Goal: Task Accomplishment & Management: Manage account settings

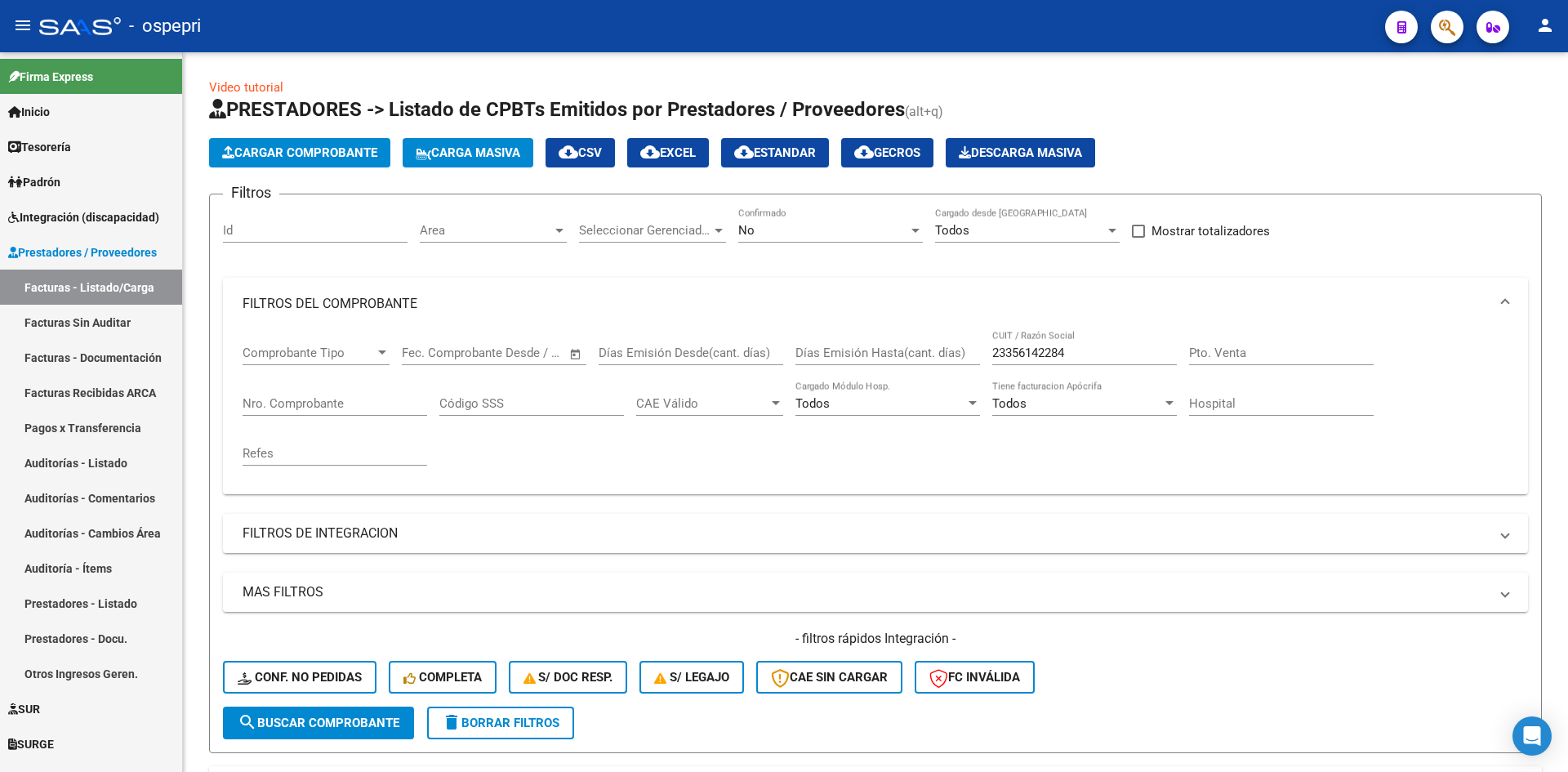
scroll to position [571, 0]
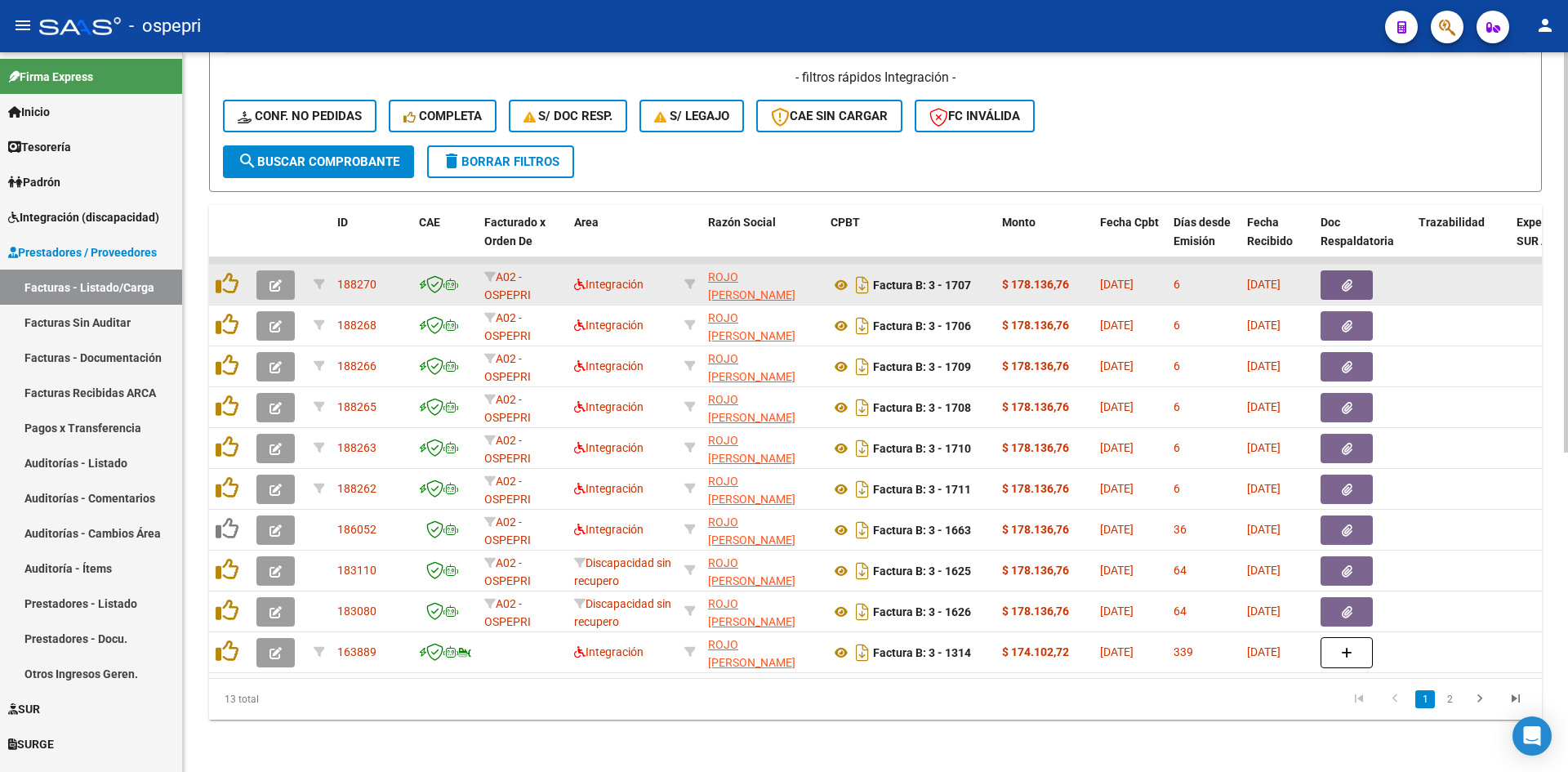
click at [277, 279] on icon "button" at bounding box center [276, 285] width 12 height 12
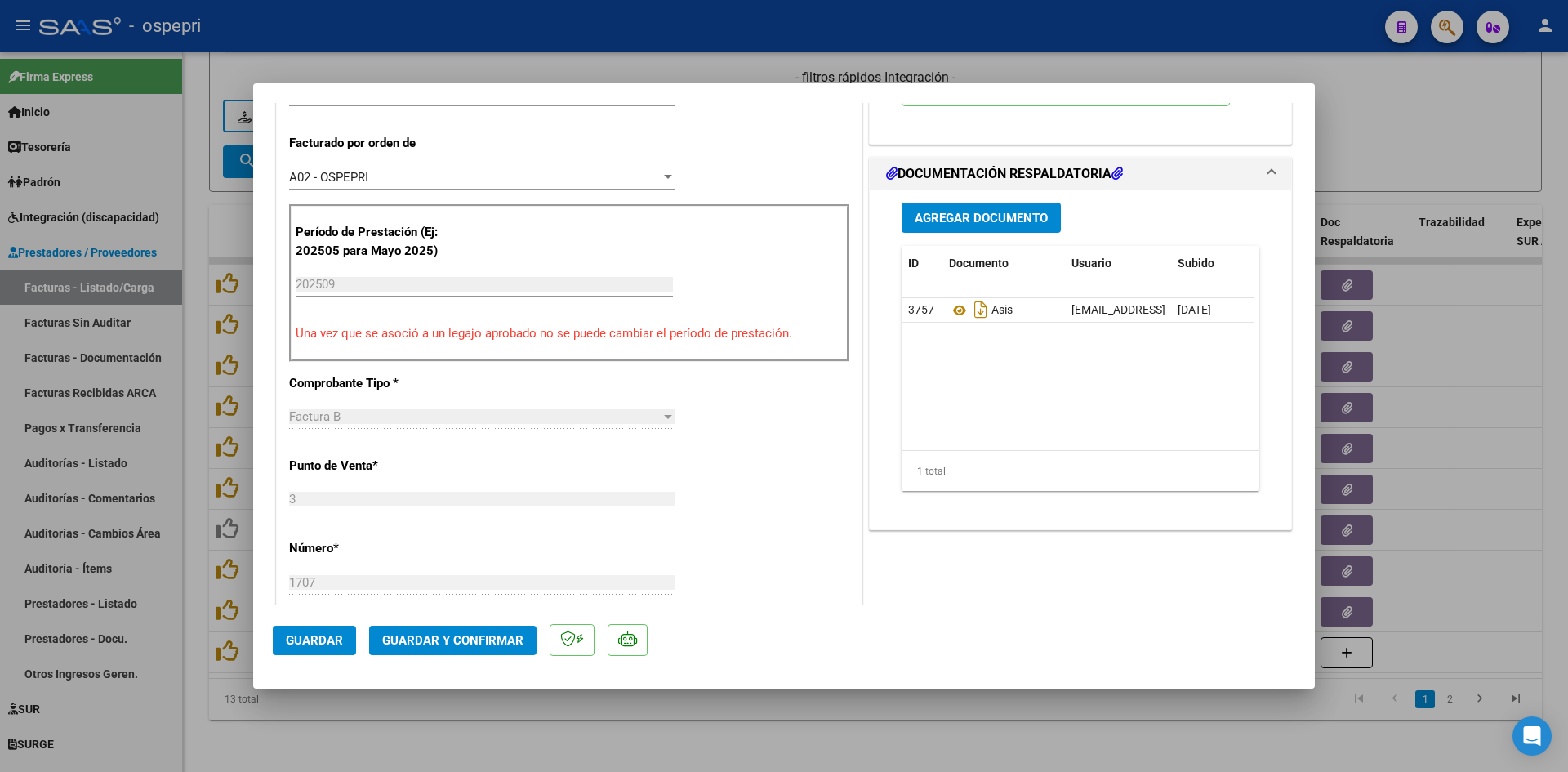
scroll to position [0, 0]
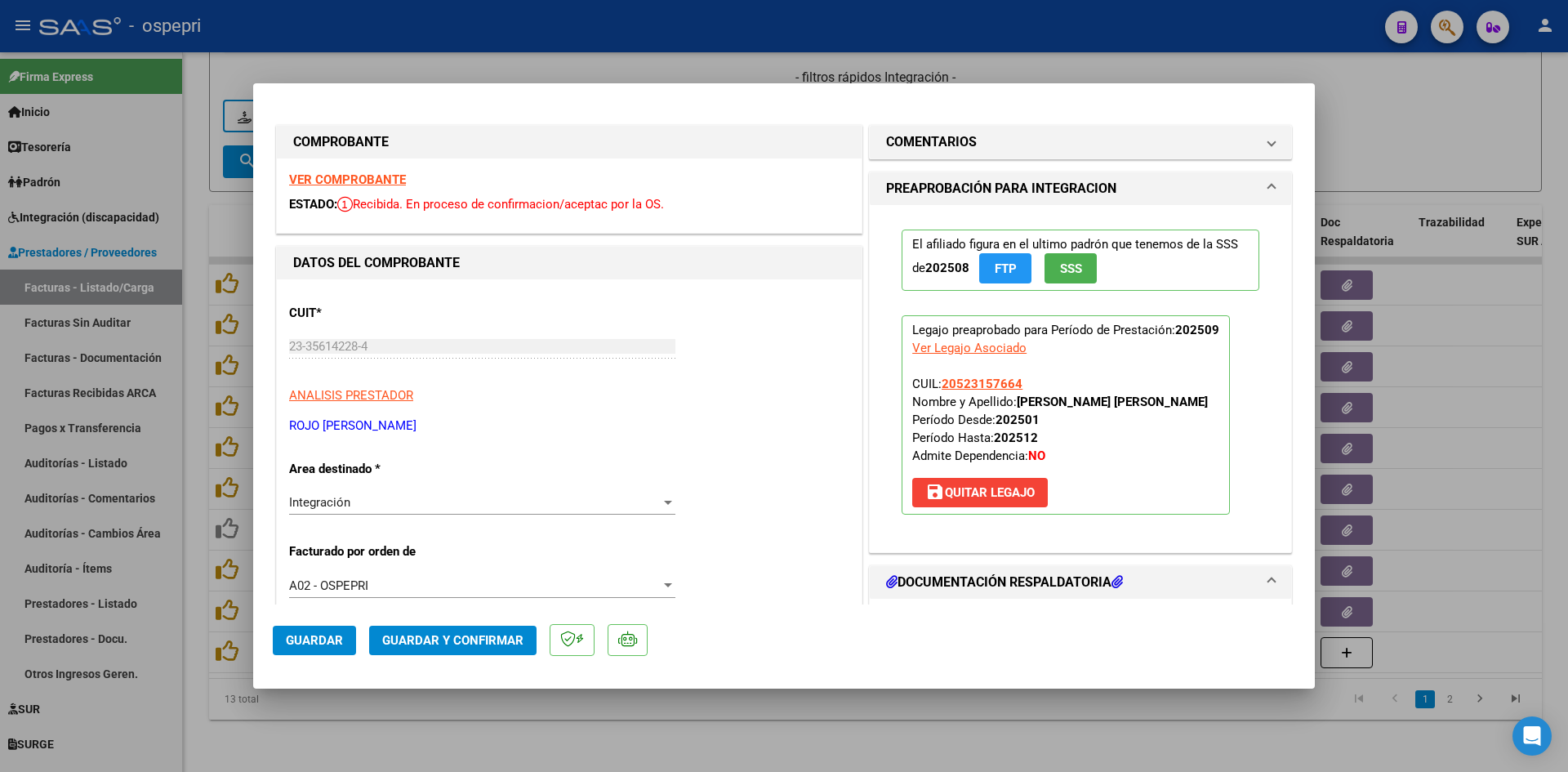
click at [345, 173] on strong "VER COMPROBANTE" at bounding box center [348, 179] width 116 height 15
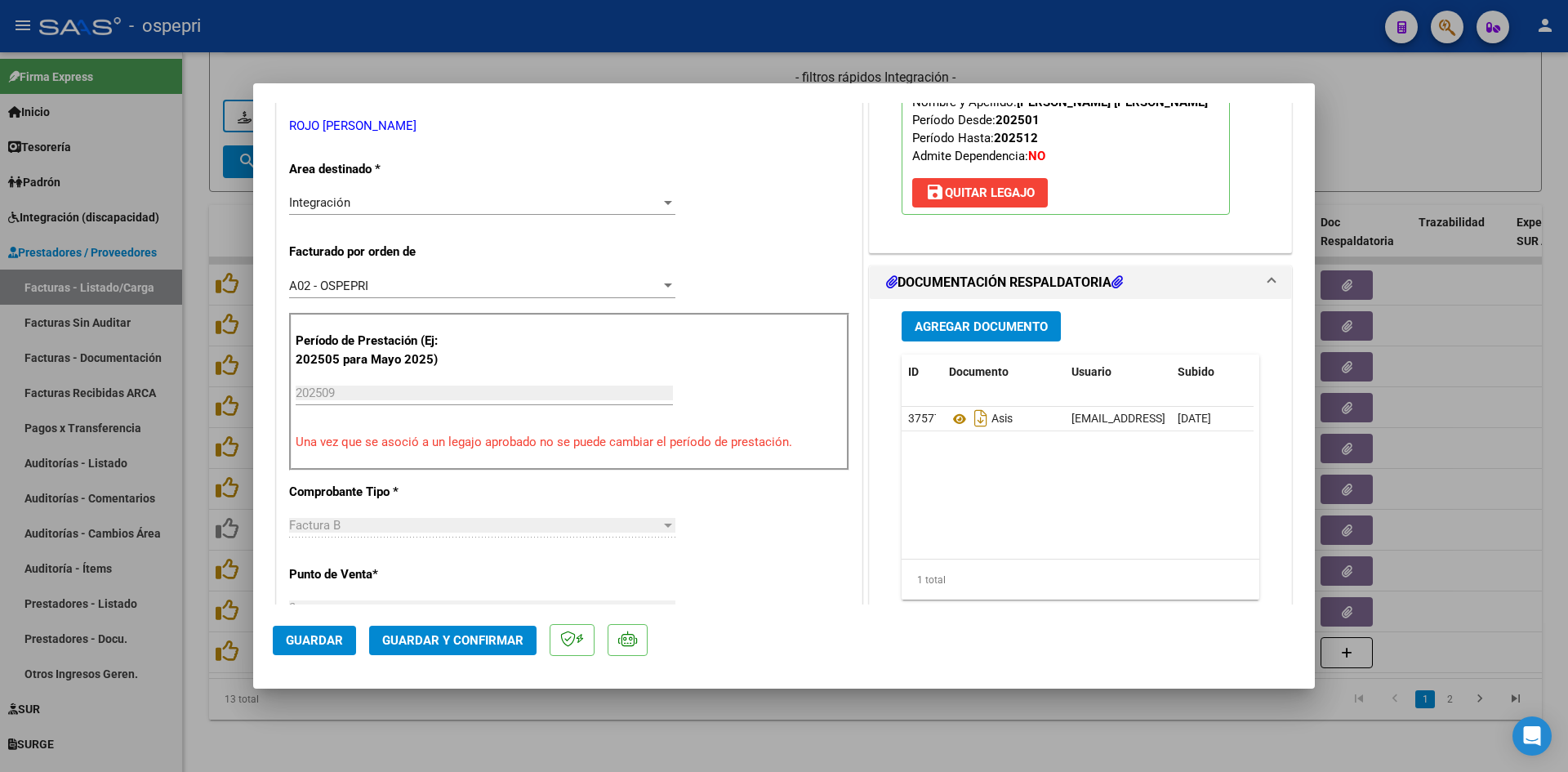
scroll to position [326, 0]
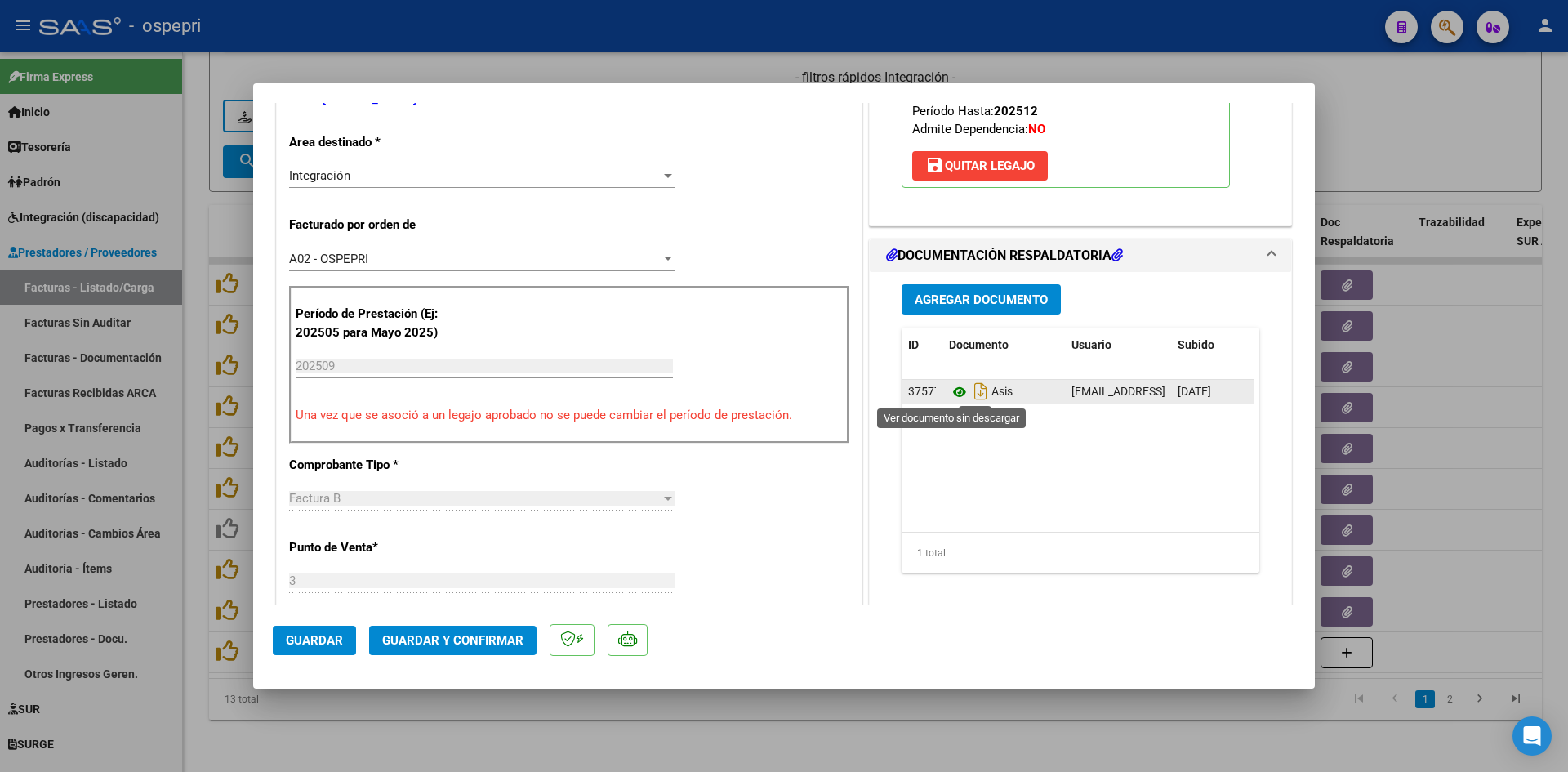
click at [953, 388] on icon at bounding box center [960, 391] width 21 height 19
click at [495, 633] on span "Guardar y Confirmar" at bounding box center [452, 641] width 141 height 15
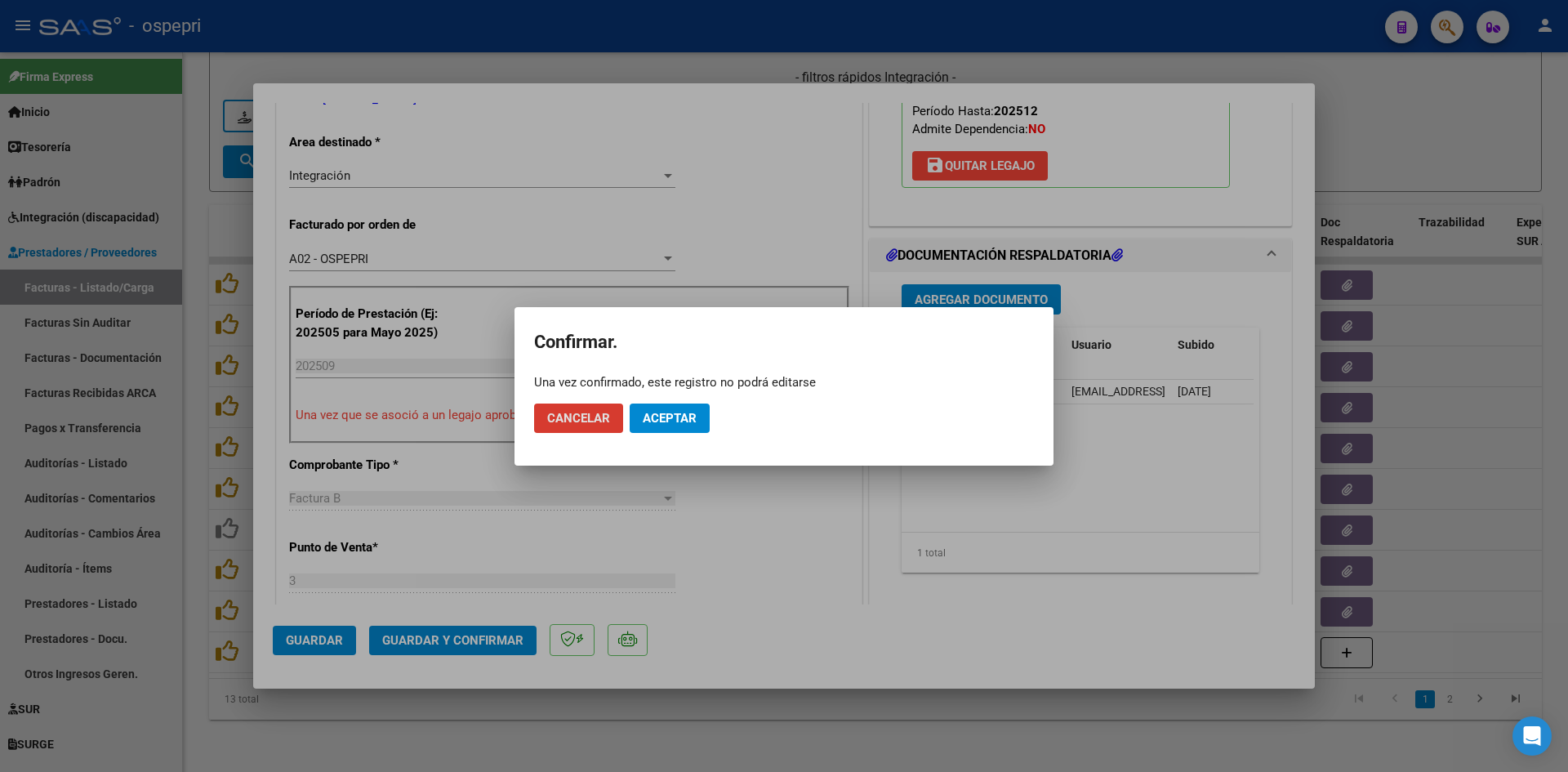
click at [690, 419] on span "Aceptar" at bounding box center [669, 418] width 54 height 15
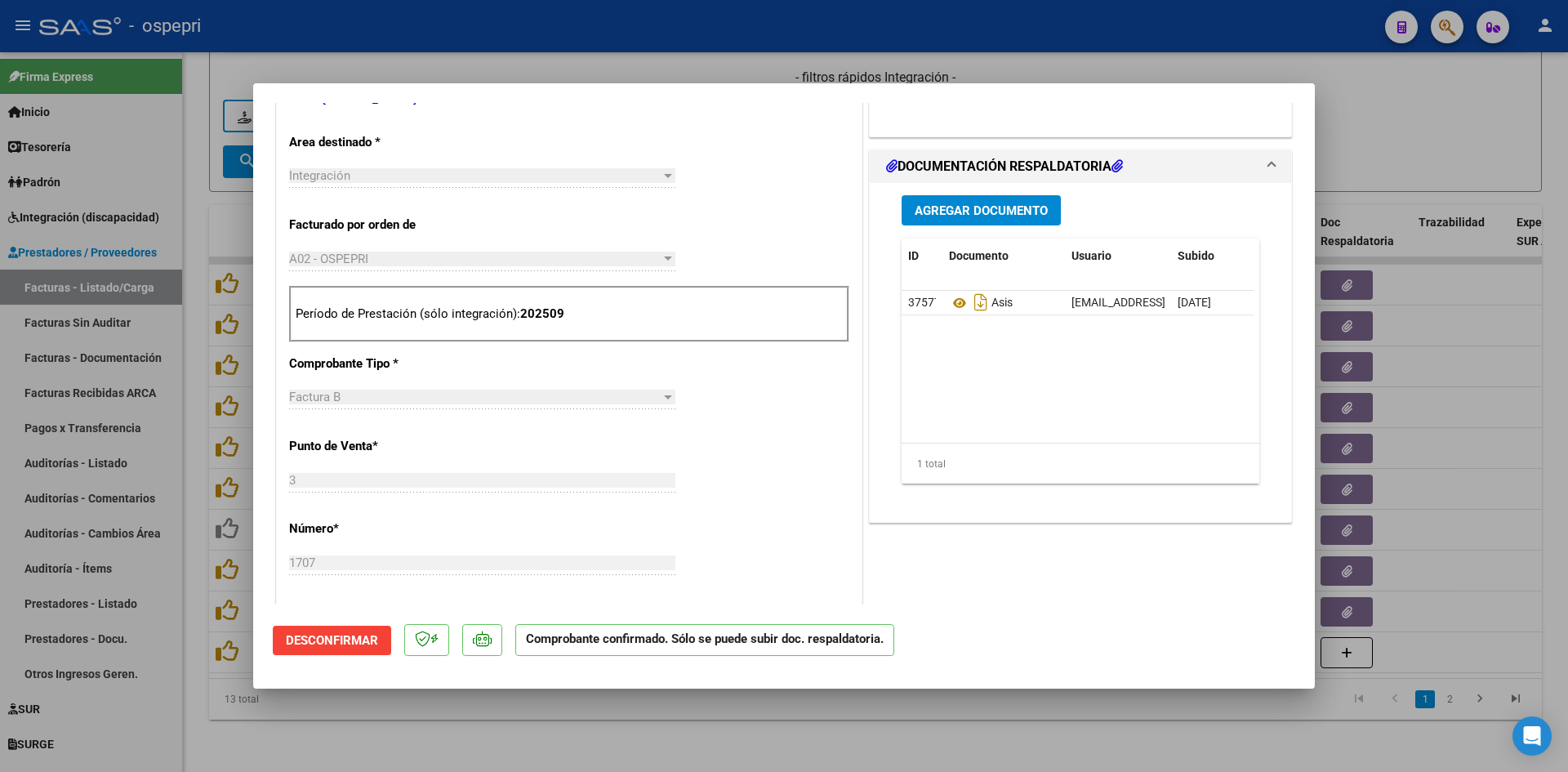
type input "$ 0,00"
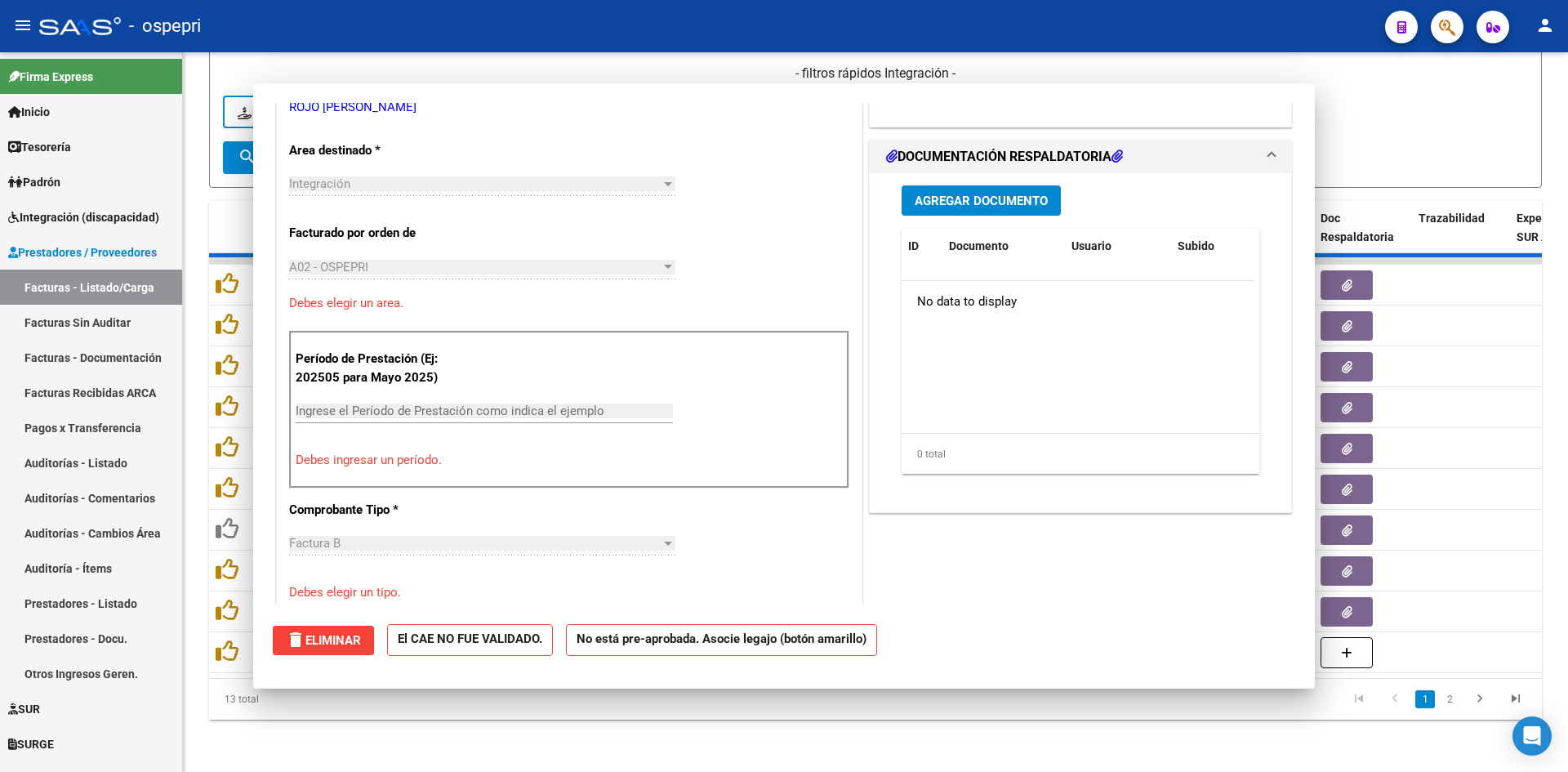
scroll to position [335, 0]
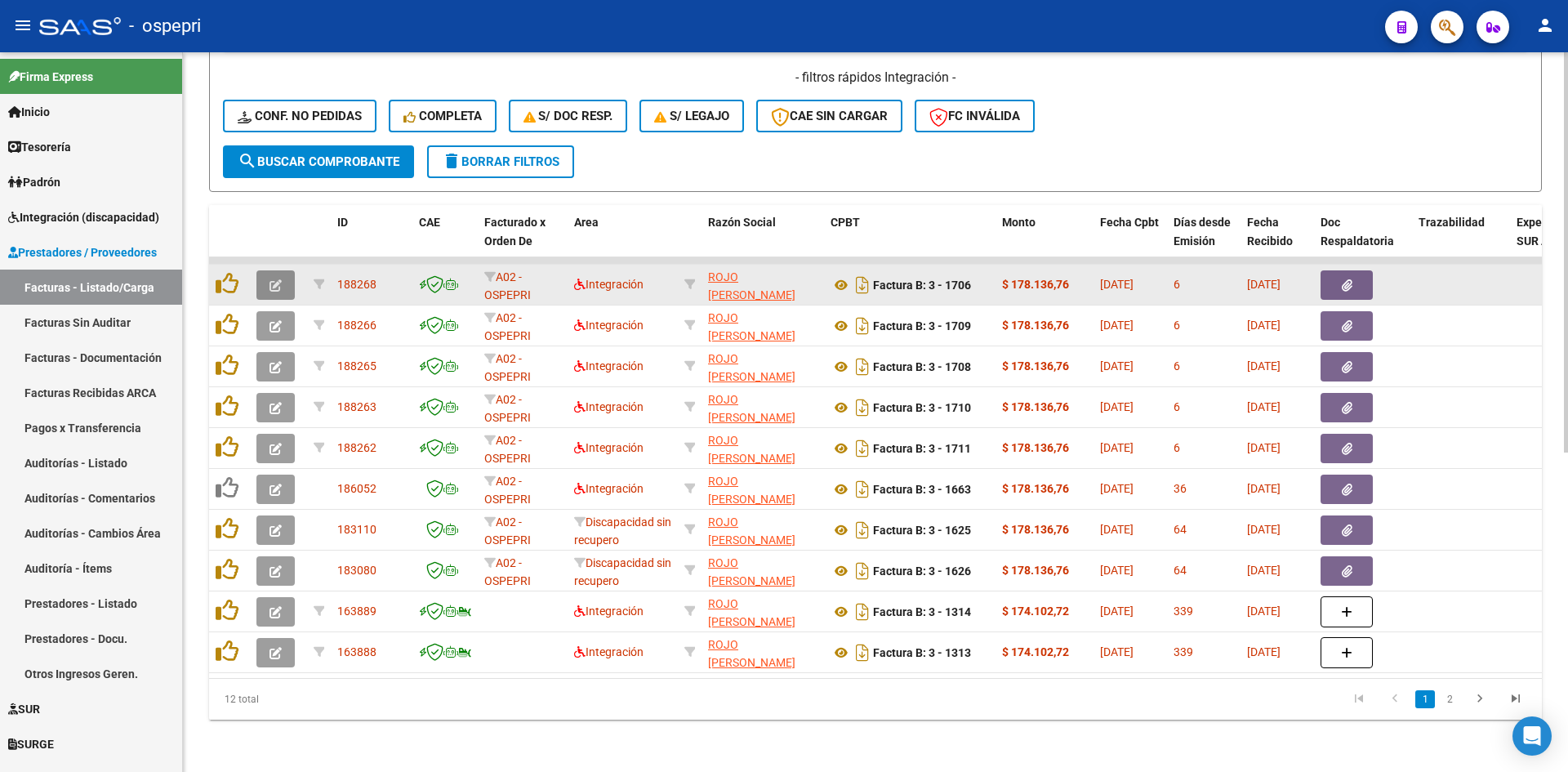
click at [273, 279] on icon "button" at bounding box center [276, 285] width 12 height 12
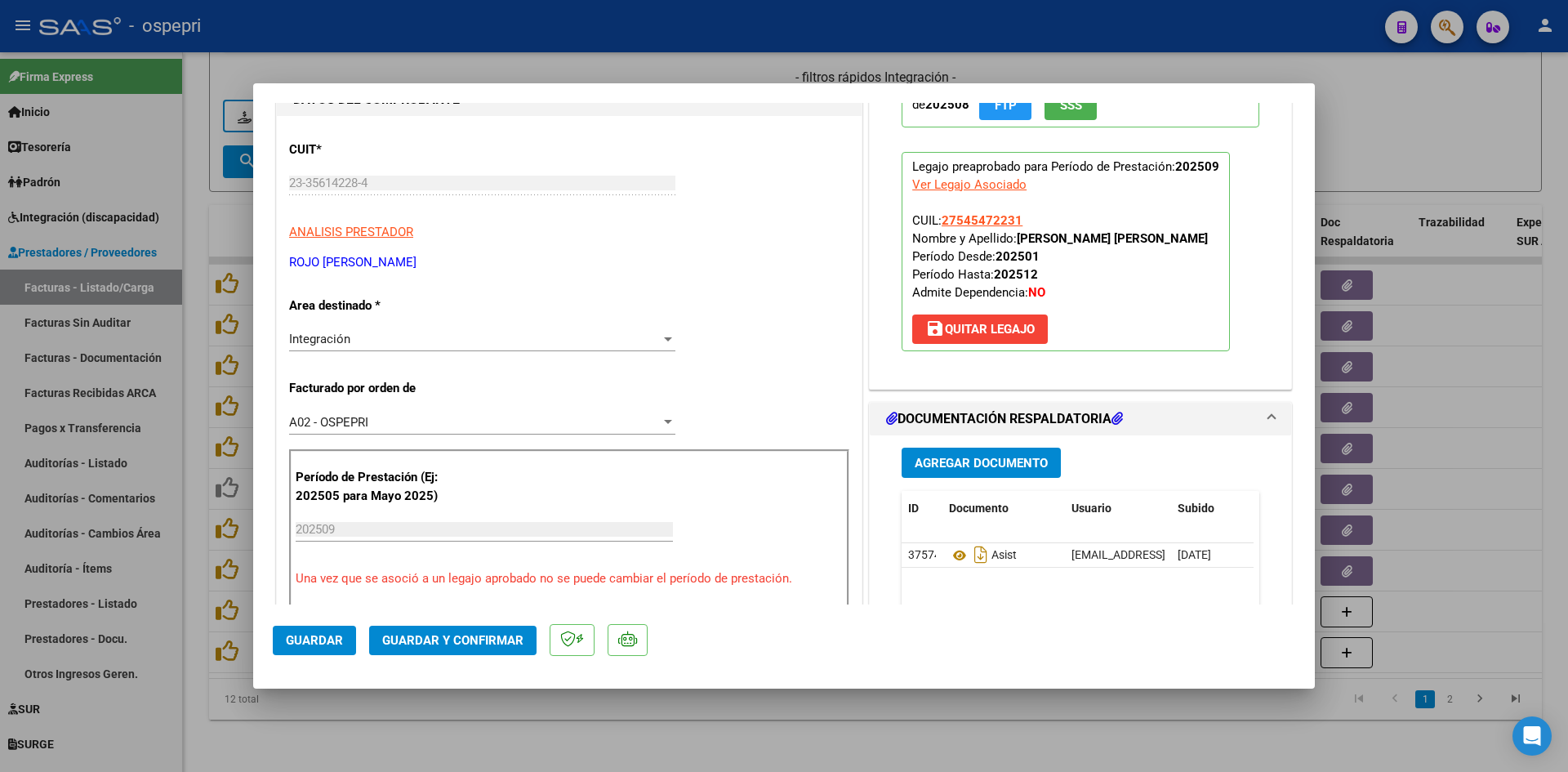
scroll to position [0, 0]
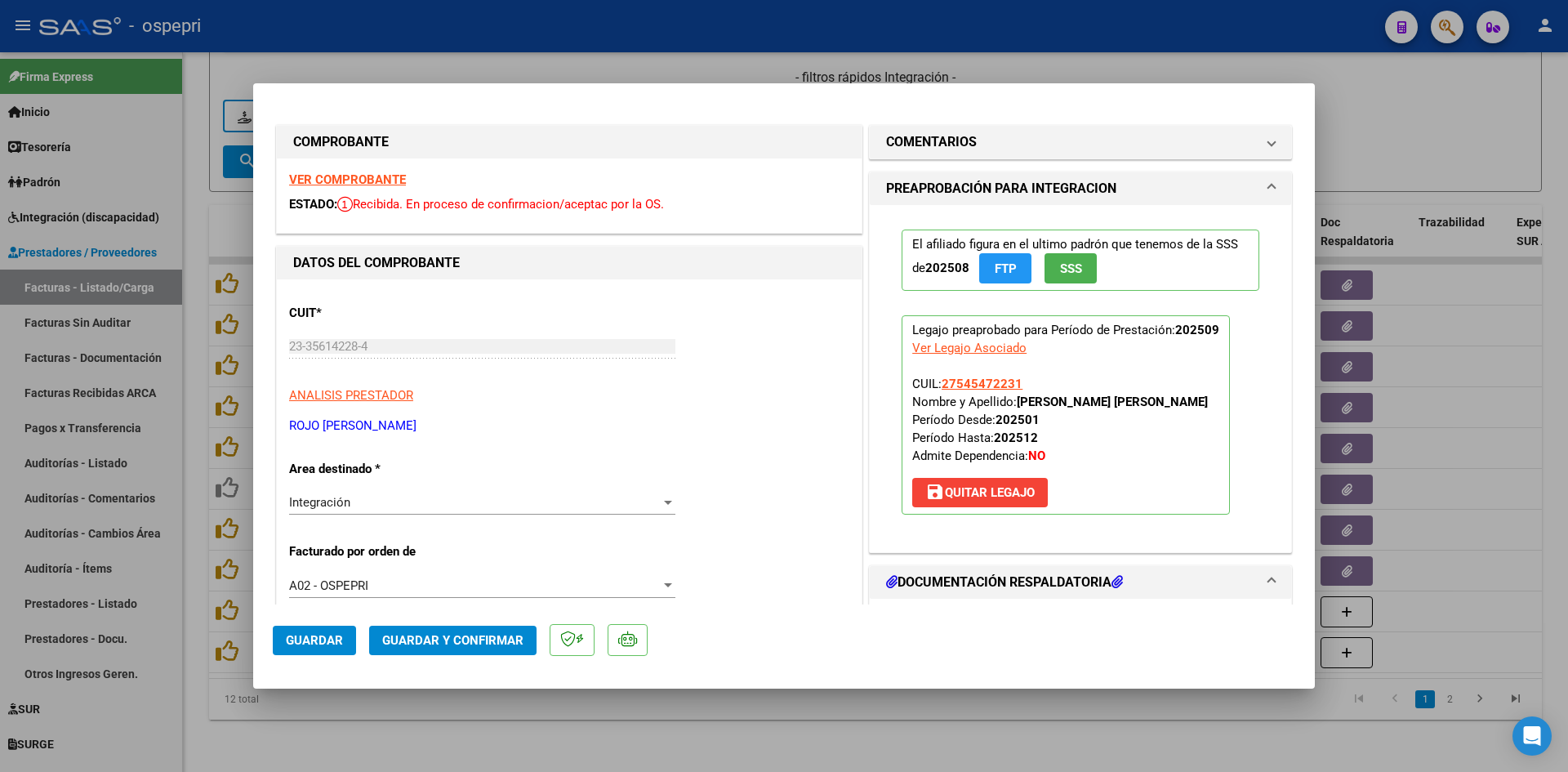
click at [375, 176] on strong "VER COMPROBANTE" at bounding box center [348, 179] width 116 height 15
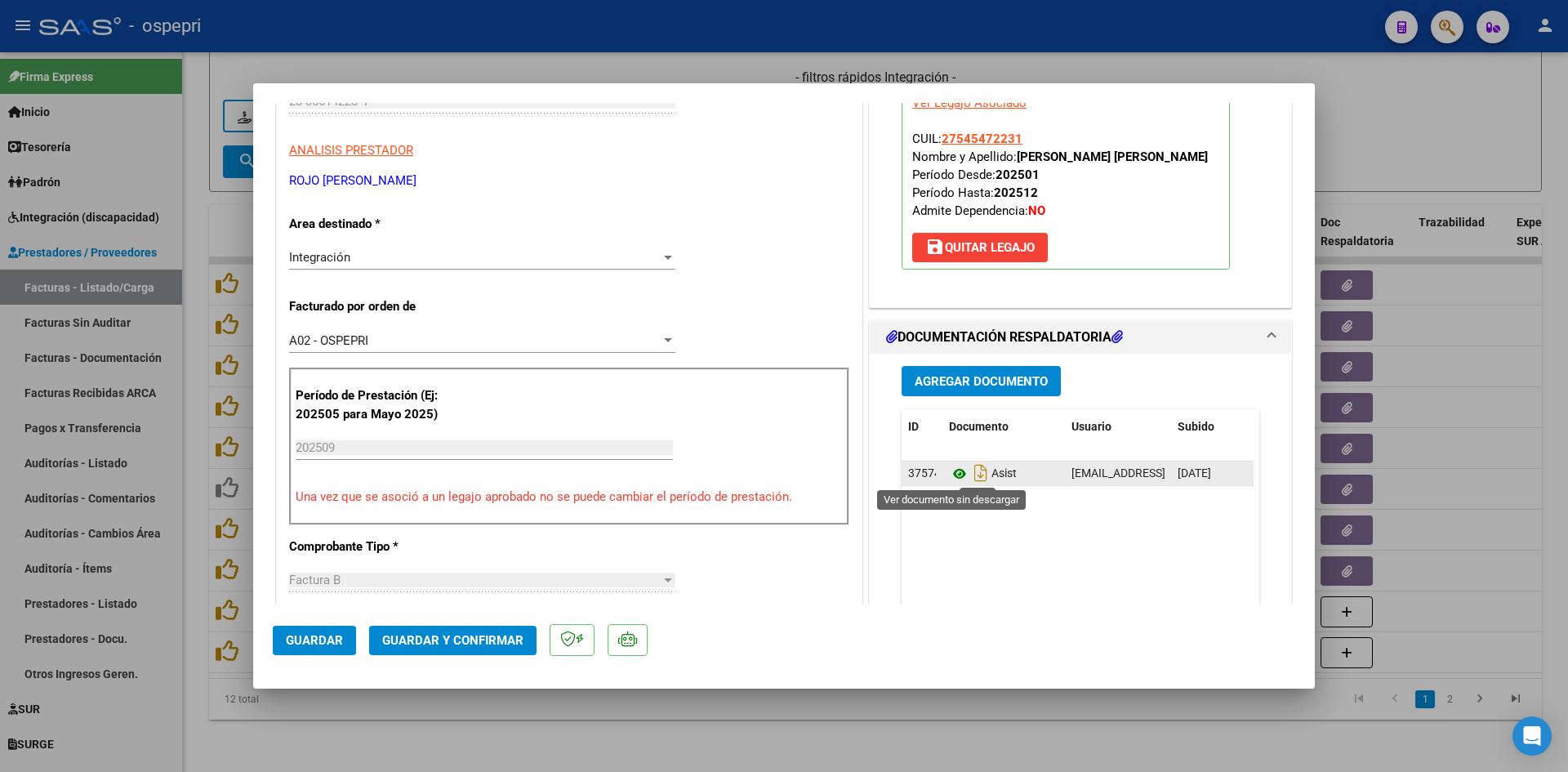
click at [949, 472] on icon at bounding box center [960, 473] width 21 height 19
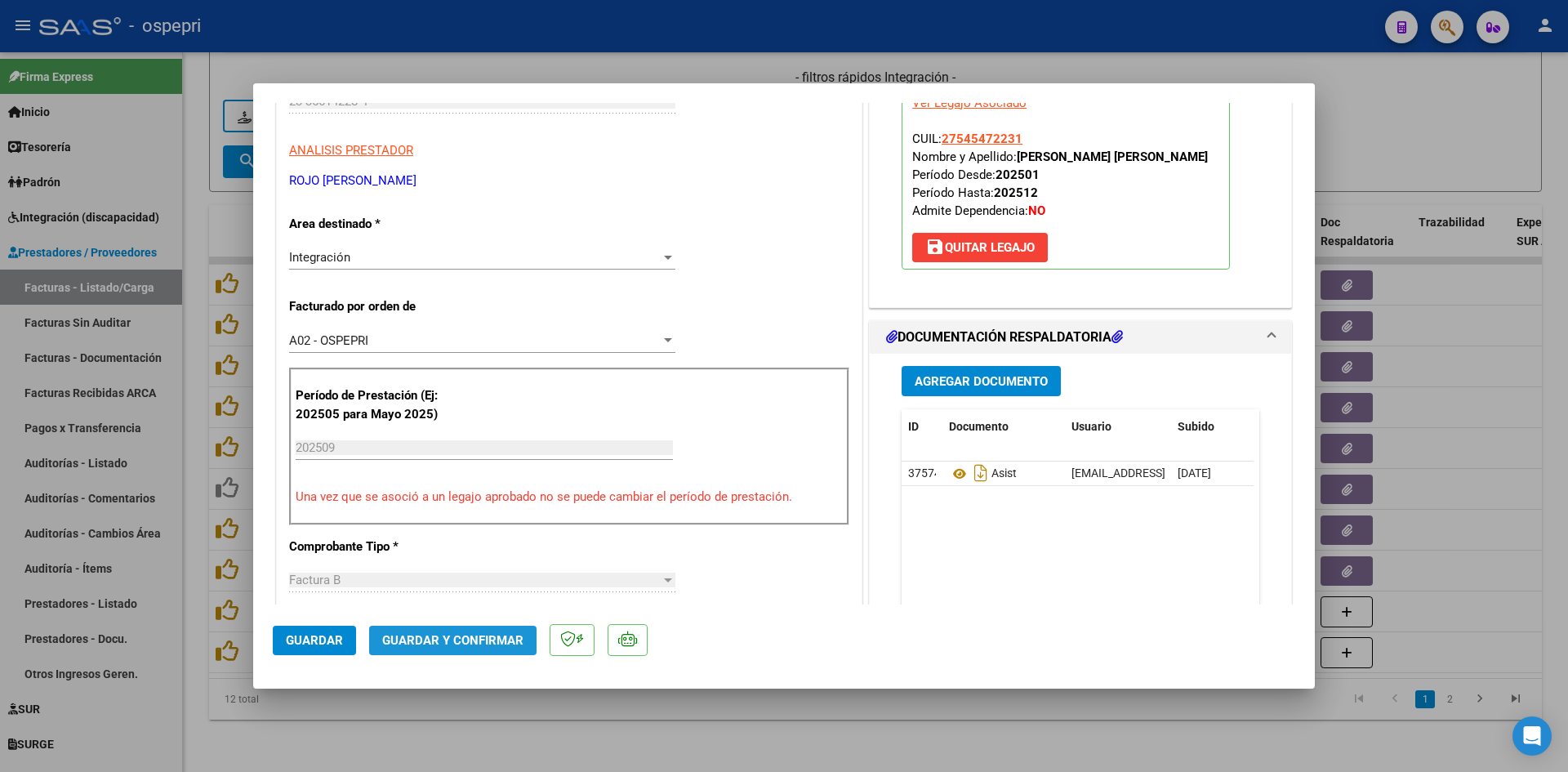
click at [475, 643] on span "Guardar y Confirmar" at bounding box center [452, 641] width 141 height 15
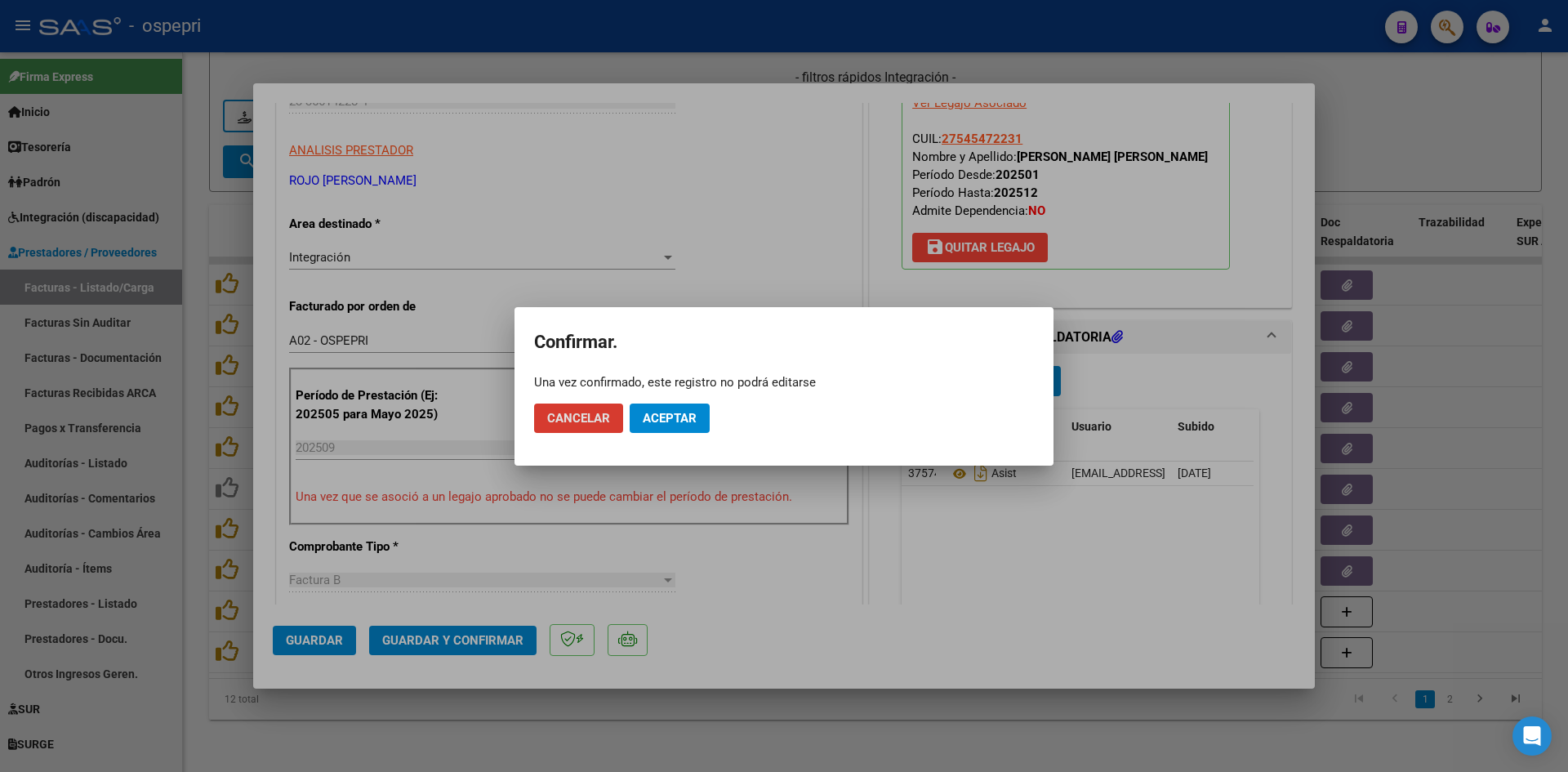
click at [676, 417] on span "Aceptar" at bounding box center [669, 418] width 54 height 15
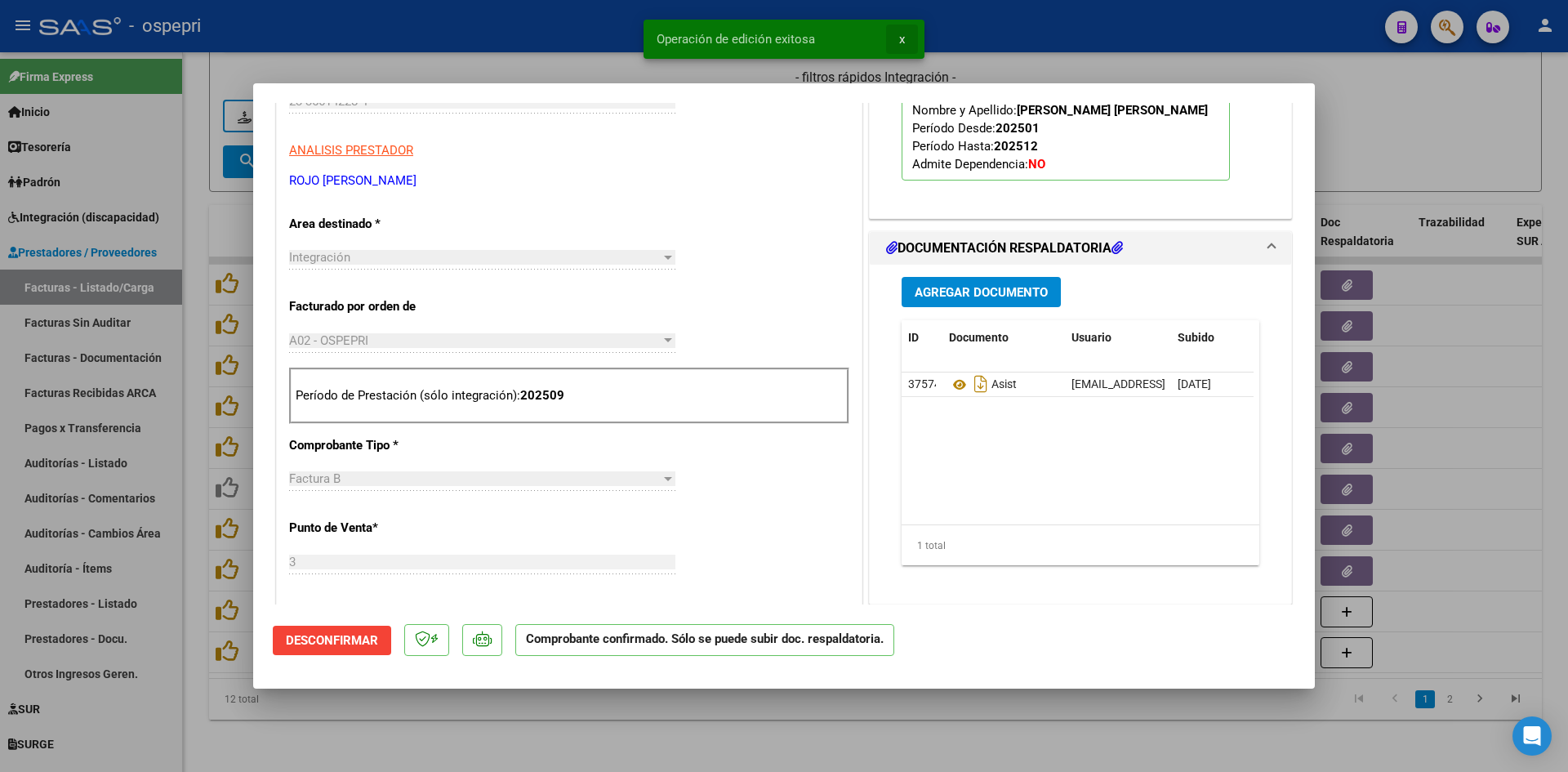
type input "$ 0,00"
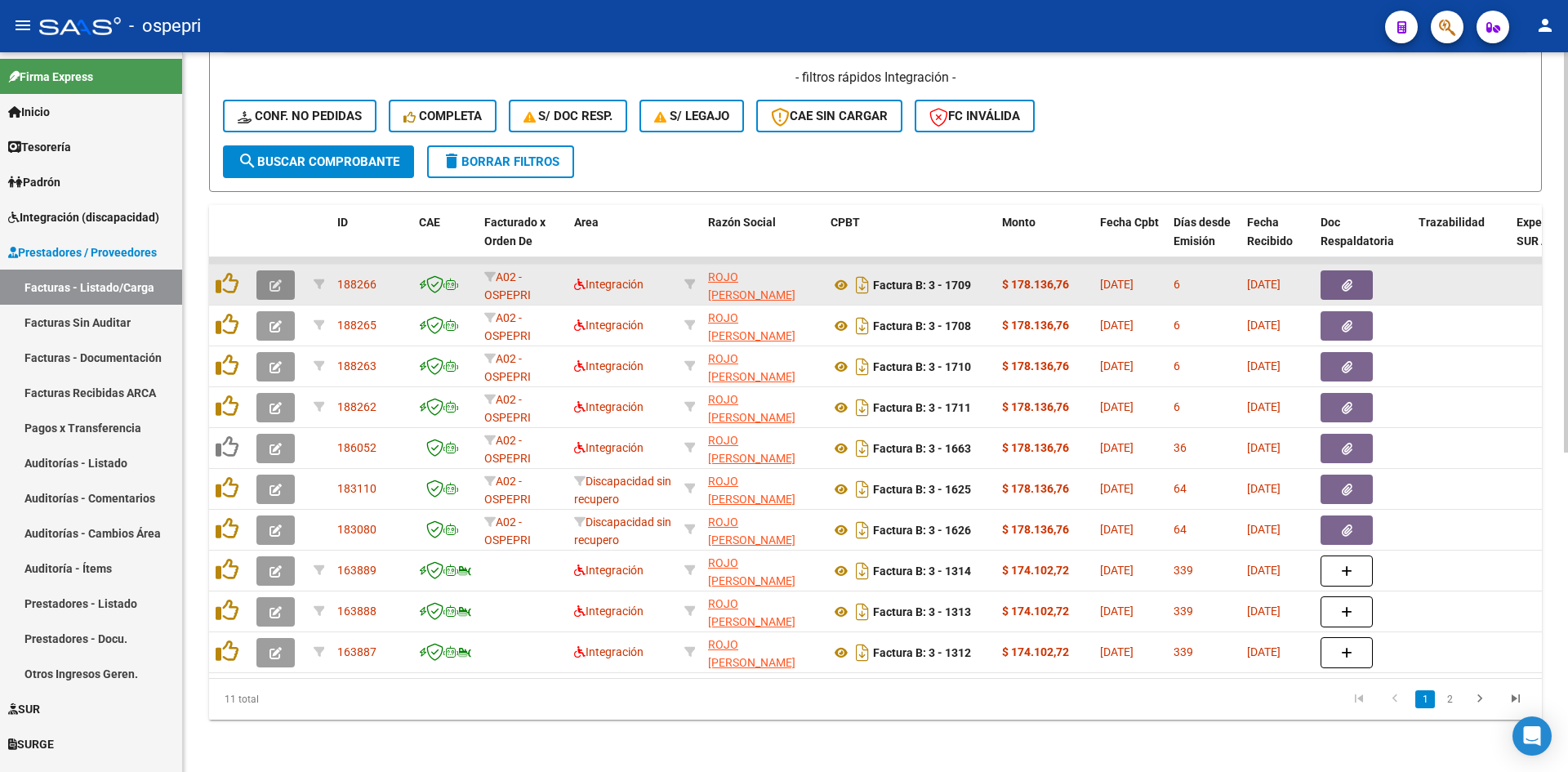
click at [276, 279] on icon "button" at bounding box center [276, 285] width 12 height 12
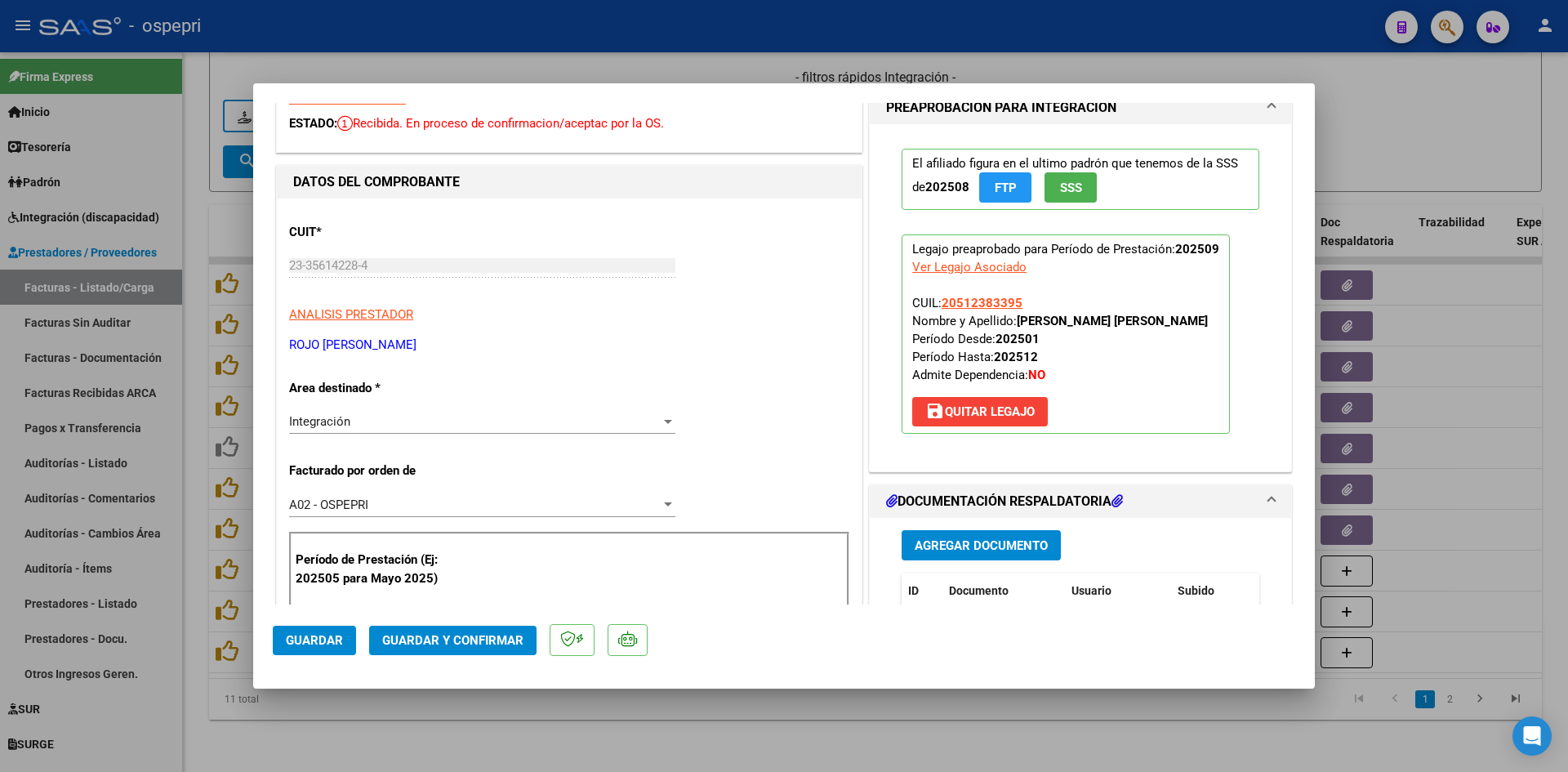
scroll to position [0, 0]
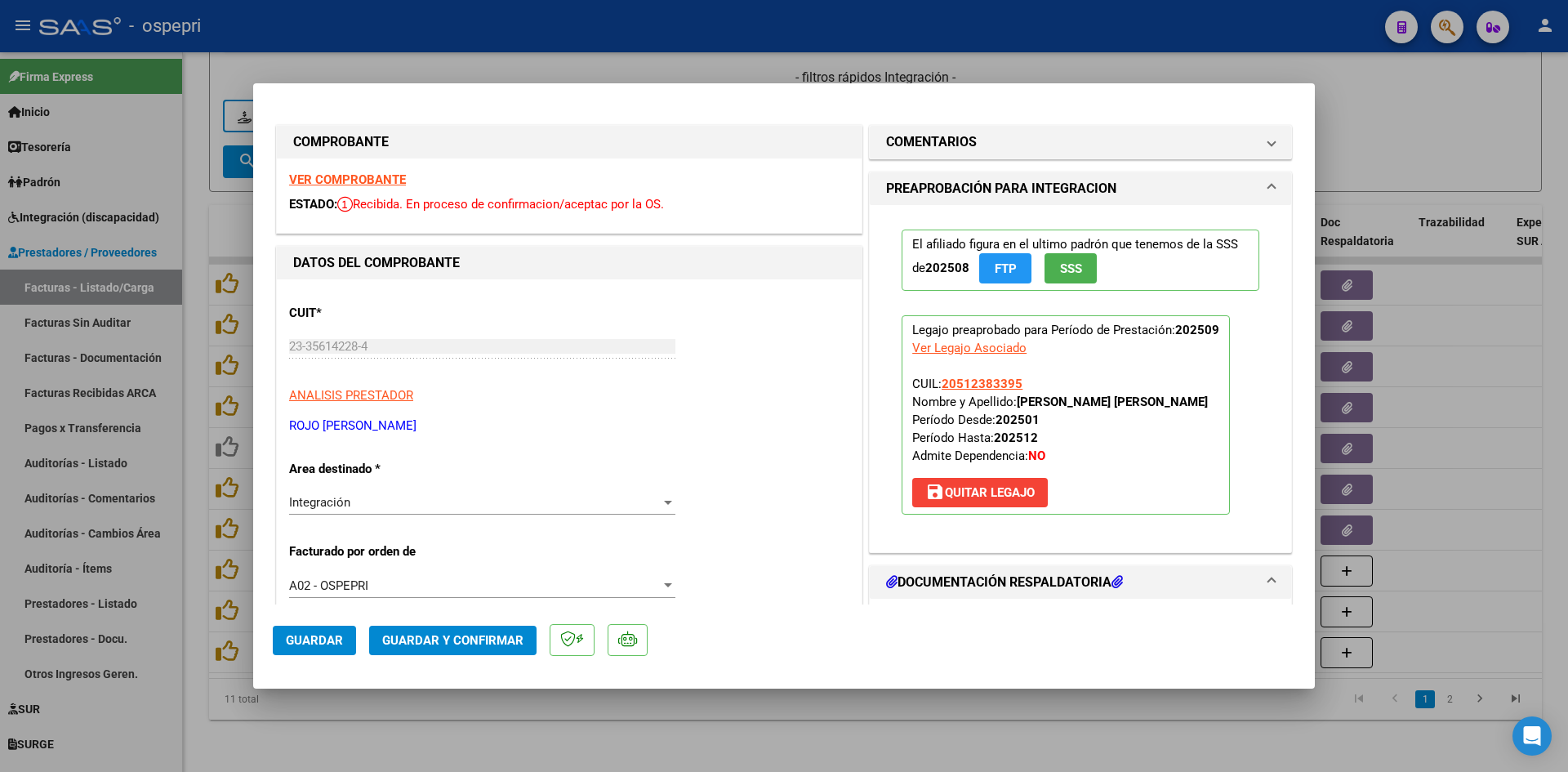
click at [340, 177] on strong "VER COMPROBANTE" at bounding box center [348, 179] width 116 height 15
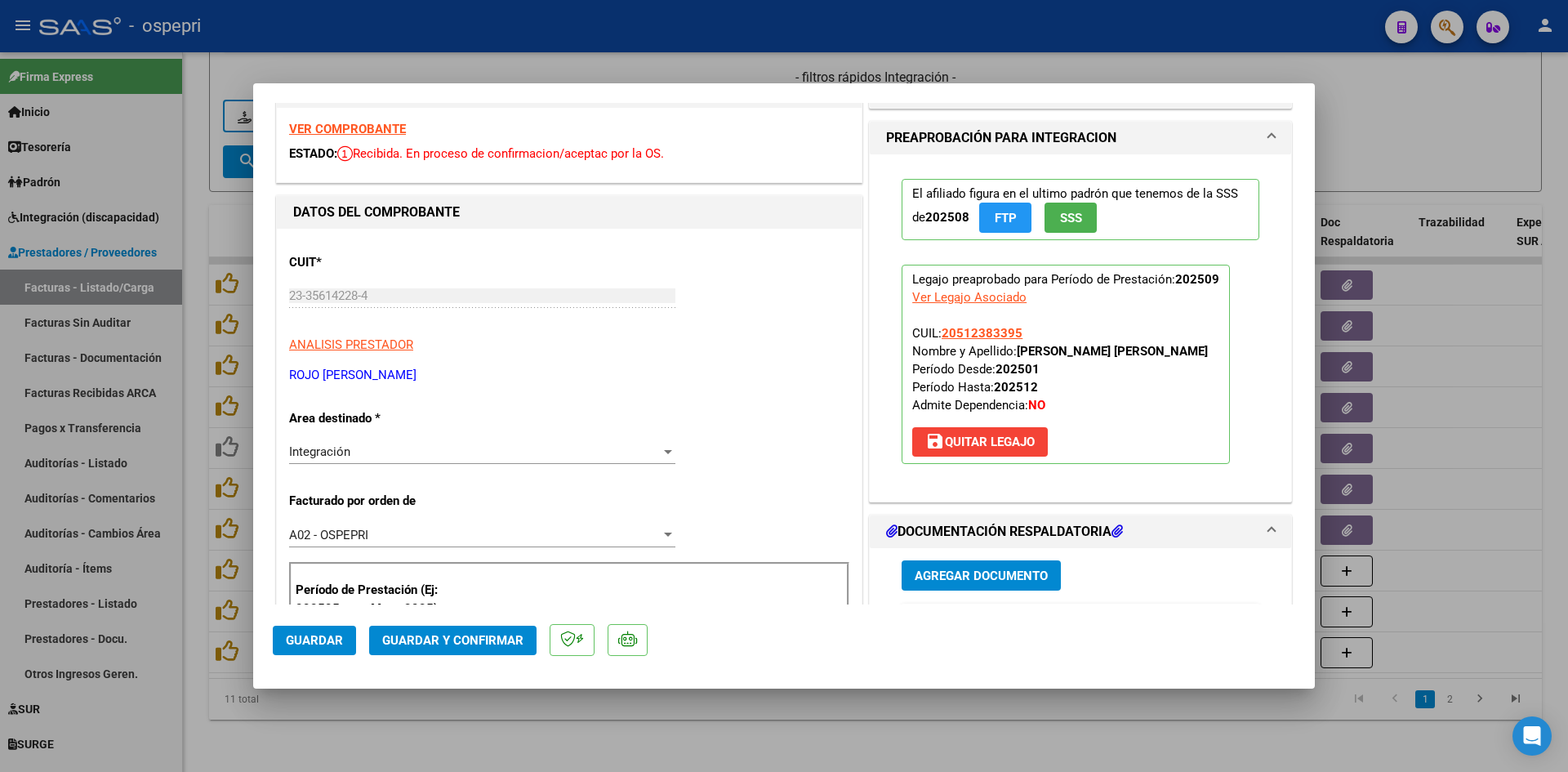
scroll to position [245, 0]
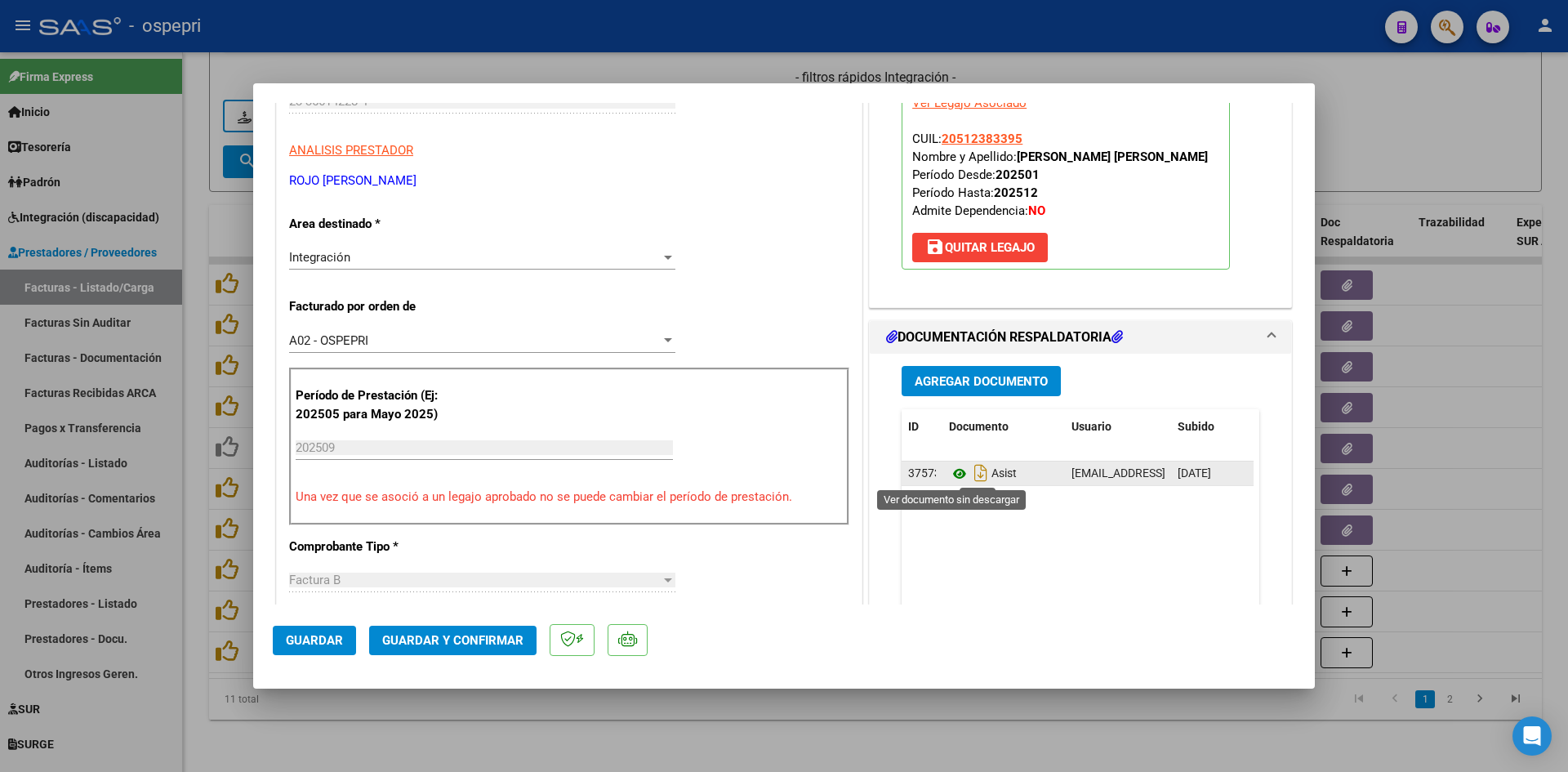
click at [955, 472] on icon at bounding box center [960, 473] width 21 height 19
click at [472, 640] on span "Guardar y Confirmar" at bounding box center [452, 641] width 141 height 15
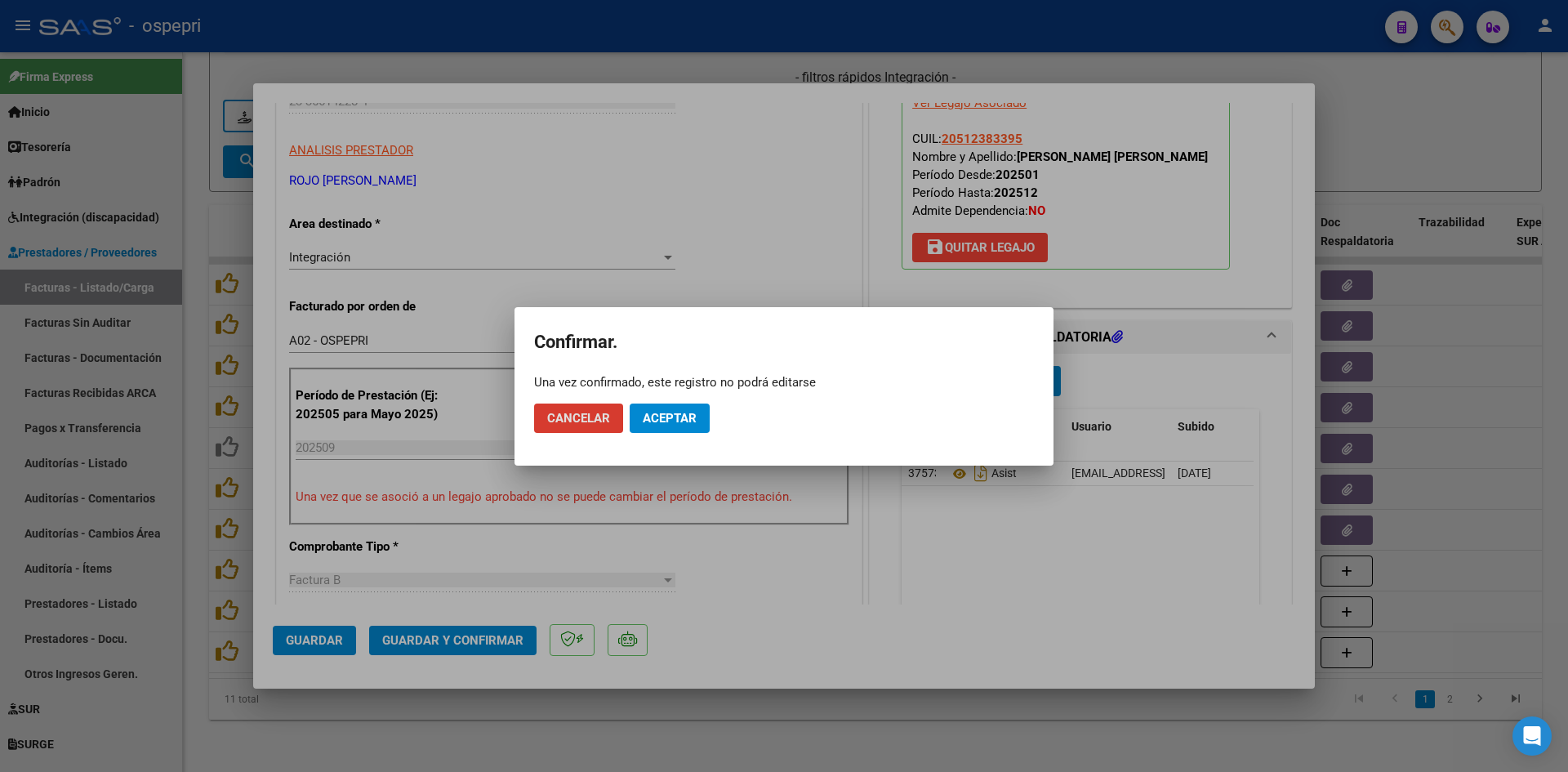
click at [700, 422] on button "Aceptar" at bounding box center [669, 418] width 80 height 30
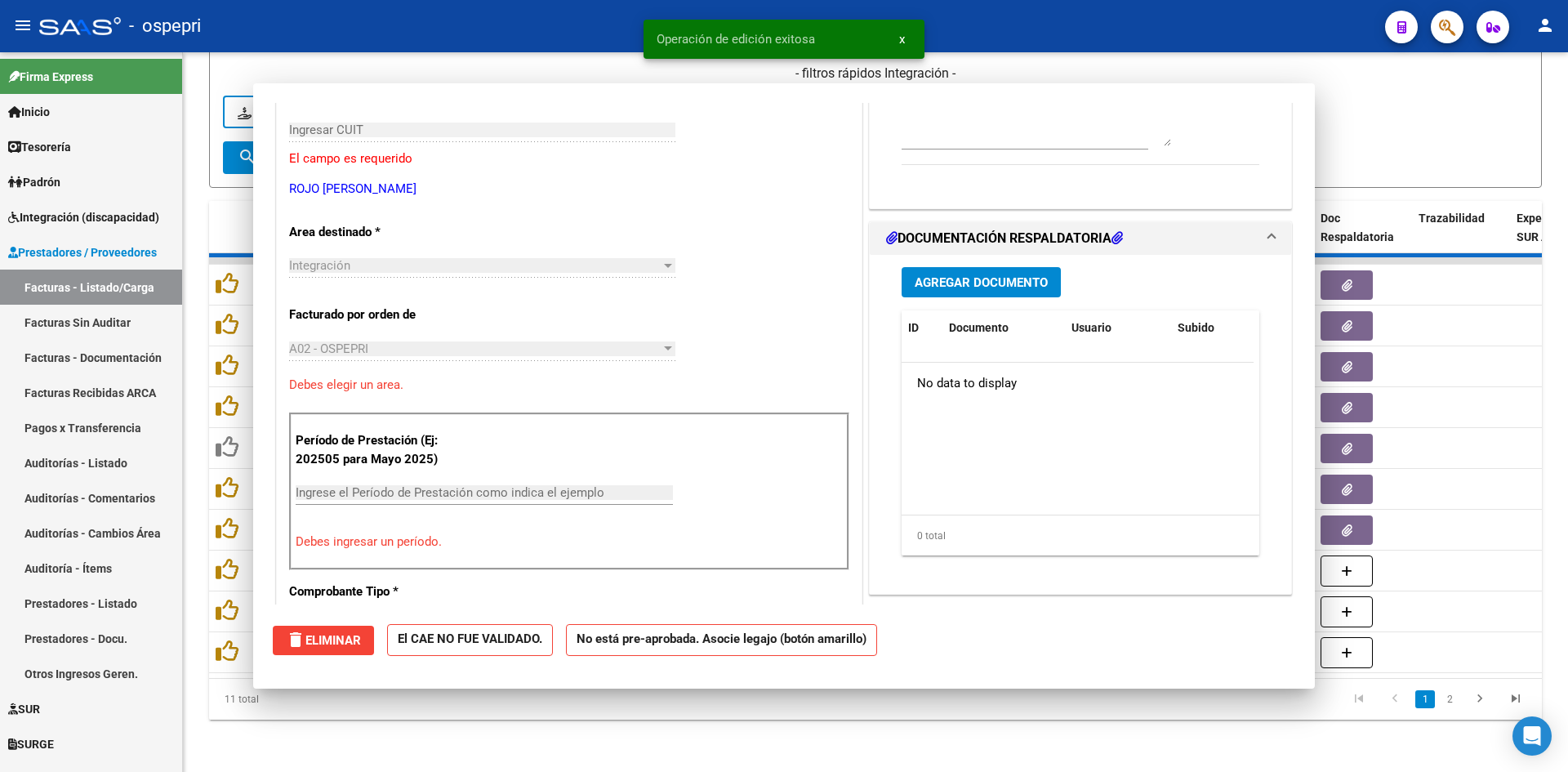
scroll to position [0, 0]
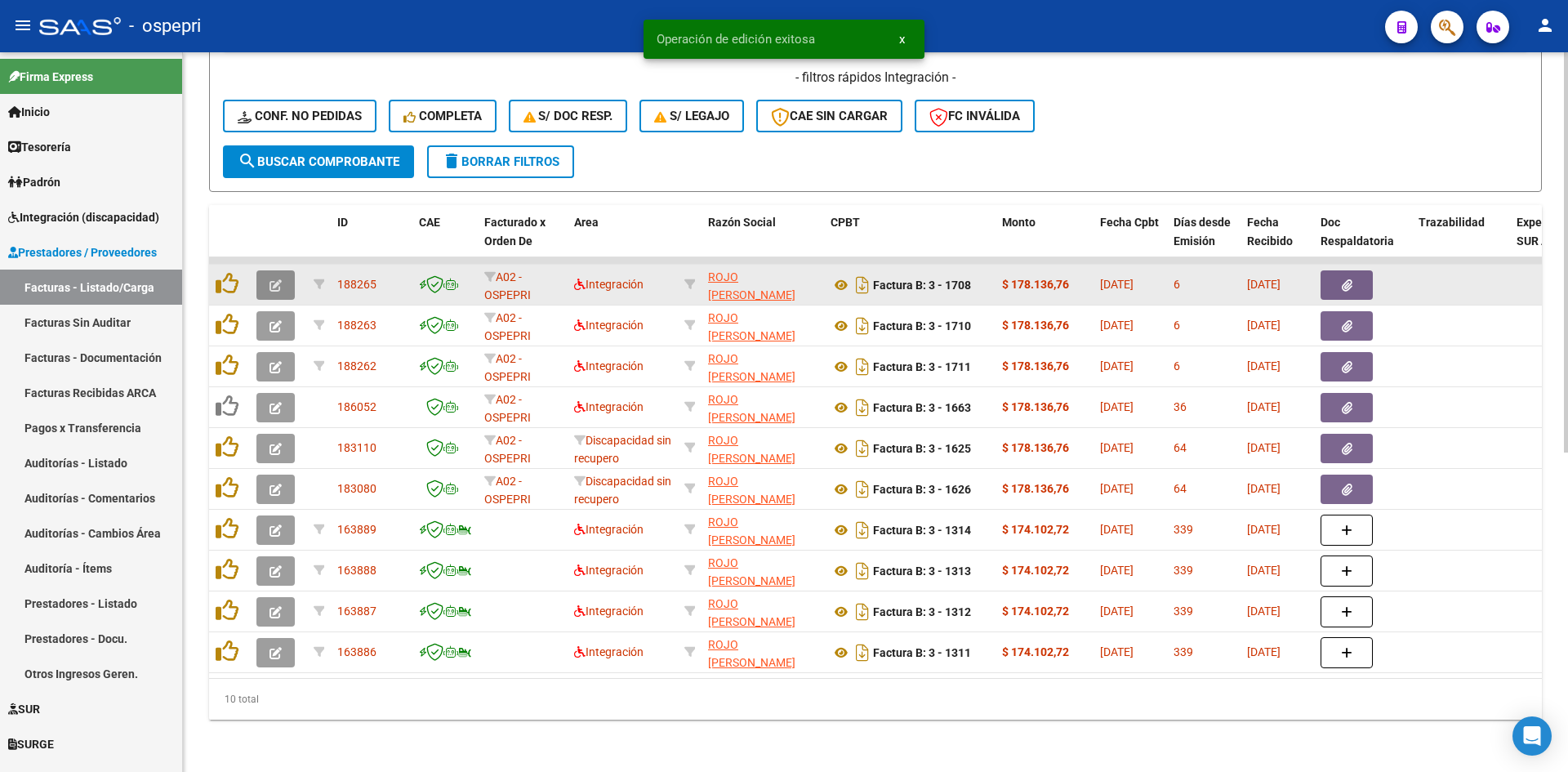
click at [279, 279] on icon "button" at bounding box center [276, 285] width 12 height 12
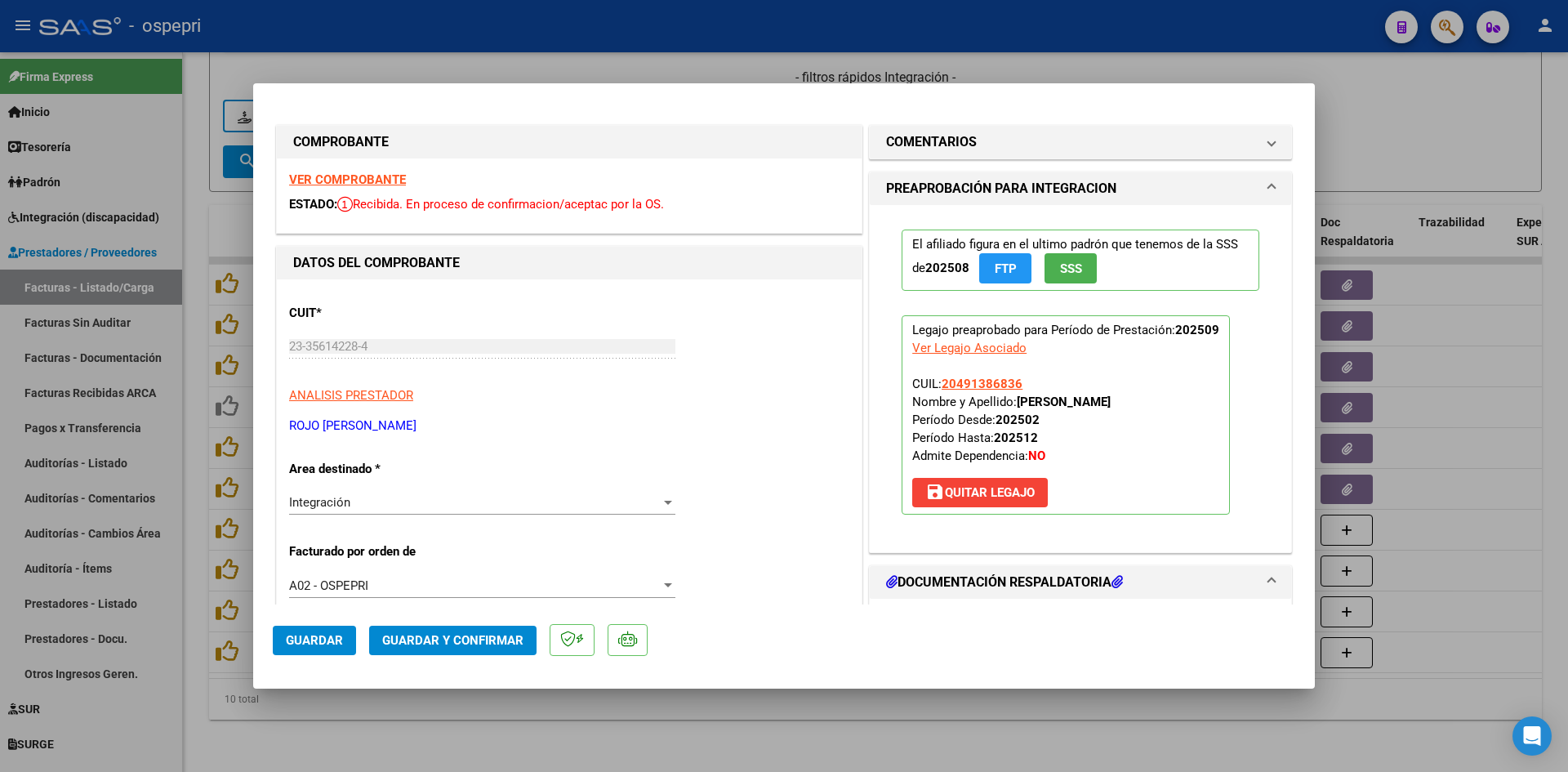
click at [394, 180] on strong "VER COMPROBANTE" at bounding box center [348, 179] width 116 height 15
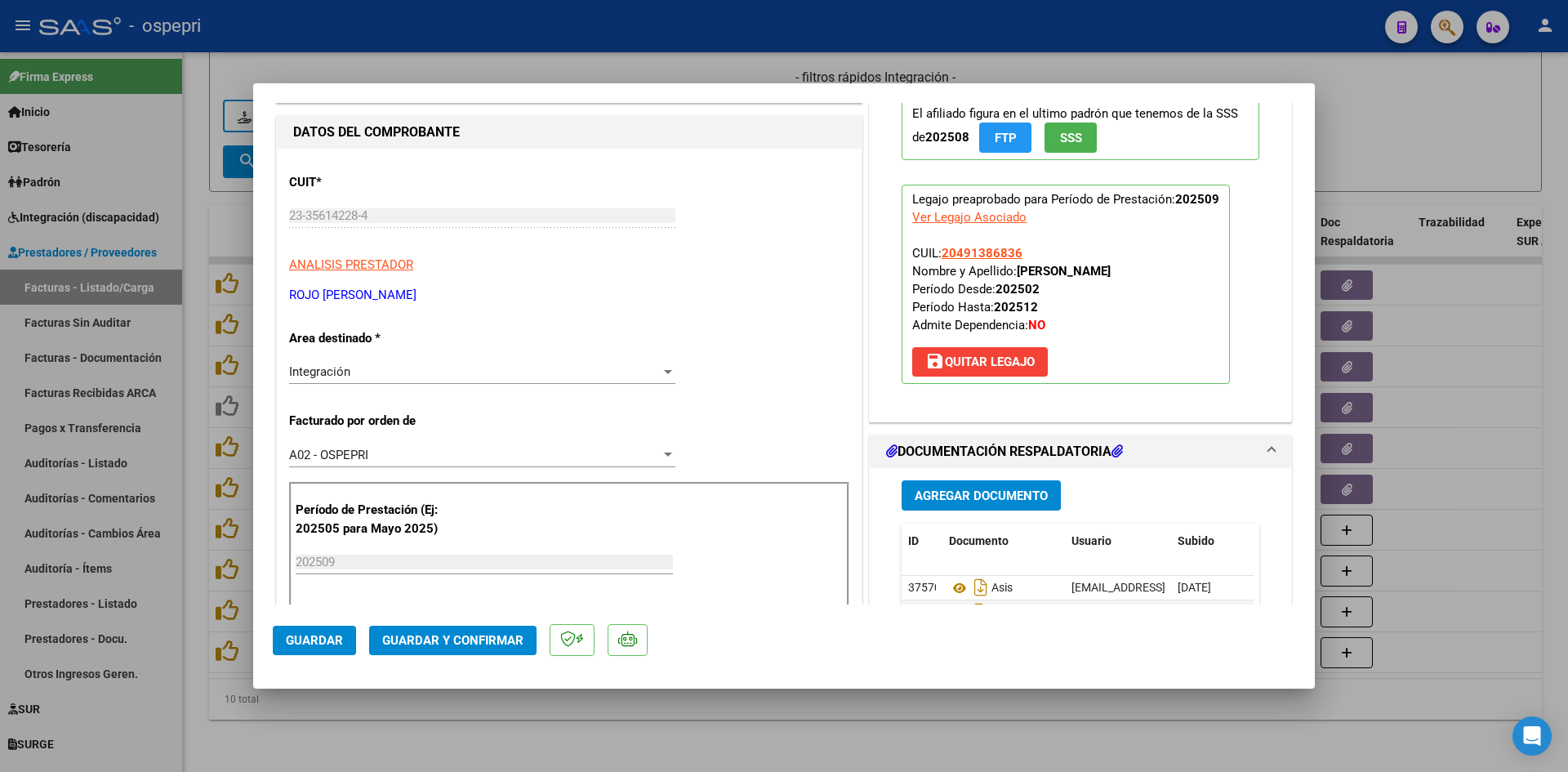
scroll to position [245, 0]
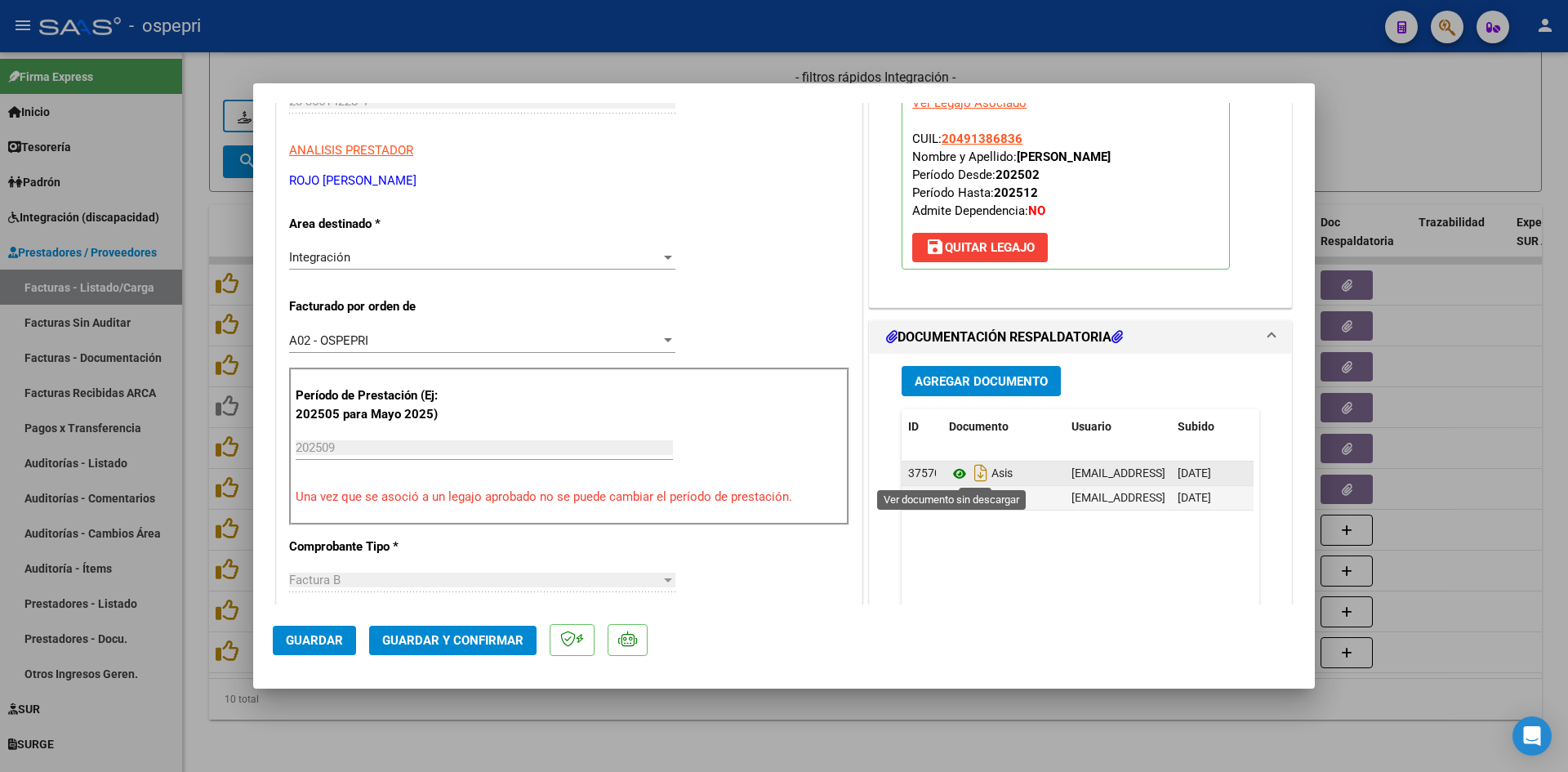
click at [952, 473] on icon at bounding box center [960, 473] width 21 height 19
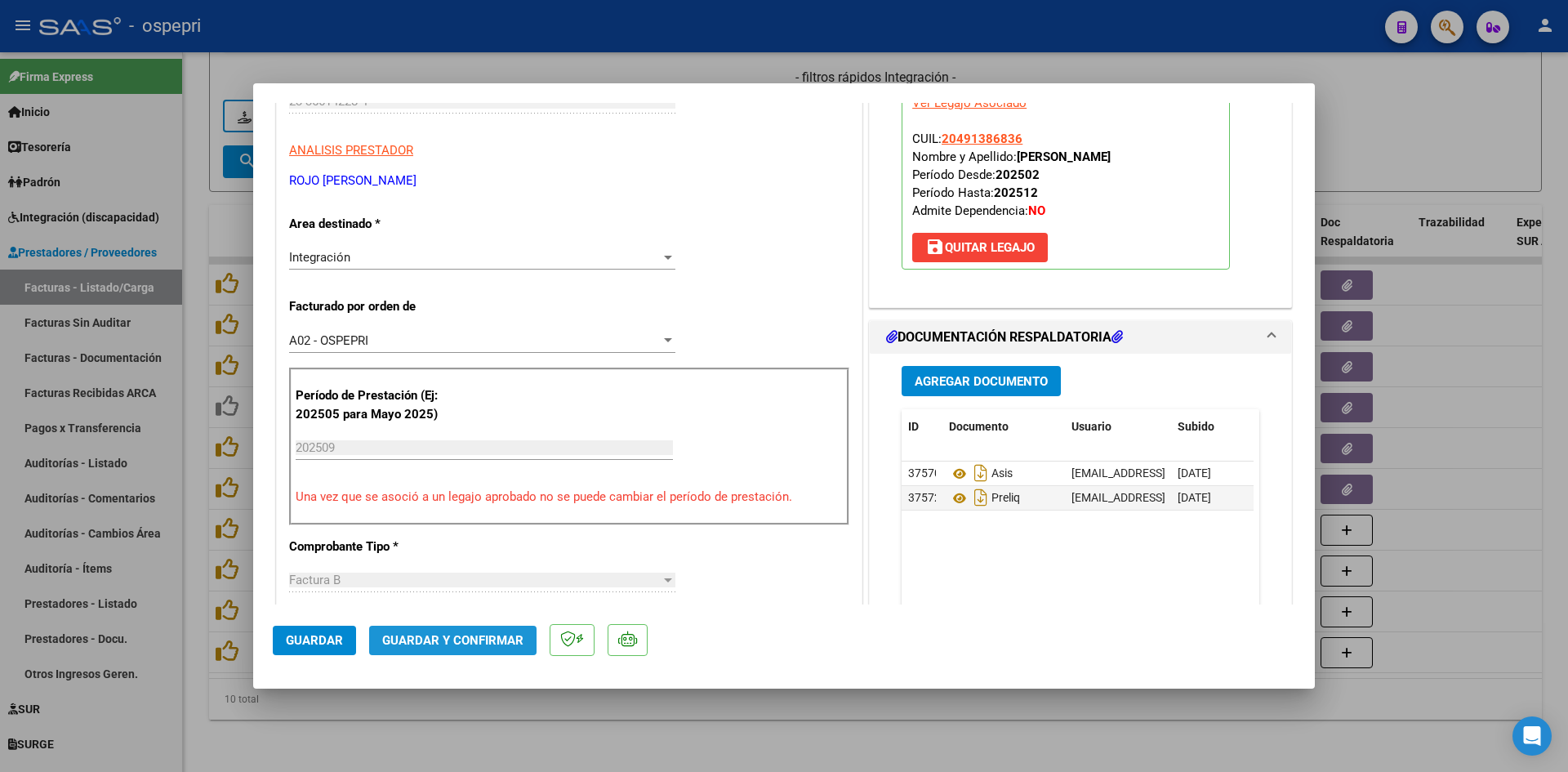
click at [497, 643] on span "Guardar y Confirmar" at bounding box center [452, 641] width 141 height 15
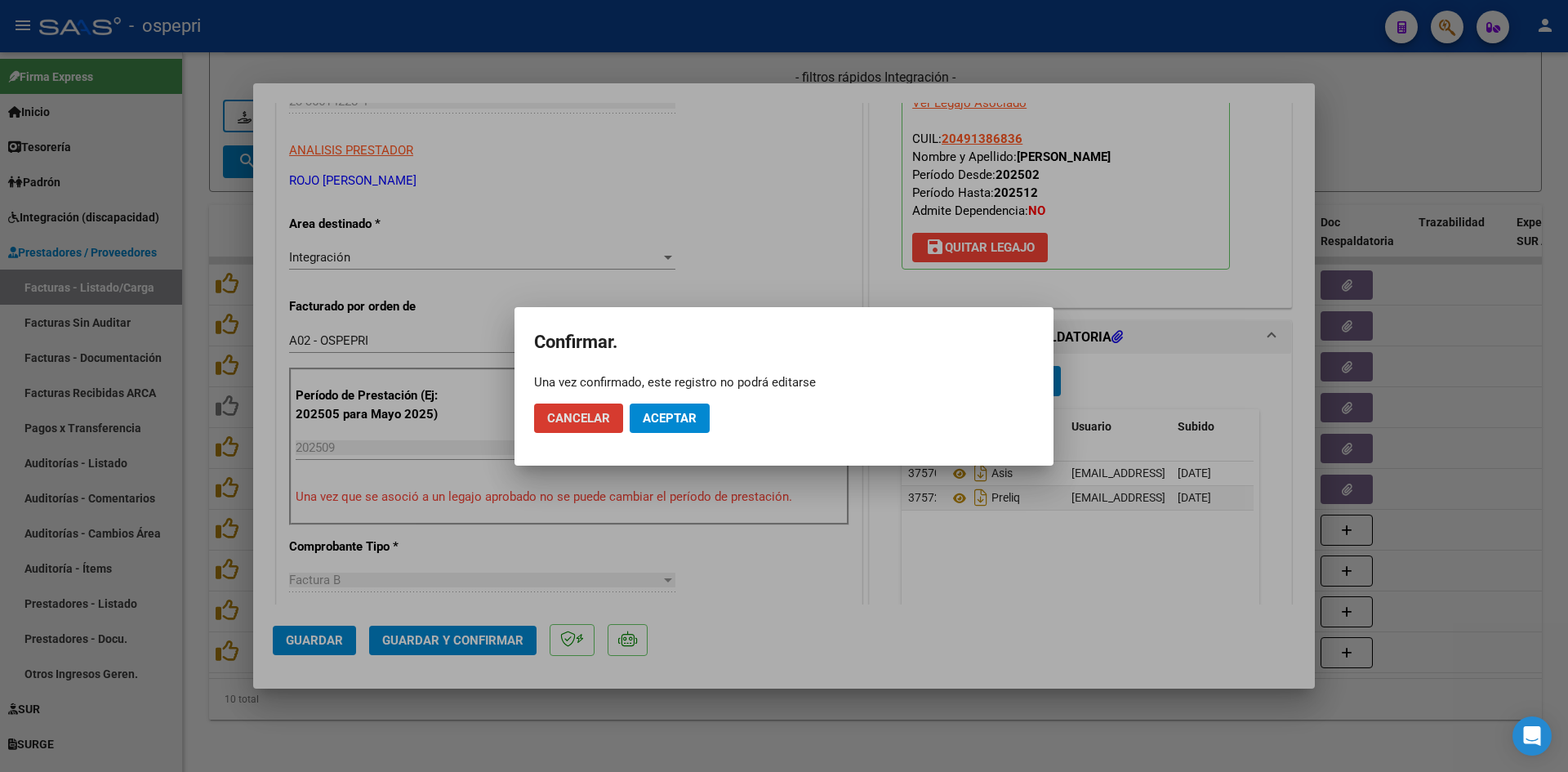
click at [663, 411] on span "Aceptar" at bounding box center [669, 418] width 54 height 15
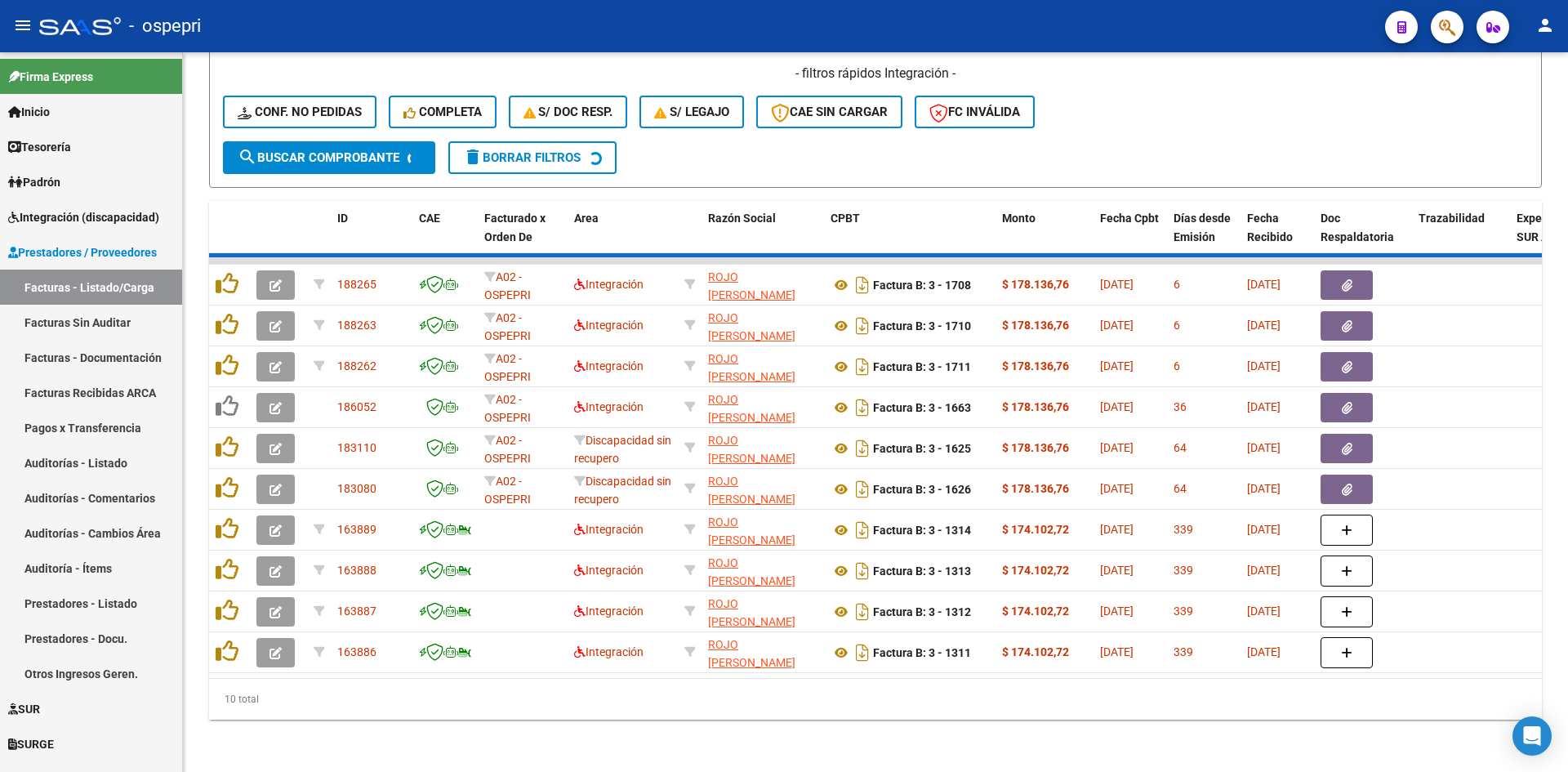
scroll to position [533, 0]
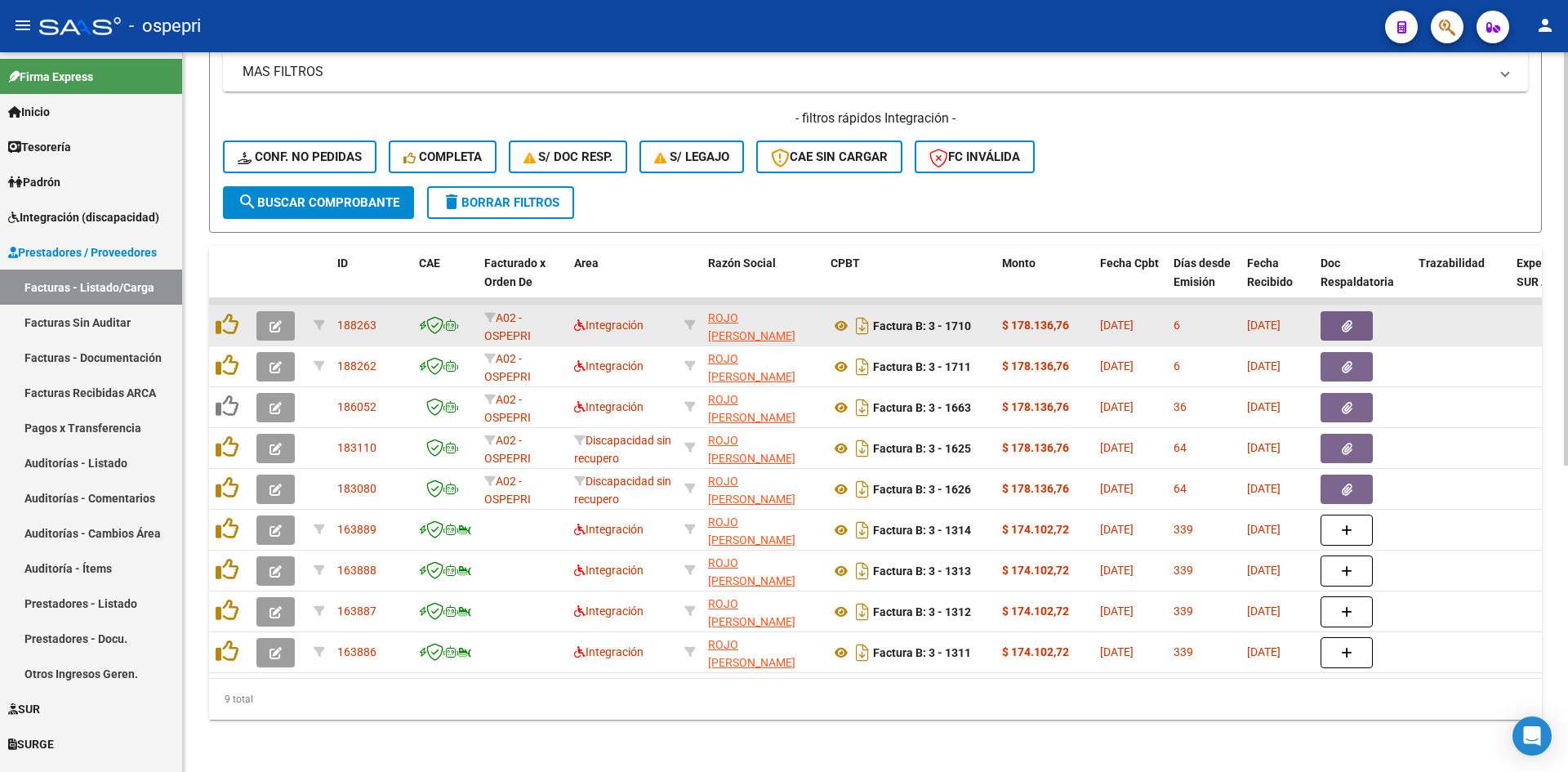
click at [273, 320] on icon "button" at bounding box center [276, 325] width 12 height 12
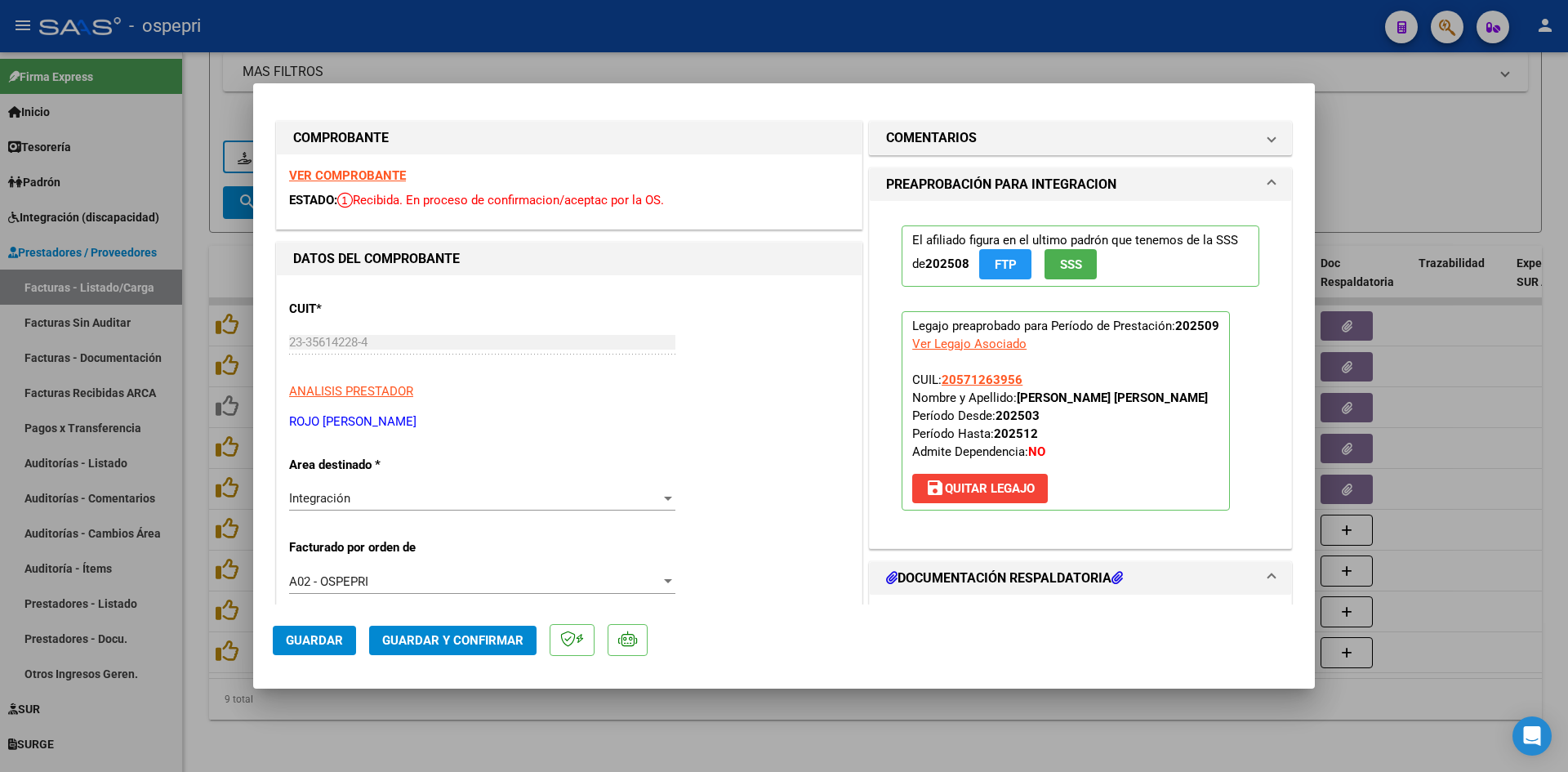
scroll to position [0, 0]
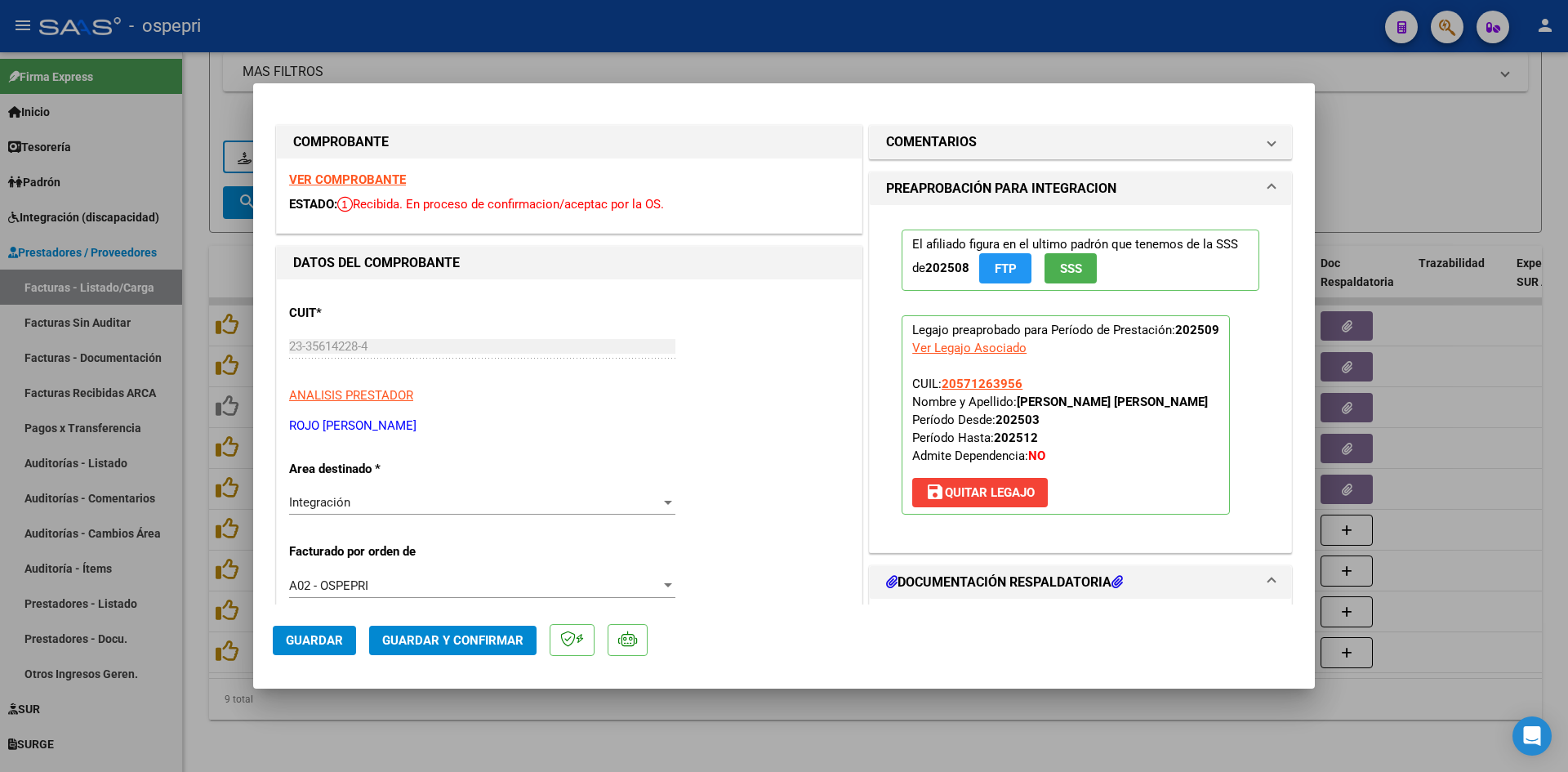
click at [349, 178] on strong "VER COMPROBANTE" at bounding box center [348, 179] width 116 height 15
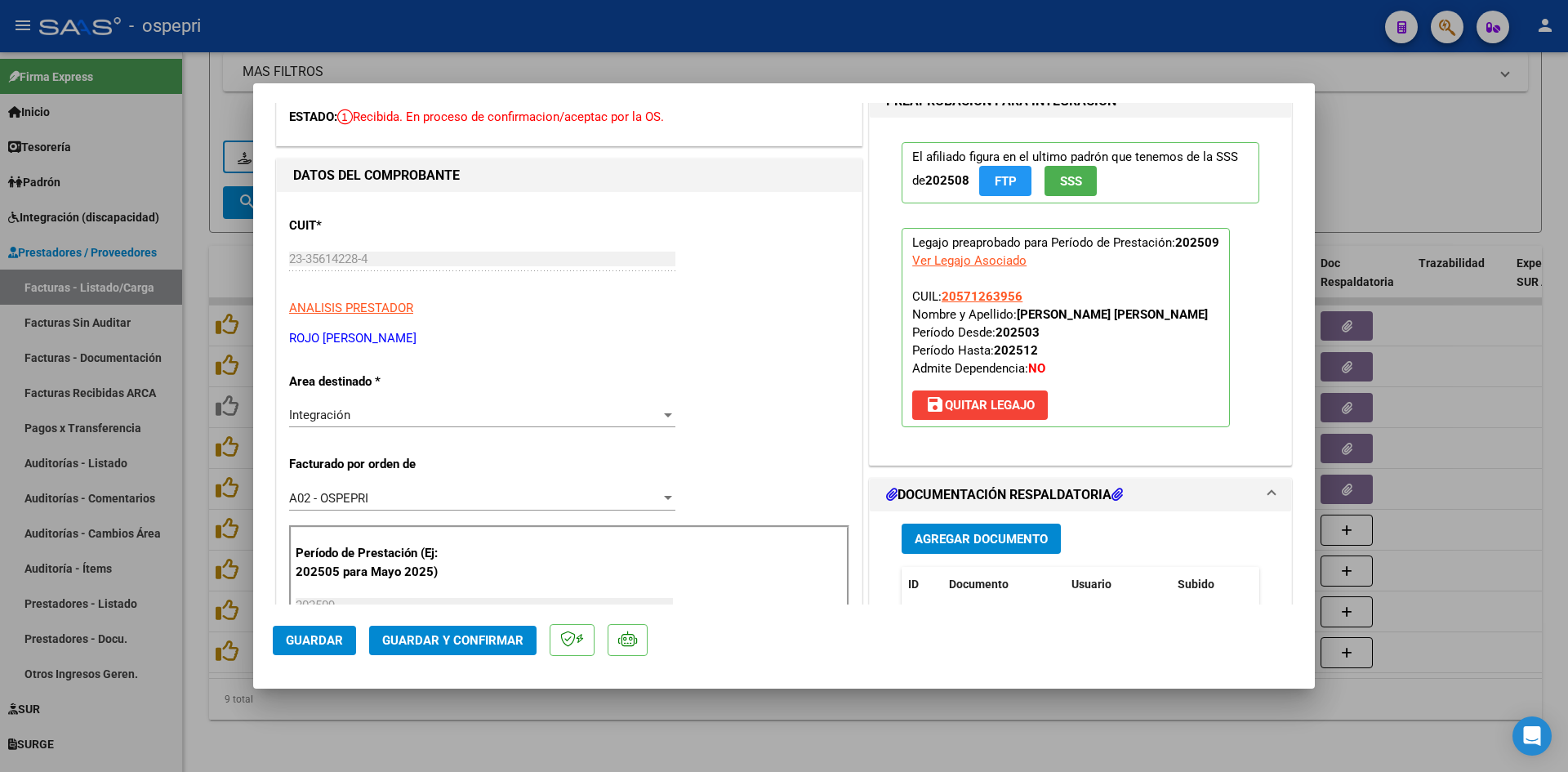
scroll to position [164, 0]
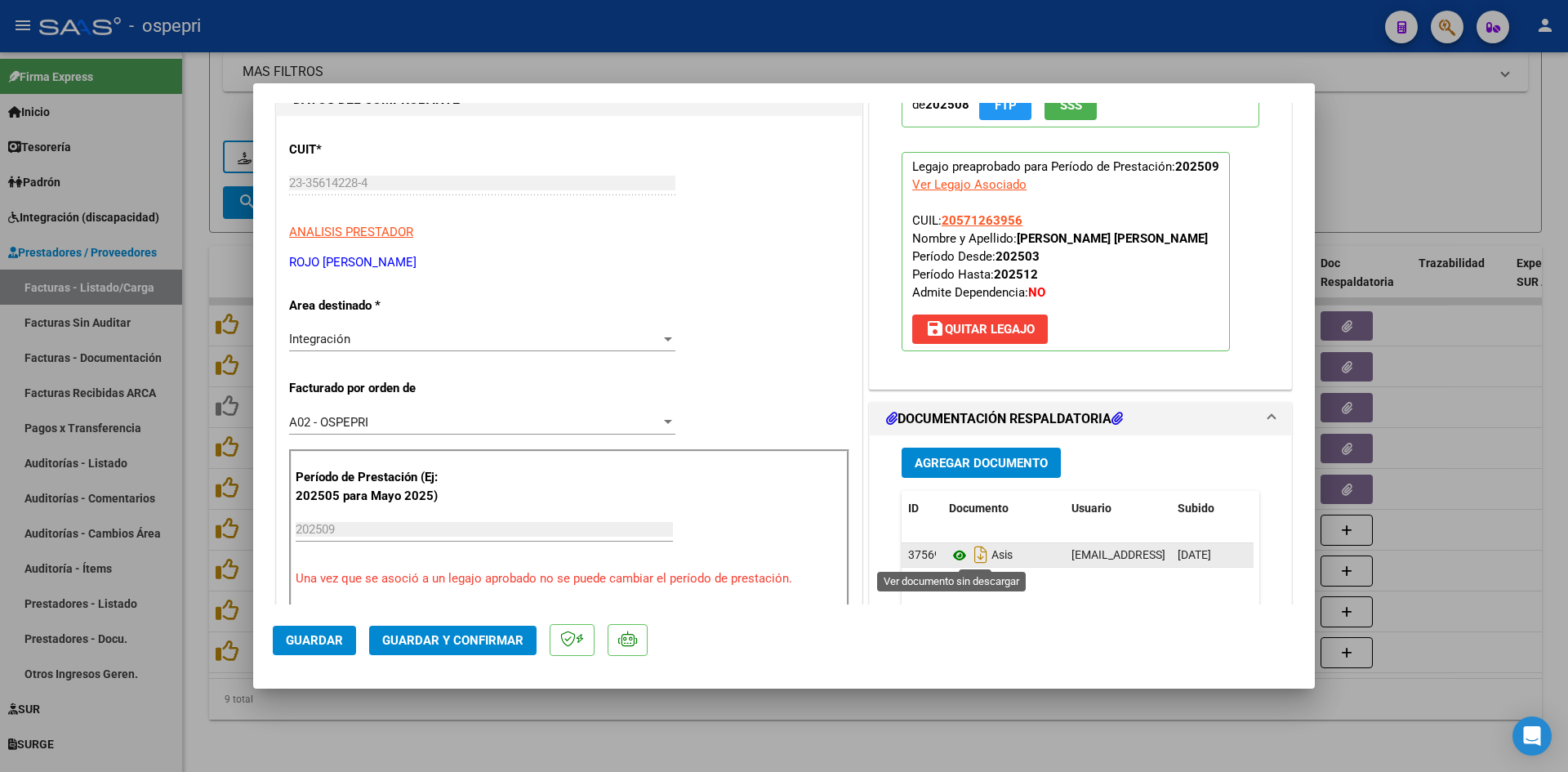
click at [949, 553] on icon at bounding box center [960, 555] width 21 height 19
click at [503, 640] on span "Guardar y Confirmar" at bounding box center [452, 641] width 141 height 15
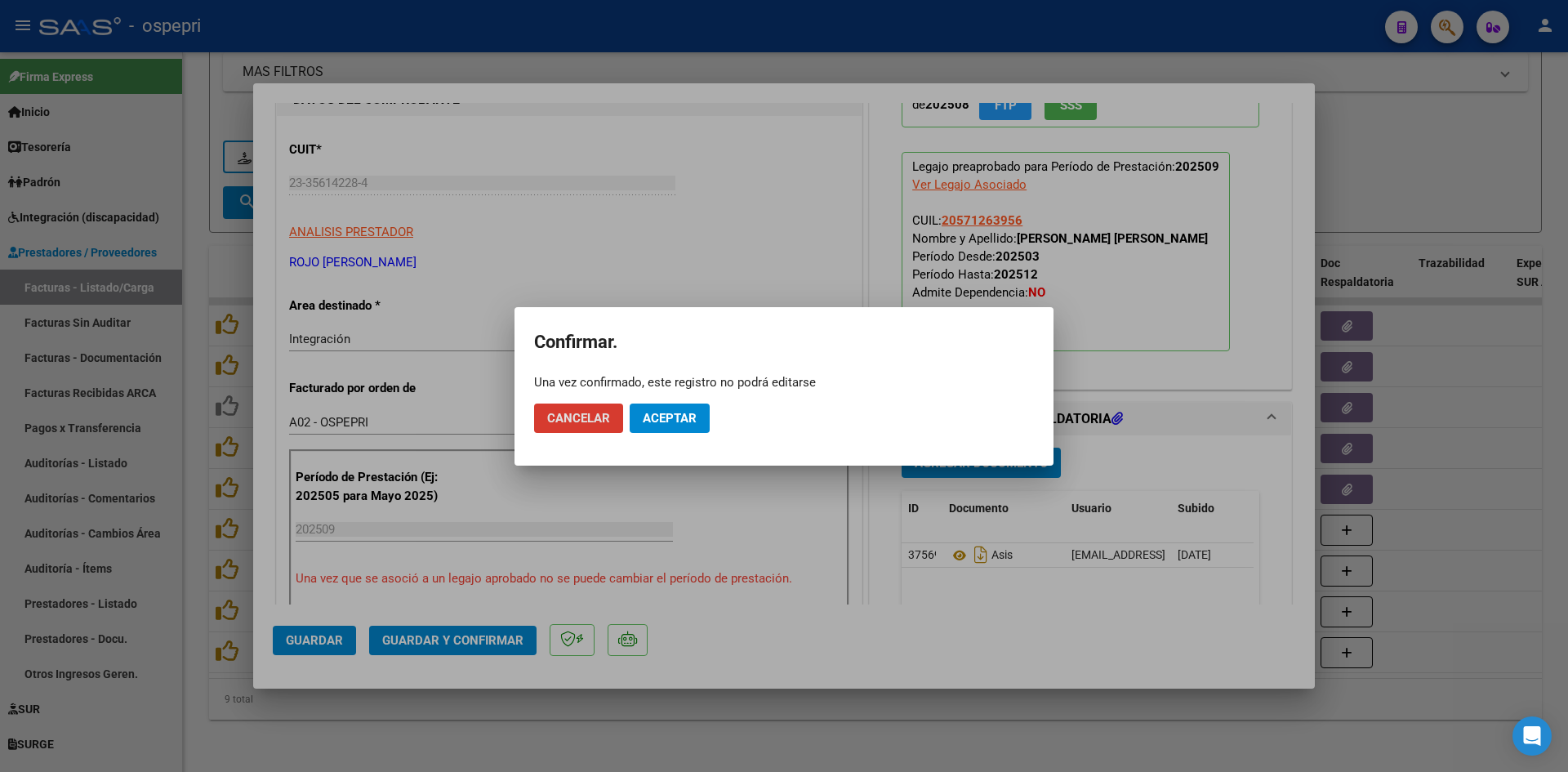
click at [687, 414] on span "Aceptar" at bounding box center [669, 418] width 54 height 15
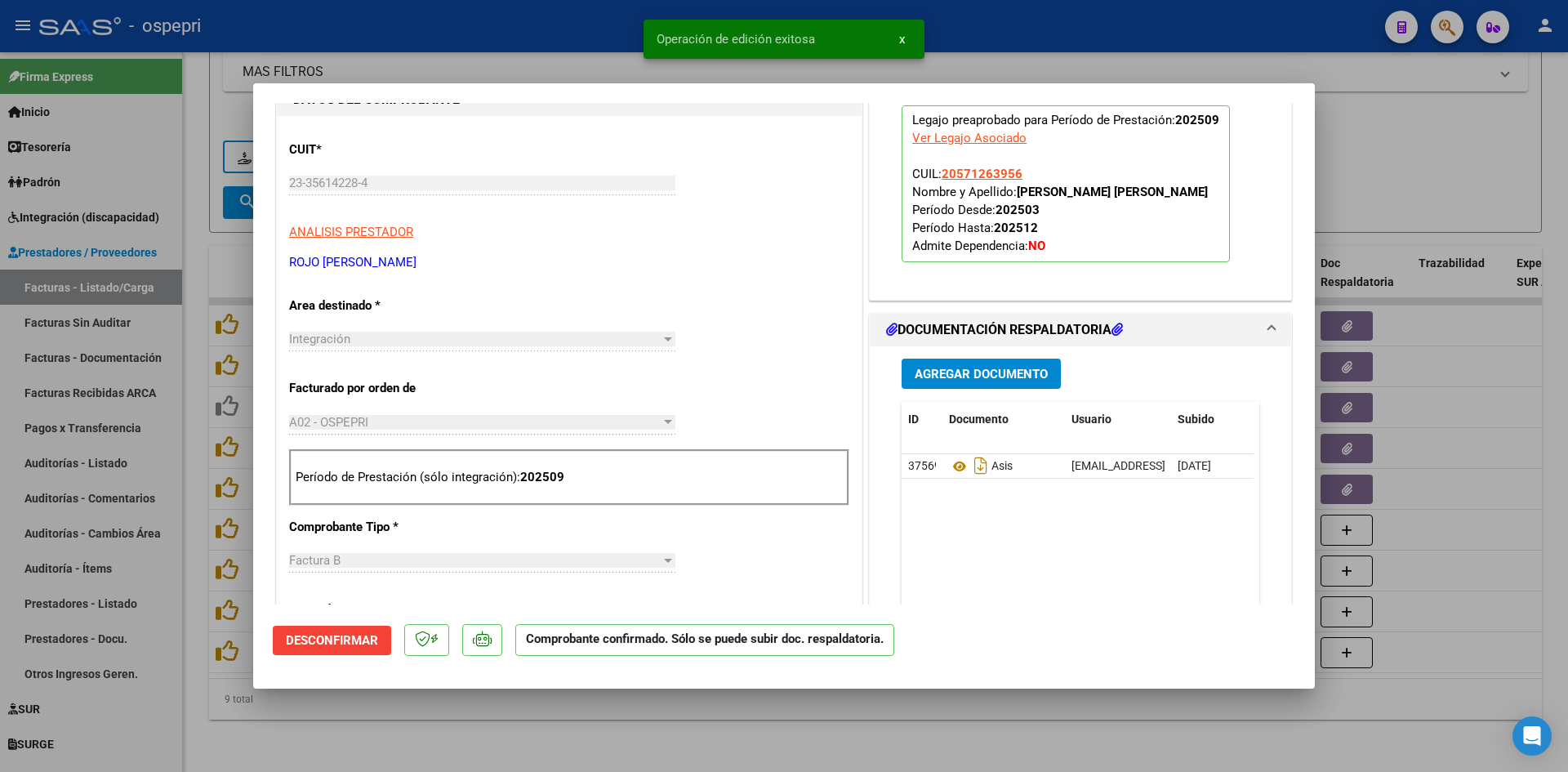
type input "$ 0,00"
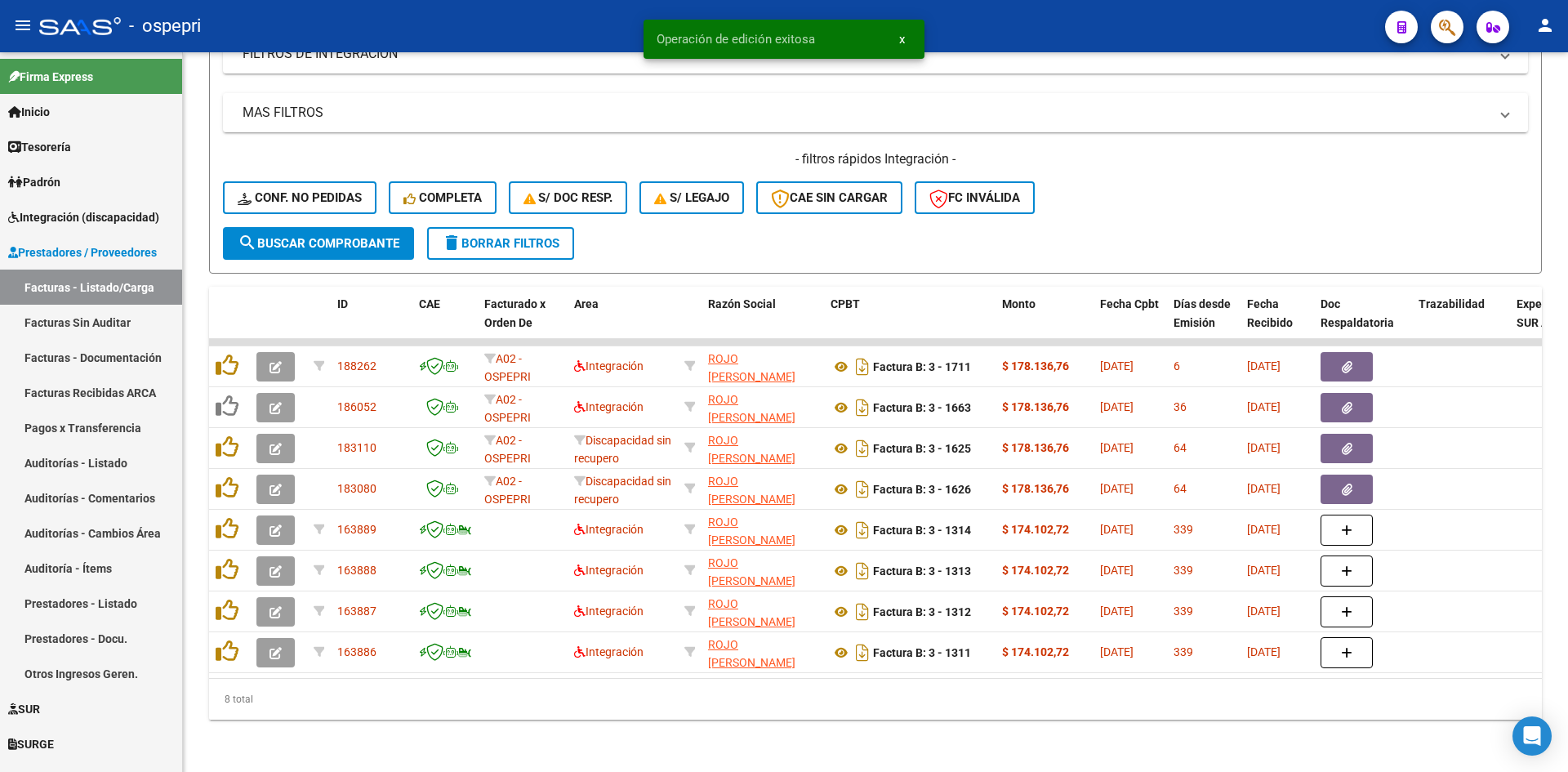
scroll to position [492, 0]
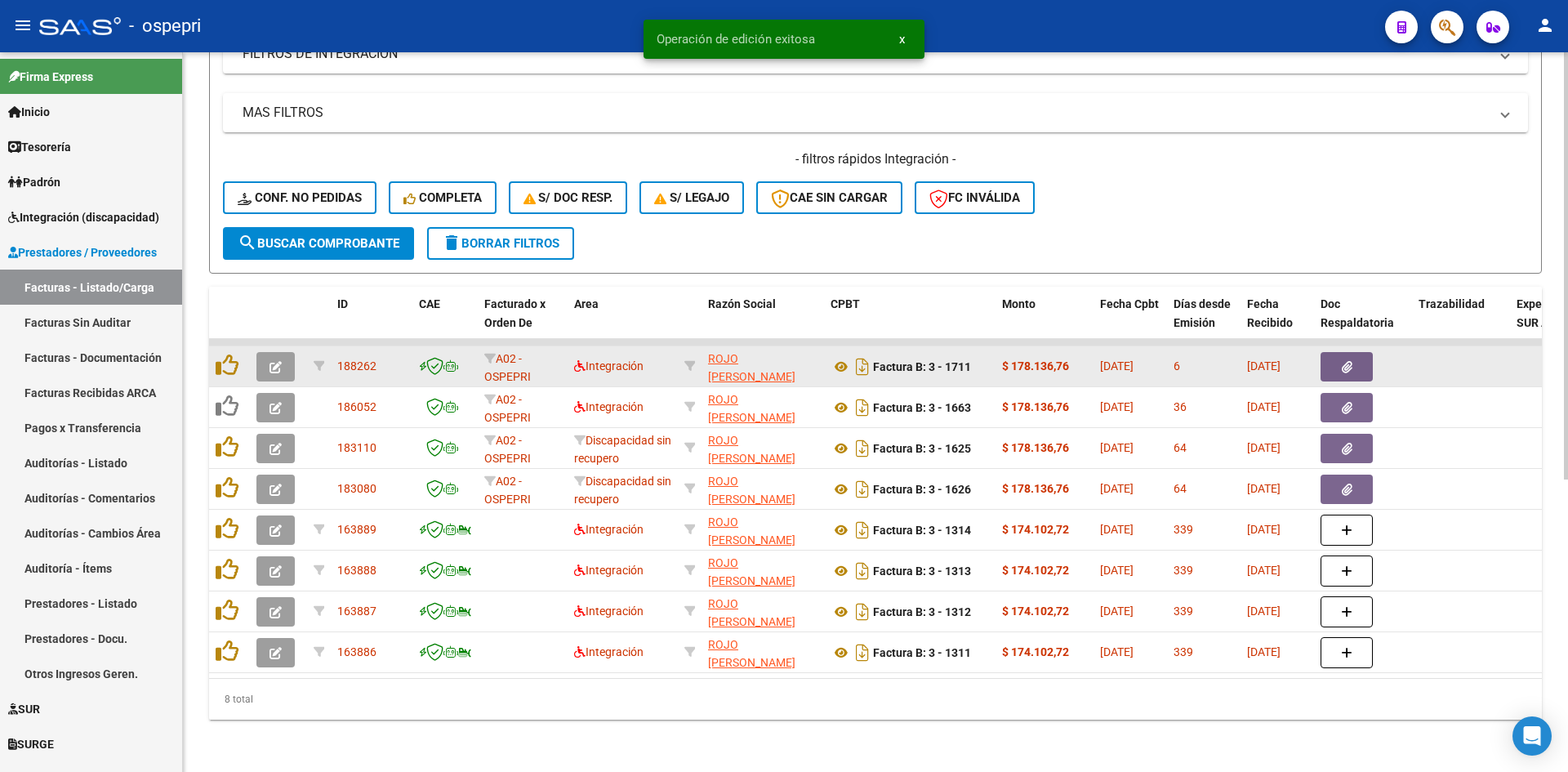
click at [267, 355] on button "button" at bounding box center [276, 367] width 39 height 30
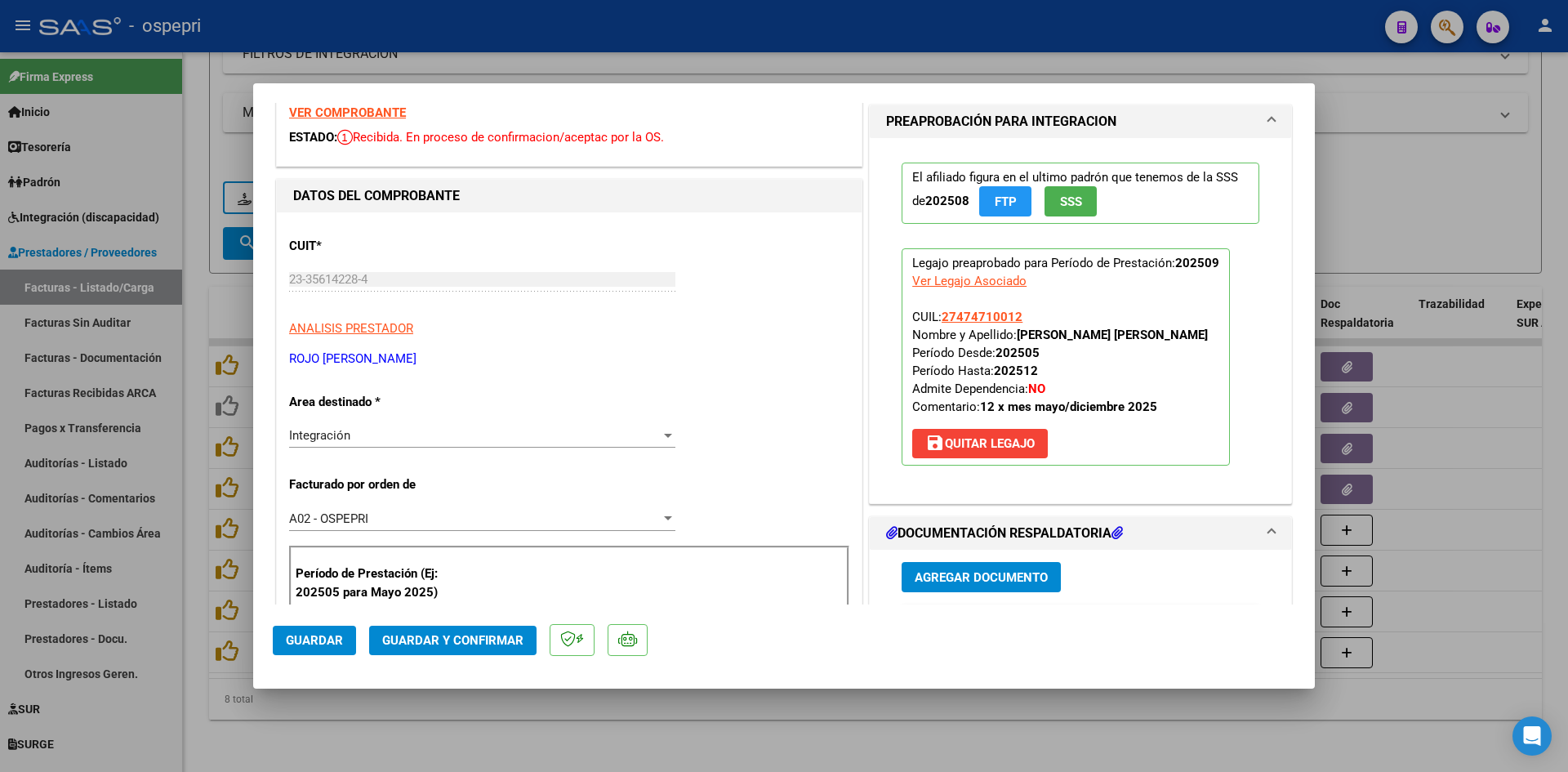
scroll to position [0, 0]
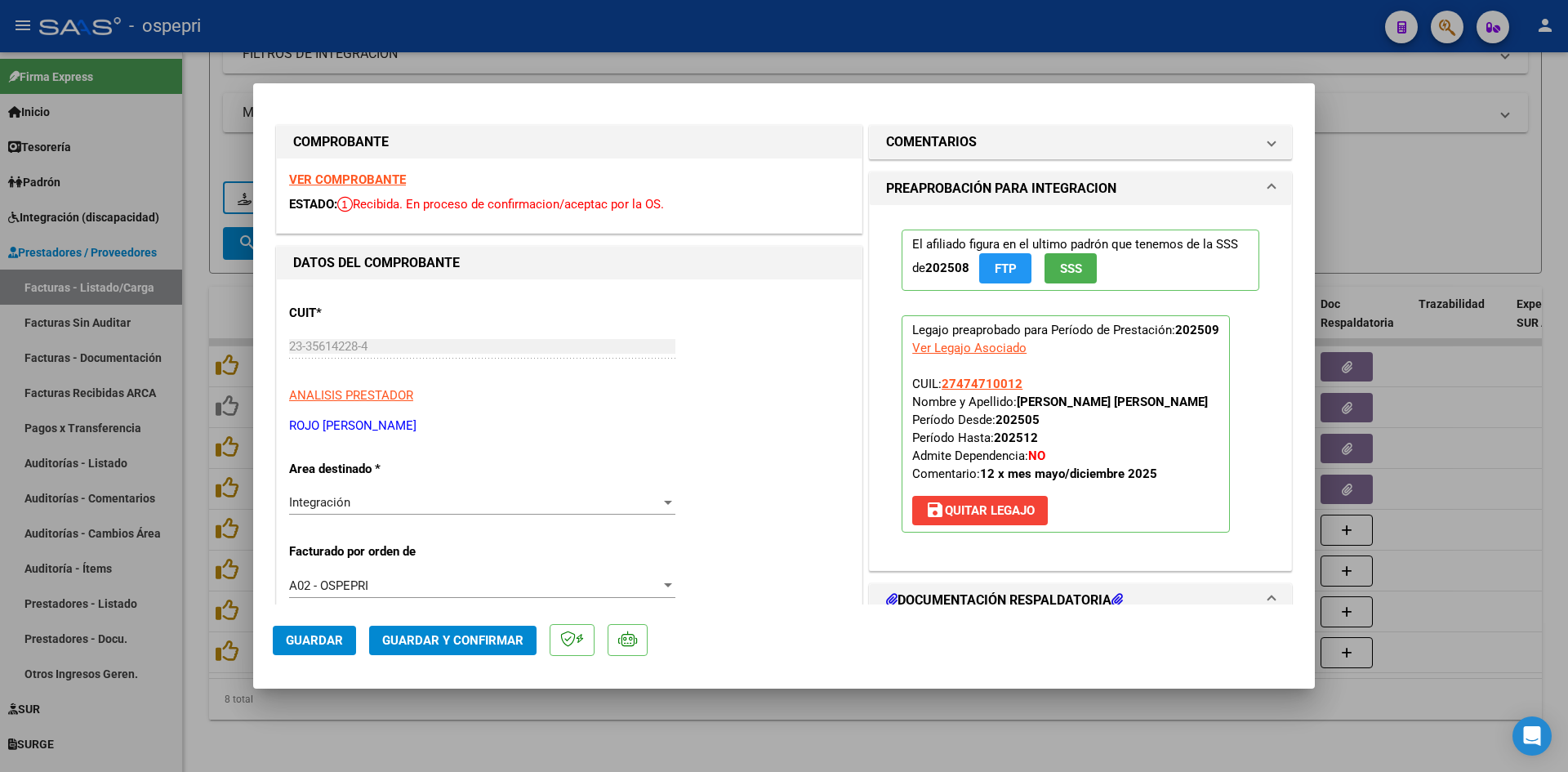
click at [358, 181] on strong "VER COMPROBANTE" at bounding box center [348, 179] width 116 height 15
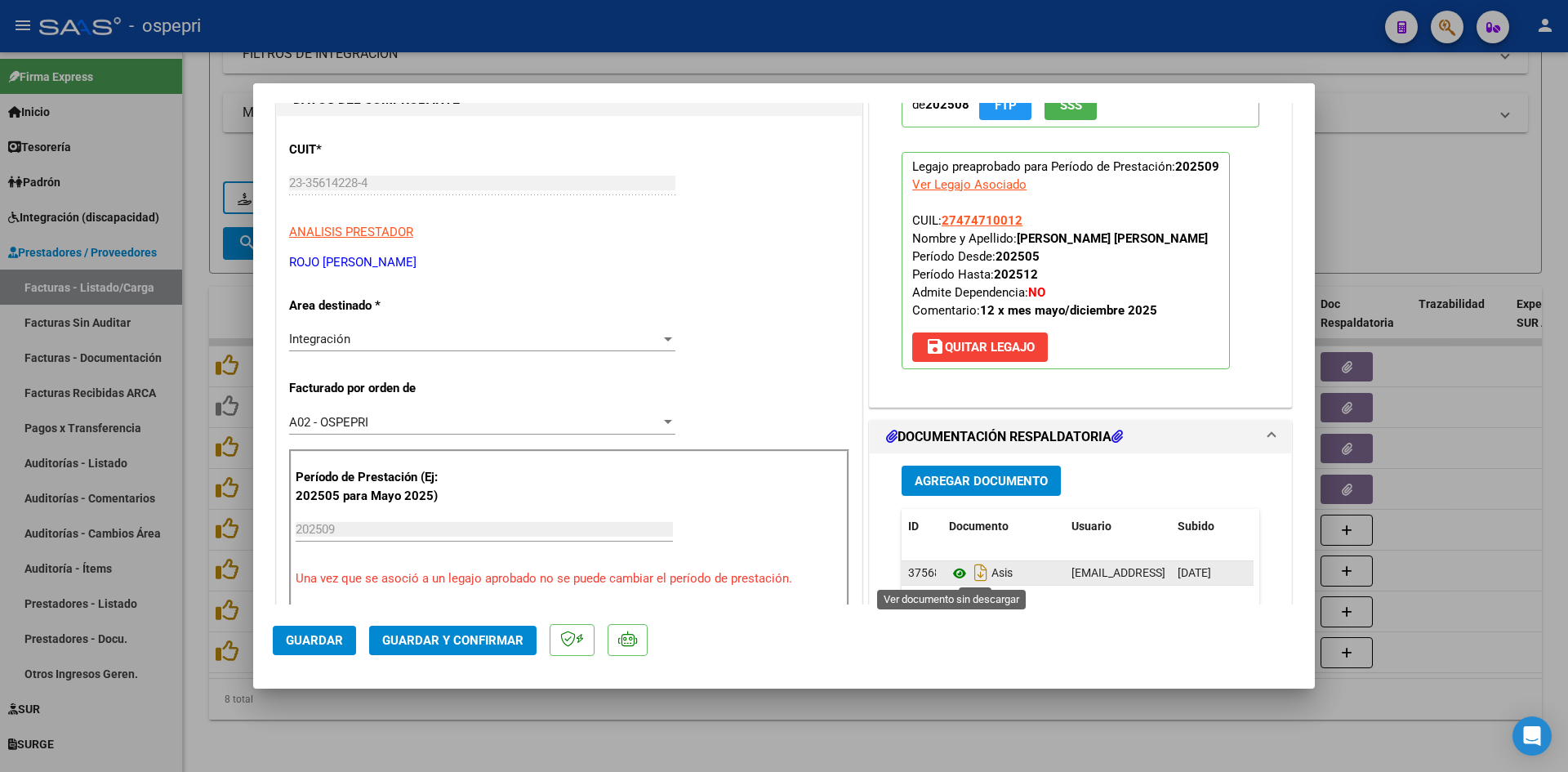
click at [950, 575] on icon at bounding box center [960, 573] width 21 height 19
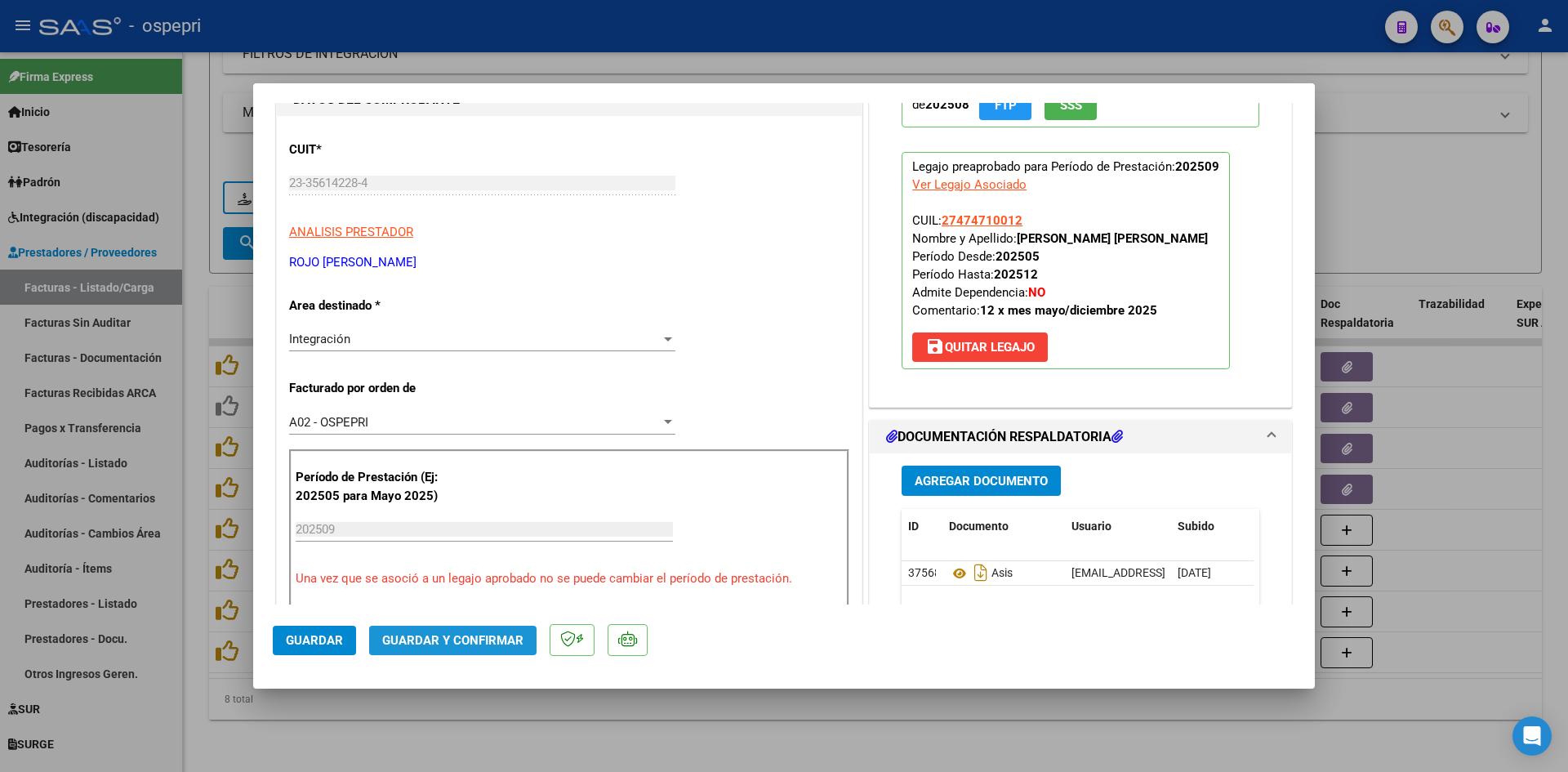
click at [486, 636] on span "Guardar y Confirmar" at bounding box center [452, 641] width 141 height 15
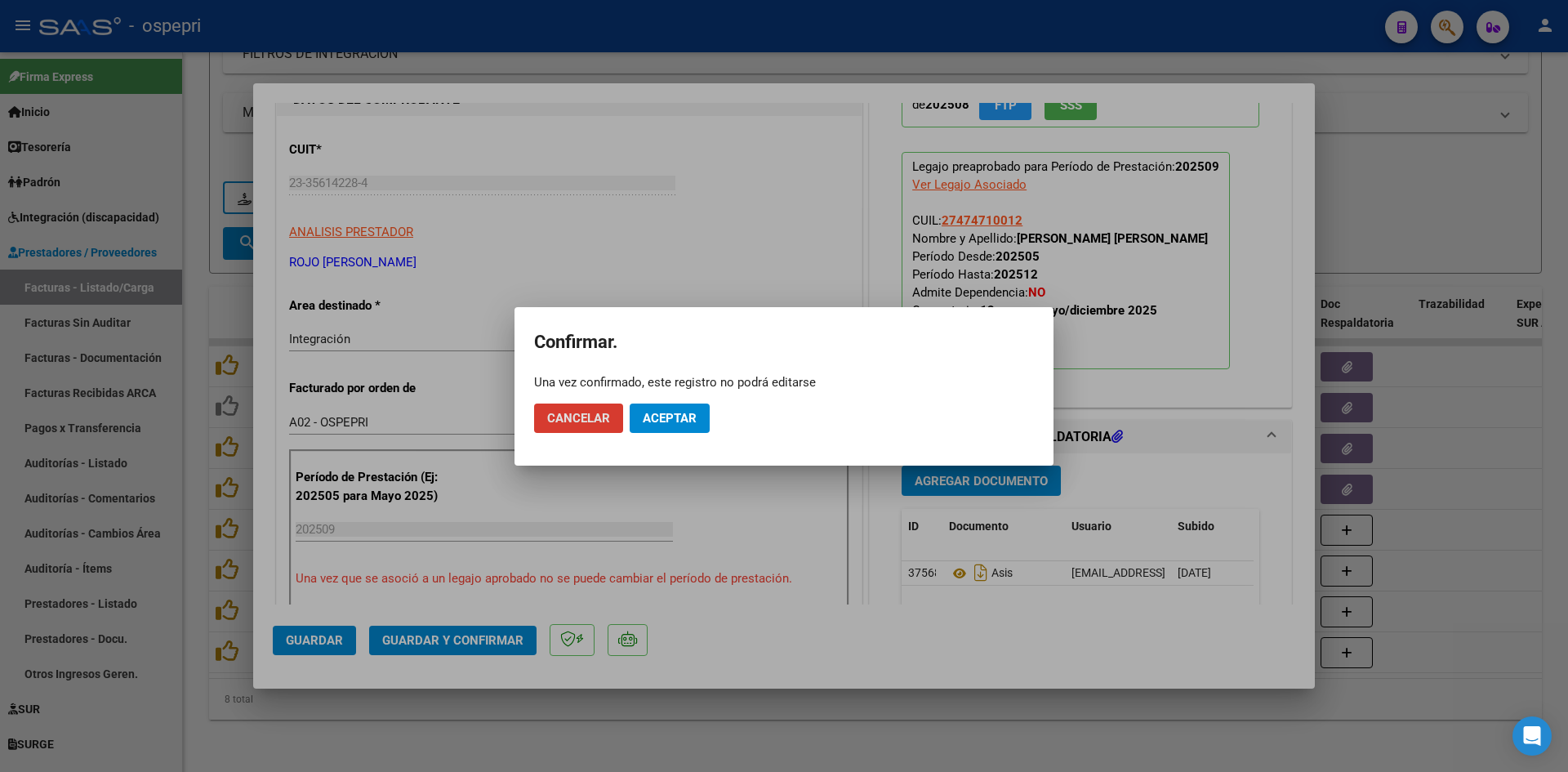
click at [692, 421] on span "Aceptar" at bounding box center [669, 418] width 54 height 15
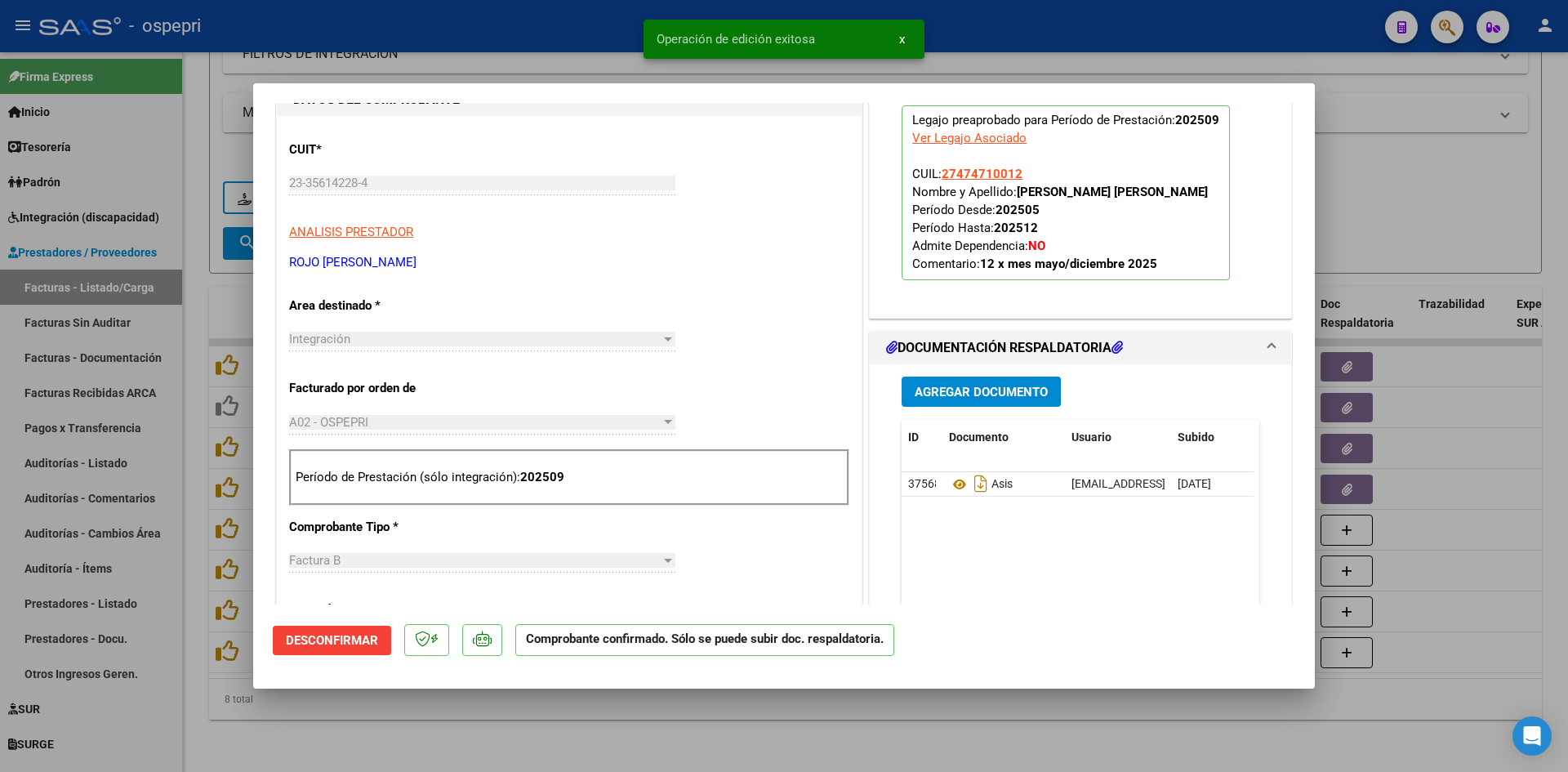
type input "$ 0,00"
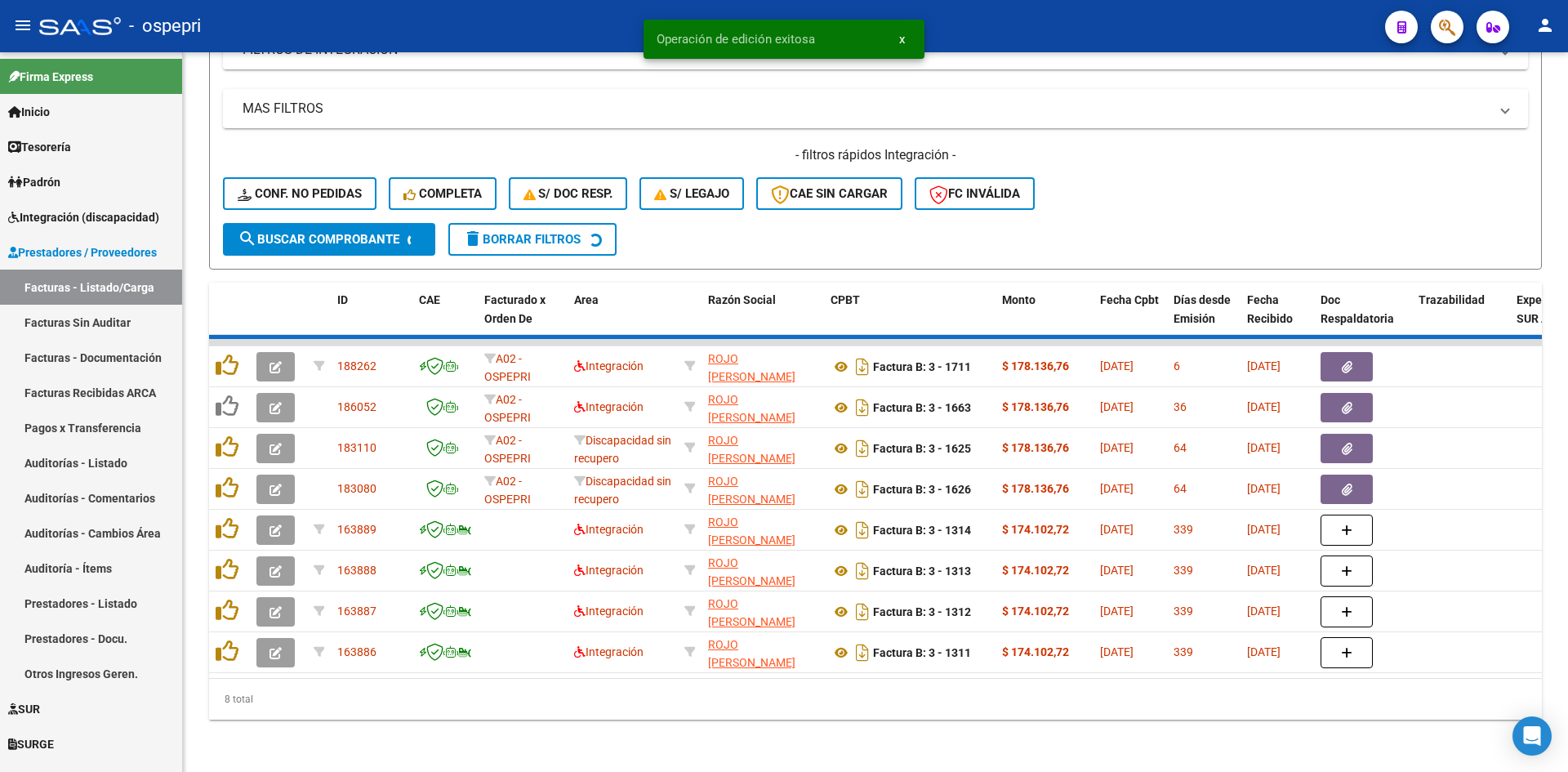
scroll to position [451, 0]
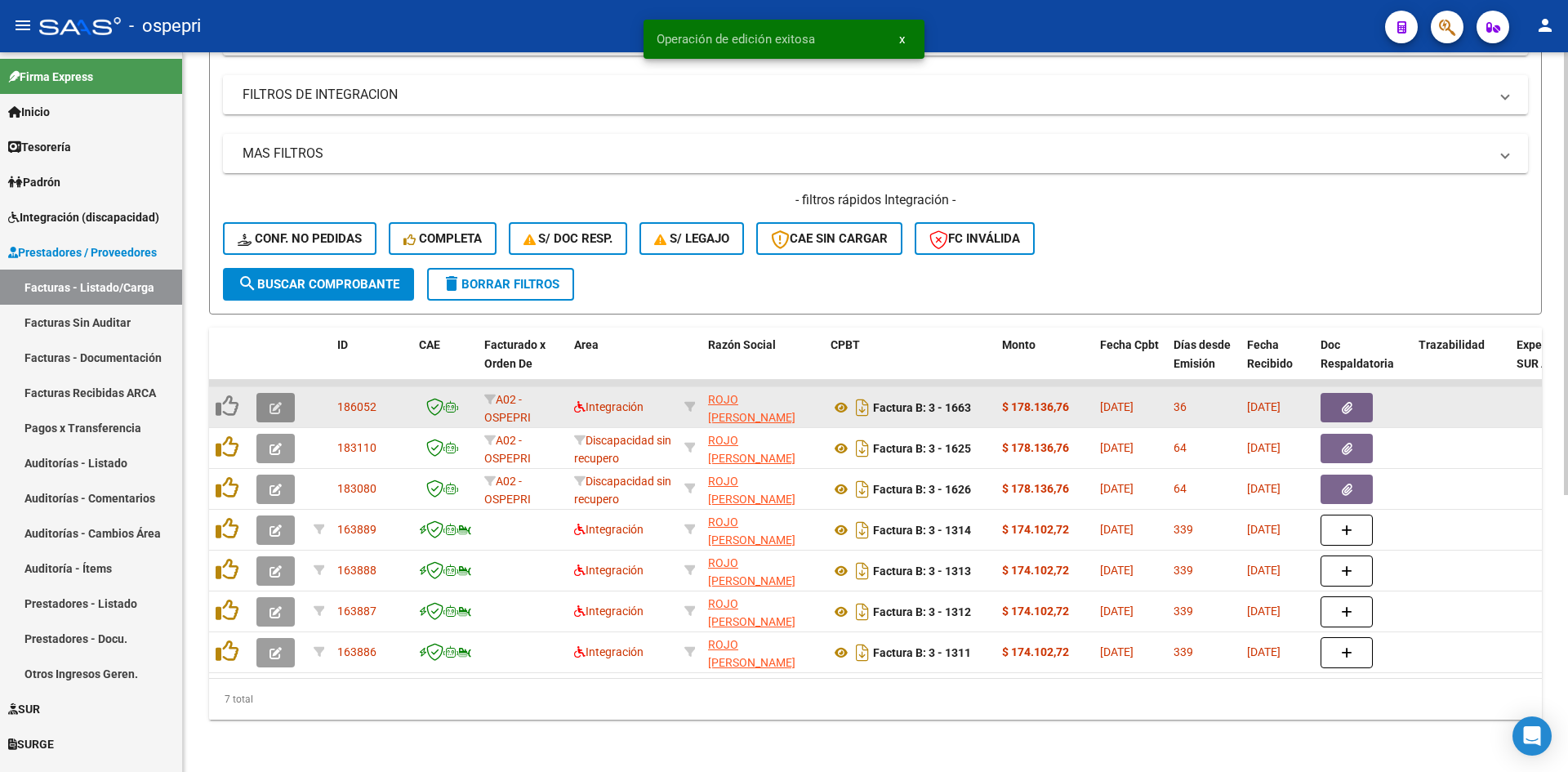
click at [275, 402] on icon "button" at bounding box center [276, 408] width 12 height 12
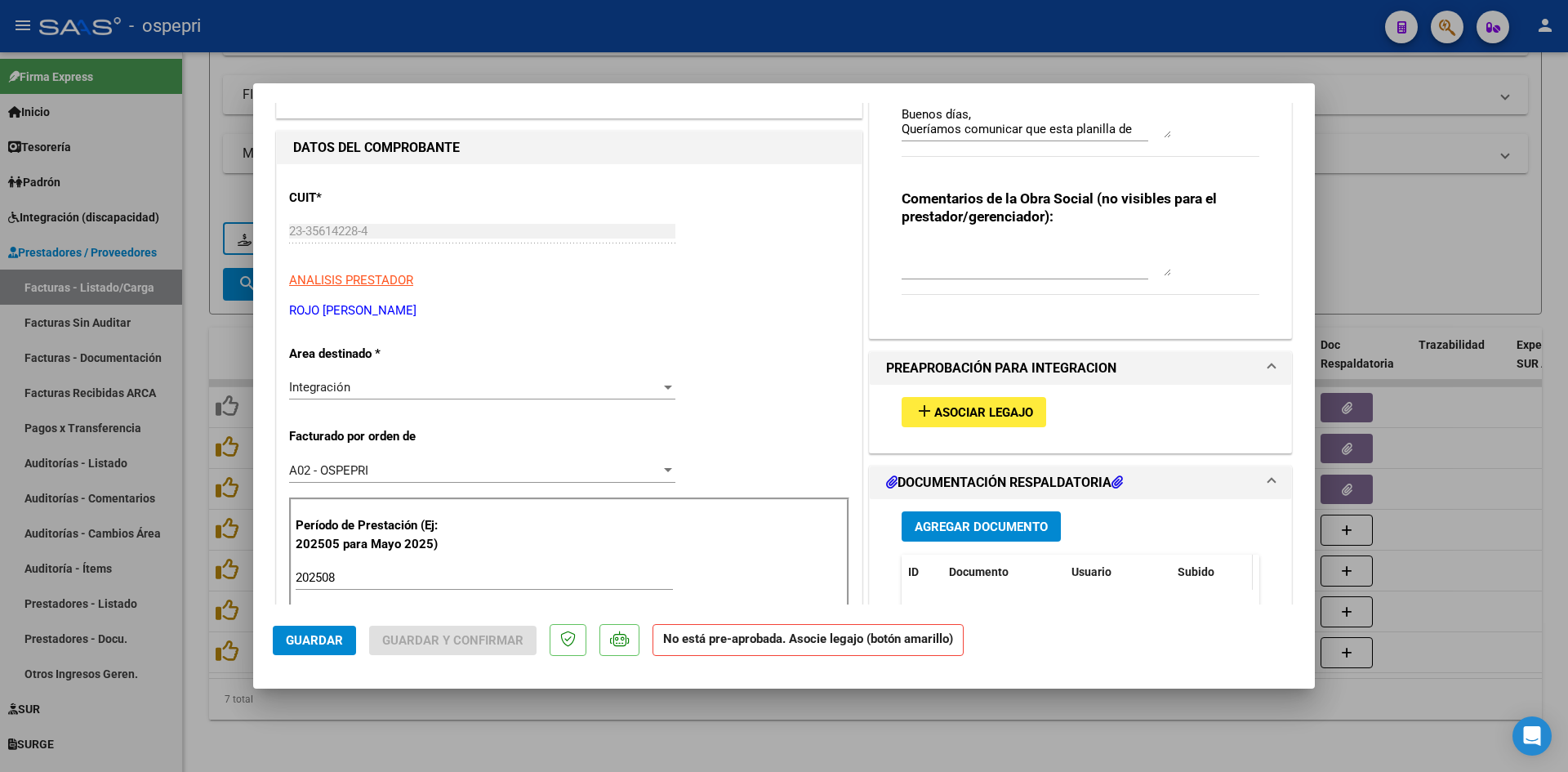
scroll to position [0, 0]
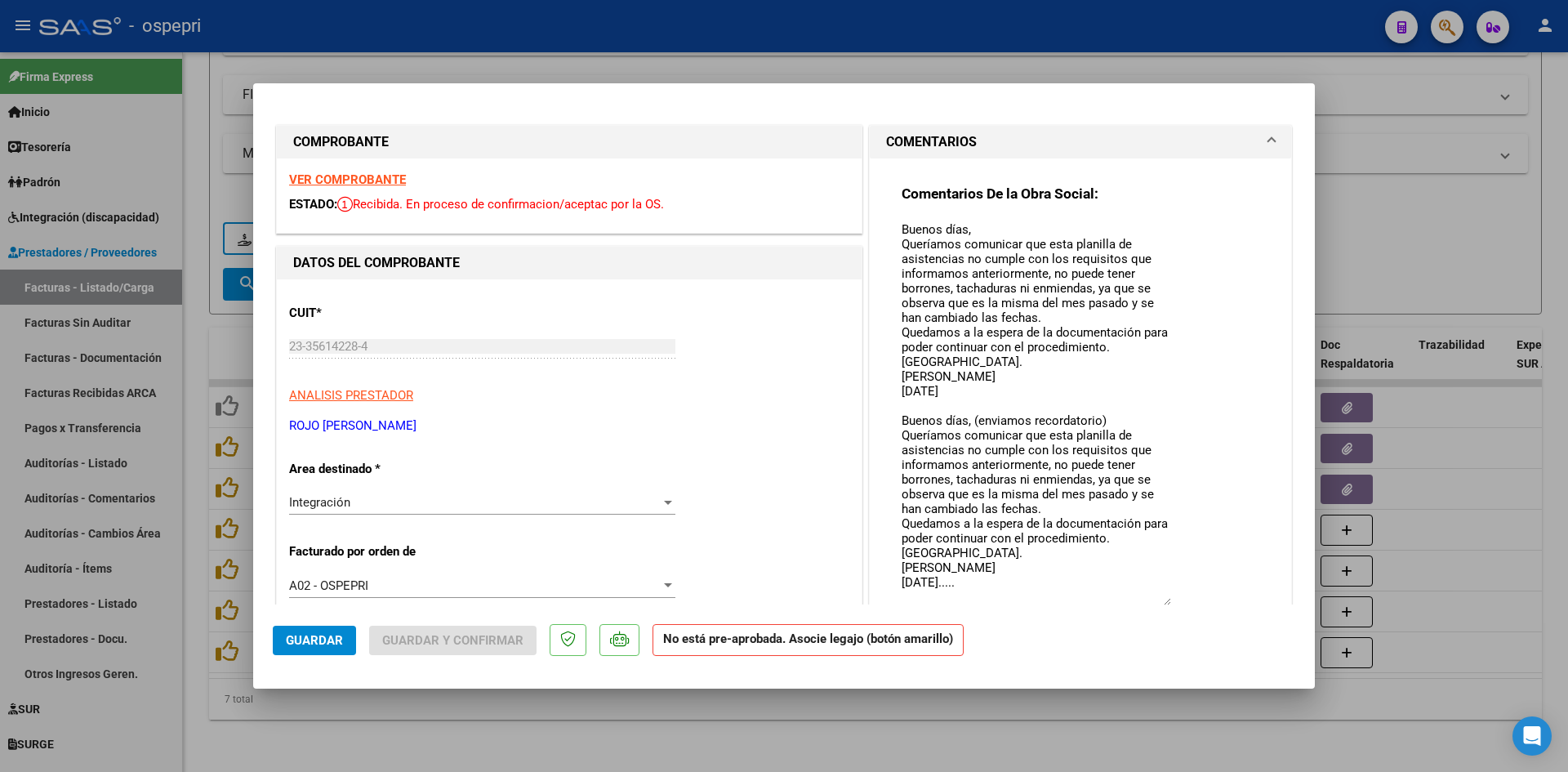
drag, startPoint x: 1159, startPoint y: 249, endPoint x: 1192, endPoint y: 603, distance: 355.5
click at [1192, 603] on div "Comentarios De la Obra Social: Buenos días, Queríamos comunicar que esta planil…" at bounding box center [1080, 413] width 358 height 458
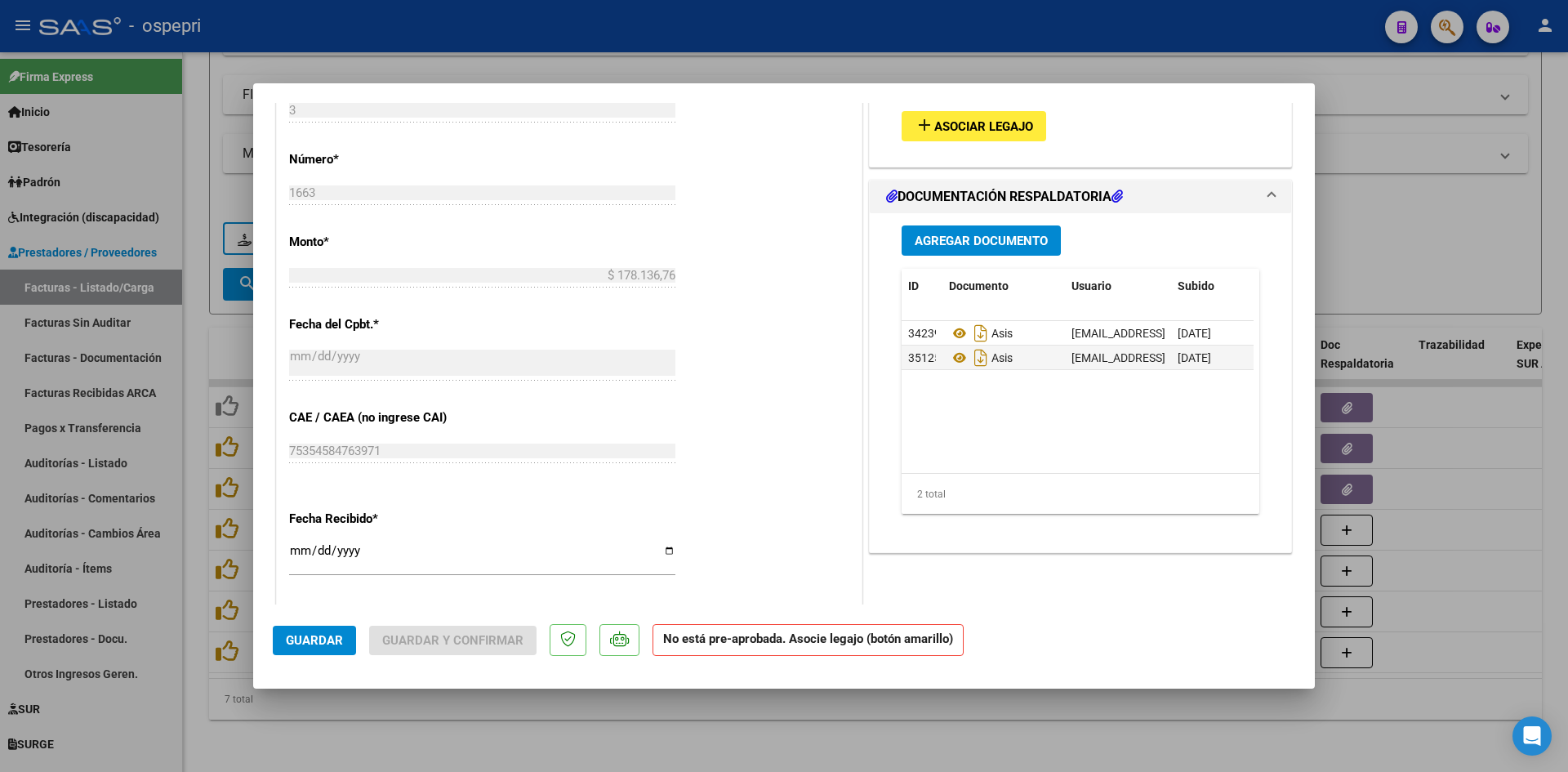
scroll to position [816, 0]
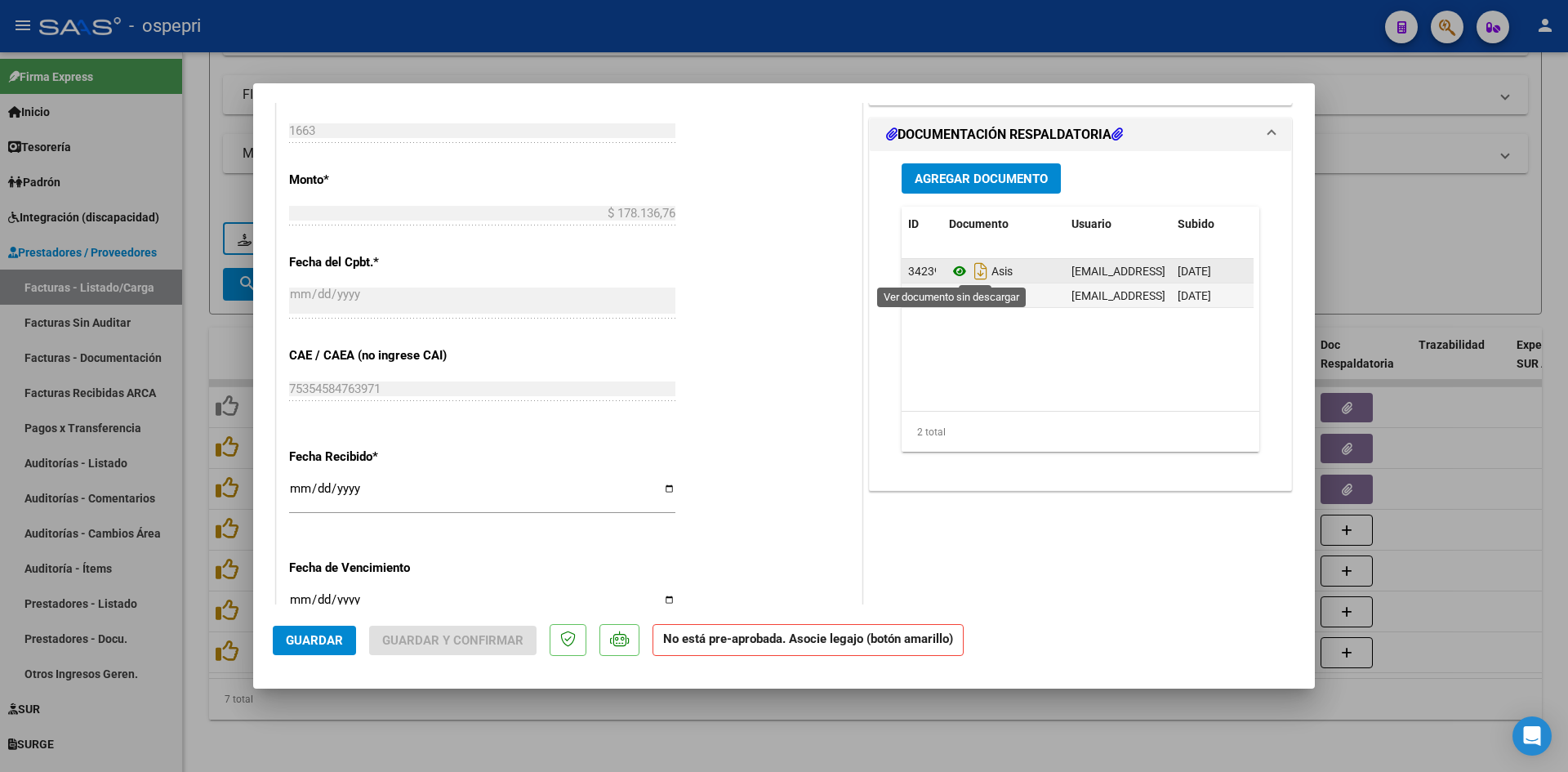
click at [952, 269] on icon at bounding box center [960, 271] width 21 height 19
click at [954, 295] on icon at bounding box center [960, 295] width 21 height 19
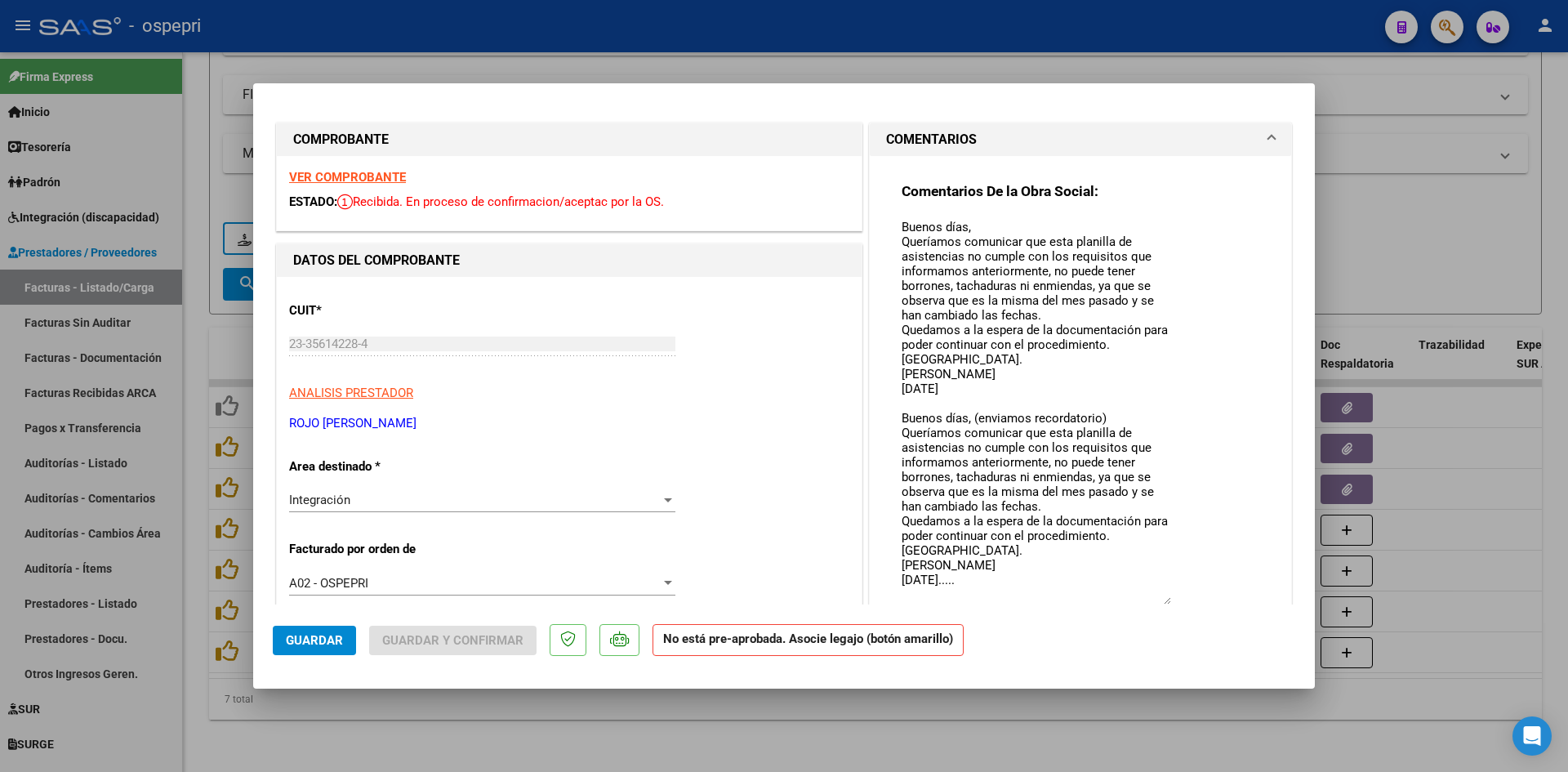
scroll to position [0, 0]
click at [377, 178] on strong "VER COMPROBANTE" at bounding box center [348, 179] width 116 height 15
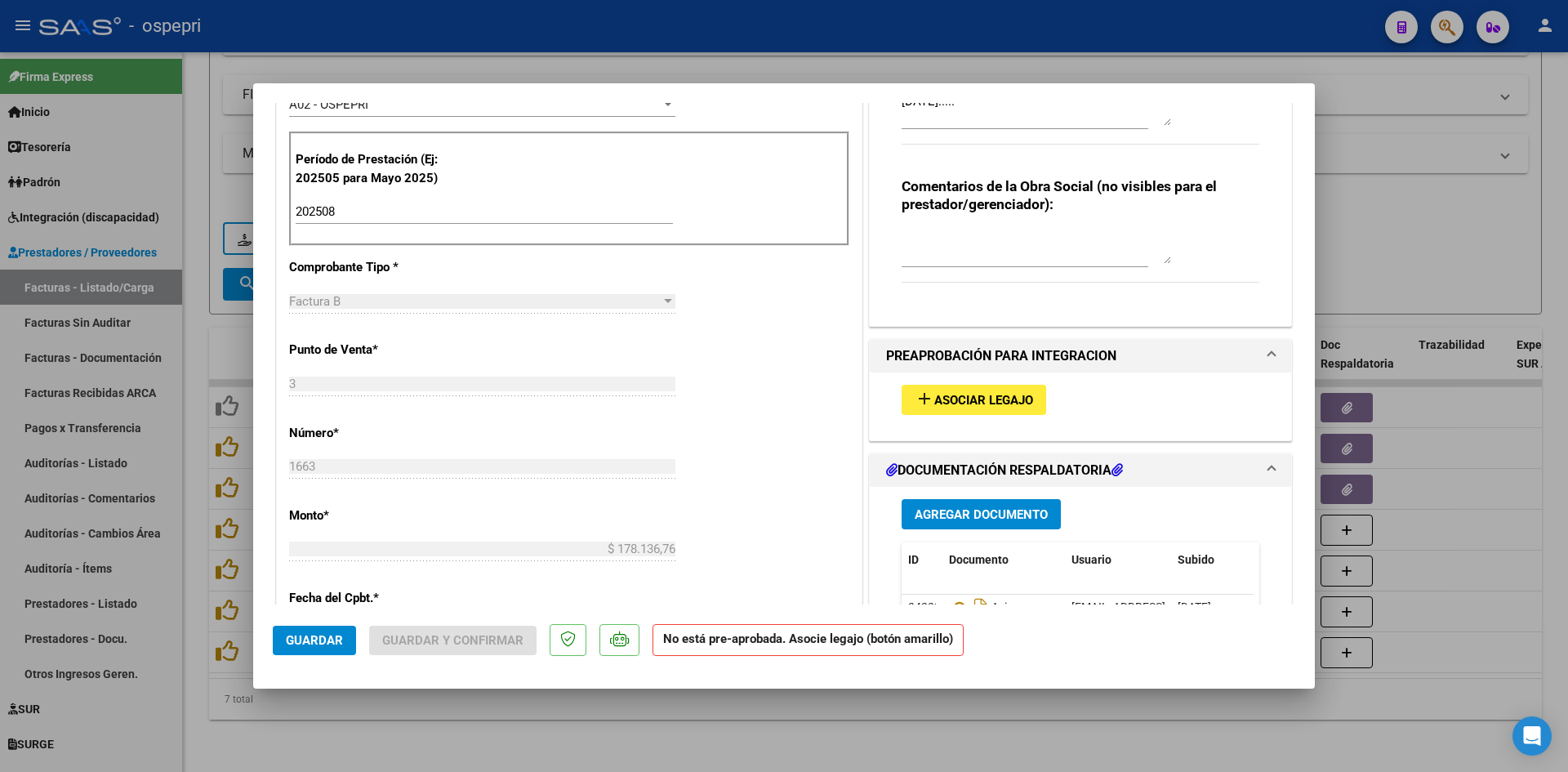
scroll to position [490, 0]
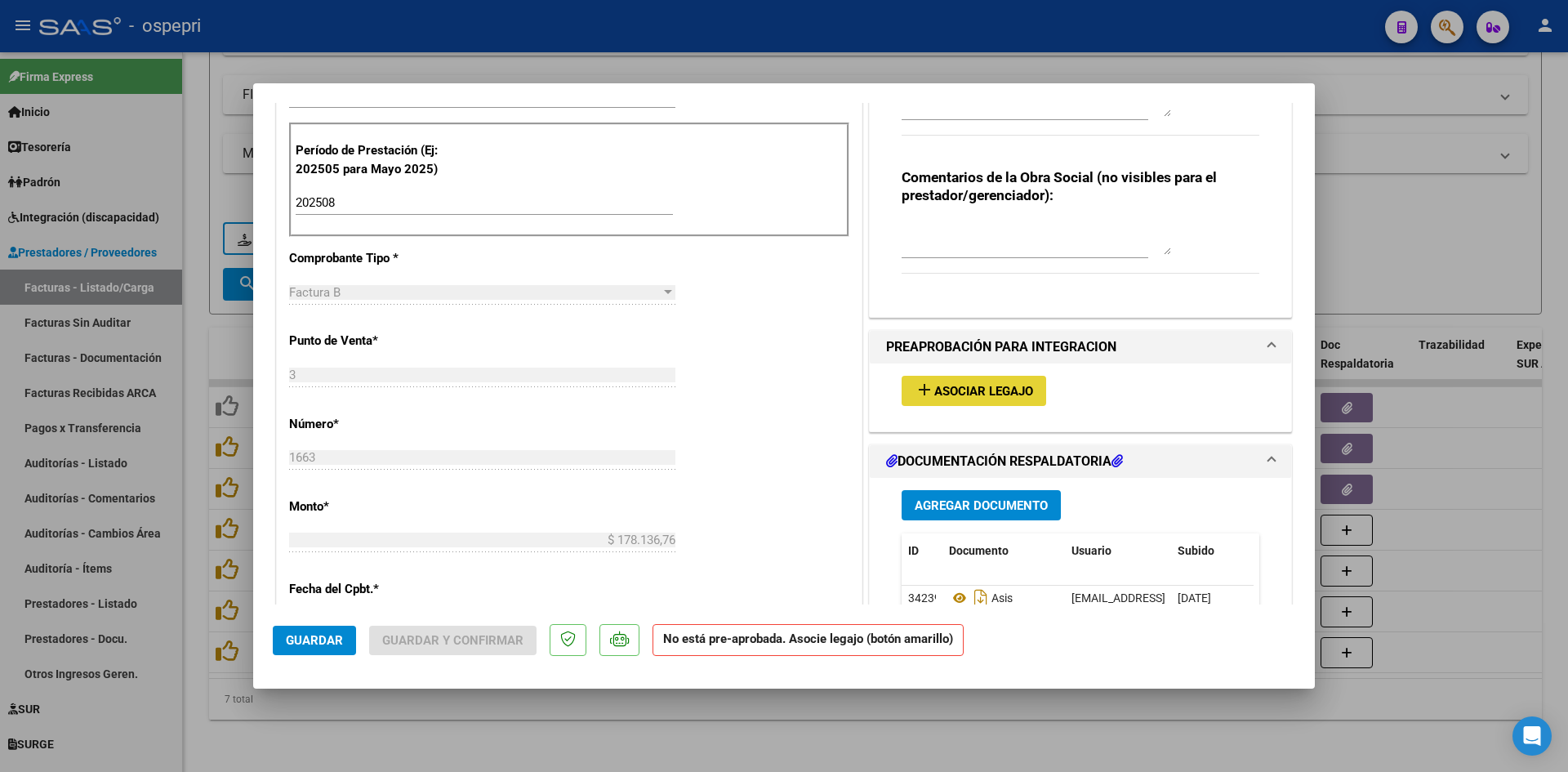
click at [1003, 382] on button "add Asociar Legajo" at bounding box center [974, 390] width 144 height 31
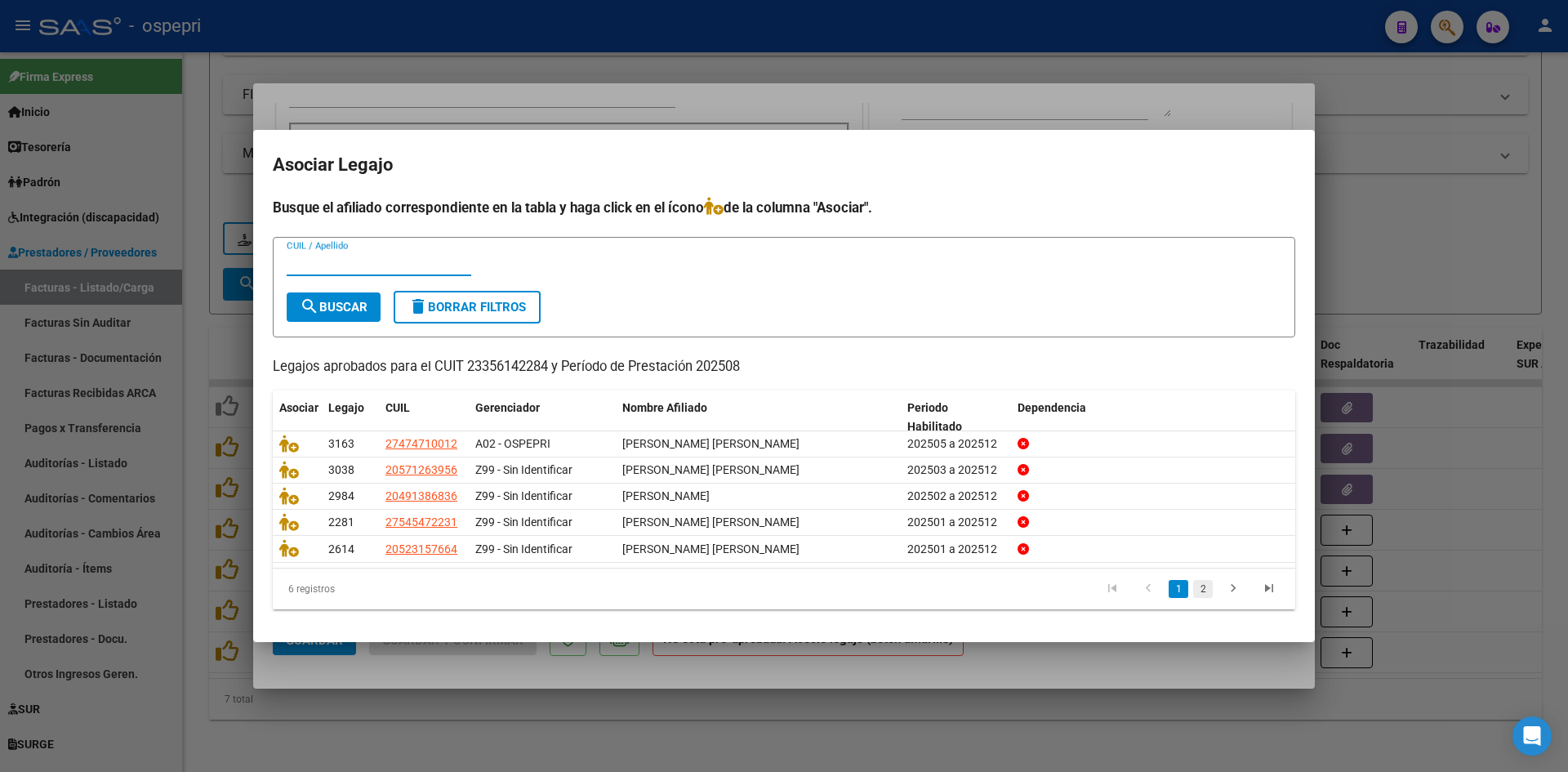
click at [1197, 593] on link "2" at bounding box center [1203, 588] width 19 height 18
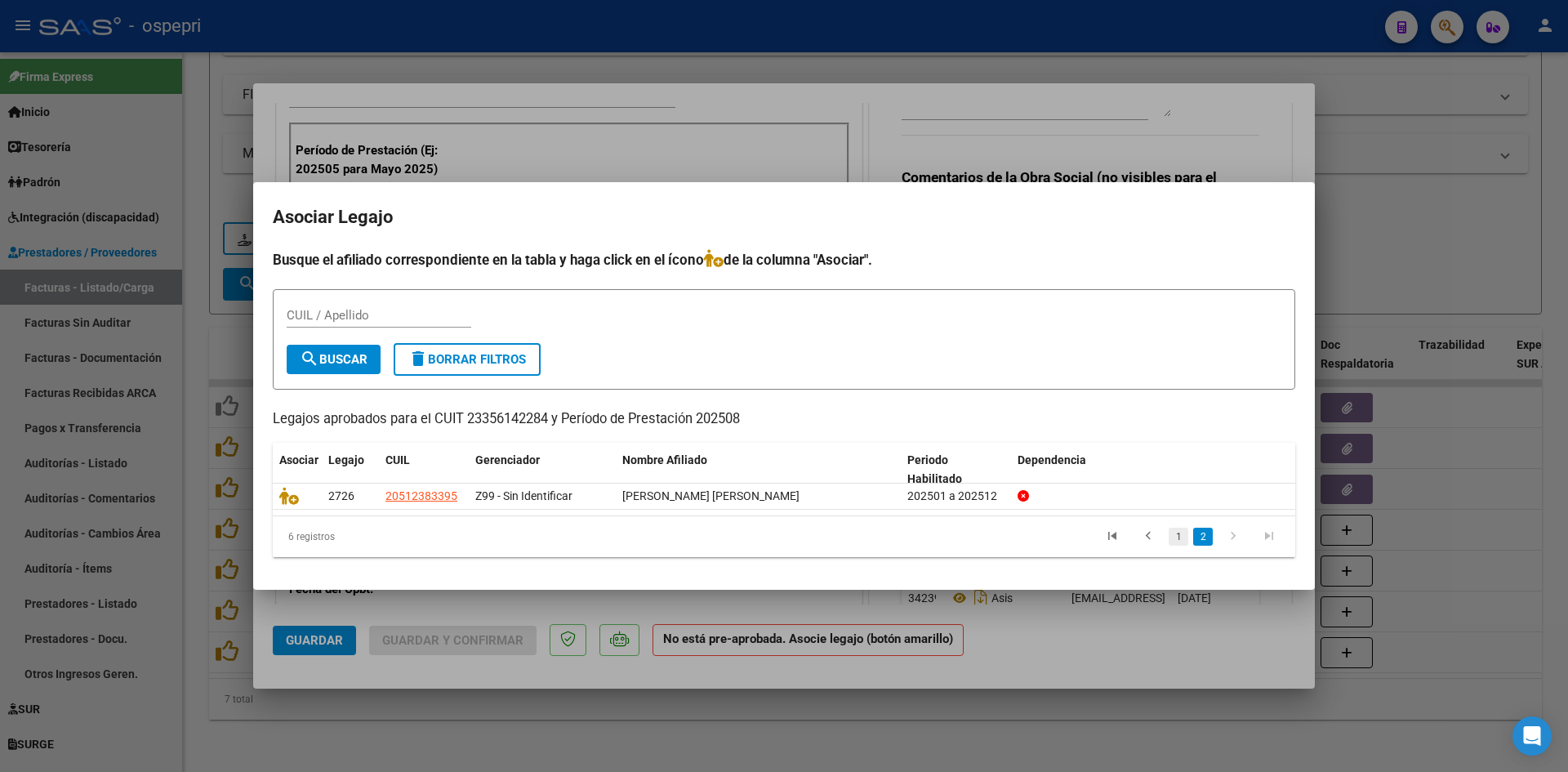
click at [1180, 539] on link "1" at bounding box center [1178, 536] width 19 height 18
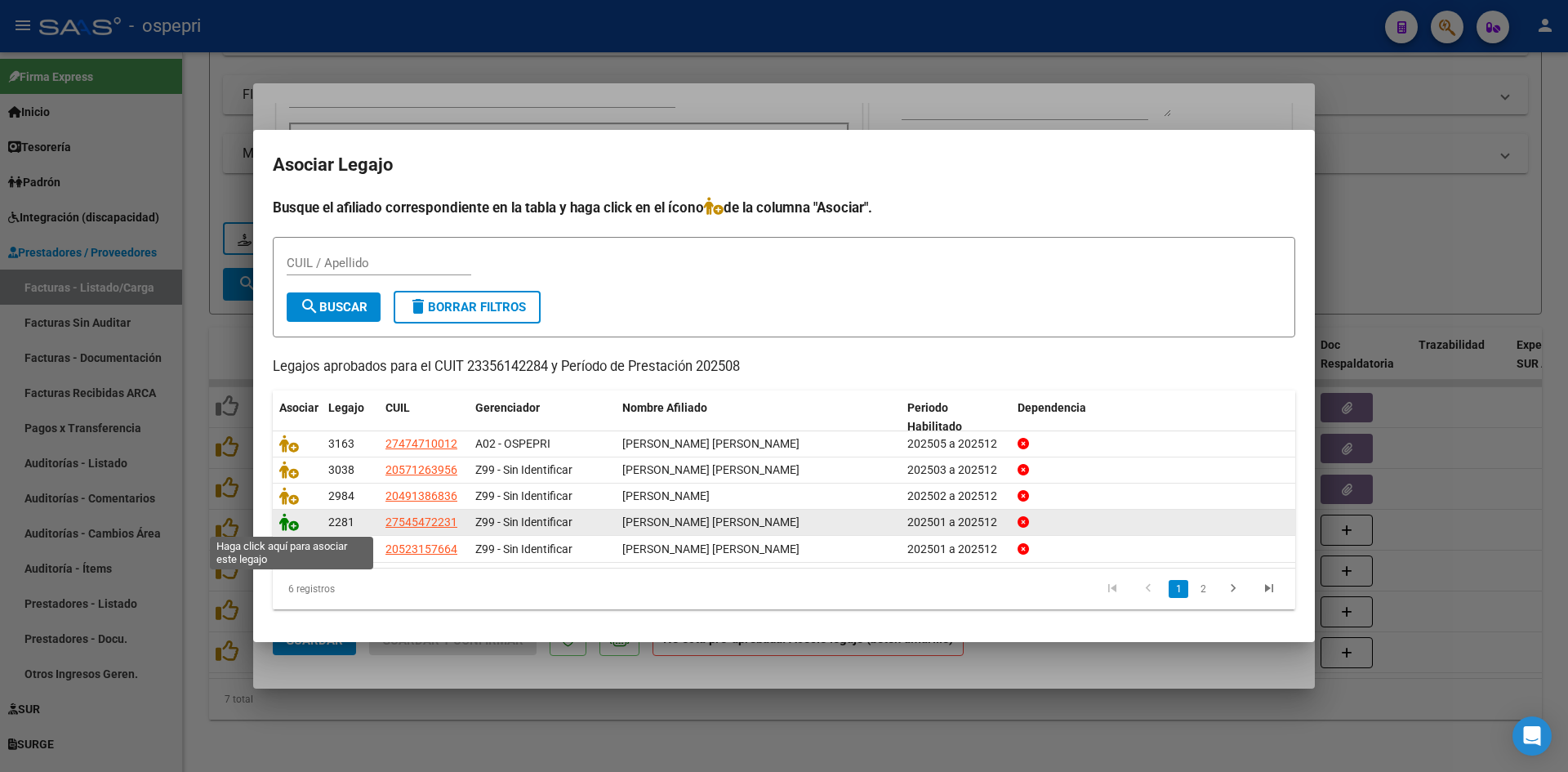
click at [288, 528] on icon at bounding box center [288, 521] width 19 height 18
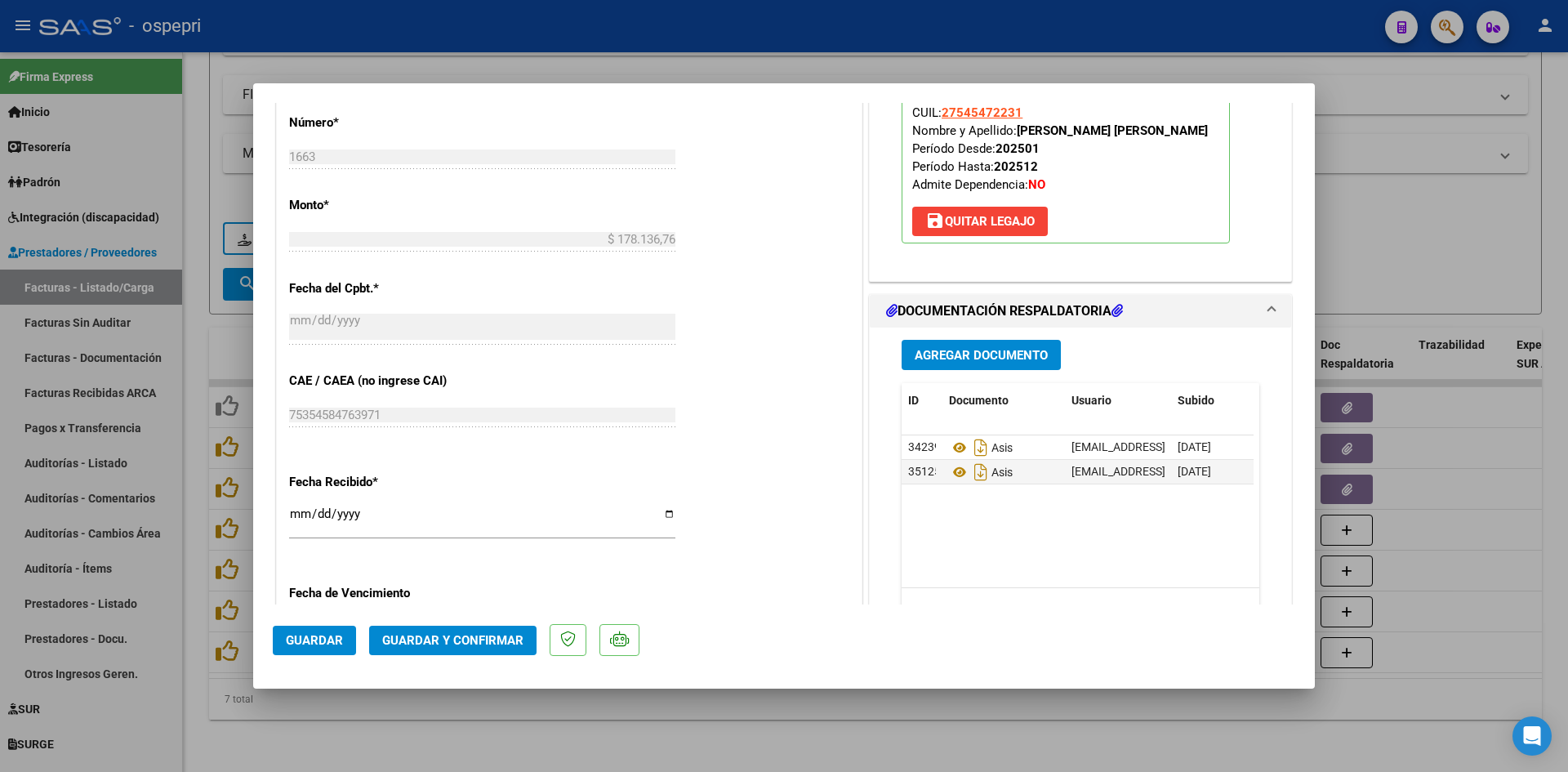
scroll to position [816, 0]
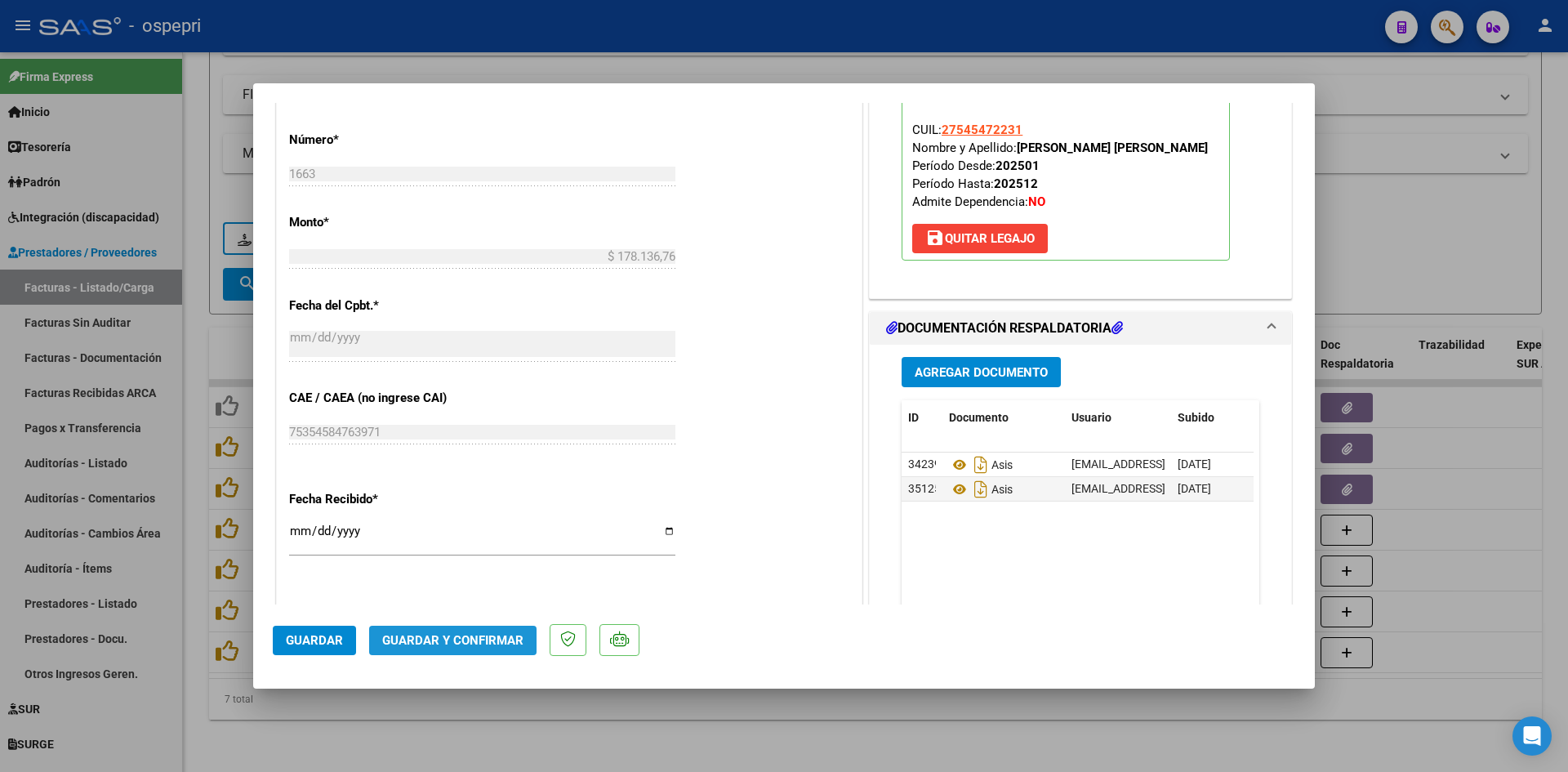
click at [459, 638] on span "Guardar y Confirmar" at bounding box center [452, 641] width 141 height 15
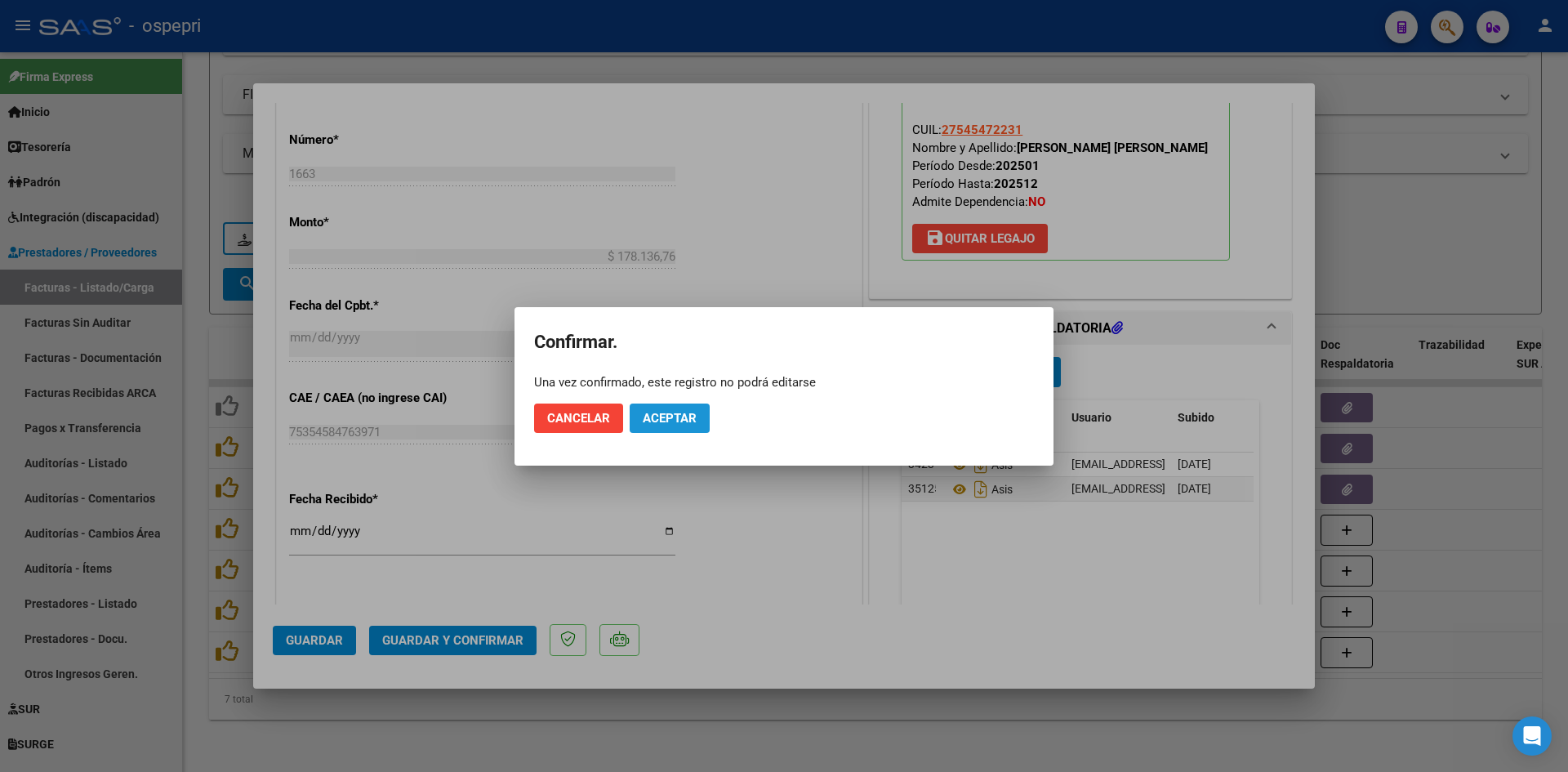
click at [691, 423] on span "Aceptar" at bounding box center [669, 418] width 54 height 15
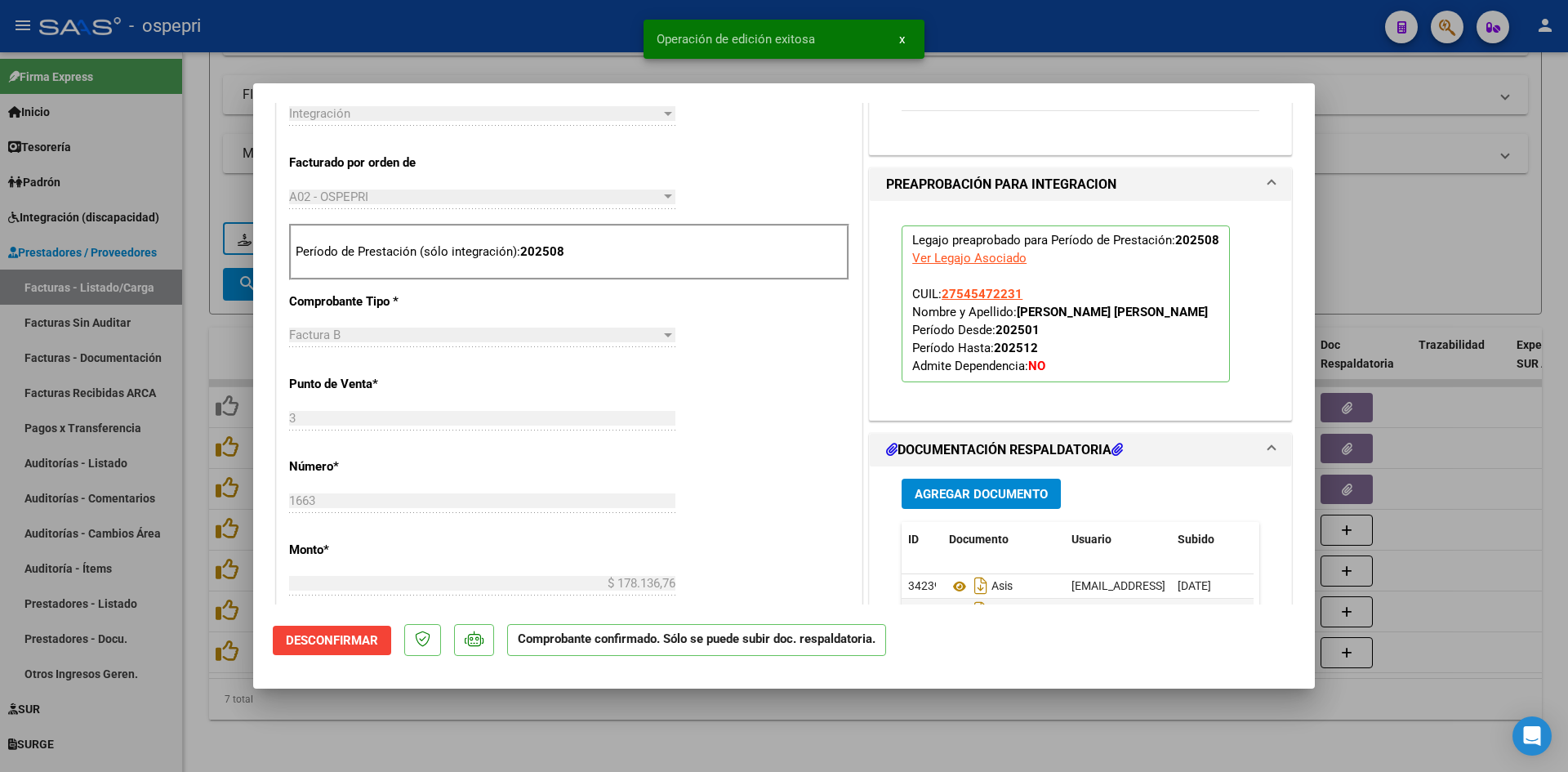
type input "$ 0,00"
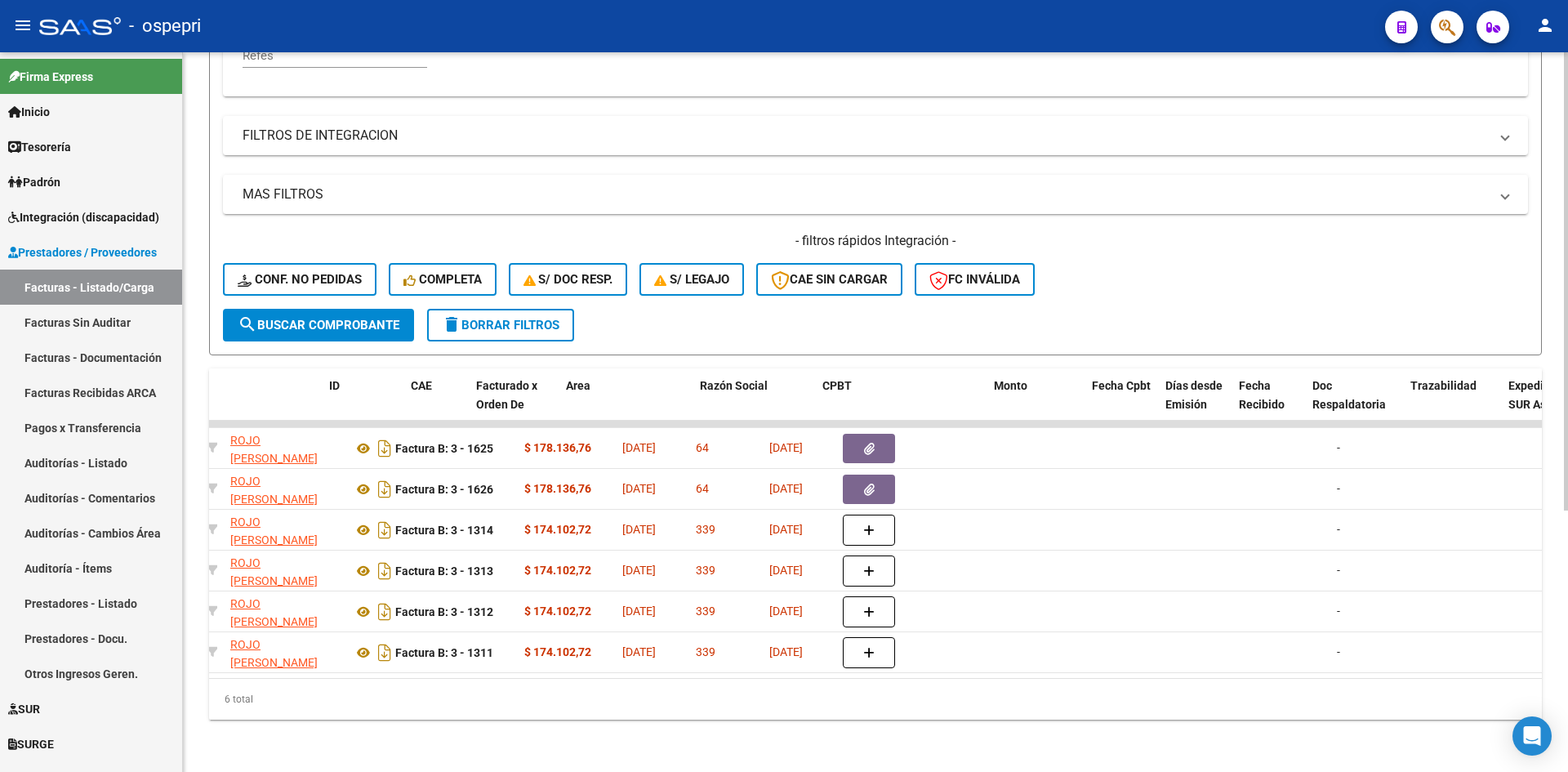
scroll to position [0, 0]
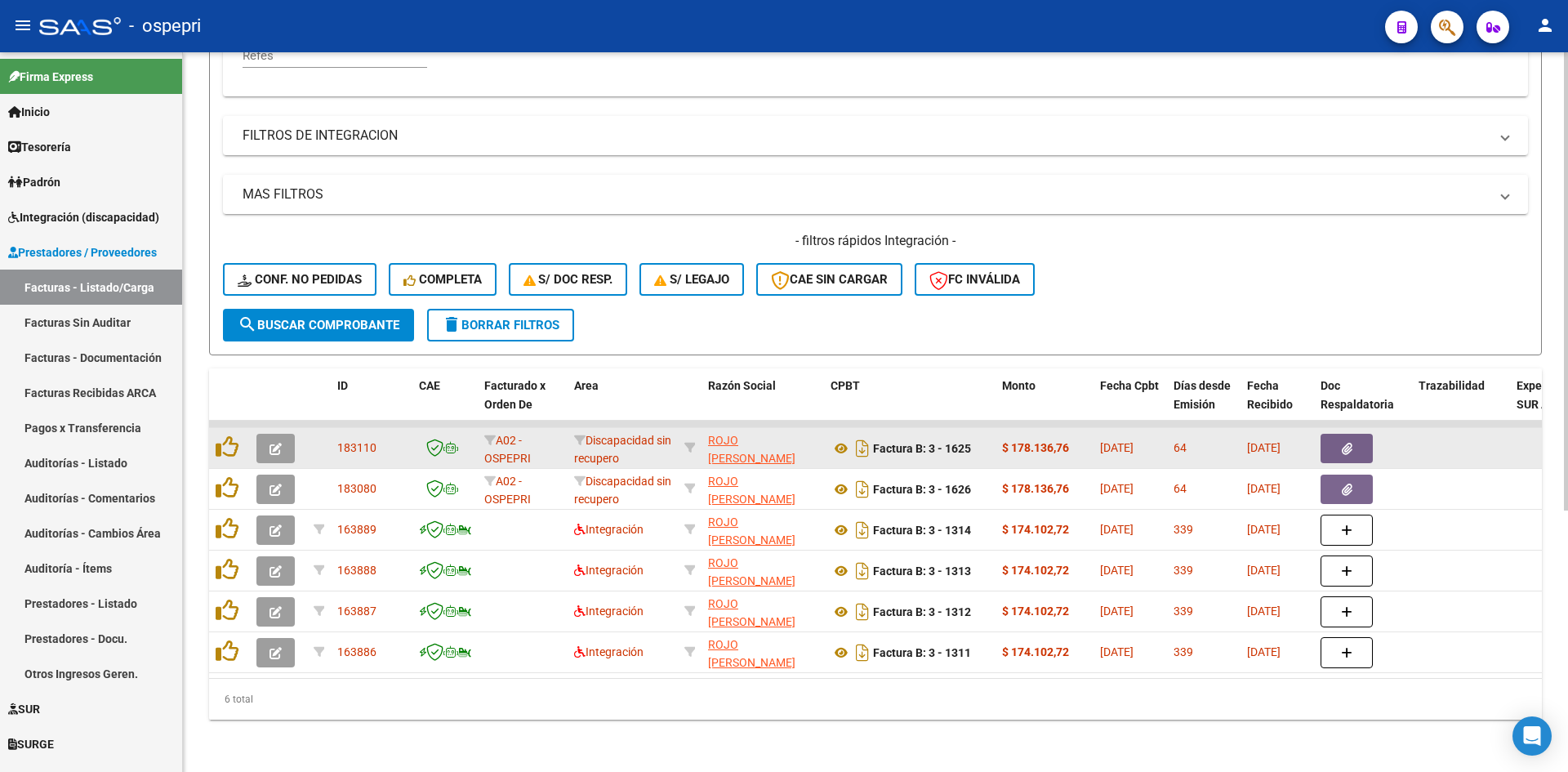
click at [275, 443] on icon "button" at bounding box center [276, 448] width 12 height 12
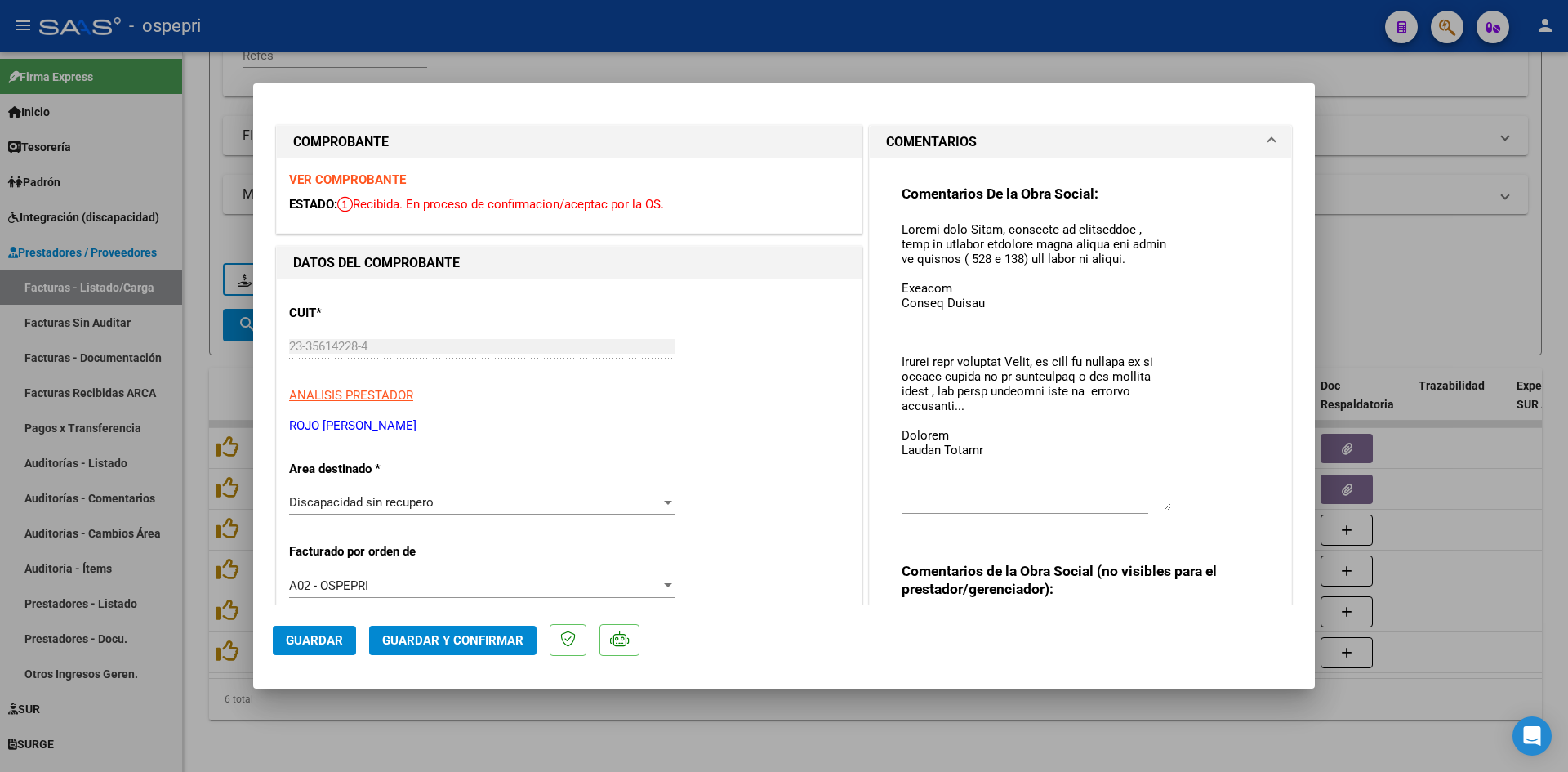
drag, startPoint x: 1159, startPoint y: 252, endPoint x: 1167, endPoint y: 509, distance: 257.1
click at [1167, 509] on div "Comentarios De la Obra Social:" at bounding box center [1080, 366] width 358 height 362
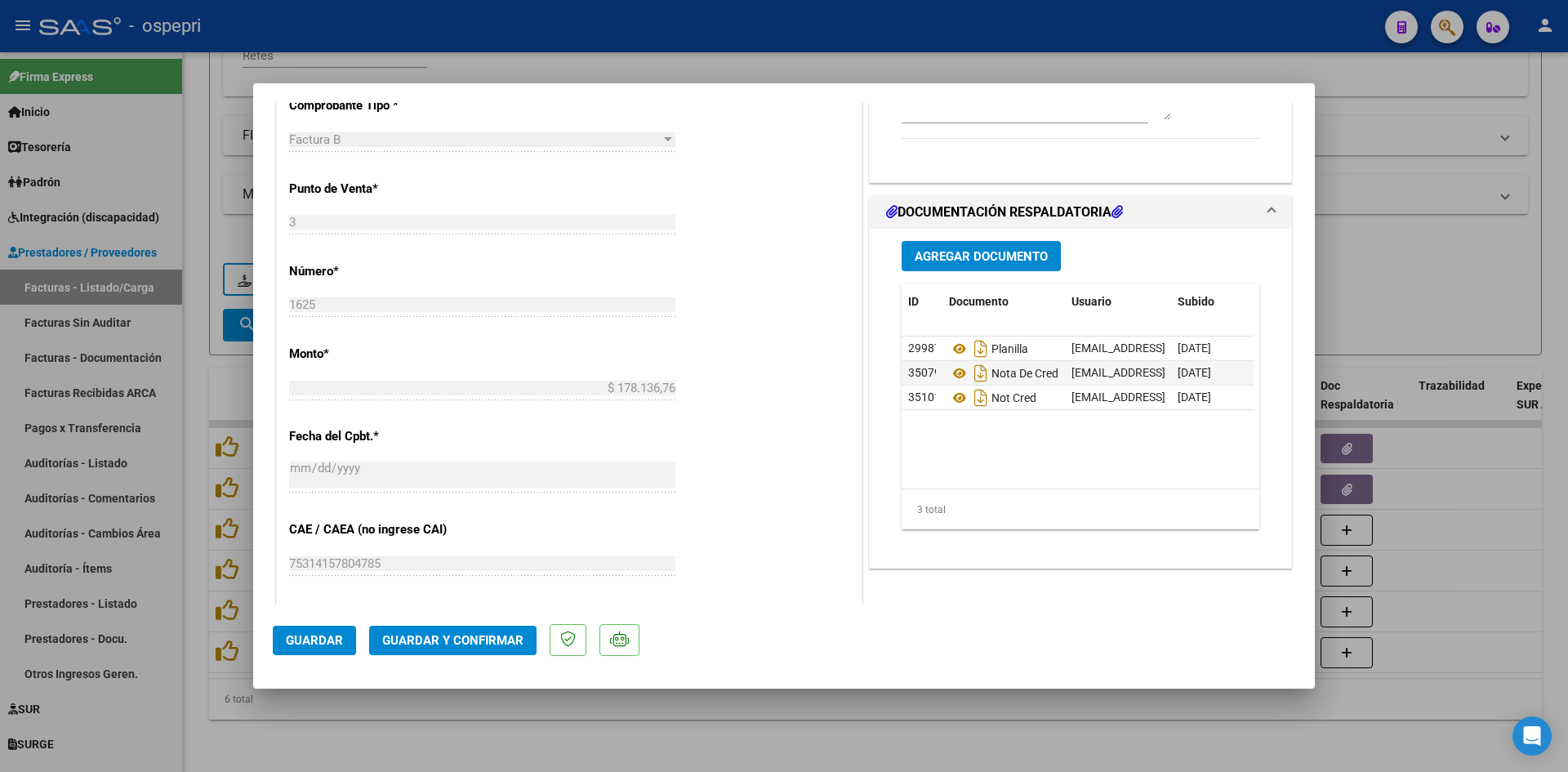
scroll to position [571, 0]
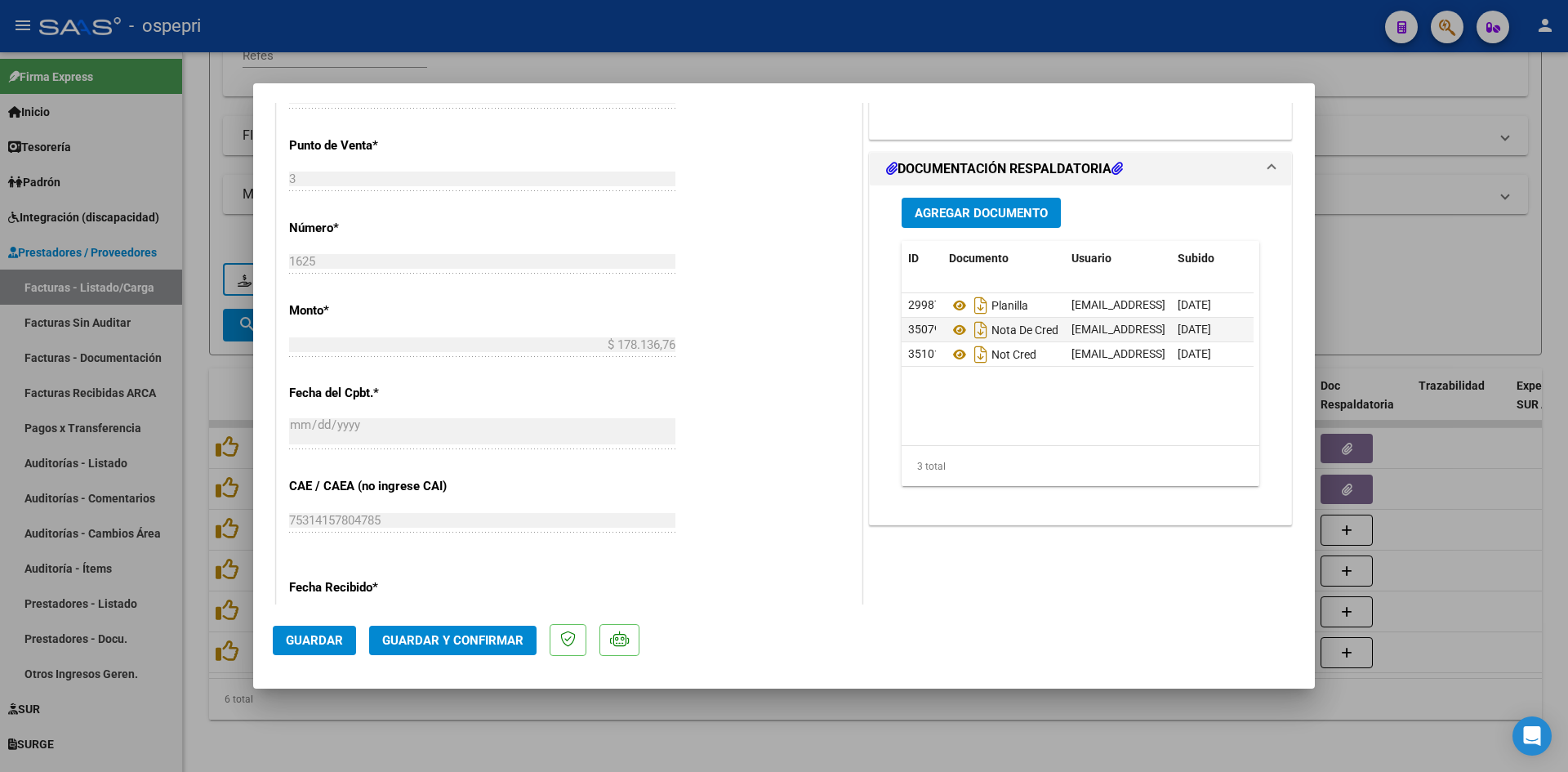
type input "$ 0,00"
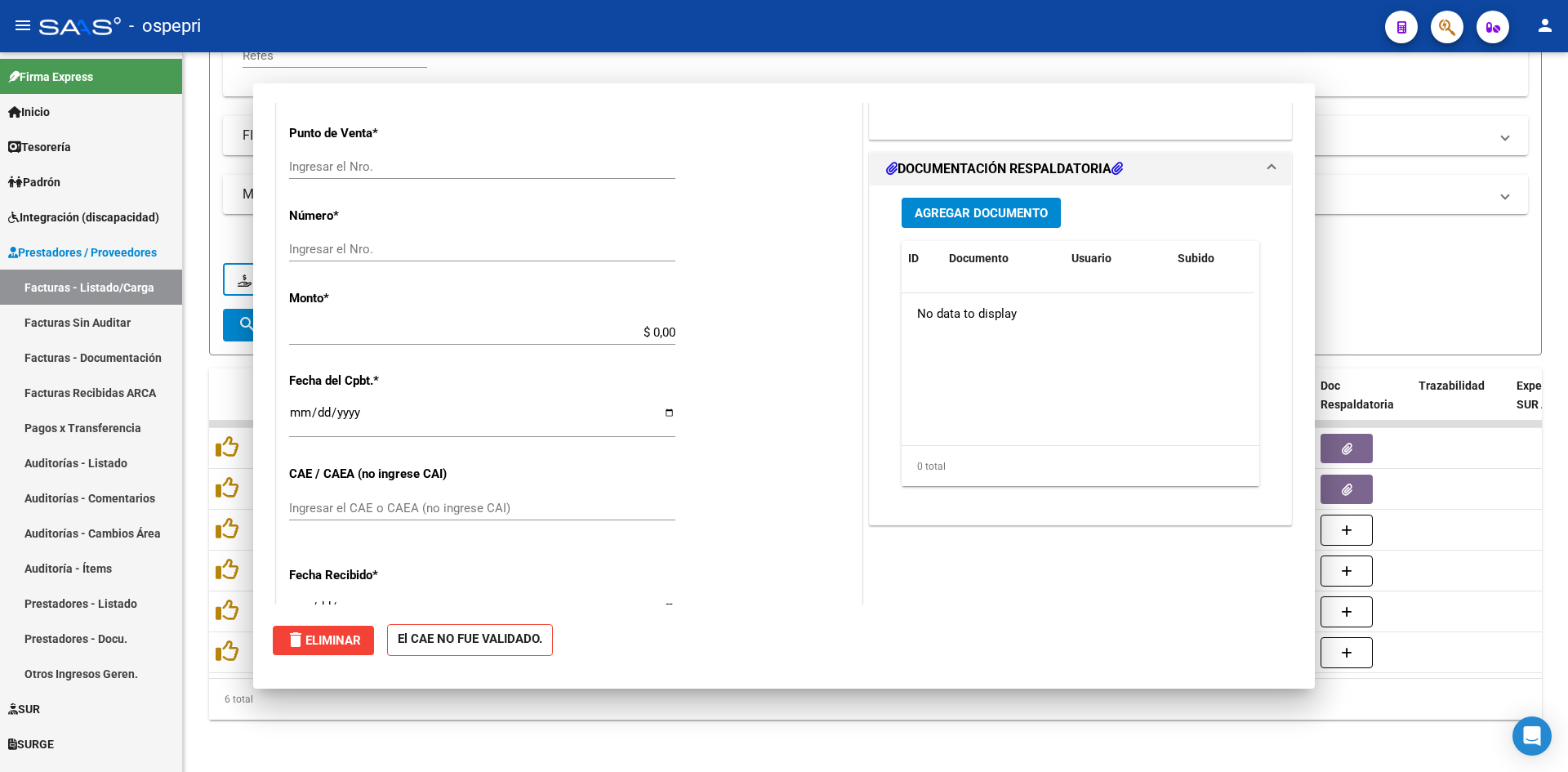
scroll to position [0, 0]
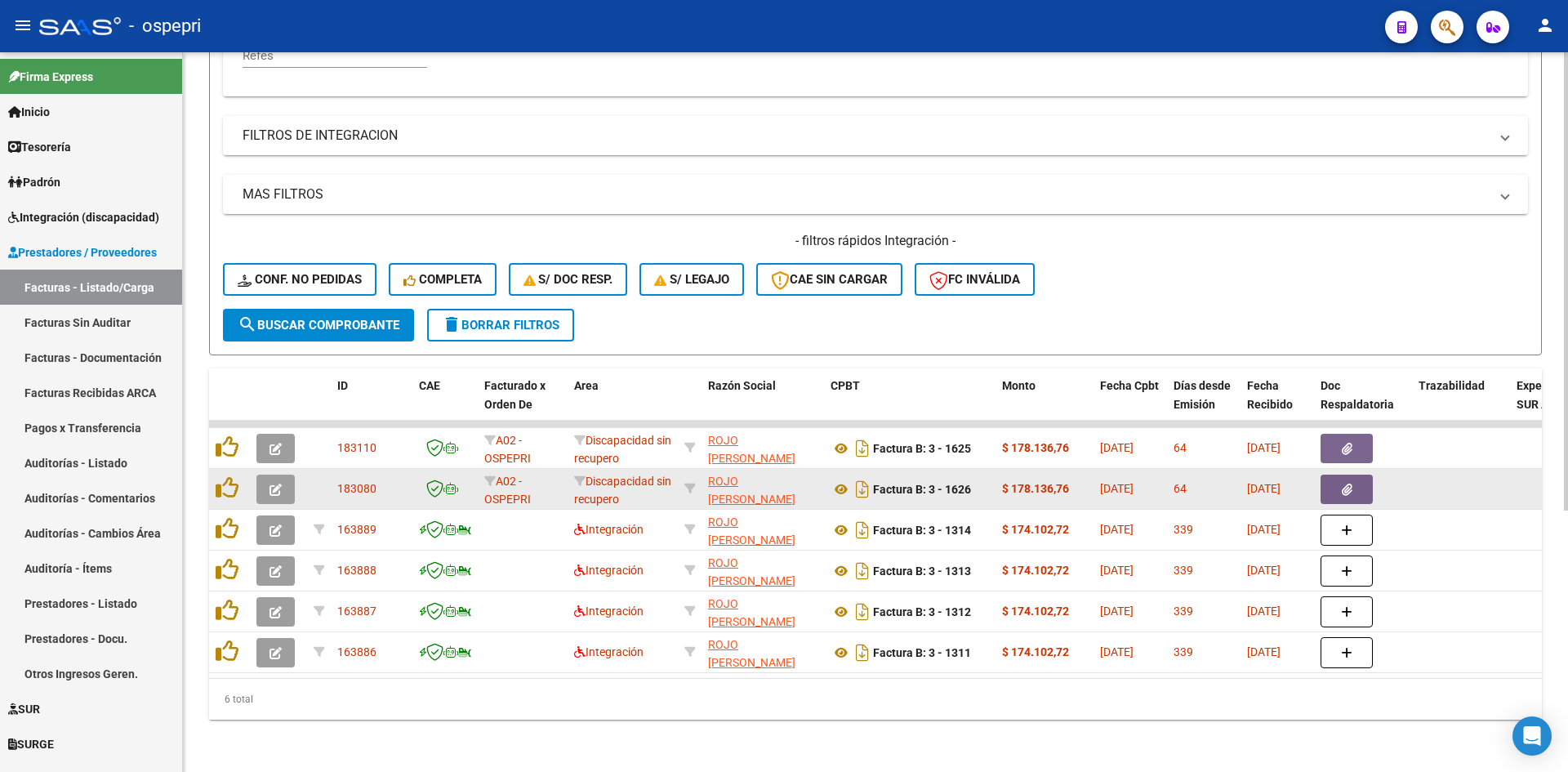
click at [279, 484] on icon "button" at bounding box center [276, 489] width 12 height 12
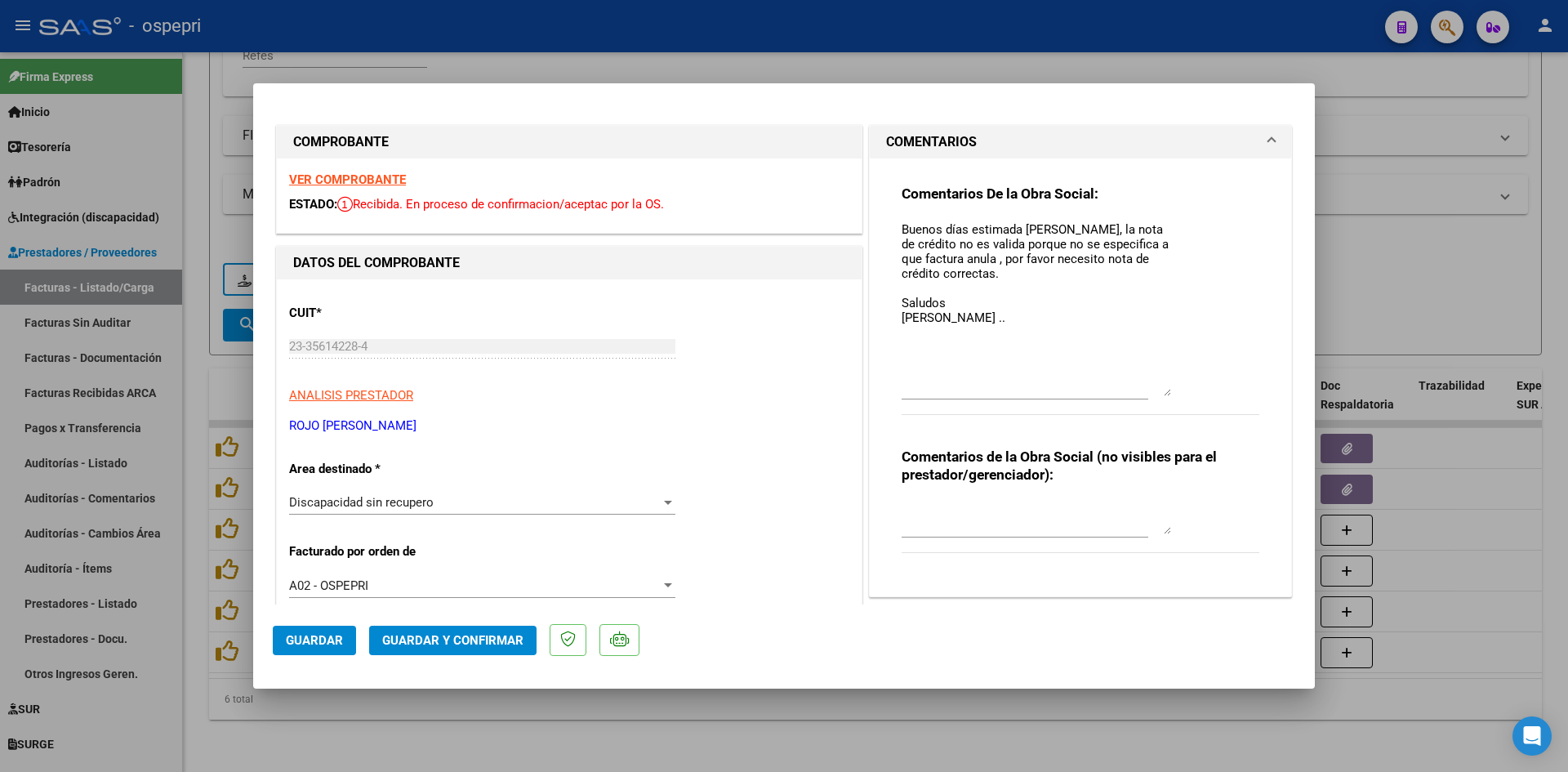
drag, startPoint x: 1161, startPoint y: 249, endPoint x: 1147, endPoint y: 392, distance: 143.7
click at [1147, 392] on textarea "Buenos días estimada Mayra, la nota de crédito no es valida porque no se especi…" at bounding box center [1036, 309] width 270 height 176
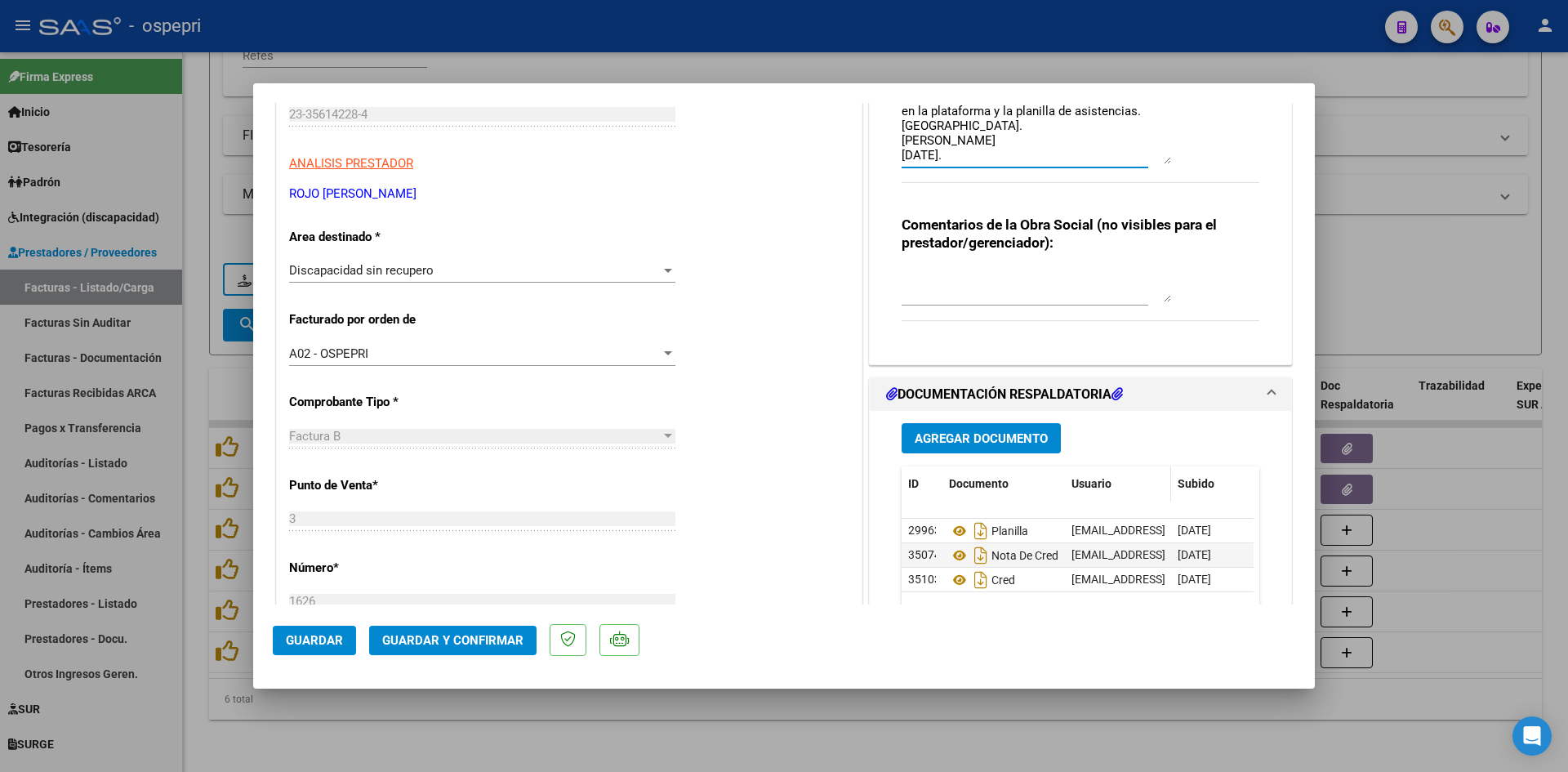
scroll to position [326, 0]
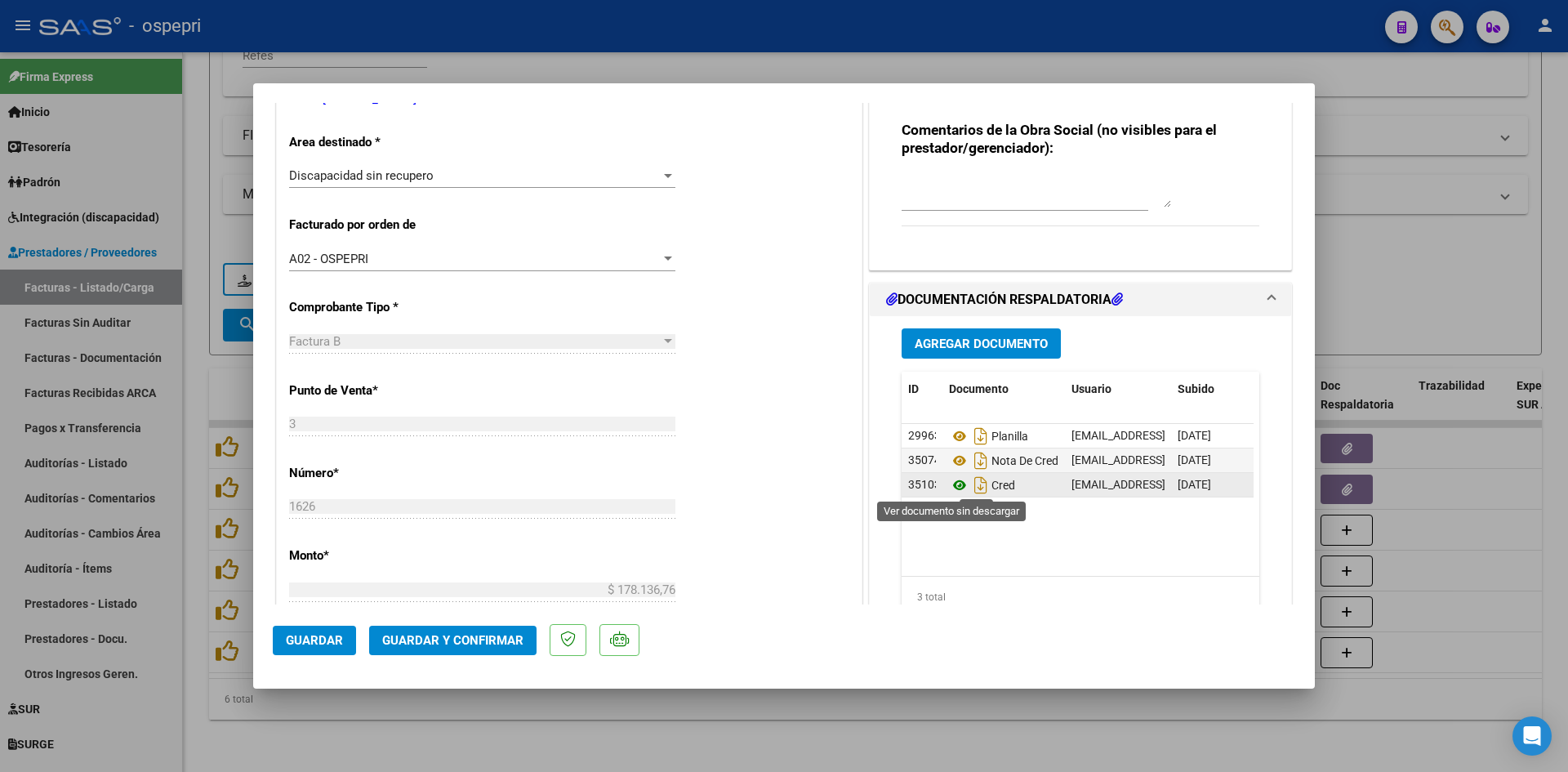
click at [954, 484] on icon at bounding box center [960, 484] width 21 height 19
type input "$ 0,00"
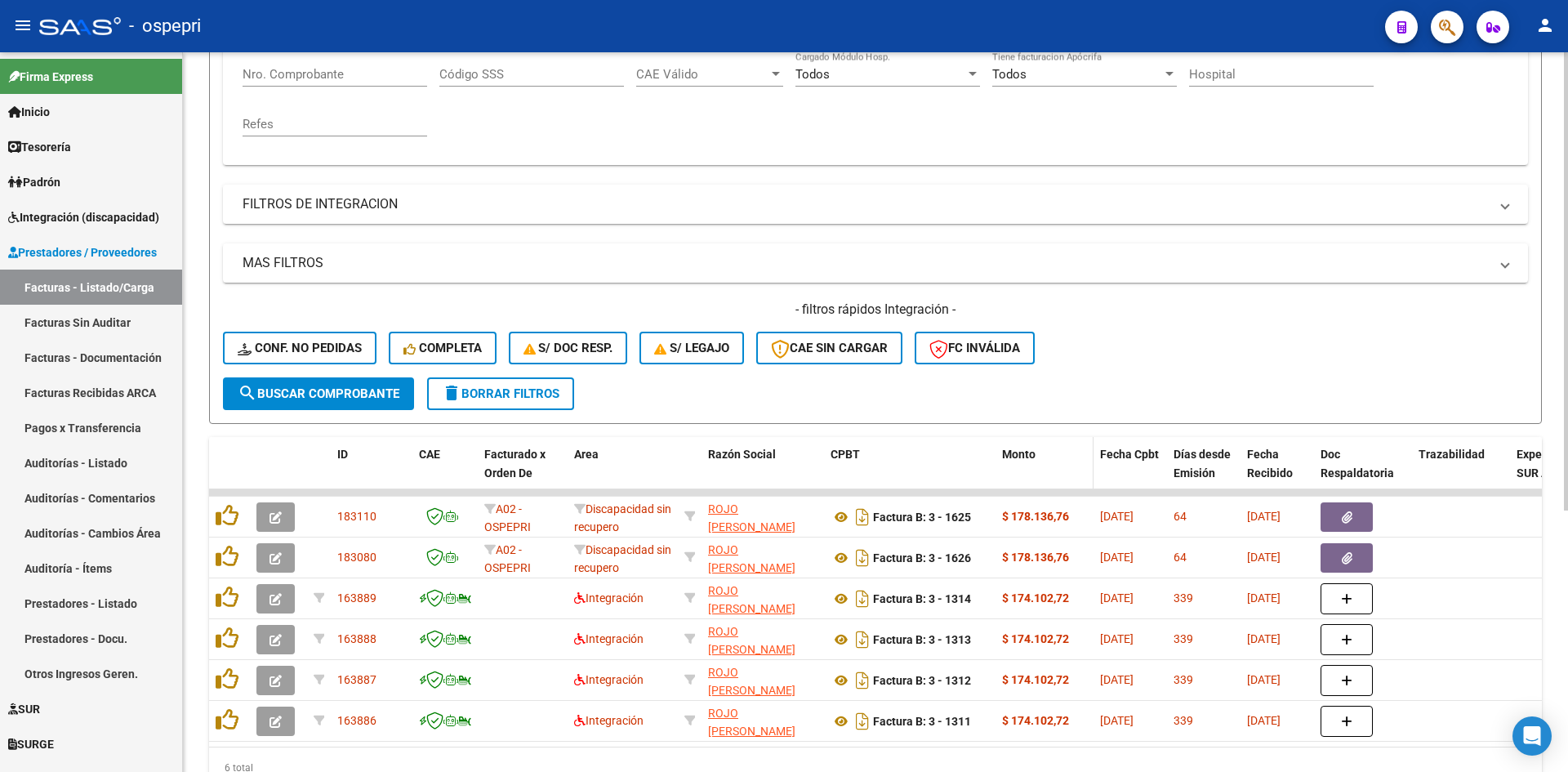
scroll to position [165, 0]
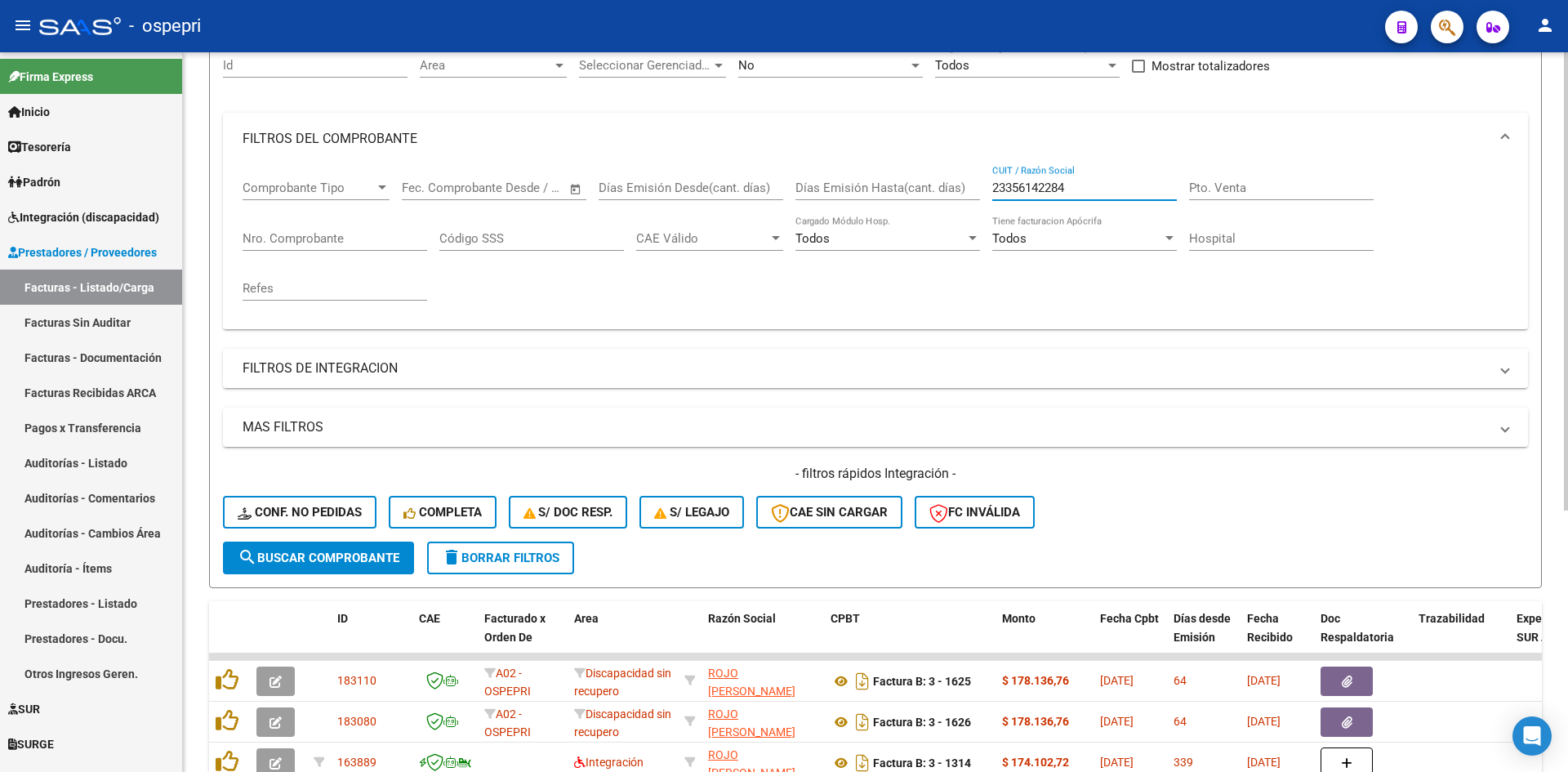
drag, startPoint x: 1084, startPoint y: 190, endPoint x: 977, endPoint y: 188, distance: 107.0
click at [977, 188] on div "Comprobante Tipo Comprobante Tipo Fecha inicio – Fecha fin Fec. Comprobante Des…" at bounding box center [875, 239] width 1266 height 151
click at [345, 520] on button "Conf. no pedidas" at bounding box center [300, 511] width 153 height 32
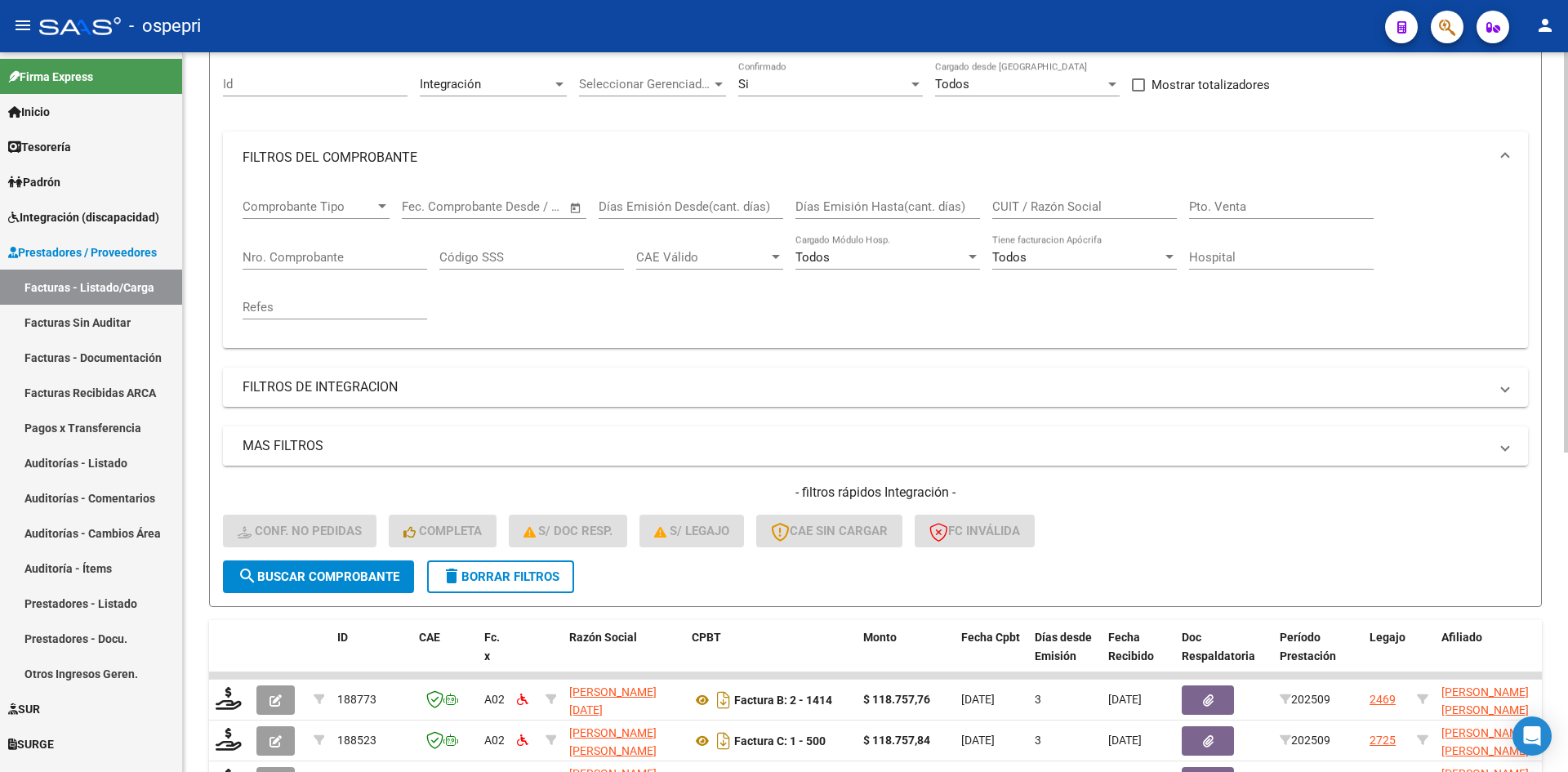
scroll to position [0, 0]
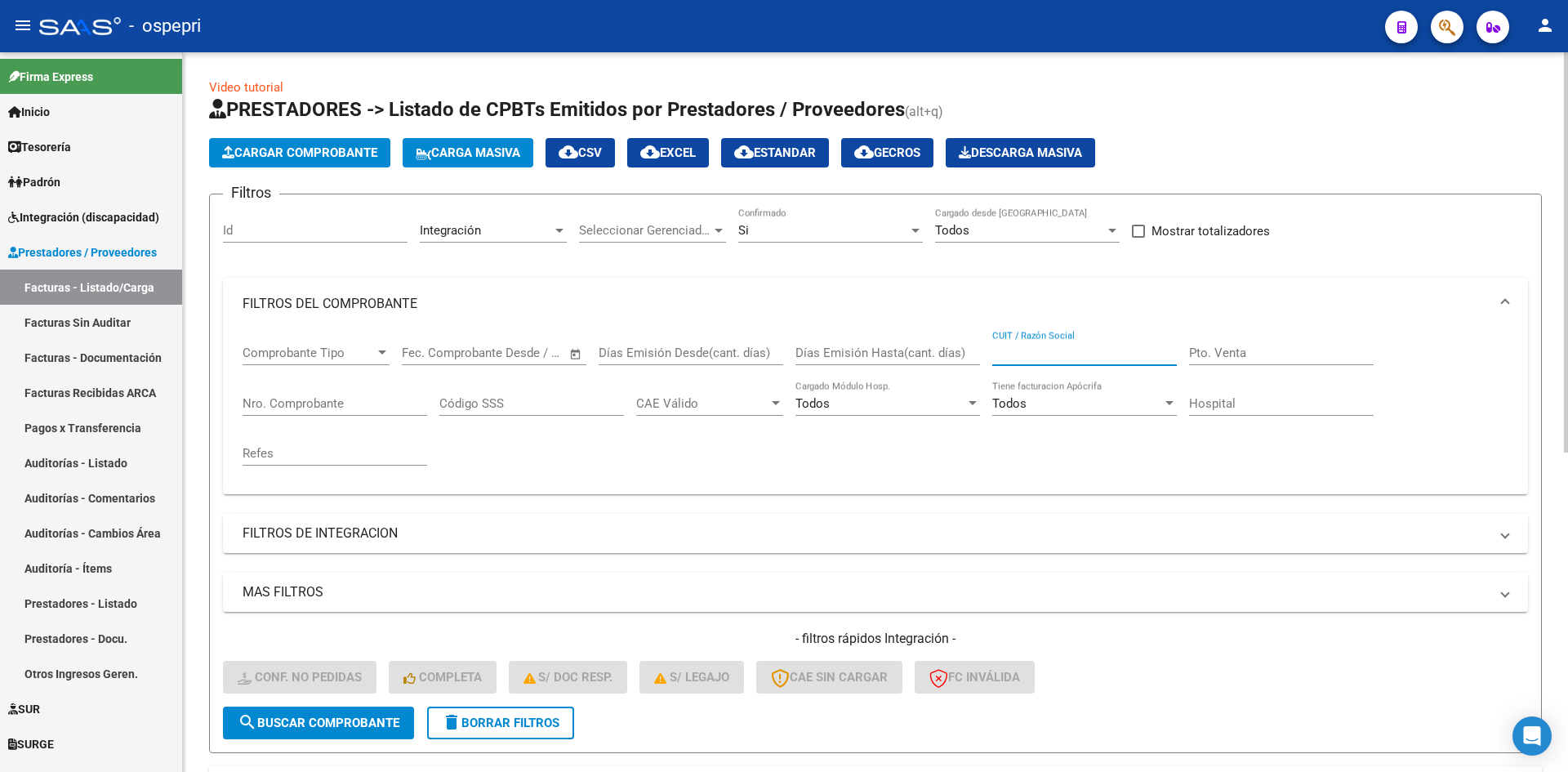
click at [1035, 348] on input "CUIT / Razón Social" at bounding box center [1084, 353] width 185 height 15
paste input "23356142284"
type input "23356142284"
click at [394, 730] on button "search Buscar Comprobante" at bounding box center [318, 722] width 191 height 32
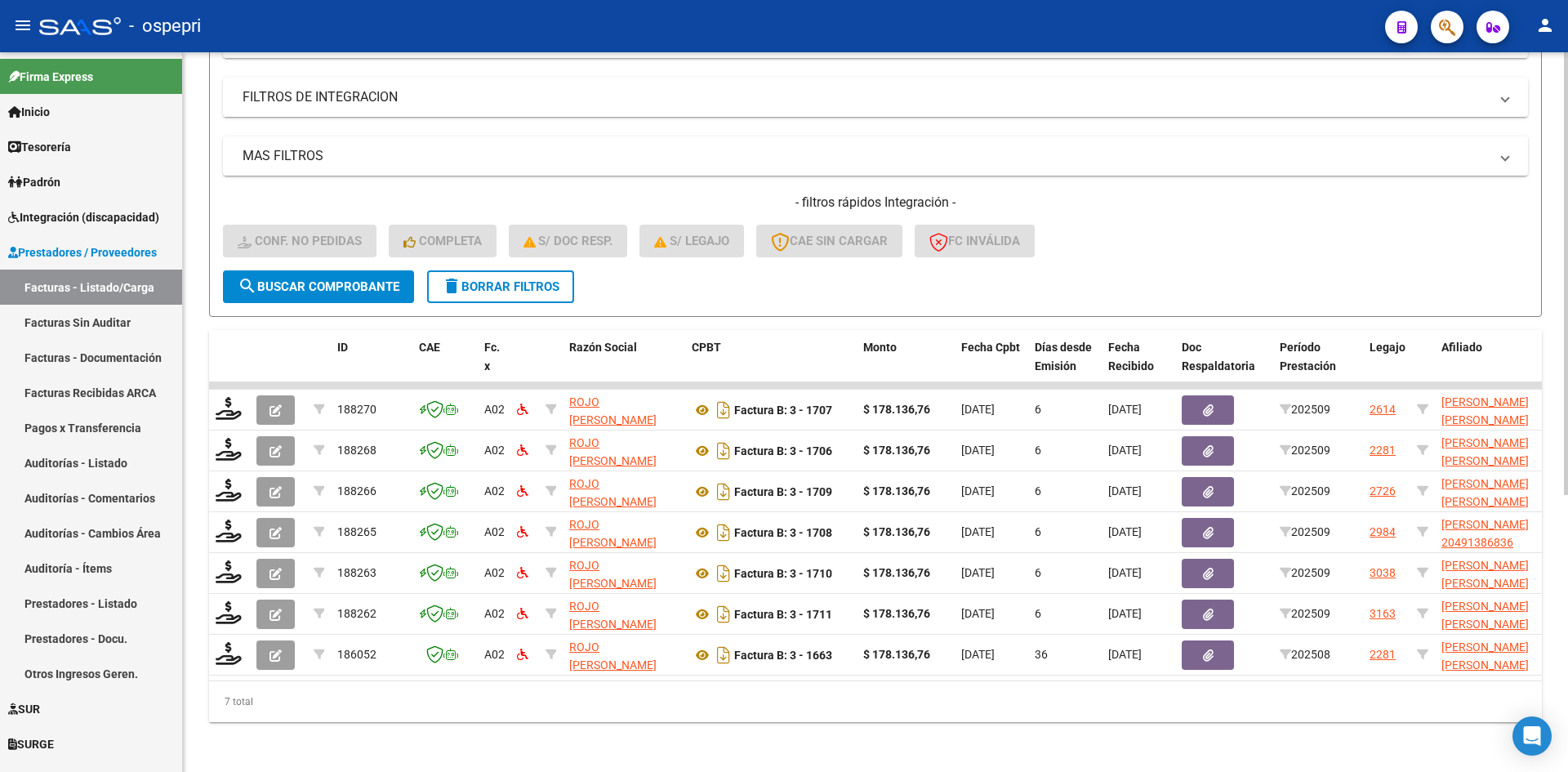
scroll to position [451, 0]
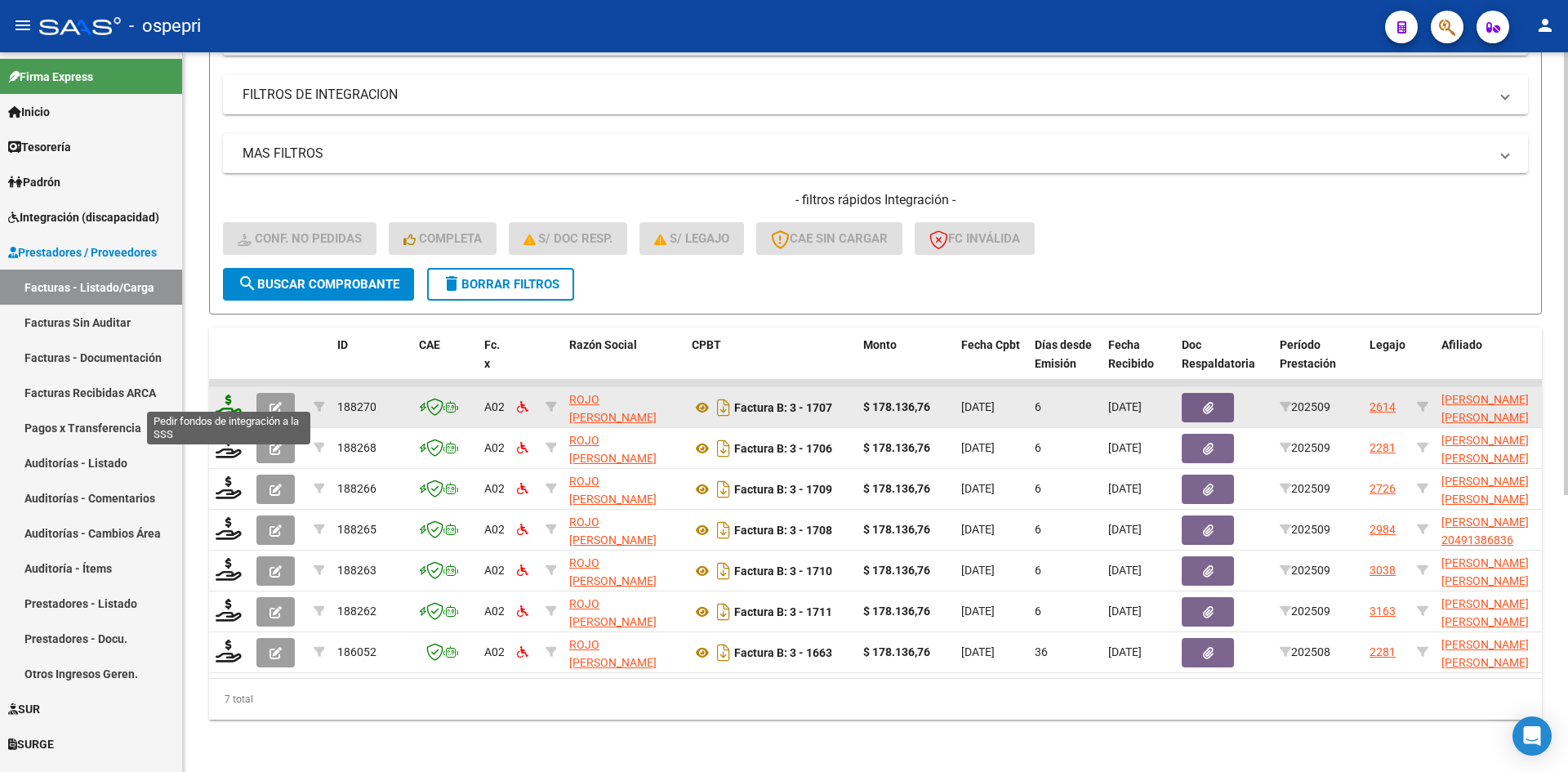
click at [227, 395] on icon at bounding box center [228, 406] width 26 height 23
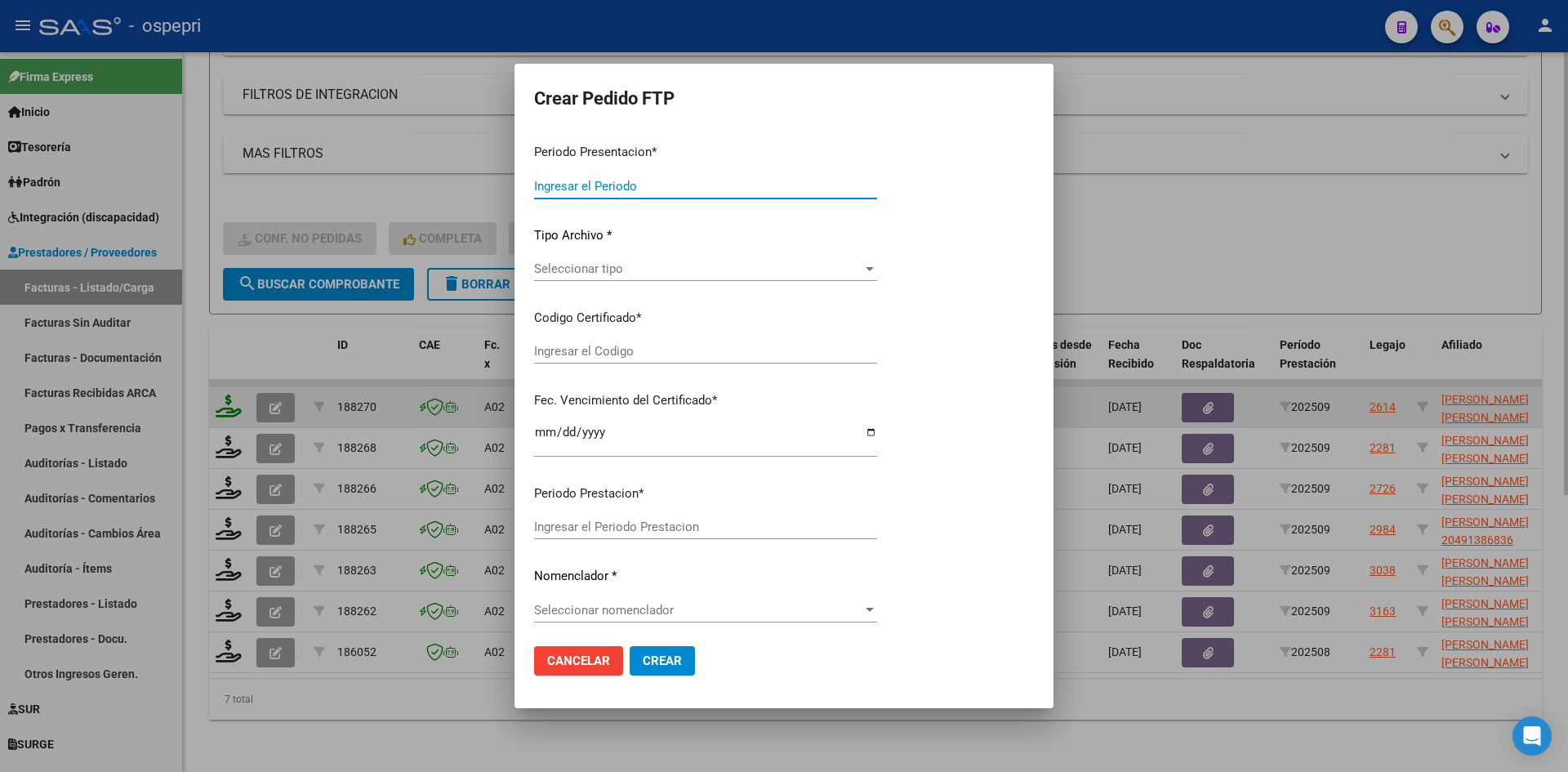
type input "202509"
type input "$ 178.136,76"
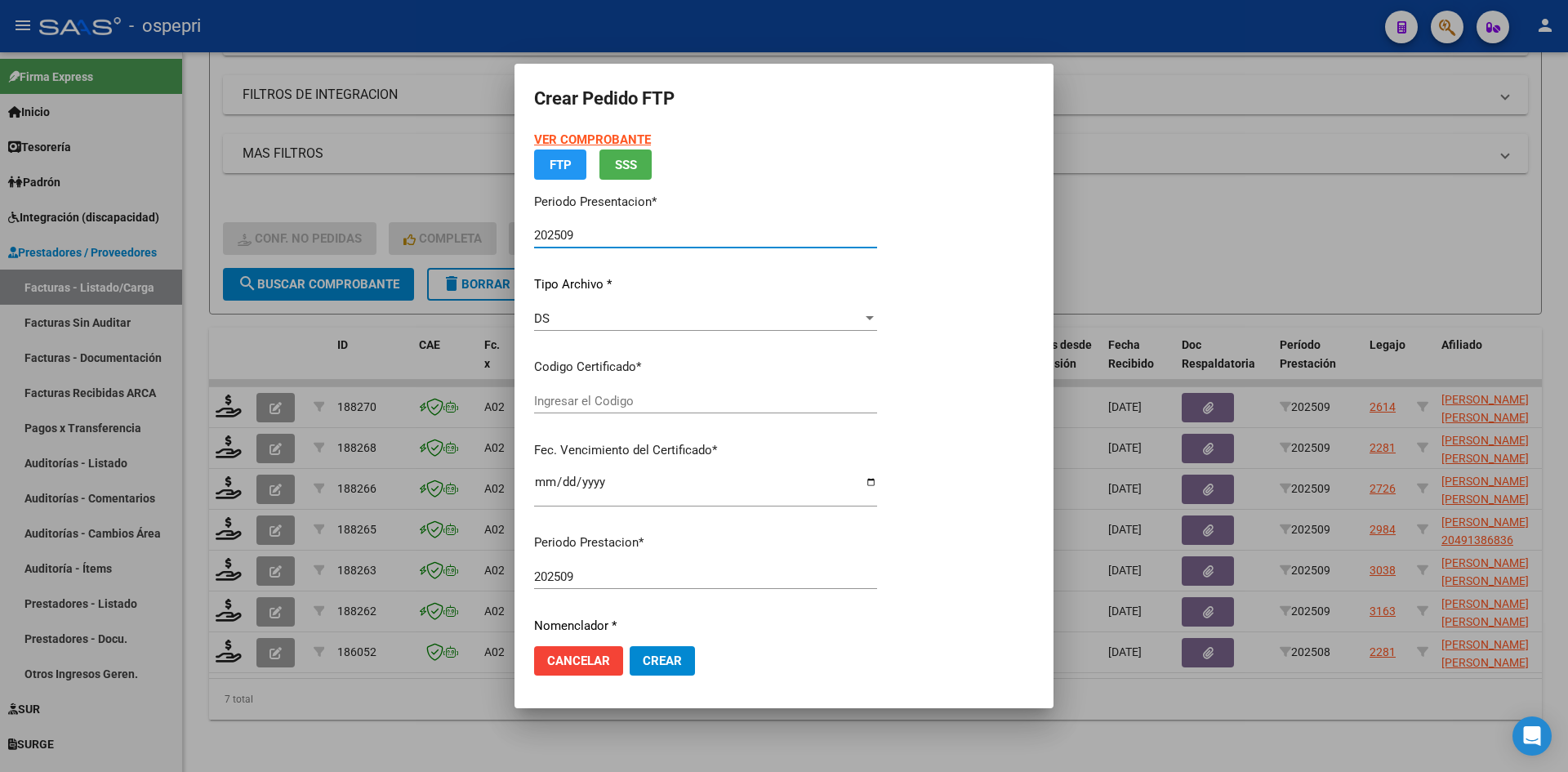
type input "2052315766-4"
type input "2030-07-01"
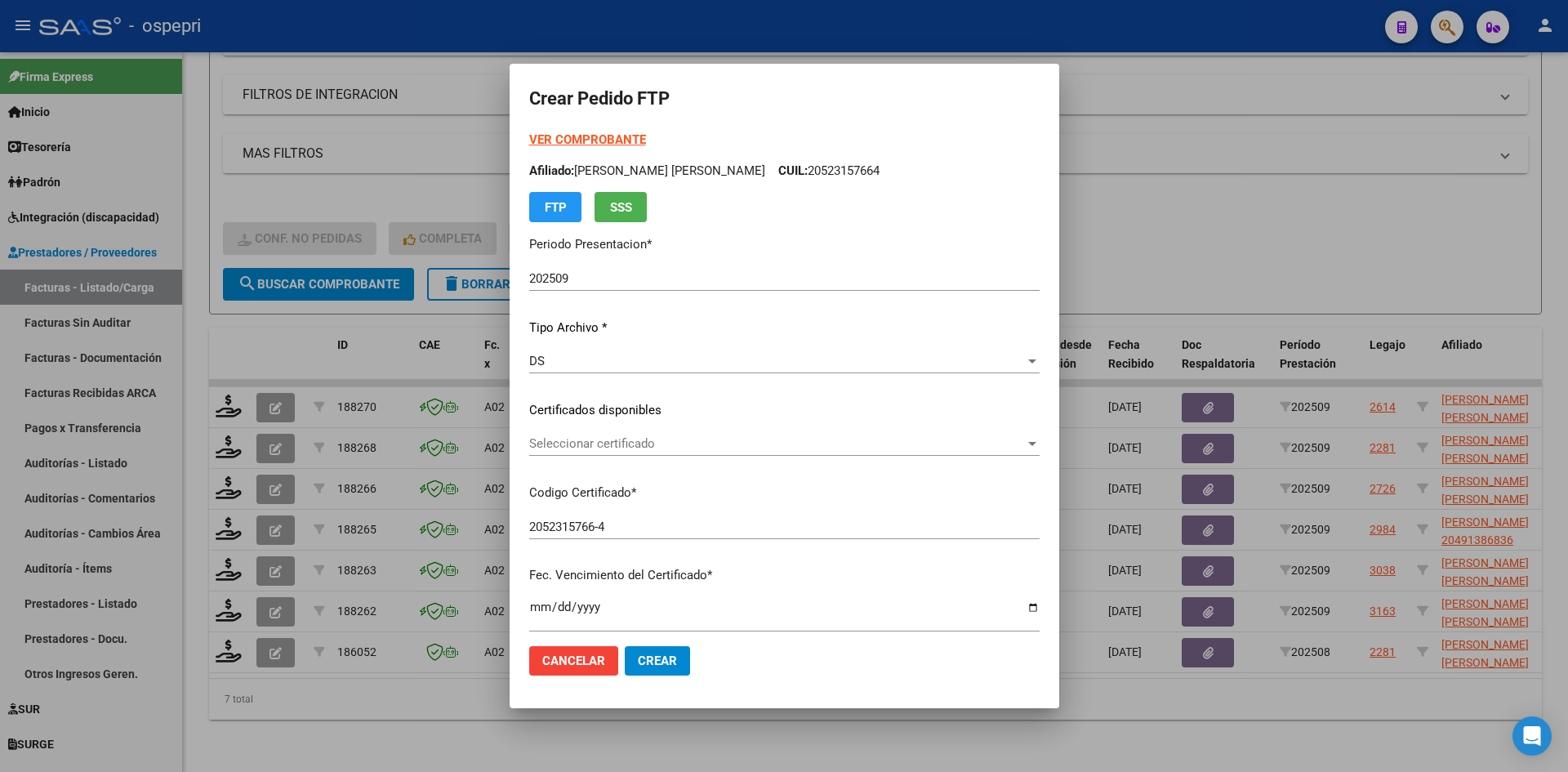
click at [656, 452] on div "Seleccionar certificado Seleccionar certificado" at bounding box center [784, 443] width 510 height 25
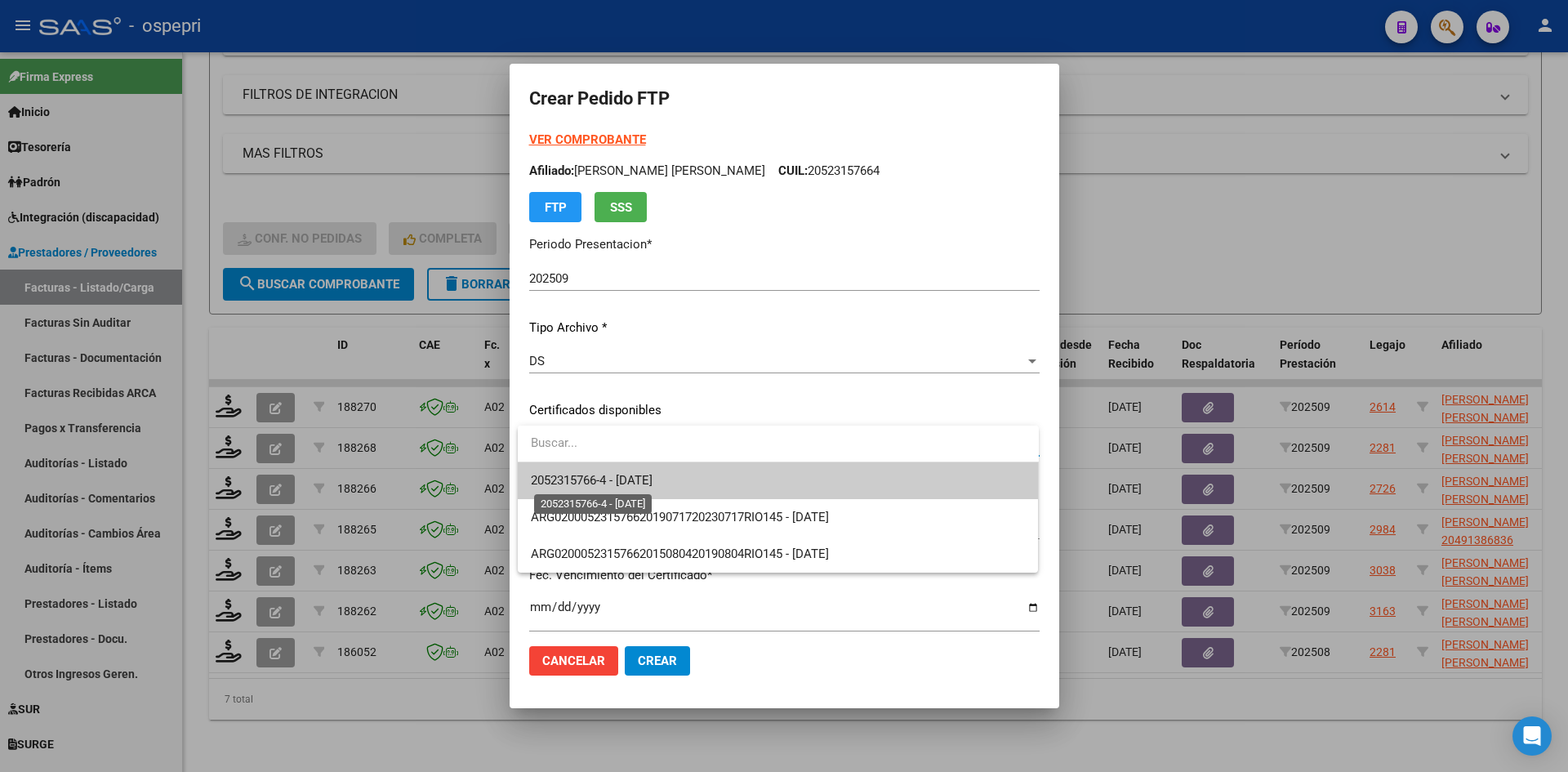
click at [653, 485] on span "2052315766-4 - 2030-07-01" at bounding box center [592, 481] width 122 height 15
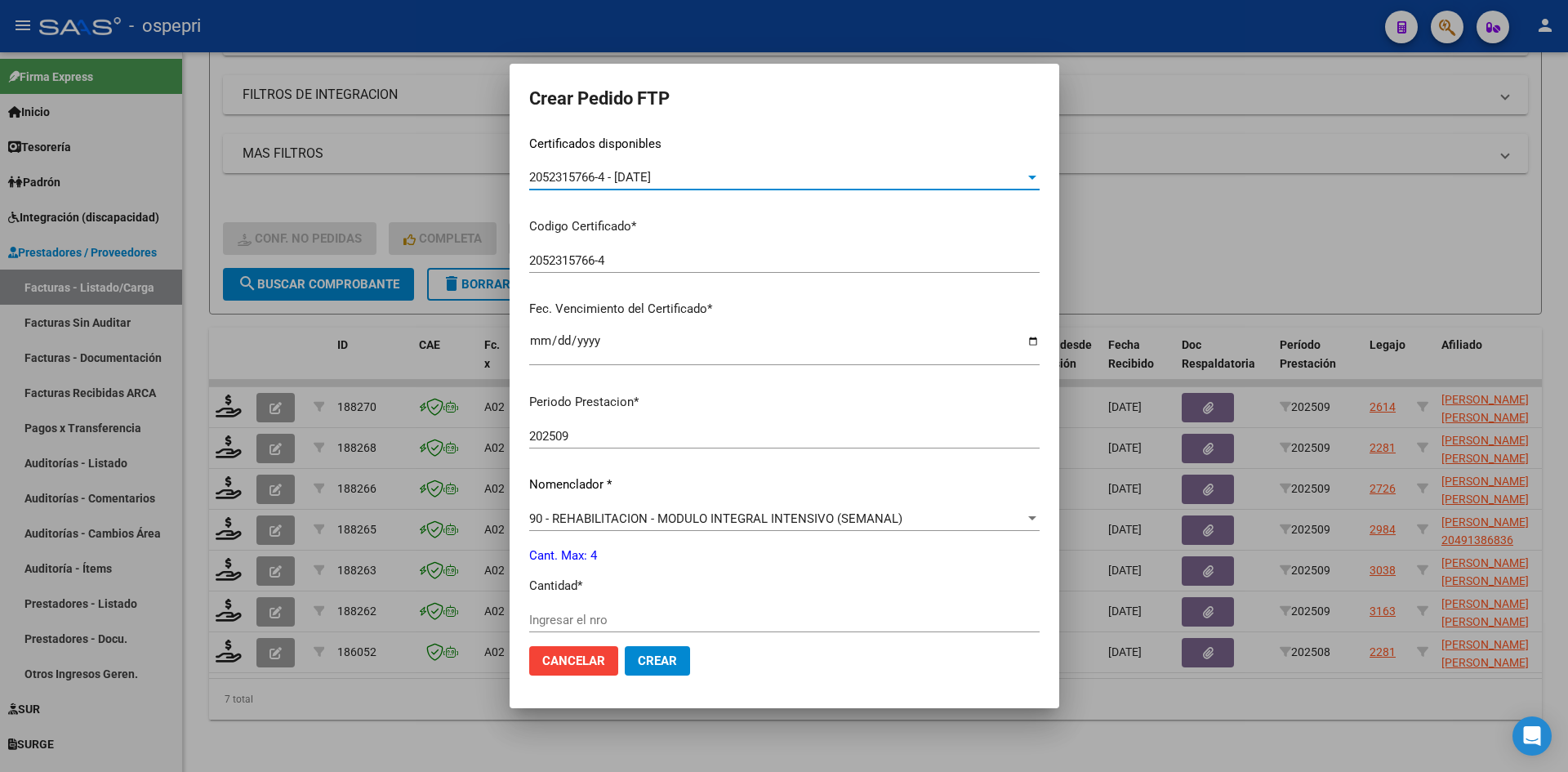
scroll to position [409, 0]
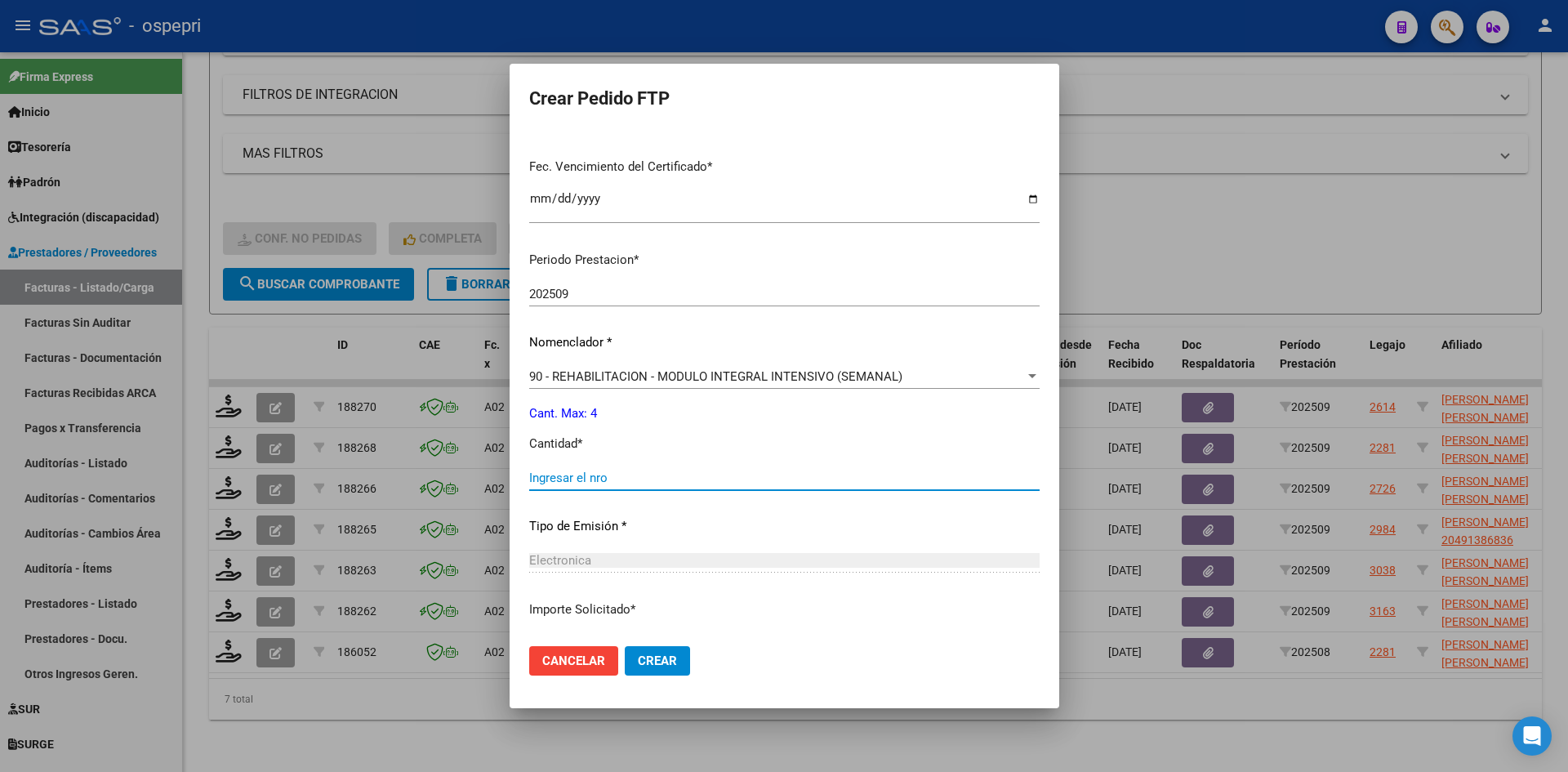
click at [578, 473] on input "Ingresar el nro" at bounding box center [784, 478] width 510 height 15
type input "4"
click at [662, 658] on span "Crear" at bounding box center [657, 661] width 39 height 15
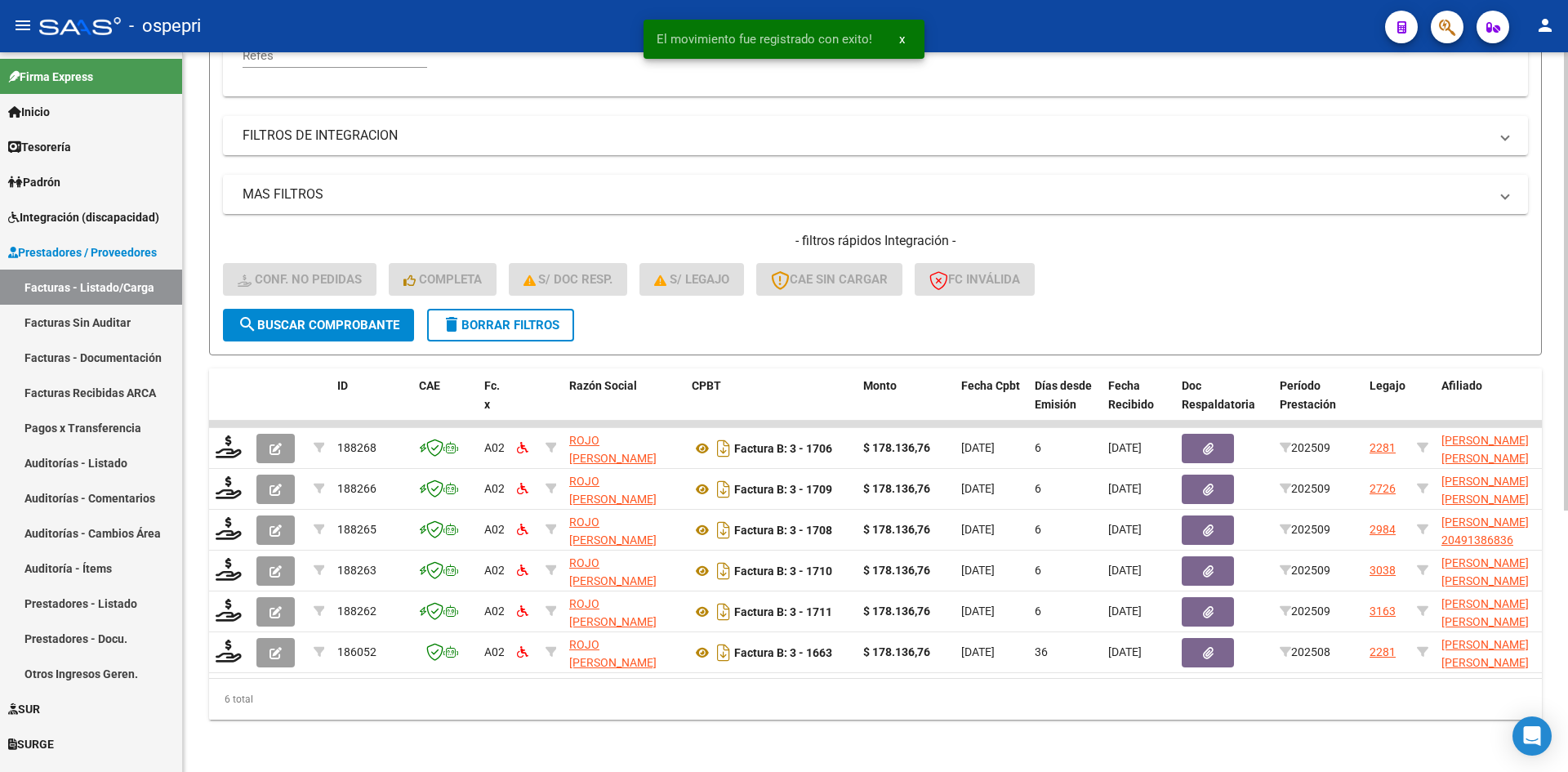
scroll to position [410, 0]
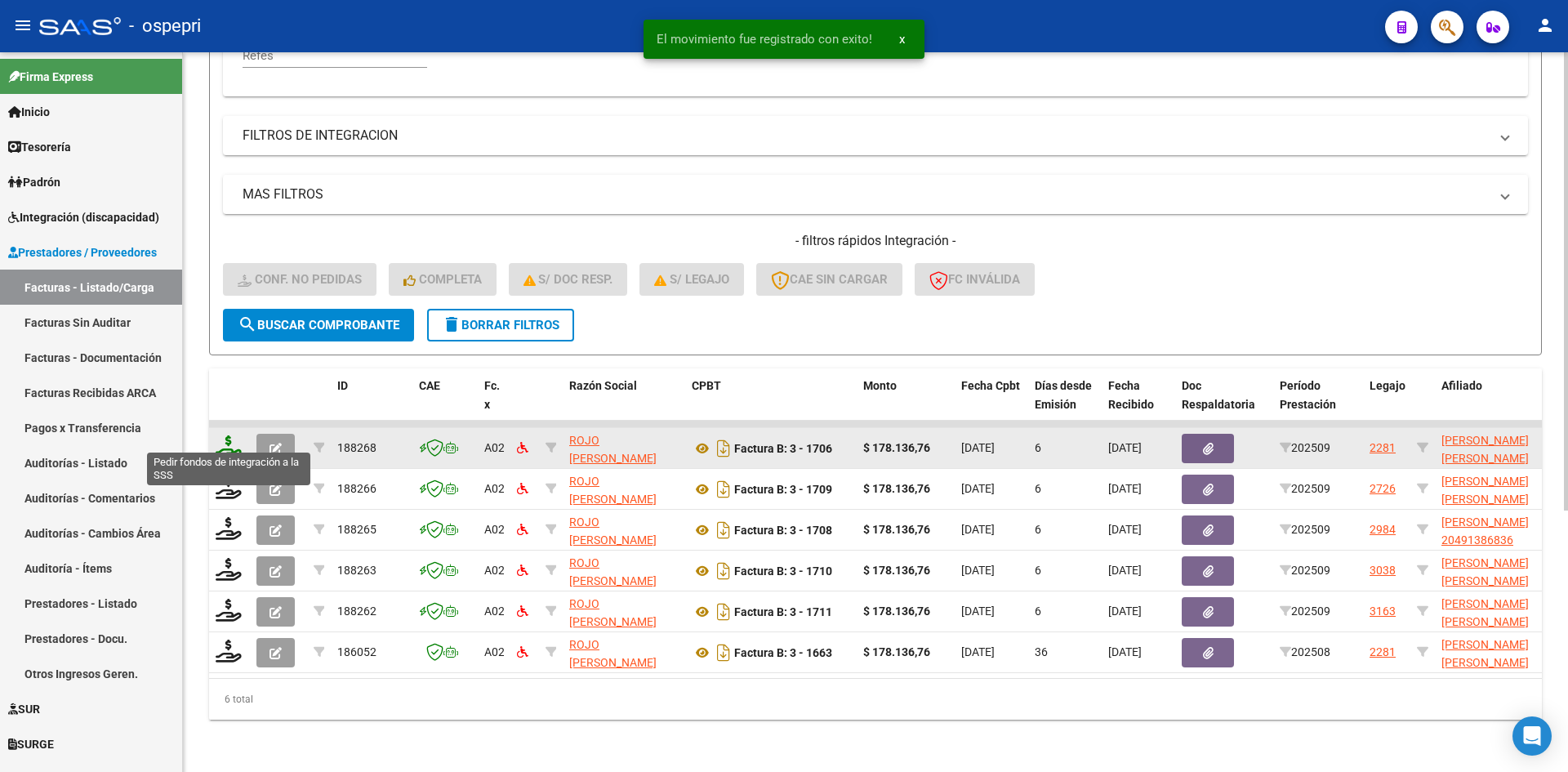
click at [225, 438] on icon at bounding box center [228, 447] width 26 height 23
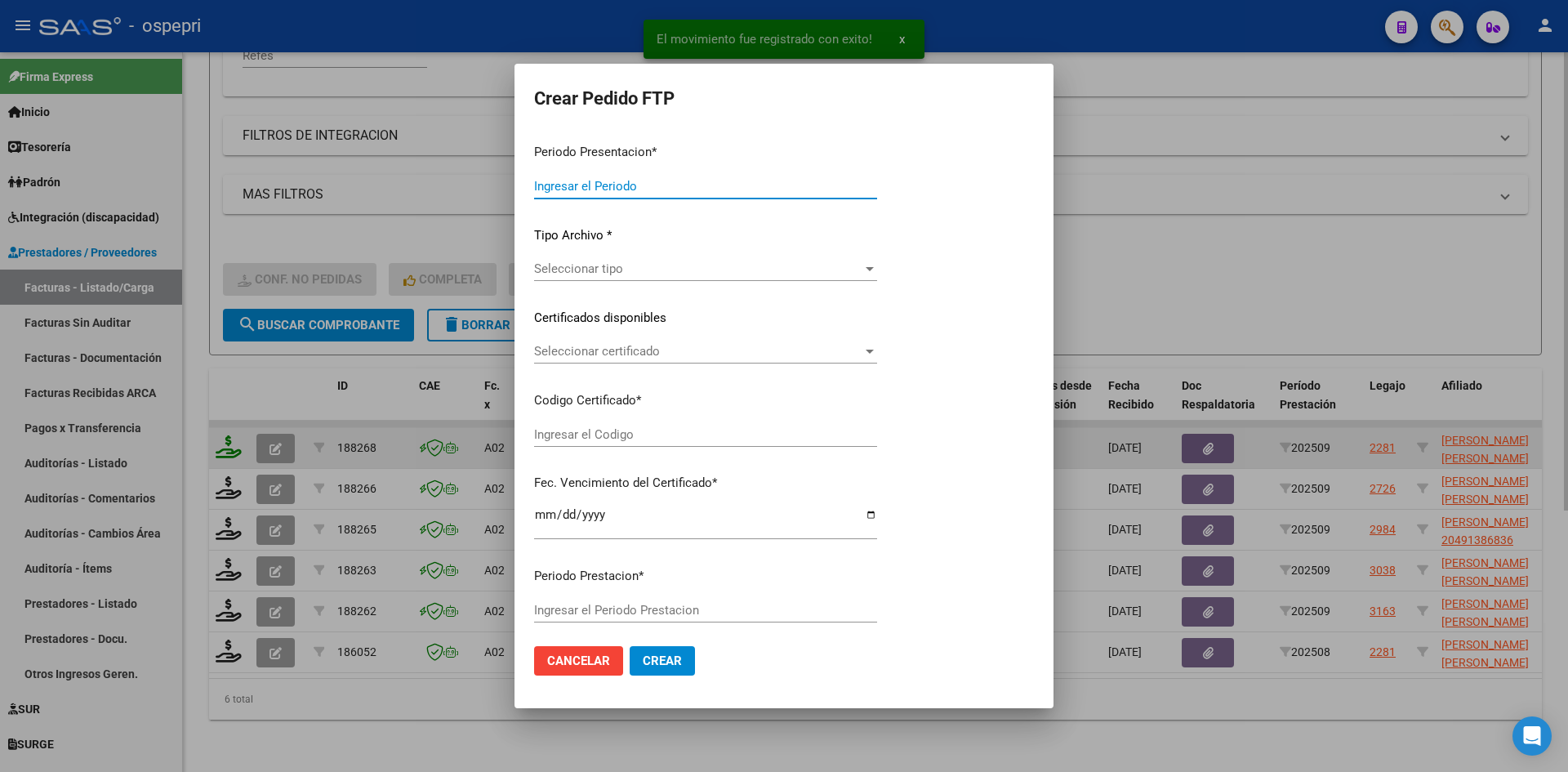
type input "202509"
type input "$ 178.136,76"
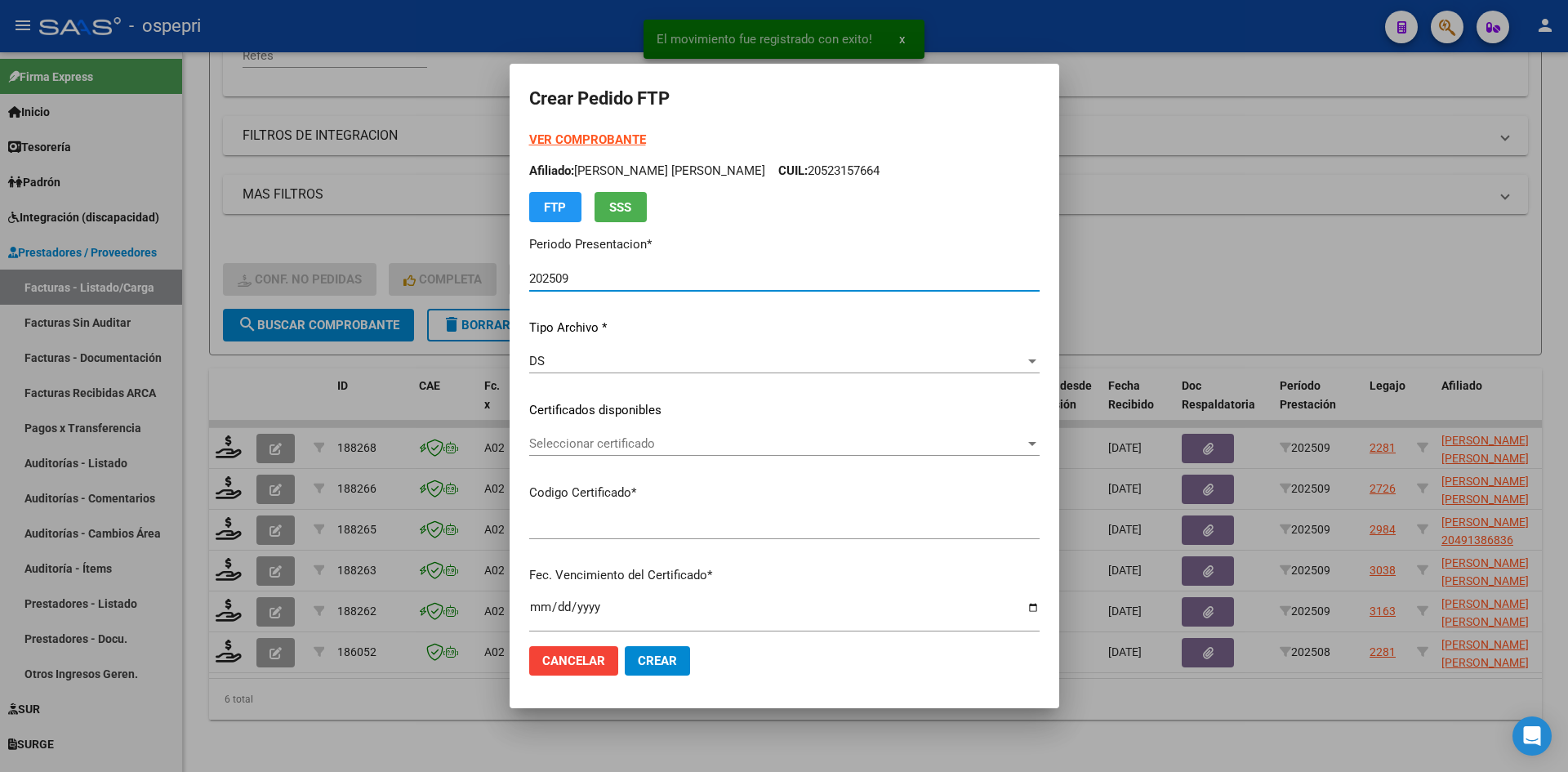
type input "2754547223-1"
type input "2025-10-21"
click at [651, 443] on span "Seleccionar certificado" at bounding box center [777, 444] width 496 height 15
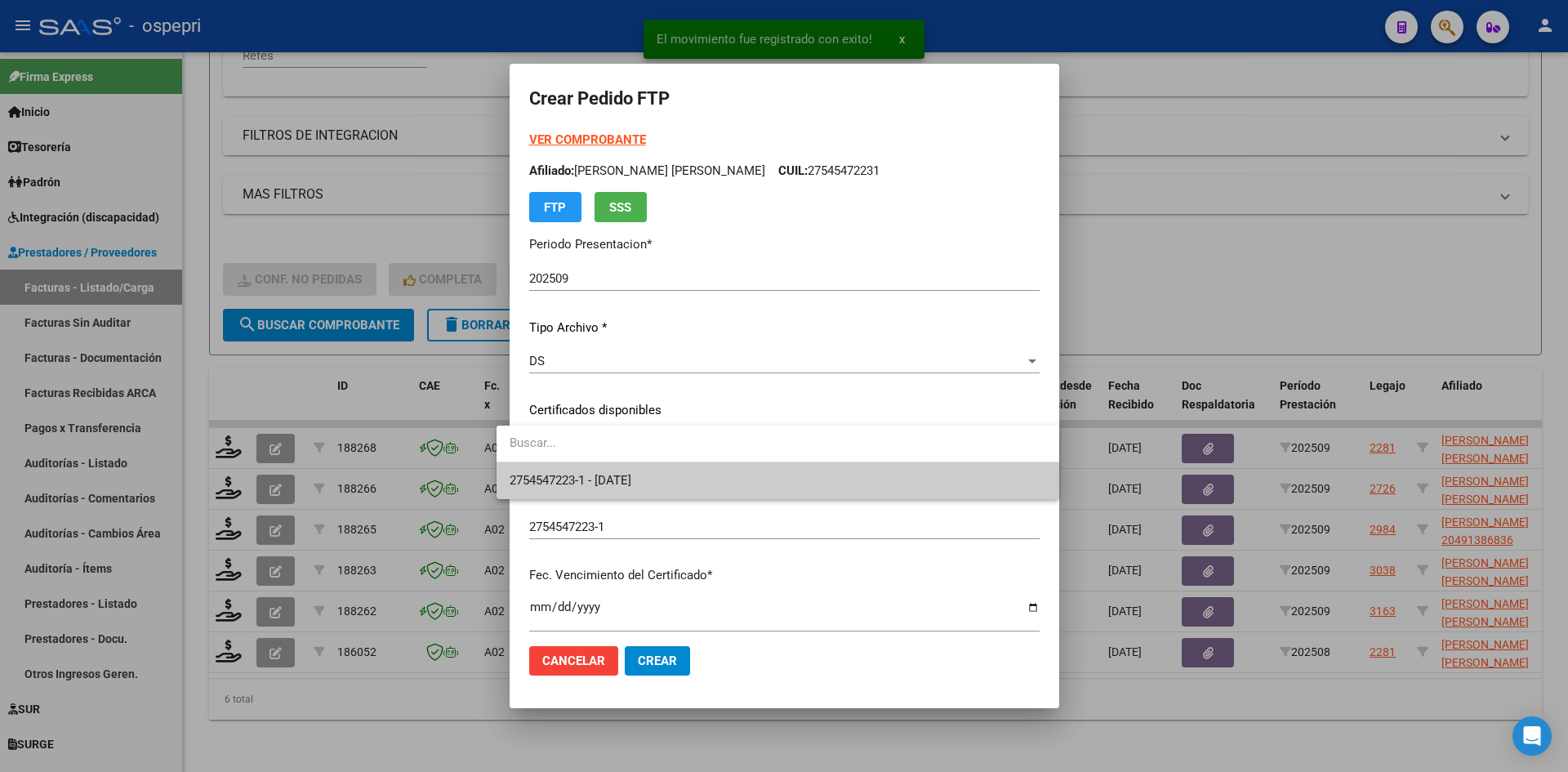
click at [661, 481] on span "2754547223-1 - 2025-10-21" at bounding box center [778, 481] width 536 height 37
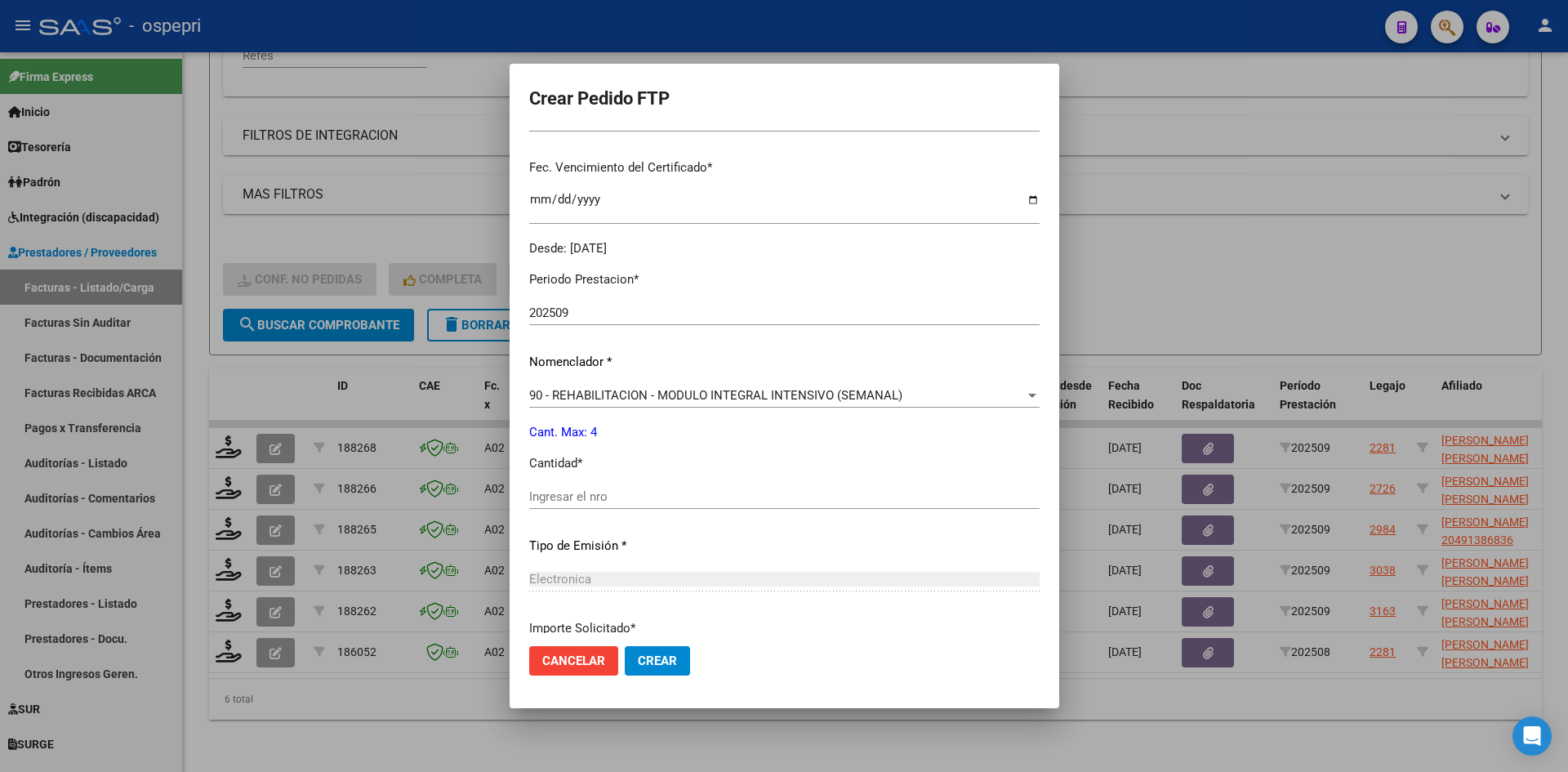
scroll to position [409, 0]
click at [576, 501] on input "Ingresar el nro" at bounding box center [784, 496] width 510 height 15
type input "4"
click at [646, 659] on span "Crear" at bounding box center [657, 661] width 39 height 15
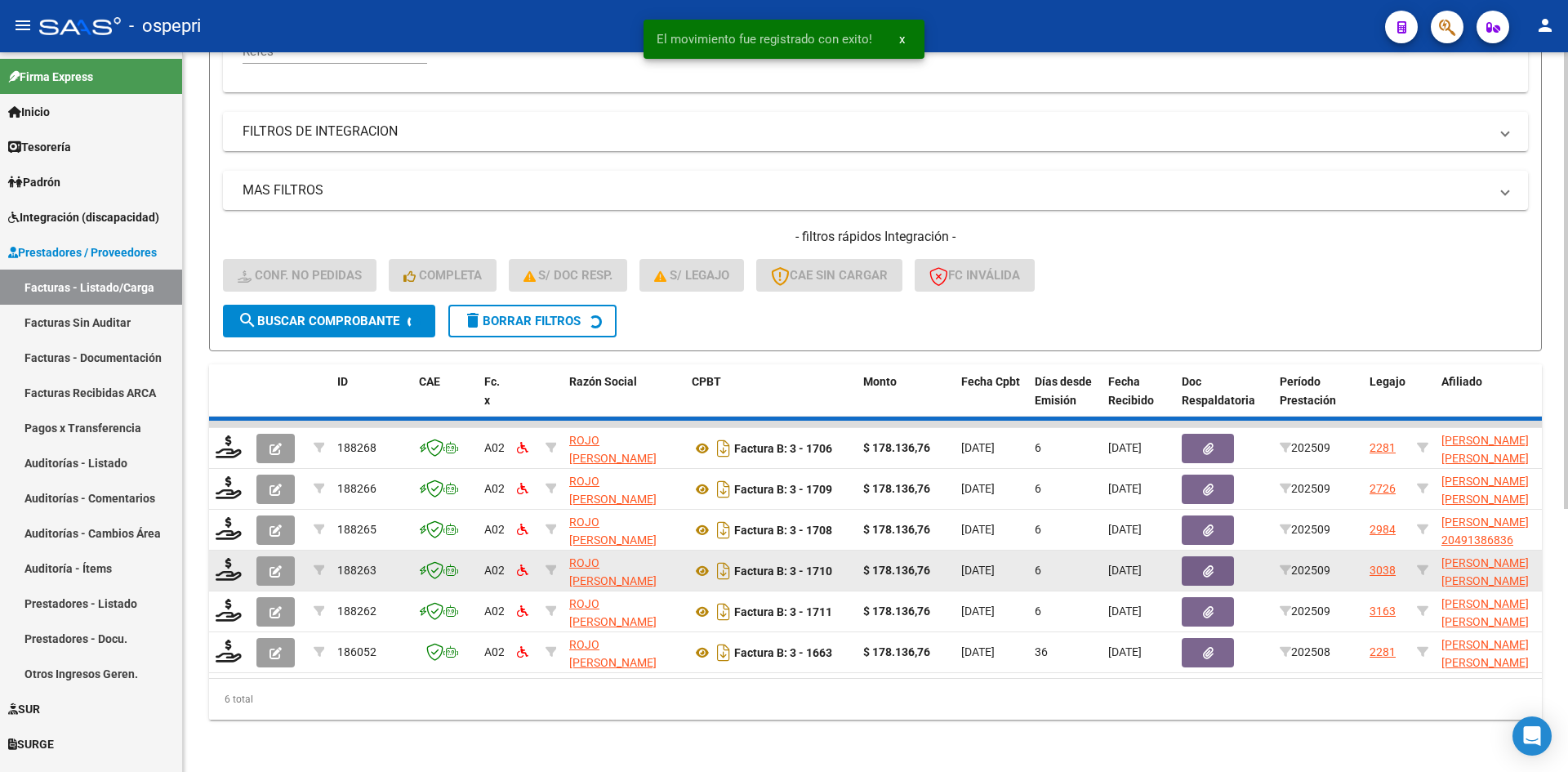
scroll to position [369, 0]
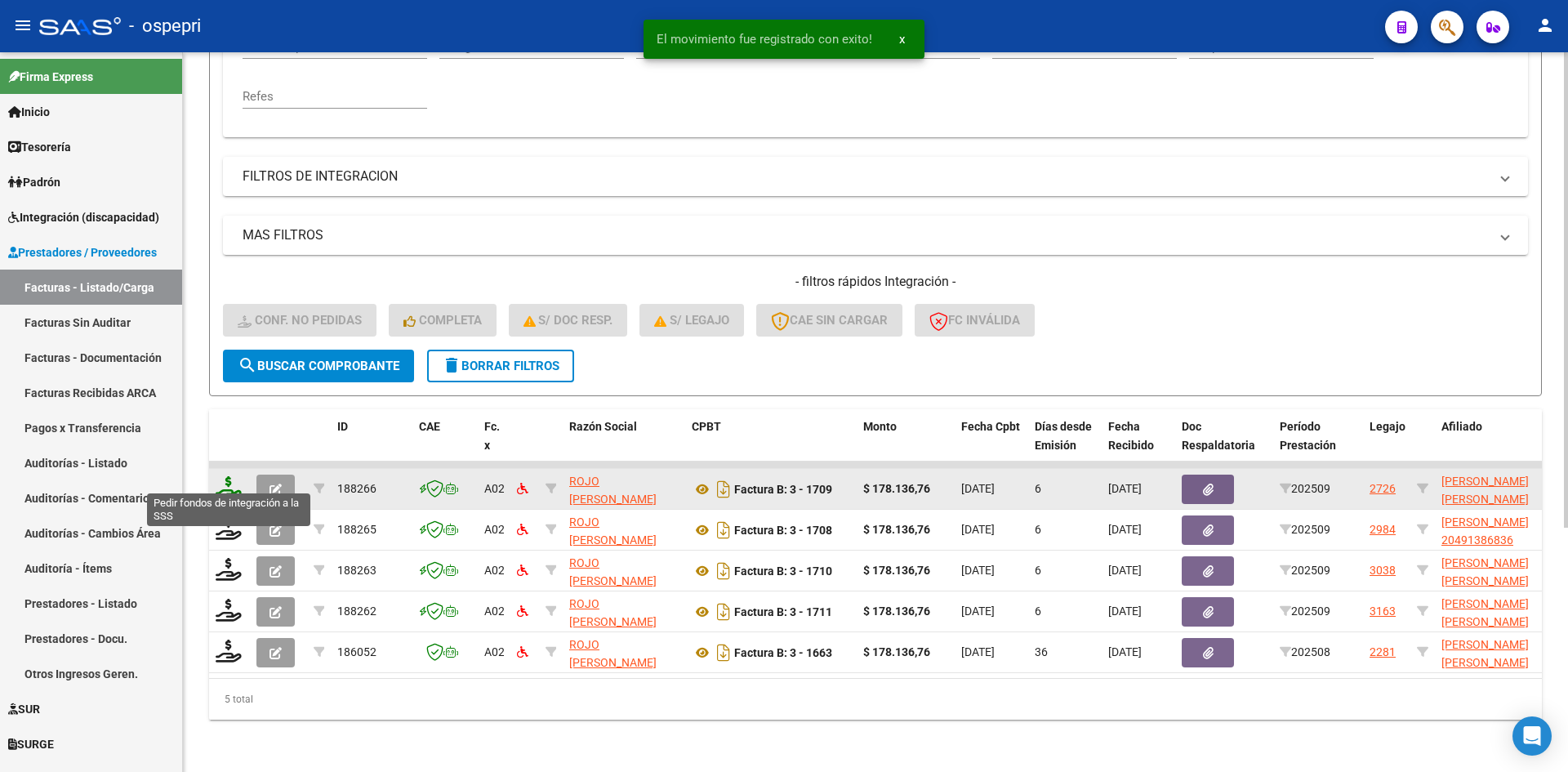
click at [222, 476] on icon at bounding box center [228, 487] width 26 height 23
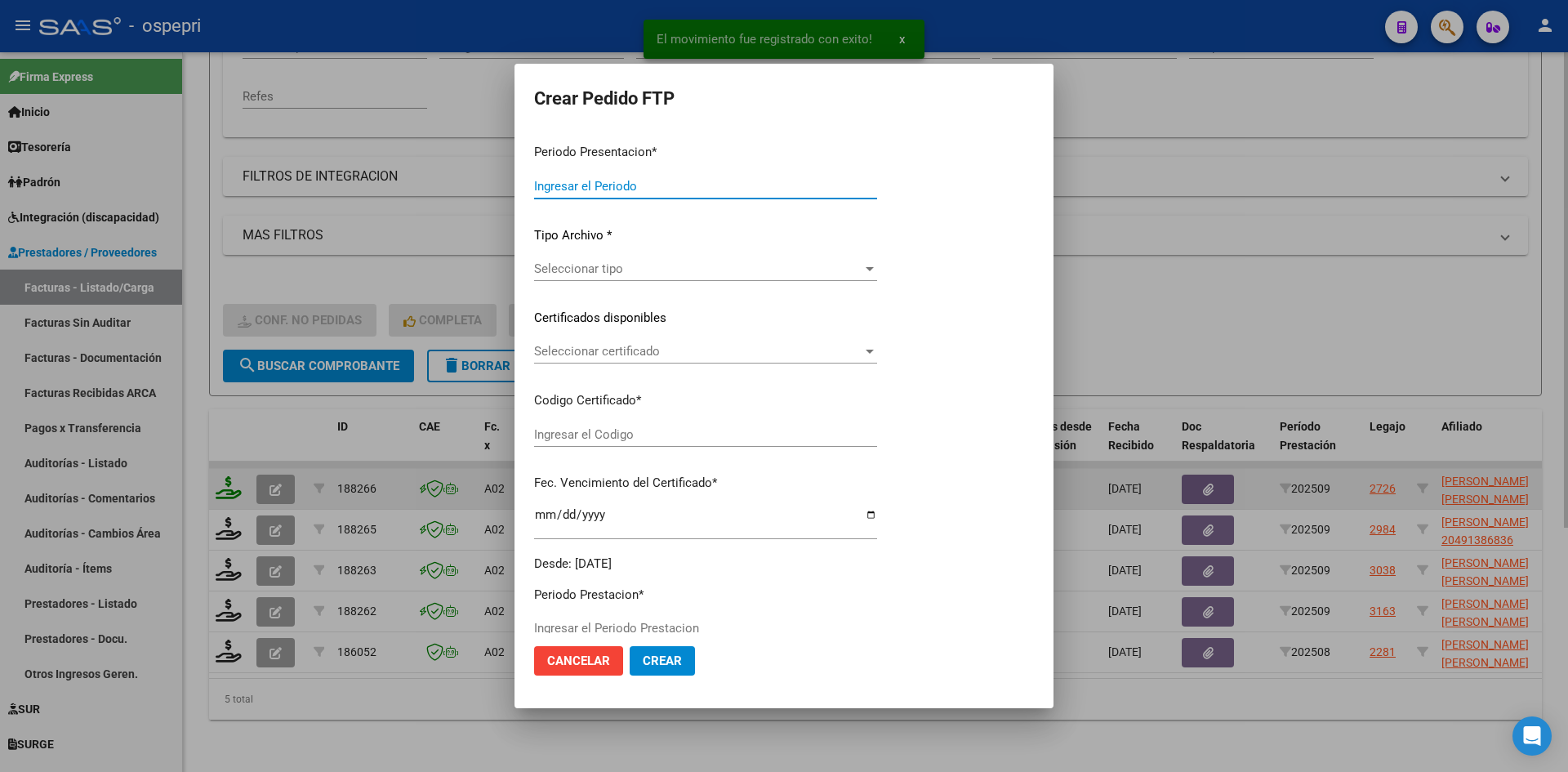
type input "202509"
type input "$ 178.136,76"
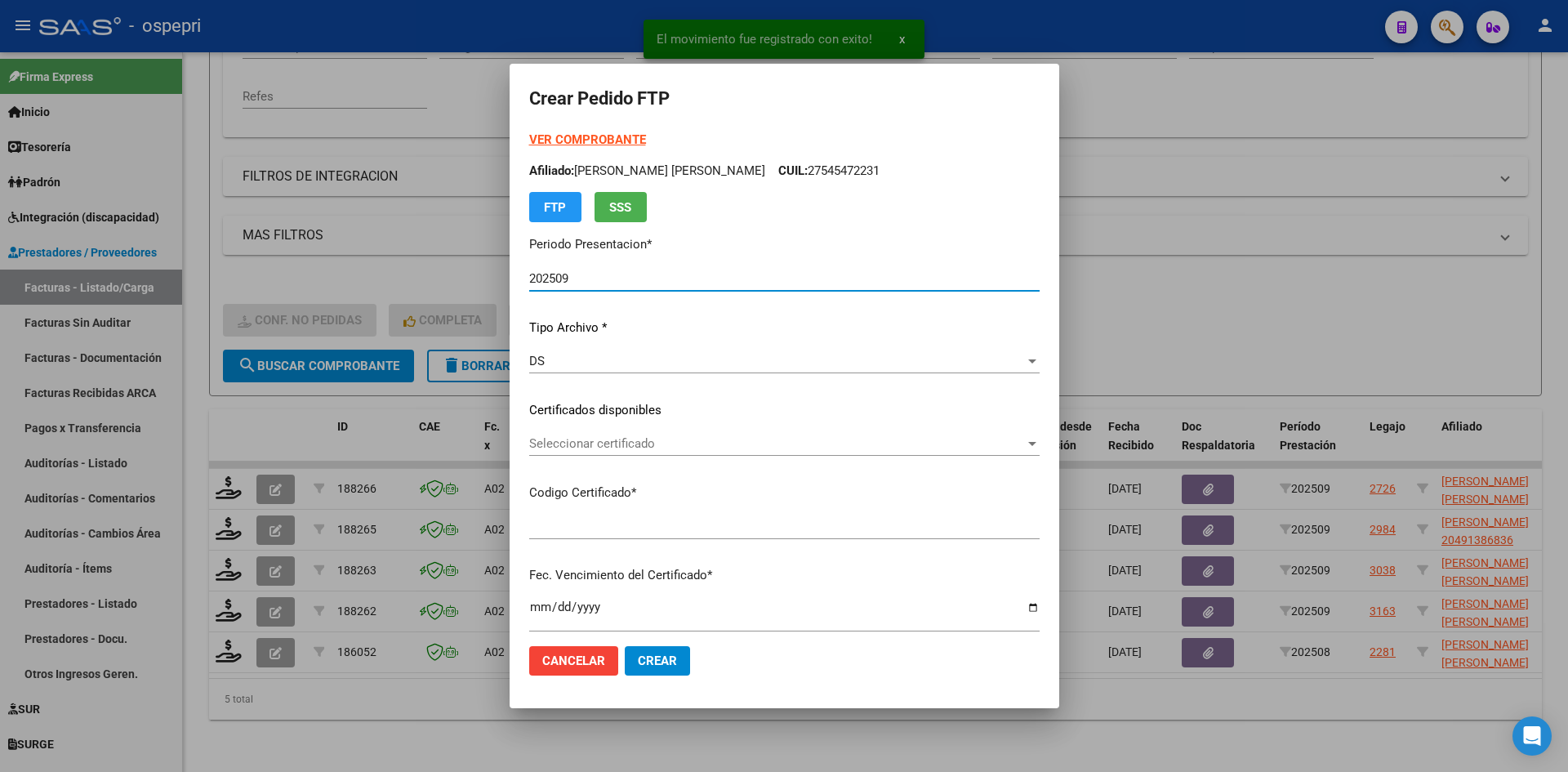
type input "2051238339-5"
type input "2029-03-24"
click at [631, 447] on span "Seleccionar certificado" at bounding box center [777, 444] width 496 height 15
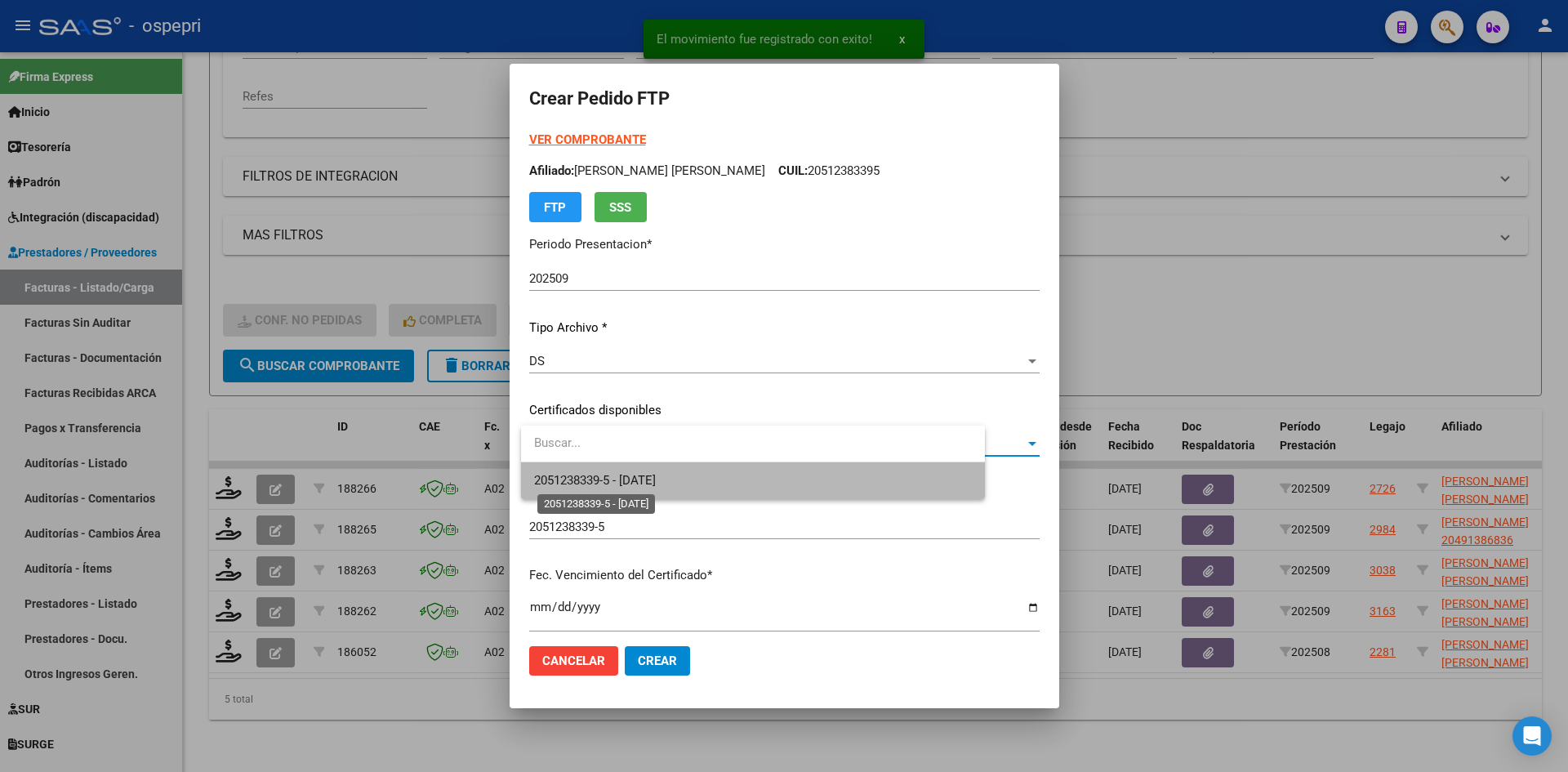
click at [650, 475] on span "2051238339-5 - 2029-03-24" at bounding box center [595, 481] width 122 height 15
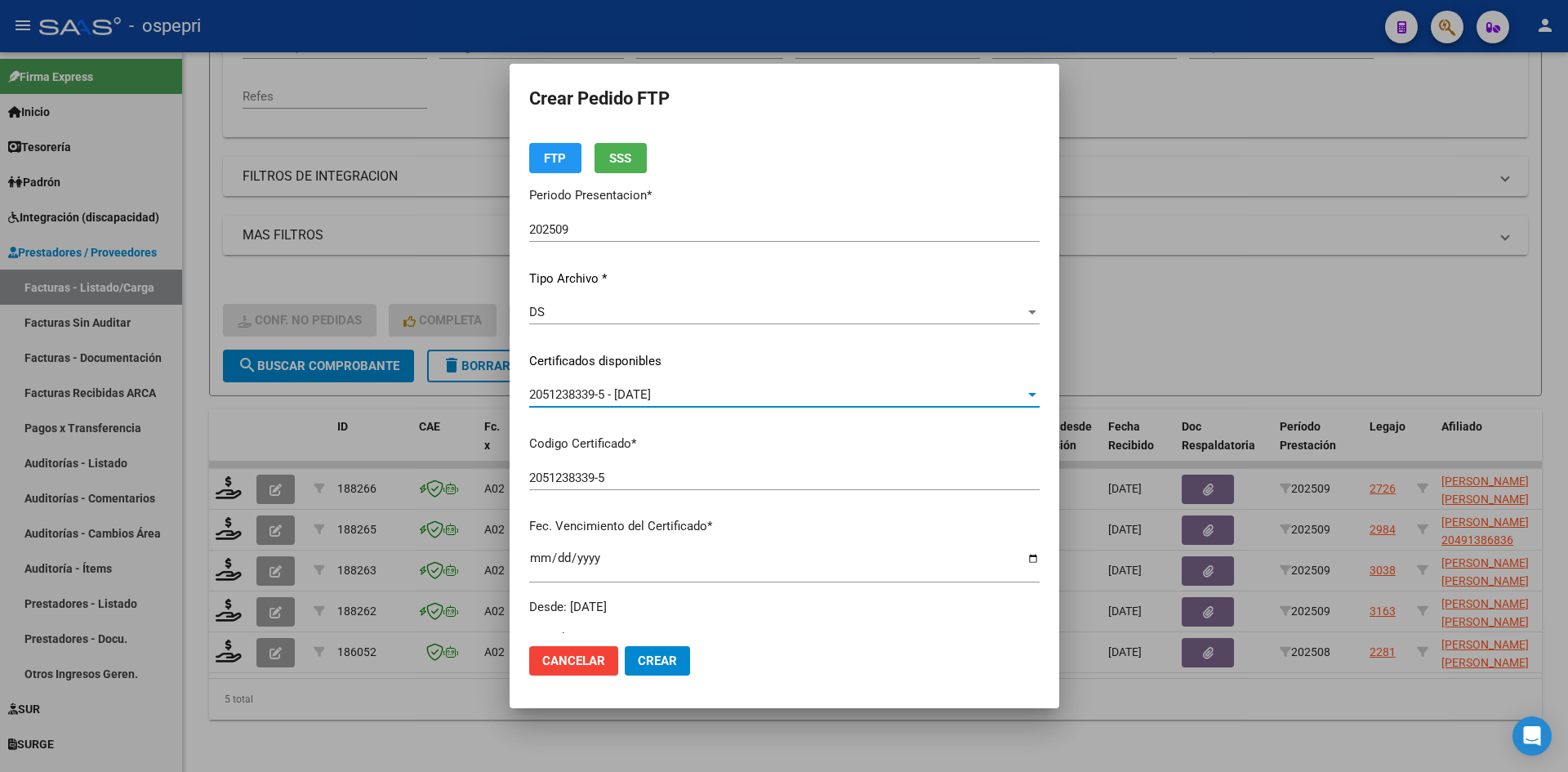
scroll to position [326, 0]
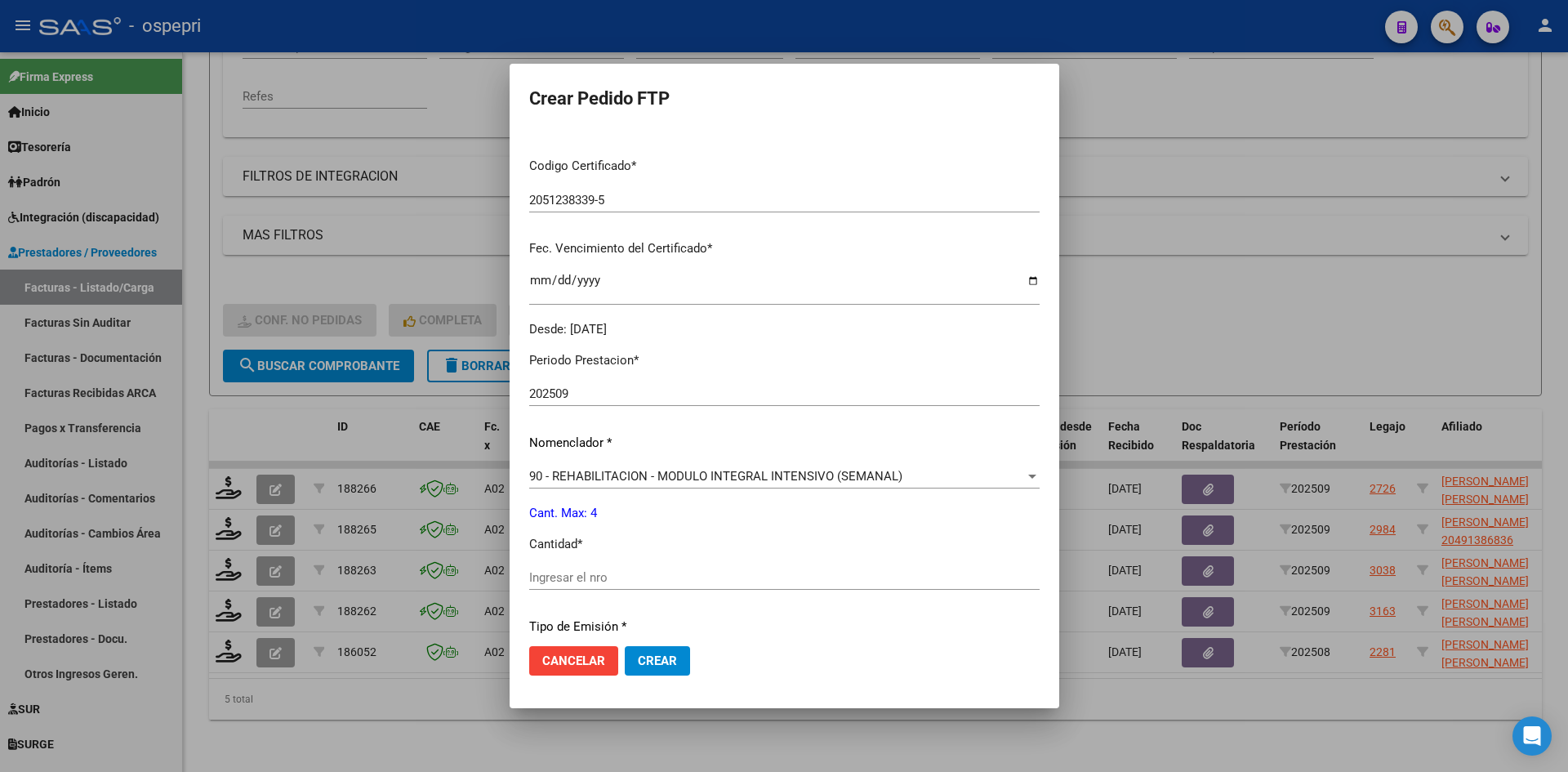
click at [571, 578] on input "Ingresar el nro" at bounding box center [784, 578] width 510 height 15
type input "4"
click at [666, 662] on span "Crear" at bounding box center [657, 661] width 39 height 15
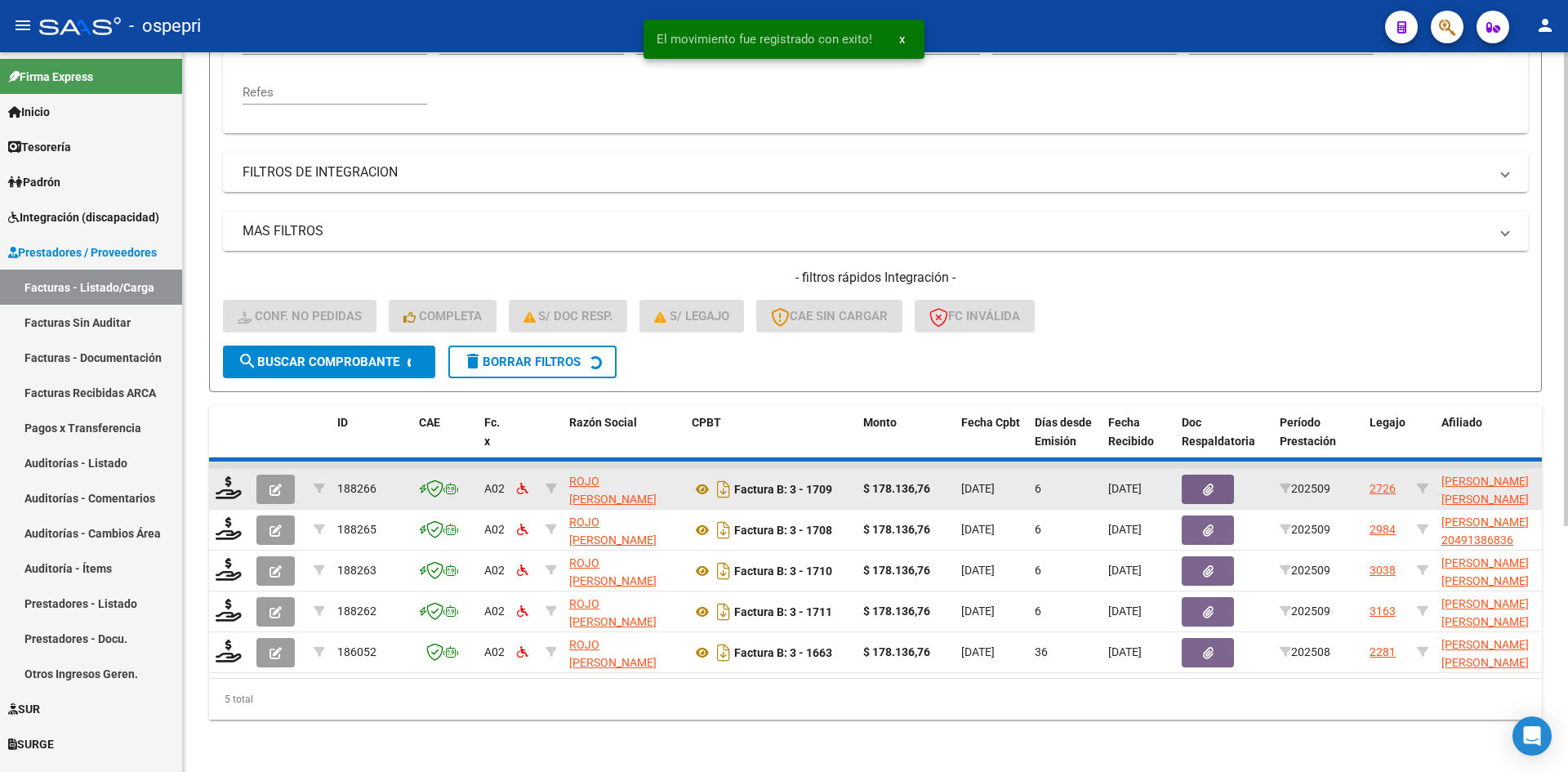
scroll to position [328, 0]
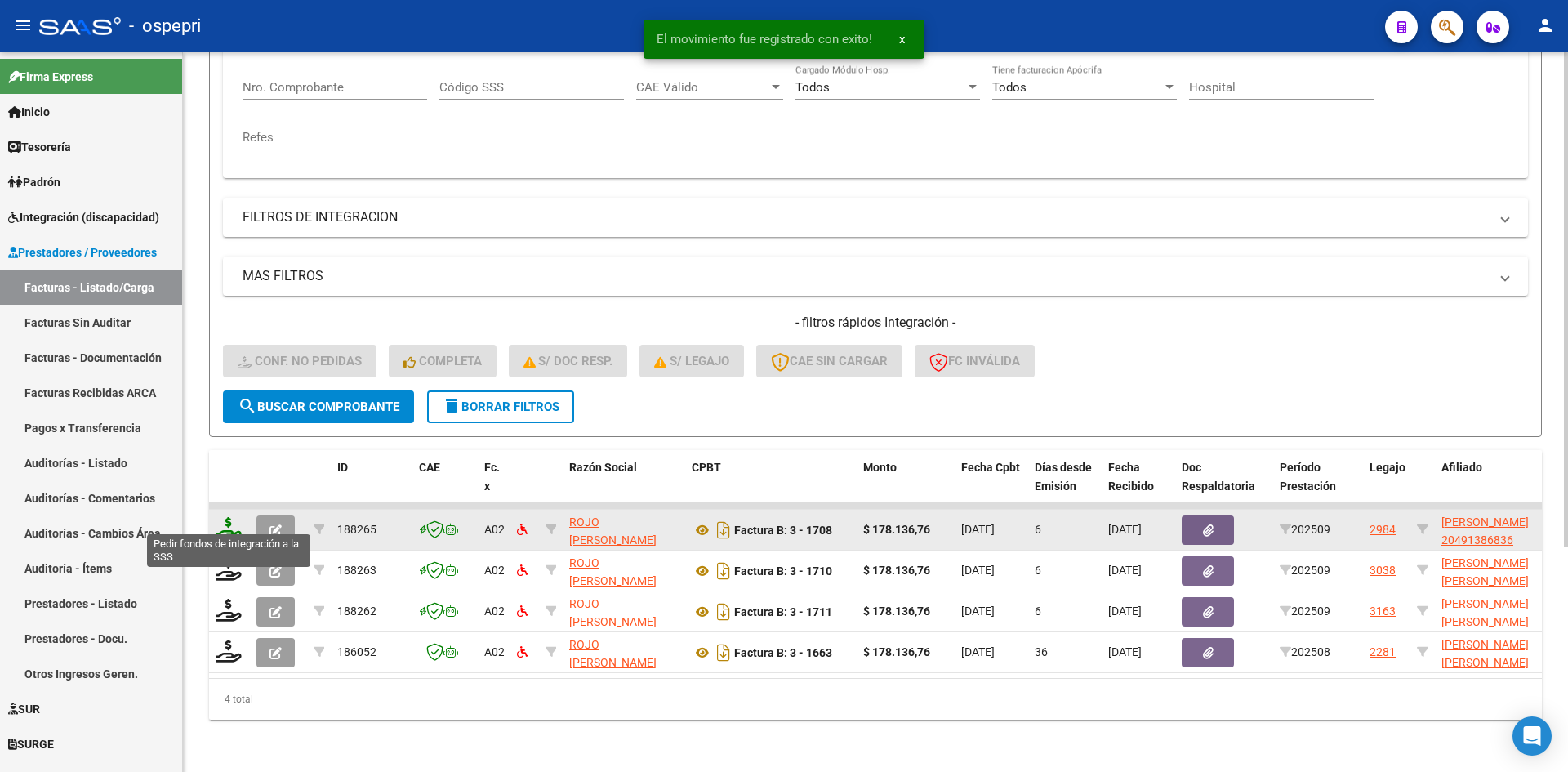
click at [222, 517] on icon at bounding box center [228, 528] width 26 height 23
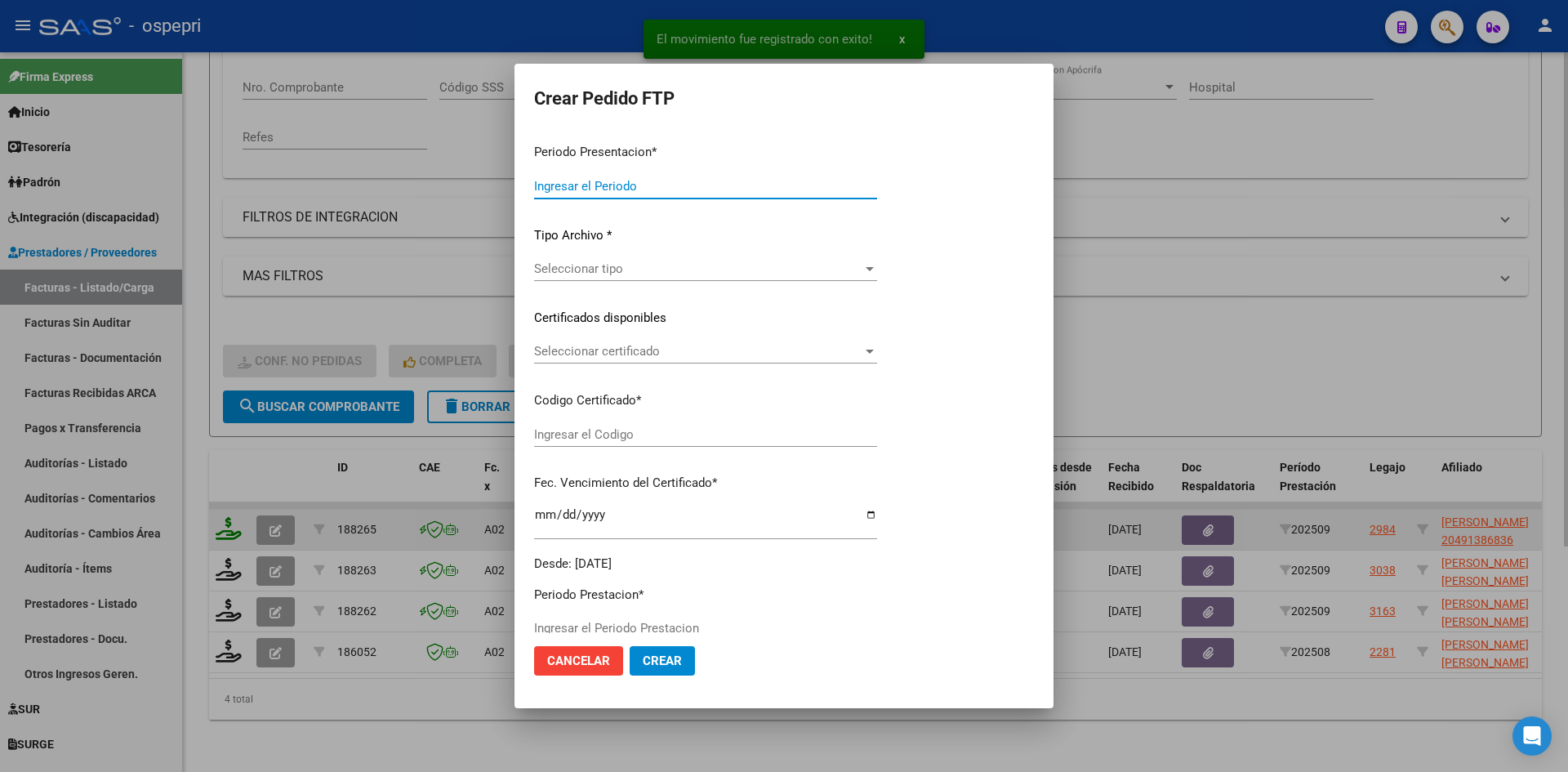
type input "202509"
type input "$ 178.136,76"
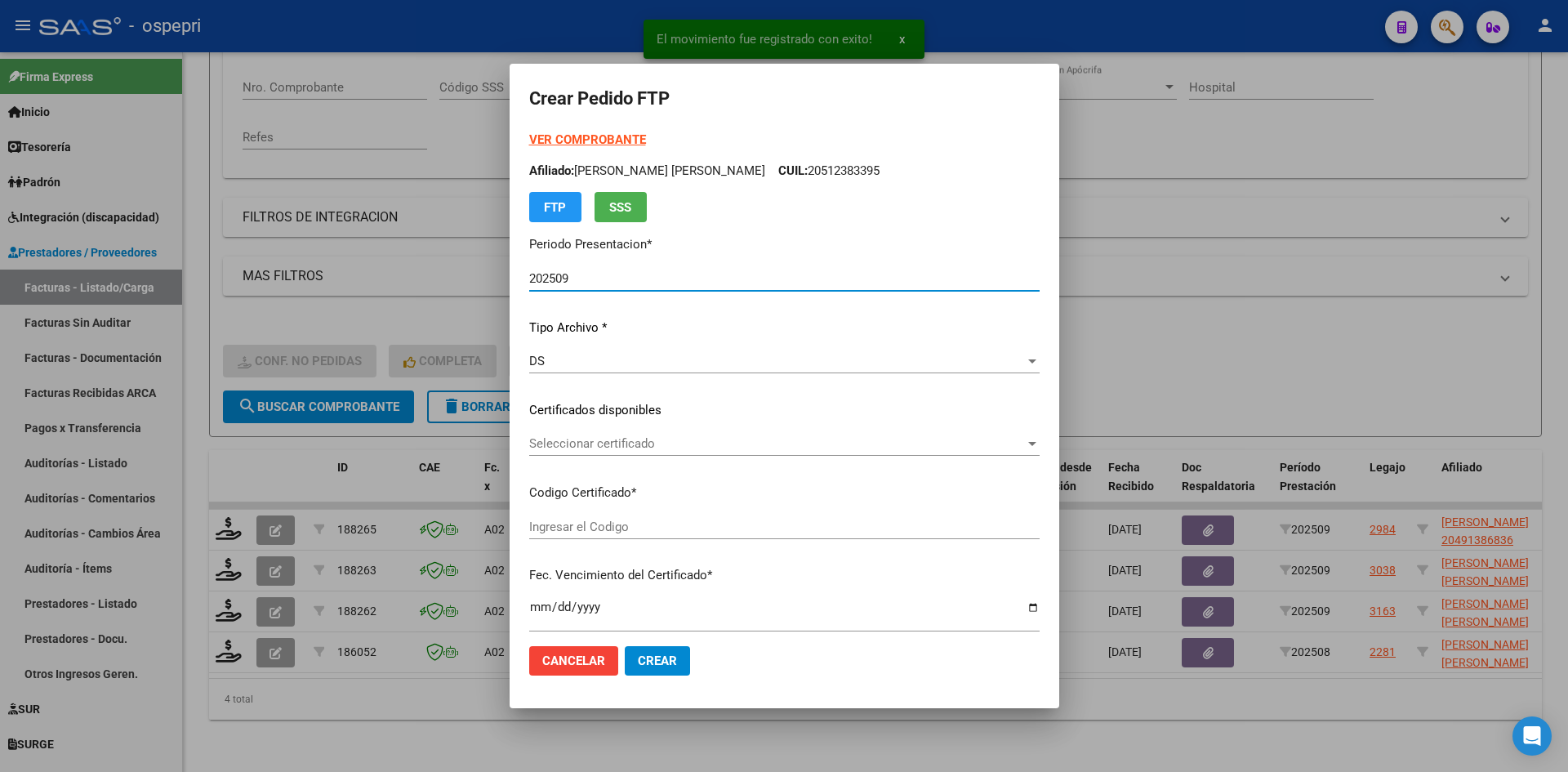
type input "2049138683-6"
type input "2025-12-15"
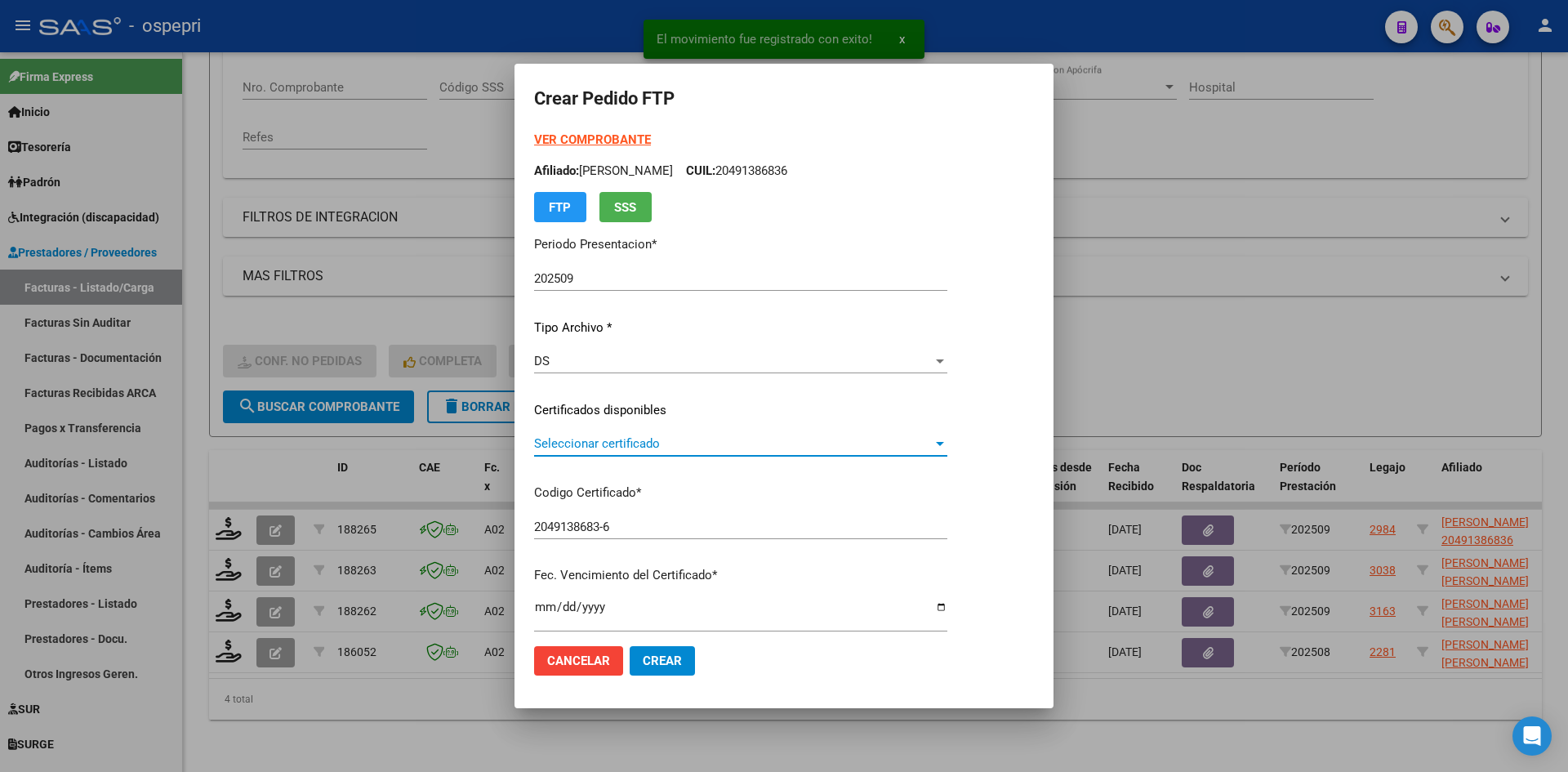
click at [600, 445] on span "Seleccionar certificado" at bounding box center [733, 444] width 398 height 15
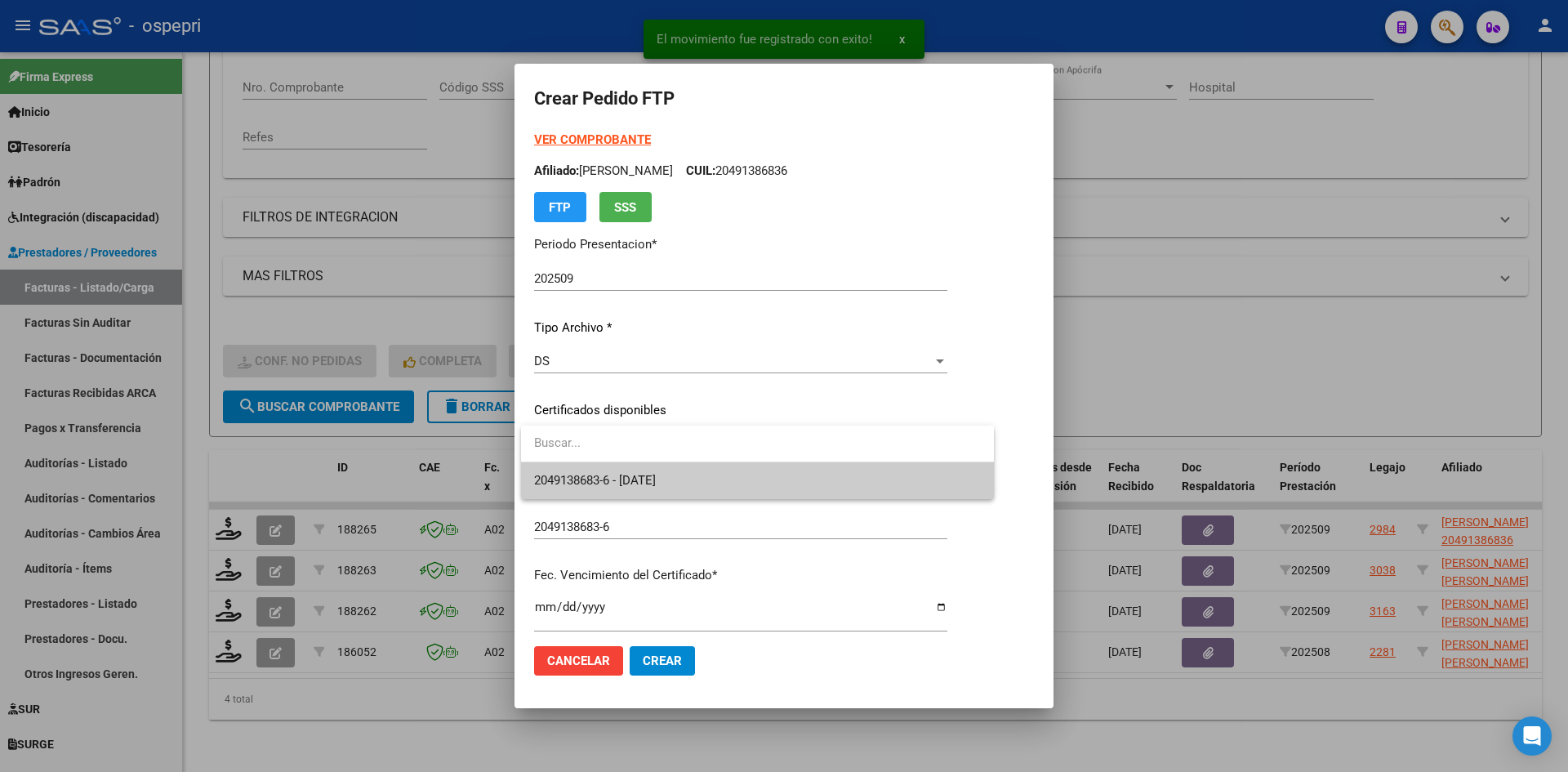
click at [642, 467] on span "2049138683-6 - 2025-12-15" at bounding box center [757, 481] width 447 height 37
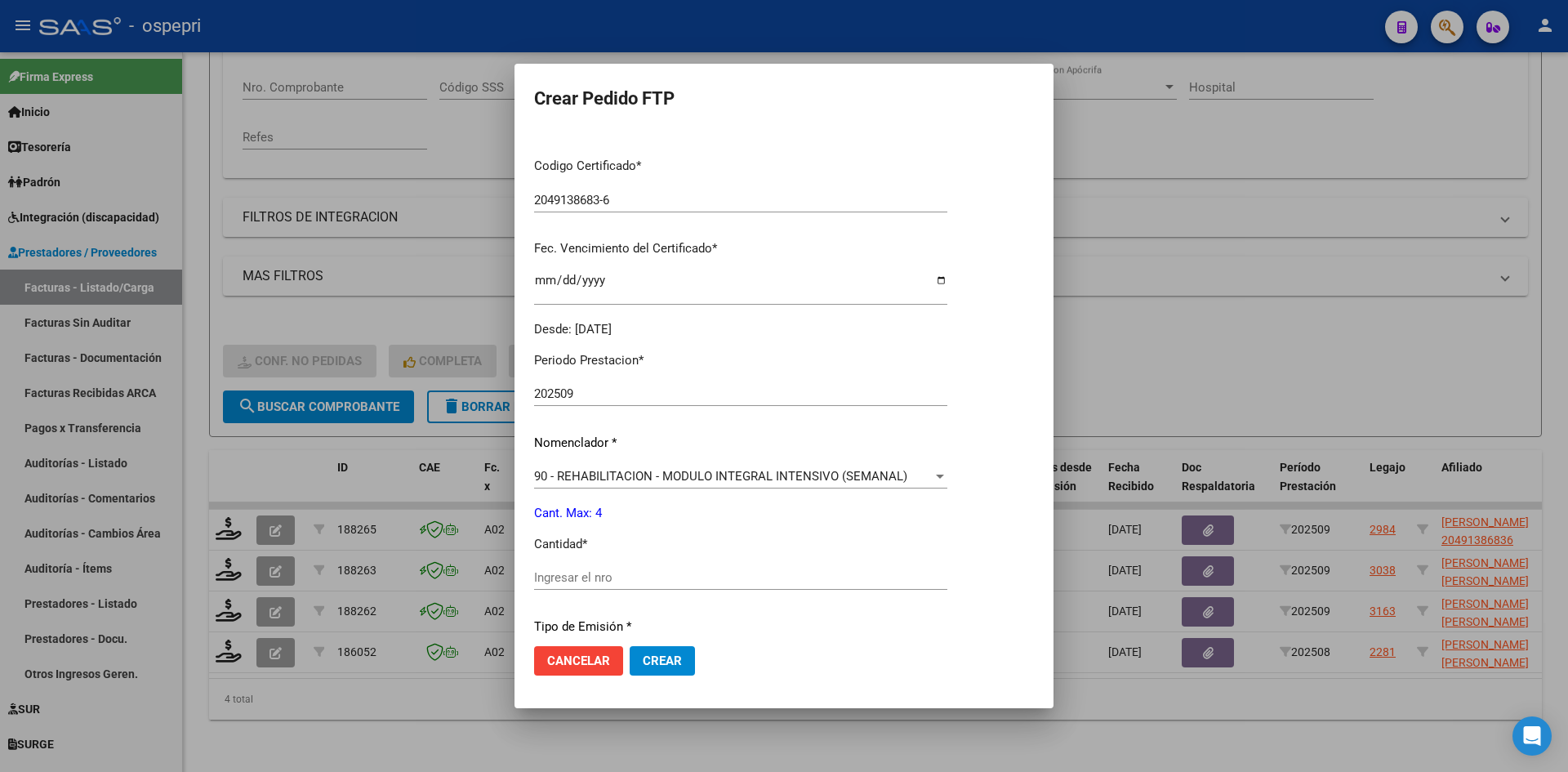
scroll to position [409, 0]
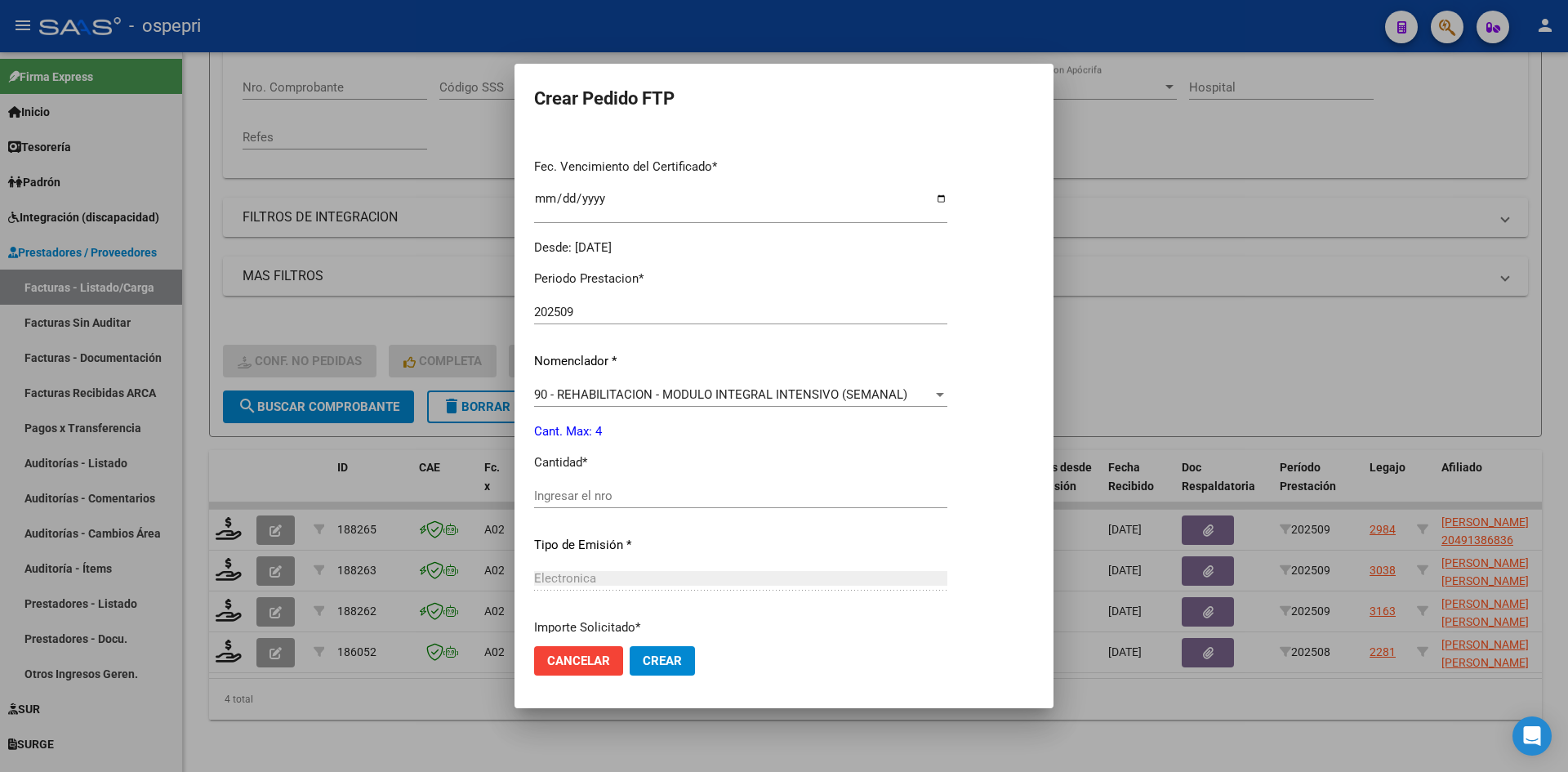
click at [613, 484] on div "Ingresar el nro" at bounding box center [741, 496] width 413 height 25
type input "4"
click at [679, 673] on button "Crear" at bounding box center [662, 661] width 66 height 30
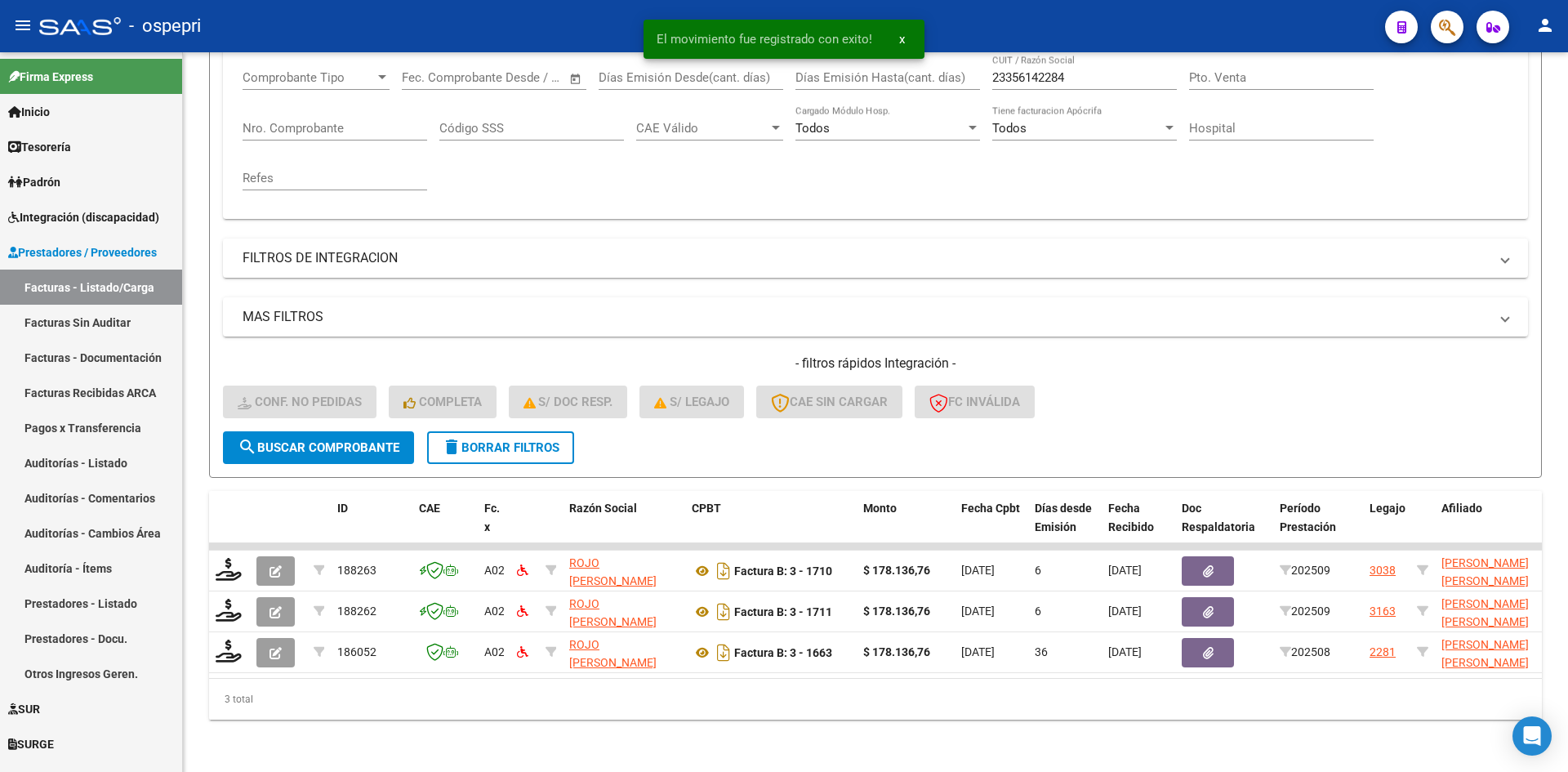
scroll to position [288, 0]
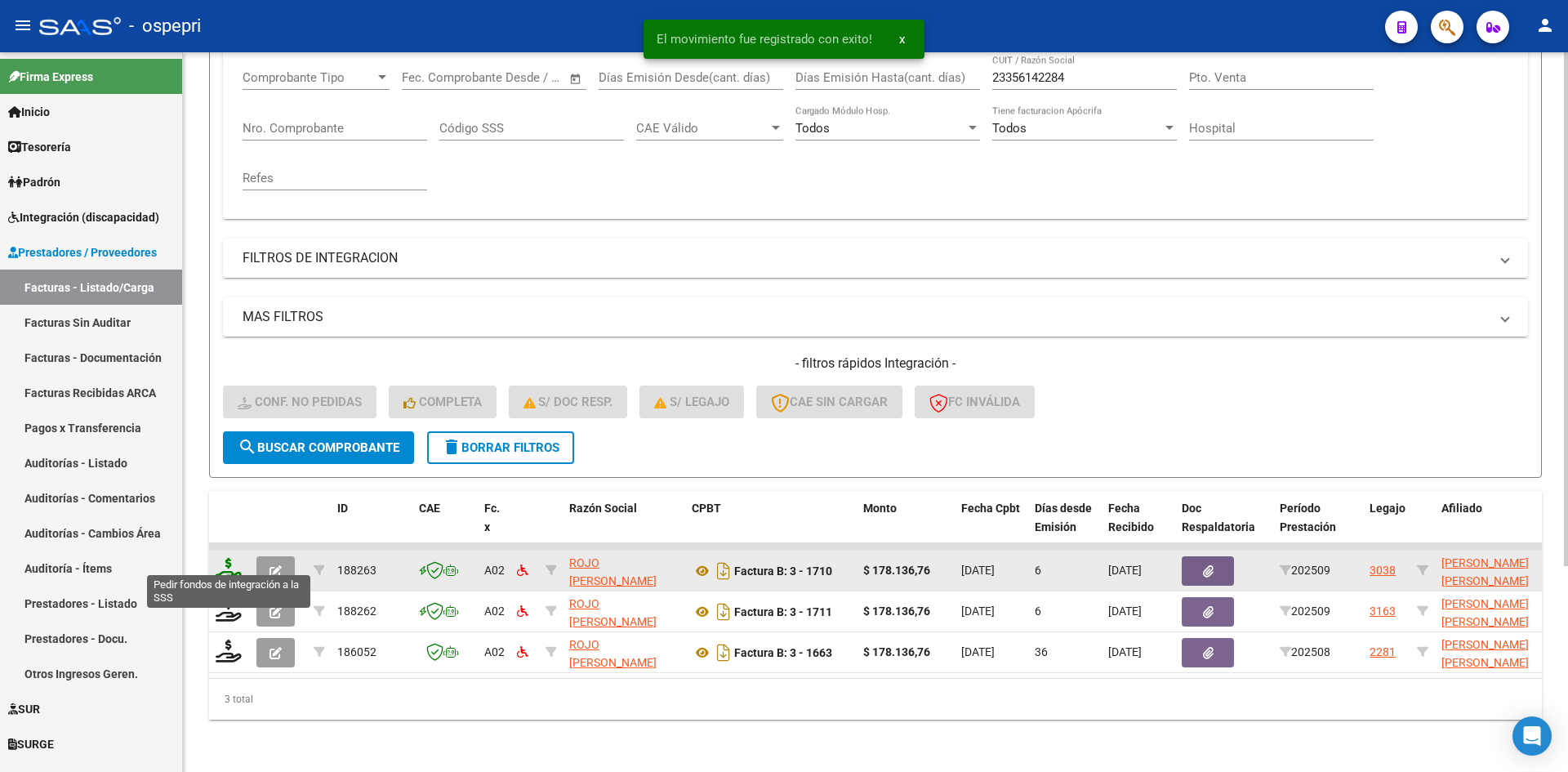
click at [224, 558] on icon at bounding box center [228, 569] width 26 height 23
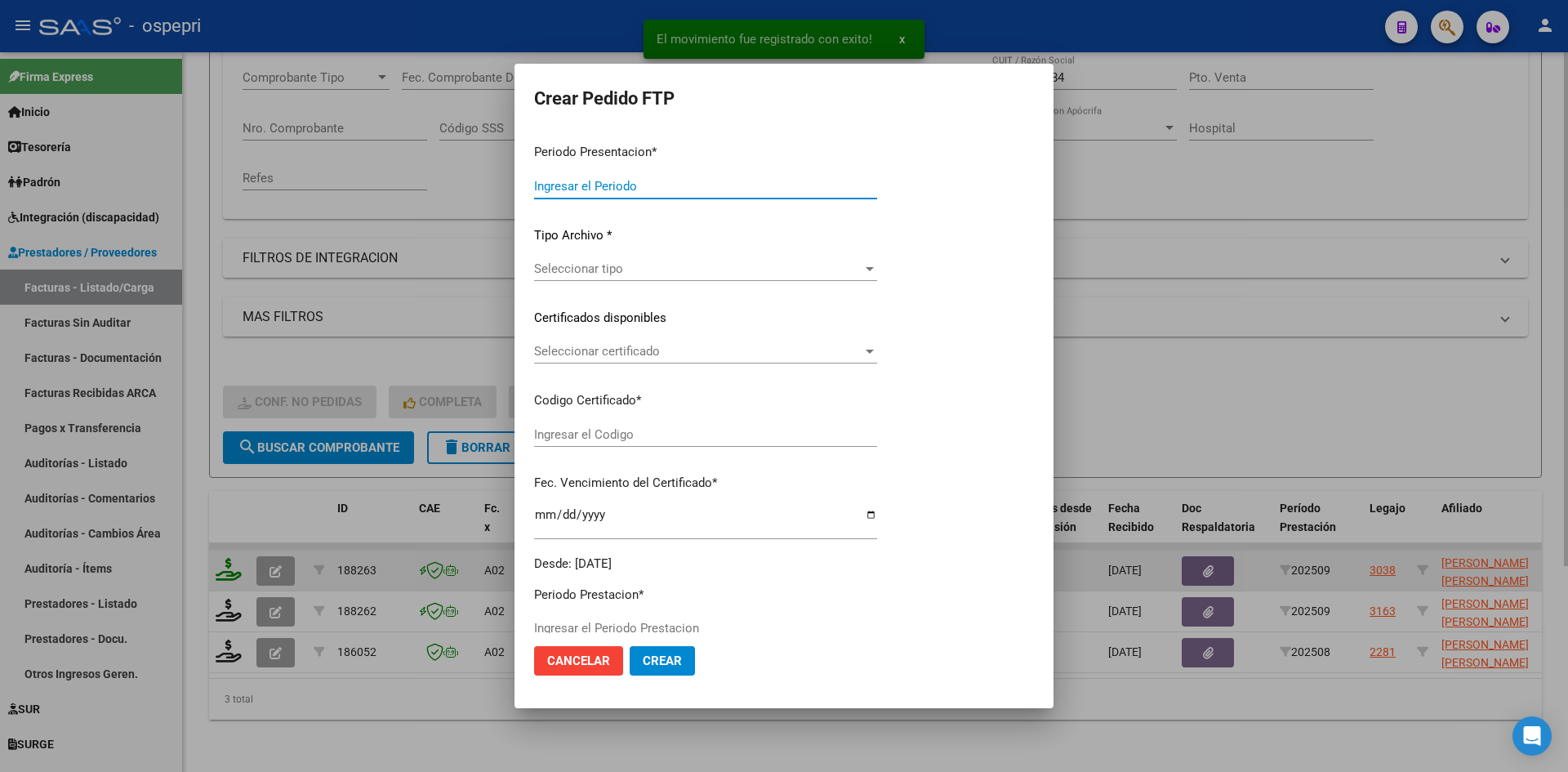
type input "202509"
type input "$ 178.136,76"
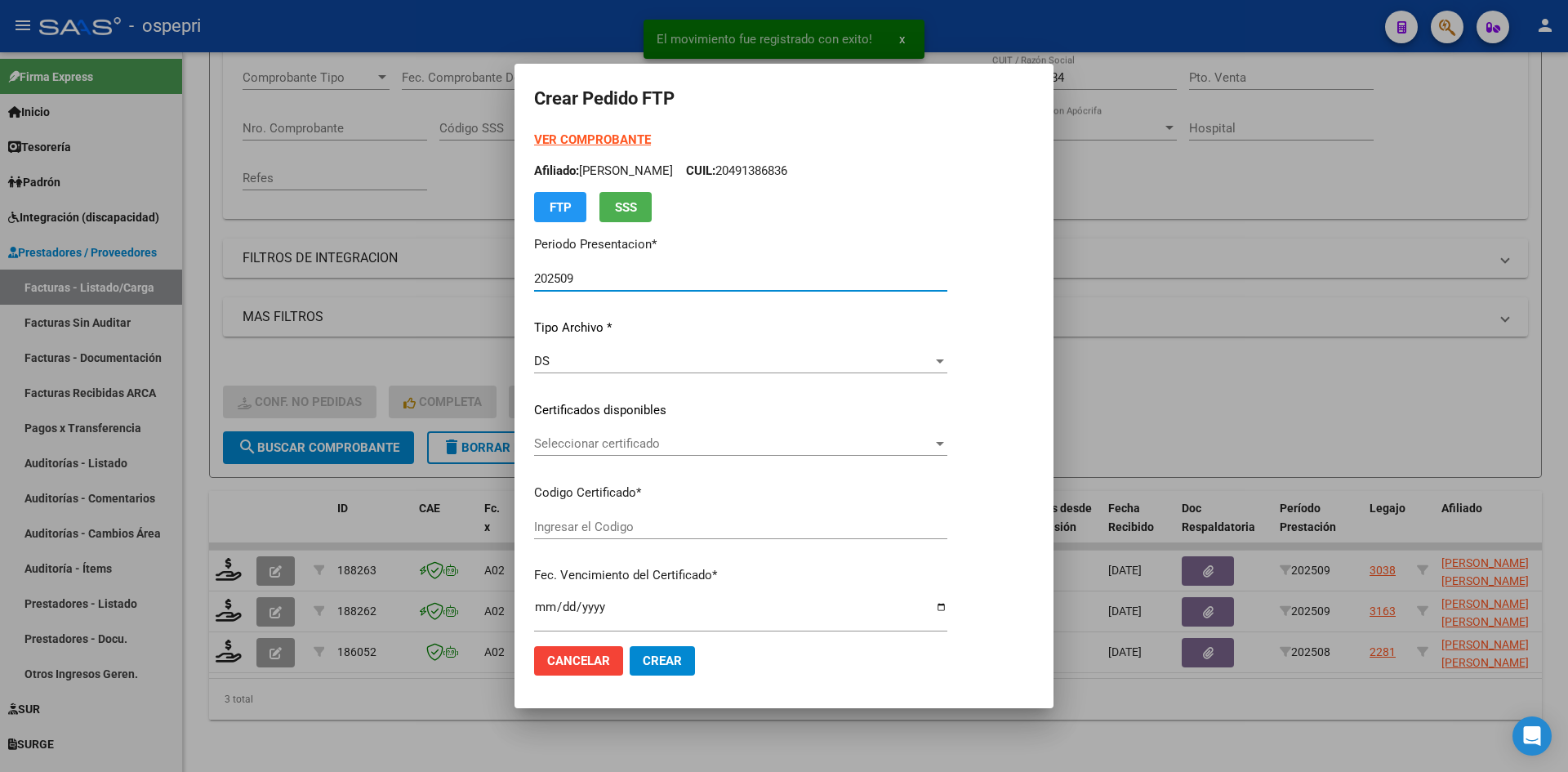
type input "ARG02000571263952025021020270210RIO145"
type input "2027-02-10"
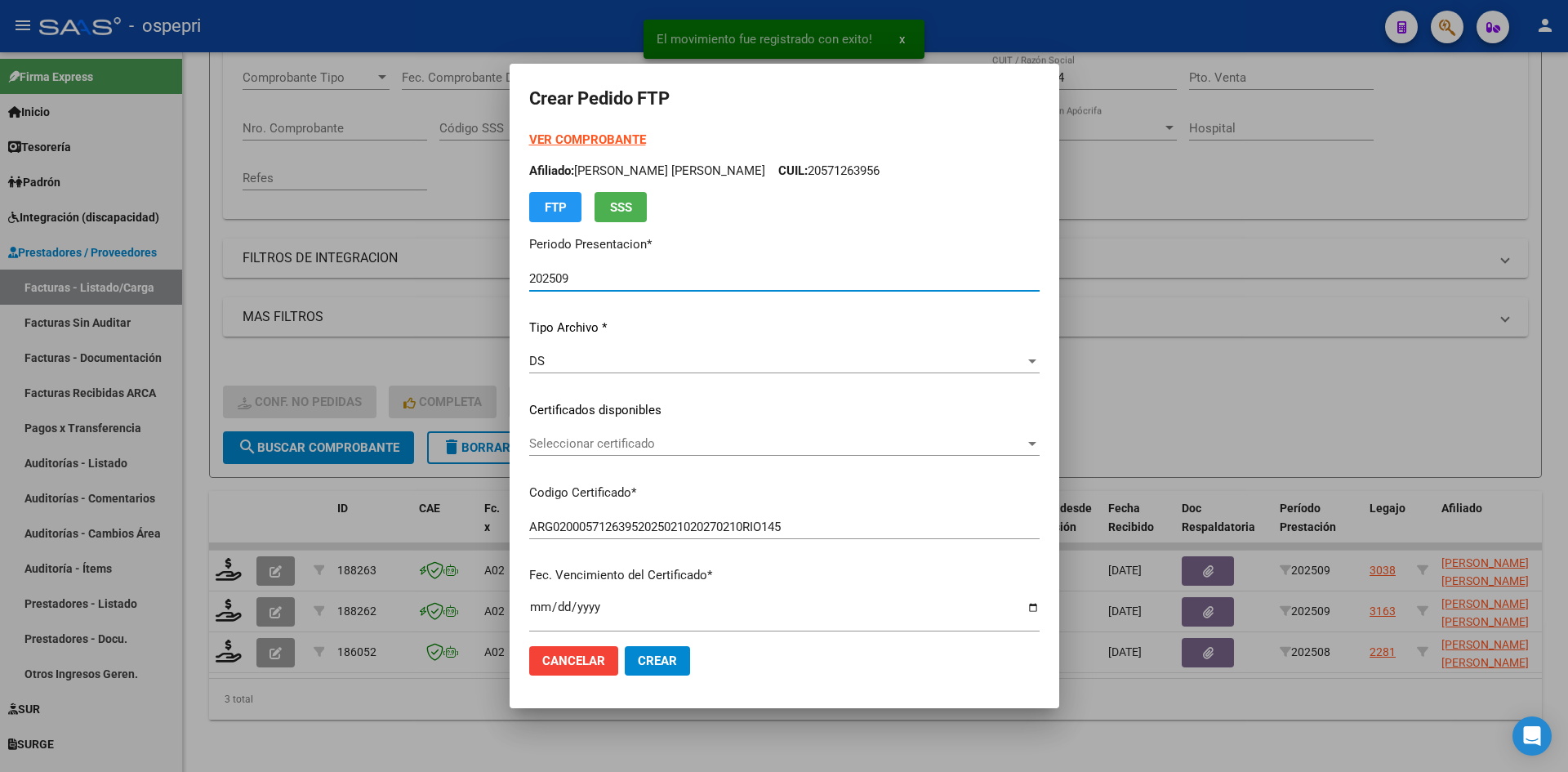
click at [643, 448] on span "Seleccionar certificado" at bounding box center [777, 444] width 496 height 15
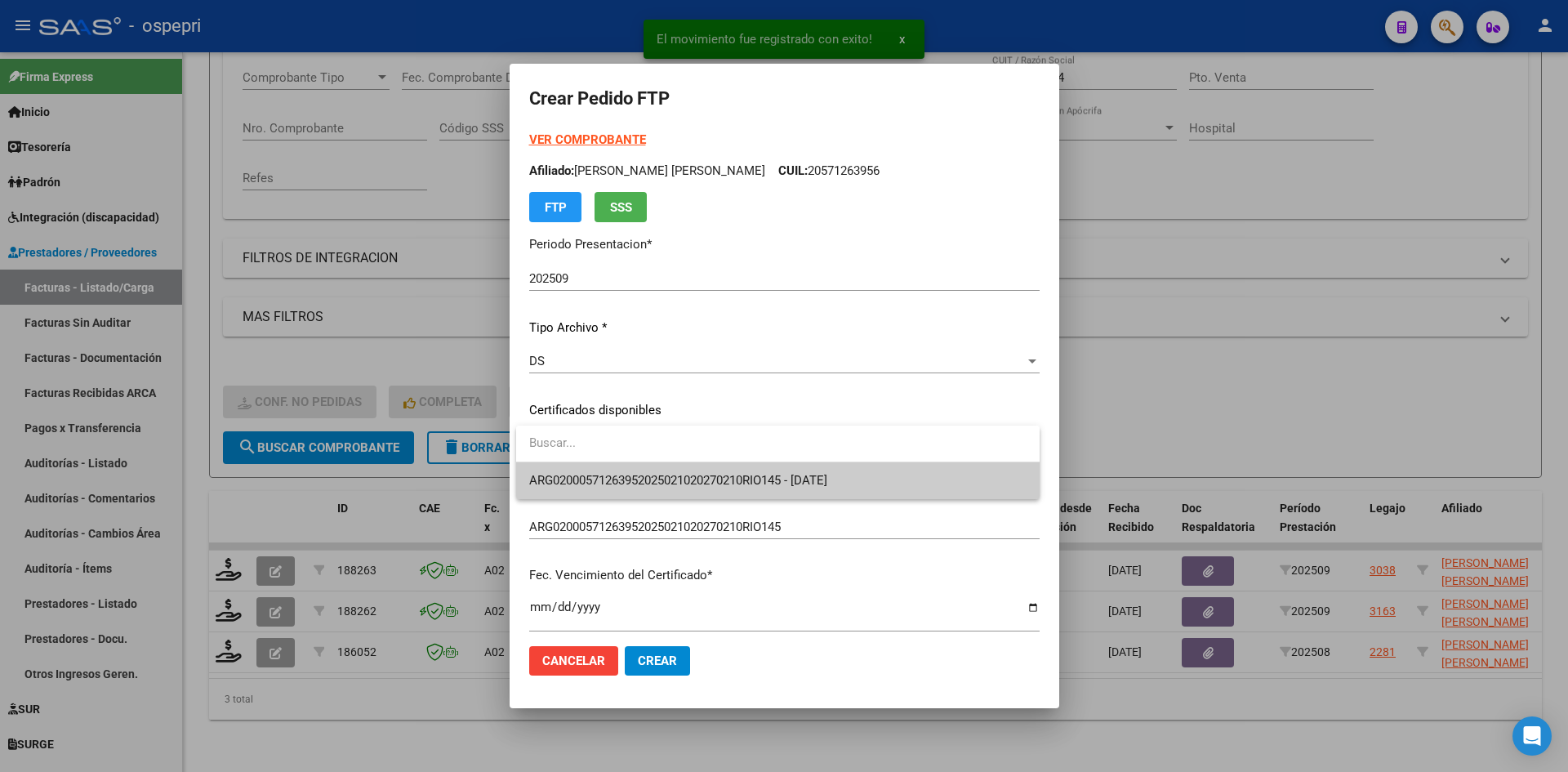
click at [670, 472] on span "ARG02000571263952025021020270210RIO145 - 2027-02-10" at bounding box center [778, 481] width 497 height 37
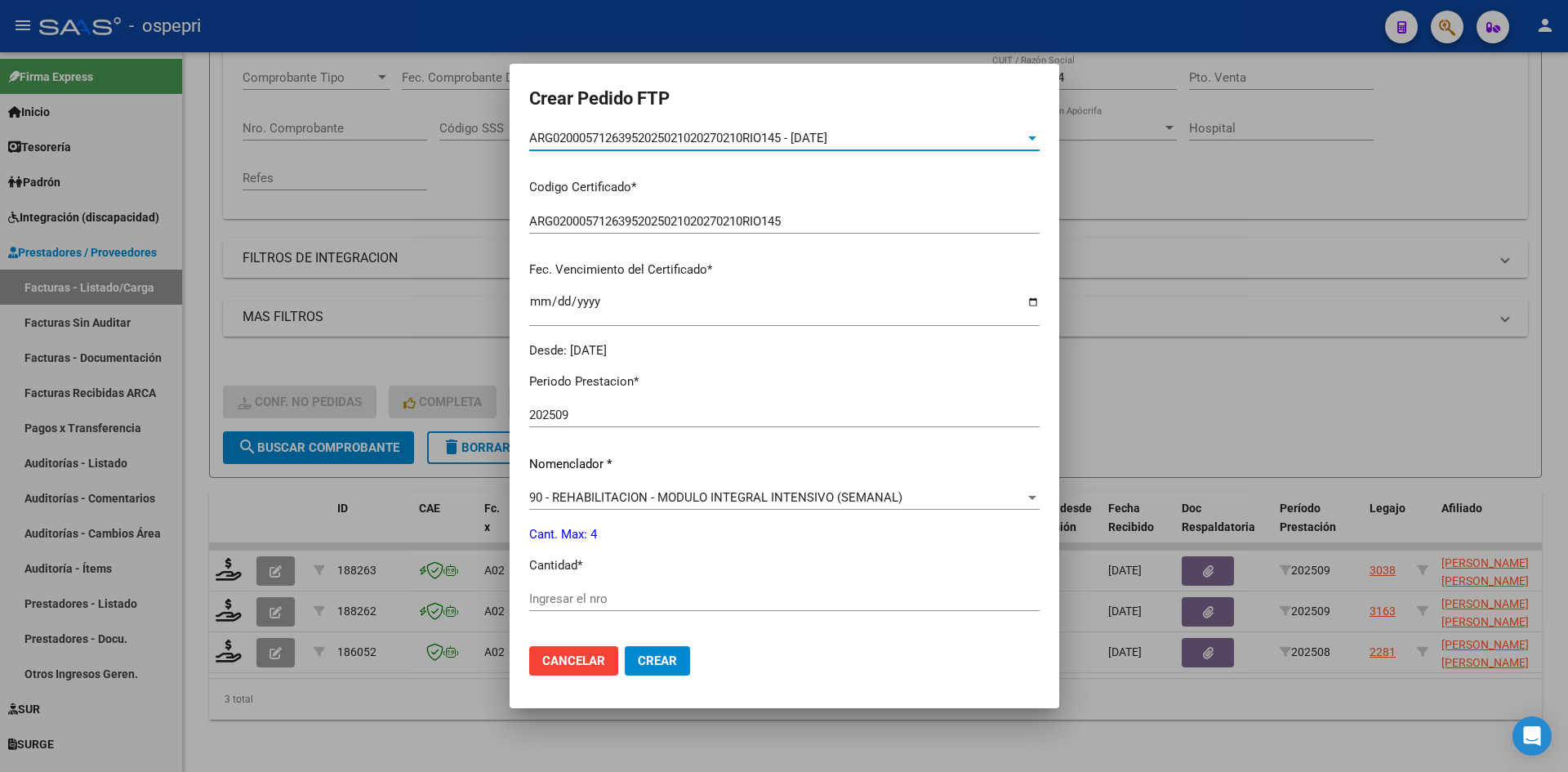
scroll to position [326, 0]
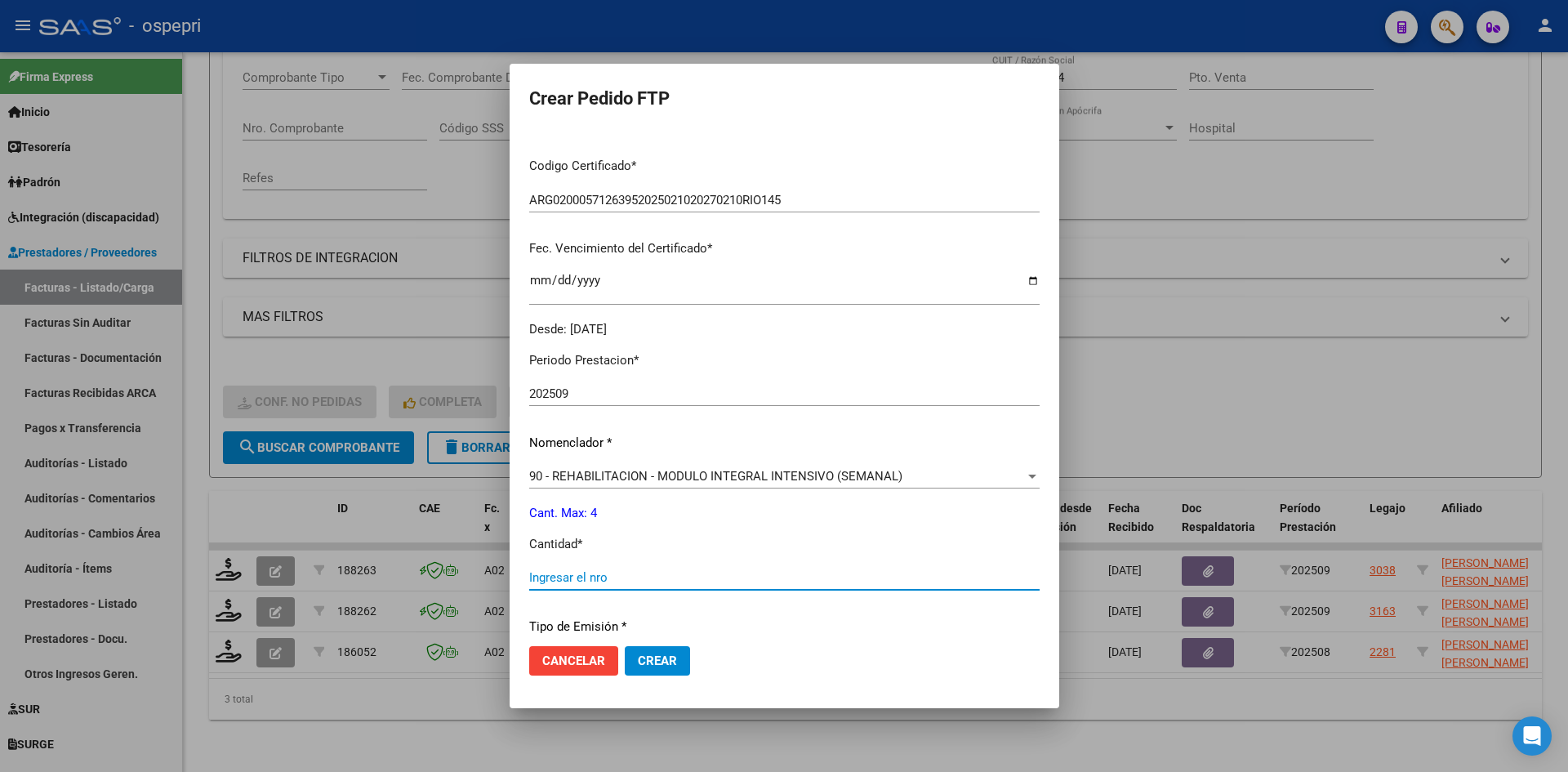
click at [594, 573] on input "Ingresar el nro" at bounding box center [784, 578] width 510 height 15
type input "4"
click at [677, 657] on span "Crear" at bounding box center [657, 661] width 39 height 15
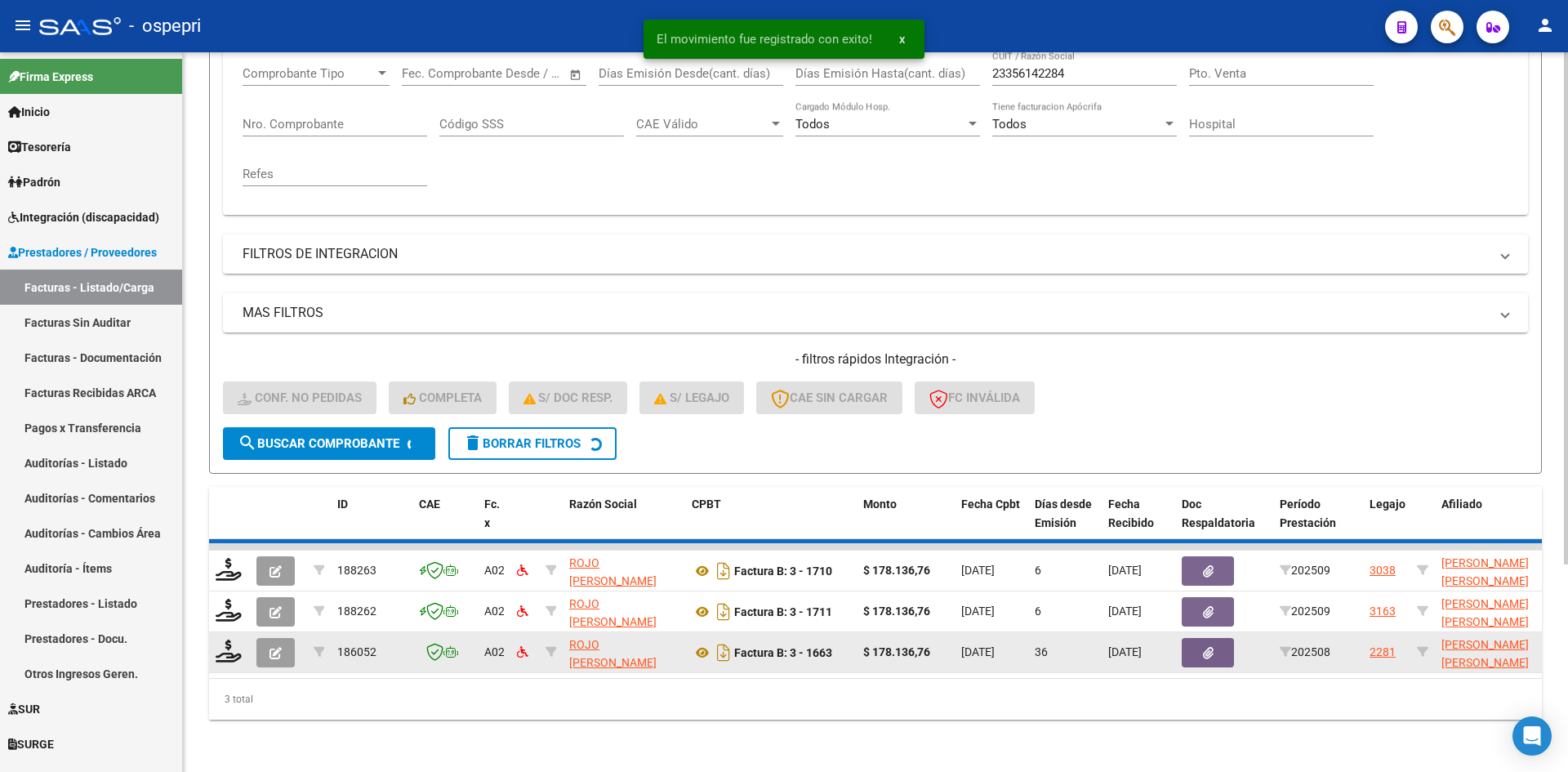
scroll to position [247, 0]
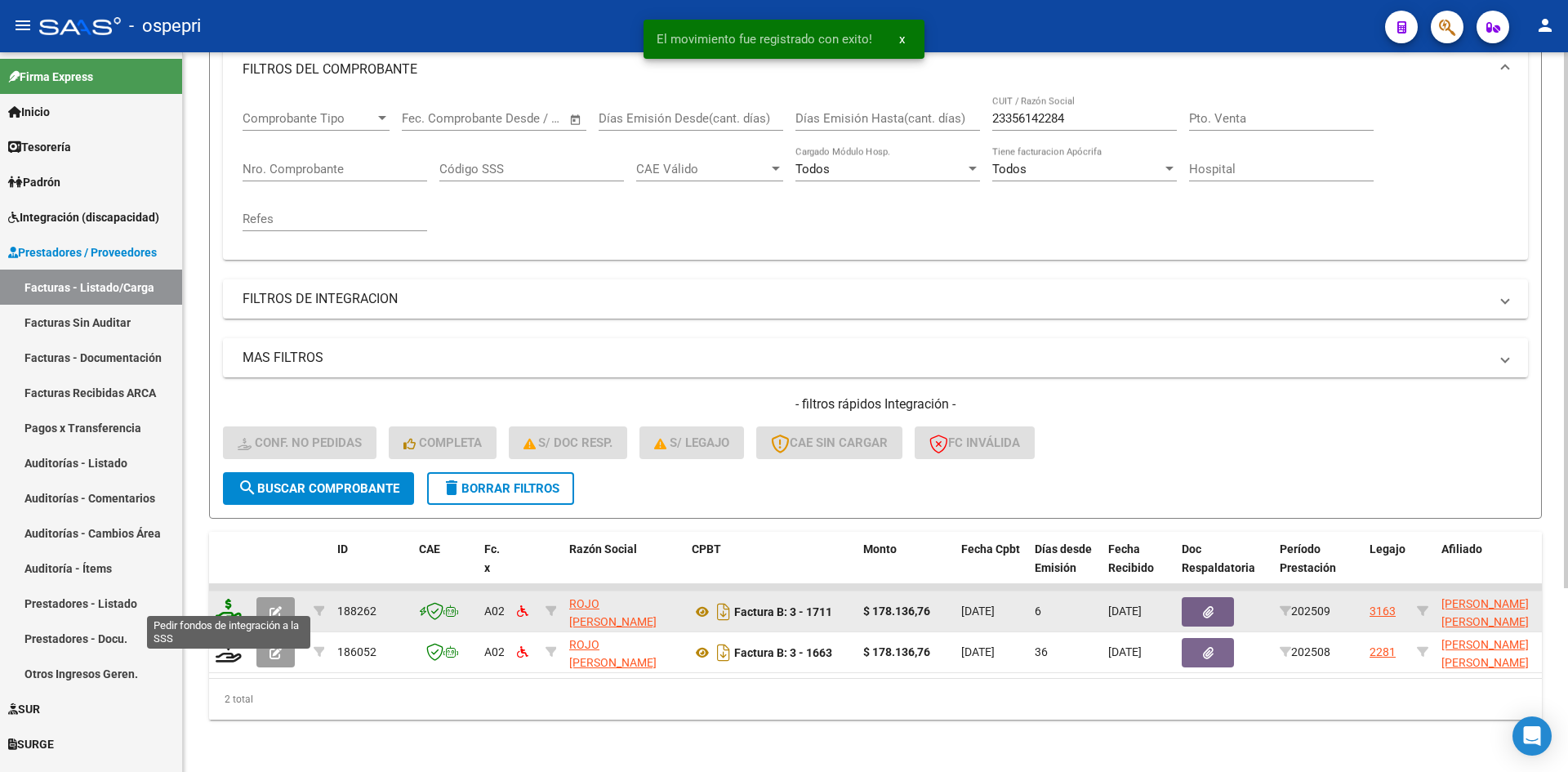
click at [231, 603] on icon at bounding box center [228, 610] width 26 height 23
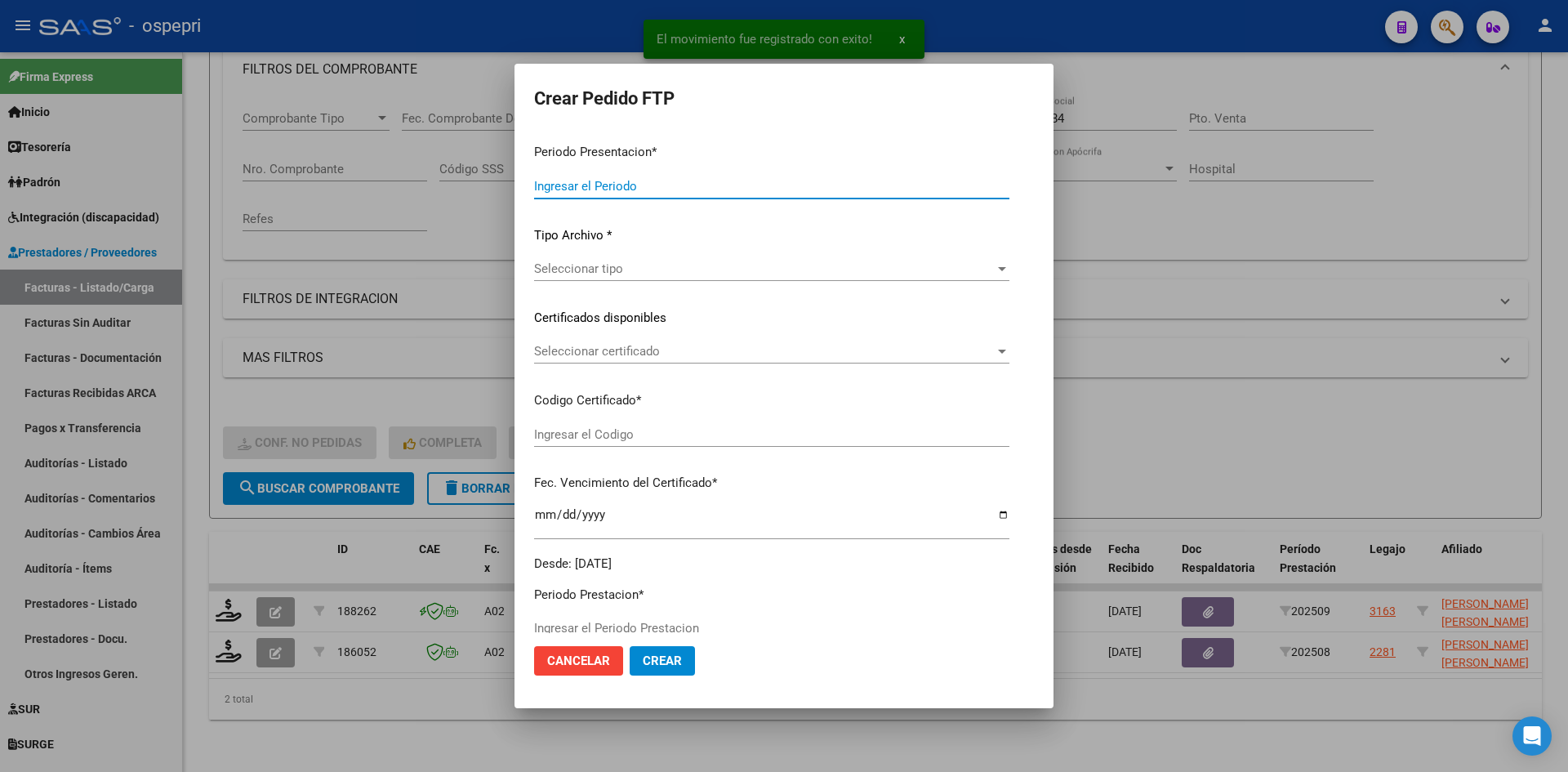
type input "202509"
type input "$ 178.136,76"
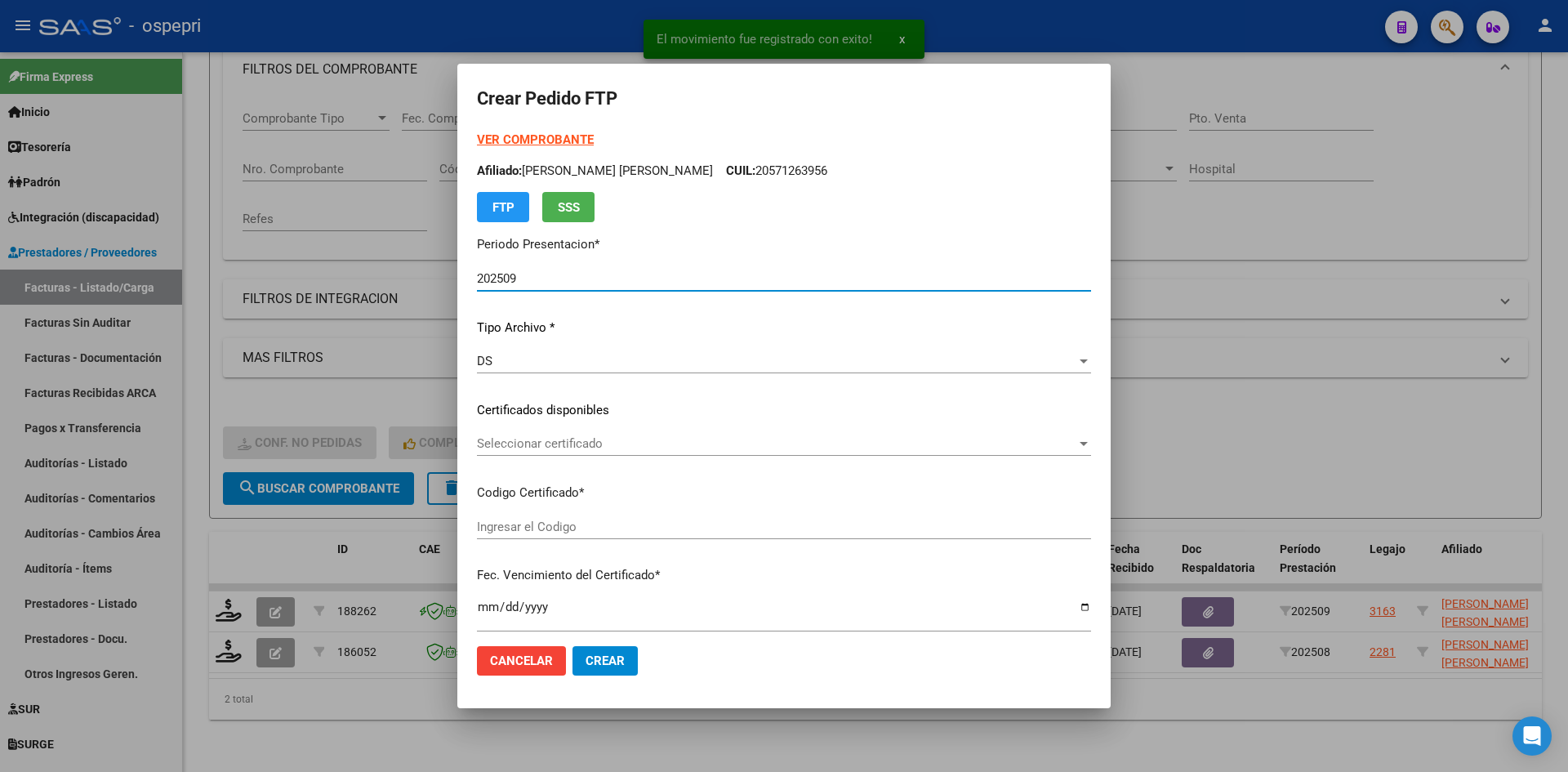
type input "27474710012"
type input "2026-08-30"
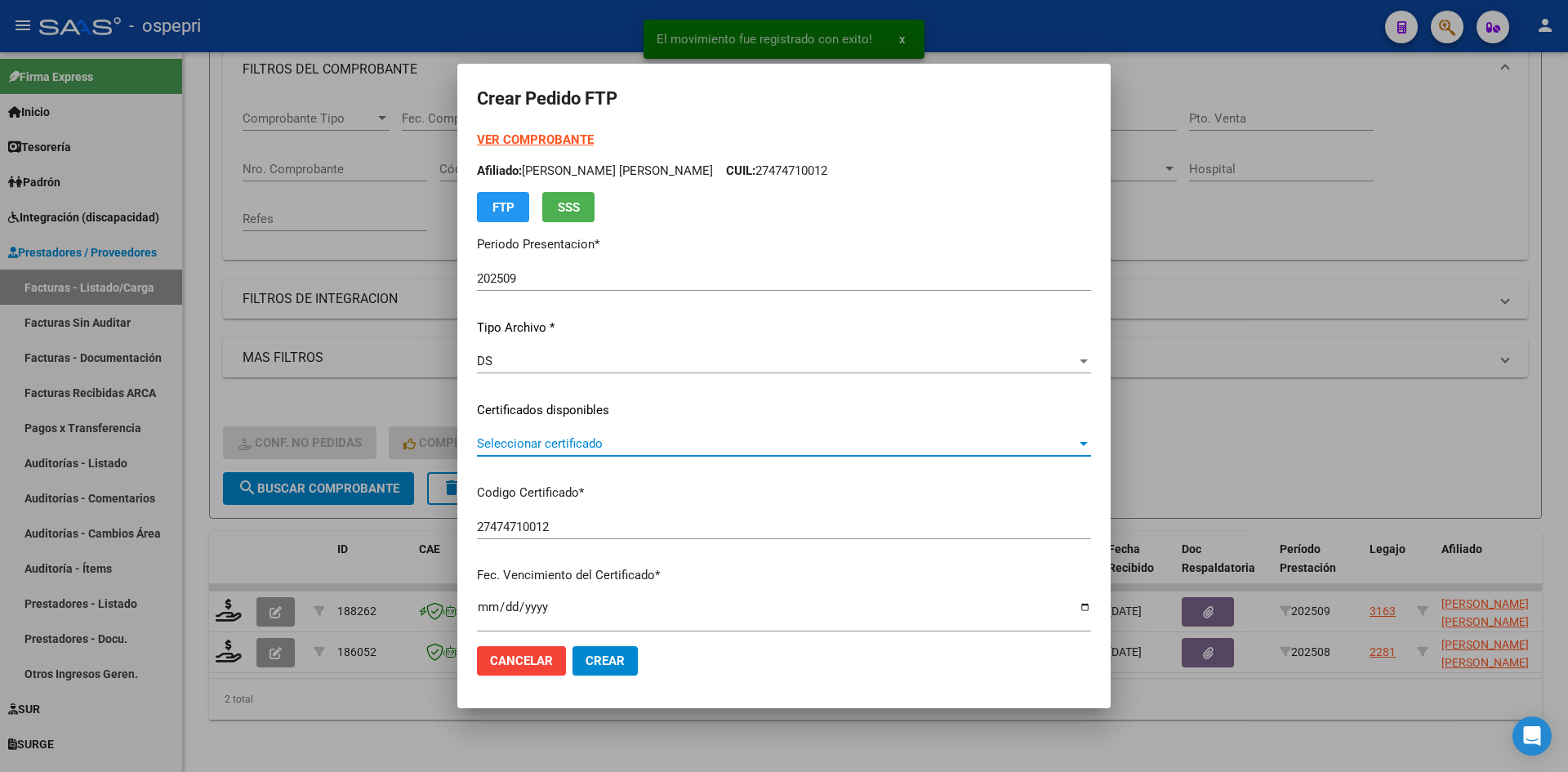
click at [697, 452] on div "Seleccionar certificado Seleccionar certificado" at bounding box center [784, 443] width 614 height 25
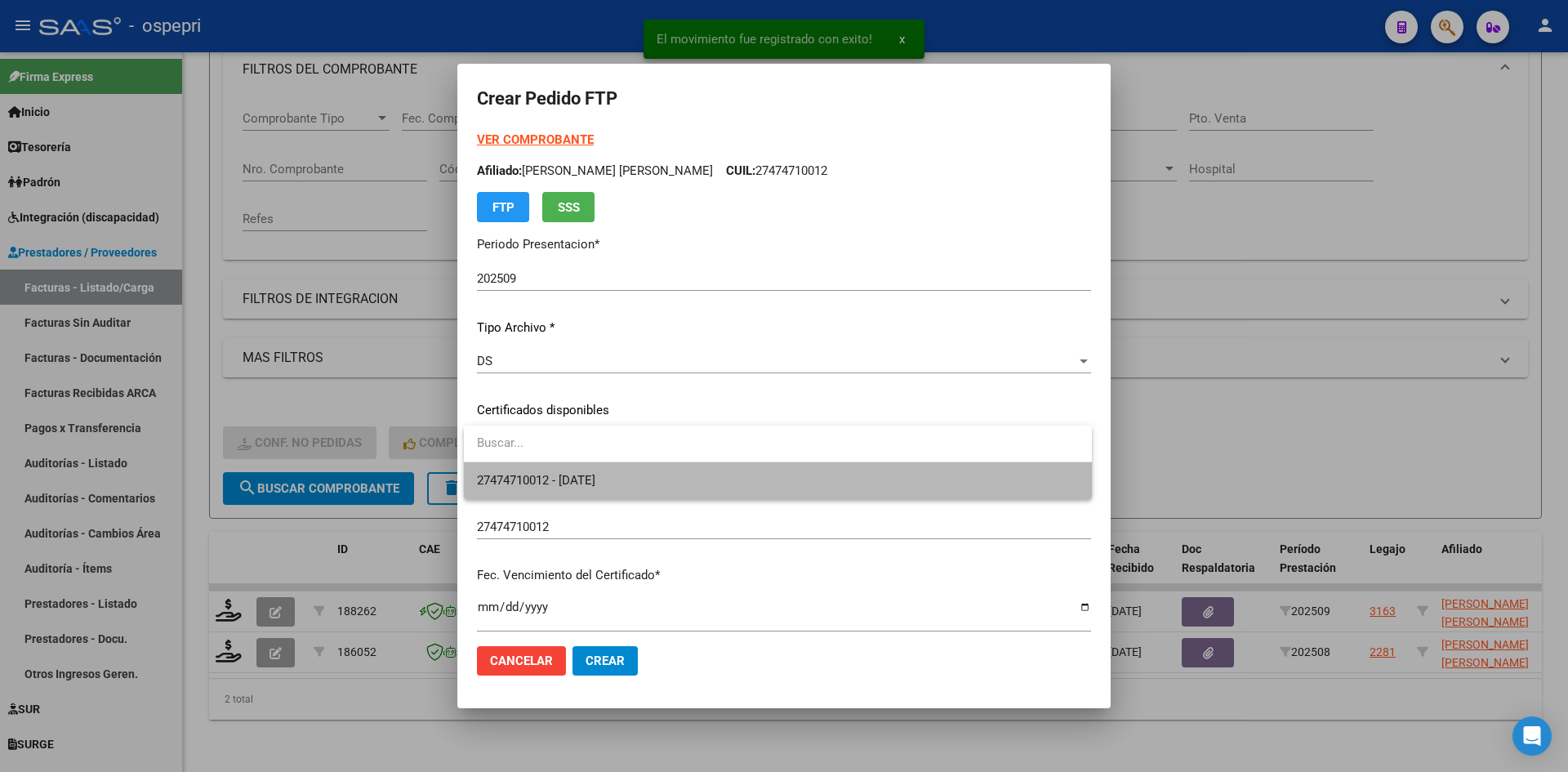
click at [697, 485] on span "27474710012 - 2026-08-30" at bounding box center [778, 481] width 602 height 37
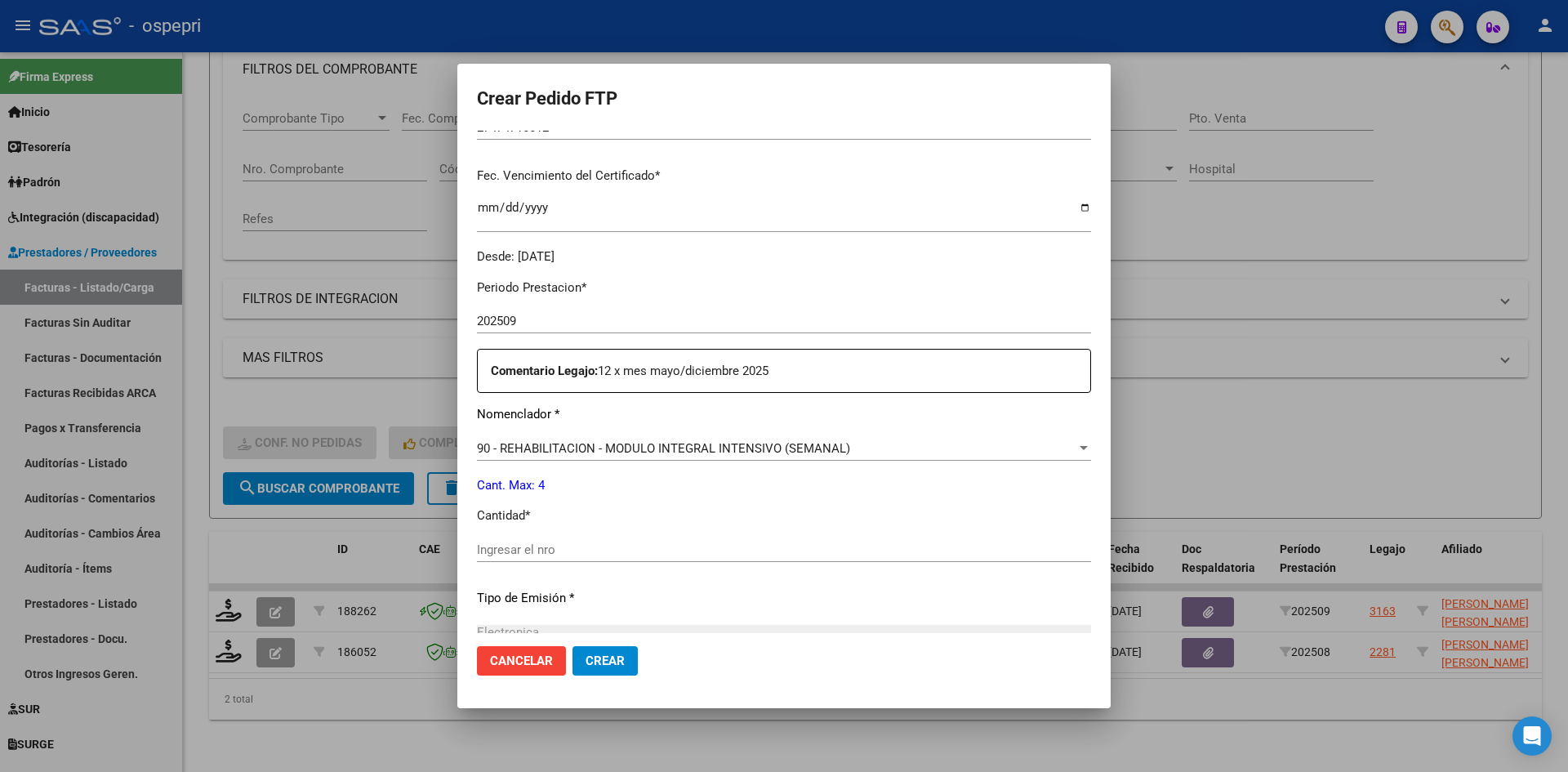
scroll to position [409, 0]
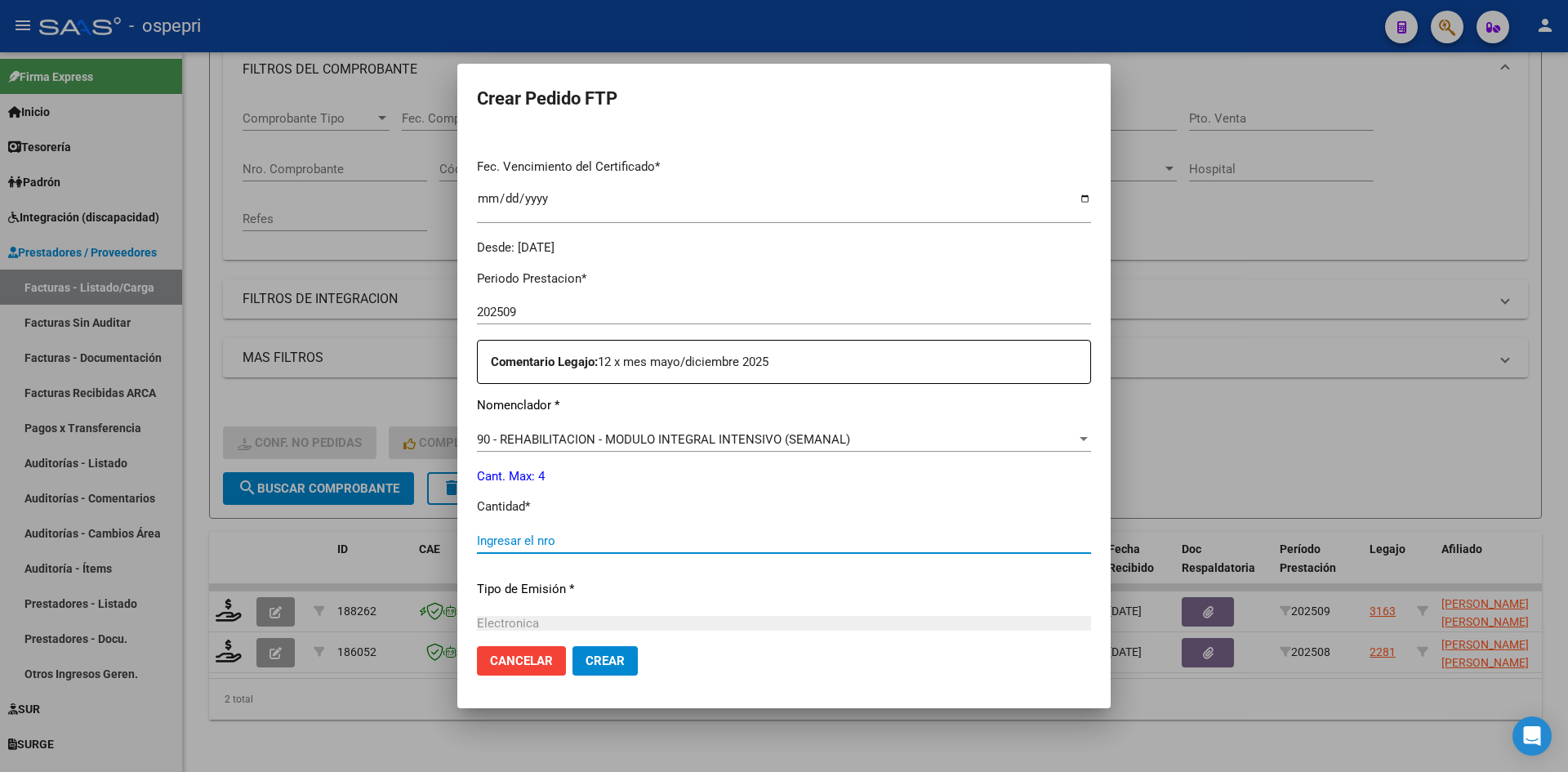
click at [533, 538] on input "Ingresar el nro" at bounding box center [784, 541] width 614 height 15
type input "4"
click at [625, 656] on button "Crear" at bounding box center [605, 661] width 66 height 30
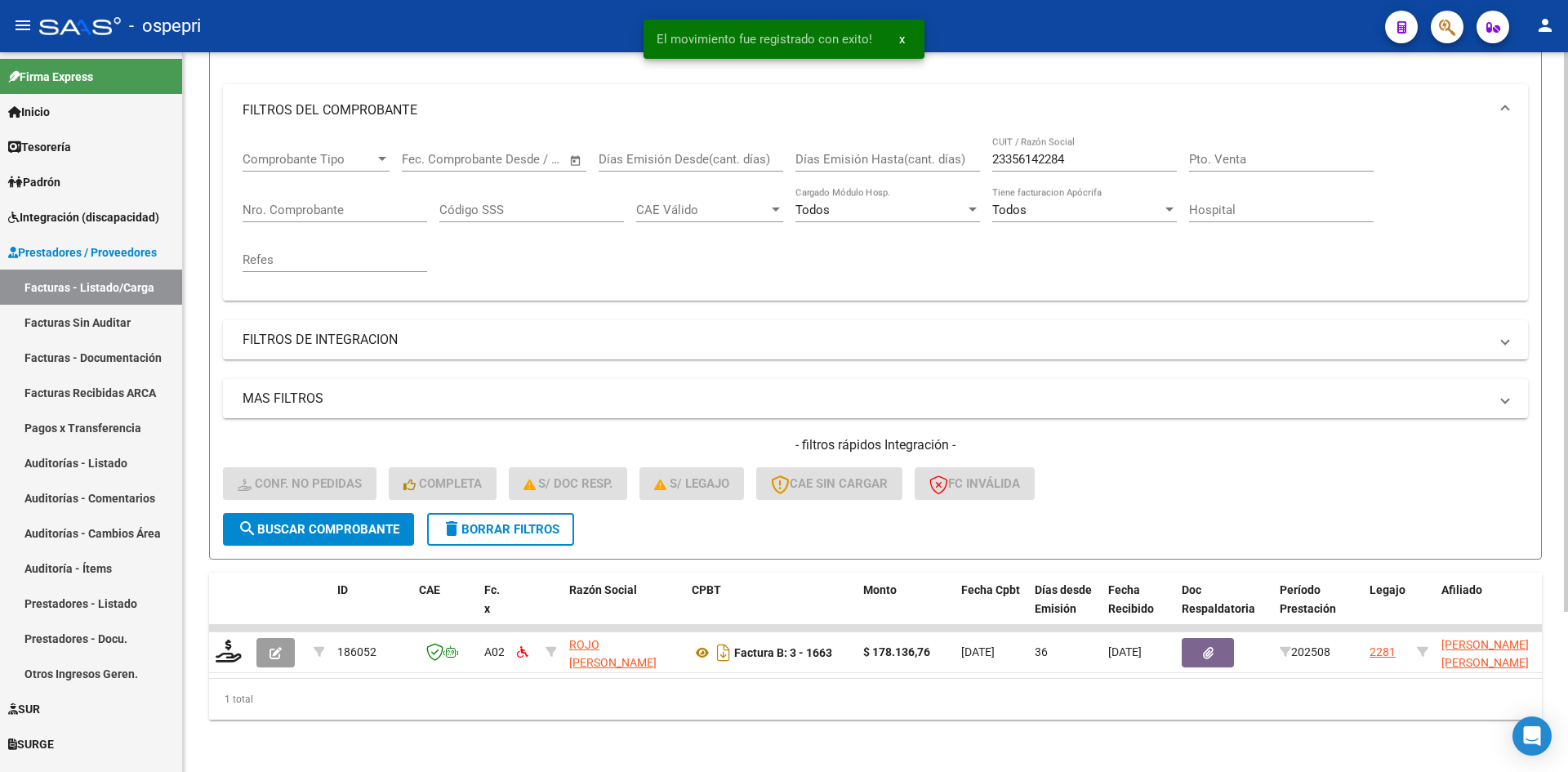
scroll to position [206, 0]
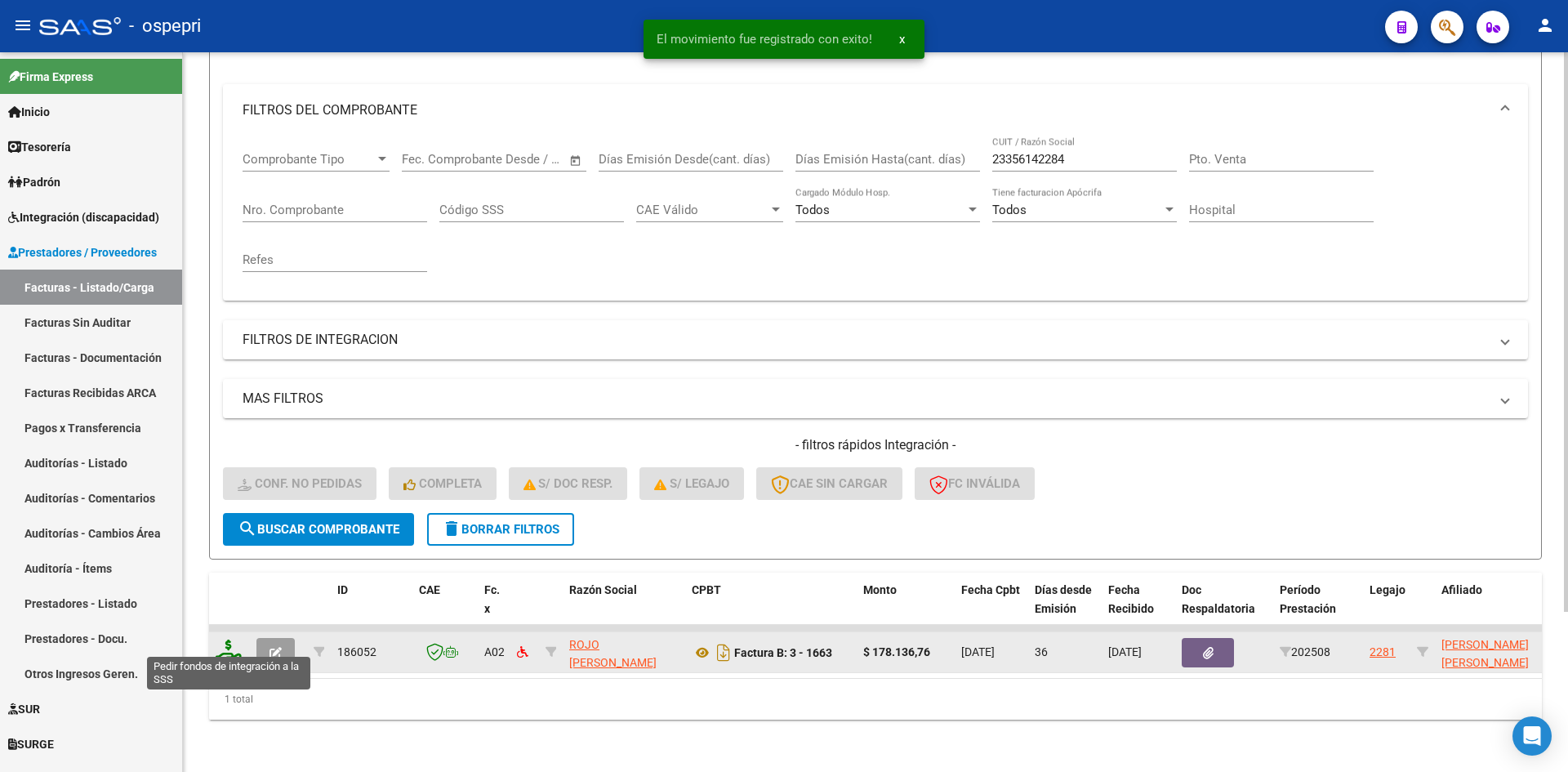
click at [234, 642] on icon at bounding box center [228, 651] width 26 height 23
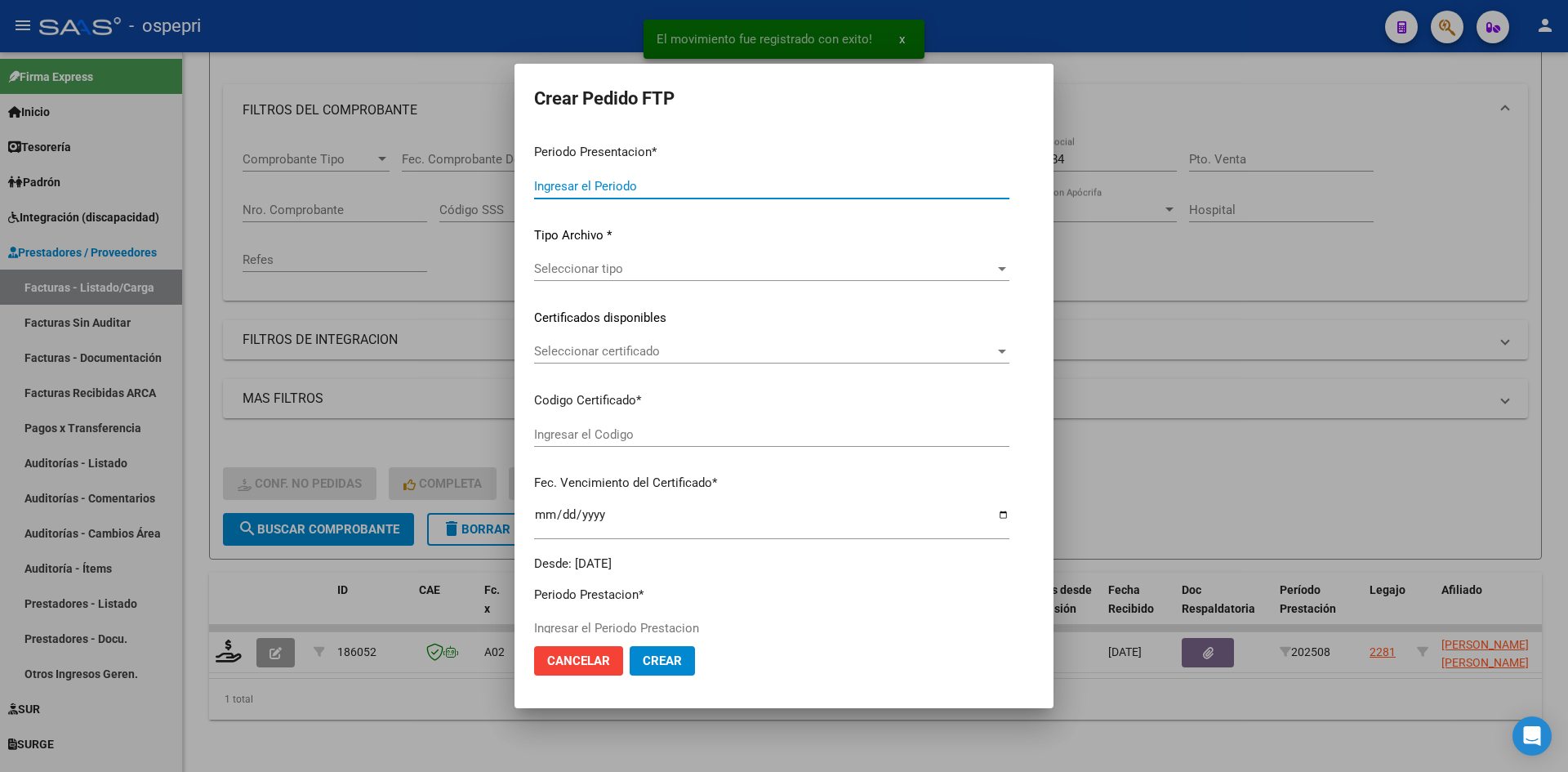
type input "202509"
type input "202508"
type input "$ 178.136,76"
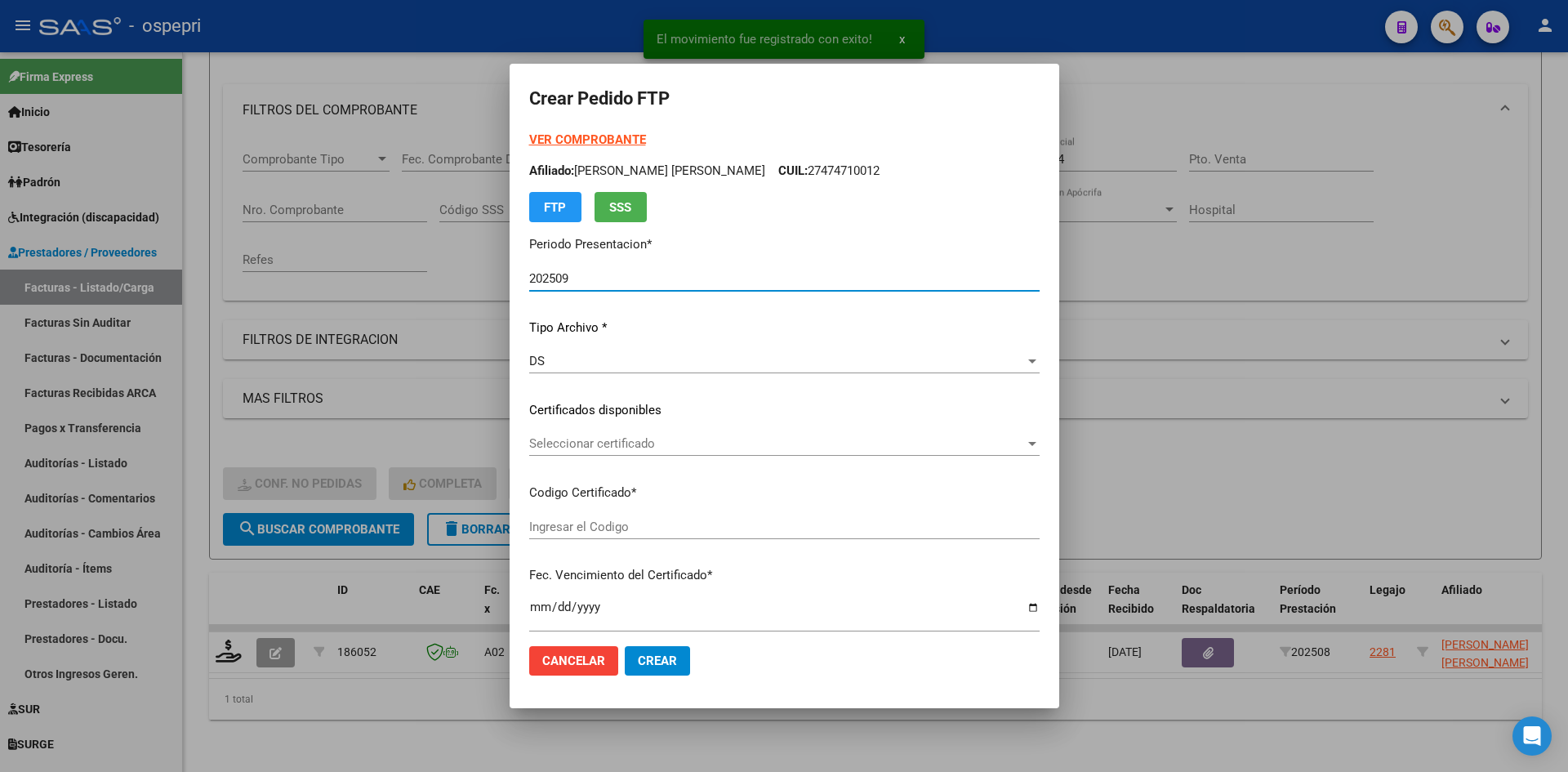
type input "2754547223-1"
type input "2025-10-21"
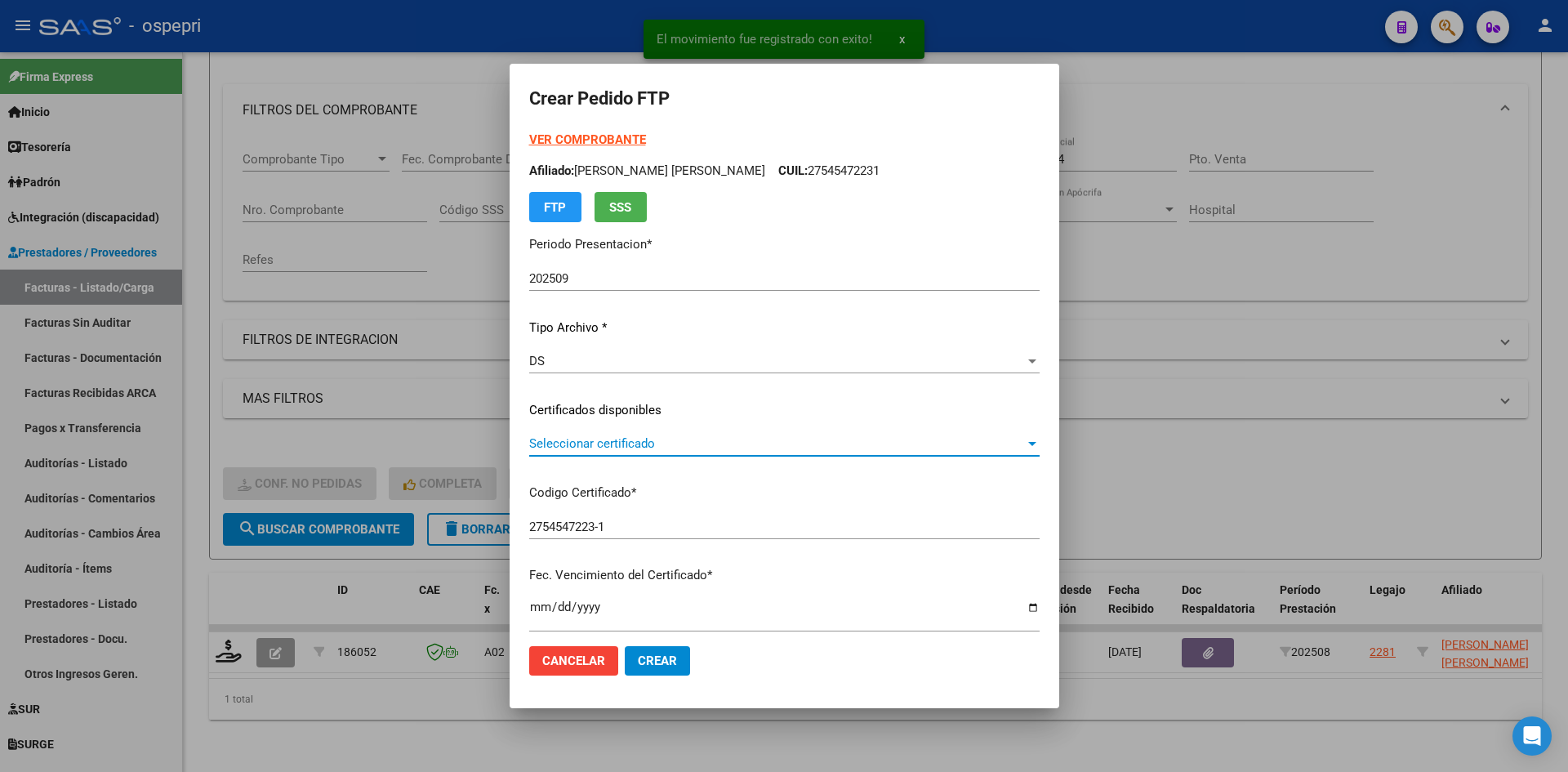
click at [634, 447] on span "Seleccionar certificado" at bounding box center [777, 444] width 496 height 15
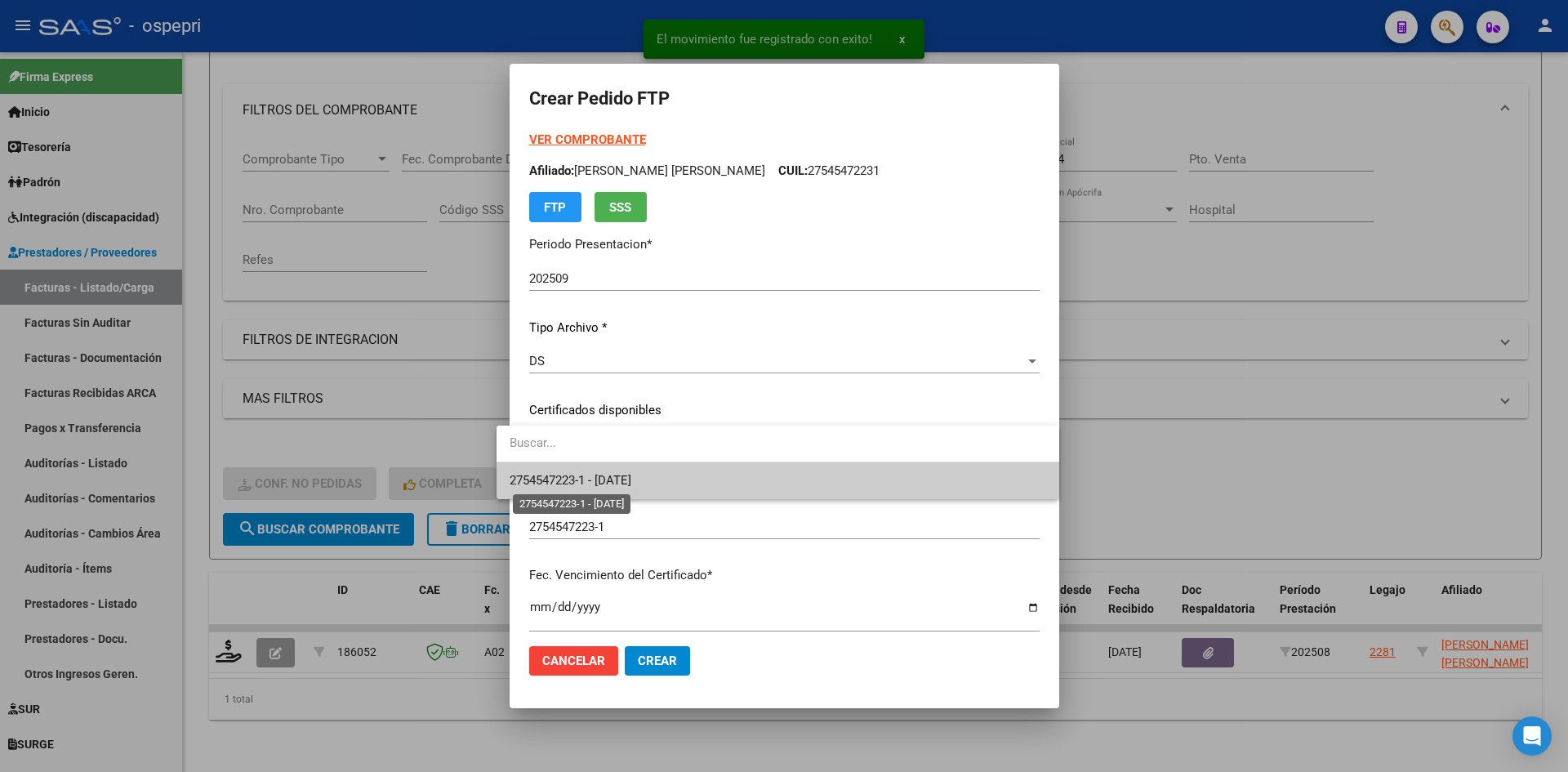
click at [631, 480] on span "2754547223-1 - 2025-10-21" at bounding box center [570, 481] width 122 height 15
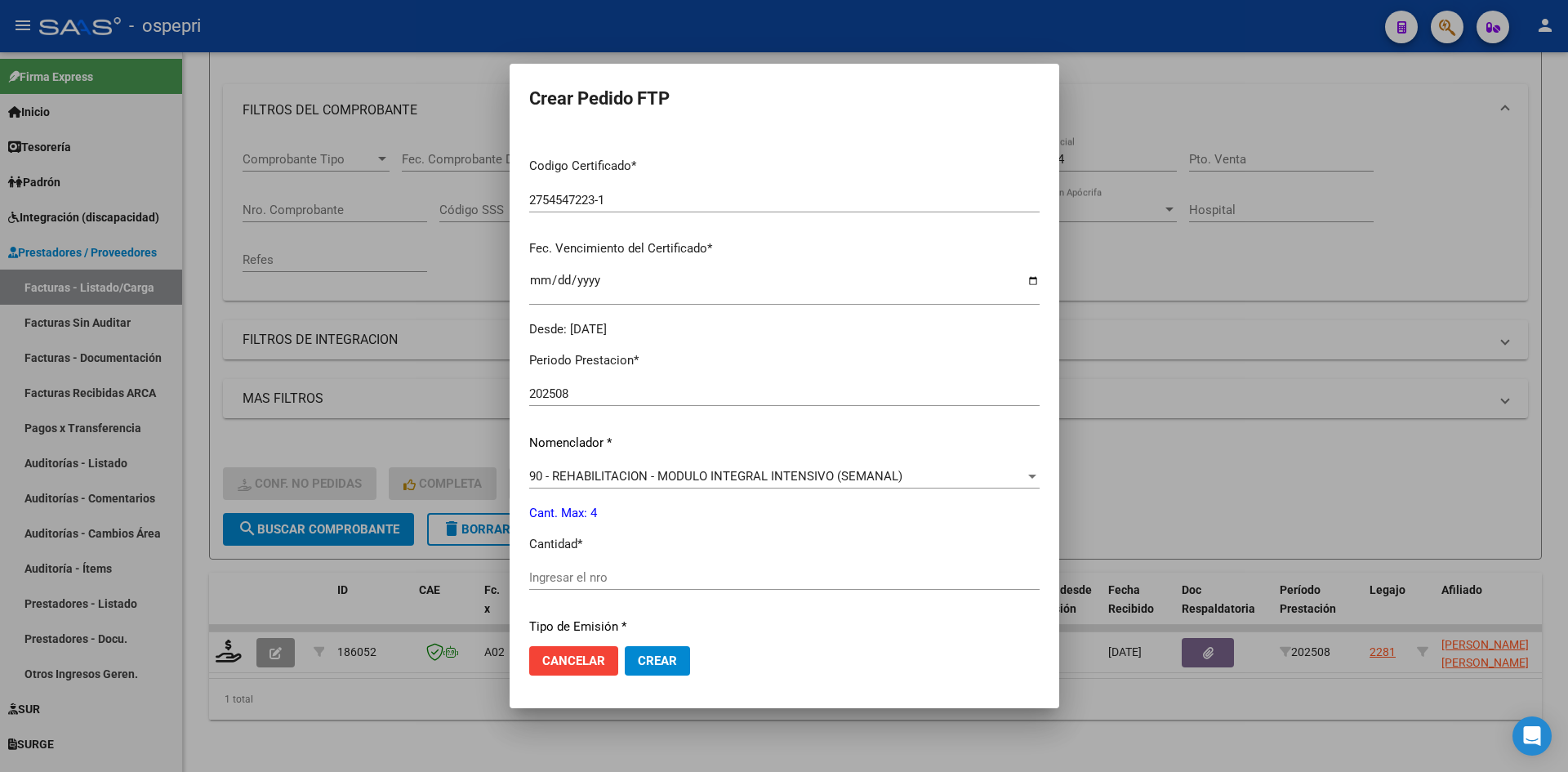
scroll to position [409, 0]
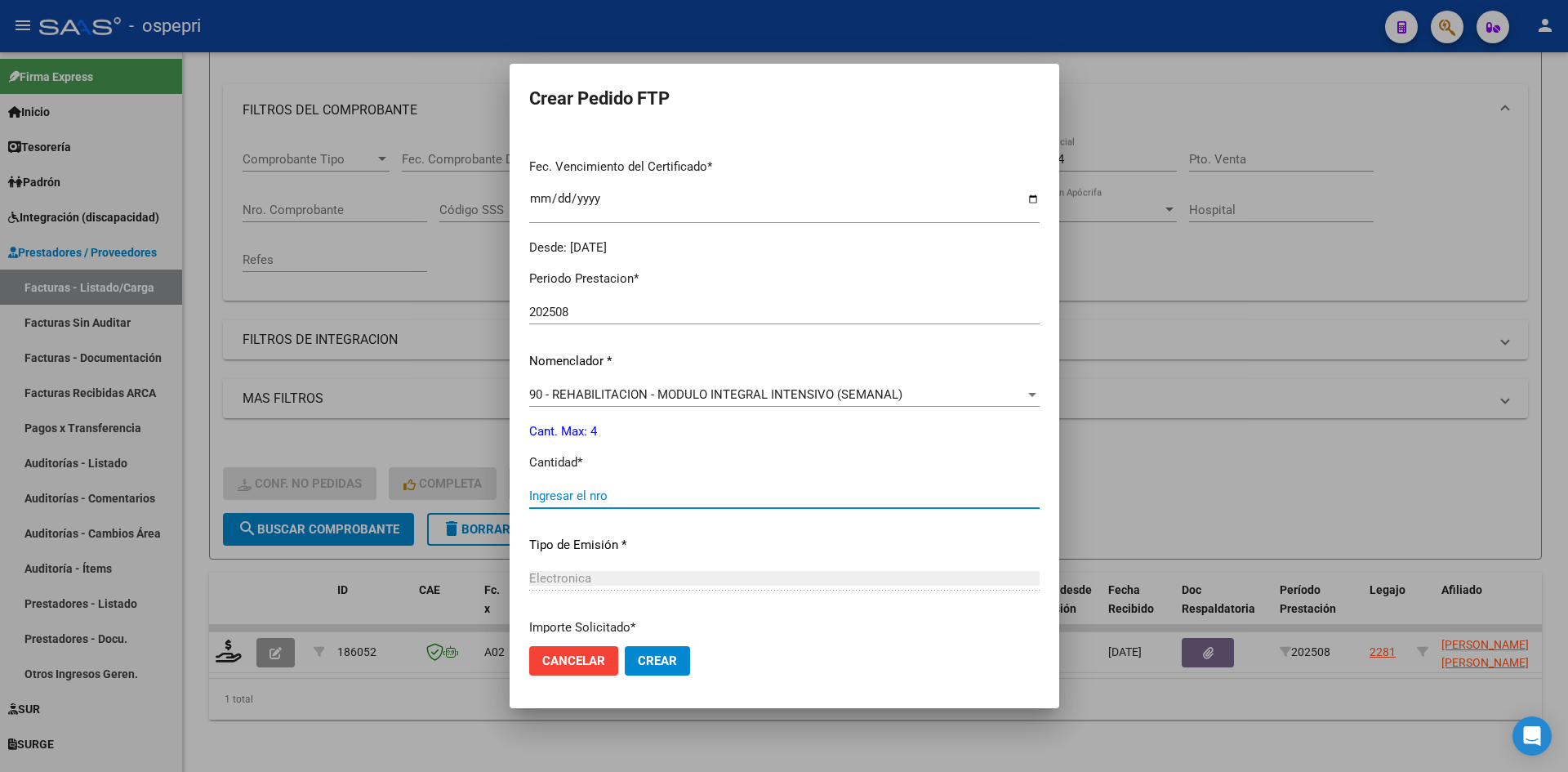
click at [576, 500] on input "Ingresar el nro" at bounding box center [784, 496] width 510 height 15
type input "4"
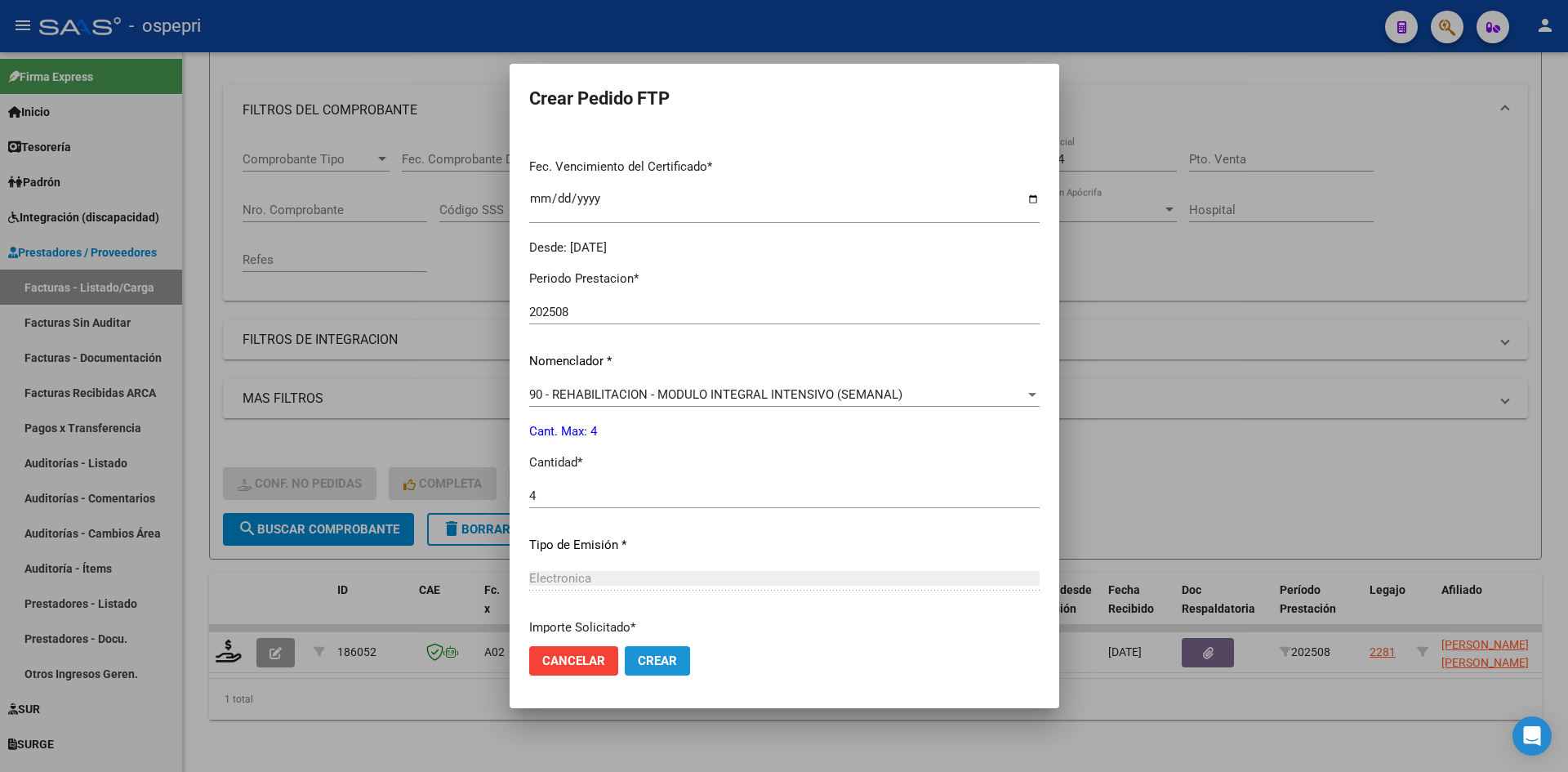
click at [641, 656] on span "Crear" at bounding box center [657, 661] width 39 height 15
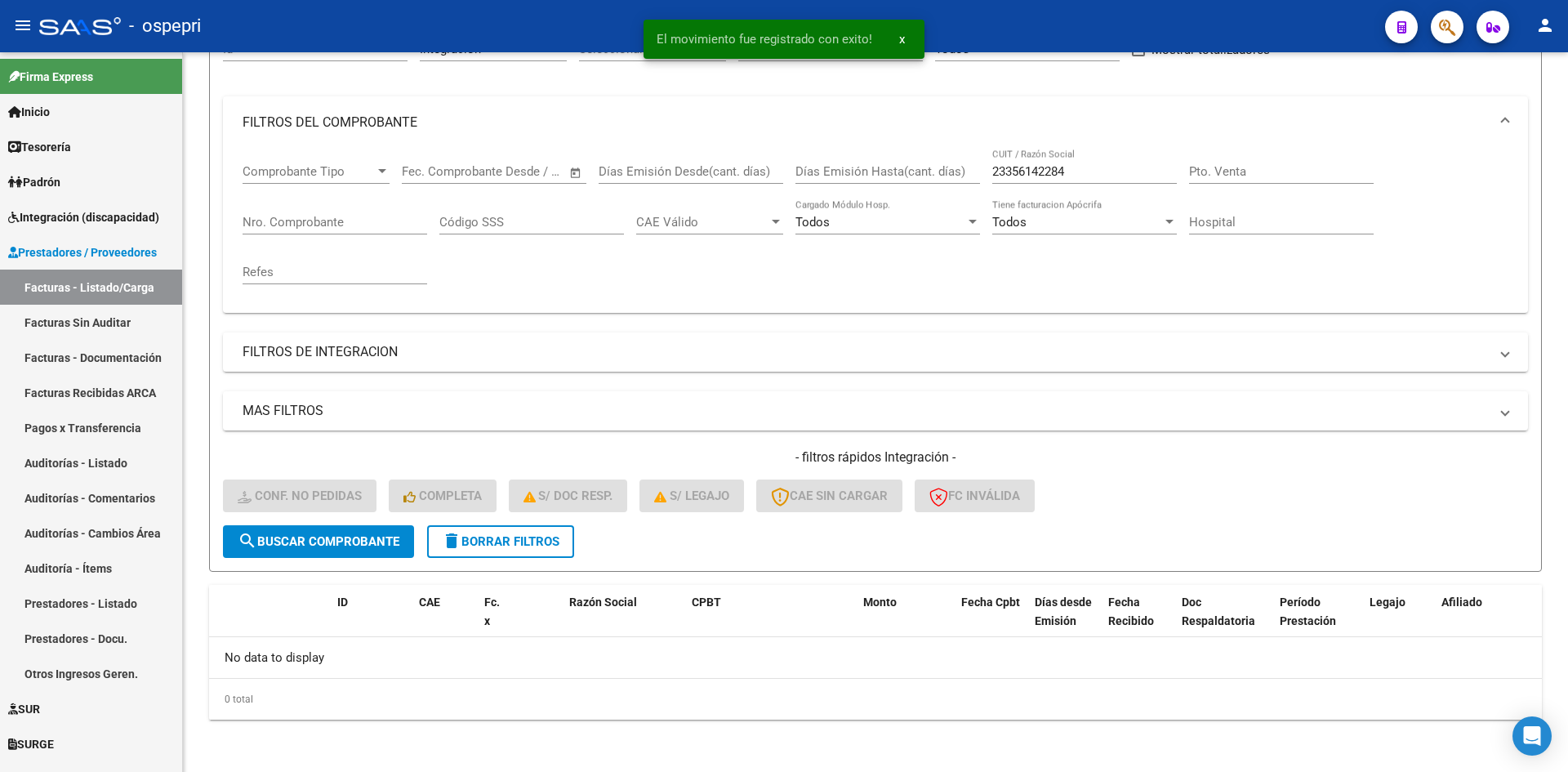
scroll to position [181, 0]
click at [557, 544] on span "delete Borrar Filtros" at bounding box center [500, 542] width 117 height 15
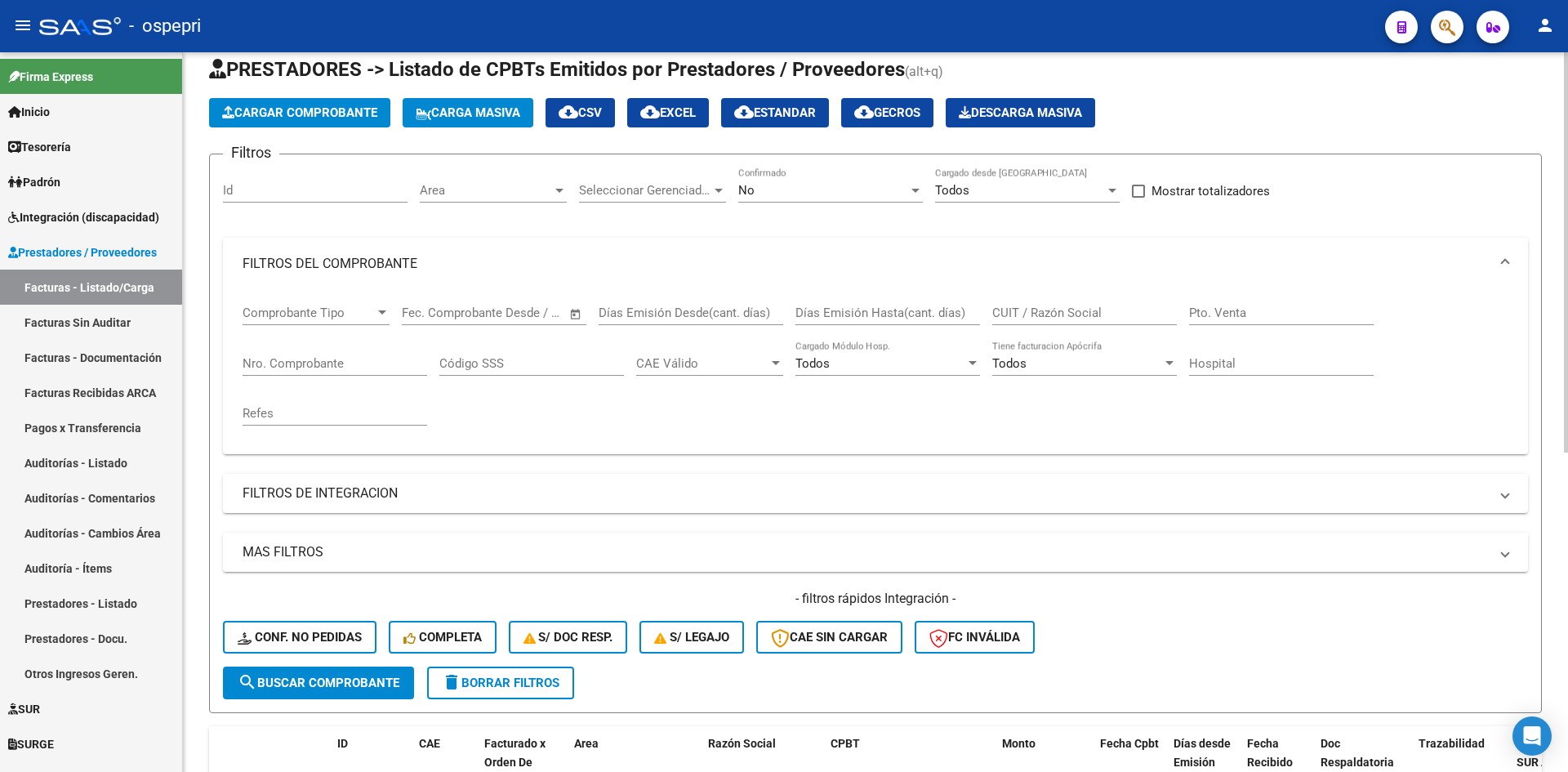
scroll to position [0, 0]
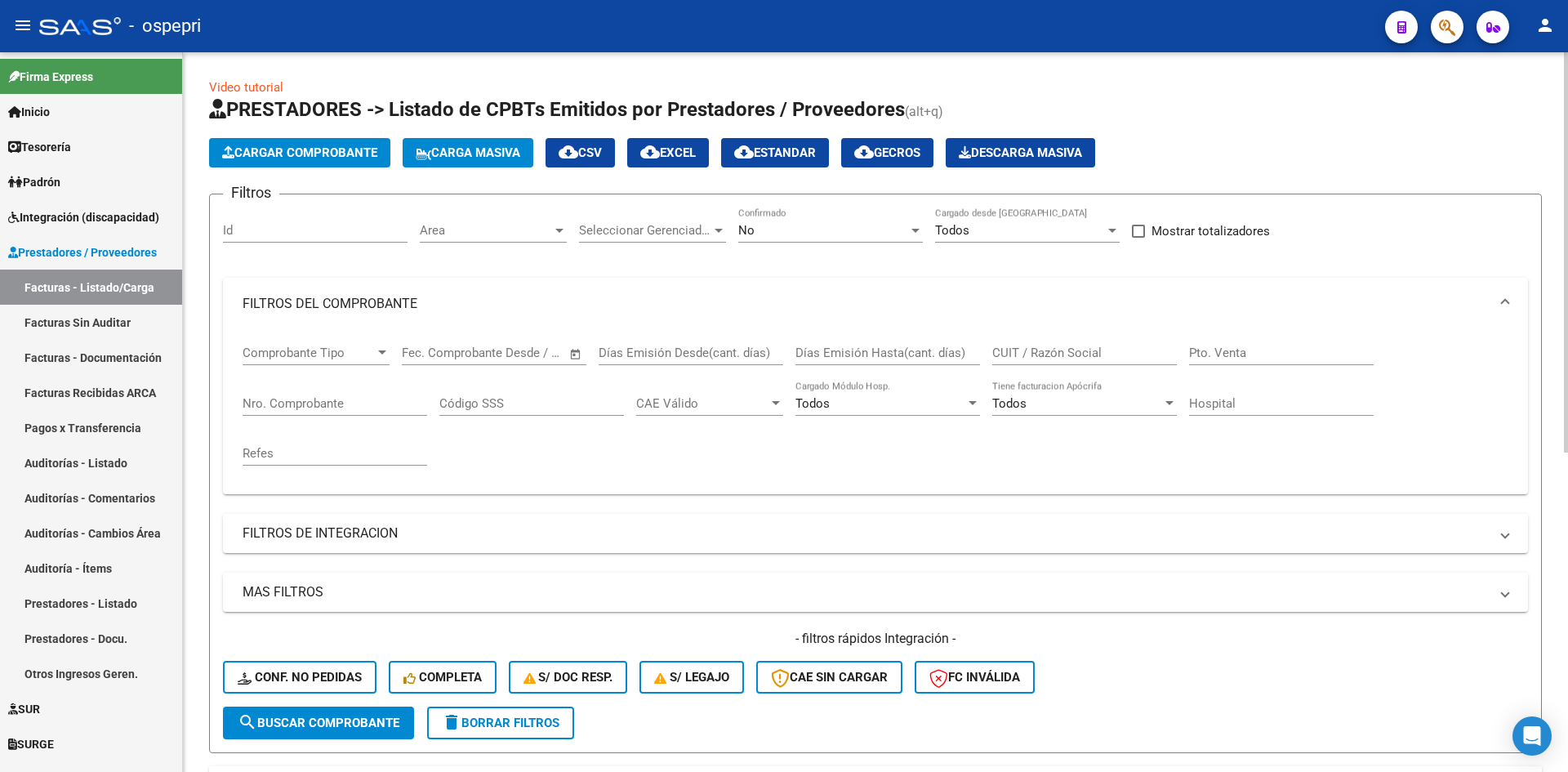
click at [1027, 352] on input "CUIT / Razón Social" at bounding box center [1084, 353] width 185 height 15
paste input "27284597260"
type input "27284597260"
click at [366, 723] on span "search Buscar Comprobante" at bounding box center [318, 723] width 162 height 15
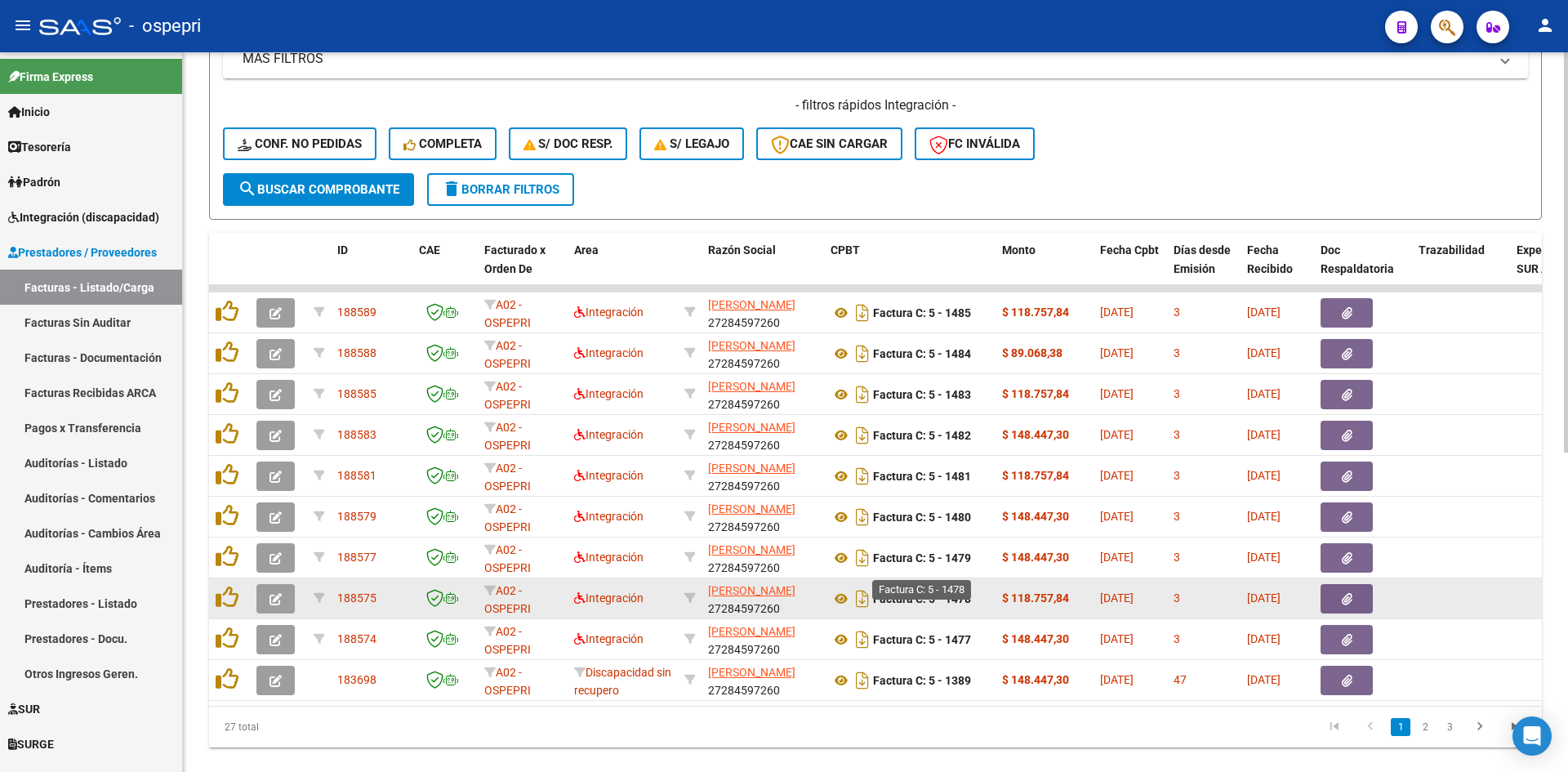
scroll to position [573, 0]
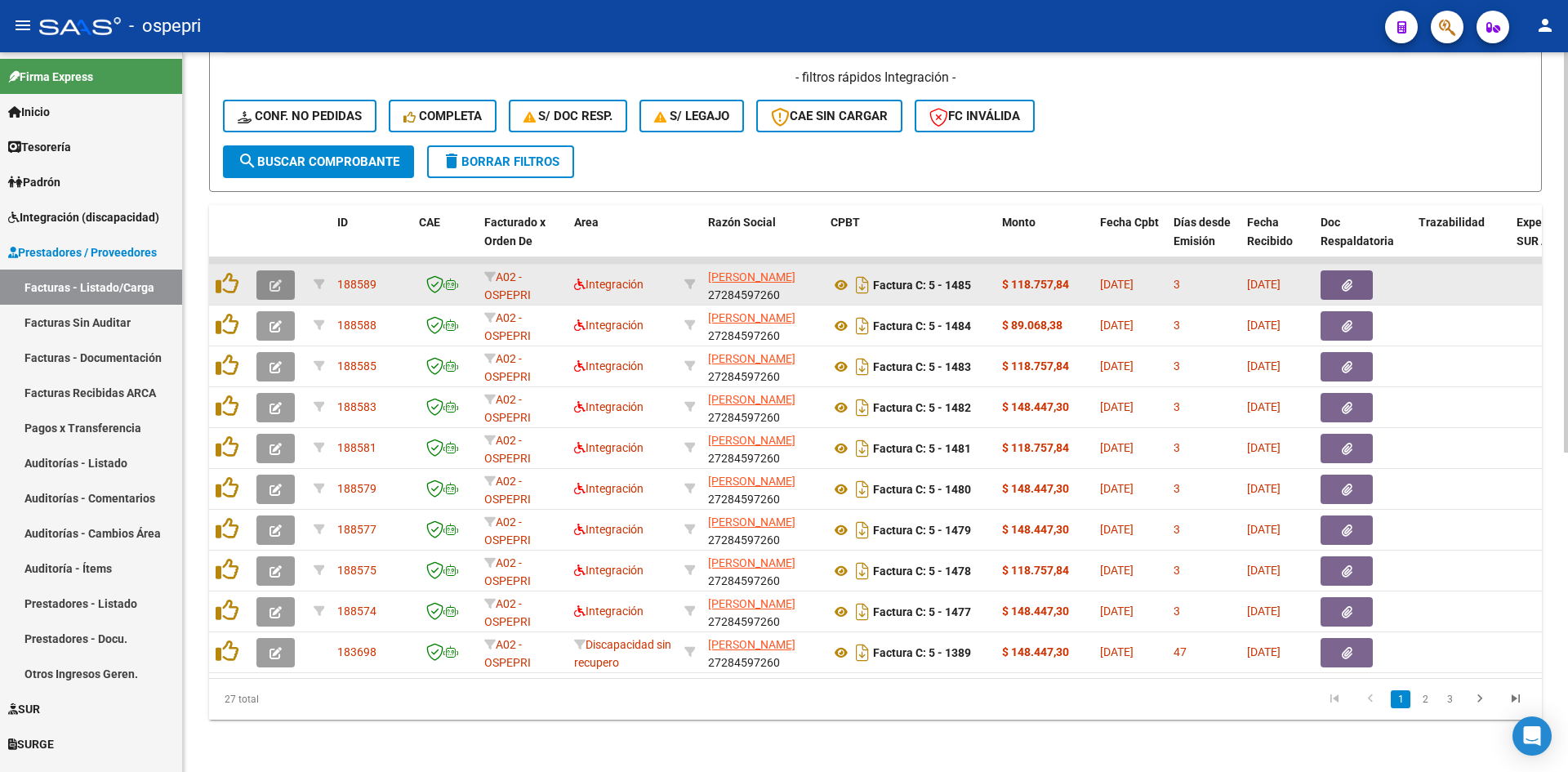
click at [273, 277] on span "button" at bounding box center [276, 285] width 12 height 15
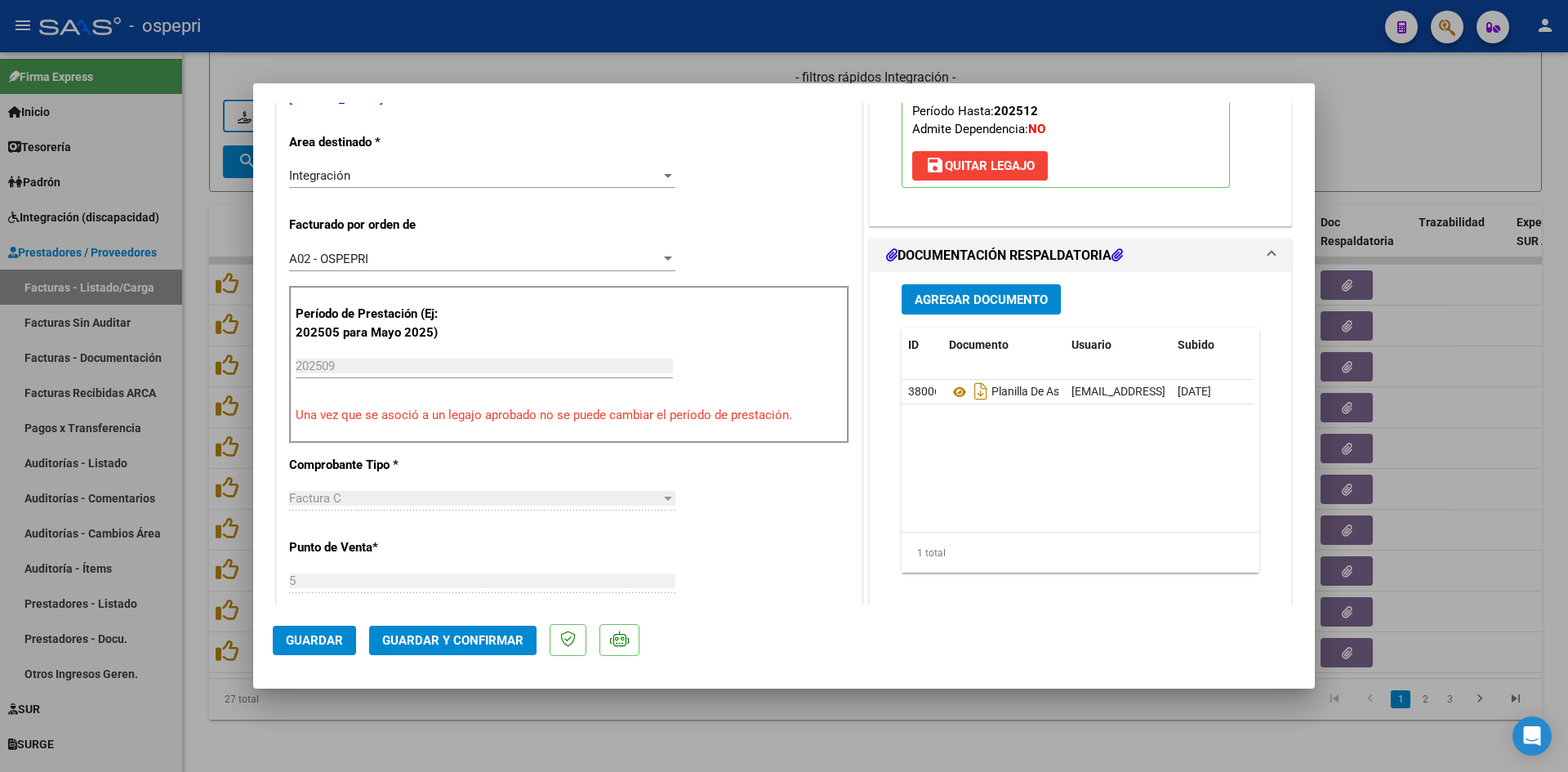
scroll to position [0, 0]
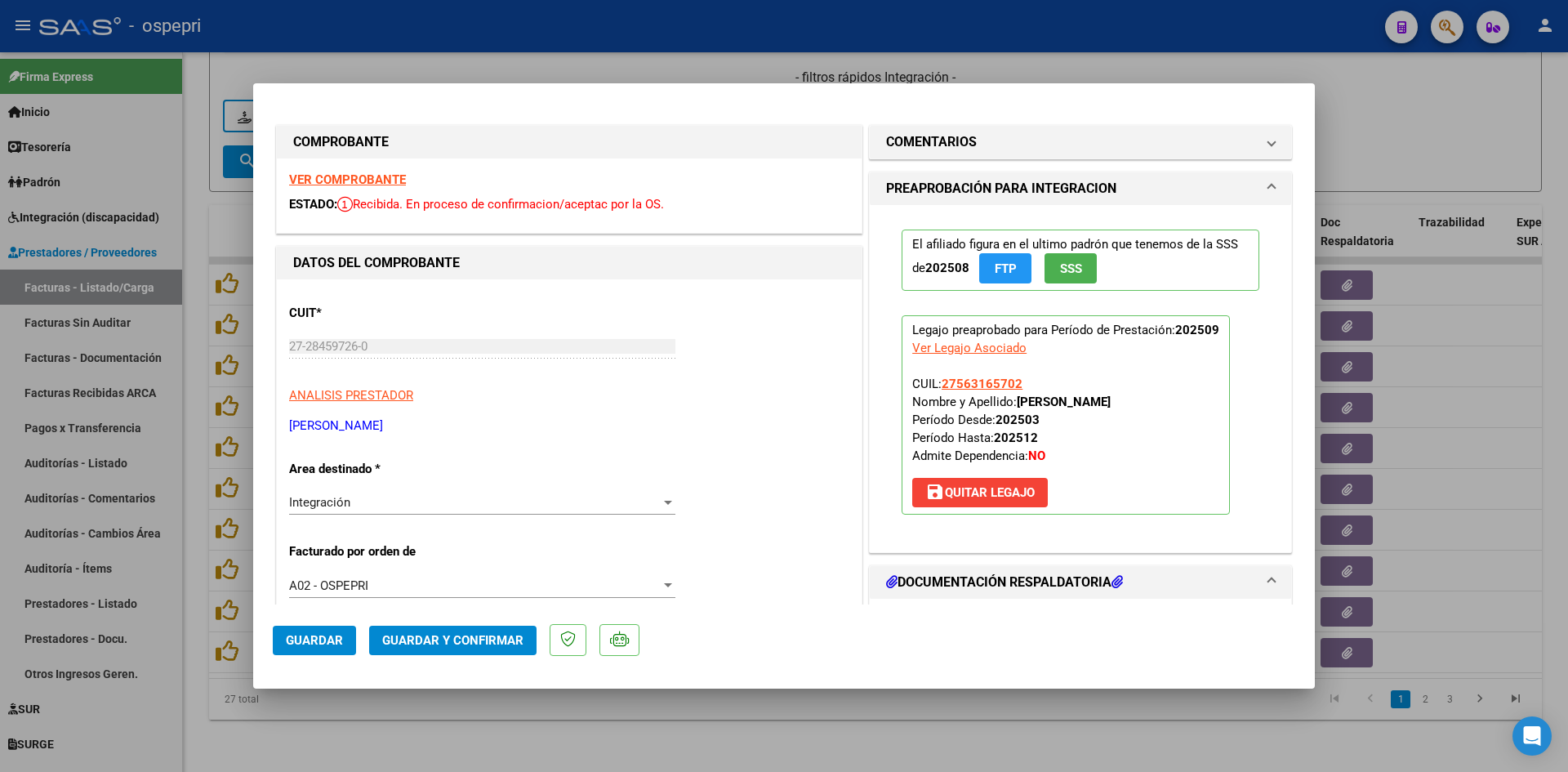
click at [390, 181] on strong "VER COMPROBANTE" at bounding box center [348, 179] width 116 height 15
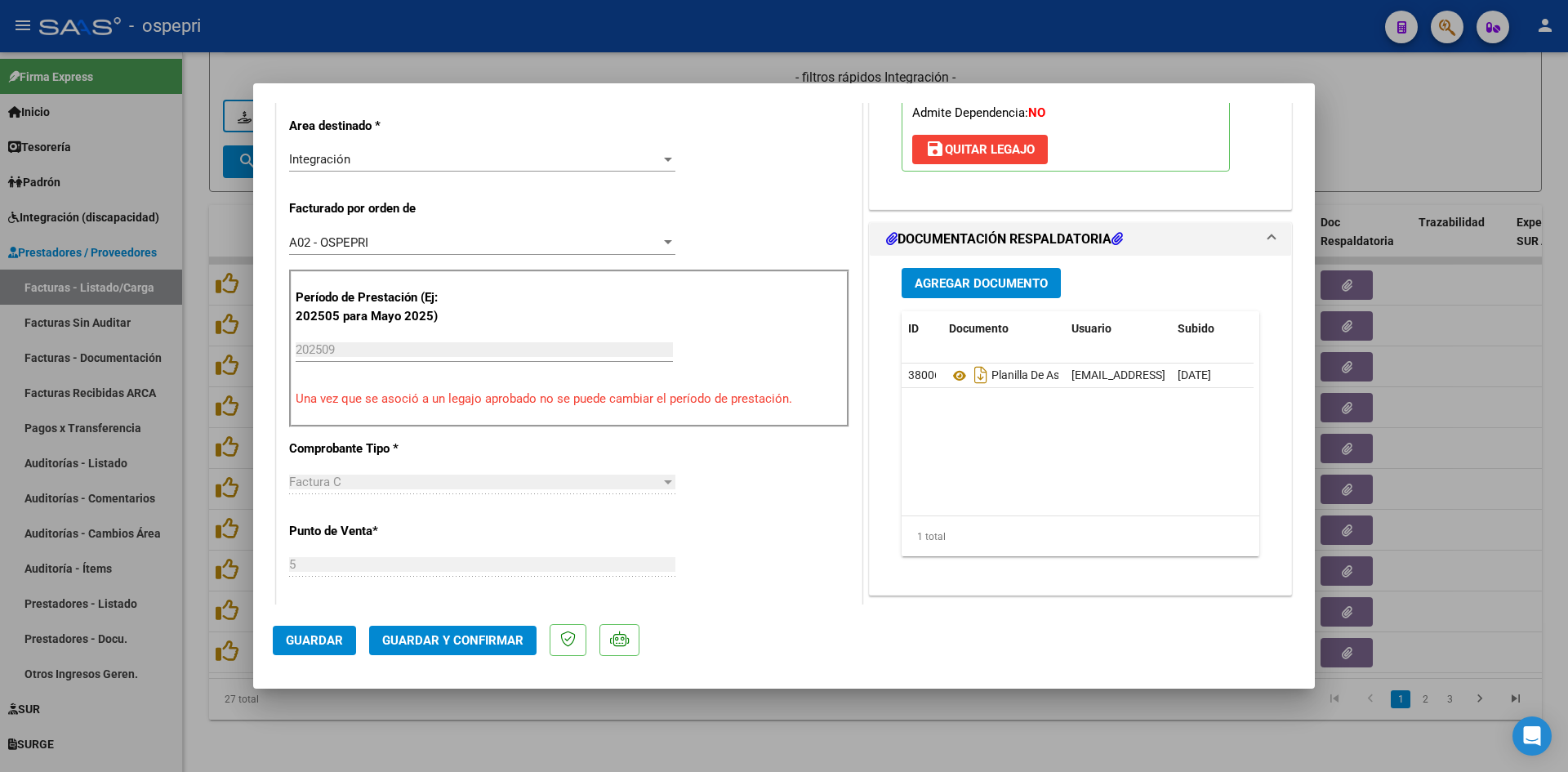
scroll to position [409, 0]
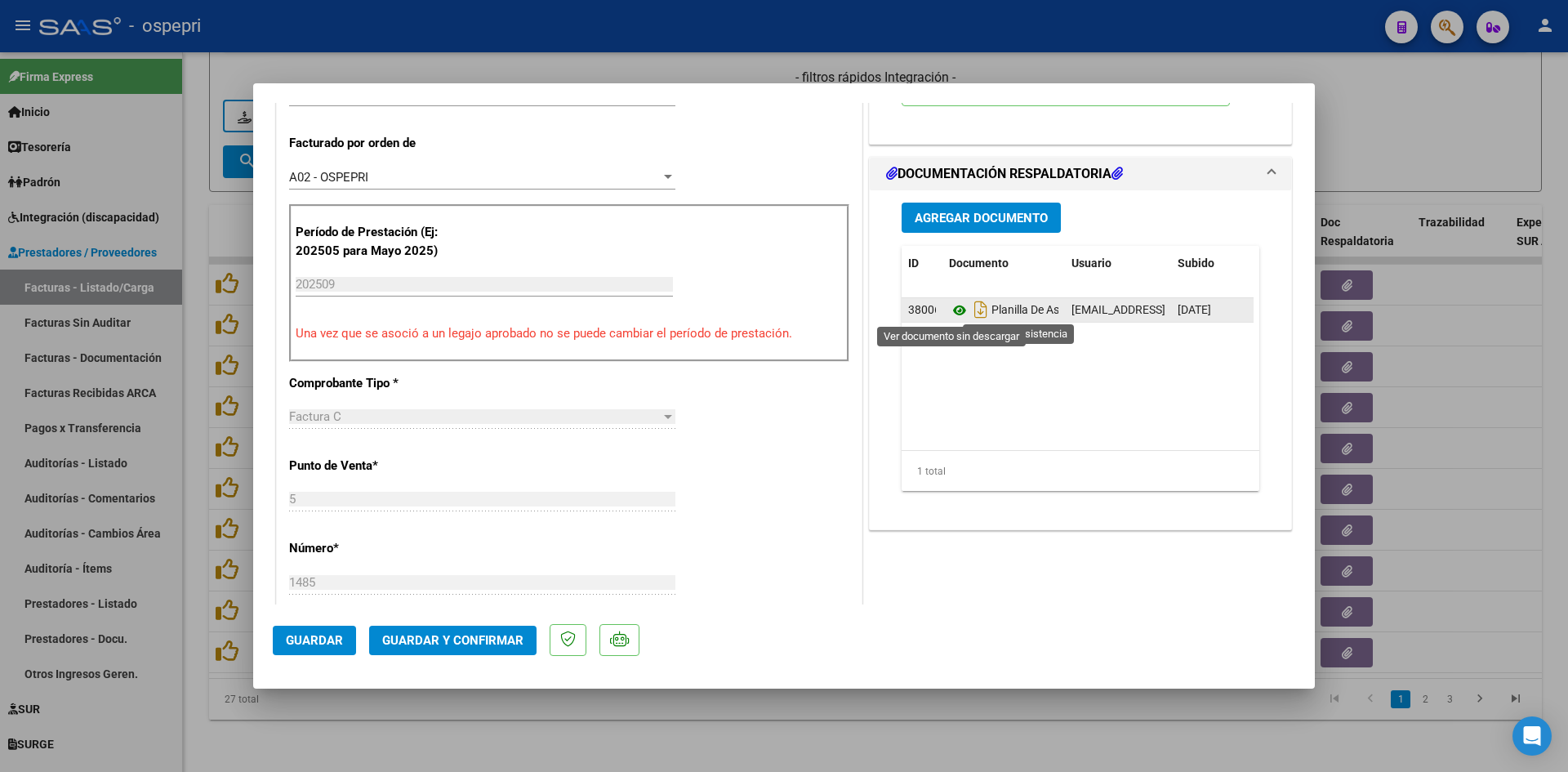
click at [953, 311] on icon at bounding box center [960, 310] width 21 height 19
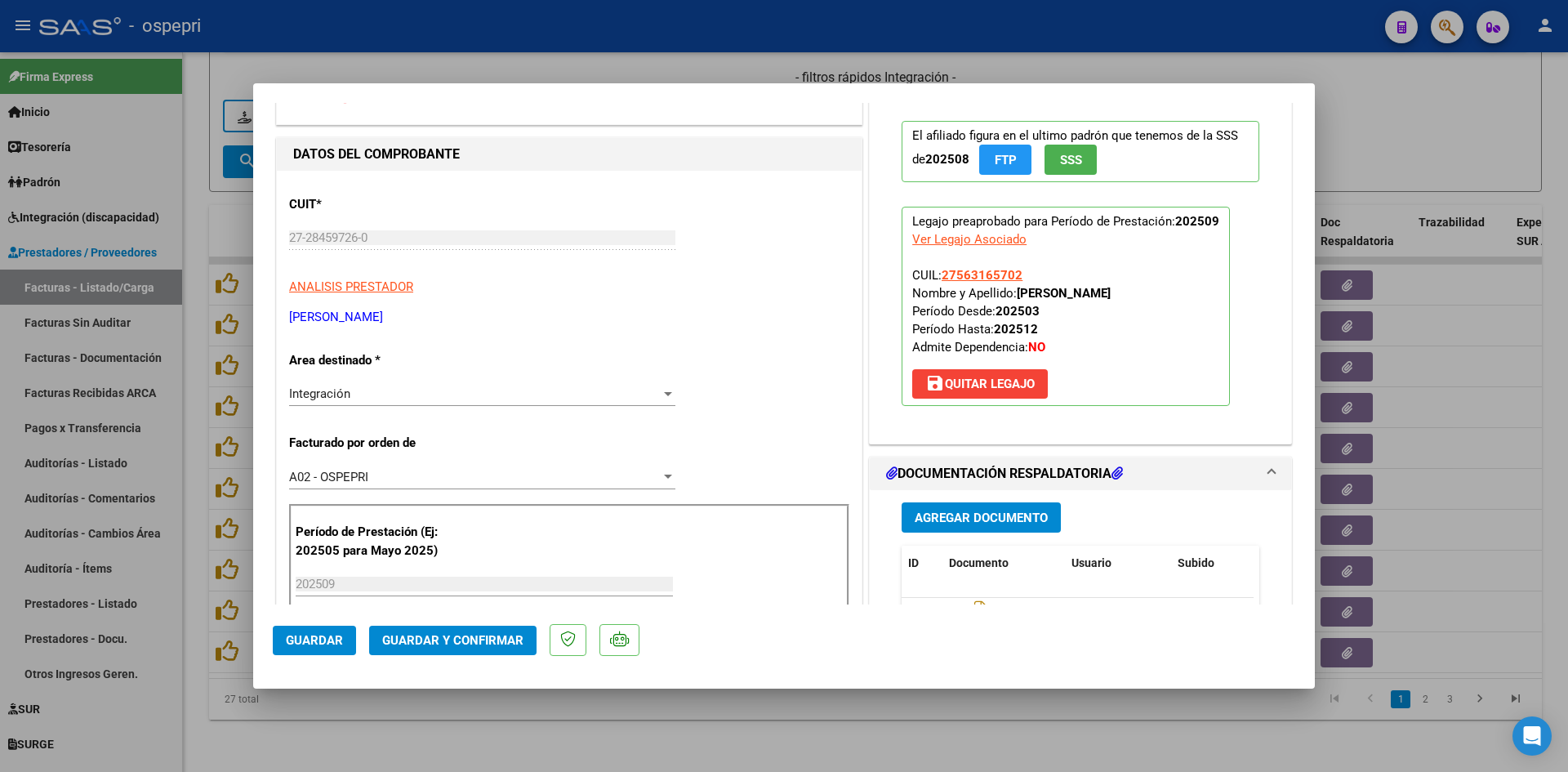
scroll to position [0, 0]
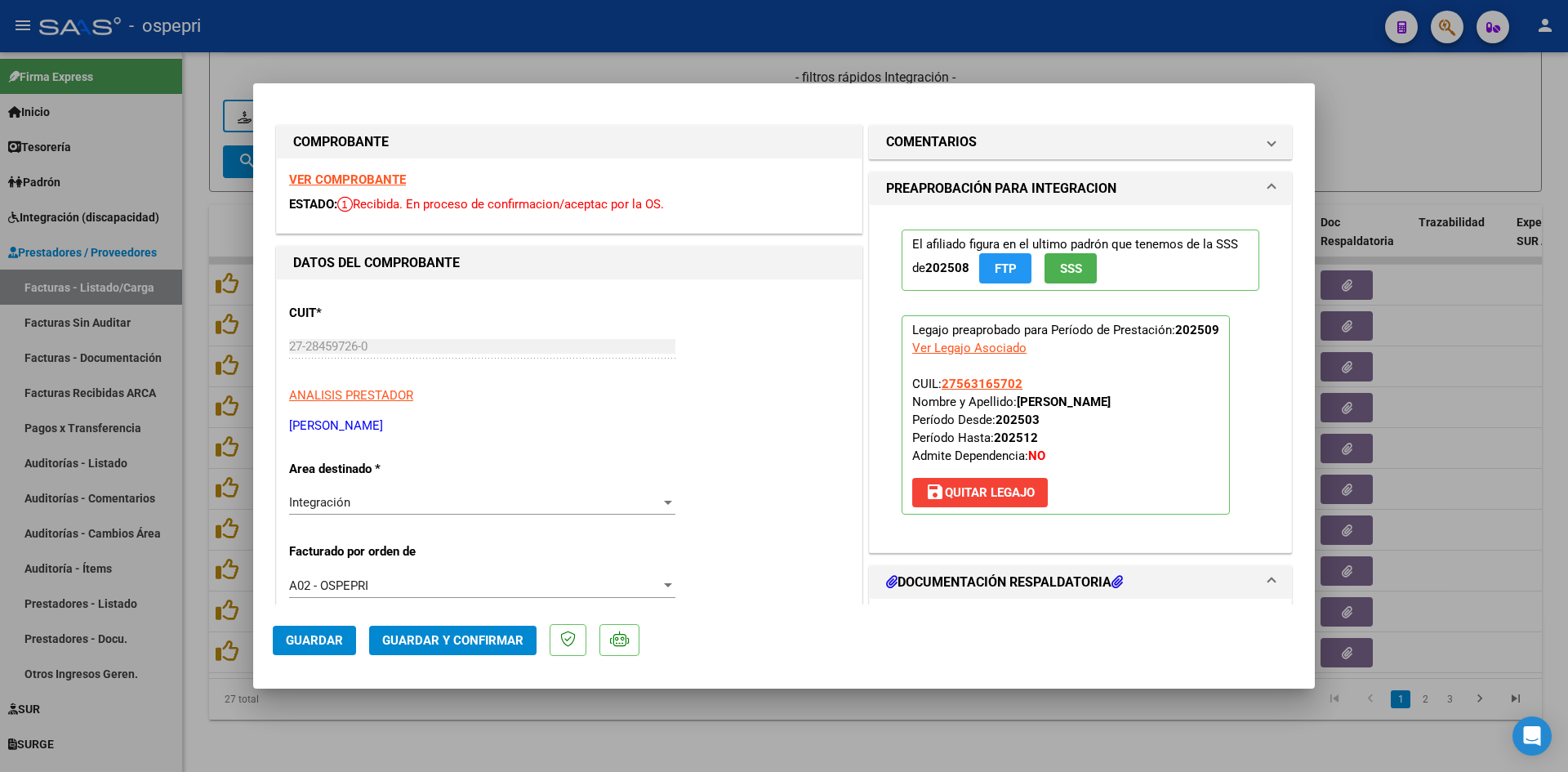
click at [470, 636] on span "Guardar y Confirmar" at bounding box center [452, 641] width 141 height 15
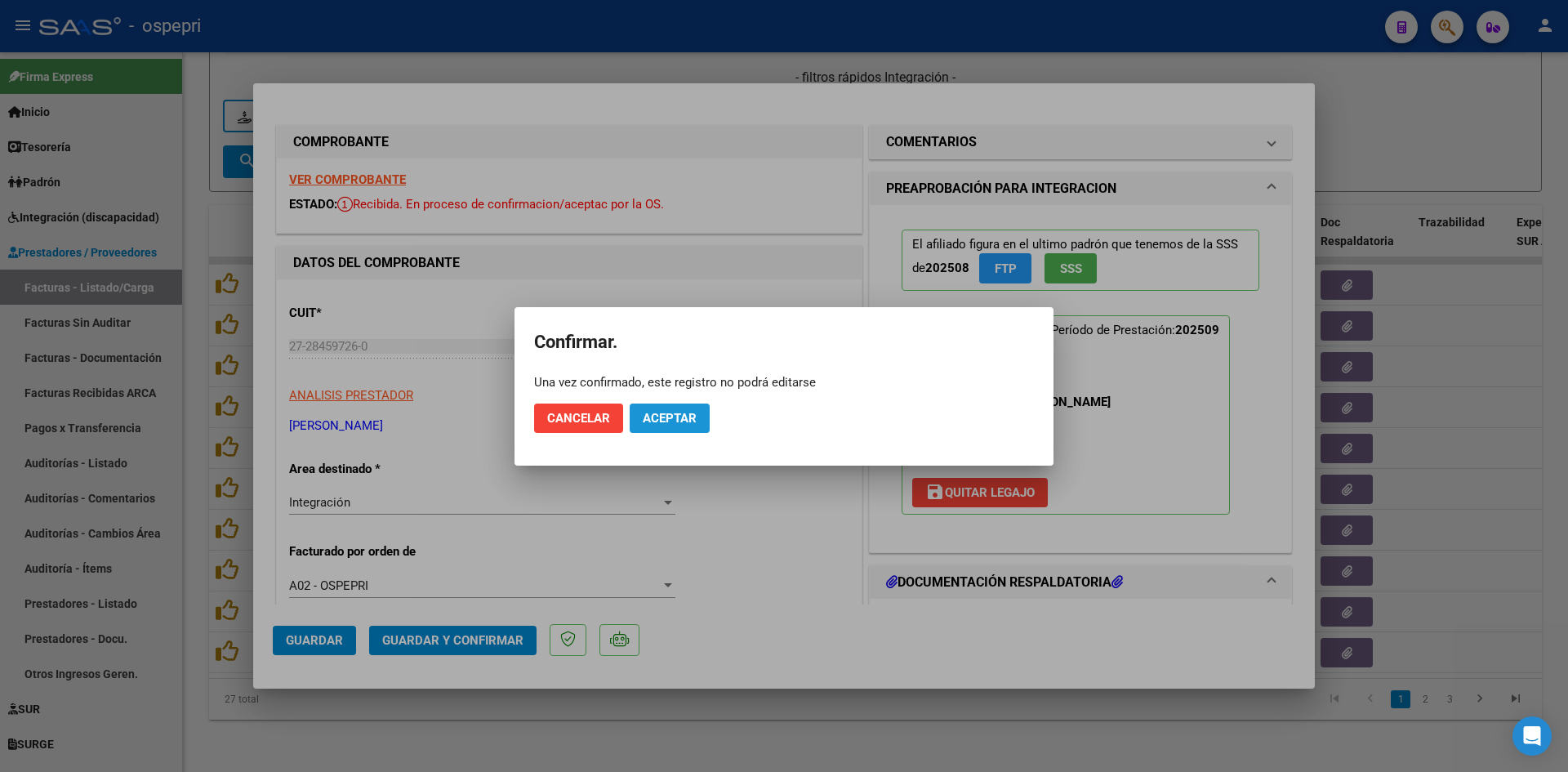
click at [670, 424] on button "Aceptar" at bounding box center [669, 418] width 80 height 30
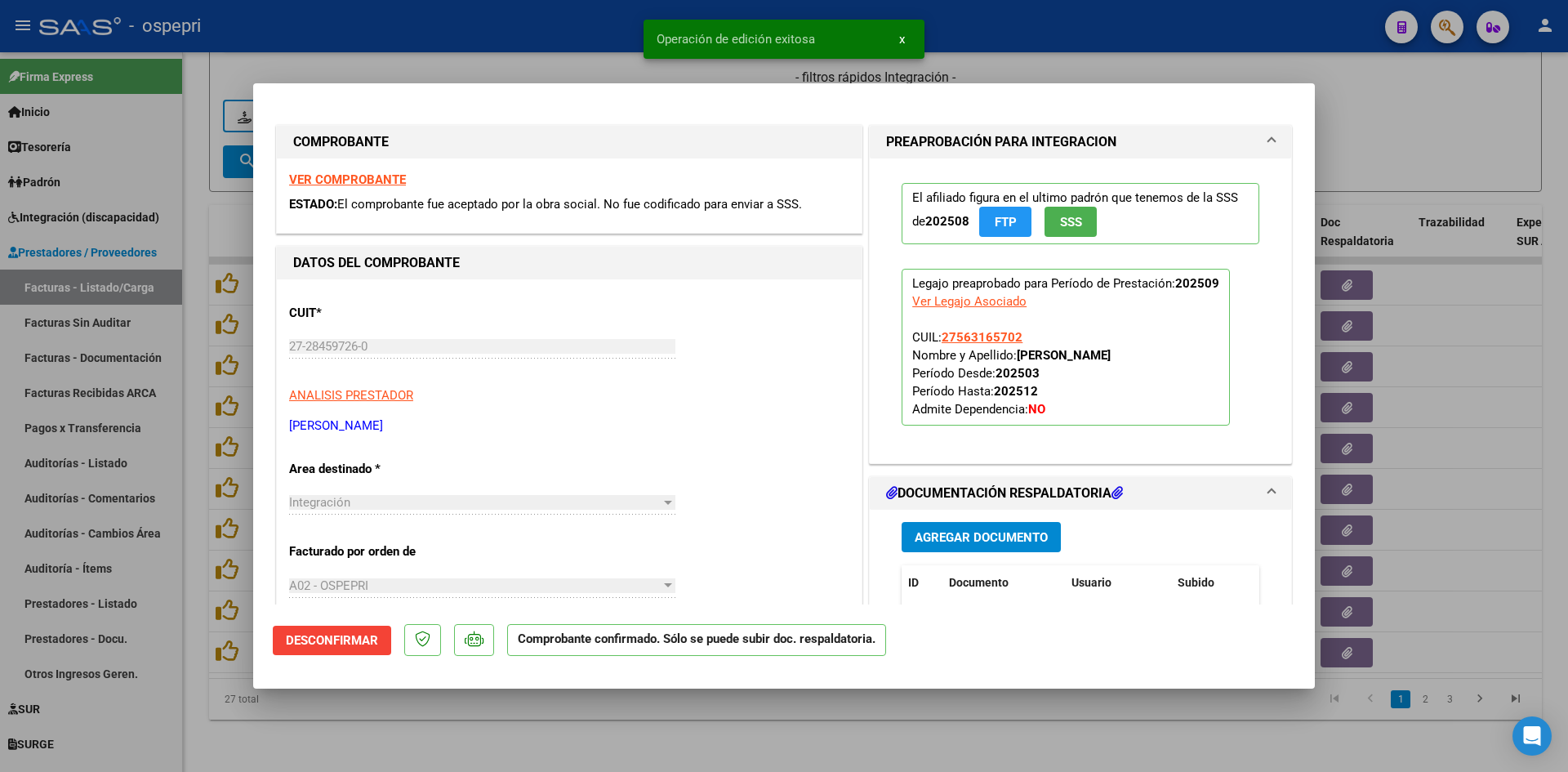
type input "$ 0,00"
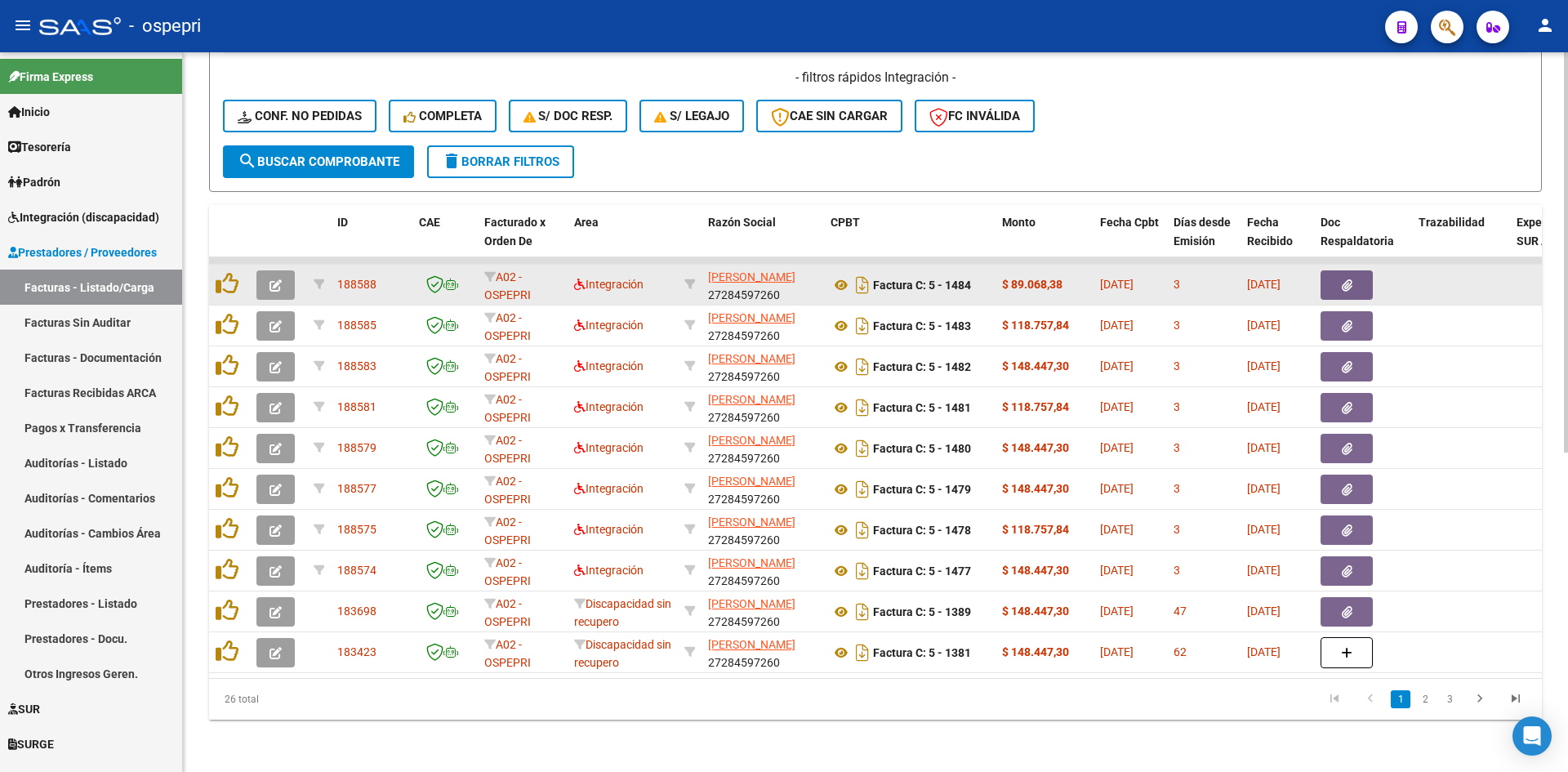
click at [270, 279] on icon "button" at bounding box center [276, 285] width 12 height 12
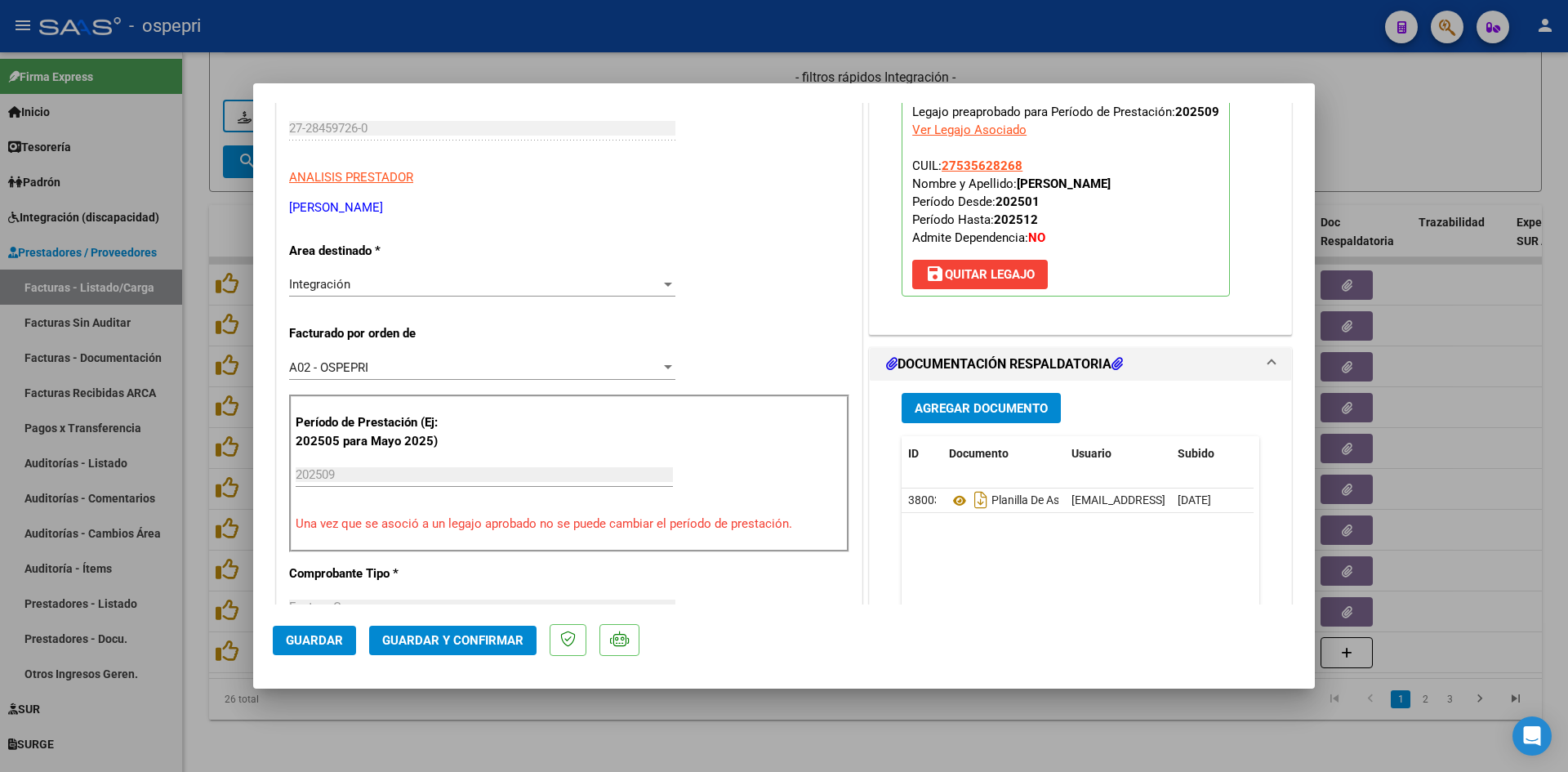
scroll to position [245, 0]
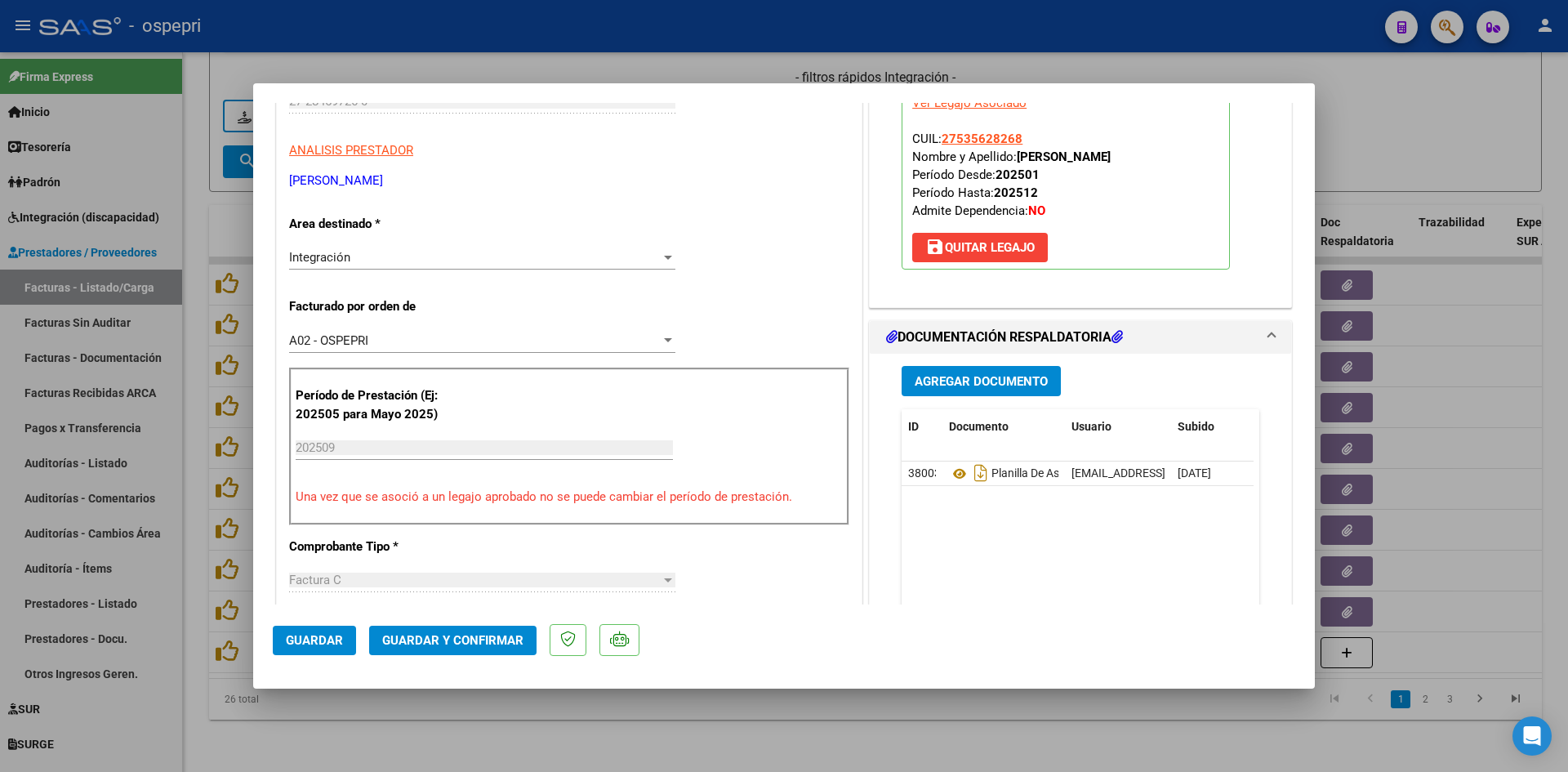
type input "$ 0,00"
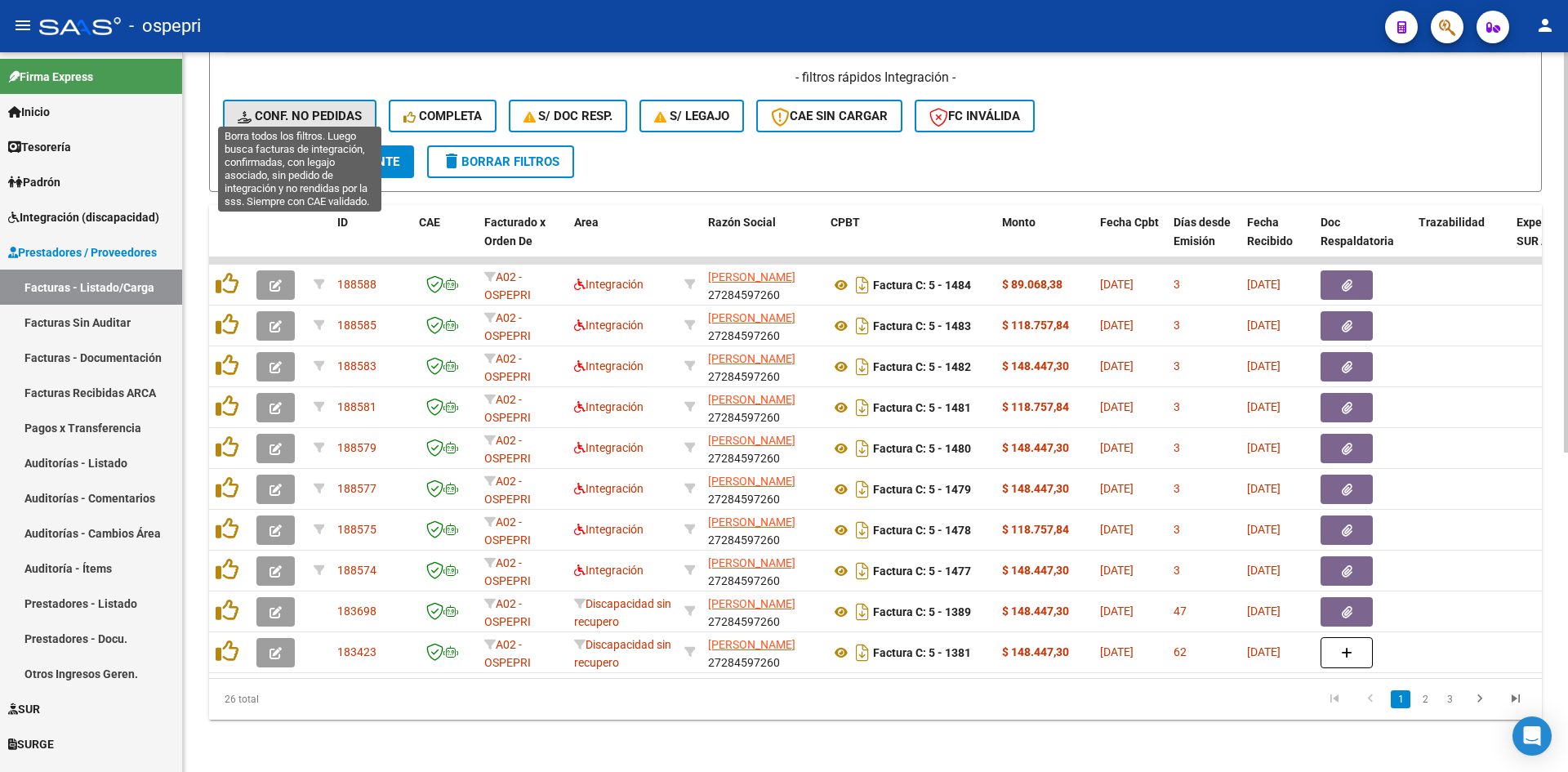
click at [339, 100] on button "Conf. no pedidas" at bounding box center [300, 116] width 153 height 32
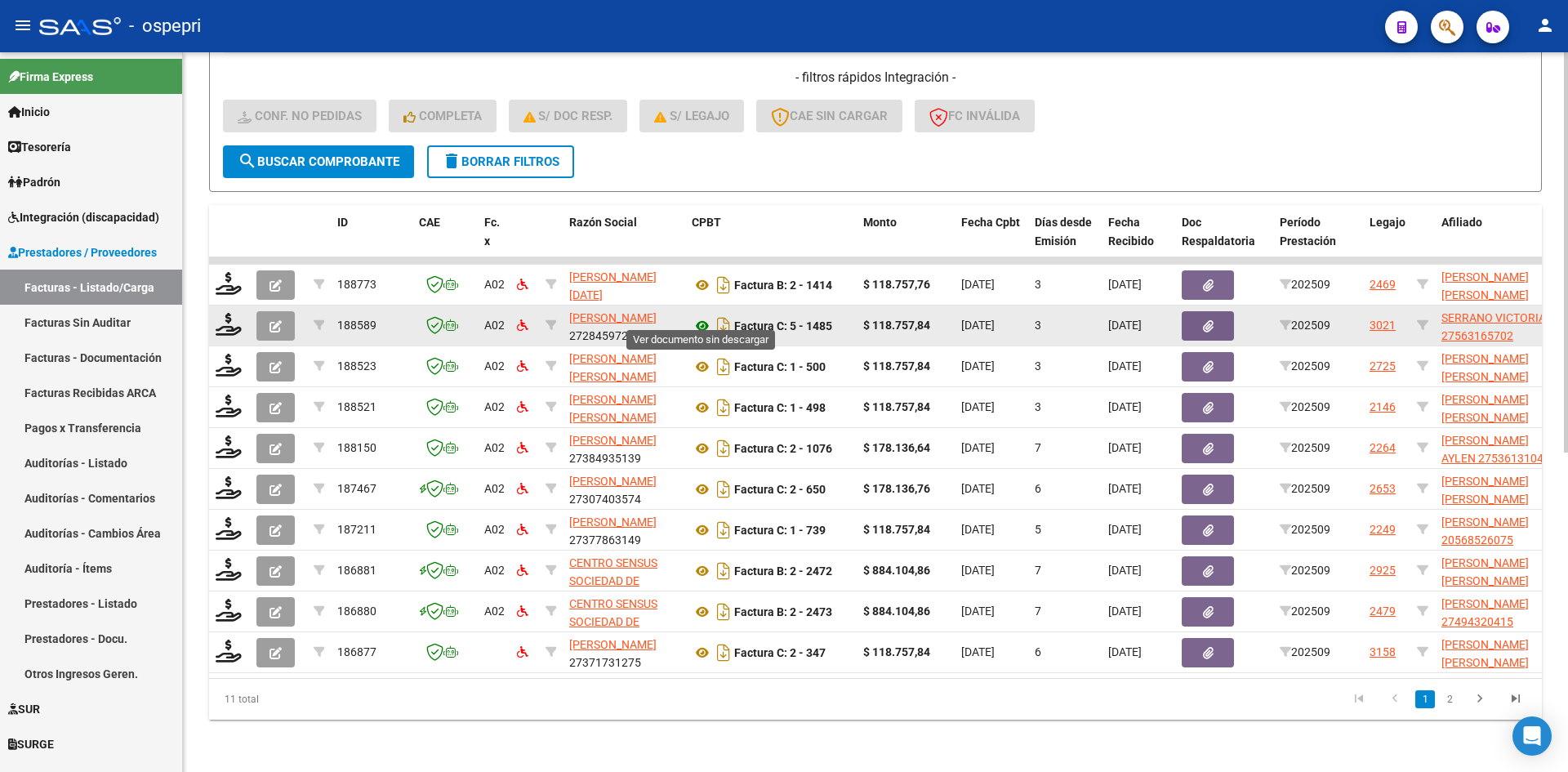
click at [697, 316] on icon at bounding box center [702, 325] width 21 height 19
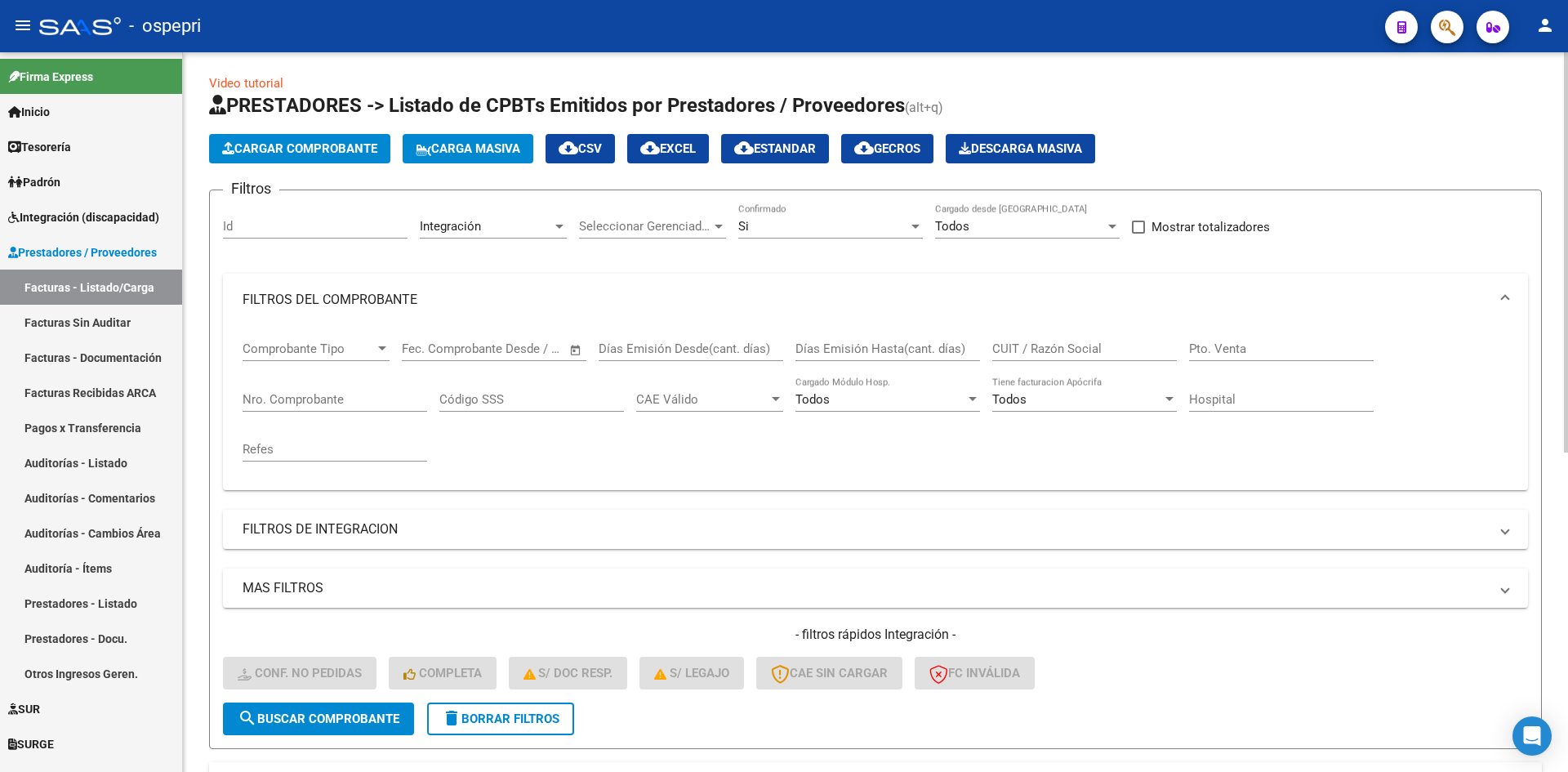
scroll to position [0, 0]
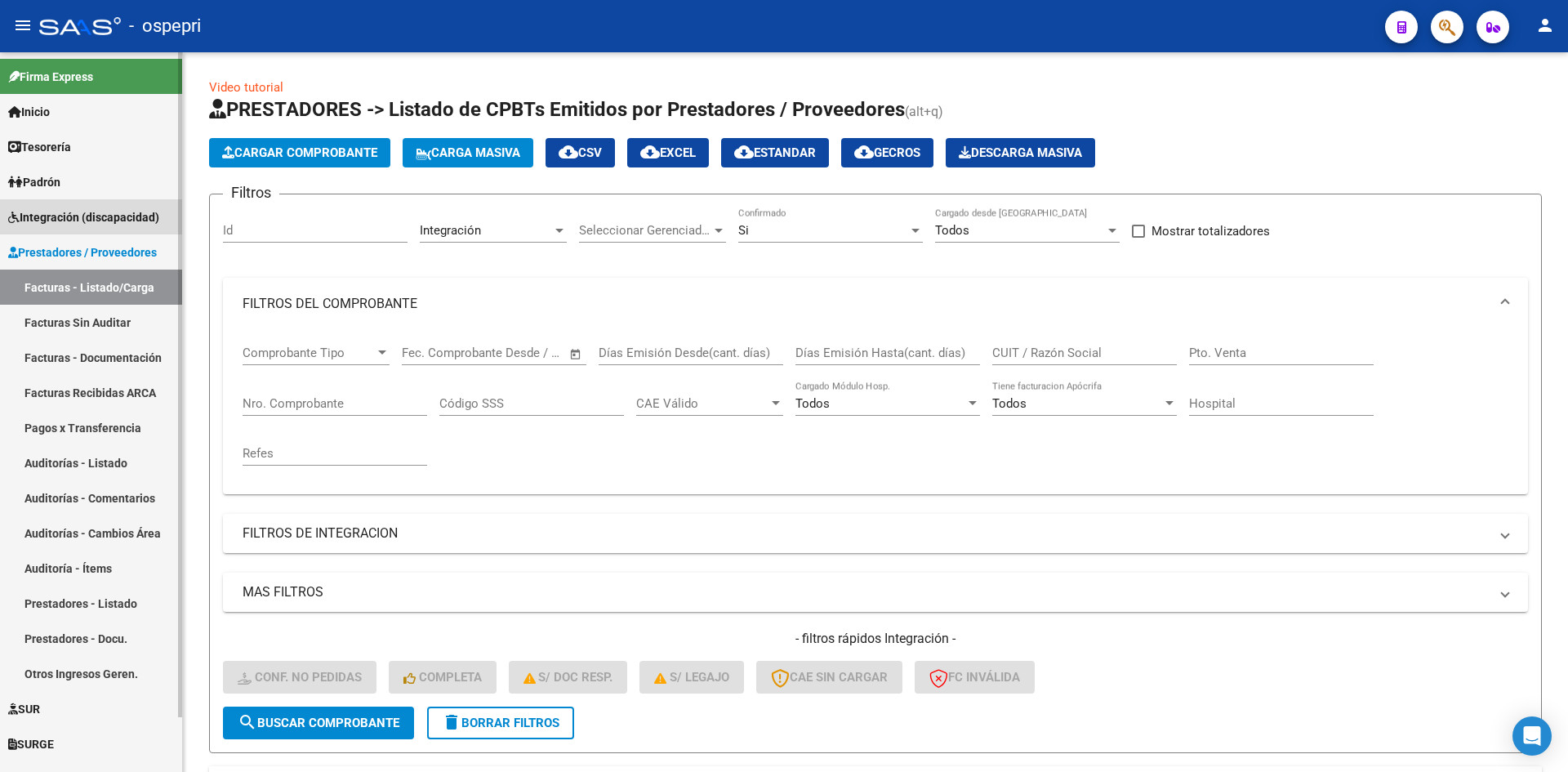
click at [114, 217] on span "Integración (discapacidad)" at bounding box center [83, 216] width 151 height 18
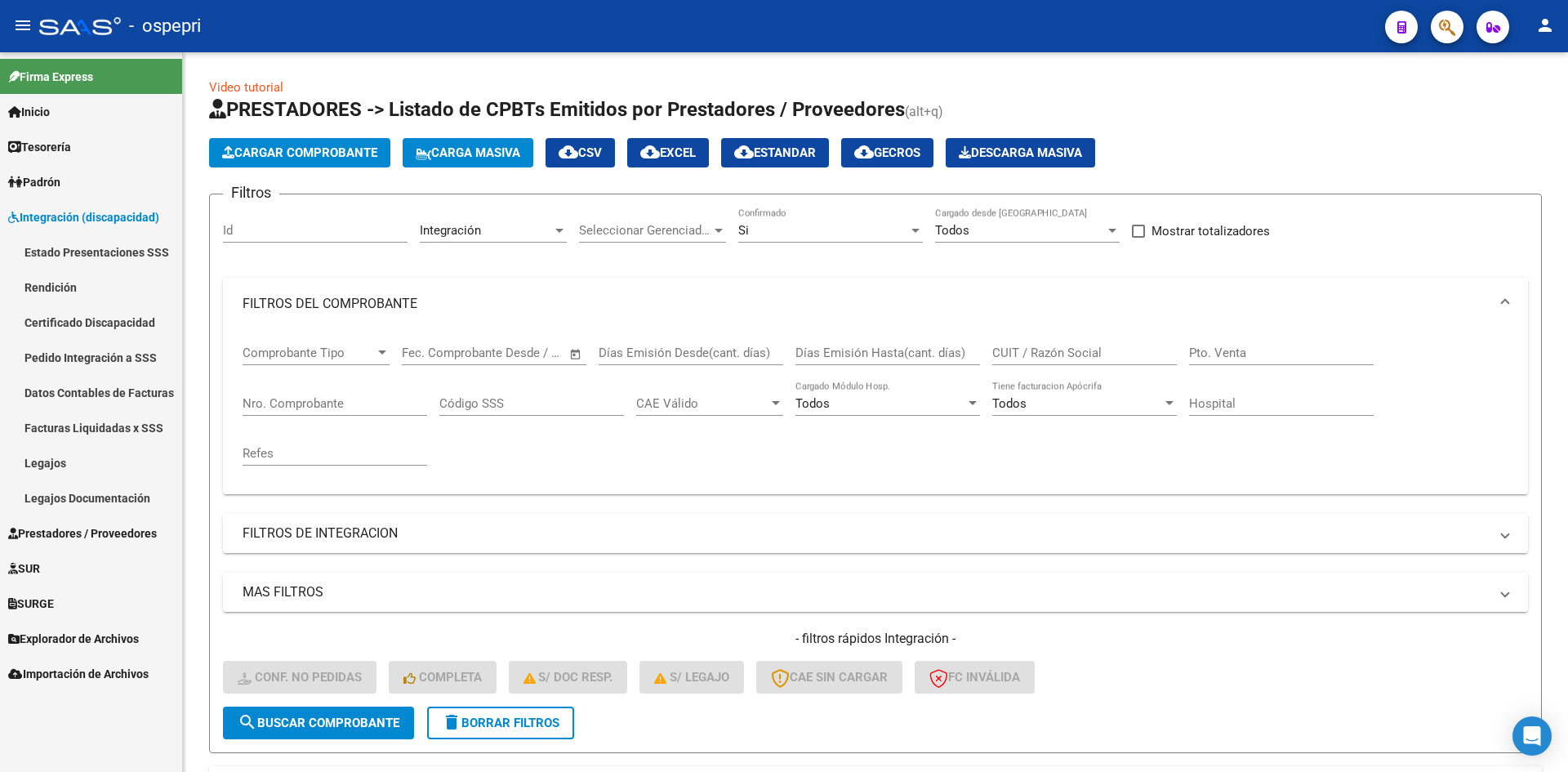
click at [113, 529] on span "Prestadores / Proveedores" at bounding box center [82, 533] width 149 height 18
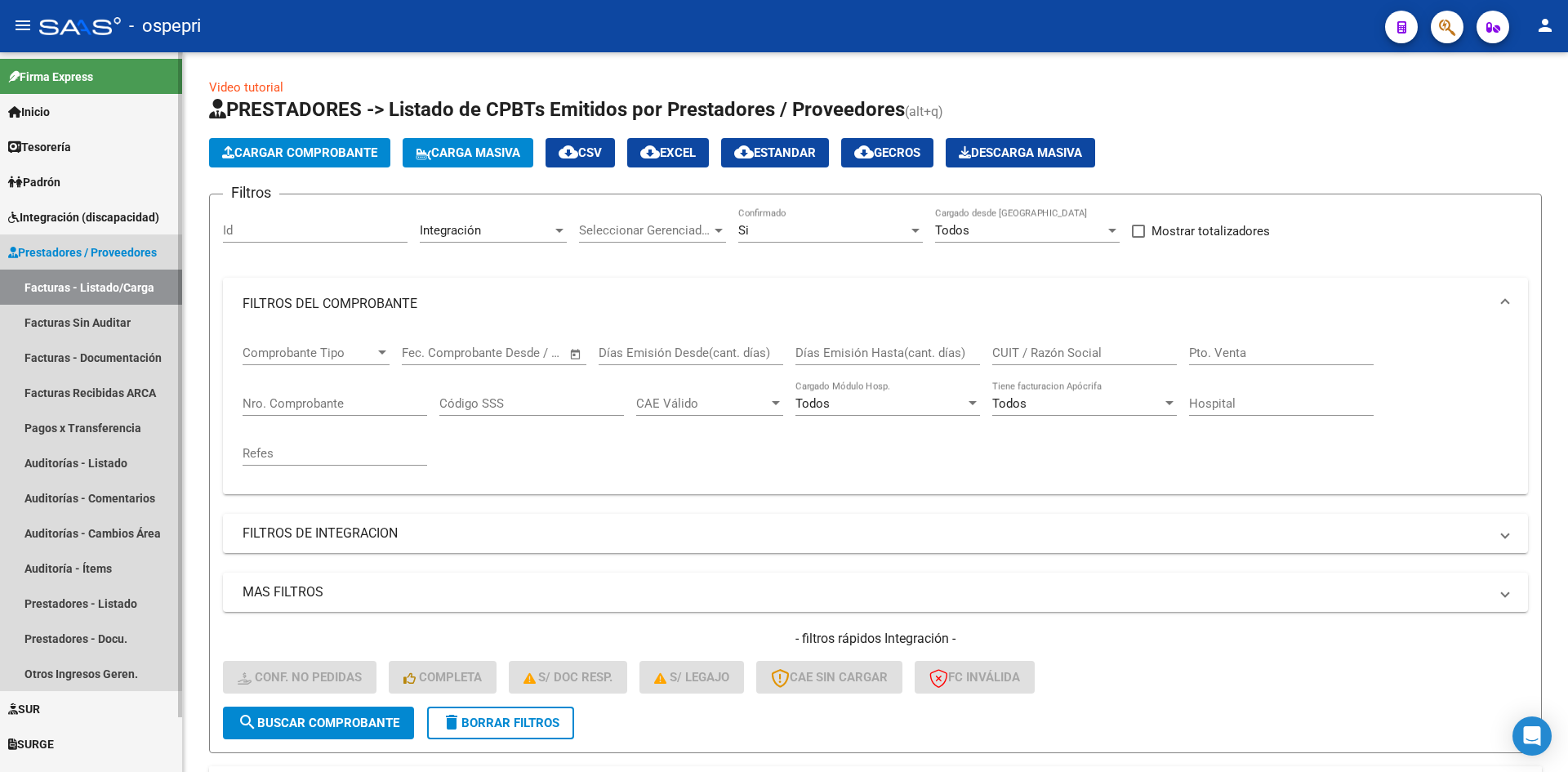
click at [89, 284] on link "Facturas - Listado/Carga" at bounding box center [91, 288] width 182 height 35
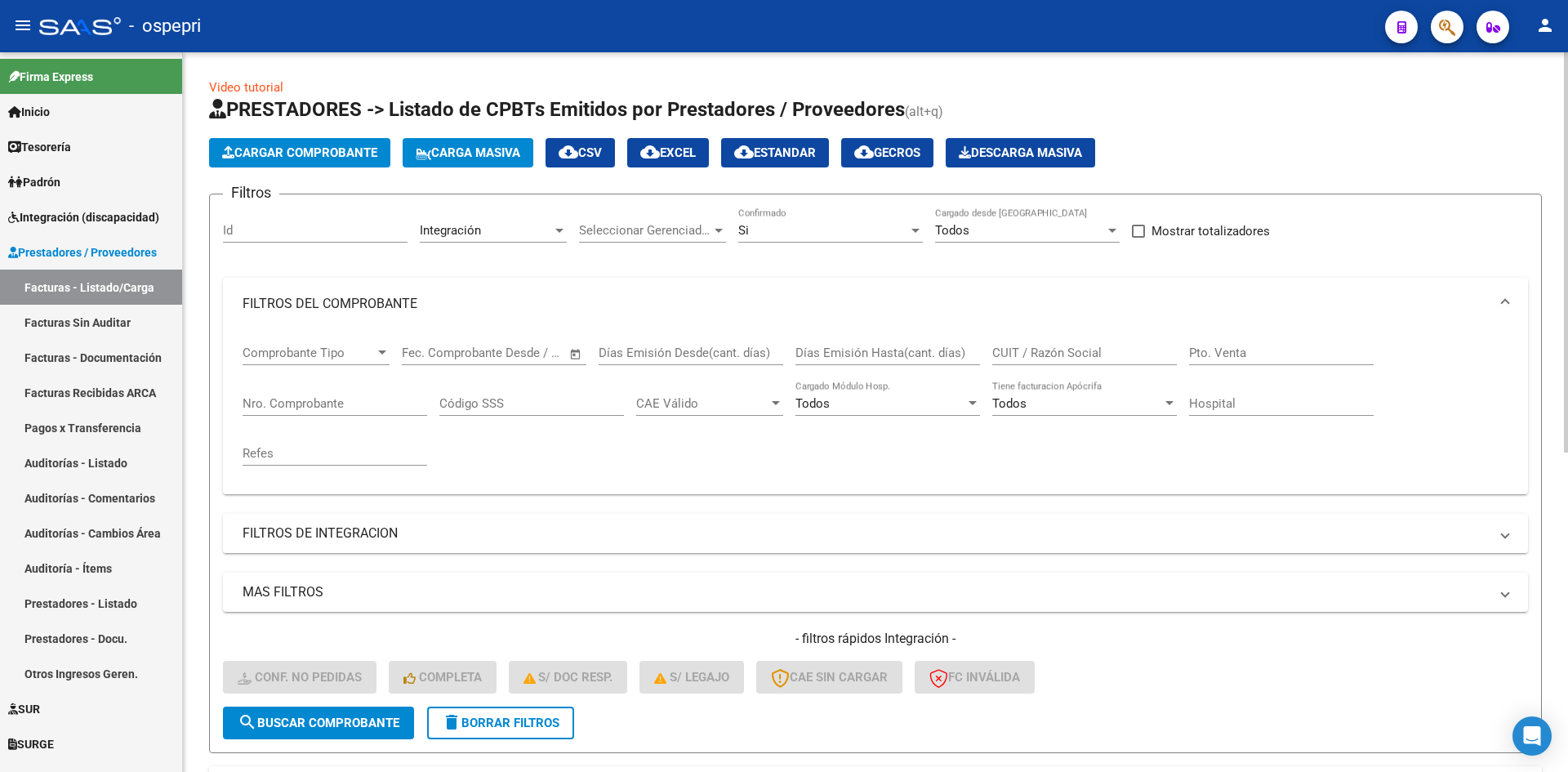
scroll to position [164, 0]
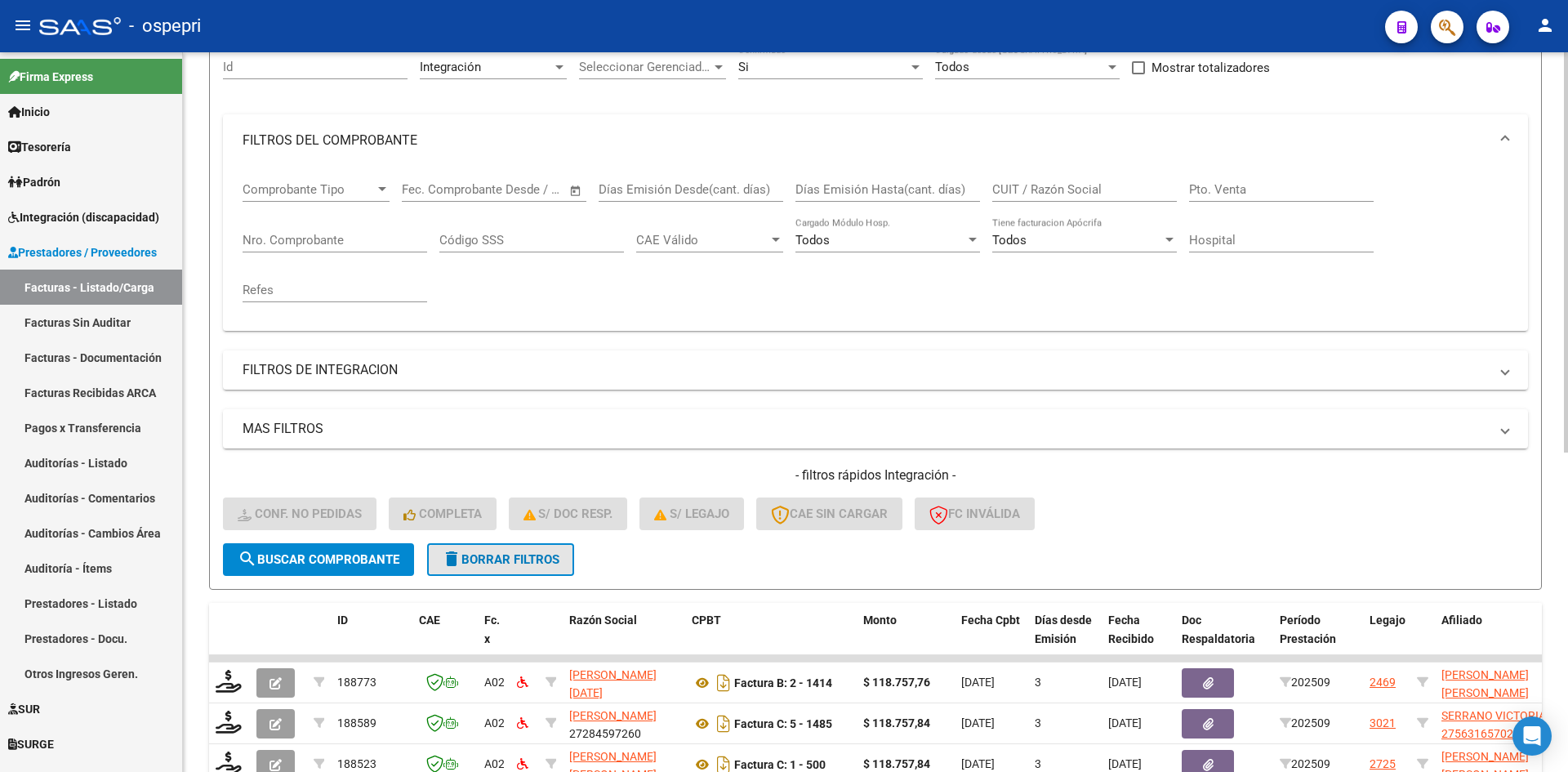
click at [505, 561] on span "delete Borrar Filtros" at bounding box center [500, 559] width 117 height 15
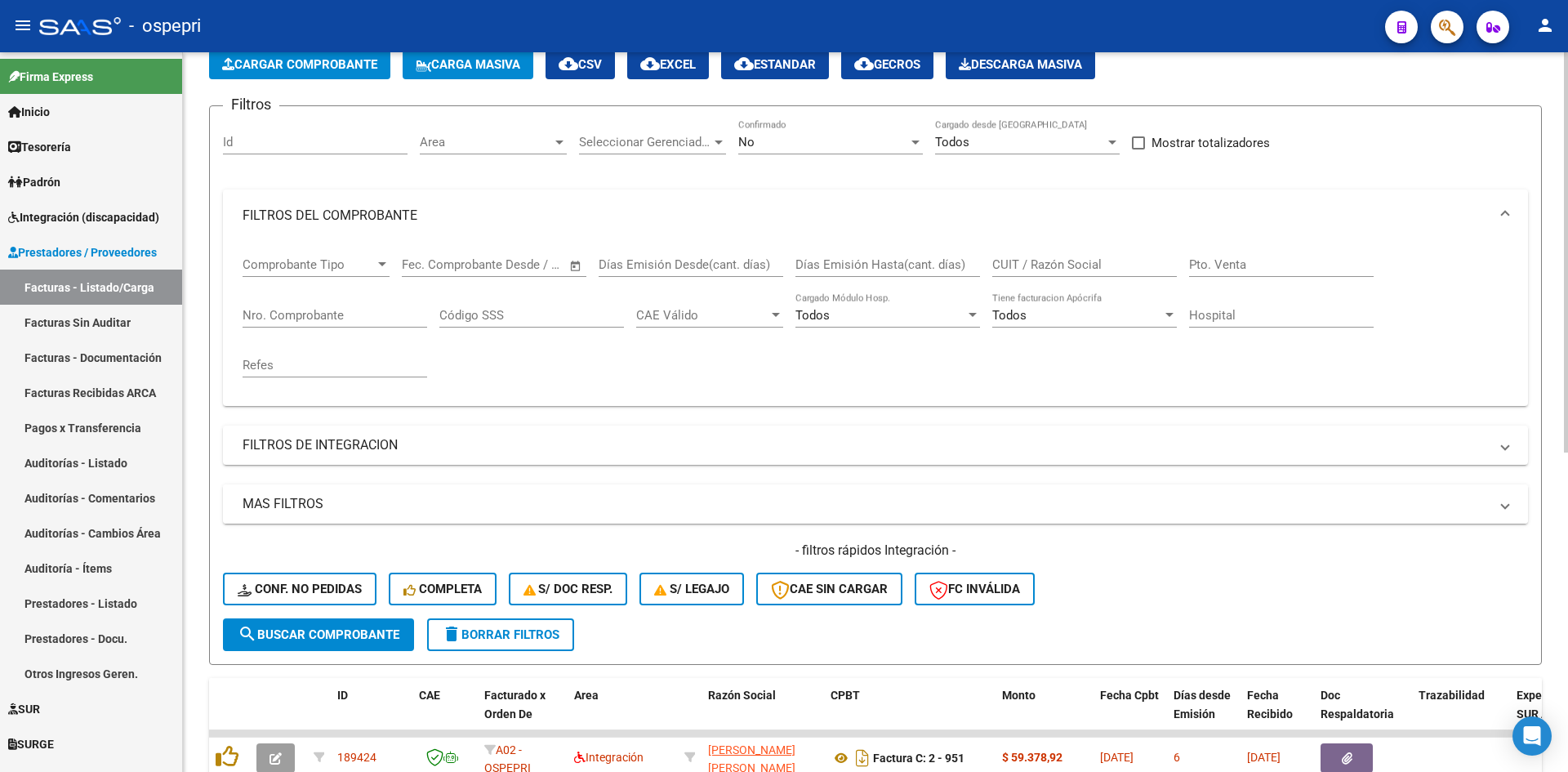
scroll to position [81, 0]
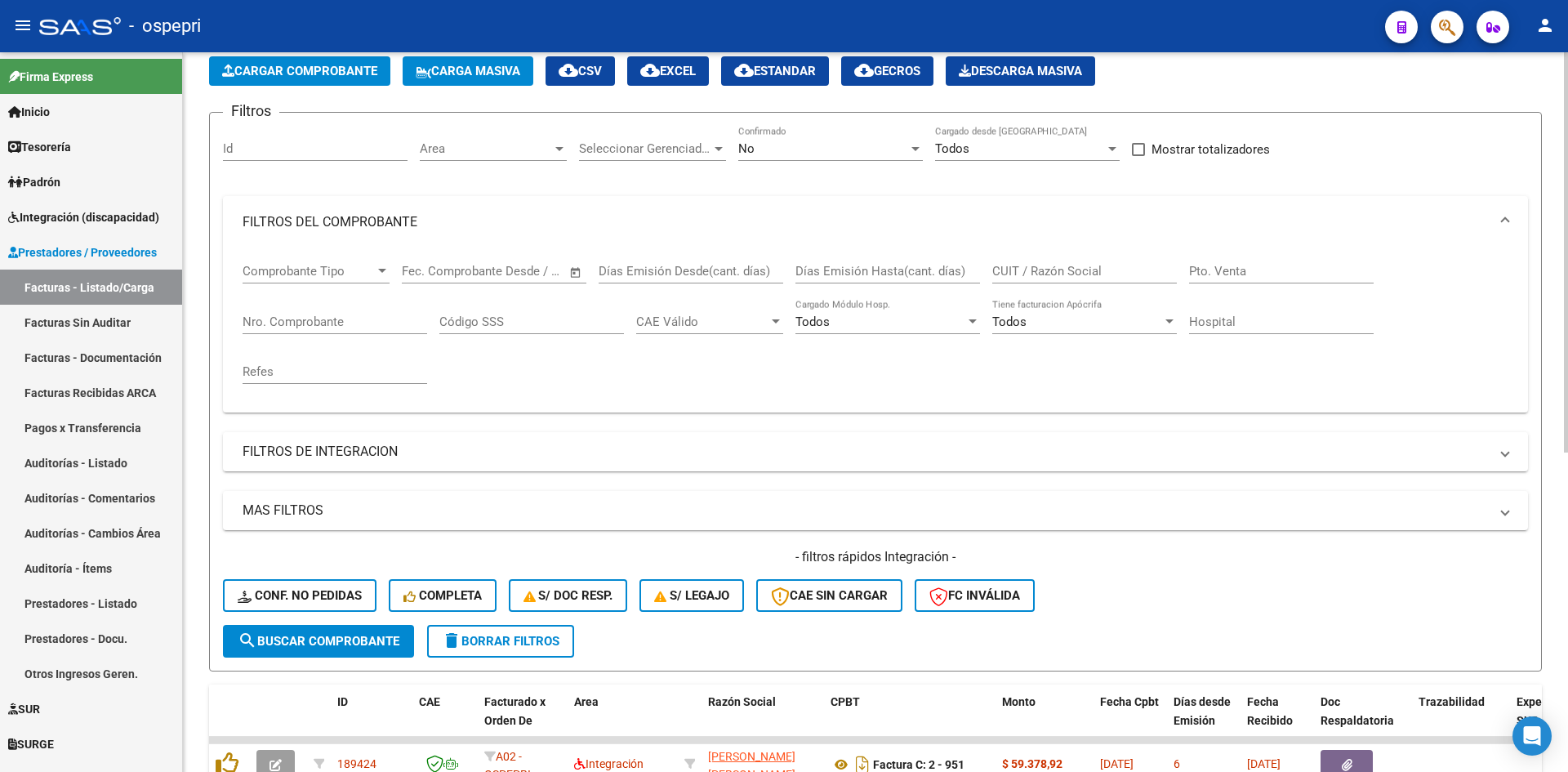
click at [1008, 267] on input "CUIT / Razón Social" at bounding box center [1084, 271] width 185 height 15
paste input "27284597260"
type input "27284597260"
click at [393, 645] on span "search Buscar Comprobante" at bounding box center [318, 642] width 162 height 15
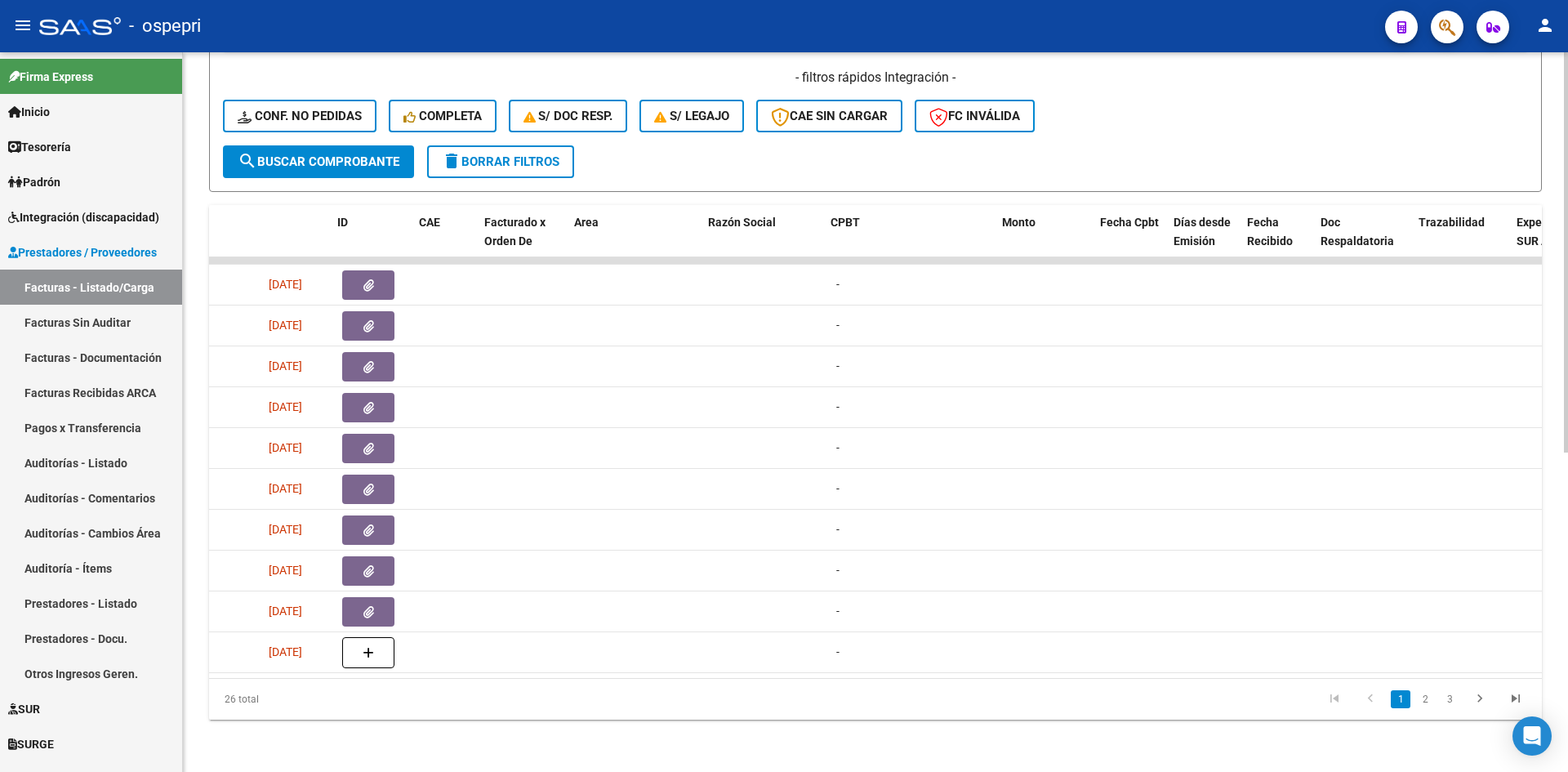
scroll to position [0, 0]
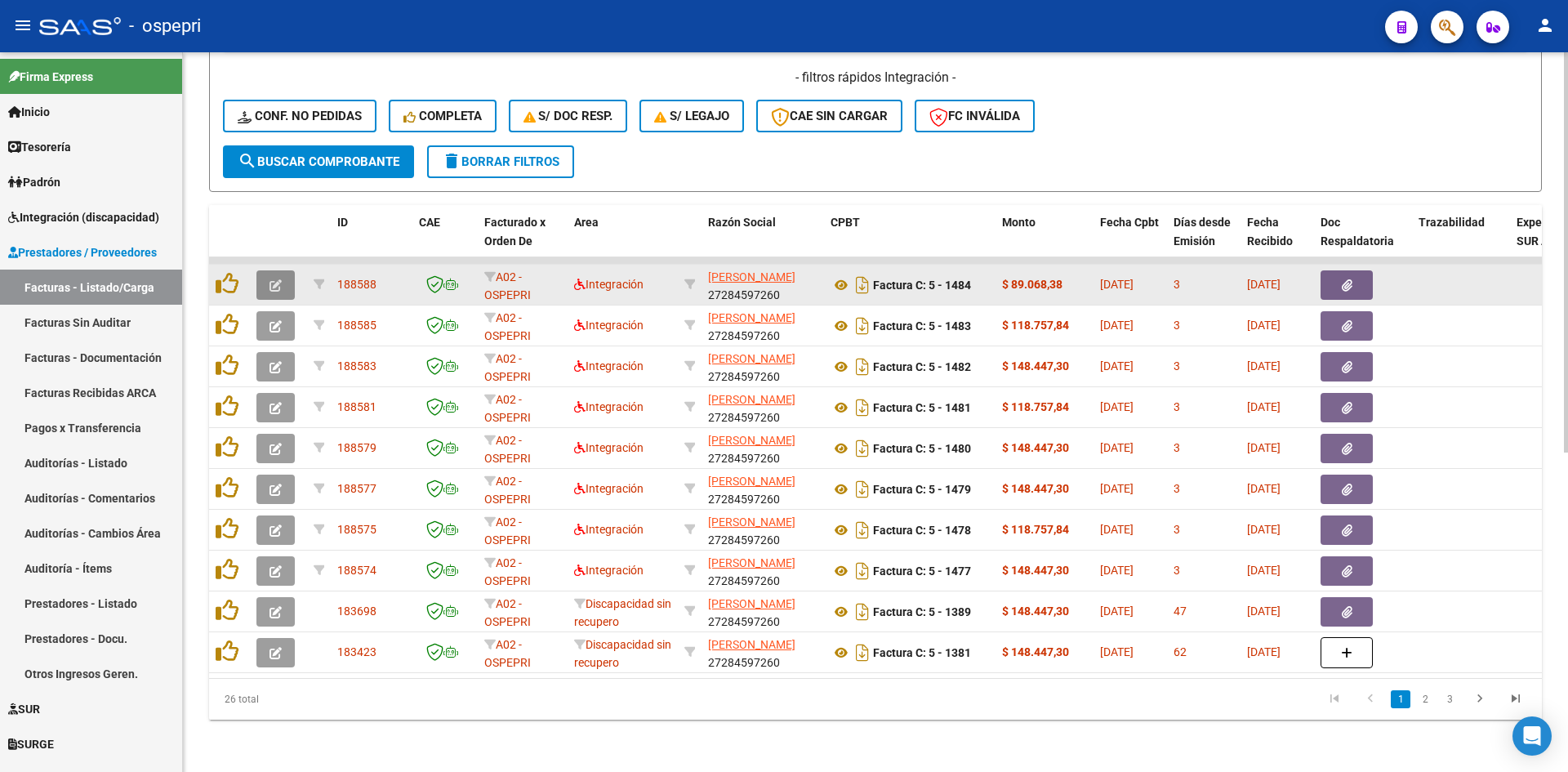
click at [280, 279] on icon "button" at bounding box center [276, 285] width 12 height 12
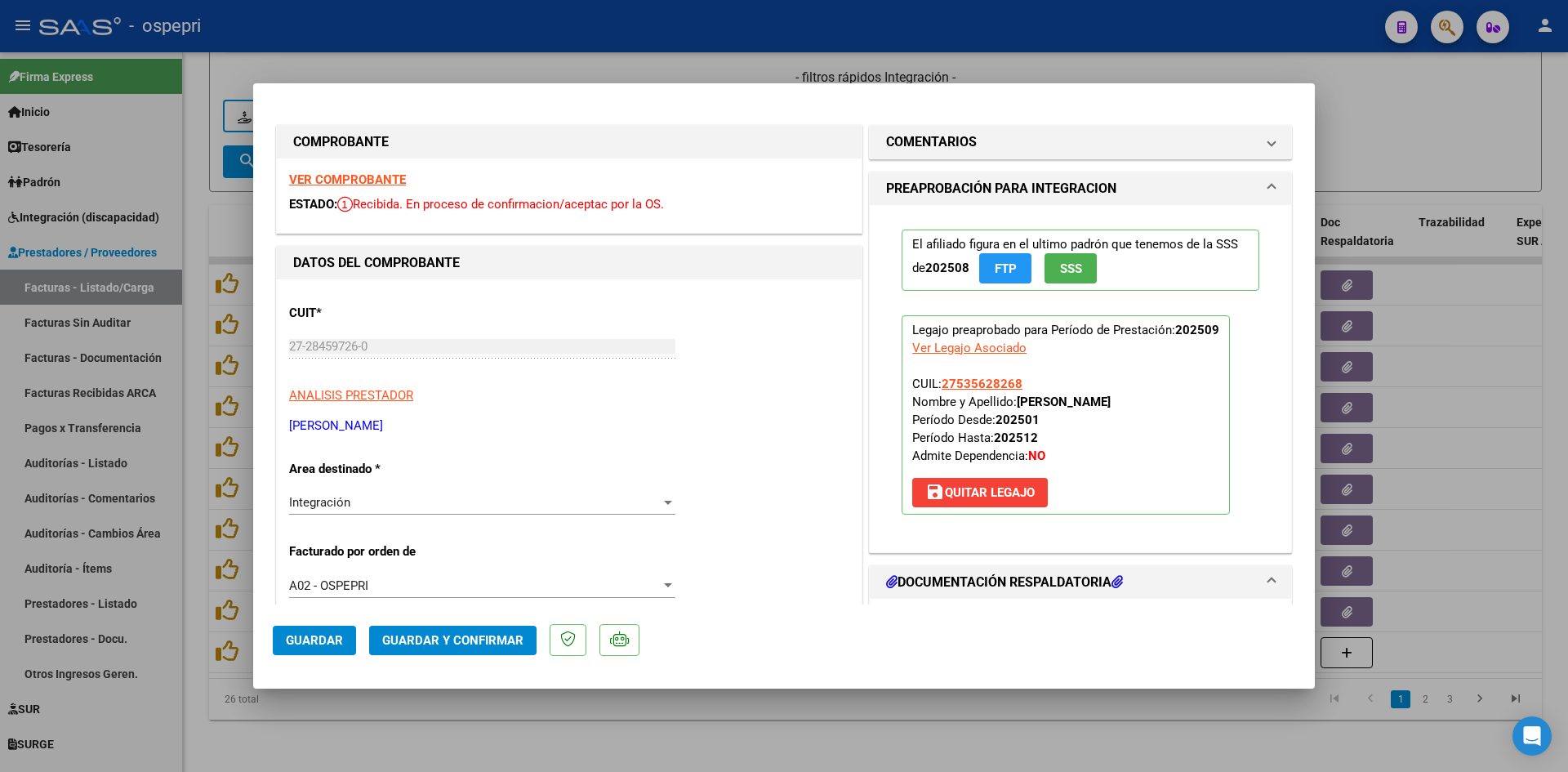
click at [376, 176] on strong "VER COMPROBANTE" at bounding box center [348, 179] width 116 height 15
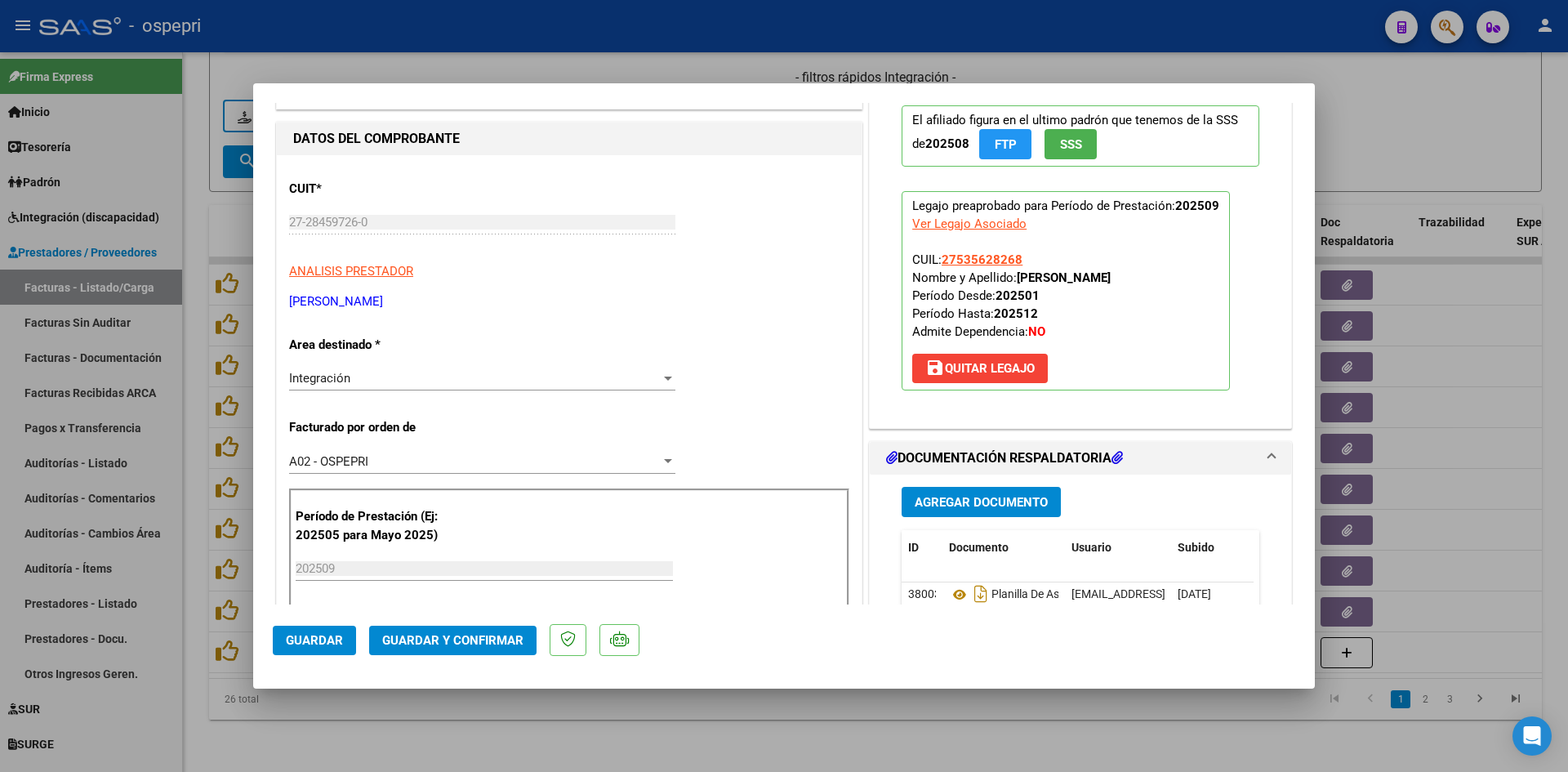
scroll to position [164, 0]
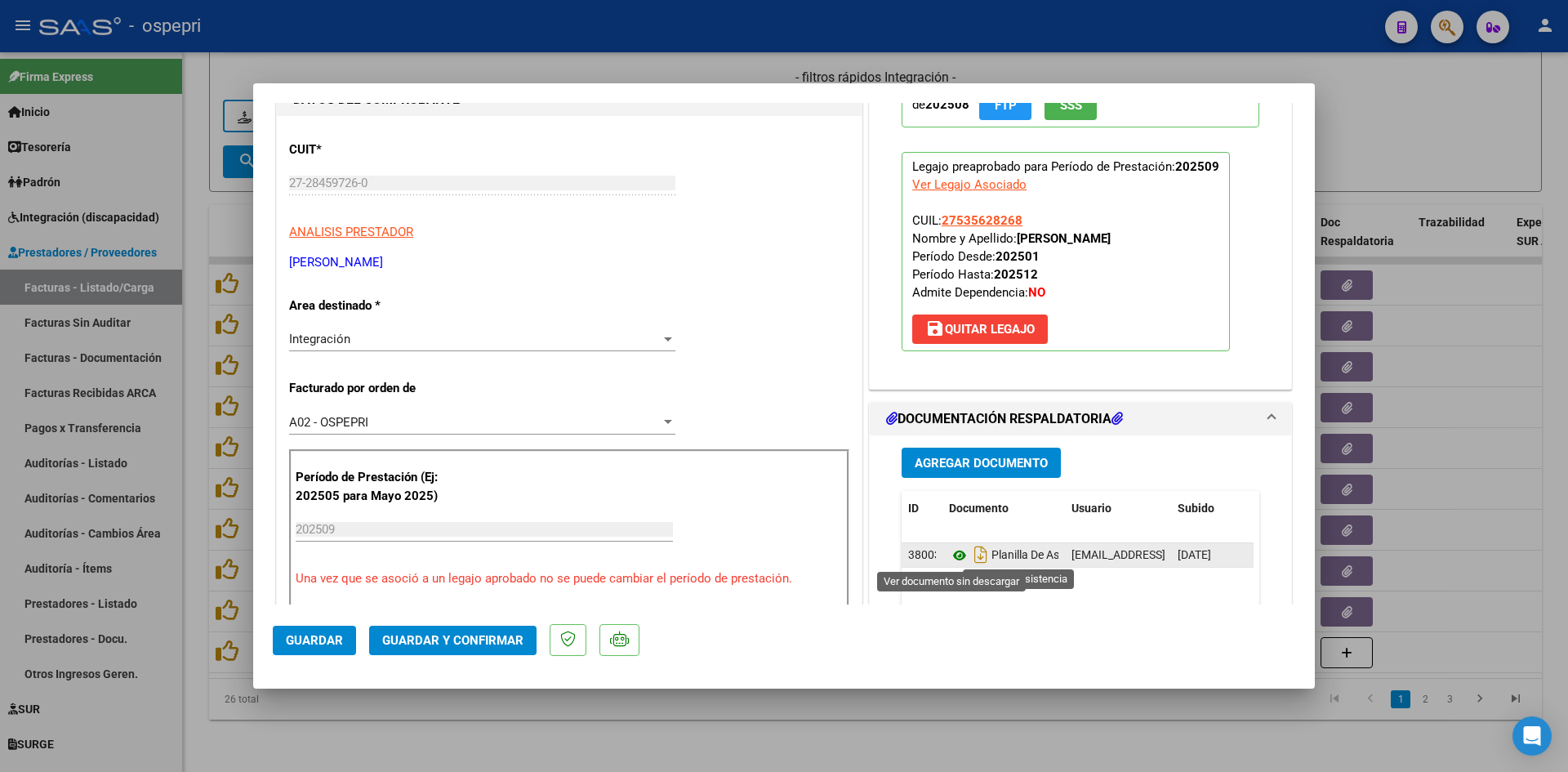
click at [953, 552] on icon at bounding box center [960, 555] width 21 height 19
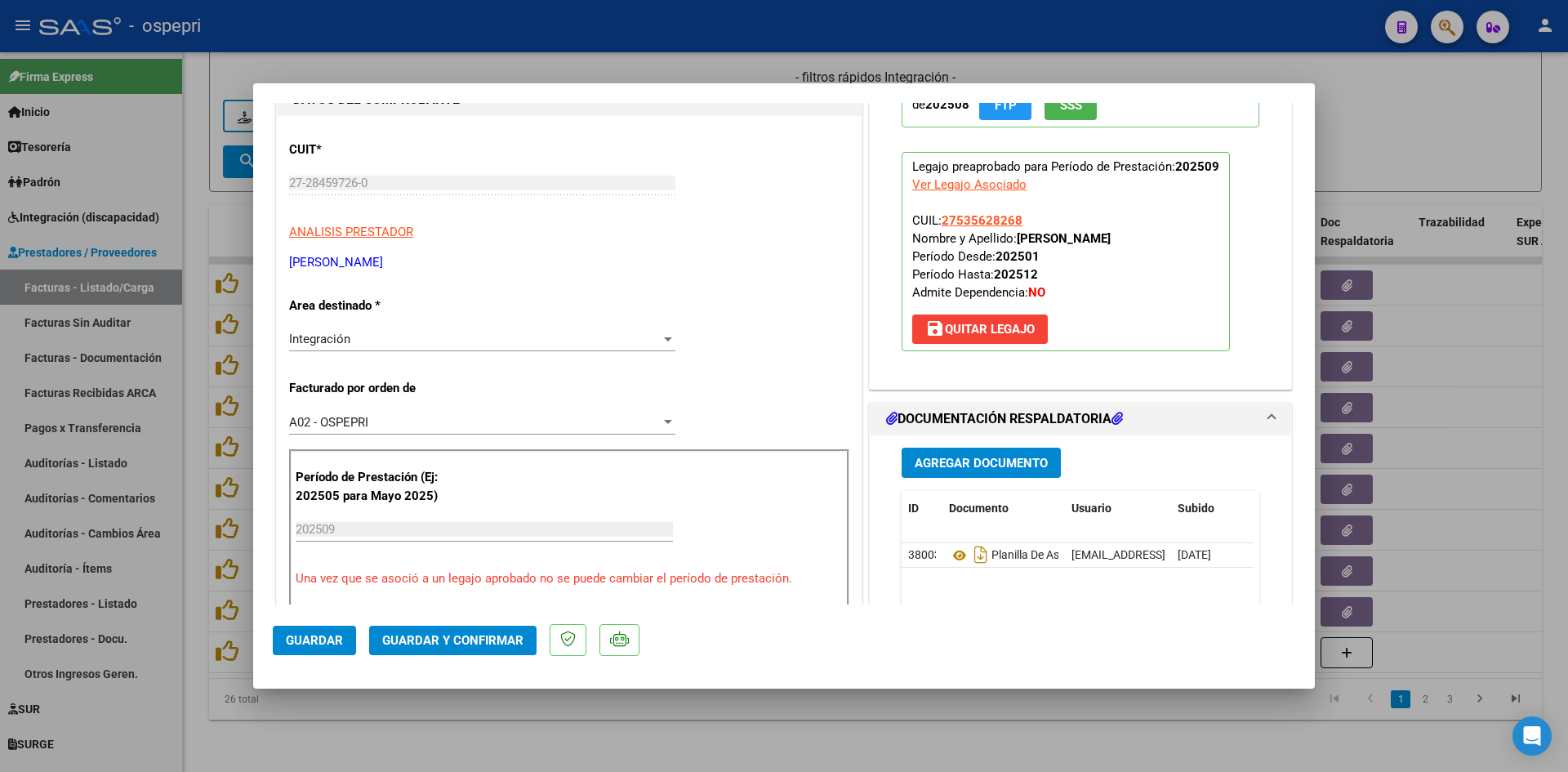
click at [470, 626] on button "Guardar y Confirmar" at bounding box center [452, 641] width 167 height 30
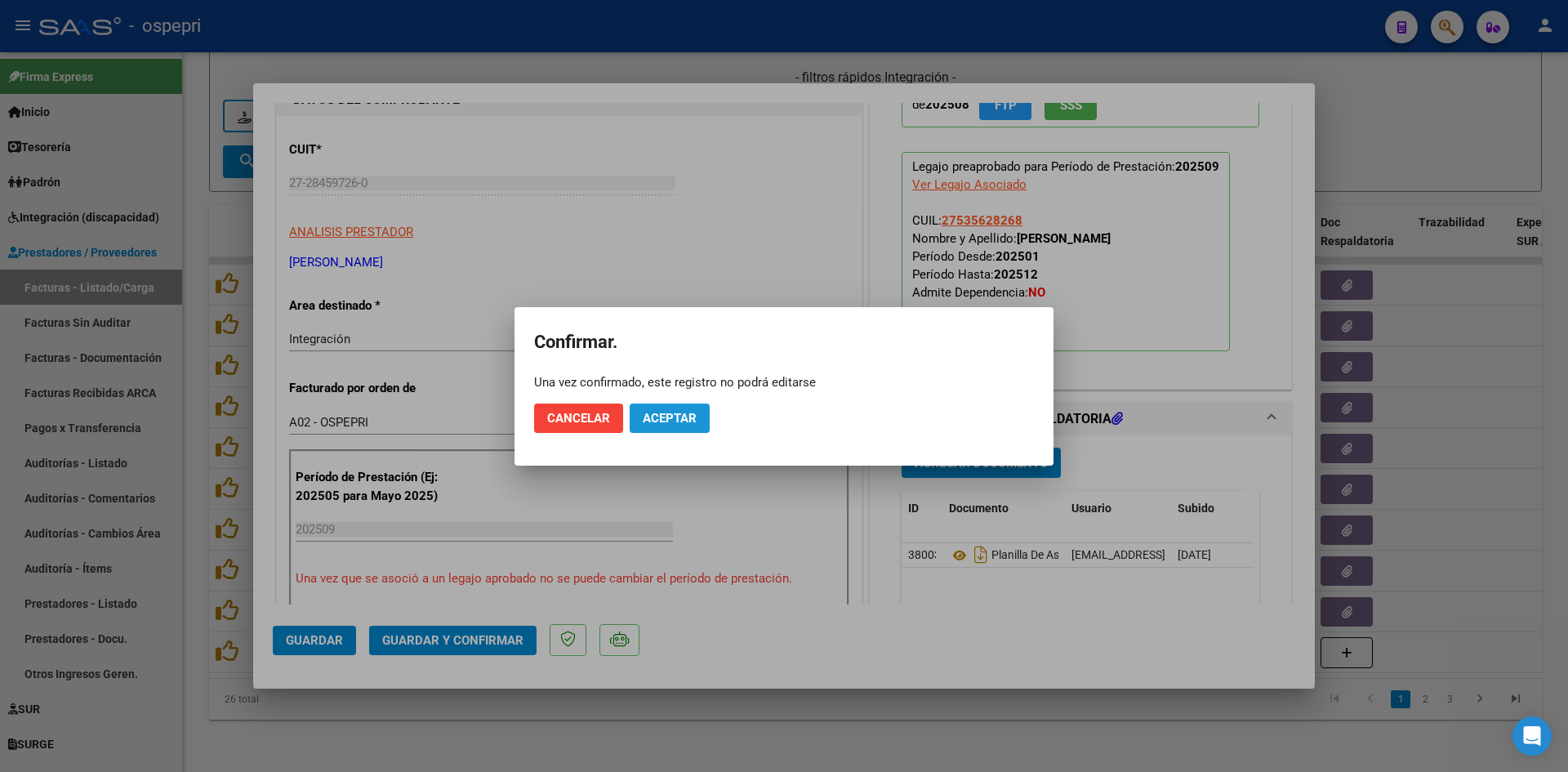
click at [642, 406] on button "Aceptar" at bounding box center [669, 418] width 80 height 30
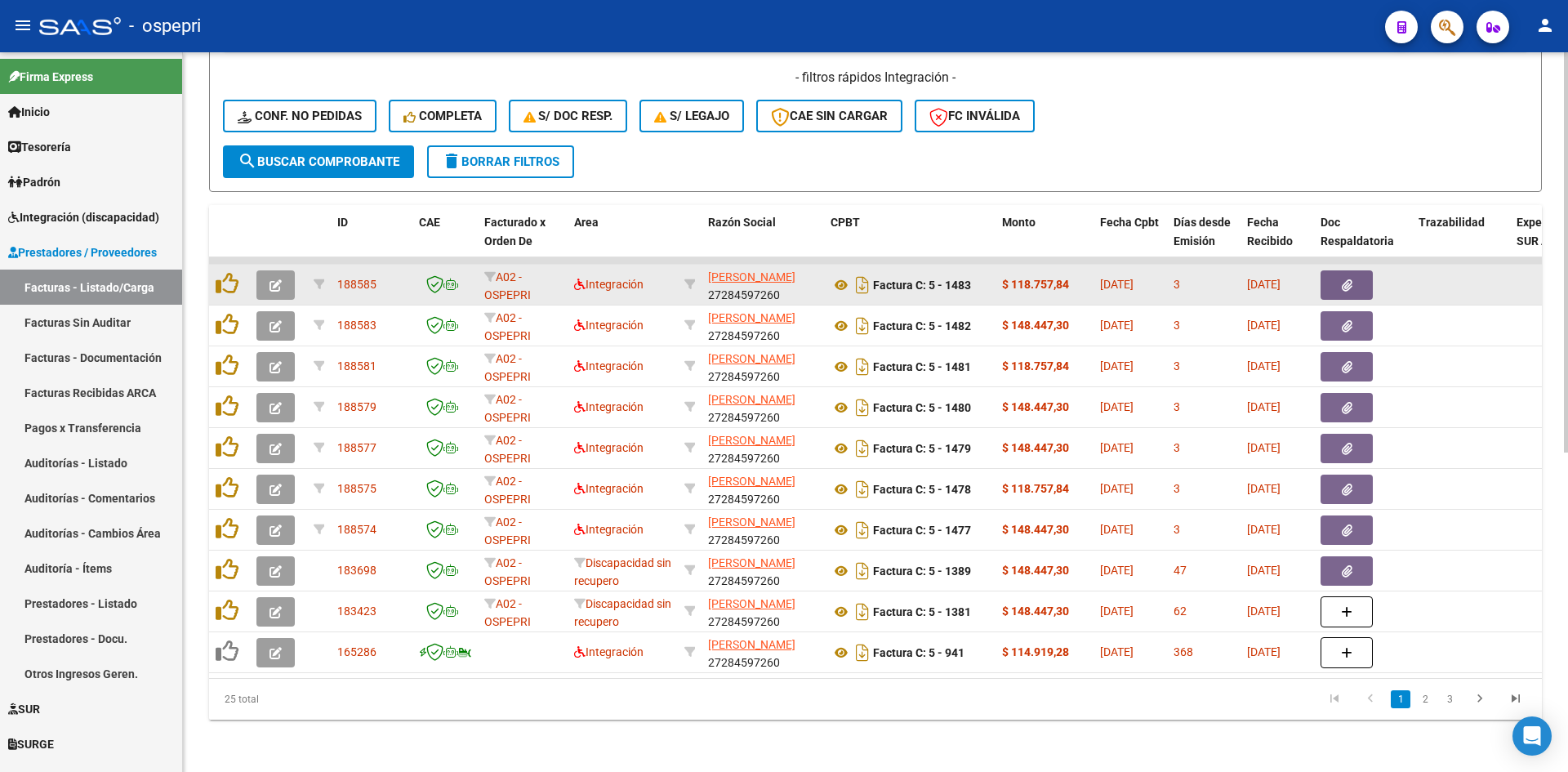
click at [277, 279] on icon "button" at bounding box center [276, 285] width 12 height 12
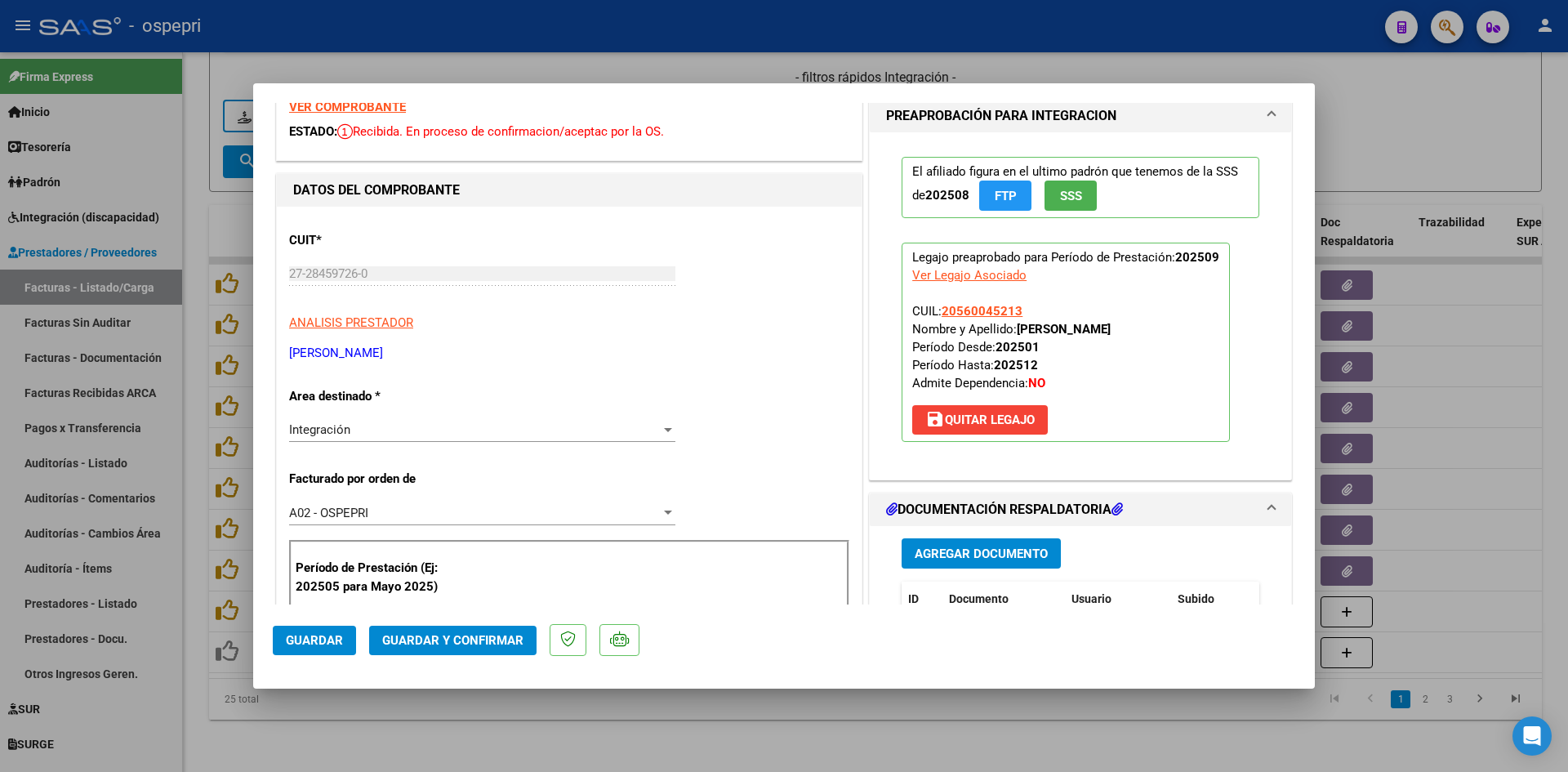
scroll to position [0, 0]
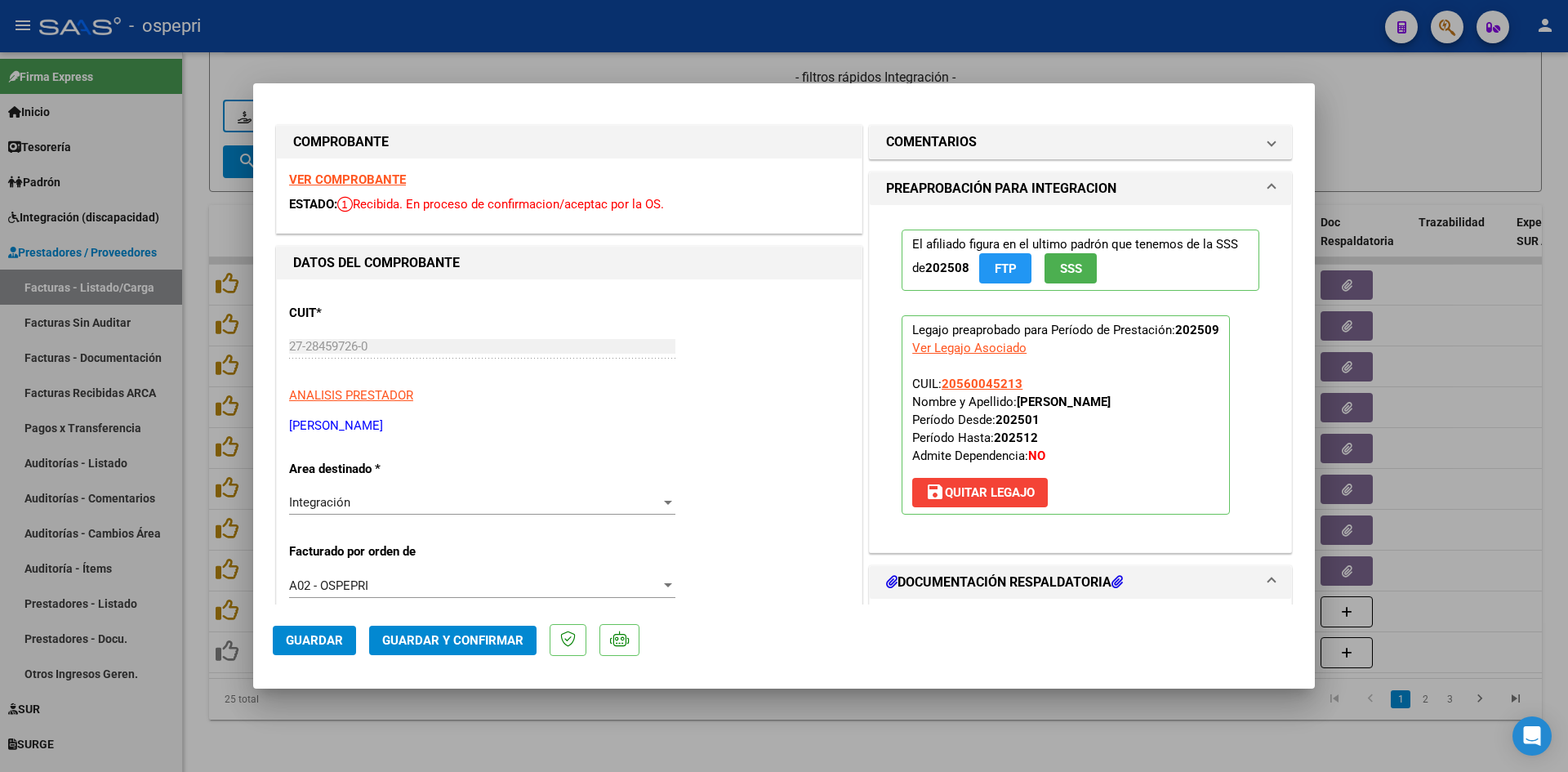
click at [376, 169] on div "VER COMPROBANTE ESTADO: Recibida. En proceso de confirmacion/aceptac por la OS." at bounding box center [569, 195] width 585 height 74
click at [375, 177] on strong "VER COMPROBANTE" at bounding box center [348, 179] width 116 height 15
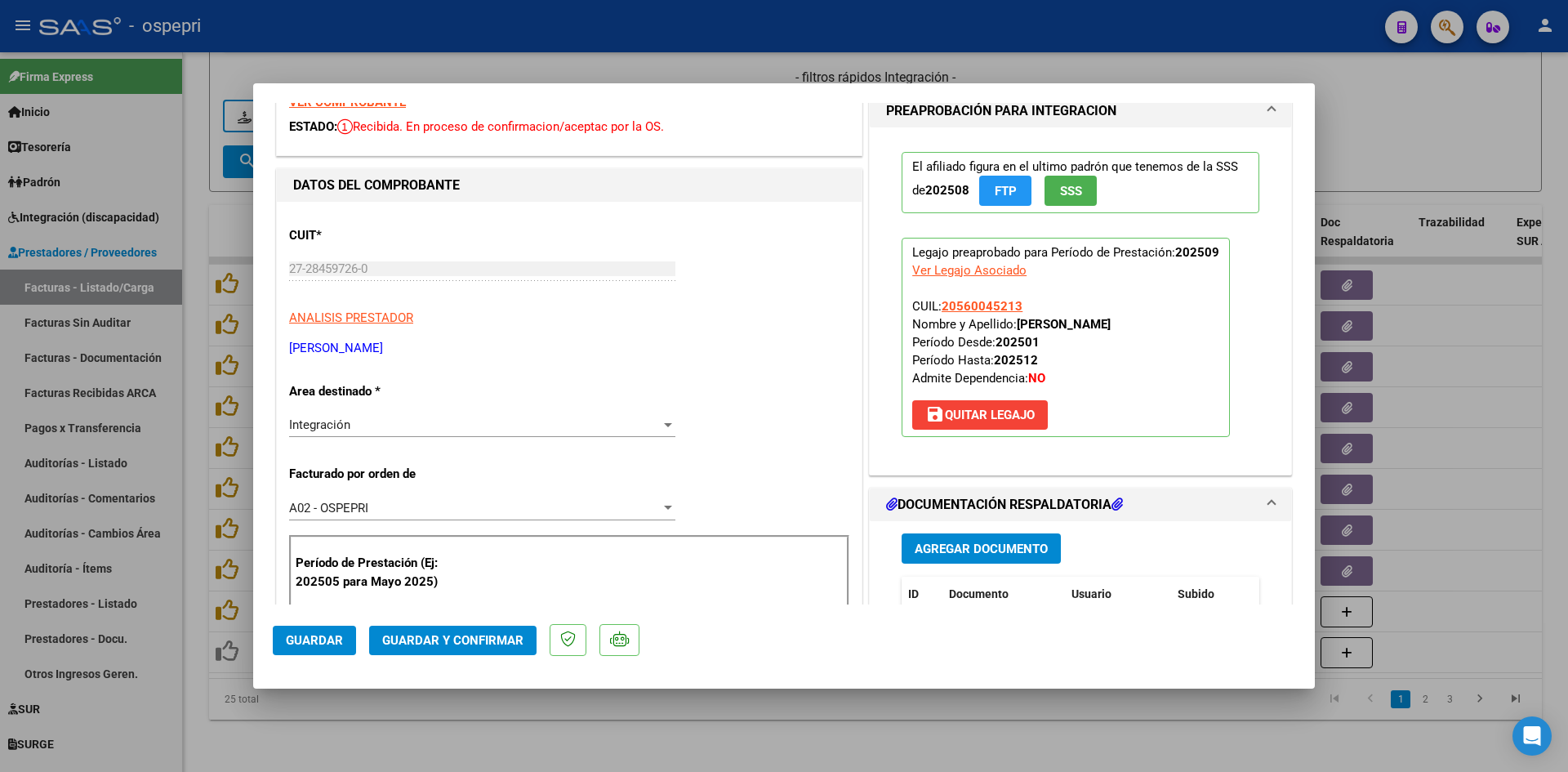
scroll to position [245, 0]
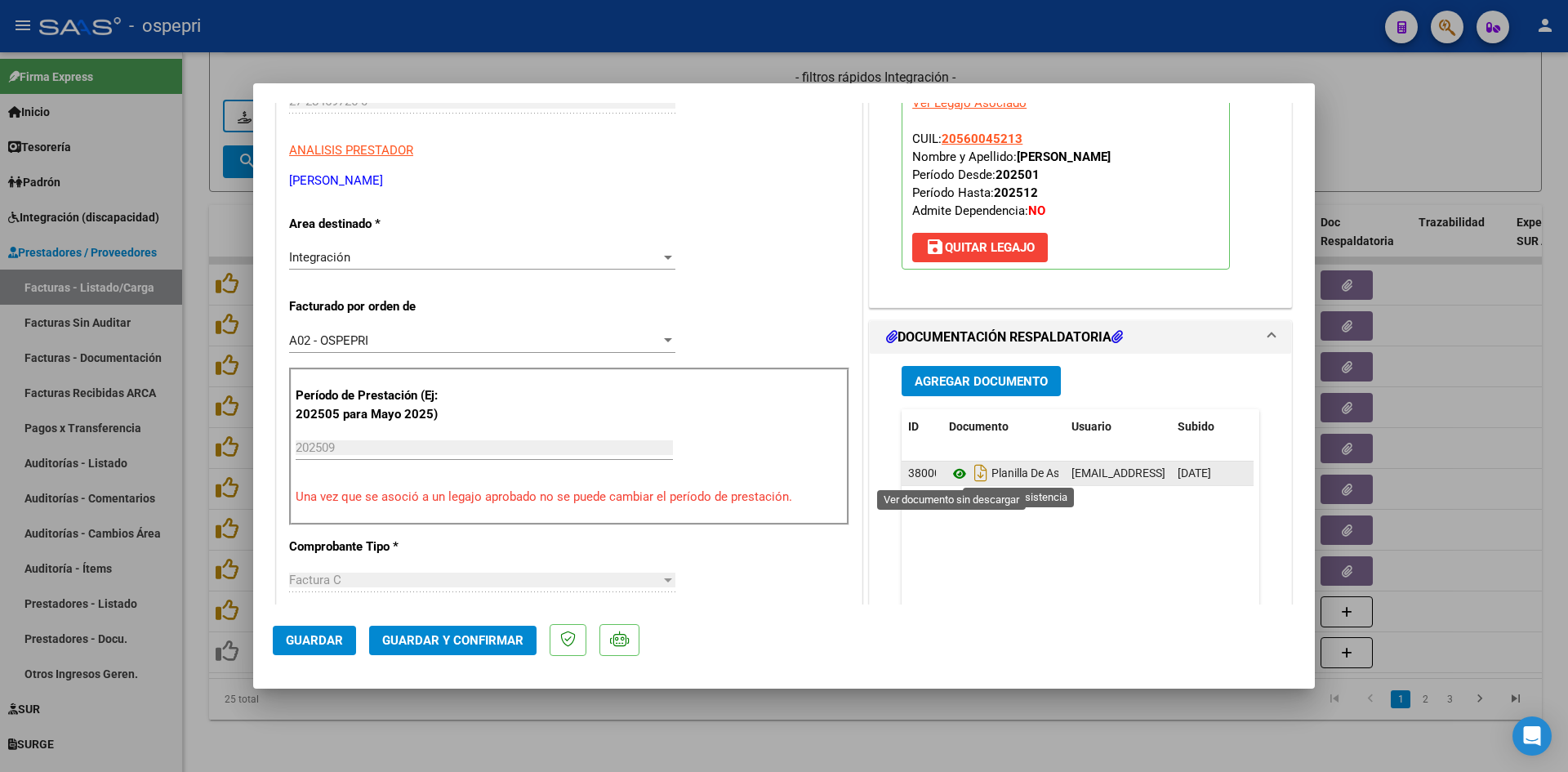
click at [953, 473] on icon at bounding box center [960, 473] width 21 height 19
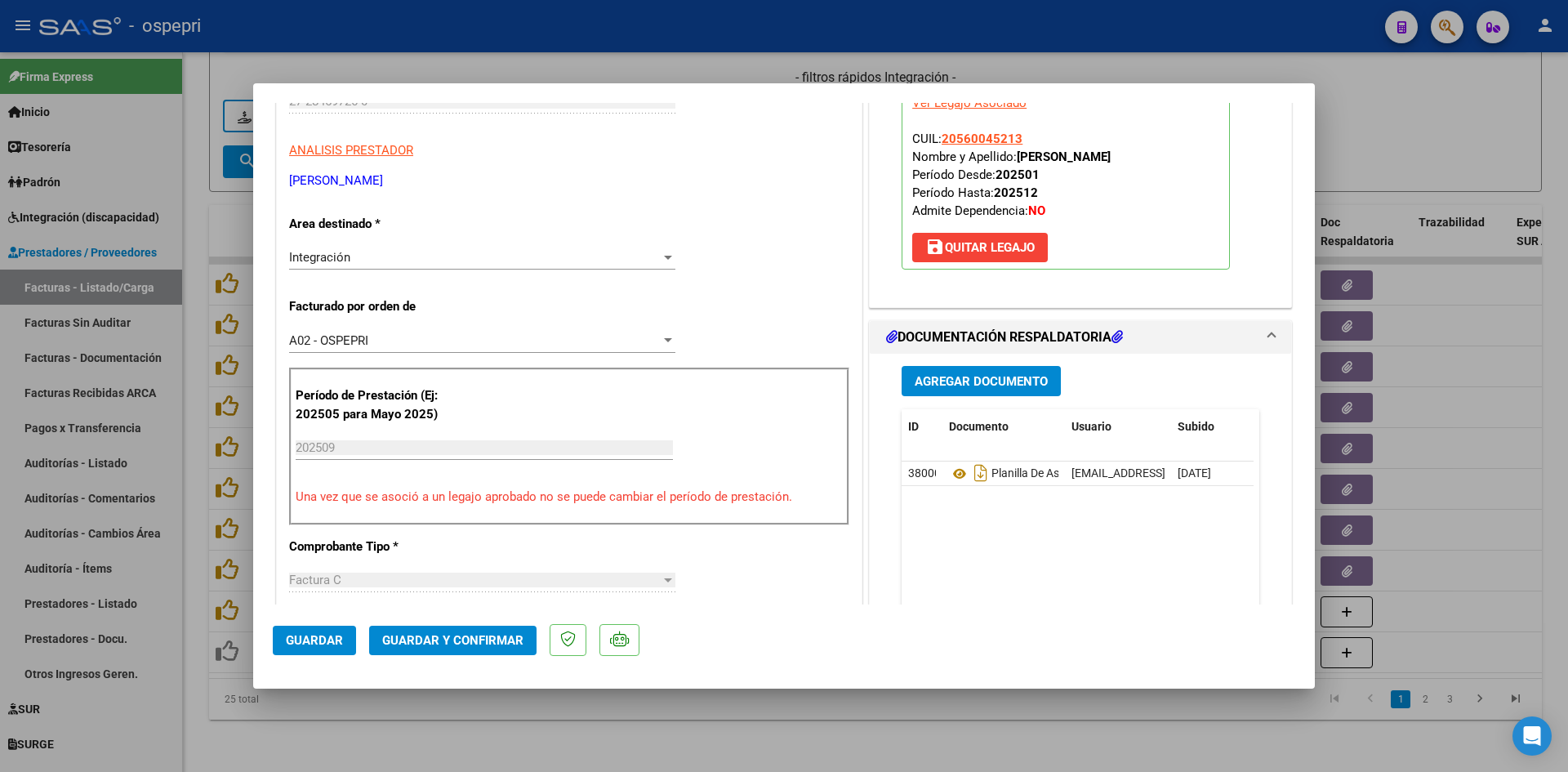
click at [501, 641] on span "Guardar y Confirmar" at bounding box center [452, 641] width 141 height 15
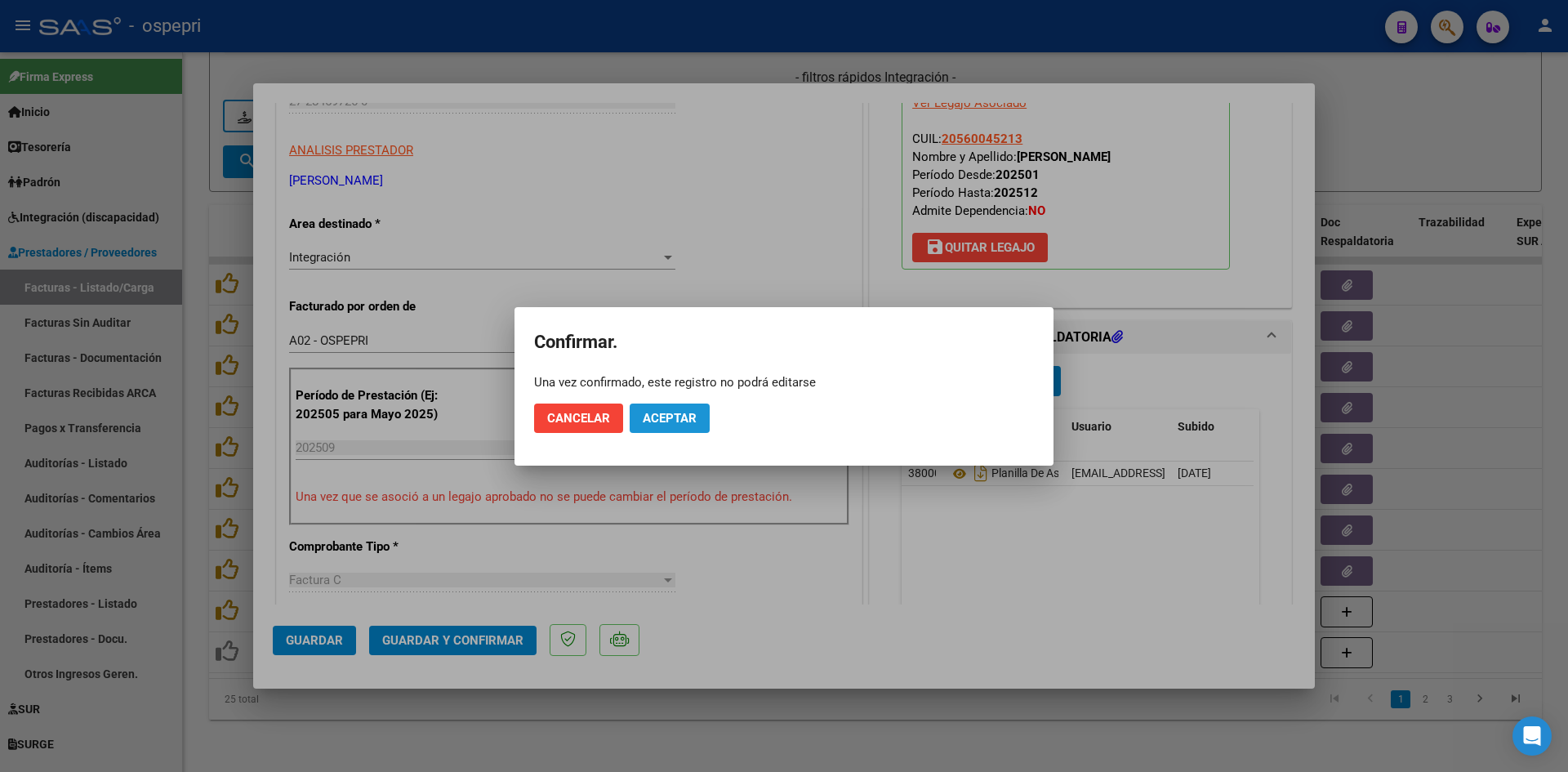
click at [667, 418] on span "Aceptar" at bounding box center [669, 418] width 54 height 15
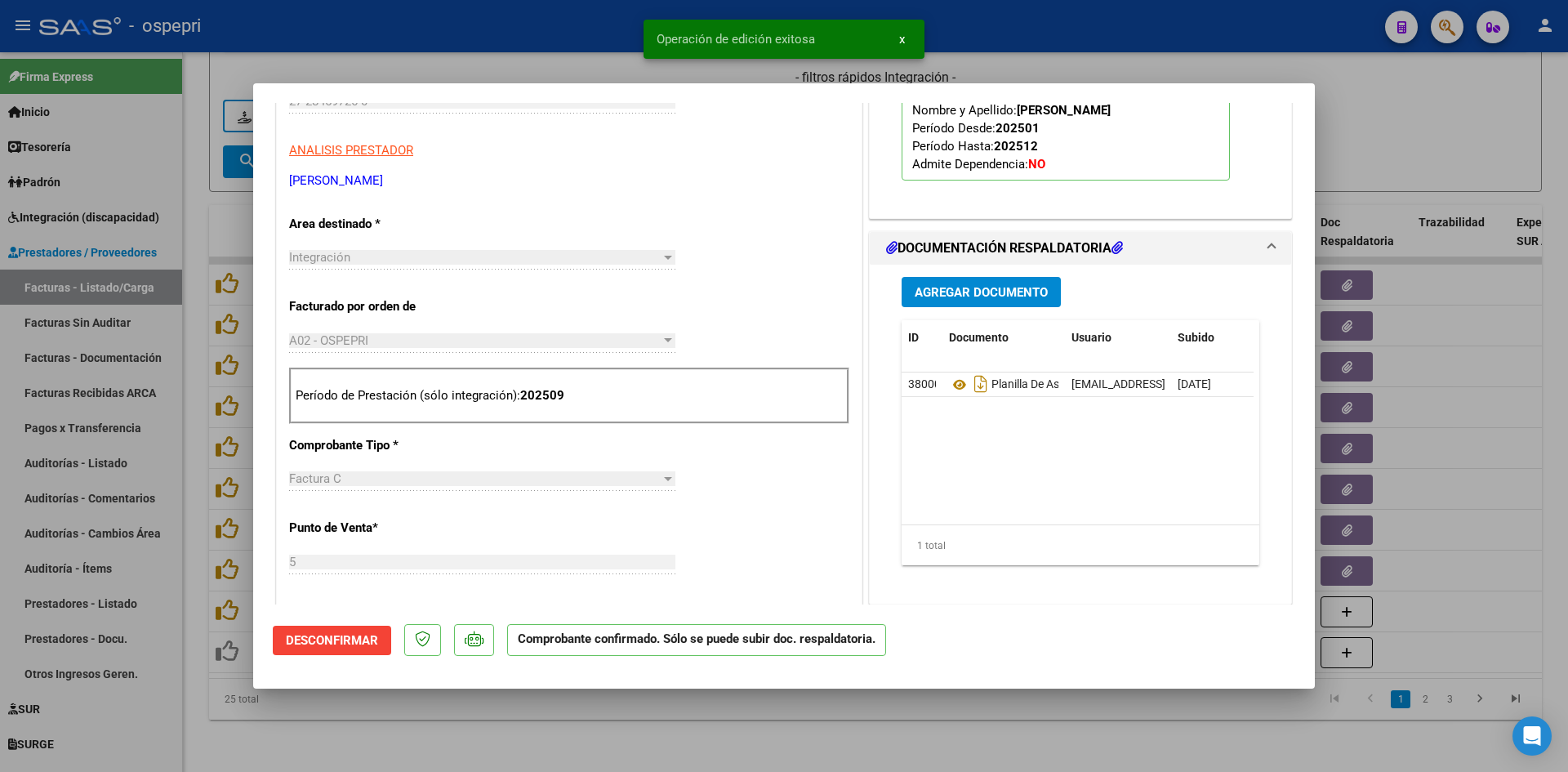
type input "$ 0,00"
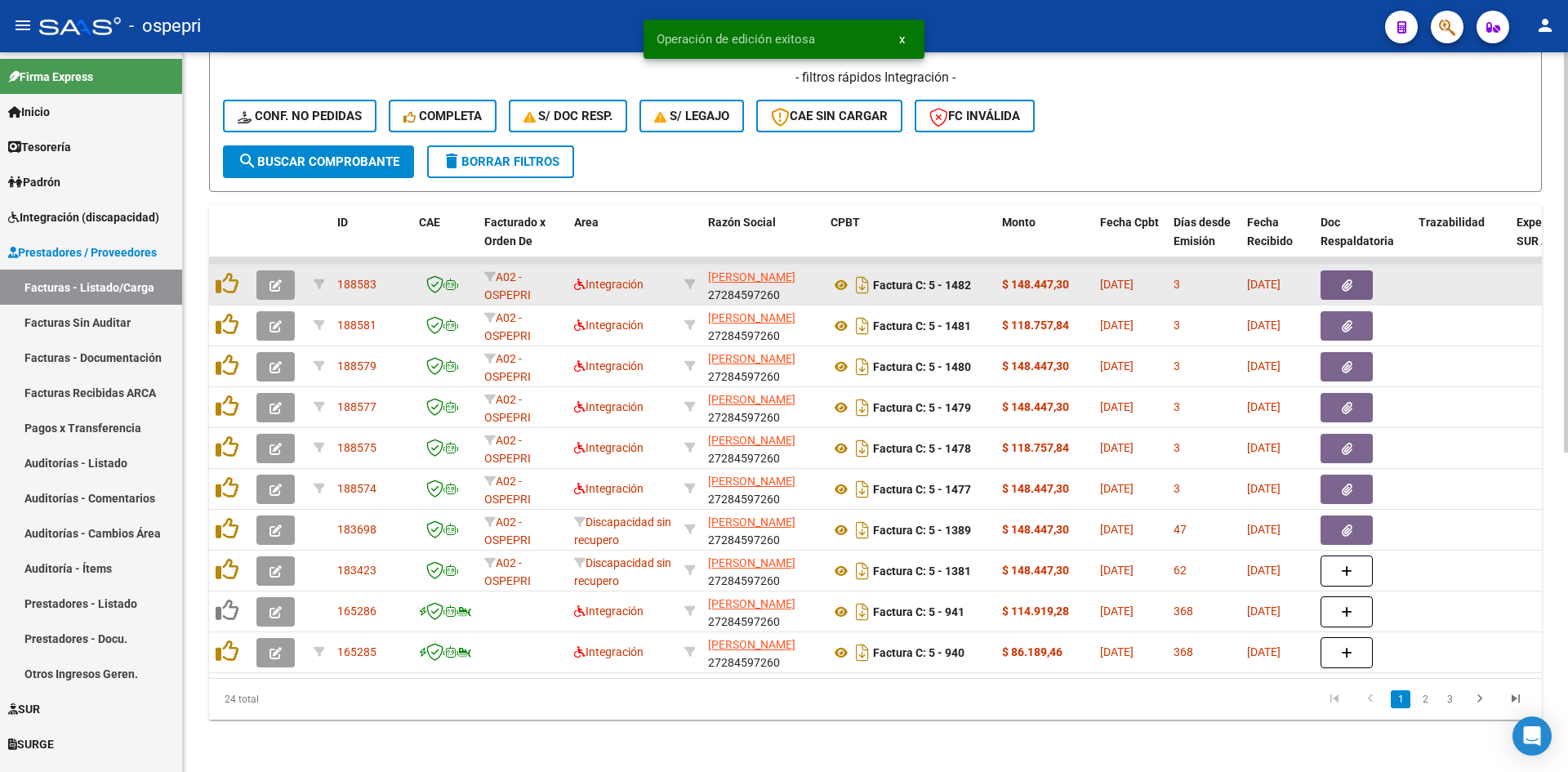
click at [284, 270] on button "button" at bounding box center [276, 285] width 39 height 30
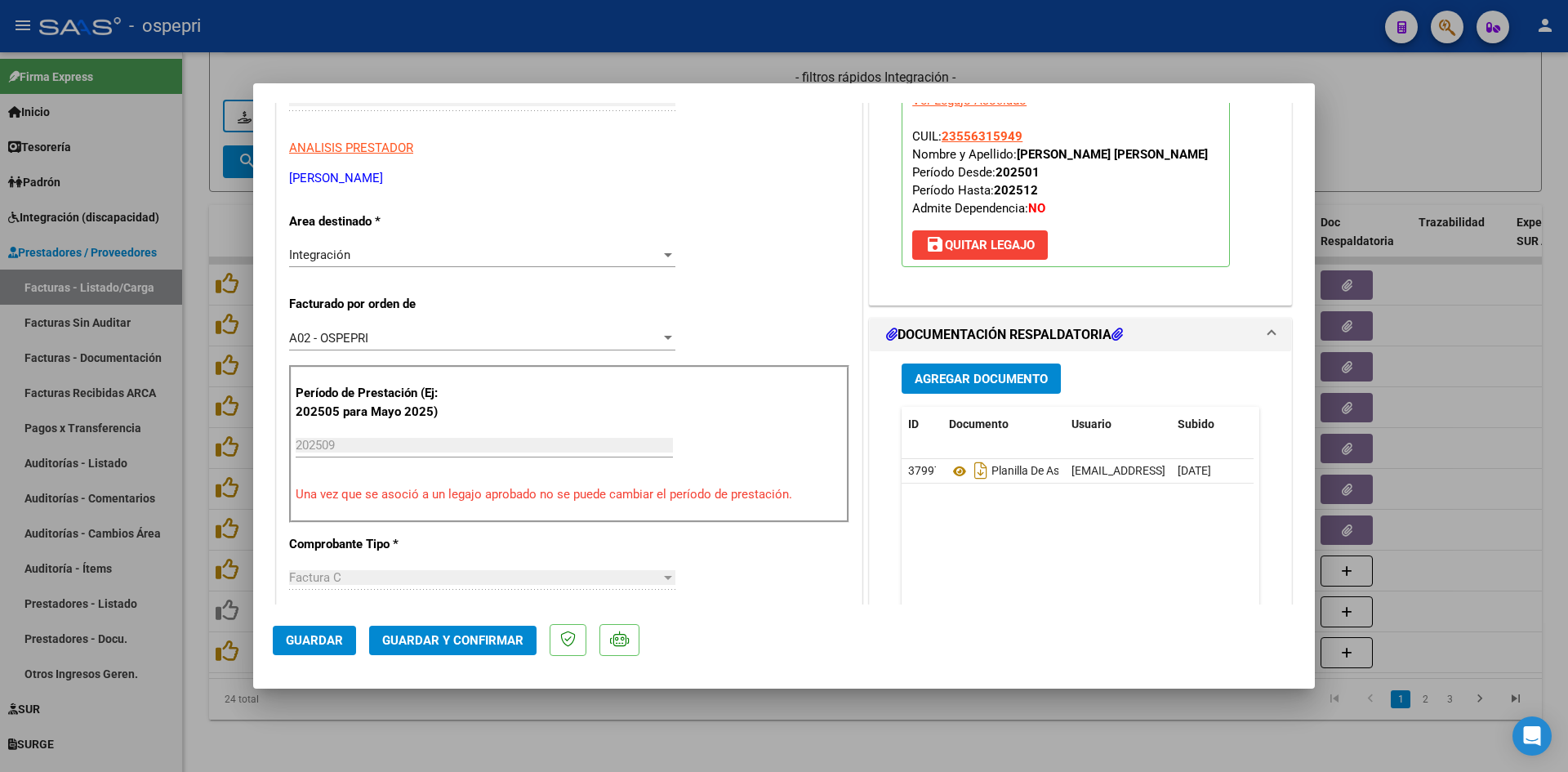
scroll to position [0, 0]
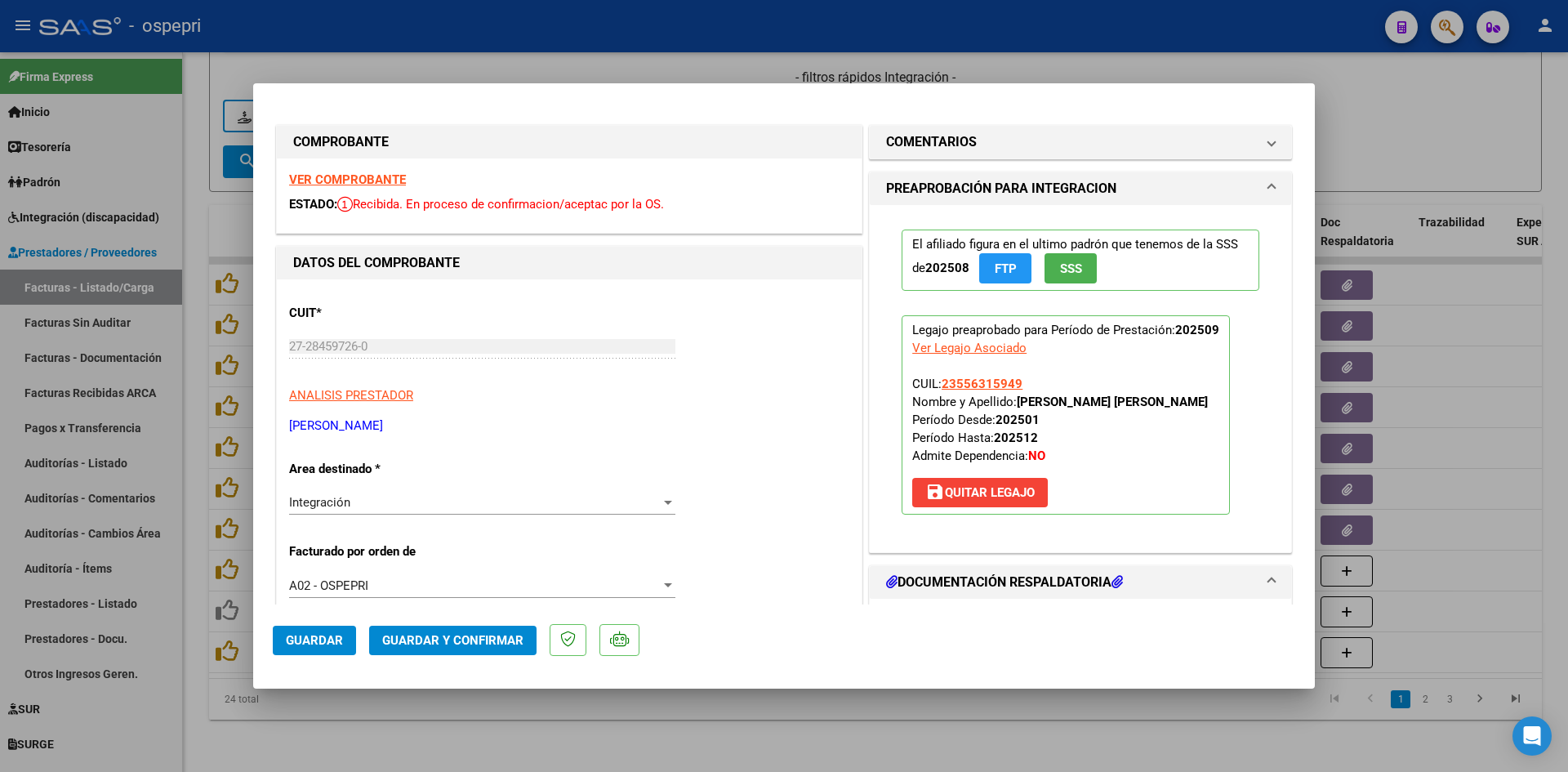
click at [390, 180] on strong "VER COMPROBANTE" at bounding box center [348, 179] width 116 height 15
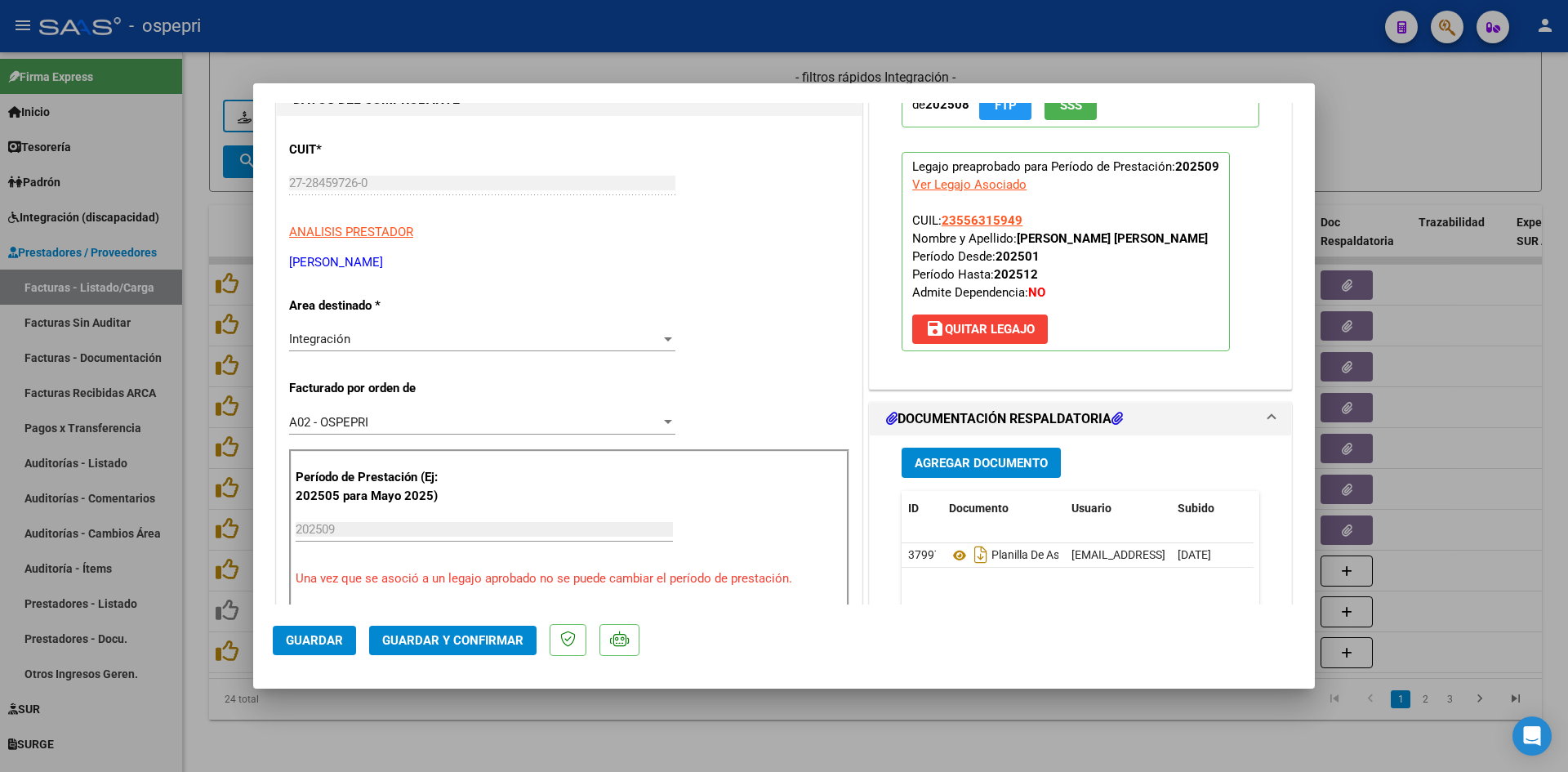
scroll to position [245, 0]
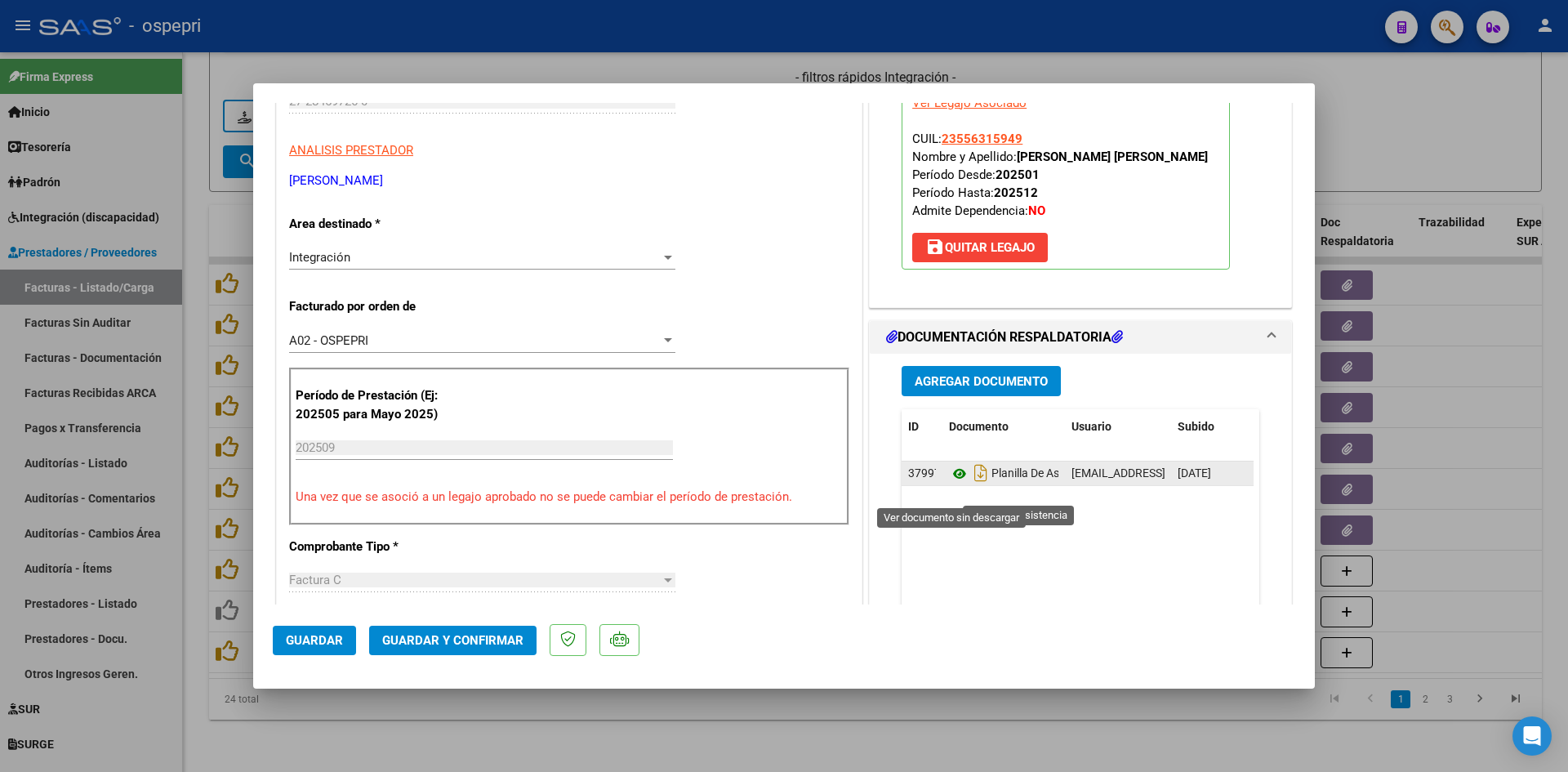
click at [951, 484] on icon at bounding box center [960, 473] width 21 height 19
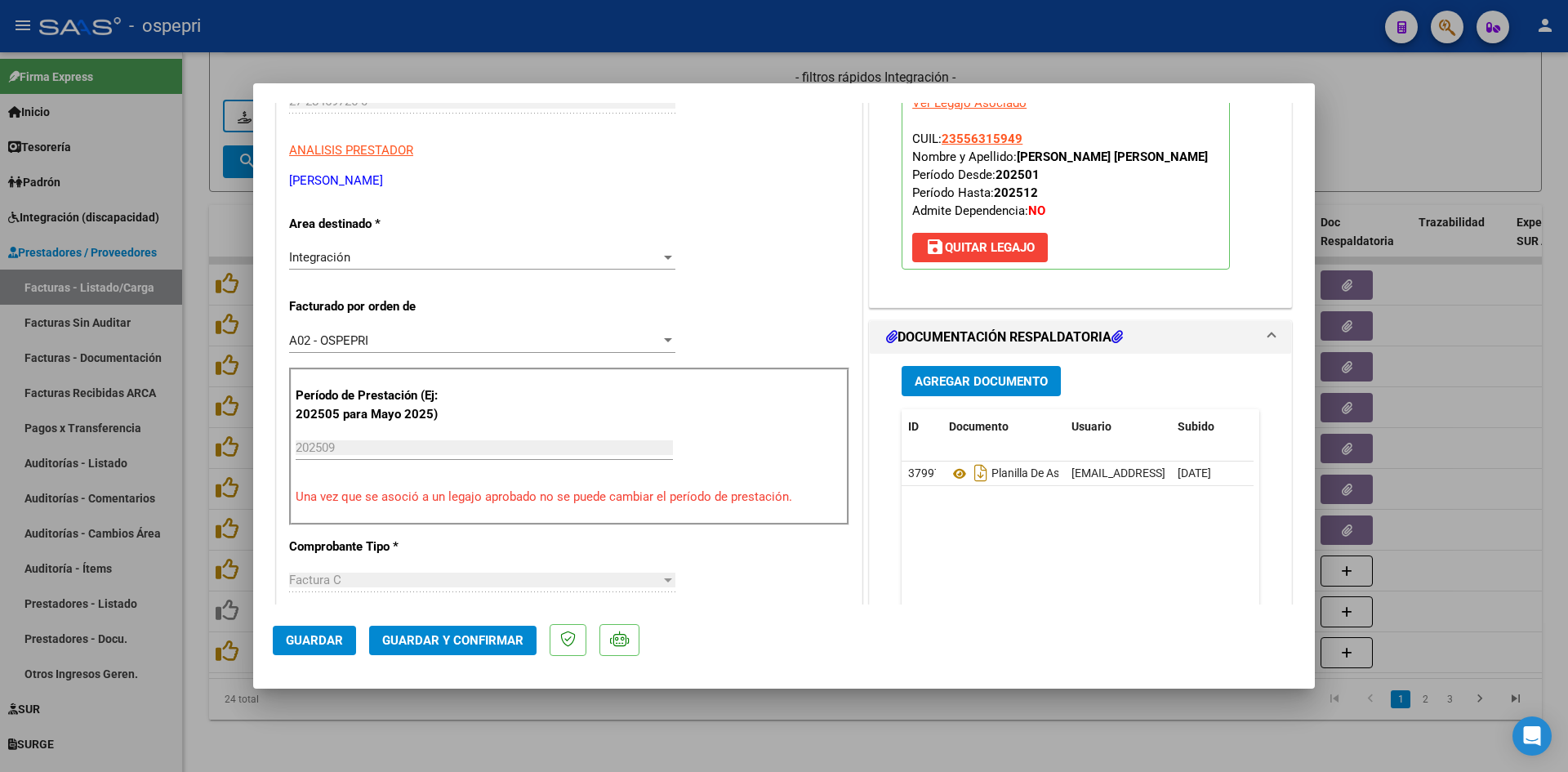
click at [497, 644] on span "Guardar y Confirmar" at bounding box center [452, 641] width 141 height 15
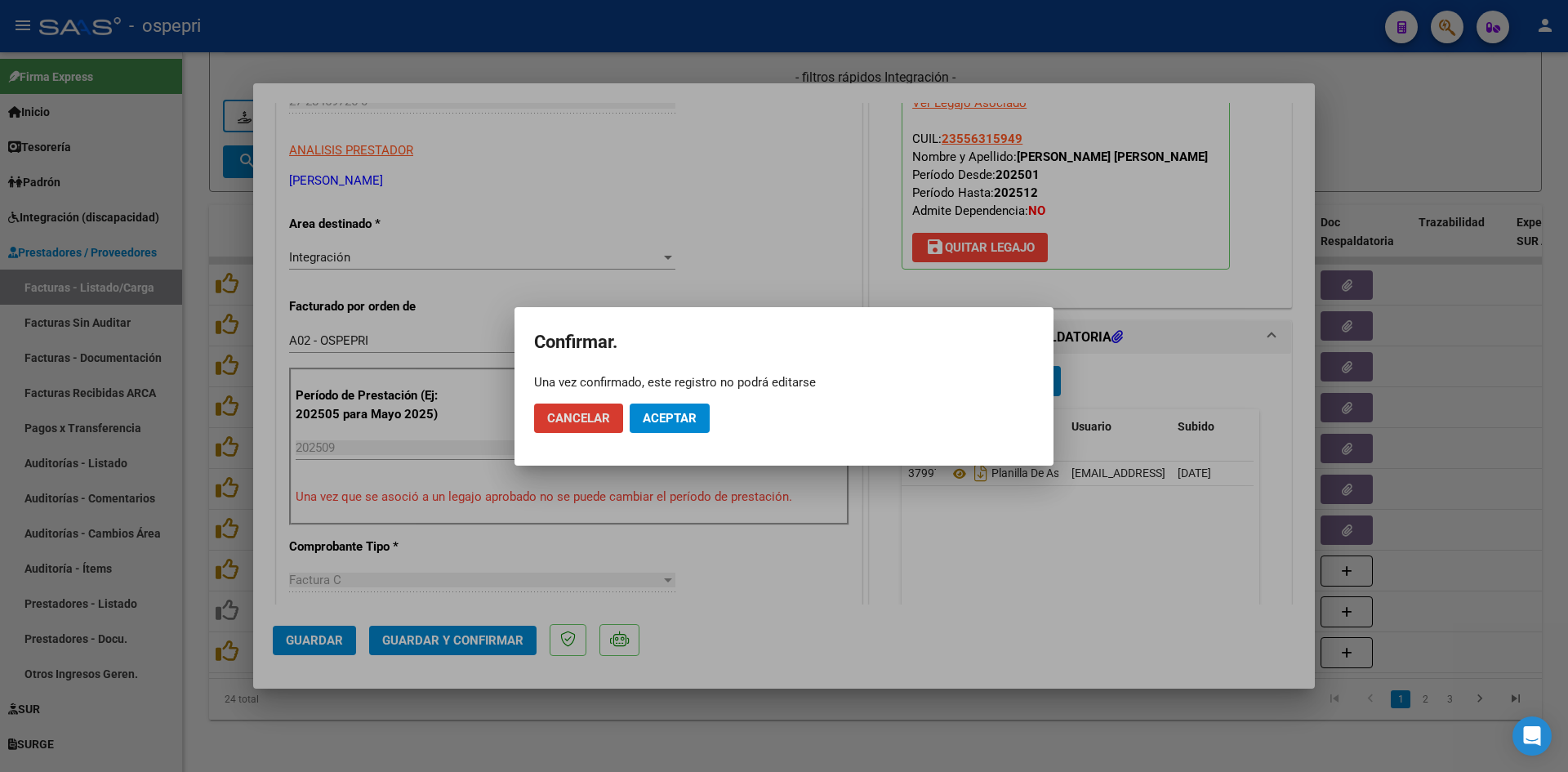
click at [653, 411] on span "Aceptar" at bounding box center [669, 418] width 54 height 15
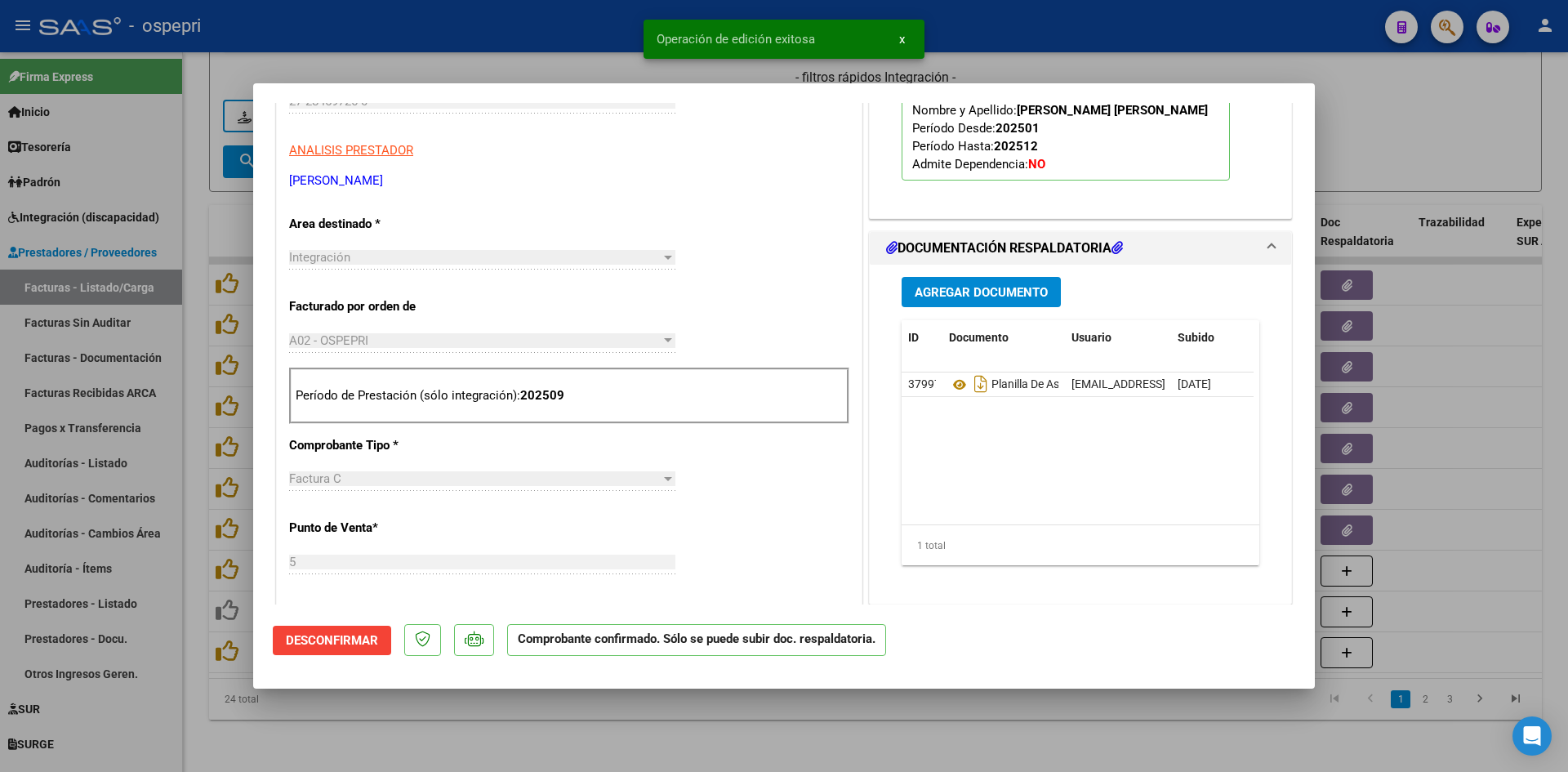
type input "$ 0,00"
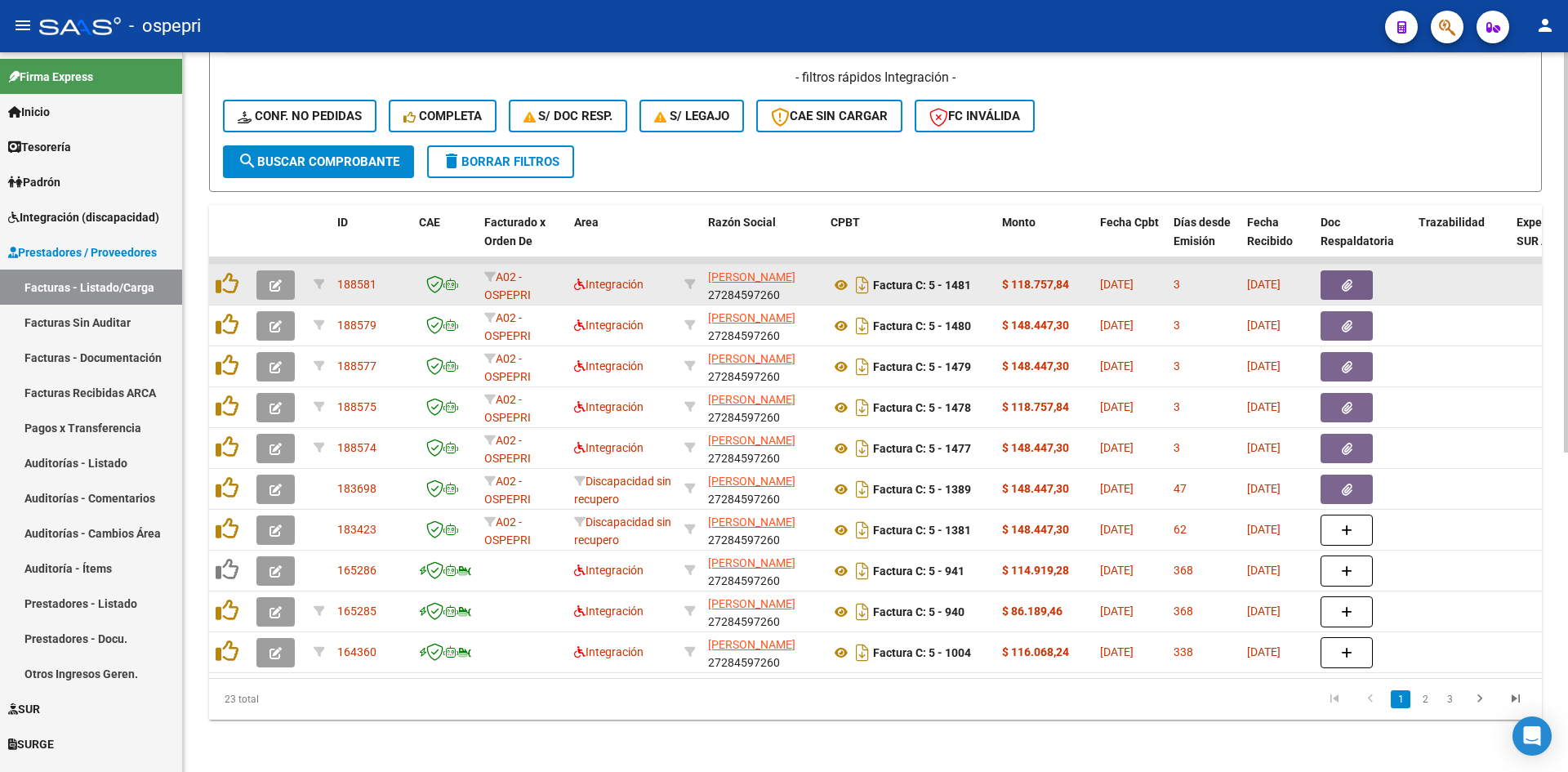
click at [276, 281] on icon "button" at bounding box center [276, 285] width 12 height 12
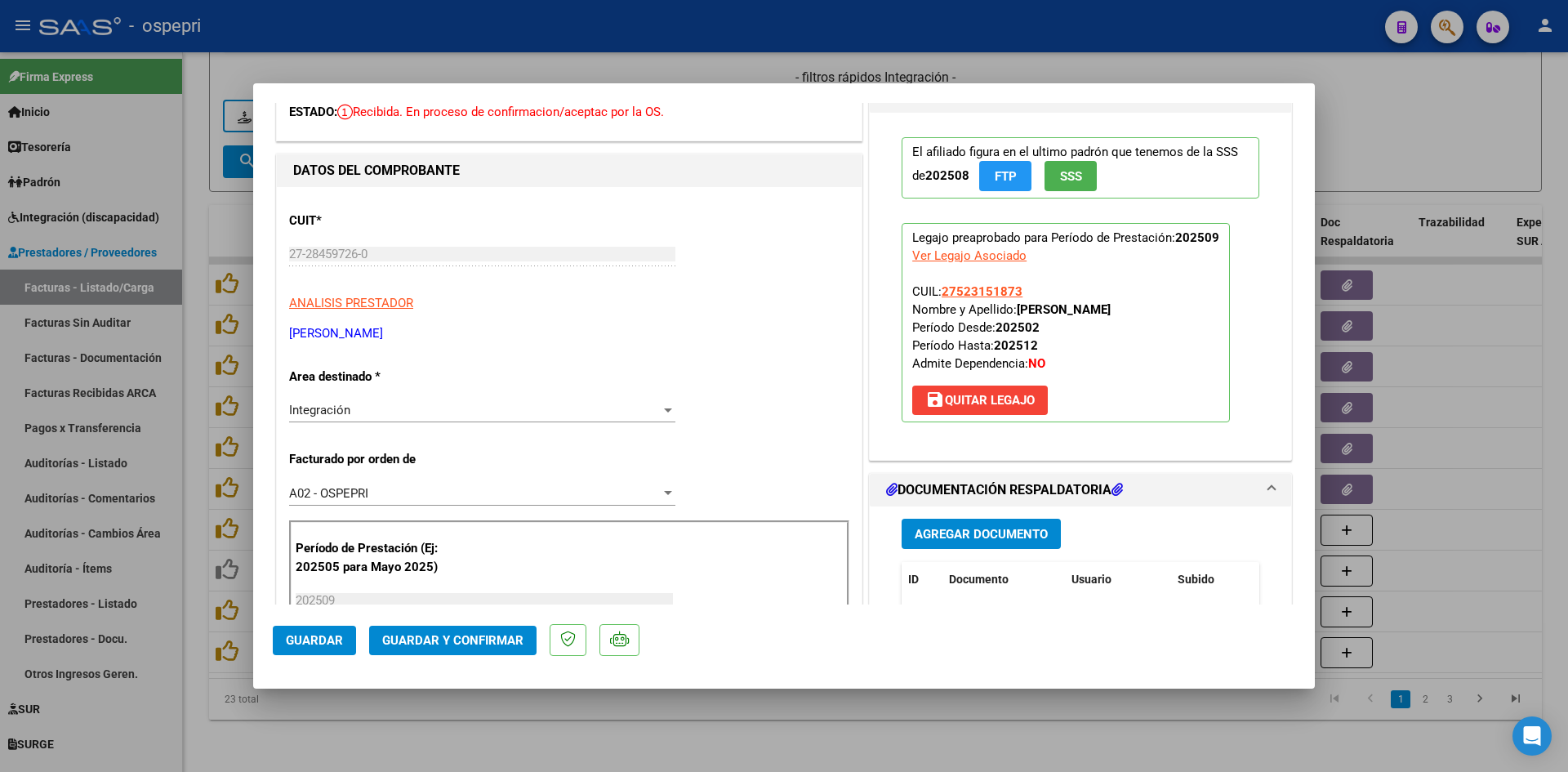
scroll to position [0, 0]
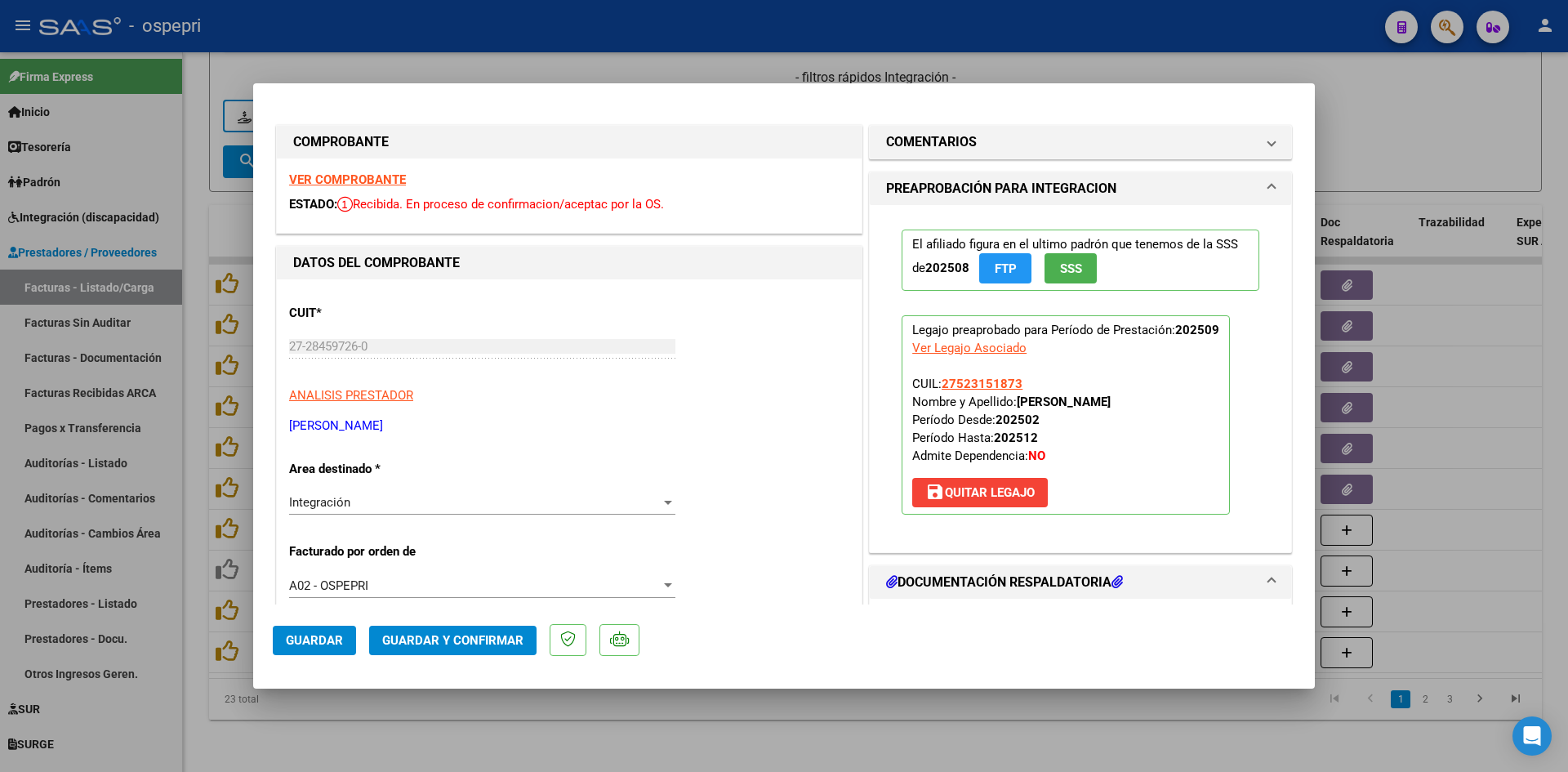
click at [381, 178] on strong "VER COMPROBANTE" at bounding box center [348, 179] width 116 height 15
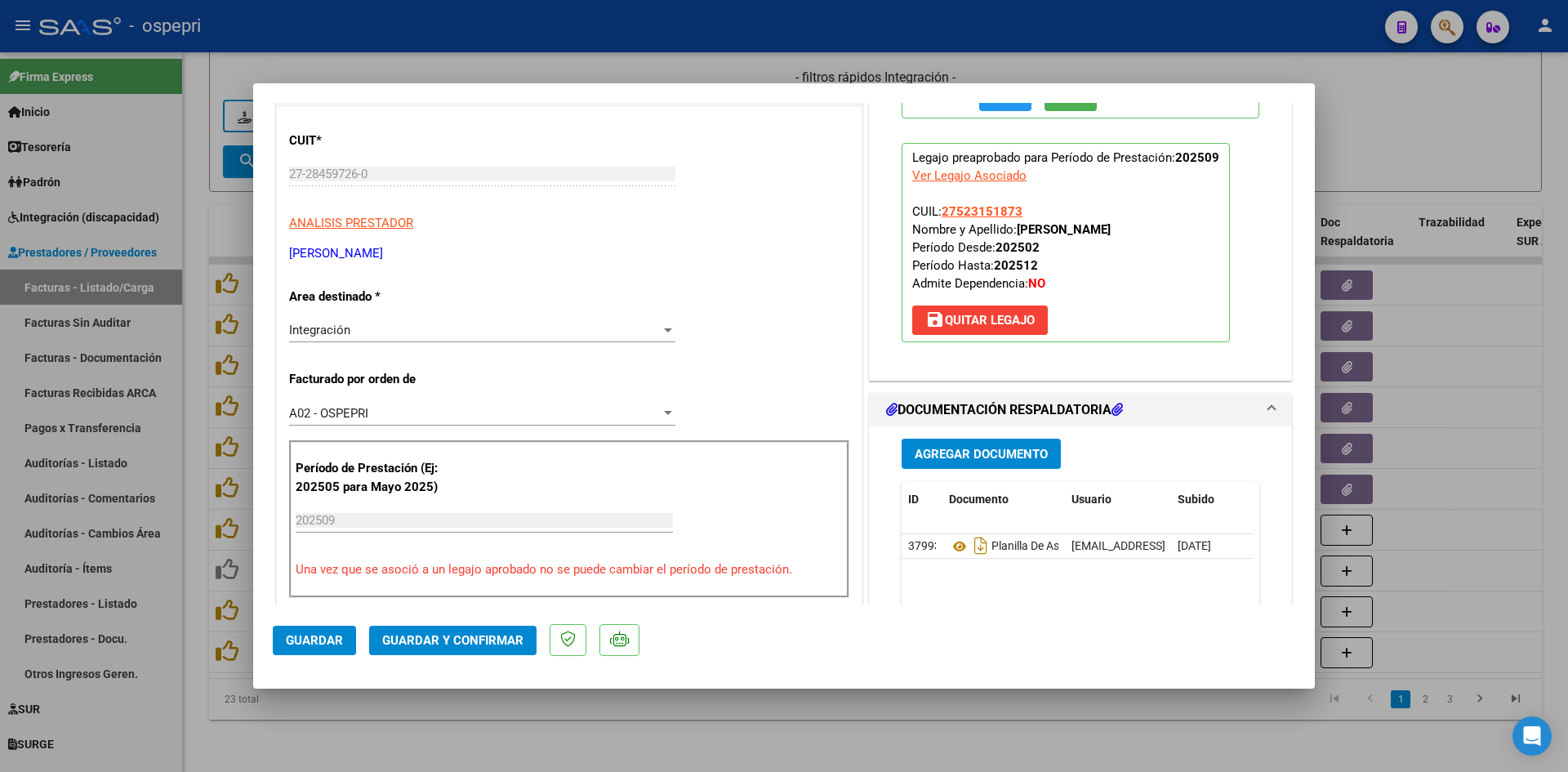
scroll to position [245, 0]
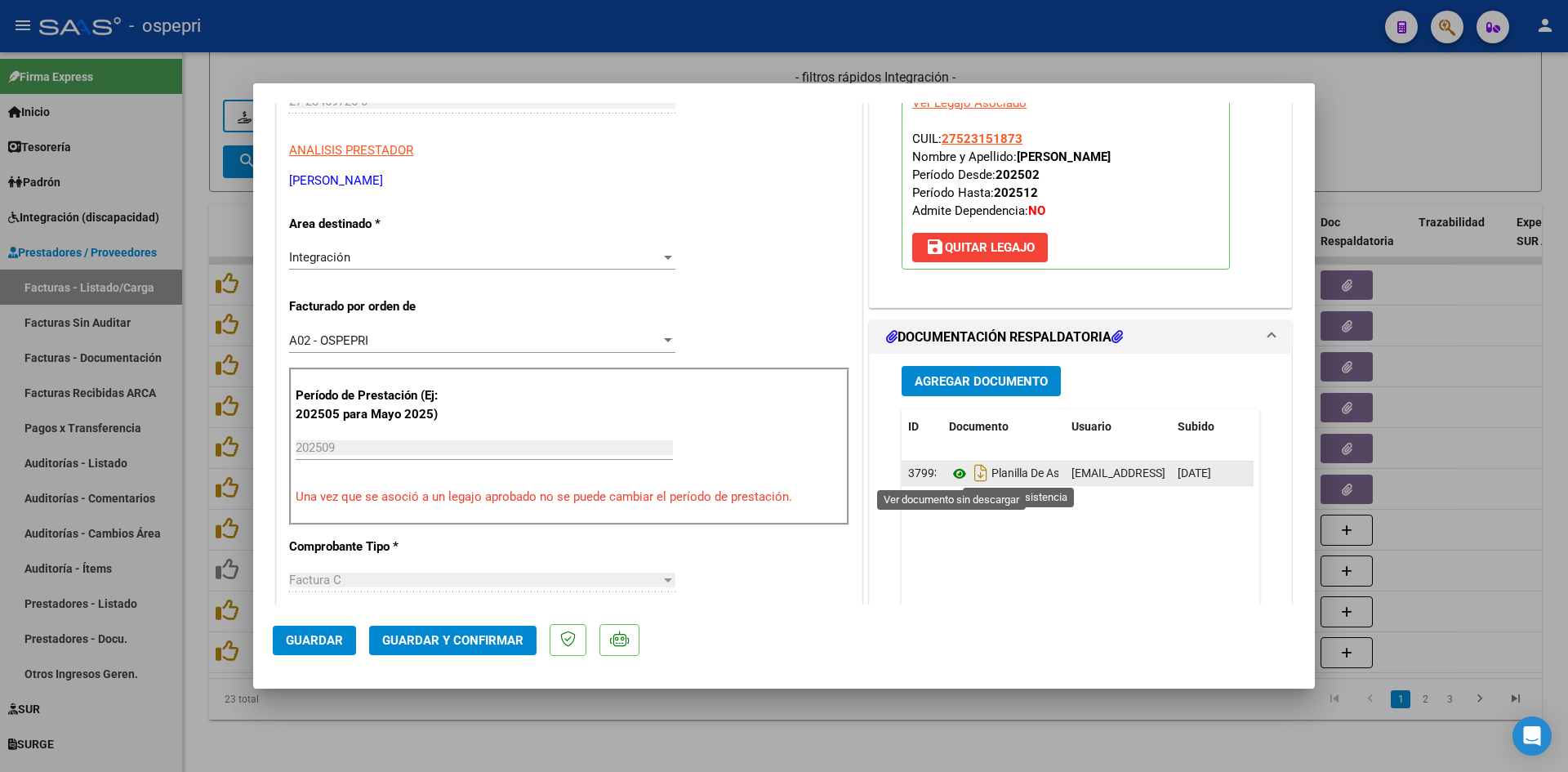
click at [952, 473] on icon at bounding box center [960, 473] width 21 height 19
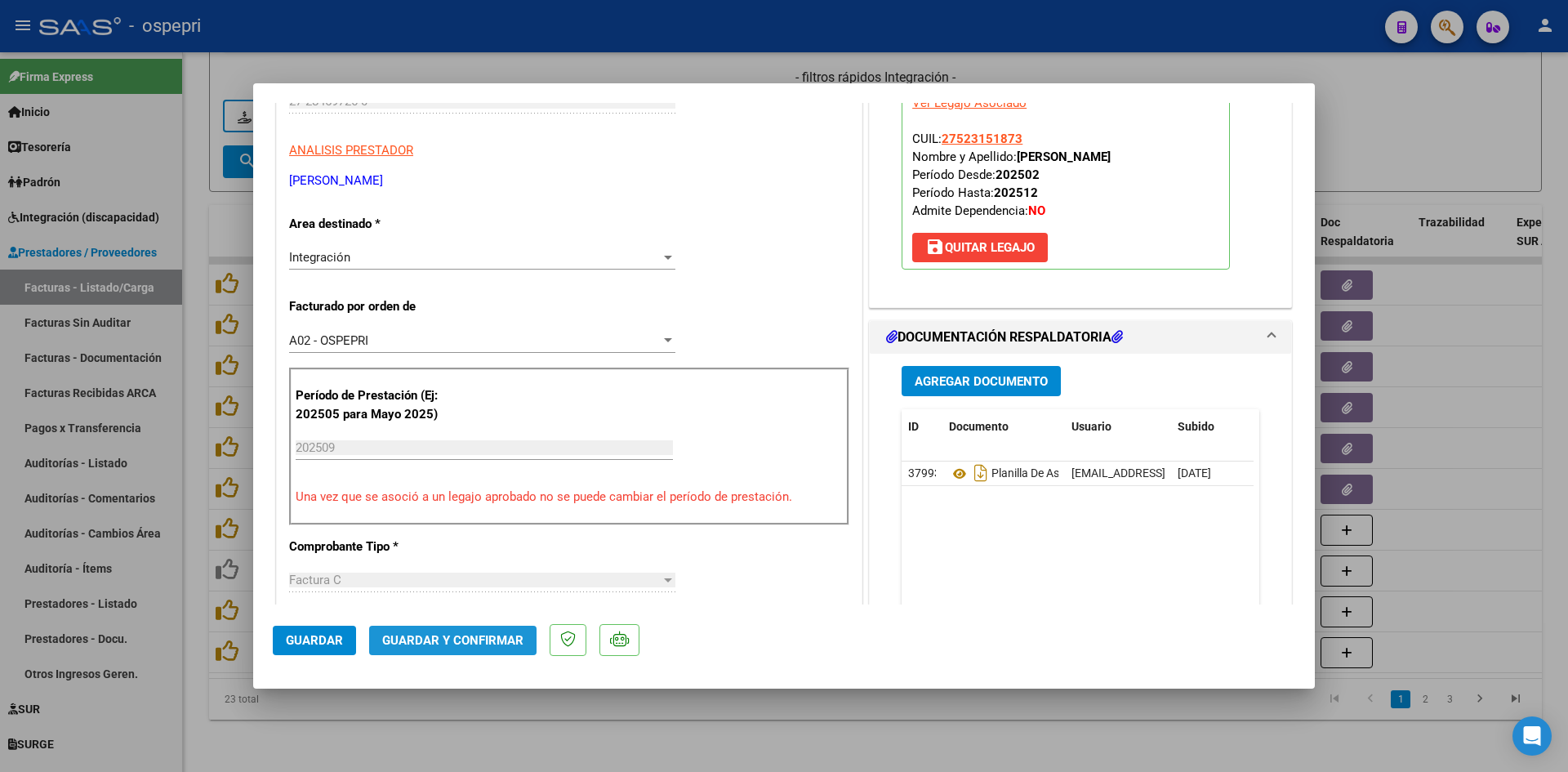
click at [454, 641] on span "Guardar y Confirmar" at bounding box center [452, 641] width 141 height 15
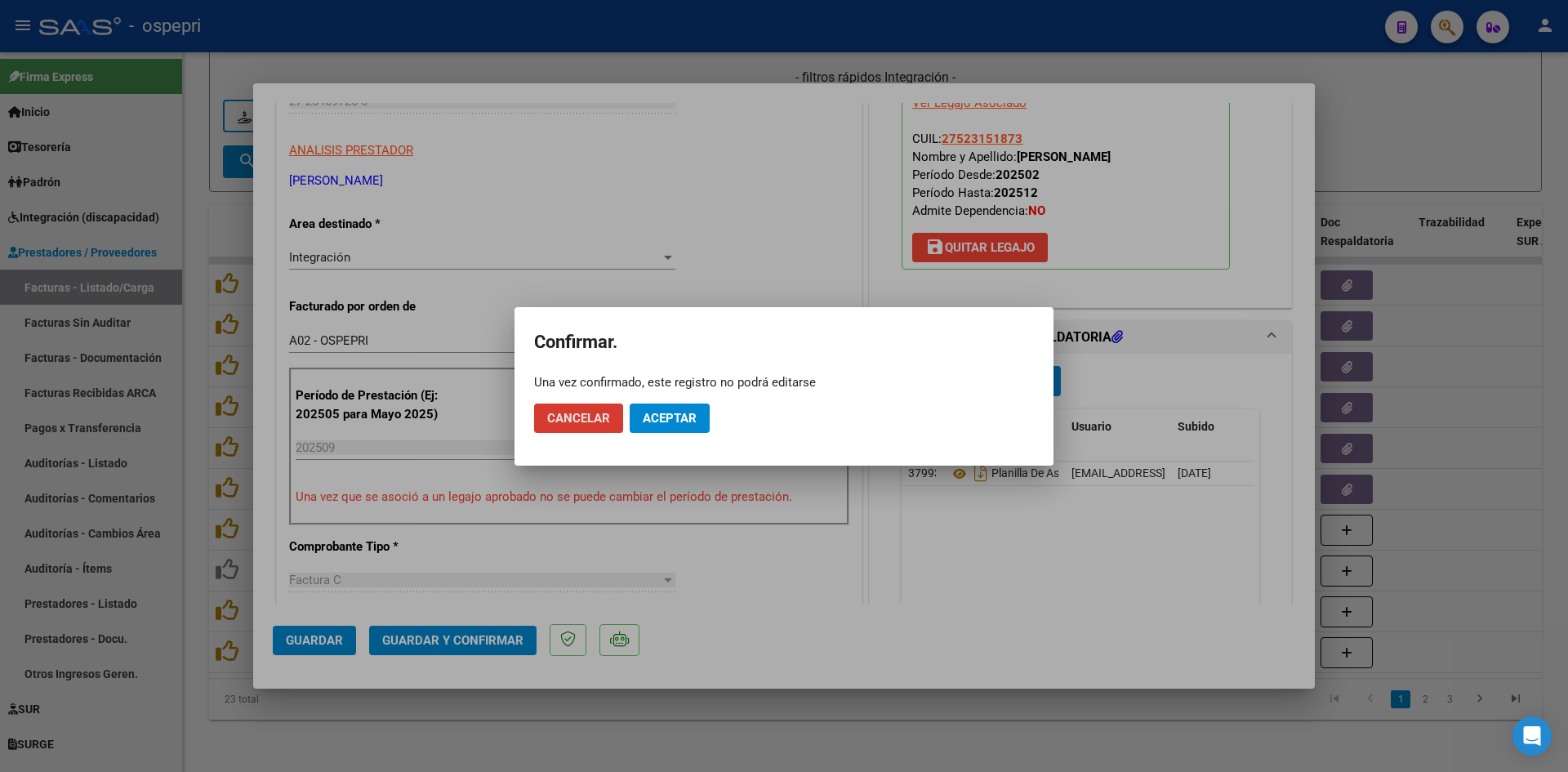
drag, startPoint x: 680, startPoint y: 401, endPoint x: 672, endPoint y: 416, distance: 17.0
click at [680, 403] on mat-dialog-actions "Cancelar Aceptar" at bounding box center [784, 418] width 500 height 55
click at [672, 417] on span "Aceptar" at bounding box center [669, 418] width 54 height 15
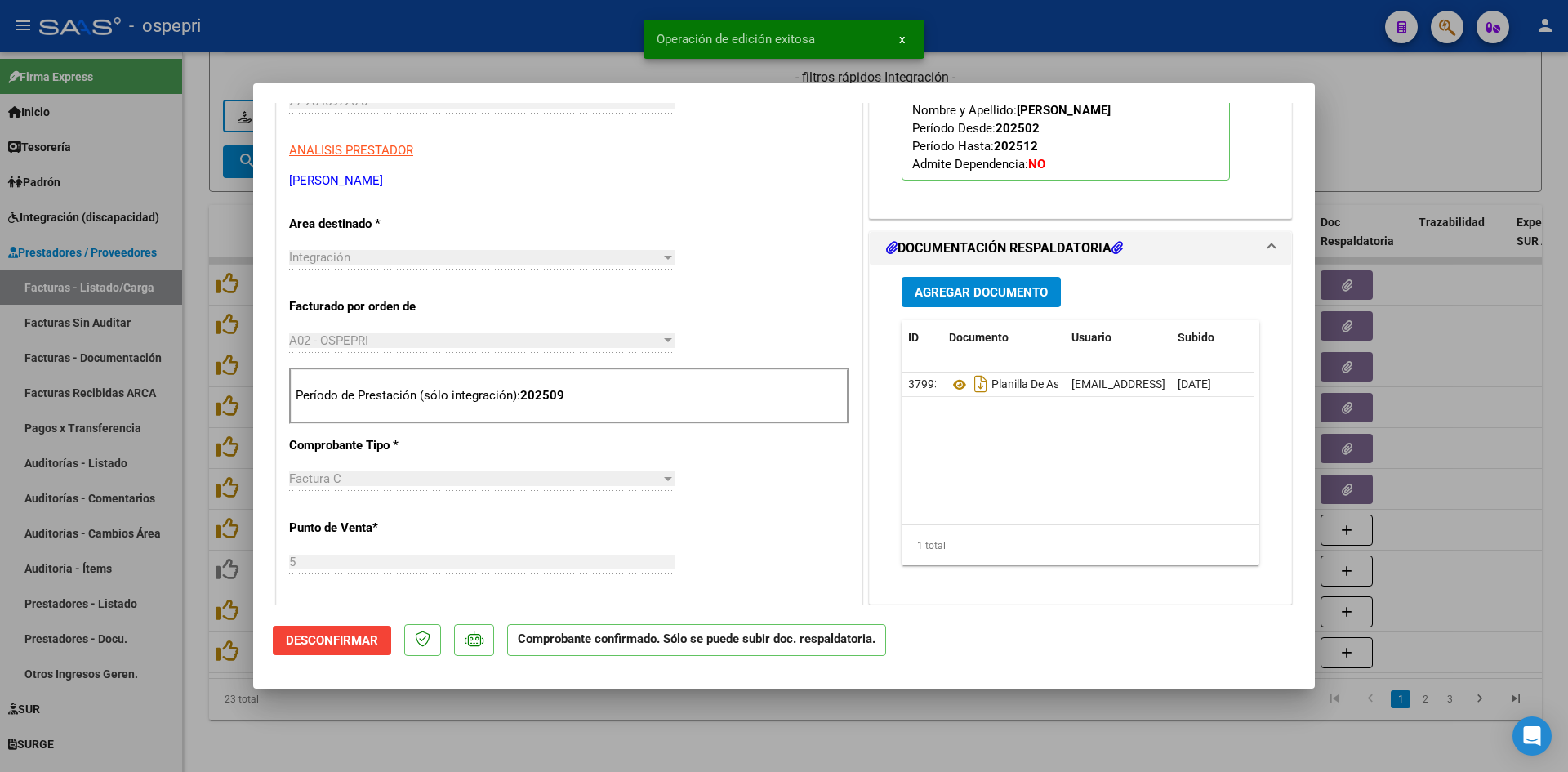
type input "$ 0,00"
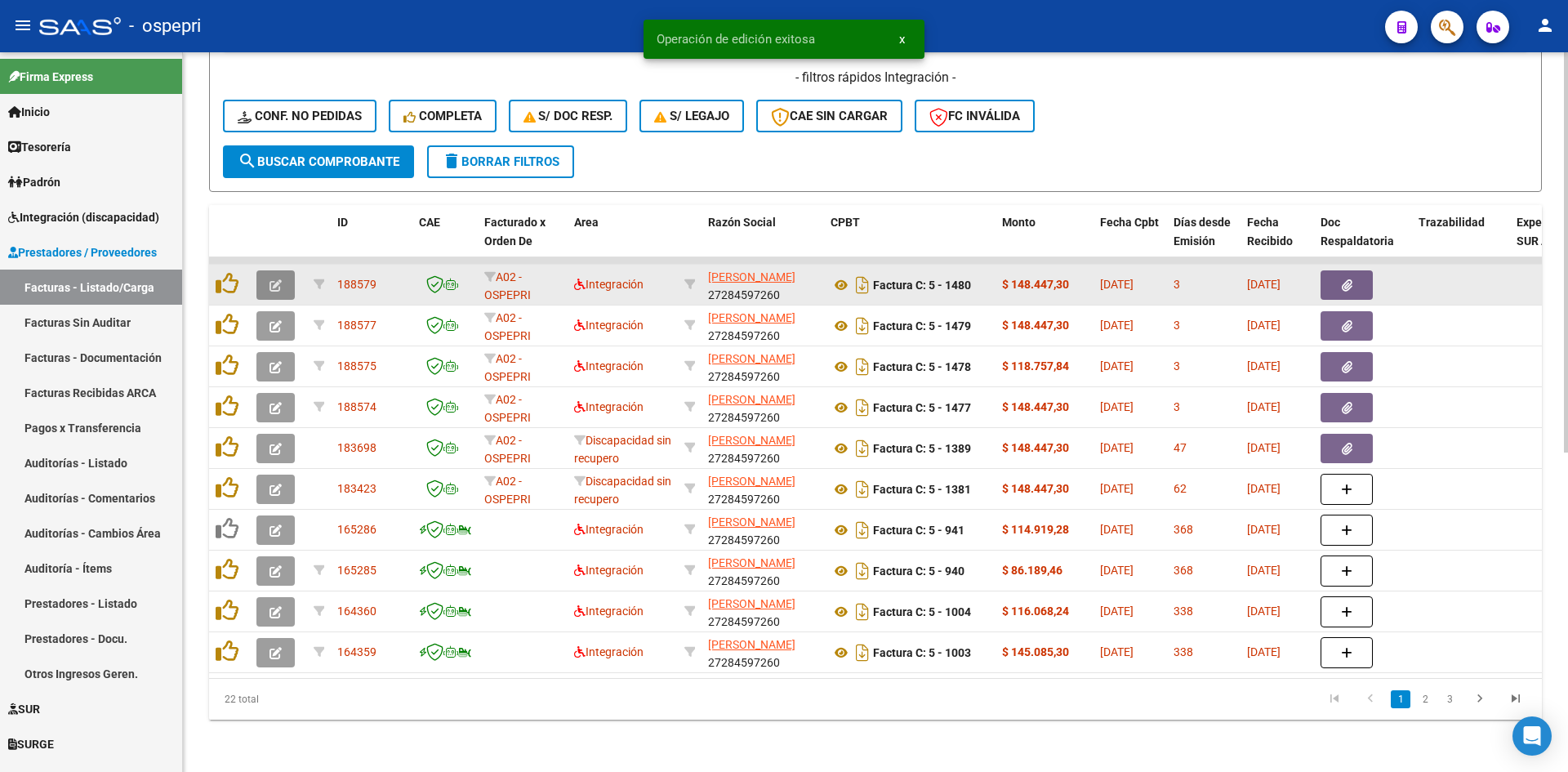
click at [270, 279] on icon "button" at bounding box center [276, 285] width 12 height 12
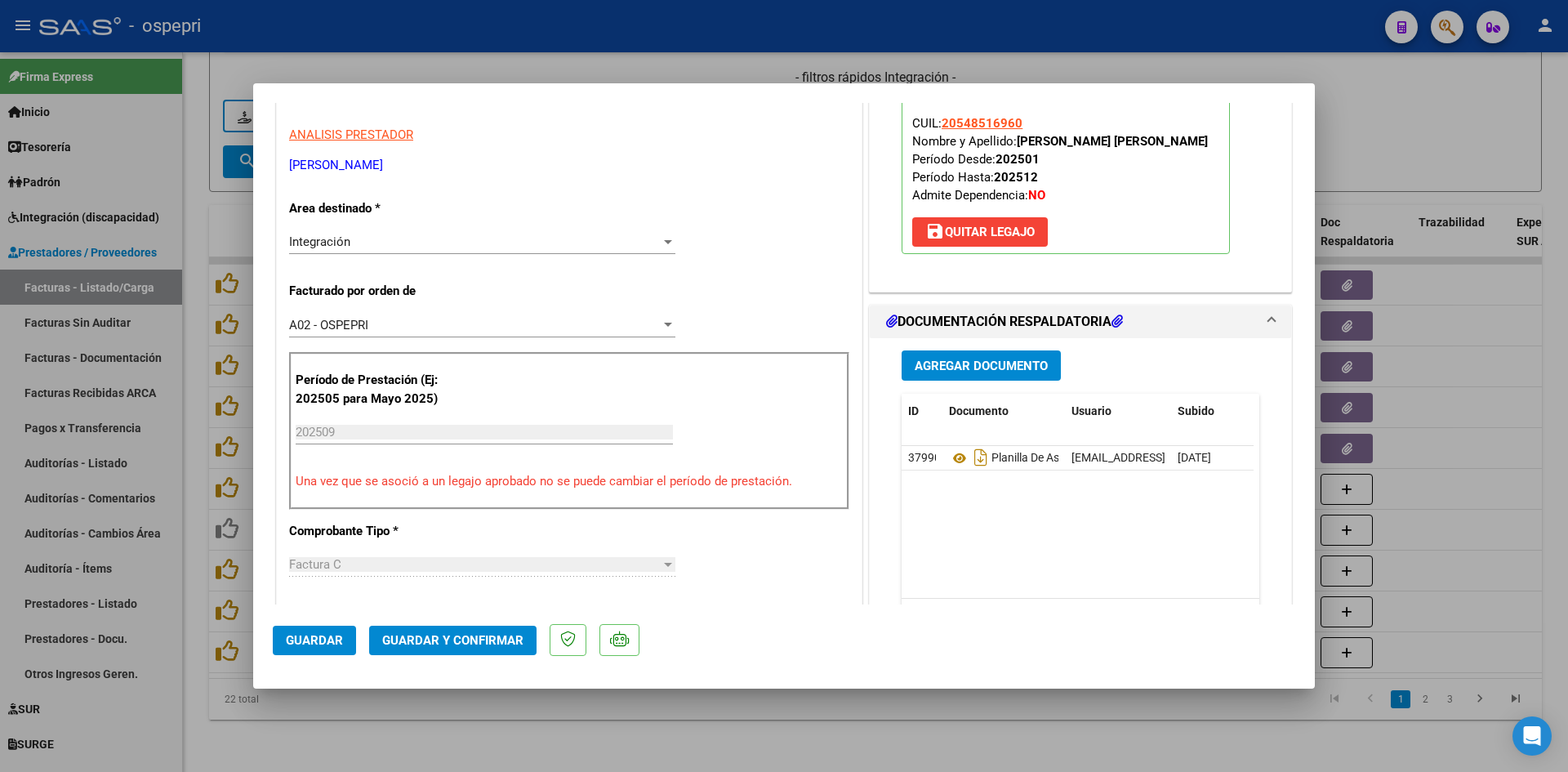
scroll to position [0, 0]
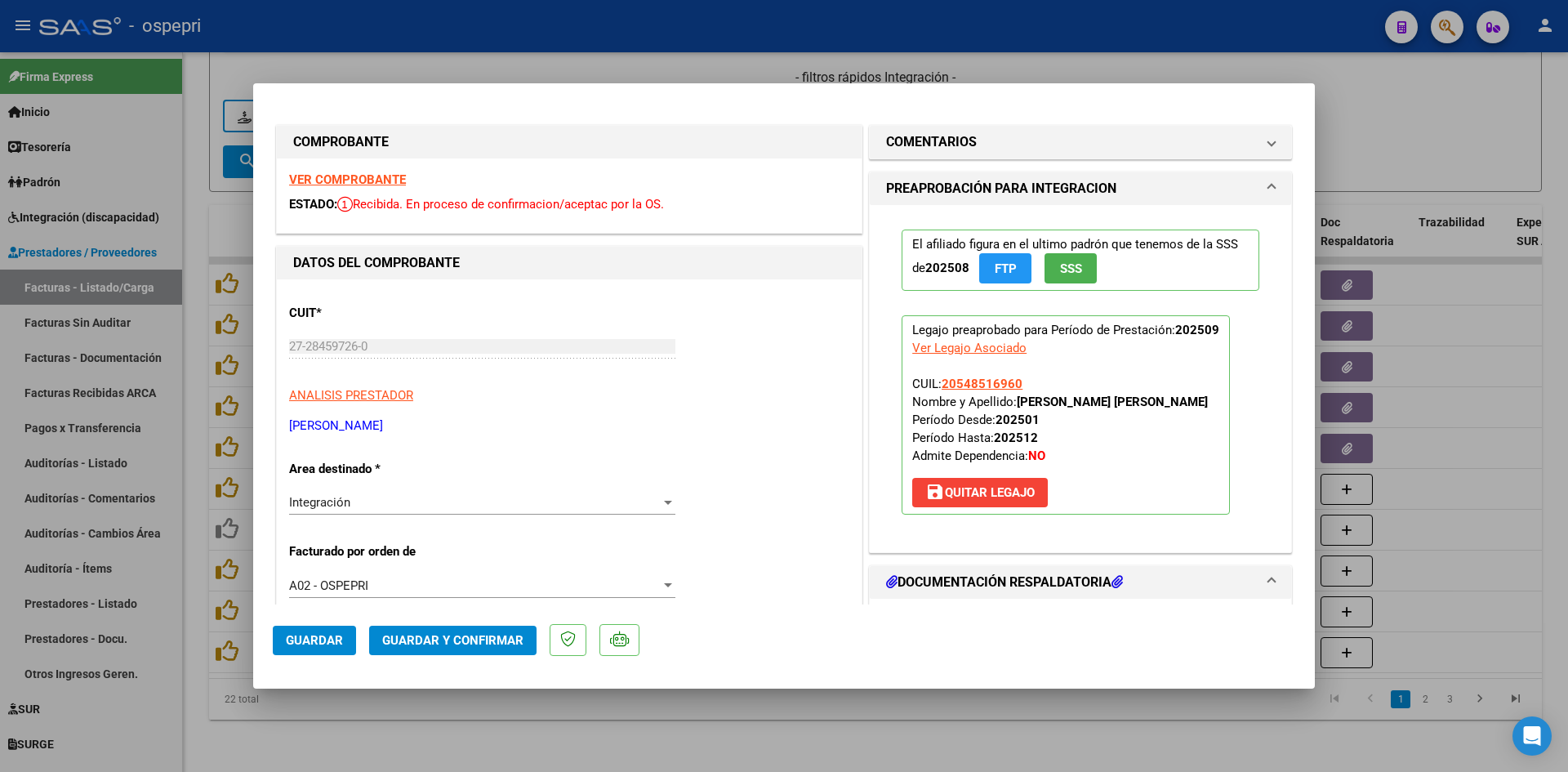
click at [392, 178] on strong "VER COMPROBANTE" at bounding box center [348, 179] width 116 height 15
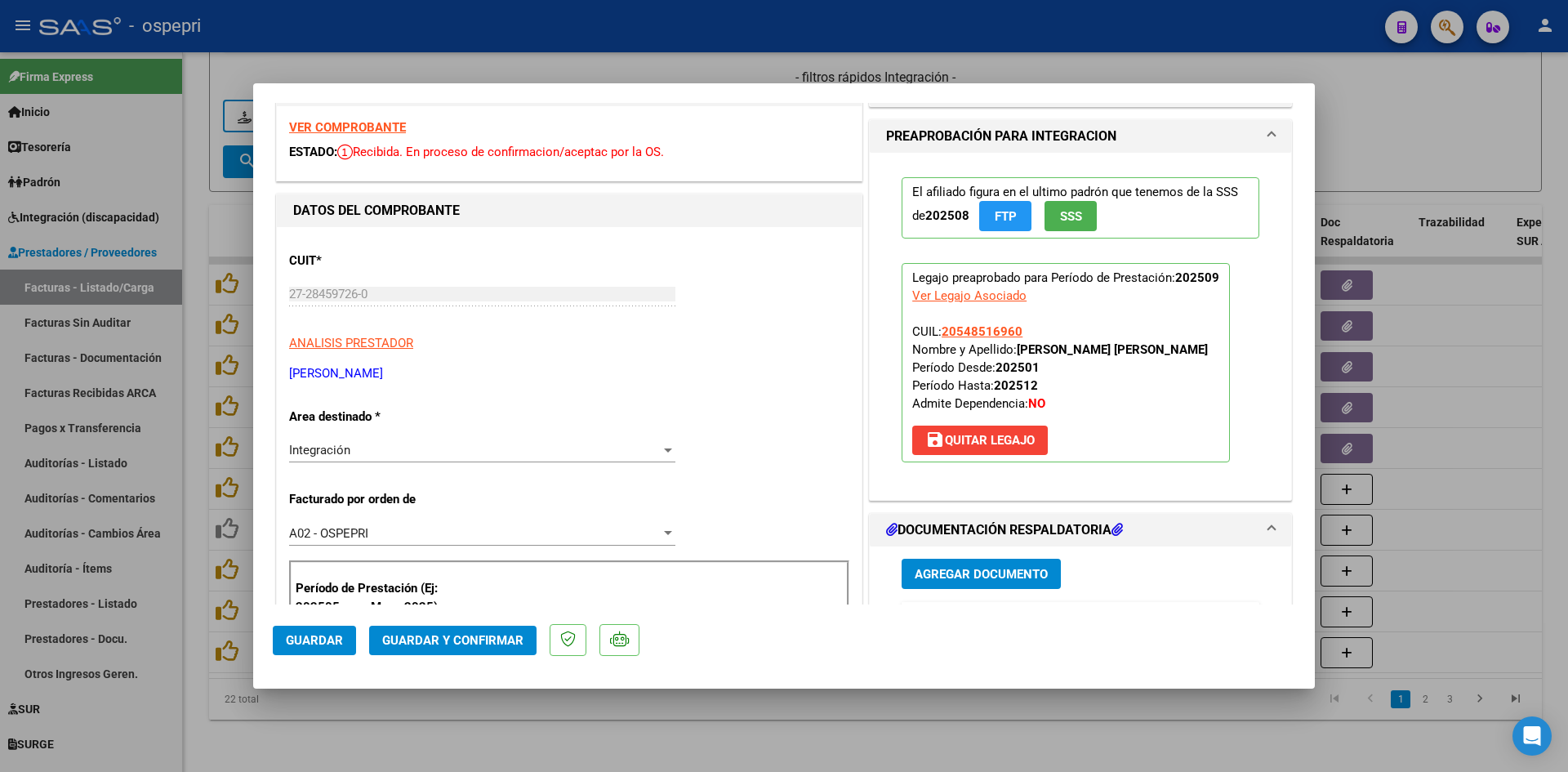
scroll to position [326, 0]
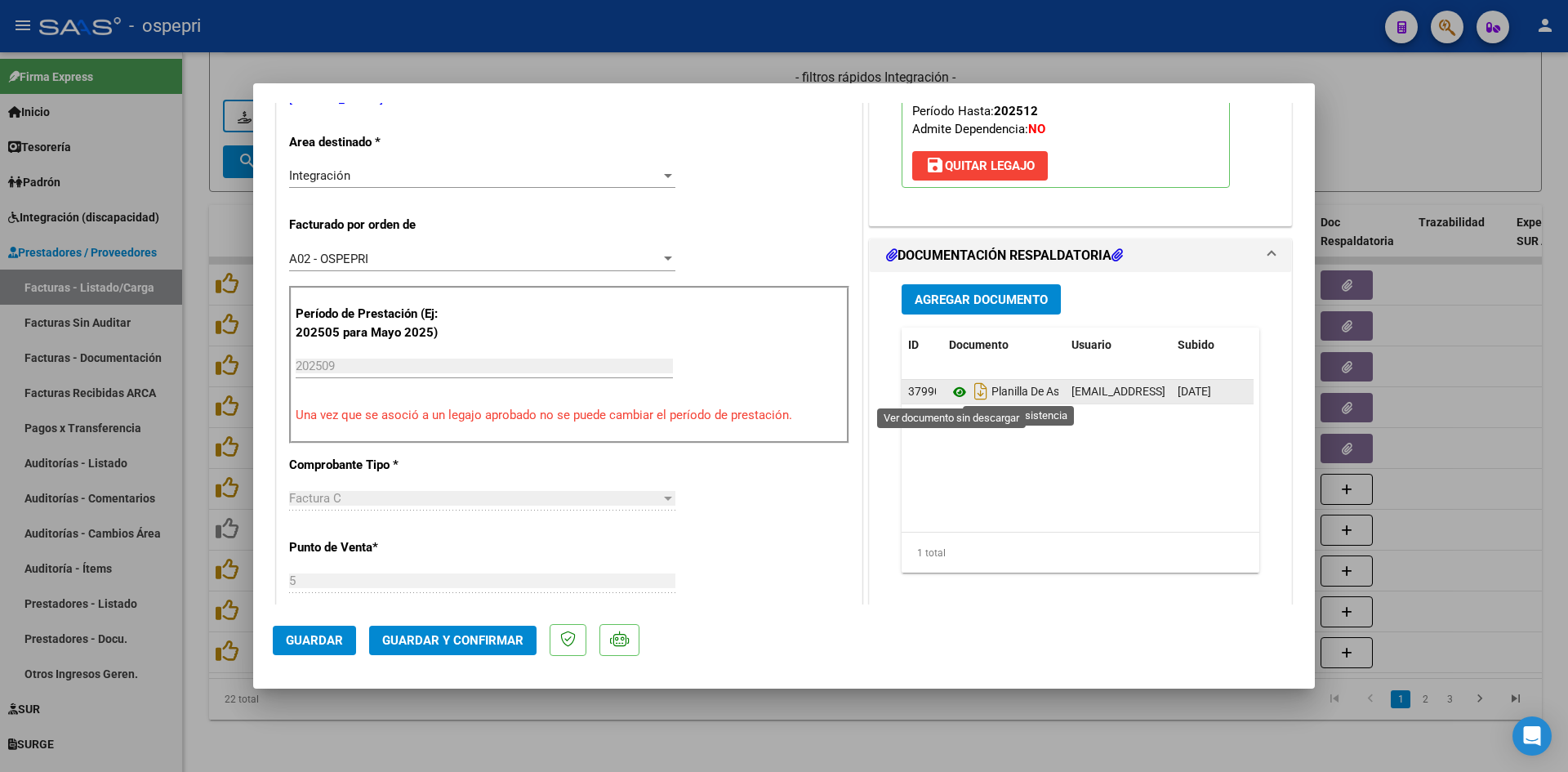
click at [957, 389] on icon at bounding box center [960, 391] width 21 height 19
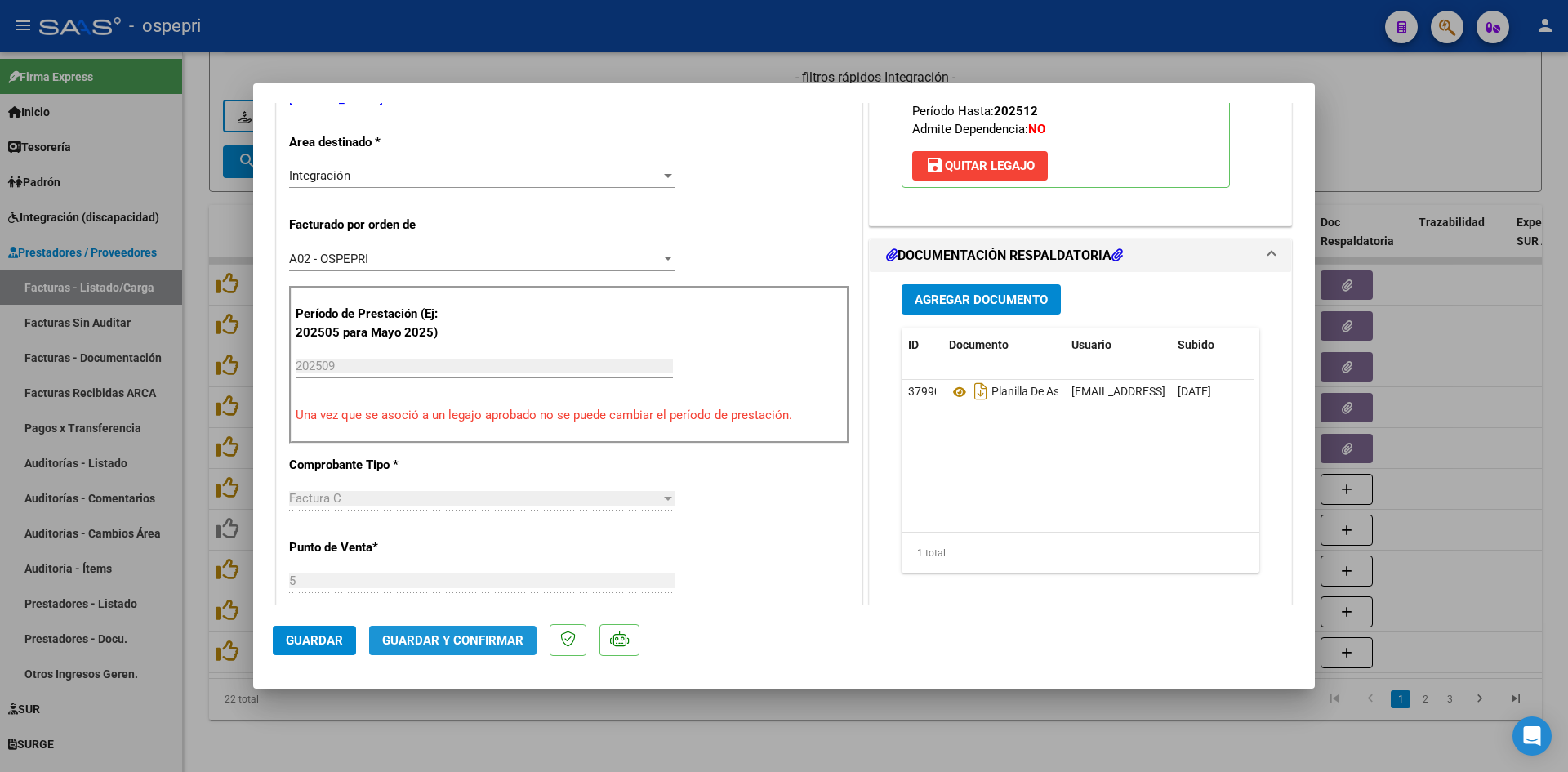
click at [472, 633] on span "Guardar y Confirmar" at bounding box center [452, 641] width 141 height 15
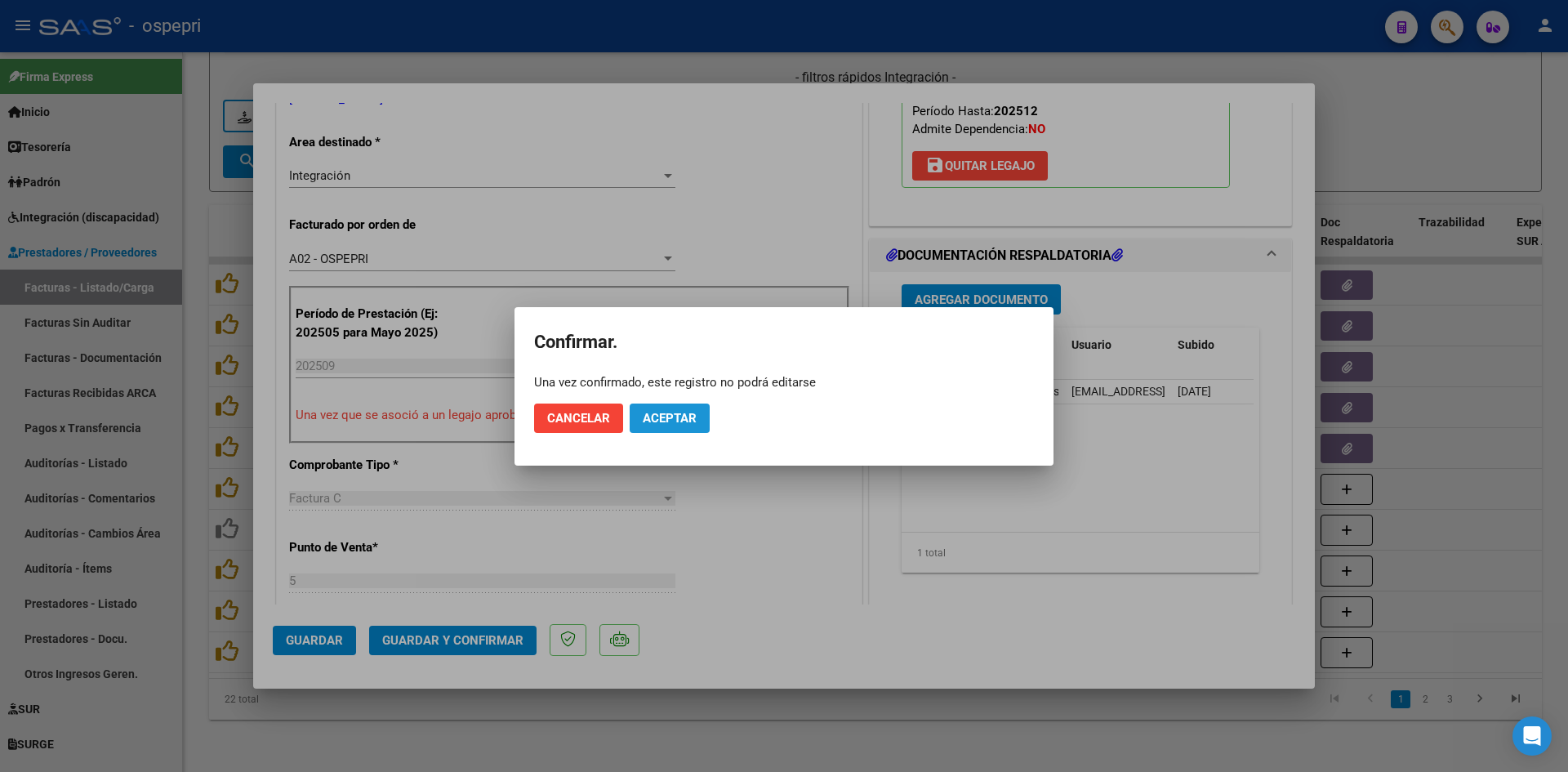
click at [676, 421] on span "Aceptar" at bounding box center [669, 418] width 54 height 15
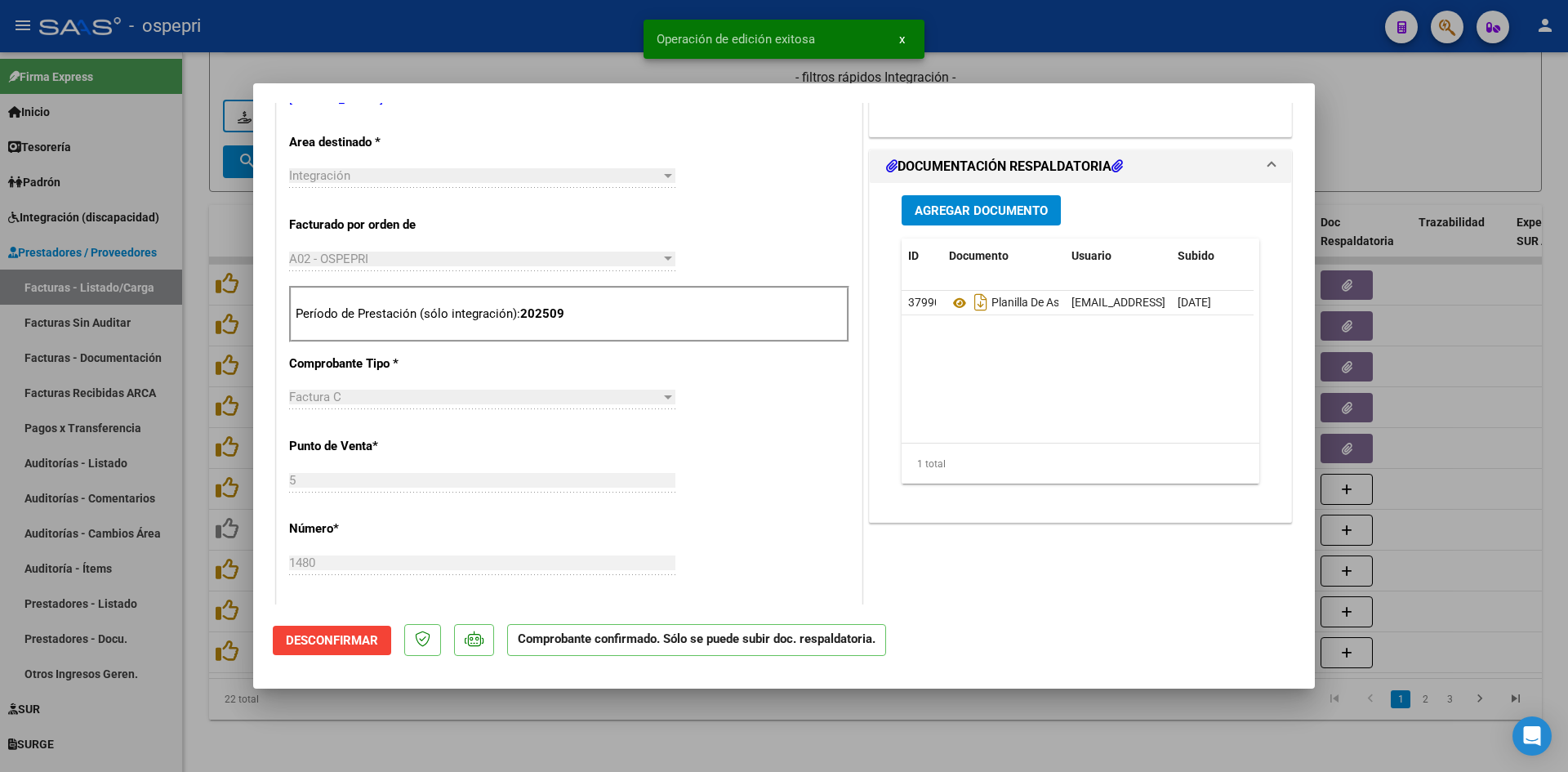
type input "$ 0,00"
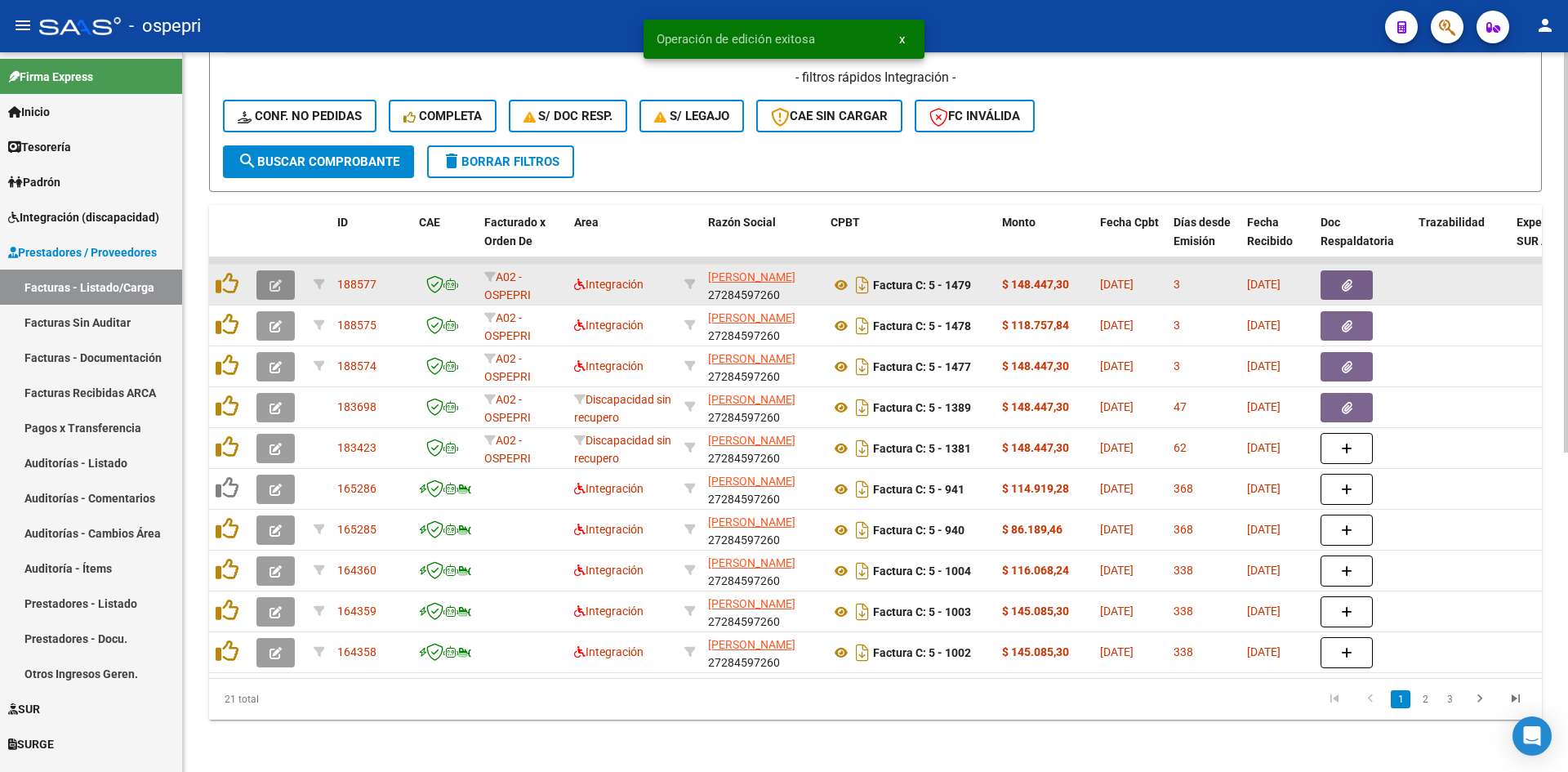
click at [276, 279] on icon "button" at bounding box center [276, 285] width 12 height 12
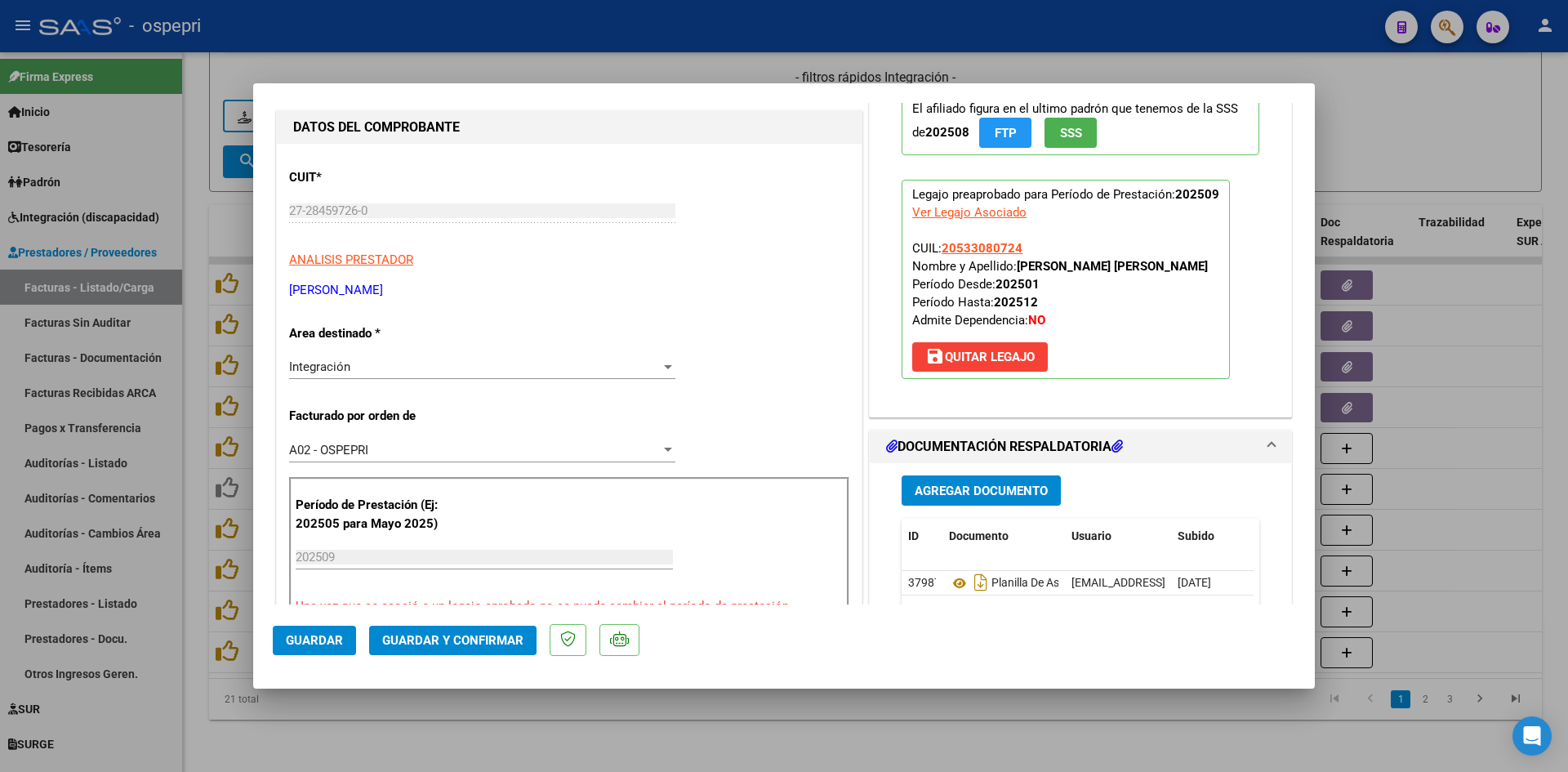
scroll to position [0, 0]
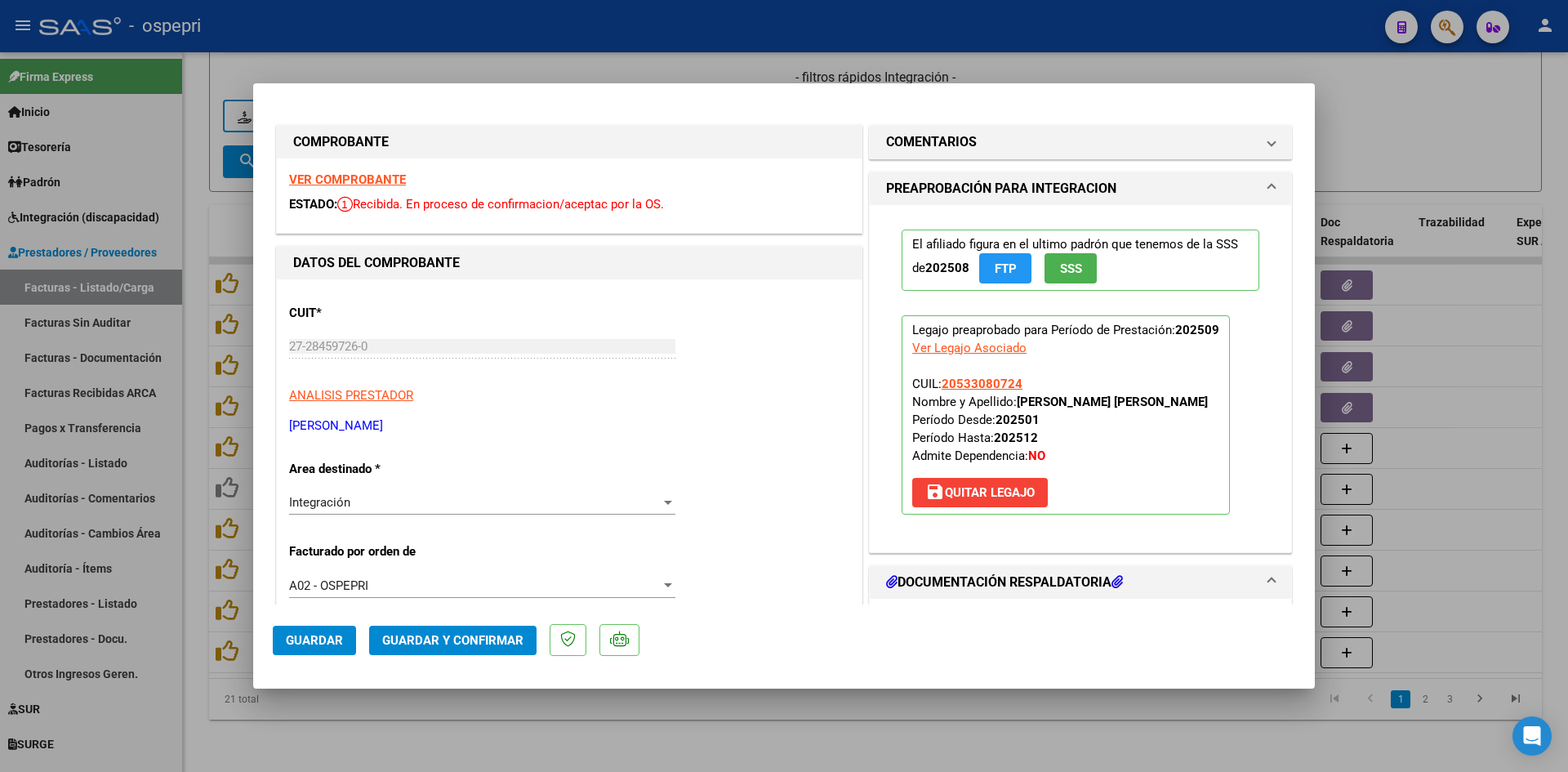
click at [397, 184] on strong "VER COMPROBANTE" at bounding box center [348, 179] width 116 height 15
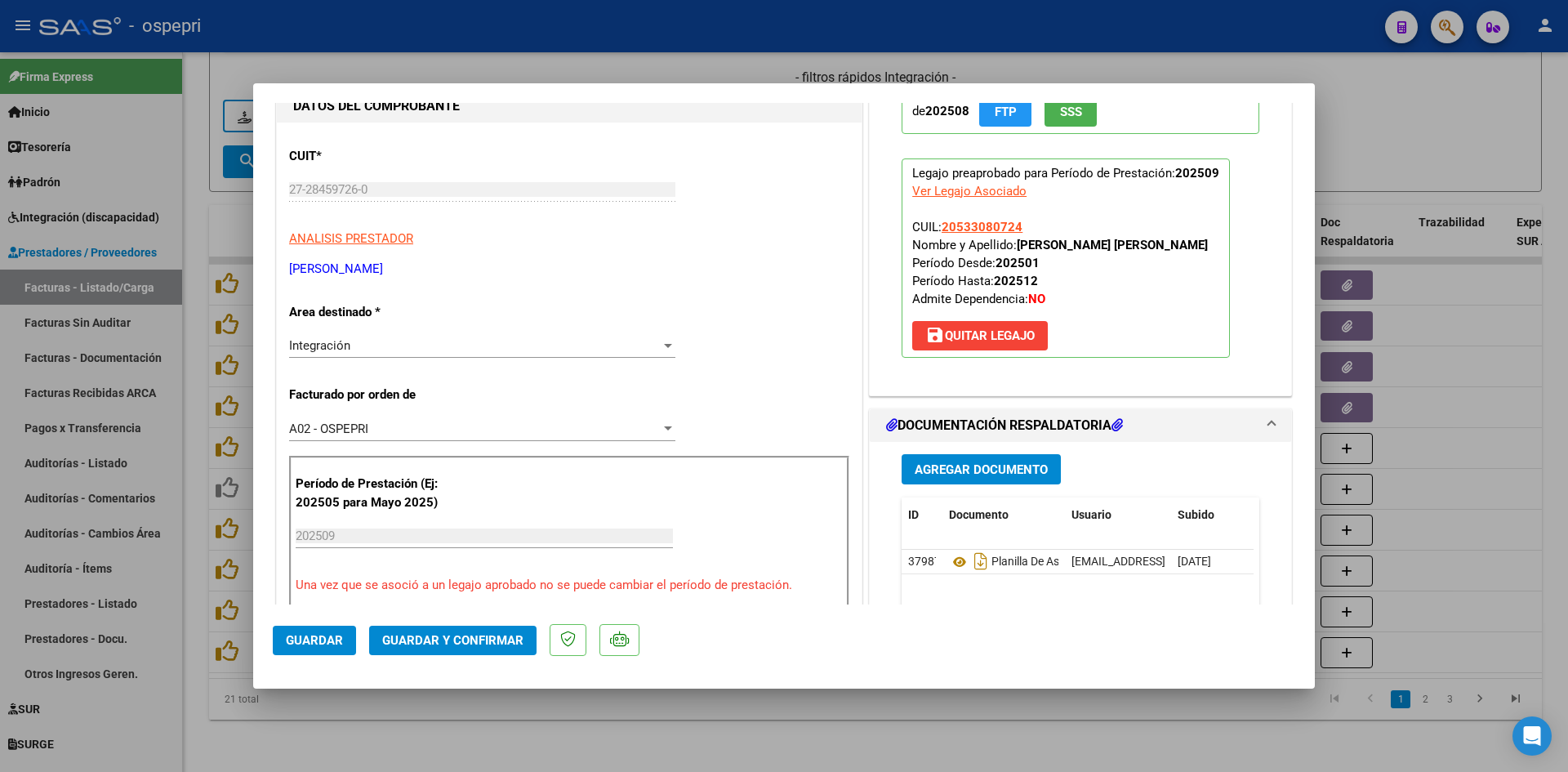
scroll to position [409, 0]
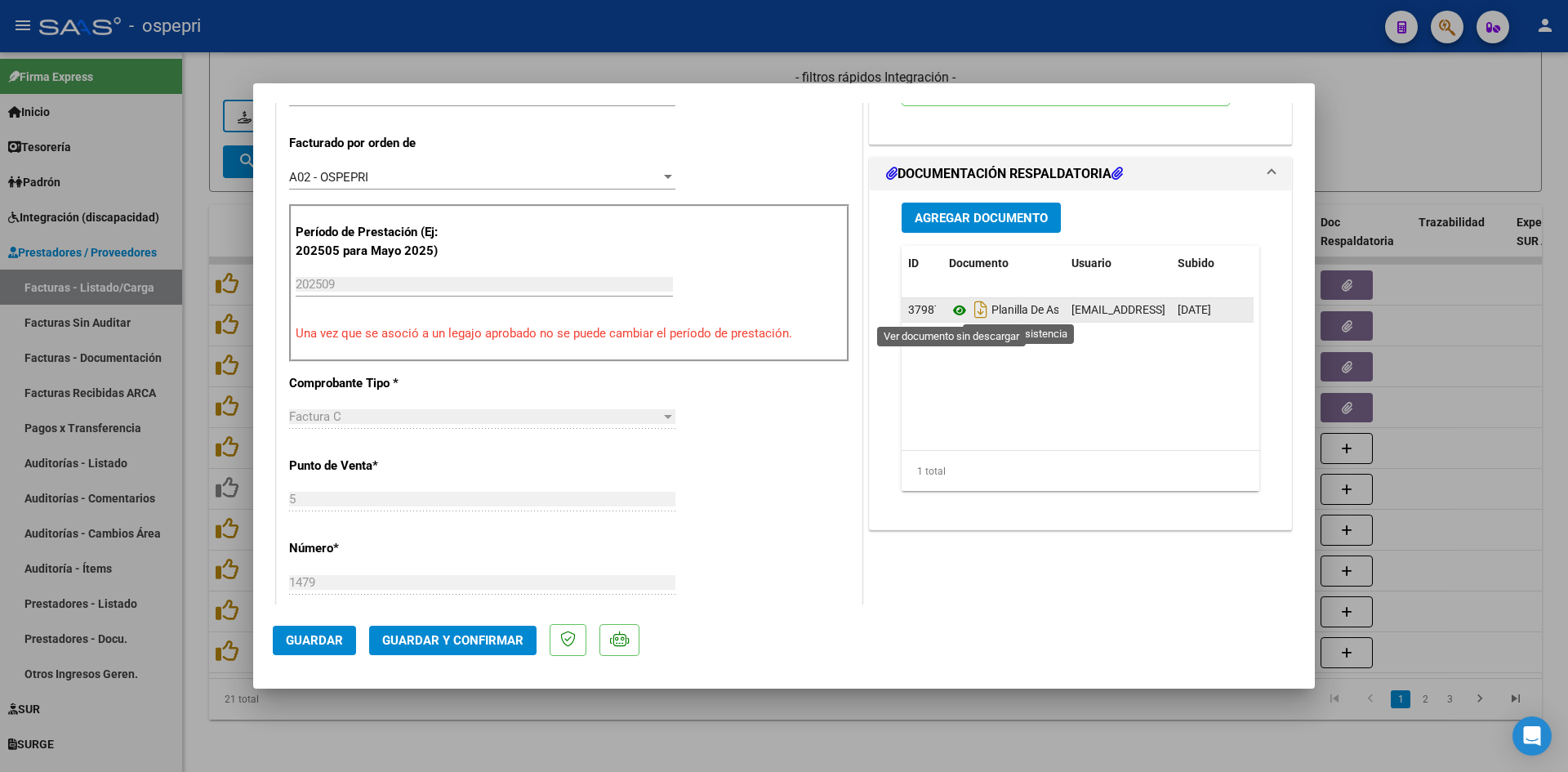
click at [949, 305] on icon at bounding box center [960, 310] width 21 height 19
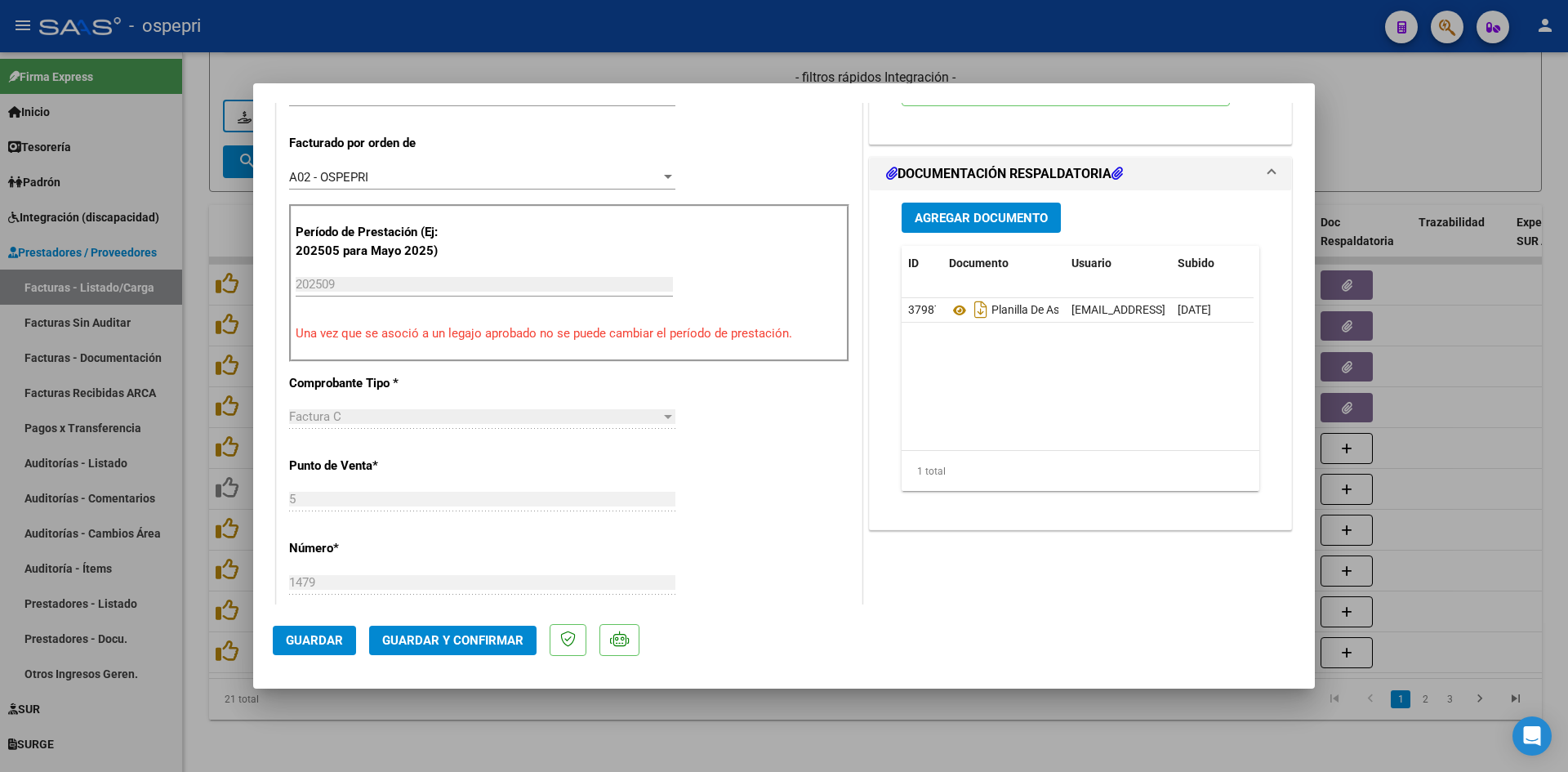
click at [511, 636] on span "Guardar y Confirmar" at bounding box center [452, 641] width 141 height 15
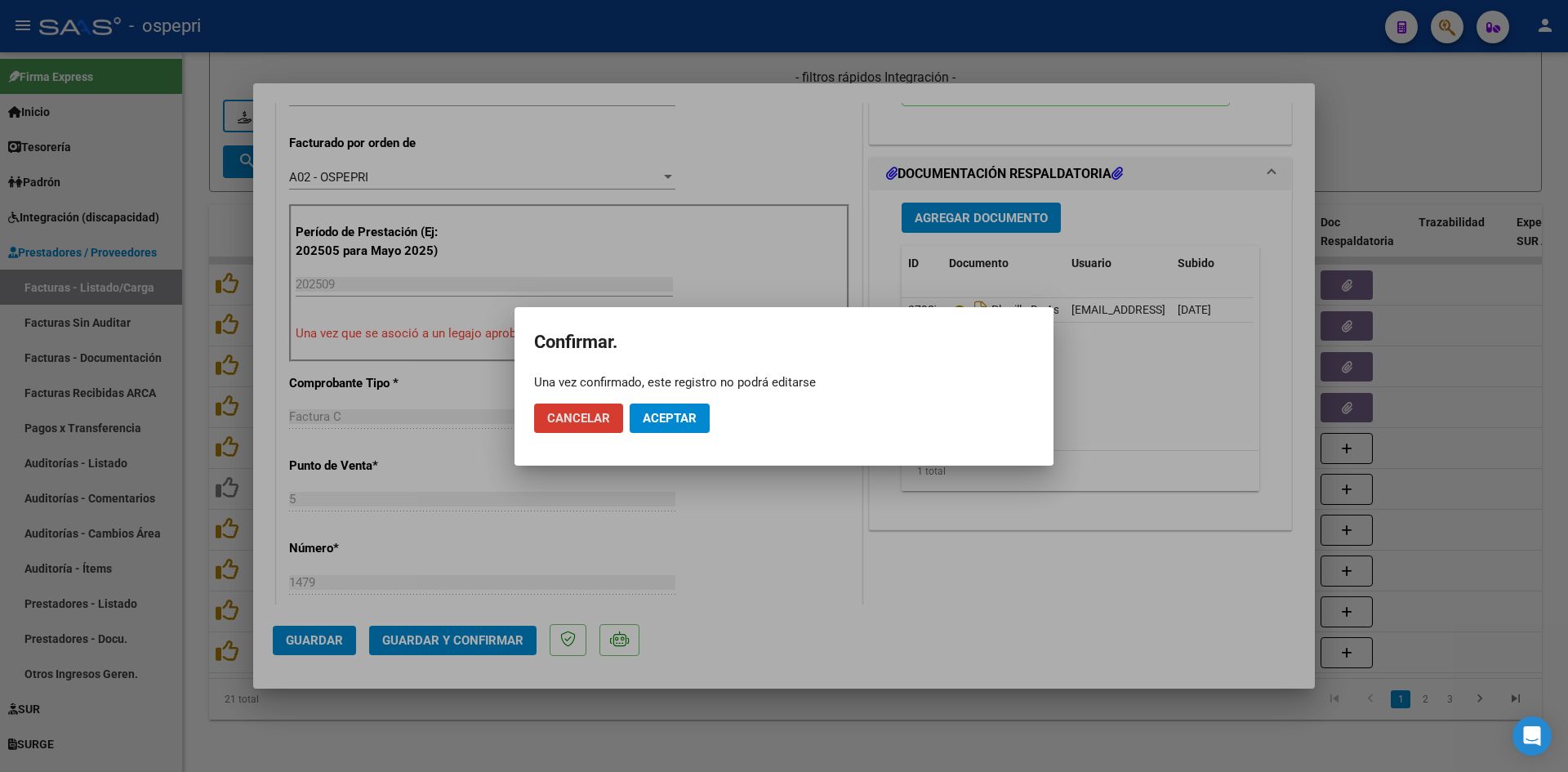
click at [679, 414] on span "Aceptar" at bounding box center [669, 418] width 54 height 15
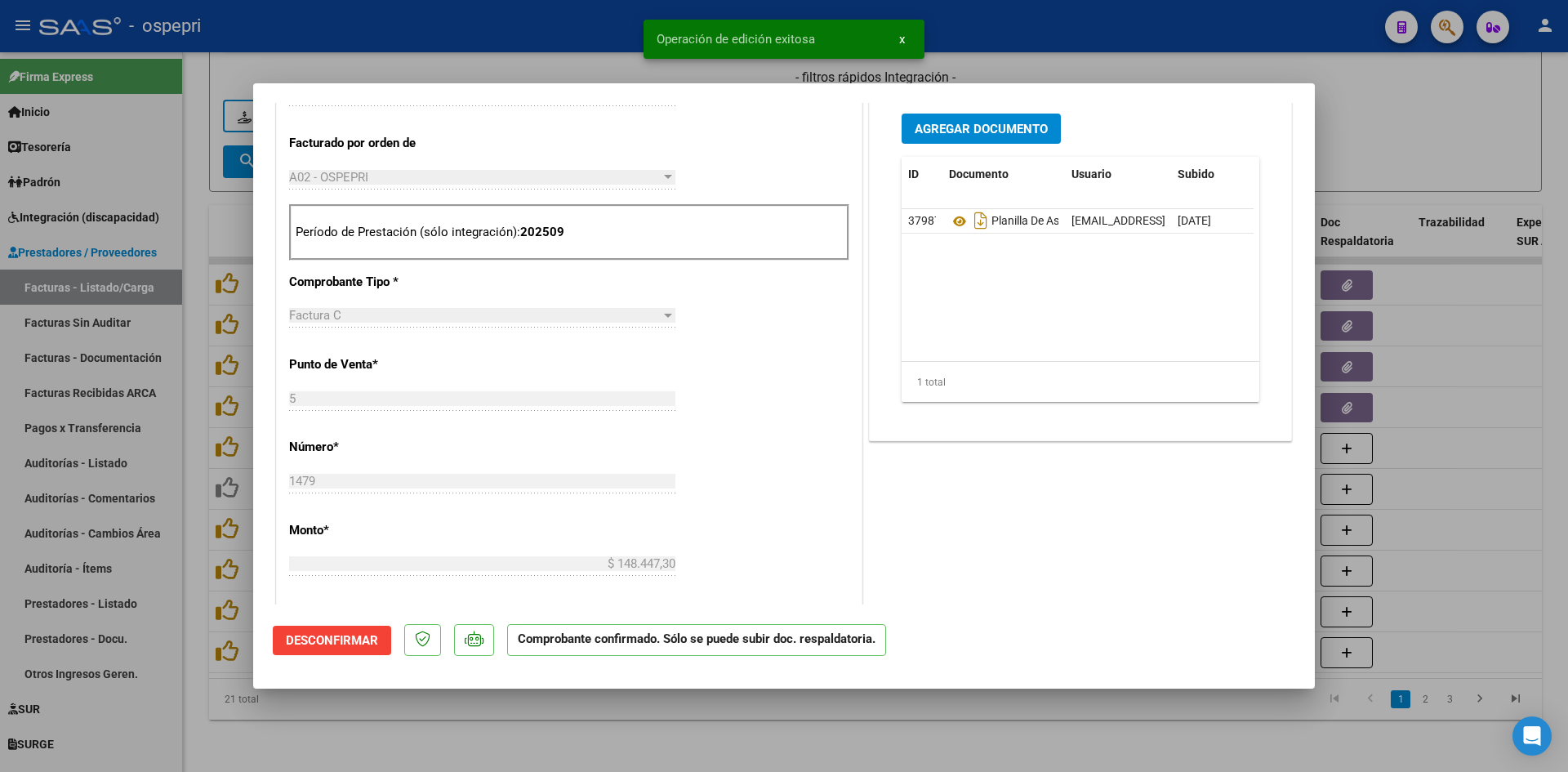
type input "$ 0,00"
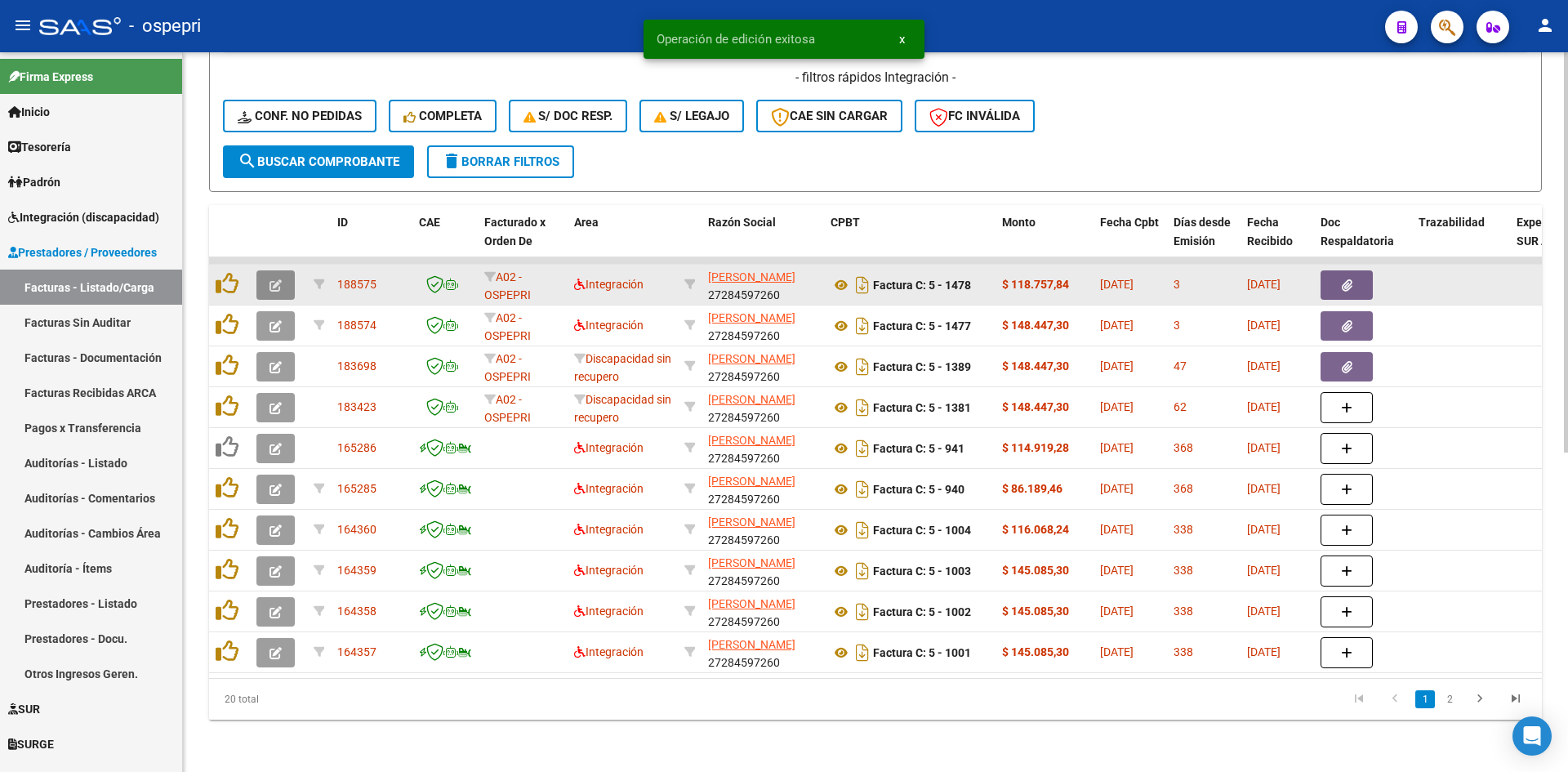
click at [277, 279] on icon "button" at bounding box center [276, 285] width 12 height 12
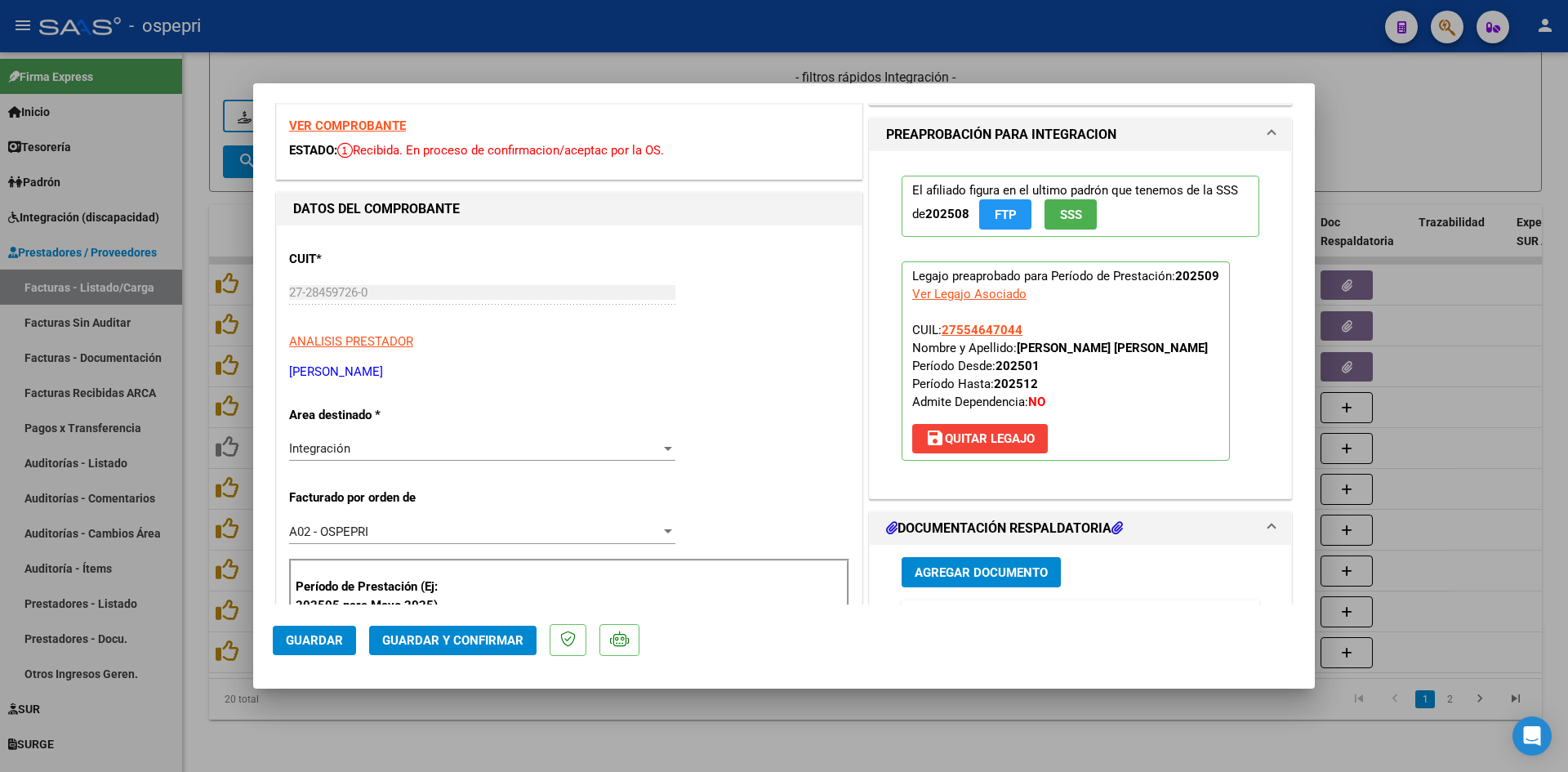
scroll to position [0, 0]
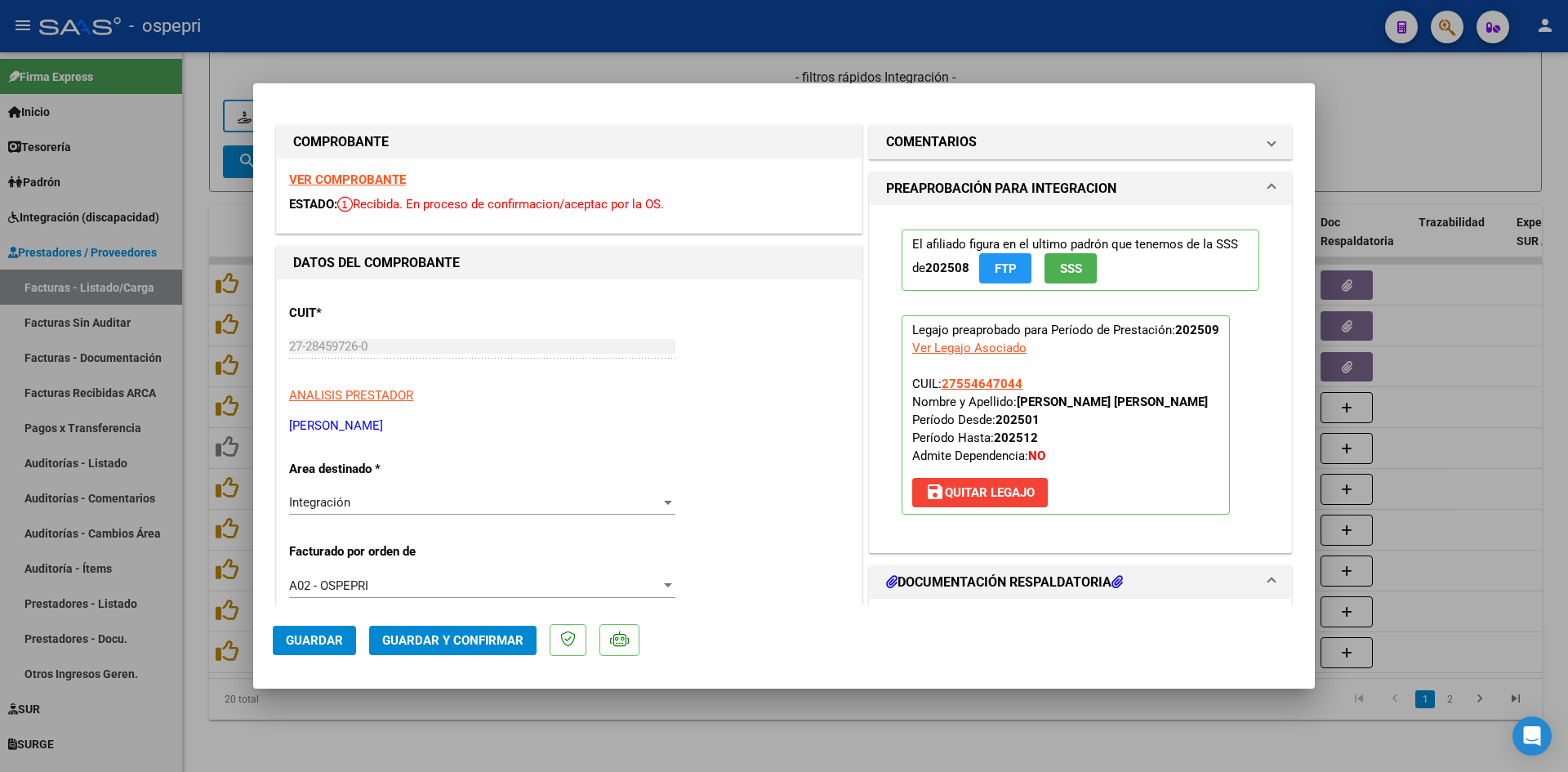
click at [375, 178] on strong "VER COMPROBANTE" at bounding box center [348, 179] width 116 height 15
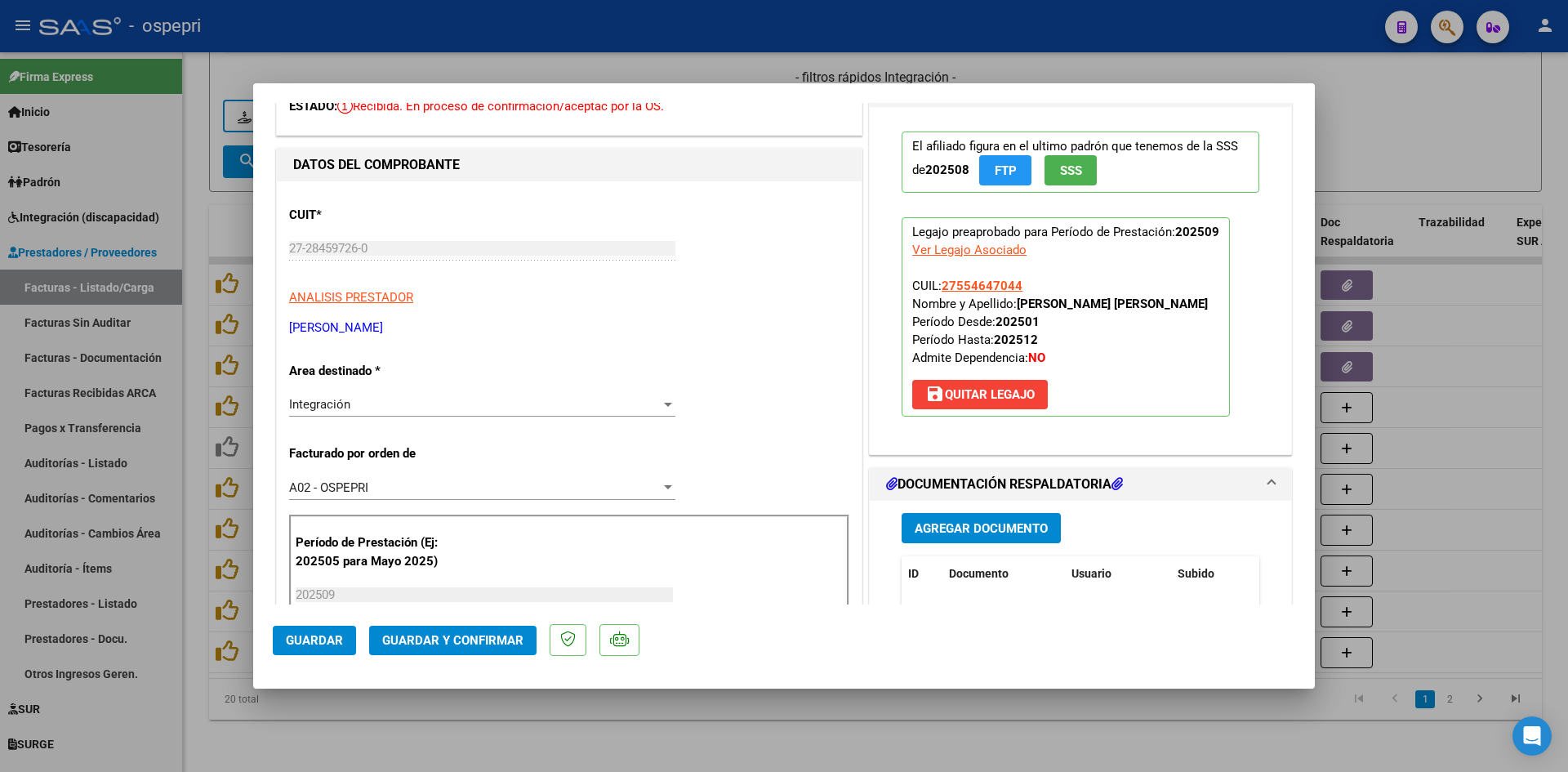
scroll to position [245, 0]
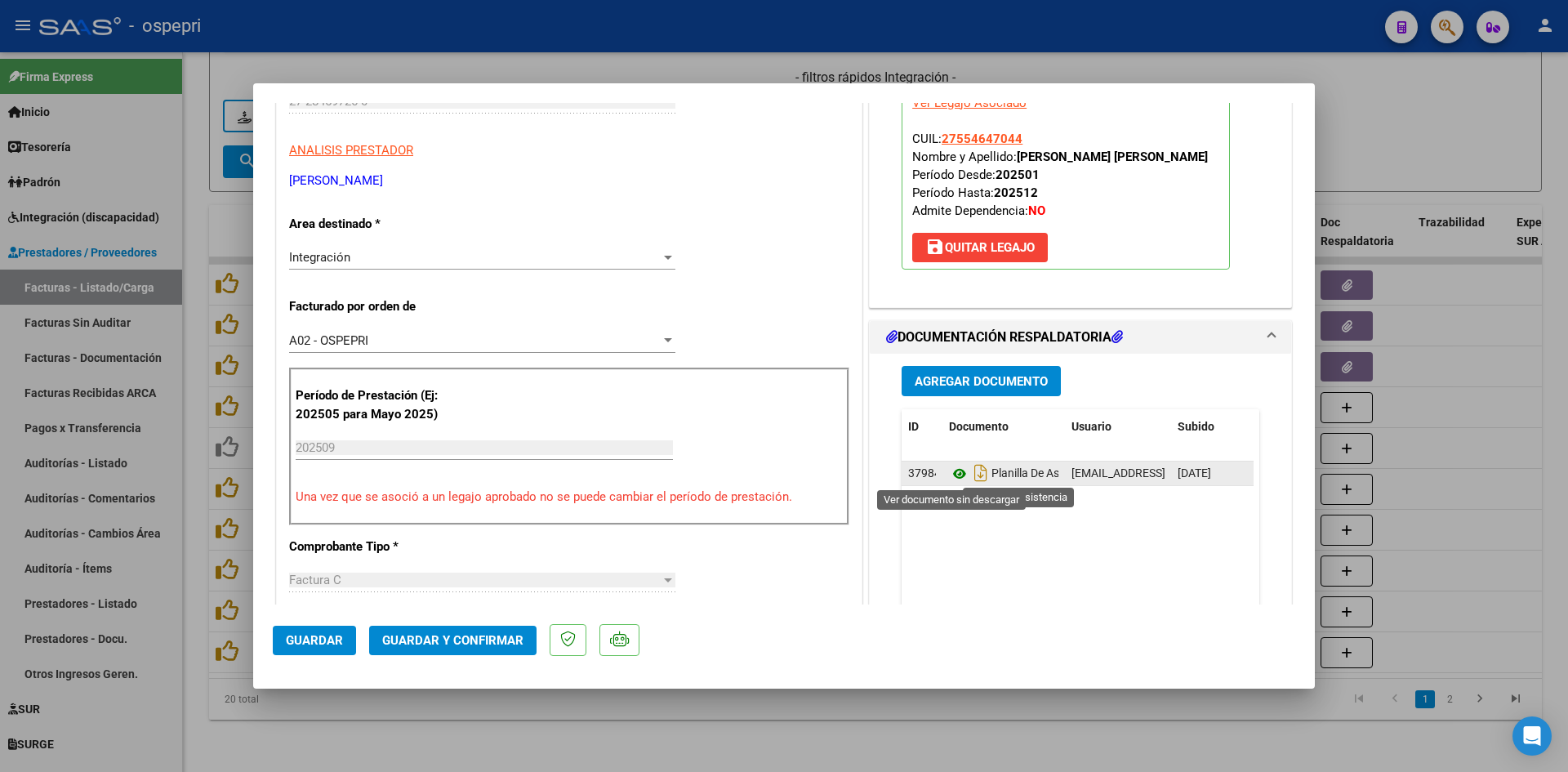
click at [949, 470] on icon at bounding box center [960, 473] width 21 height 19
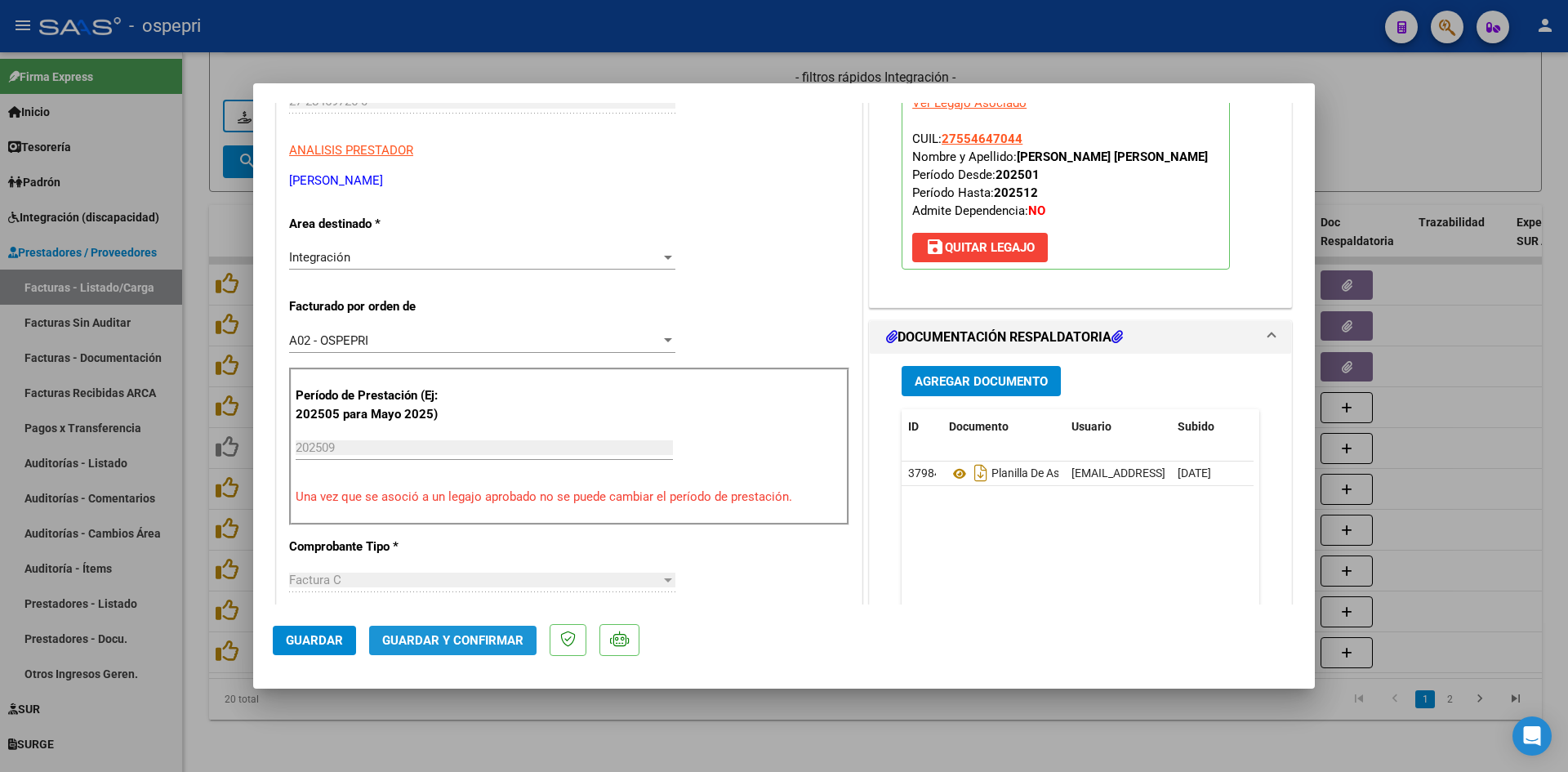
click at [473, 642] on span "Guardar y Confirmar" at bounding box center [452, 641] width 141 height 15
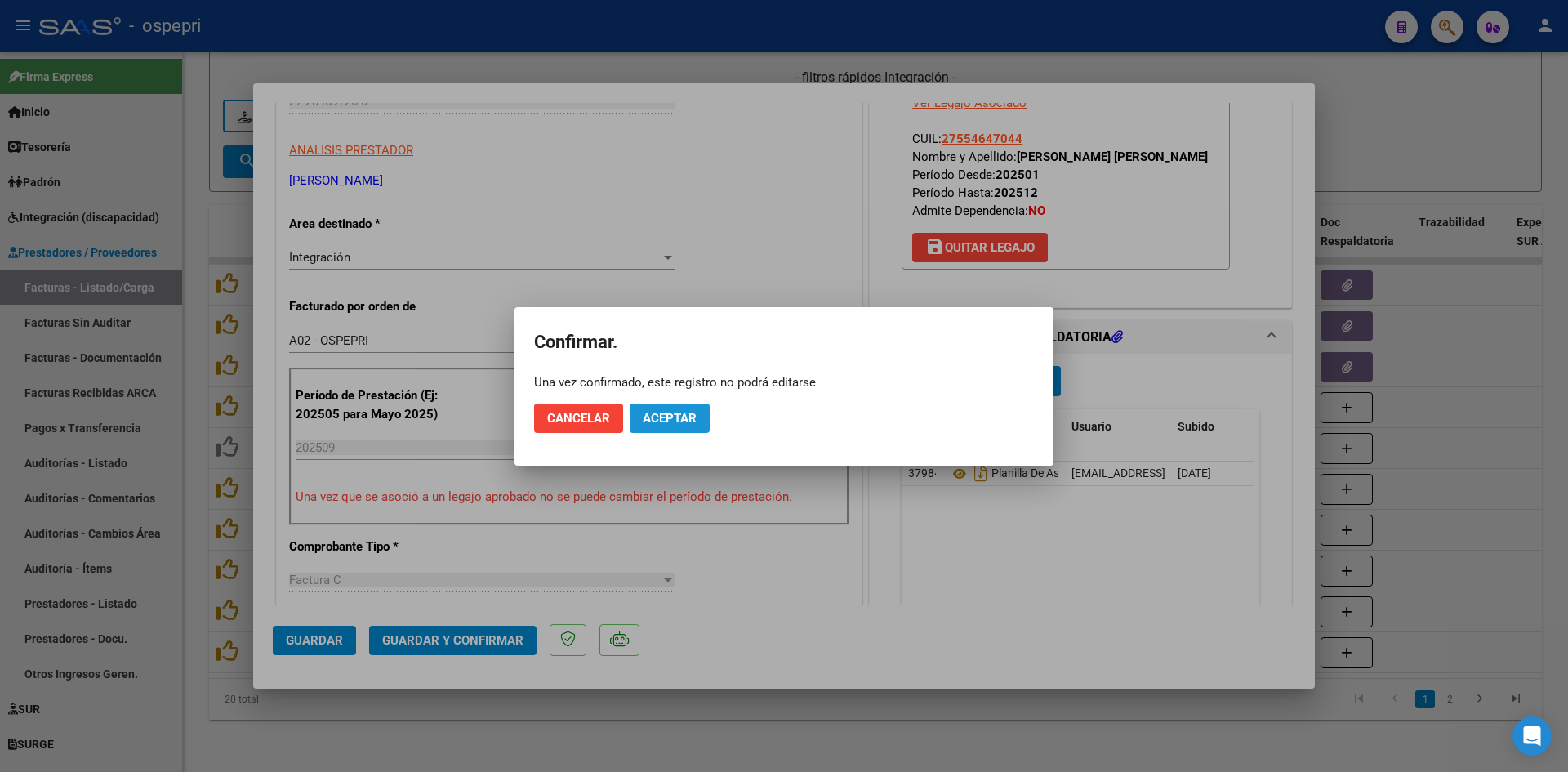
click at [666, 411] on span "Aceptar" at bounding box center [669, 418] width 54 height 15
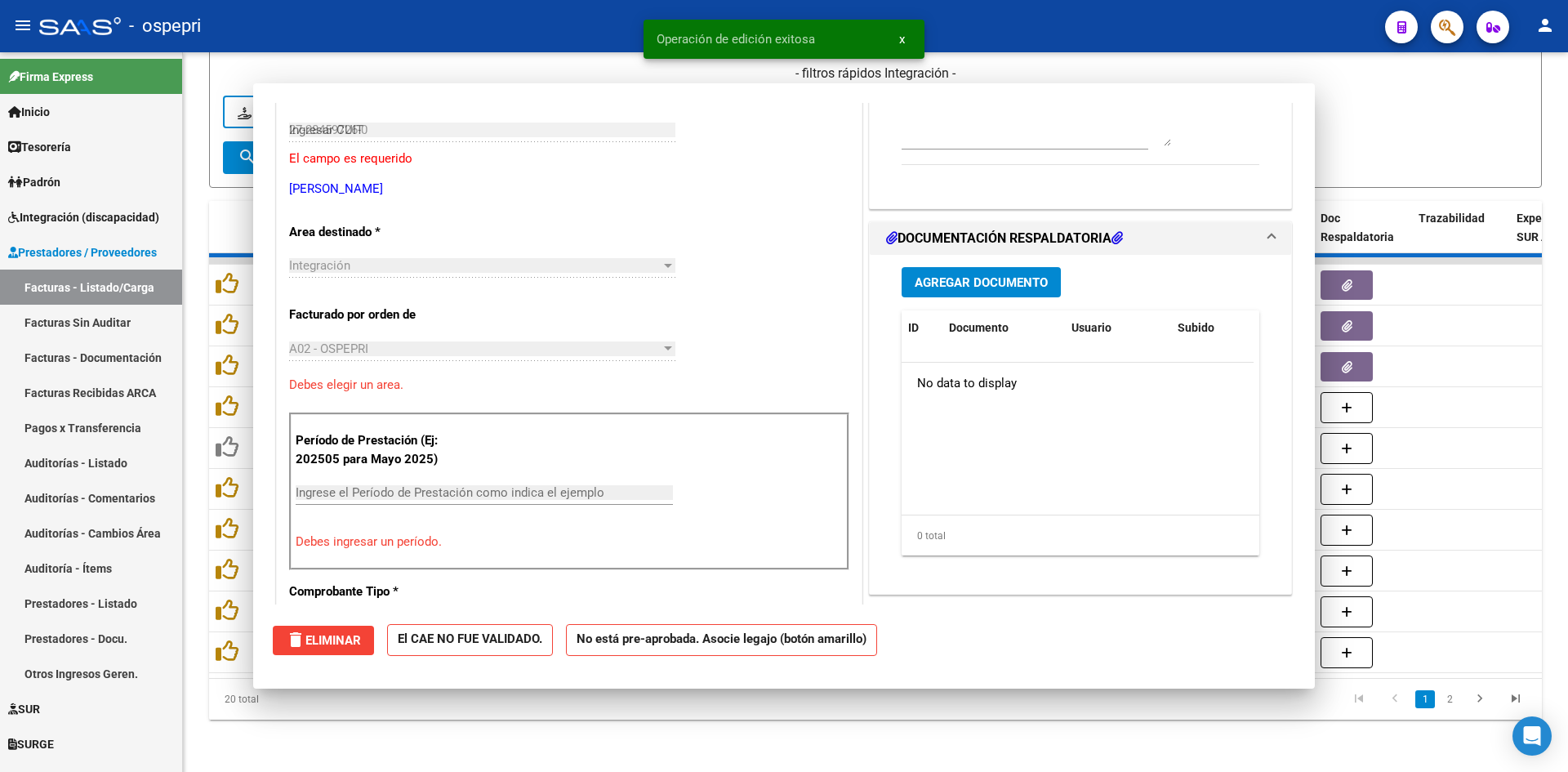
type input "$ 0,00"
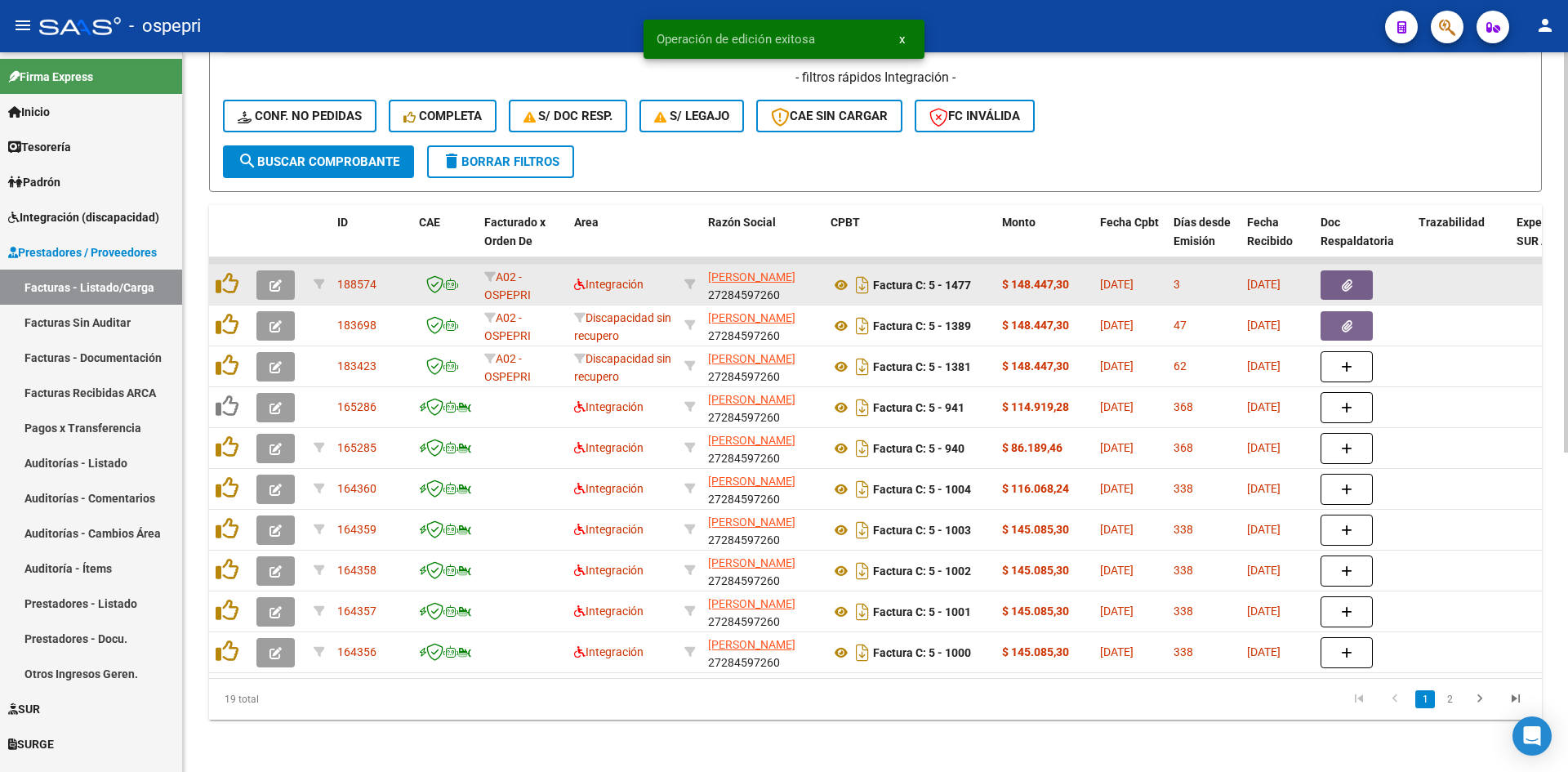
click at [270, 279] on icon "button" at bounding box center [276, 285] width 12 height 12
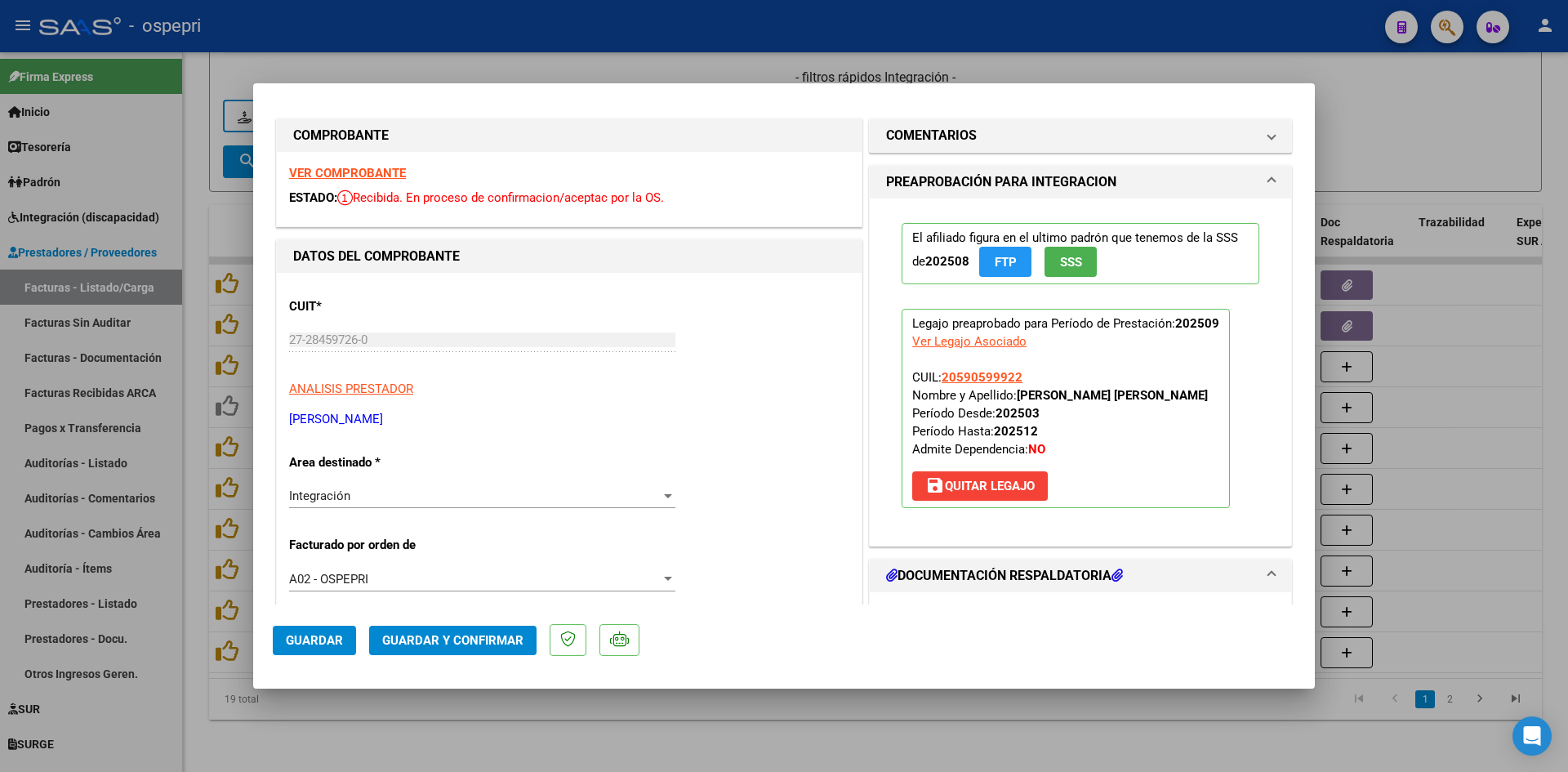
scroll to position [0, 0]
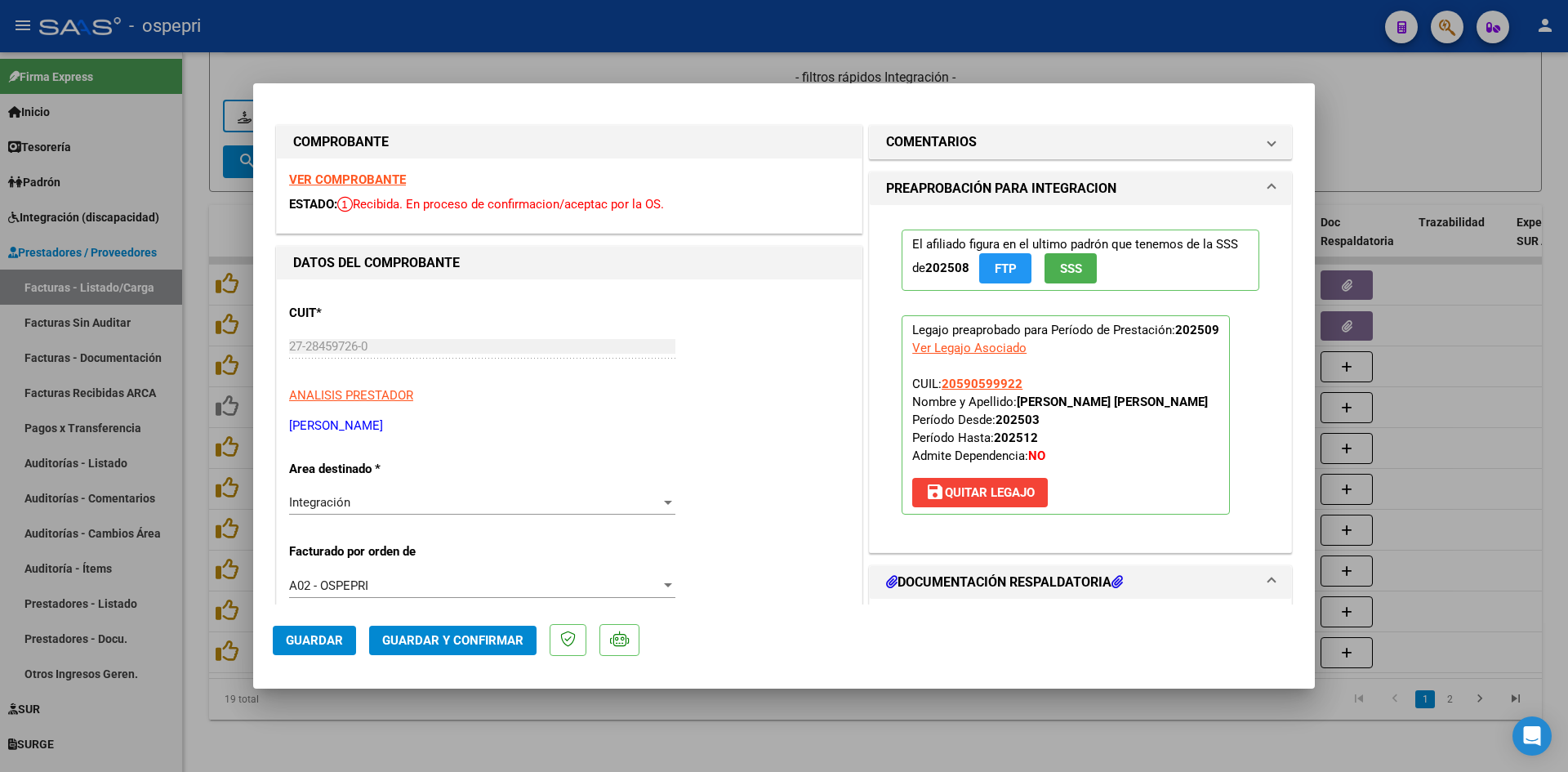
click at [374, 178] on strong "VER COMPROBANTE" at bounding box center [348, 179] width 116 height 15
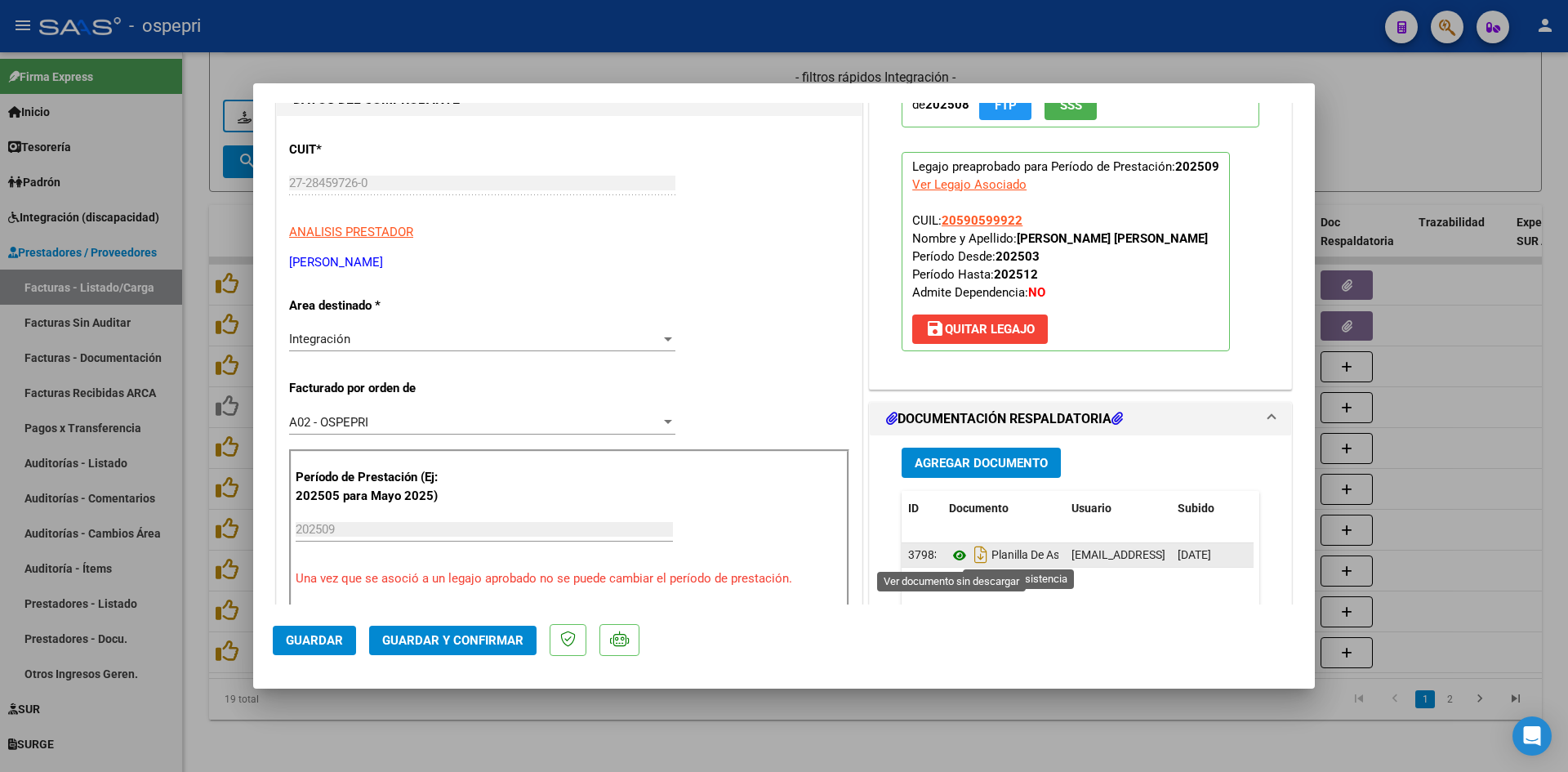
click at [950, 553] on icon at bounding box center [960, 555] width 21 height 19
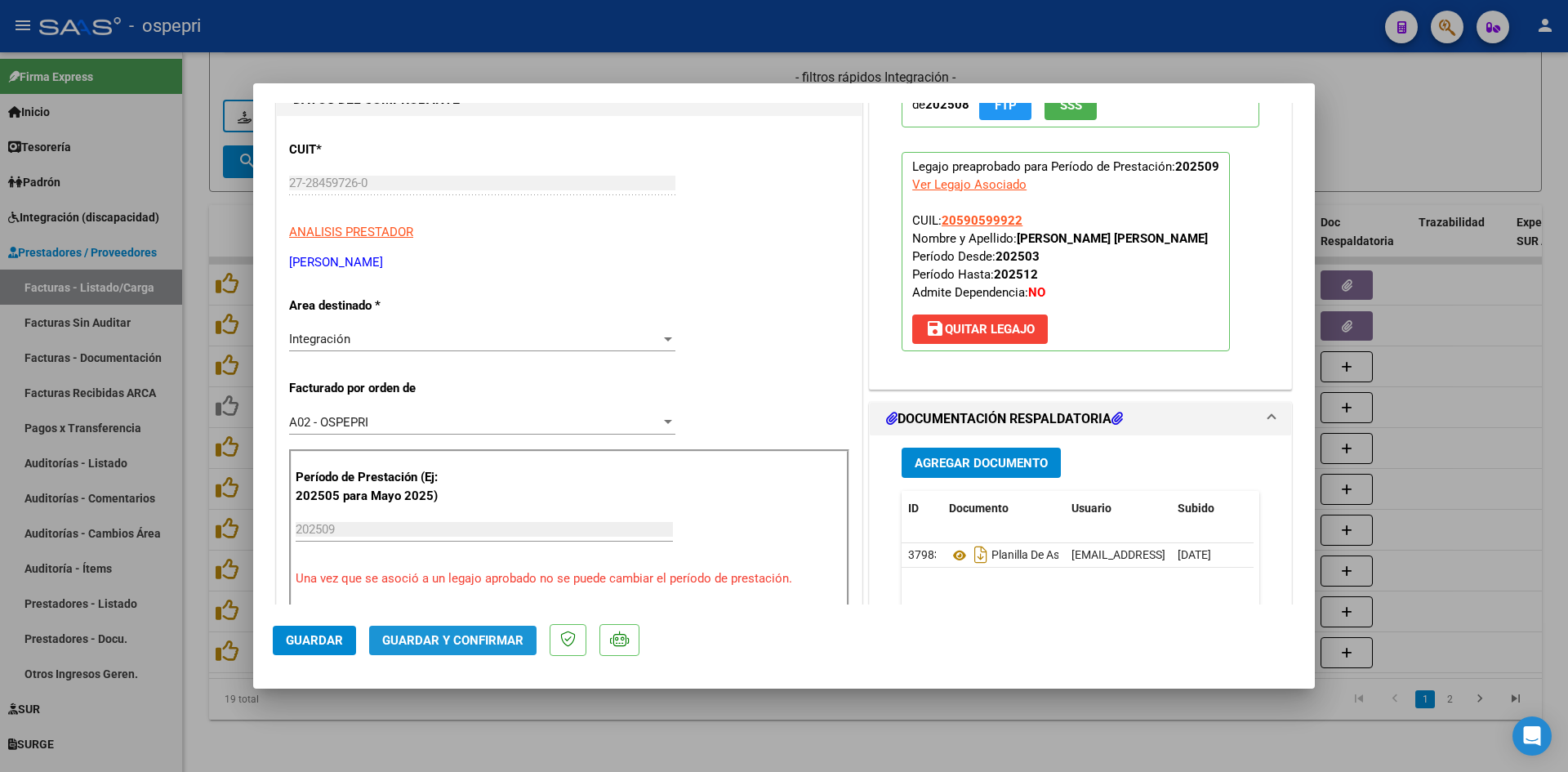
click at [489, 642] on span "Guardar y Confirmar" at bounding box center [452, 641] width 141 height 15
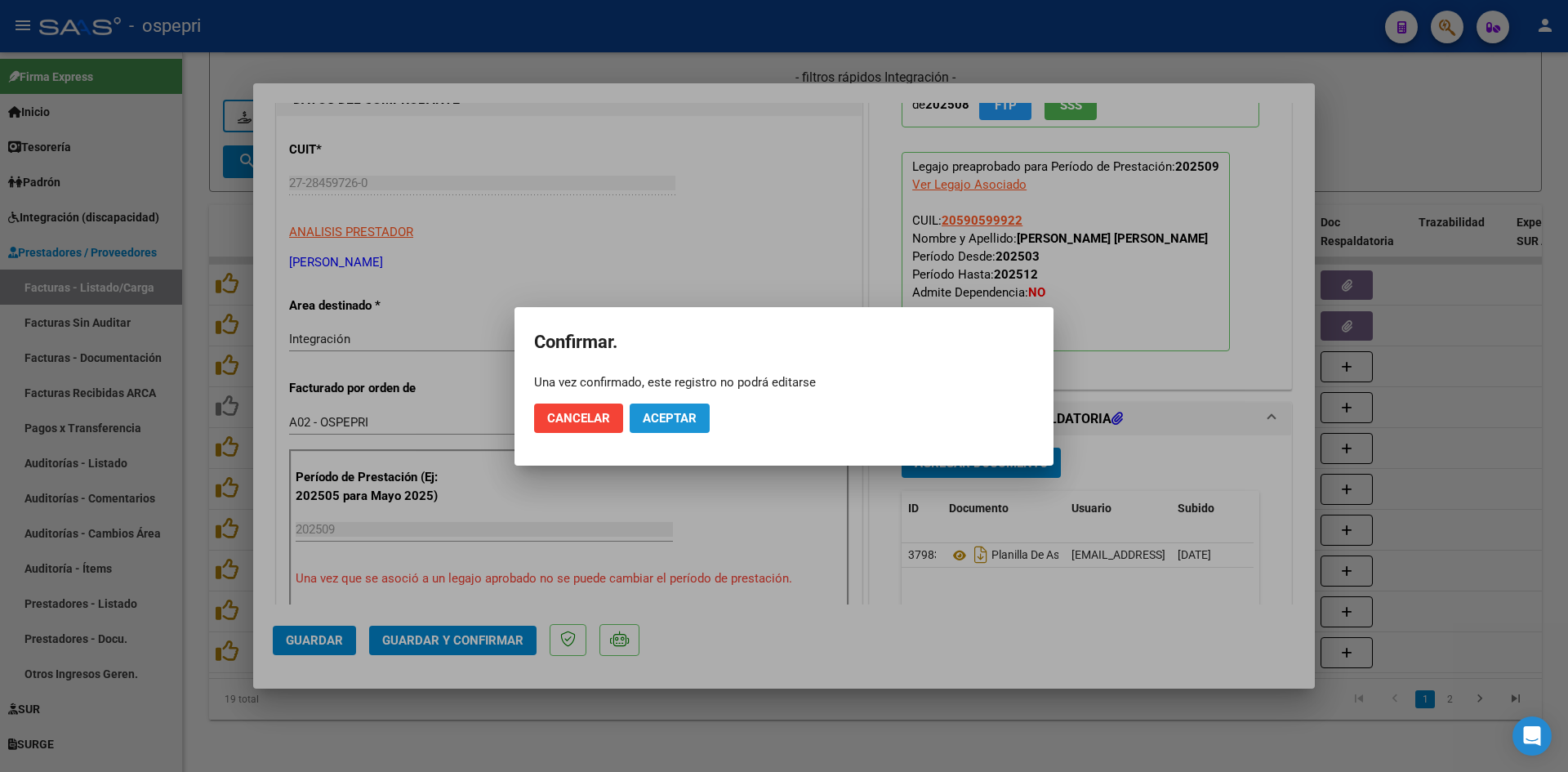
click at [670, 411] on span "Aceptar" at bounding box center [669, 418] width 54 height 15
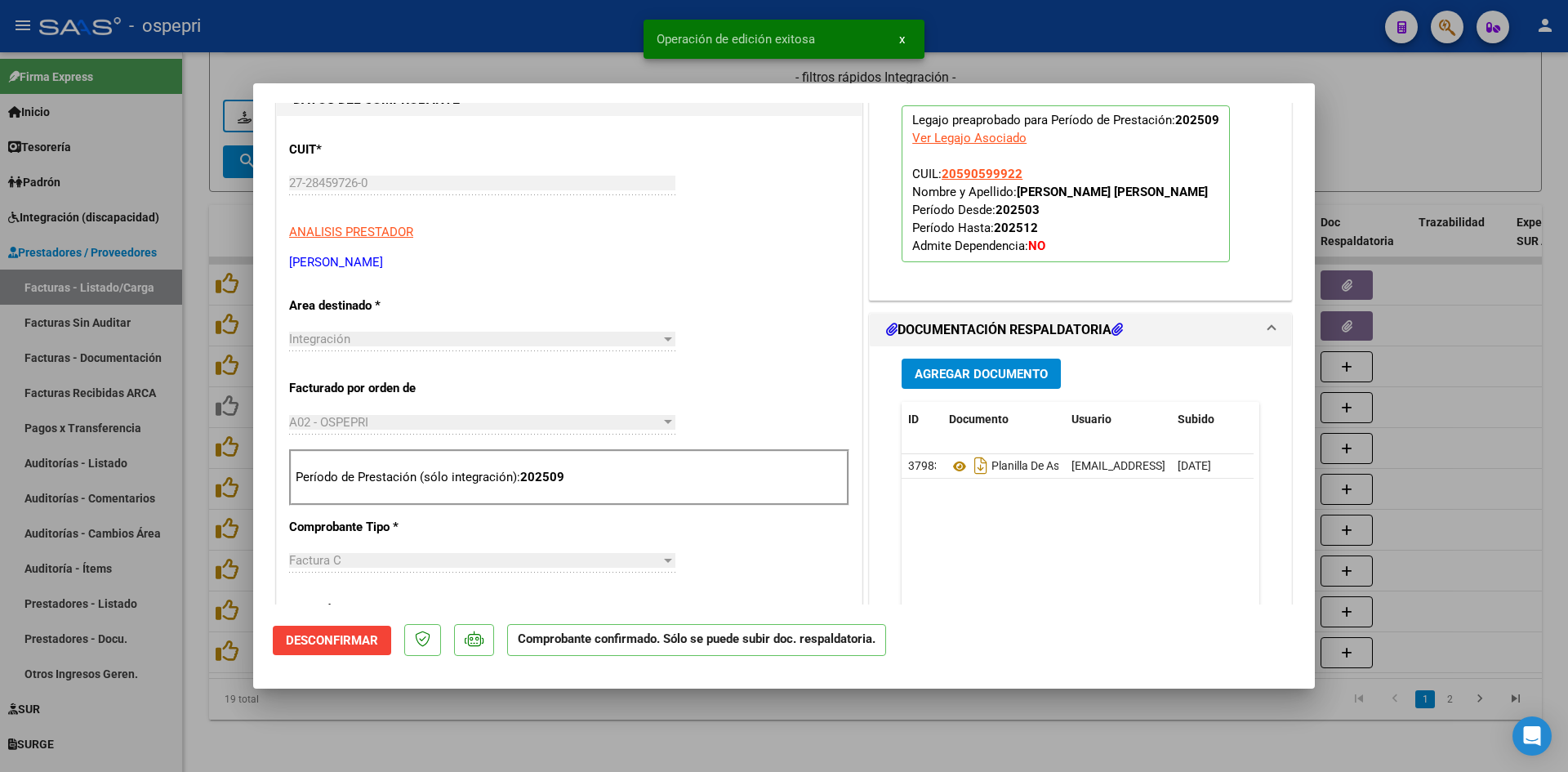
type input "$ 0,00"
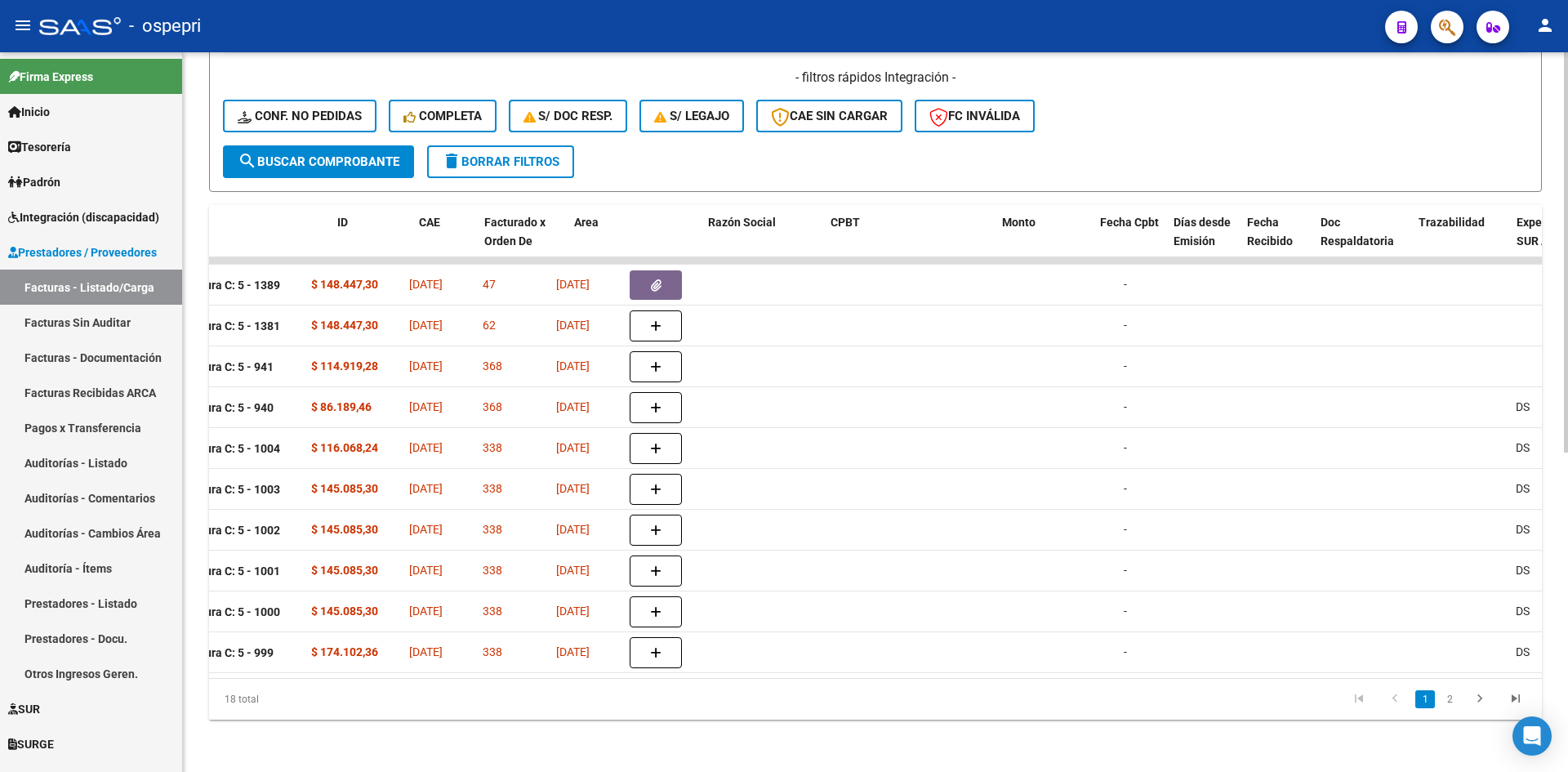
scroll to position [0, 0]
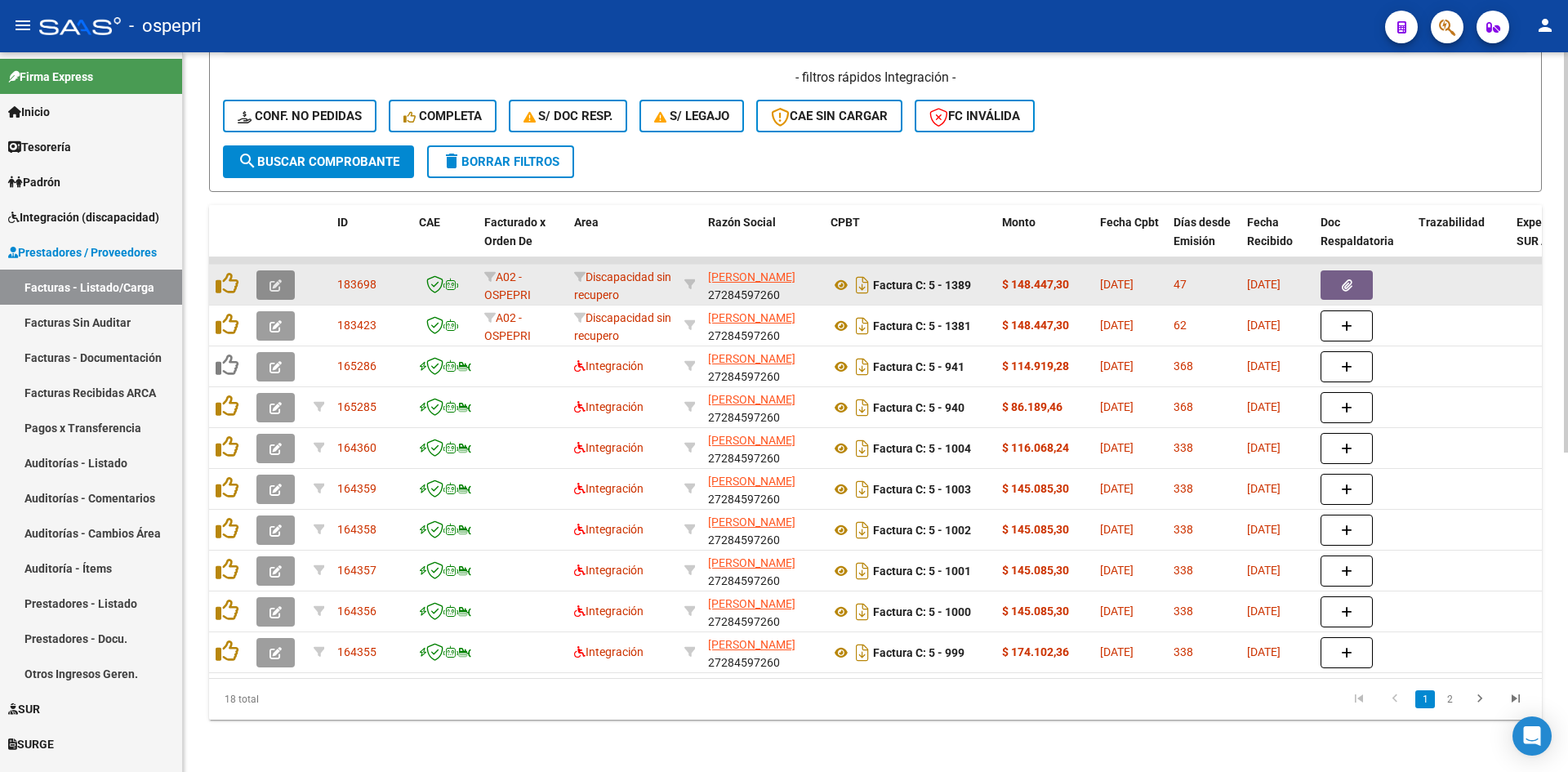
click at [270, 282] on button "button" at bounding box center [276, 285] width 39 height 30
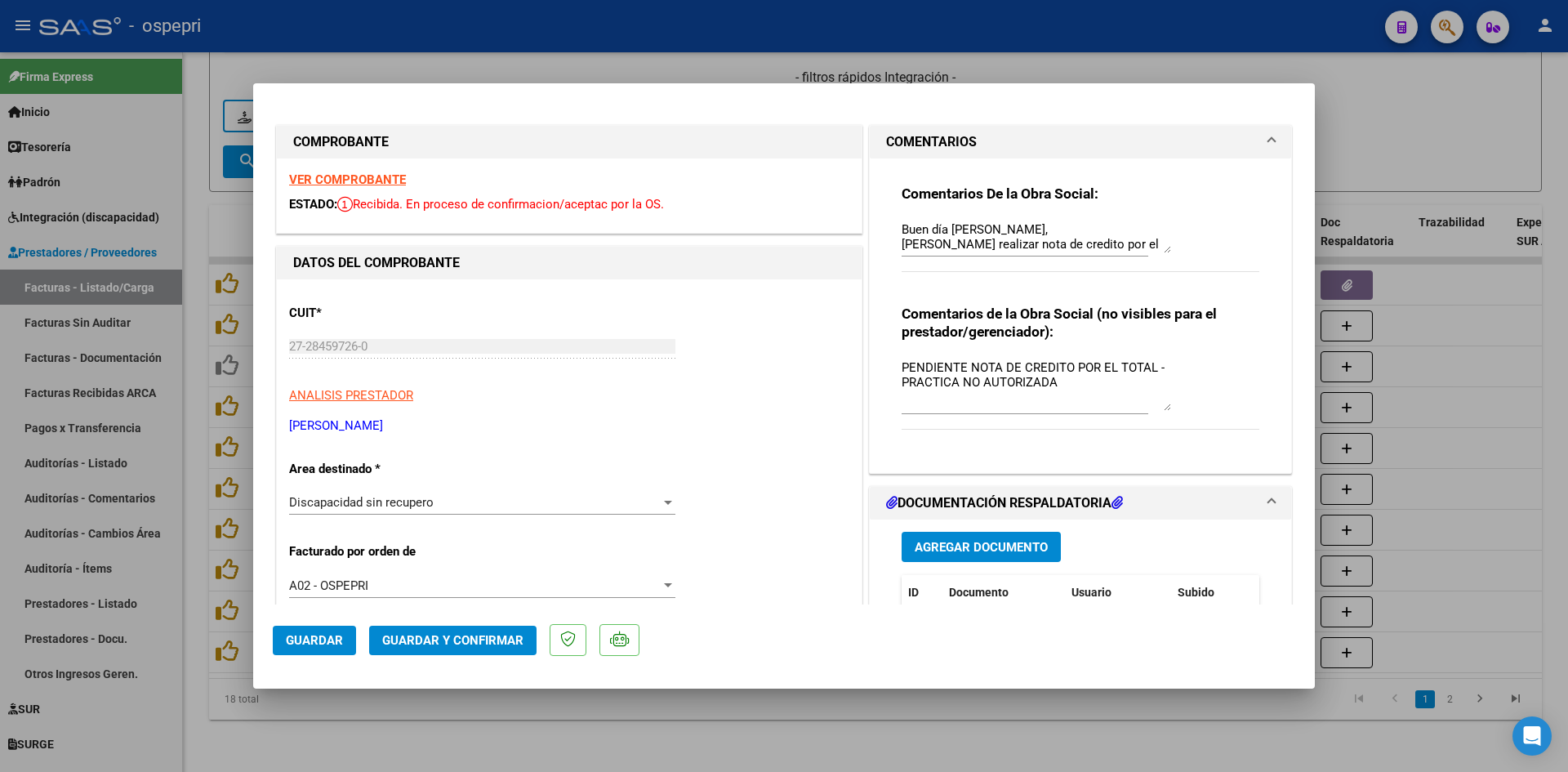
drag, startPoint x: 1160, startPoint y: 390, endPoint x: 1180, endPoint y: 410, distance: 28.3
click at [1180, 410] on div "Comentarios de la Obra Social (no visibles para el prestador/gerenciador): PEND…" at bounding box center [1080, 376] width 358 height 143
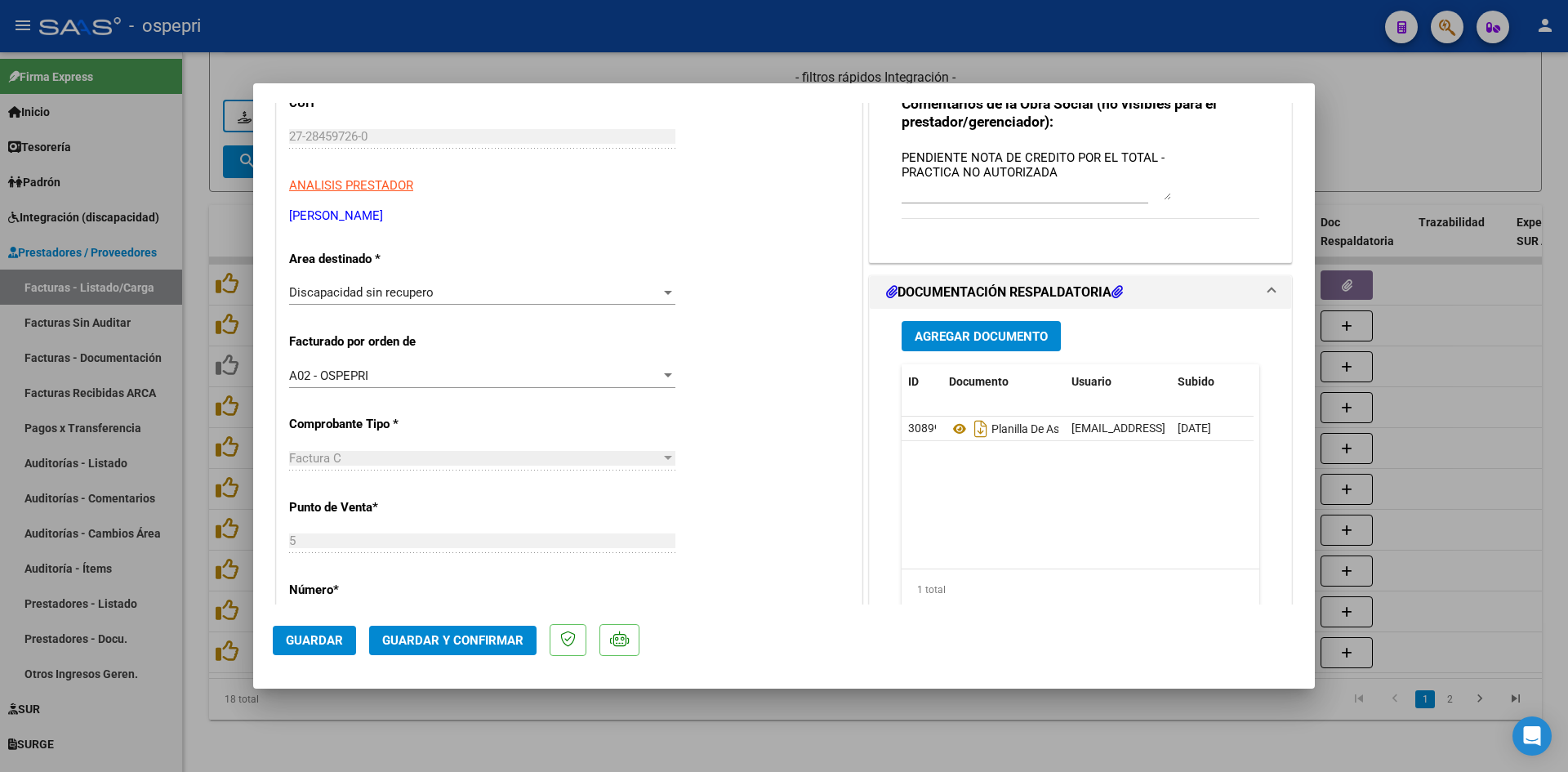
scroll to position [245, 0]
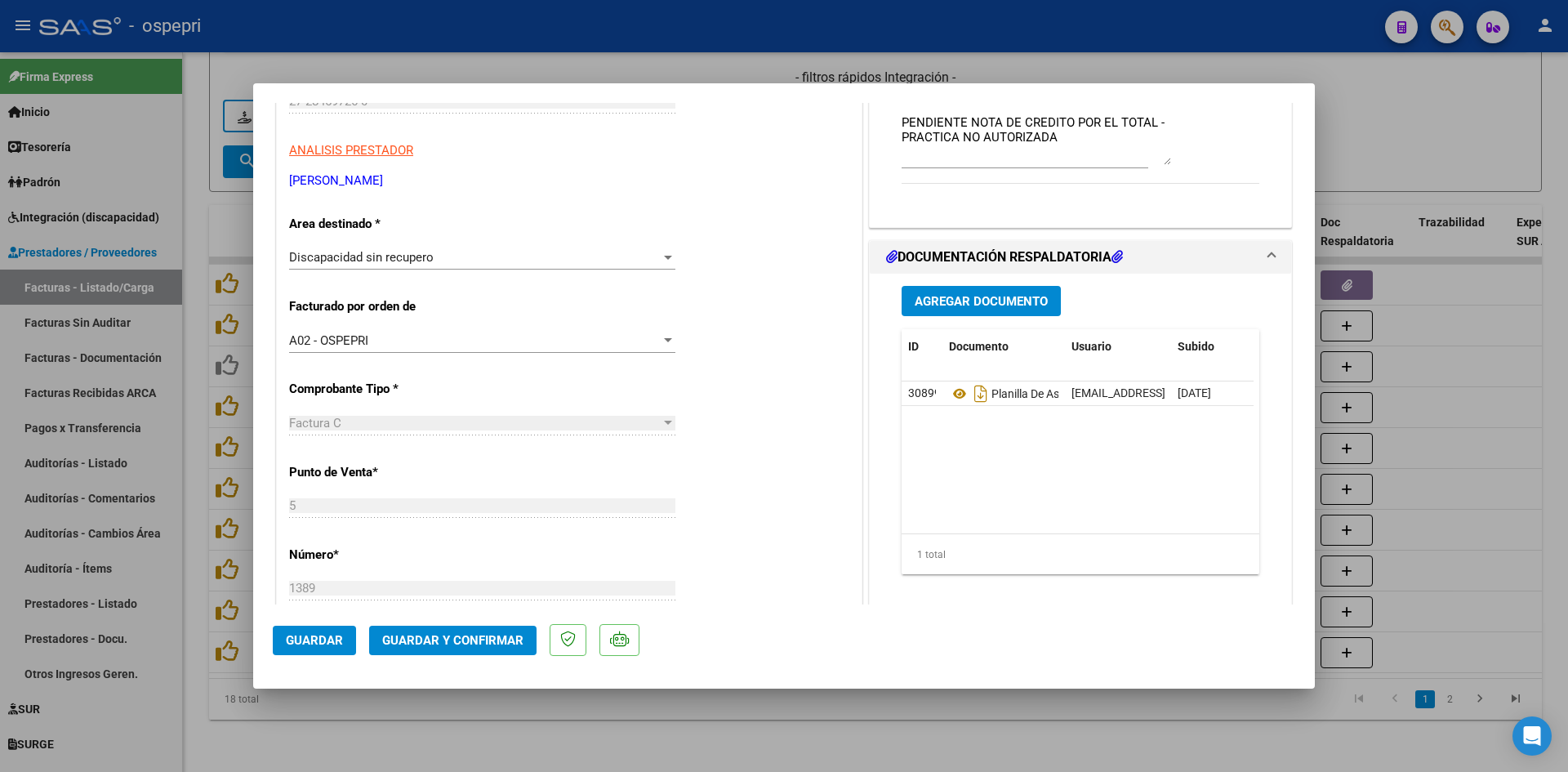
type input "$ 0,00"
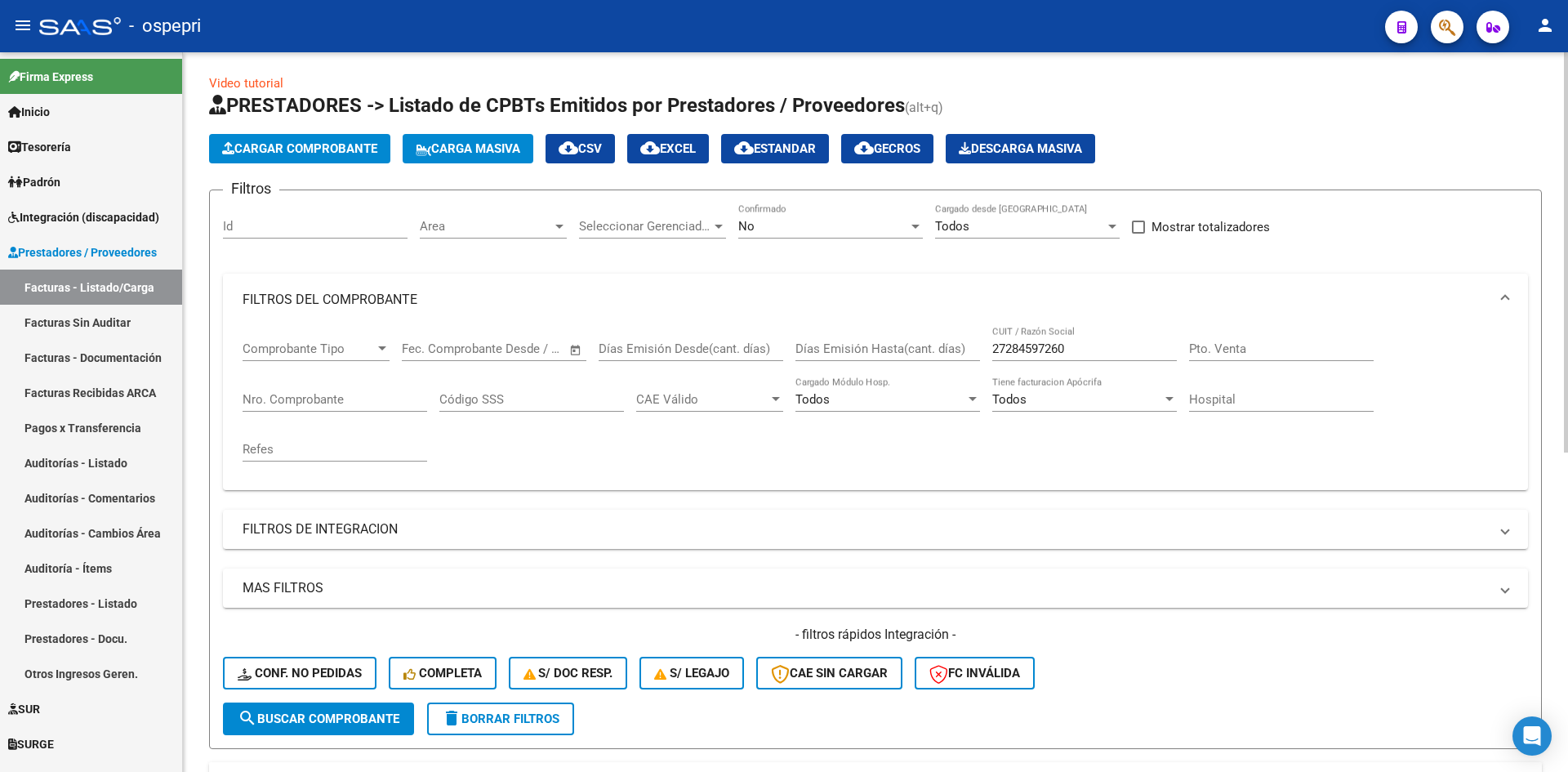
scroll to position [0, 0]
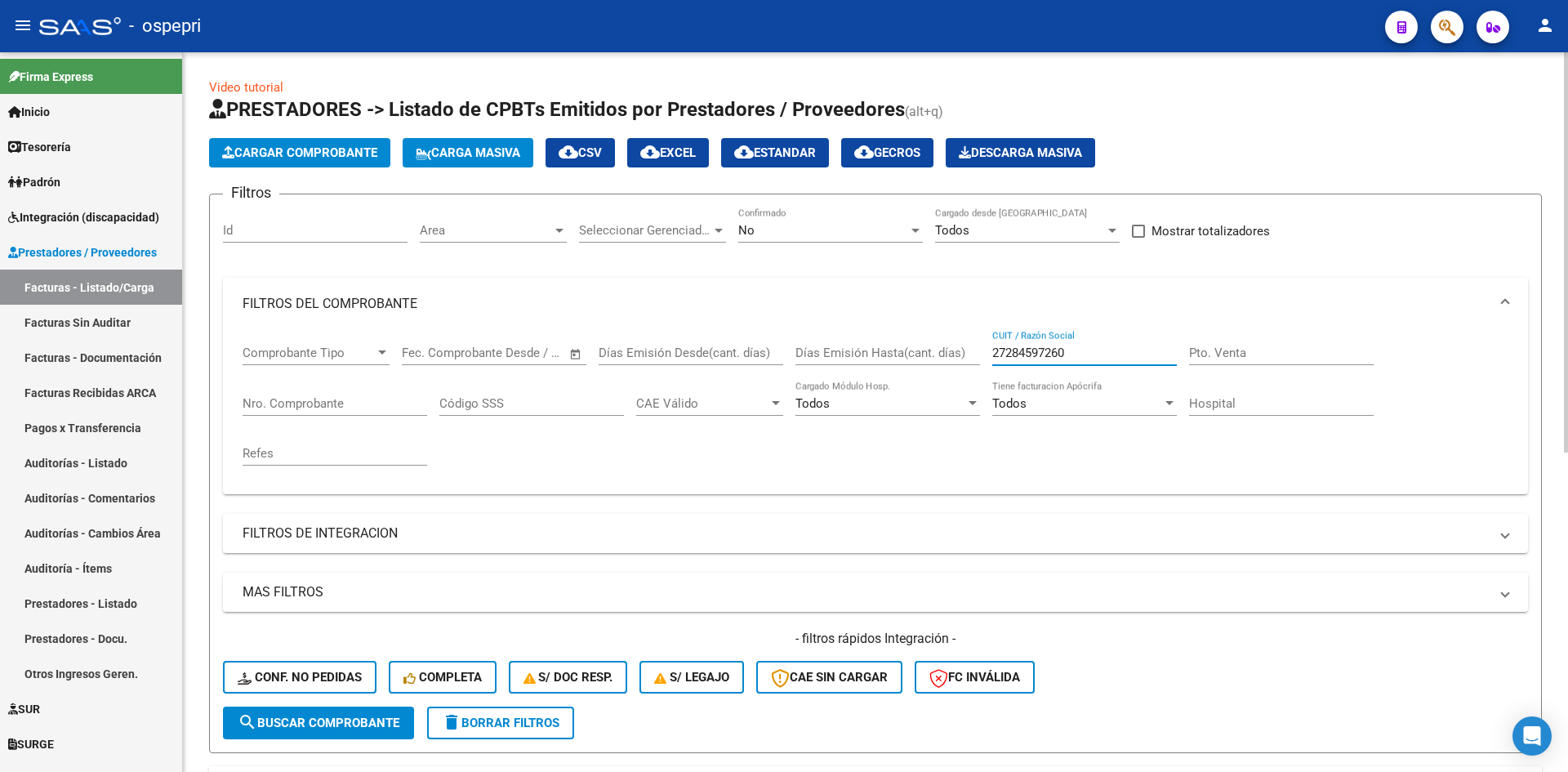
drag, startPoint x: 1083, startPoint y: 351, endPoint x: 977, endPoint y: 357, distance: 106.2
click at [977, 357] on div "Comprobante Tipo Comprobante Tipo Fecha inicio – Fecha fin Fec. Comprobante Des…" at bounding box center [875, 405] width 1266 height 151
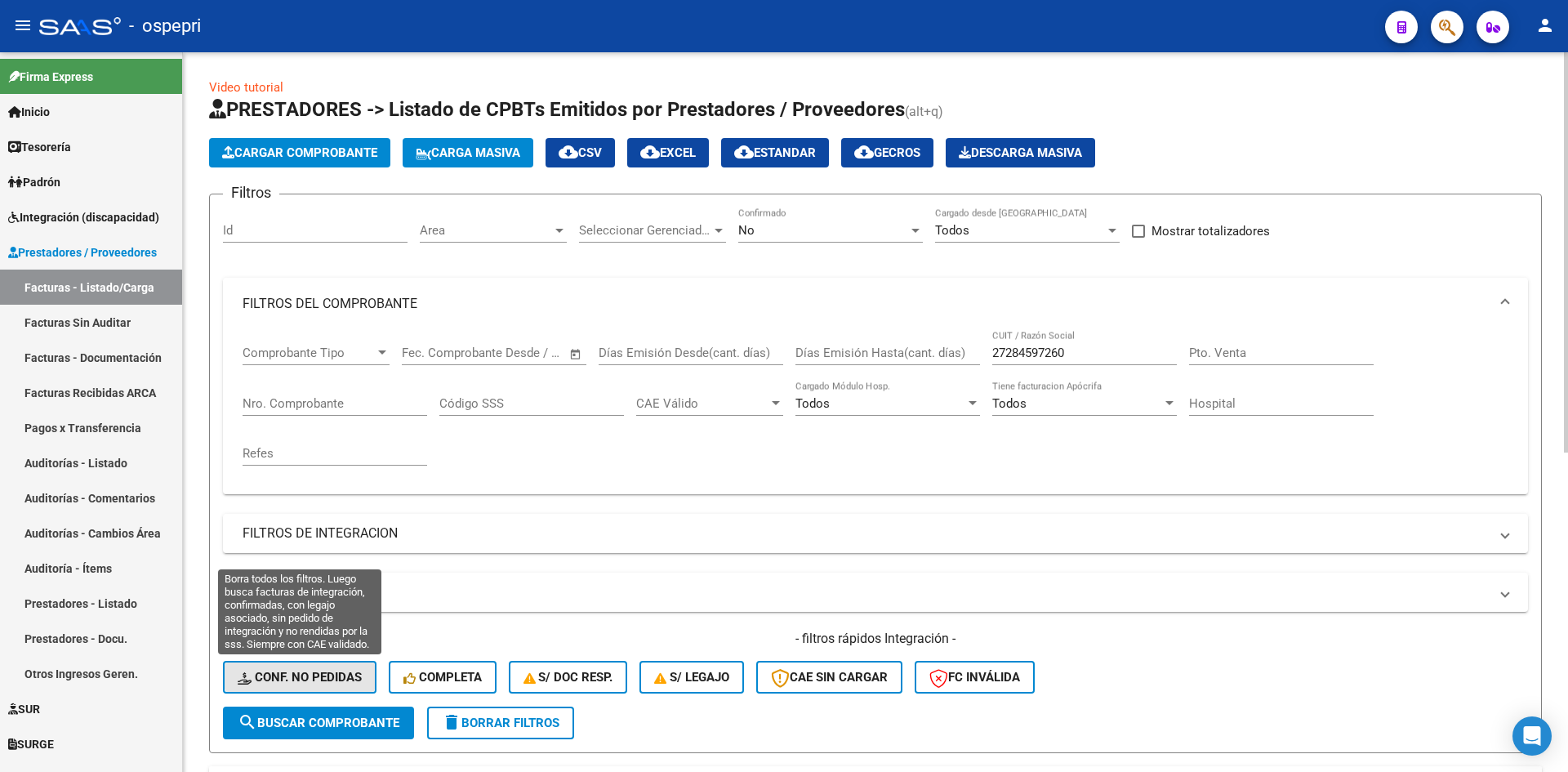
click at [368, 673] on button "Conf. no pedidas" at bounding box center [300, 677] width 153 height 32
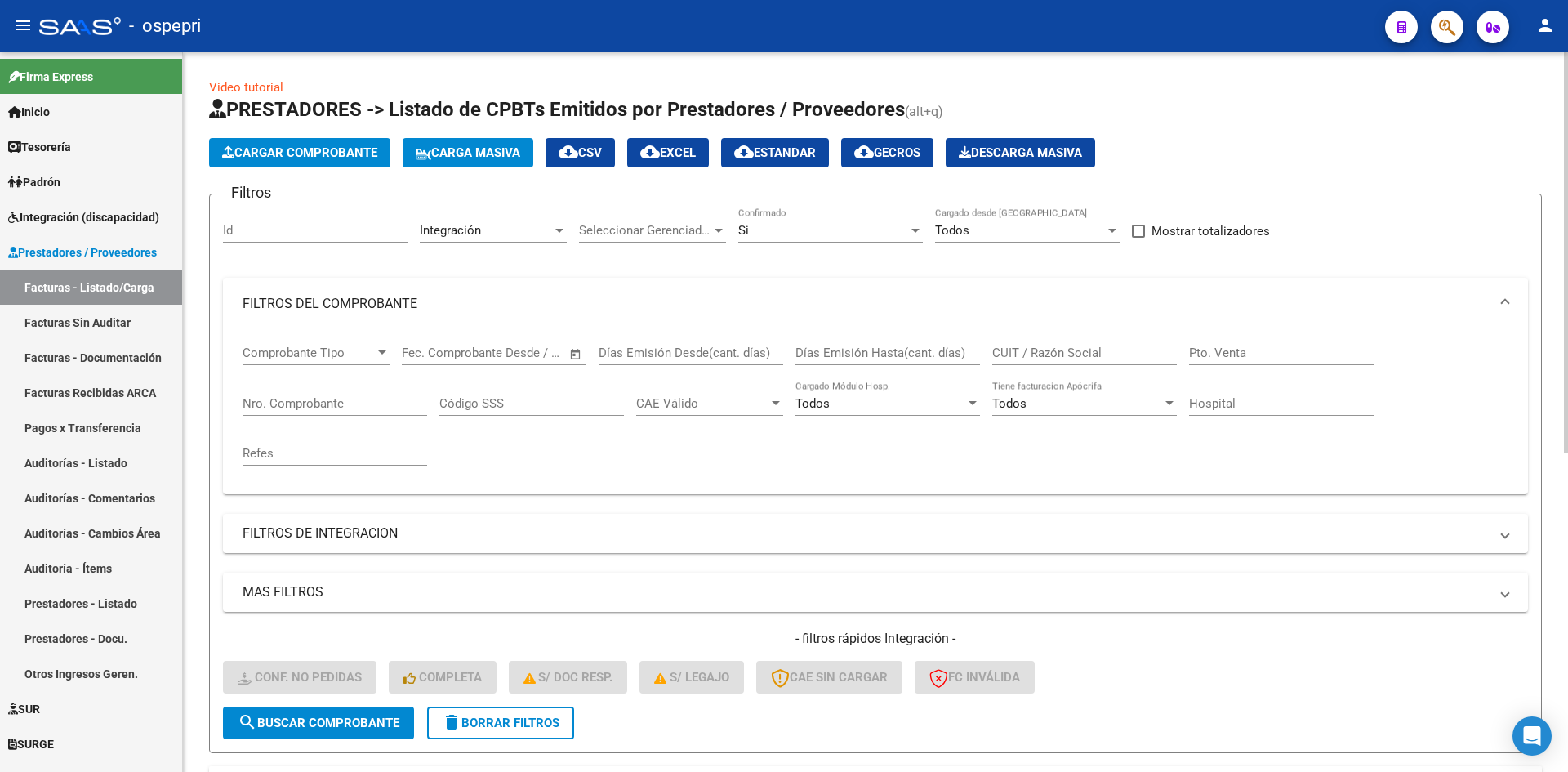
click at [1036, 353] on input "CUIT / Razón Social" at bounding box center [1084, 353] width 185 height 15
paste input "27284597260"
type input "27284597260"
click at [373, 729] on span "search Buscar Comprobante" at bounding box center [318, 723] width 162 height 15
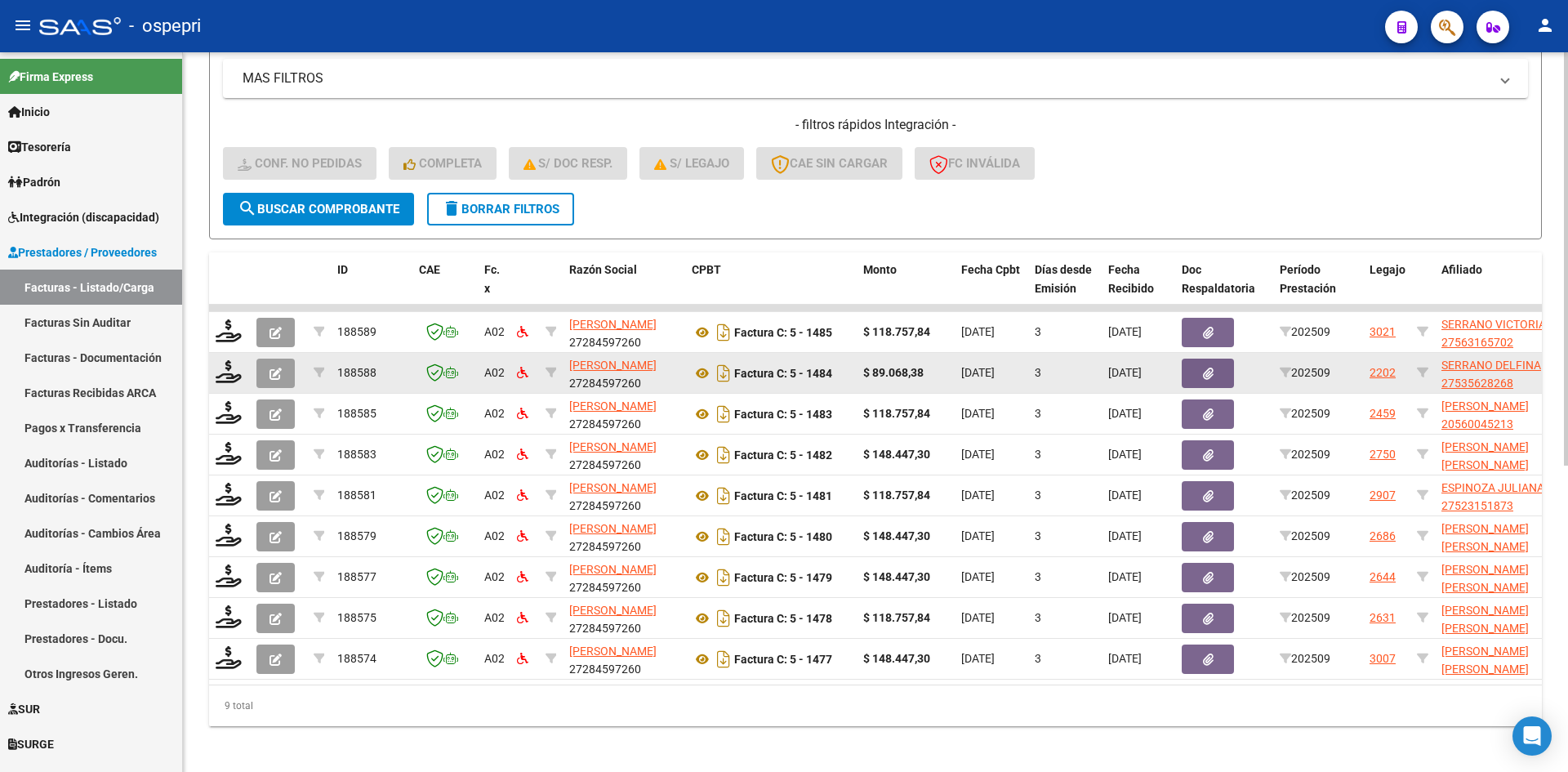
scroll to position [533, 0]
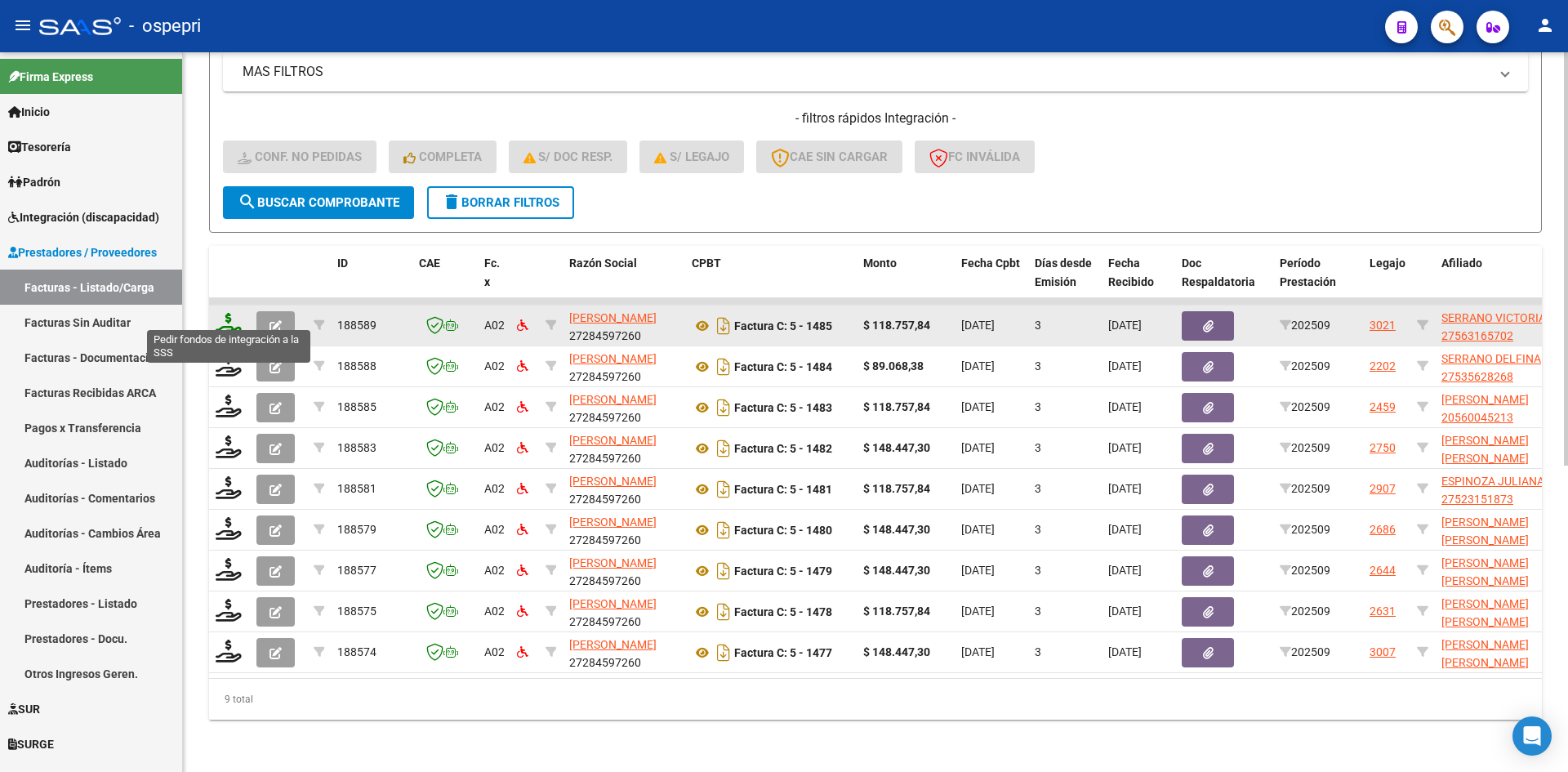
click at [225, 319] on icon at bounding box center [228, 324] width 26 height 23
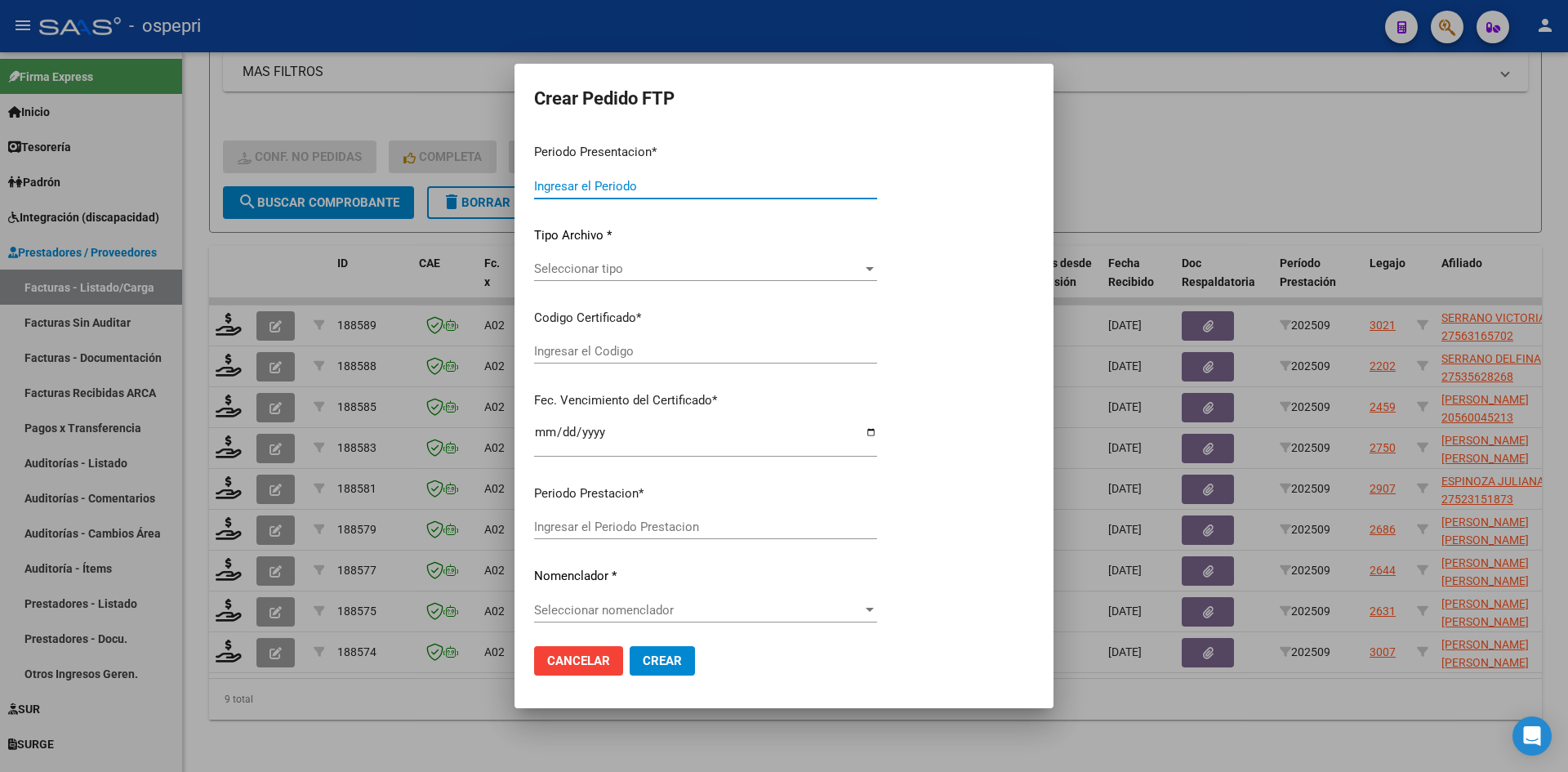
type input "202509"
type input "$ 118.757,84"
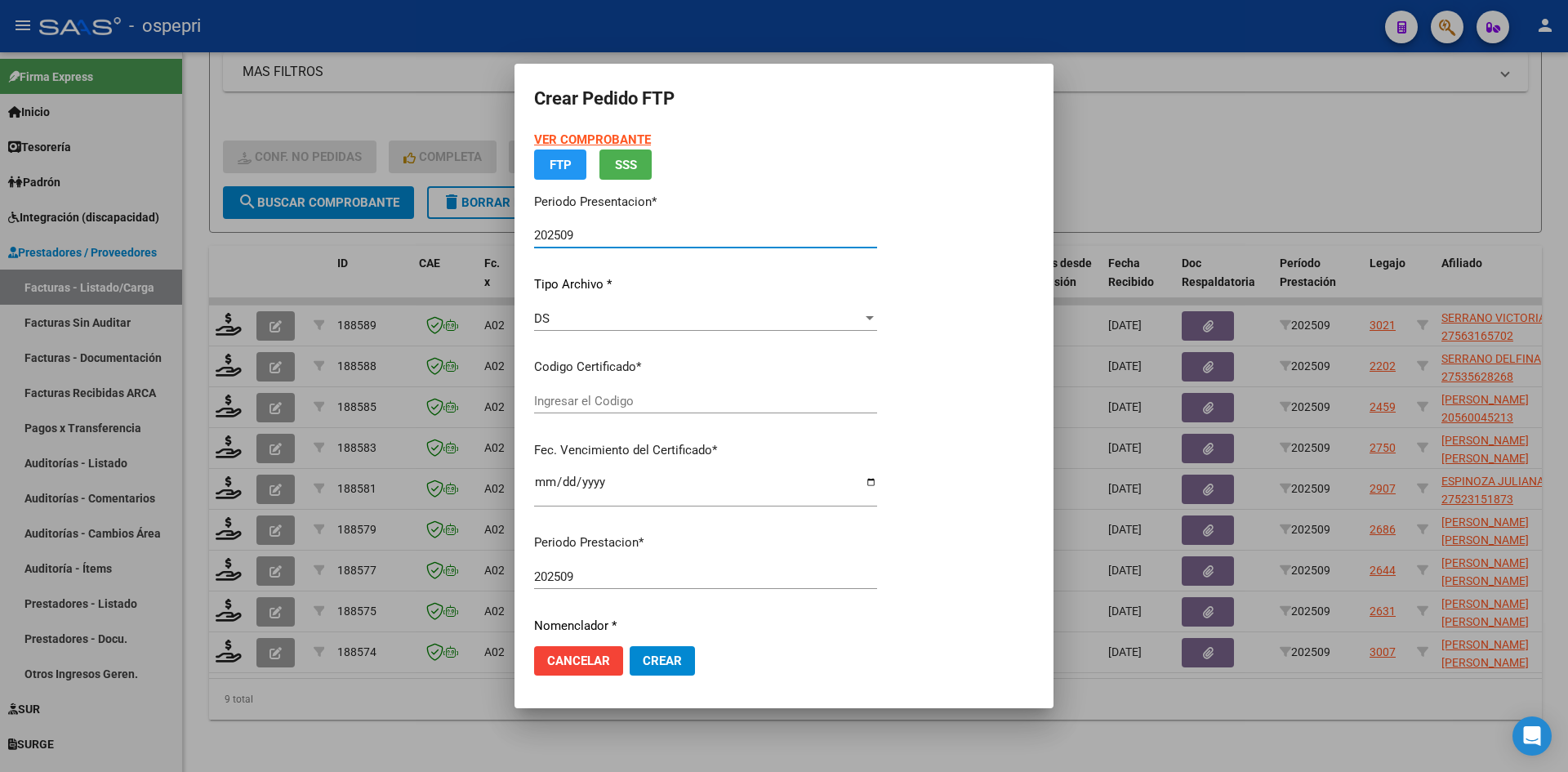
type input "2756316570-2"
type input "[DATE]"
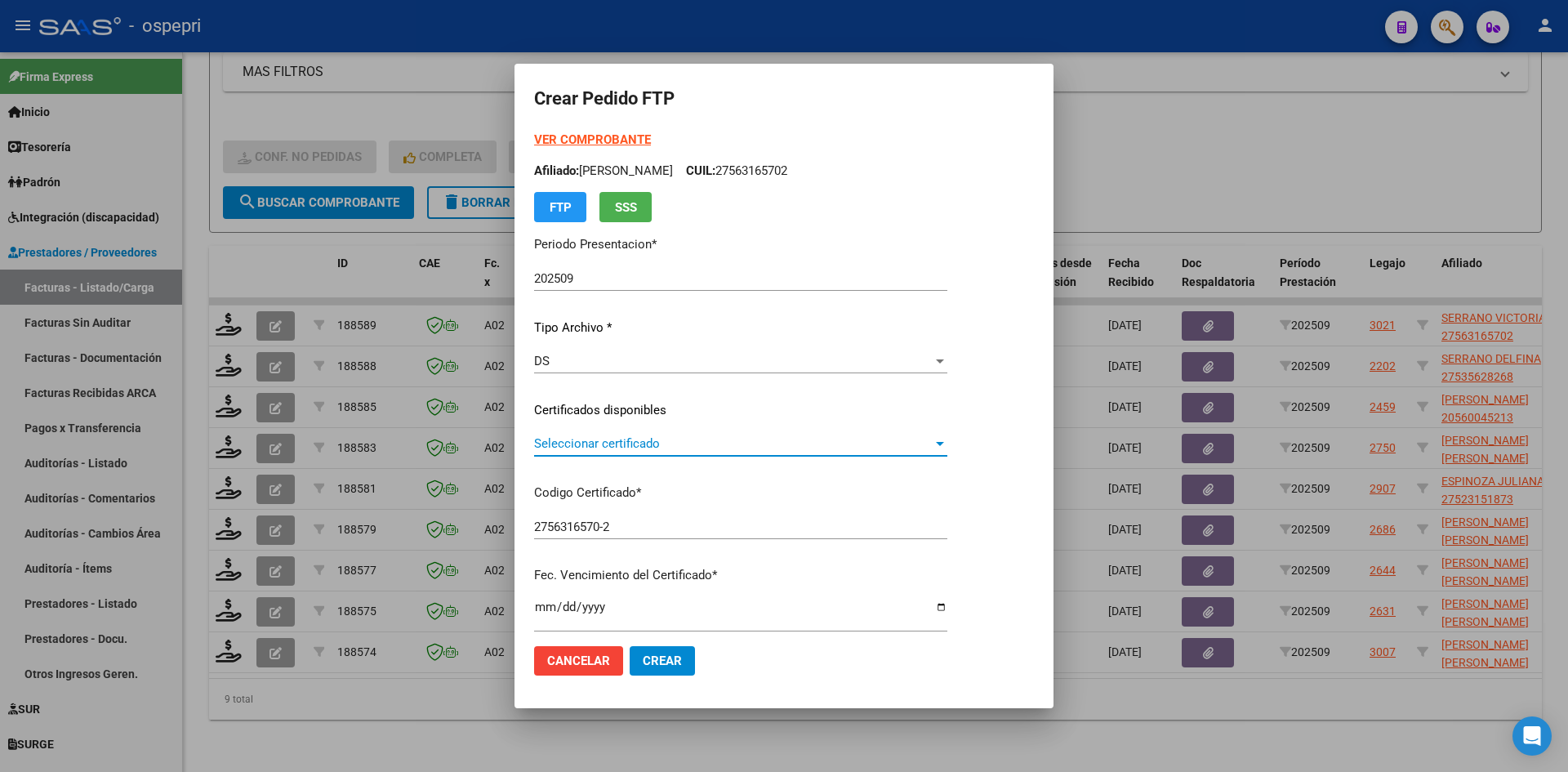
click at [726, 451] on span "Seleccionar certificado" at bounding box center [733, 444] width 398 height 15
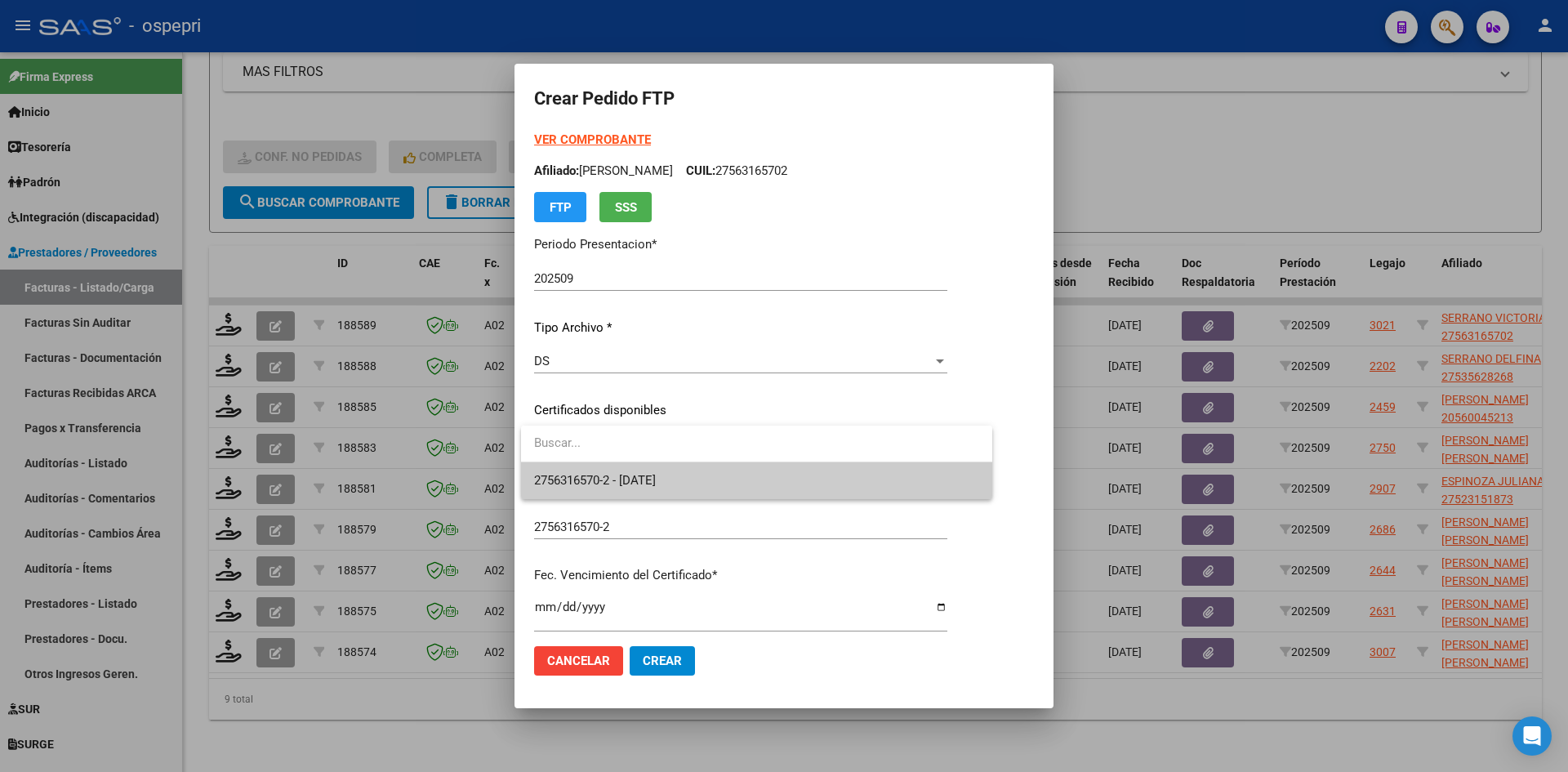
click at [725, 479] on span "2756316570-2 - [DATE]" at bounding box center [756, 481] width 445 height 37
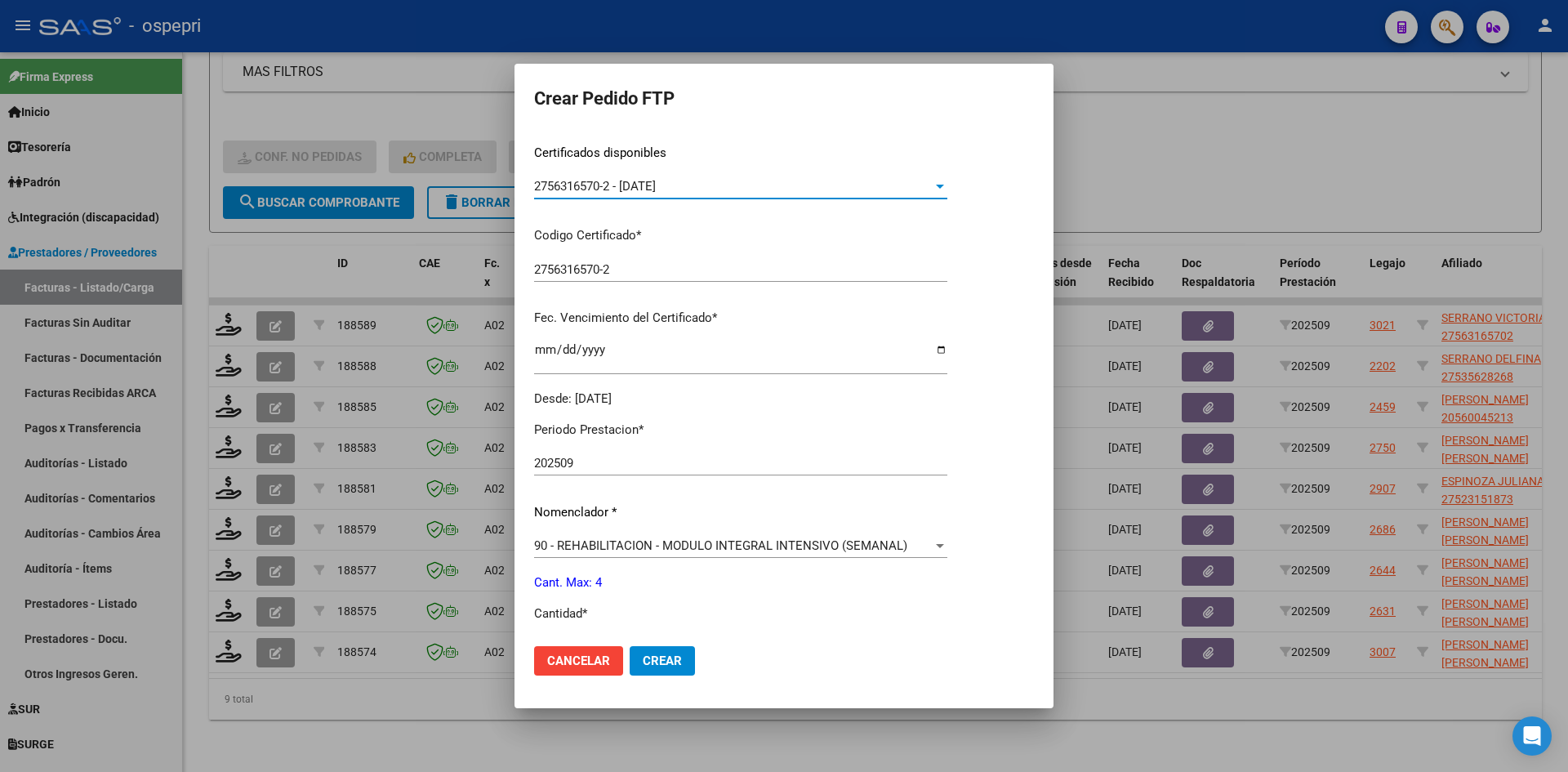
scroll to position [326, 0]
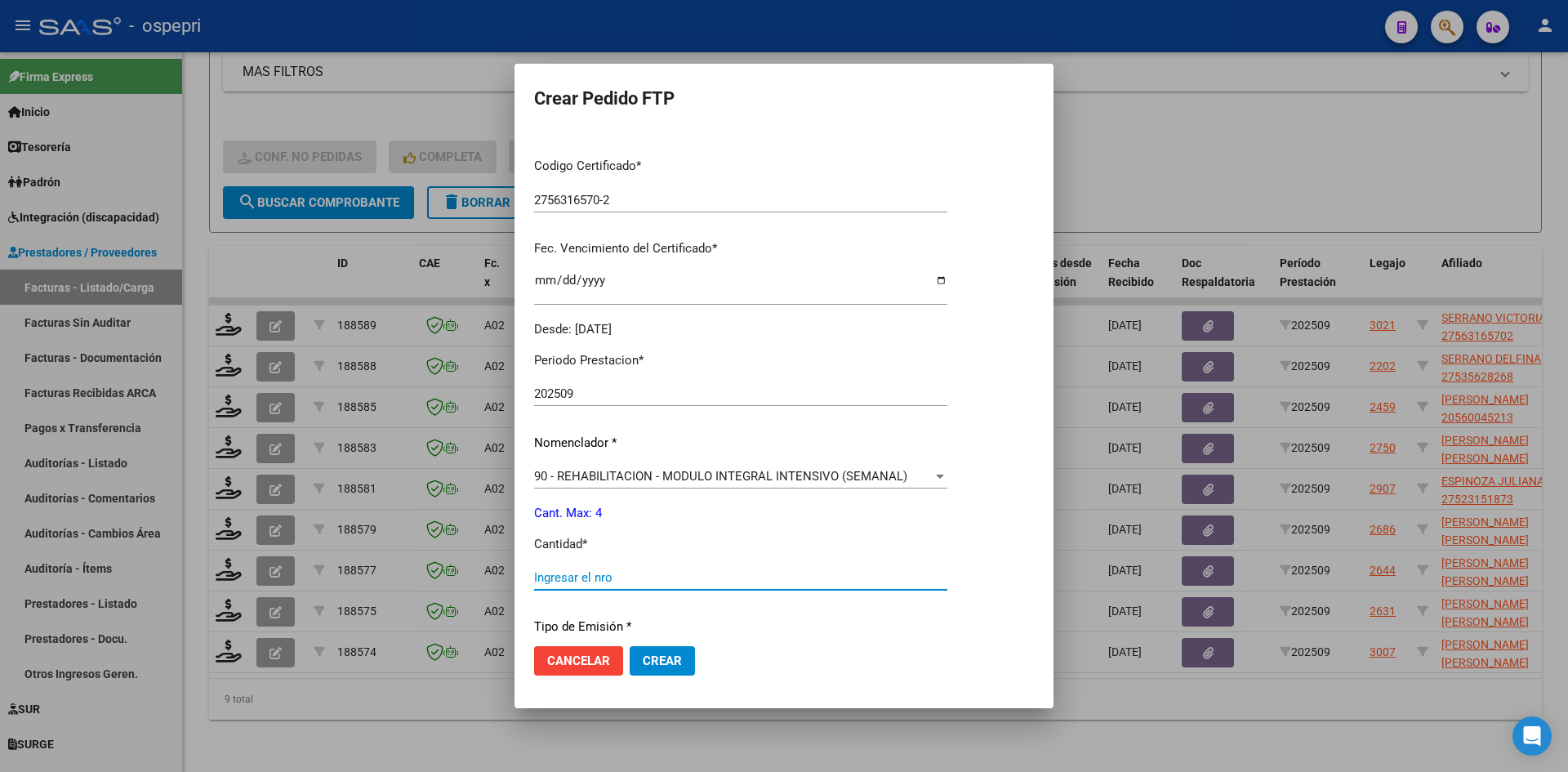
click at [623, 581] on input "Ingresar el nro" at bounding box center [741, 578] width 413 height 15
type input "4"
click at [655, 668] on button "Crear" at bounding box center [662, 661] width 66 height 30
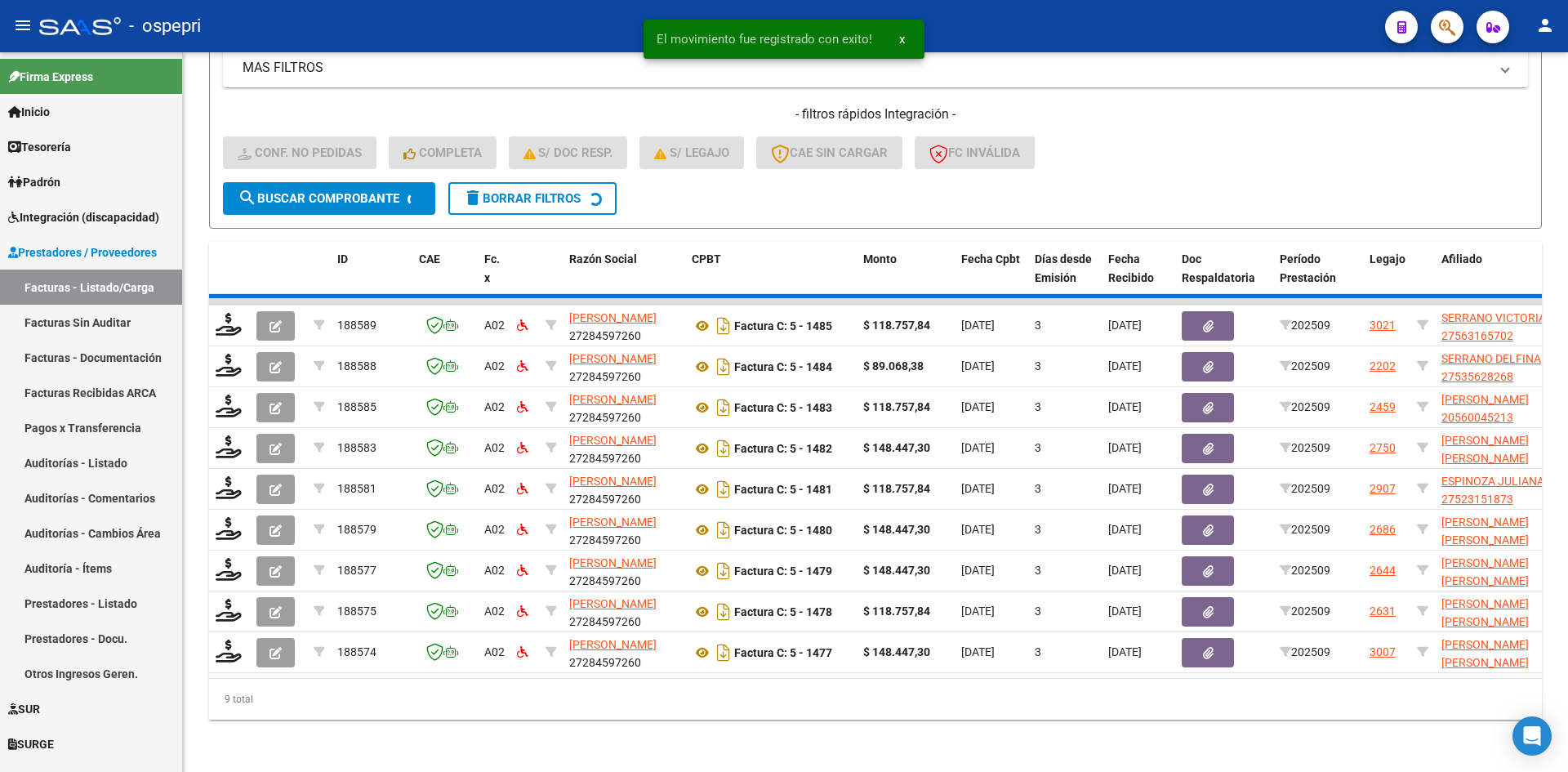
scroll to position [492, 0]
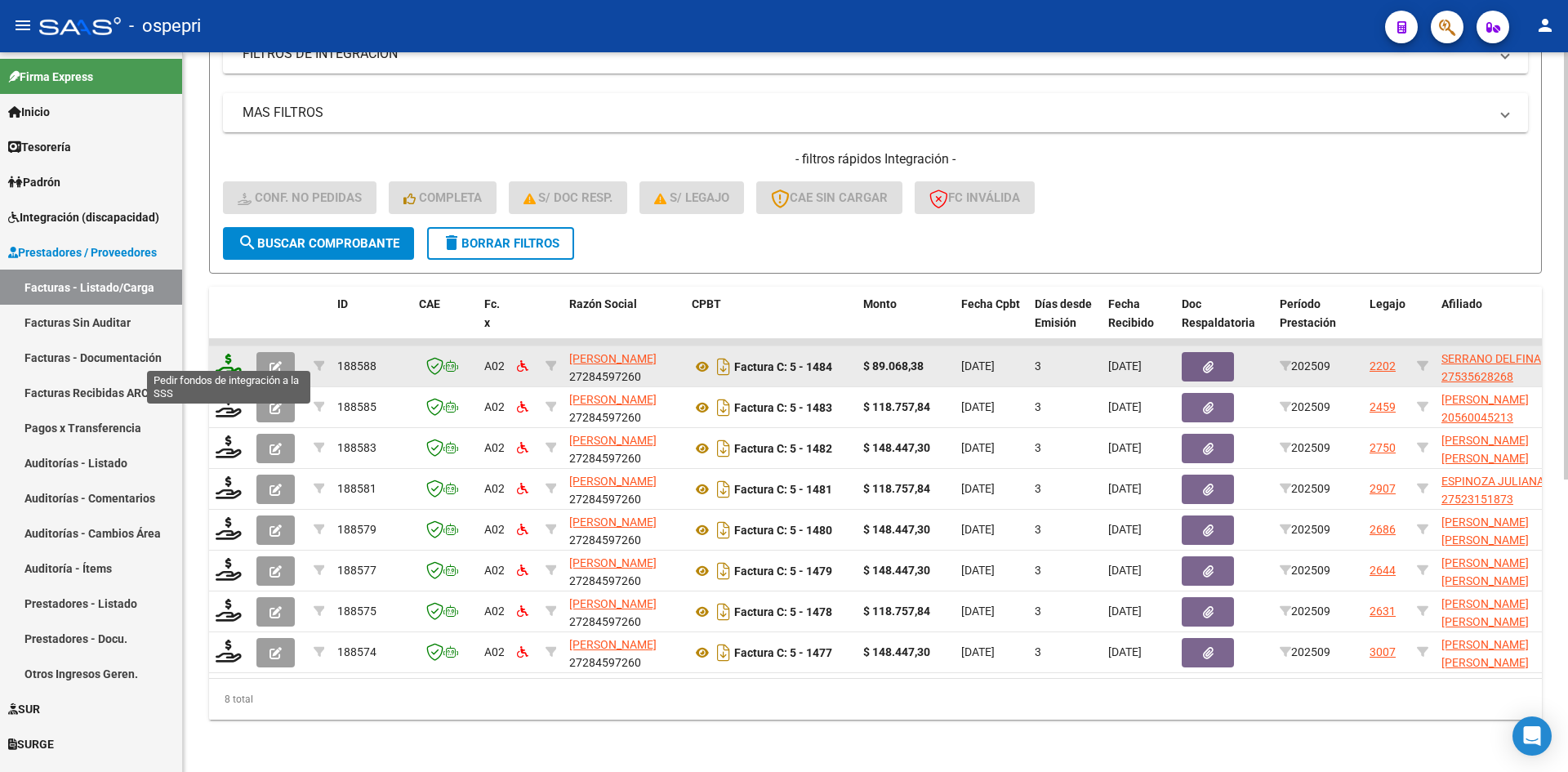
click at [221, 354] on icon at bounding box center [228, 365] width 26 height 23
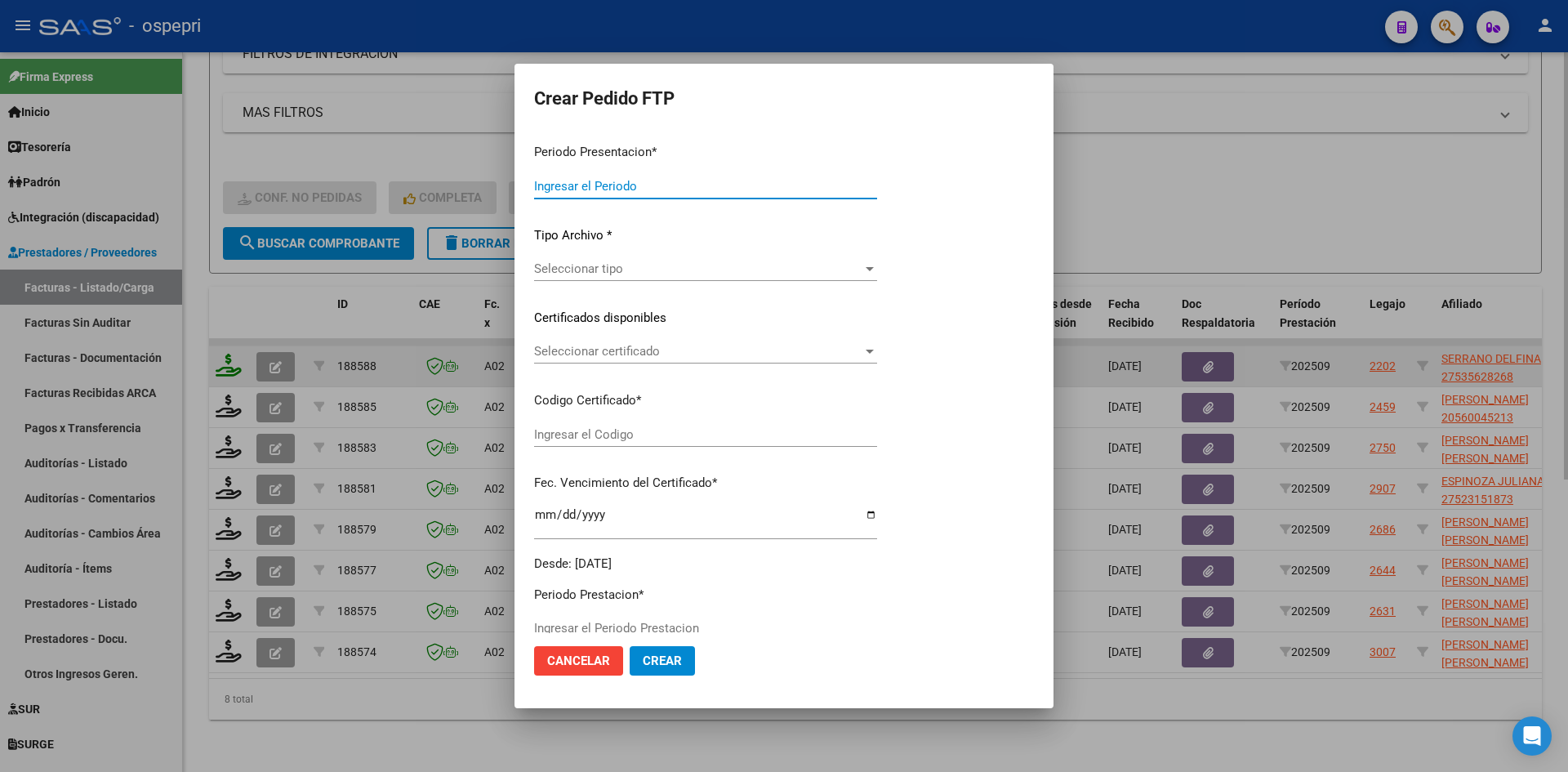
type input "202509"
type input "$ 89.068,38"
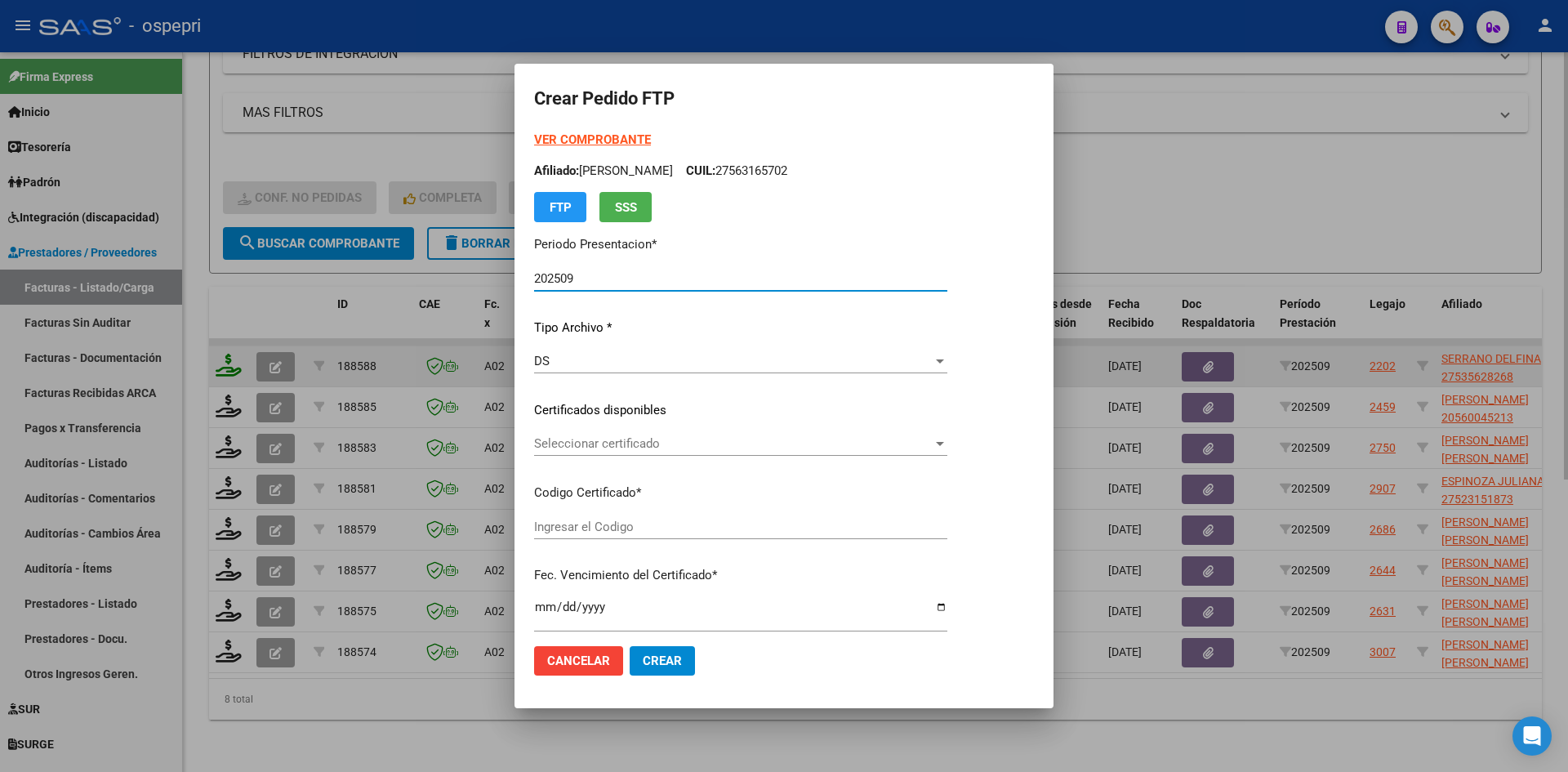
type input "27535628268"
type input "2025-10-24"
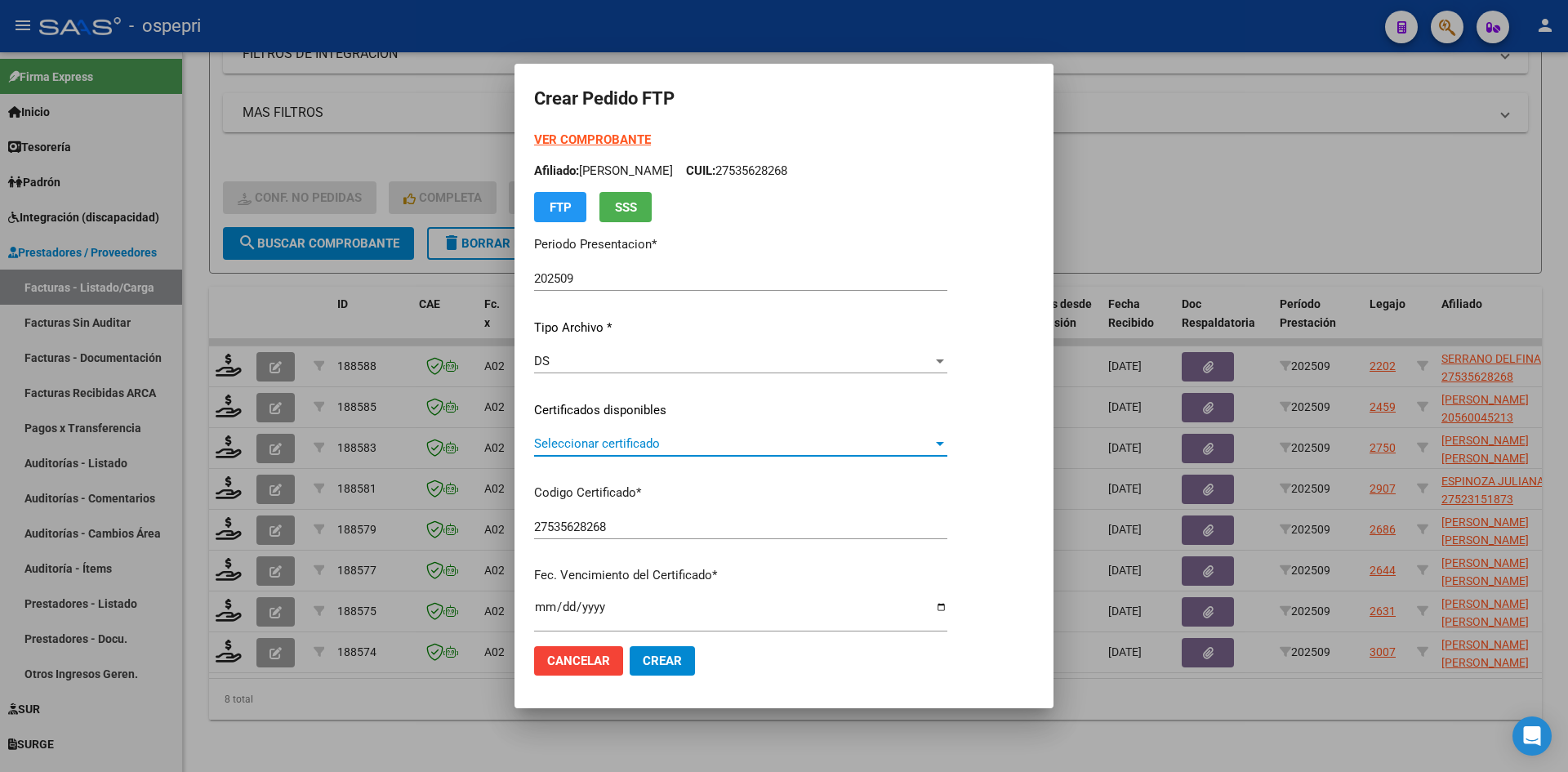
click at [704, 450] on span "Seleccionar certificado" at bounding box center [733, 444] width 398 height 15
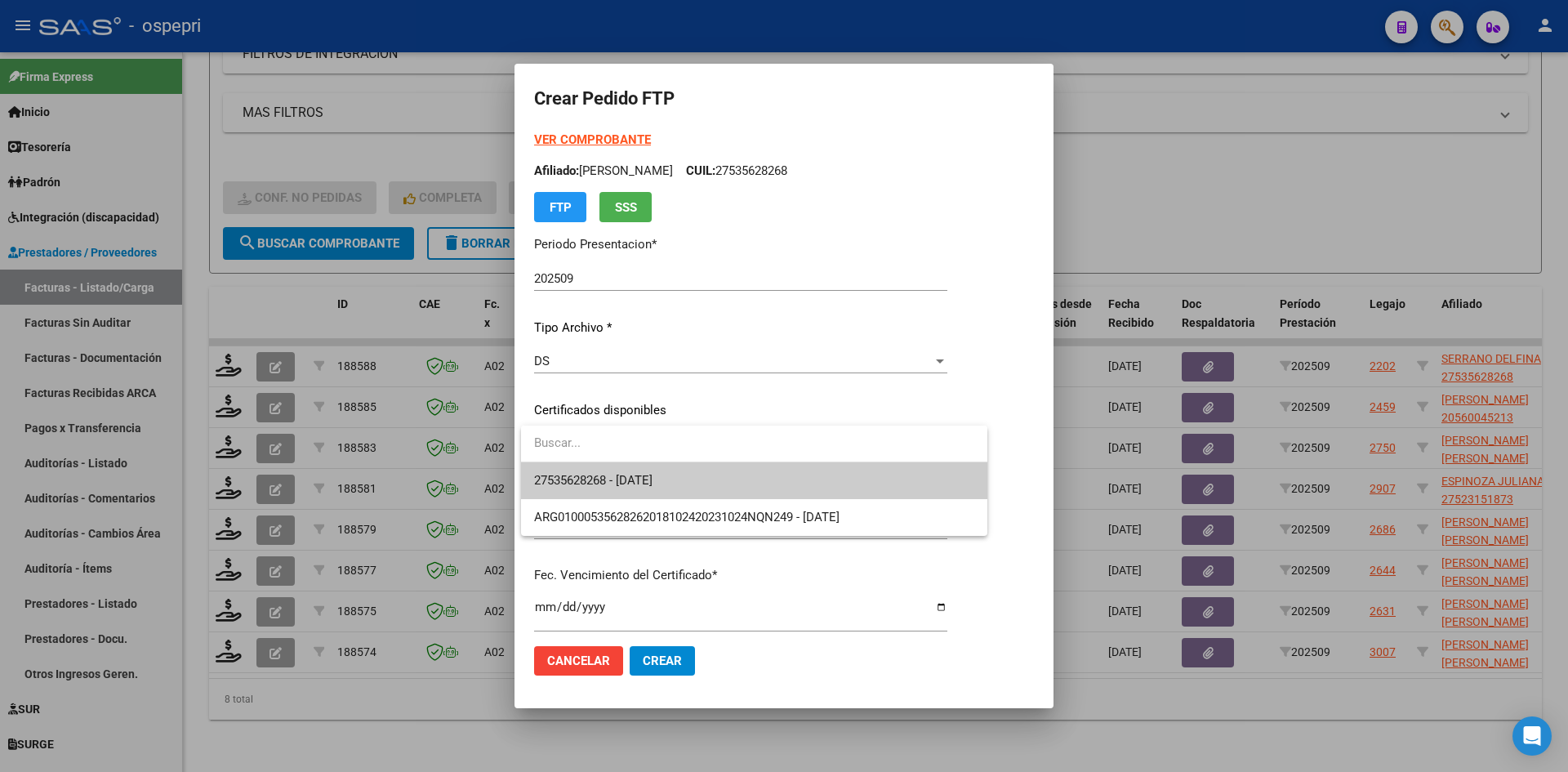
click at [711, 477] on span "27535628268 - 2025-10-24" at bounding box center [754, 481] width 440 height 37
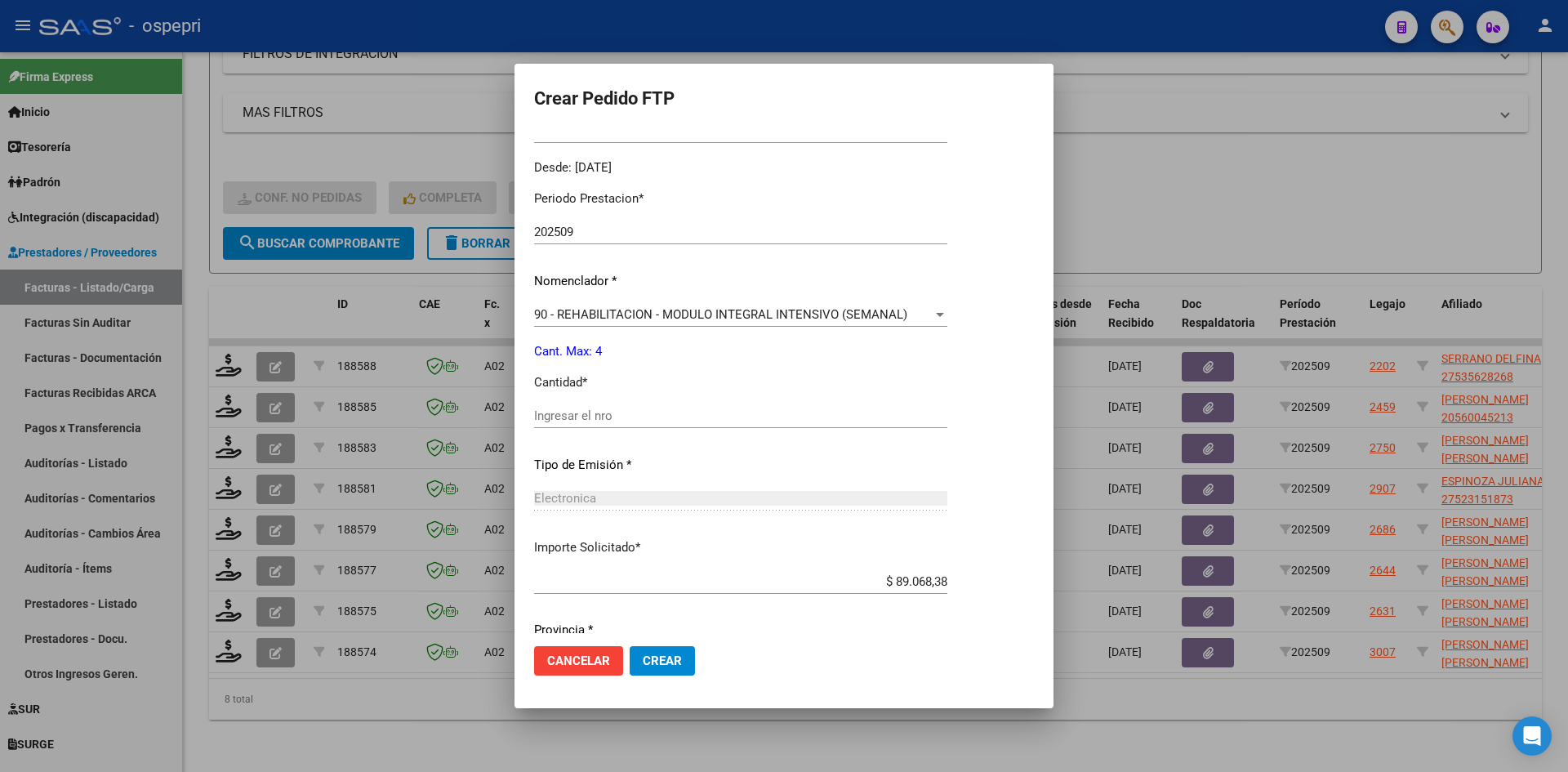
scroll to position [490, 0]
click at [613, 413] on input "Ingresar el nro" at bounding box center [741, 414] width 413 height 15
type input "4"
click at [660, 662] on span "Crear" at bounding box center [662, 661] width 39 height 15
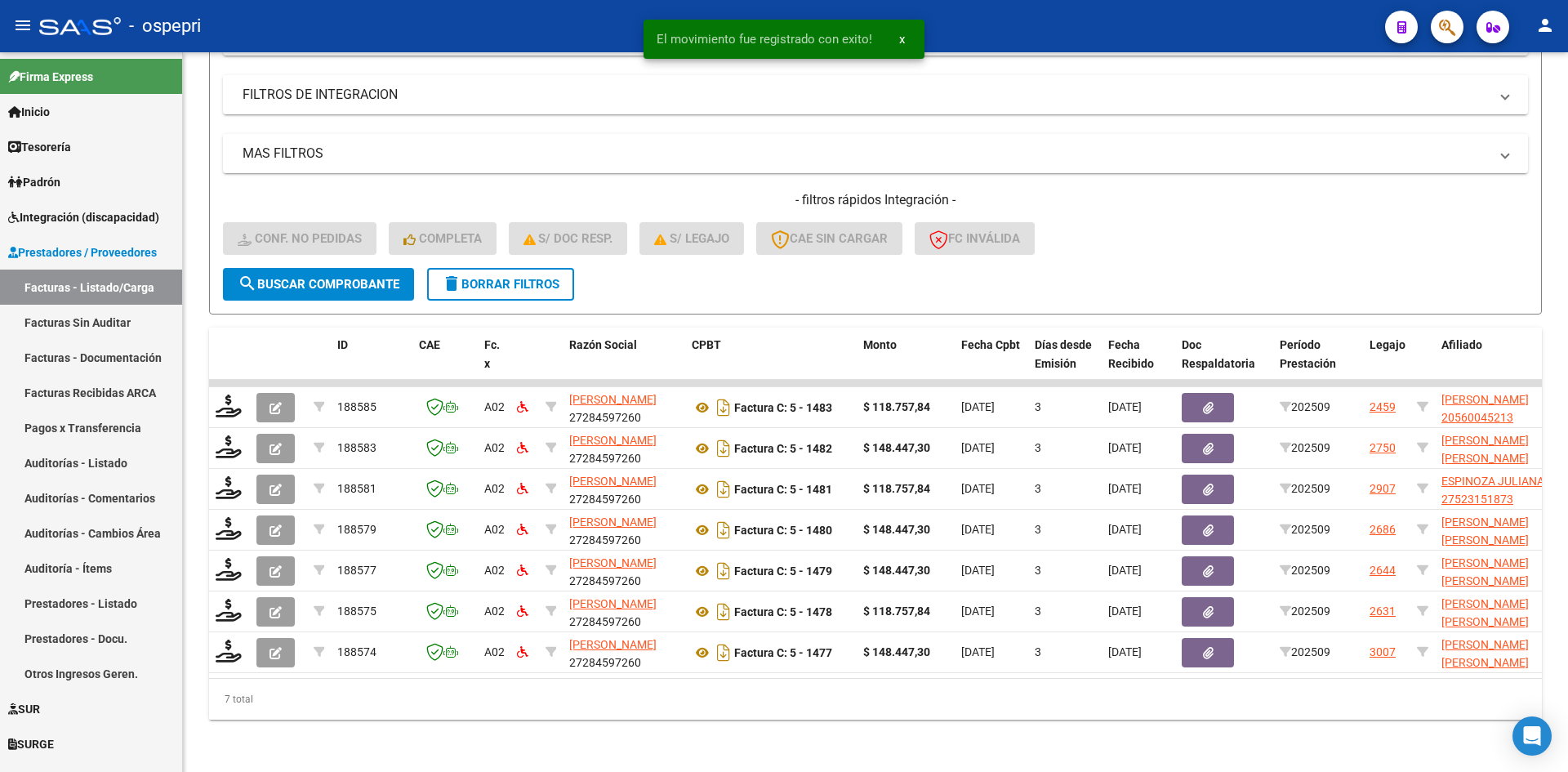
scroll to position [451, 0]
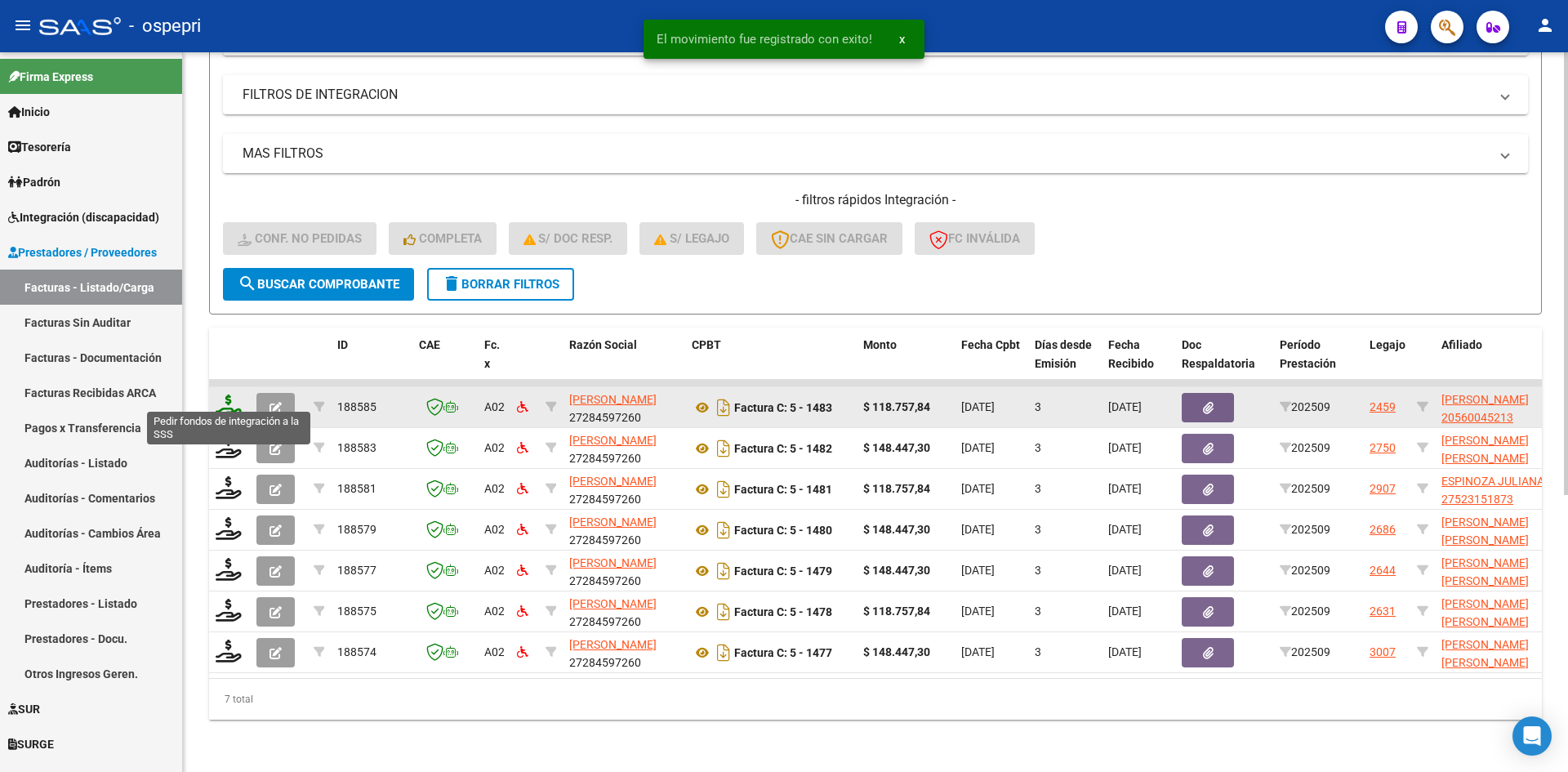
click at [221, 395] on icon at bounding box center [228, 406] width 26 height 23
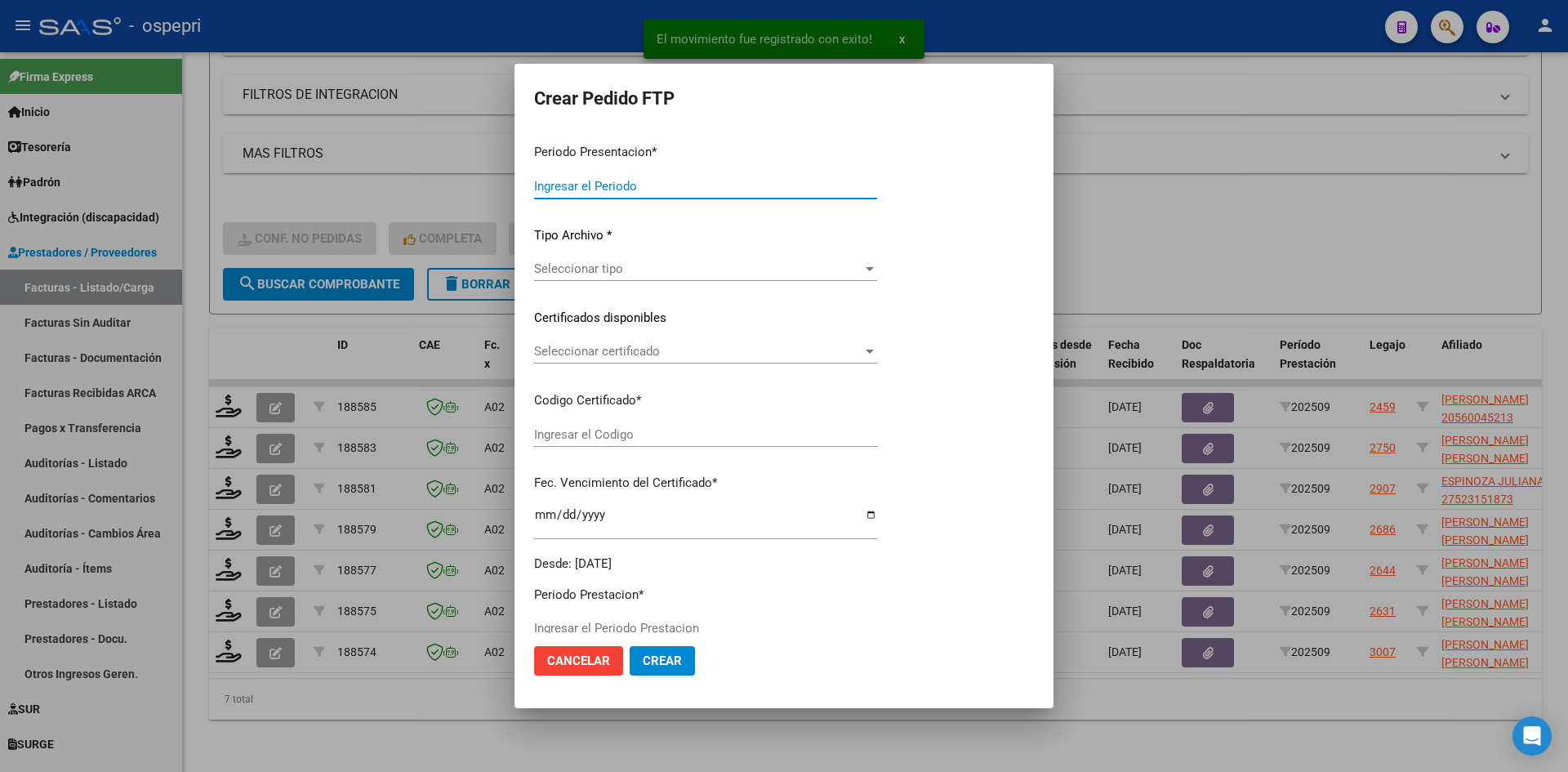
type input "202509"
type input "$ 118.757,84"
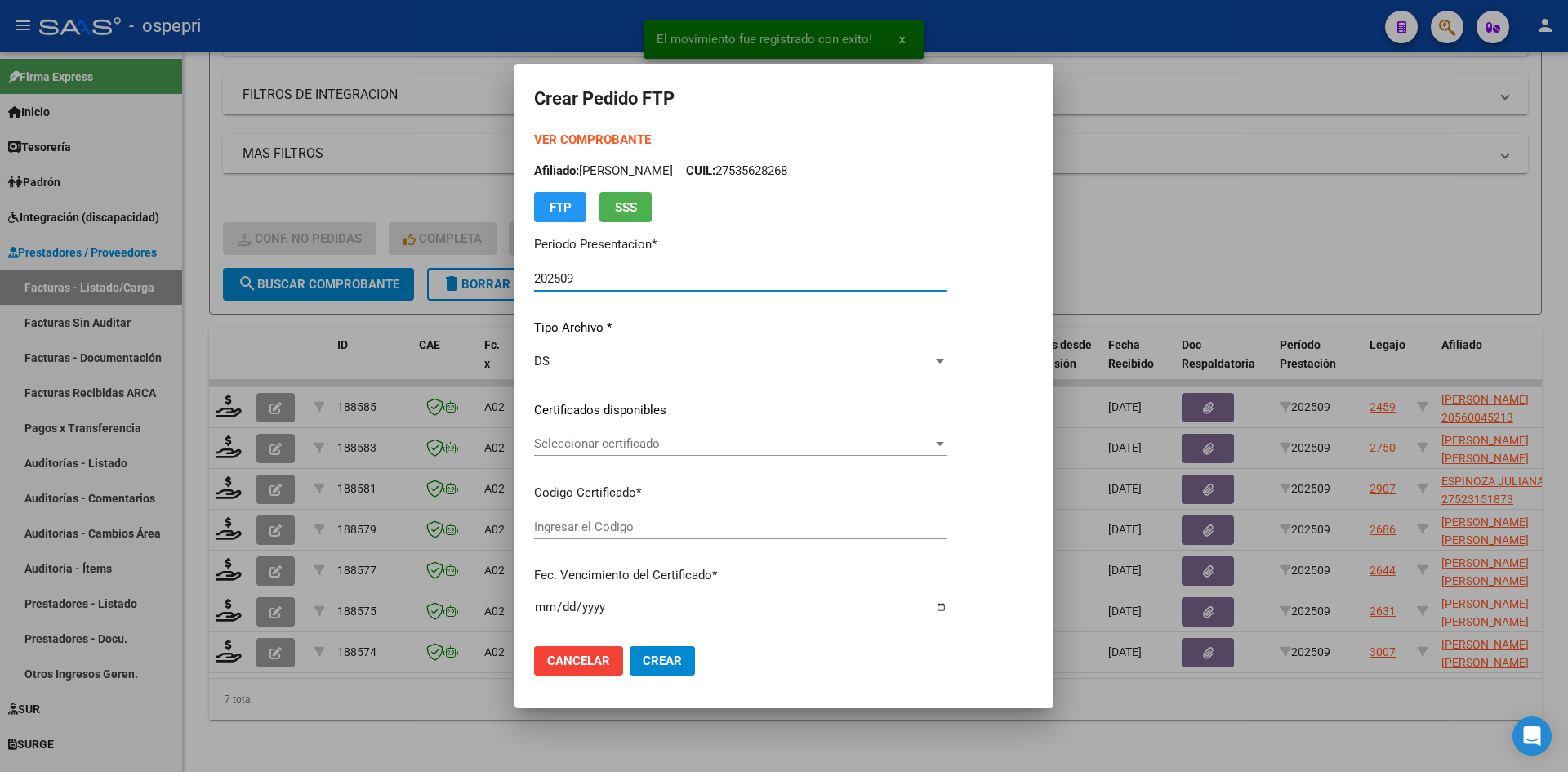
type input "20560045213"
type input "2027-11-10"
click at [645, 443] on span "Seleccionar certificado" at bounding box center [733, 444] width 398 height 15
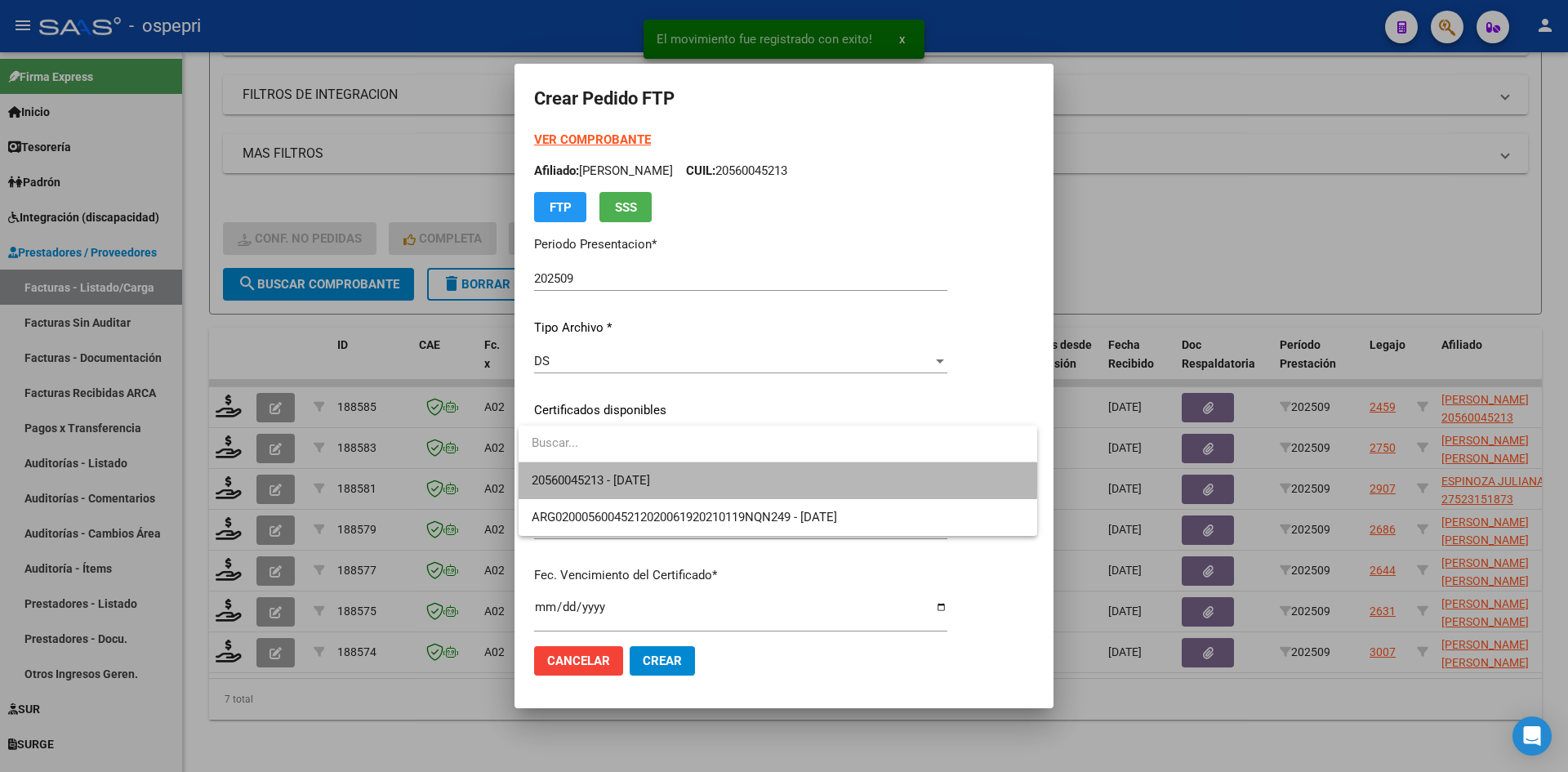
click at [658, 469] on span "20560045213 - 2027-11-10" at bounding box center [778, 481] width 492 height 37
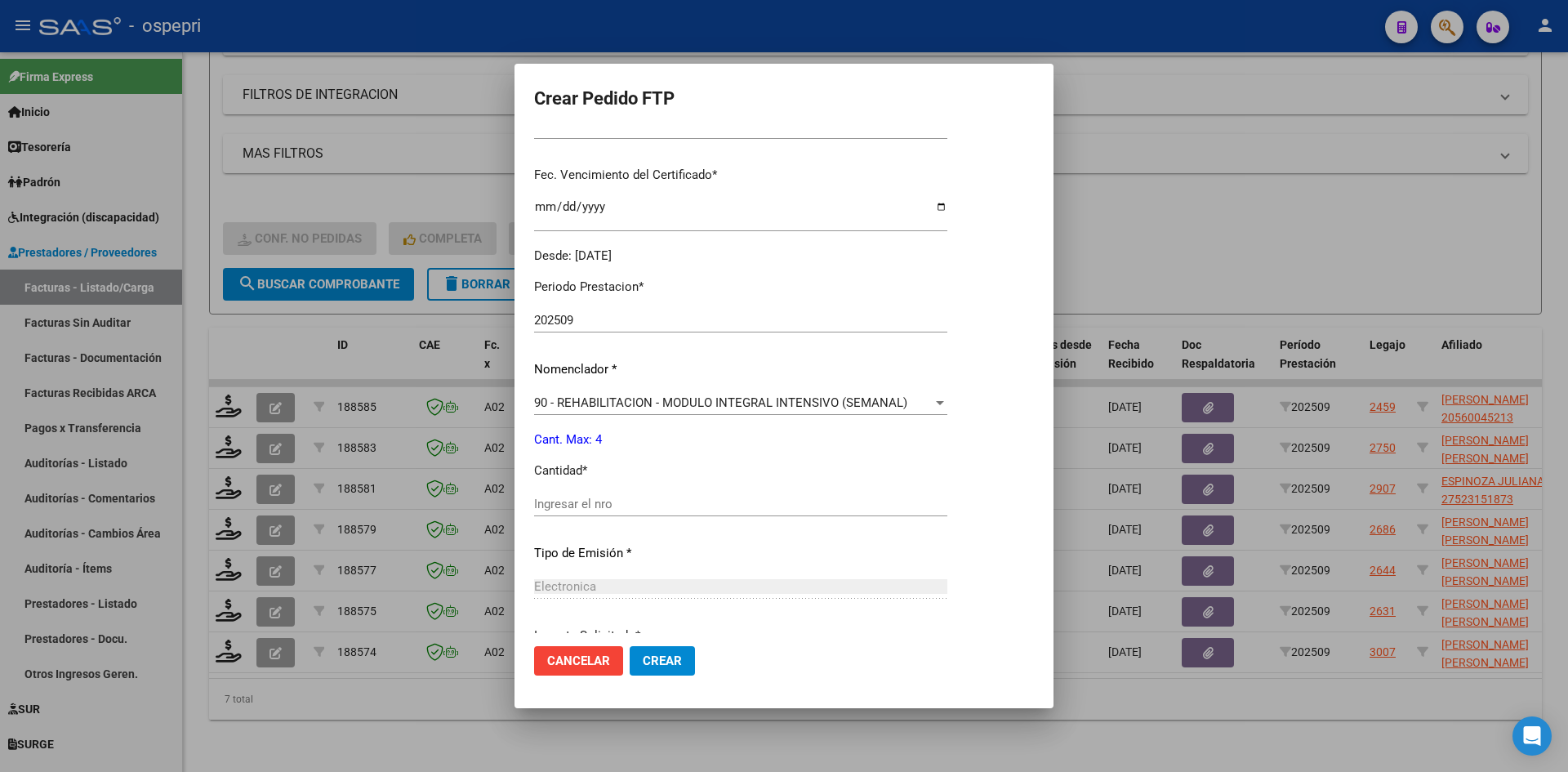
scroll to position [409, 0]
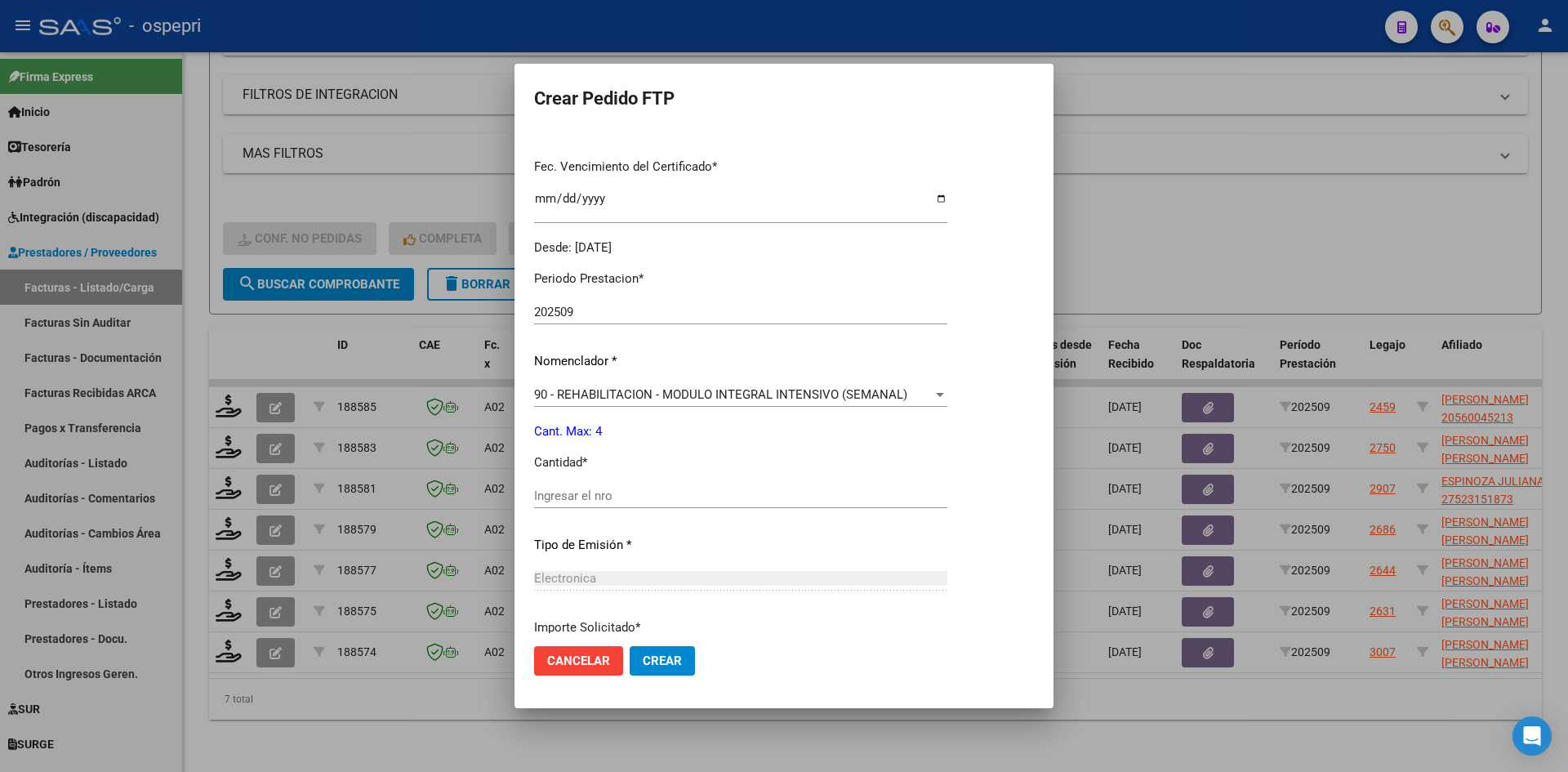
click at [586, 500] on input "Ingresar el nro" at bounding box center [741, 496] width 413 height 15
type input "4"
click at [660, 654] on span "Crear" at bounding box center [662, 661] width 39 height 15
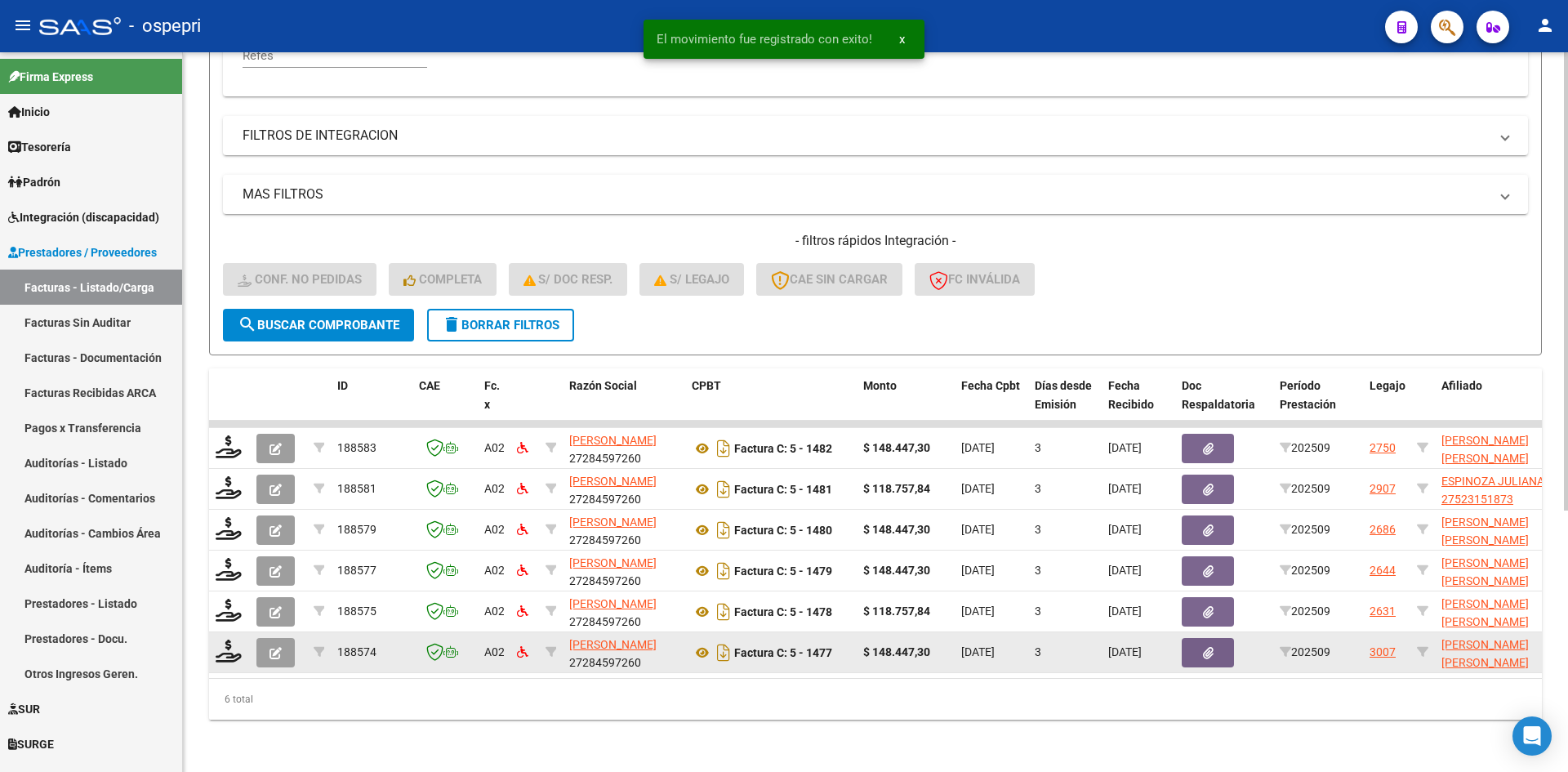
scroll to position [410, 0]
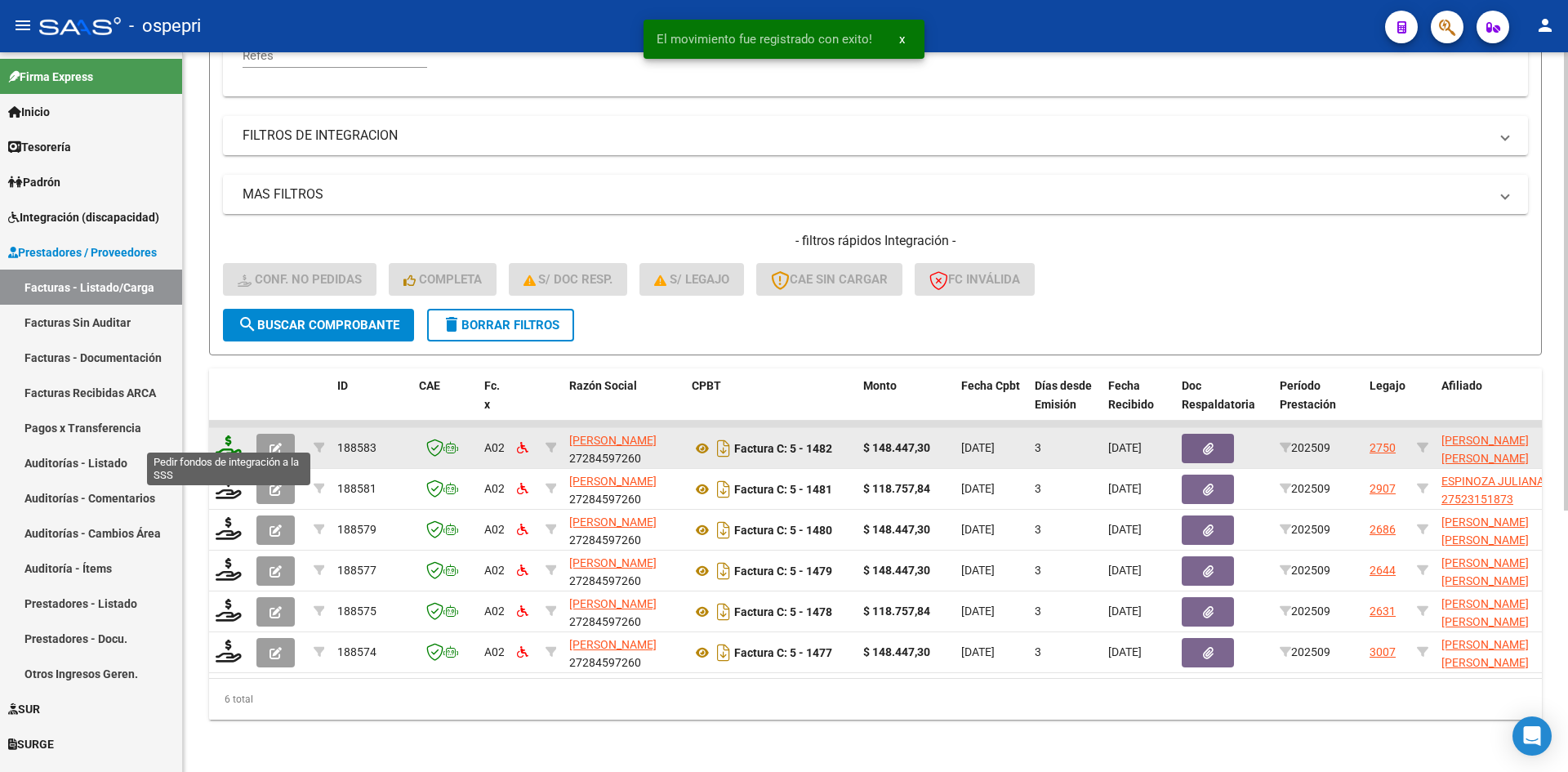
click at [222, 435] on icon at bounding box center [228, 447] width 26 height 23
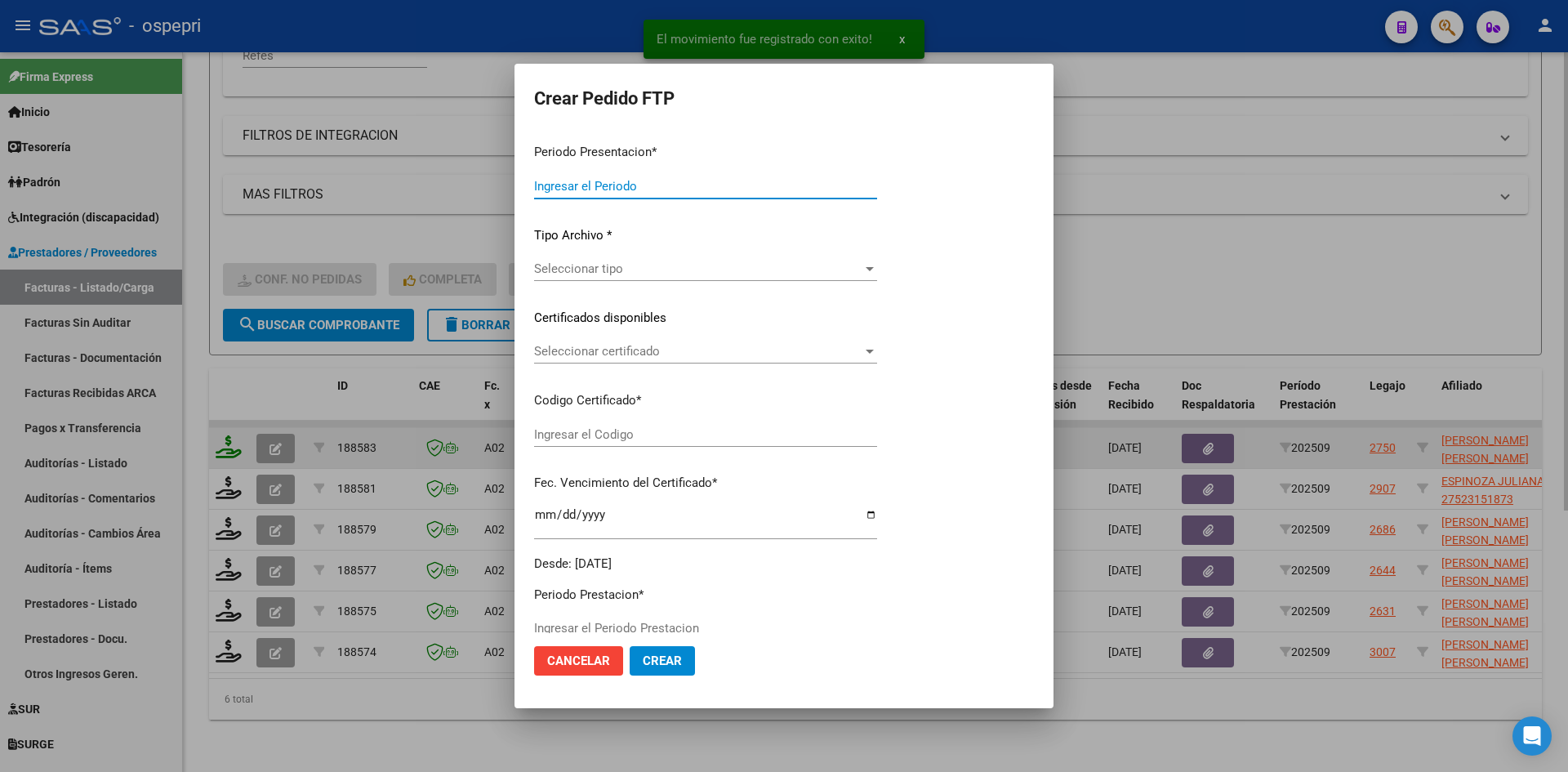
type input "202509"
type input "$ 148.447,30"
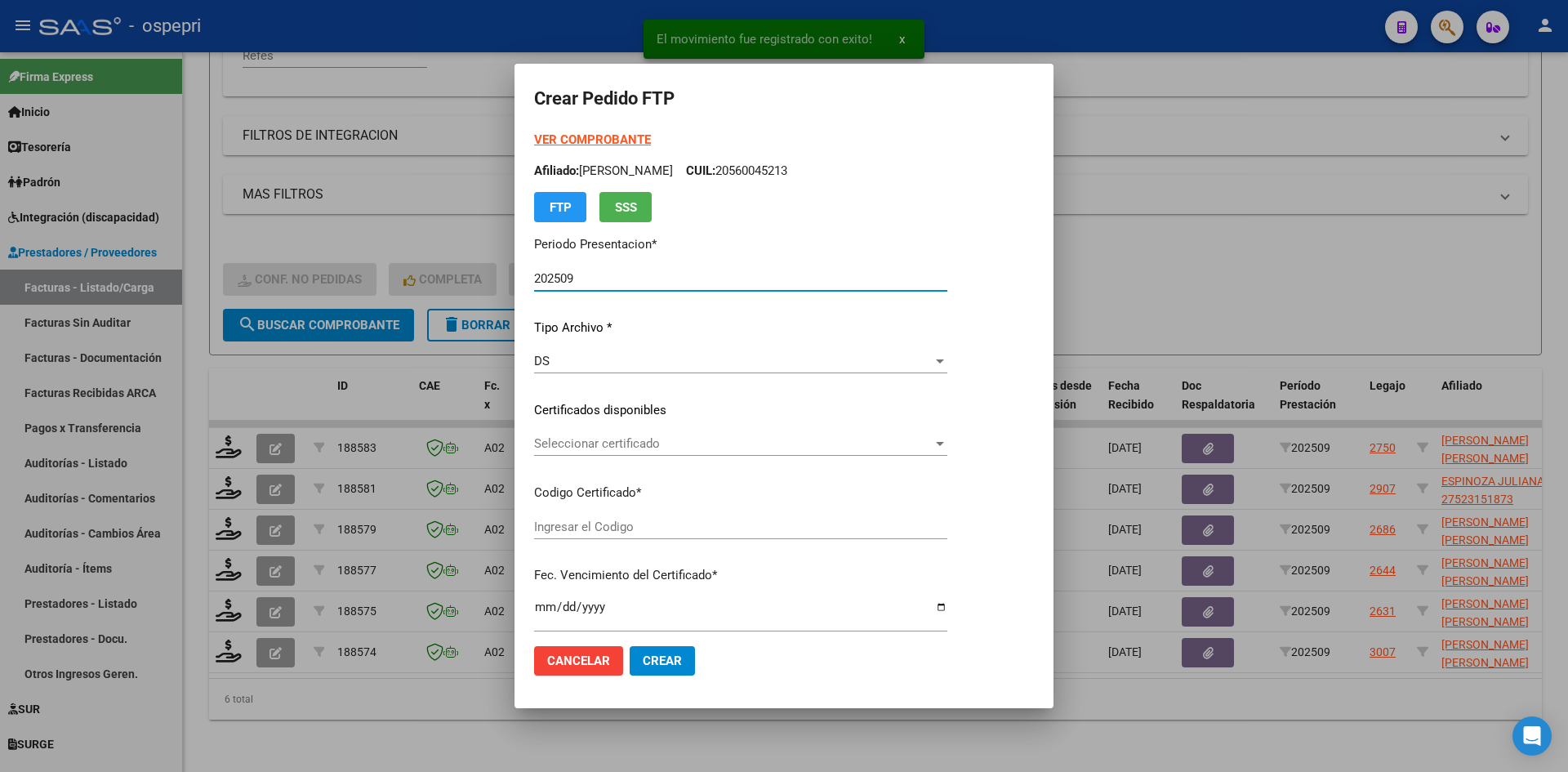
type input "23556315949"
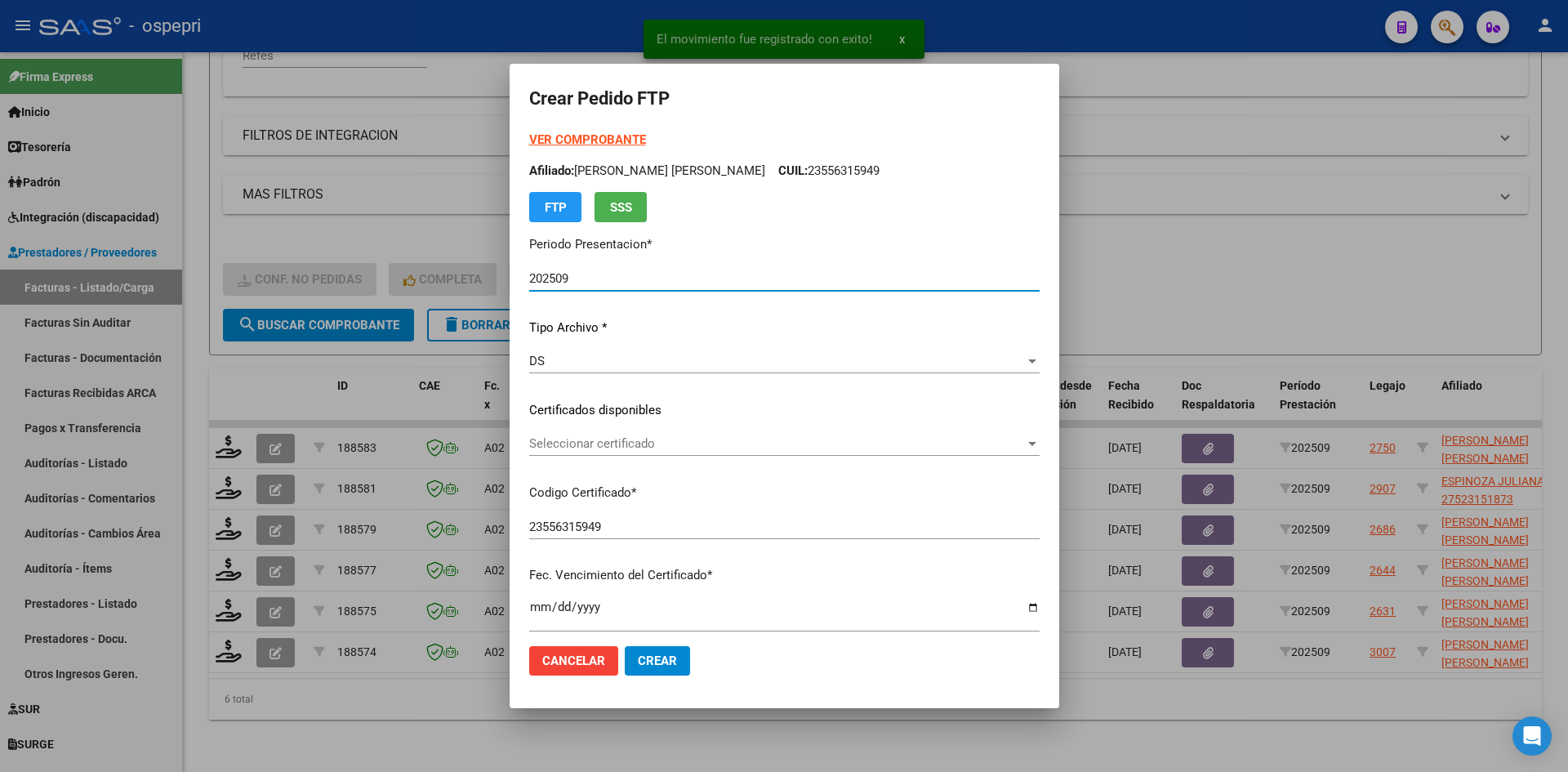
click at [639, 447] on span "Seleccionar certificado" at bounding box center [777, 444] width 496 height 15
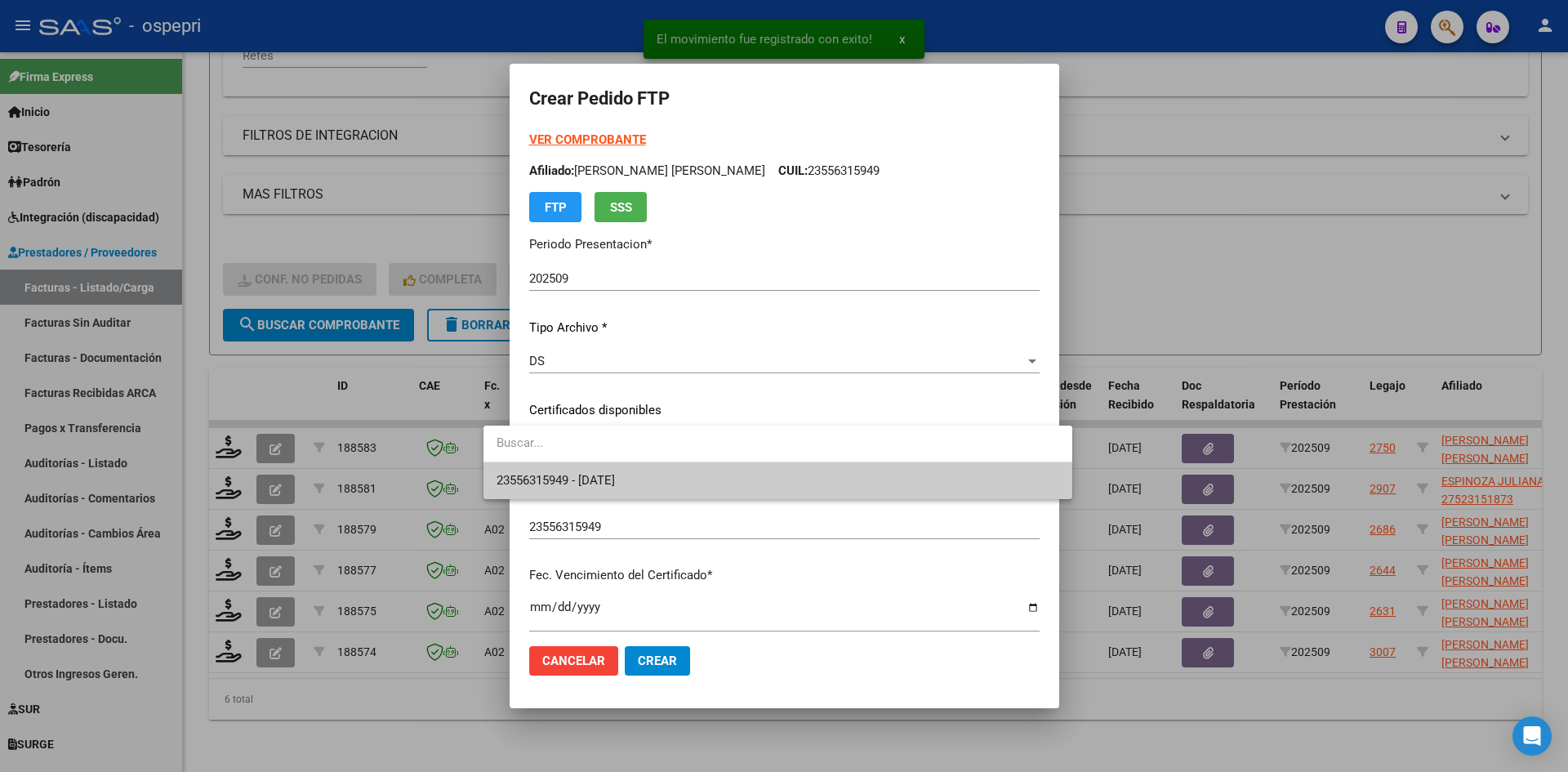
click at [649, 476] on span "23556315949 - 2030-02-01" at bounding box center [778, 481] width 563 height 37
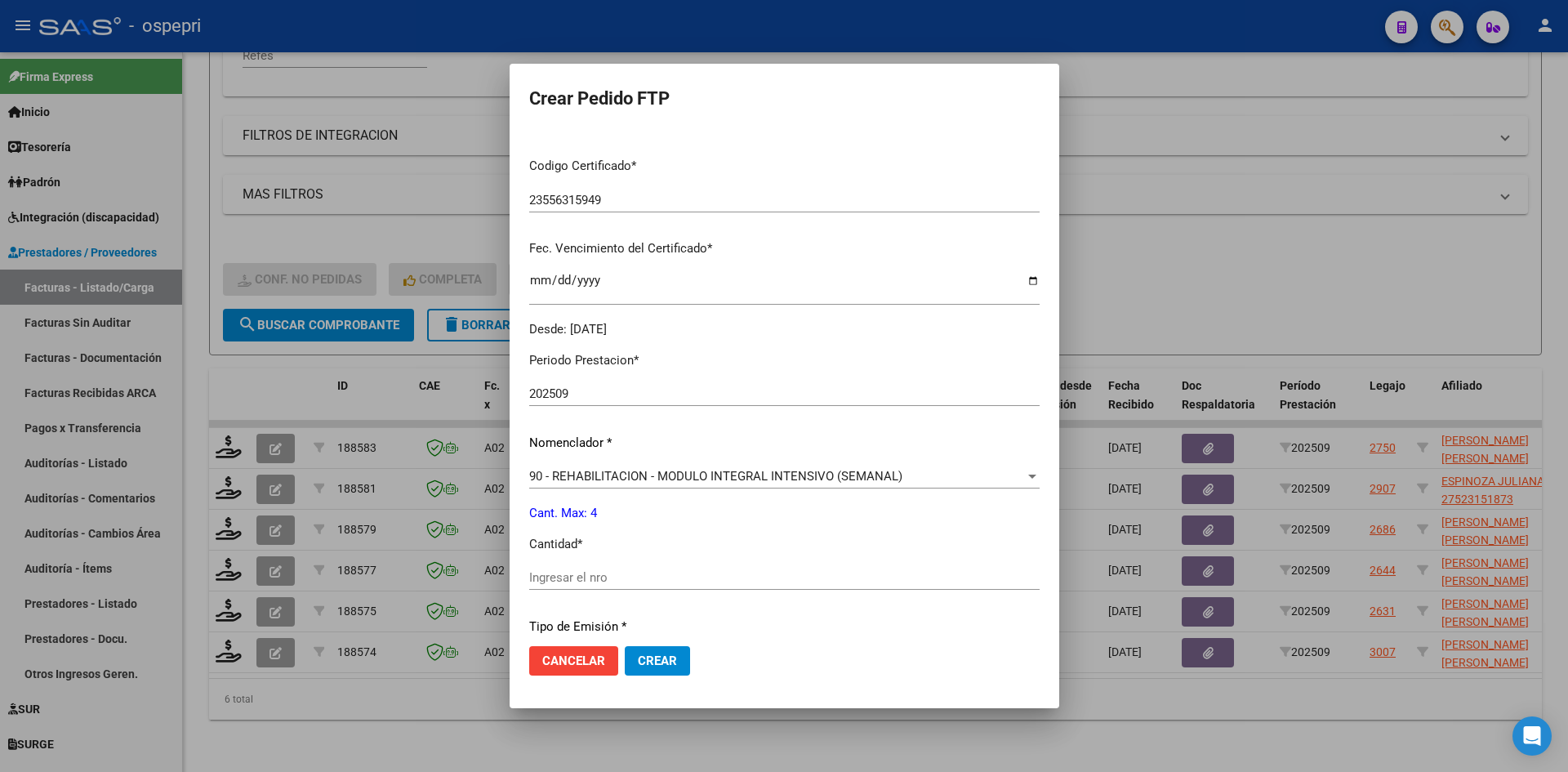
scroll to position [409, 0]
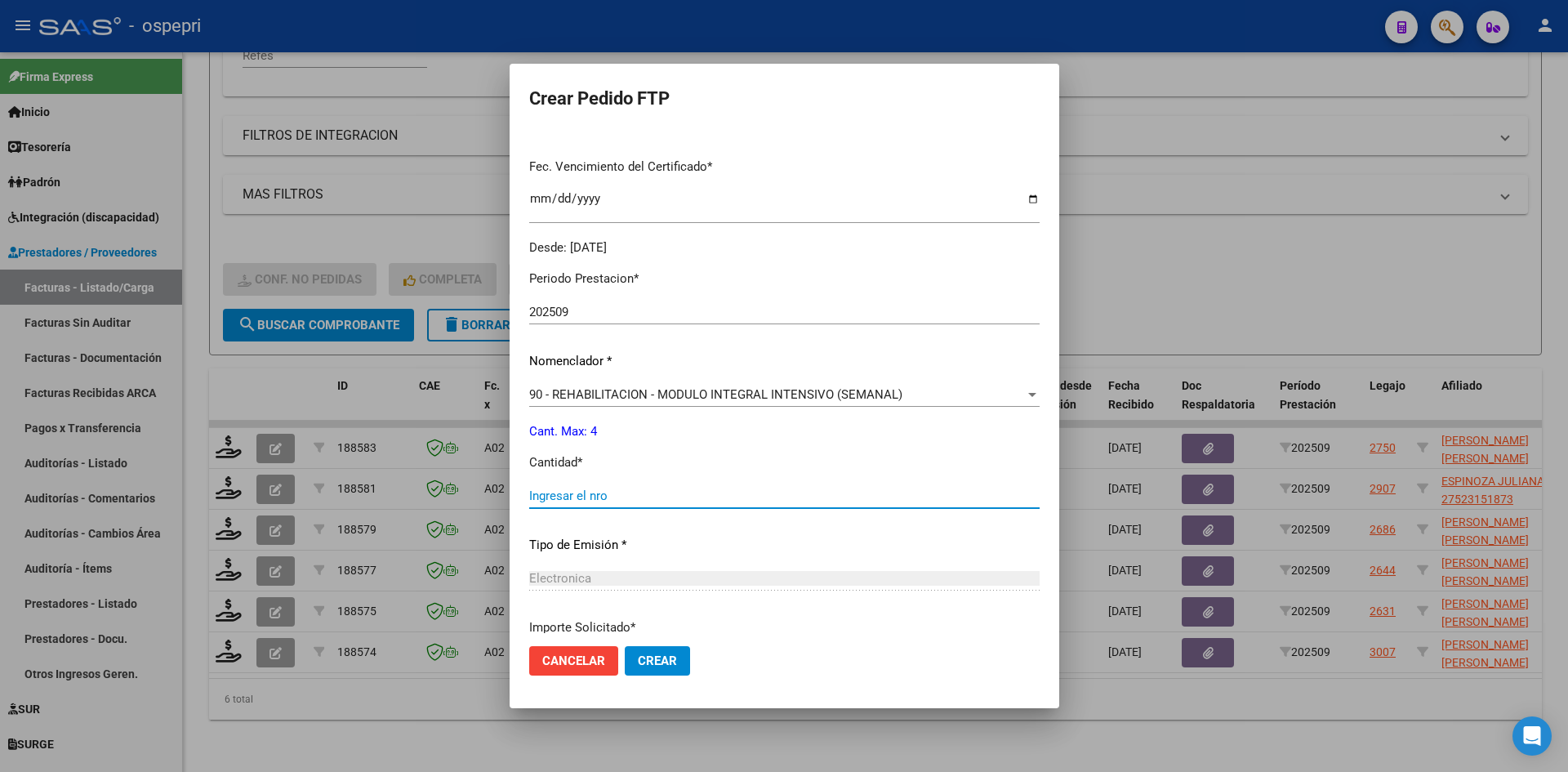
click at [539, 492] on input "Ingresar el nro" at bounding box center [784, 496] width 510 height 15
click at [638, 658] on span "Crear" at bounding box center [657, 661] width 39 height 15
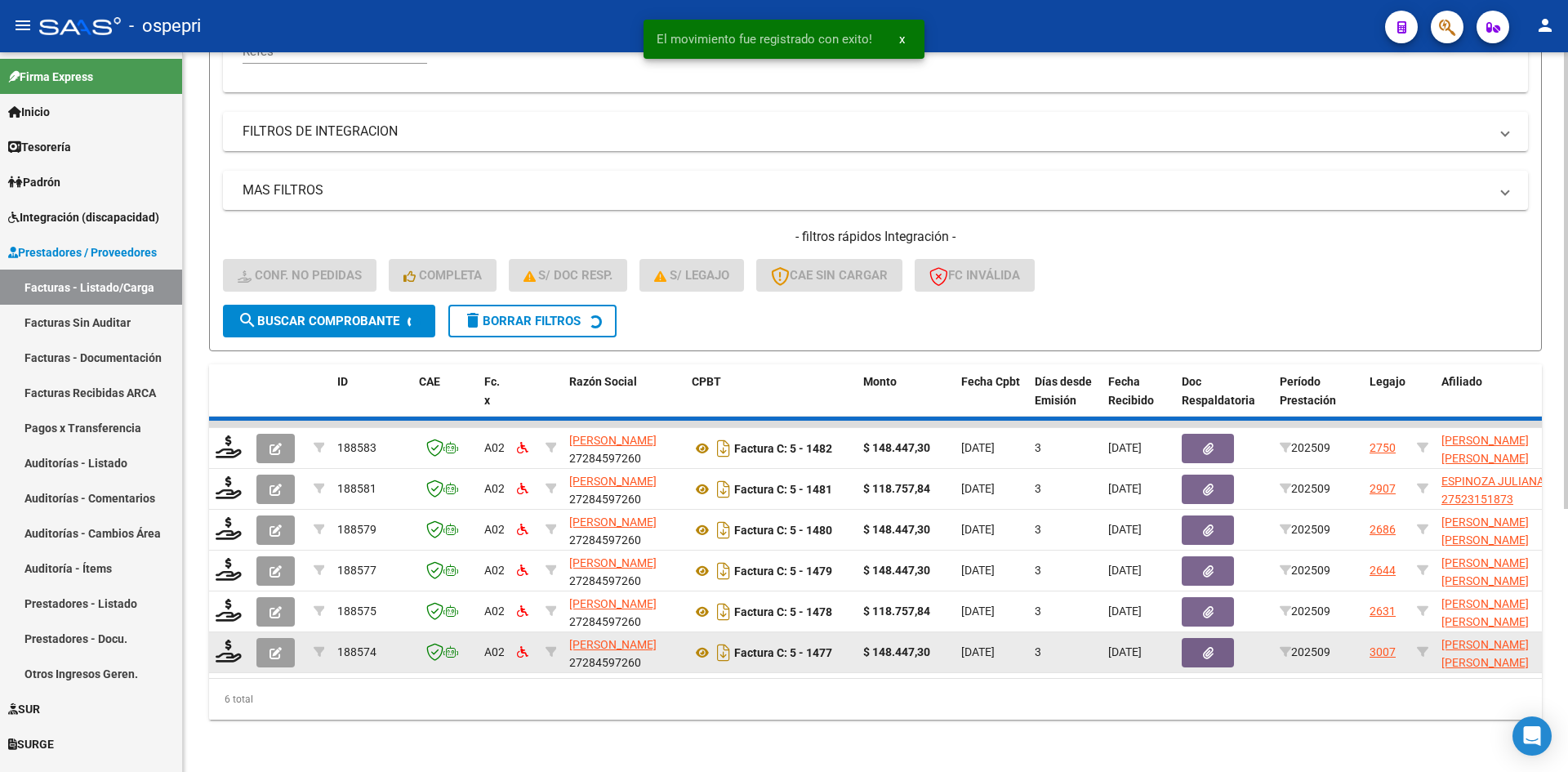
scroll to position [369, 0]
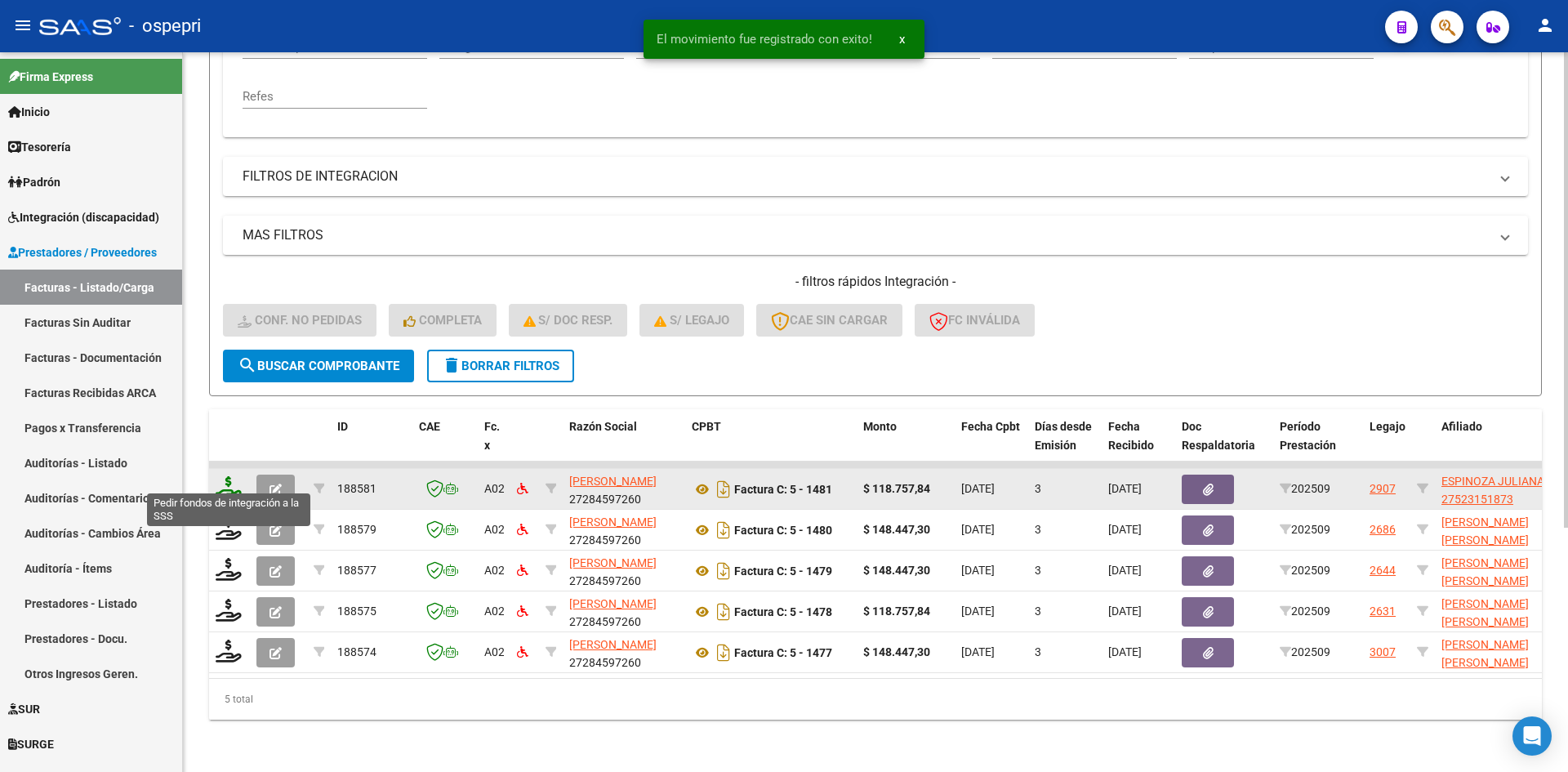
click at [223, 476] on icon at bounding box center [228, 487] width 26 height 23
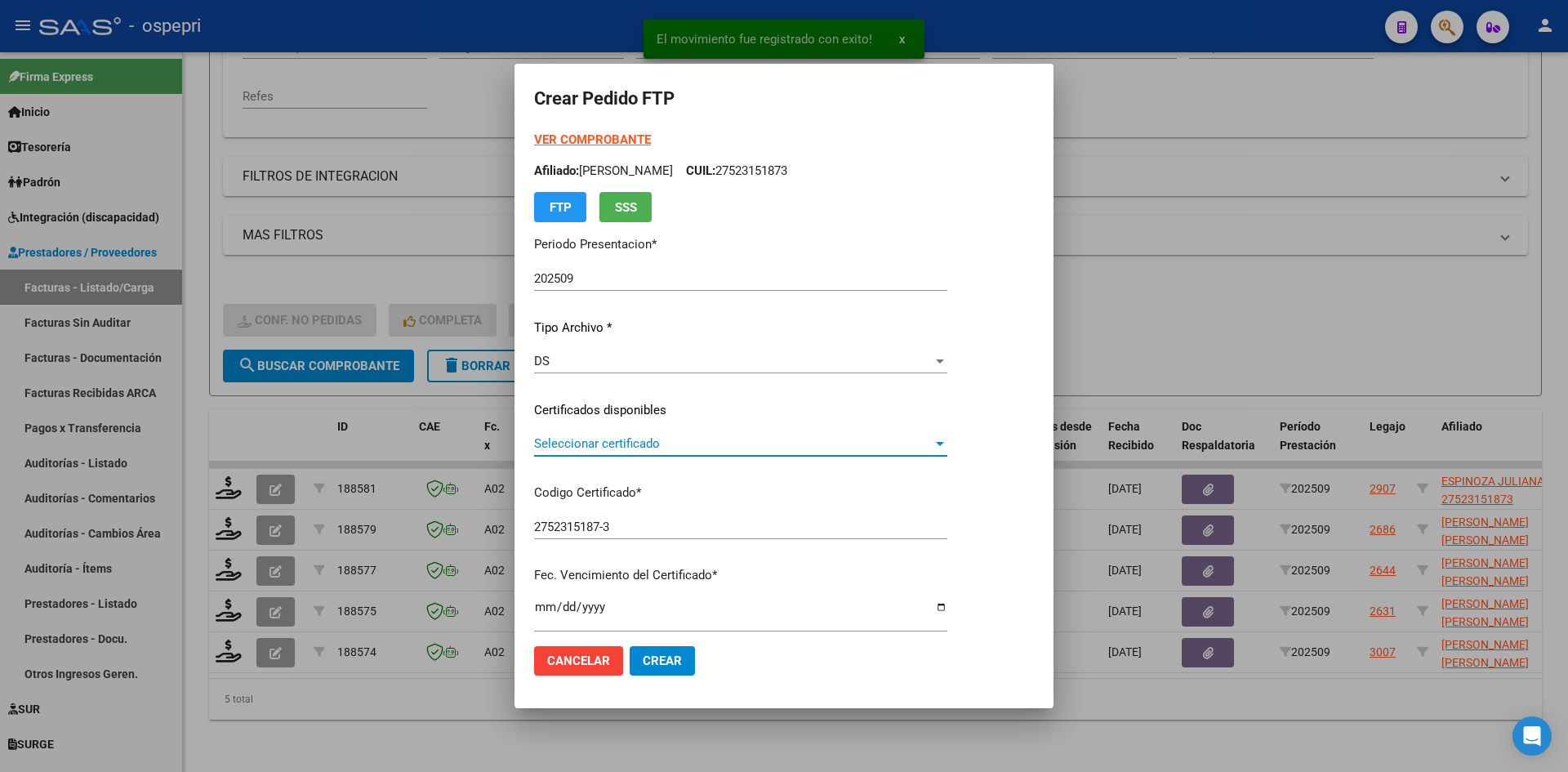
click at [692, 449] on span "Seleccionar certificado" at bounding box center [733, 444] width 398 height 15
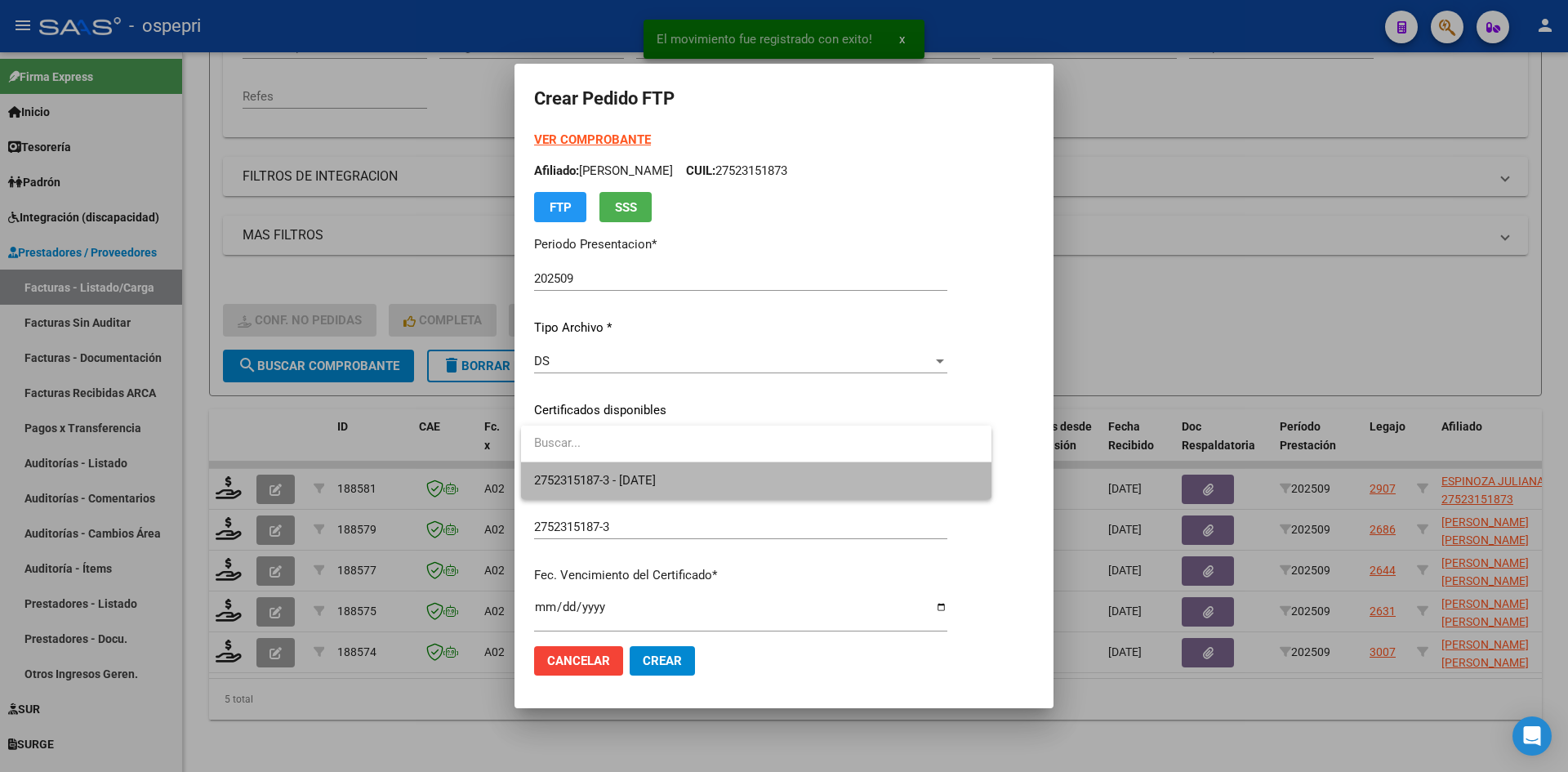
click at [695, 483] on span "2752315187-3 - 2026-06-19" at bounding box center [756, 481] width 445 height 37
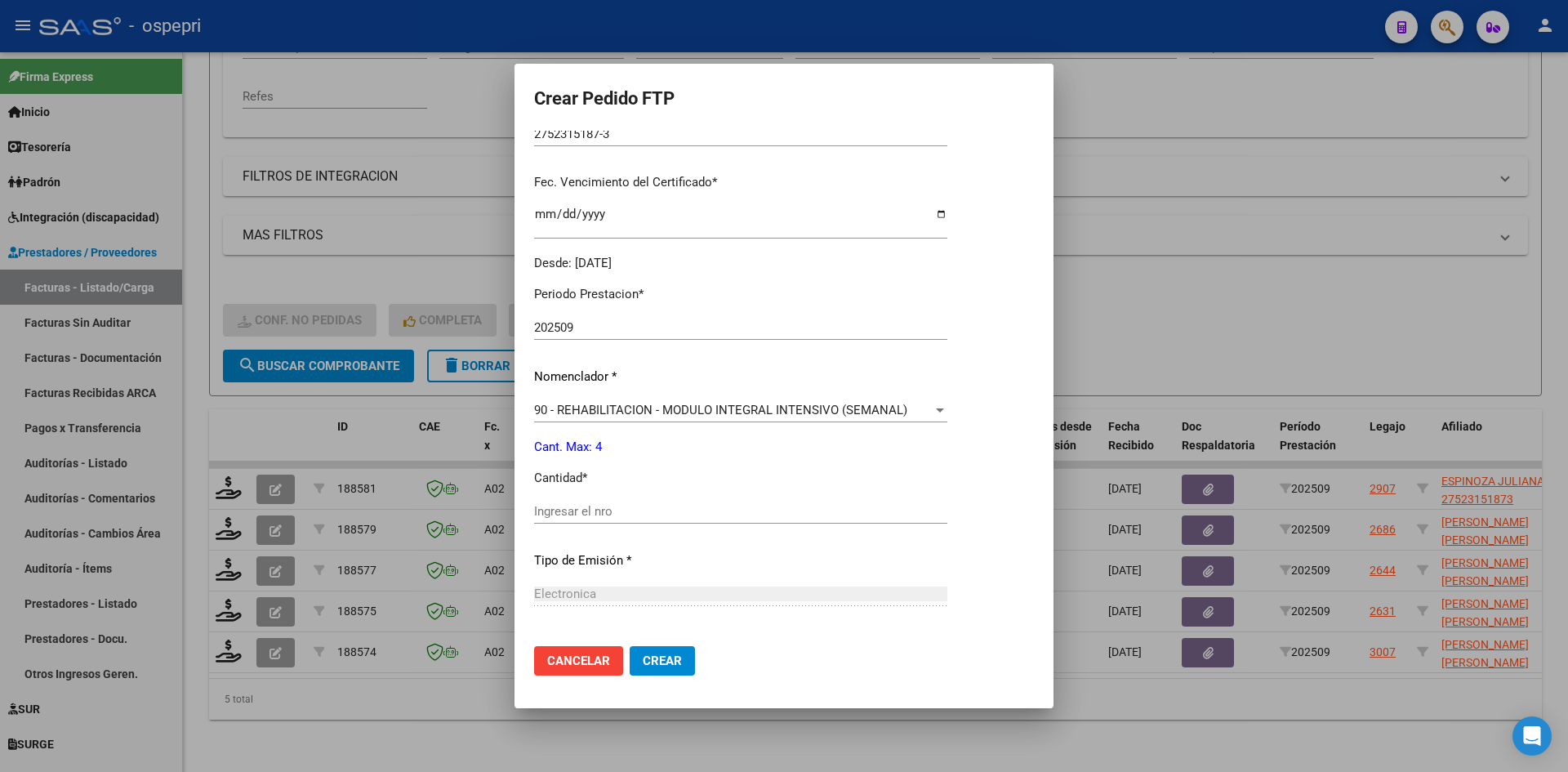
scroll to position [409, 0]
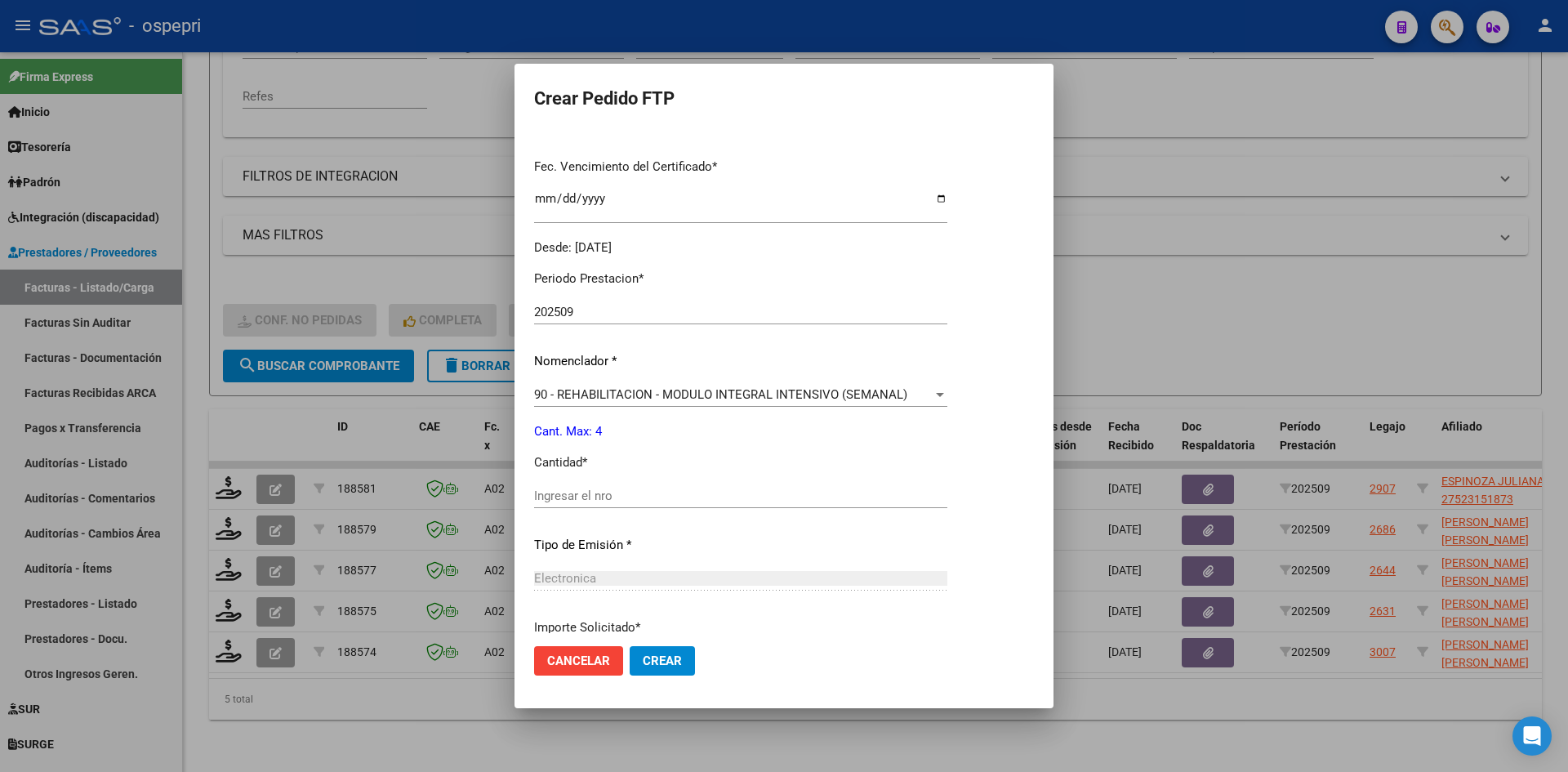
click at [633, 500] on input "Ingresar el nro" at bounding box center [741, 496] width 413 height 15
click at [669, 660] on span "Crear" at bounding box center [662, 661] width 39 height 15
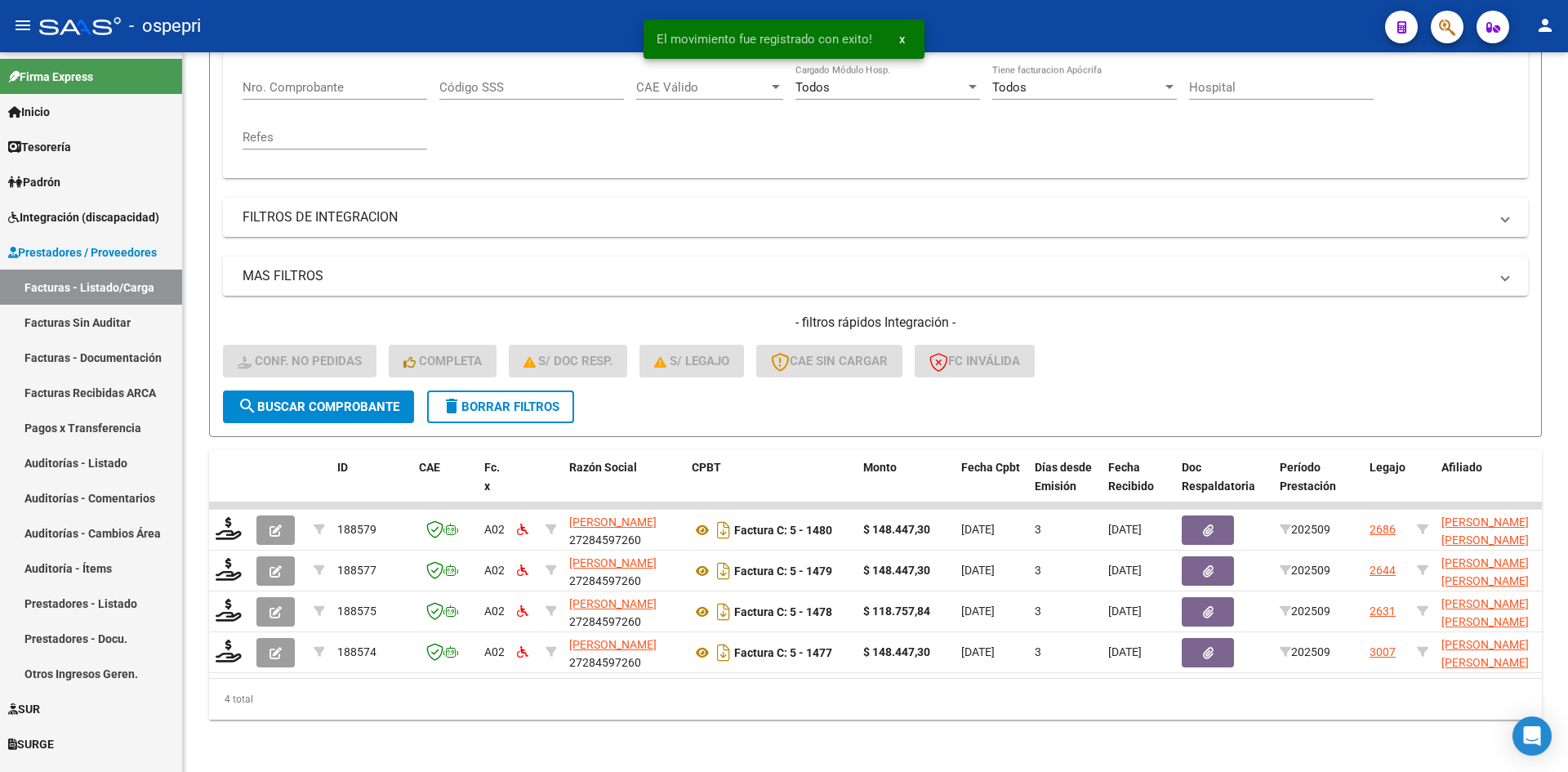
scroll to position [328, 0]
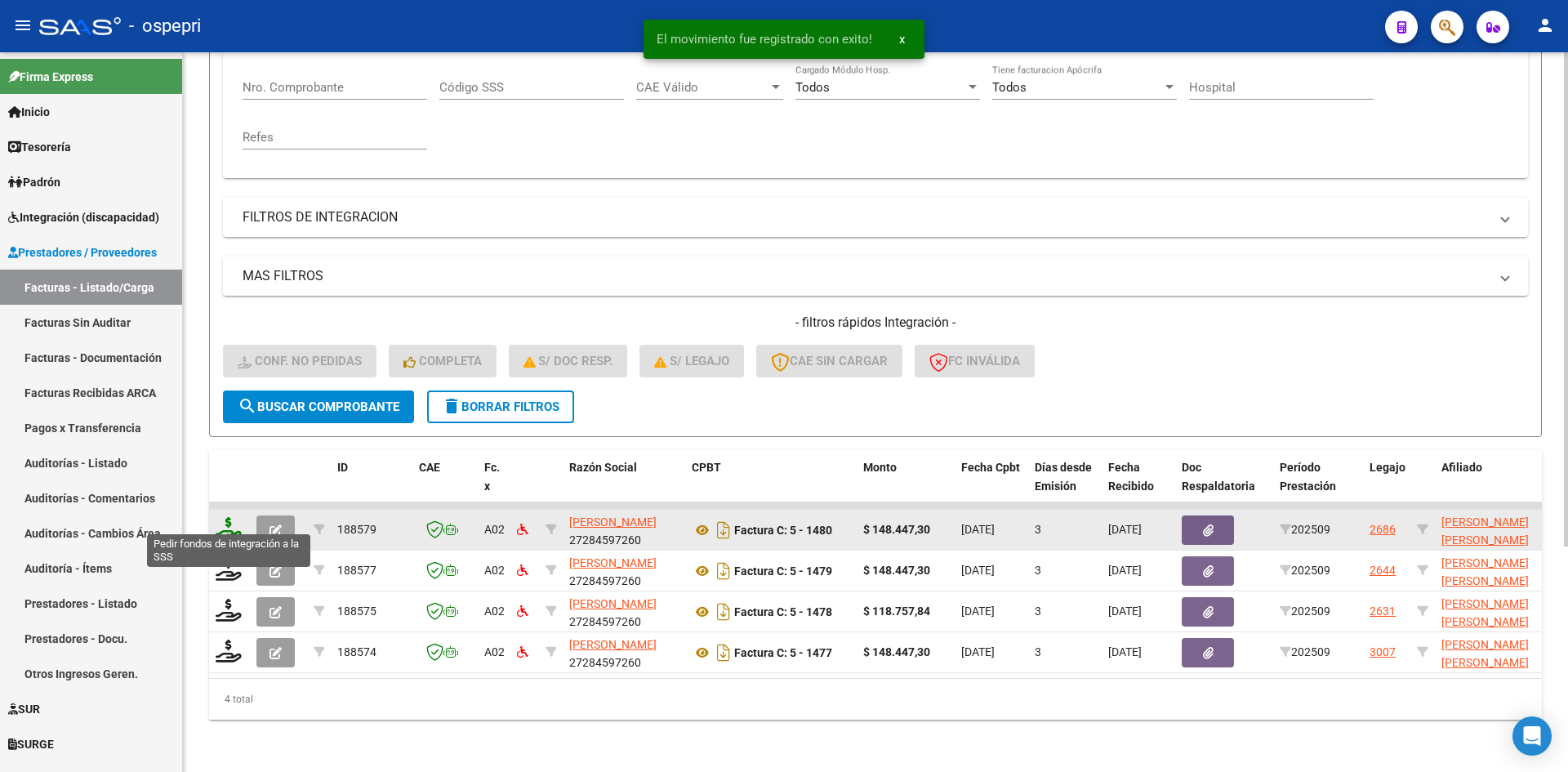
click at [226, 517] on icon at bounding box center [228, 528] width 26 height 23
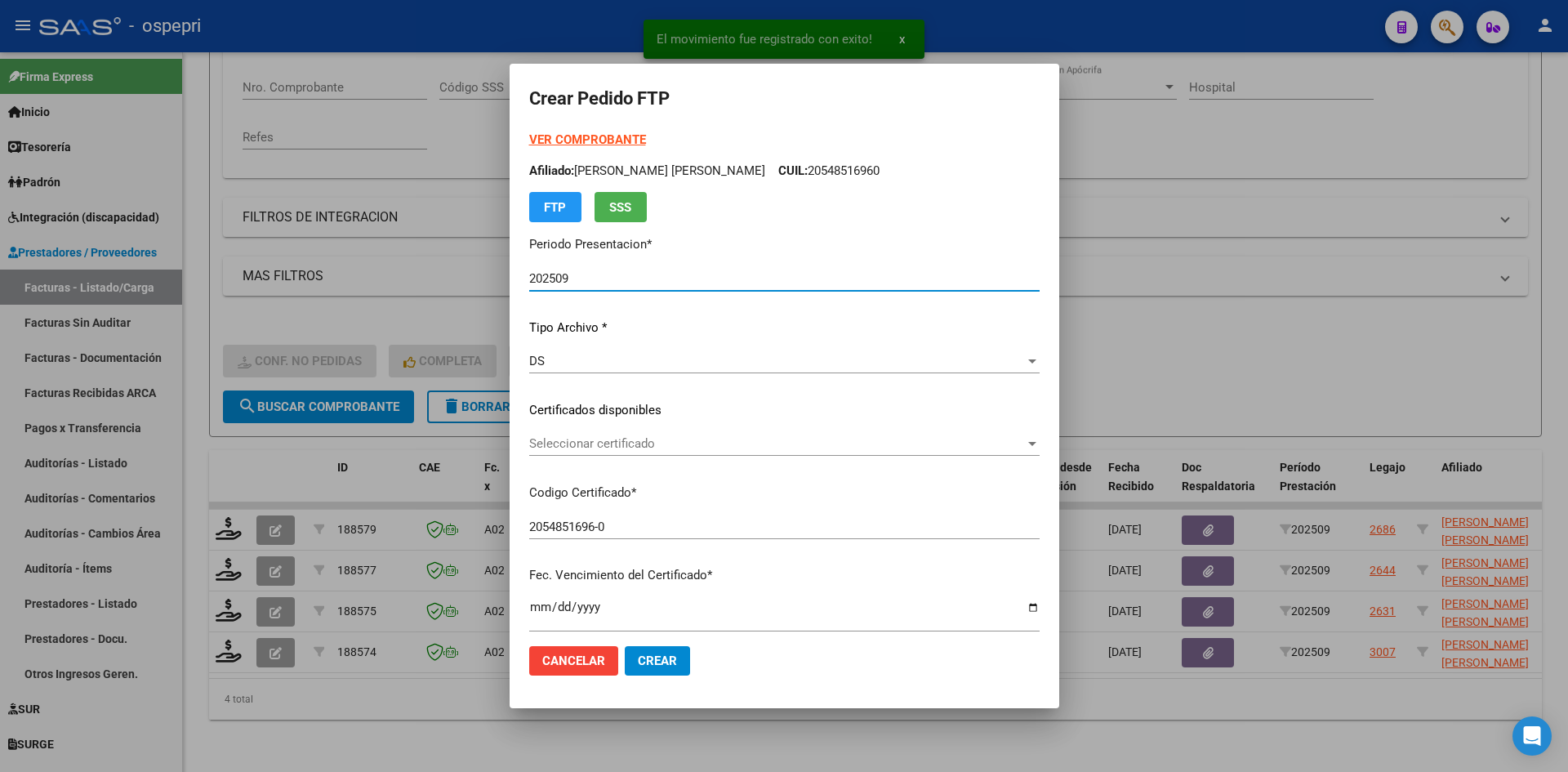
click at [695, 445] on span "Seleccionar certificado" at bounding box center [777, 444] width 496 height 15
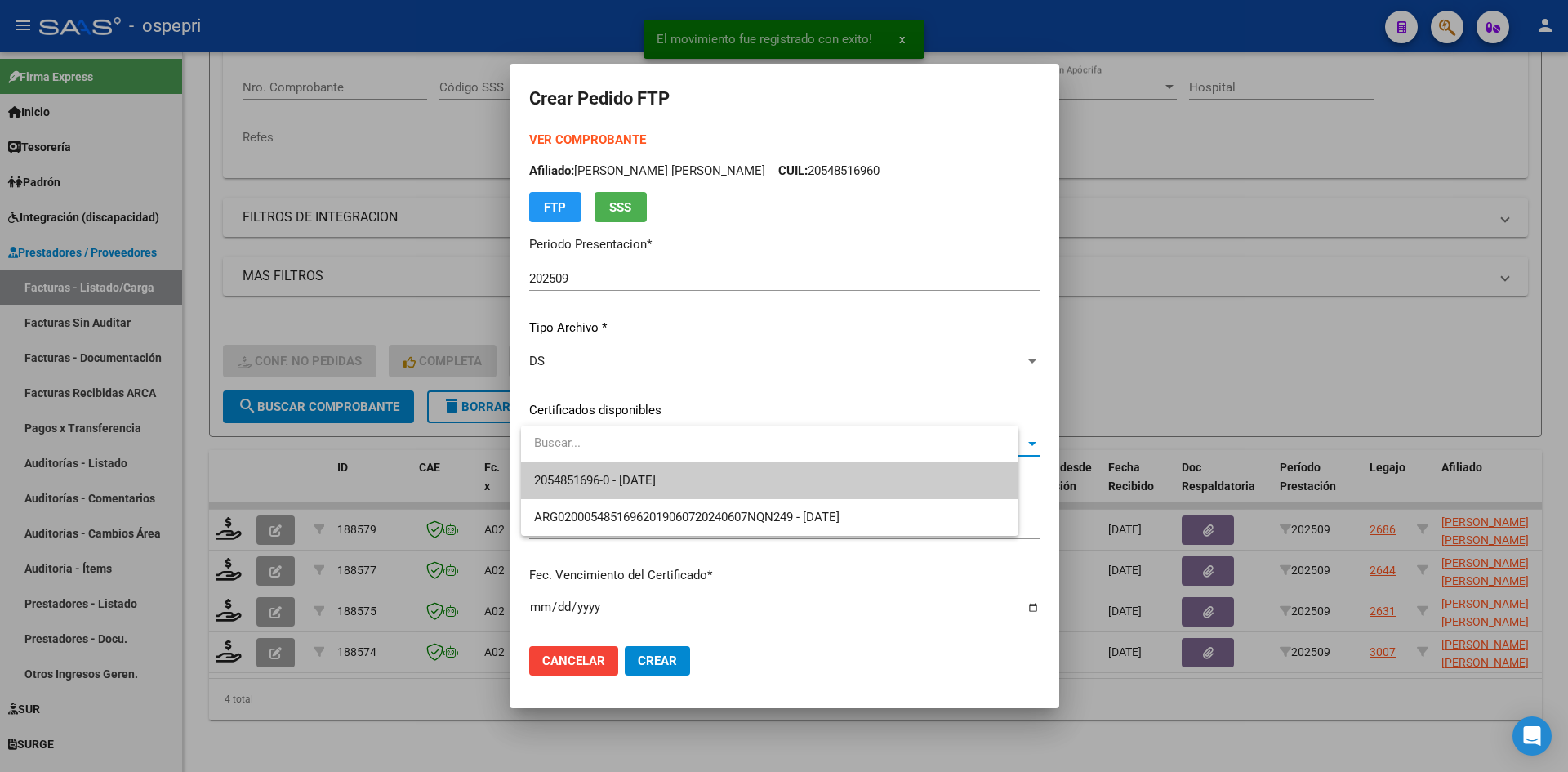
click at [697, 472] on span "2054851696-0 - 2034-05-28" at bounding box center [770, 481] width 472 height 37
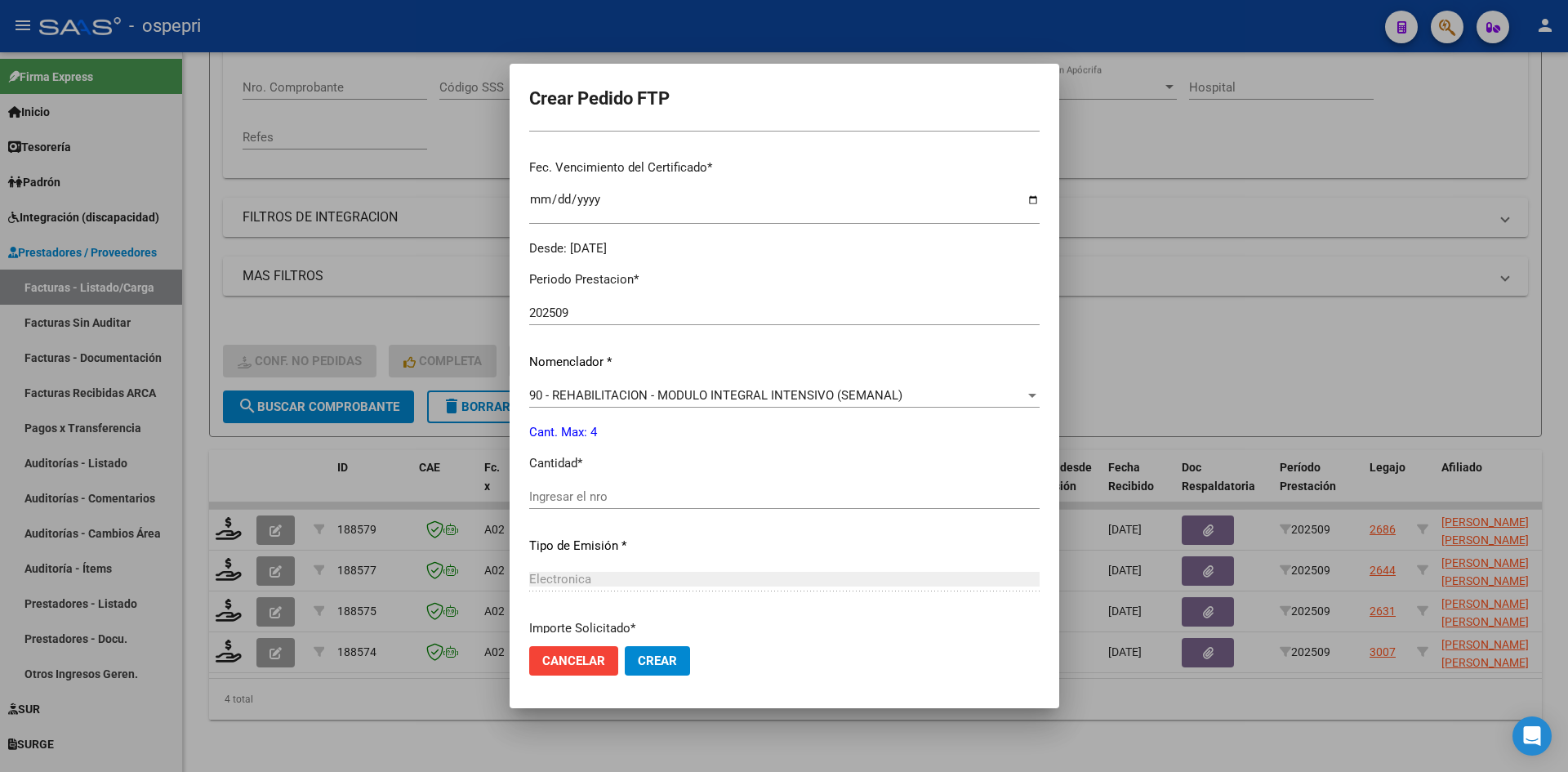
scroll to position [409, 0]
click at [599, 488] on input "Ingresar el nro" at bounding box center [784, 496] width 510 height 15
click at [683, 665] on button "Crear" at bounding box center [657, 661] width 66 height 30
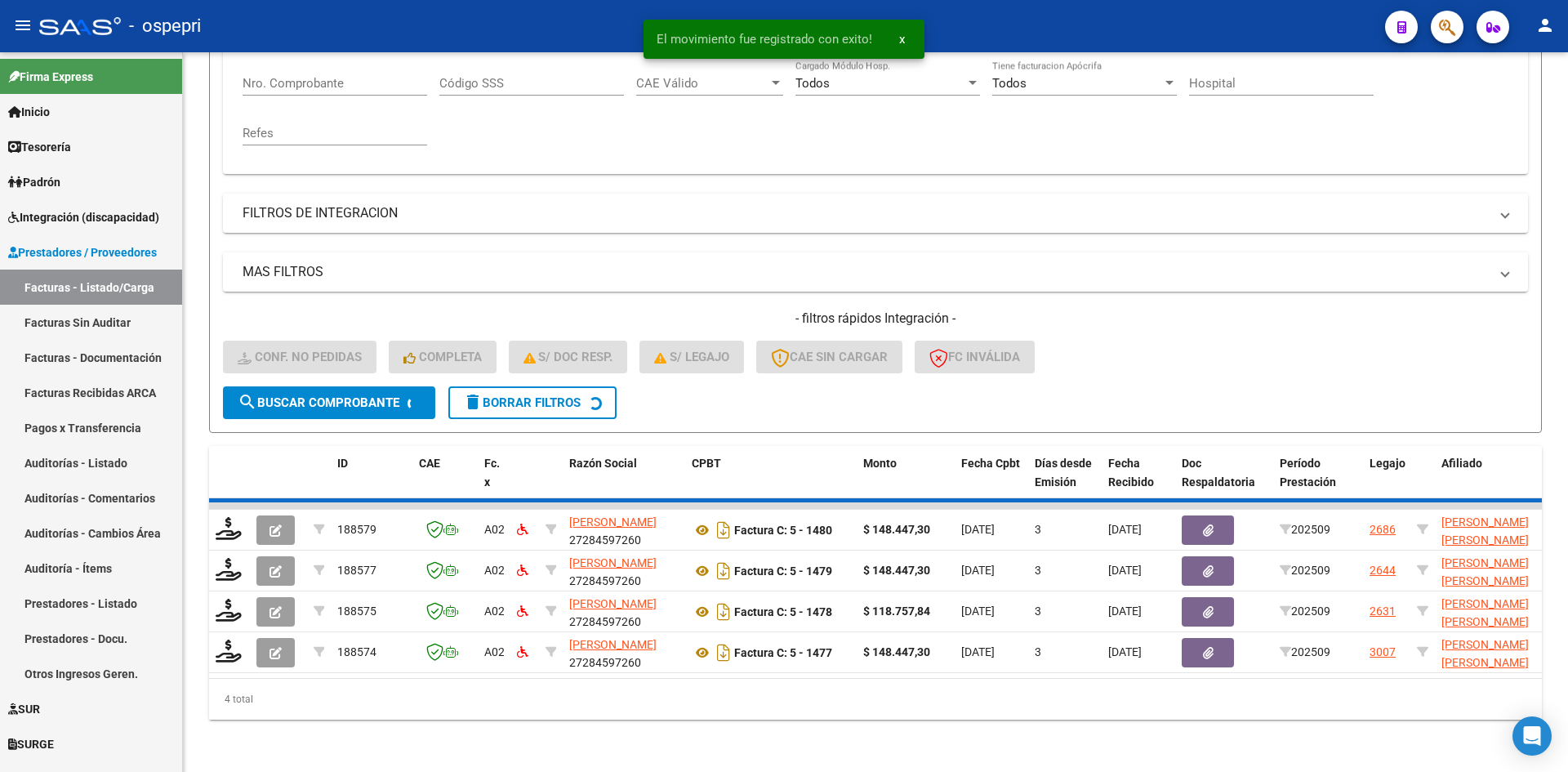
scroll to position [288, 0]
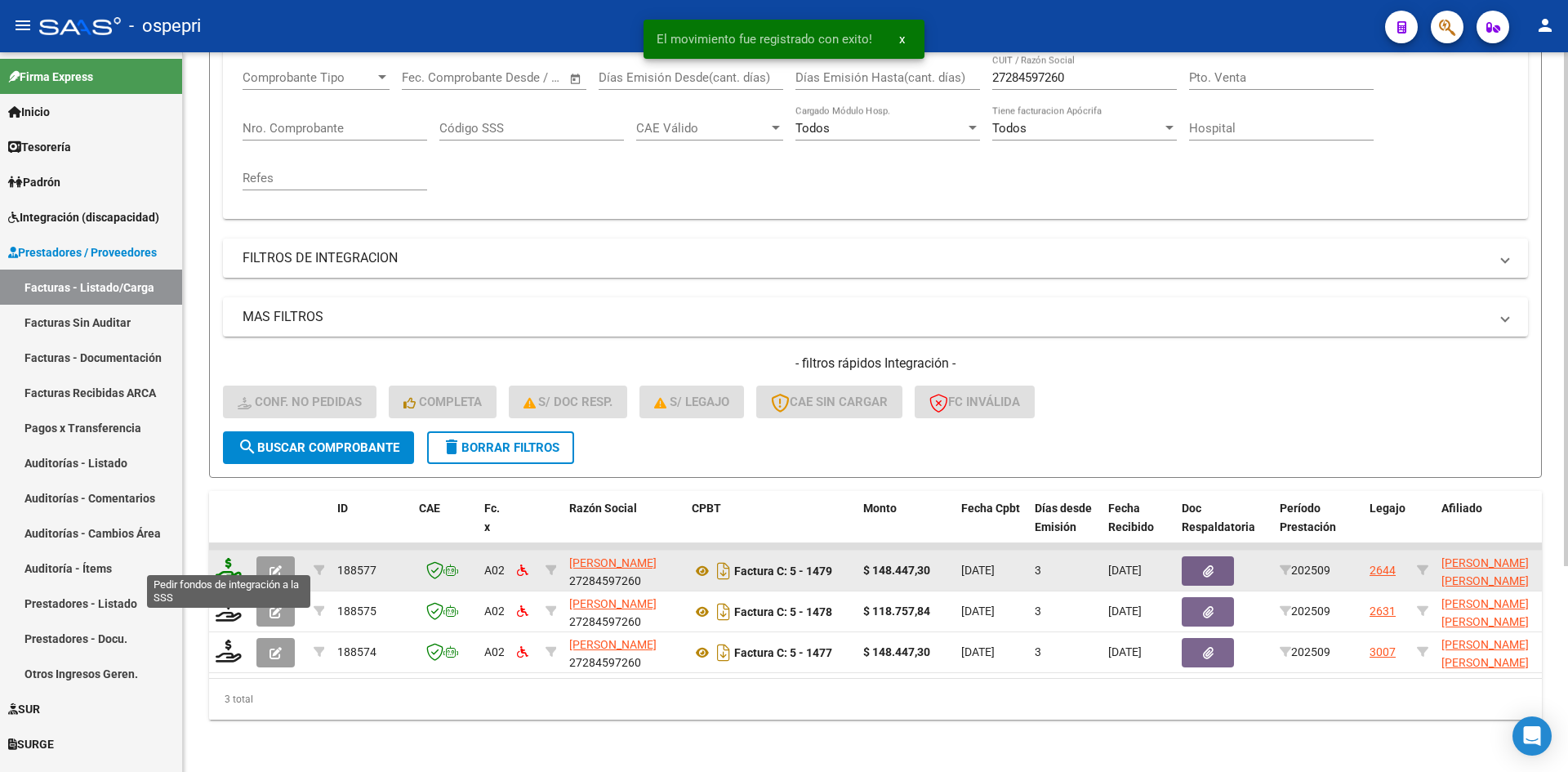
click at [227, 558] on icon at bounding box center [228, 569] width 26 height 23
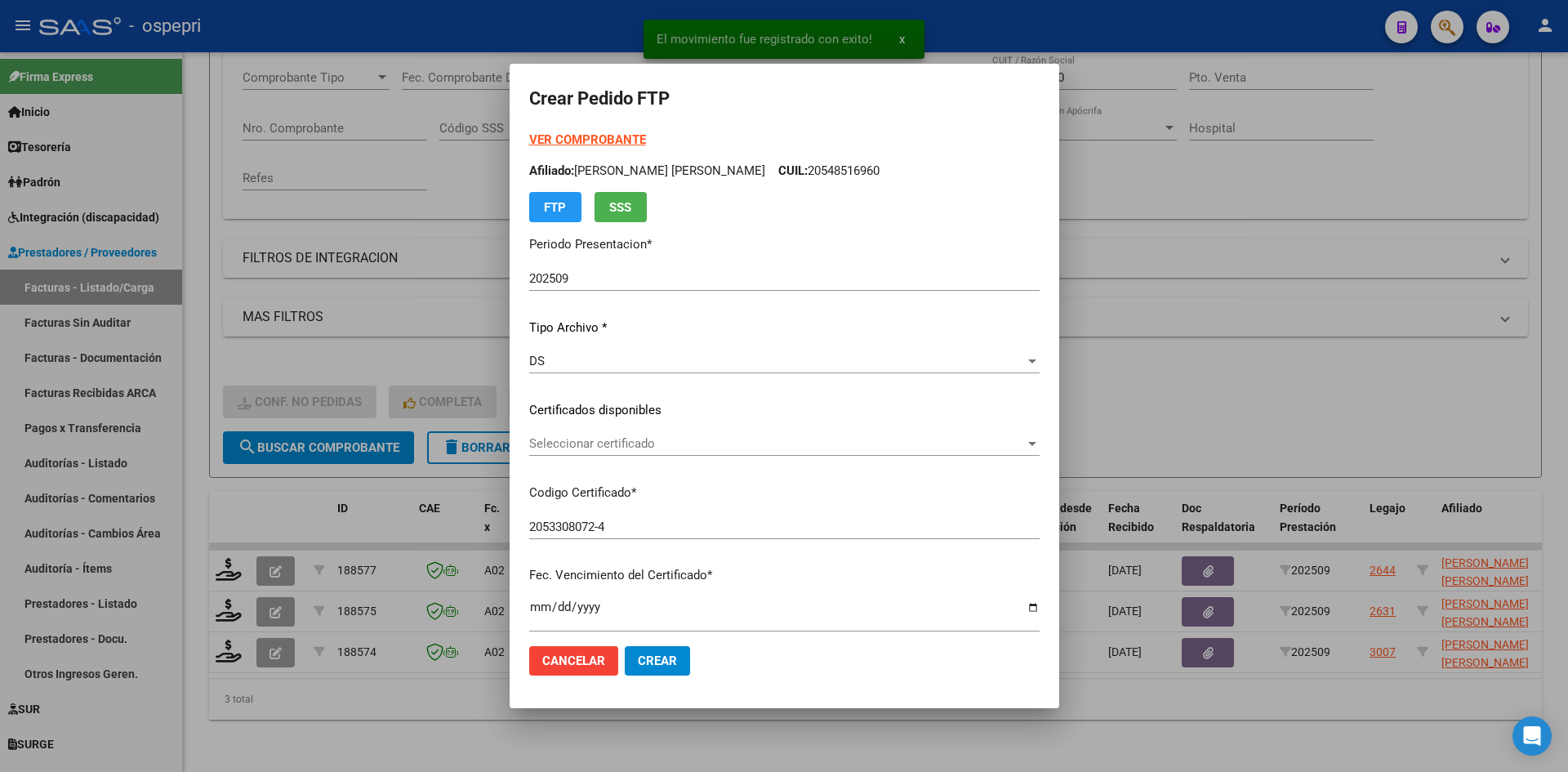
click at [708, 452] on div "Seleccionar certificado Seleccionar certificado" at bounding box center [784, 443] width 510 height 25
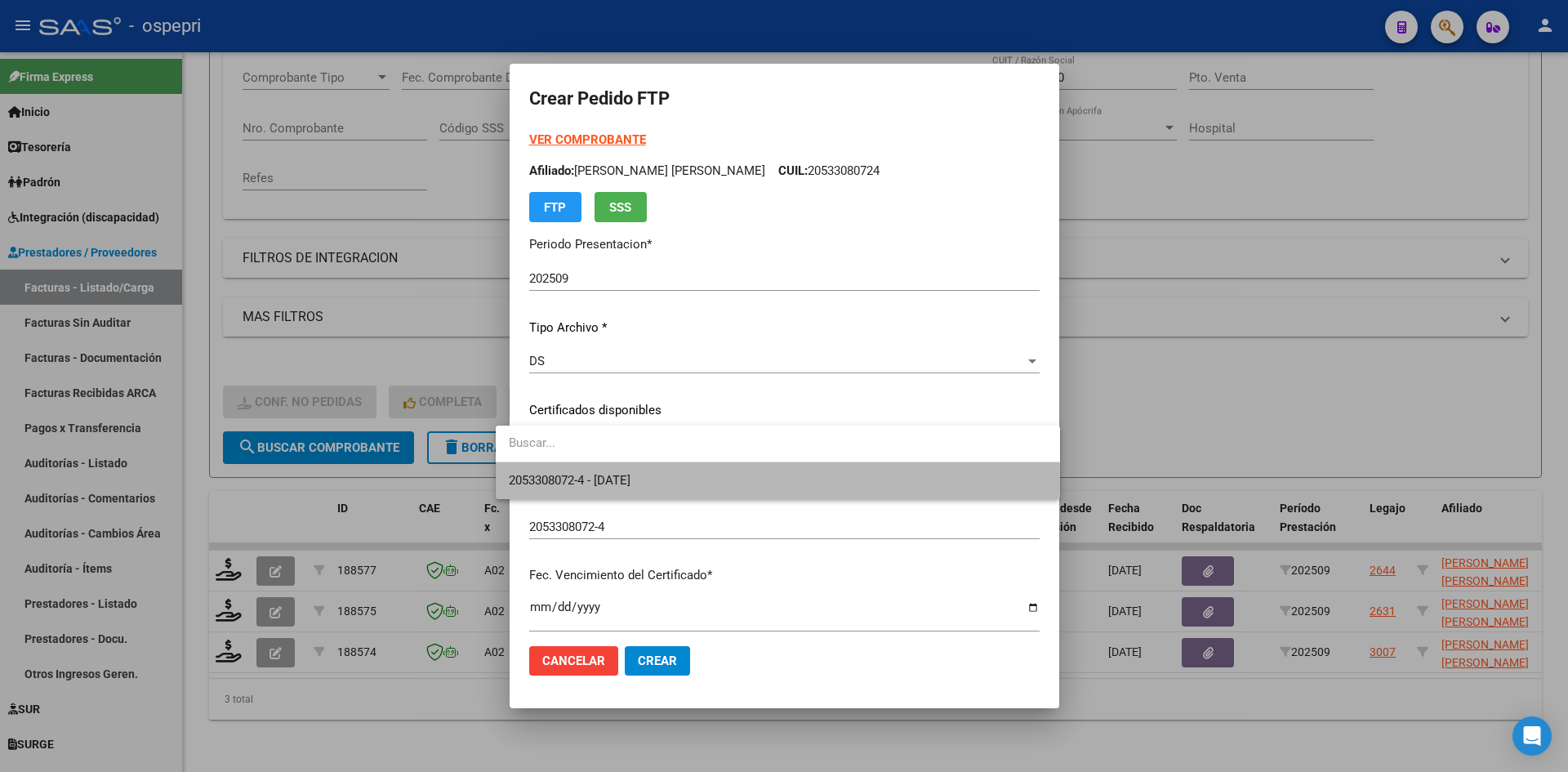
click at [707, 482] on span "2053308072-4 - 2028-04-01" at bounding box center [777, 481] width 537 height 37
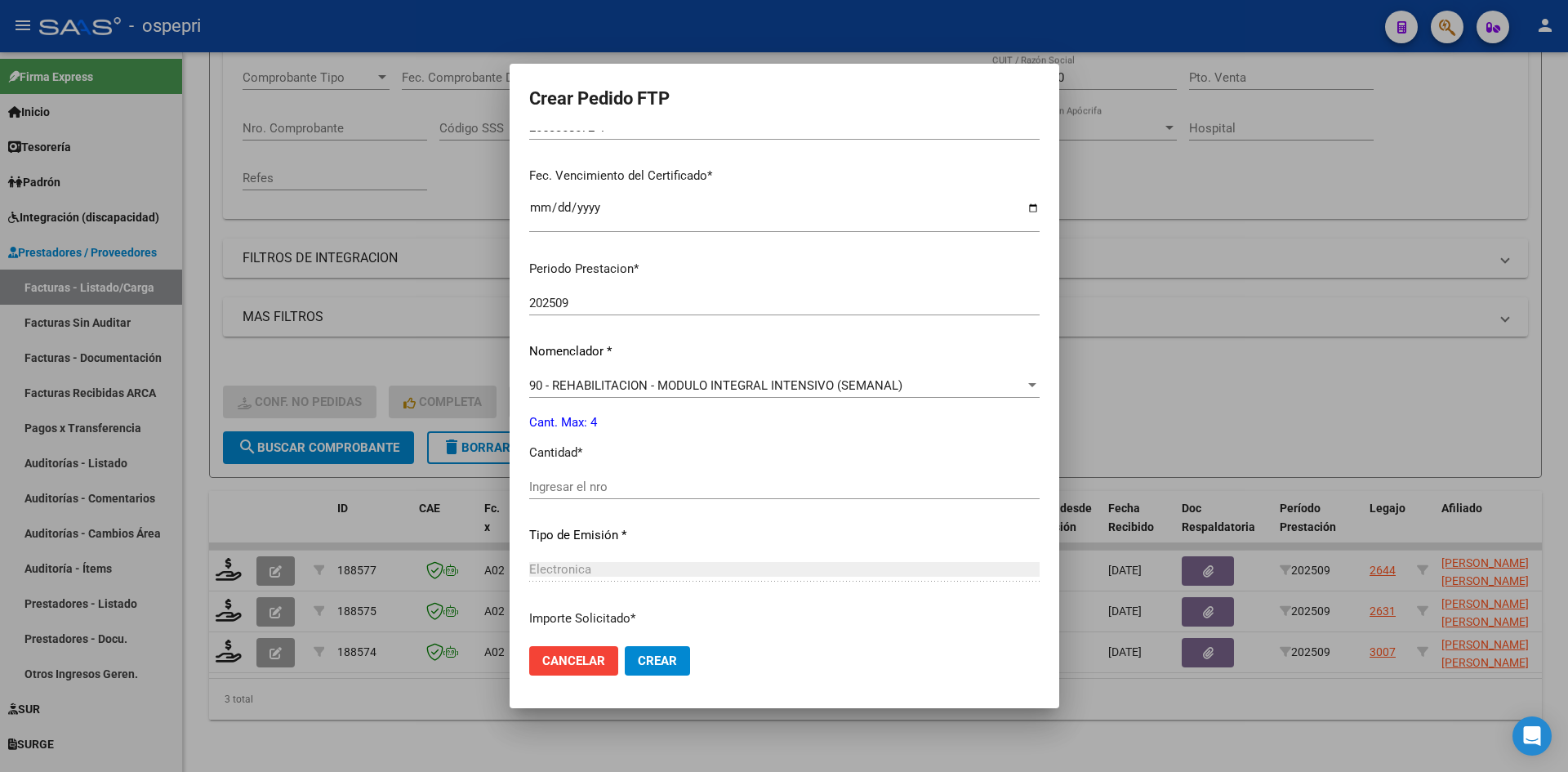
scroll to position [409, 0]
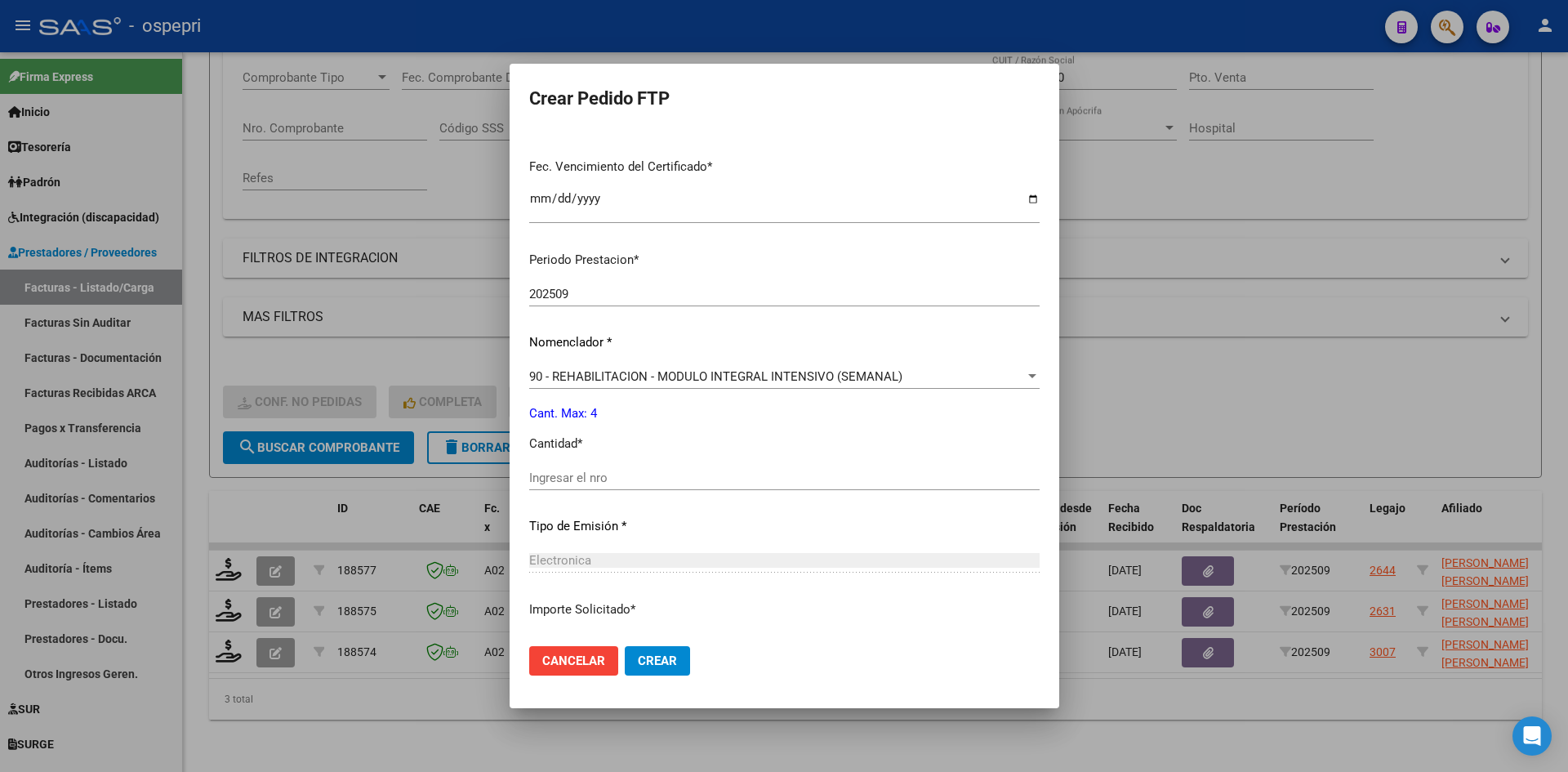
click at [599, 473] on input "Ingresar el nro" at bounding box center [784, 478] width 510 height 15
click at [652, 662] on span "Crear" at bounding box center [657, 661] width 39 height 15
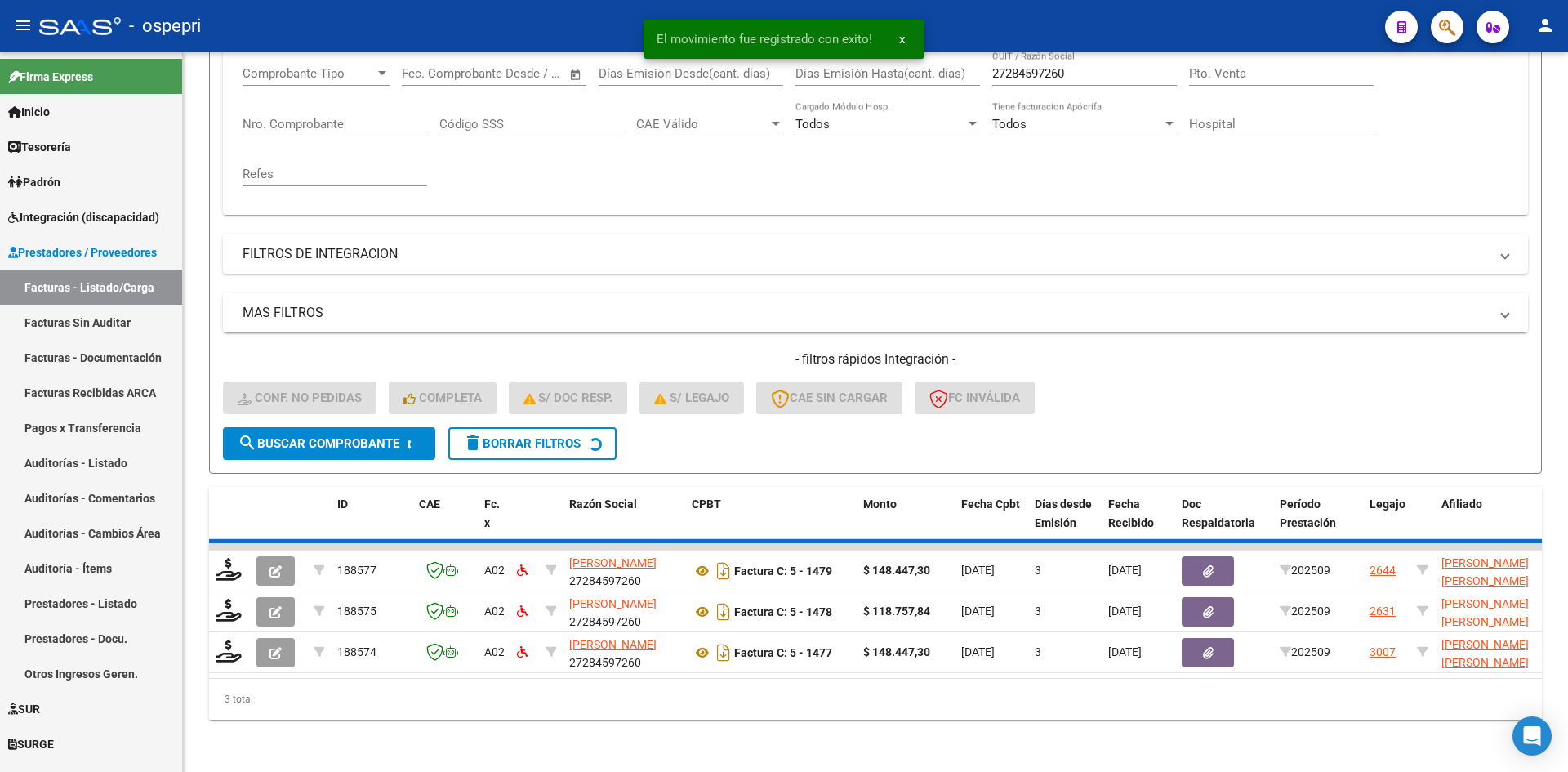
scroll to position [247, 0]
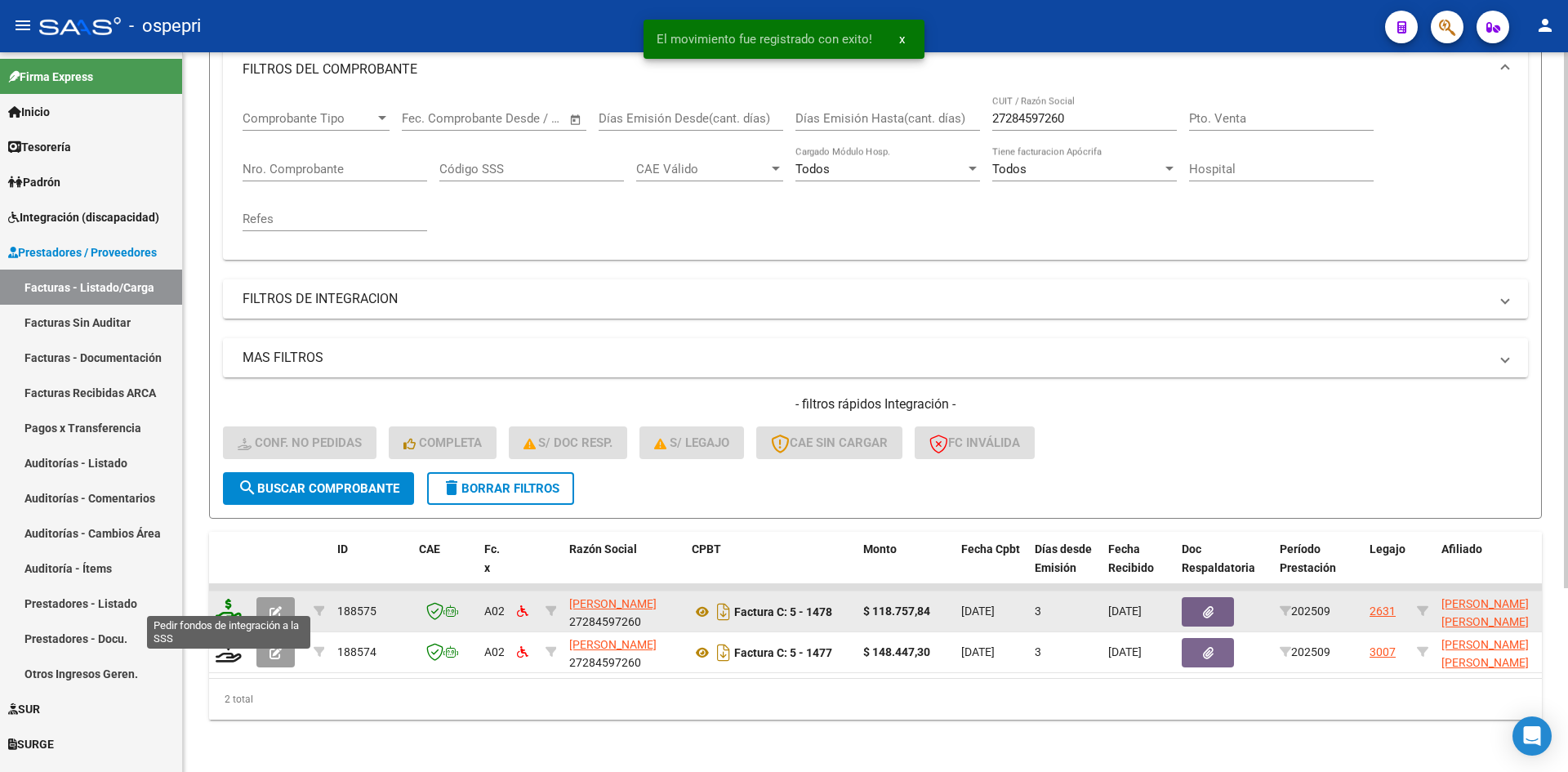
click at [221, 602] on icon at bounding box center [228, 610] width 26 height 23
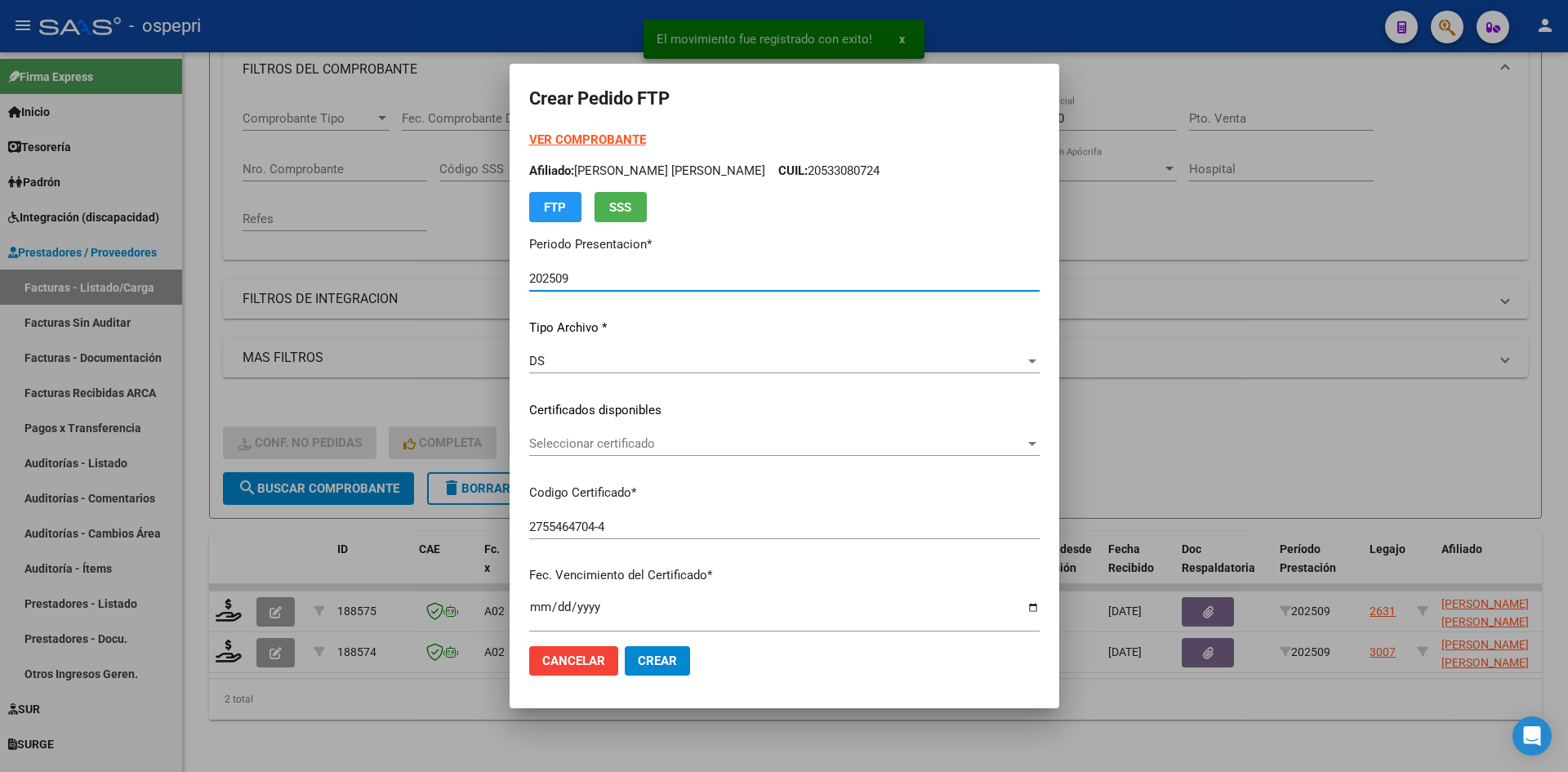
click at [647, 448] on span "Seleccionar certificado" at bounding box center [777, 444] width 496 height 15
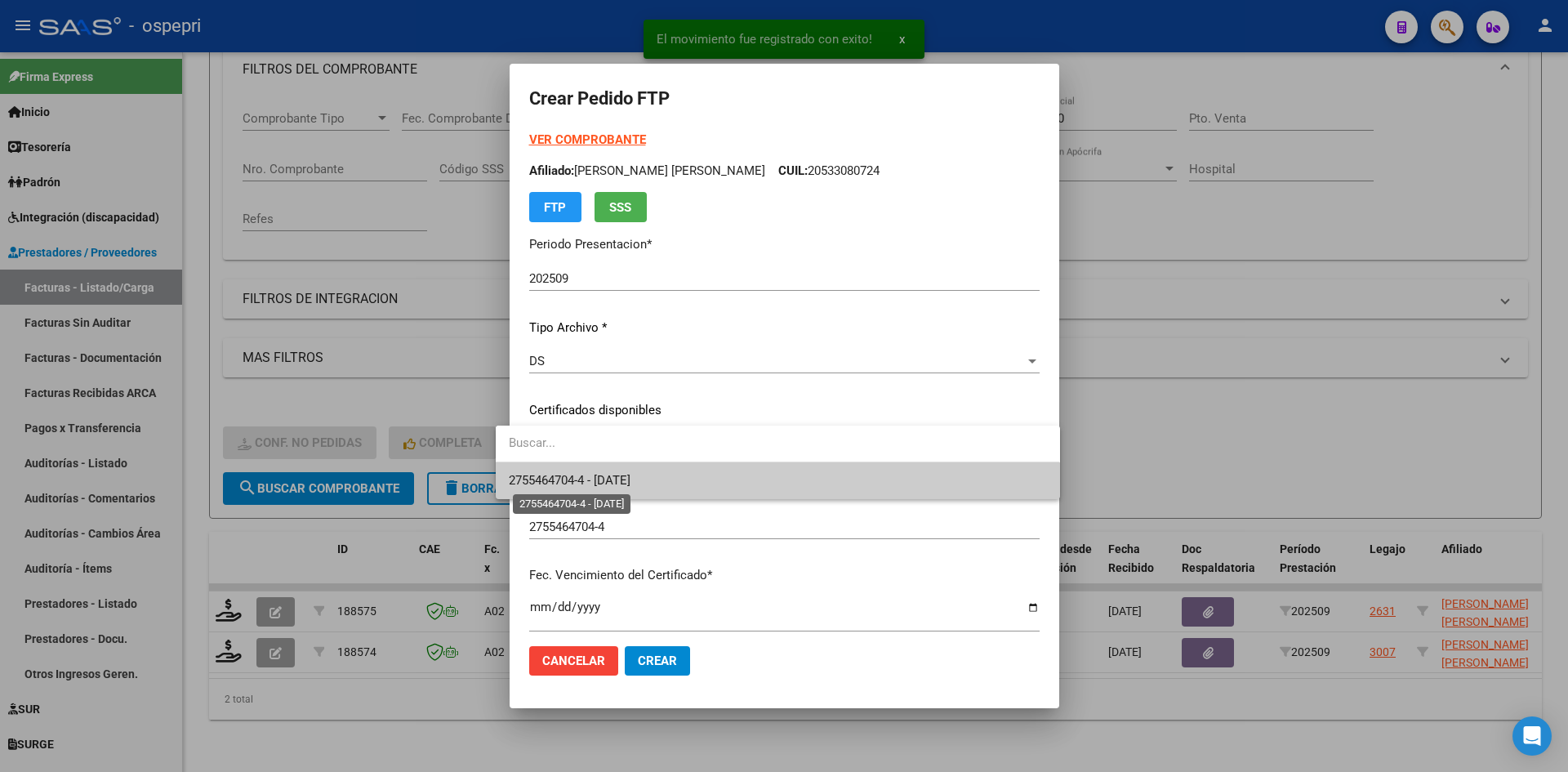
click at [631, 480] on span "2755464704-4 - 2030-04-29" at bounding box center [570, 481] width 122 height 15
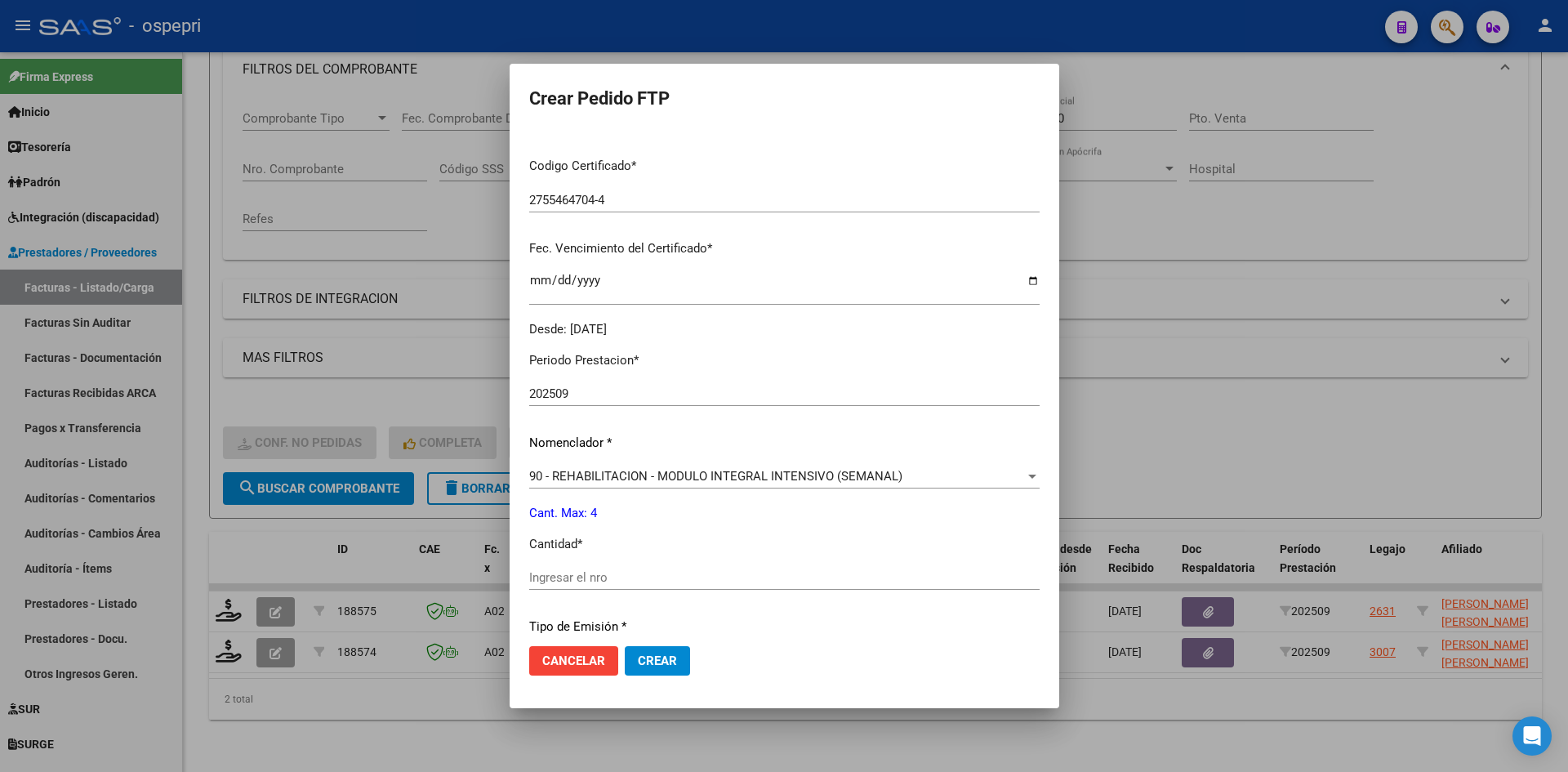
scroll to position [409, 0]
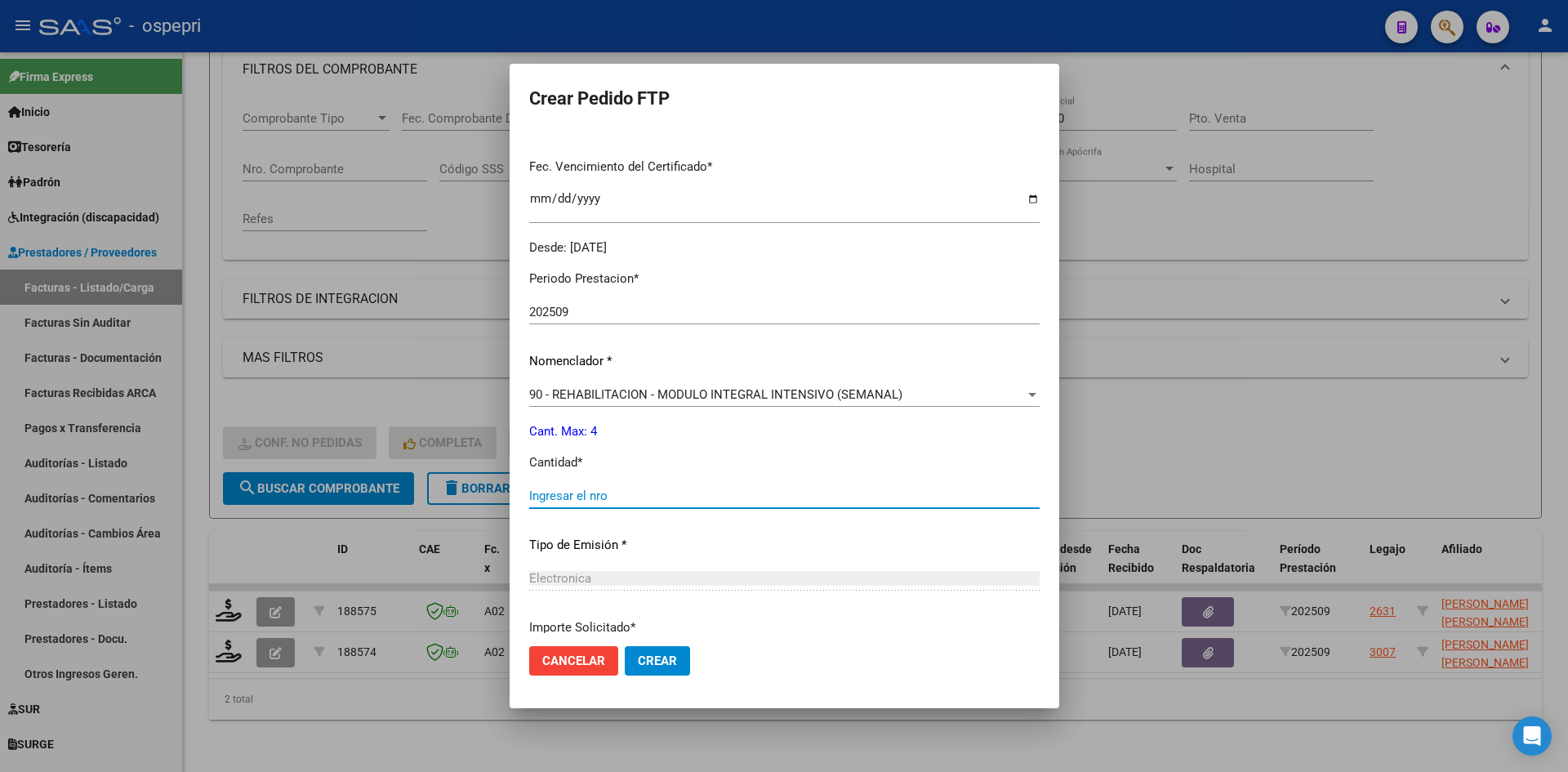
click at [611, 493] on input "Ingresar el nro" at bounding box center [784, 496] width 510 height 15
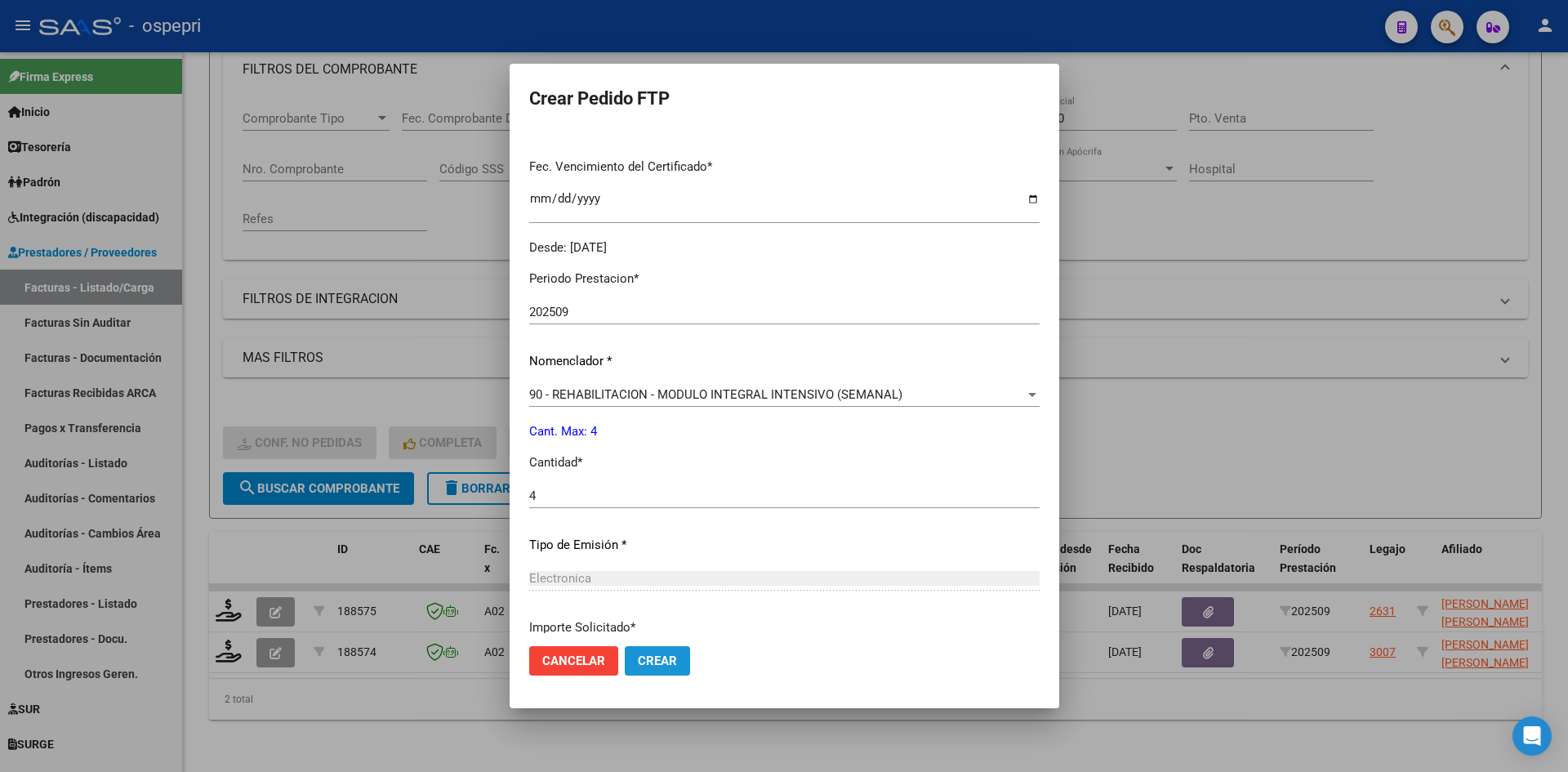
click at [638, 667] on span "Crear" at bounding box center [657, 661] width 39 height 15
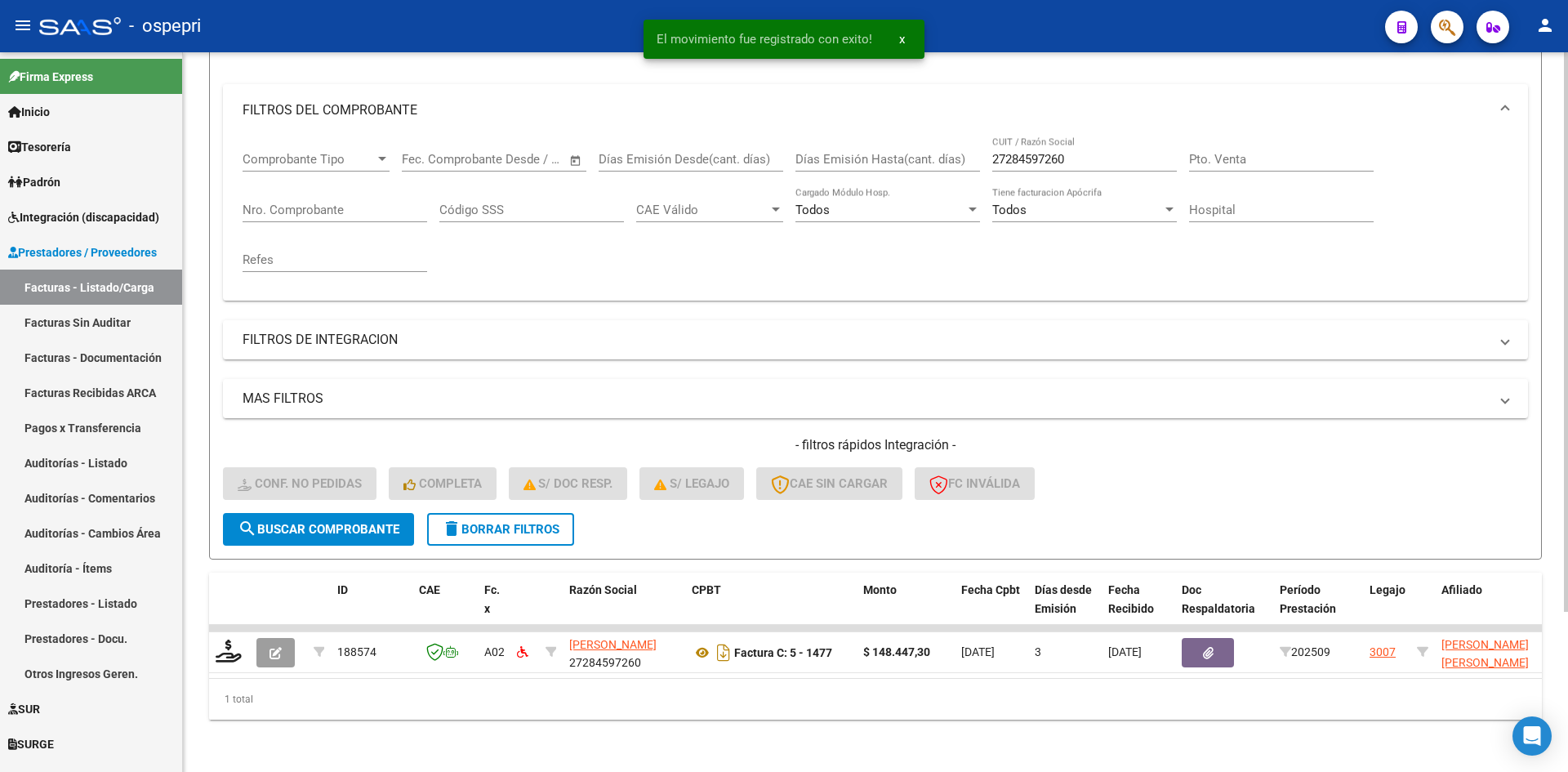
scroll to position [206, 0]
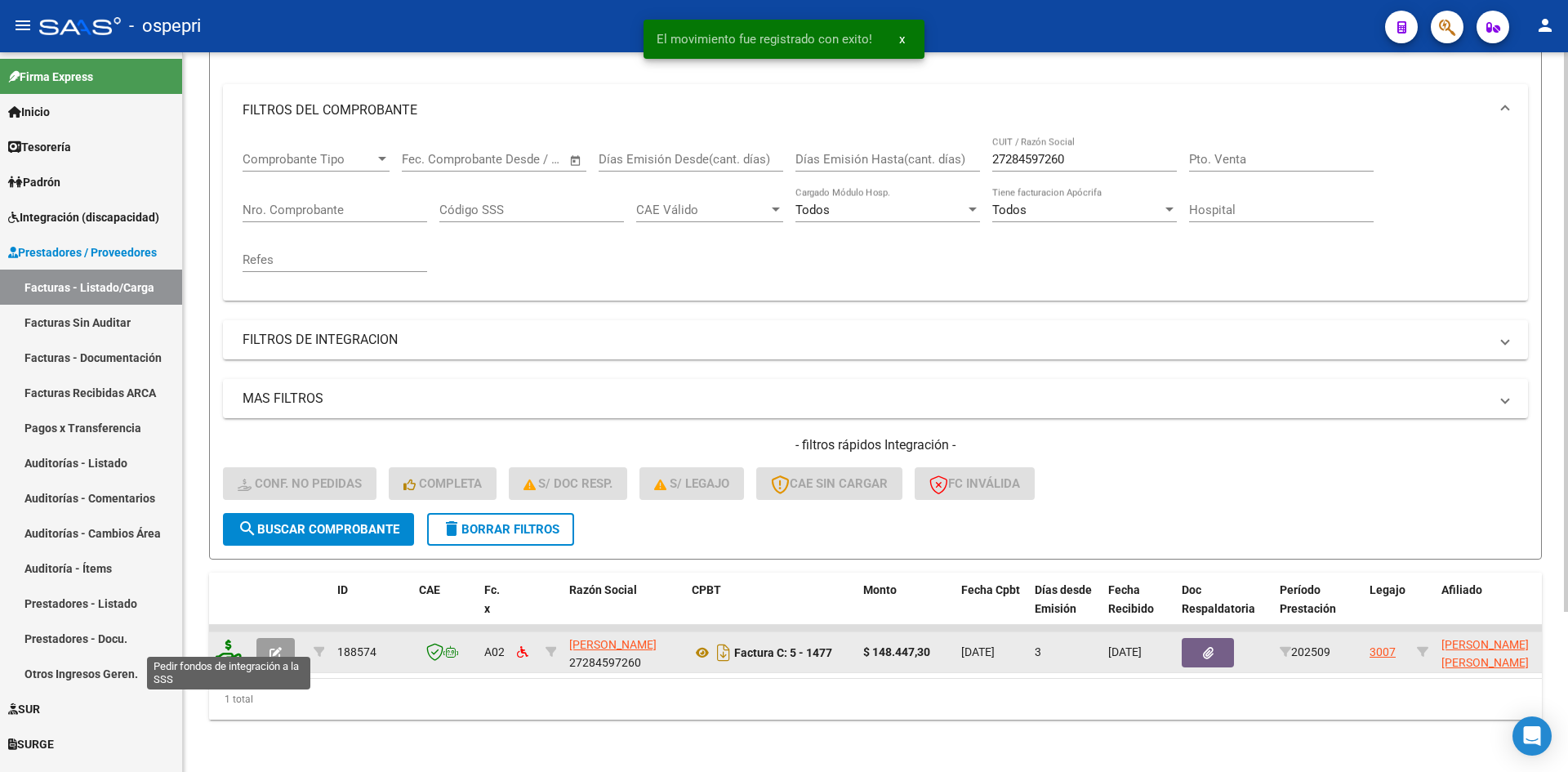
click at [233, 640] on icon at bounding box center [228, 651] width 26 height 23
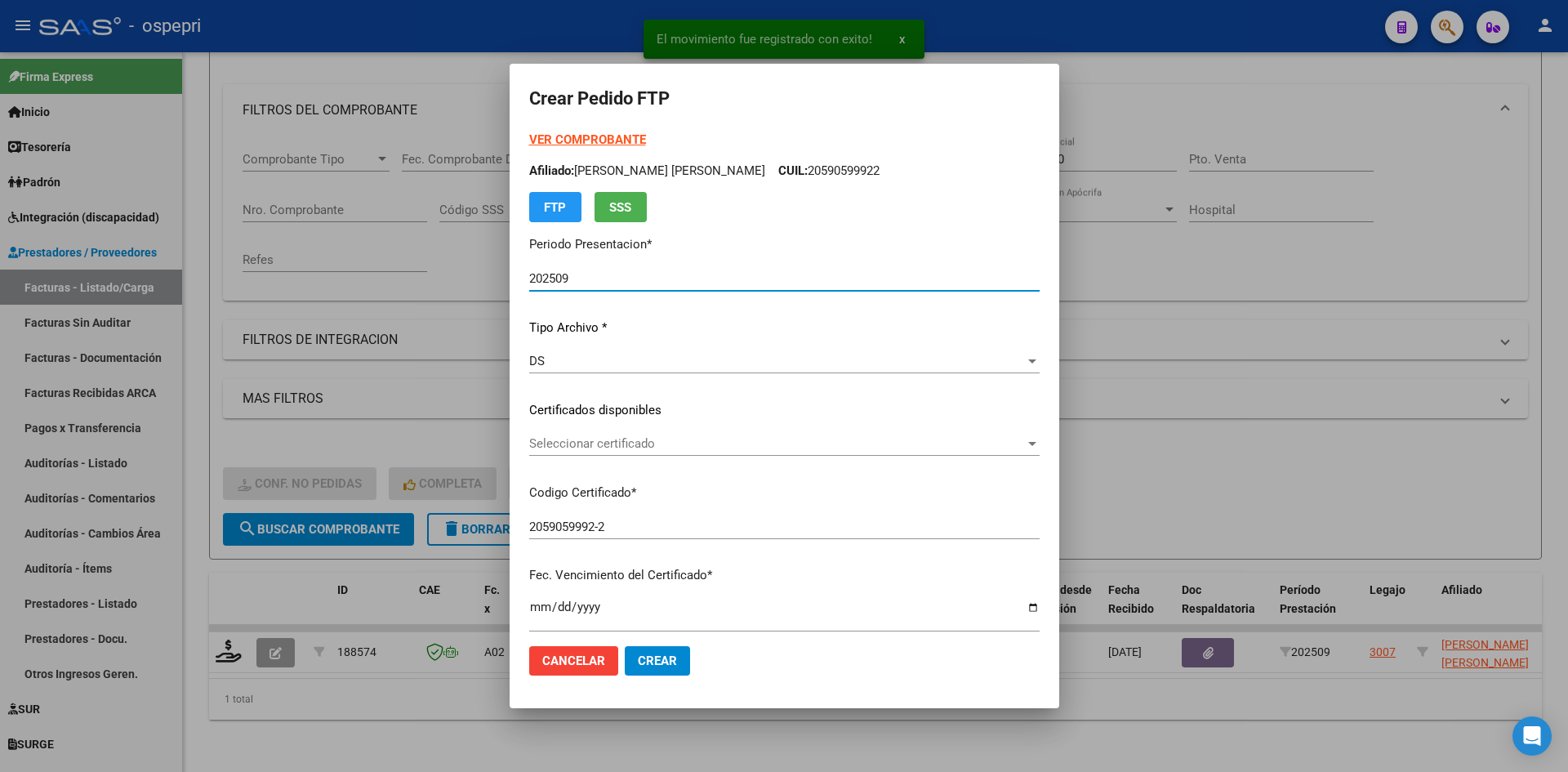
click at [650, 448] on span "Seleccionar certificado" at bounding box center [777, 444] width 496 height 15
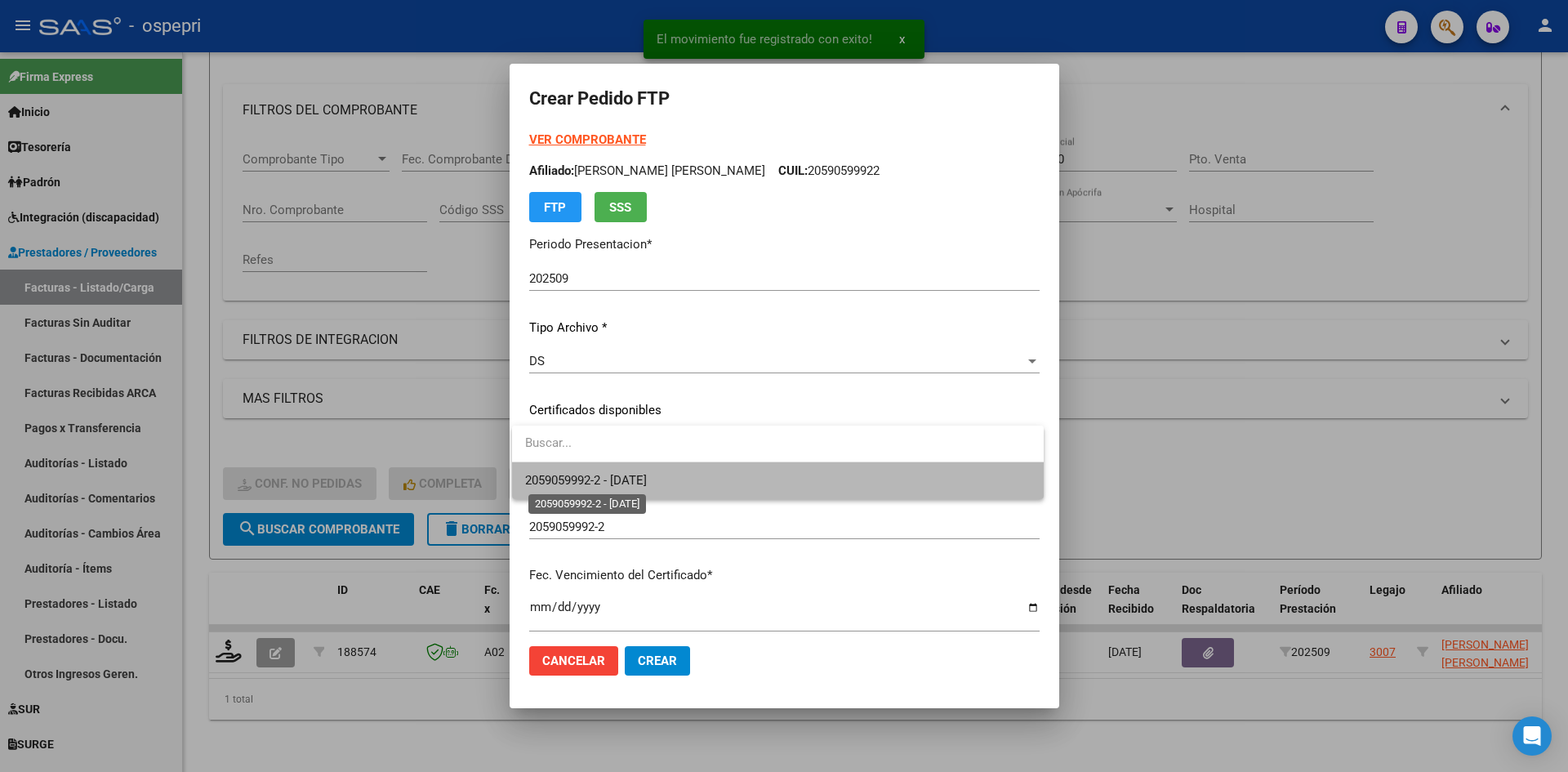
click at [647, 480] on span "2059059992-2 - 2026-12-17" at bounding box center [586, 481] width 122 height 15
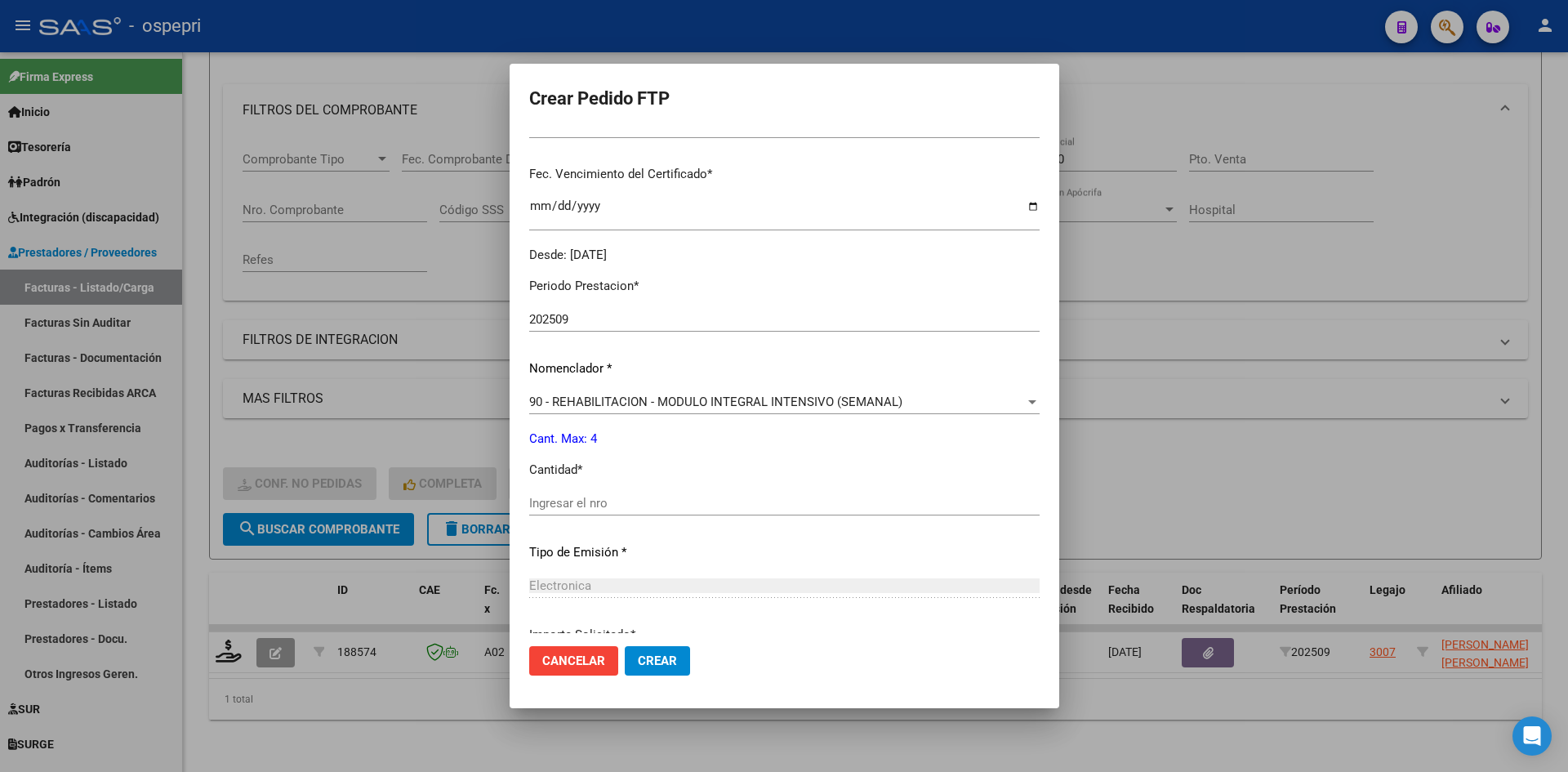
scroll to position [409, 0]
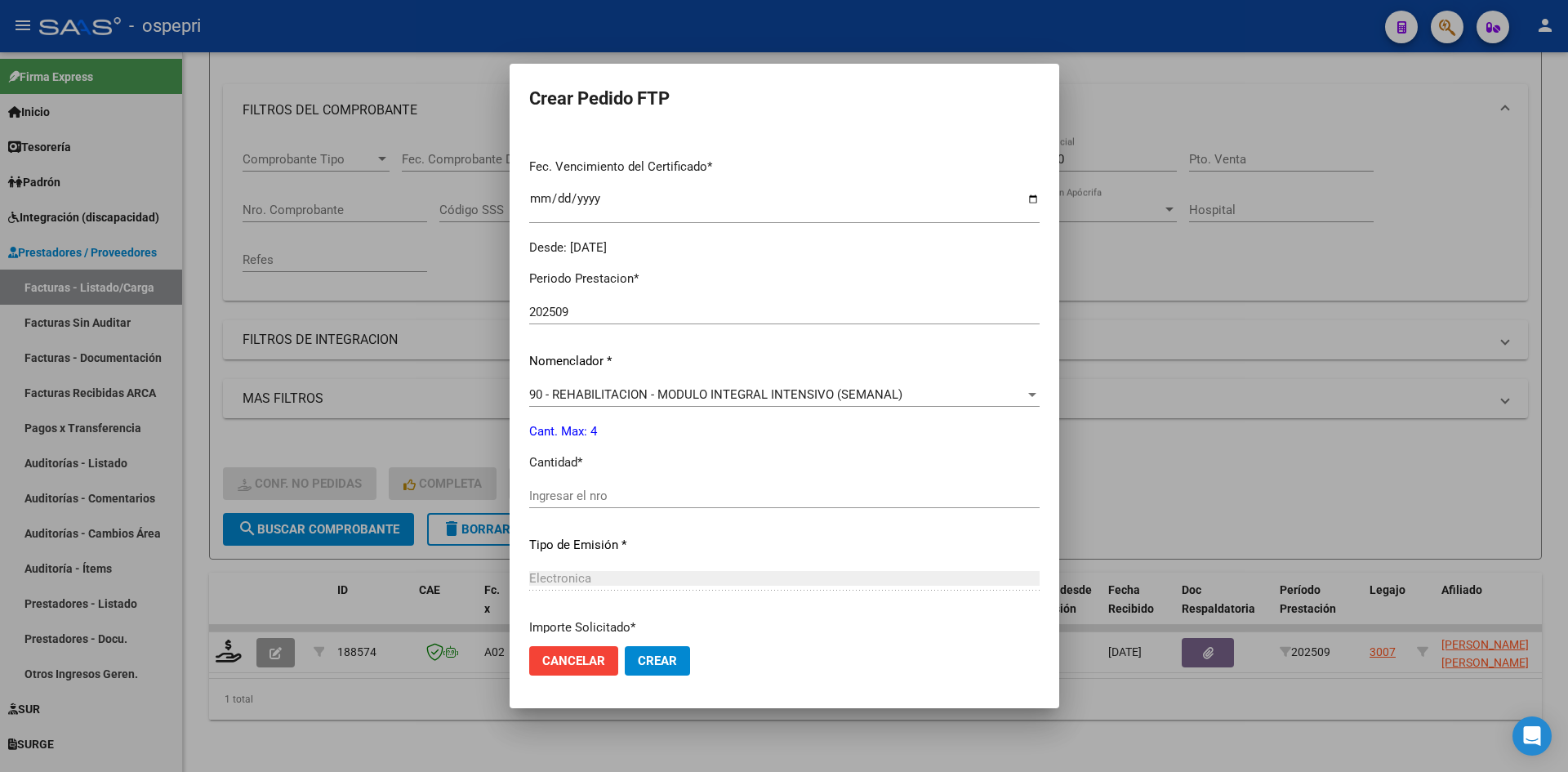
click at [572, 491] on input "Ingresar el nro" at bounding box center [784, 496] width 510 height 15
click at [677, 661] on button "Crear" at bounding box center [657, 661] width 66 height 30
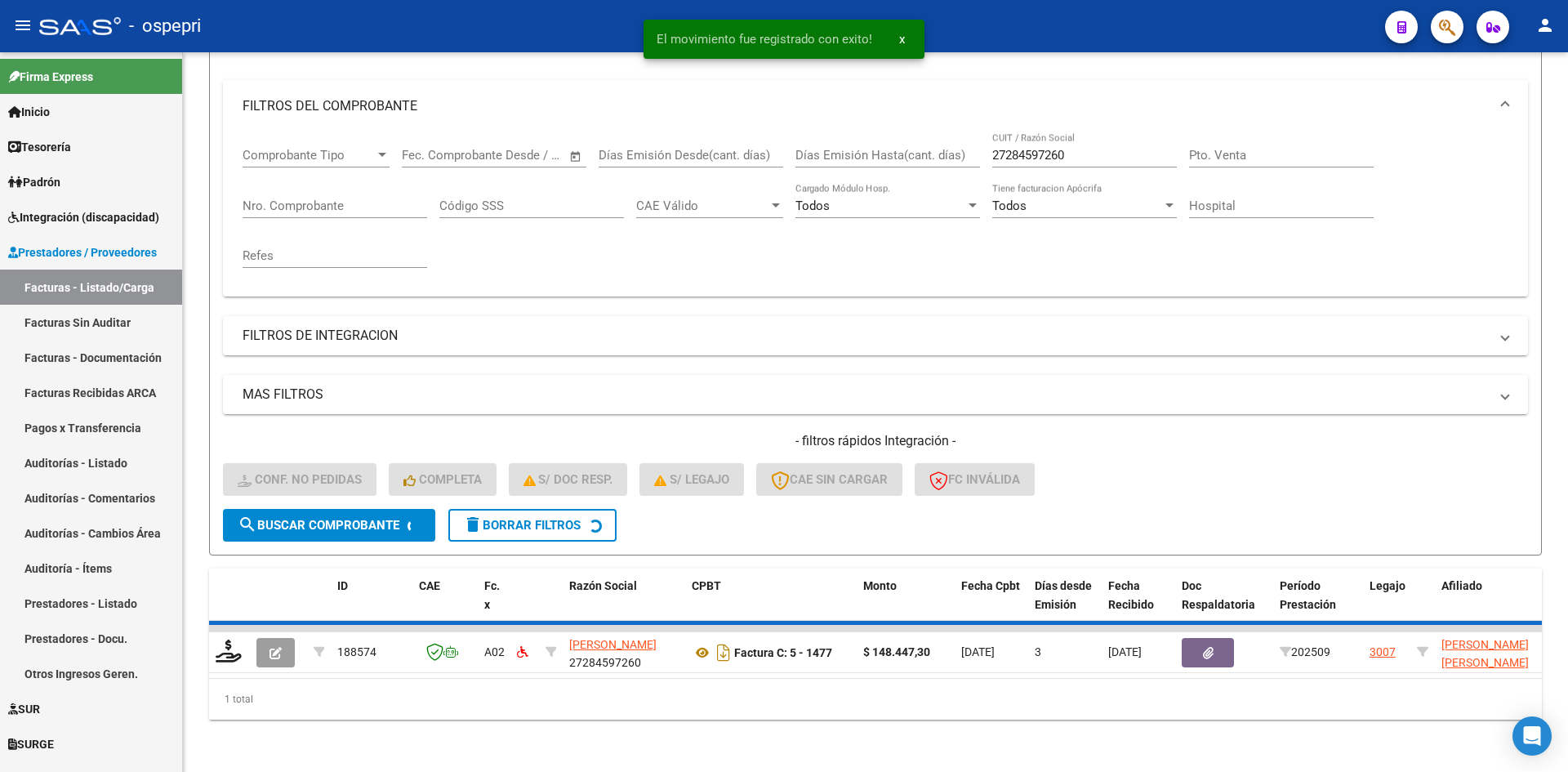
scroll to position [181, 0]
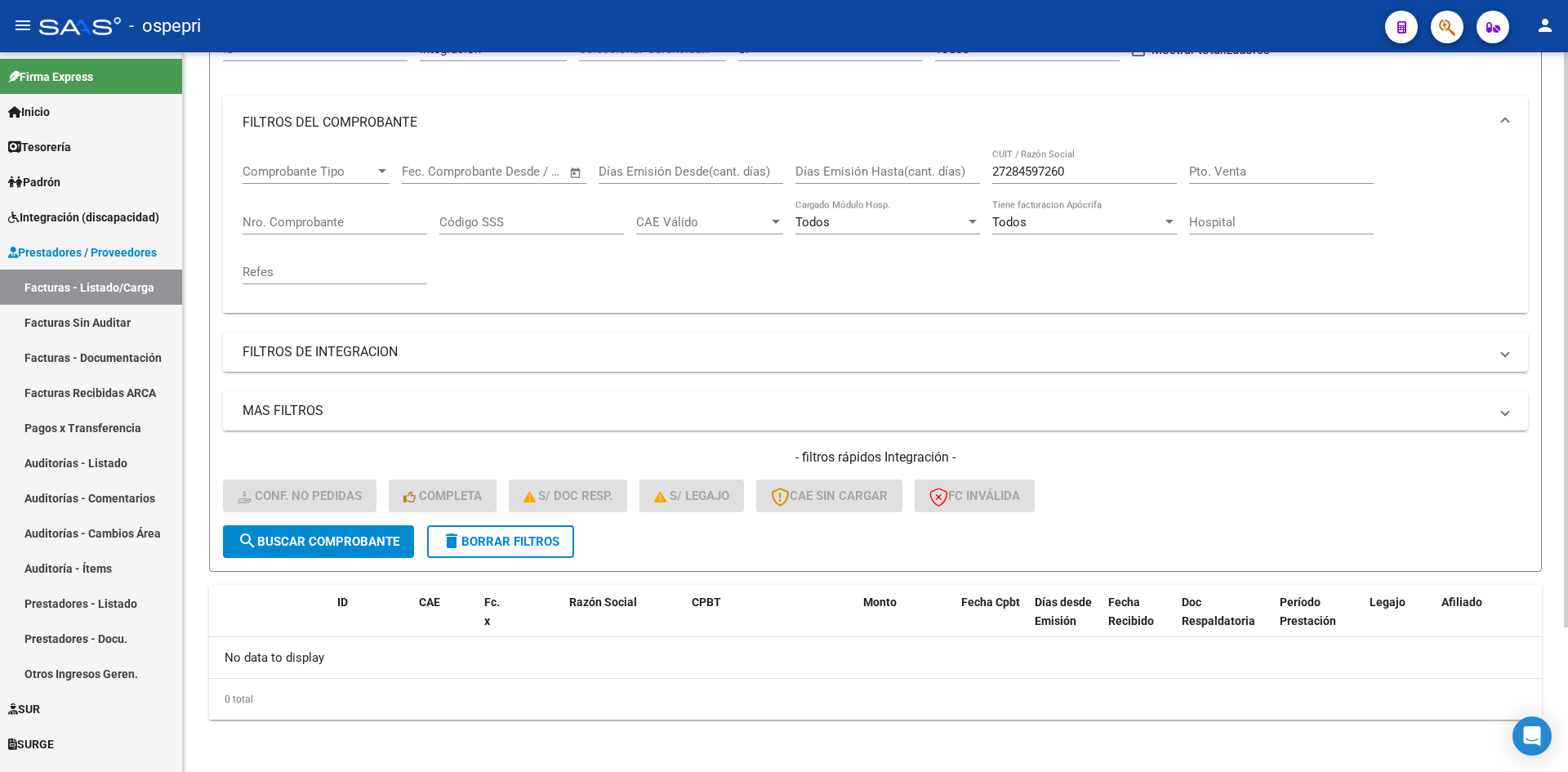
click at [506, 533] on button "delete Borrar Filtros" at bounding box center [500, 541] width 147 height 32
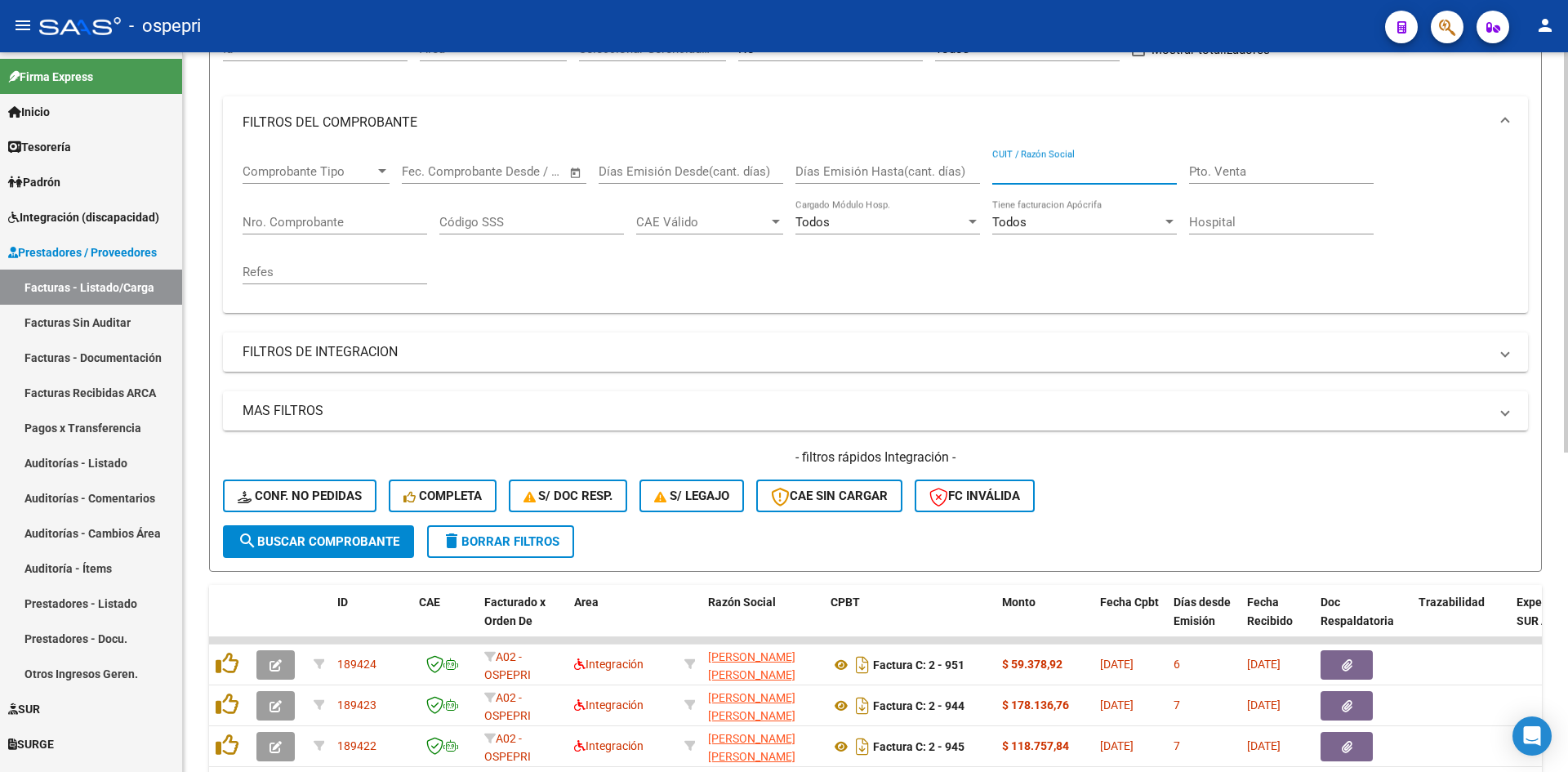
click at [1047, 174] on input "CUIT / Razón Social" at bounding box center [1084, 172] width 185 height 15
paste input "27263571954"
click at [391, 546] on span "search Buscar Comprobante" at bounding box center [318, 542] width 162 height 15
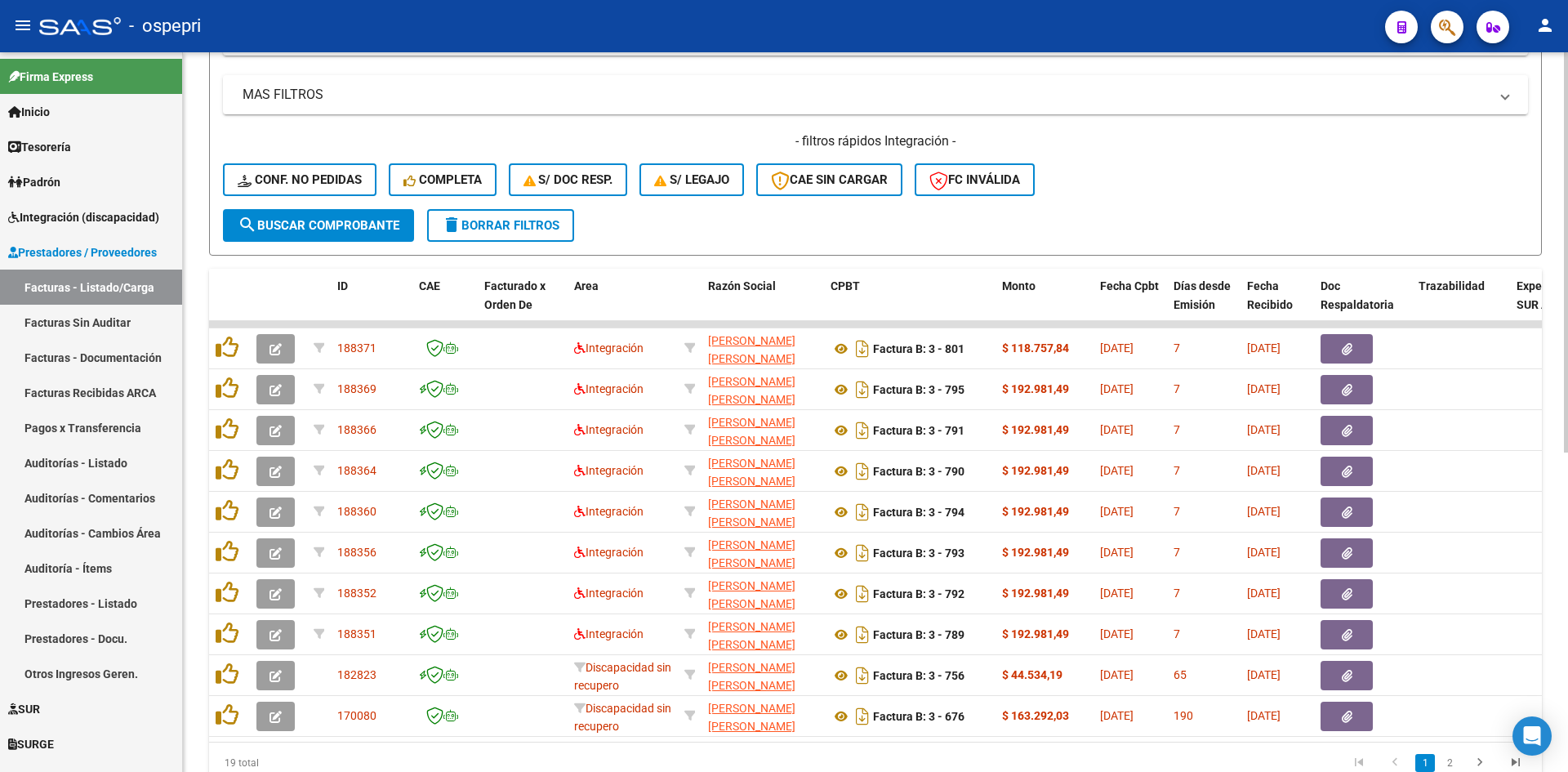
scroll to position [509, 0]
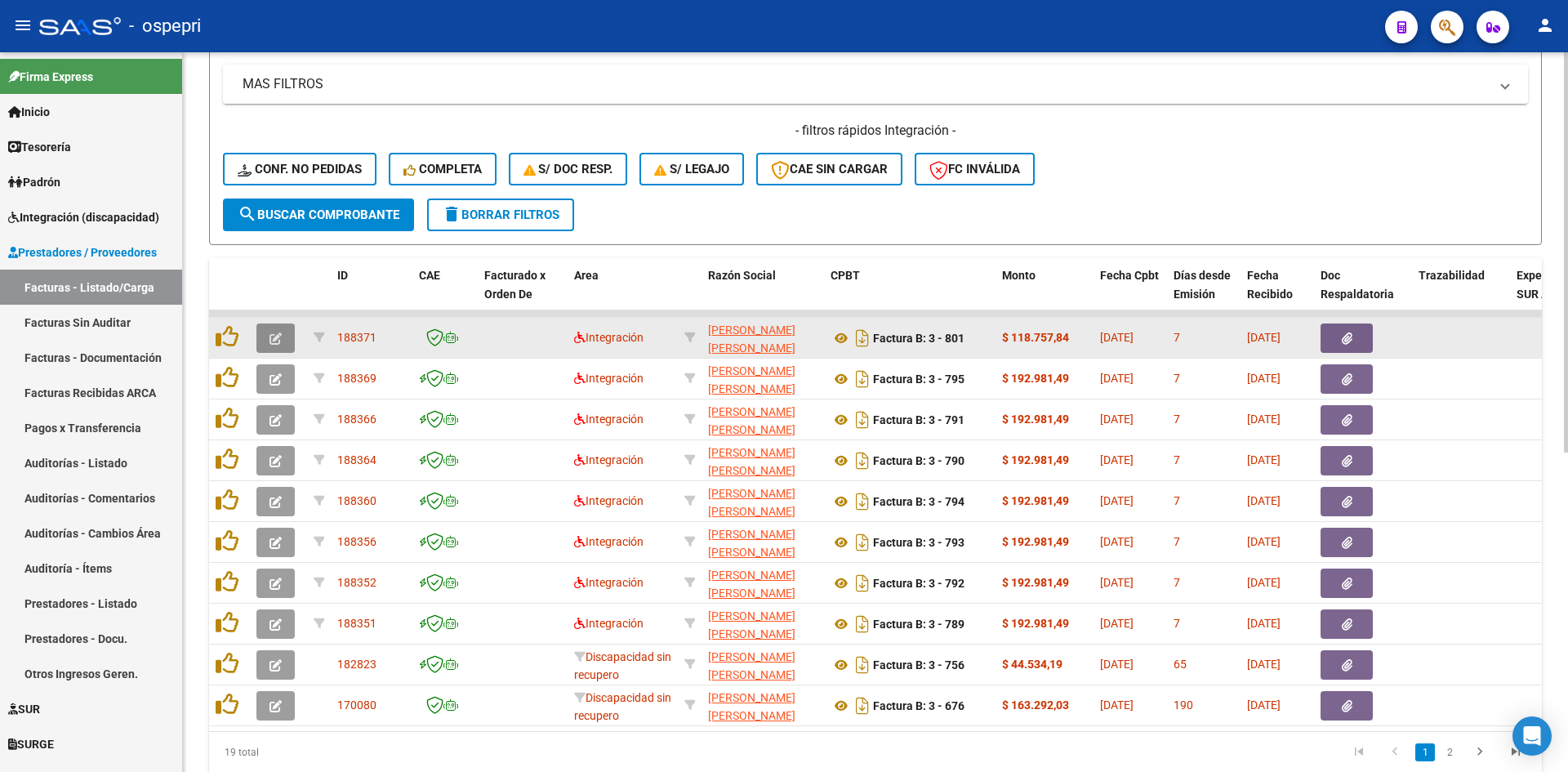
click at [272, 341] on icon "button" at bounding box center [276, 338] width 12 height 12
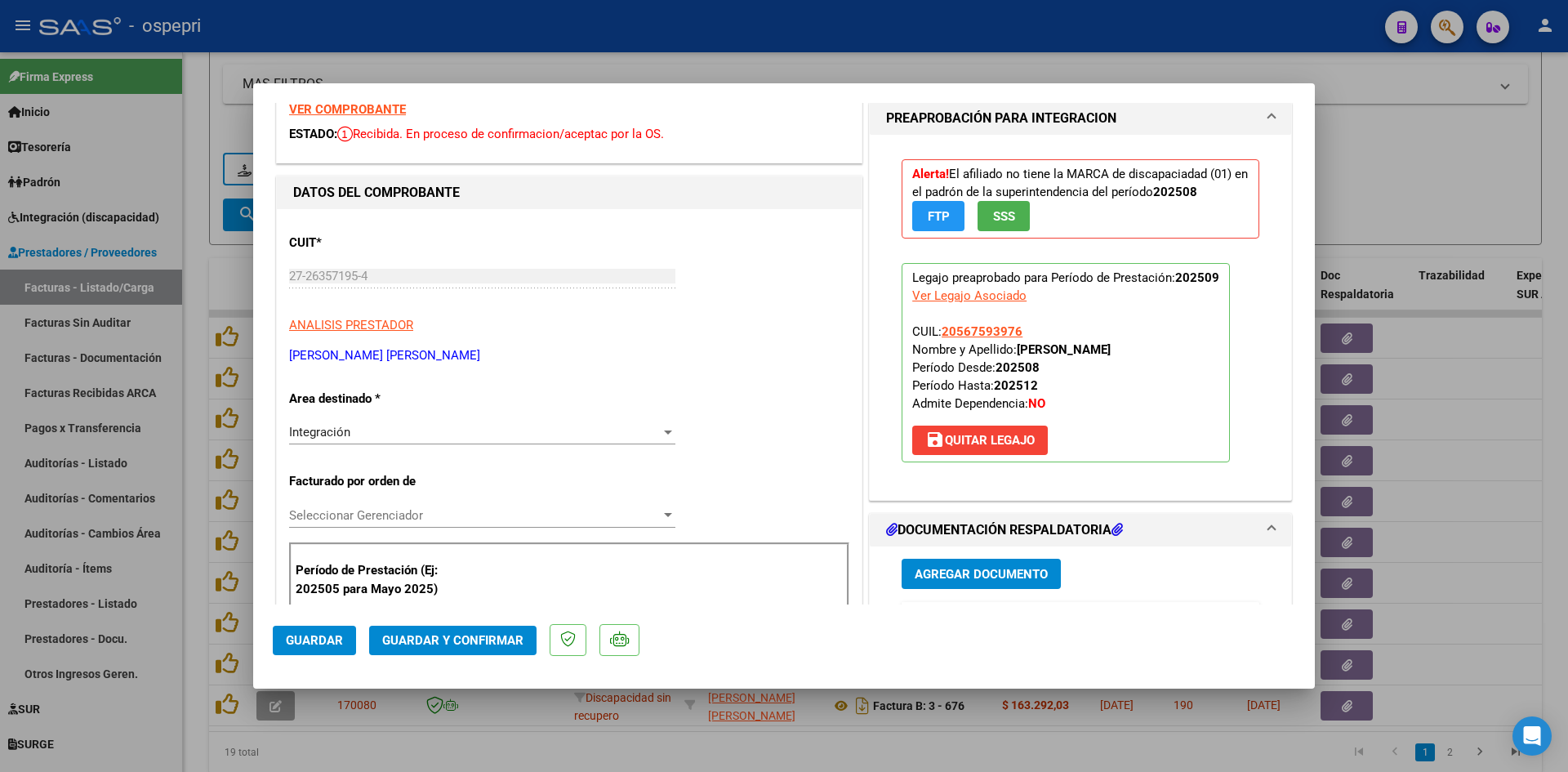
scroll to position [0, 0]
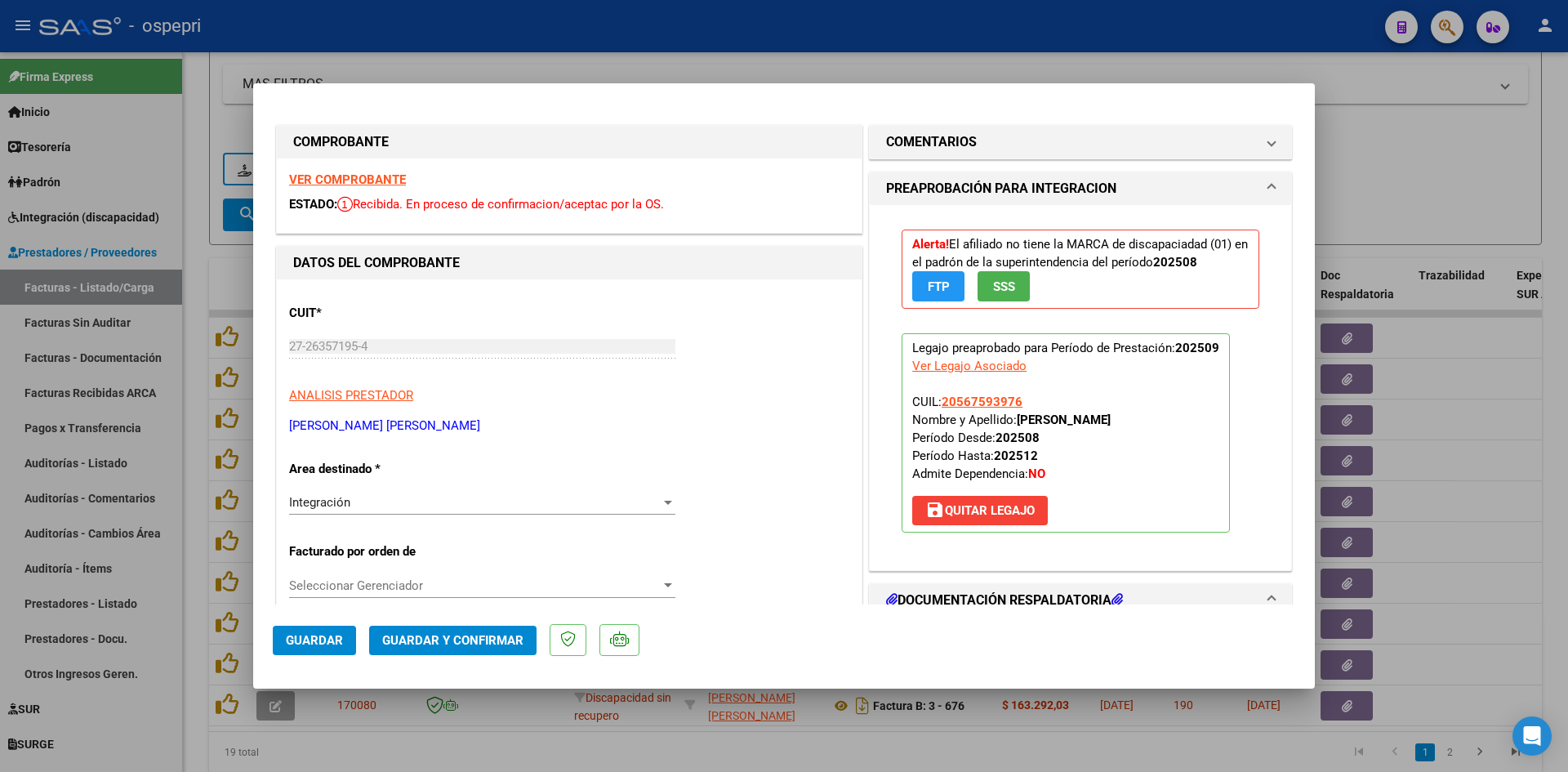
click at [394, 185] on strong "VER COMPROBANTE" at bounding box center [348, 179] width 116 height 15
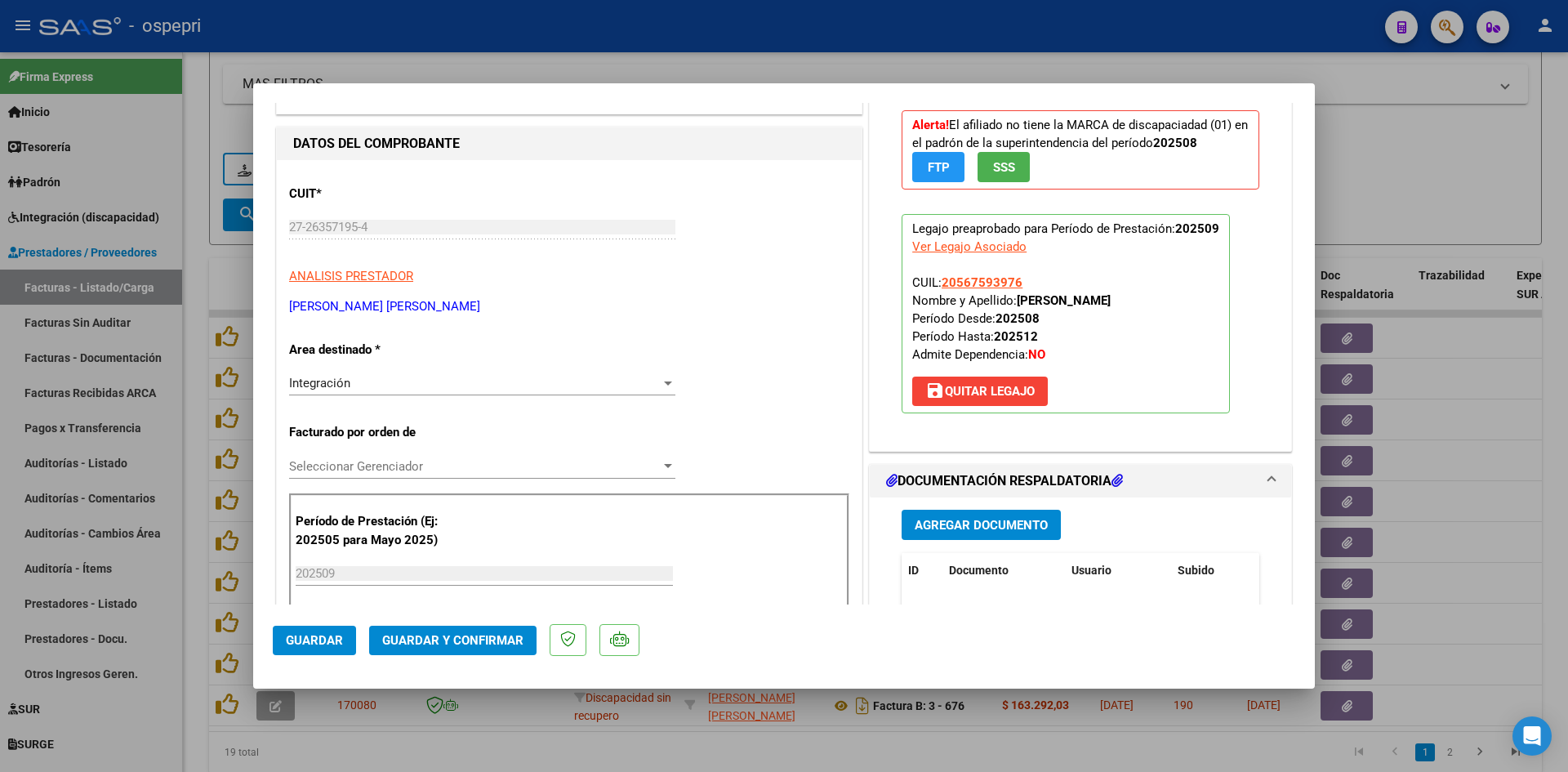
scroll to position [326, 0]
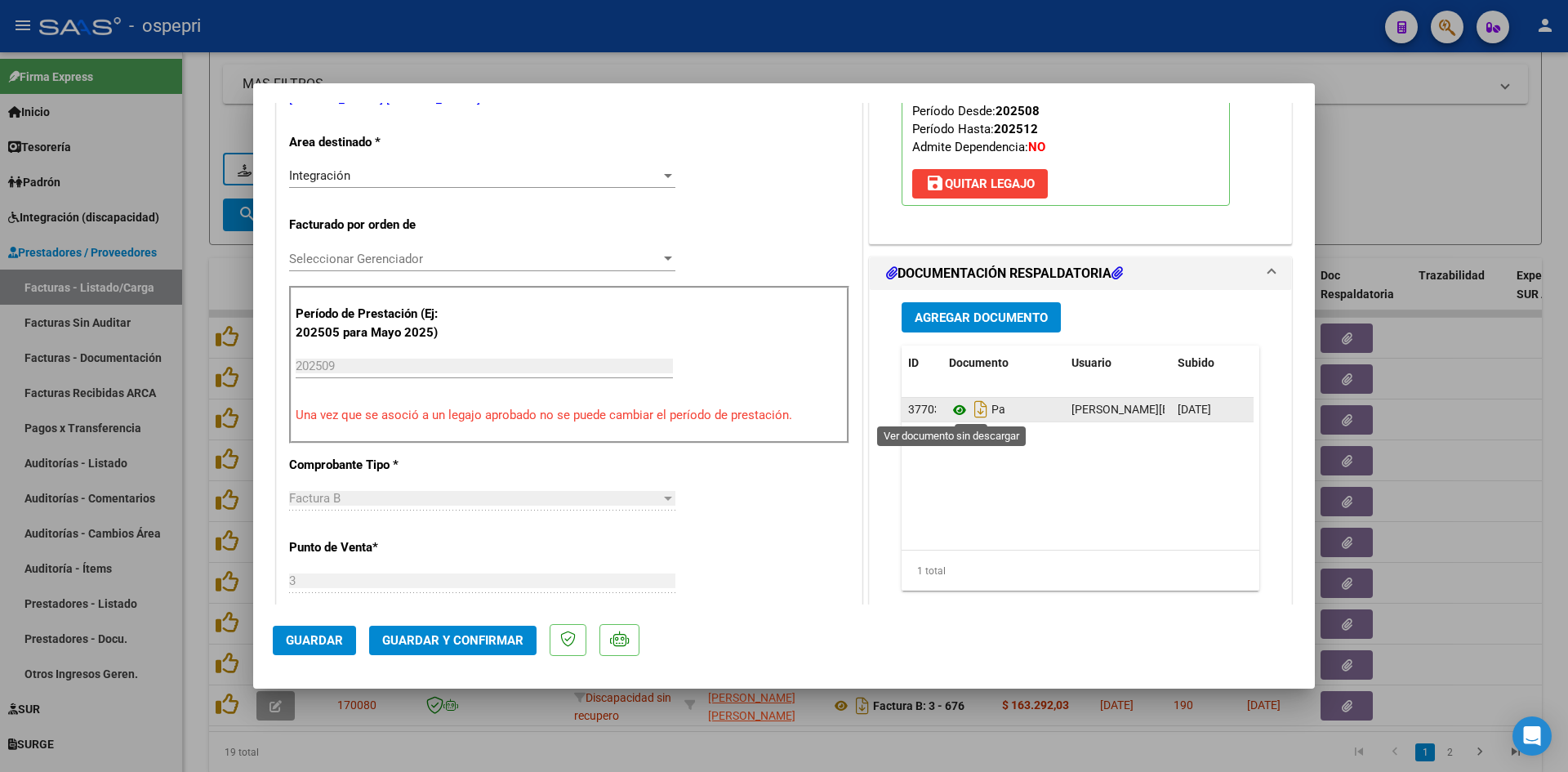
click at [953, 408] on icon at bounding box center [960, 410] width 21 height 19
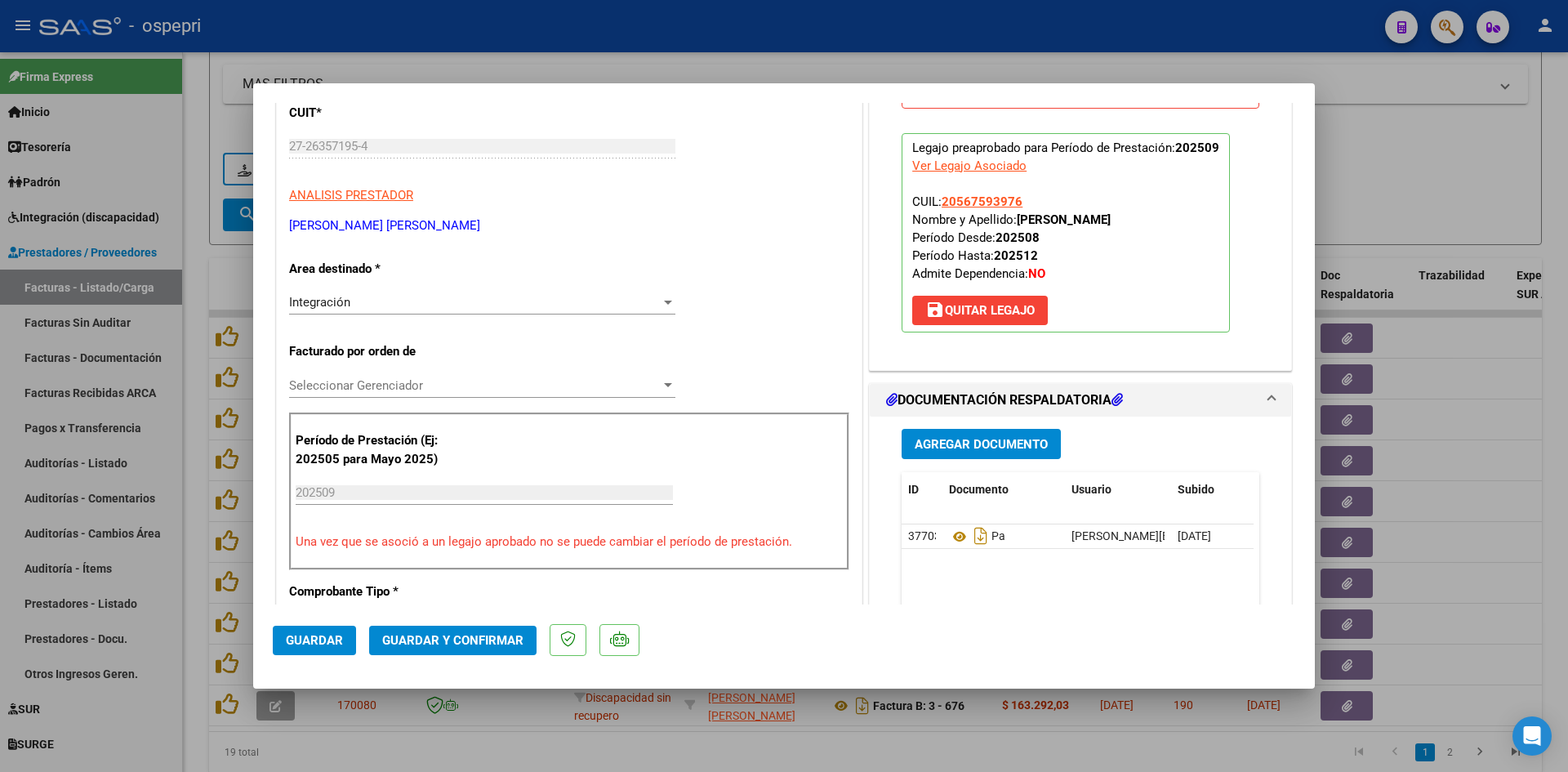
scroll to position [81, 0]
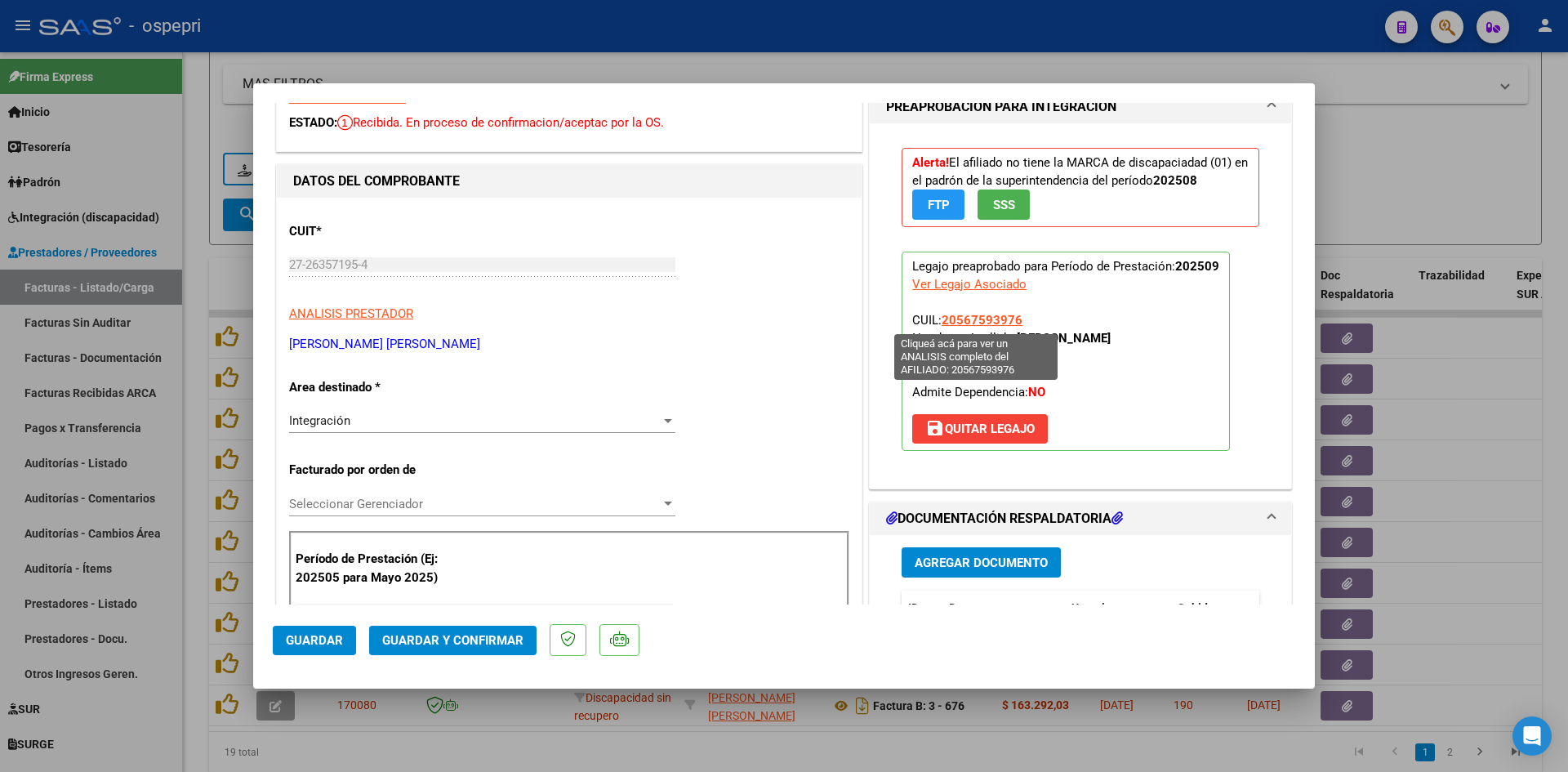
drag, startPoint x: 953, startPoint y: 319, endPoint x: 1005, endPoint y: 319, distance: 52.0
click at [1005, 319] on span "20567593976" at bounding box center [982, 320] width 80 height 15
copy span "56759397"
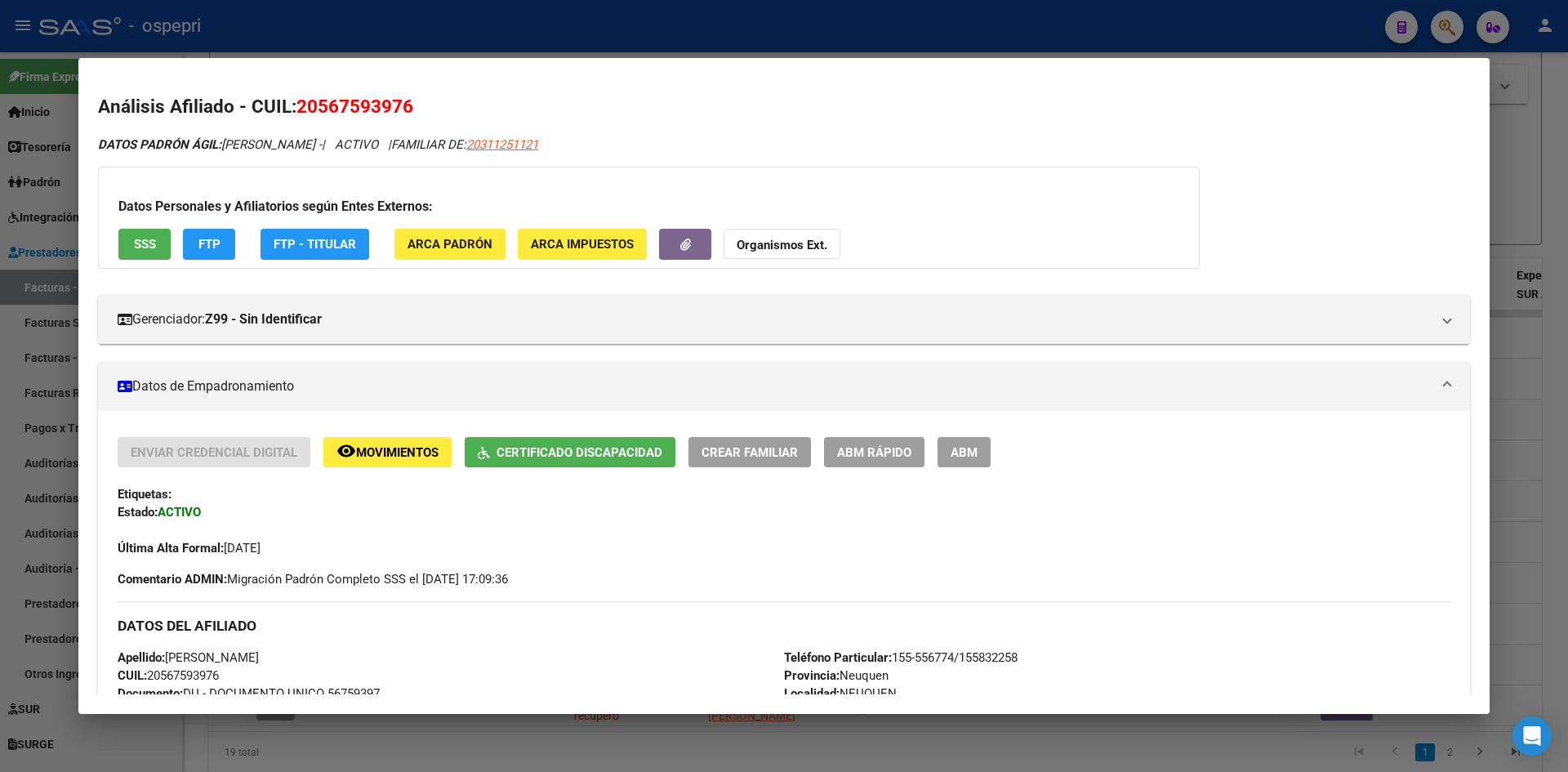
drag, startPoint x: 323, startPoint y: 107, endPoint x: 403, endPoint y: 104, distance: 80.1
click at [403, 104] on span "20567593976" at bounding box center [355, 105] width 116 height 21
copy span "56759397"
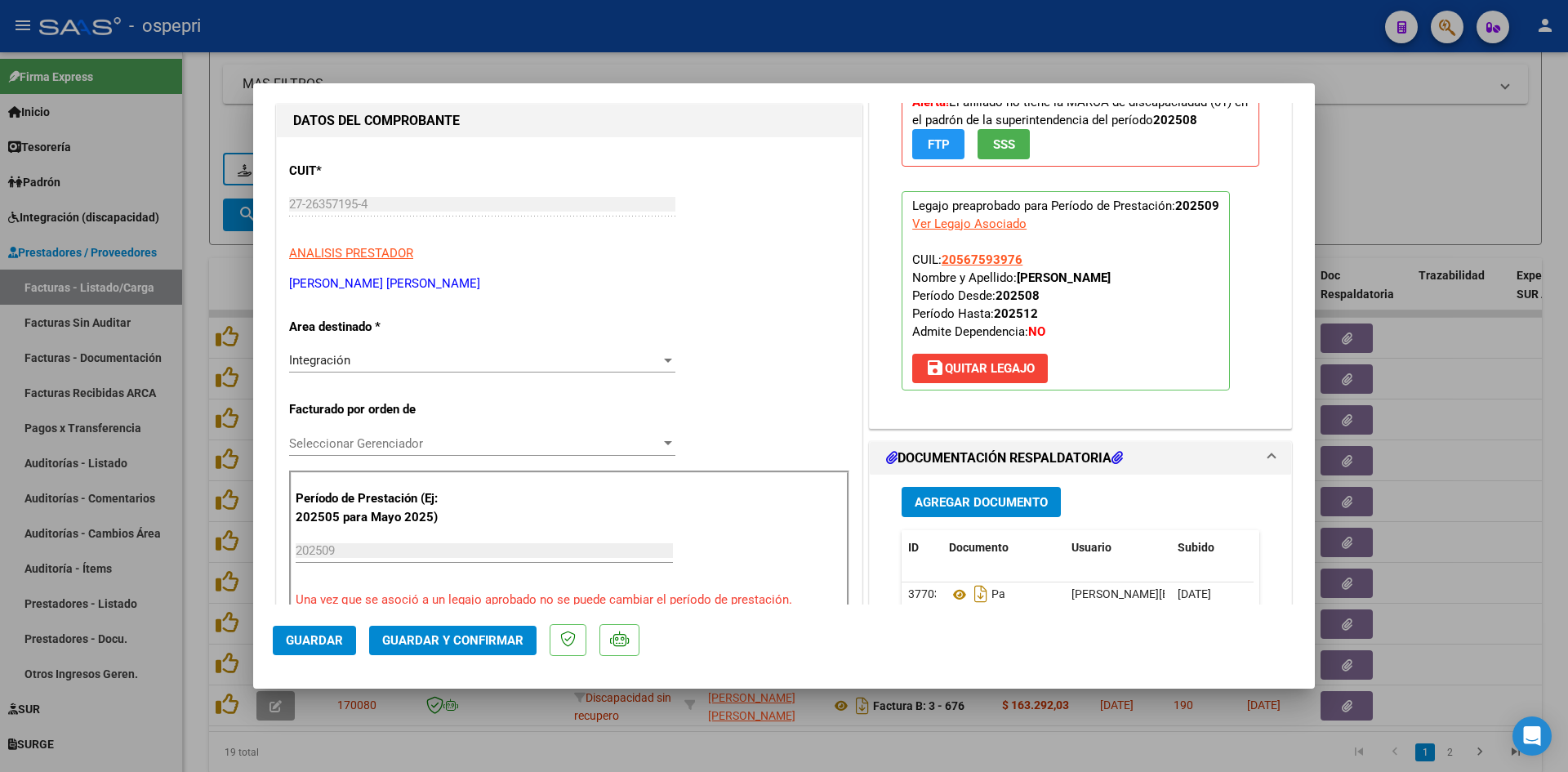
scroll to position [0, 0]
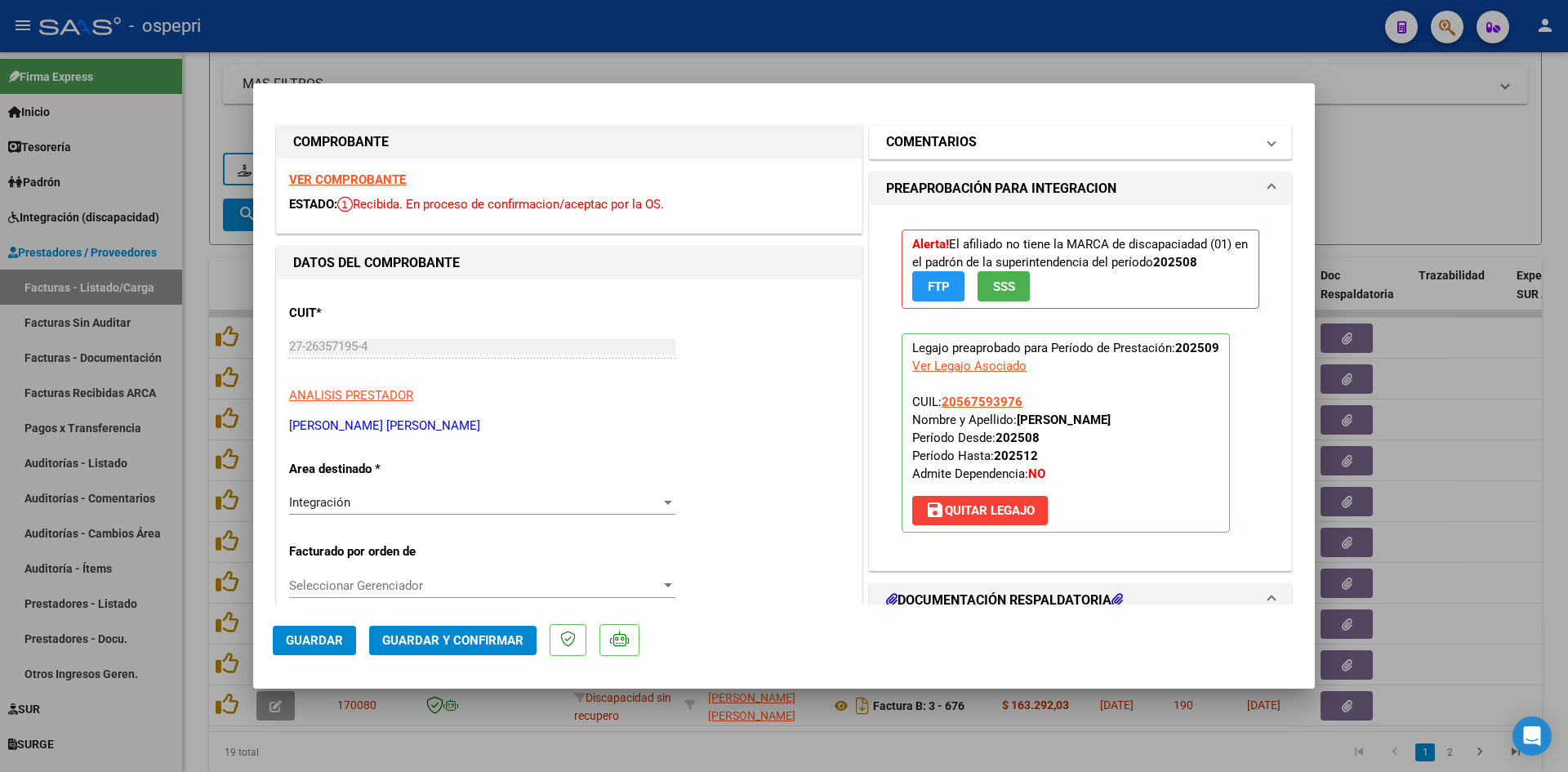
click at [1055, 148] on mat-panel-title "COMENTARIOS" at bounding box center [1071, 141] width 369 height 19
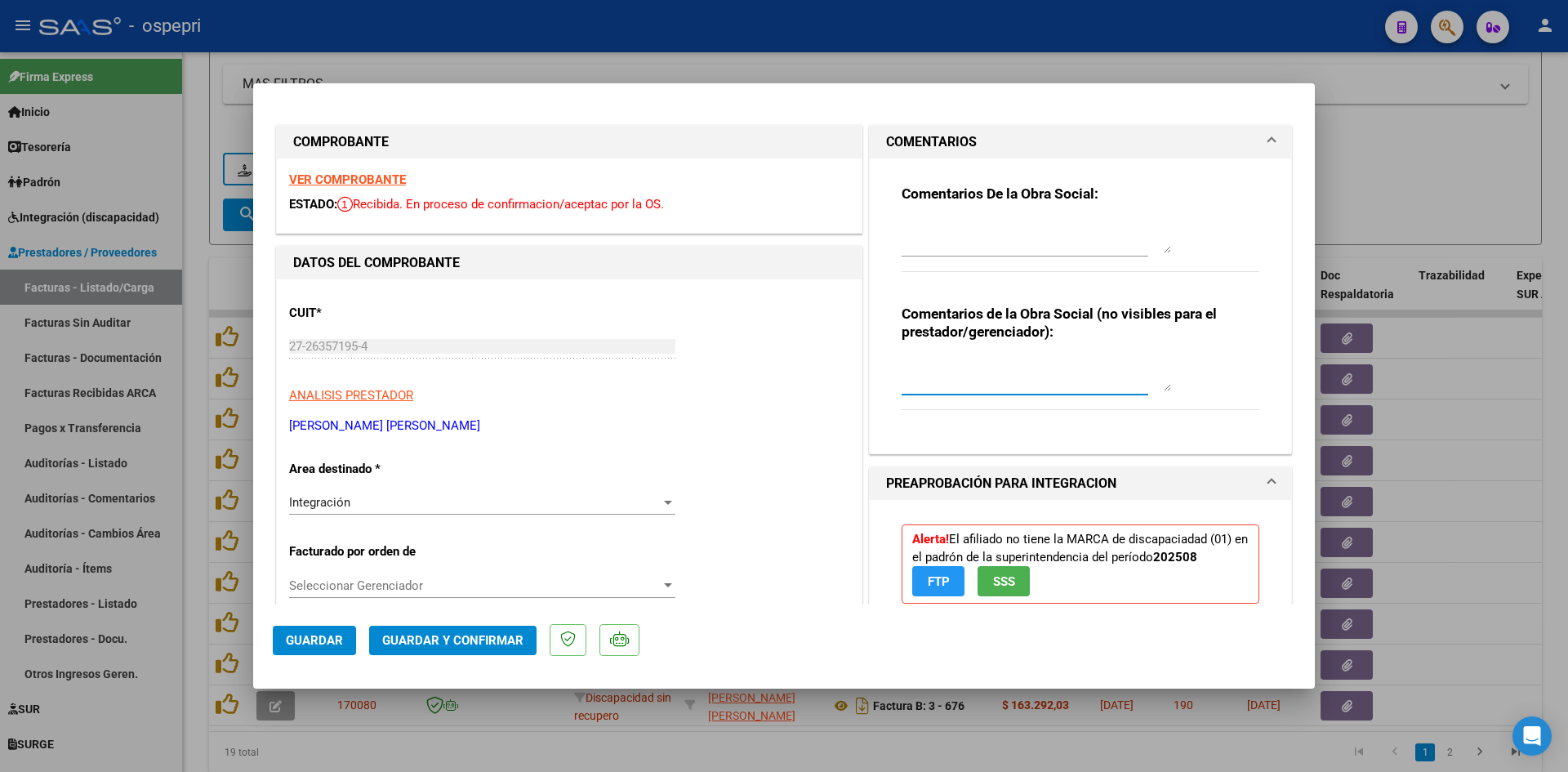
click at [942, 362] on textarea at bounding box center [1036, 374] width 270 height 32
click at [929, 221] on textarea at bounding box center [1036, 237] width 270 height 32
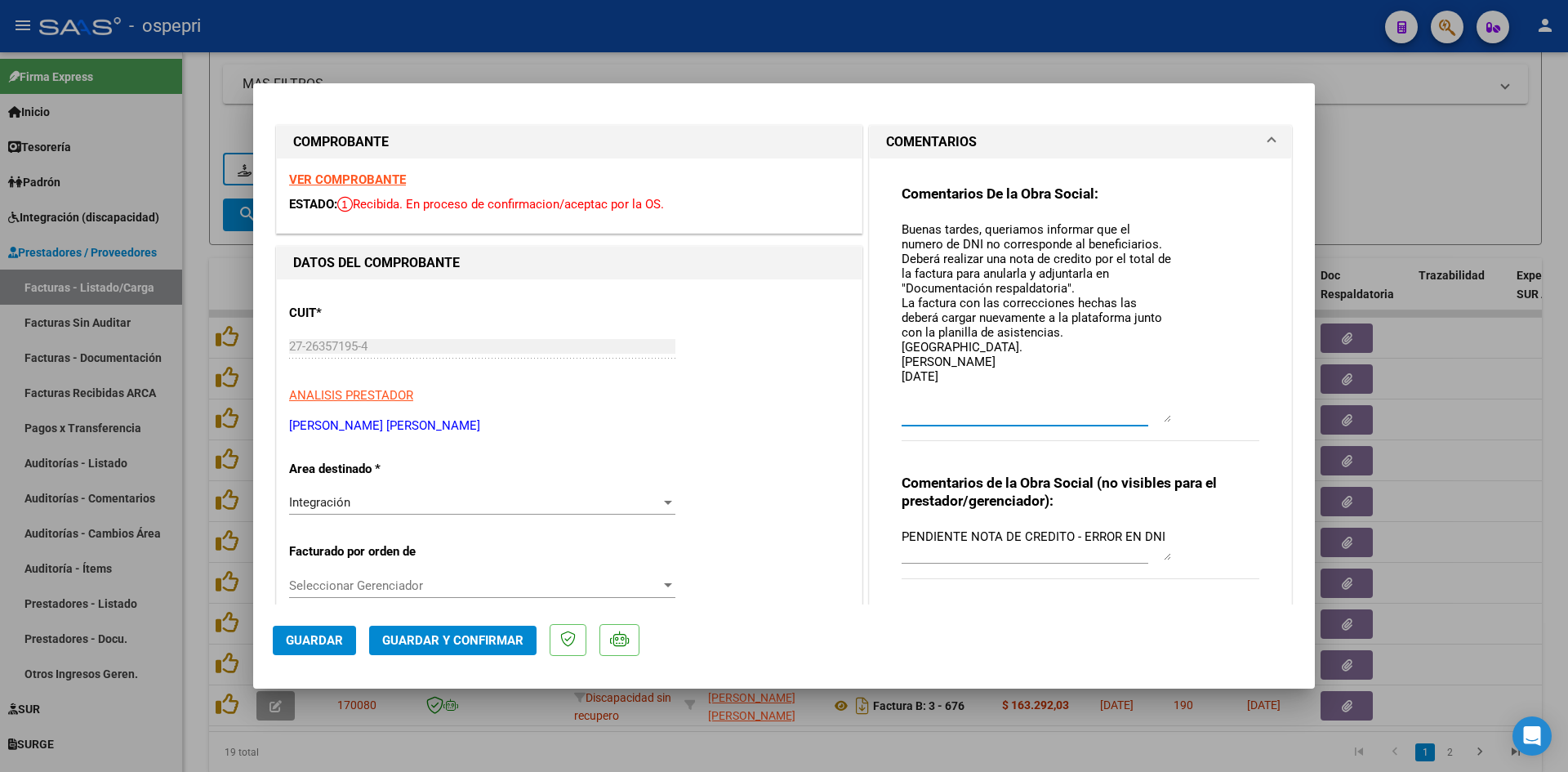
drag, startPoint x: 1160, startPoint y: 249, endPoint x: 1180, endPoint y: 411, distance: 163.2
click at [1180, 411] on div "Comentarios De la Obra Social: Buenas tardes, queriamos informar que el numero …" at bounding box center [1080, 322] width 358 height 275
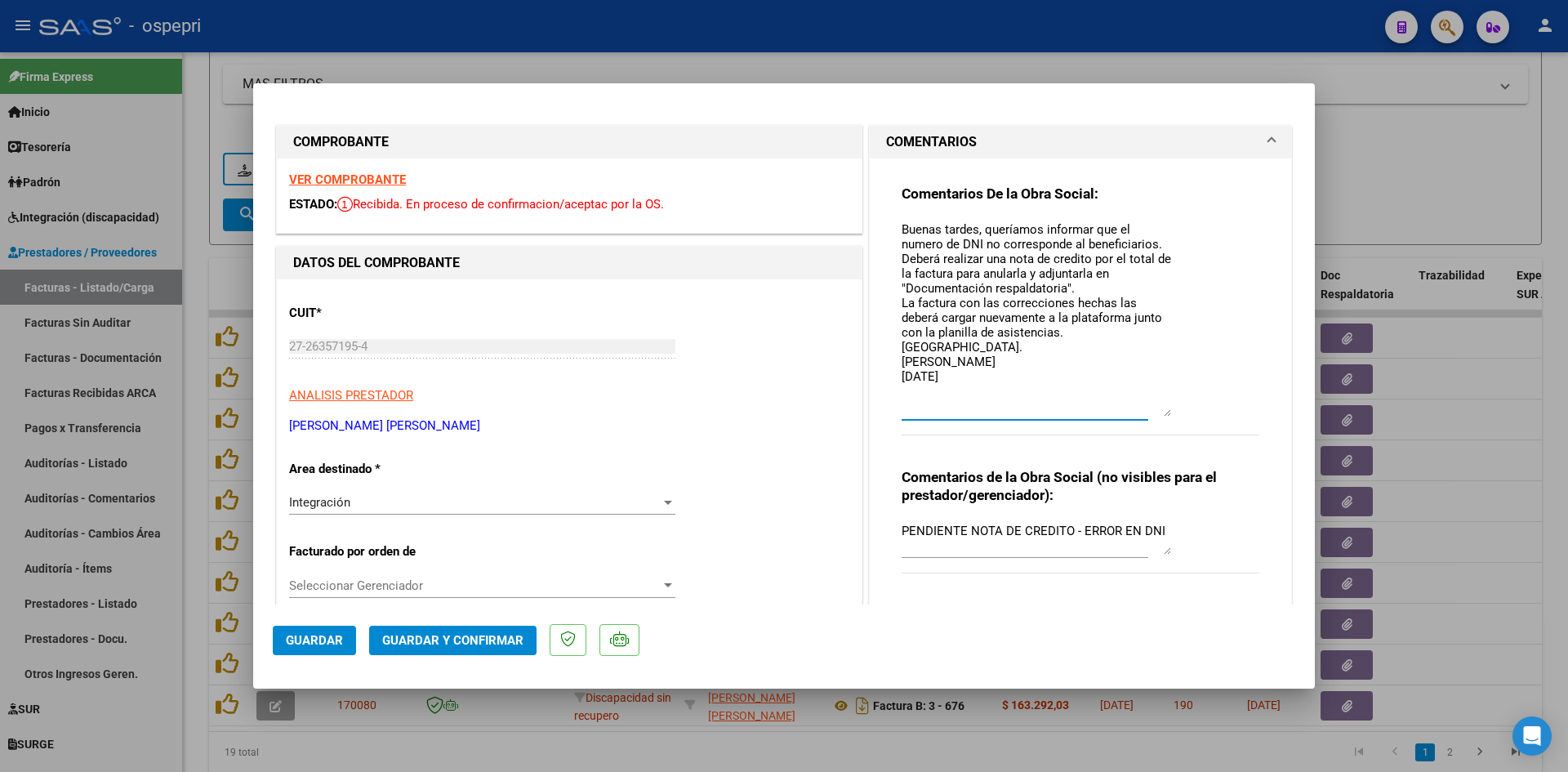
click at [1149, 239] on textarea "Buenas tardes, queríamos informar que el numero de DNI no corresponde al benefi…" at bounding box center [1036, 319] width 270 height 196
drag, startPoint x: 1061, startPoint y: 247, endPoint x: 1055, endPoint y: 257, distance: 11.7
click at [1055, 257] on textarea "Buenas tardes, queríamos informar que el numero de DNI no corresponde al benefi…" at bounding box center [1036, 319] width 270 height 196
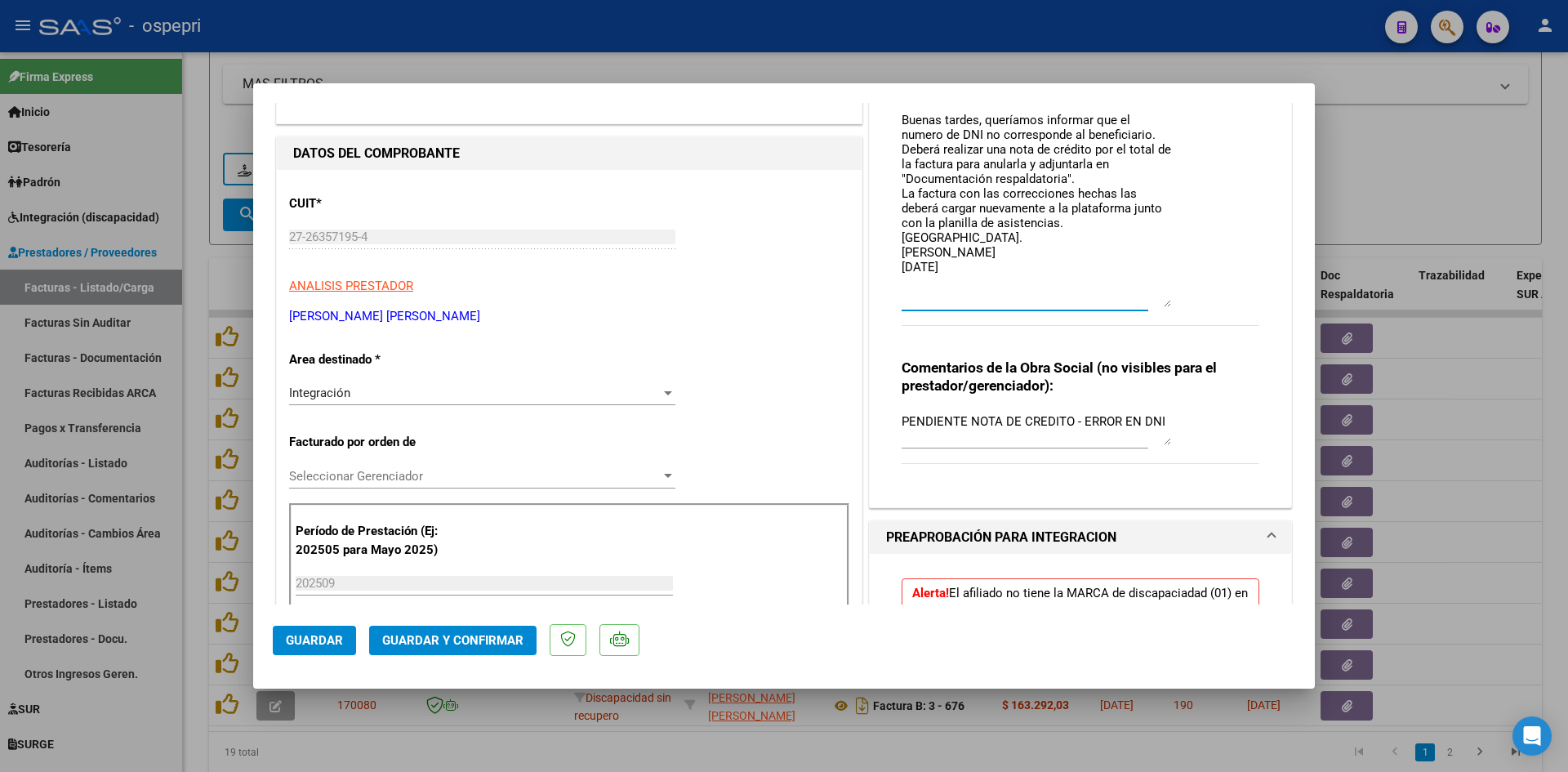
scroll to position [326, 0]
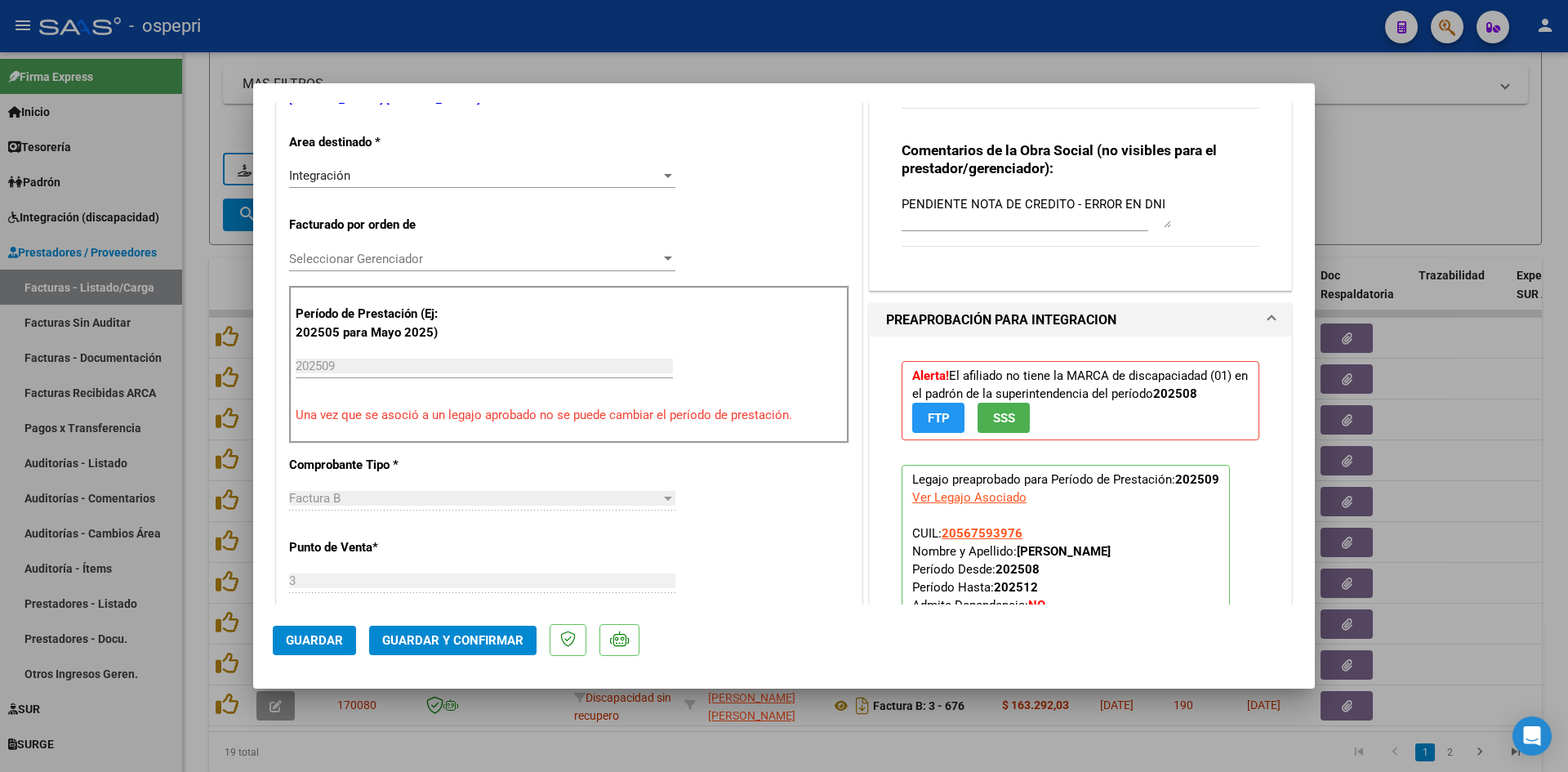
click at [496, 173] on div "Integración" at bounding box center [475, 176] width 372 height 15
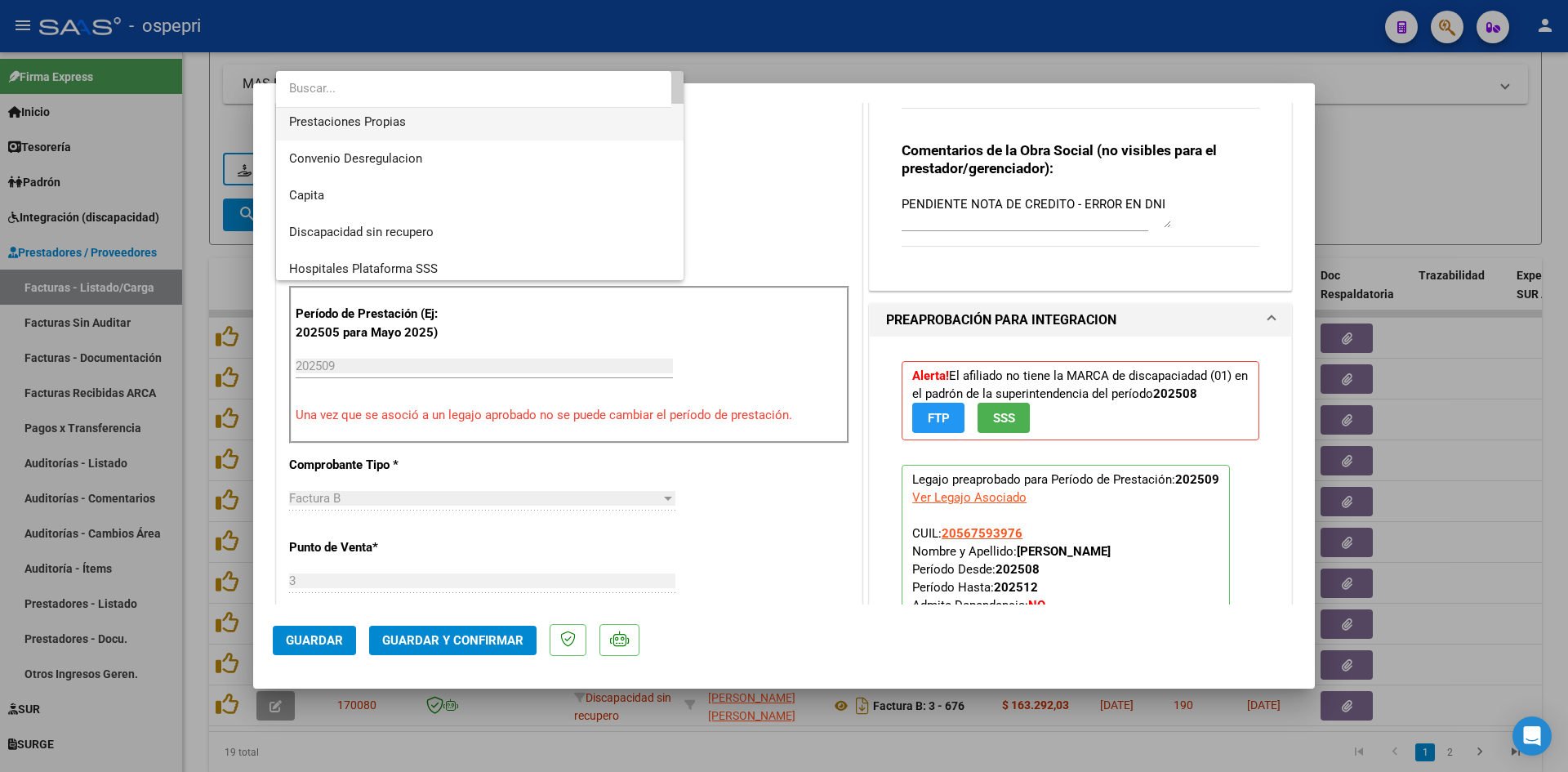
scroll to position [158, 0]
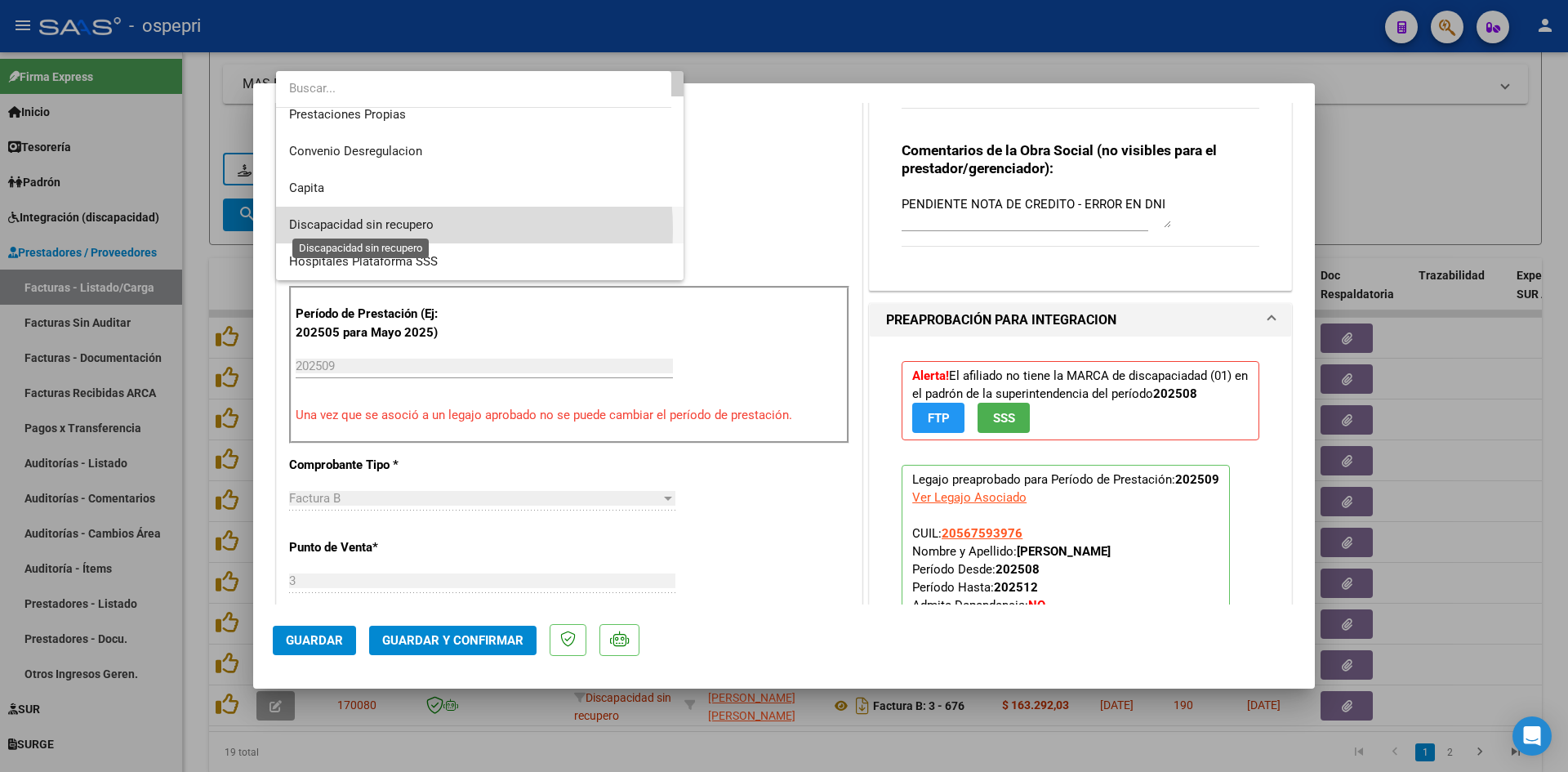
click at [410, 229] on span "Discapacidad sin recupero" at bounding box center [361, 225] width 144 height 15
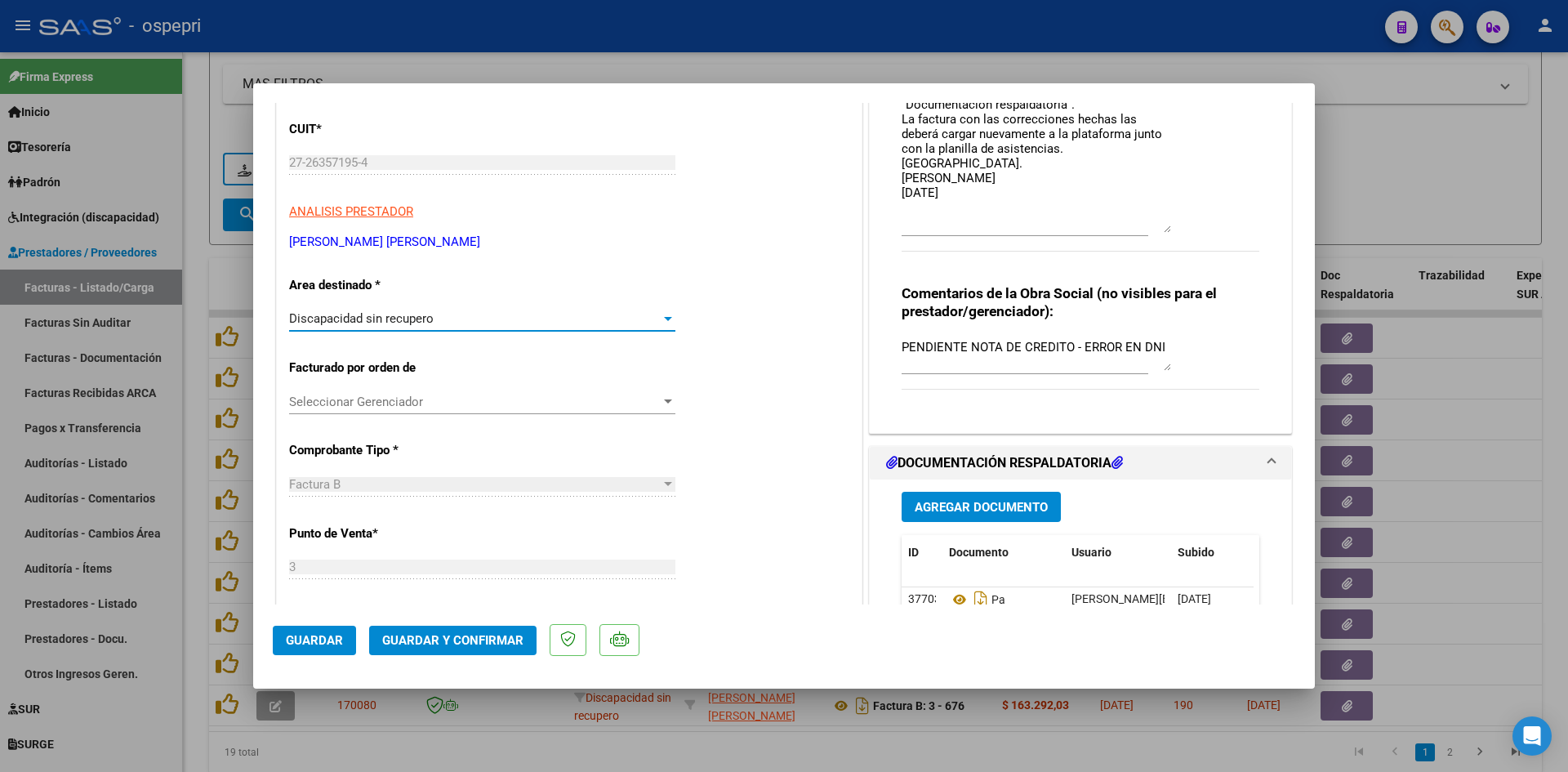
scroll to position [0, 0]
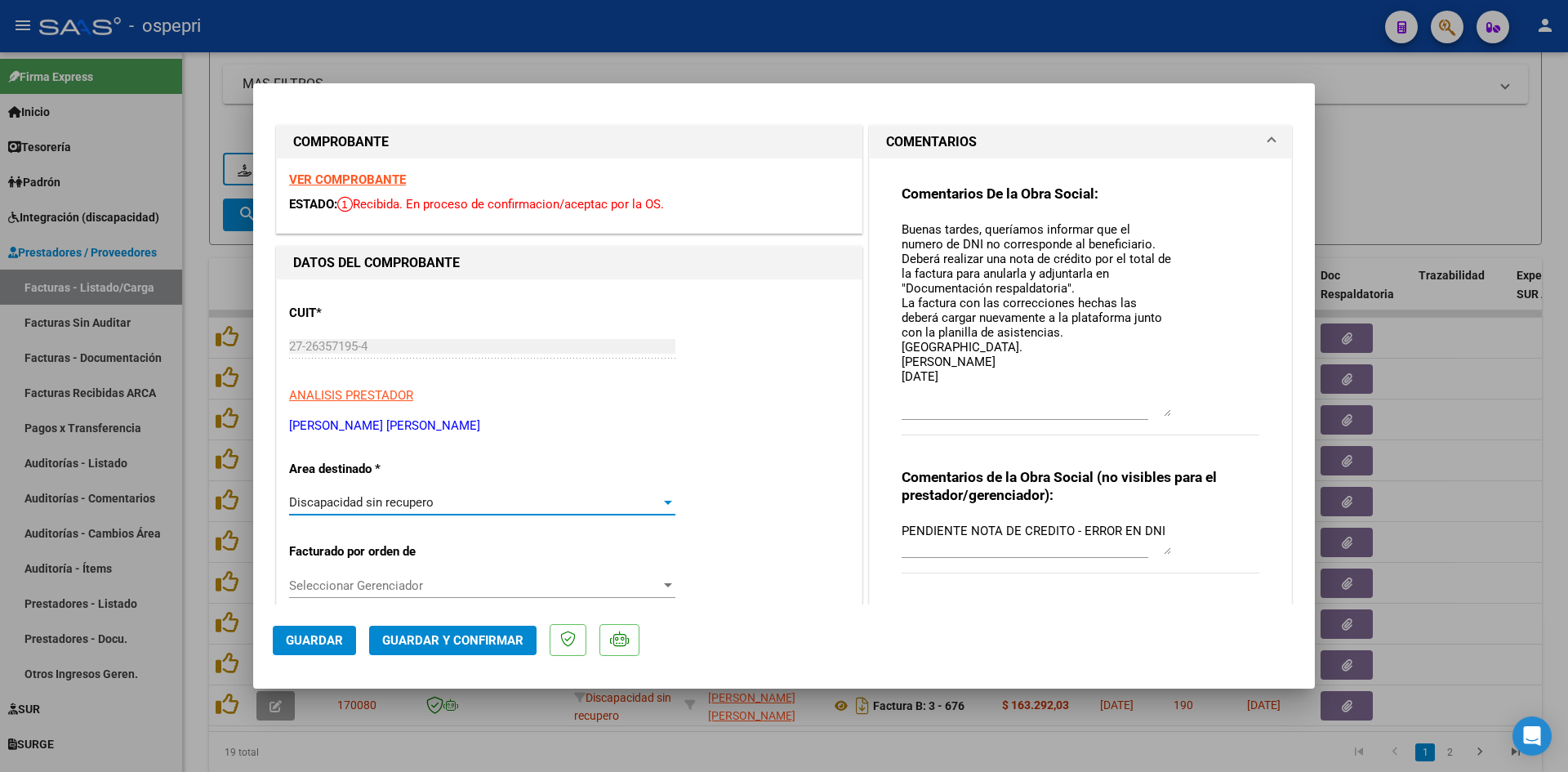
click at [318, 646] on span "Guardar" at bounding box center [314, 641] width 57 height 15
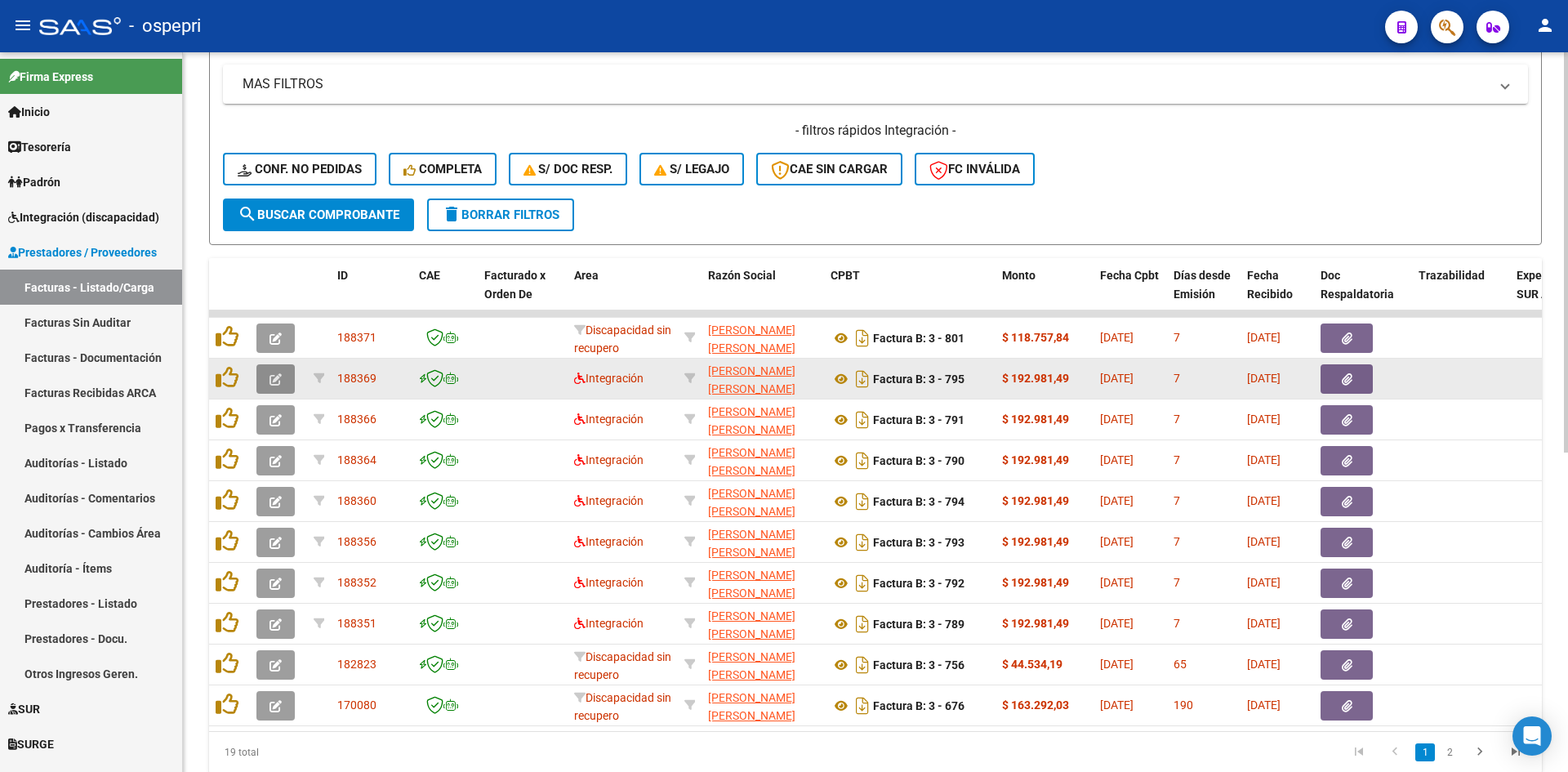
click at [271, 382] on icon "button" at bounding box center [276, 379] width 12 height 12
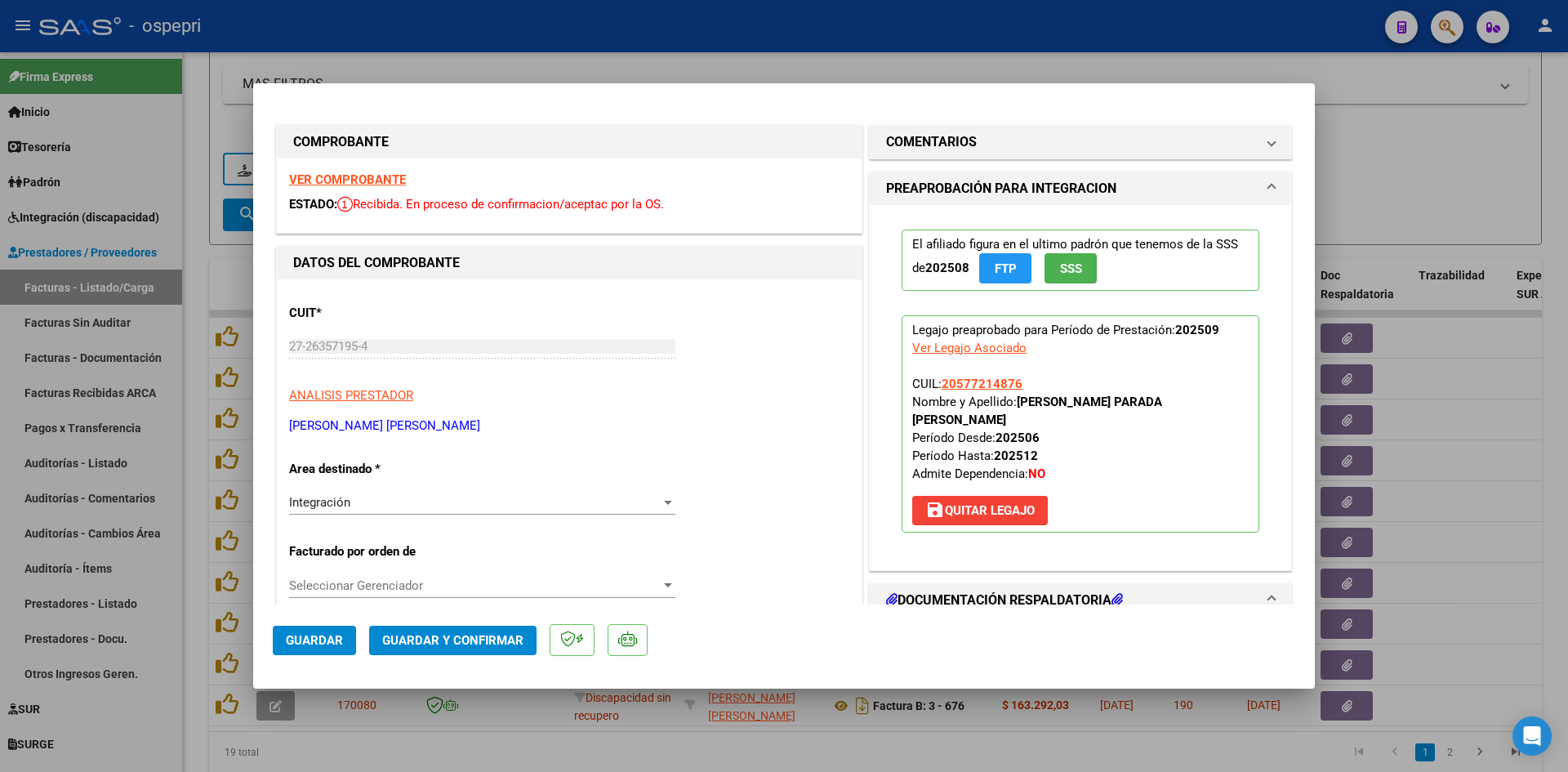
click at [332, 178] on strong "VER COMPROBANTE" at bounding box center [348, 179] width 116 height 15
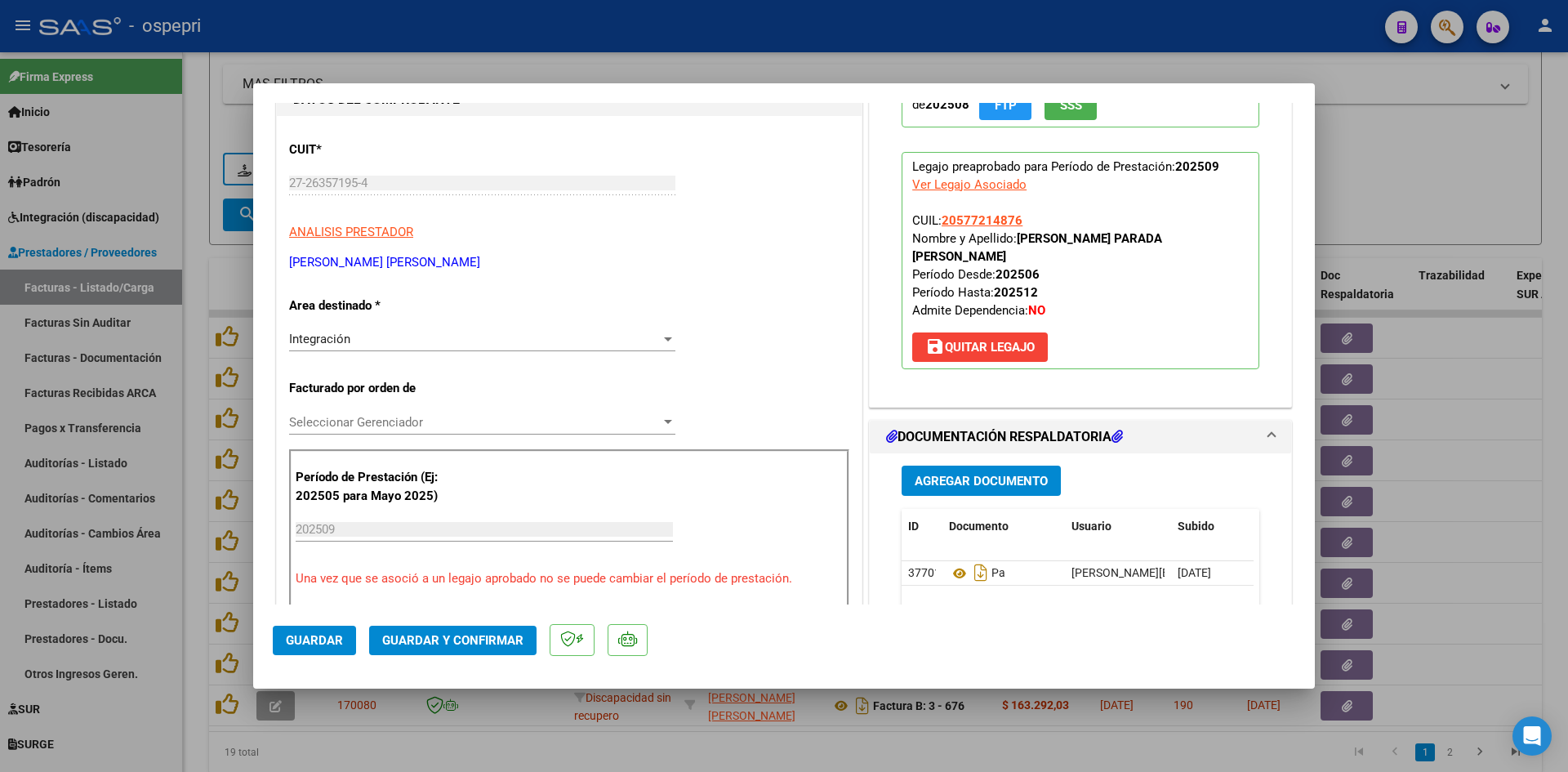
scroll to position [245, 0]
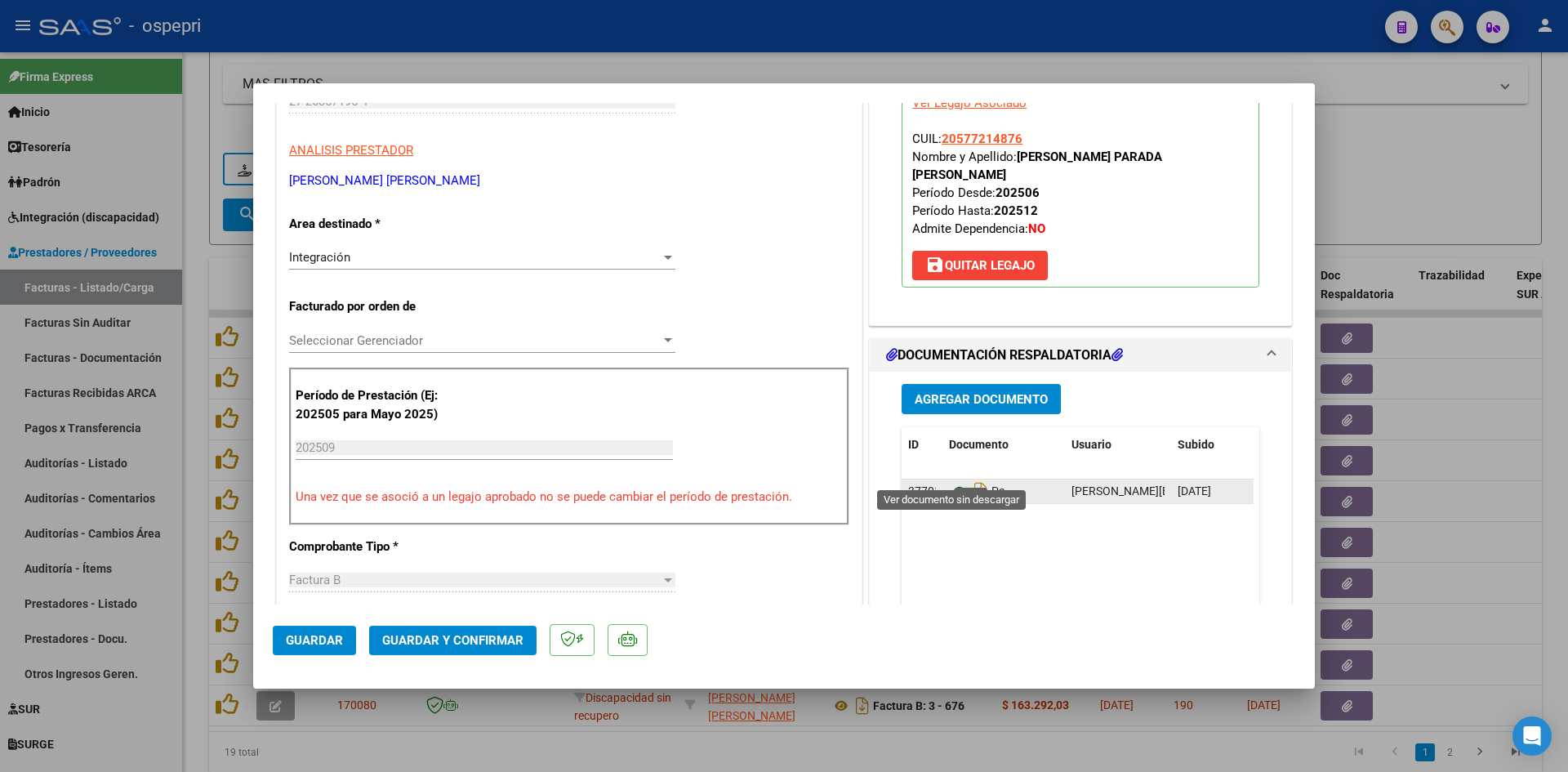
click at [954, 482] on icon at bounding box center [960, 491] width 21 height 19
click at [464, 634] on span "Guardar y Confirmar" at bounding box center [452, 641] width 141 height 15
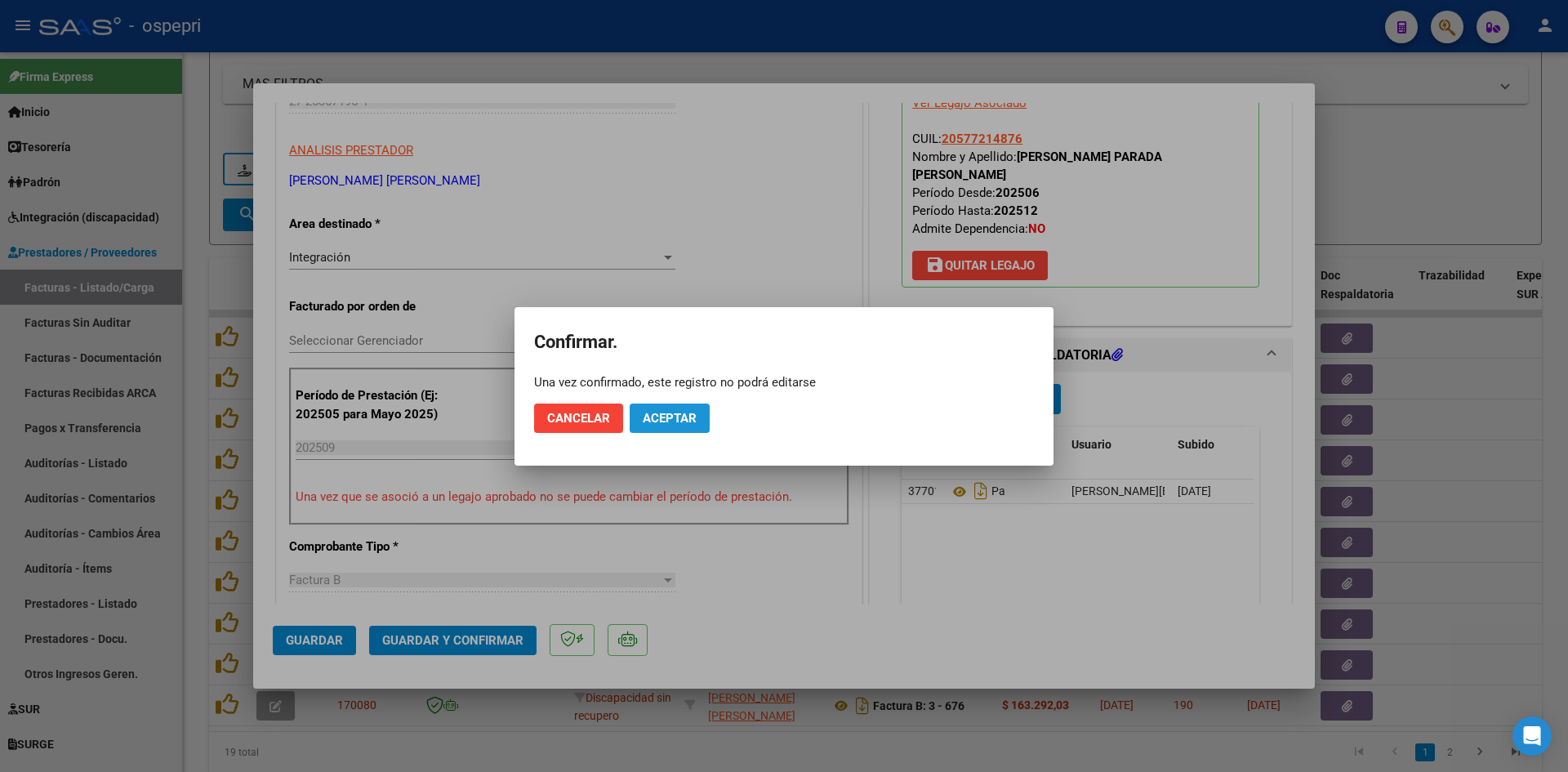
click at [650, 406] on button "Aceptar" at bounding box center [669, 418] width 80 height 30
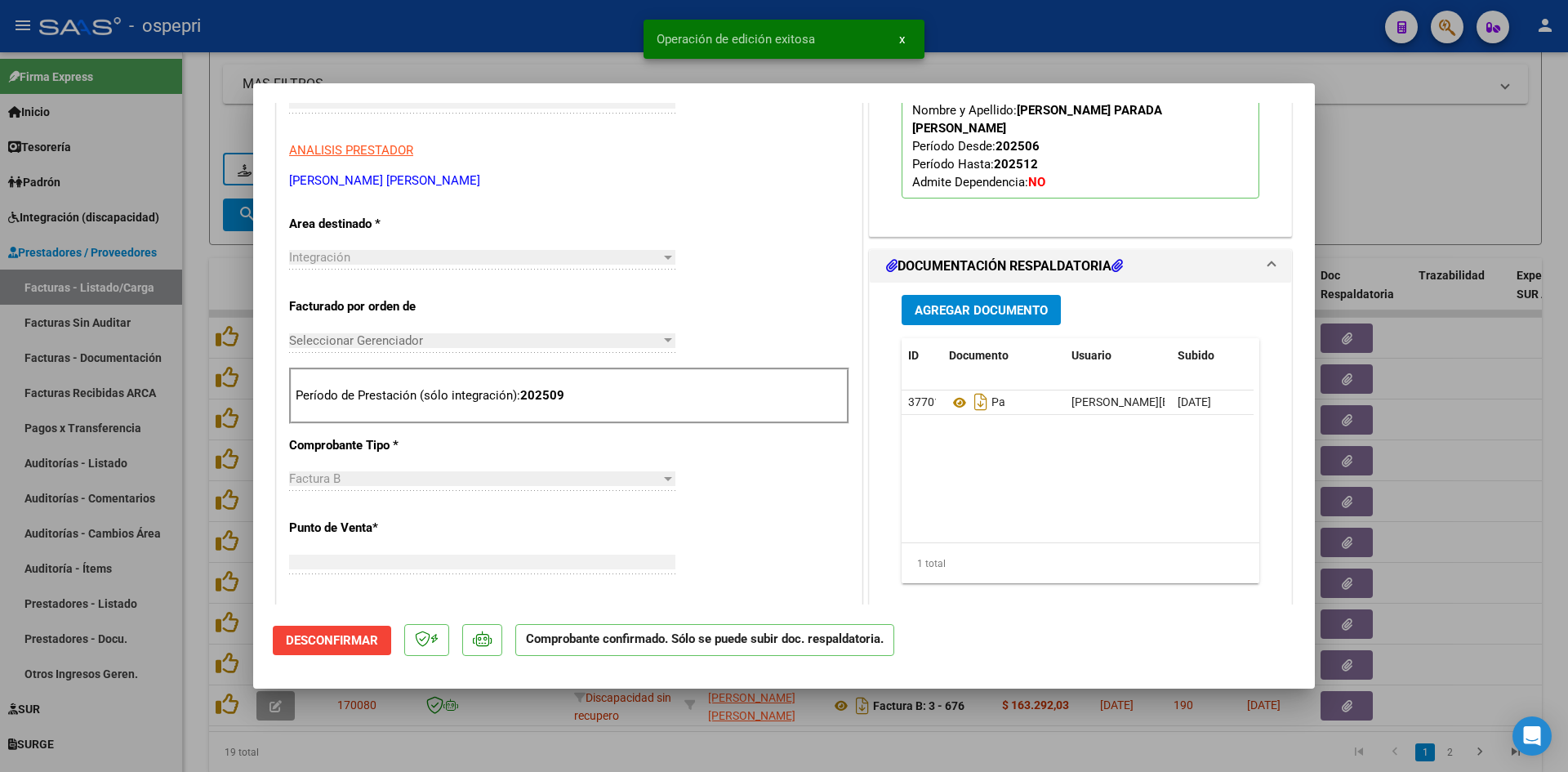
scroll to position [274, 0]
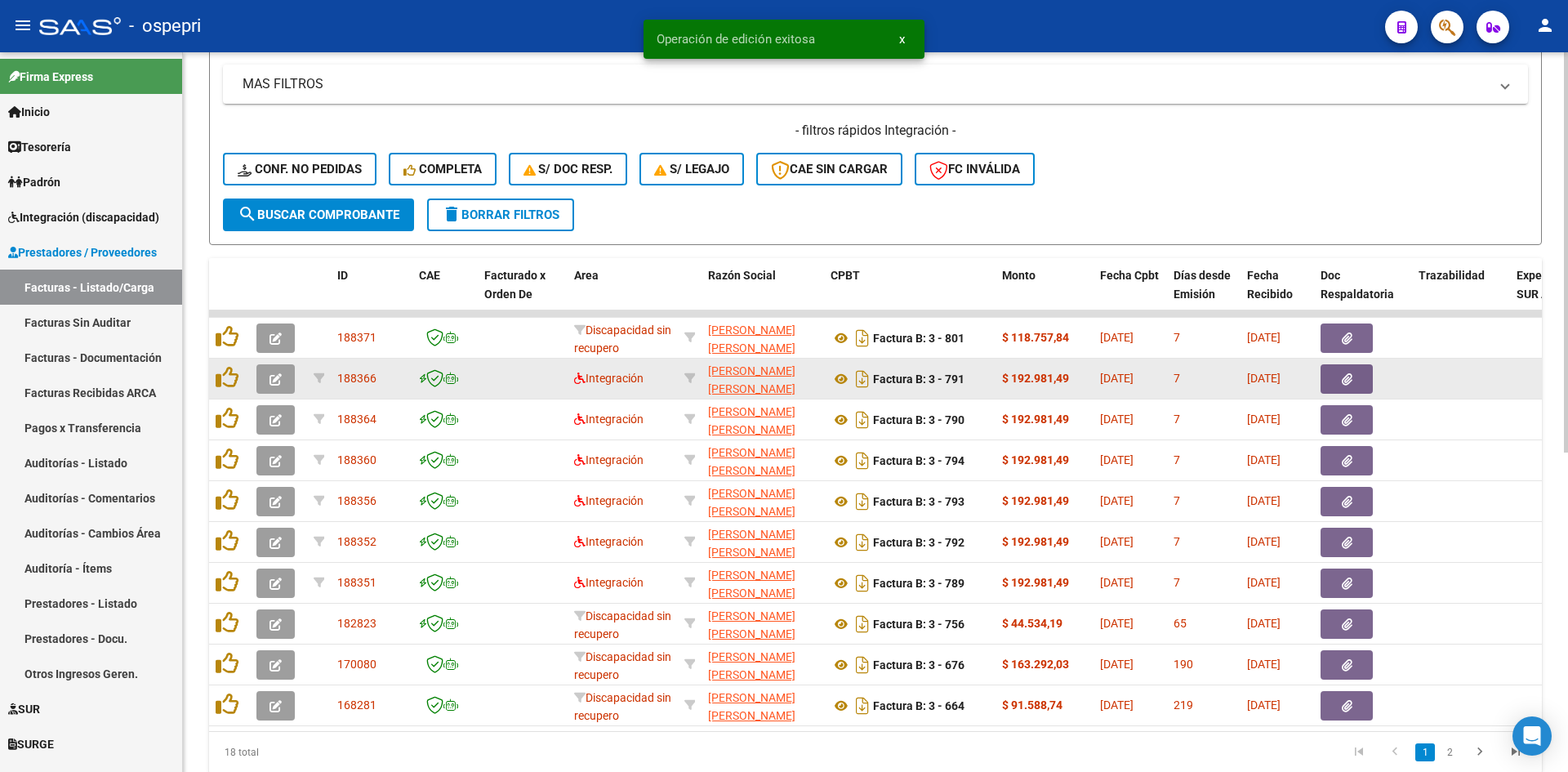
click at [264, 376] on button "button" at bounding box center [276, 379] width 39 height 30
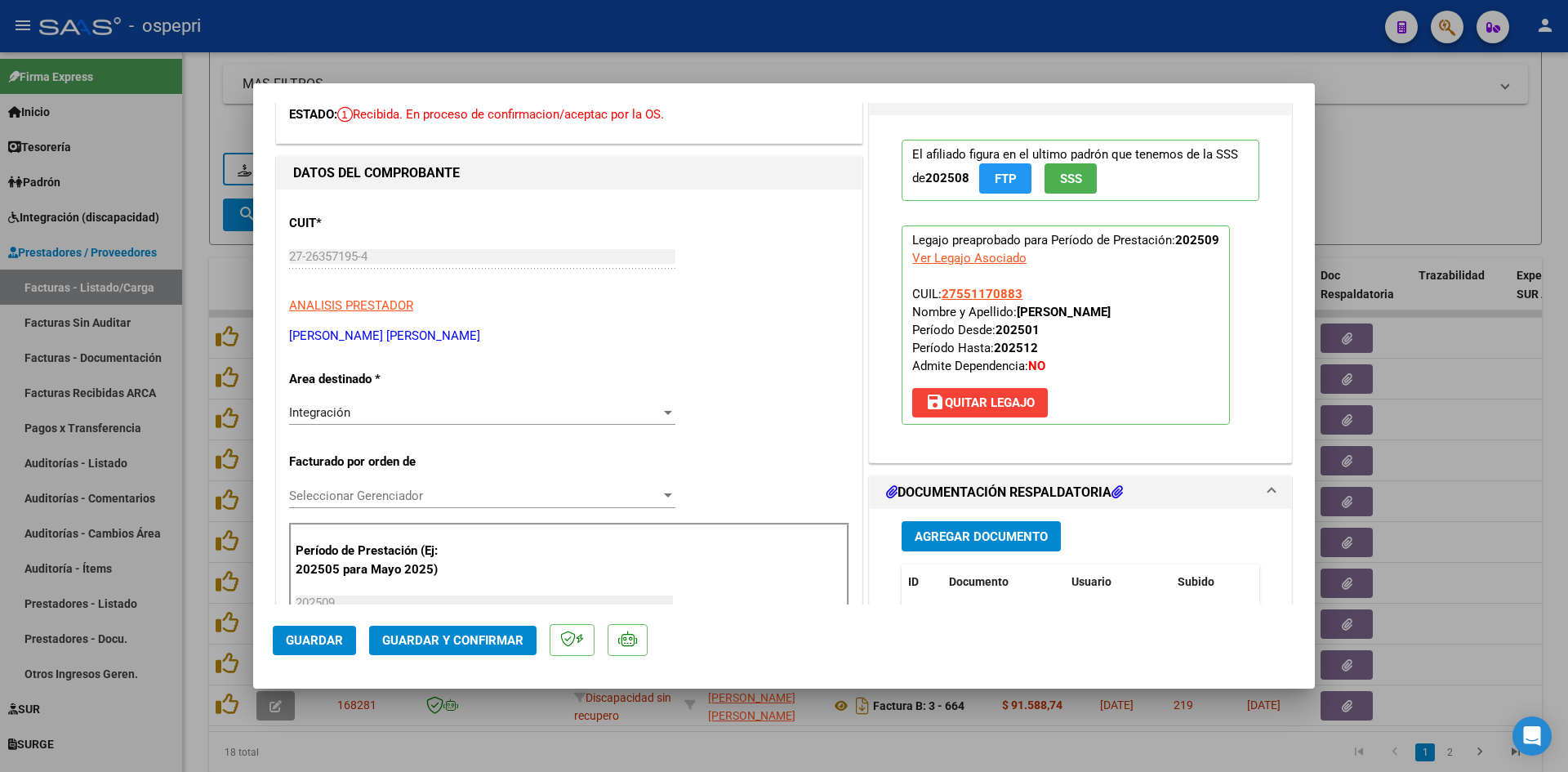
scroll to position [0, 0]
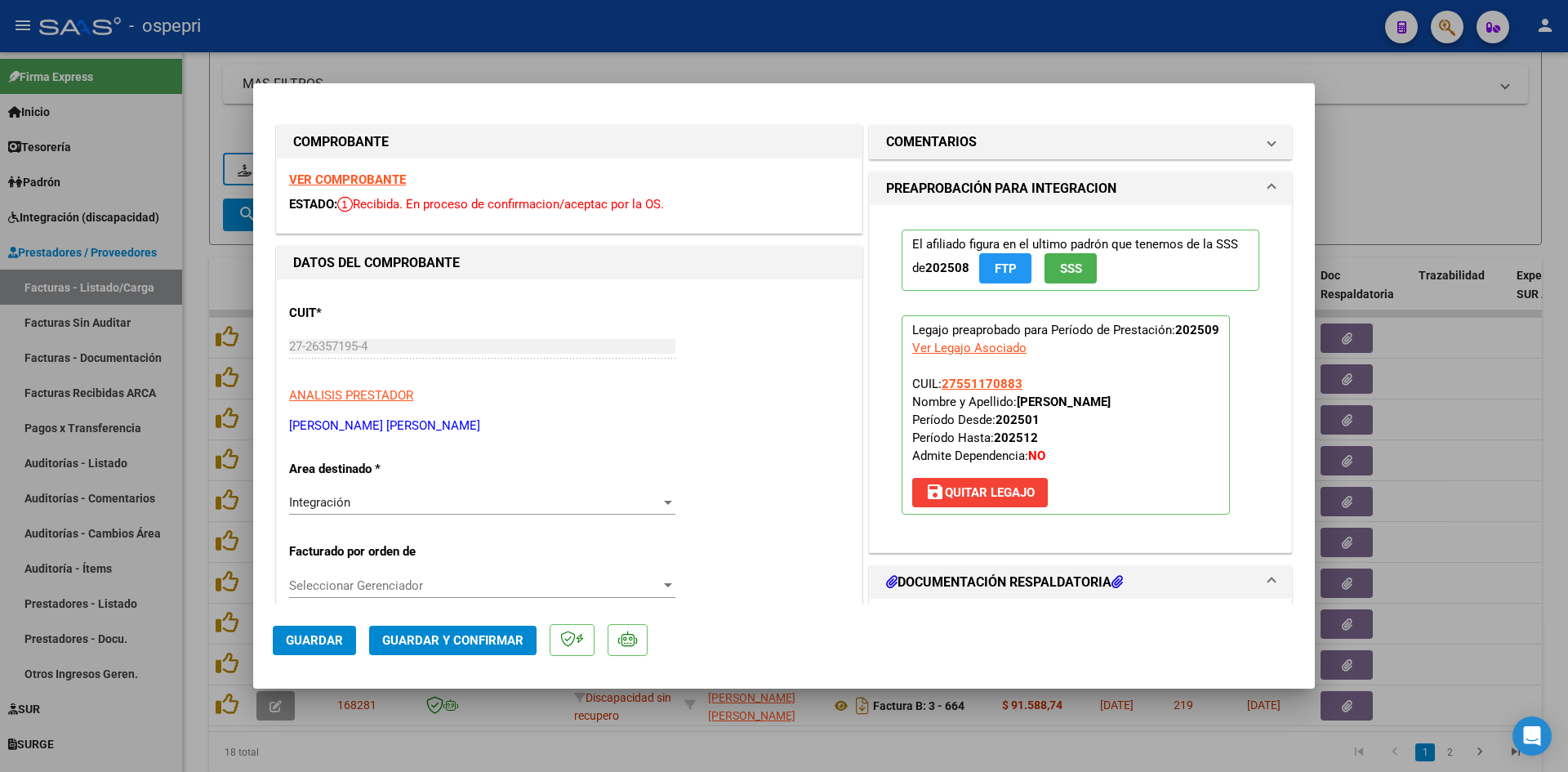
click at [395, 180] on strong "VER COMPROBANTE" at bounding box center [348, 179] width 116 height 15
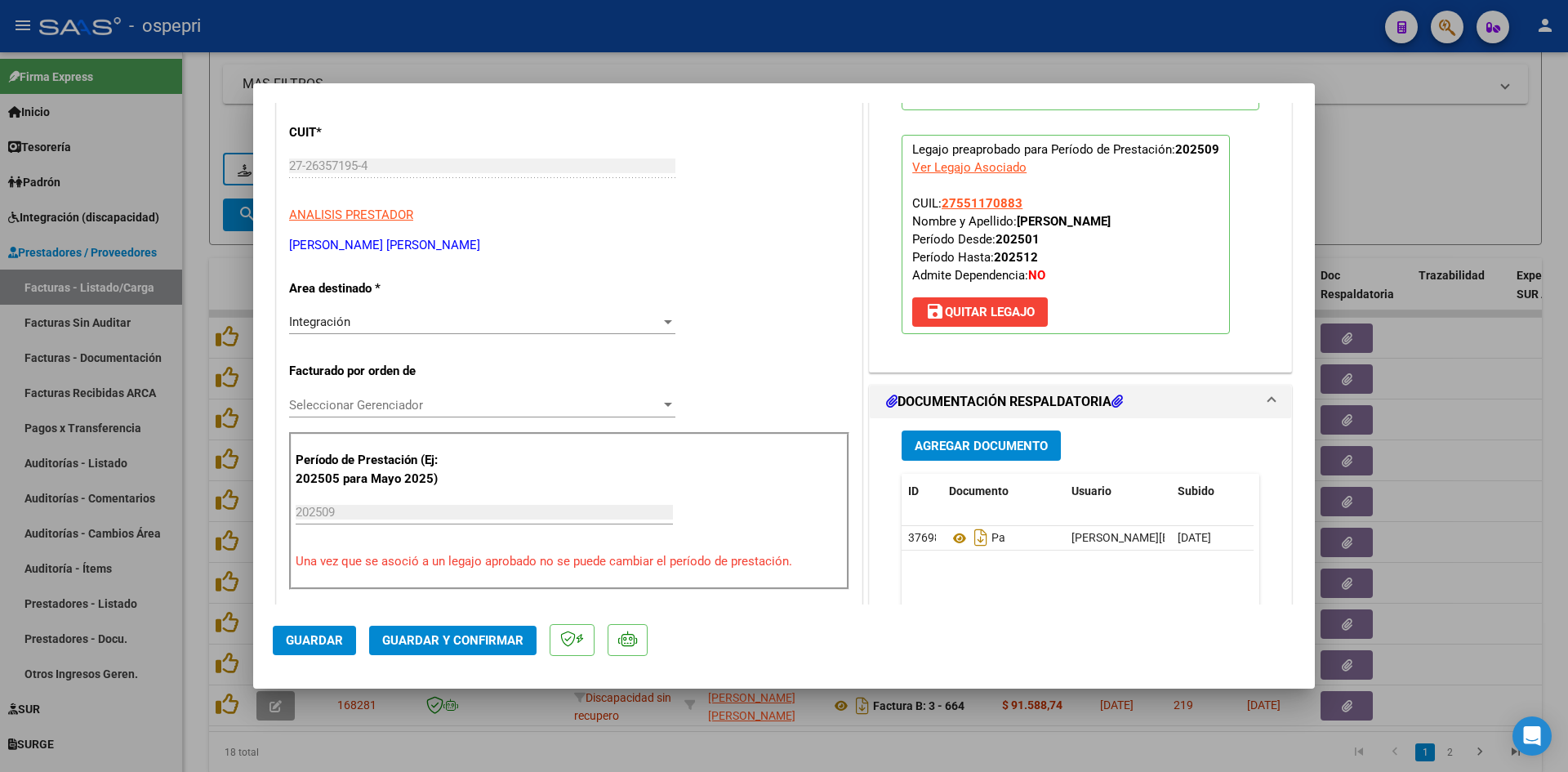
scroll to position [245, 0]
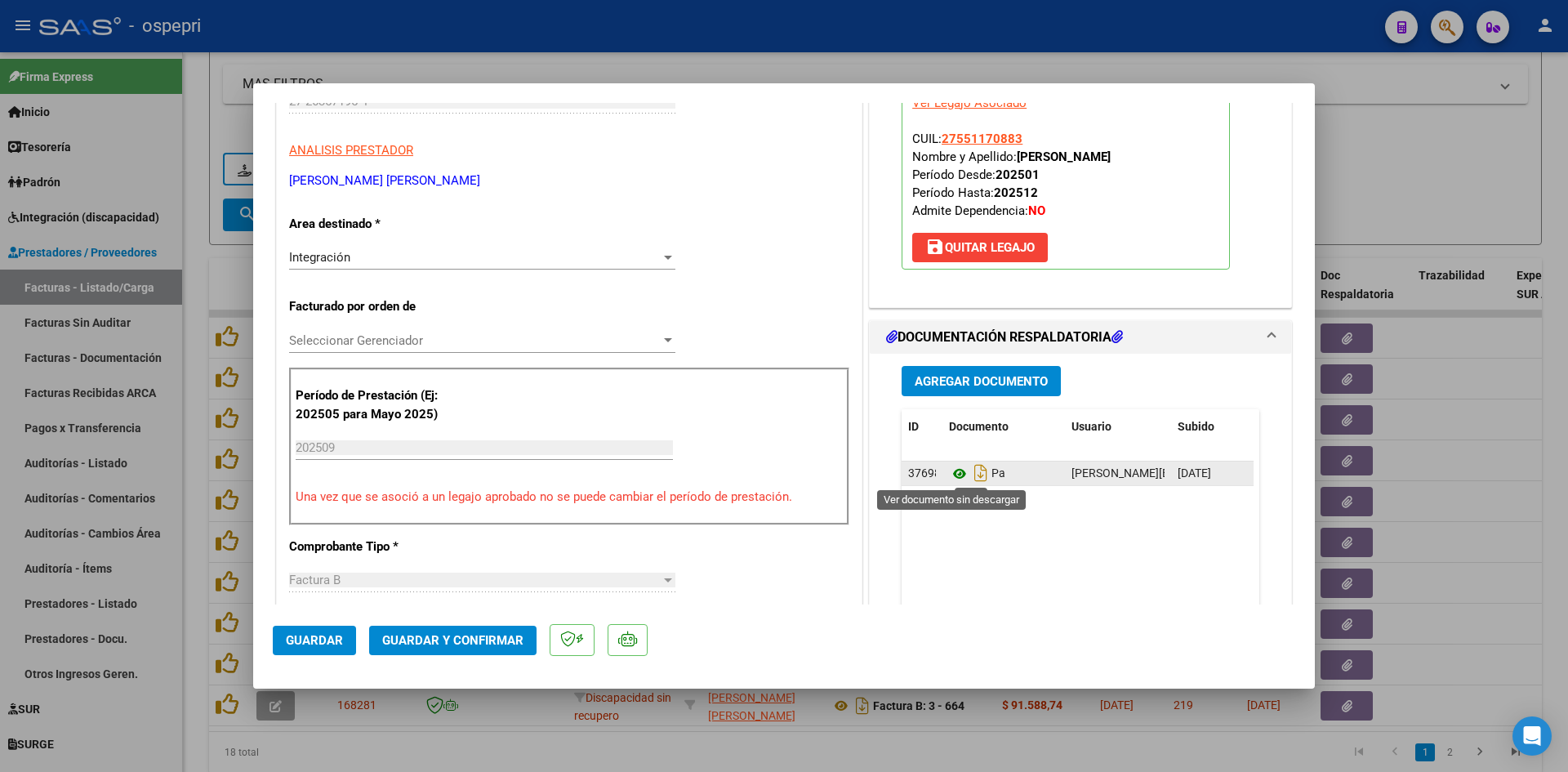
click at [949, 473] on icon at bounding box center [960, 473] width 21 height 19
click at [514, 639] on span "Guardar y Confirmar" at bounding box center [452, 641] width 141 height 15
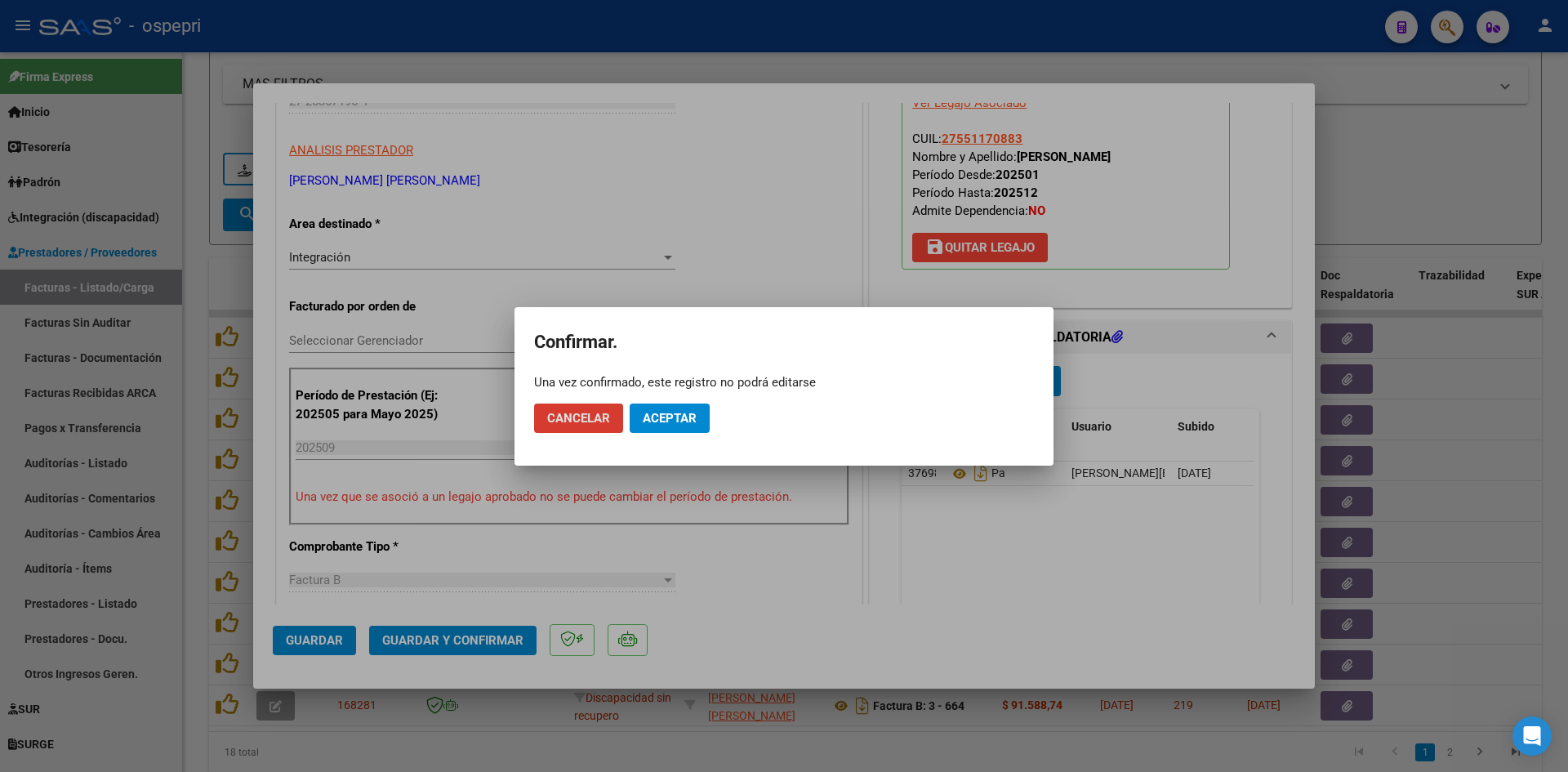
click at [692, 418] on span "Aceptar" at bounding box center [669, 418] width 54 height 15
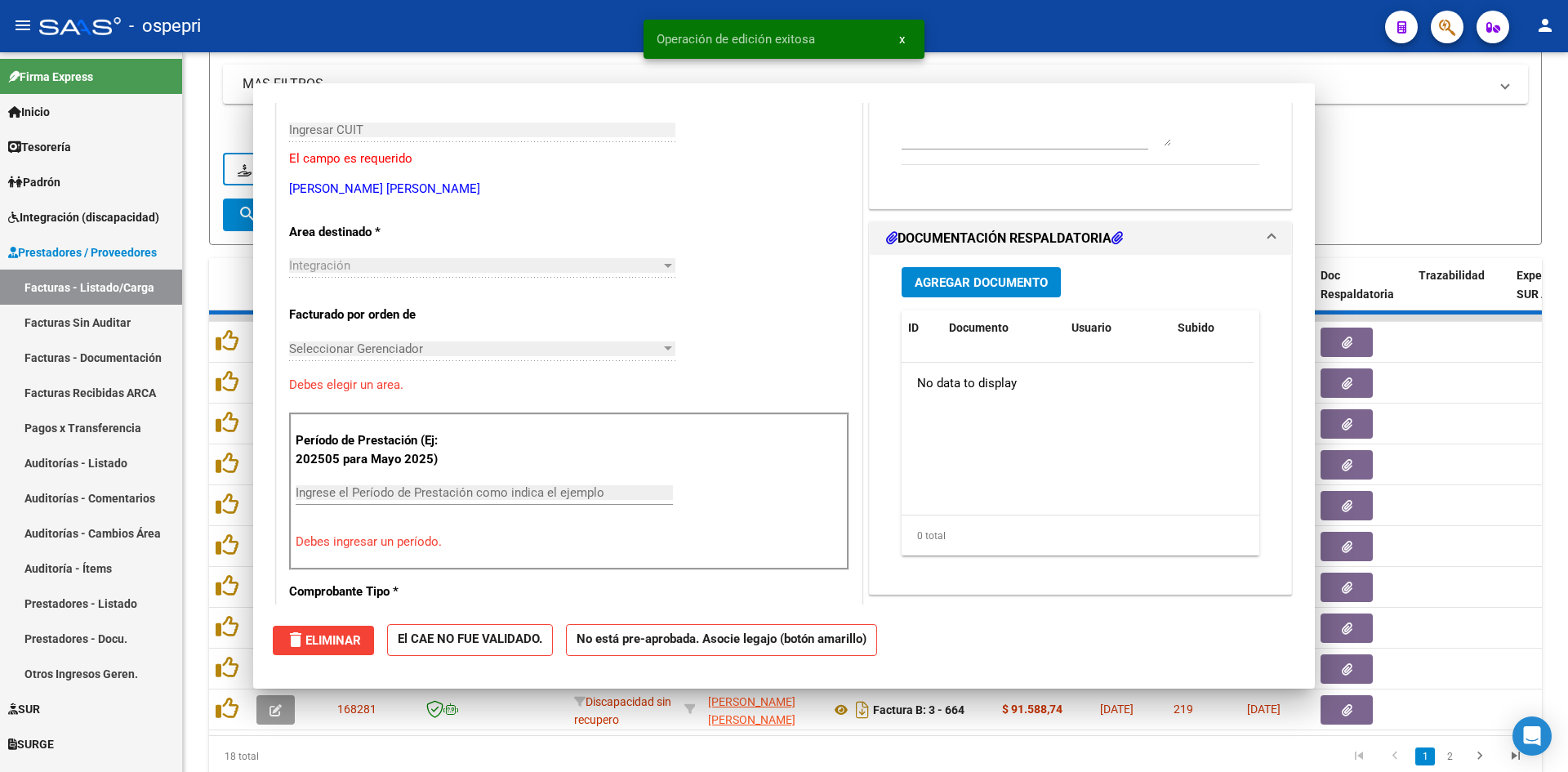
scroll to position [274, 0]
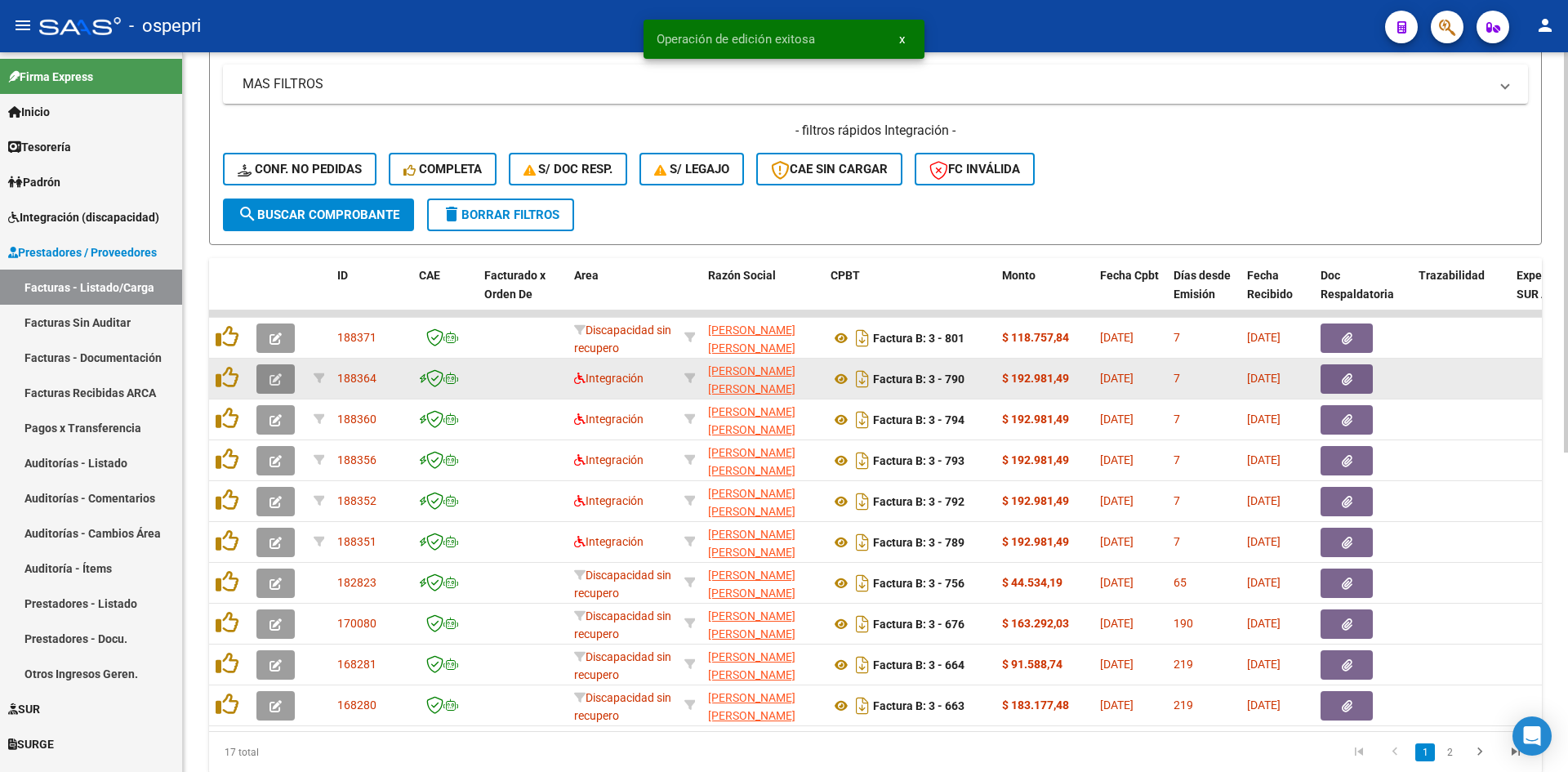
click at [261, 382] on button "button" at bounding box center [276, 379] width 39 height 30
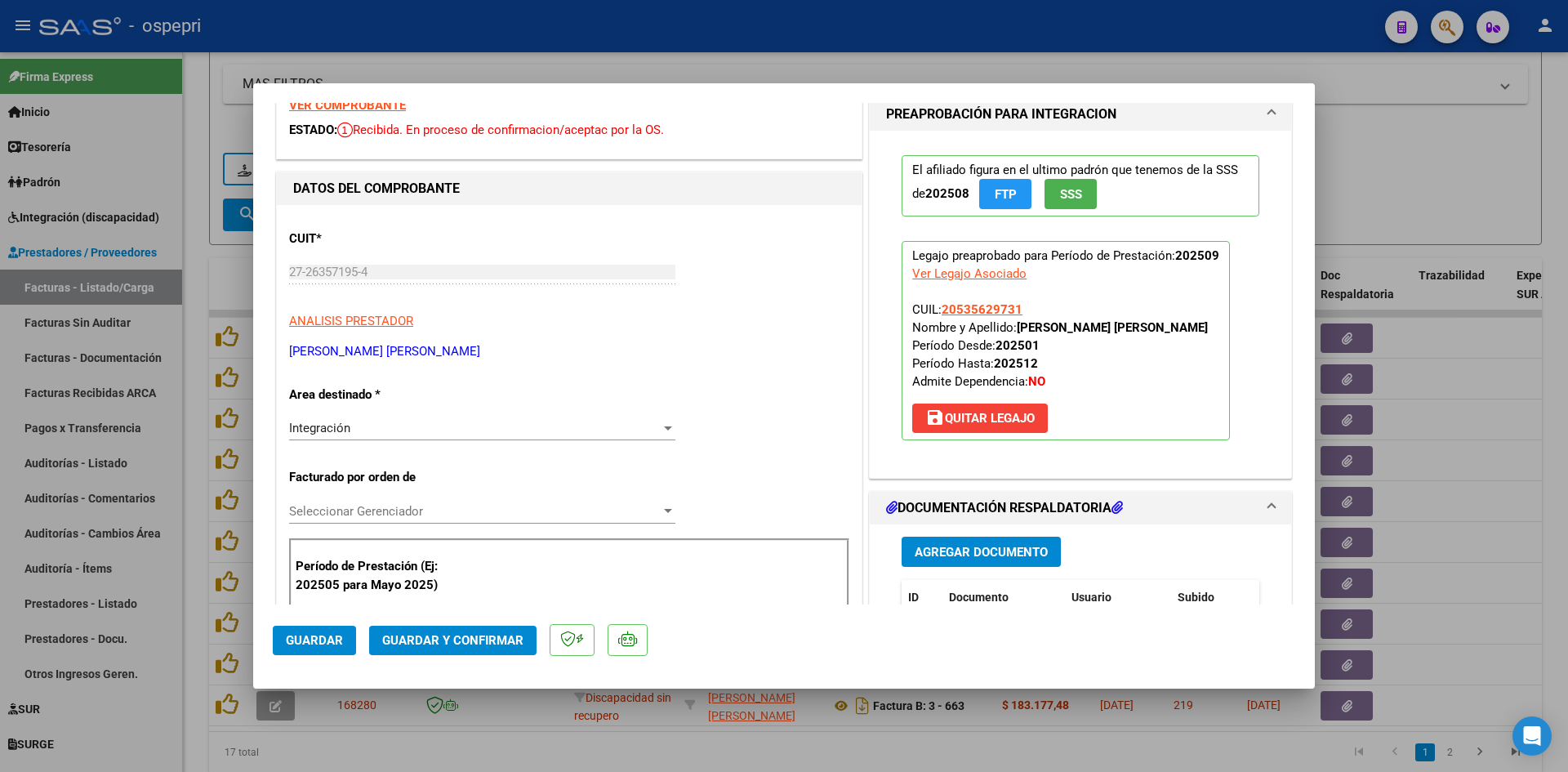
scroll to position [0, 0]
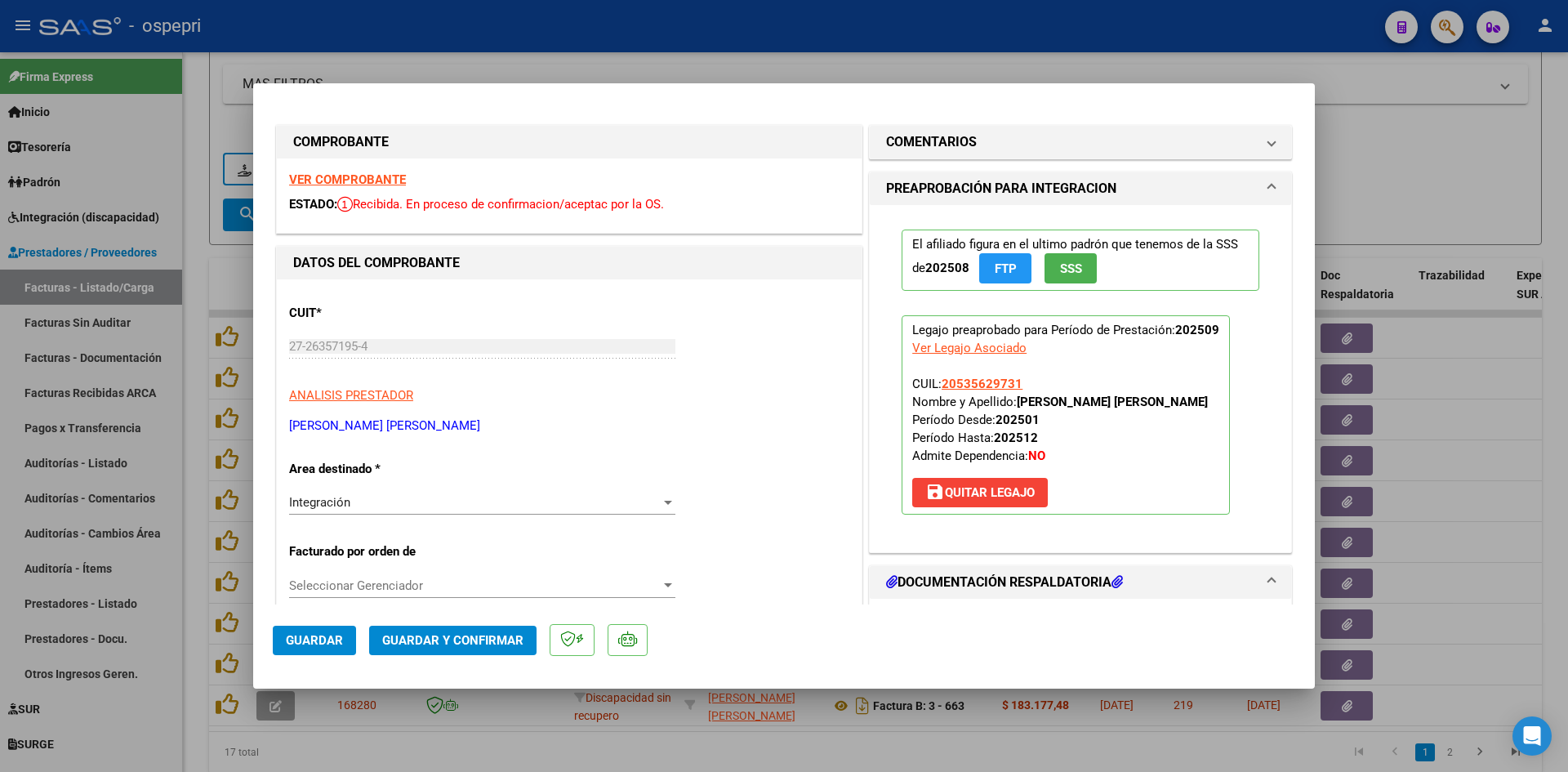
click at [391, 180] on strong "VER COMPROBANTE" at bounding box center [348, 179] width 116 height 15
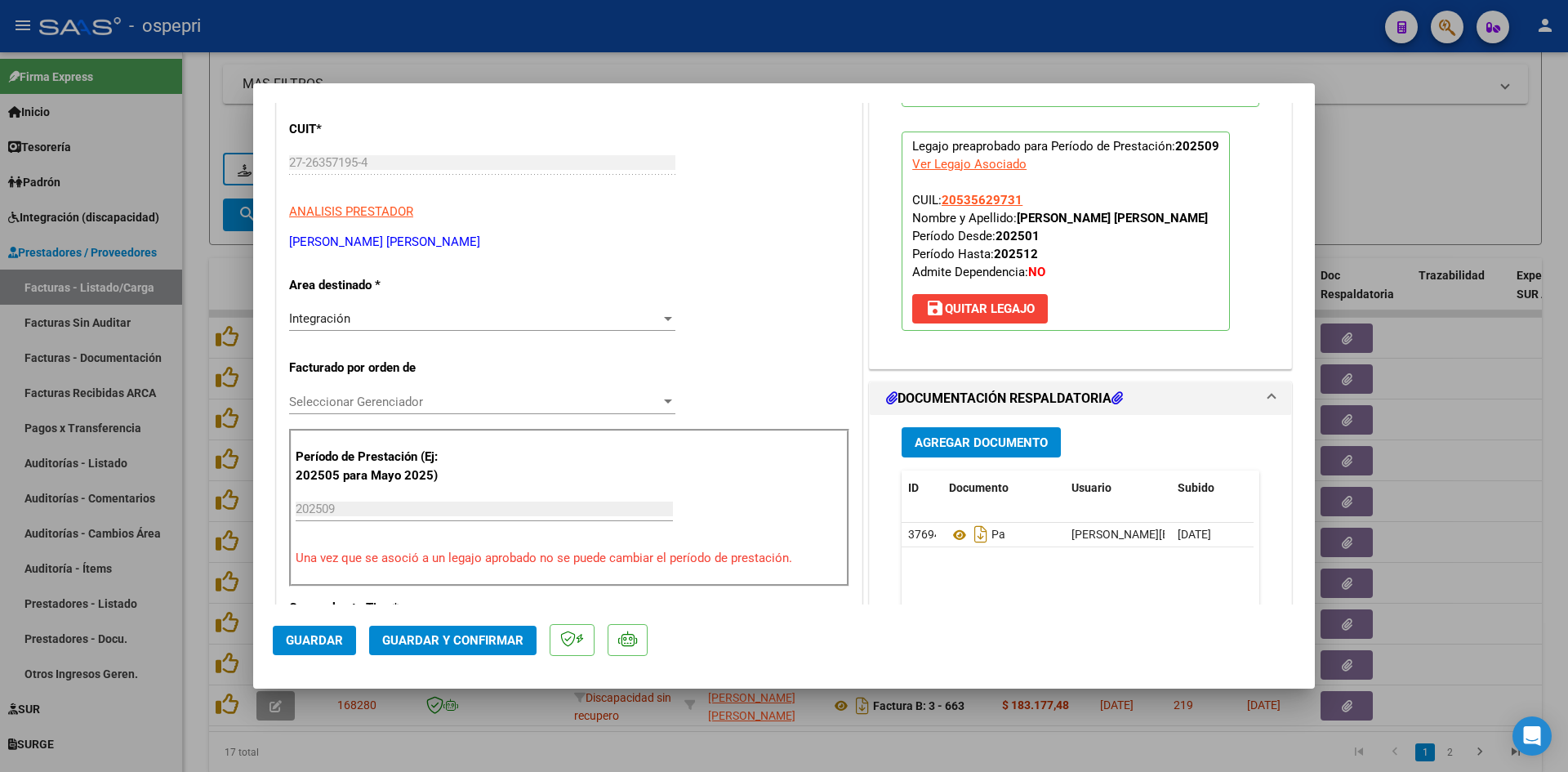
scroll to position [245, 0]
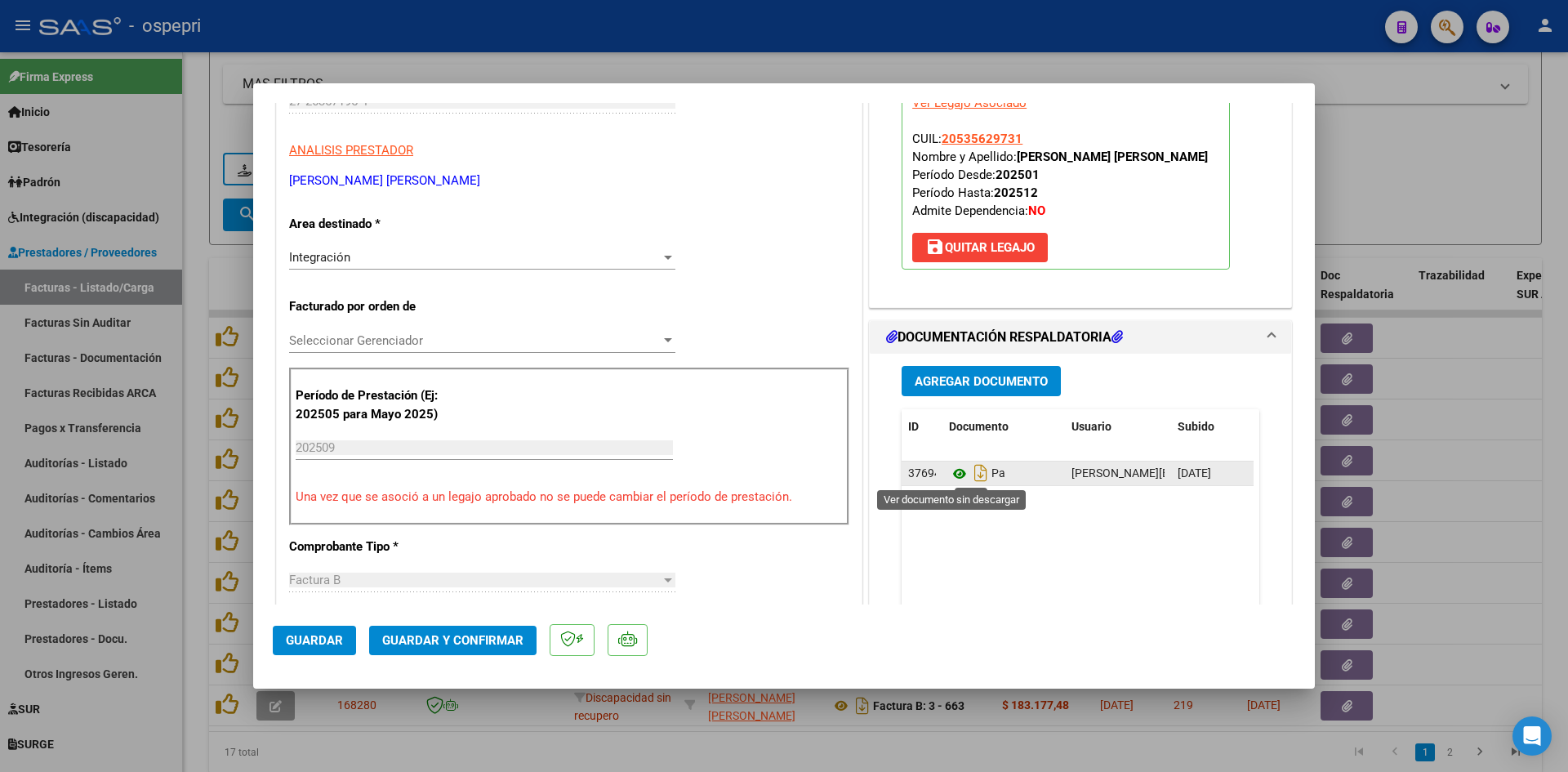
click at [951, 472] on icon at bounding box center [960, 473] width 21 height 19
click at [475, 644] on span "Guardar y Confirmar" at bounding box center [452, 641] width 141 height 15
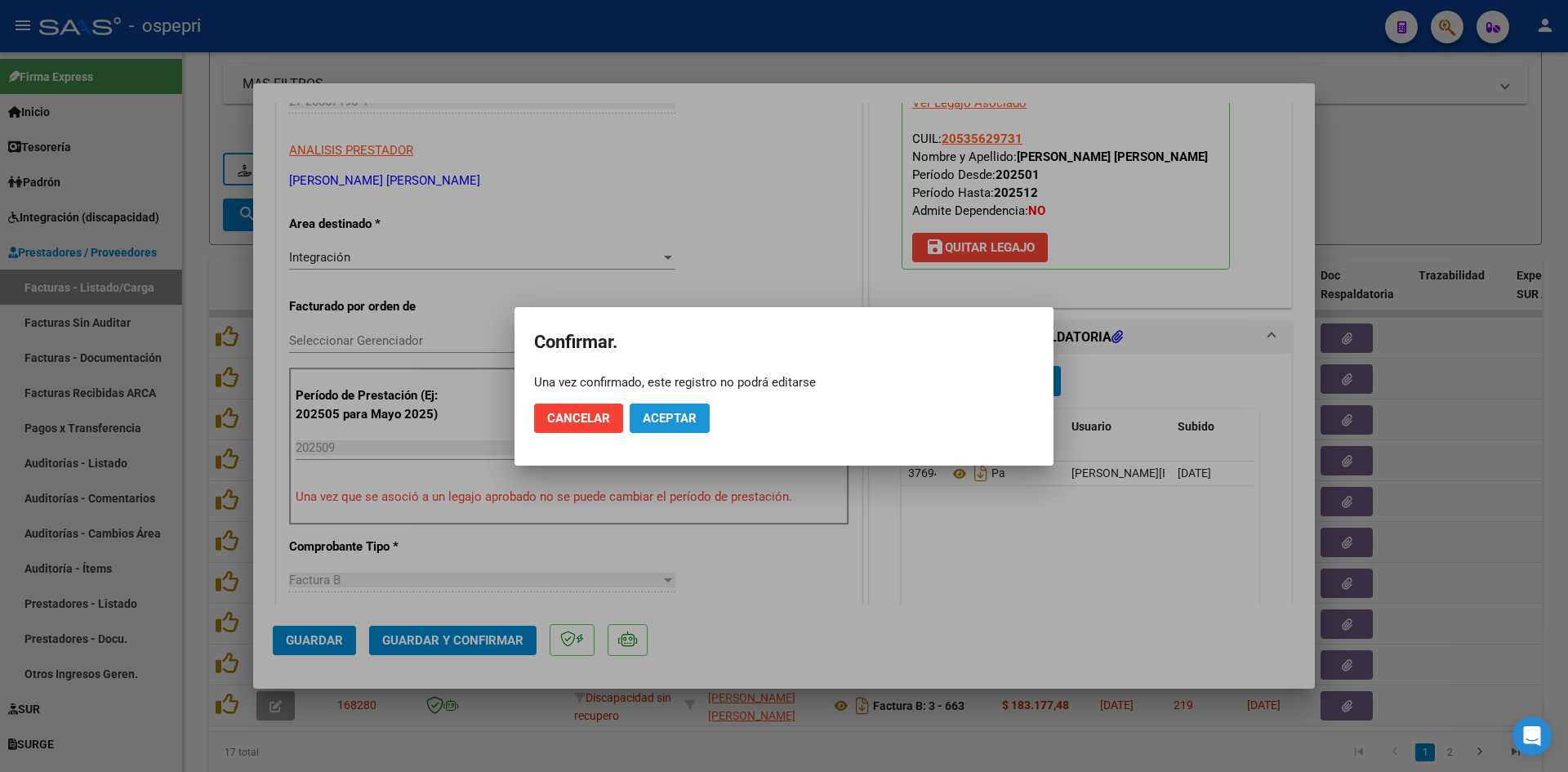
click at [671, 403] on button "Aceptar" at bounding box center [669, 418] width 80 height 30
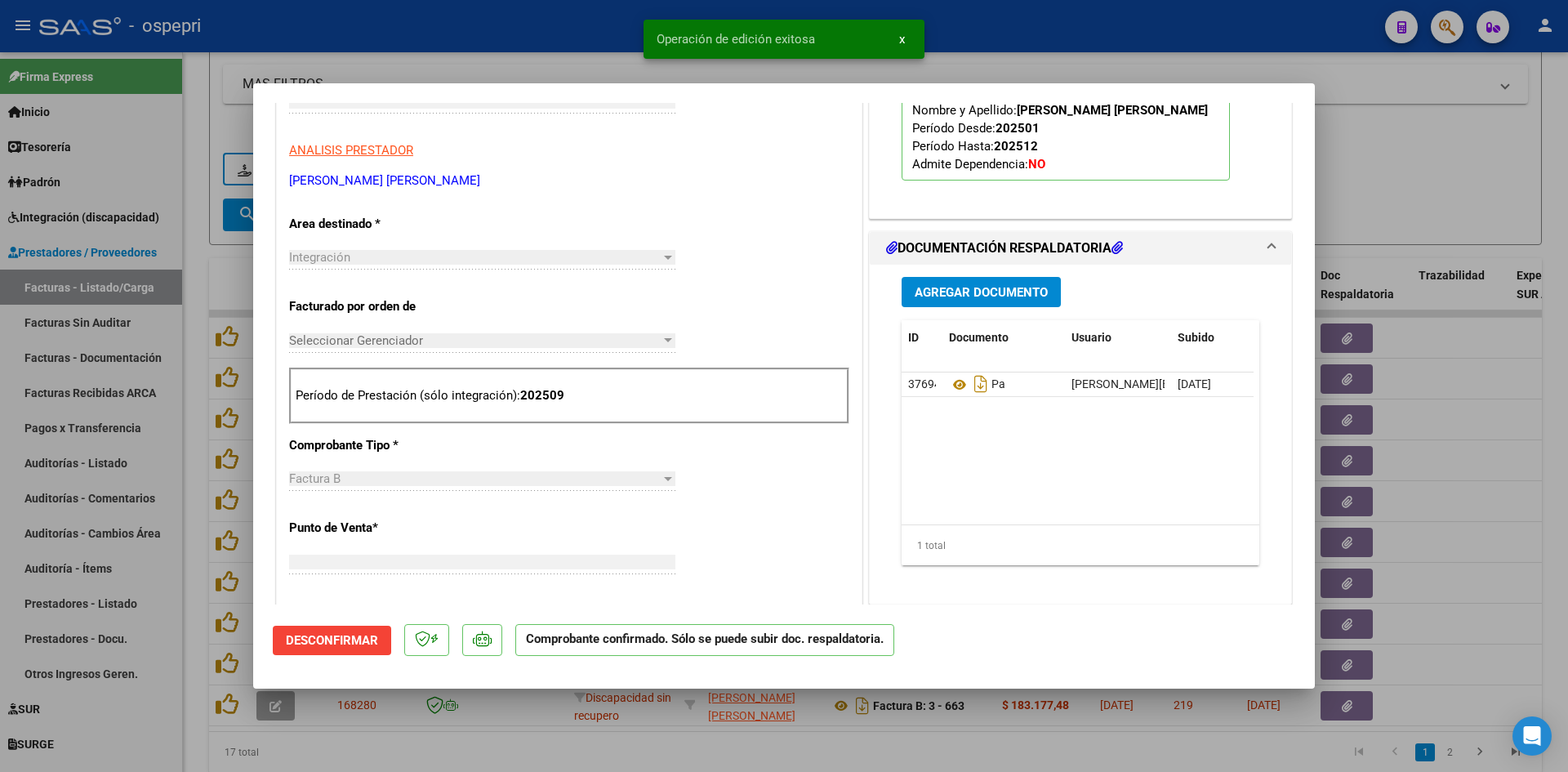
scroll to position [274, 0]
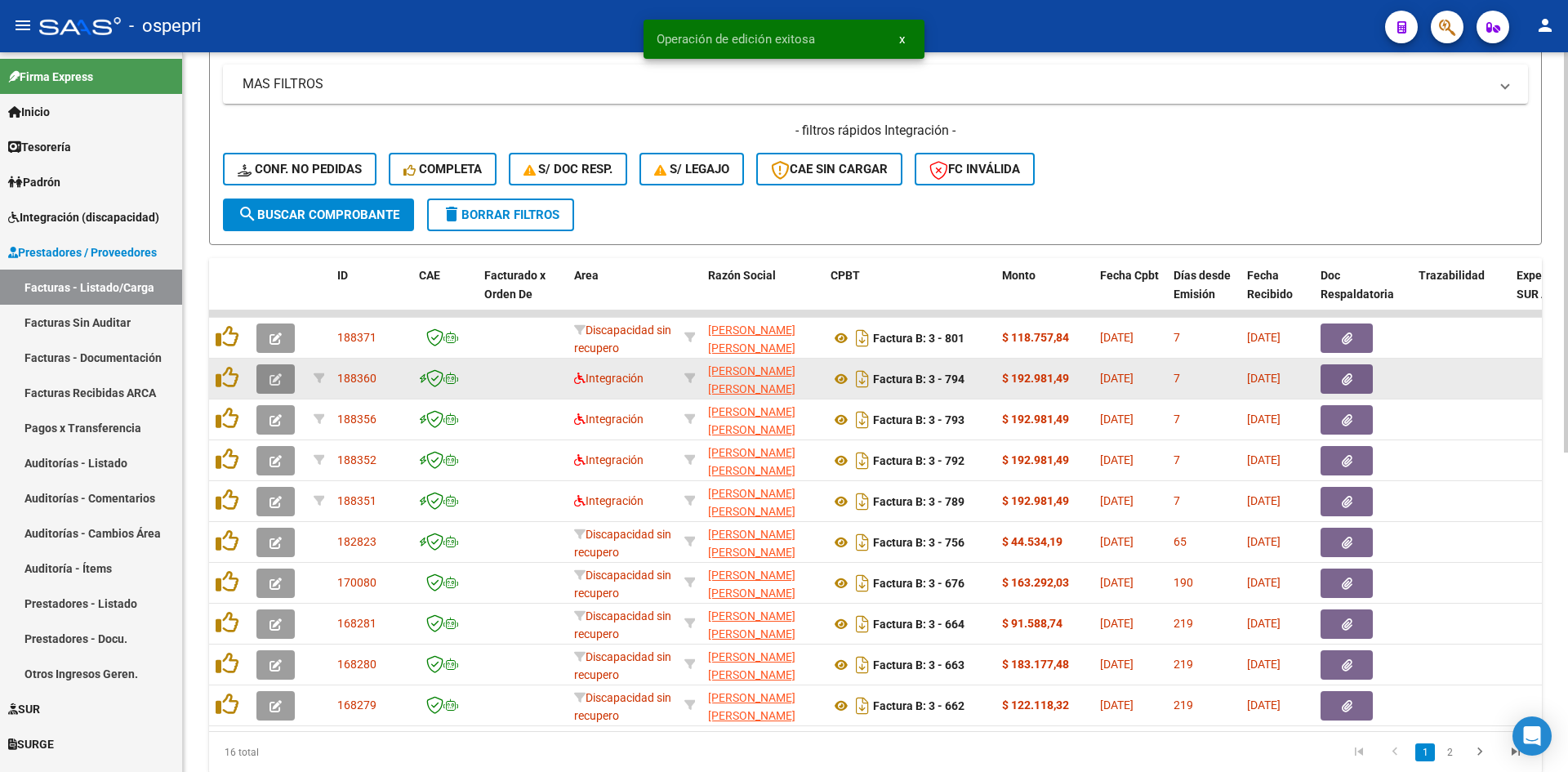
click at [273, 386] on icon "button" at bounding box center [276, 379] width 12 height 12
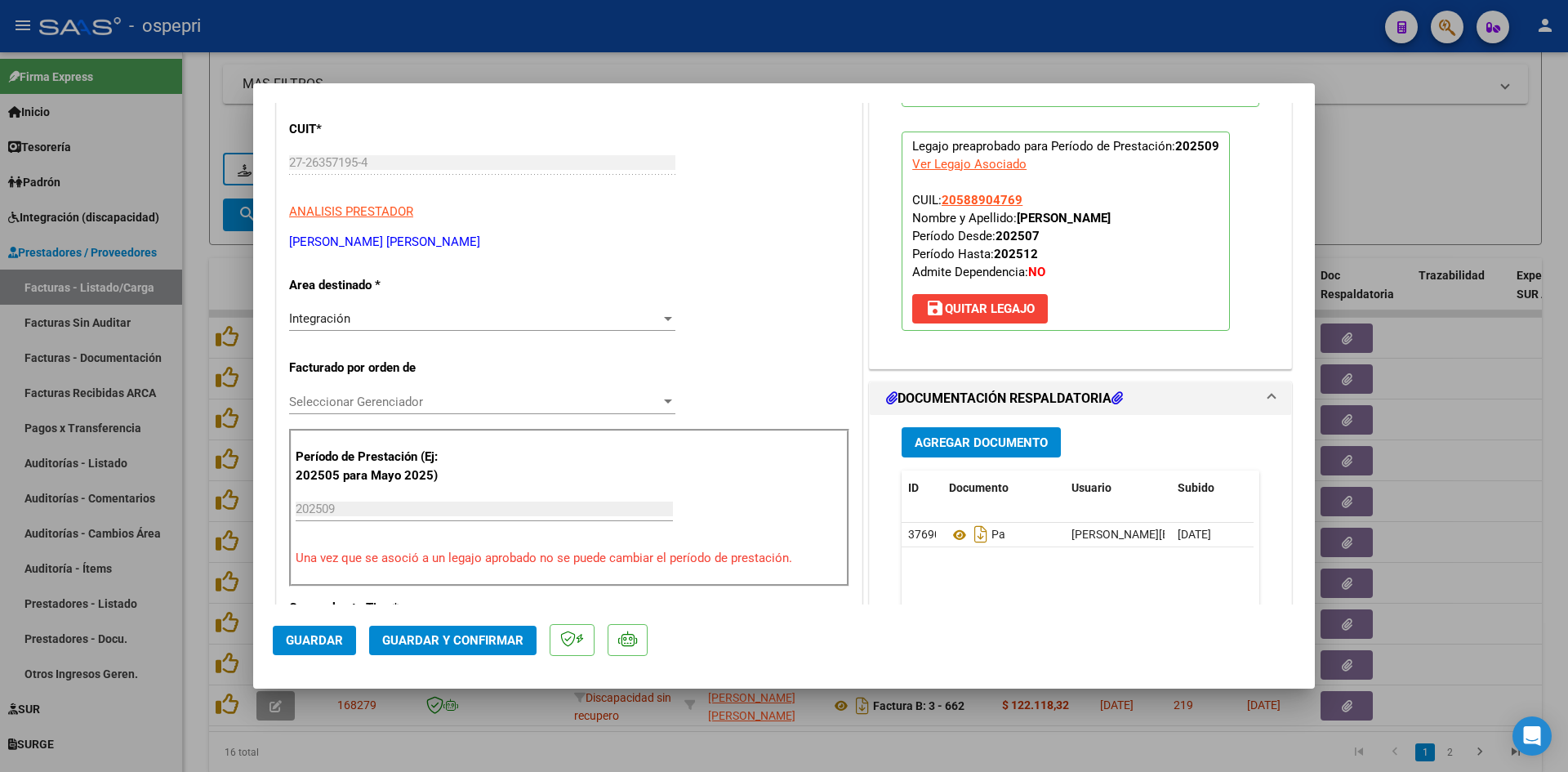
scroll to position [0, 0]
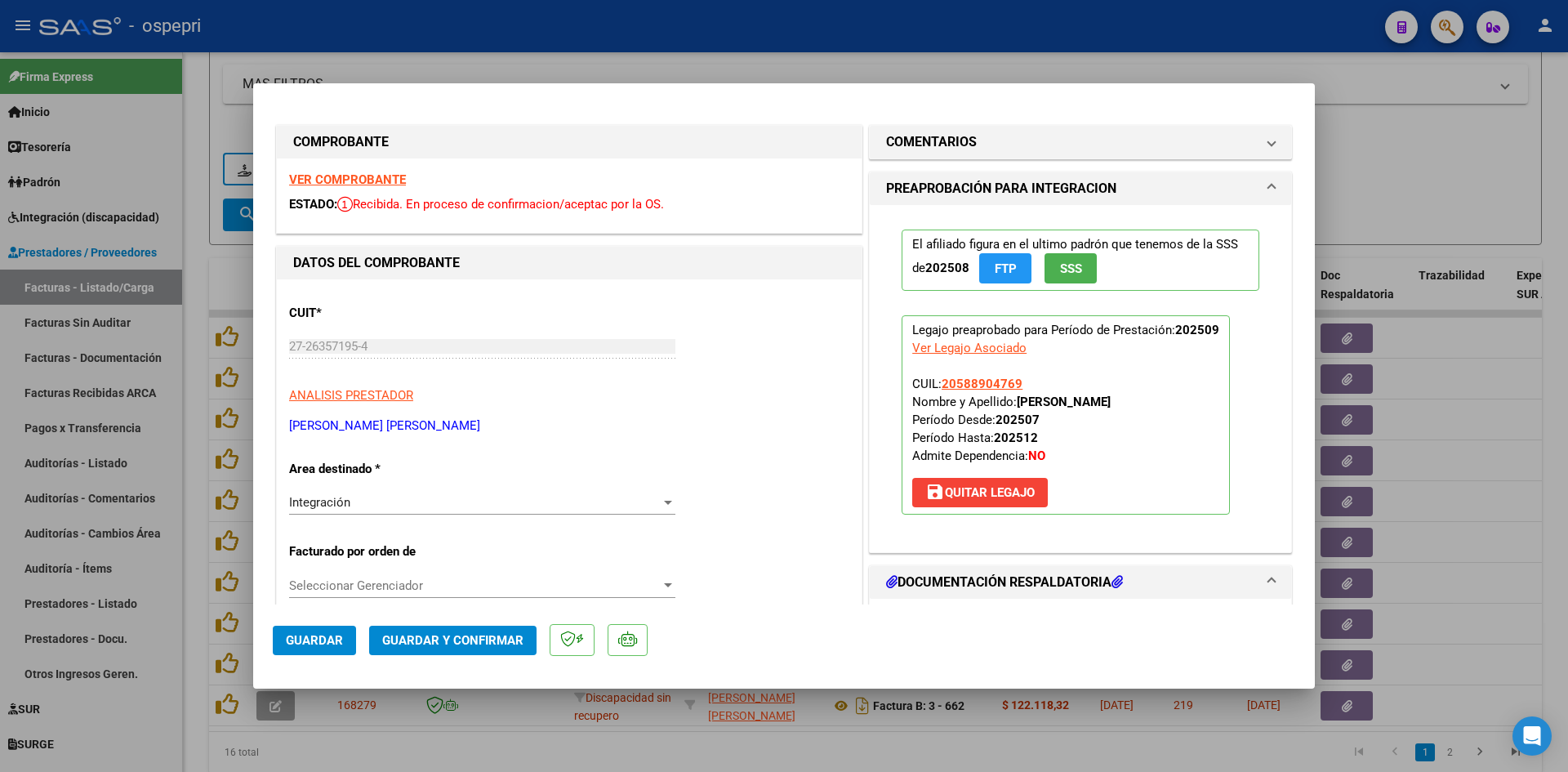
click at [391, 177] on strong "VER COMPROBANTE" at bounding box center [348, 179] width 116 height 15
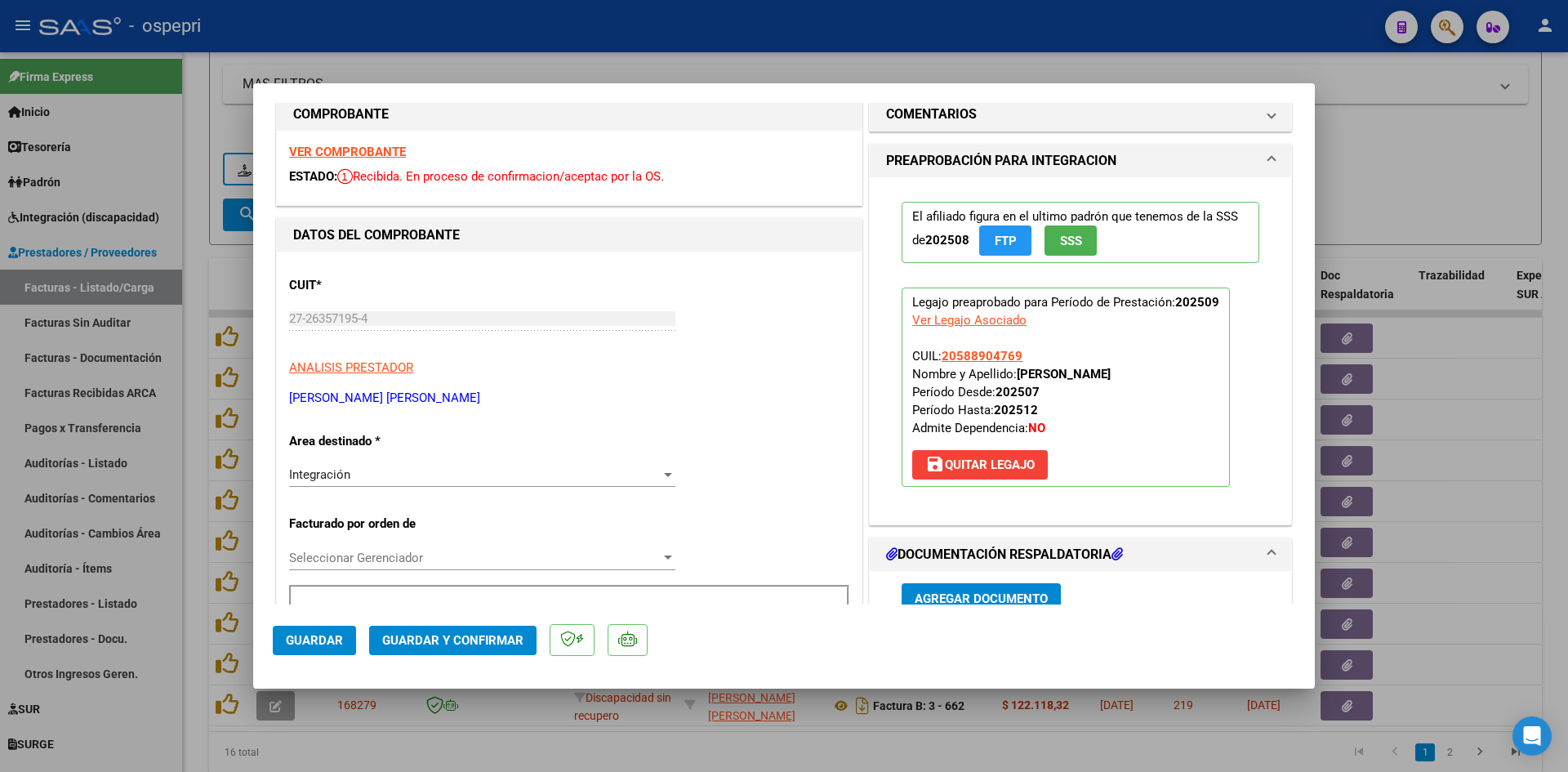
scroll to position [326, 0]
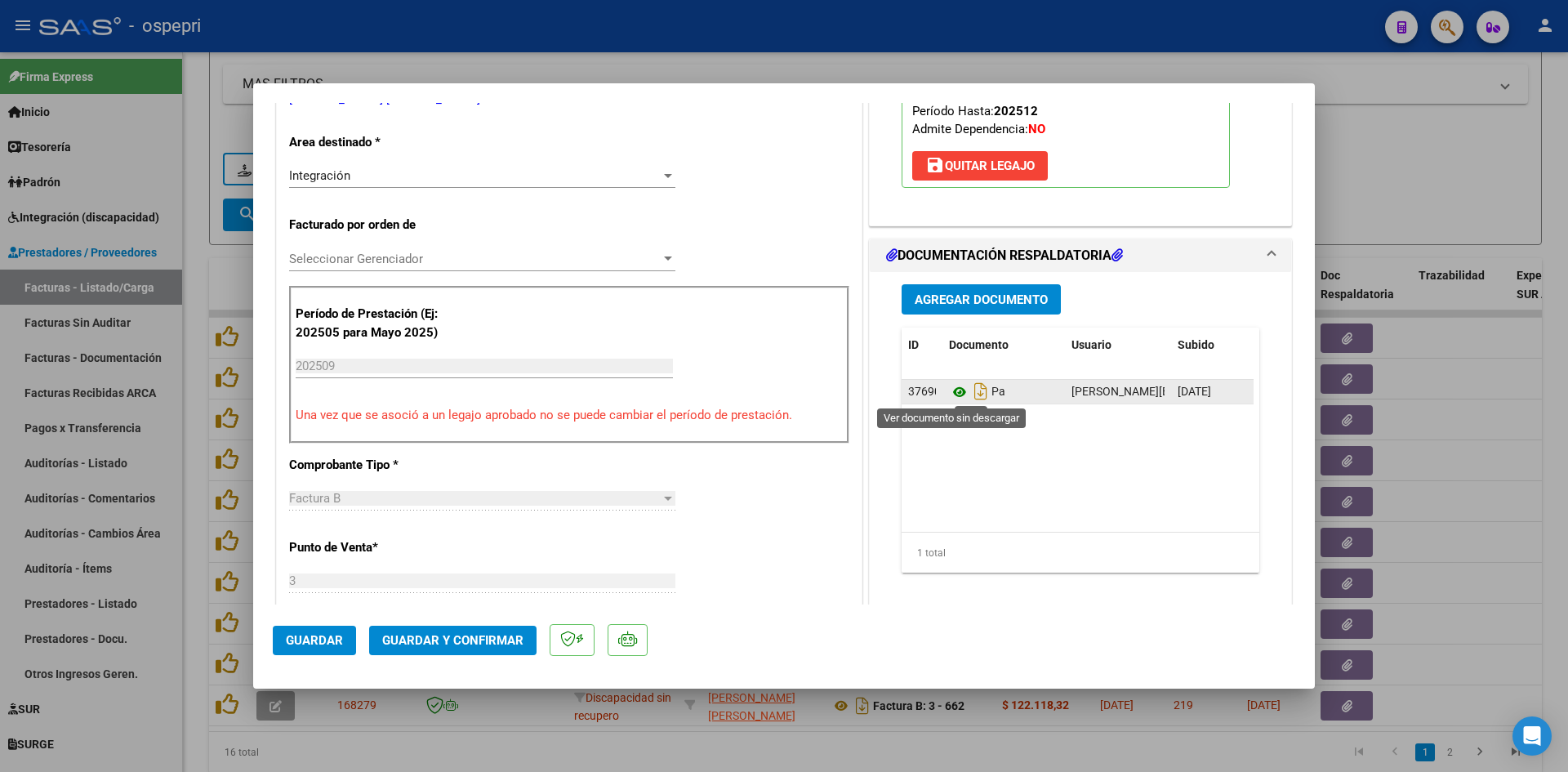
click at [956, 388] on icon at bounding box center [960, 391] width 21 height 19
click at [470, 627] on button "Guardar y Confirmar" at bounding box center [452, 641] width 167 height 30
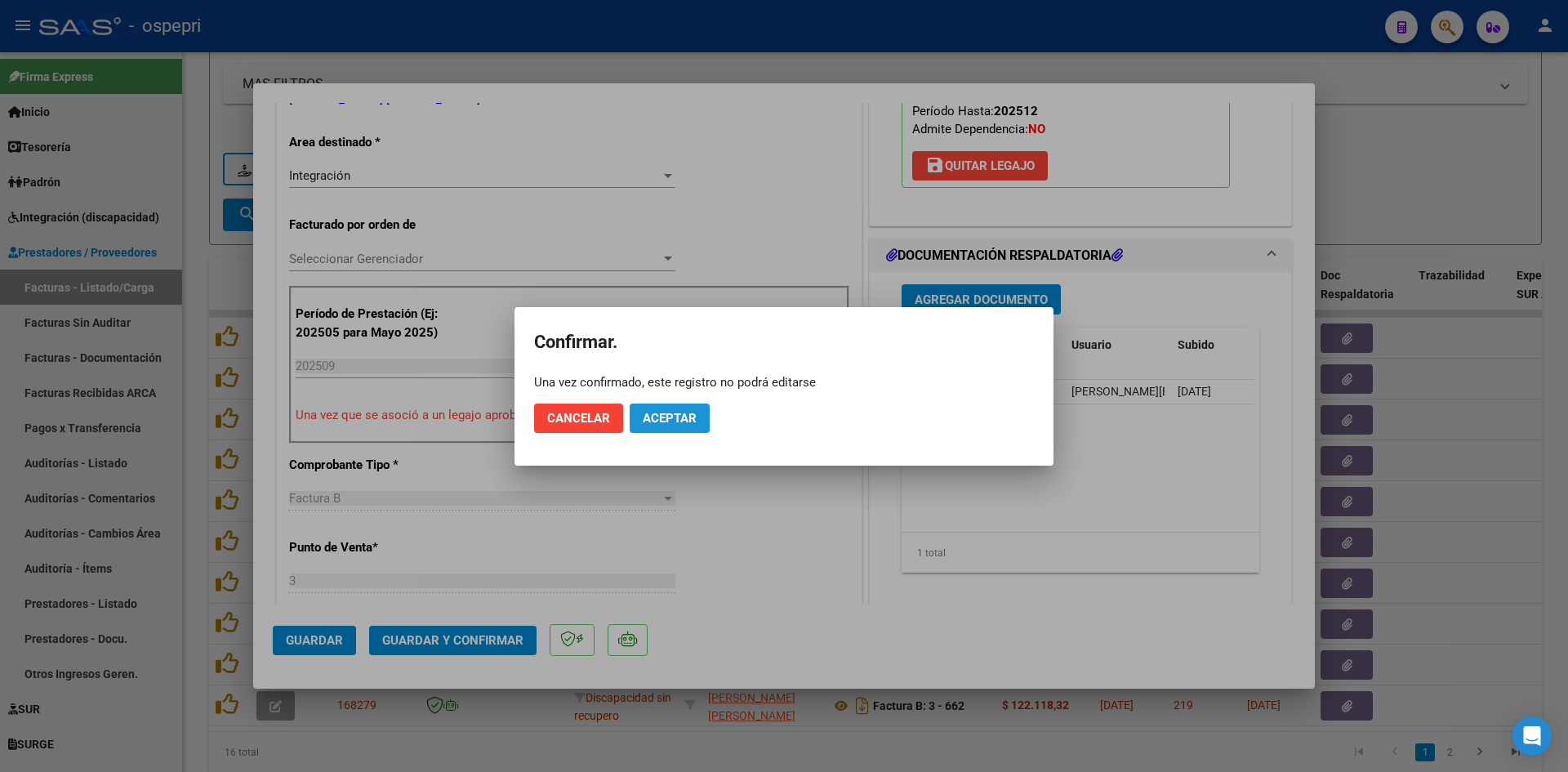
click at [663, 410] on button "Aceptar" at bounding box center [669, 418] width 80 height 30
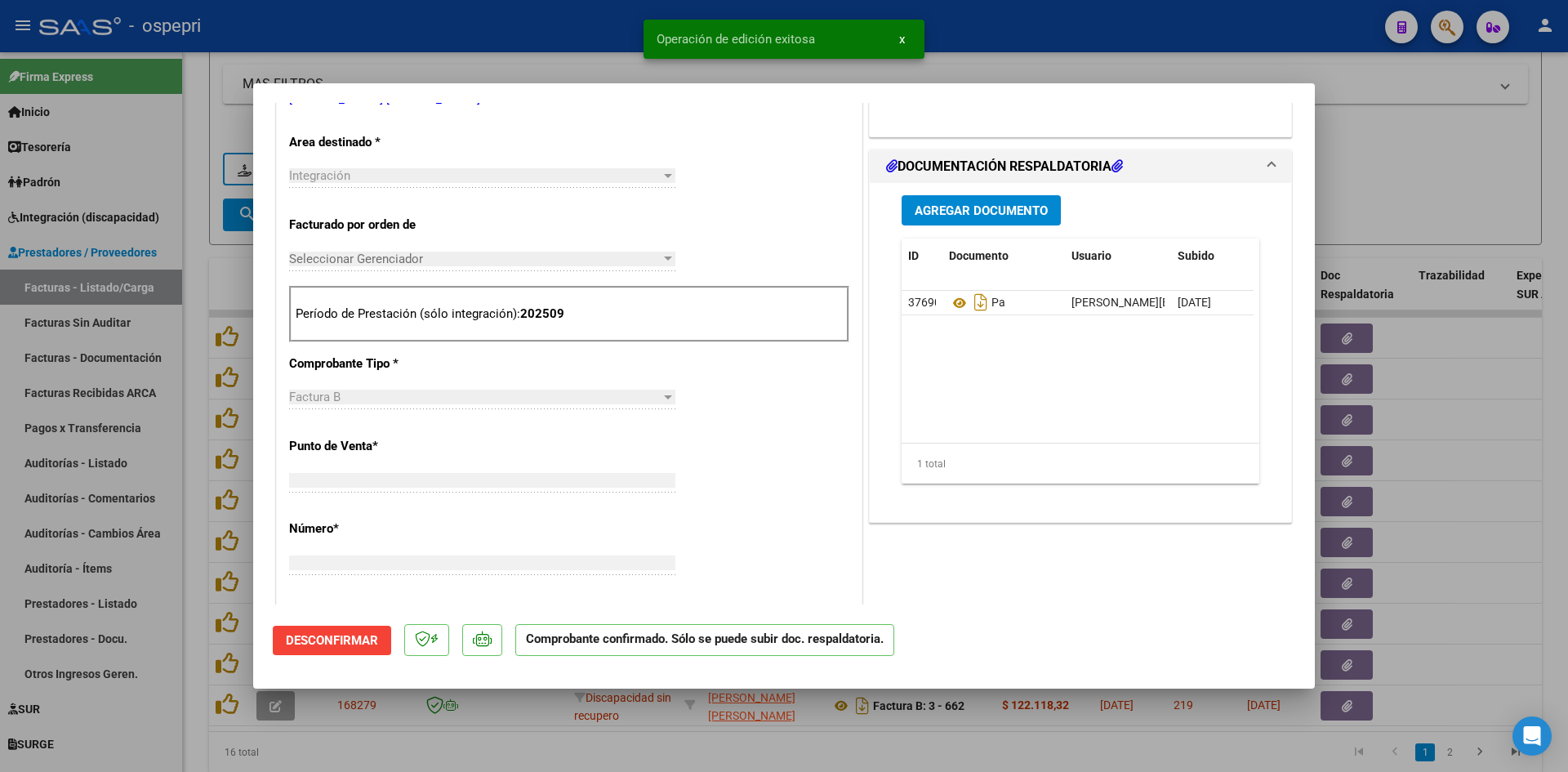
scroll to position [335, 0]
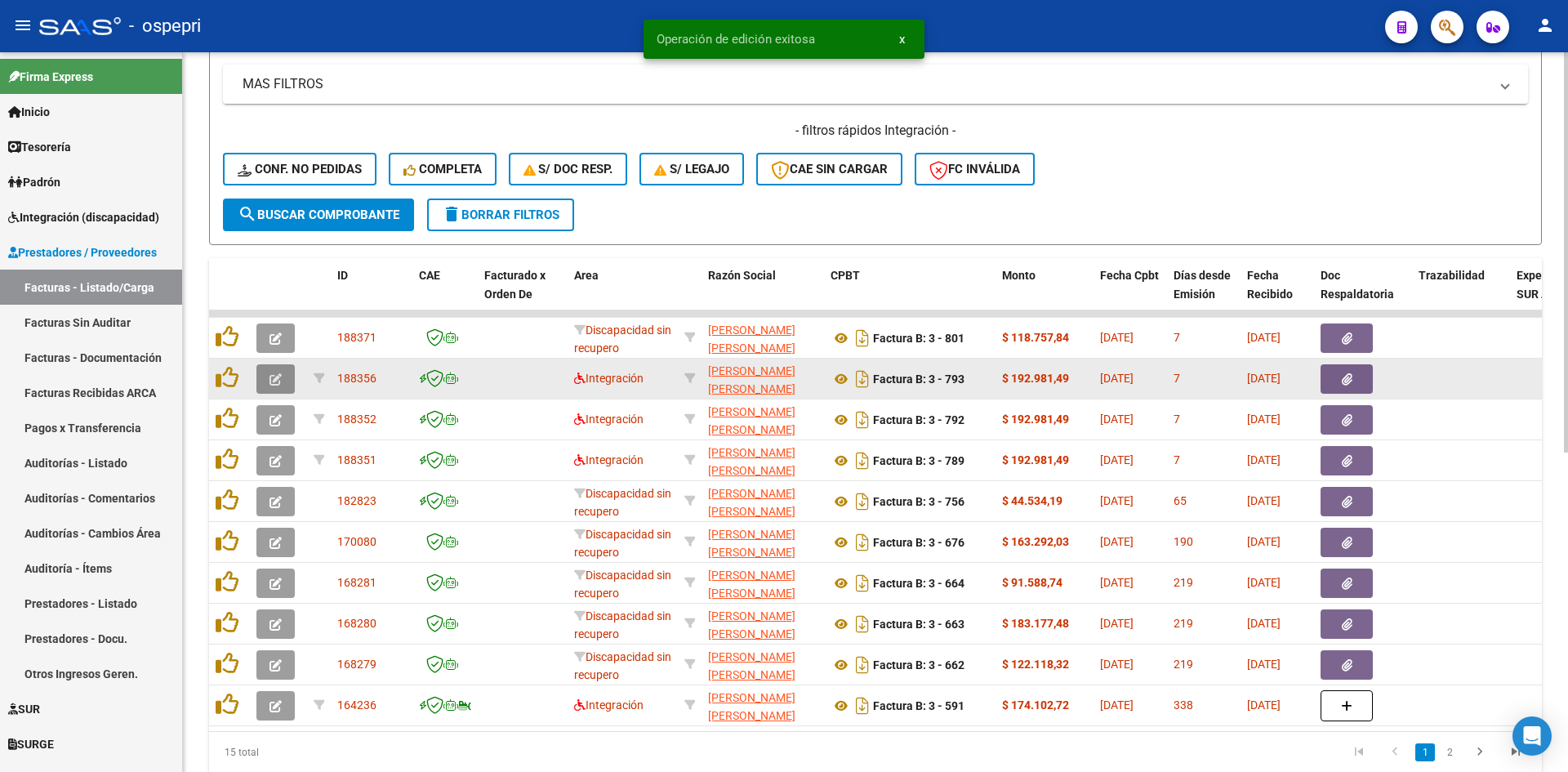
click at [288, 377] on button "button" at bounding box center [276, 379] width 39 height 30
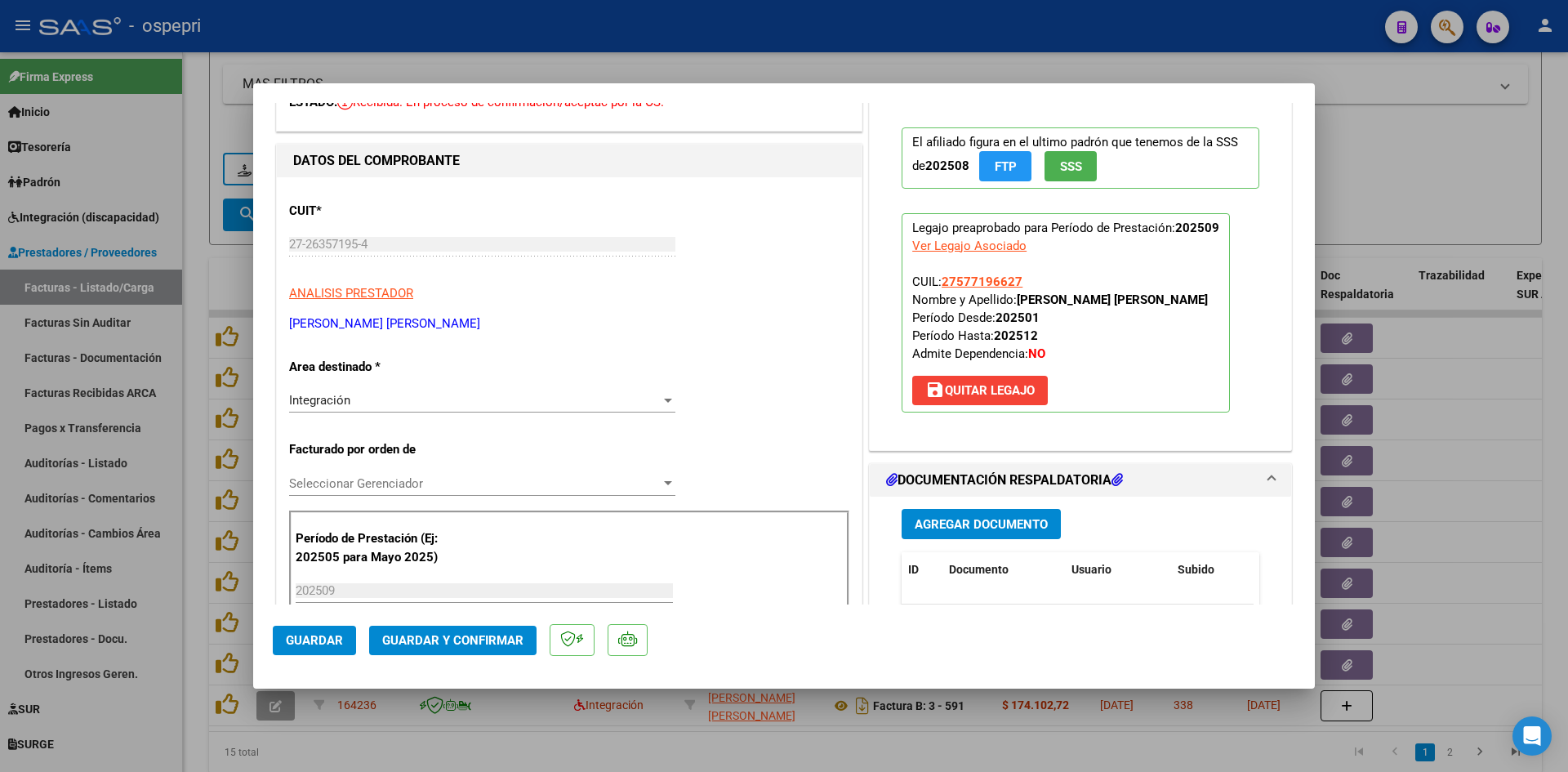
scroll to position [0, 0]
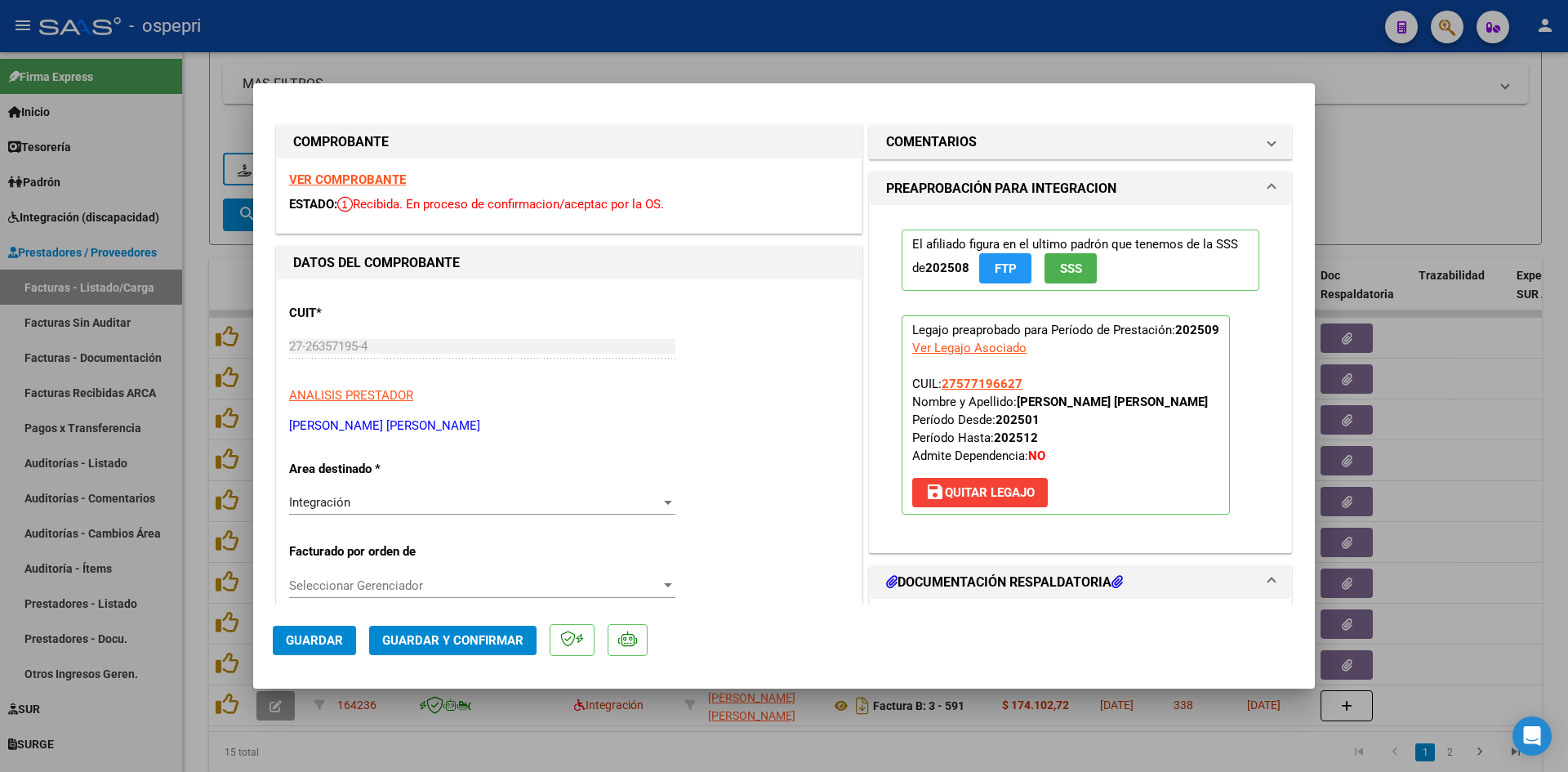
click at [384, 177] on strong "VER COMPROBANTE" at bounding box center [348, 179] width 116 height 15
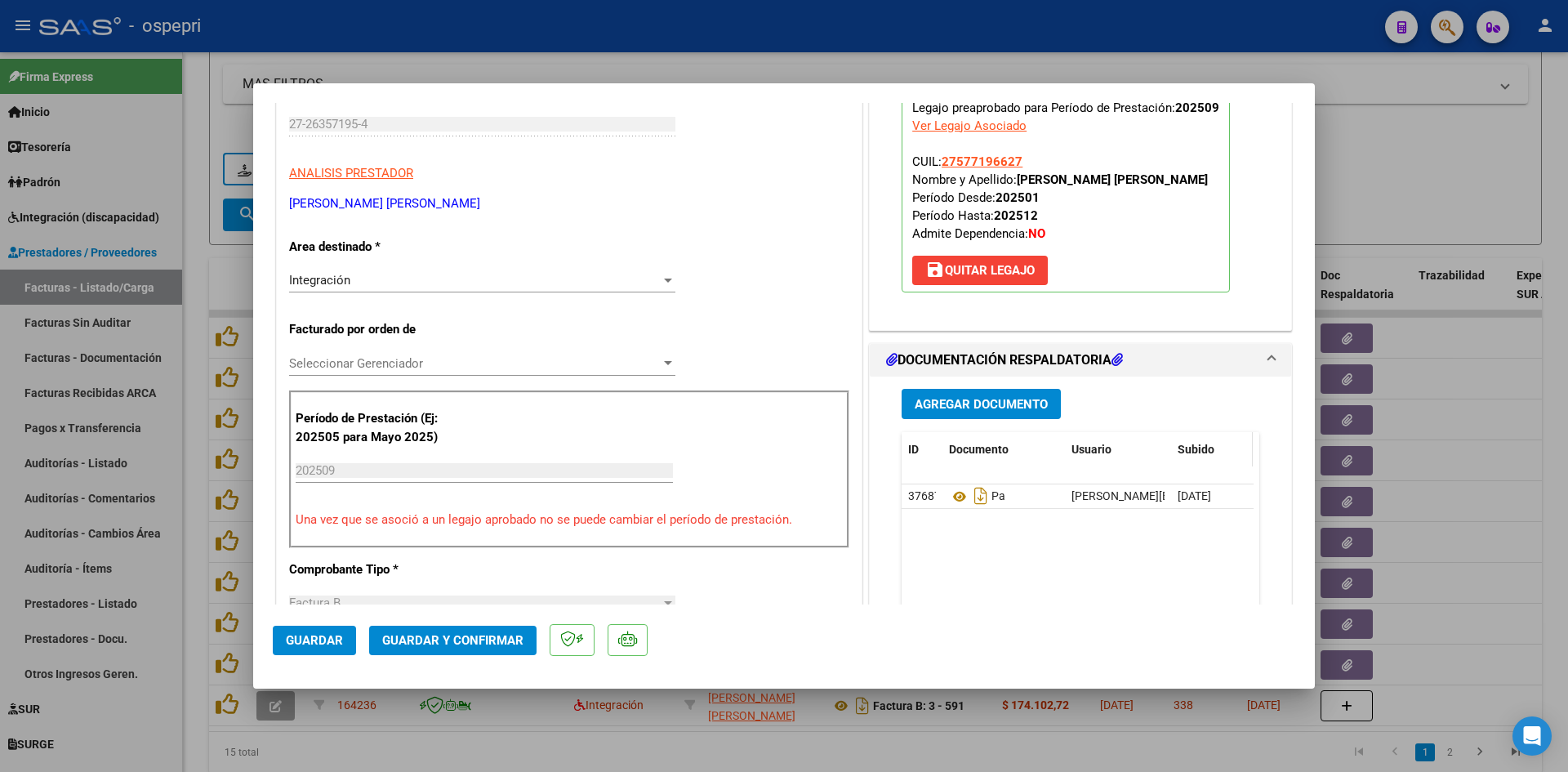
scroll to position [245, 0]
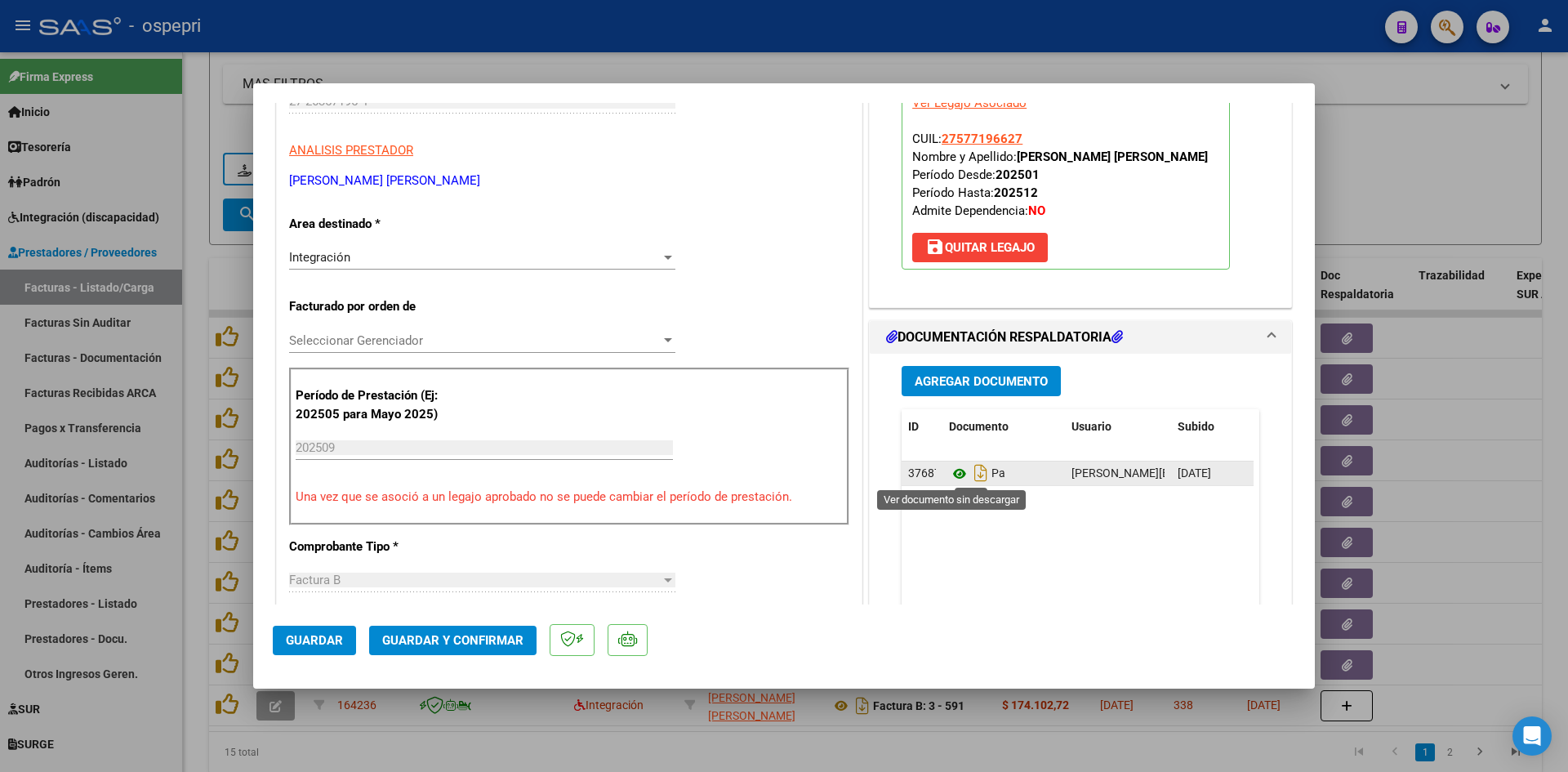
click at [955, 472] on icon at bounding box center [960, 473] width 21 height 19
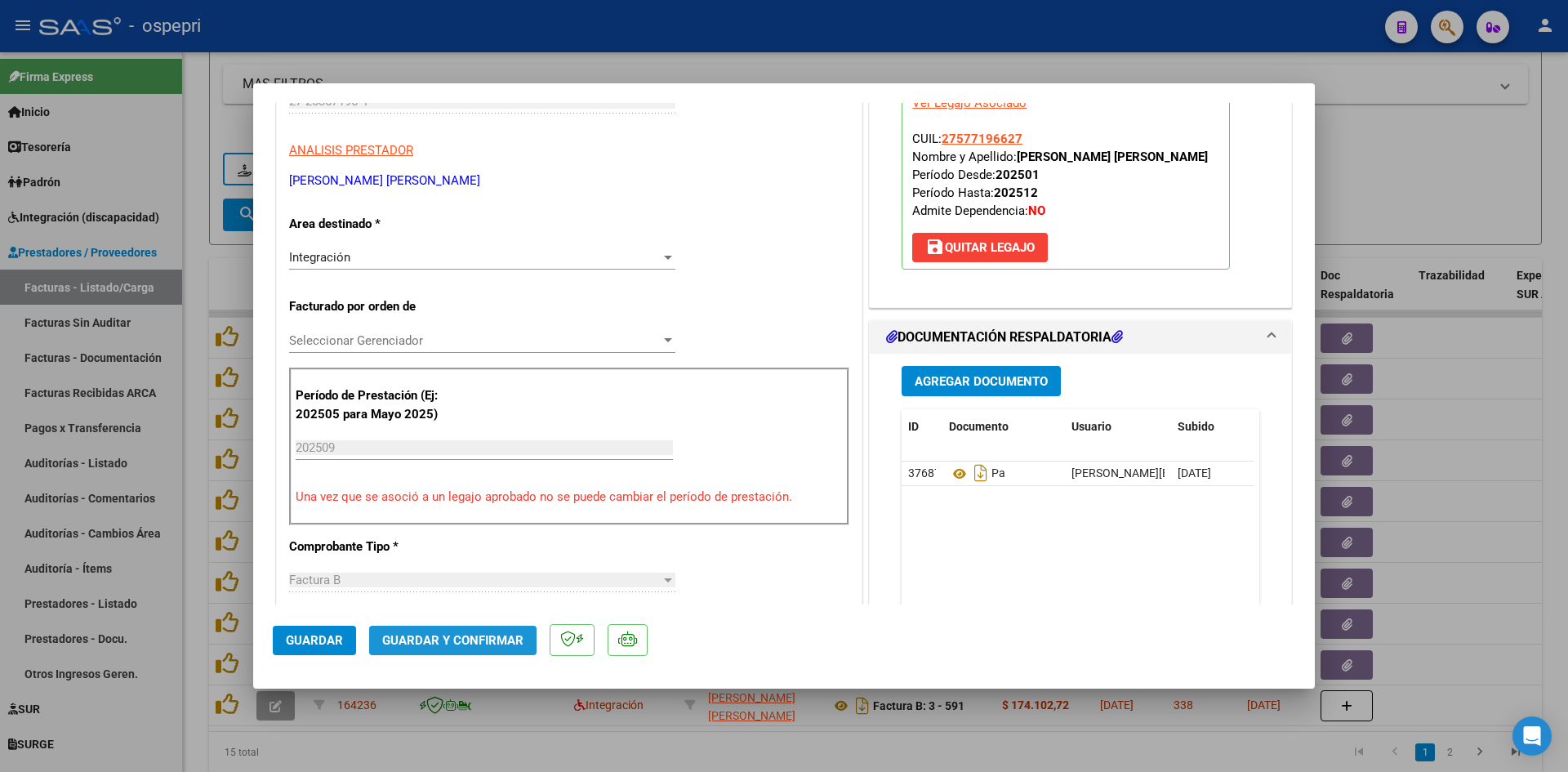
click at [503, 635] on span "Guardar y Confirmar" at bounding box center [452, 641] width 141 height 15
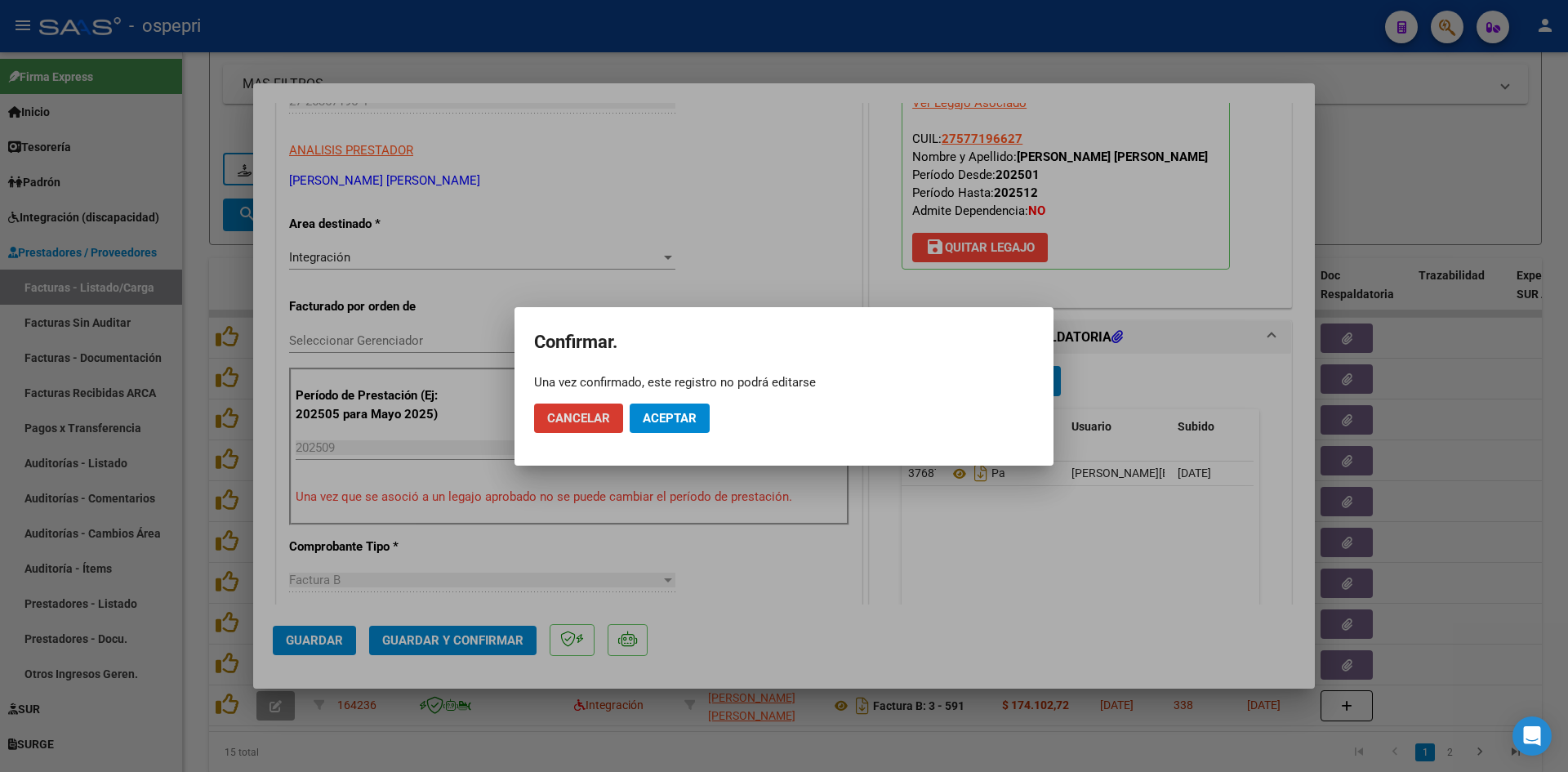
click at [686, 411] on span "Aceptar" at bounding box center [669, 418] width 54 height 15
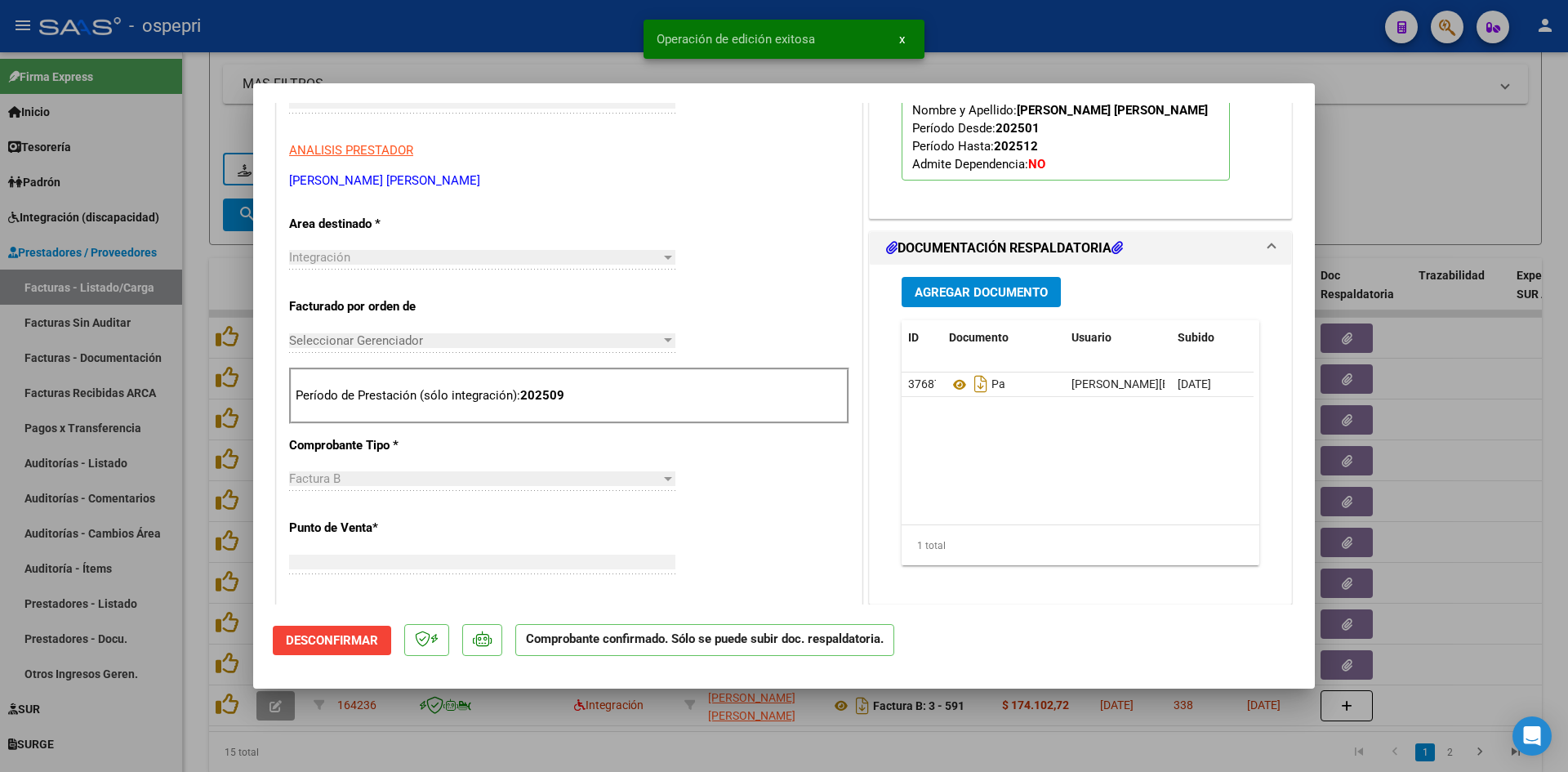
scroll to position [274, 0]
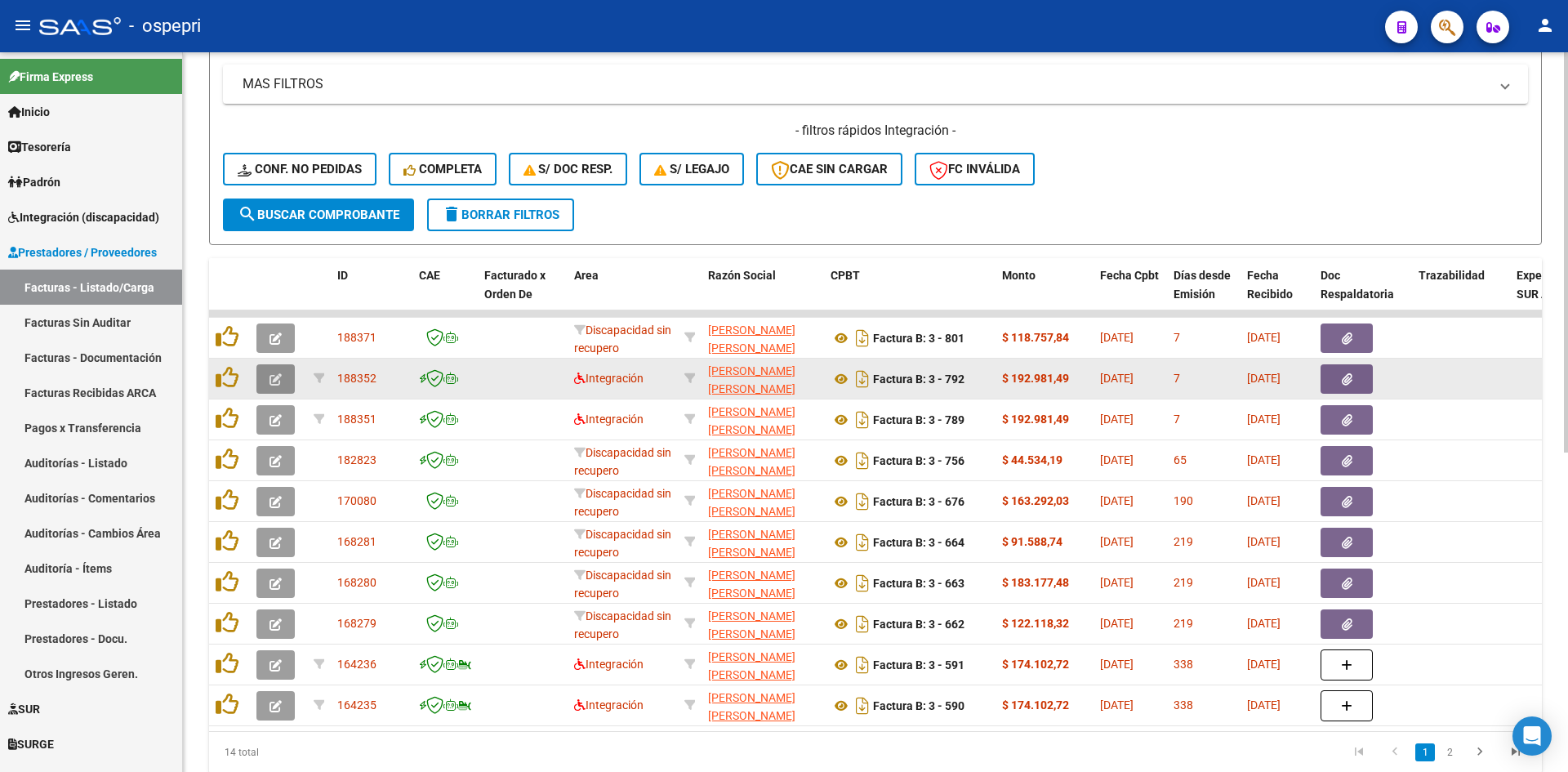
click at [276, 386] on icon "button" at bounding box center [276, 379] width 12 height 12
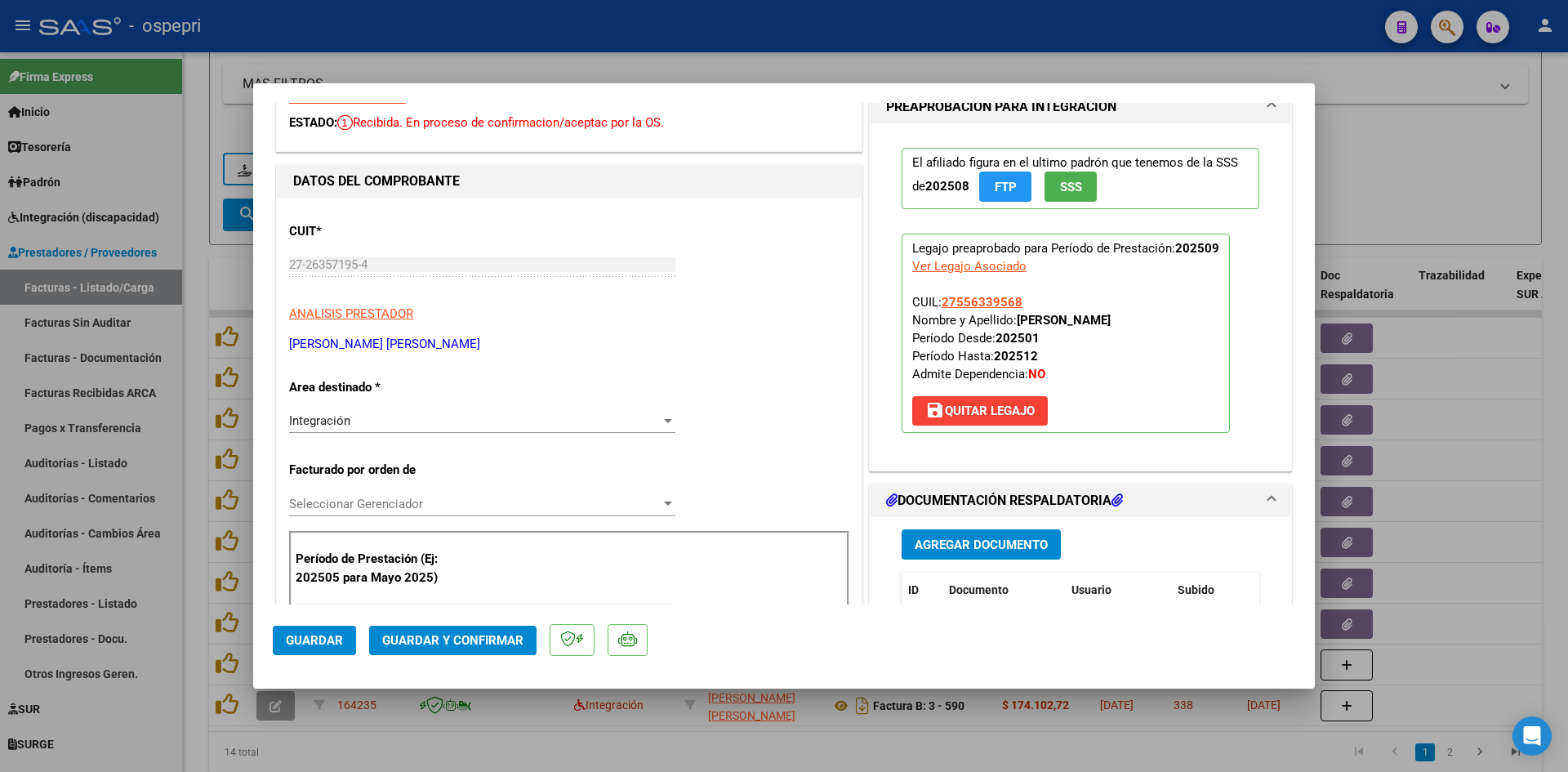
scroll to position [0, 0]
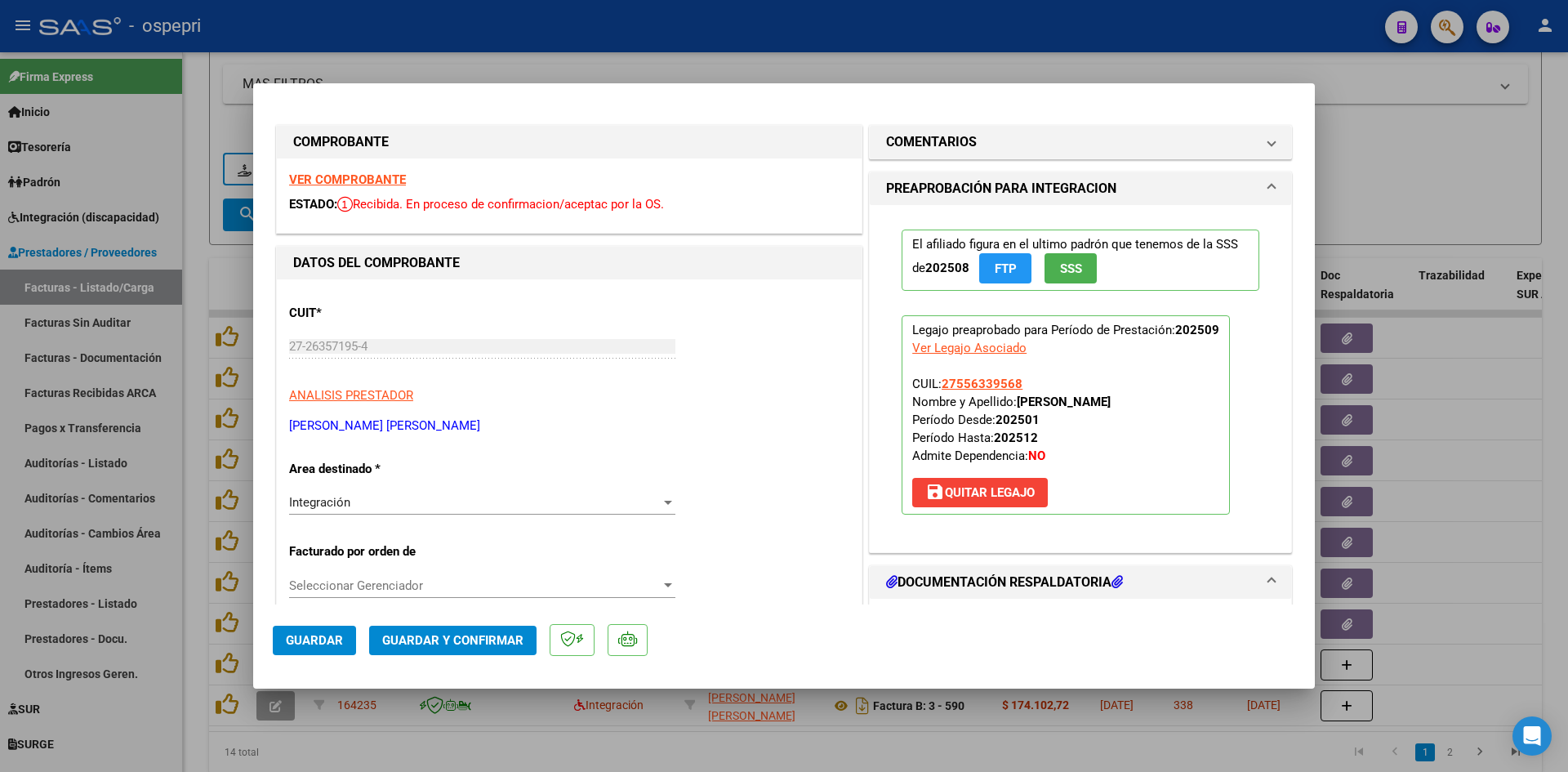
click at [360, 184] on strong "VER COMPROBANTE" at bounding box center [348, 179] width 116 height 15
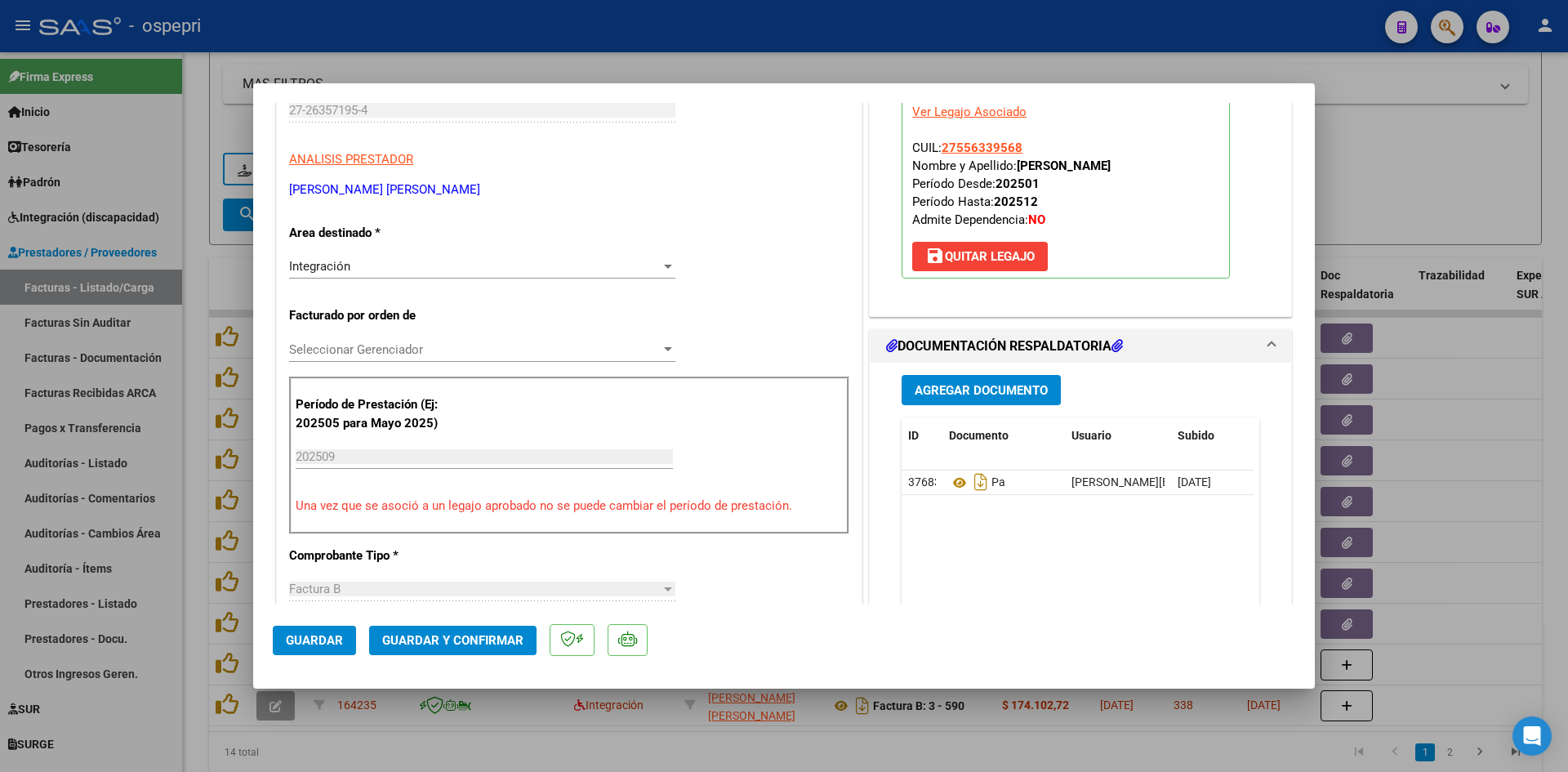
scroll to position [245, 0]
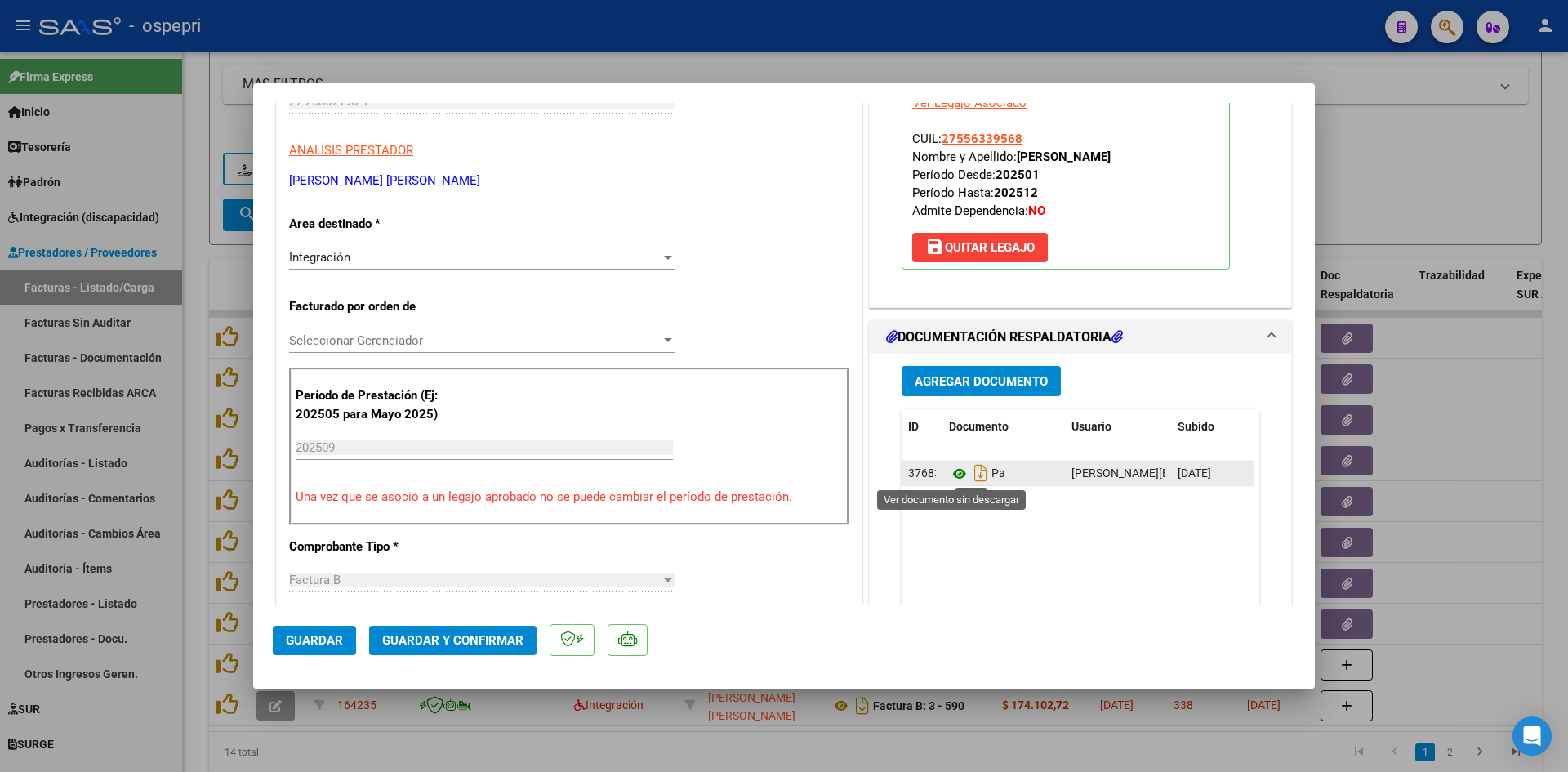
click at [951, 472] on icon at bounding box center [960, 473] width 21 height 19
click at [501, 640] on span "Guardar y Confirmar" at bounding box center [452, 641] width 141 height 15
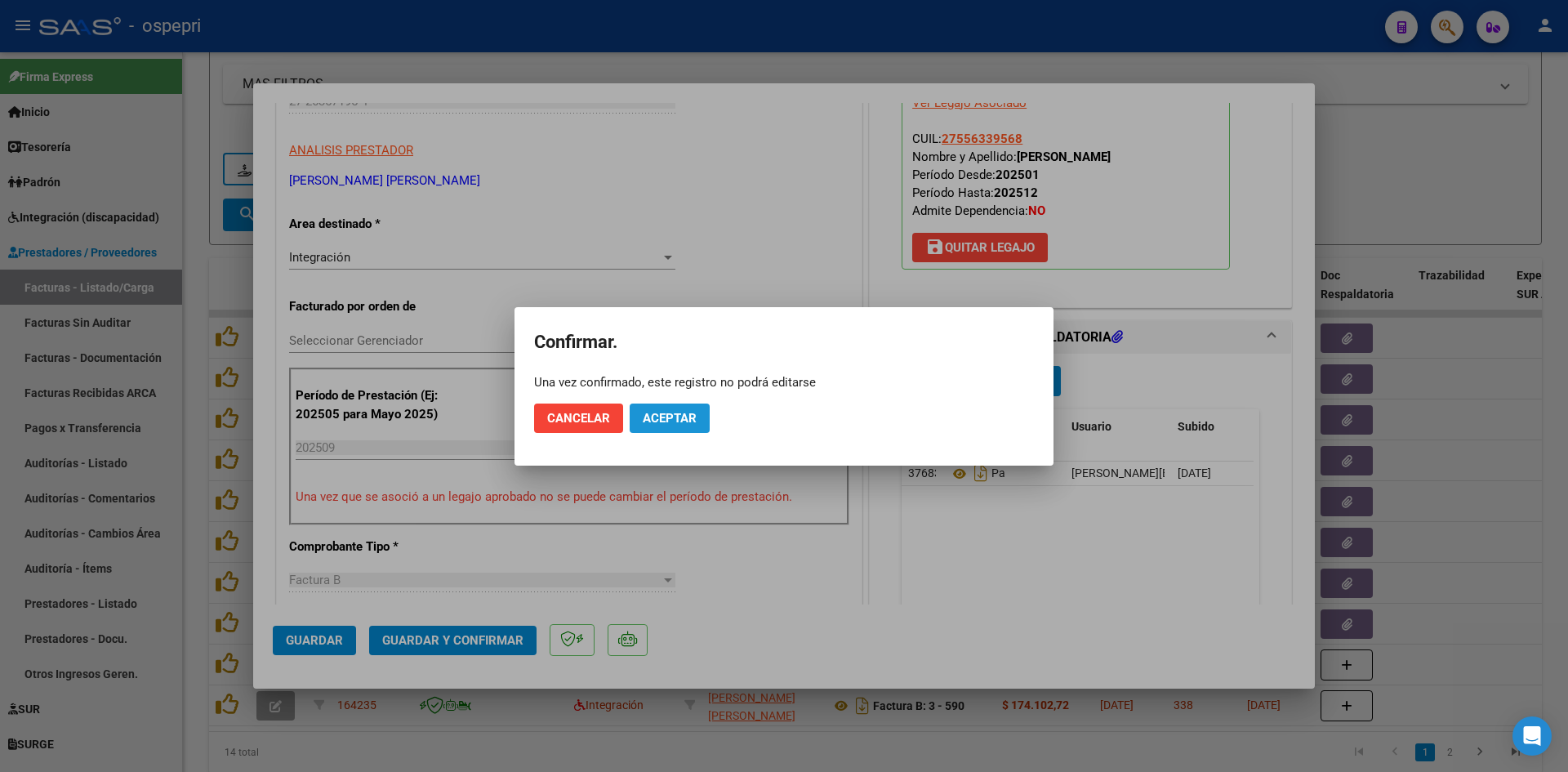
click at [664, 408] on button "Aceptar" at bounding box center [669, 418] width 80 height 30
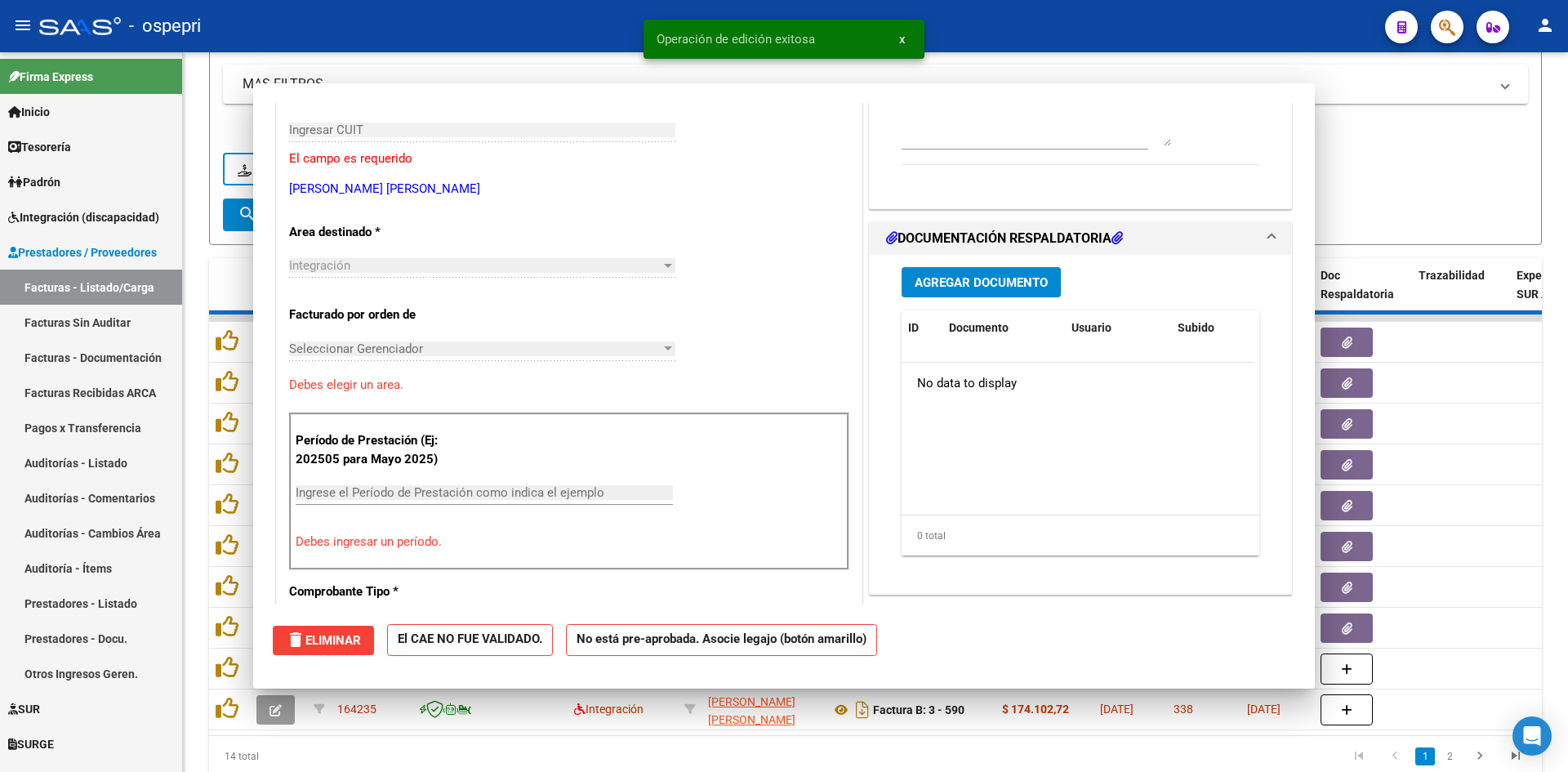
scroll to position [274, 0]
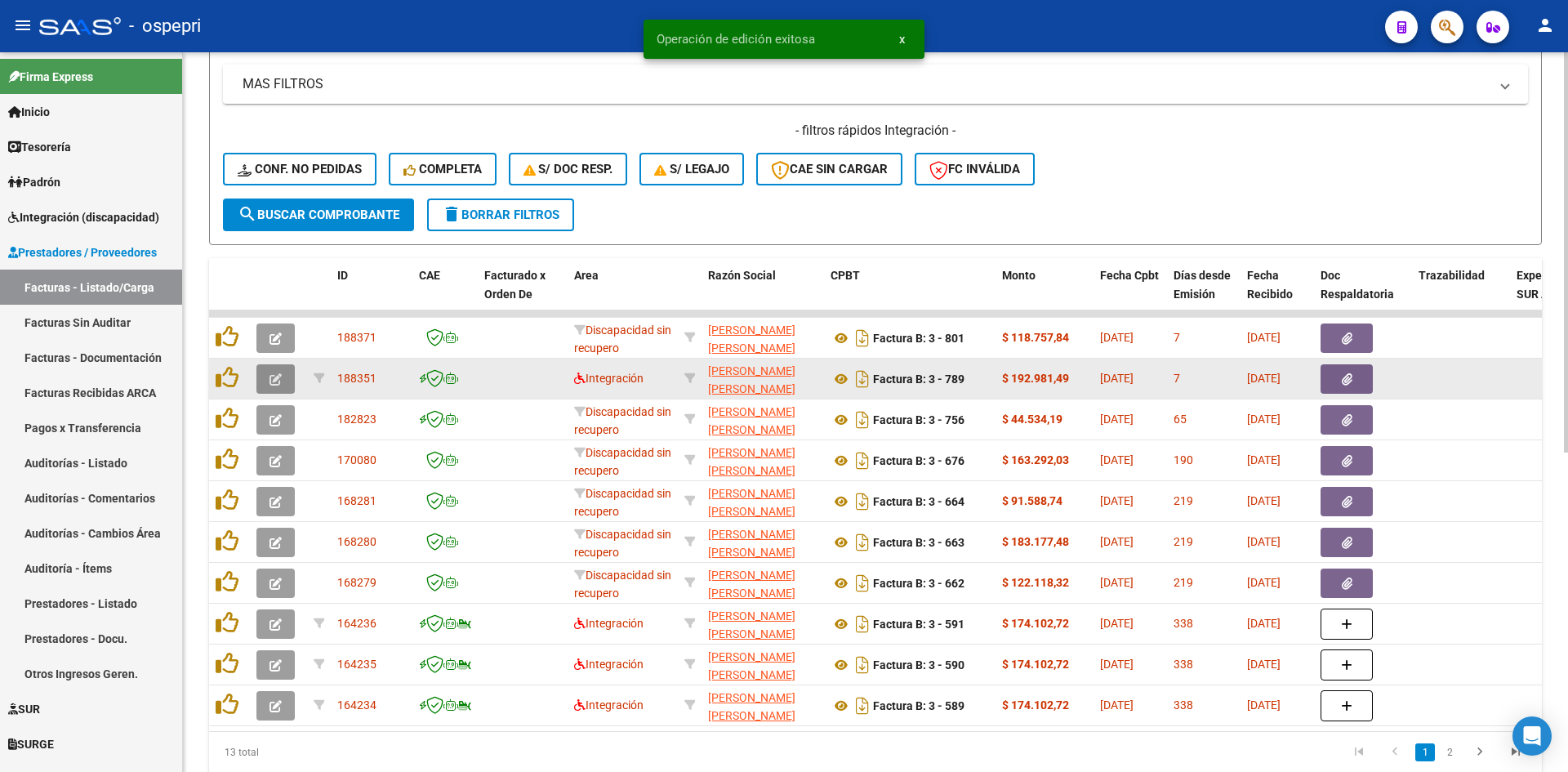
click at [263, 373] on button "button" at bounding box center [276, 379] width 39 height 30
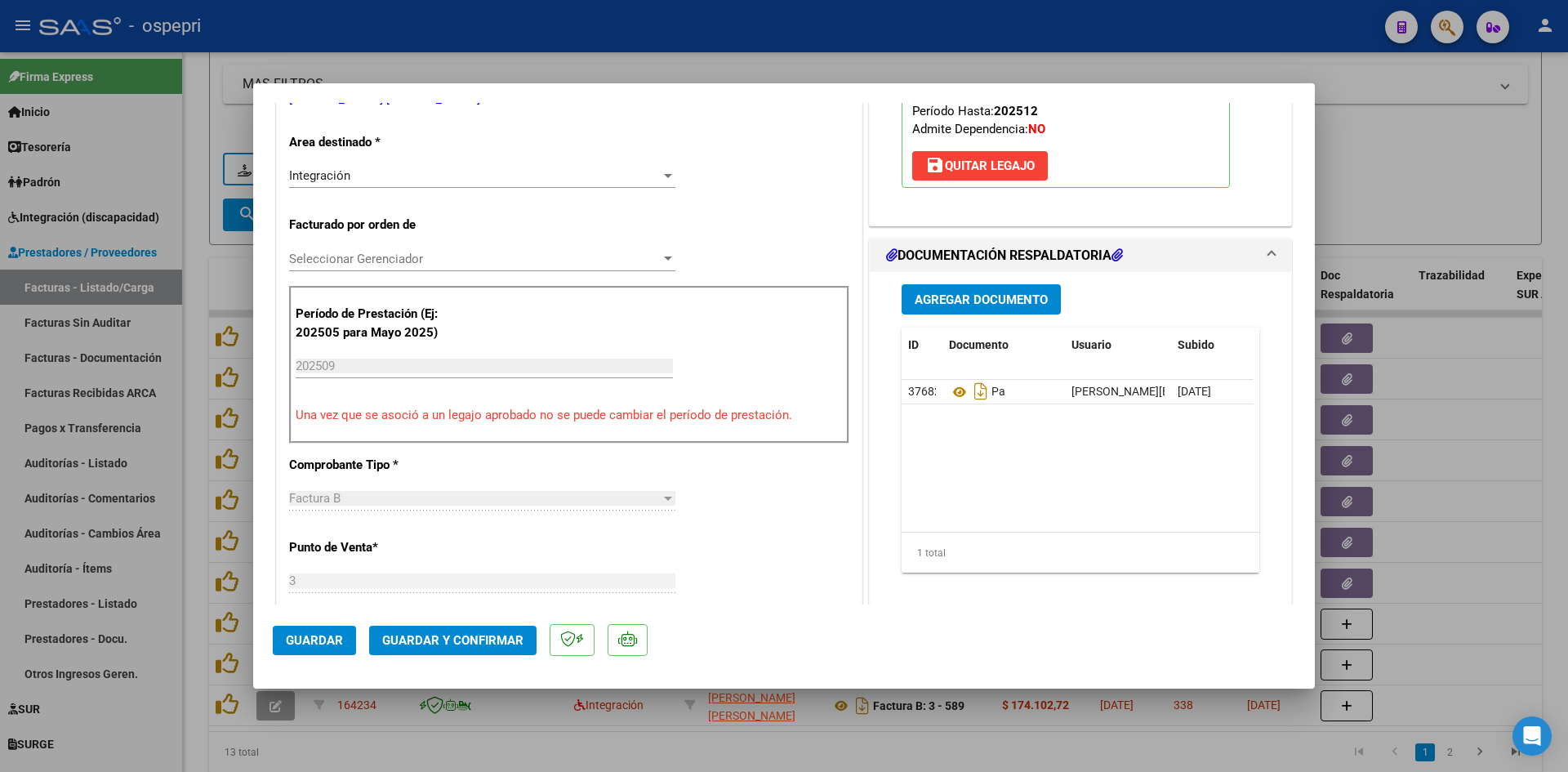
scroll to position [0, 0]
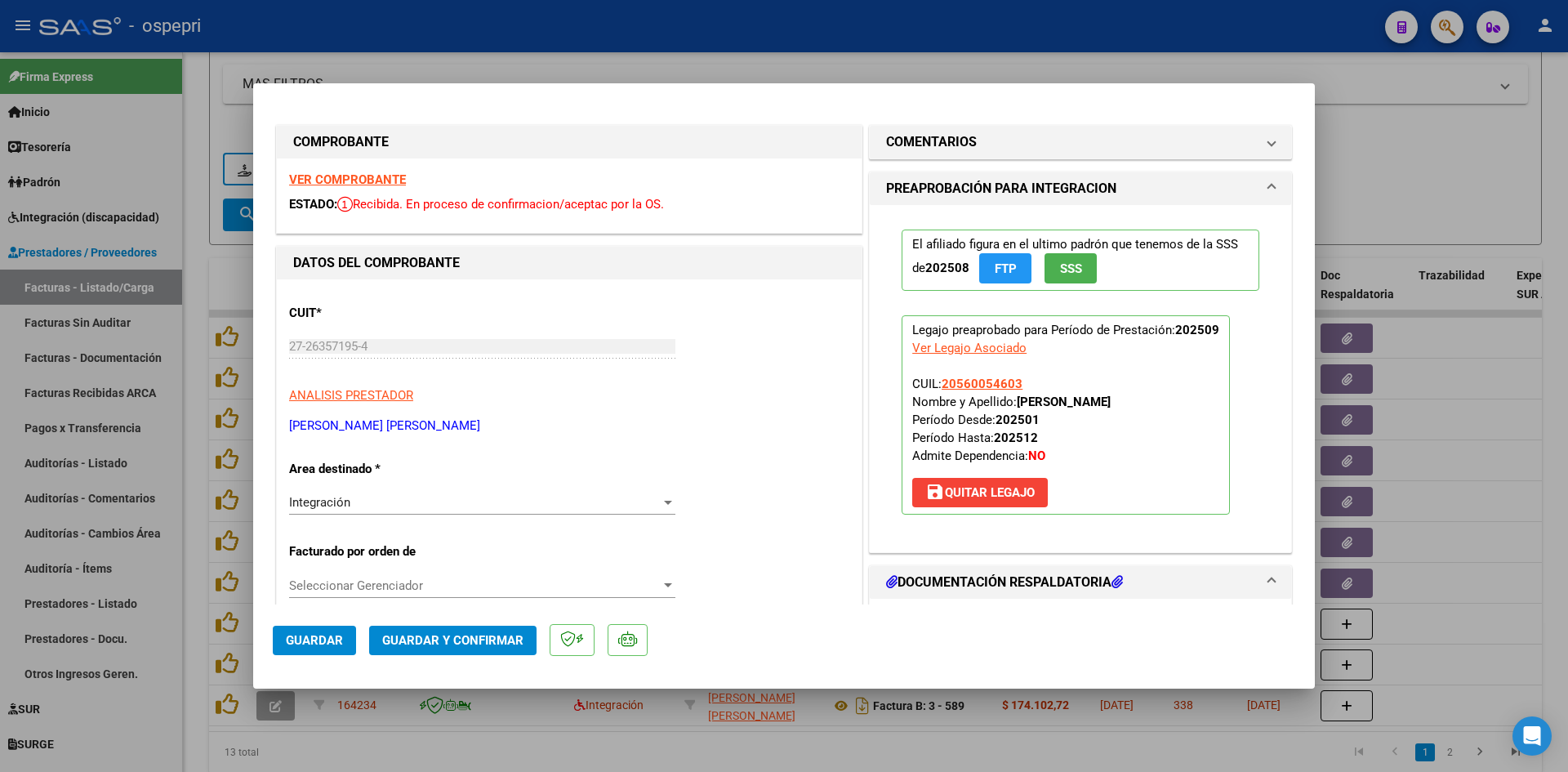
click at [376, 181] on strong "VER COMPROBANTE" at bounding box center [348, 179] width 116 height 15
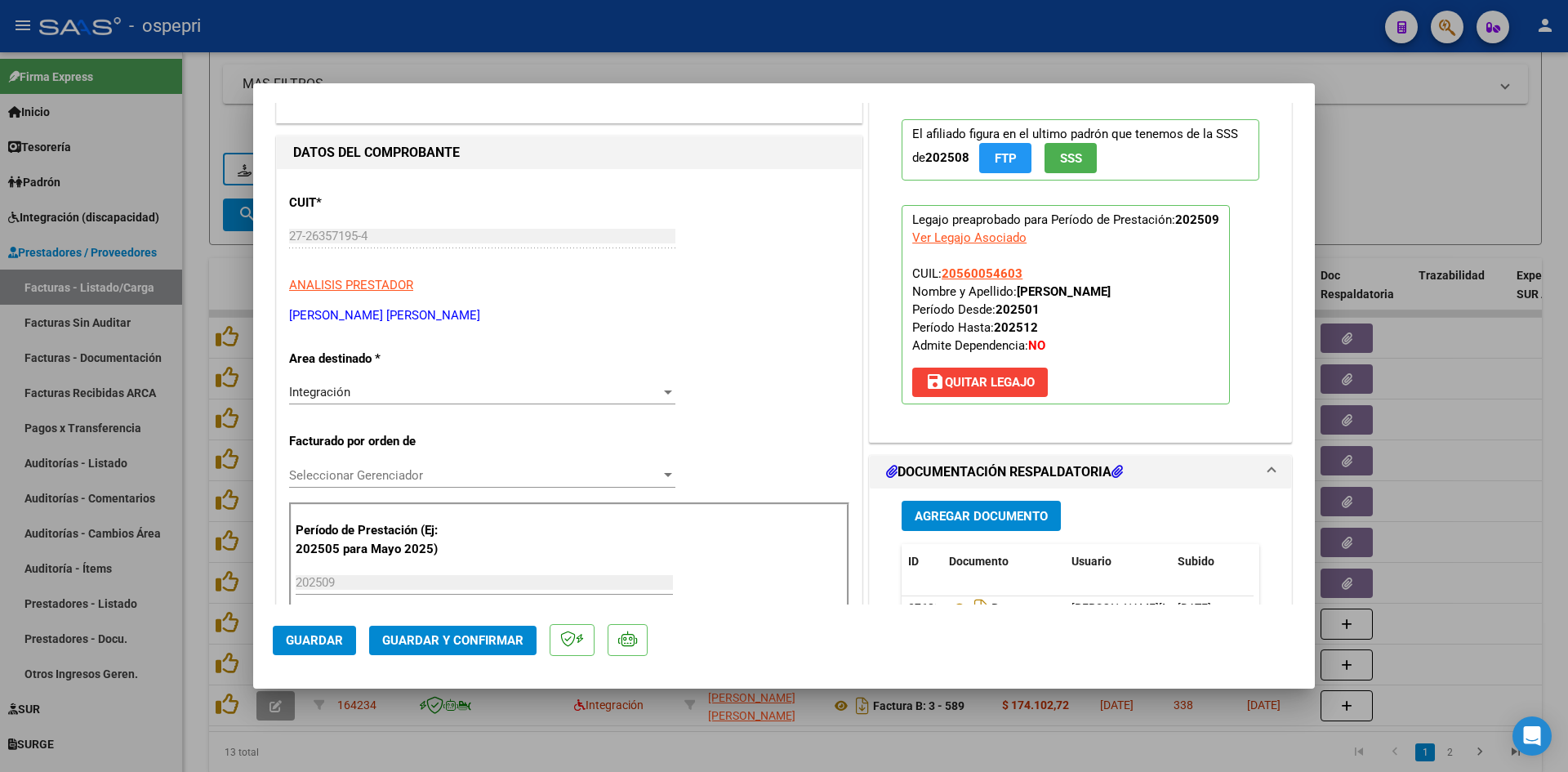
scroll to position [164, 0]
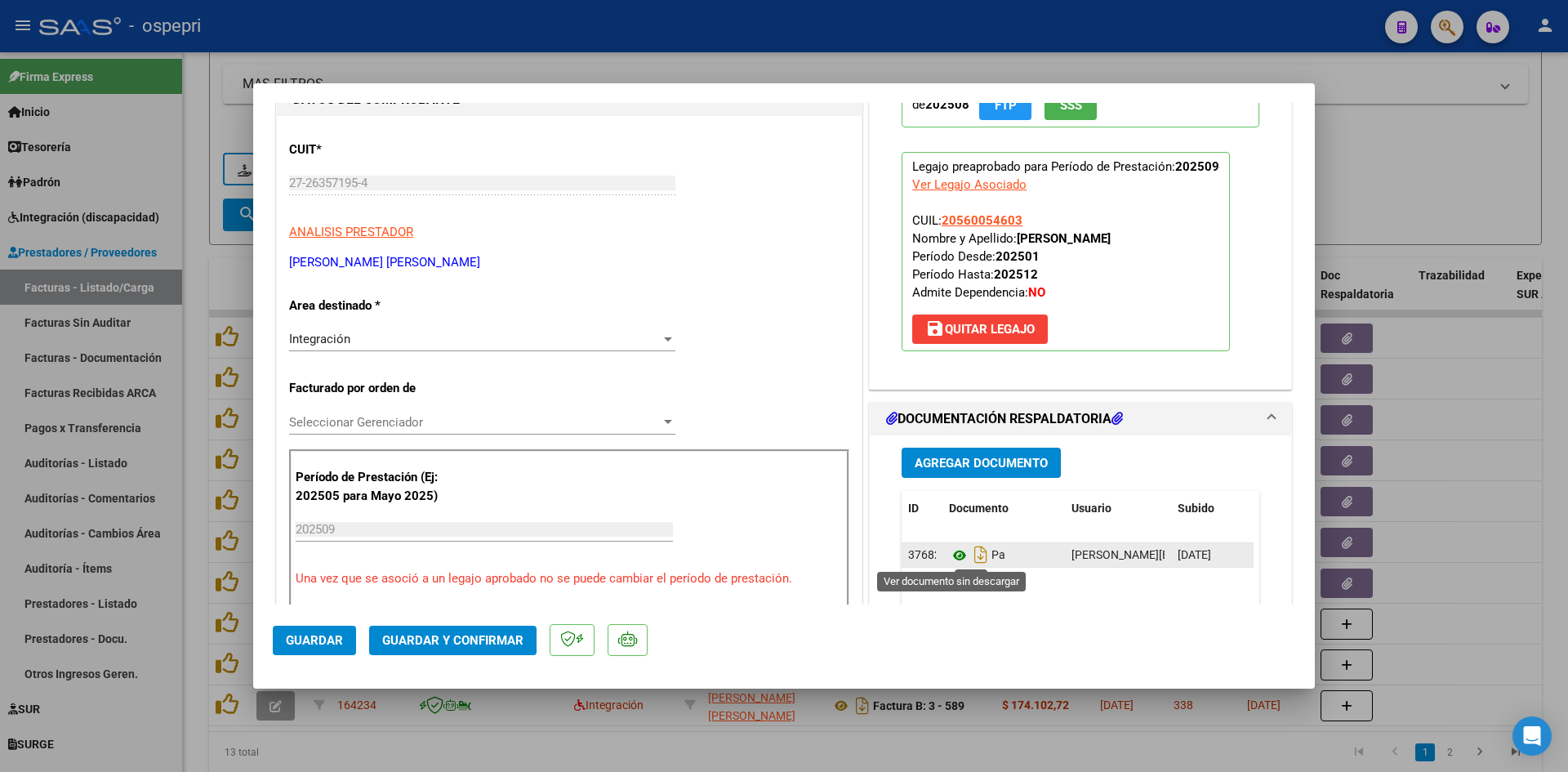
click at [950, 554] on icon at bounding box center [960, 555] width 21 height 19
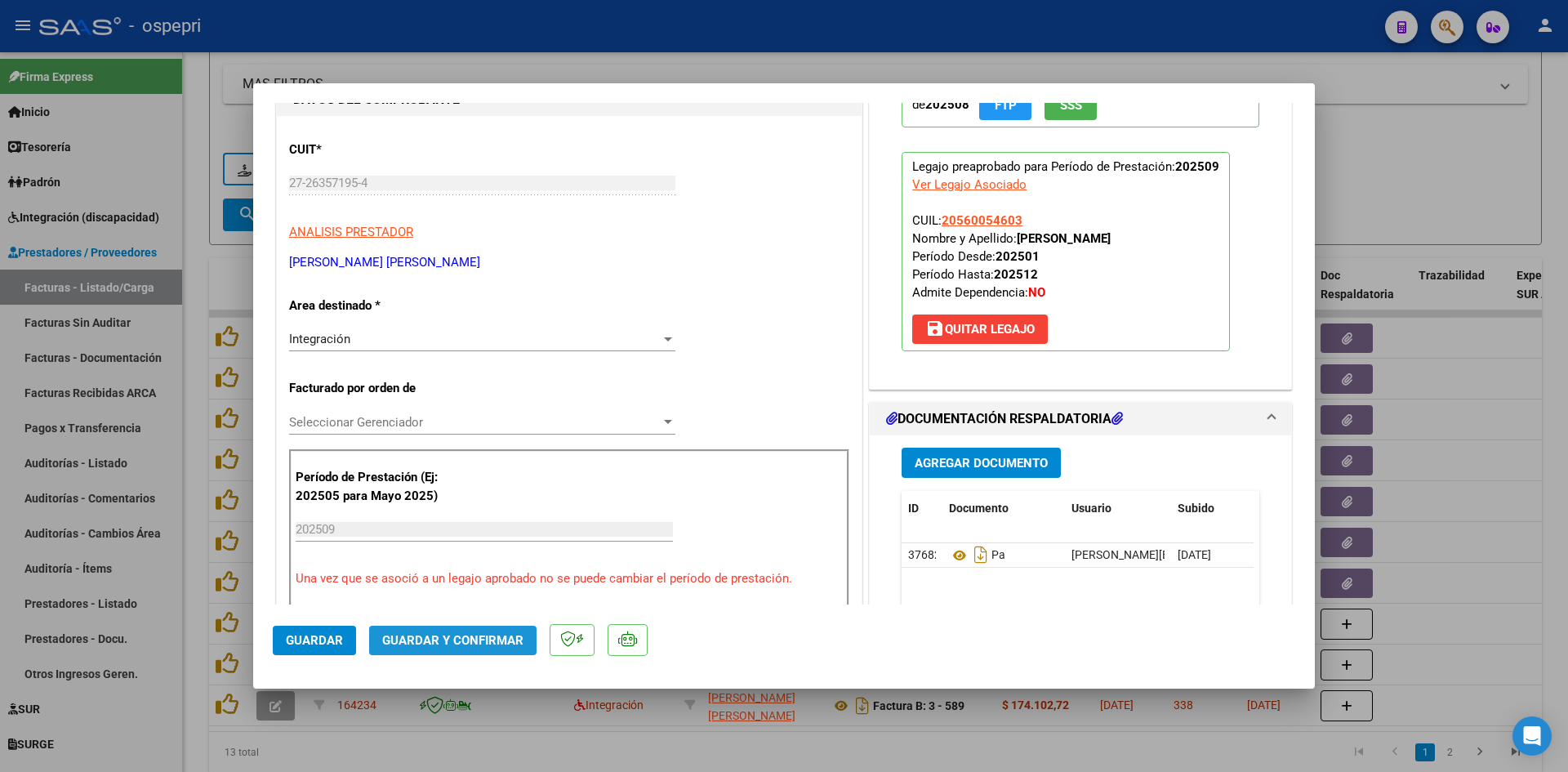
click at [508, 646] on span "Guardar y Confirmar" at bounding box center [452, 641] width 141 height 15
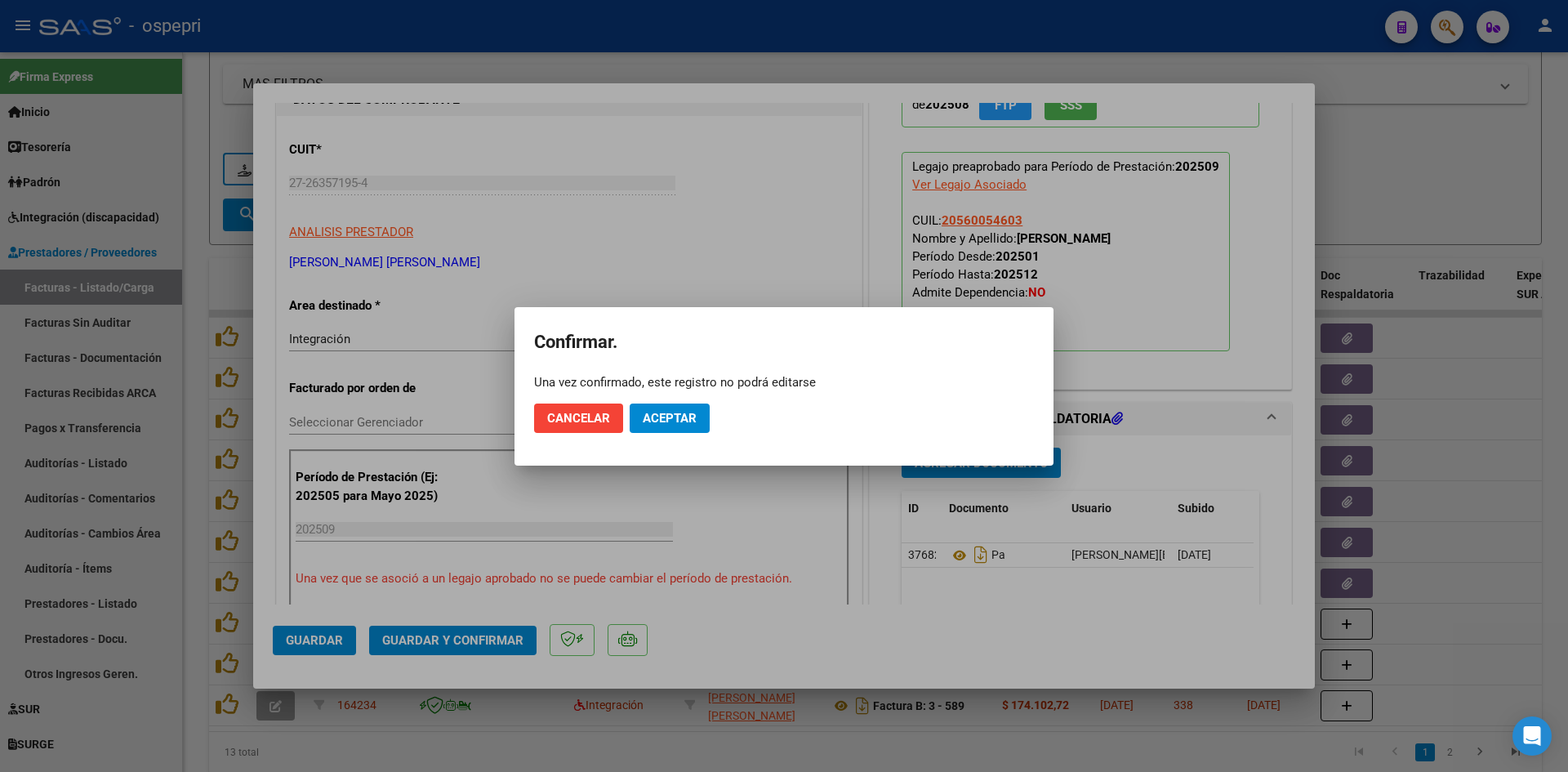
click at [680, 396] on mat-dialog-actions "Cancelar Aceptar" at bounding box center [784, 418] width 500 height 55
click at [675, 418] on span "Aceptar" at bounding box center [669, 418] width 54 height 15
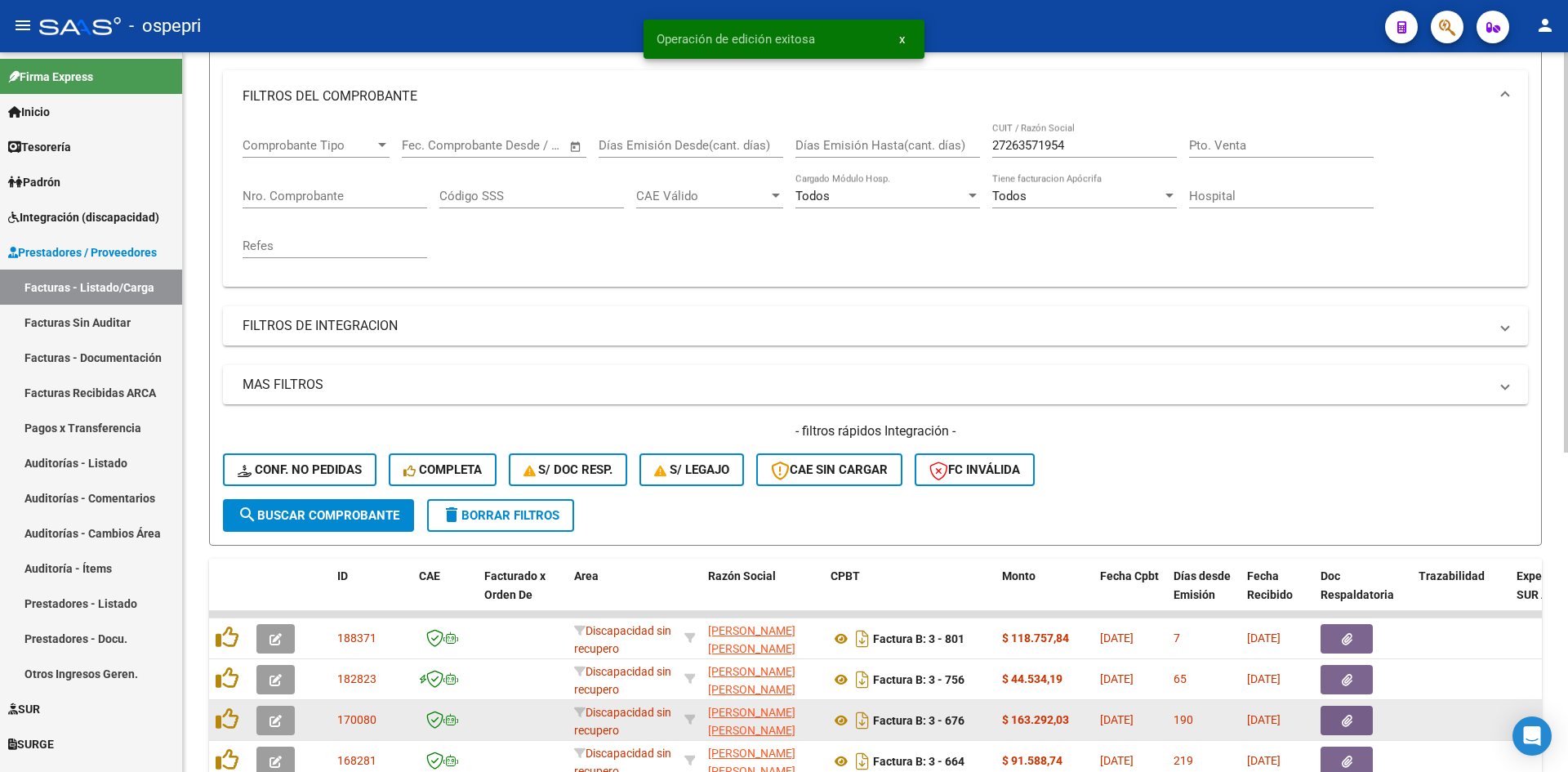
scroll to position [0, 0]
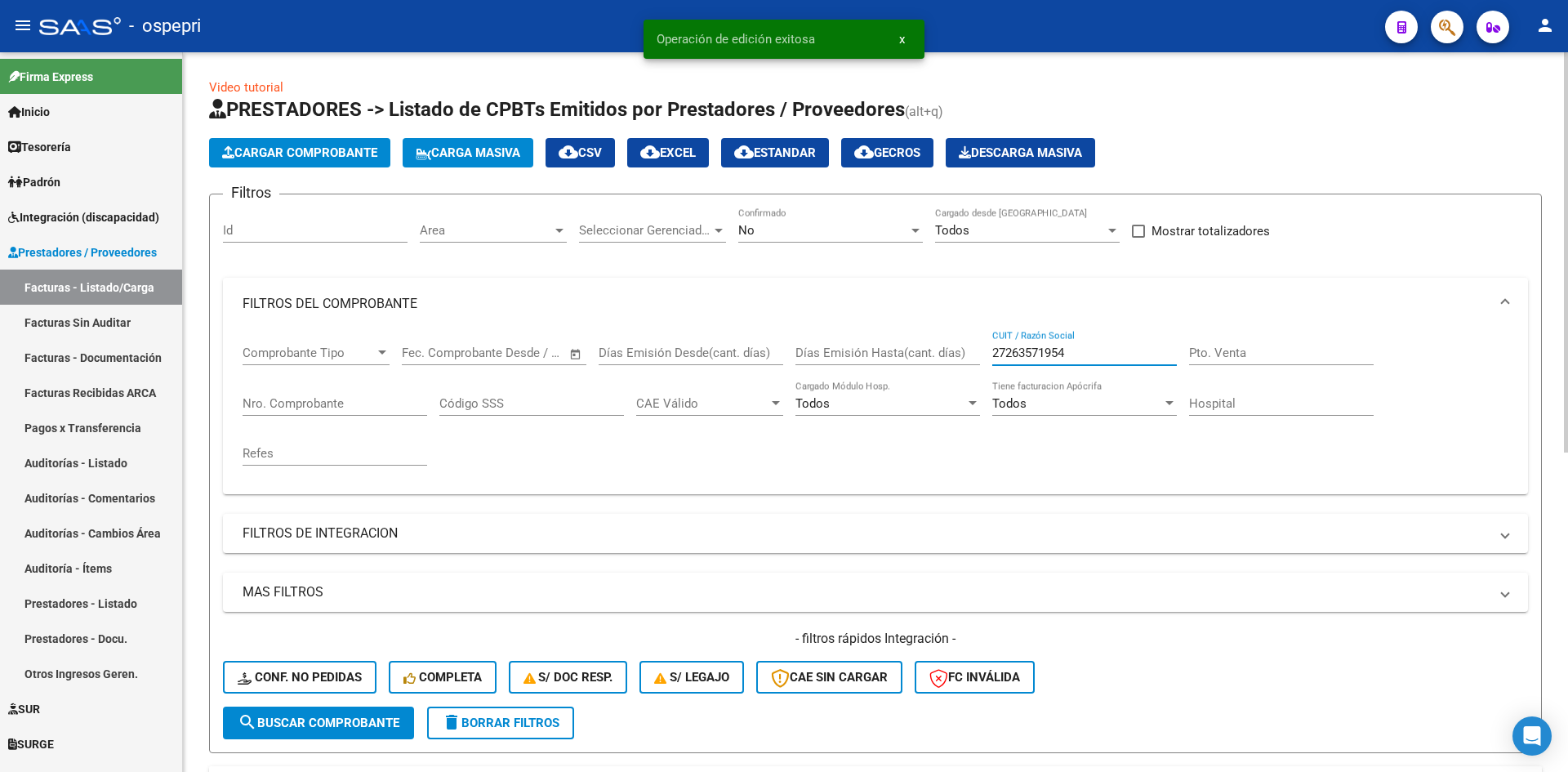
drag, startPoint x: 1093, startPoint y: 354, endPoint x: 965, endPoint y: 367, distance: 128.7
click at [965, 367] on div "Comprobante Tipo Comprobante Tipo Fecha inicio – Fecha fin Fec. Comprobante Des…" at bounding box center [875, 405] width 1266 height 151
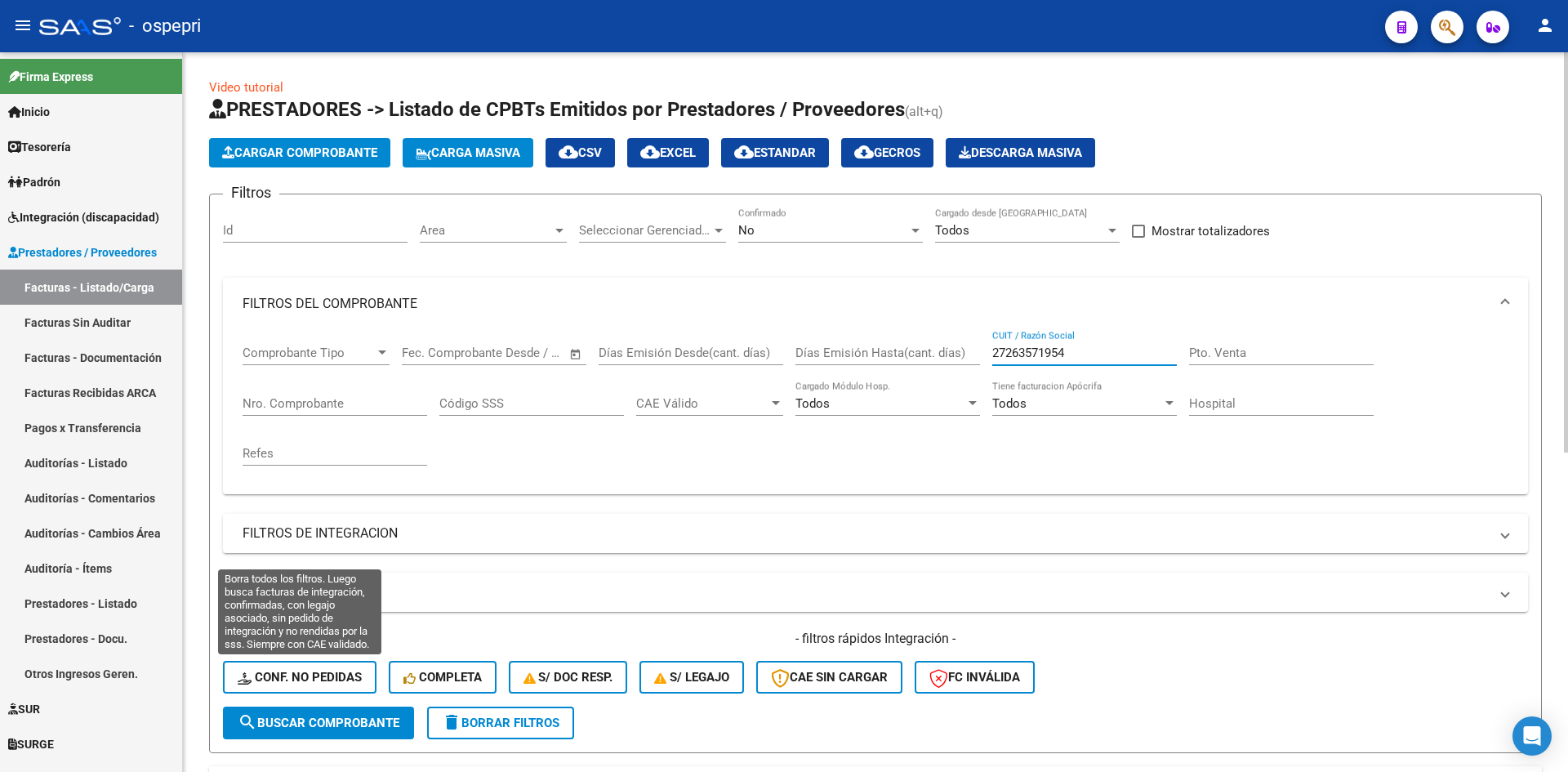
click at [305, 680] on span "Conf. no pedidas" at bounding box center [300, 677] width 124 height 15
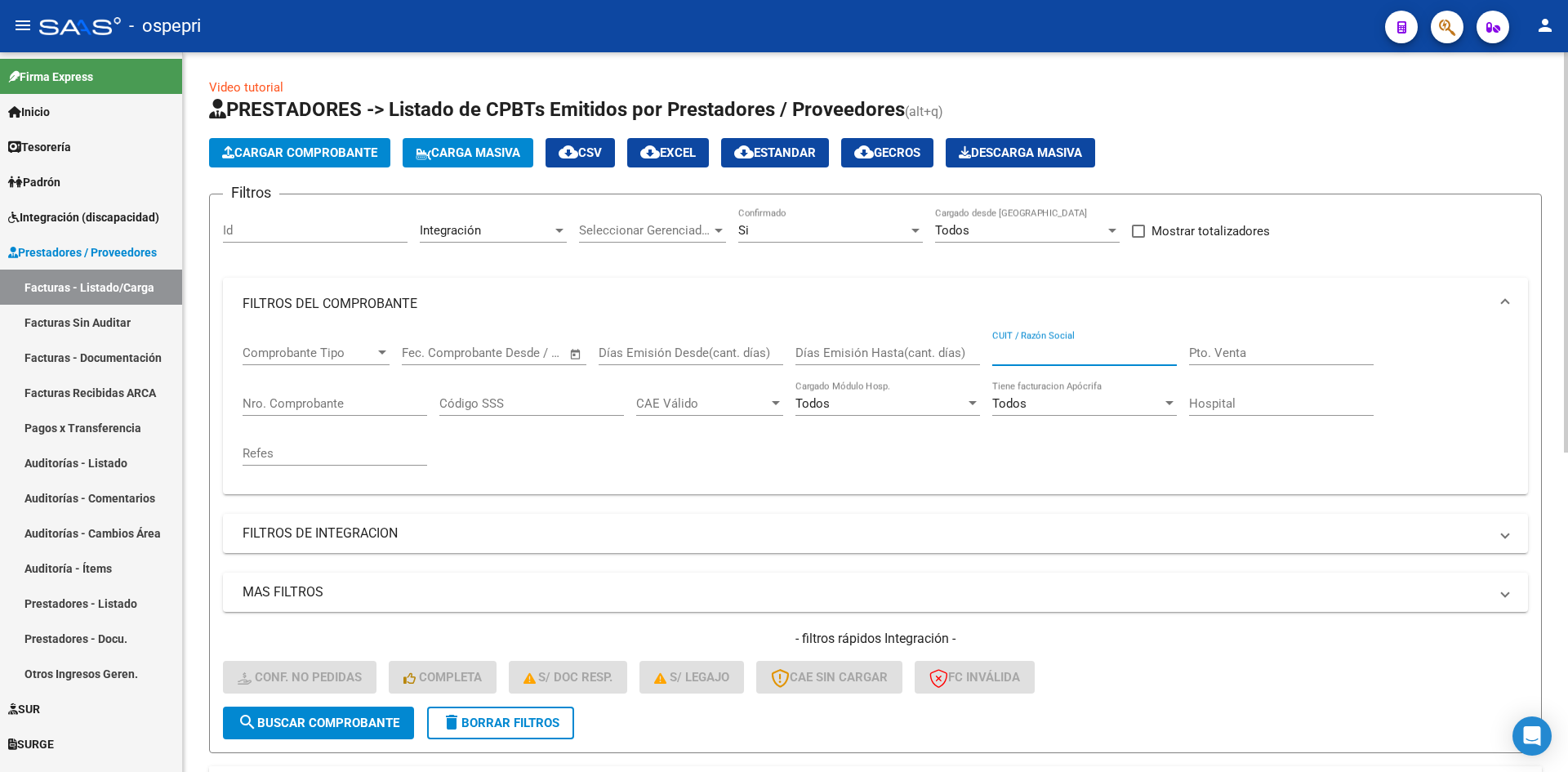
click at [1027, 351] on input "CUIT / Razón Social" at bounding box center [1084, 353] width 185 height 15
paste input "27263571954"
click at [361, 723] on span "search Buscar Comprobante" at bounding box center [318, 723] width 162 height 15
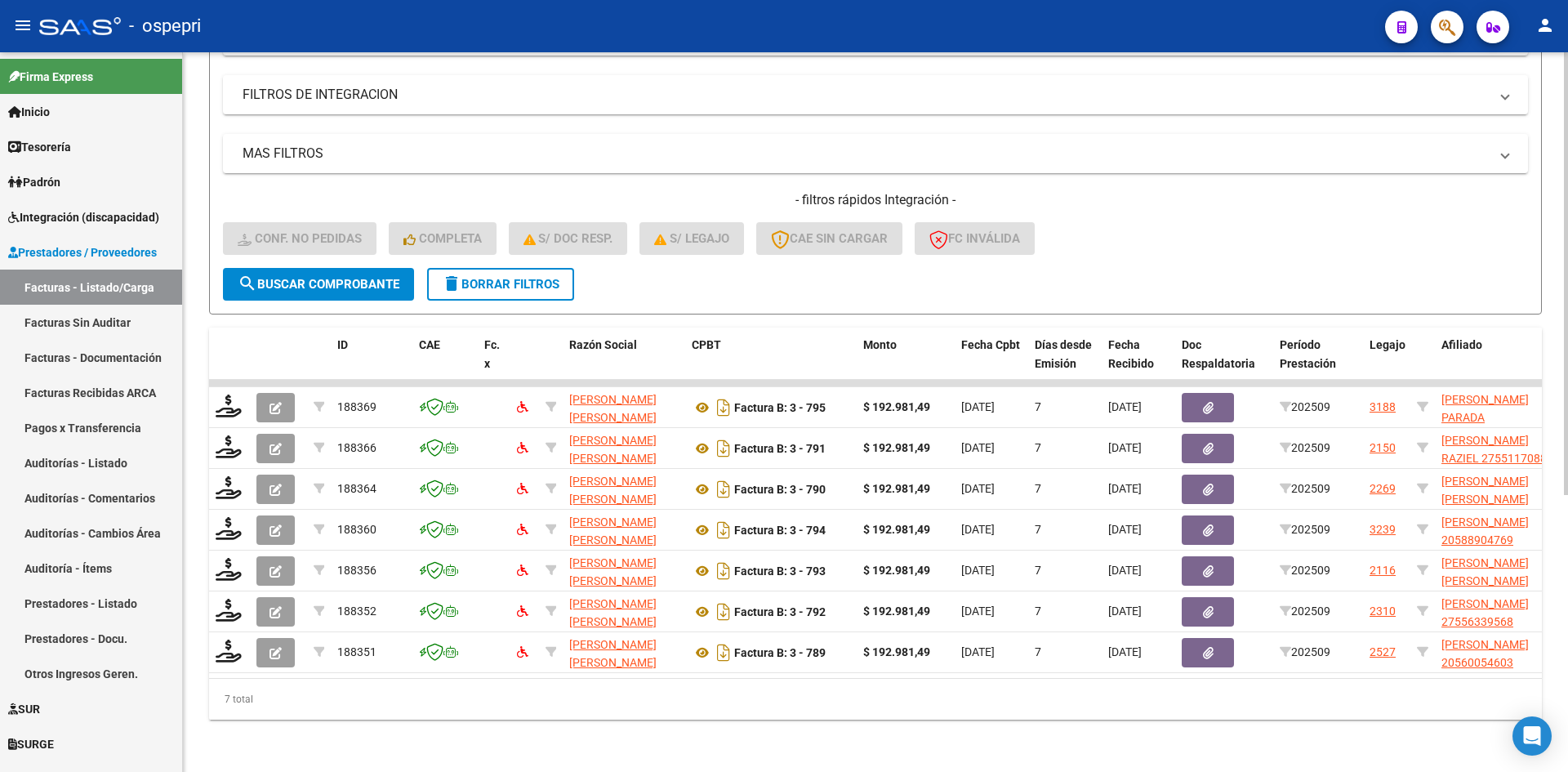
scroll to position [451, 0]
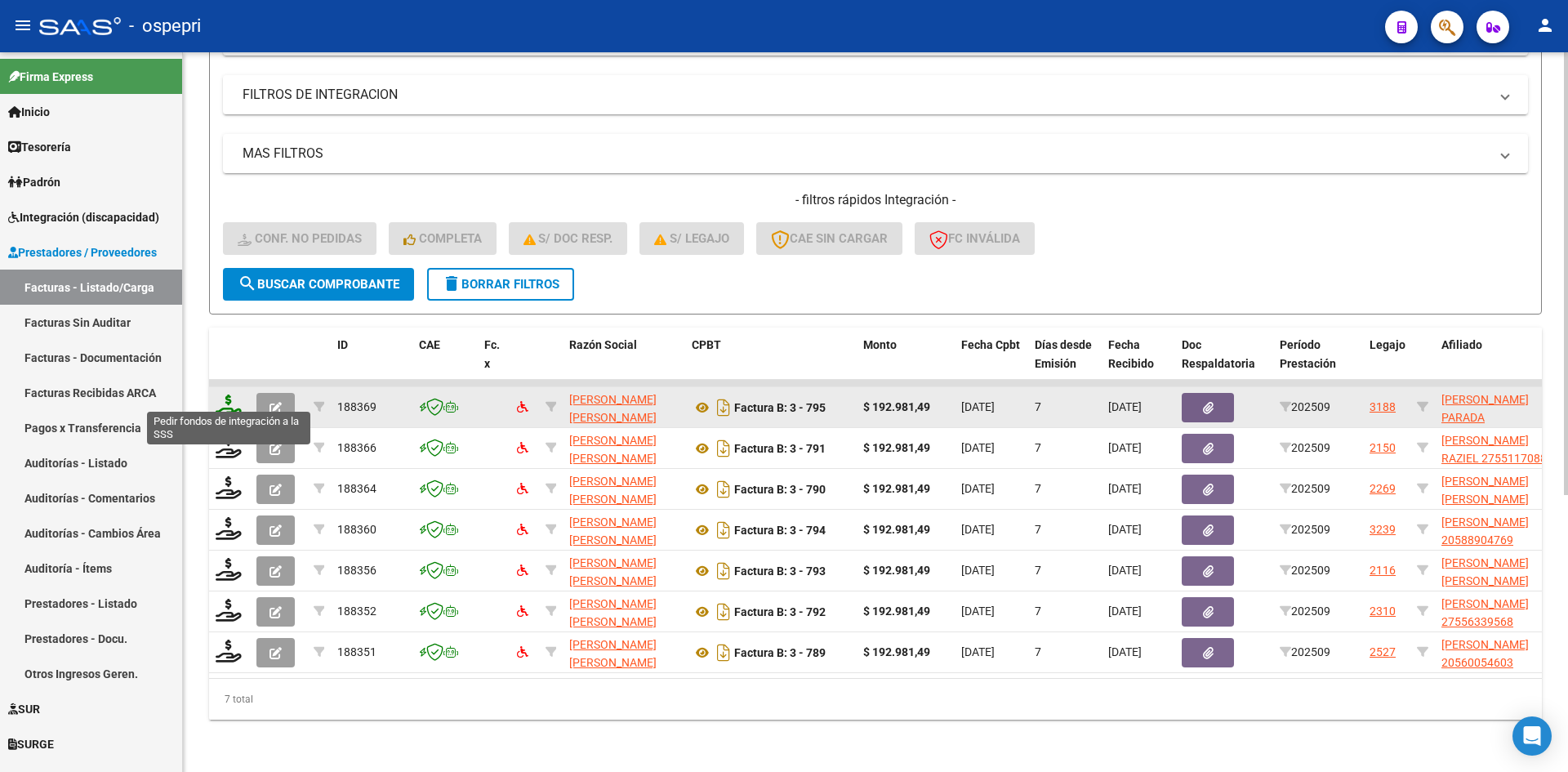
click at [223, 395] on icon at bounding box center [228, 406] width 26 height 23
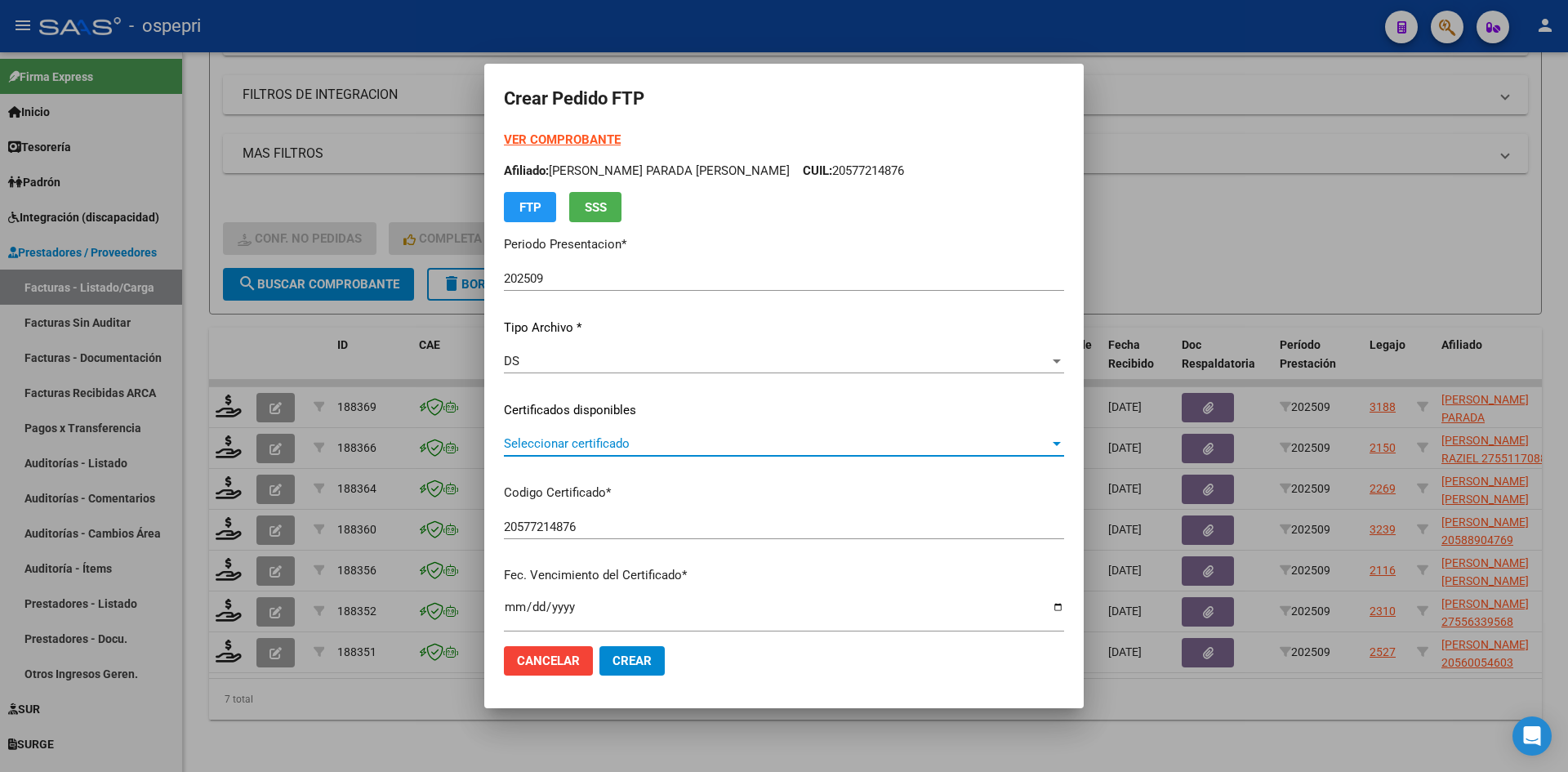
click at [638, 439] on span "Seleccionar certificado" at bounding box center [777, 444] width 545 height 15
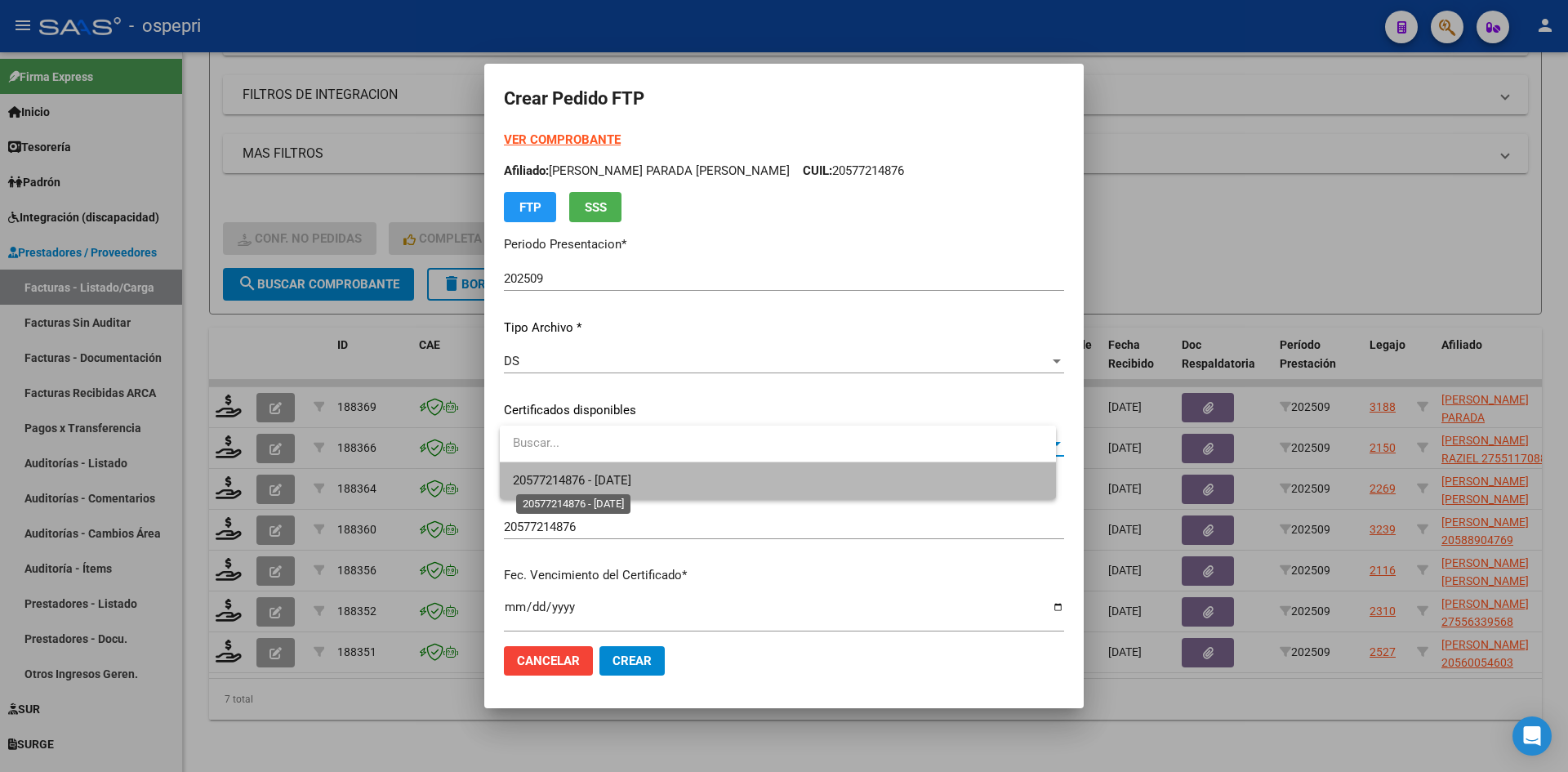
click at [631, 476] on span "20577214876 - 2028-05-01" at bounding box center [572, 481] width 118 height 15
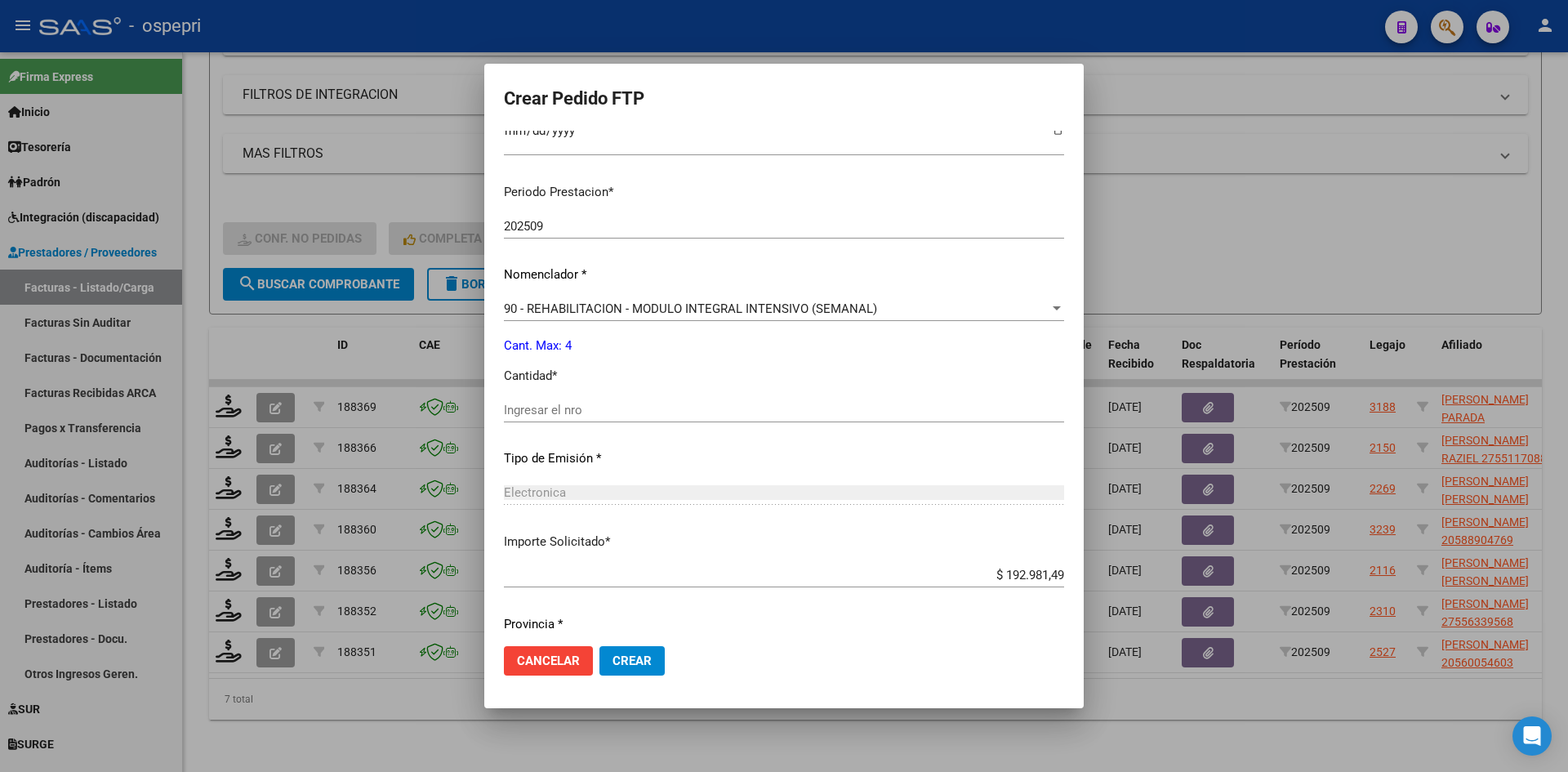
scroll to position [490, 0]
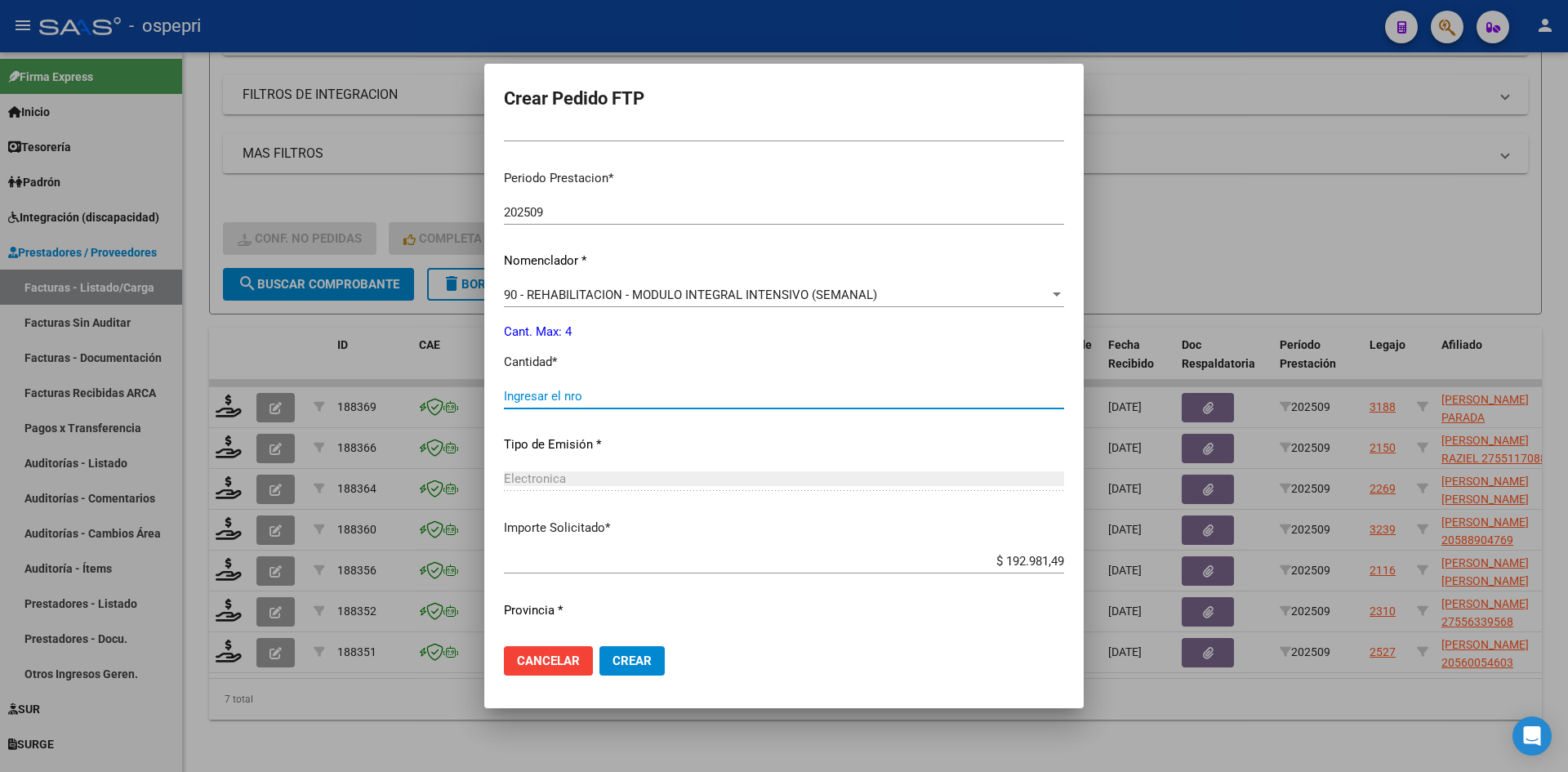
click at [606, 402] on input "Ingresar el nro" at bounding box center [784, 397] width 560 height 15
click at [637, 660] on span "Crear" at bounding box center [632, 661] width 39 height 15
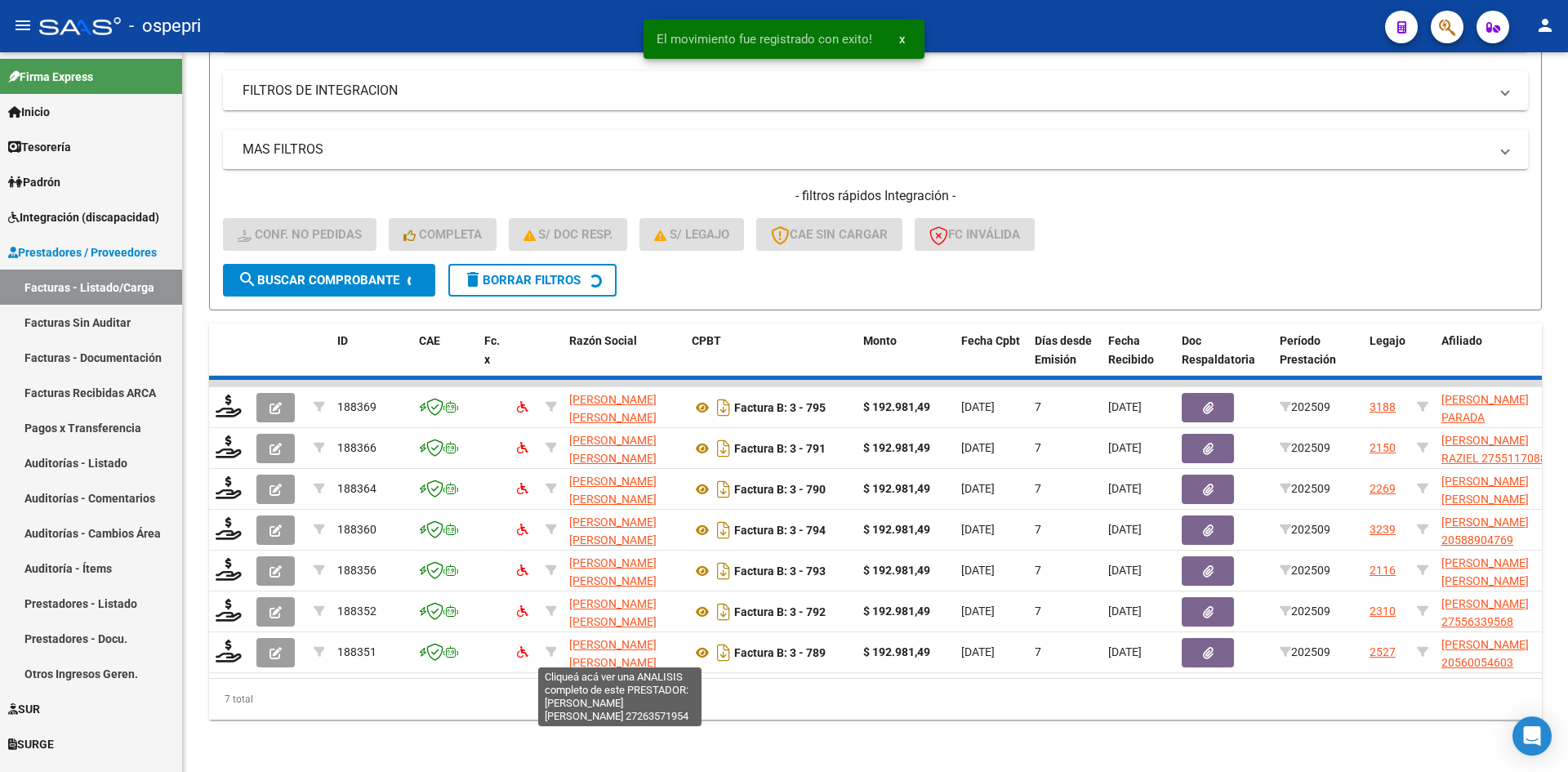
scroll to position [410, 0]
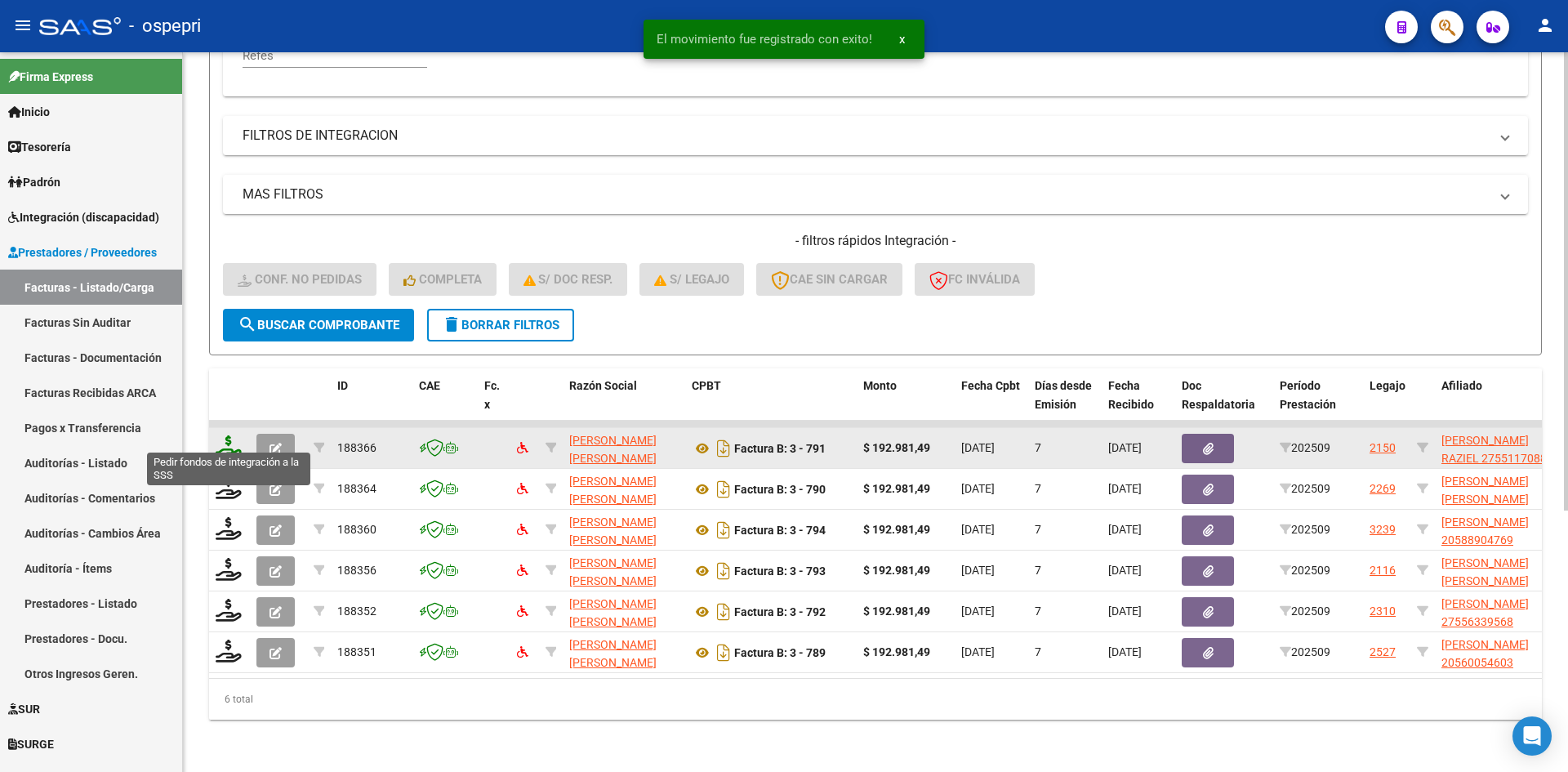
click at [228, 435] on icon at bounding box center [228, 447] width 26 height 23
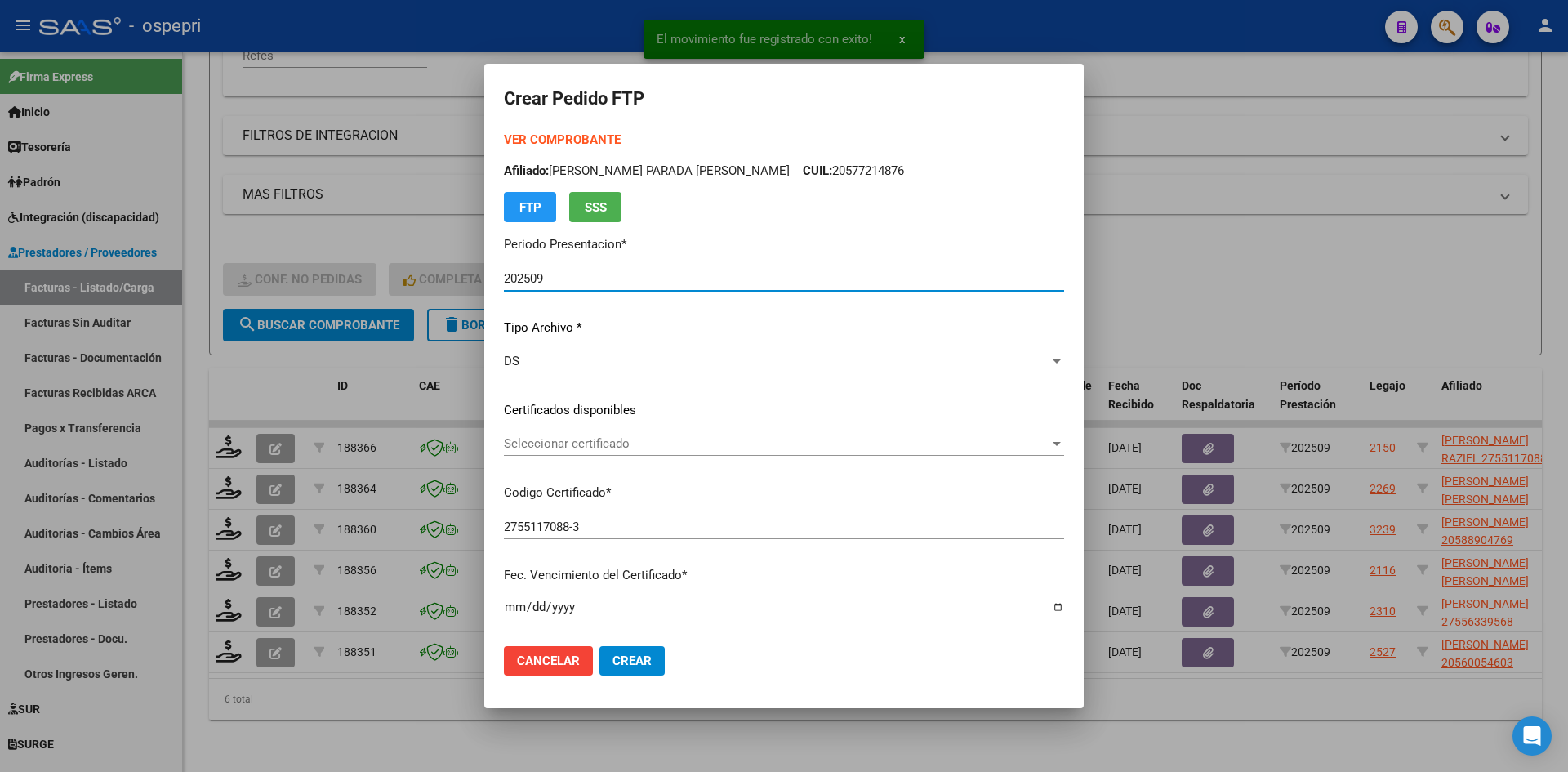
click at [595, 447] on span "Seleccionar certificado" at bounding box center [777, 444] width 545 height 15
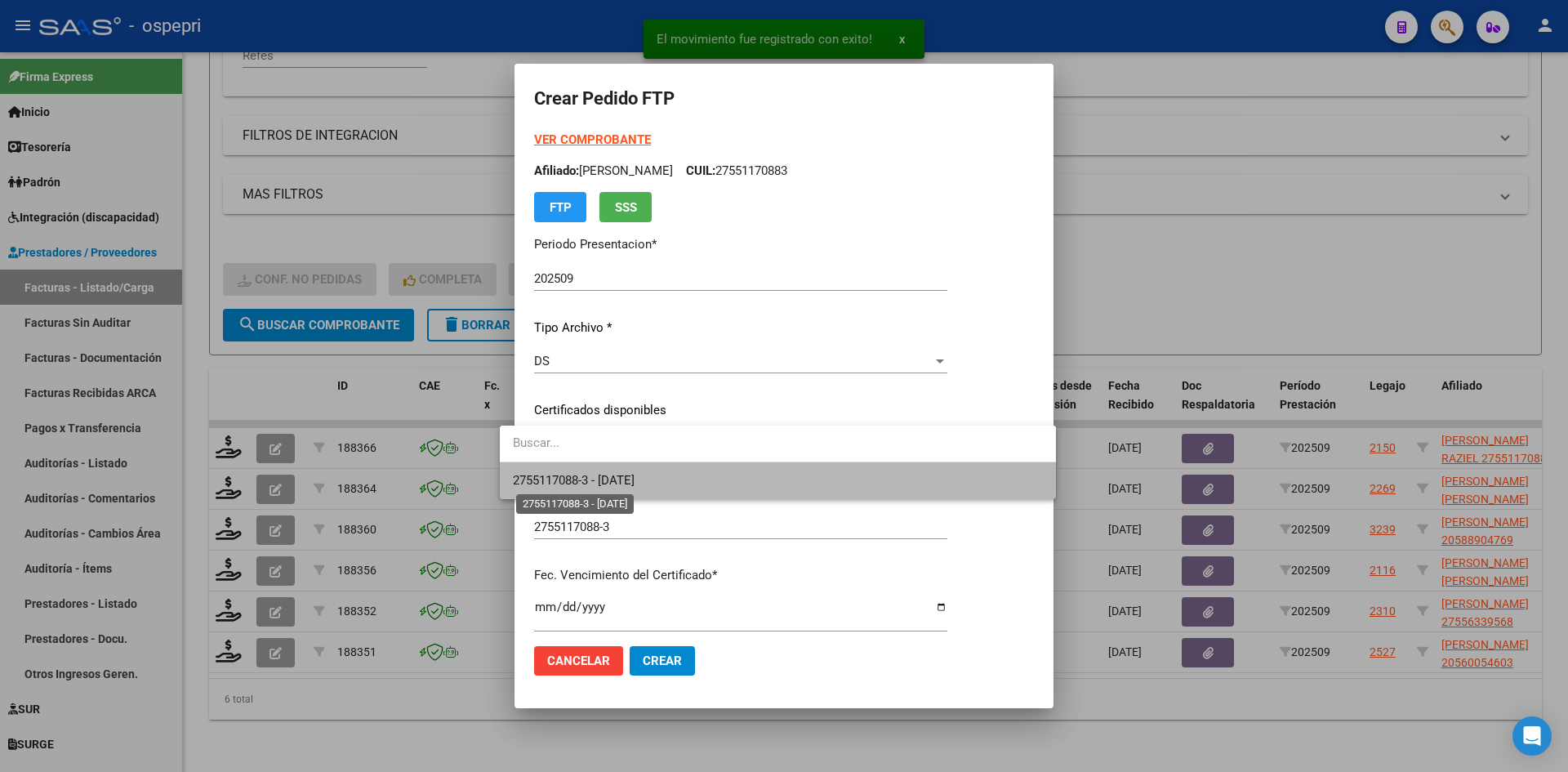
click at [634, 486] on span "2755117088-3 - 2028-10-19" at bounding box center [574, 481] width 122 height 15
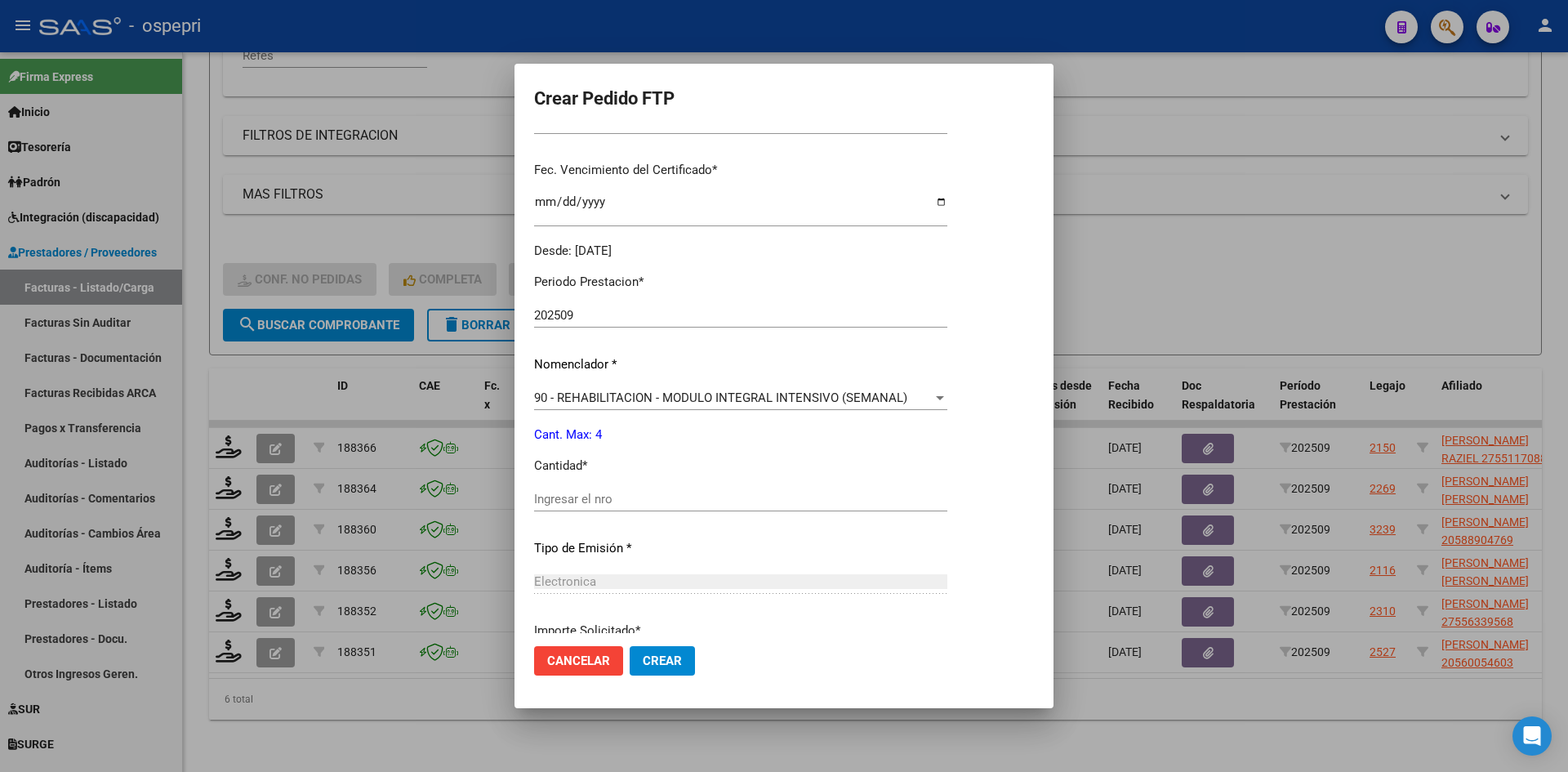
scroll to position [490, 0]
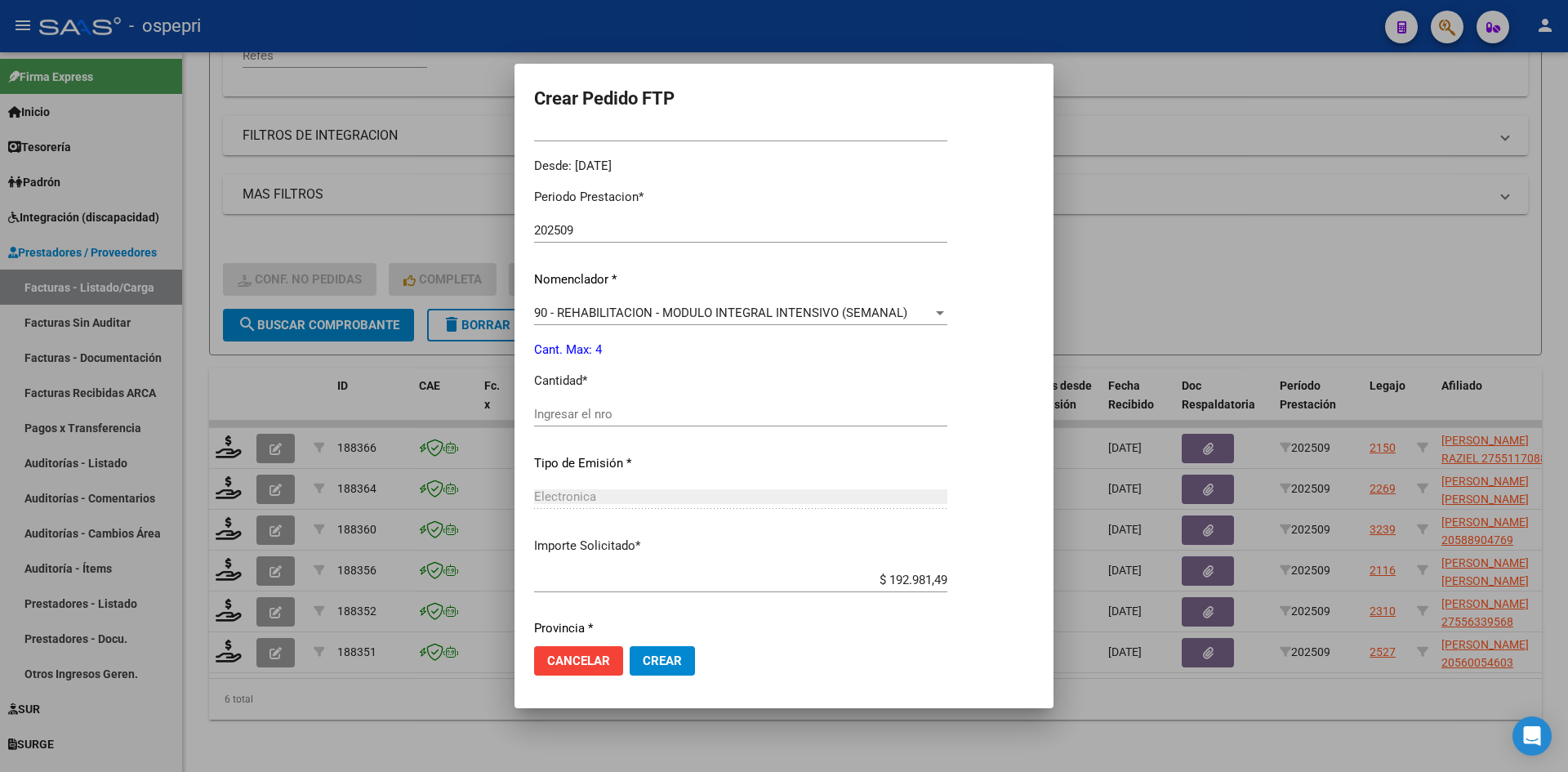
click at [743, 418] on input "Ingresar el nro" at bounding box center [741, 414] width 413 height 15
click at [668, 655] on span "Crear" at bounding box center [662, 661] width 39 height 15
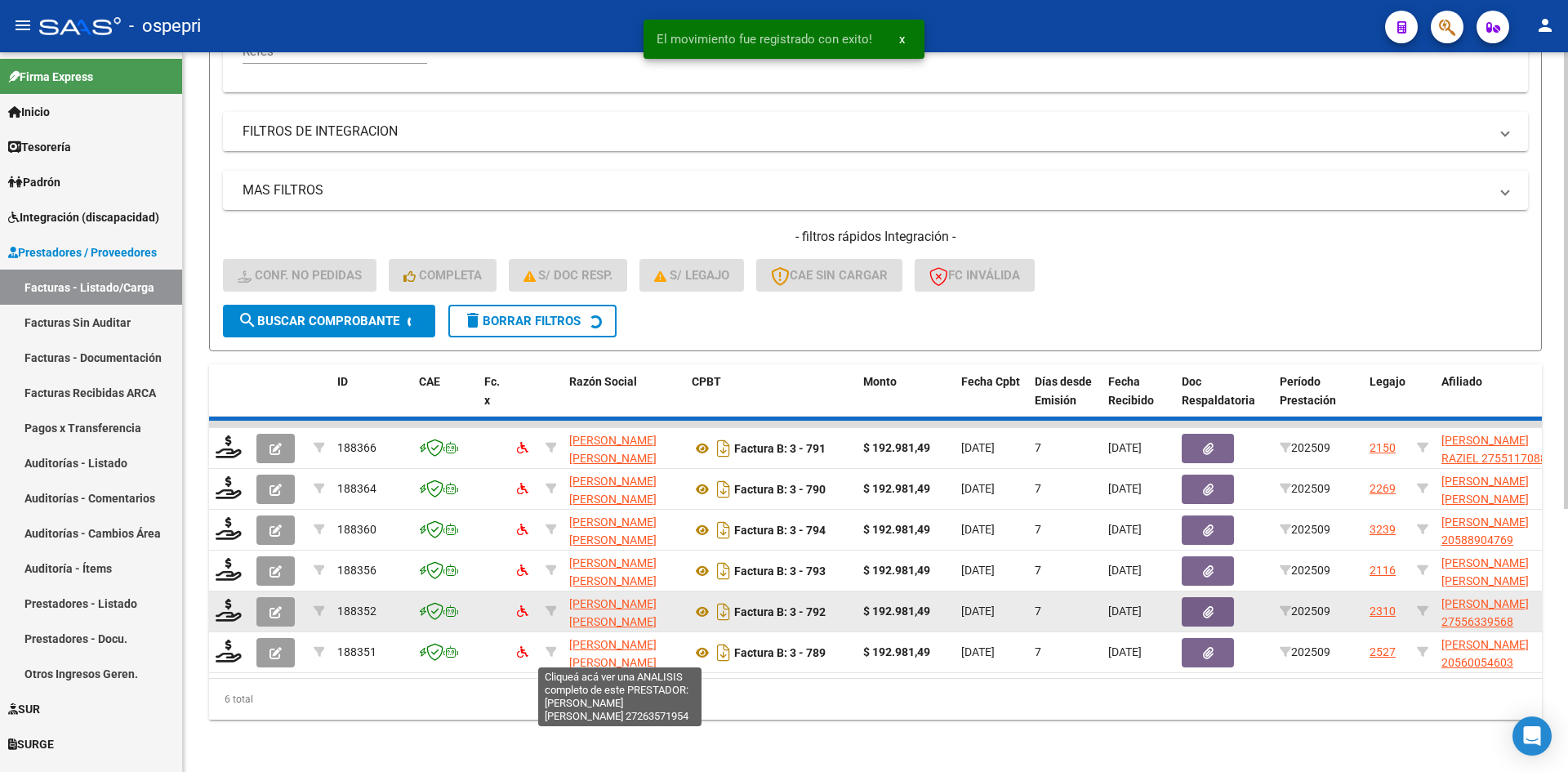
scroll to position [369, 0]
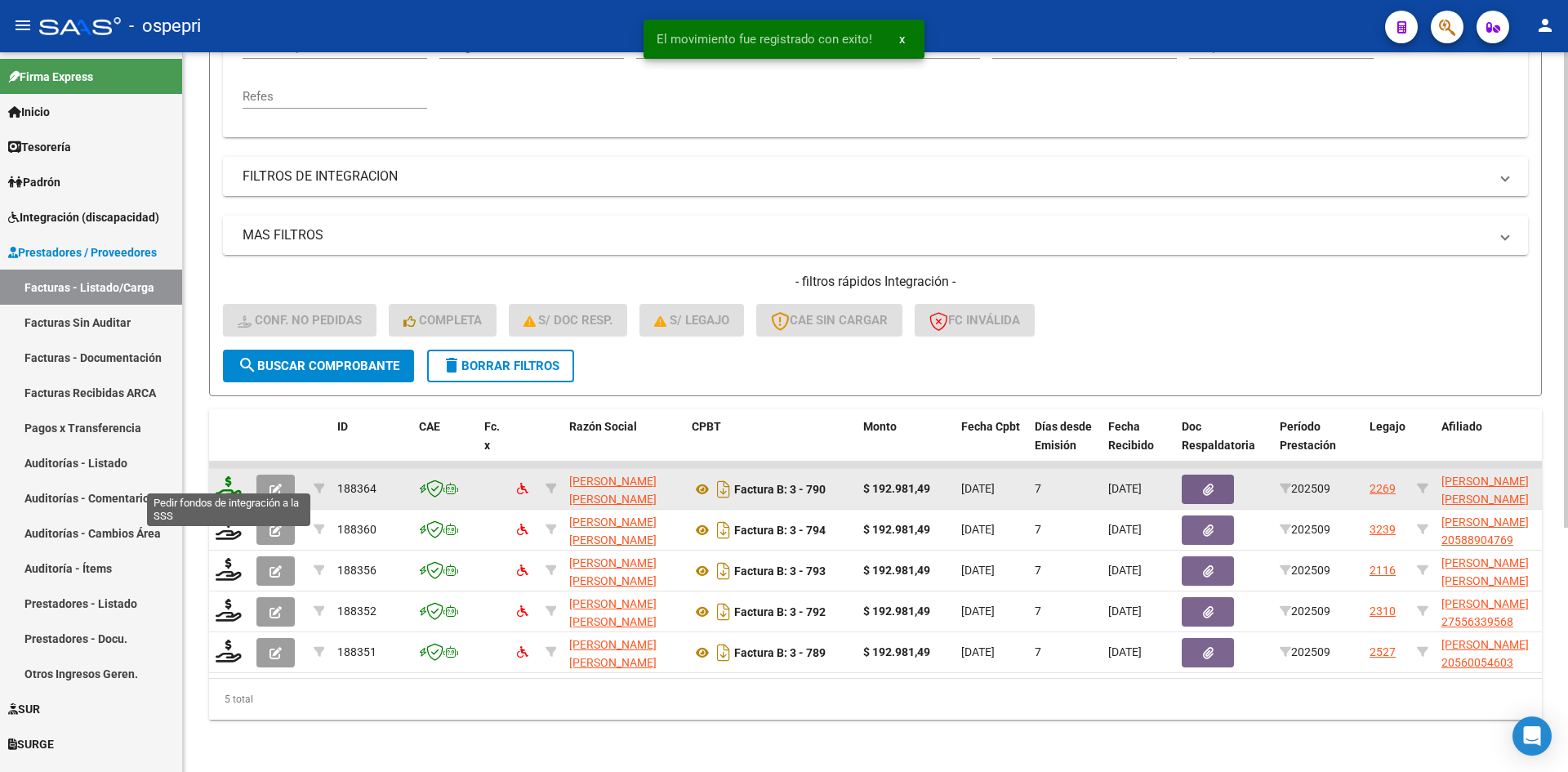
click at [226, 479] on icon at bounding box center [228, 487] width 26 height 23
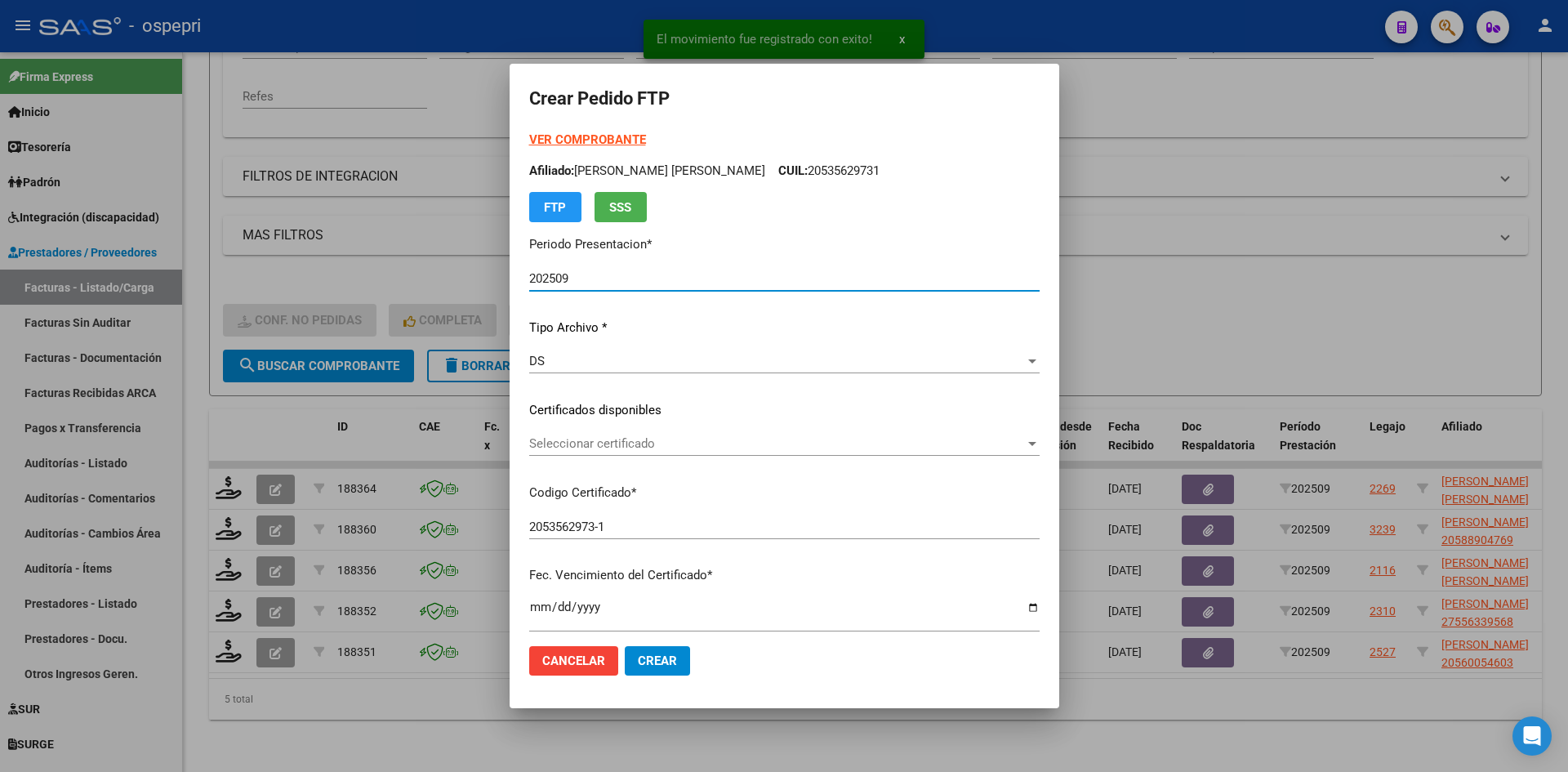
click at [683, 449] on span "Seleccionar certificado" at bounding box center [777, 444] width 496 height 15
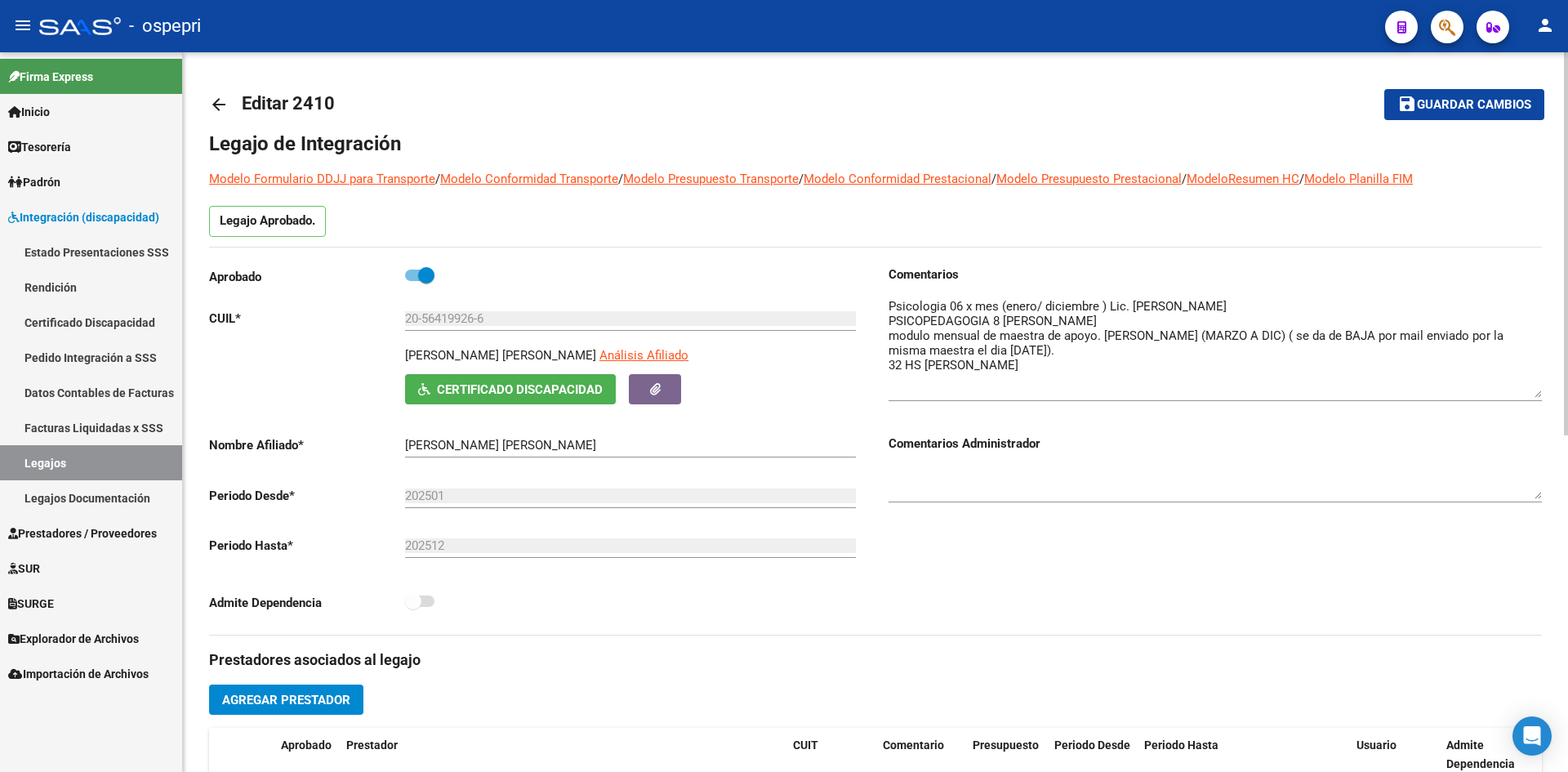
click at [208, 100] on div "arrow_back Editar 2410 save Guardar cambios Legajo de Integración Modelo Formul…" at bounding box center [876, 729] width 1385 height 1352
click at [216, 107] on mat-icon "arrow_back" at bounding box center [218, 104] width 19 height 19
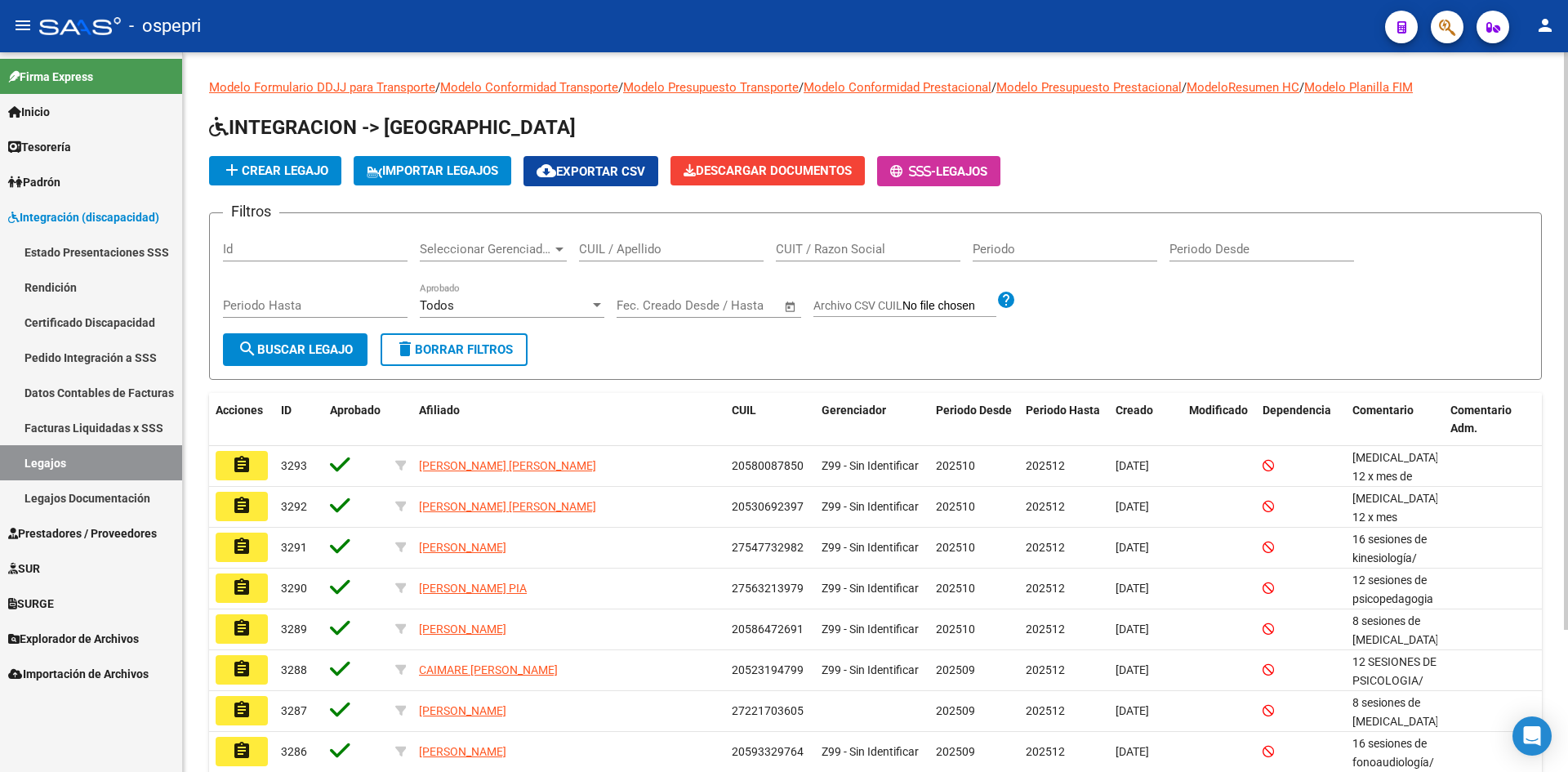
click at [599, 249] on input "CUIL / Apellido" at bounding box center [671, 250] width 185 height 15
type input "52315766"
click at [345, 362] on button "search Buscar Legajo" at bounding box center [295, 349] width 144 height 32
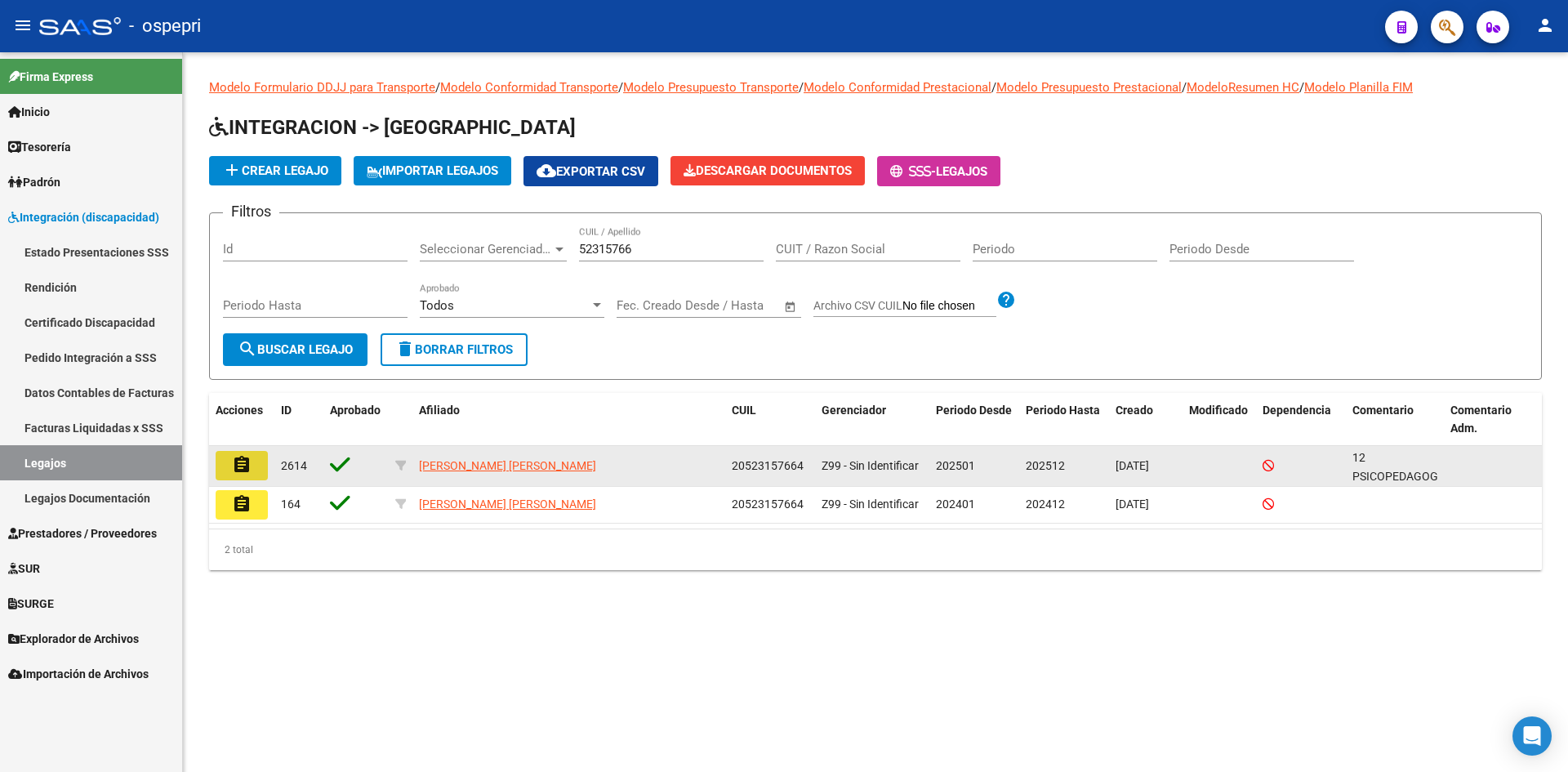
click at [249, 469] on mat-icon "assignment" at bounding box center [241, 464] width 19 height 19
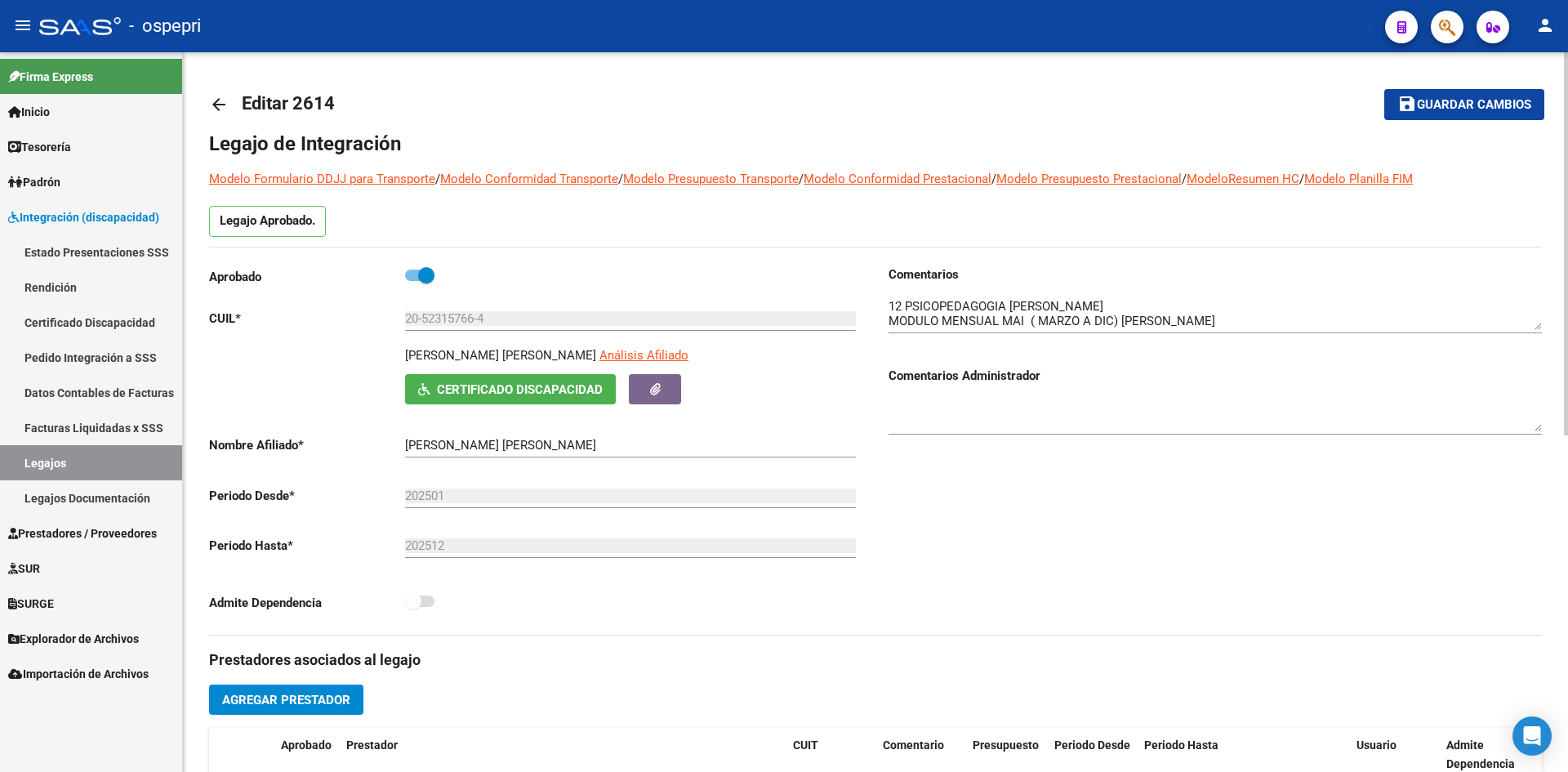
click at [218, 99] on mat-icon "arrow_back" at bounding box center [218, 104] width 19 height 19
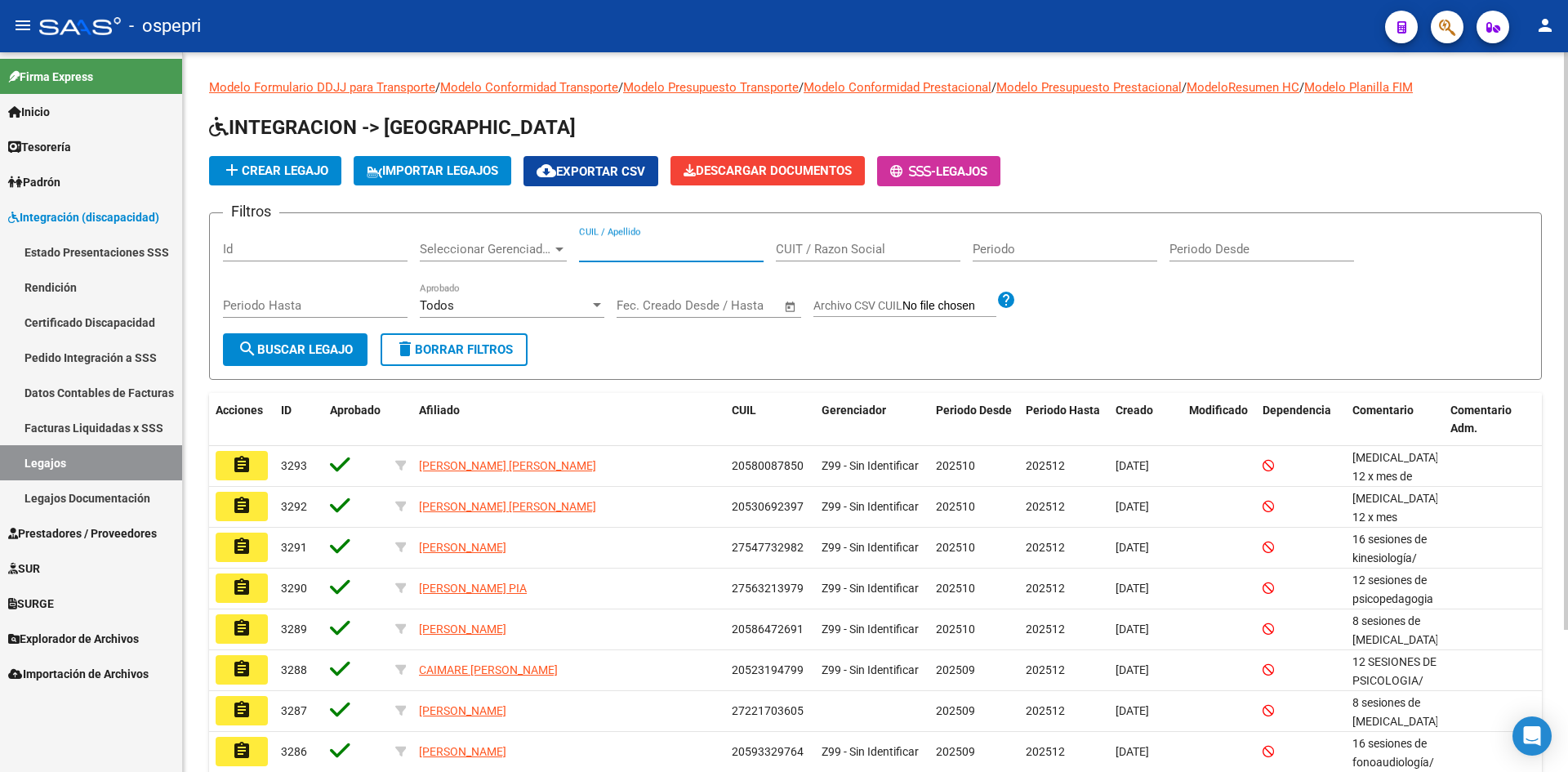
click at [623, 250] on input "CUIL / Apellido" at bounding box center [671, 250] width 185 height 15
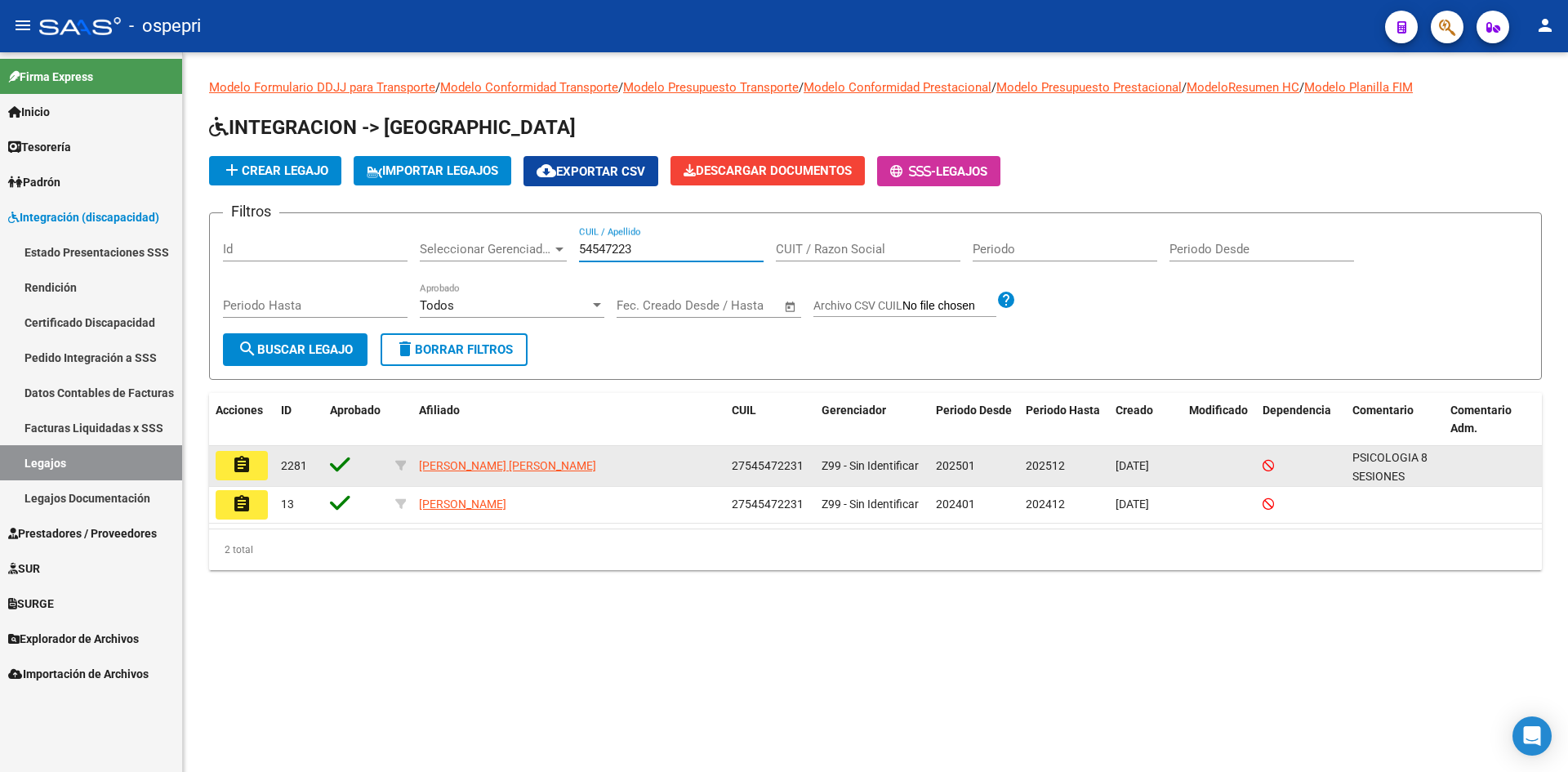
type input "54547223"
click at [250, 472] on mat-icon "assignment" at bounding box center [241, 464] width 19 height 19
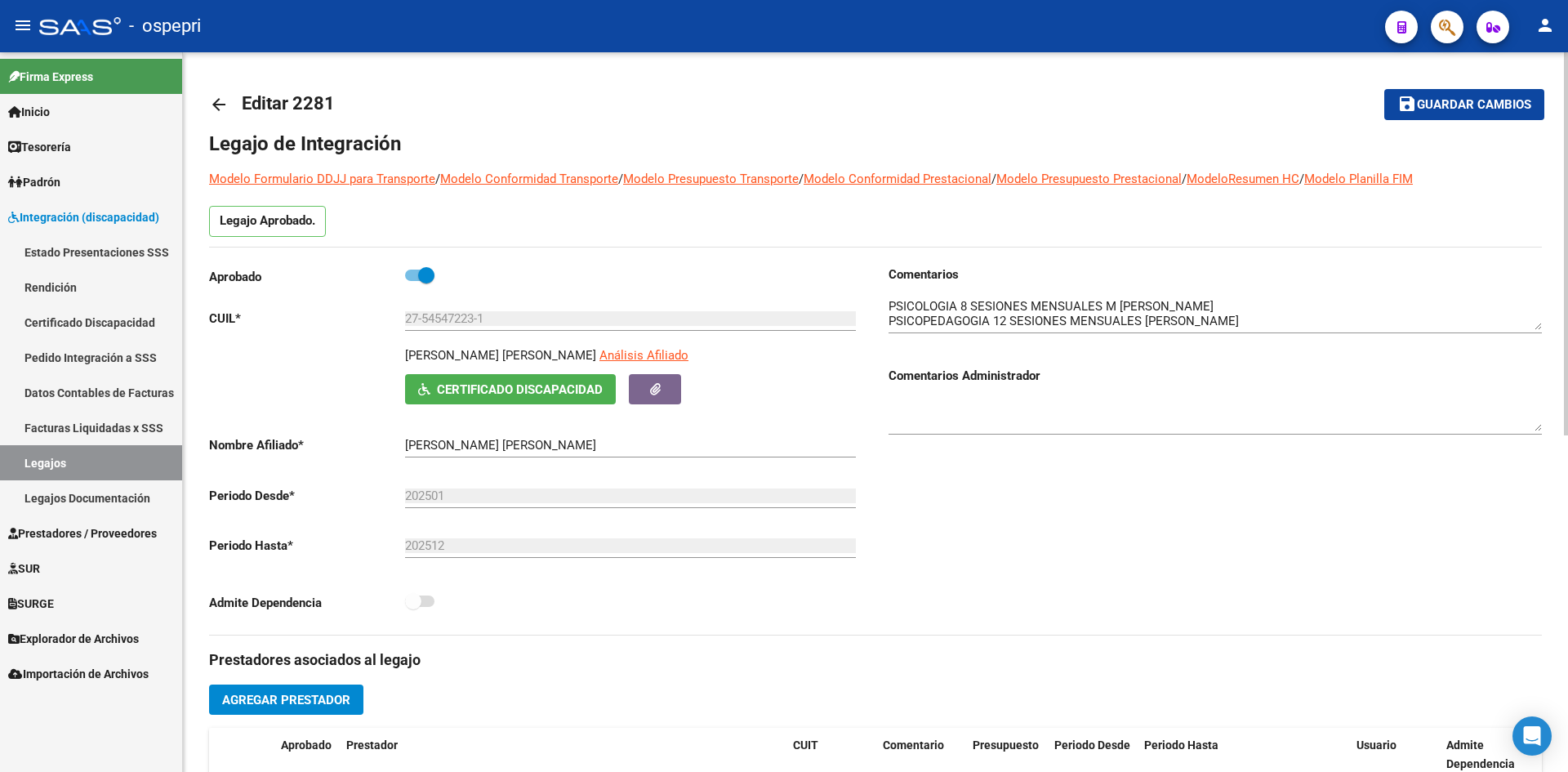
click at [222, 106] on mat-icon "arrow_back" at bounding box center [218, 104] width 19 height 19
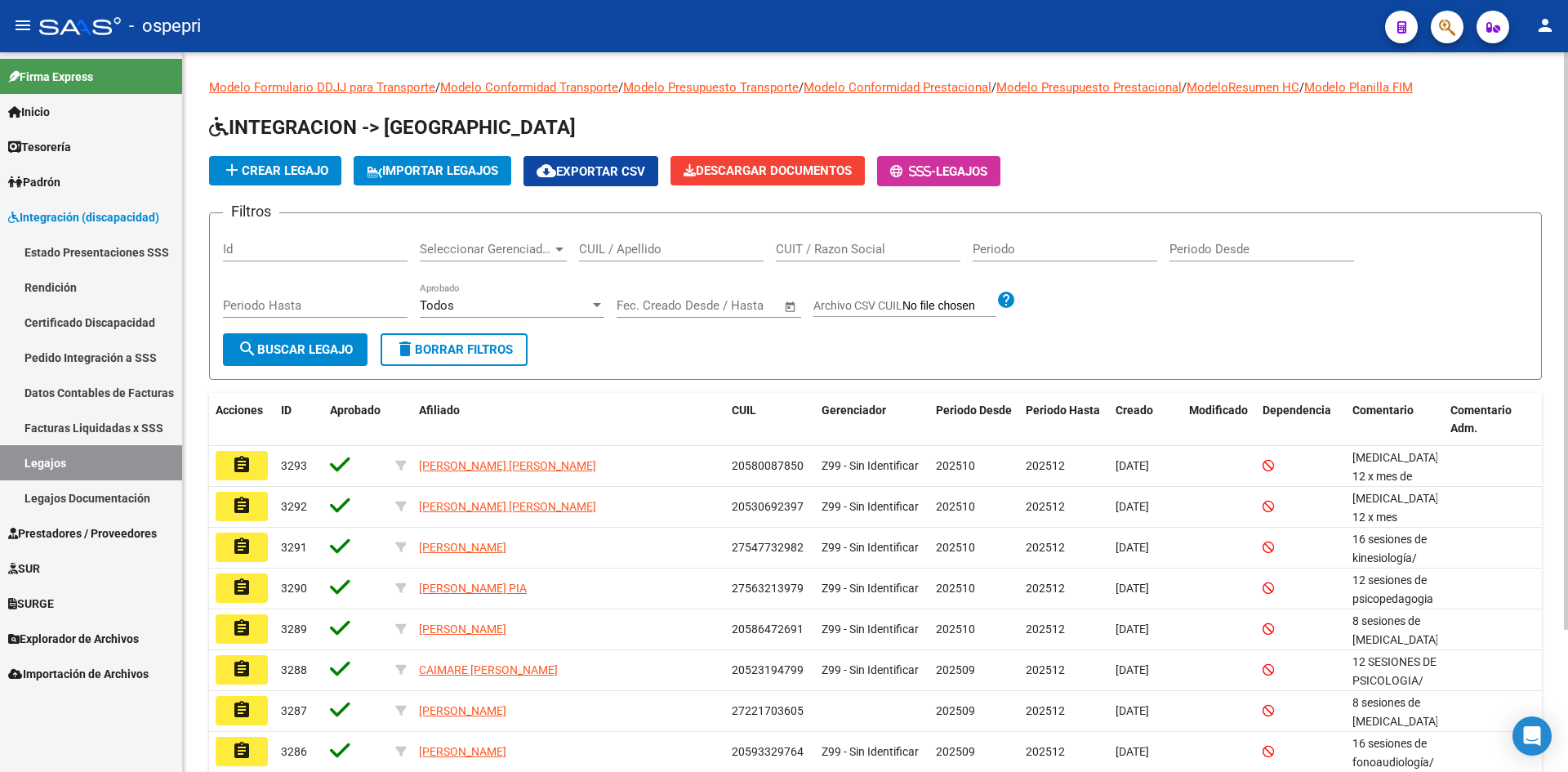
click at [654, 240] on div "CUIL / Apellido" at bounding box center [671, 244] width 185 height 35
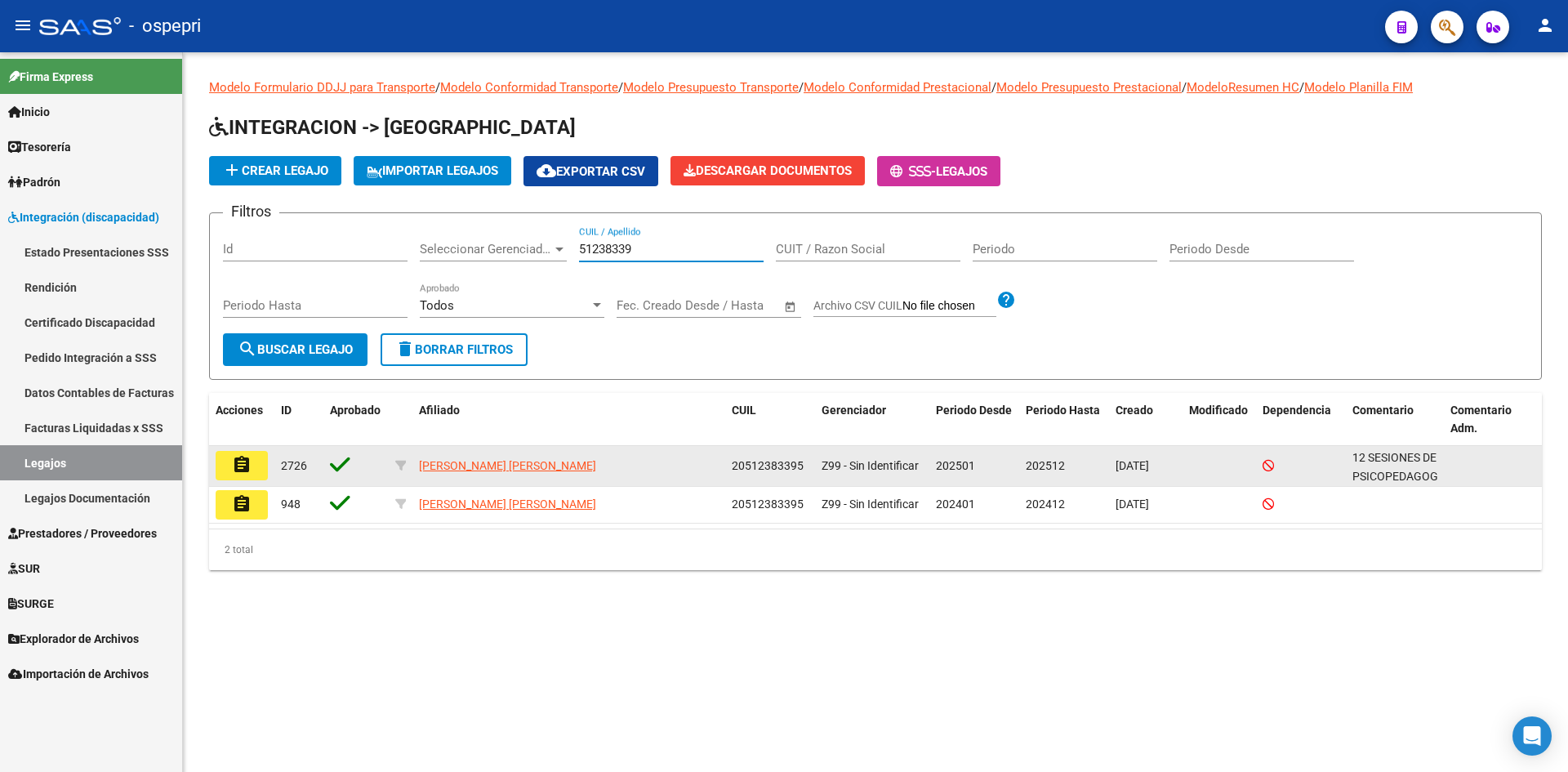
type input "51238339"
click at [247, 472] on mat-icon "assignment" at bounding box center [241, 464] width 19 height 19
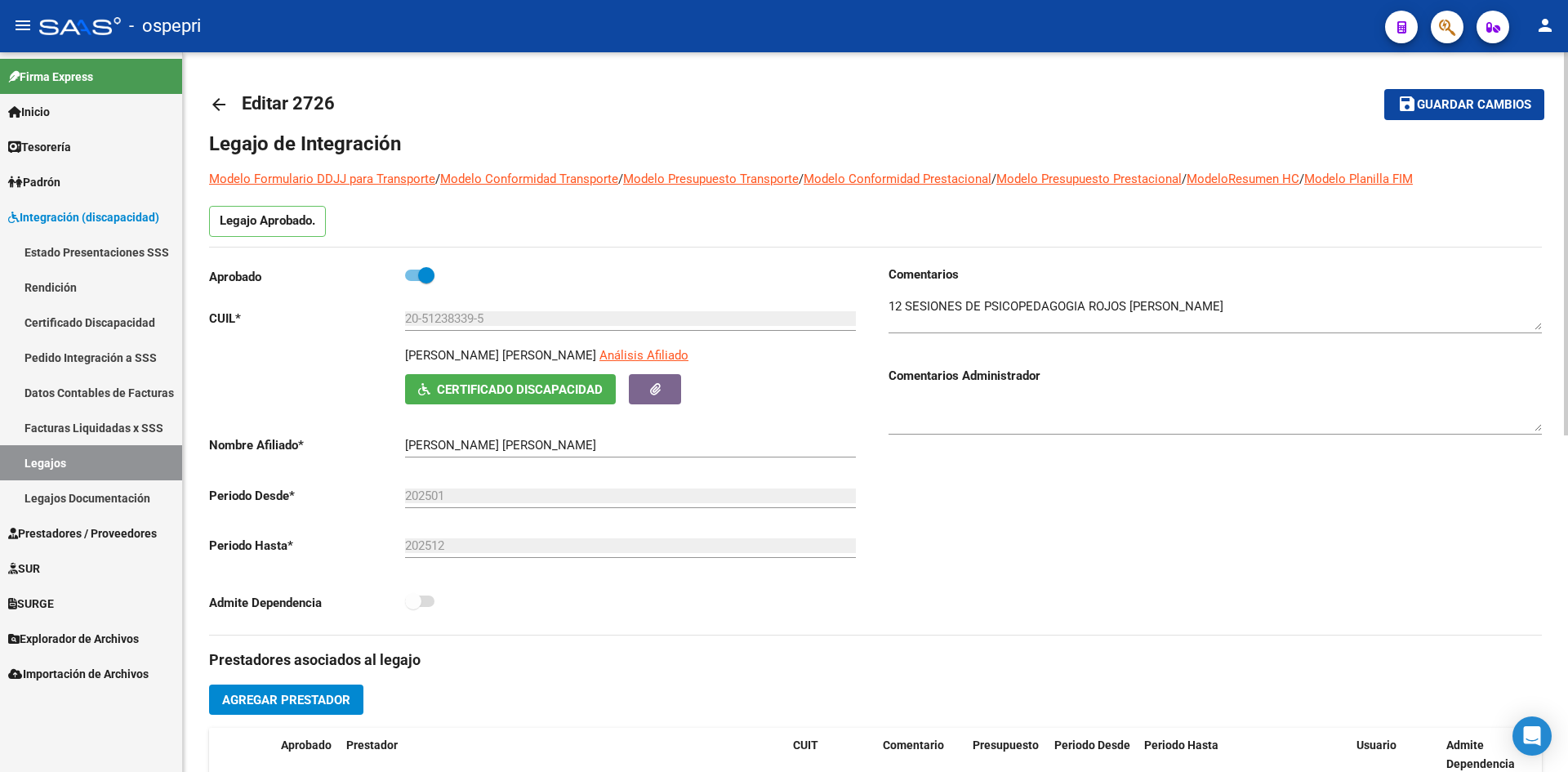
click at [214, 94] on mat-icon "arrow_back" at bounding box center [218, 104] width 19 height 19
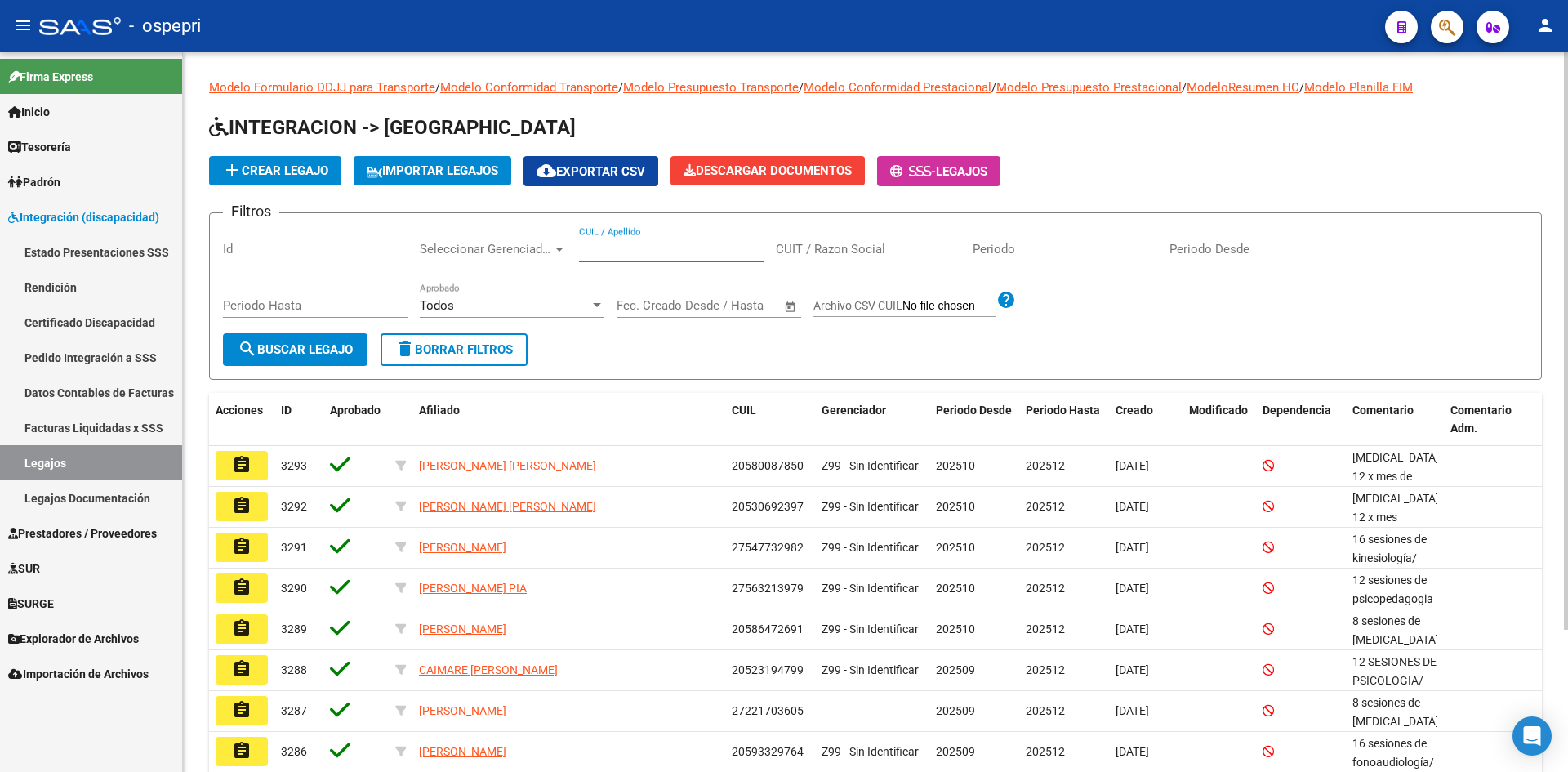
click at [641, 242] on input "CUIL / Apellido" at bounding box center [671, 250] width 185 height 15
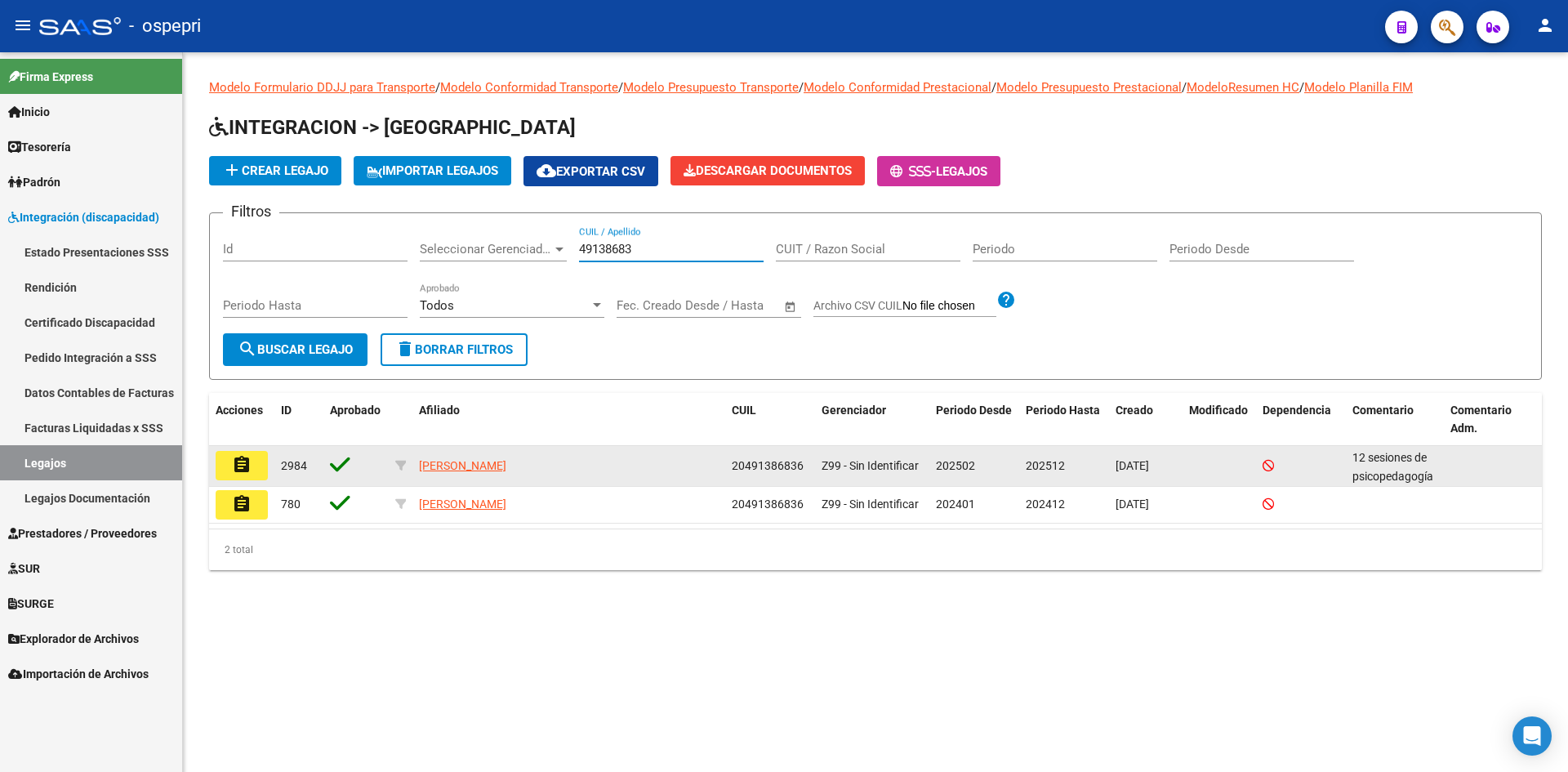
type input "49138683"
click at [242, 470] on mat-icon "assignment" at bounding box center [241, 464] width 19 height 19
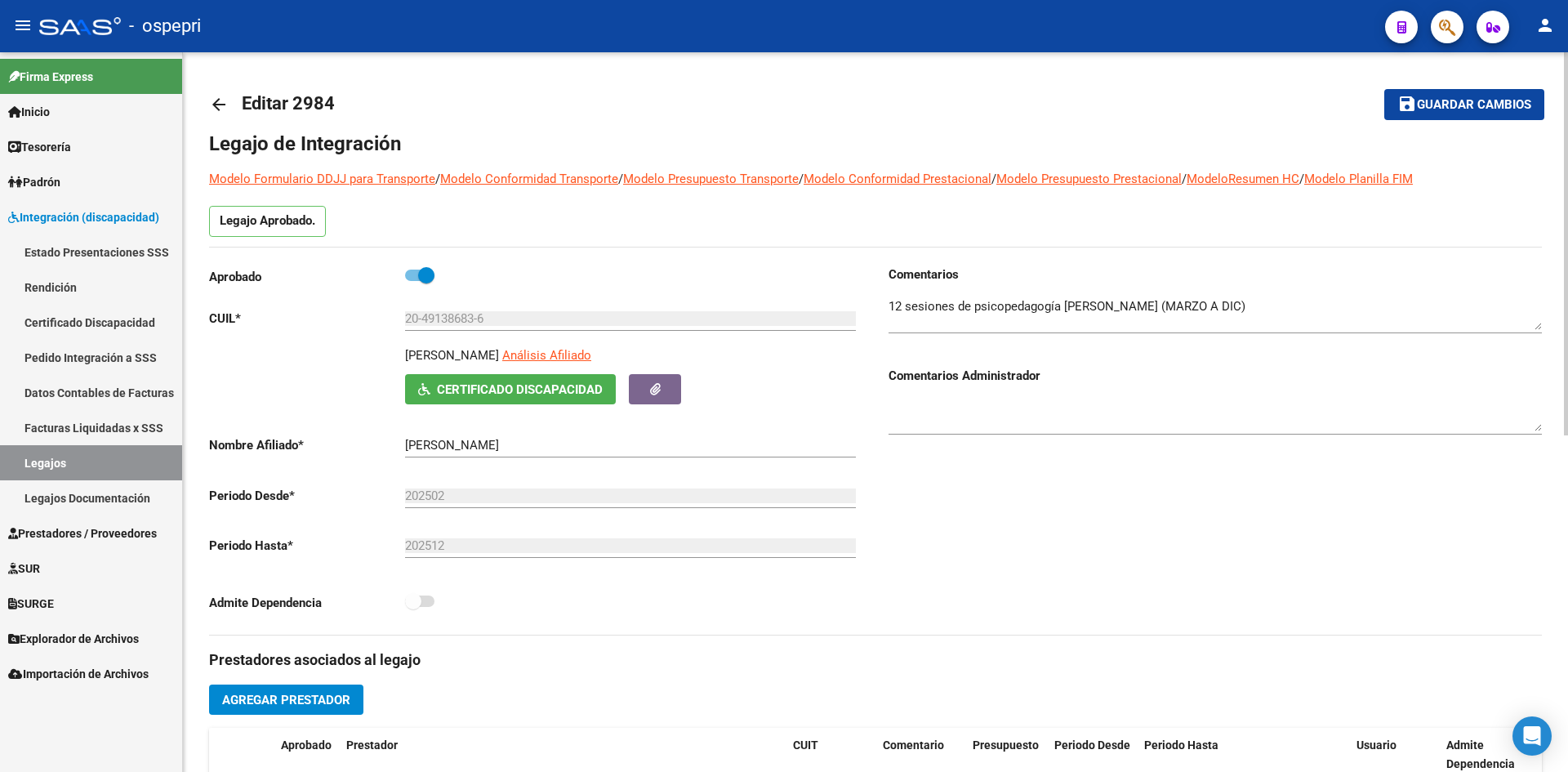
click at [214, 96] on mat-icon "arrow_back" at bounding box center [218, 104] width 19 height 19
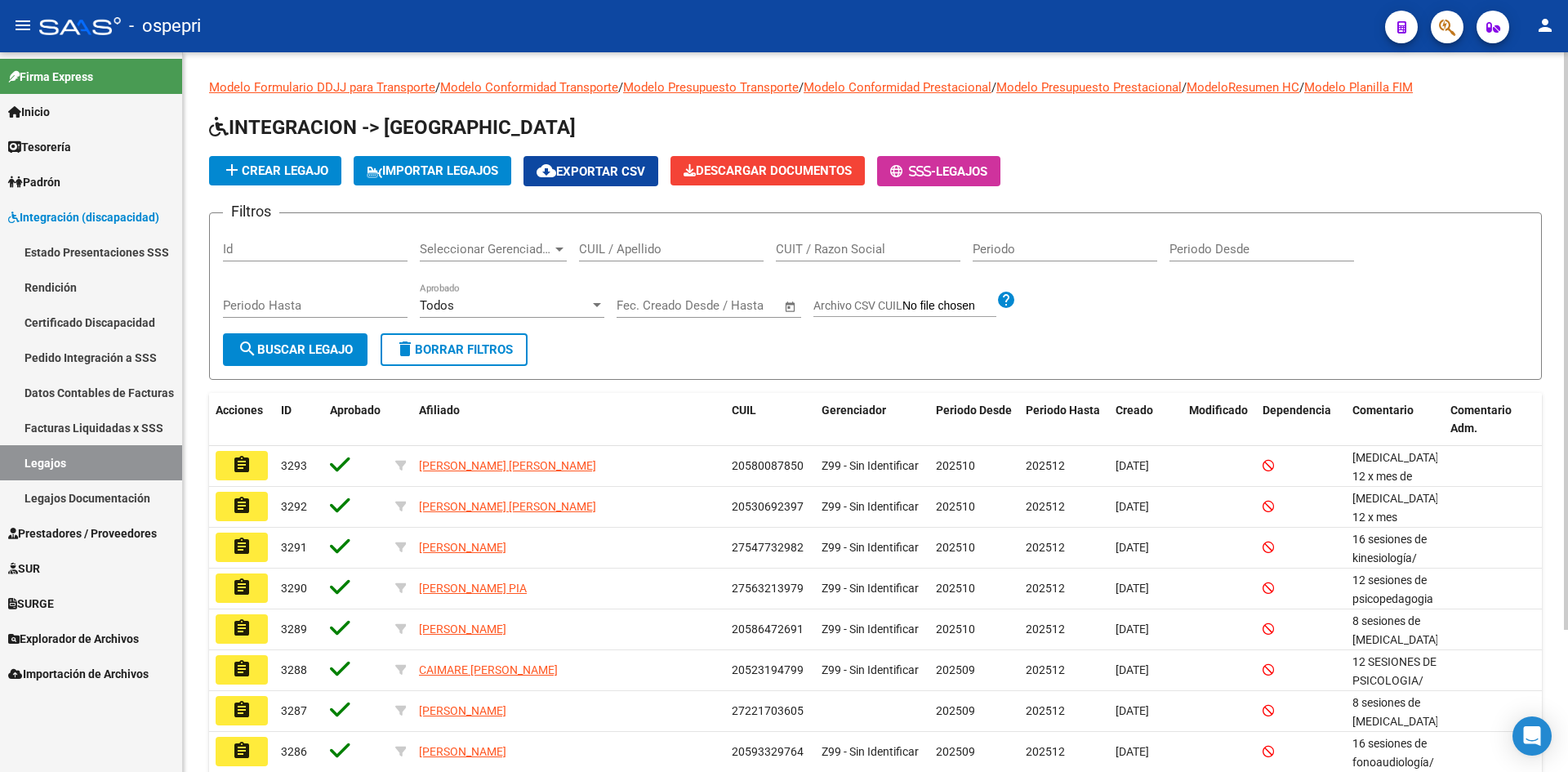
click at [602, 245] on input "CUIL / Apellido" at bounding box center [671, 250] width 185 height 15
type input "57126395"
click at [325, 352] on span "search Buscar Legajo" at bounding box center [295, 349] width 116 height 15
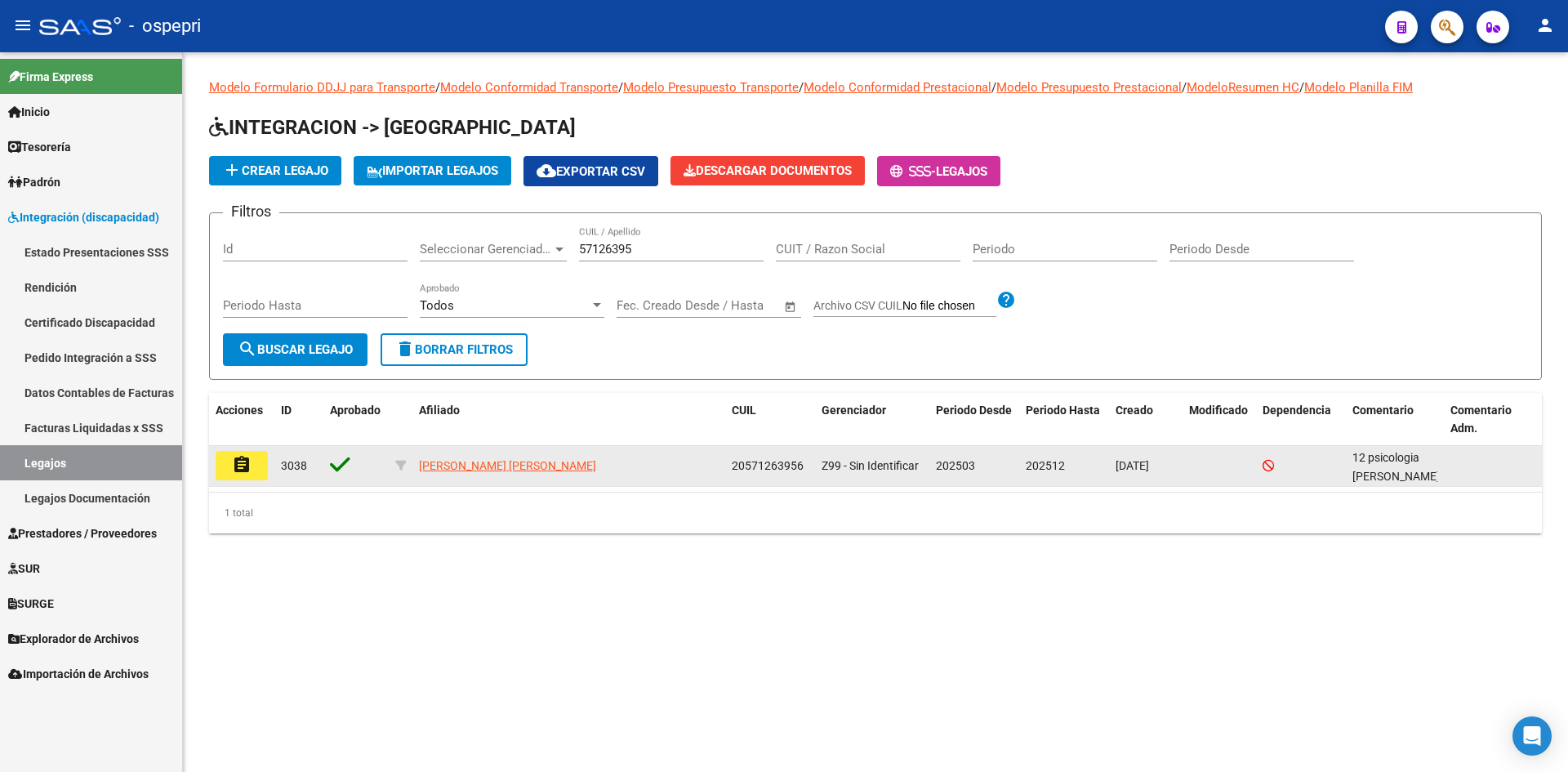
click at [255, 466] on button "assignment" at bounding box center [241, 466] width 53 height 30
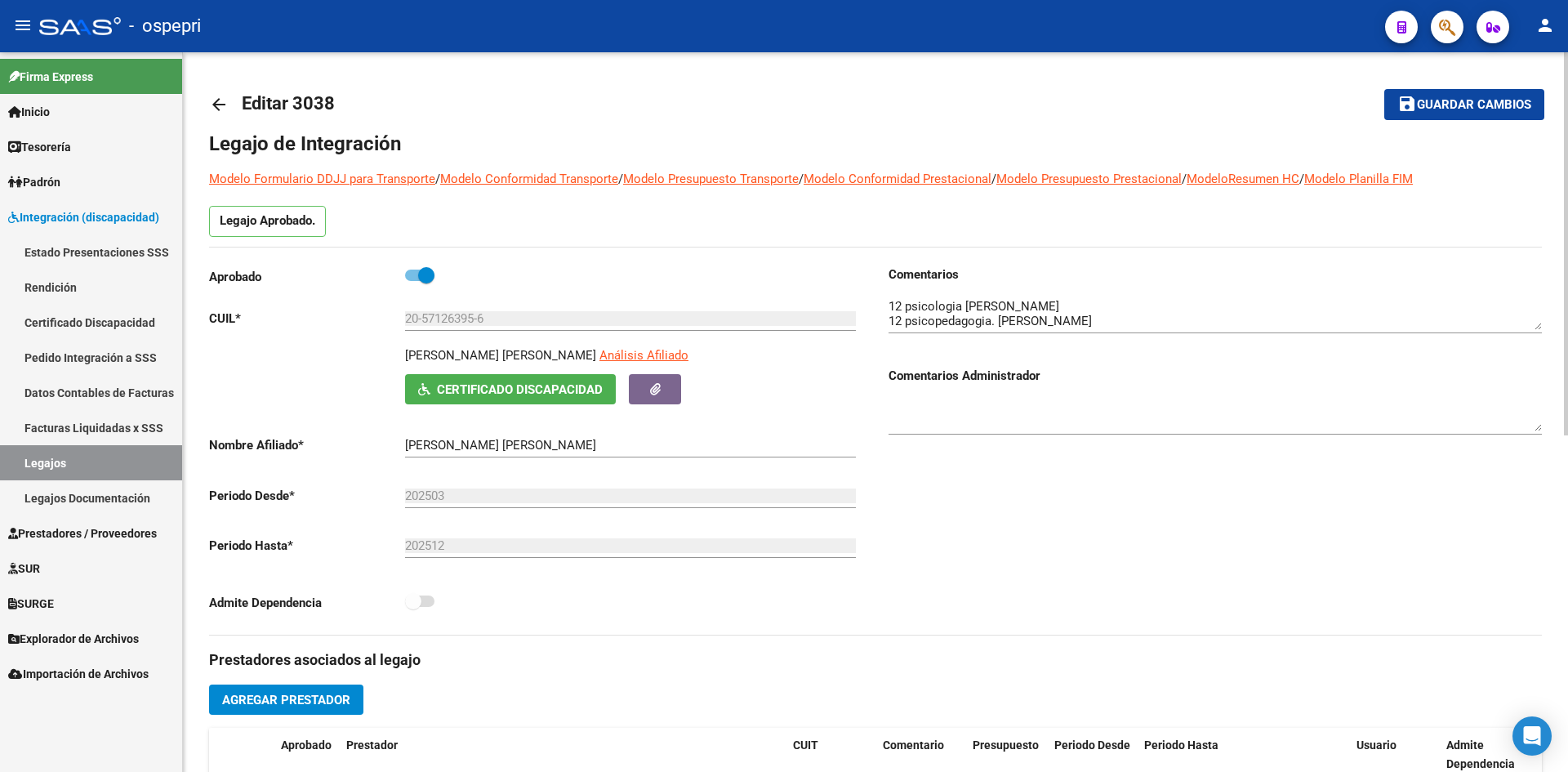
click at [227, 102] on mat-icon "arrow_back" at bounding box center [218, 104] width 19 height 19
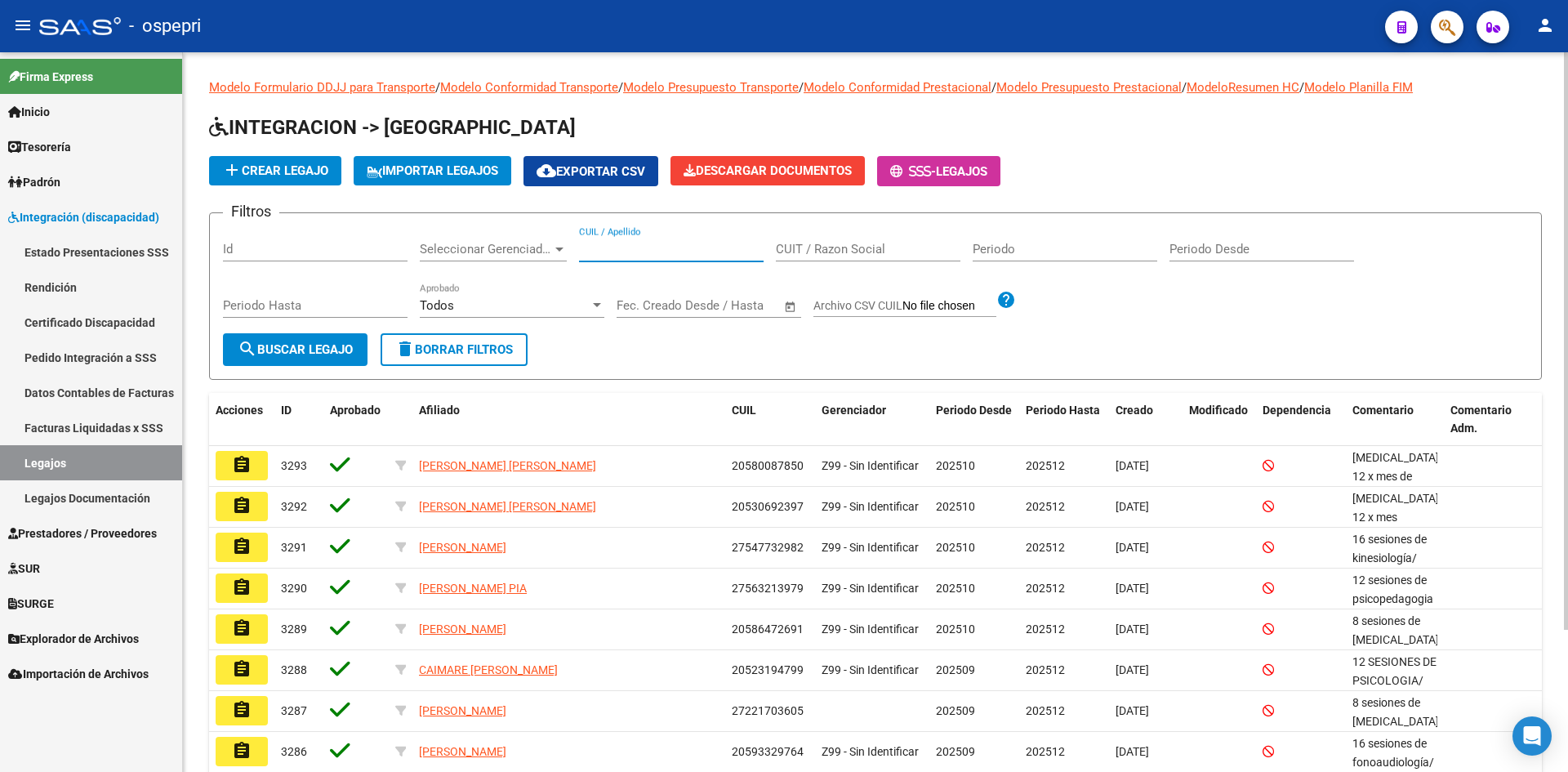
click at [638, 249] on input "CUIL / Apellido" at bounding box center [671, 250] width 185 height 15
type input "47471001"
click at [333, 342] on span "search Buscar Legajo" at bounding box center [295, 349] width 116 height 15
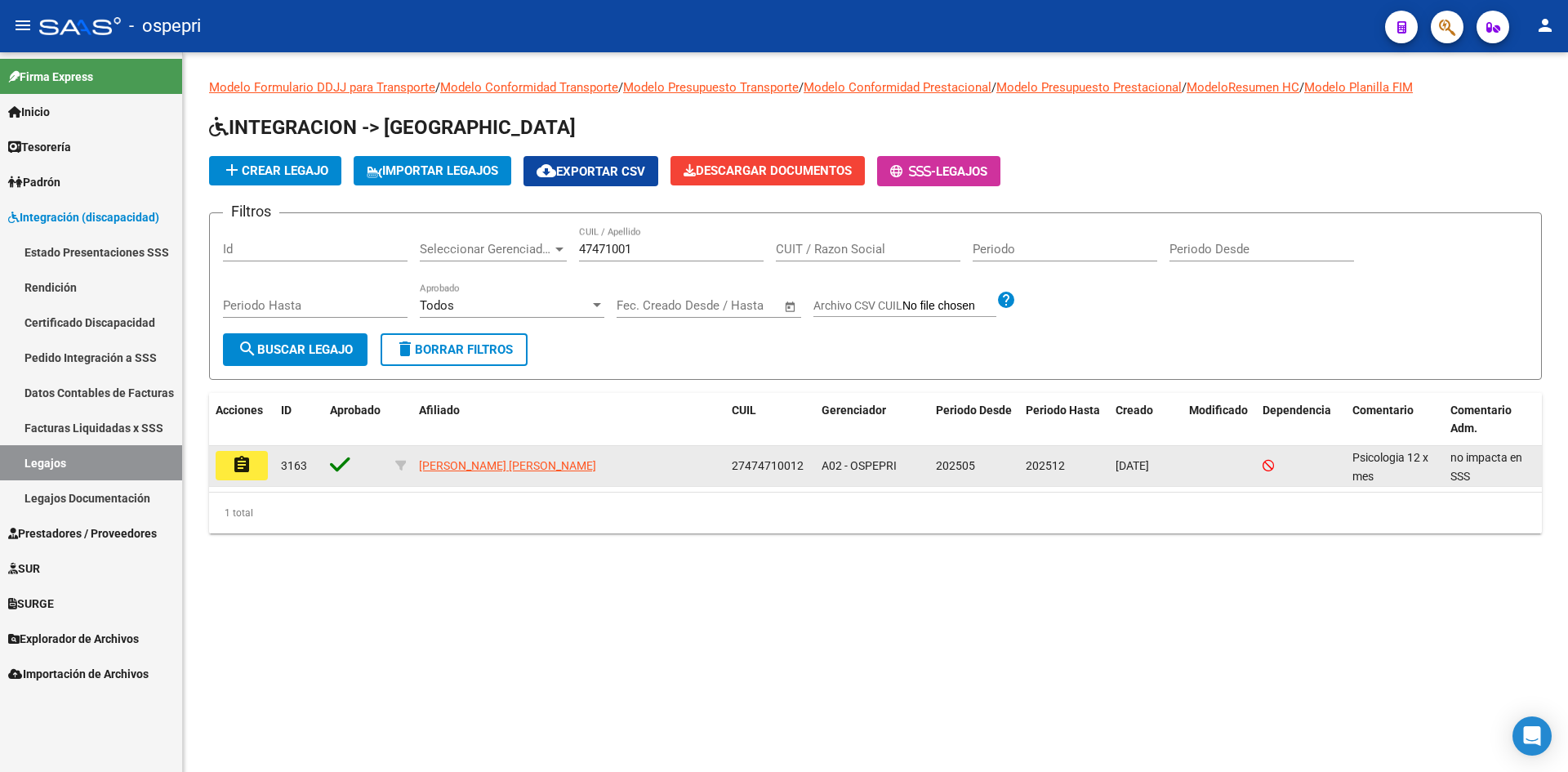
click at [242, 466] on mat-icon "assignment" at bounding box center [241, 464] width 19 height 19
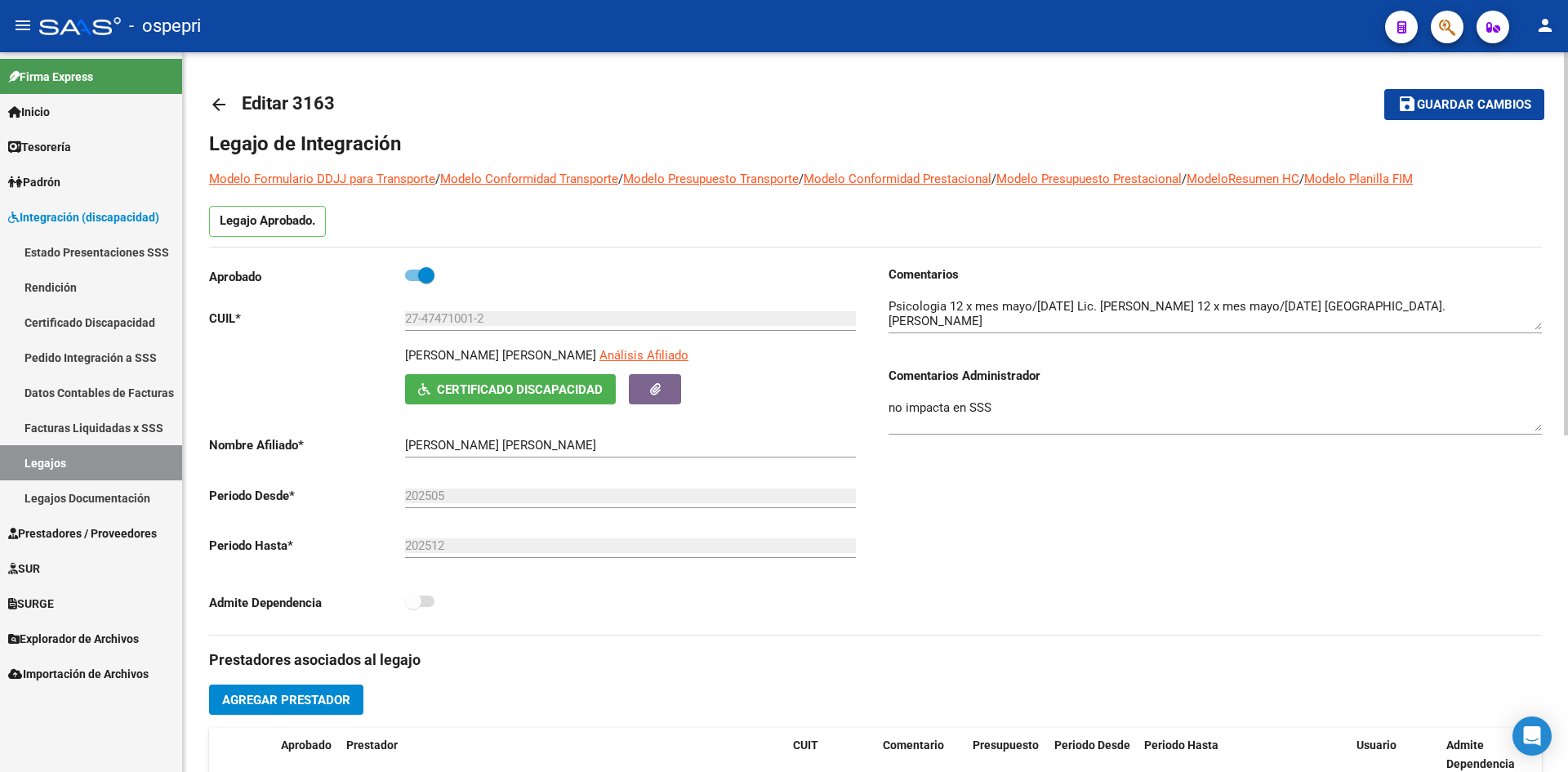
click at [215, 101] on mat-icon "arrow_back" at bounding box center [218, 104] width 19 height 19
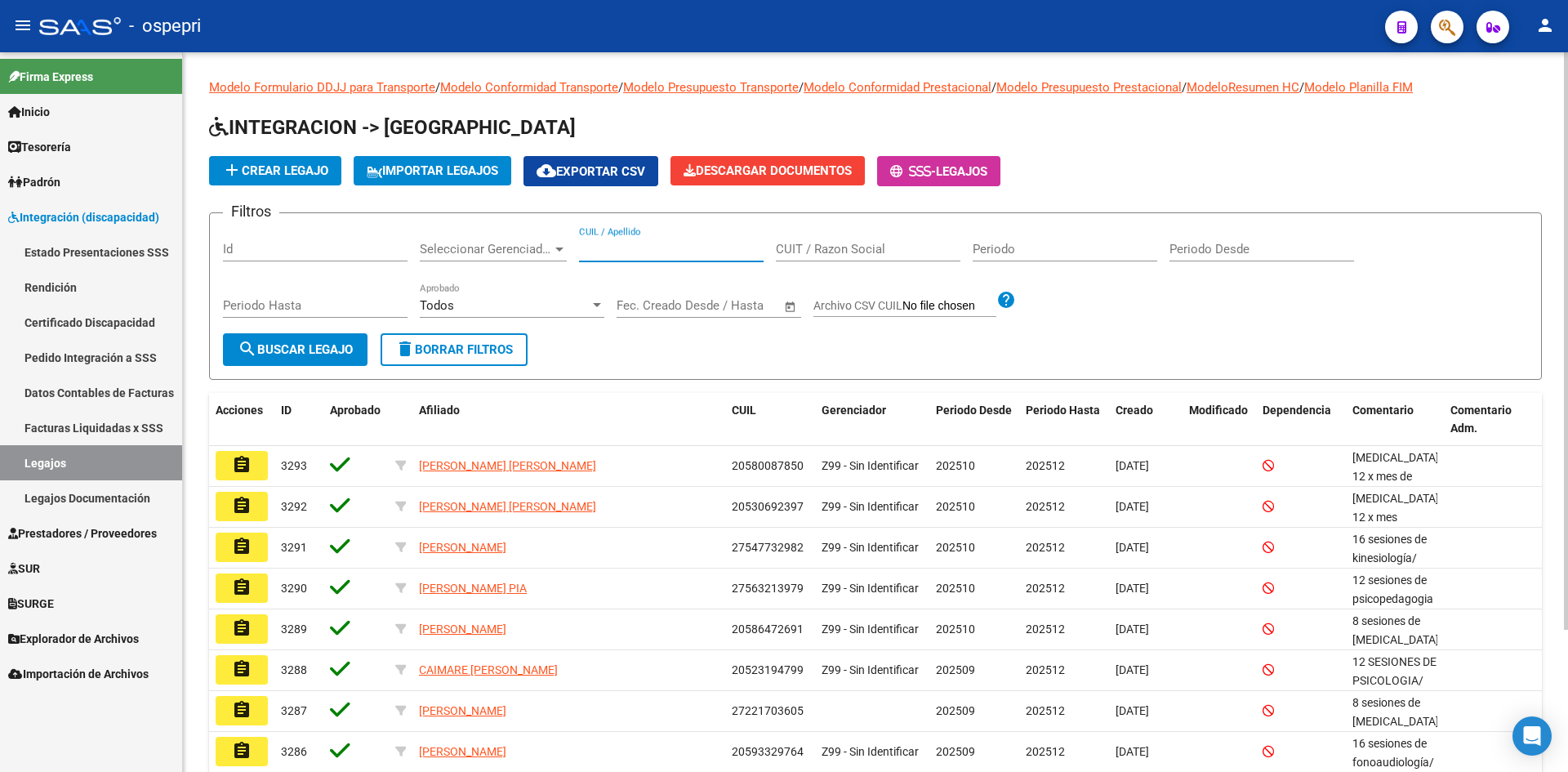
click at [649, 250] on input "CUIL / Apellido" at bounding box center [671, 250] width 185 height 15
type input "54547223"
click at [333, 349] on span "search Buscar Legajo" at bounding box center [295, 349] width 116 height 15
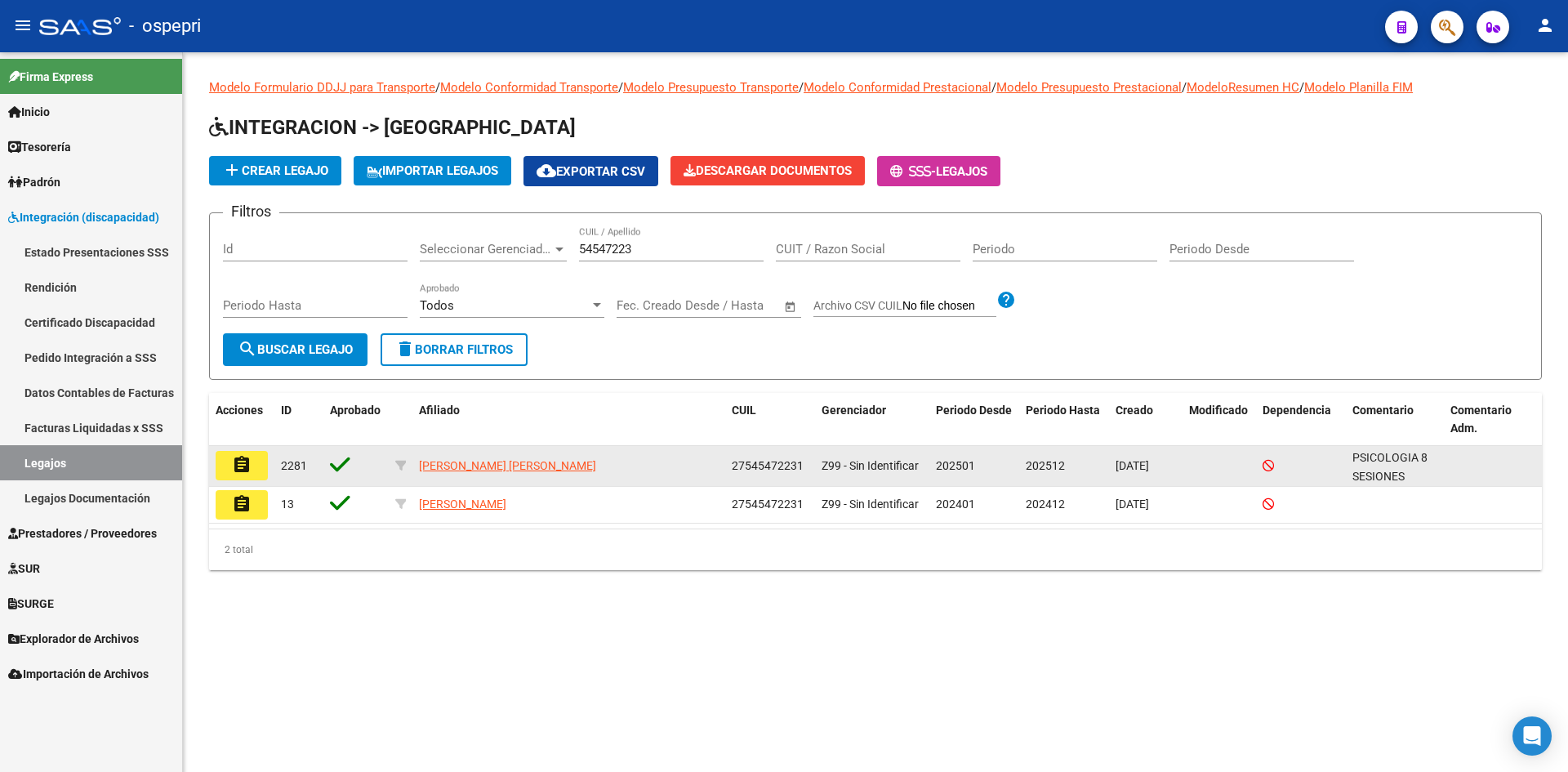
click at [236, 460] on mat-icon "assignment" at bounding box center [241, 464] width 19 height 19
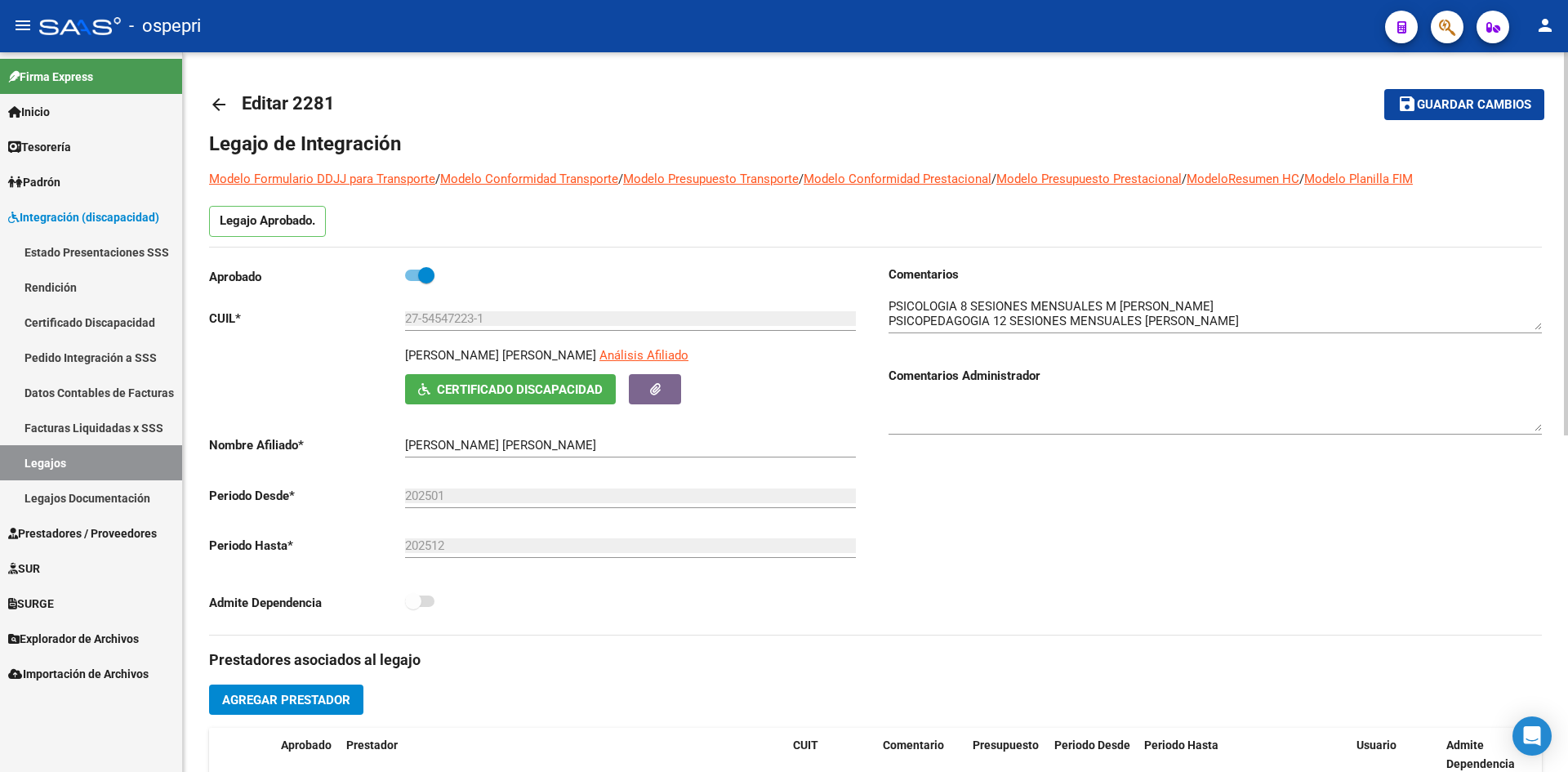
click at [223, 100] on mat-icon "arrow_back" at bounding box center [218, 104] width 19 height 19
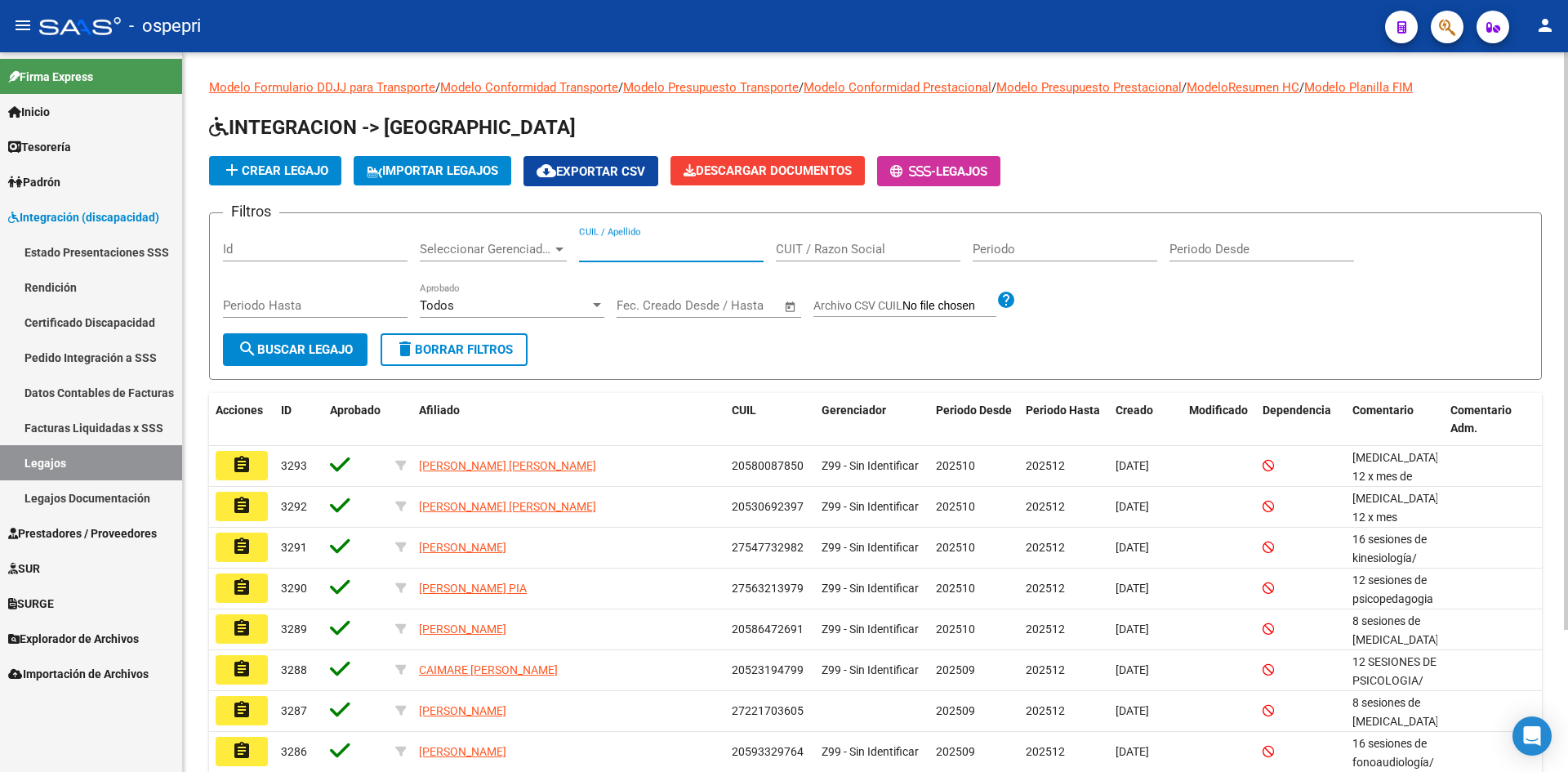
click at [651, 255] on input "CUIL / Apellido" at bounding box center [671, 250] width 185 height 15
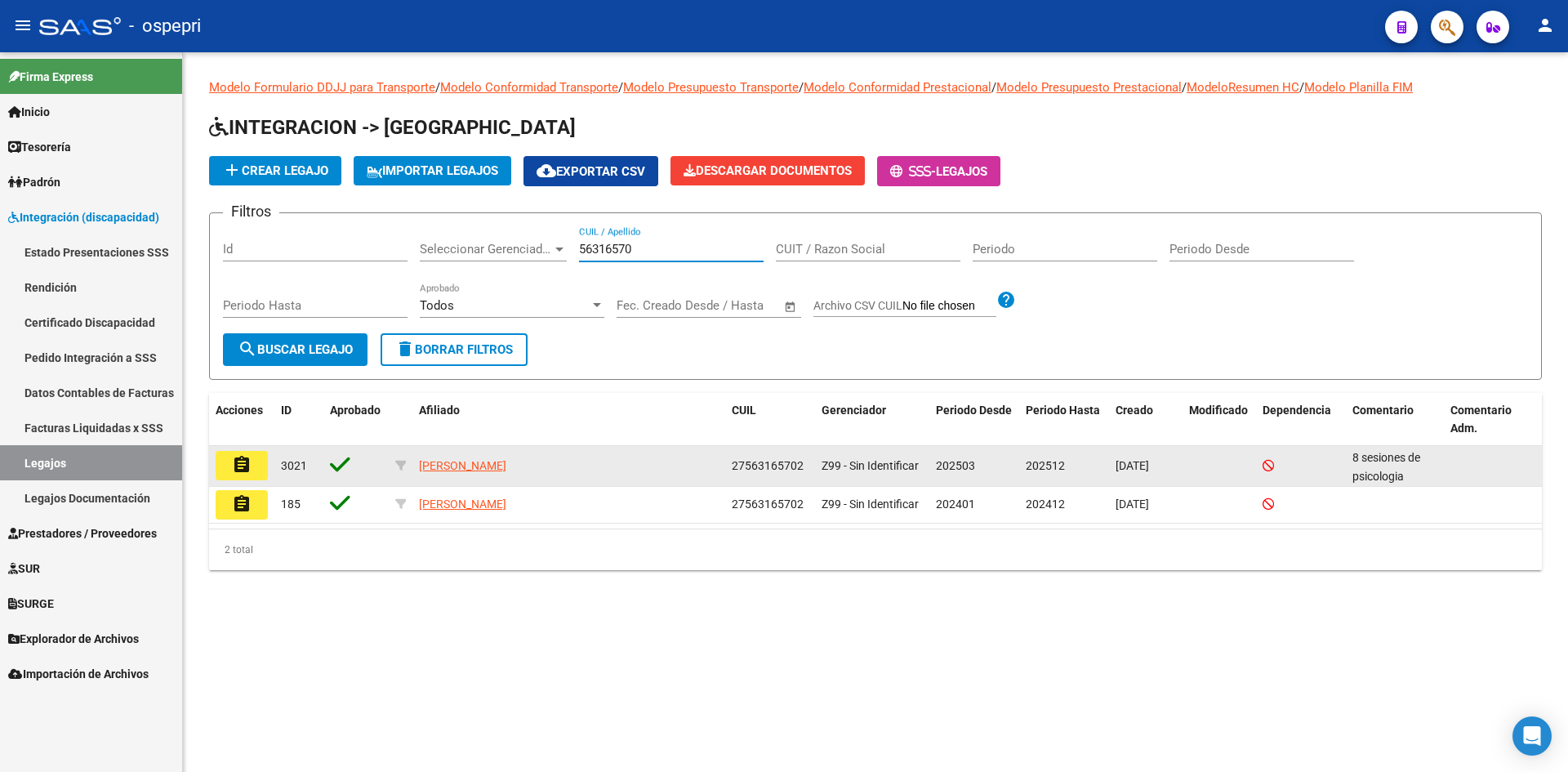
type input "56316570"
click at [254, 471] on button "assignment" at bounding box center [241, 466] width 53 height 30
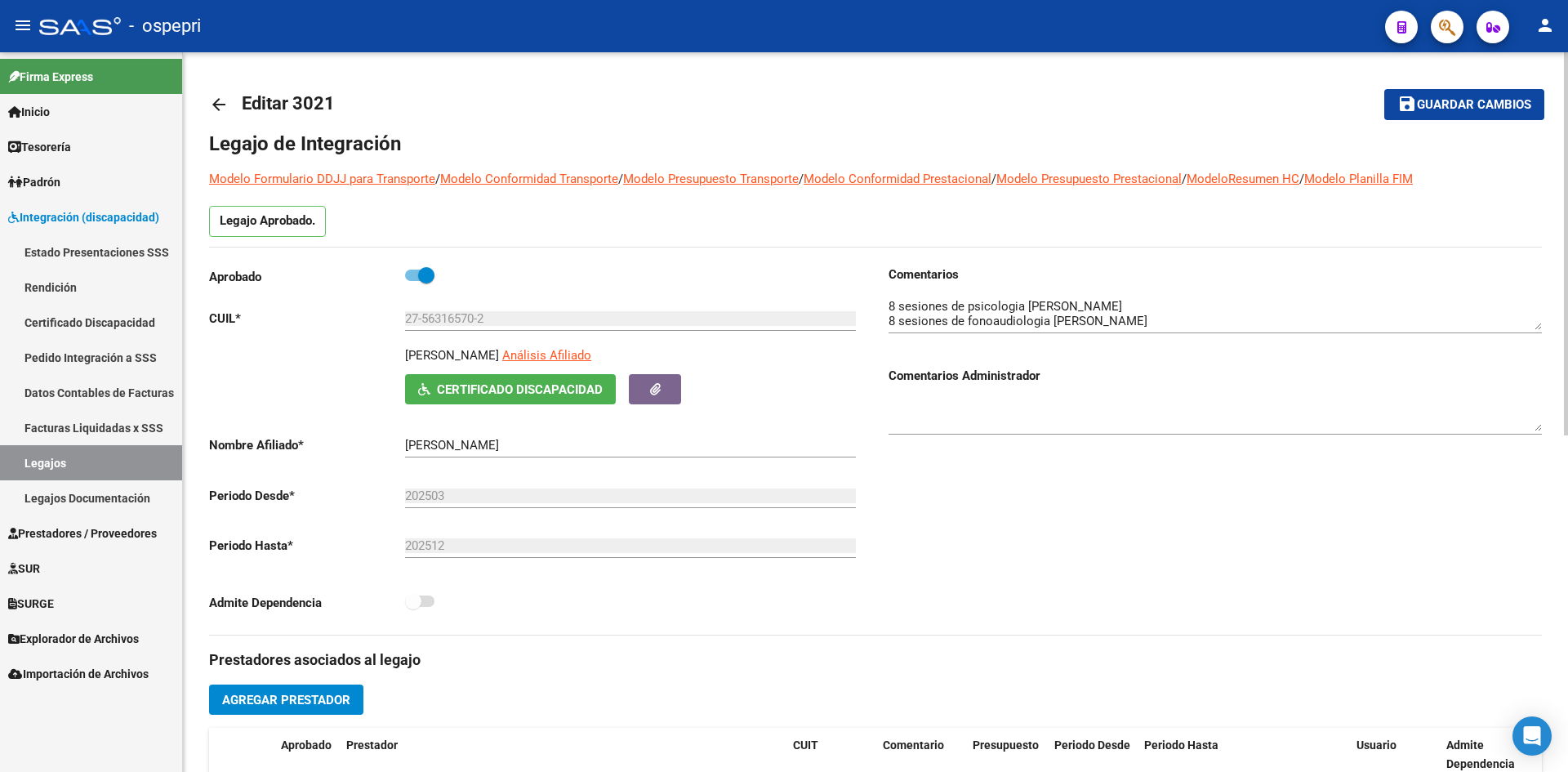
click at [218, 102] on mat-icon "arrow_back" at bounding box center [218, 104] width 19 height 19
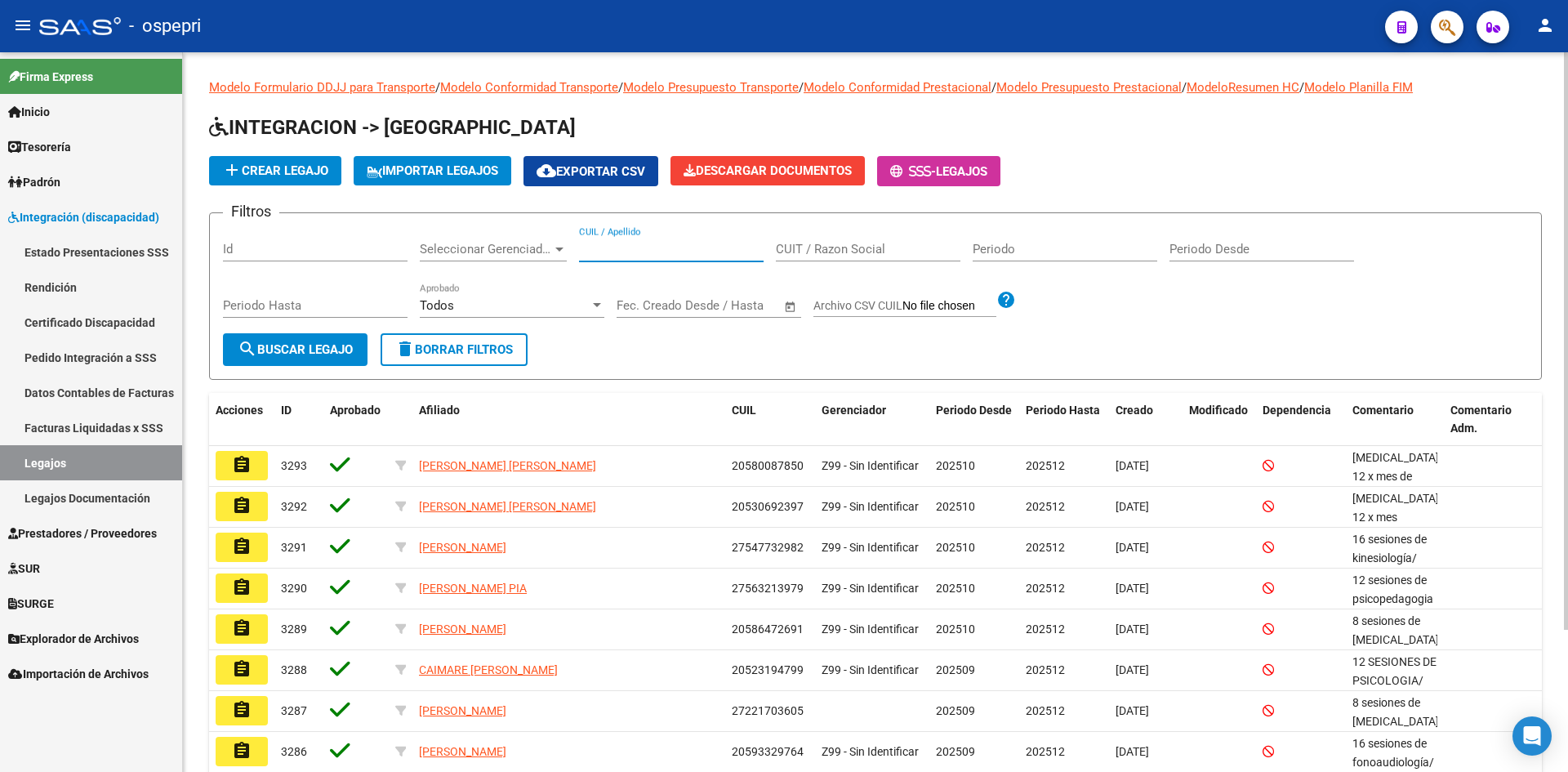
click at [617, 254] on input "CUIL / Apellido" at bounding box center [671, 250] width 185 height 15
type input "53562826"
click at [312, 347] on span "search Buscar Legajo" at bounding box center [295, 349] width 116 height 15
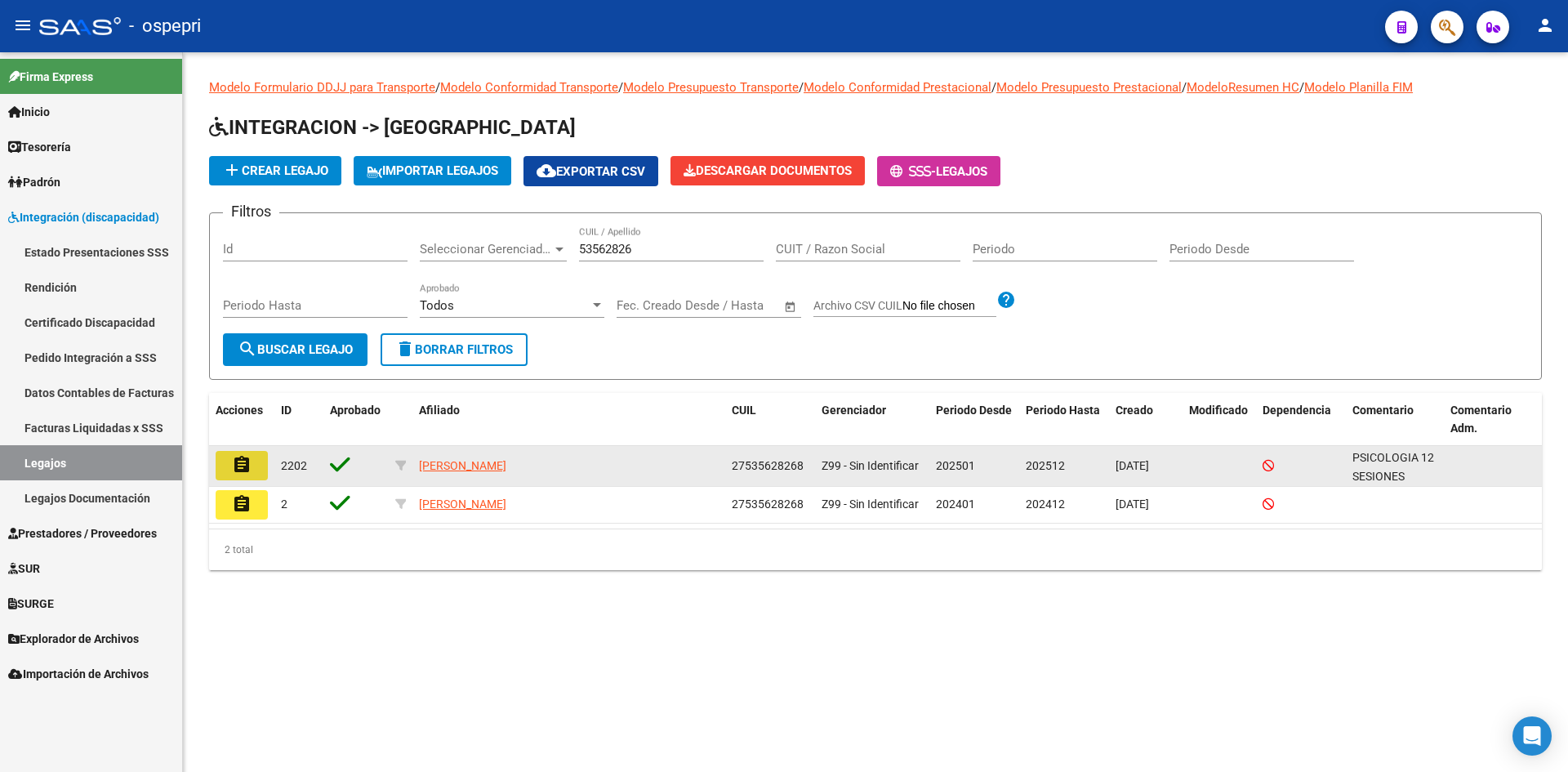
click at [232, 473] on mat-icon "assignment" at bounding box center [241, 464] width 19 height 19
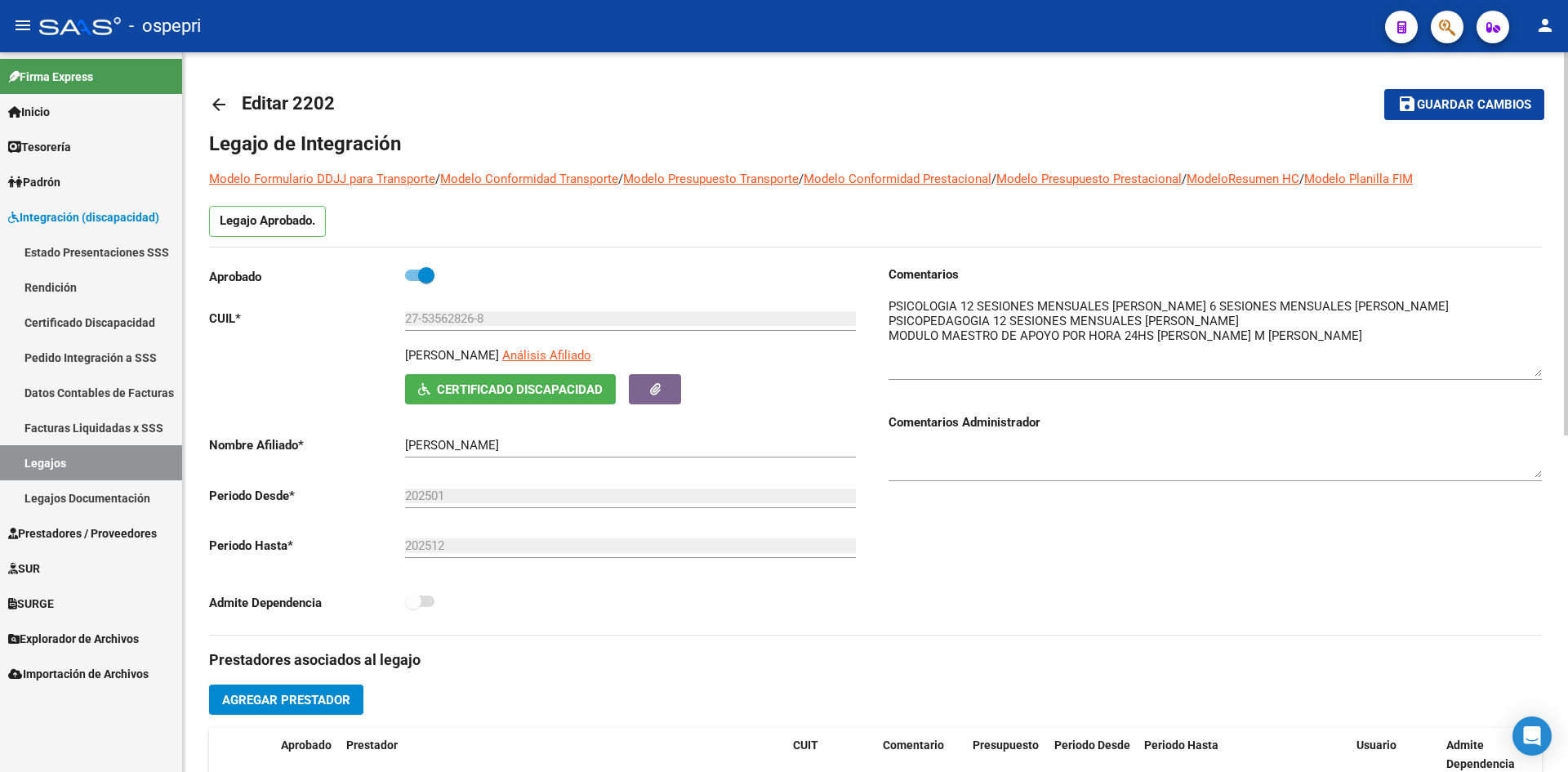
drag, startPoint x: 1539, startPoint y: 326, endPoint x: 1536, endPoint y: 374, distance: 48.1
click at [1536, 374] on textarea at bounding box center [1215, 337] width 654 height 80
click at [208, 99] on div "arrow_back Editar 2202 save Guardar cambios Legajo de Integración Modelo Formul…" at bounding box center [876, 729] width 1385 height 1352
click at [227, 105] on mat-icon "arrow_back" at bounding box center [218, 104] width 19 height 19
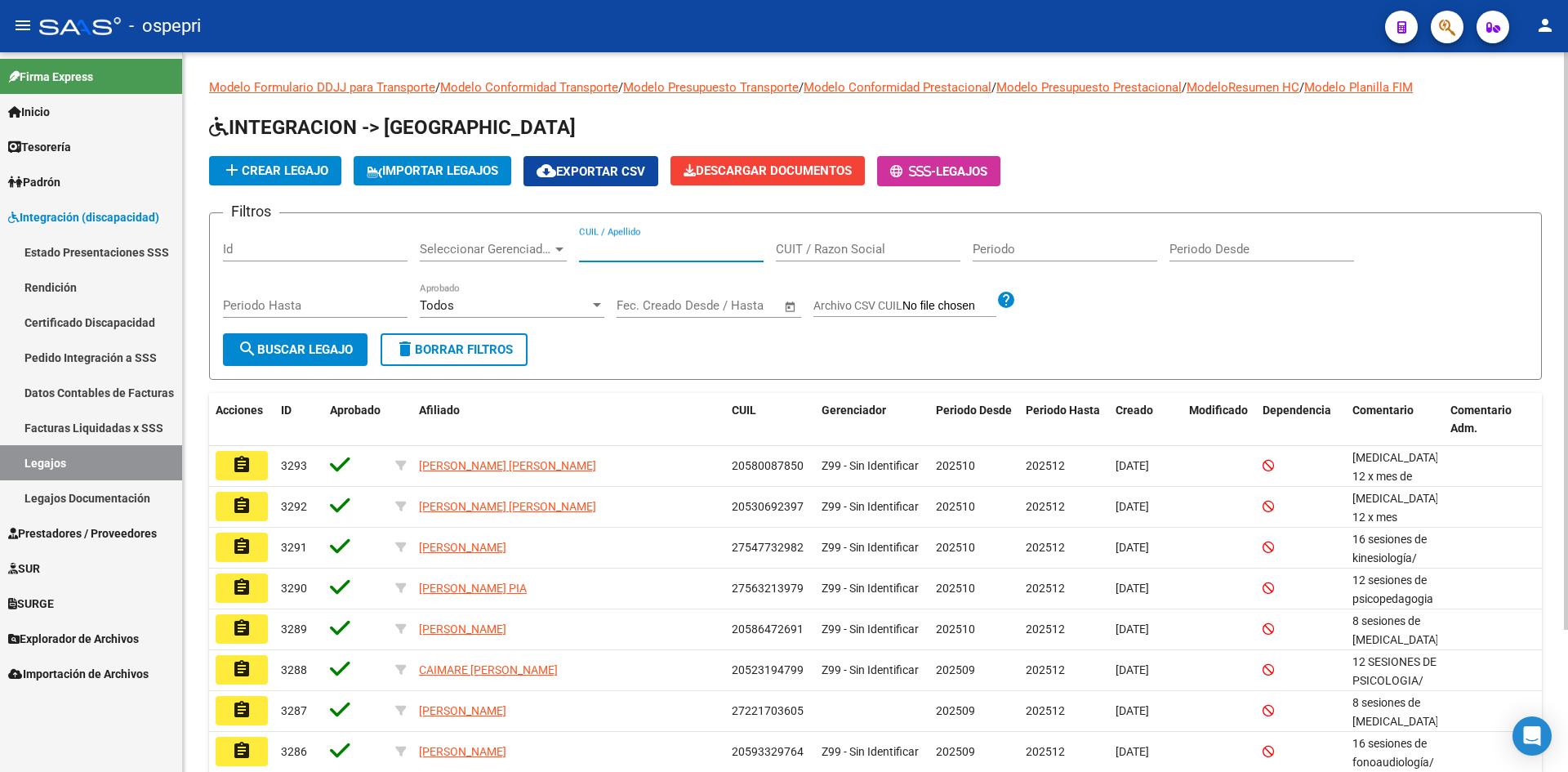
click at [584, 248] on input "CUIL / Apellido" at bounding box center [671, 250] width 185 height 15
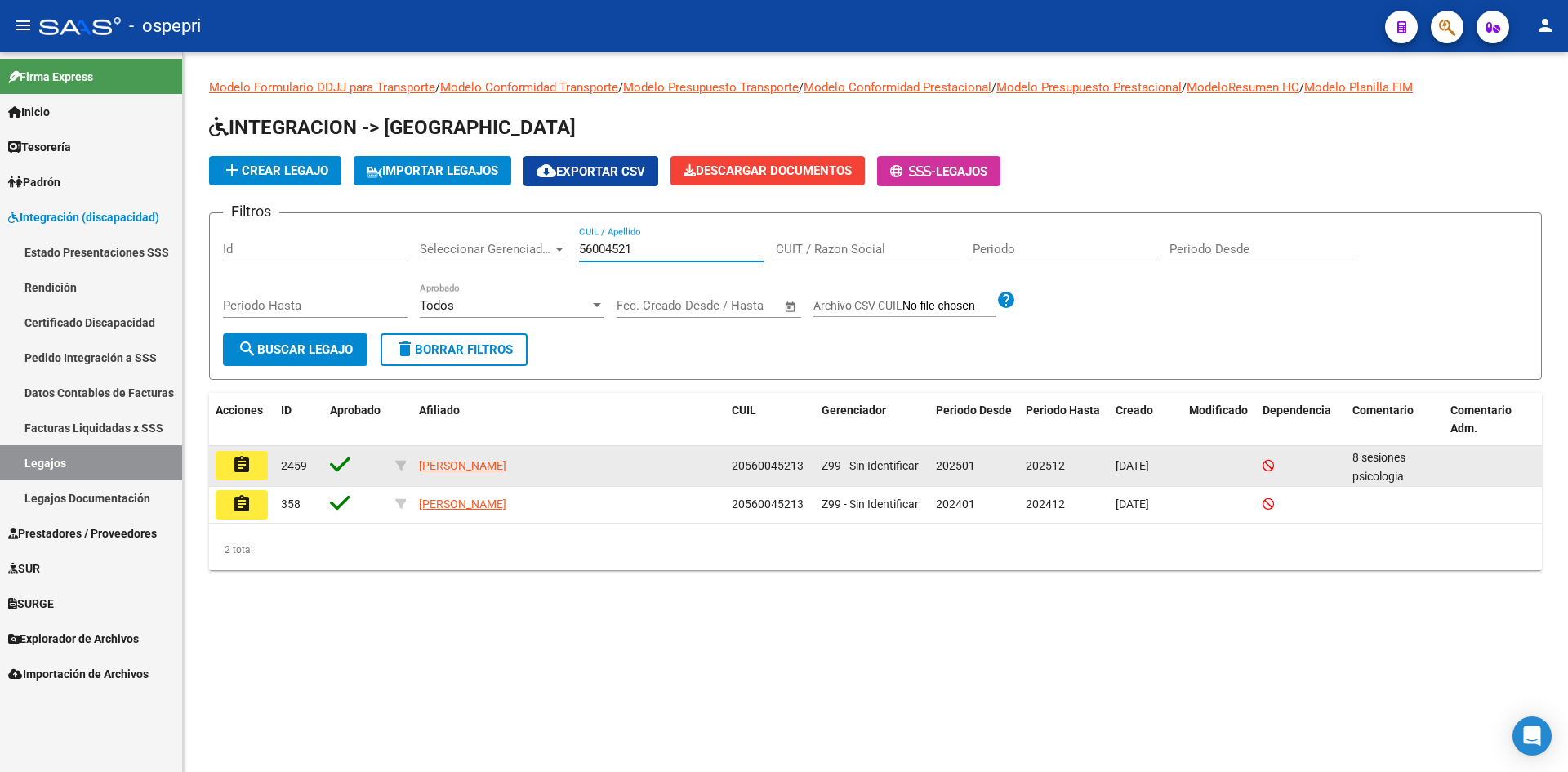
type input "56004521"
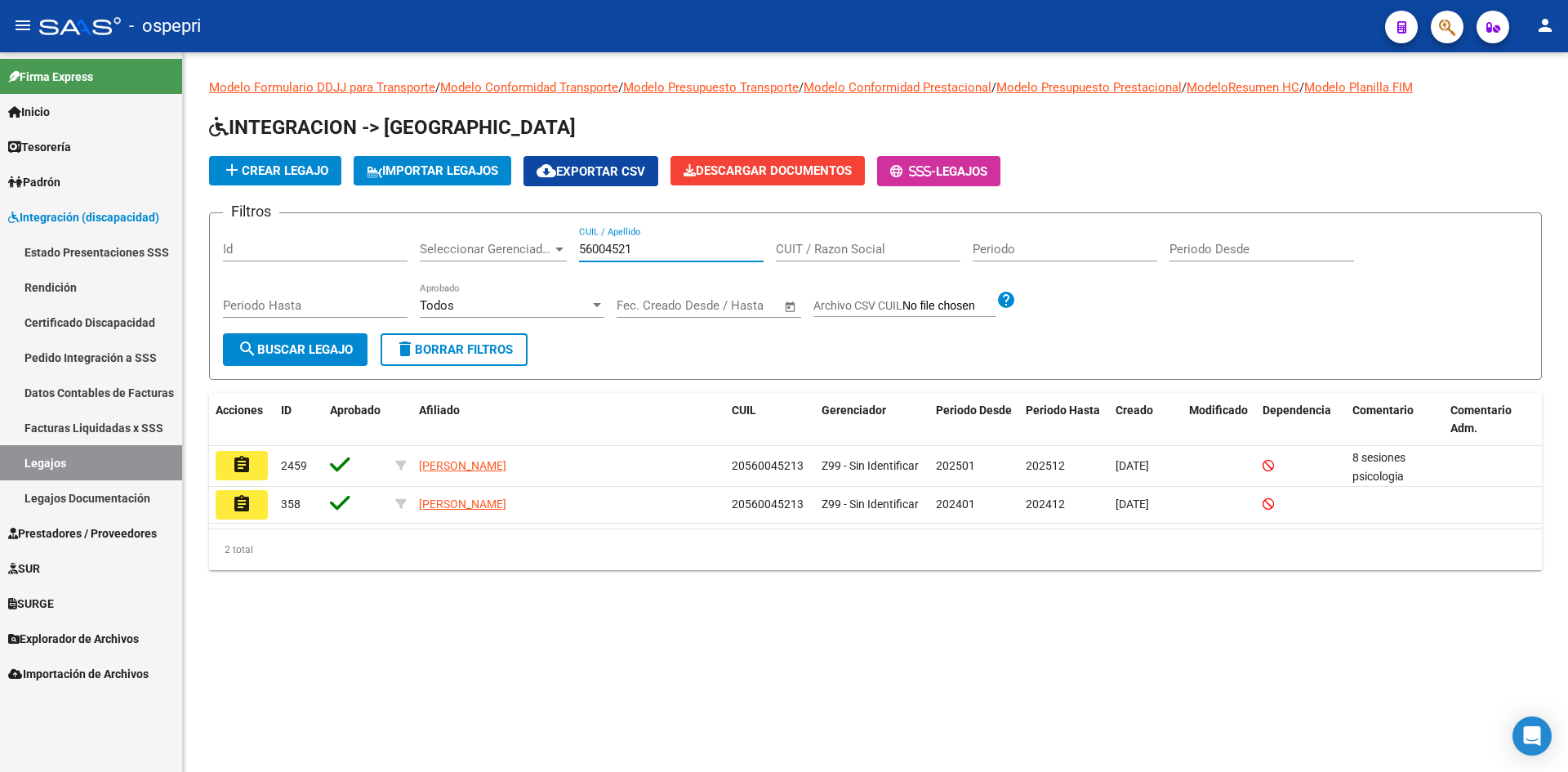
click at [247, 460] on mat-icon "assignment" at bounding box center [241, 464] width 19 height 19
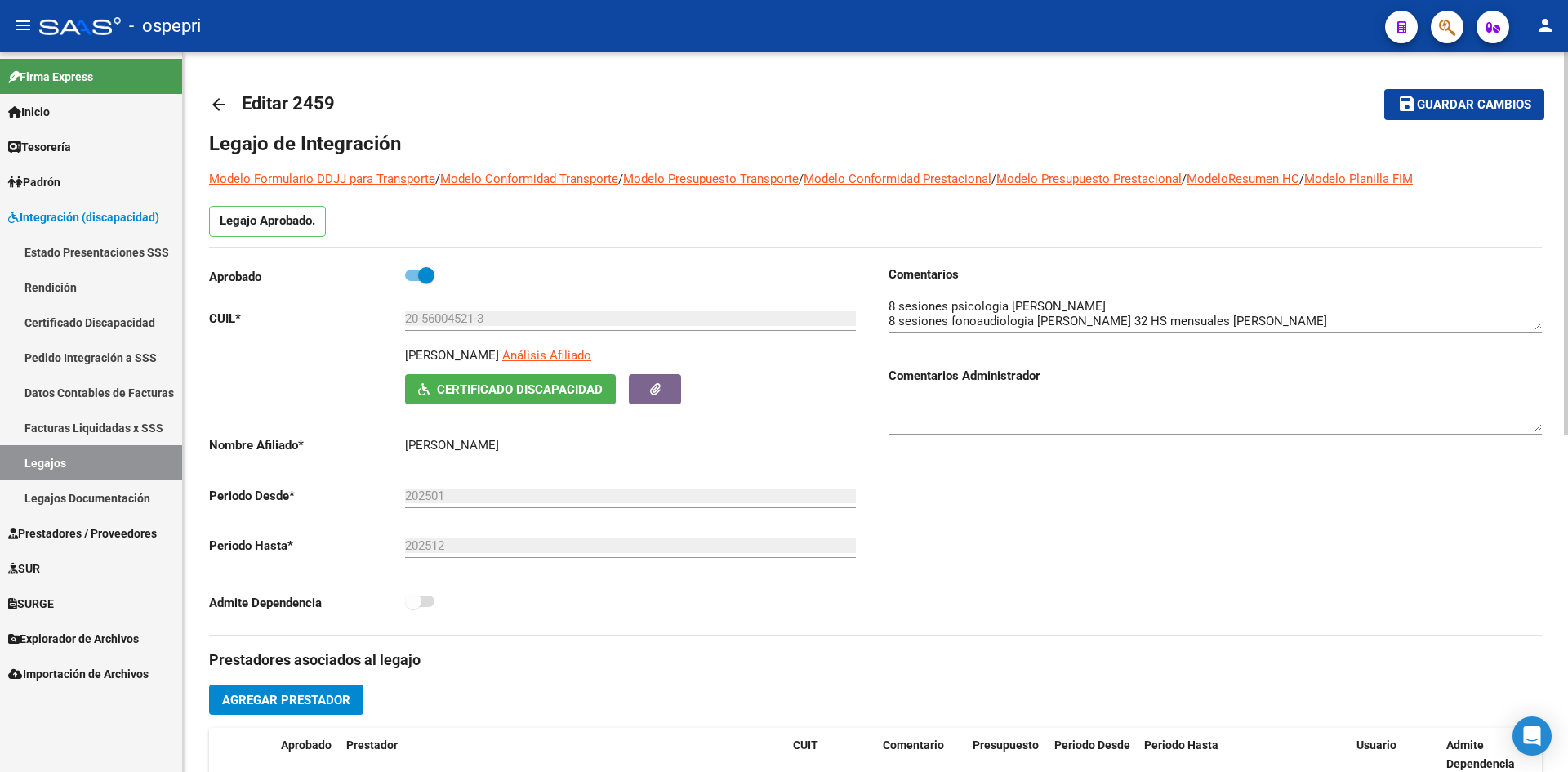
click at [213, 97] on mat-icon "arrow_back" at bounding box center [218, 104] width 19 height 19
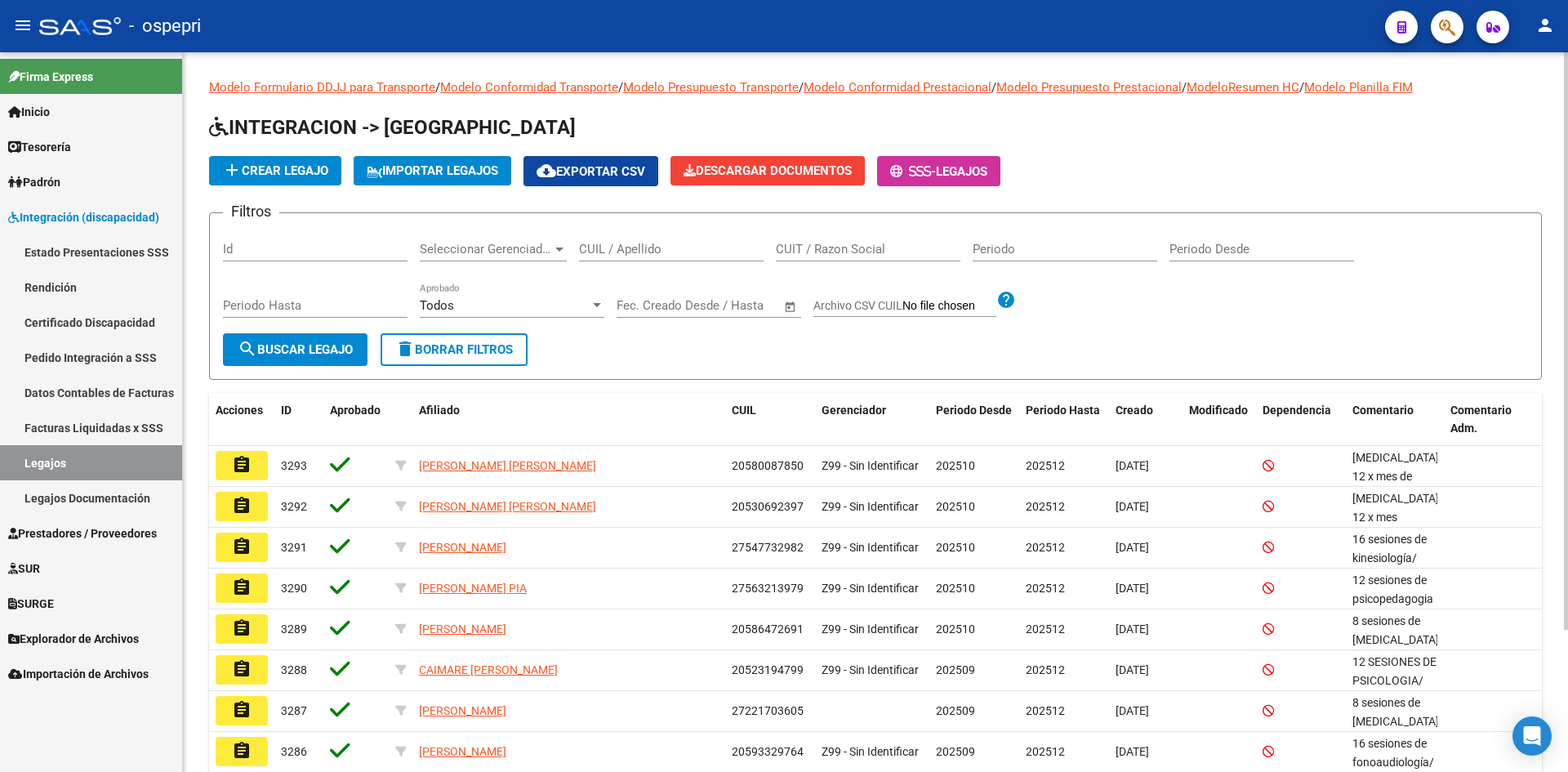
click at [655, 244] on input "CUIL / Apellido" at bounding box center [671, 250] width 185 height 15
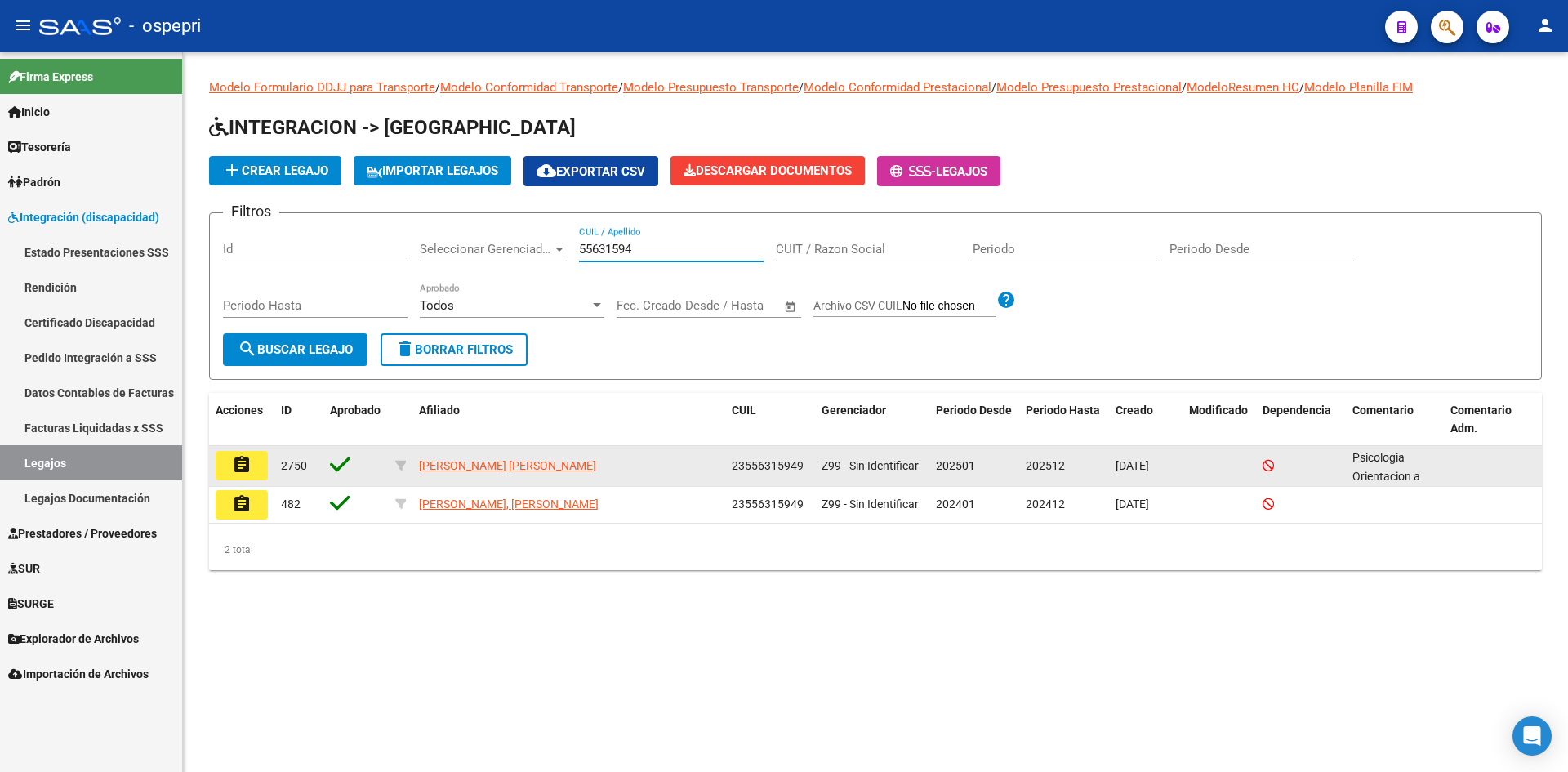
type input "55631594"
click at [256, 472] on button "assignment" at bounding box center [241, 466] width 53 height 30
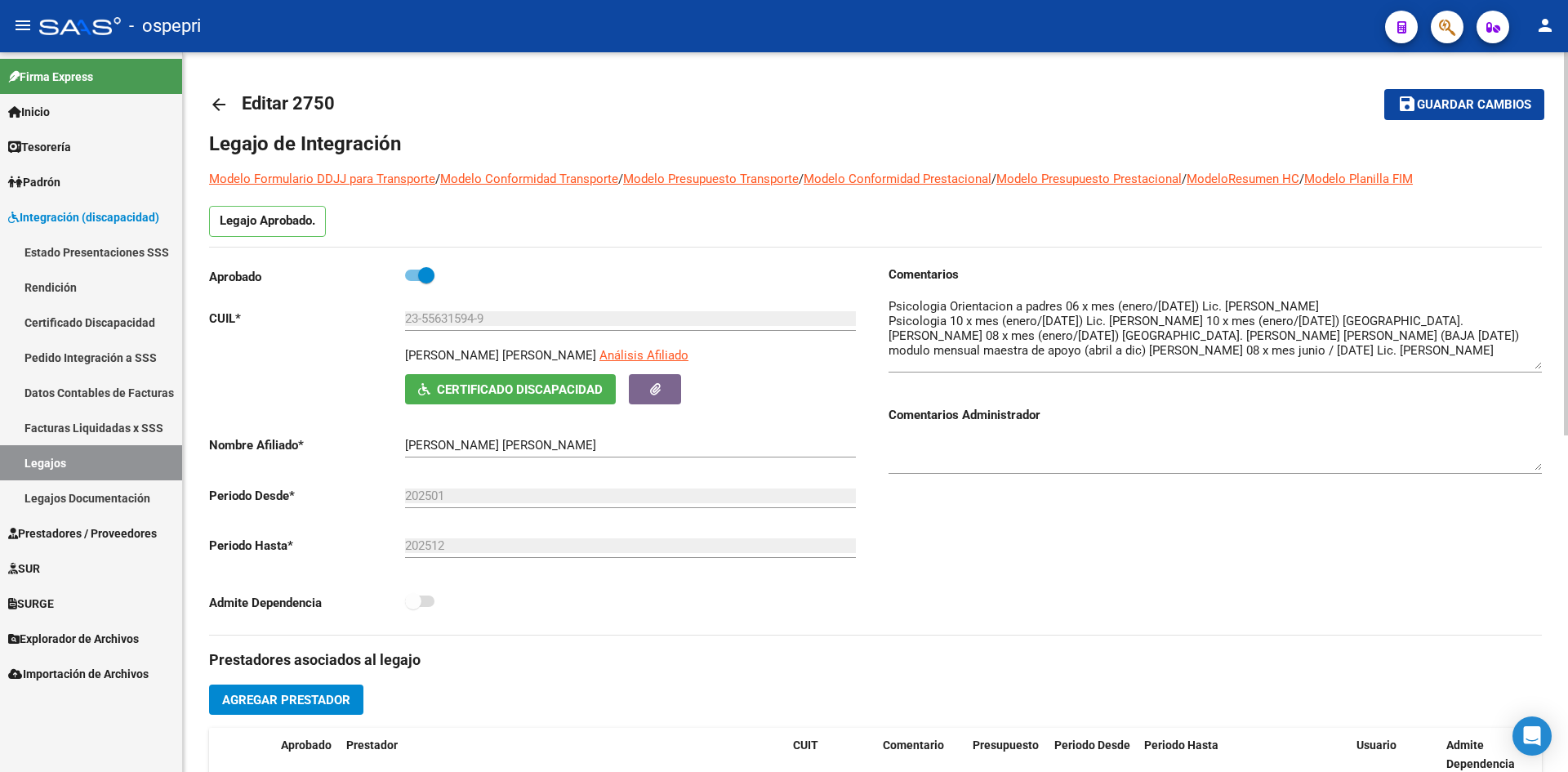
drag, startPoint x: 1538, startPoint y: 328, endPoint x: 1529, endPoint y: 368, distance: 41.0
click at [1529, 368] on textarea at bounding box center [1215, 334] width 654 height 72
click at [218, 108] on mat-icon "arrow_back" at bounding box center [218, 104] width 19 height 19
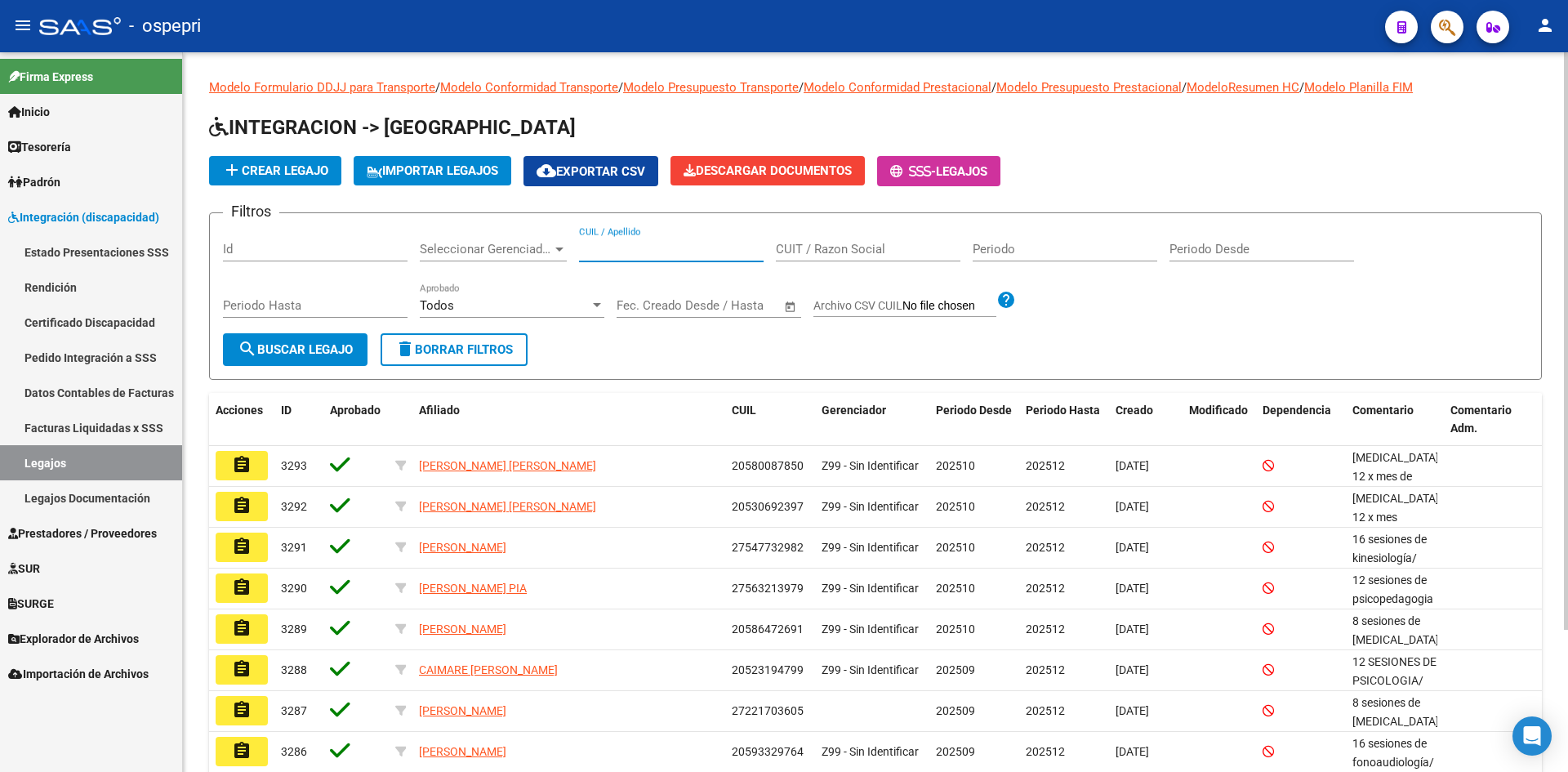
click at [613, 245] on input "CUIL / Apellido" at bounding box center [671, 250] width 185 height 15
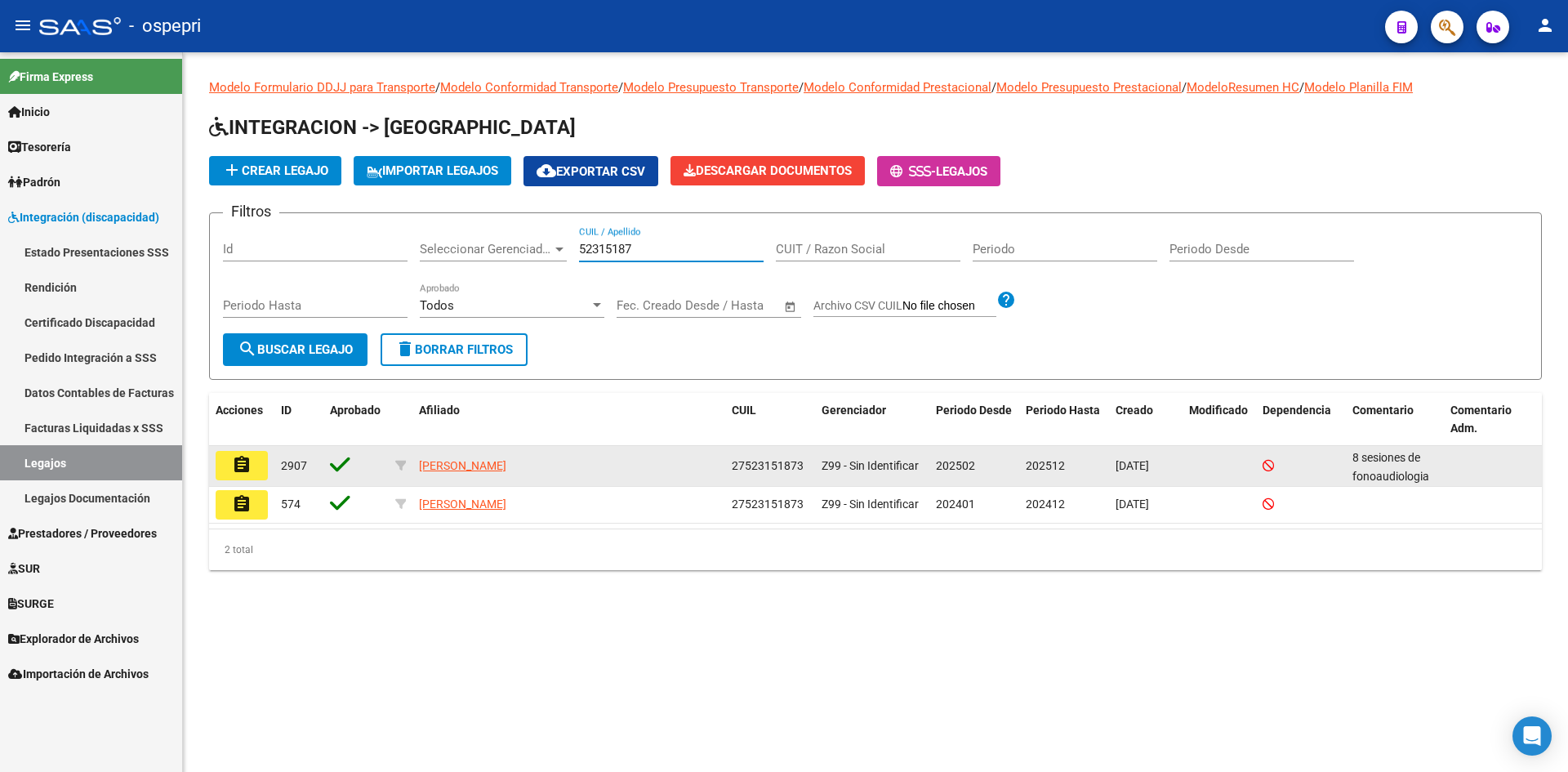
type input "52315187"
click at [242, 472] on mat-icon "assignment" at bounding box center [241, 464] width 19 height 19
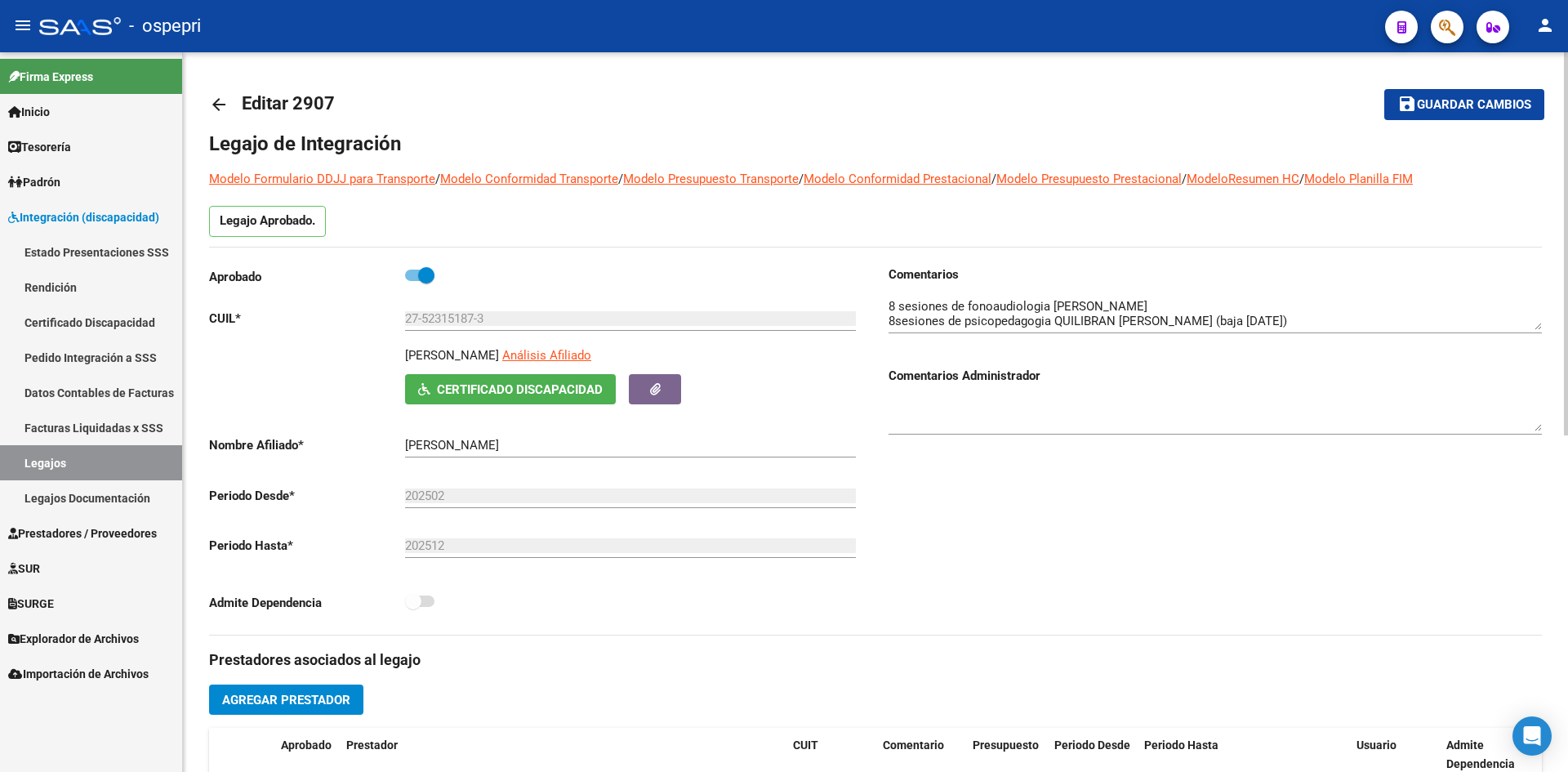
click at [223, 106] on mat-icon "arrow_back" at bounding box center [218, 104] width 19 height 19
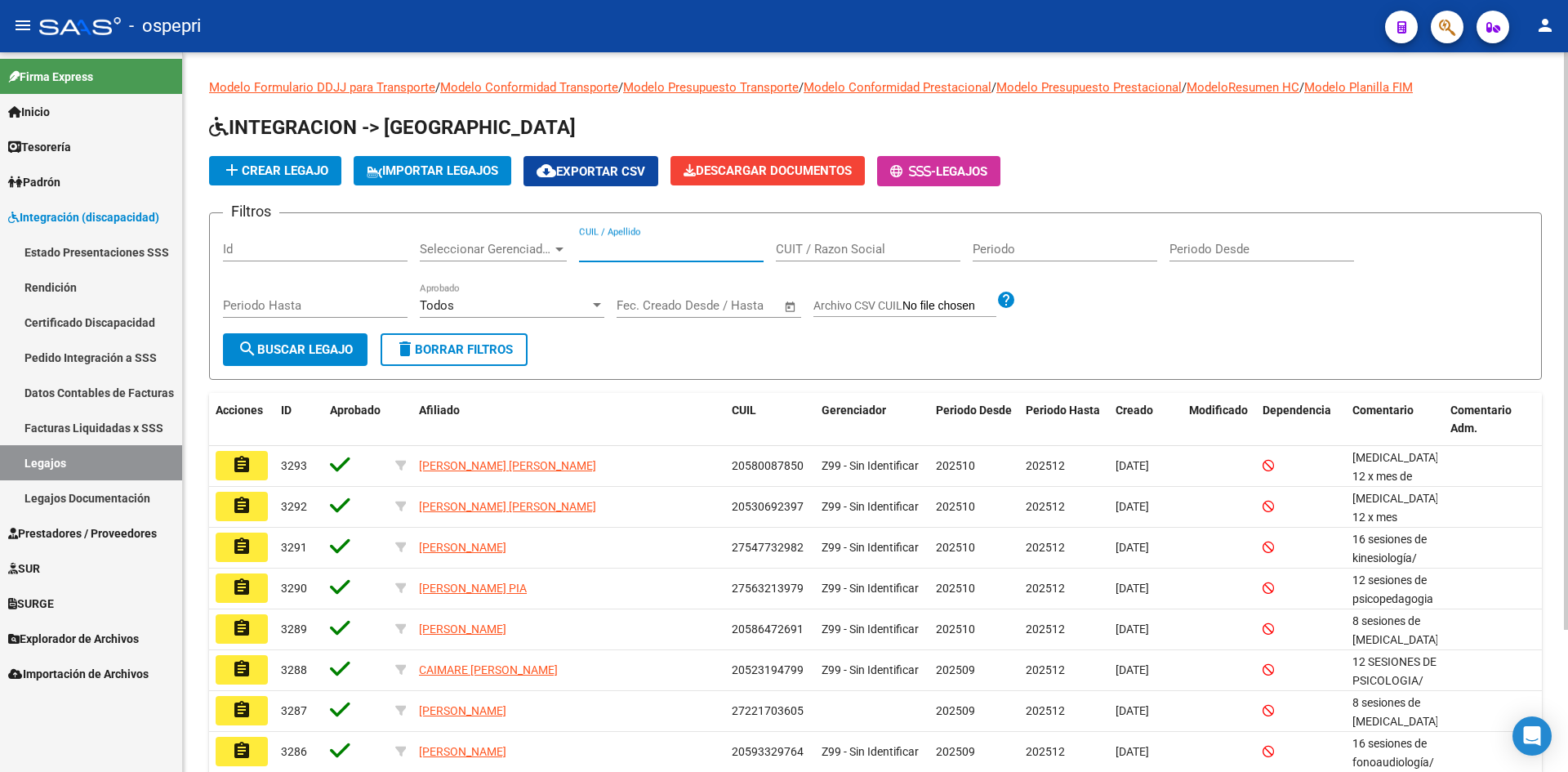
click at [619, 246] on input "CUIL / Apellido" at bounding box center [671, 250] width 185 height 15
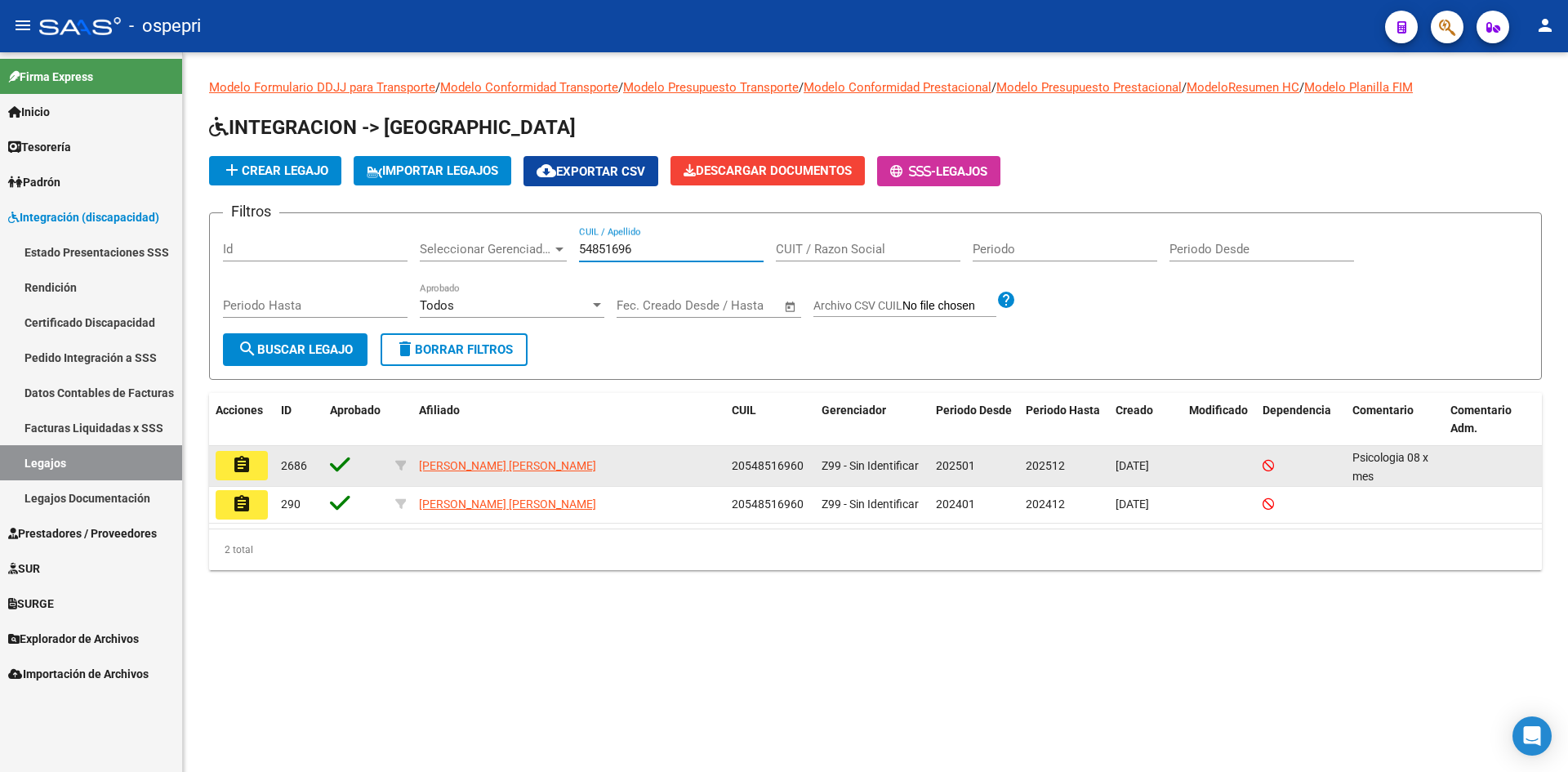
type input "54851696"
click at [242, 466] on mat-icon "assignment" at bounding box center [241, 464] width 19 height 19
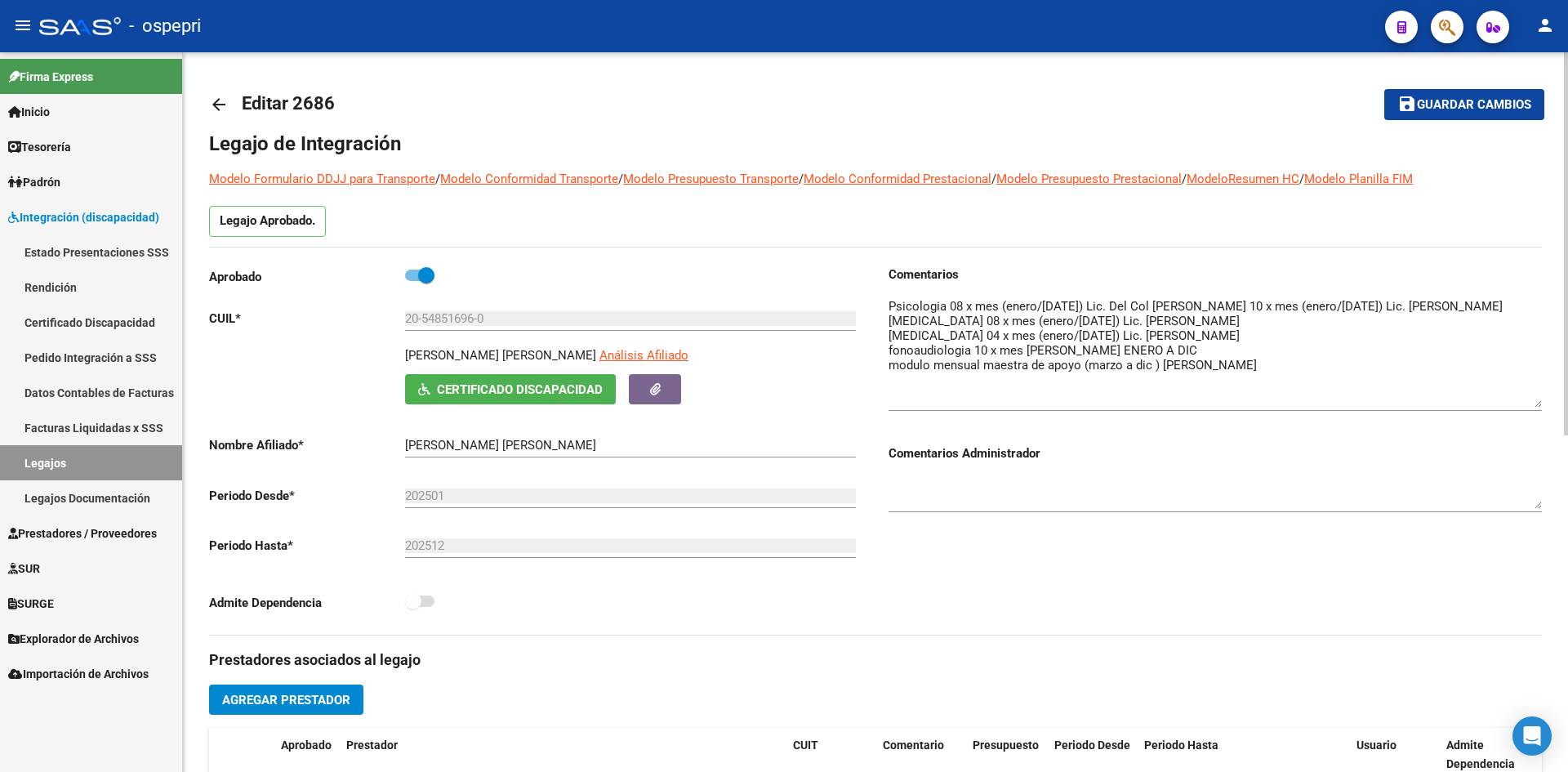
drag, startPoint x: 1540, startPoint y: 338, endPoint x: 1539, endPoint y: 405, distance: 67.0
click at [1539, 405] on textarea at bounding box center [1215, 352] width 654 height 110
drag, startPoint x: 221, startPoint y: 99, endPoint x: 358, endPoint y: 74, distance: 139.3
click at [221, 98] on mat-icon "arrow_back" at bounding box center [218, 104] width 19 height 19
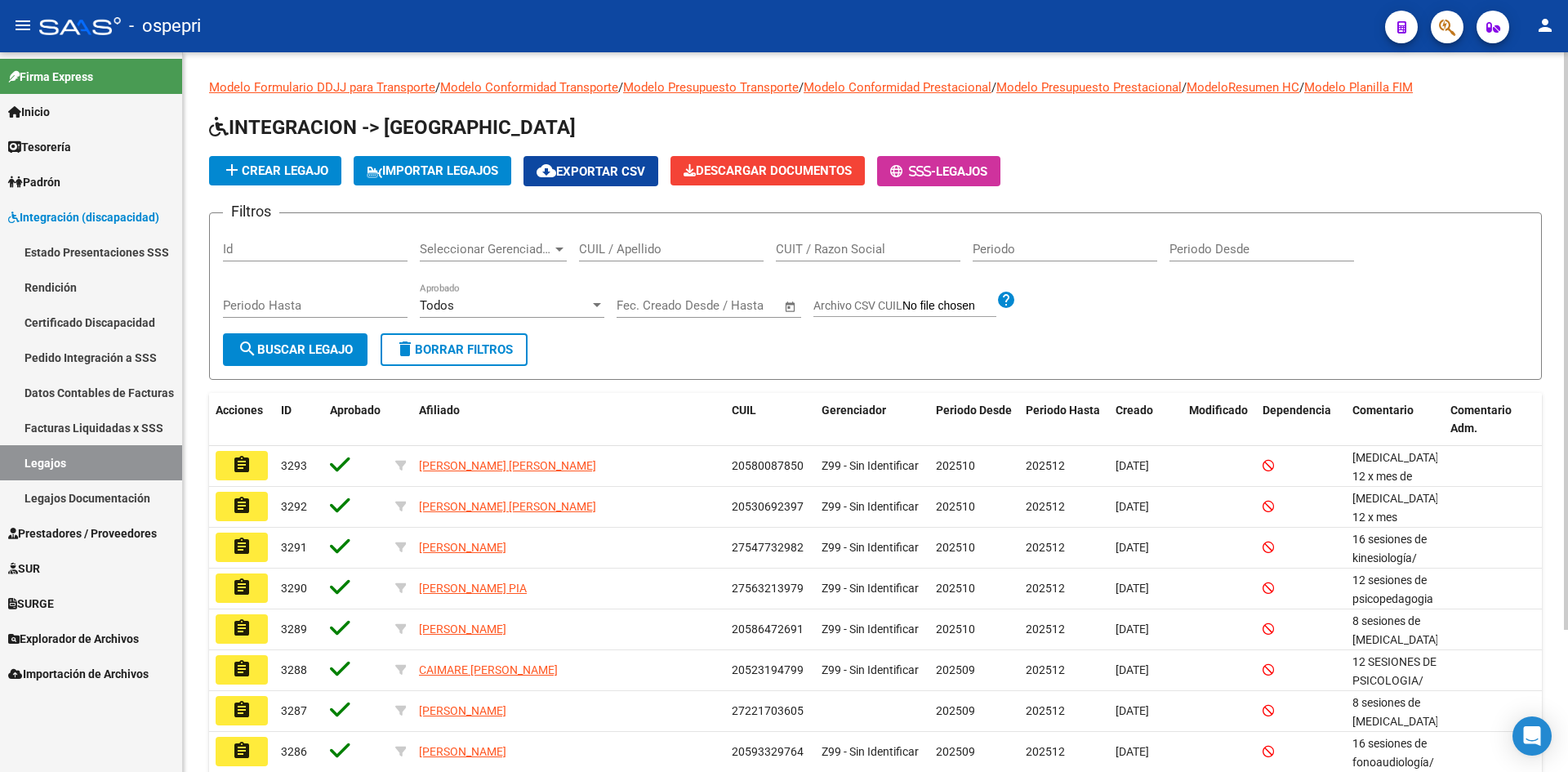
click at [625, 253] on input "CUIL / Apellido" at bounding box center [671, 250] width 185 height 15
type input "53308072"
click at [344, 347] on span "search Buscar Legajo" at bounding box center [295, 349] width 116 height 15
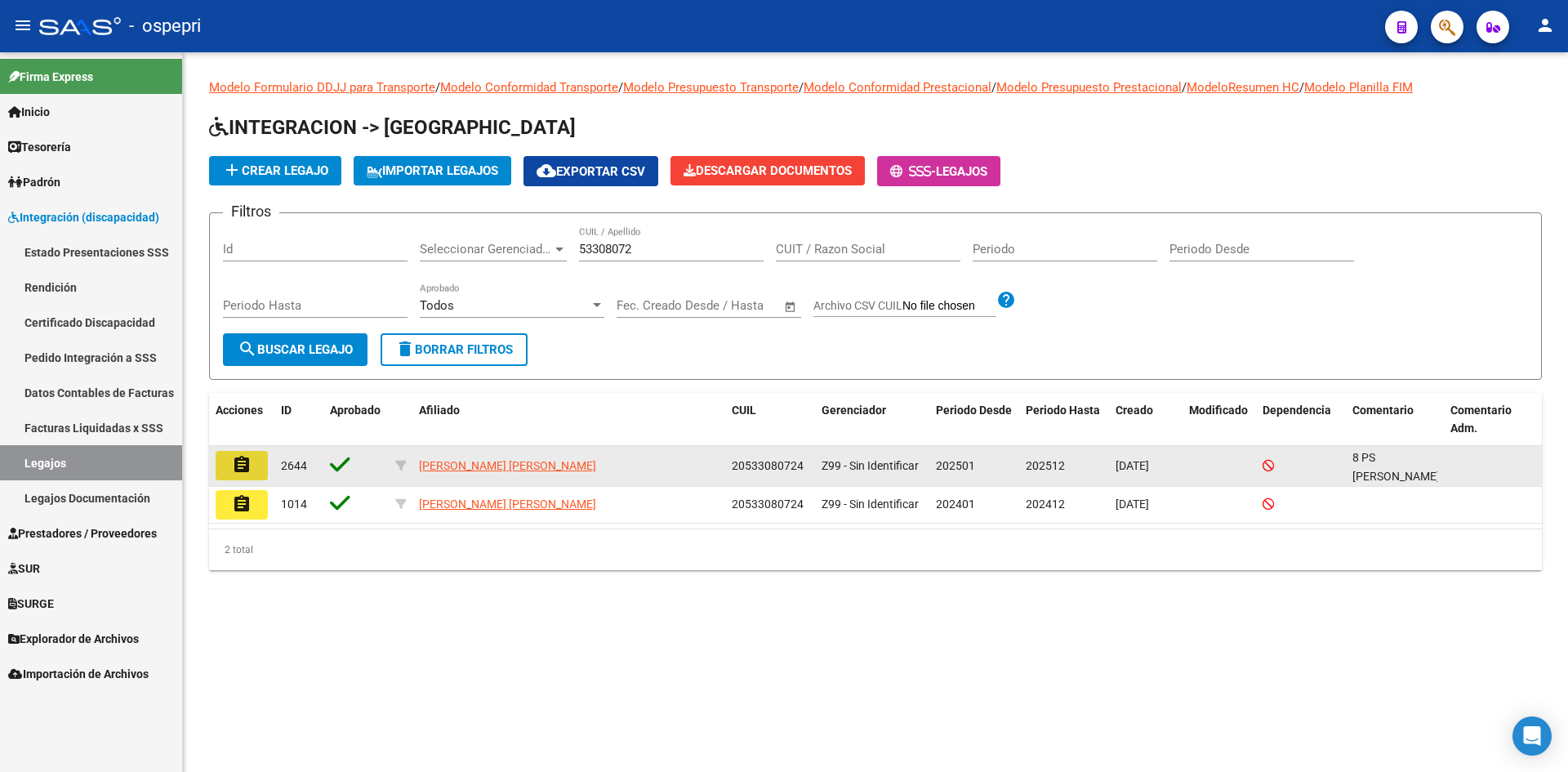
click at [253, 469] on button "assignment" at bounding box center [241, 466] width 53 height 30
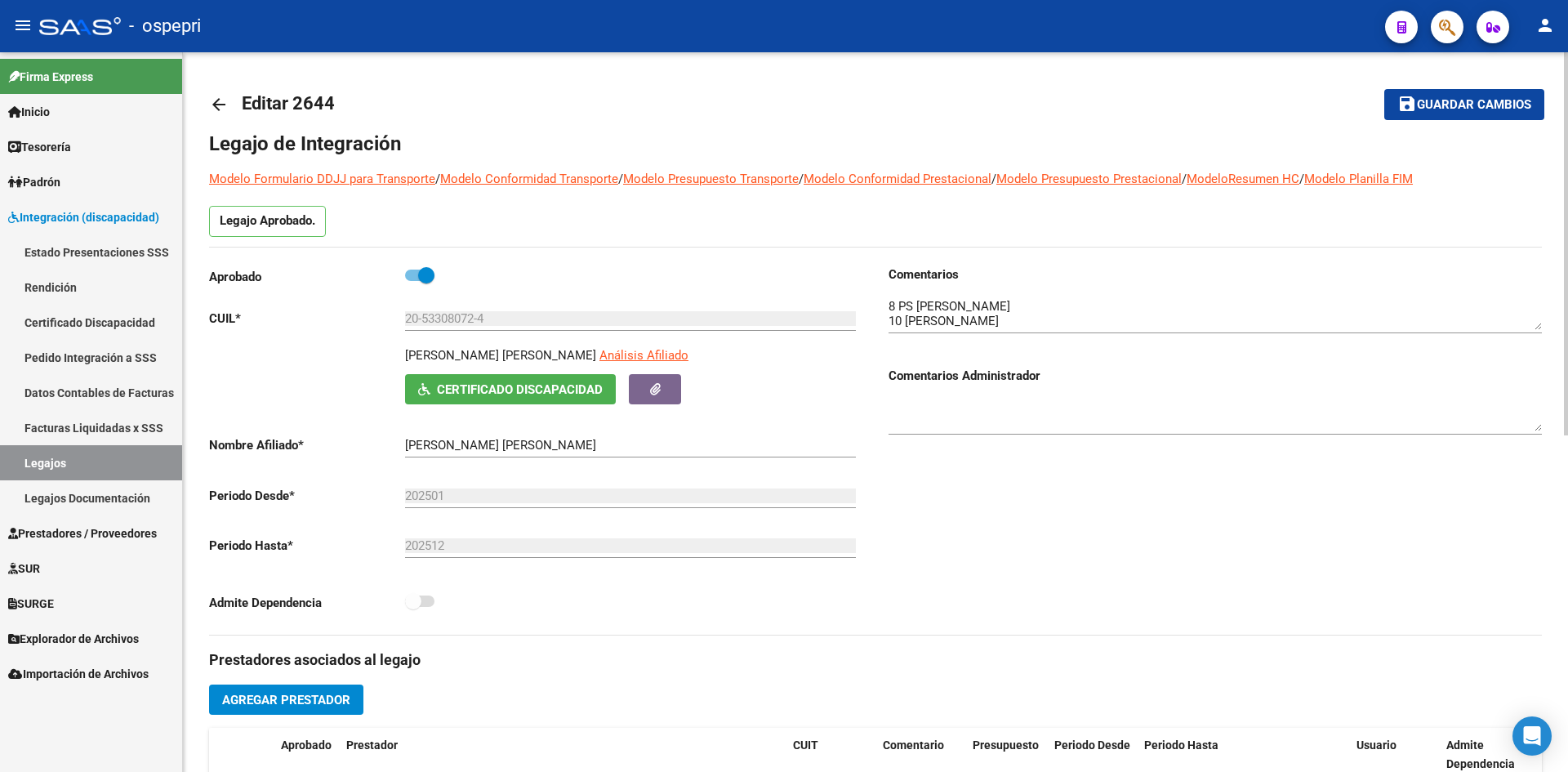
click at [220, 97] on mat-icon "arrow_back" at bounding box center [218, 104] width 19 height 19
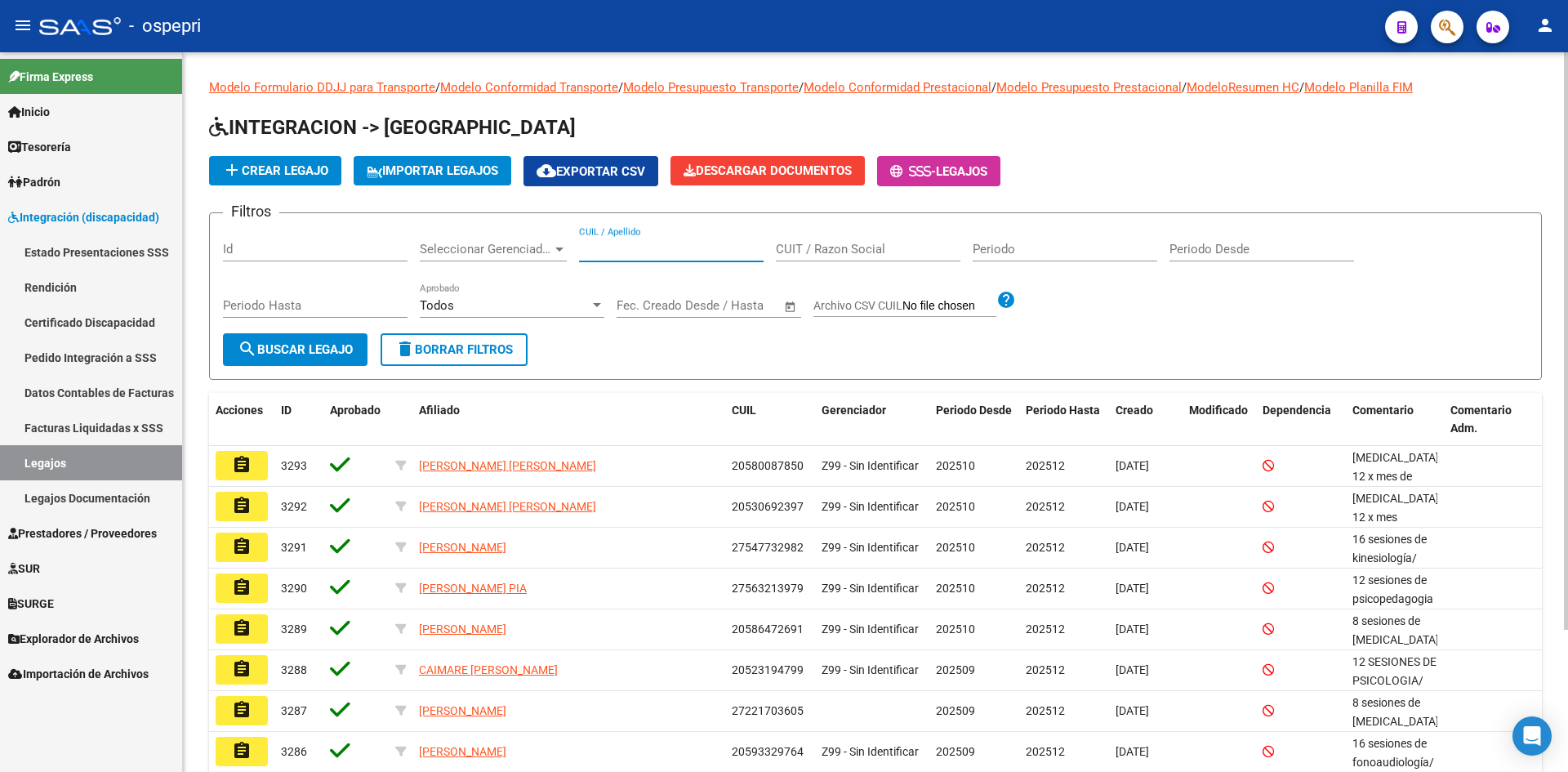
click at [619, 251] on input "CUIL / Apellido" at bounding box center [671, 250] width 185 height 15
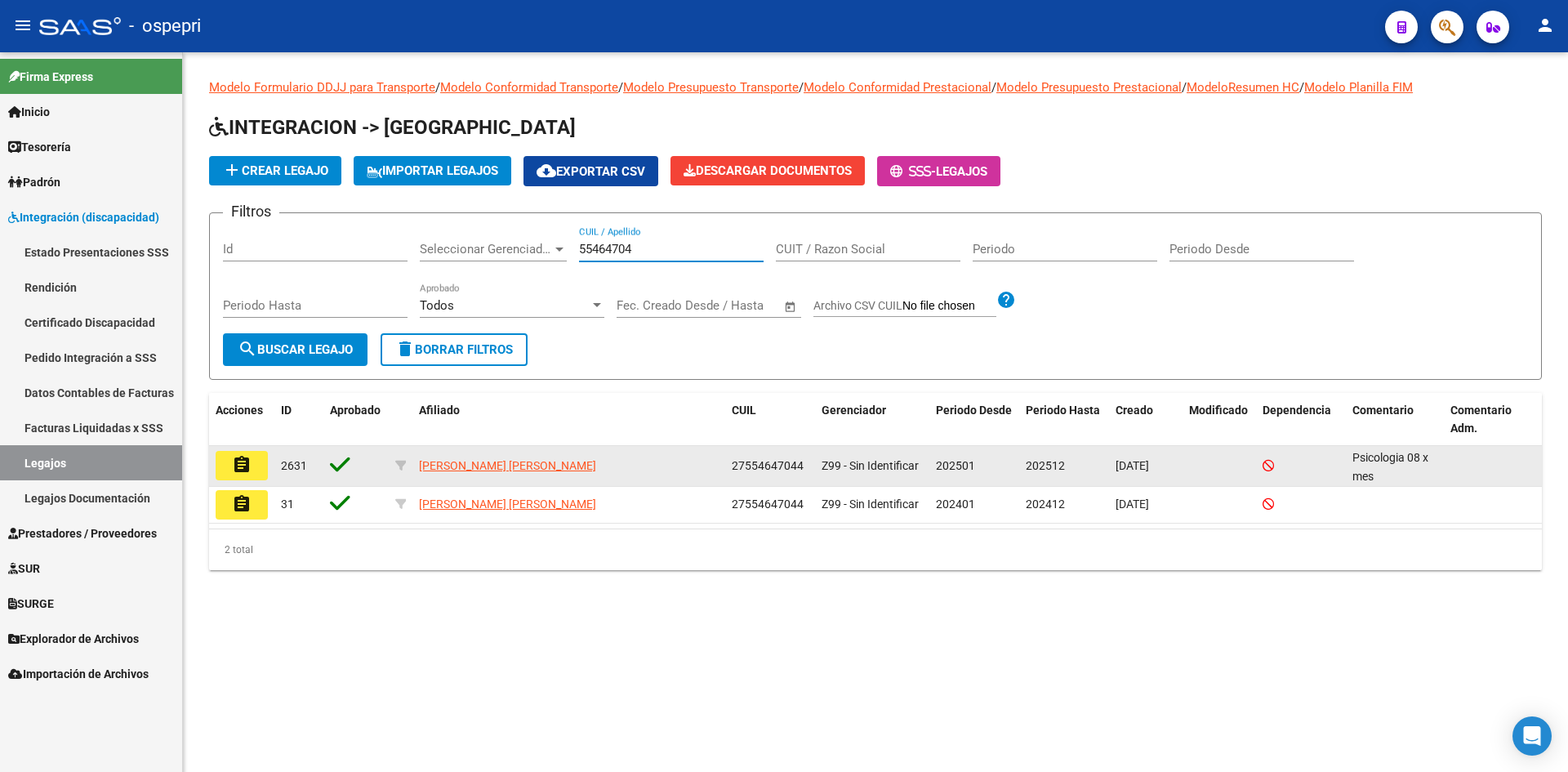
type input "55464704"
click at [237, 459] on mat-icon "assignment" at bounding box center [241, 464] width 19 height 19
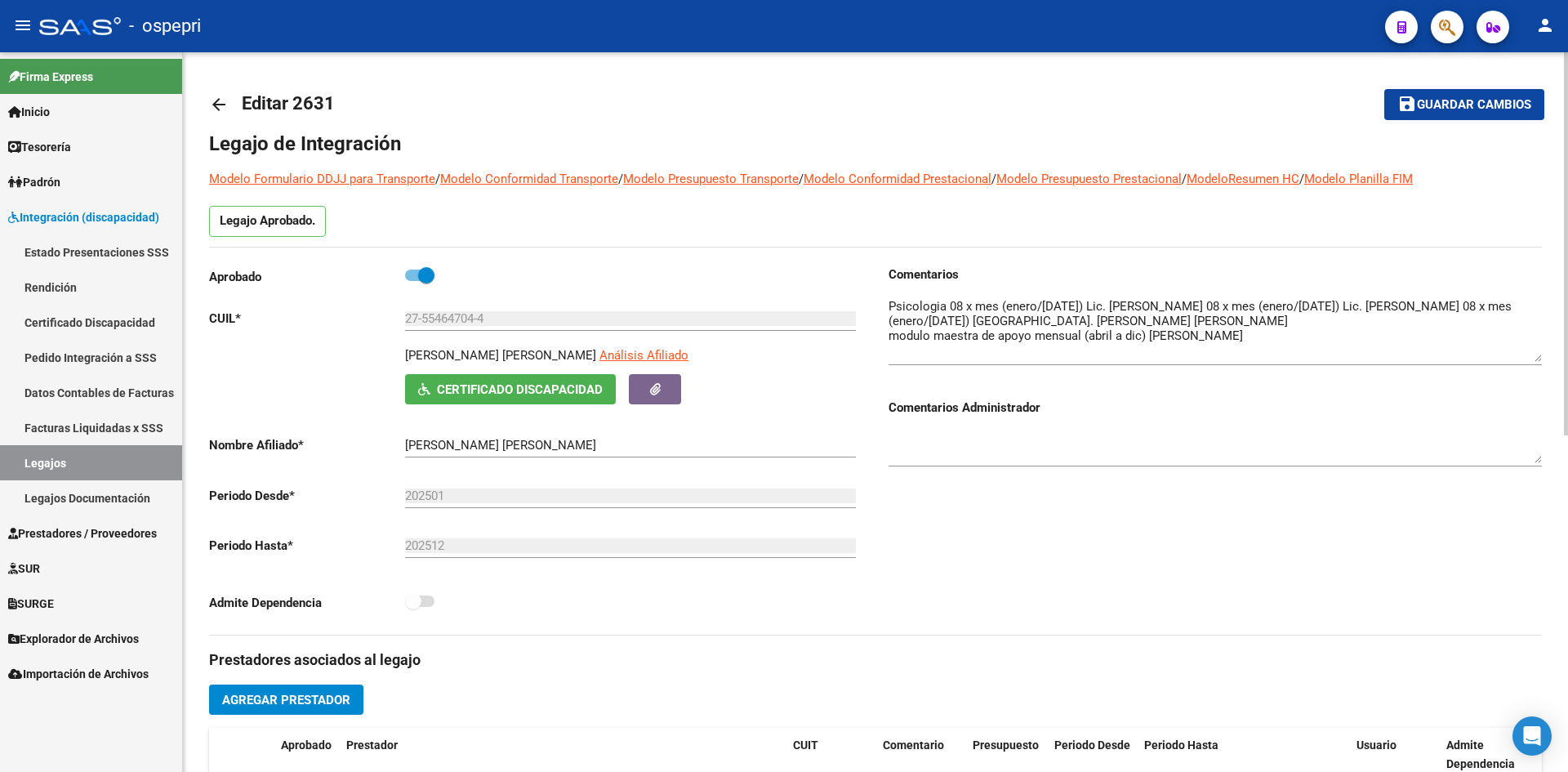
drag, startPoint x: 1537, startPoint y: 328, endPoint x: 1536, endPoint y: 361, distance: 33.0
click at [1536, 361] on textarea at bounding box center [1215, 330] width 654 height 65
click at [214, 98] on mat-icon "arrow_back" at bounding box center [218, 104] width 19 height 19
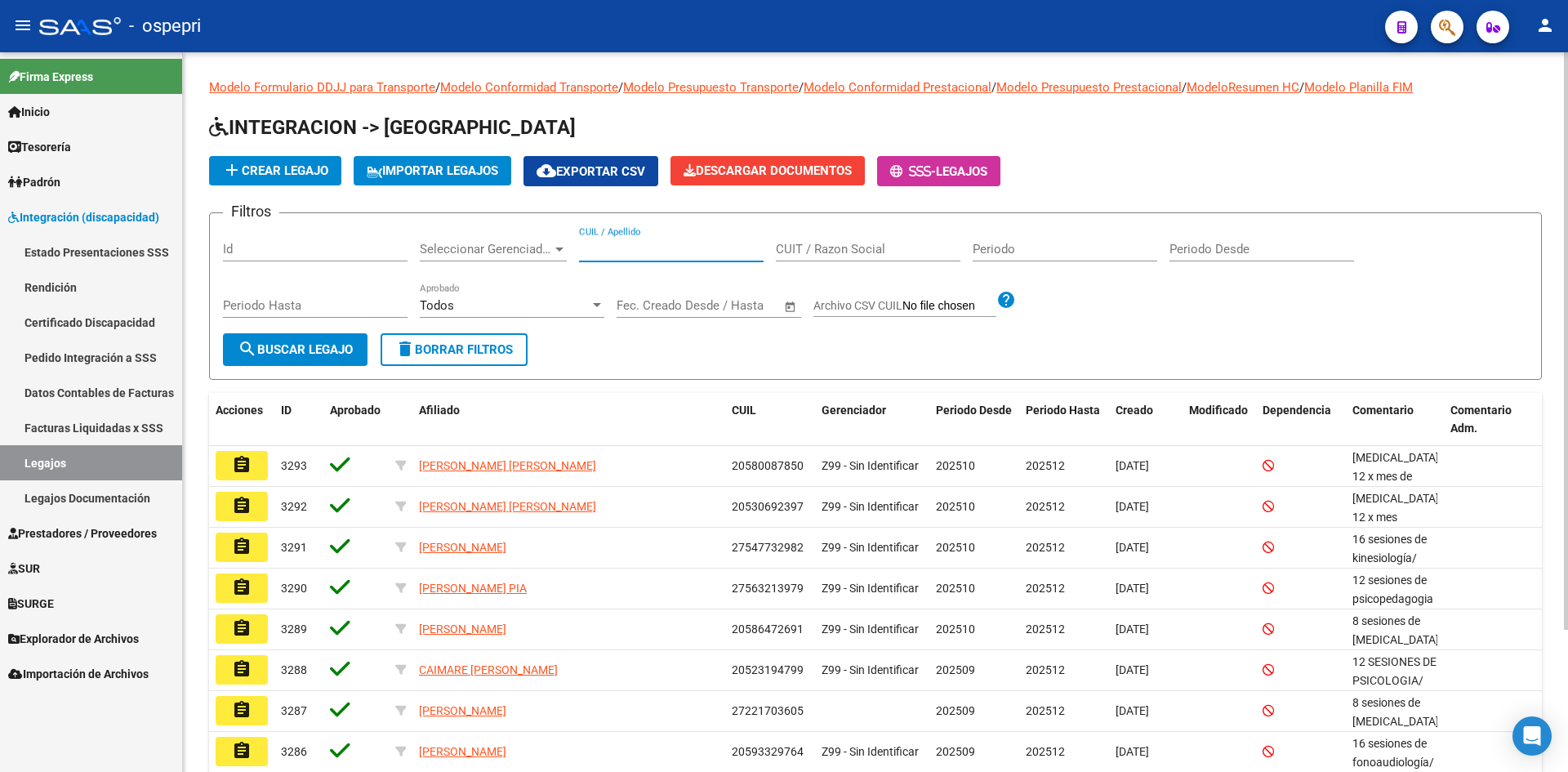
click at [614, 255] on input "CUIL / Apellido" at bounding box center [671, 250] width 185 height 15
type input "59059992"
click at [340, 353] on span "search Buscar Legajo" at bounding box center [295, 349] width 116 height 15
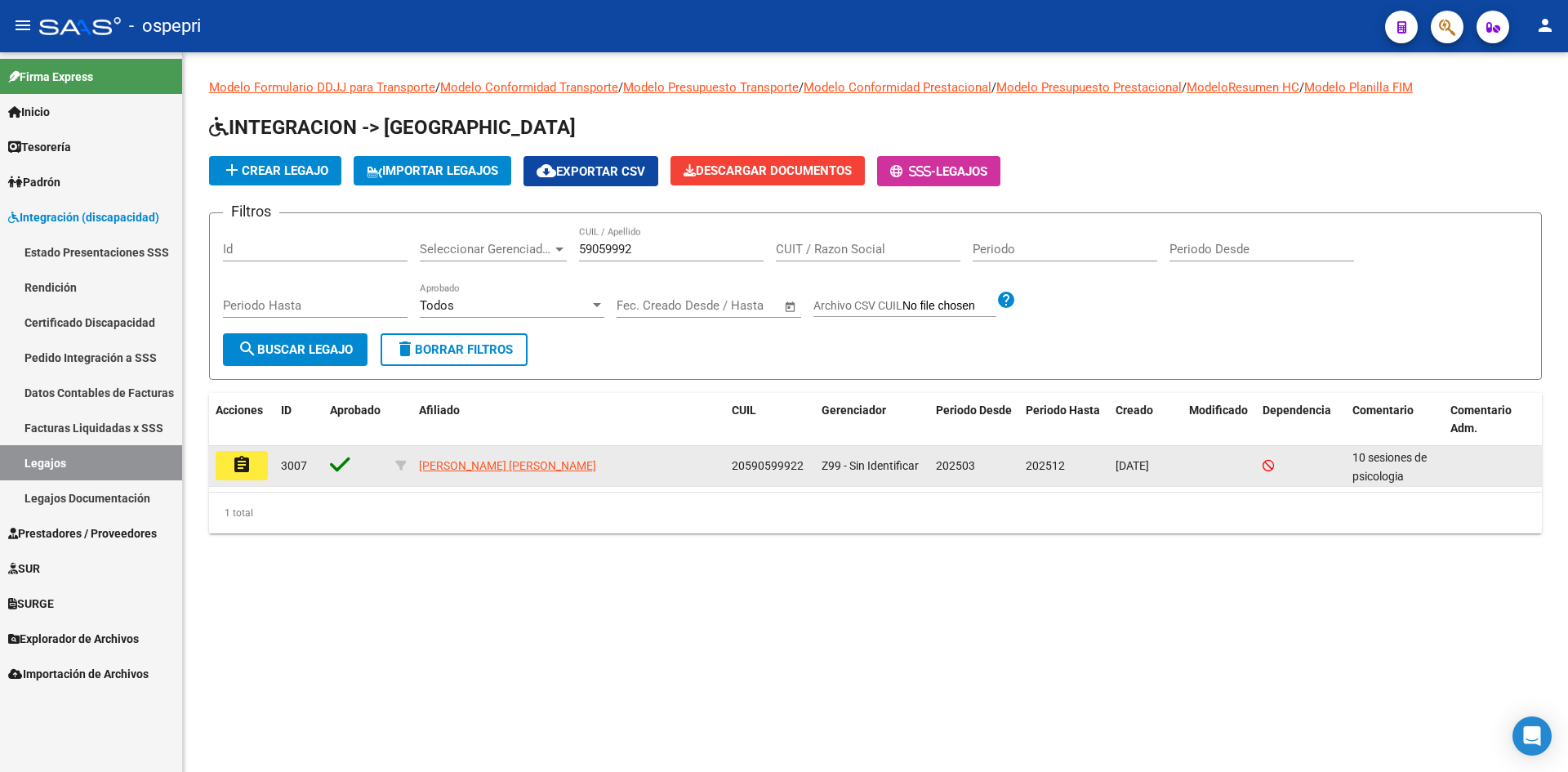
click at [243, 466] on mat-icon "assignment" at bounding box center [241, 464] width 19 height 19
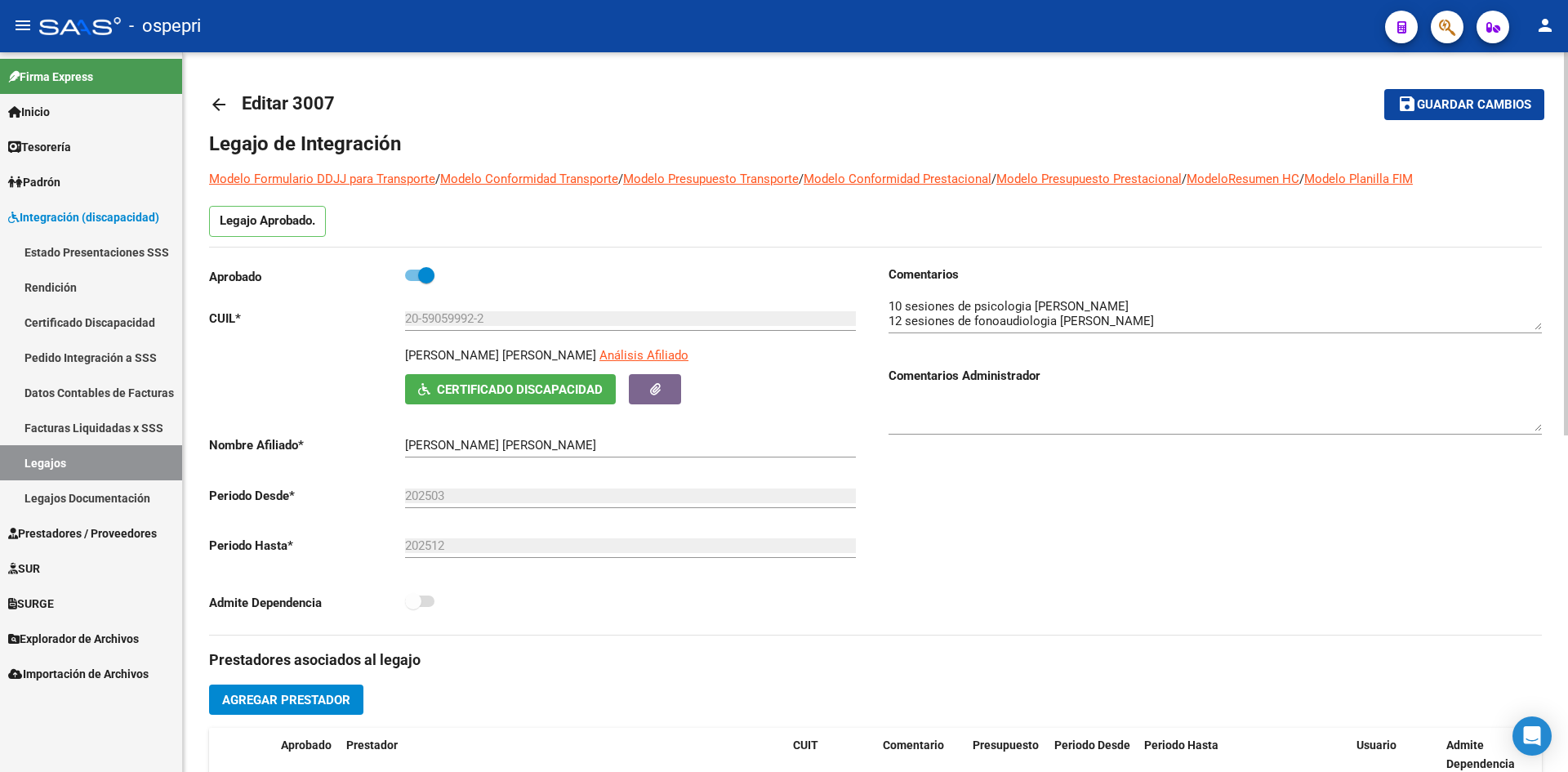
click at [214, 93] on link "arrow_back" at bounding box center [225, 104] width 32 height 39
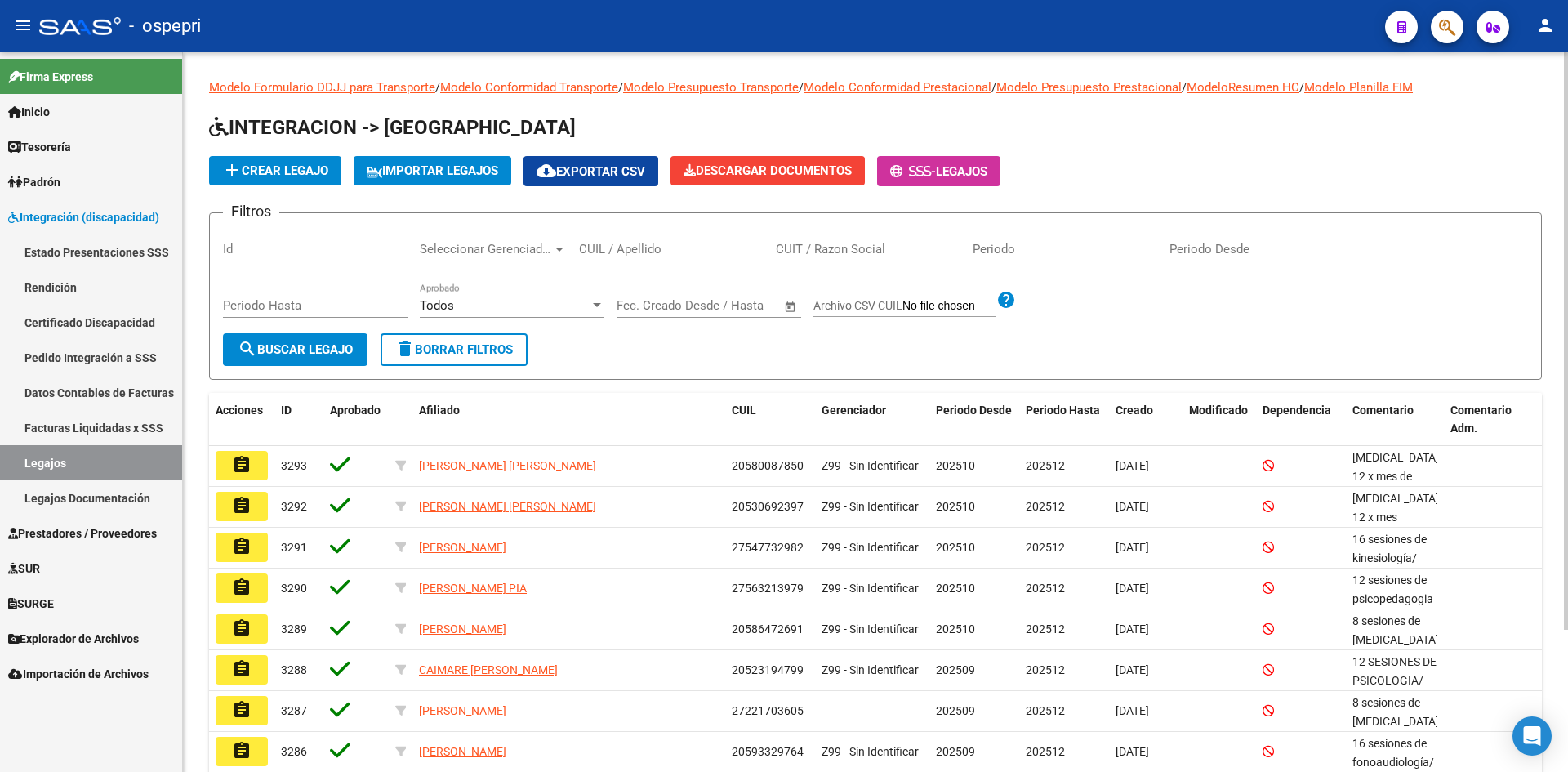
click at [602, 251] on input "CUIL / Apellido" at bounding box center [671, 250] width 185 height 15
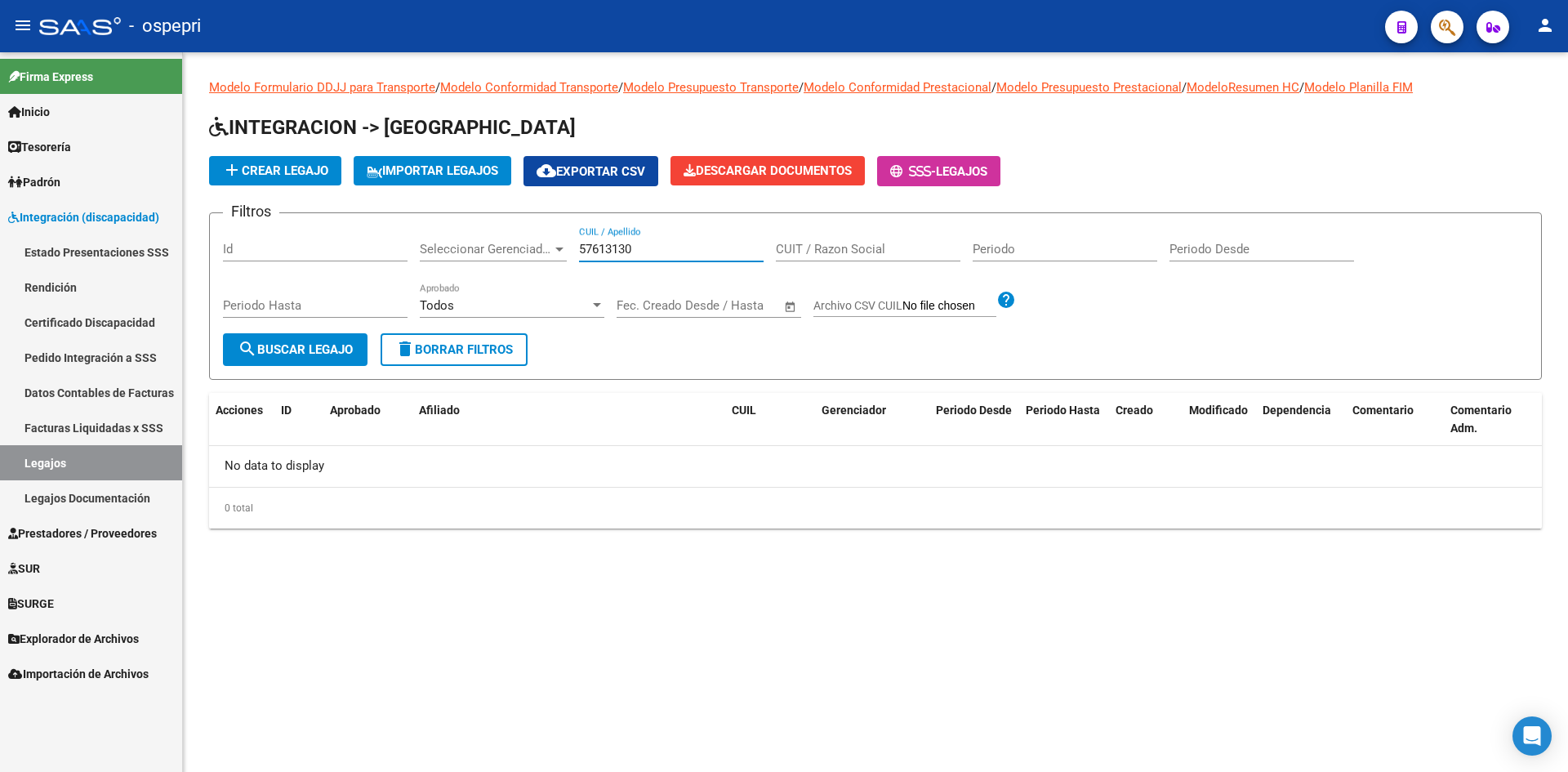
type input "57613130"
drag, startPoint x: 642, startPoint y: 251, endPoint x: 577, endPoint y: 275, distance: 69.3
click at [578, 276] on div "Filtros Id Seleccionar Gerenciador Seleccionar Gerenciador 57613130 CUIL / Apel…" at bounding box center [876, 280] width 1305 height 107
type input "5"
click at [625, 251] on input "buttarreli" at bounding box center [671, 250] width 185 height 15
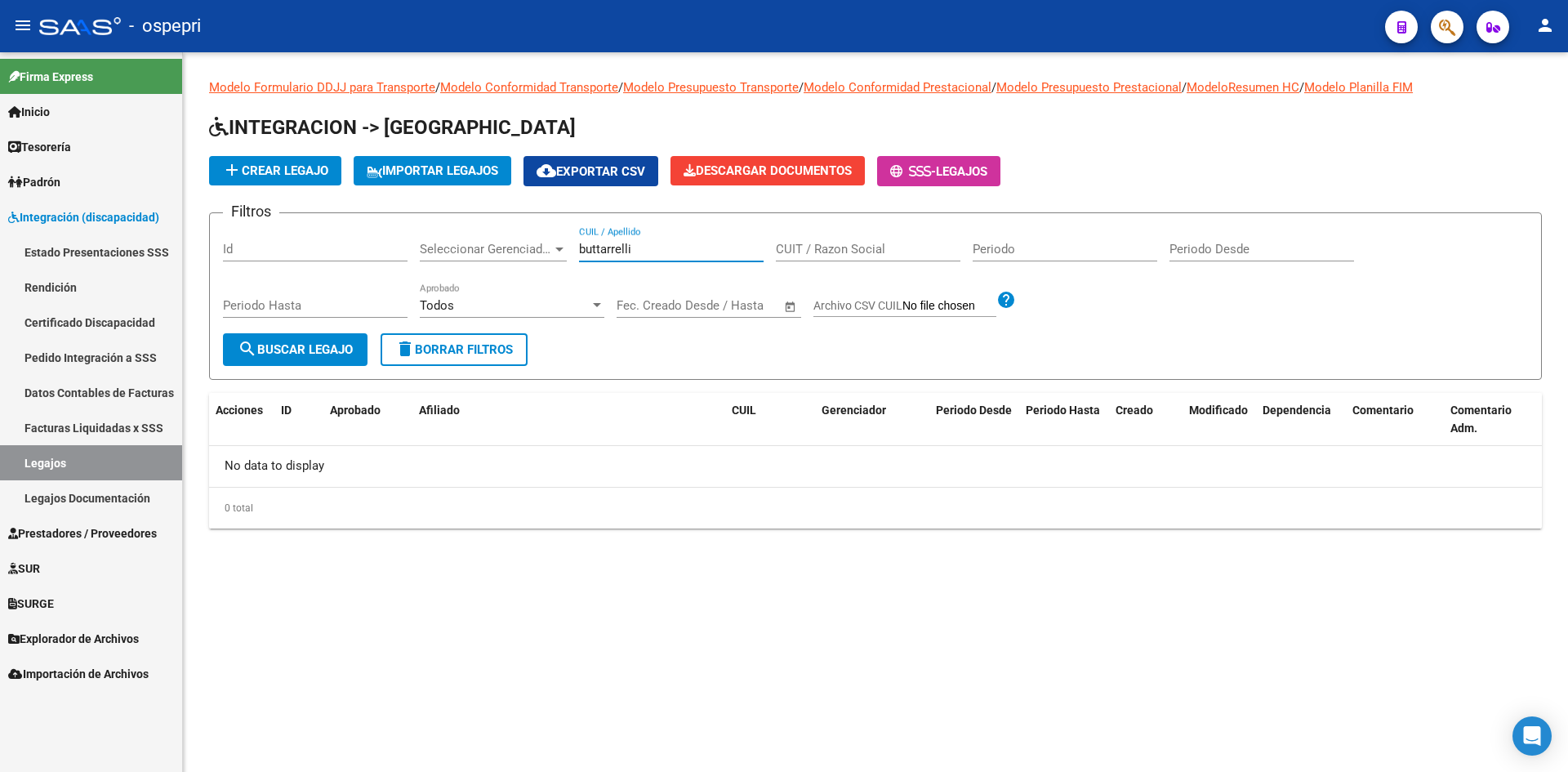
type input "butarrelli"
drag, startPoint x: 666, startPoint y: 249, endPoint x: 550, endPoint y: 263, distance: 116.8
click at [550, 263] on div "Filtros Id Seleccionar Gerenciador Seleccionar Gerenciador butarrelli CUIL / Ap…" at bounding box center [876, 280] width 1305 height 107
paste input "56759397"
type input "56759397"
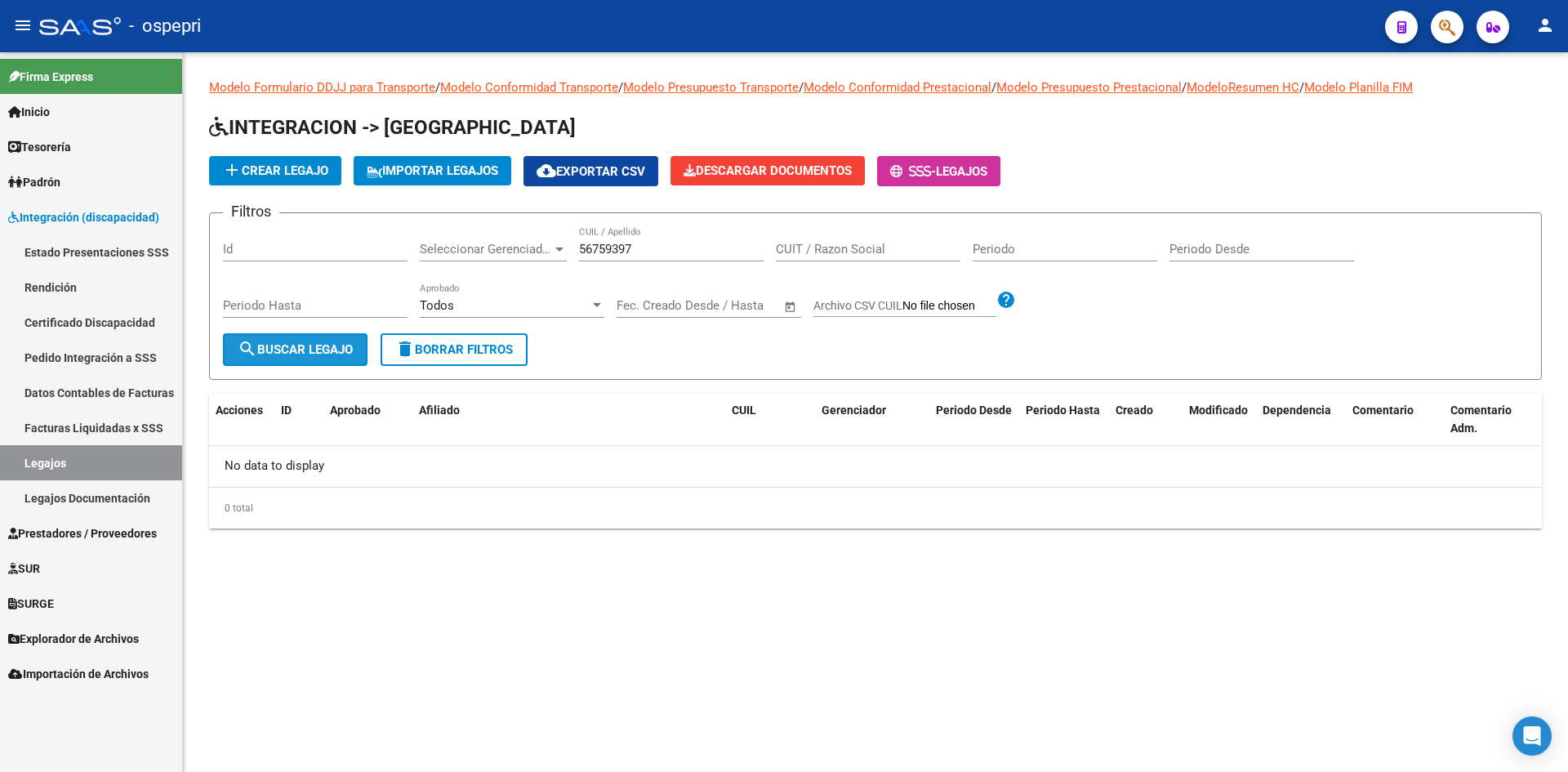
click at [276, 336] on button "search Buscar Legajo" at bounding box center [295, 349] width 144 height 32
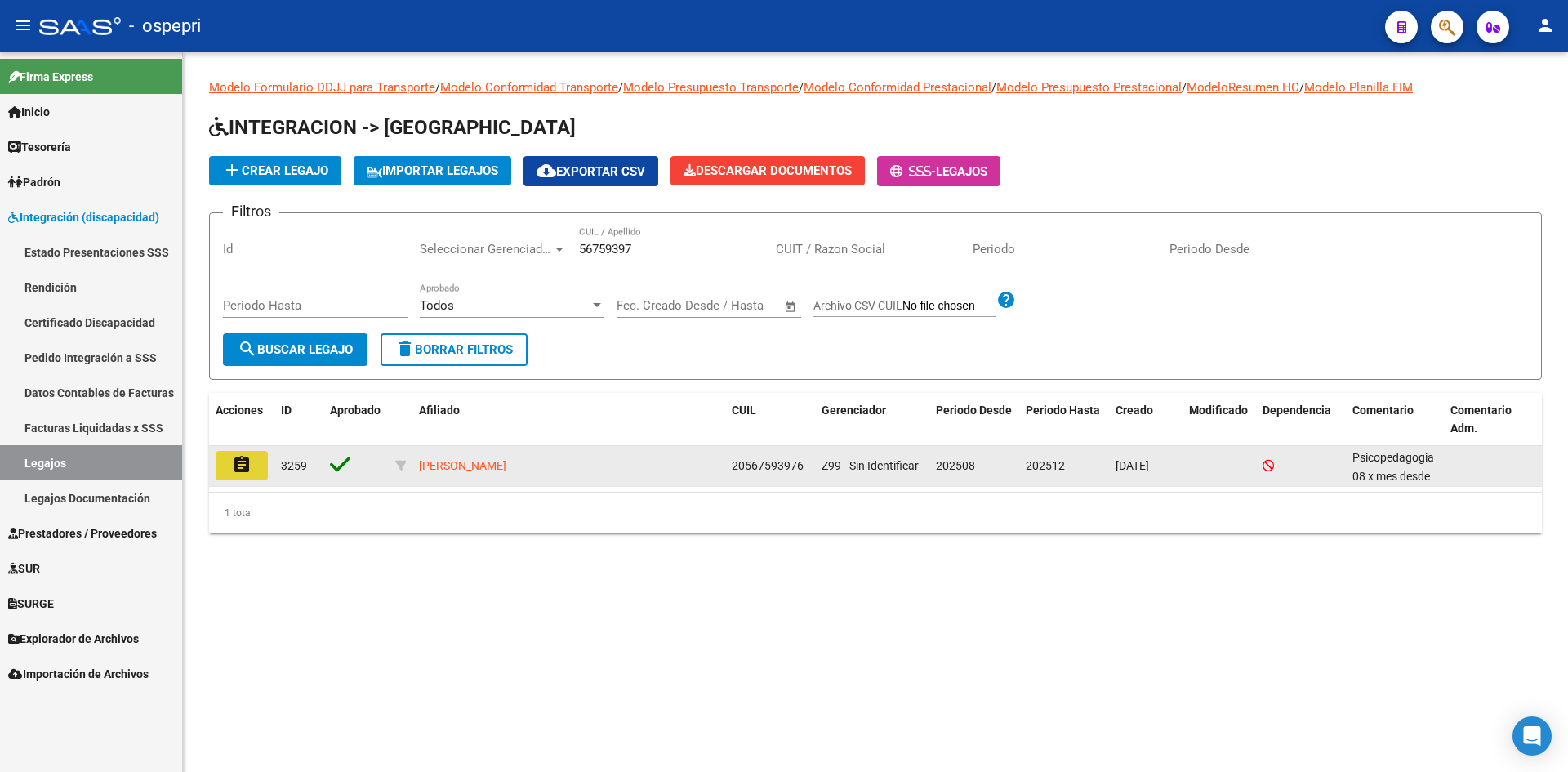
click at [252, 466] on button "assignment" at bounding box center [241, 466] width 53 height 30
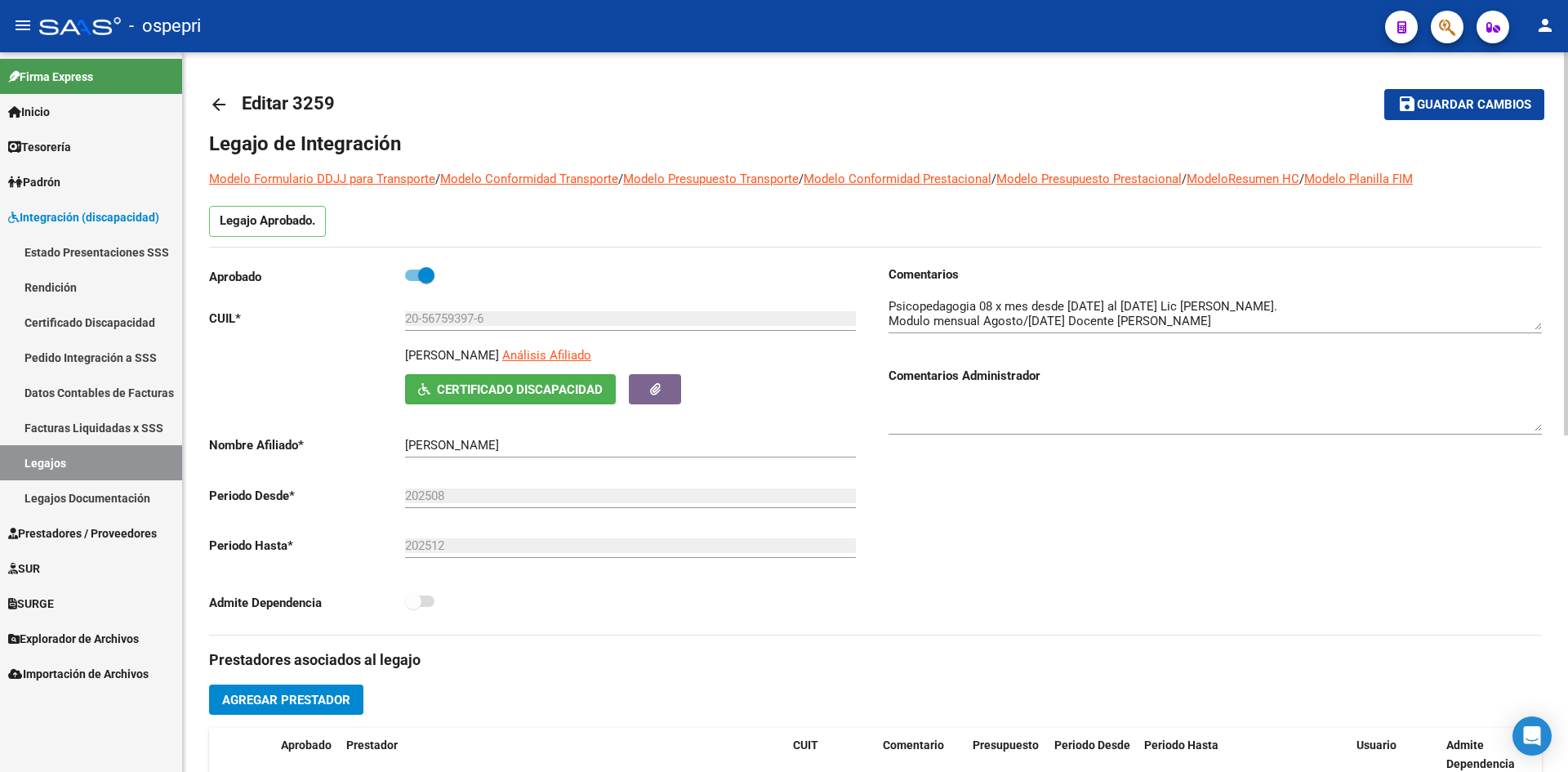
click at [218, 102] on mat-icon "arrow_back" at bounding box center [218, 104] width 19 height 19
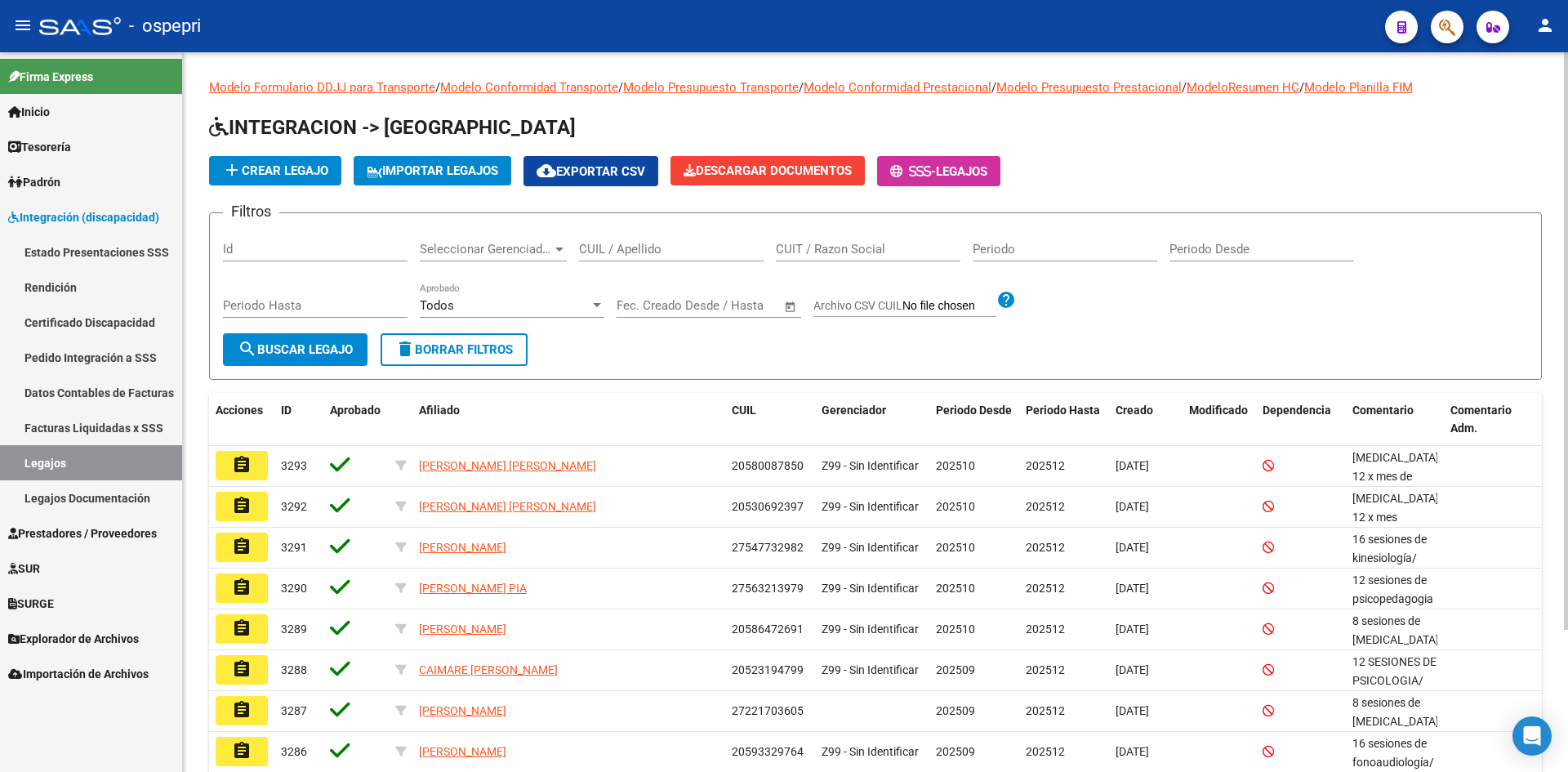
click at [613, 256] on input "CUIL / Apellido" at bounding box center [671, 250] width 185 height 15
type input "57721487"
click at [344, 347] on span "search Buscar Legajo" at bounding box center [295, 349] width 116 height 15
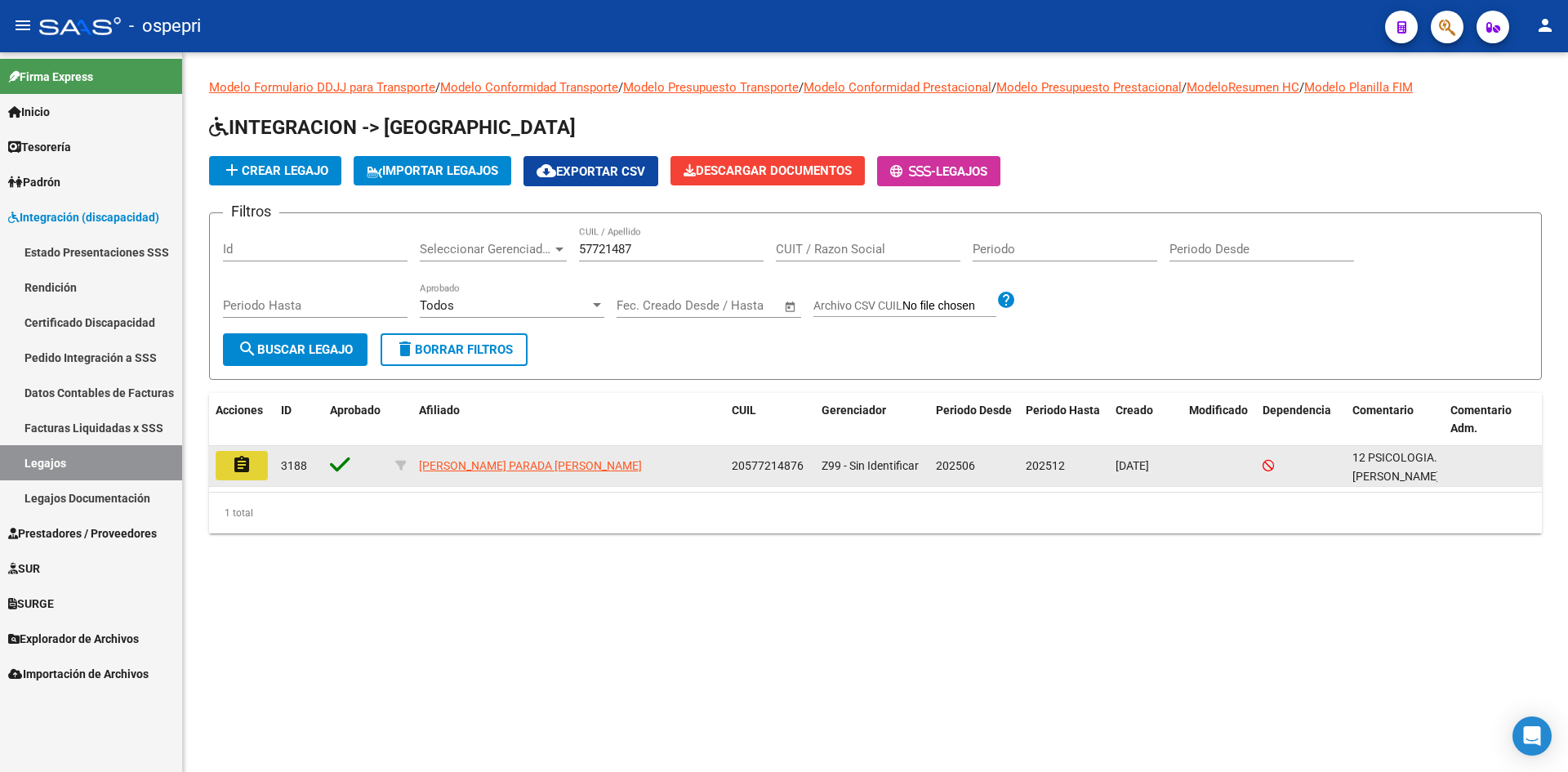
click at [239, 466] on mat-icon "assignment" at bounding box center [241, 464] width 19 height 19
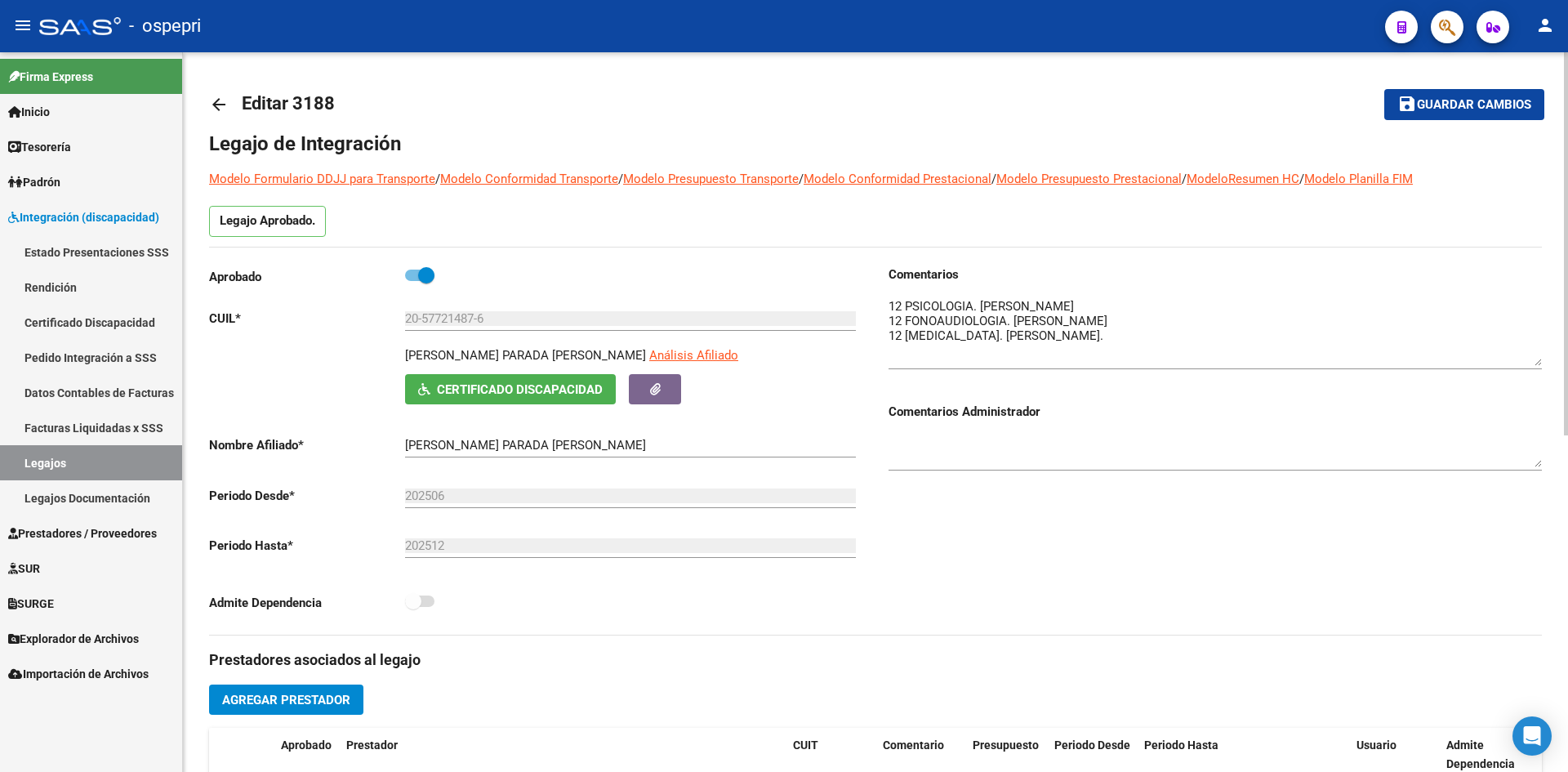
drag, startPoint x: 1537, startPoint y: 326, endPoint x: 1537, endPoint y: 361, distance: 35.0
click at [1537, 361] on textarea at bounding box center [1215, 332] width 654 height 68
click at [220, 102] on mat-icon "arrow_back" at bounding box center [218, 104] width 19 height 19
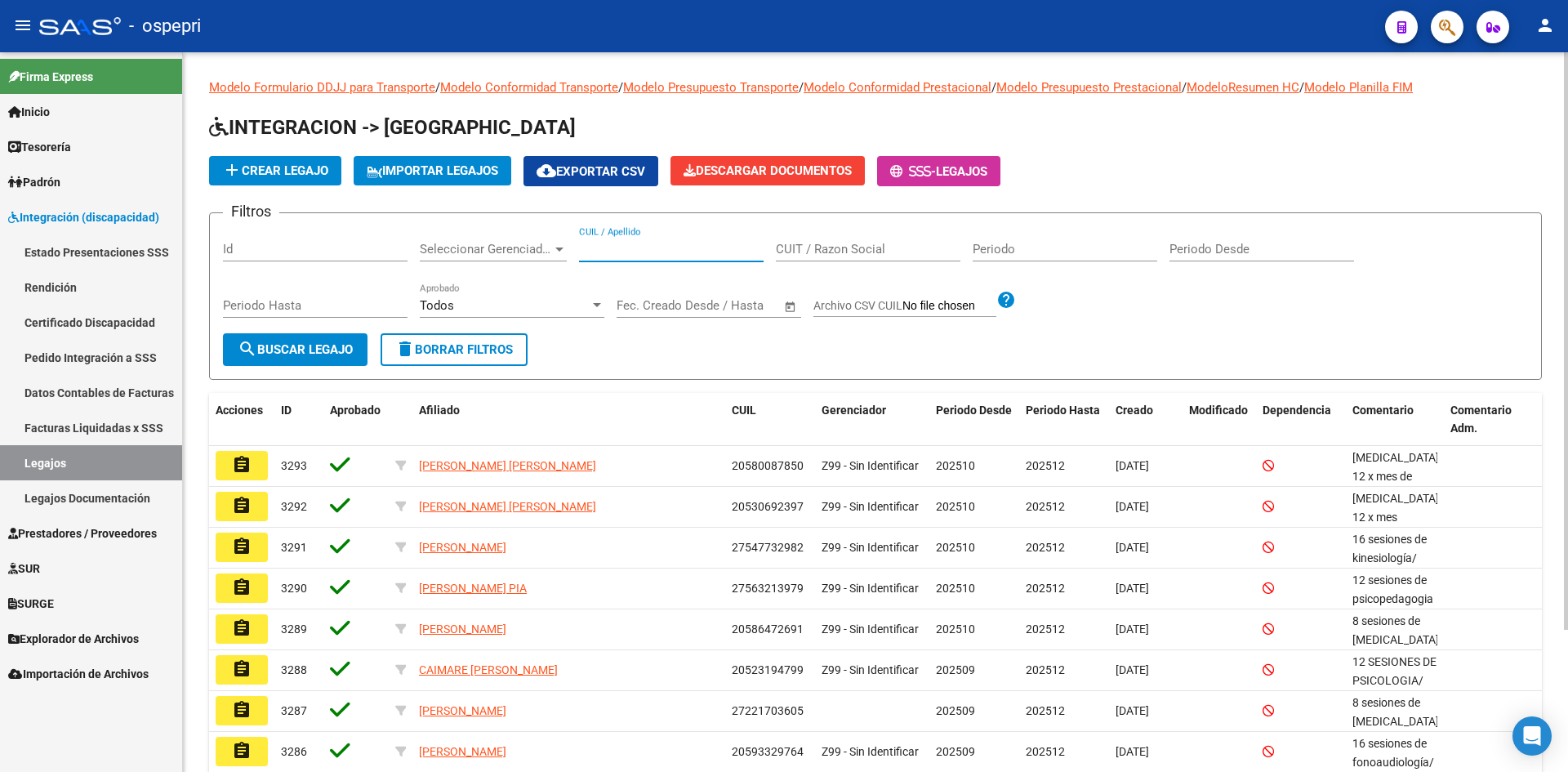
click at [642, 249] on input "CUIL / Apellido" at bounding box center [671, 250] width 185 height 15
type input "55117088"
click at [327, 342] on span "search Buscar Legajo" at bounding box center [295, 349] width 116 height 15
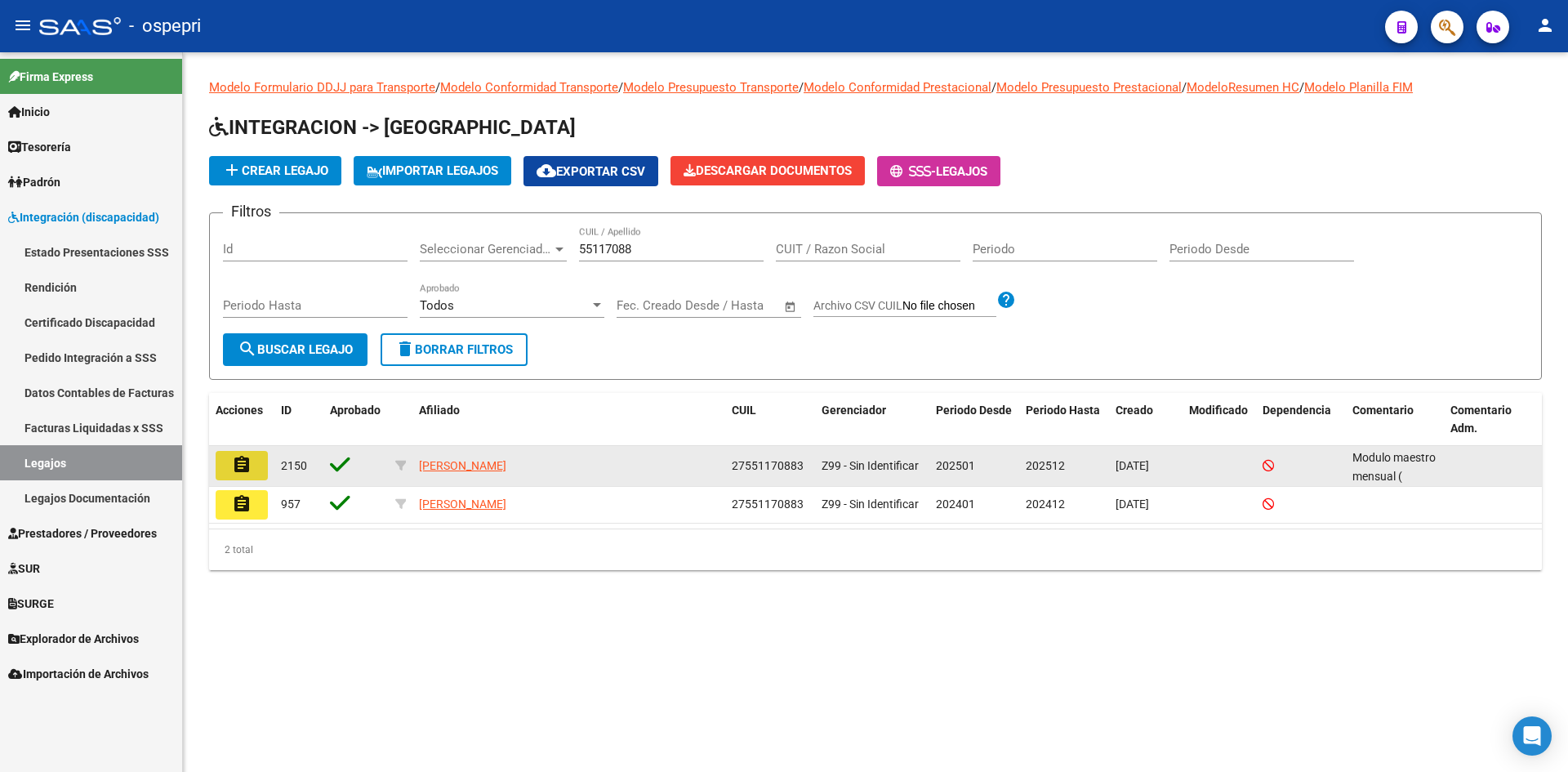
click at [235, 467] on mat-icon "assignment" at bounding box center [241, 464] width 19 height 19
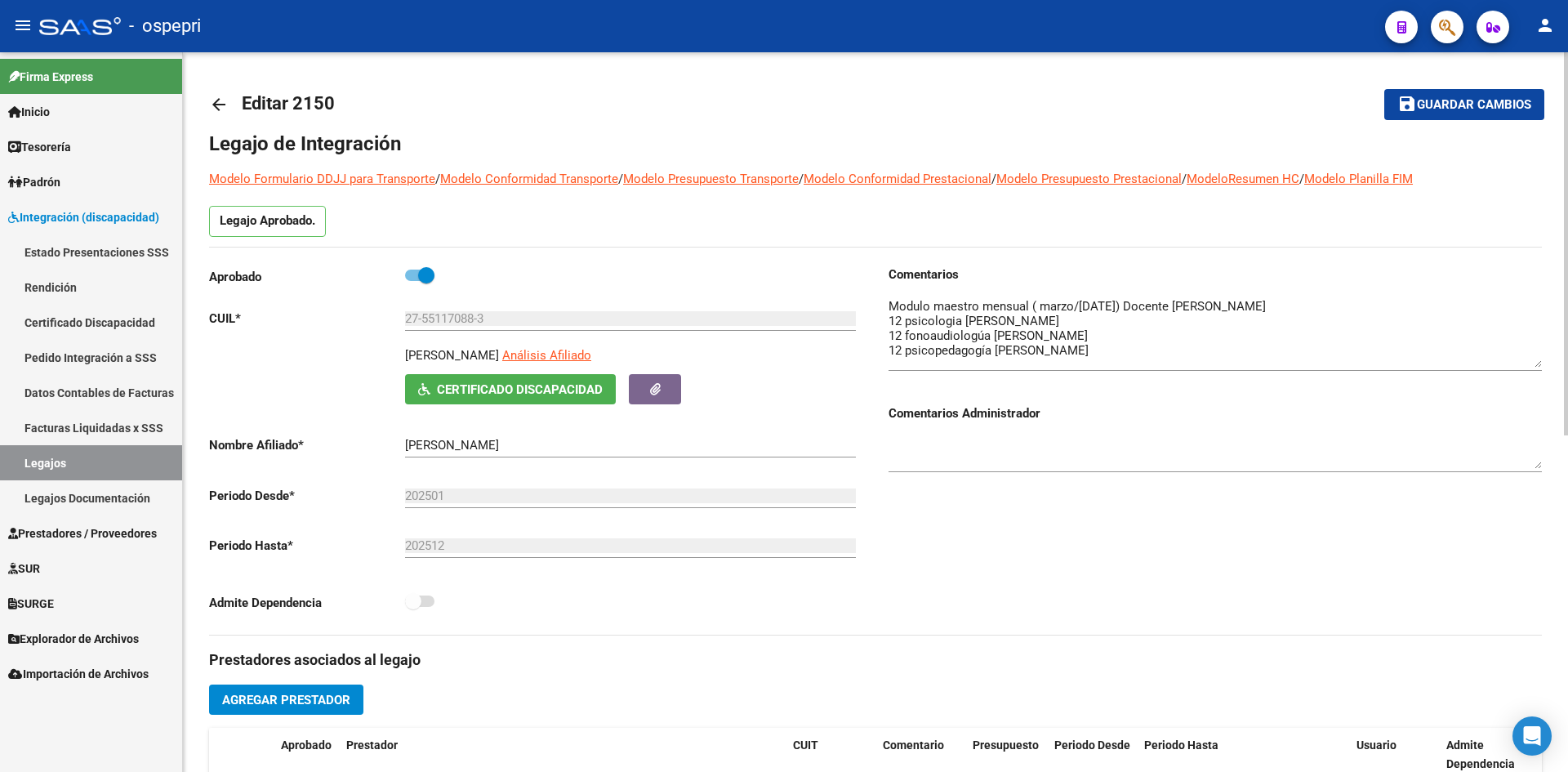
drag, startPoint x: 1536, startPoint y: 326, endPoint x: 1537, endPoint y: 364, distance: 38.0
click at [1537, 364] on textarea at bounding box center [1215, 333] width 654 height 70
click at [222, 100] on mat-icon "arrow_back" at bounding box center [218, 104] width 19 height 19
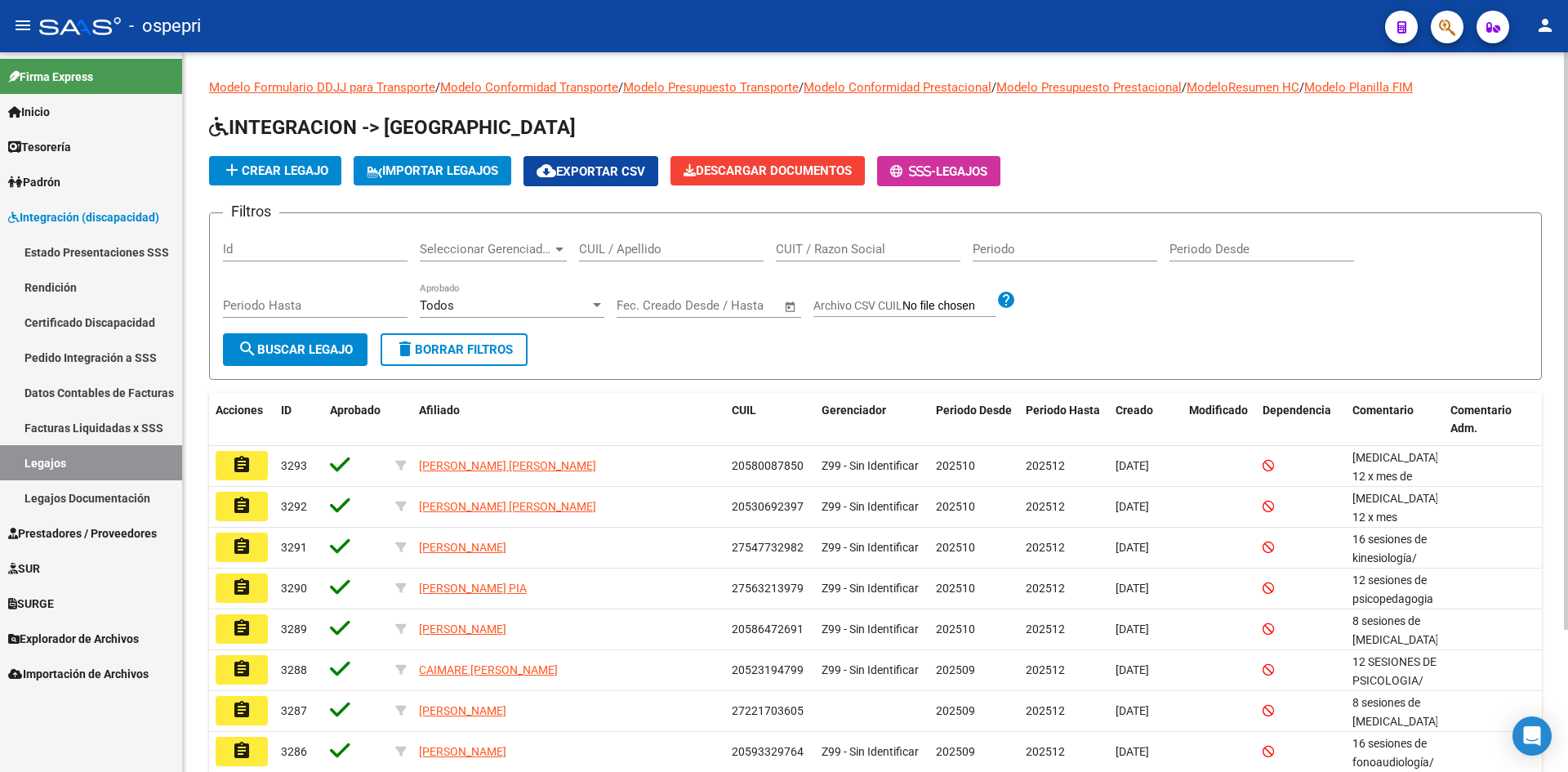
click at [618, 251] on input "CUIL / Apellido" at bounding box center [671, 250] width 185 height 15
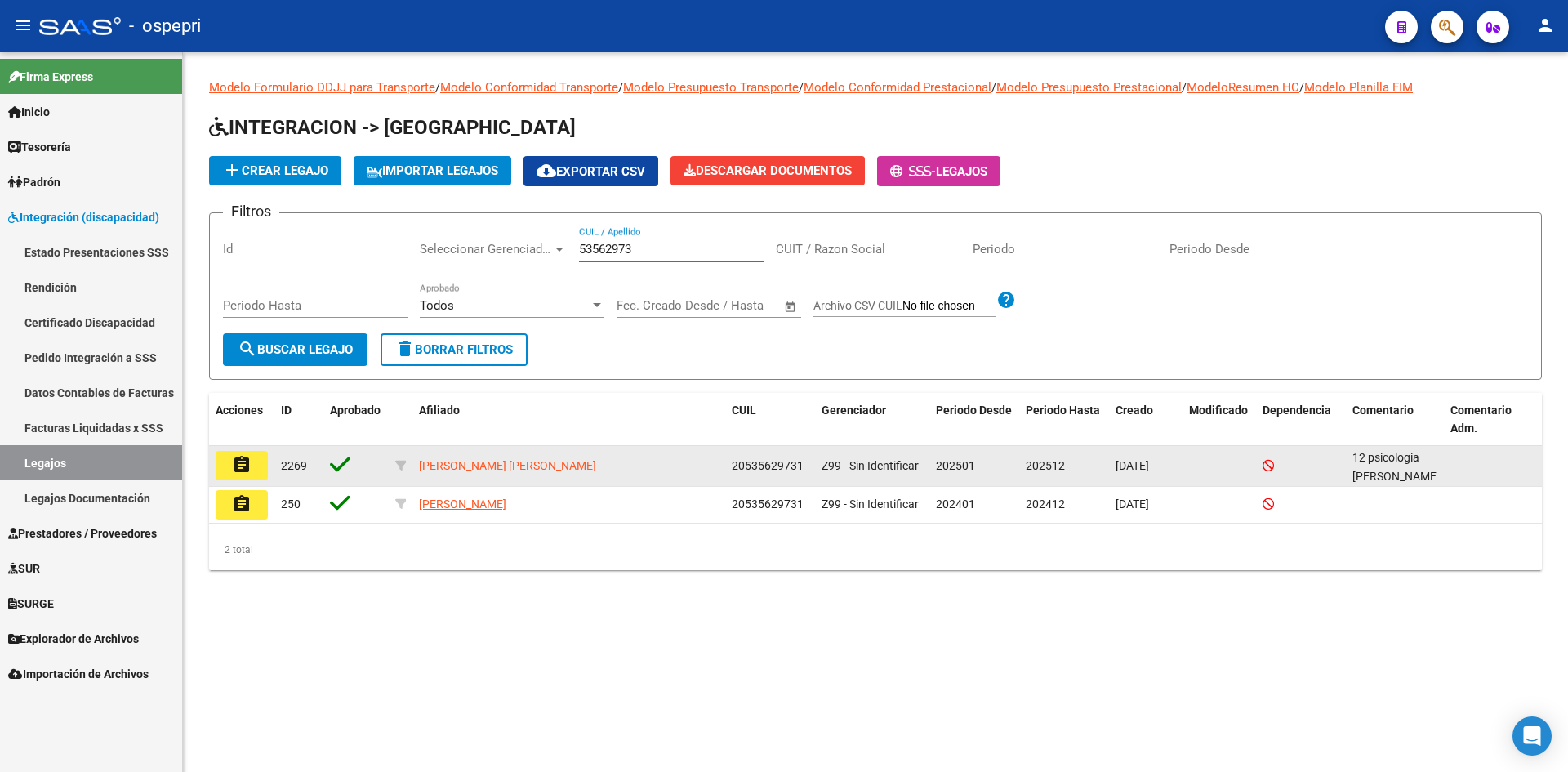
type input "53562973"
click at [237, 462] on mat-icon "assignment" at bounding box center [241, 464] width 19 height 19
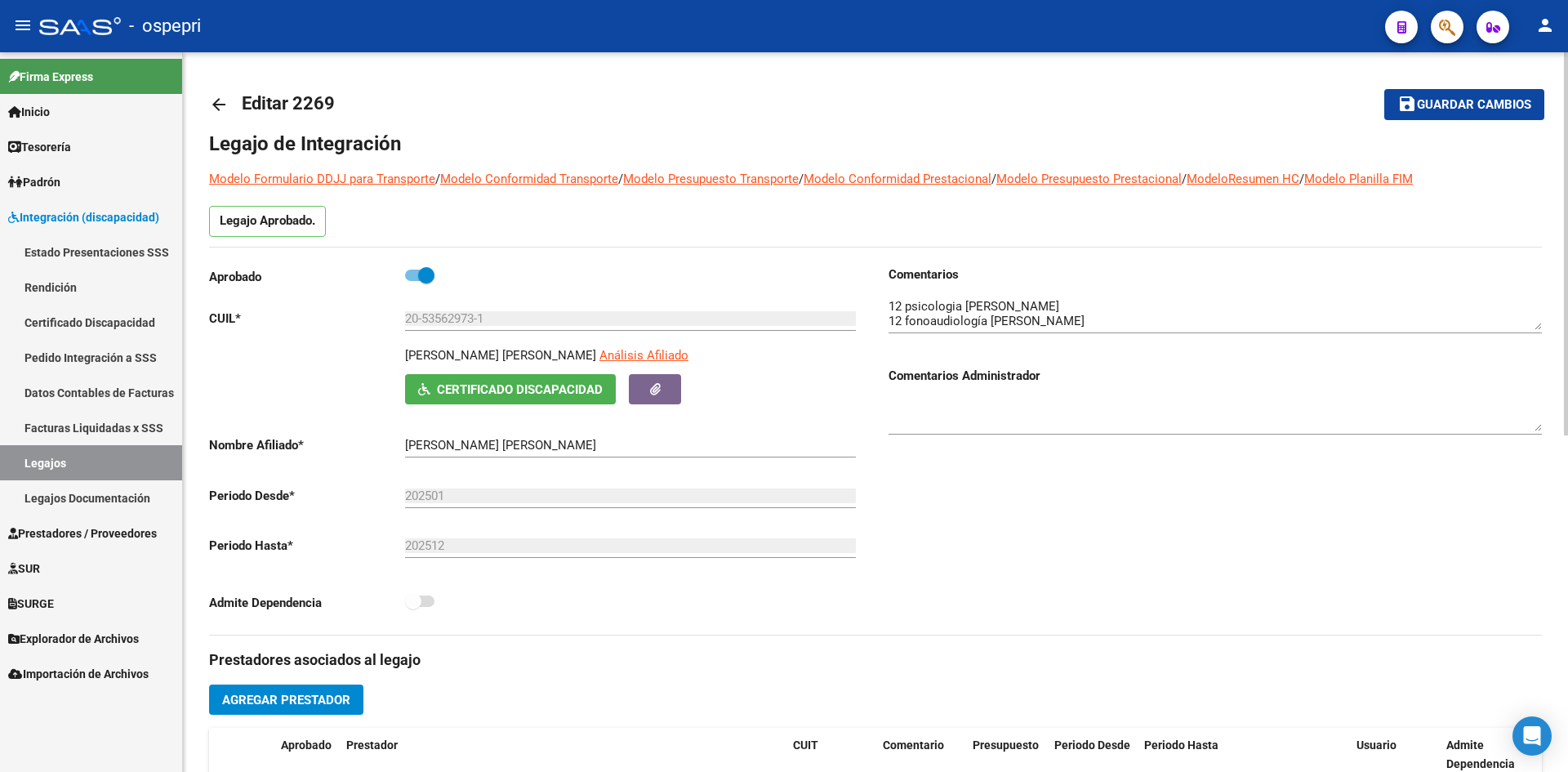
click at [221, 108] on mat-icon "arrow_back" at bounding box center [218, 104] width 19 height 19
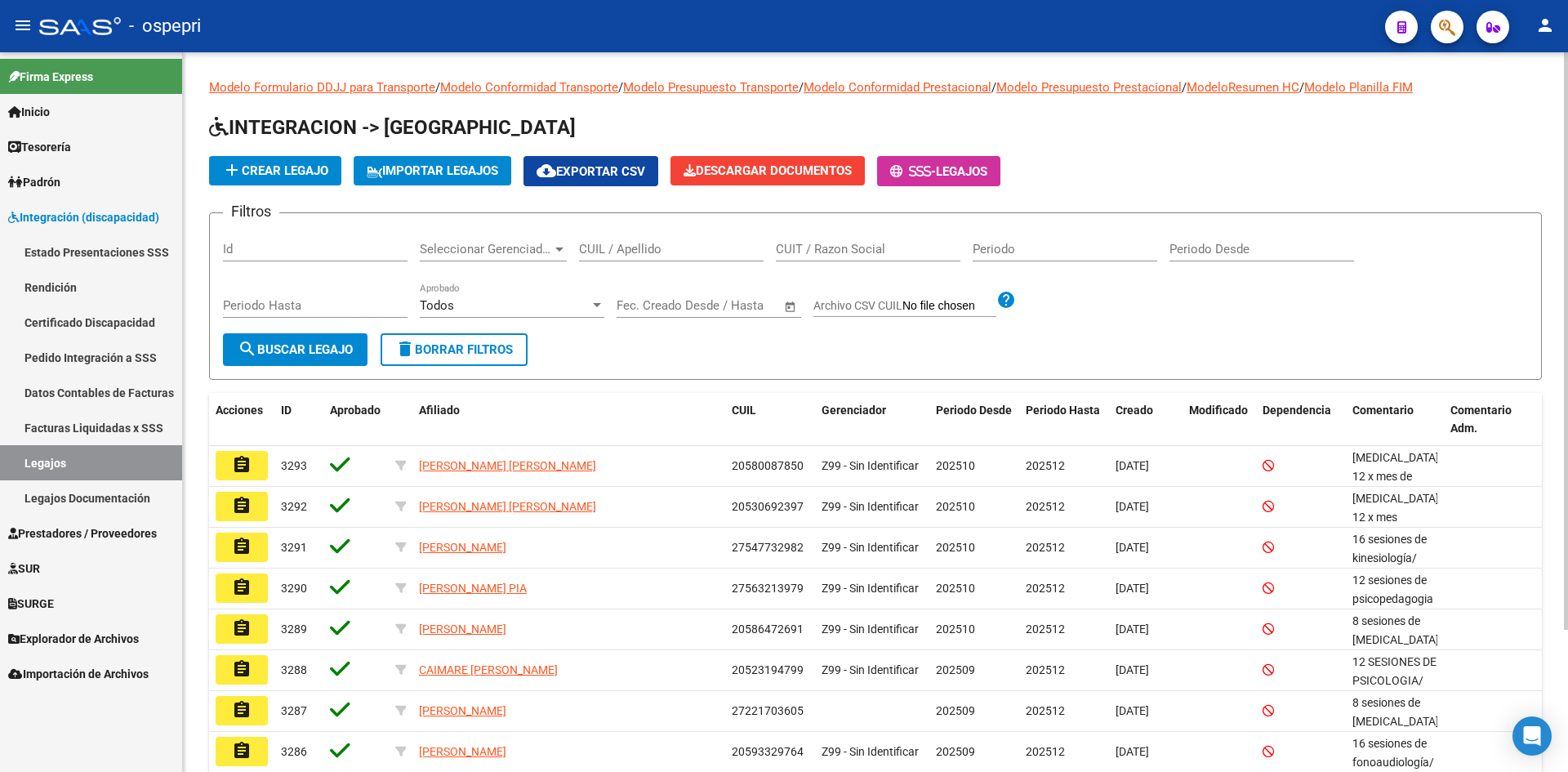
click at [618, 255] on input "CUIL / Apellido" at bounding box center [671, 250] width 185 height 15
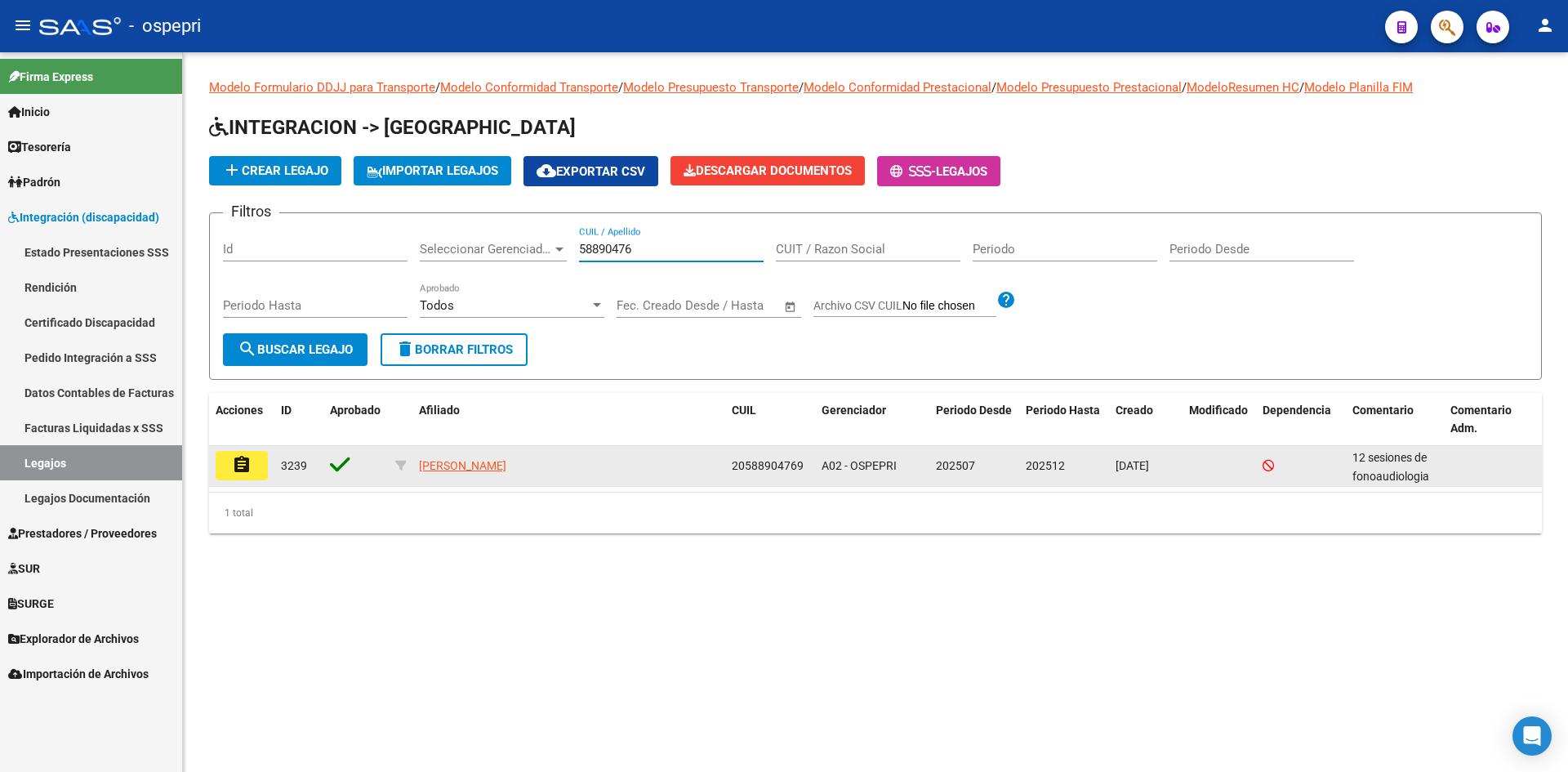
type input "58890476"
click at [241, 471] on mat-icon "assignment" at bounding box center [241, 464] width 19 height 19
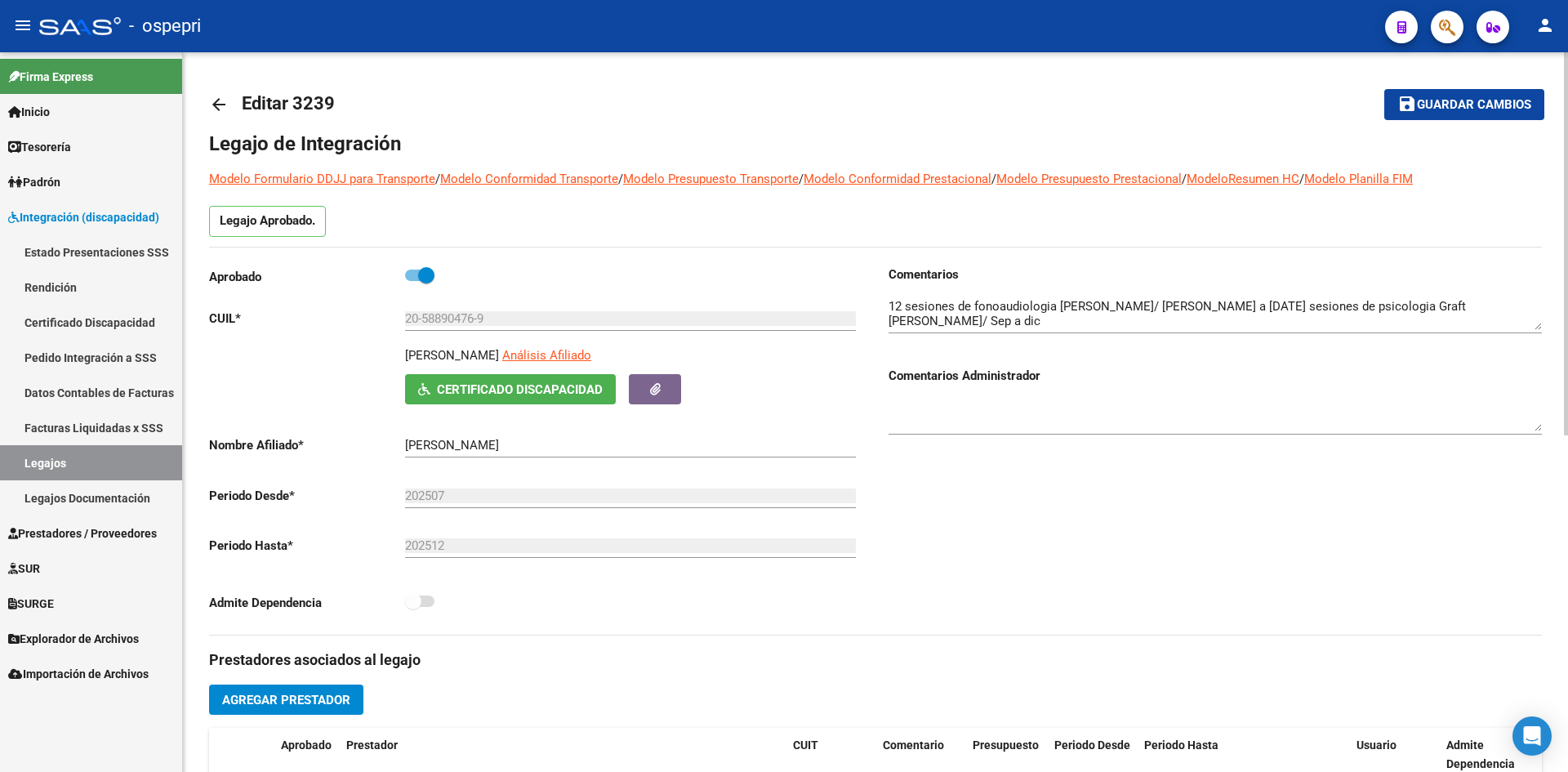
click at [218, 100] on mat-icon "arrow_back" at bounding box center [218, 104] width 19 height 19
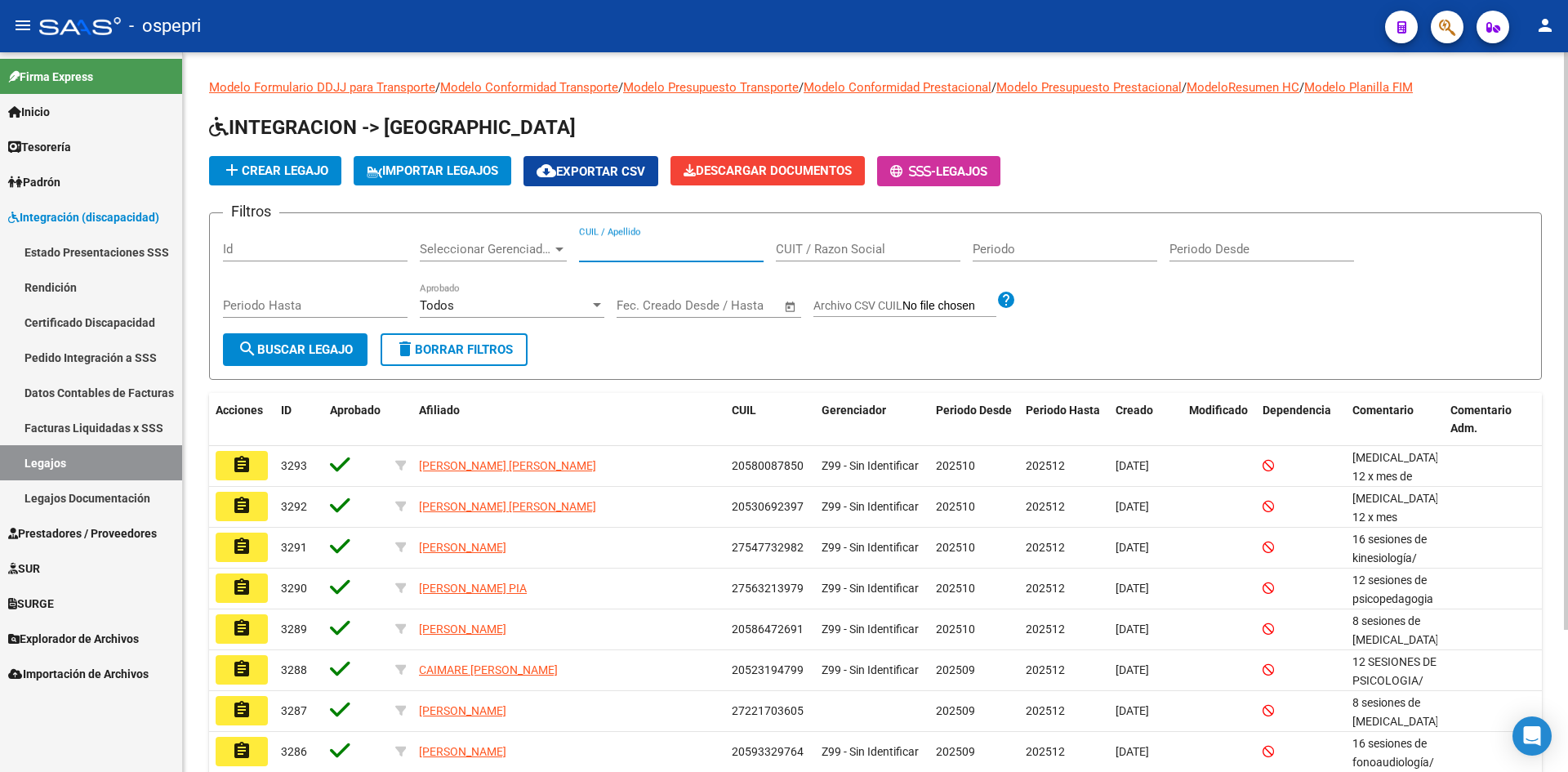
click at [616, 249] on input "CUIL / Apellido" at bounding box center [671, 250] width 185 height 15
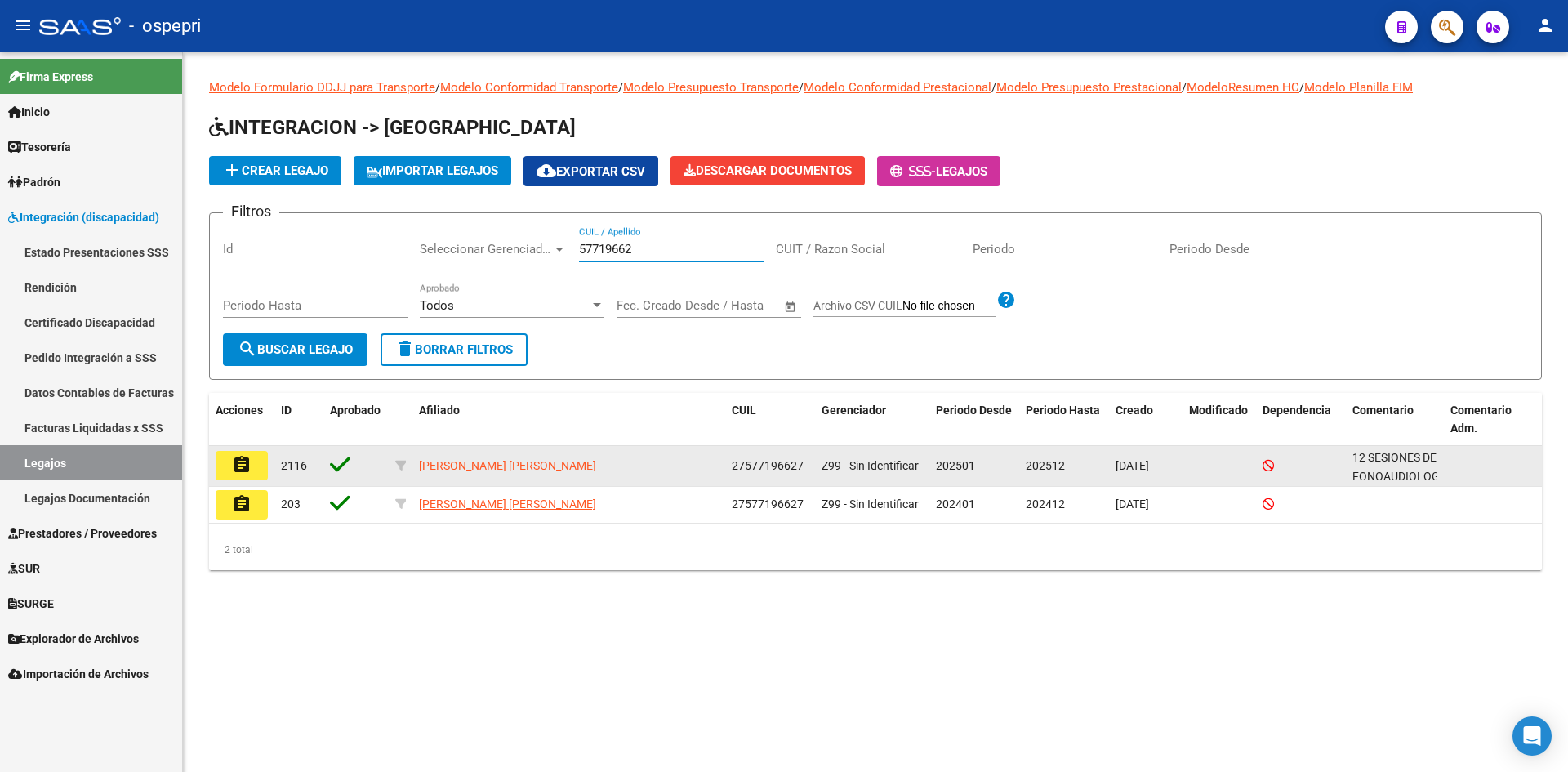
type input "57719662"
click at [241, 466] on mat-icon "assignment" at bounding box center [241, 464] width 19 height 19
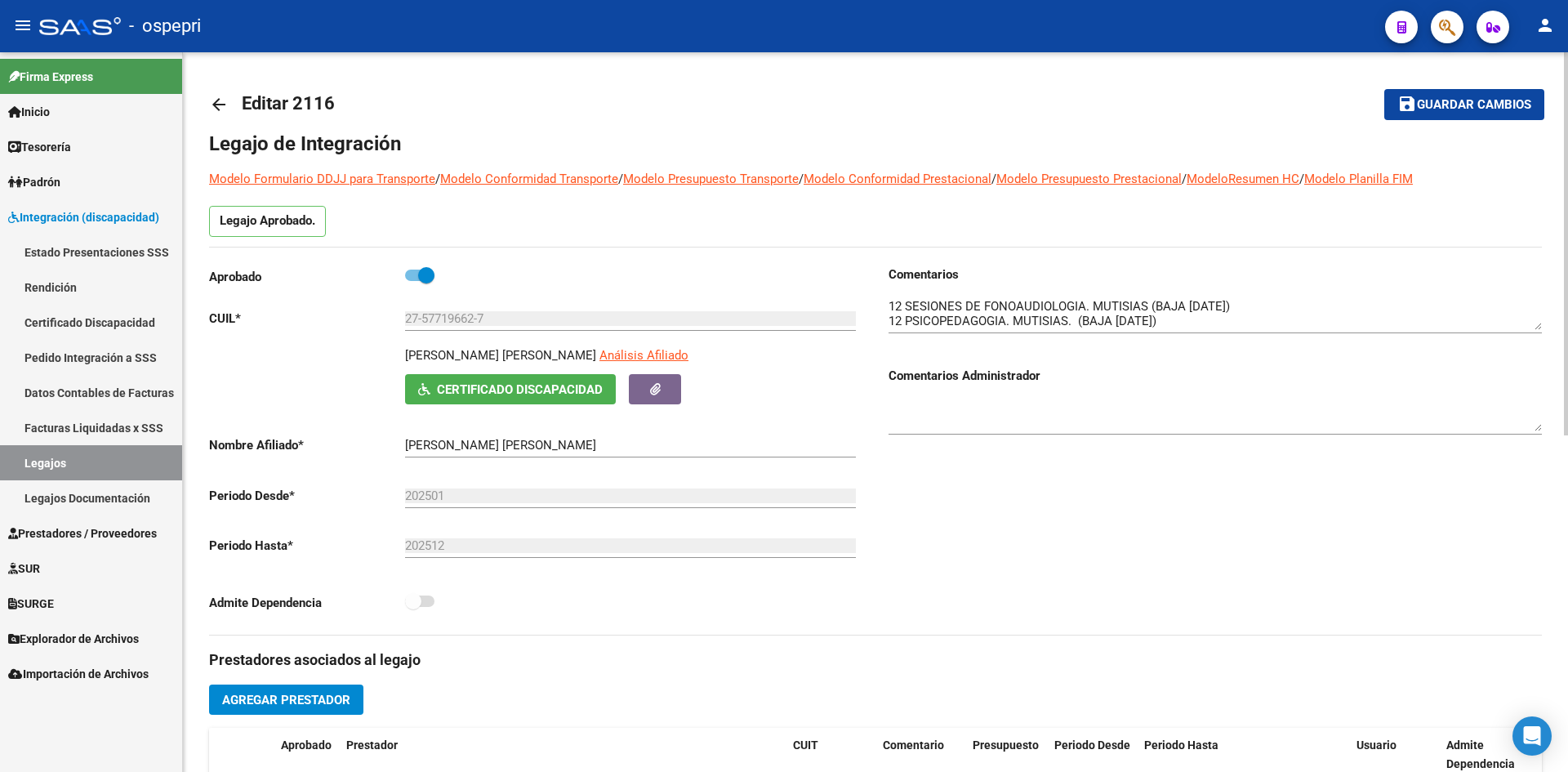
click at [1538, 331] on div at bounding box center [1215, 309] width 654 height 50
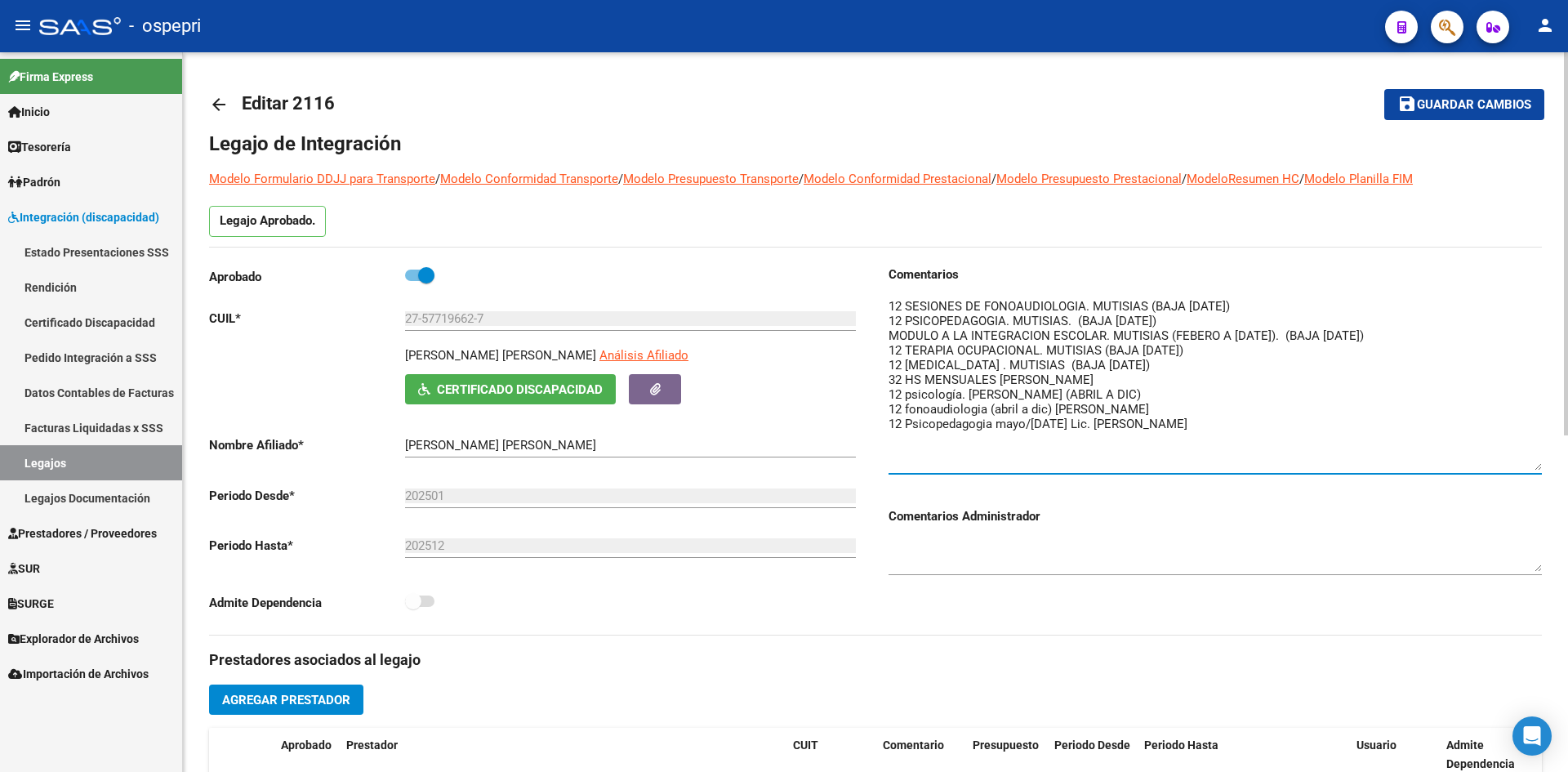
drag, startPoint x: 1540, startPoint y: 329, endPoint x: 1546, endPoint y: 459, distance: 130.1
click at [1553, 467] on div "arrow_back Editar 2116 save Guardar cambios Legajo de Integración Modelo Formul…" at bounding box center [876, 729] width 1385 height 1352
click at [217, 102] on mat-icon "arrow_back" at bounding box center [218, 104] width 19 height 19
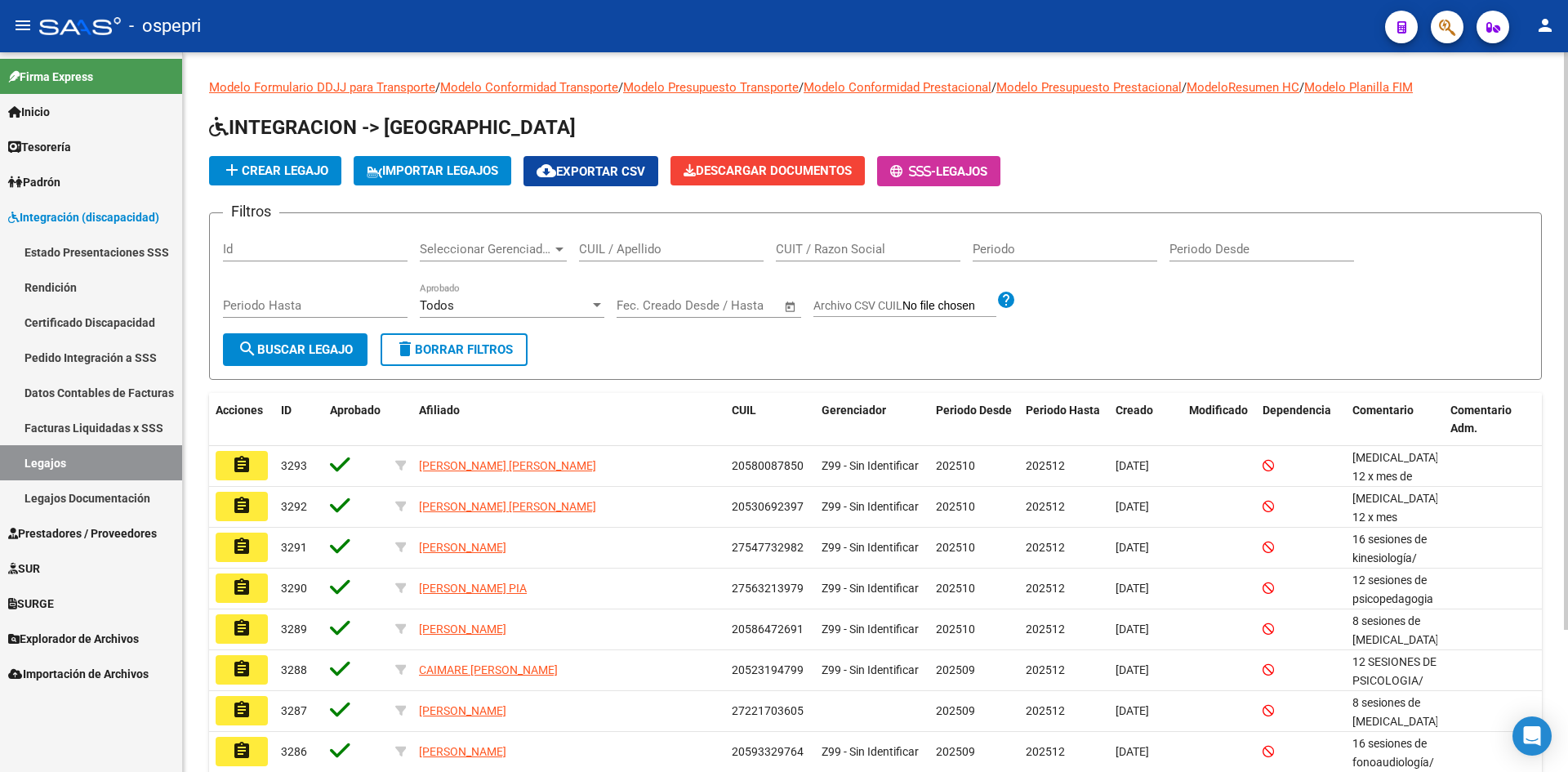
click at [613, 256] on div "CUIL / Apellido" at bounding box center [671, 244] width 185 height 35
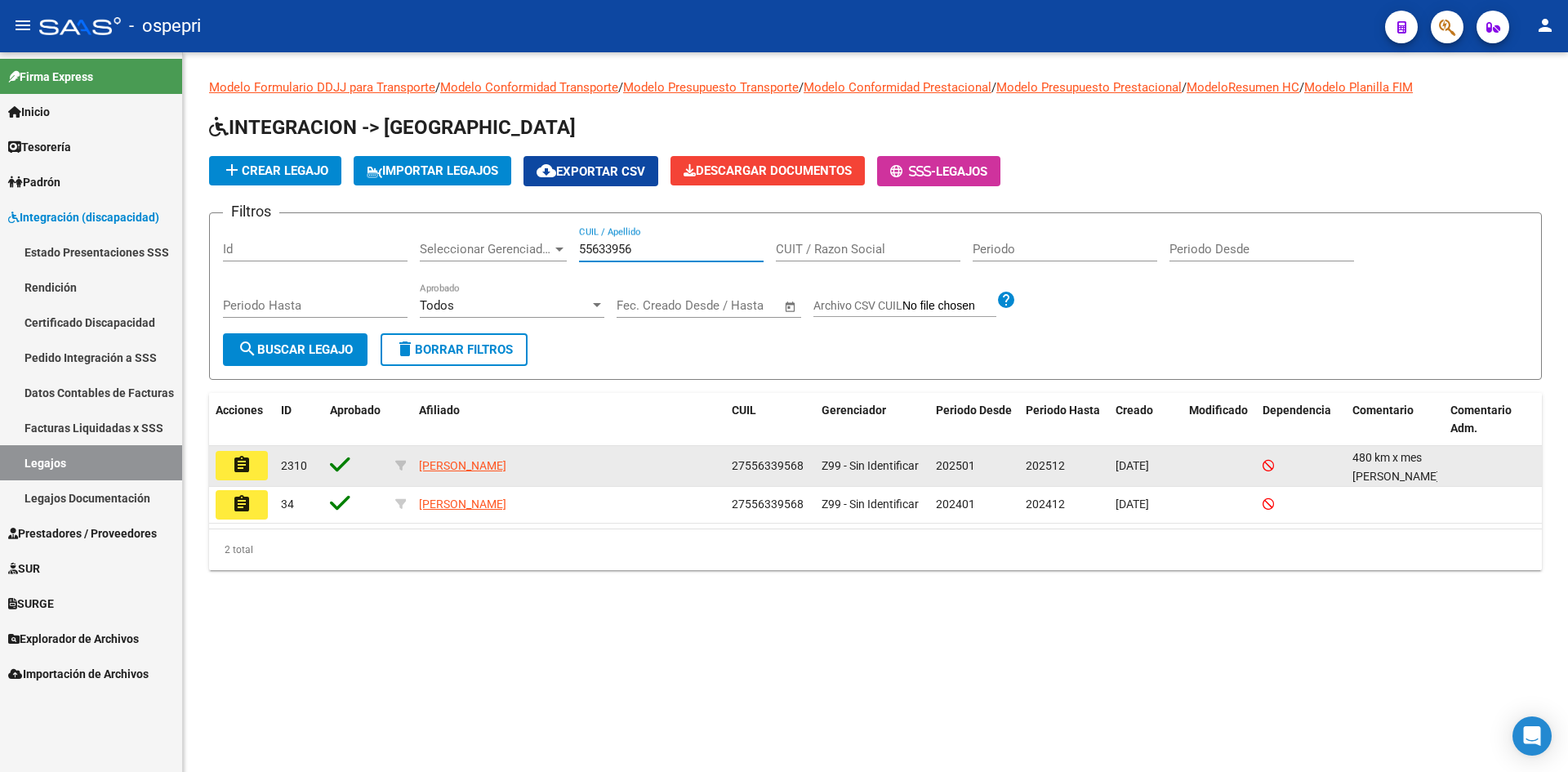
type input "55633956"
click at [242, 462] on mat-icon "assignment" at bounding box center [241, 464] width 19 height 19
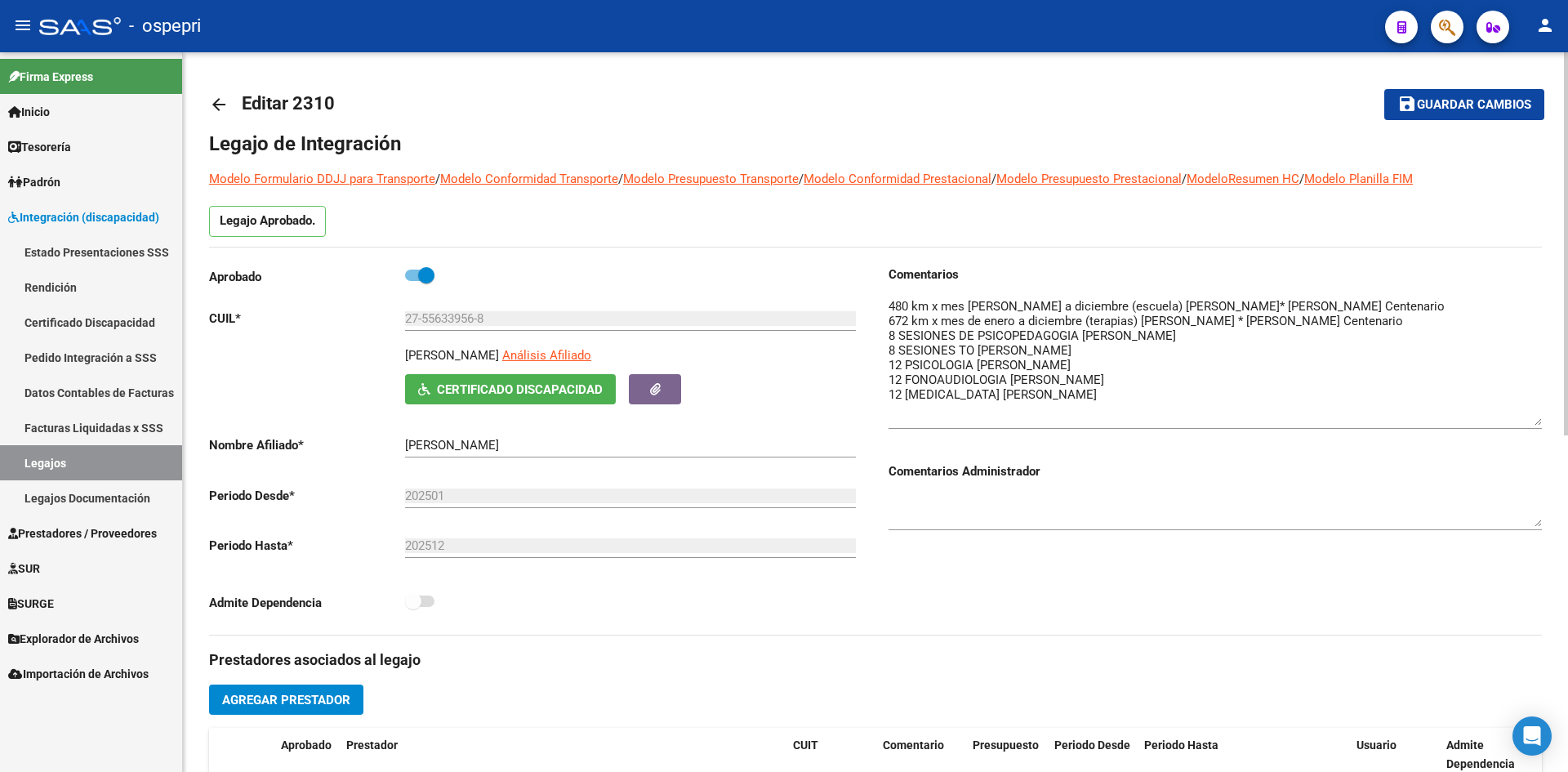
drag, startPoint x: 1538, startPoint y: 327, endPoint x: 1537, endPoint y: 423, distance: 96.0
click at [1537, 423] on textarea at bounding box center [1215, 361] width 654 height 129
click at [223, 108] on mat-icon "arrow_back" at bounding box center [218, 104] width 19 height 19
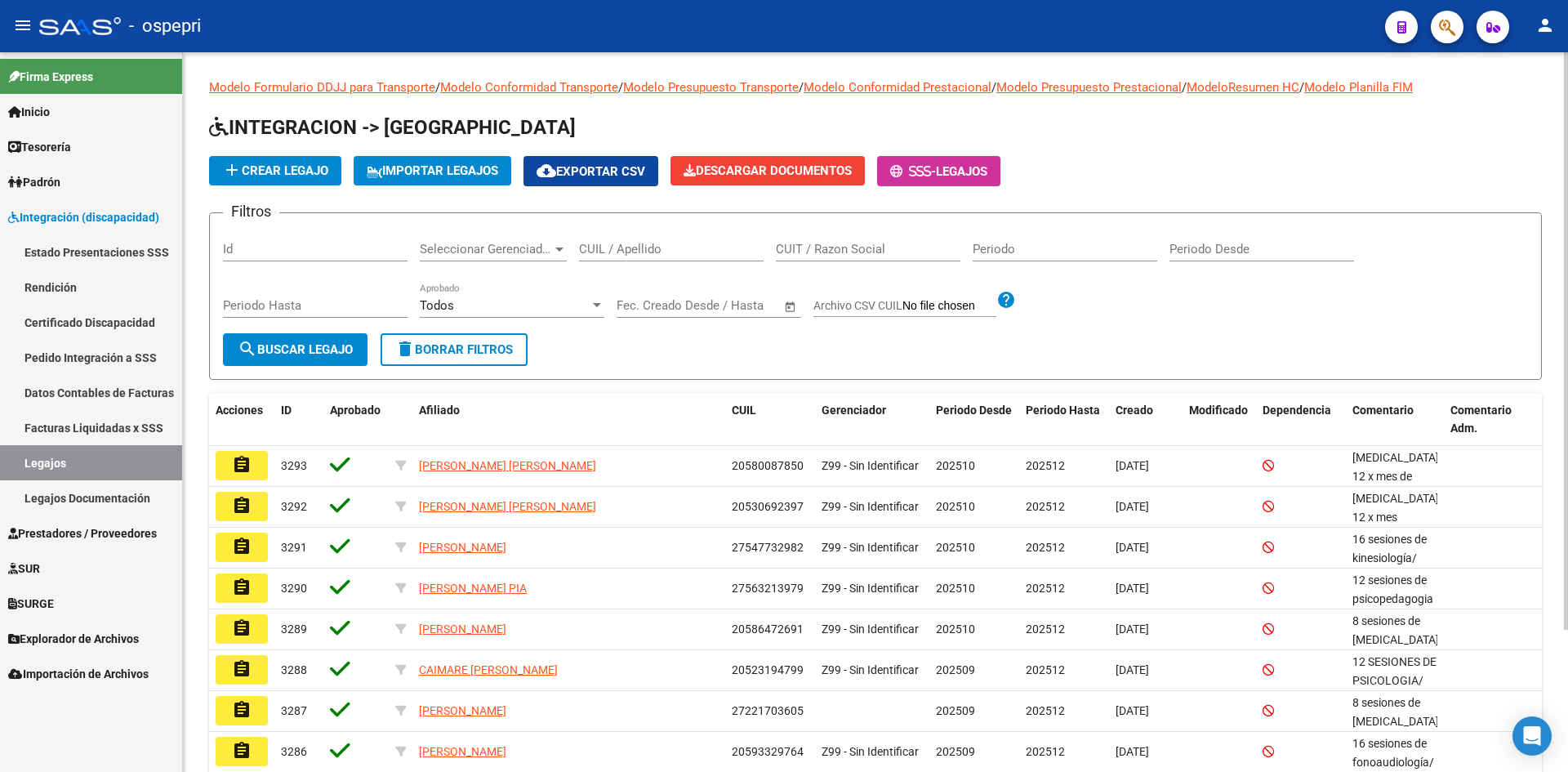
click at [657, 253] on input "CUIL / Apellido" at bounding box center [671, 250] width 185 height 15
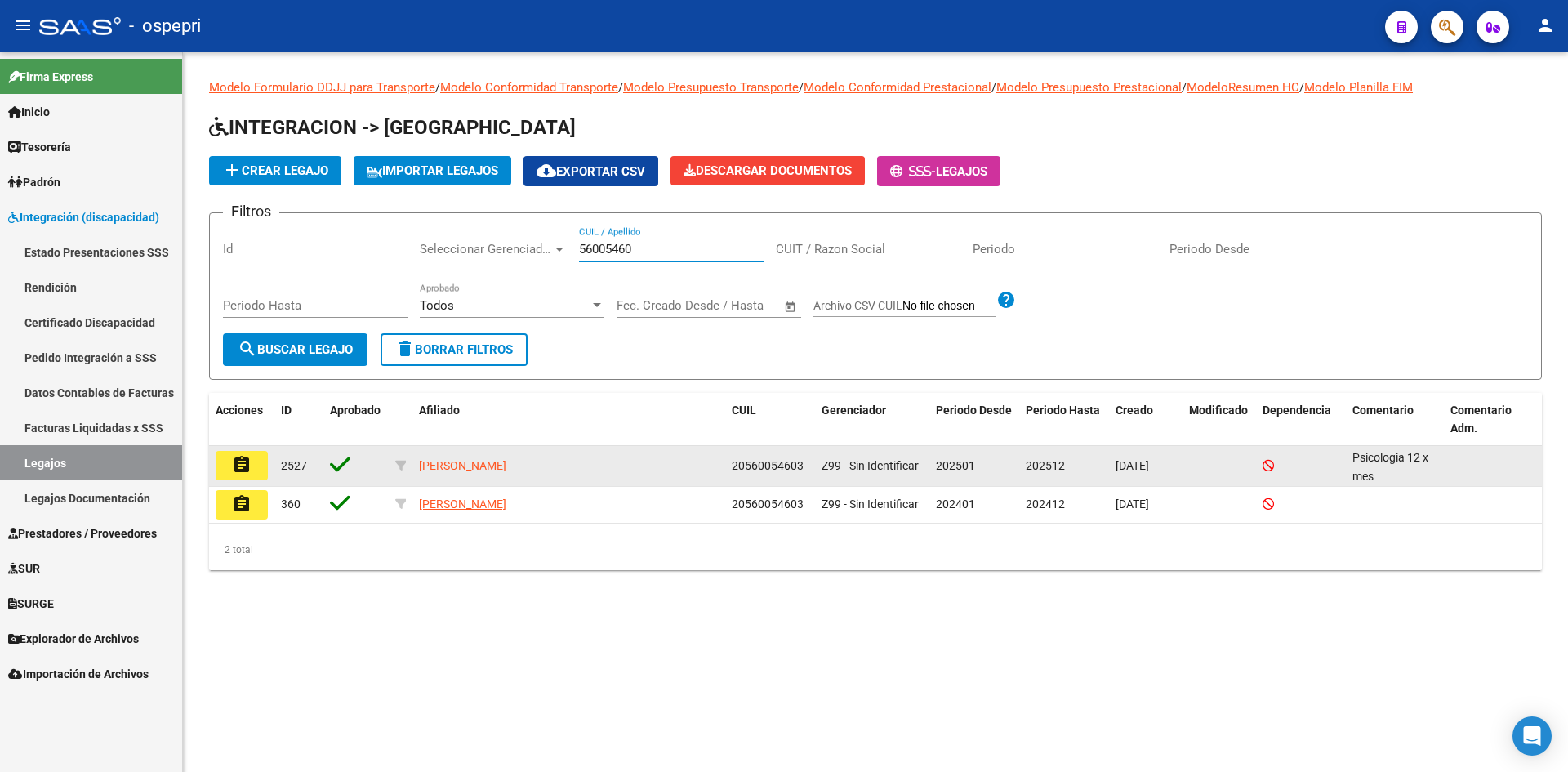
type input "56005460"
click at [250, 462] on mat-icon "assignment" at bounding box center [241, 464] width 19 height 19
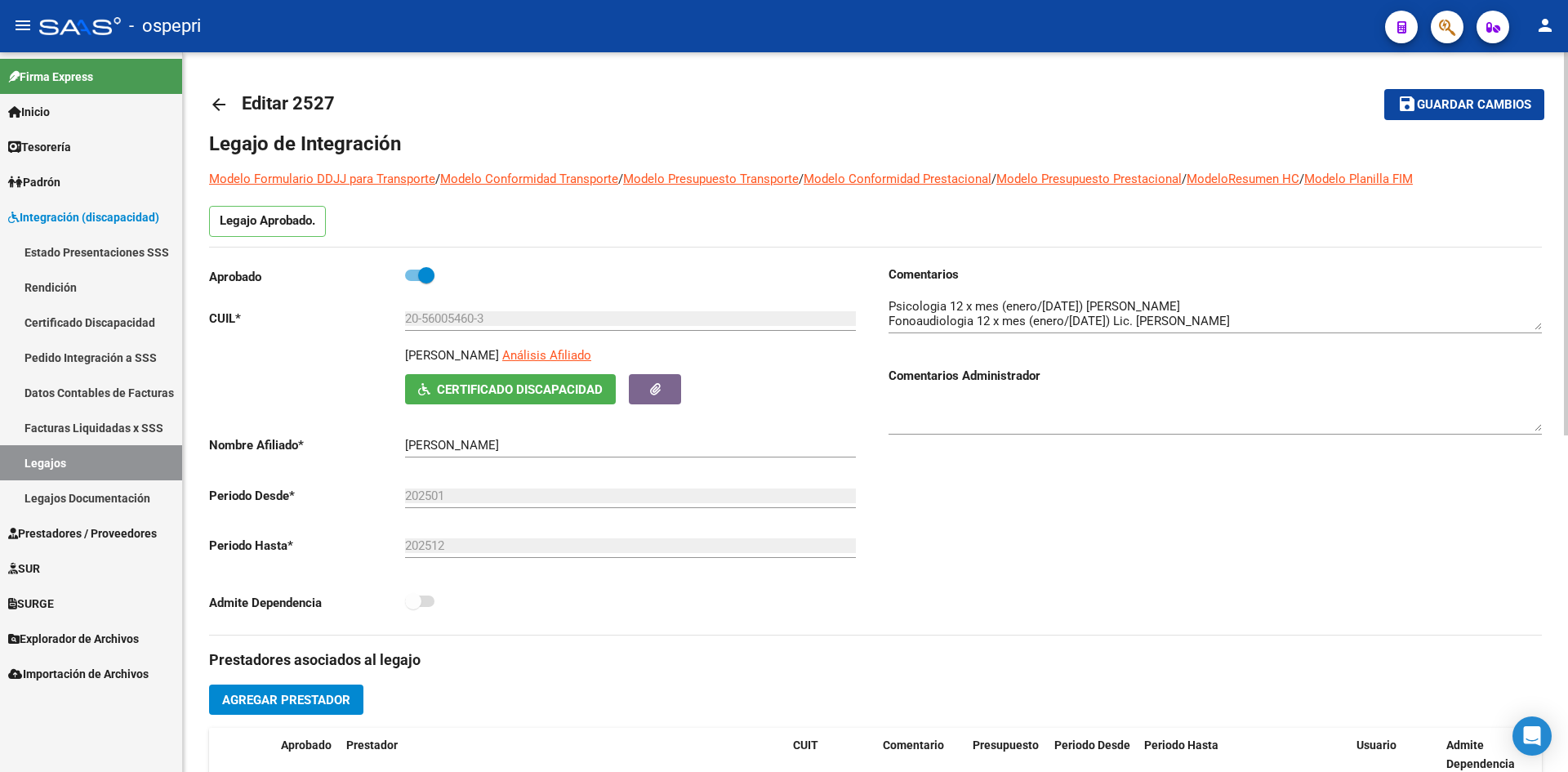
click at [214, 98] on mat-icon "arrow_back" at bounding box center [218, 104] width 19 height 19
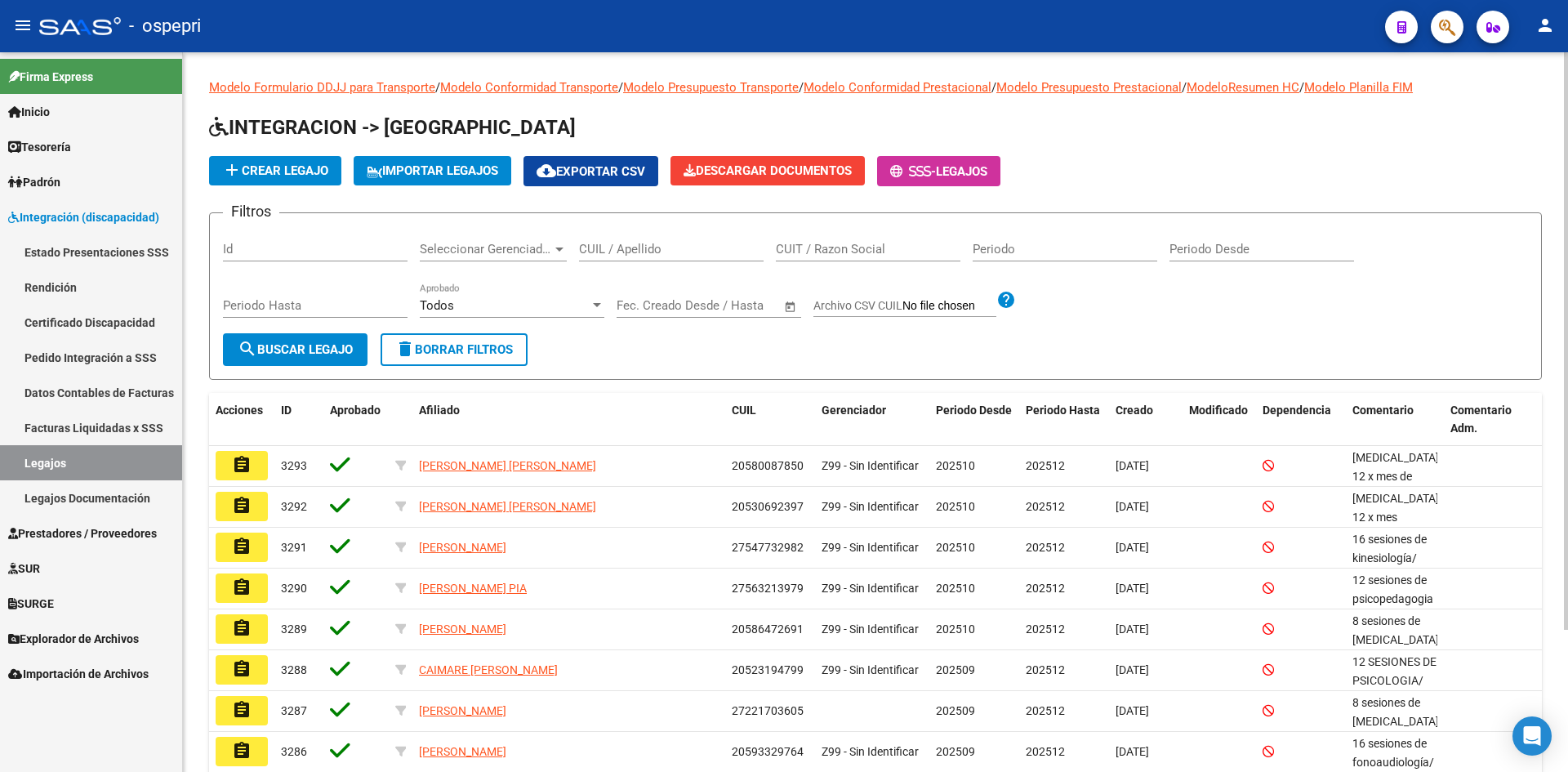
click at [613, 252] on input "CUIL / Apellido" at bounding box center [671, 250] width 185 height 15
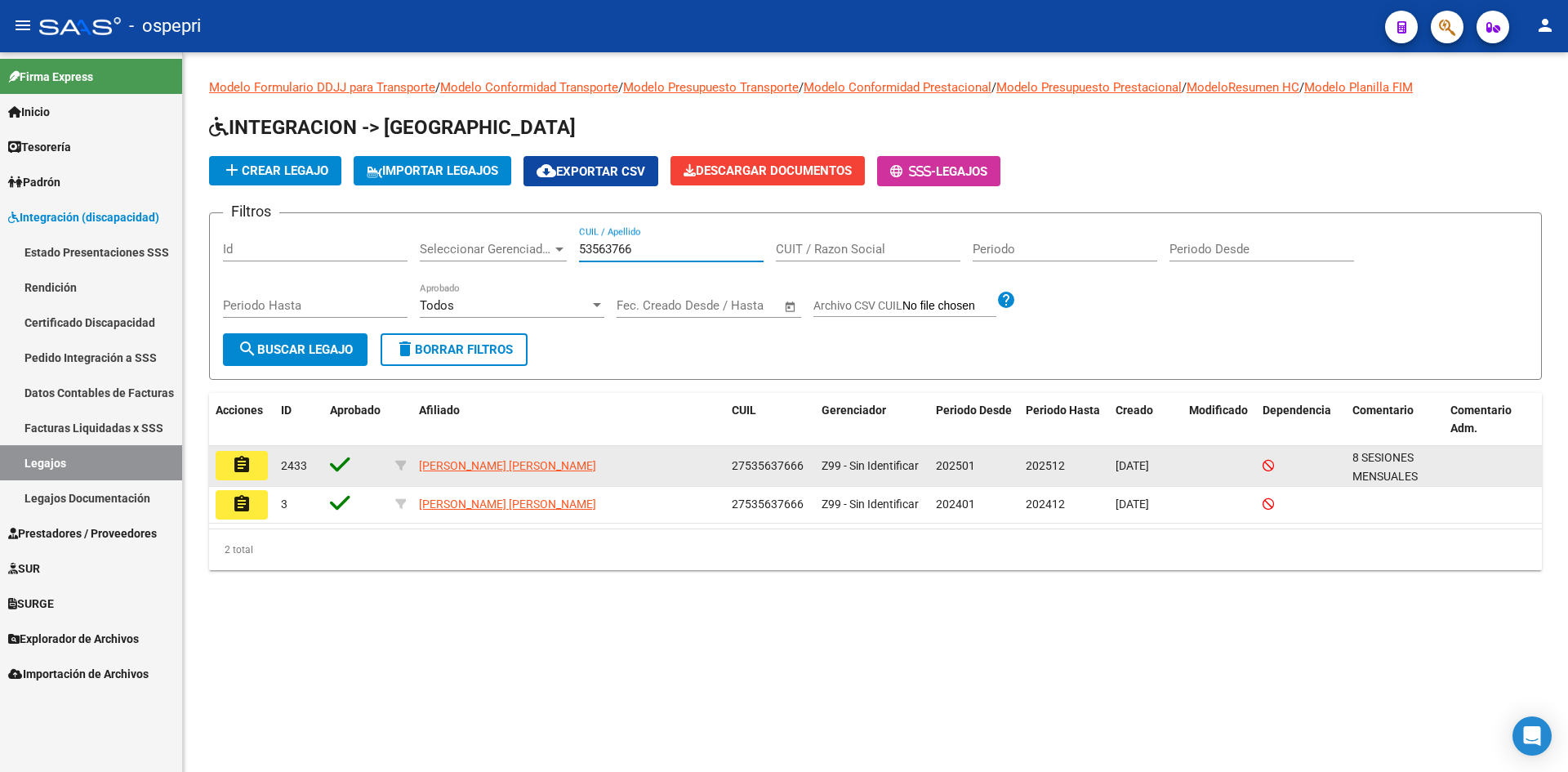
type input "53563766"
click at [245, 461] on mat-icon "assignment" at bounding box center [241, 464] width 19 height 19
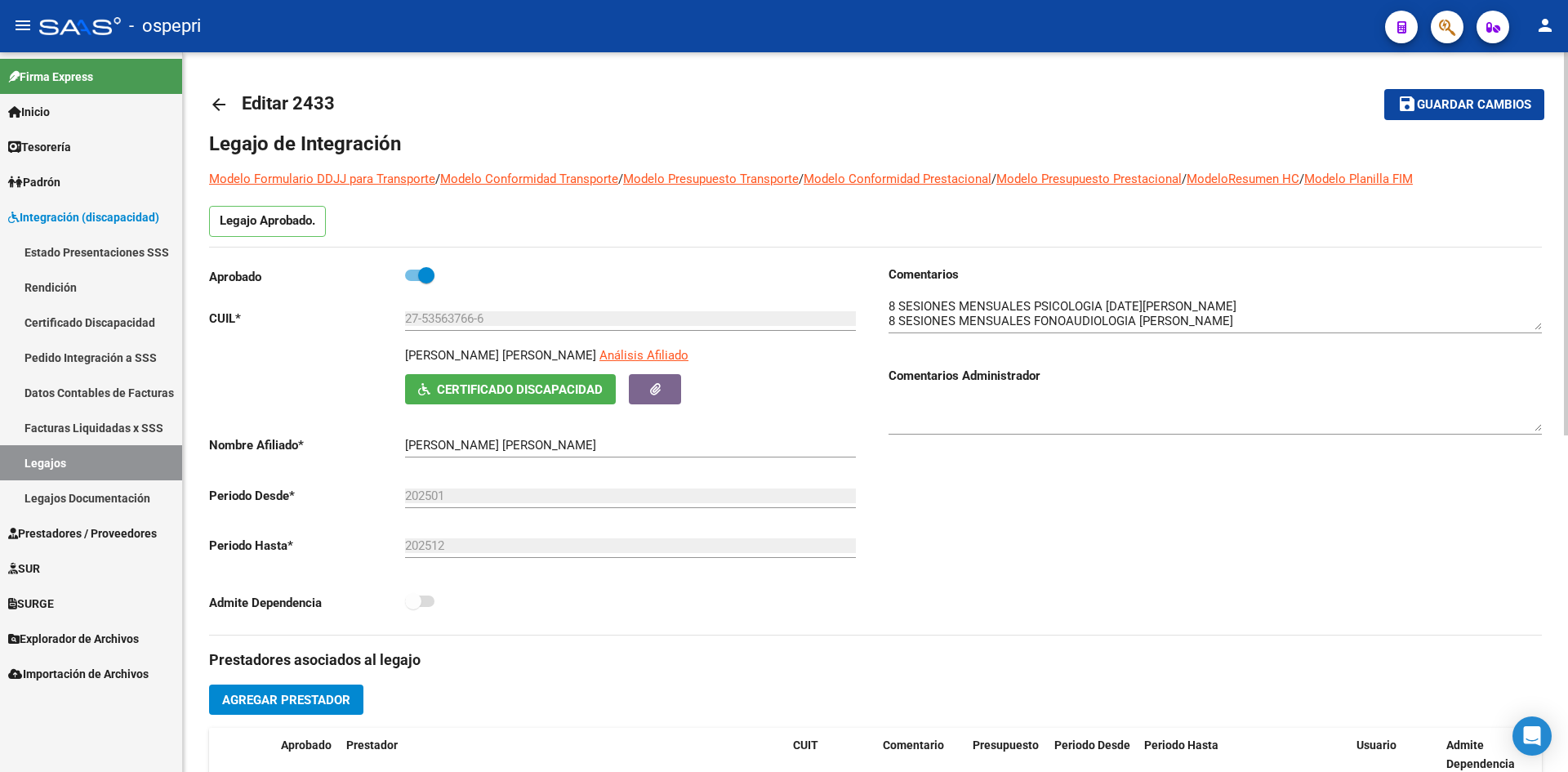
click at [219, 106] on mat-icon "arrow_back" at bounding box center [218, 104] width 19 height 19
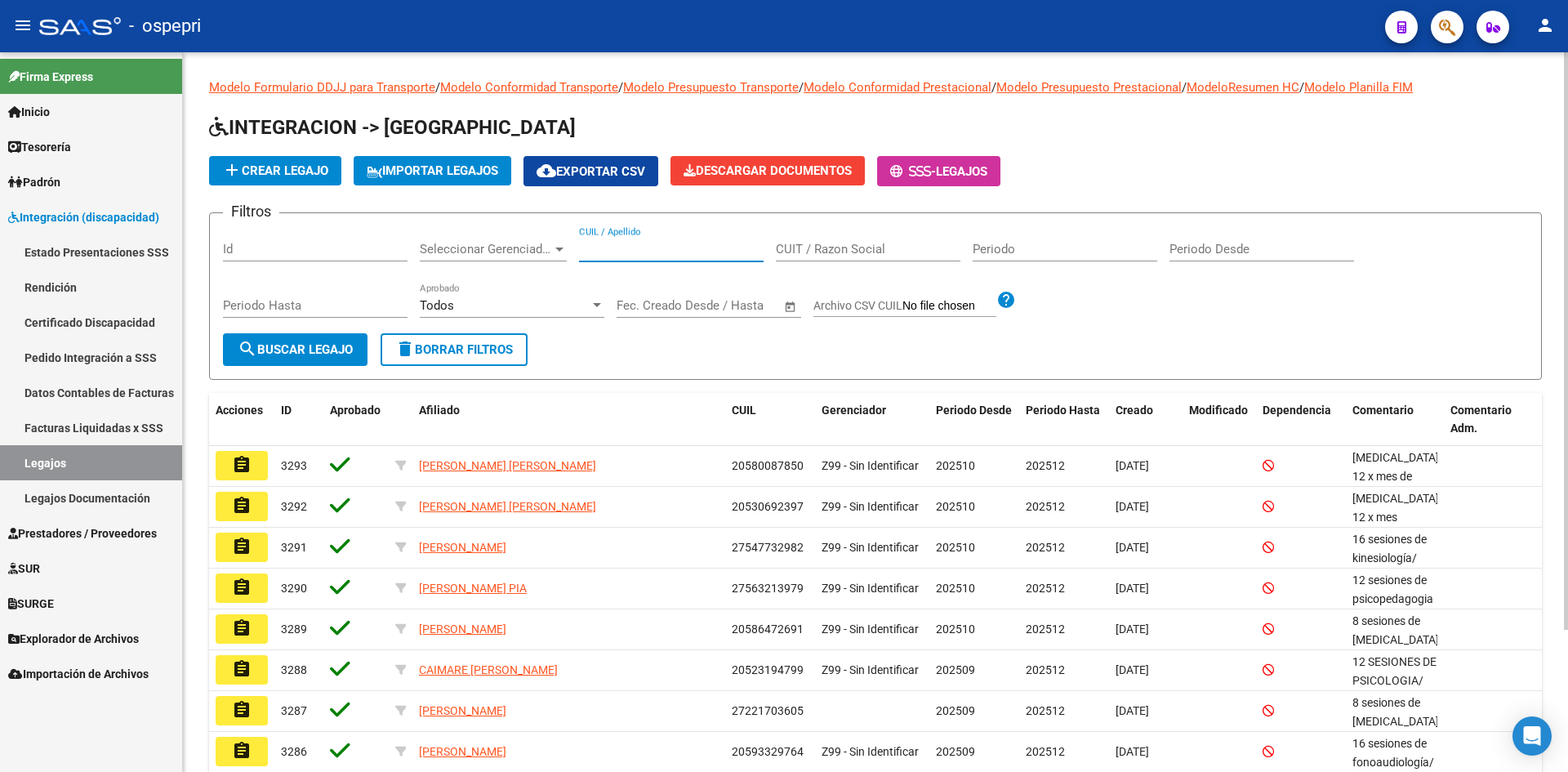
click at [628, 254] on input "CUIL / Apellido" at bounding box center [671, 250] width 185 height 15
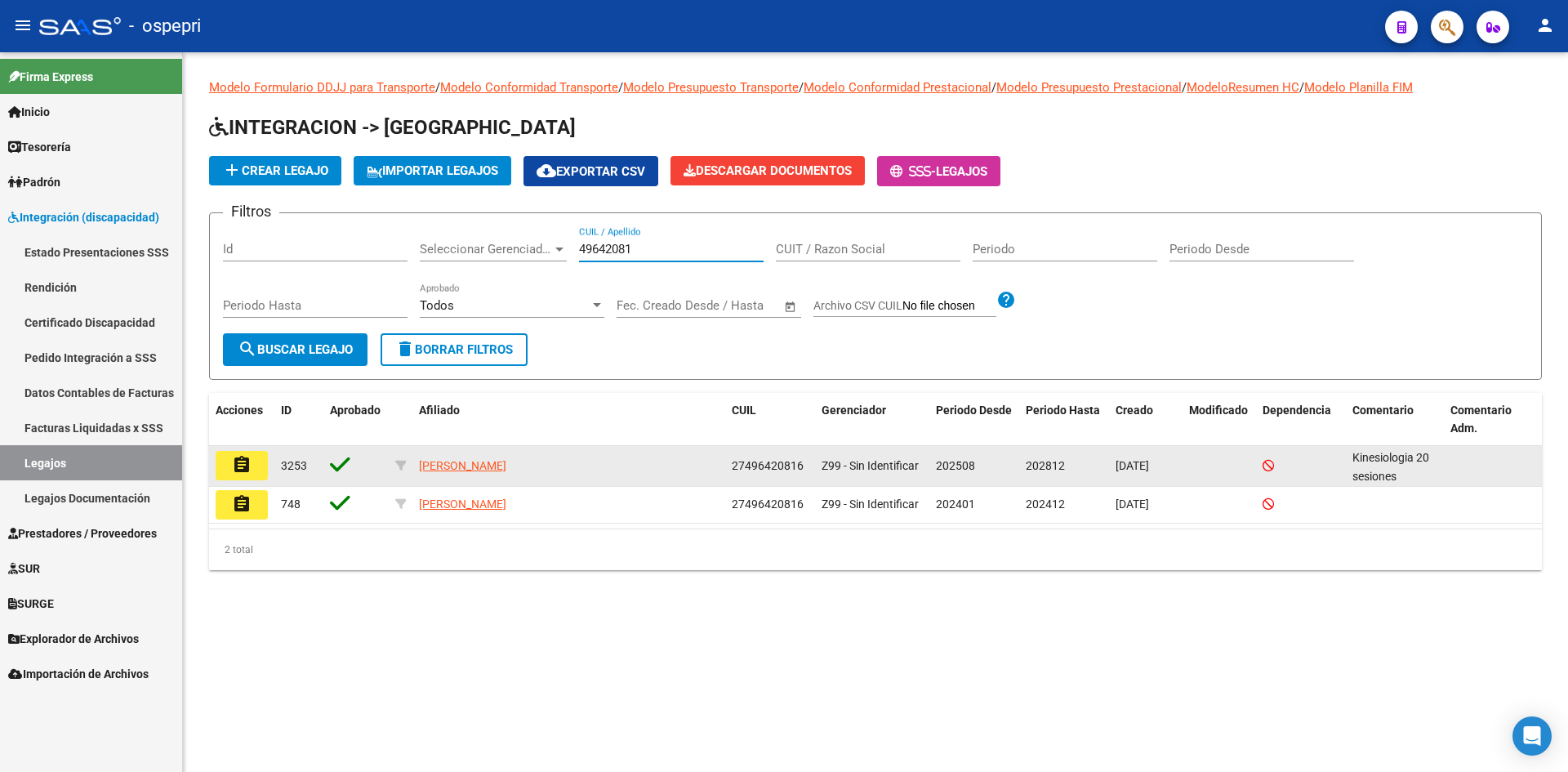
type input "49642081"
click at [251, 468] on button "assignment" at bounding box center [241, 466] width 53 height 30
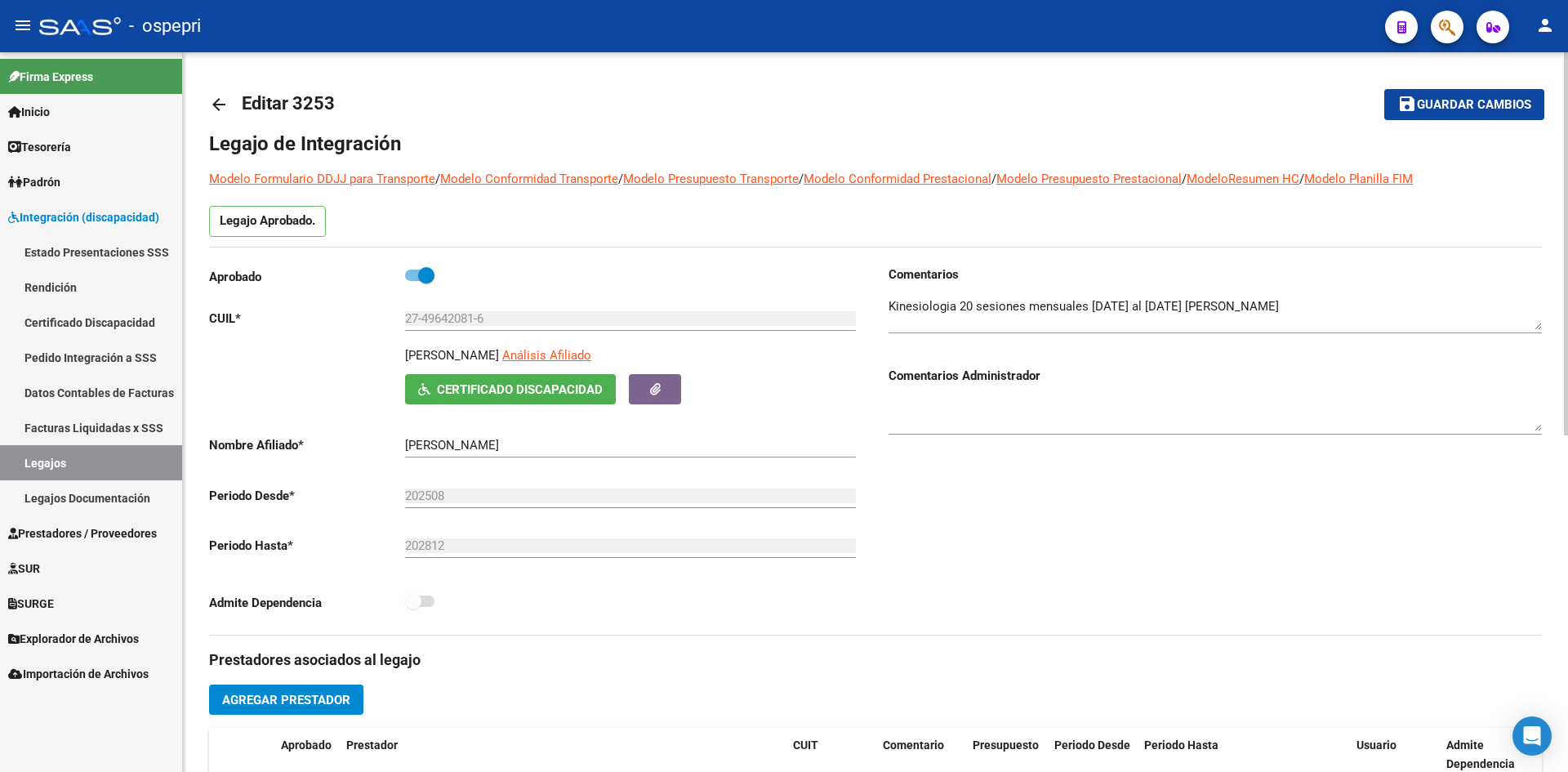
click at [219, 104] on mat-icon "arrow_back" at bounding box center [218, 104] width 19 height 19
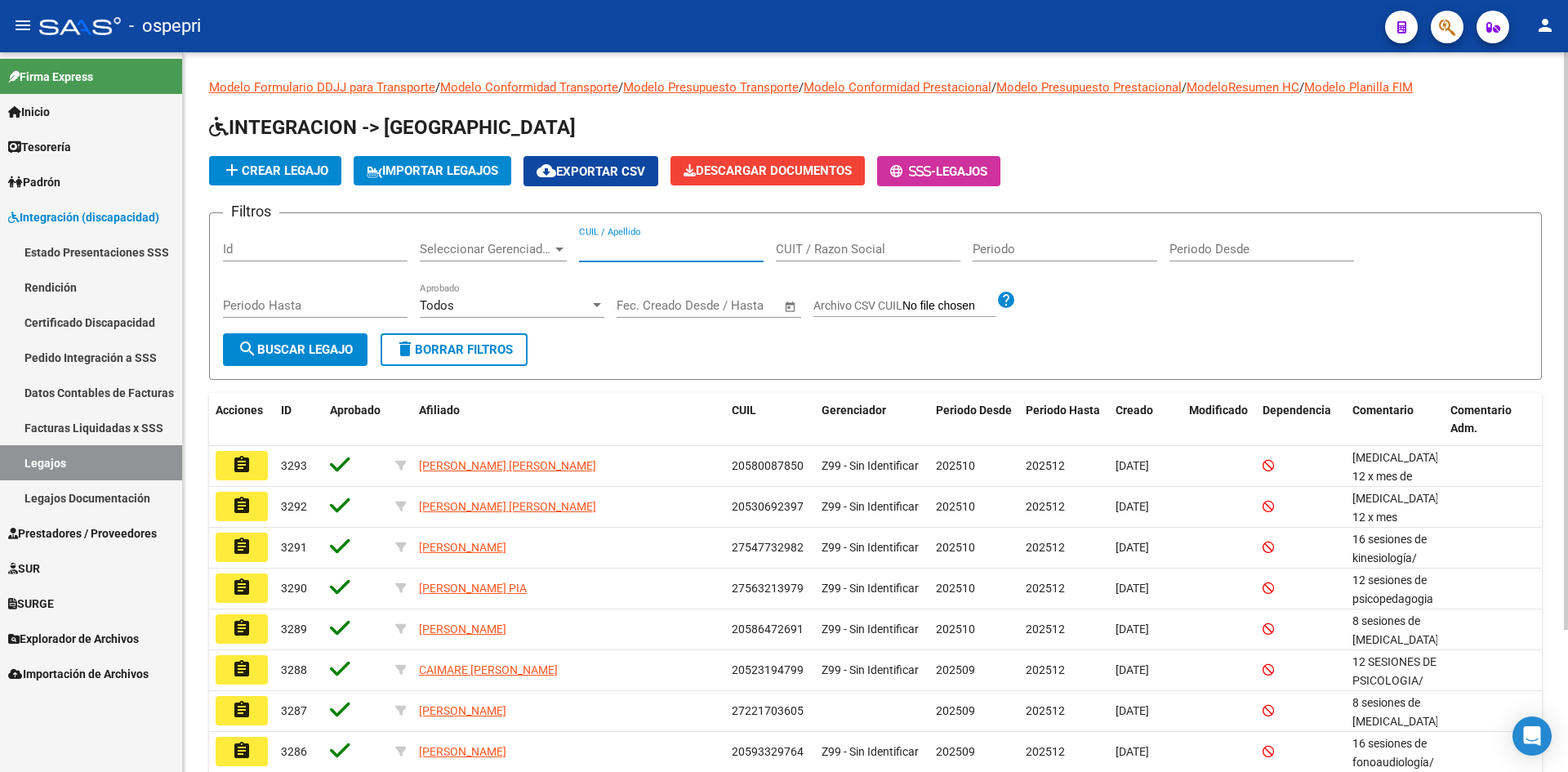
click at [595, 251] on input "CUIL / Apellido" at bounding box center [671, 250] width 185 height 15
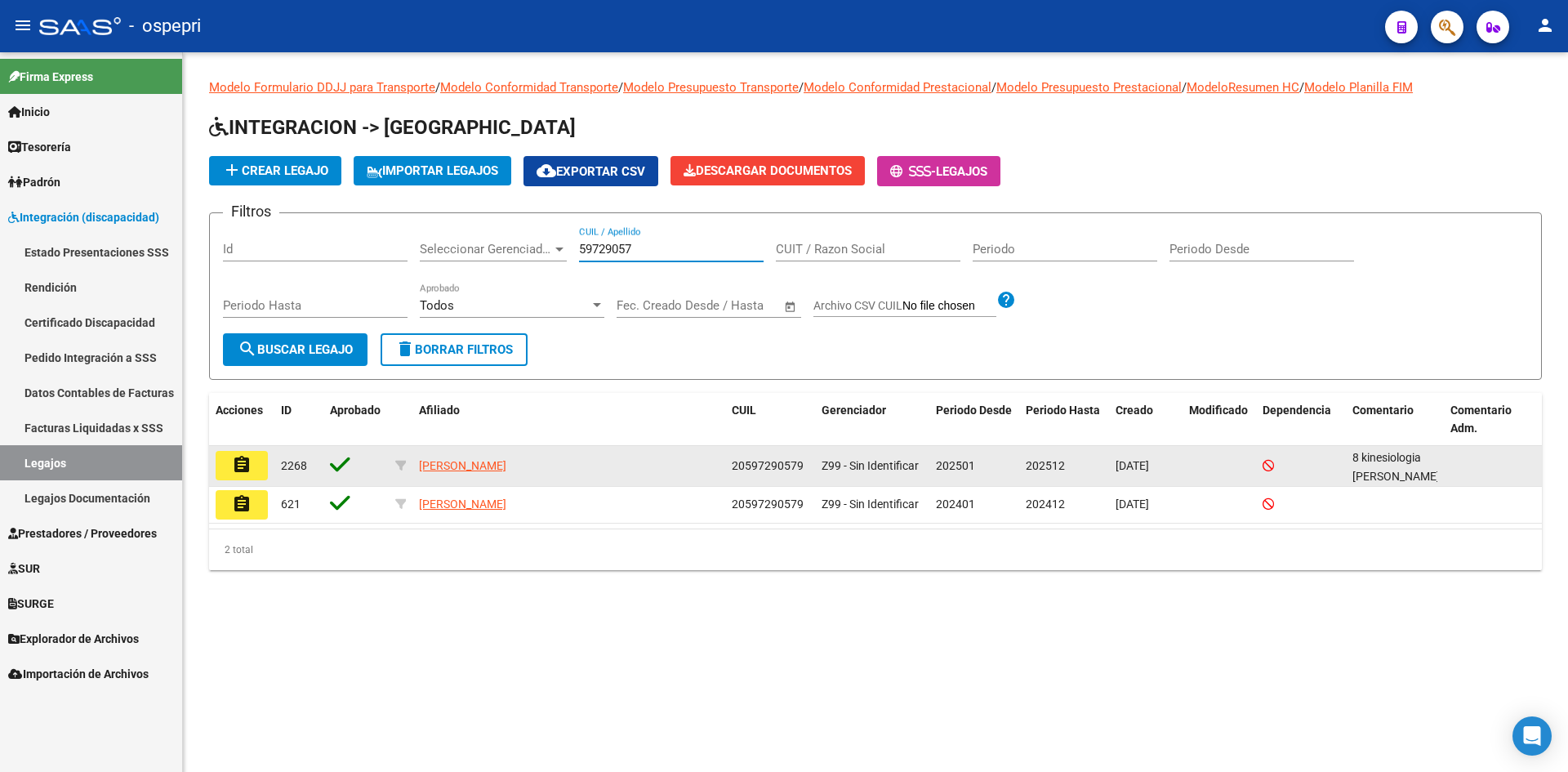
type input "59729057"
click at [240, 463] on mat-icon "assignment" at bounding box center [241, 464] width 19 height 19
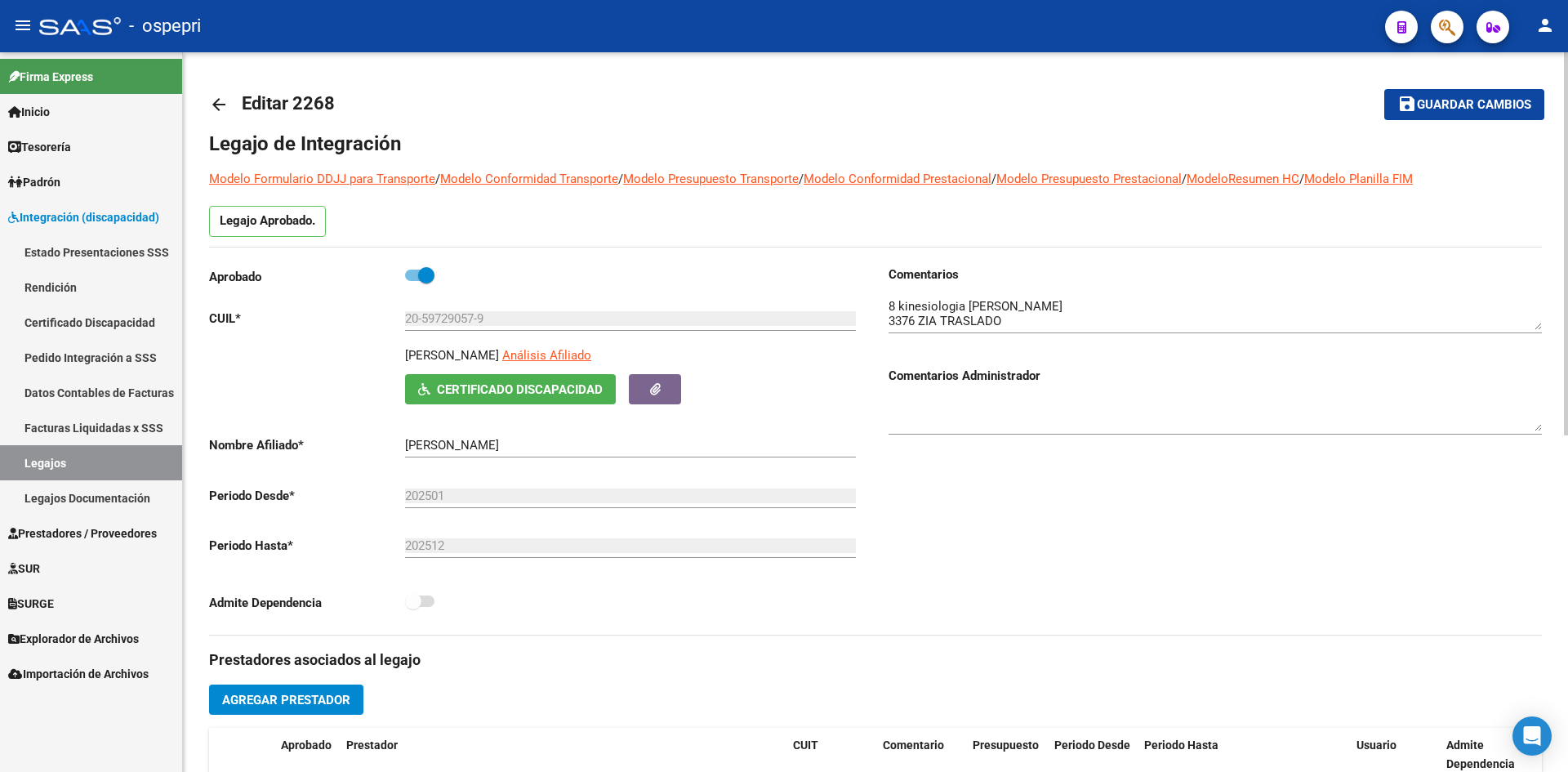
click at [217, 103] on mat-icon "arrow_back" at bounding box center [218, 104] width 19 height 19
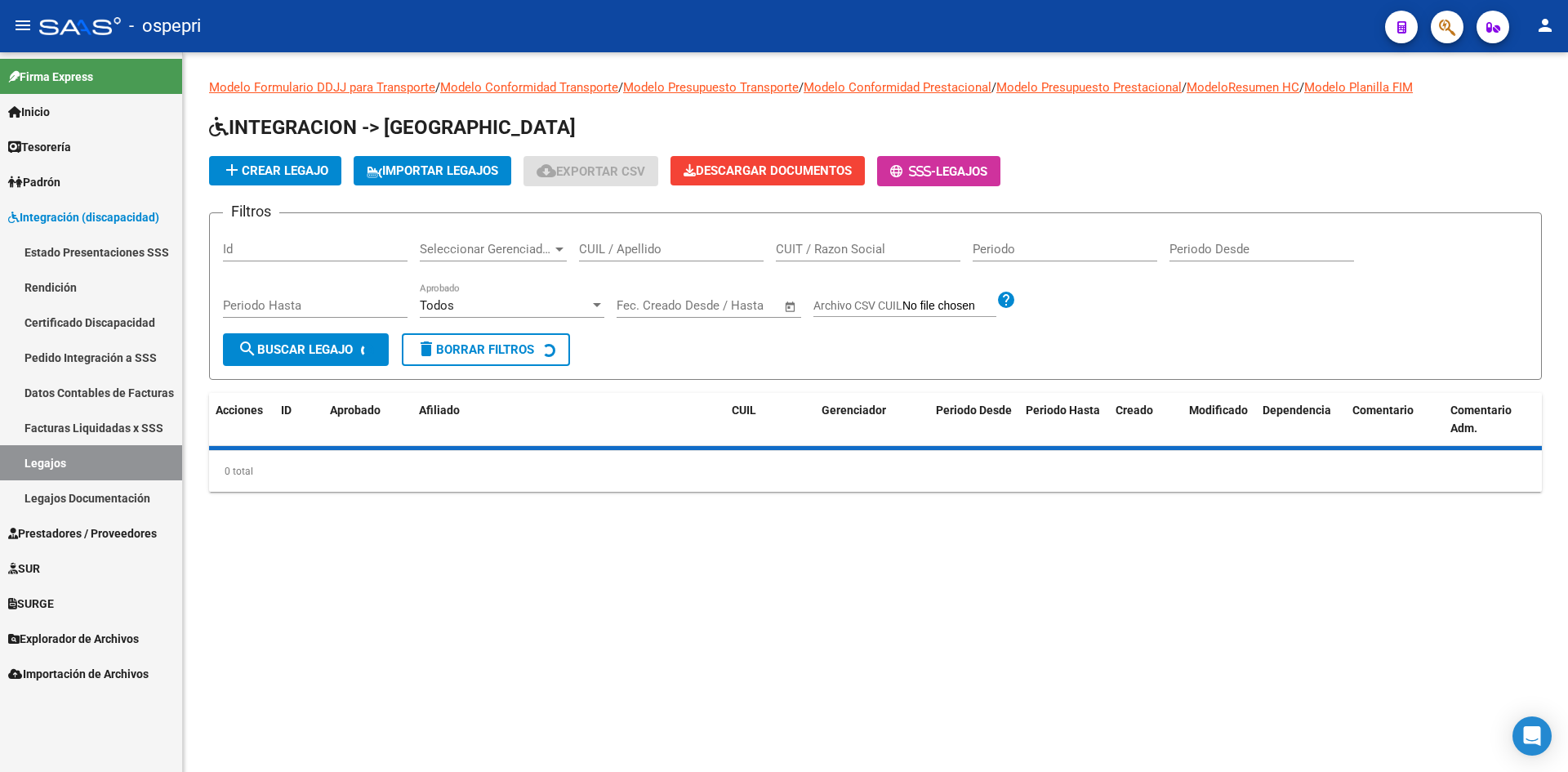
click at [630, 244] on input "CUIL / Apellido" at bounding box center [671, 250] width 185 height 15
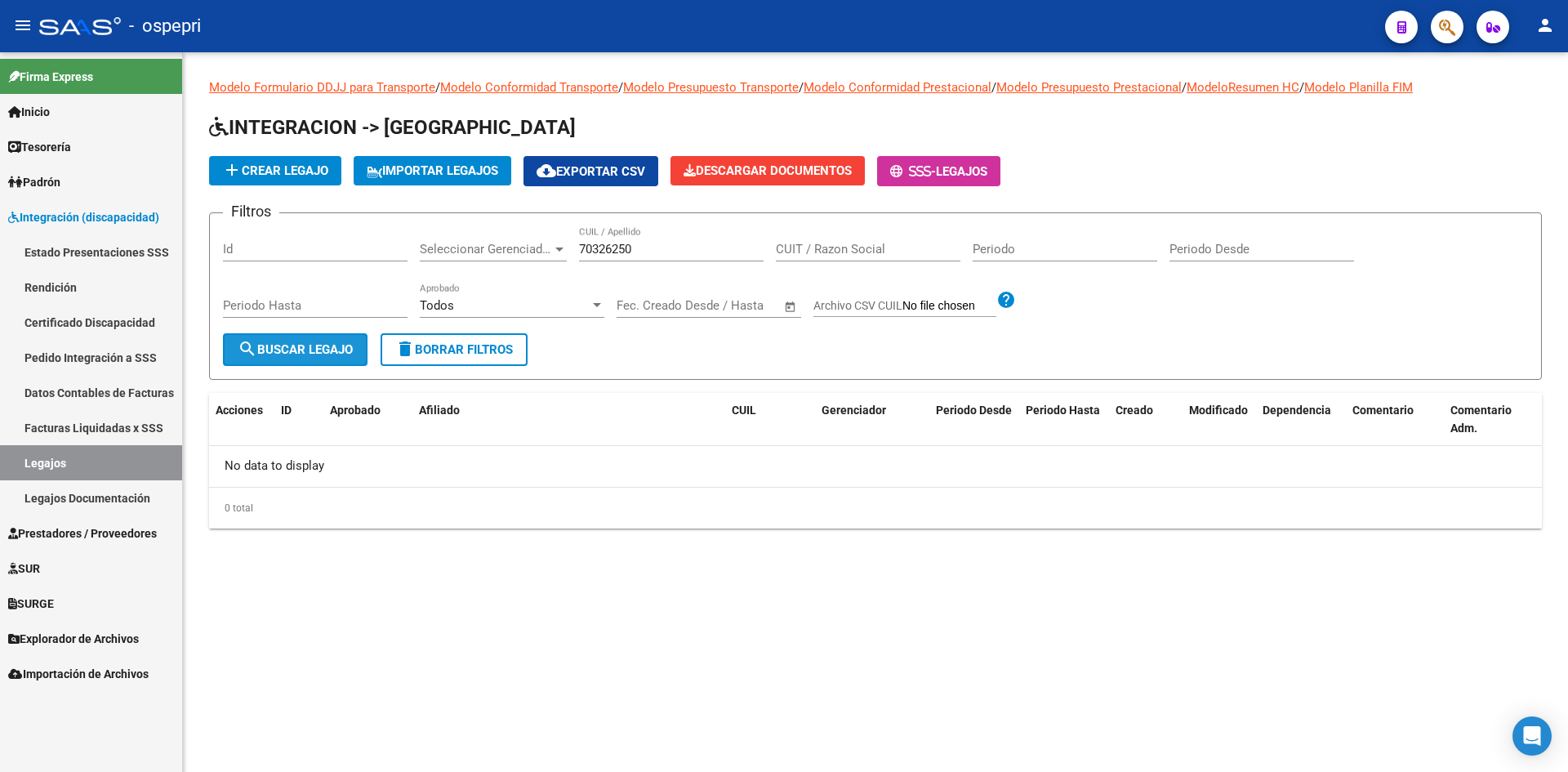
click at [276, 348] on span "search Buscar Legajo" at bounding box center [295, 349] width 116 height 15
drag, startPoint x: 659, startPoint y: 246, endPoint x: 585, endPoint y: 258, distance: 75.0
click at [585, 258] on div "70326250 CUIL / Apellido" at bounding box center [671, 244] width 185 height 35
type input "7"
type input "U"
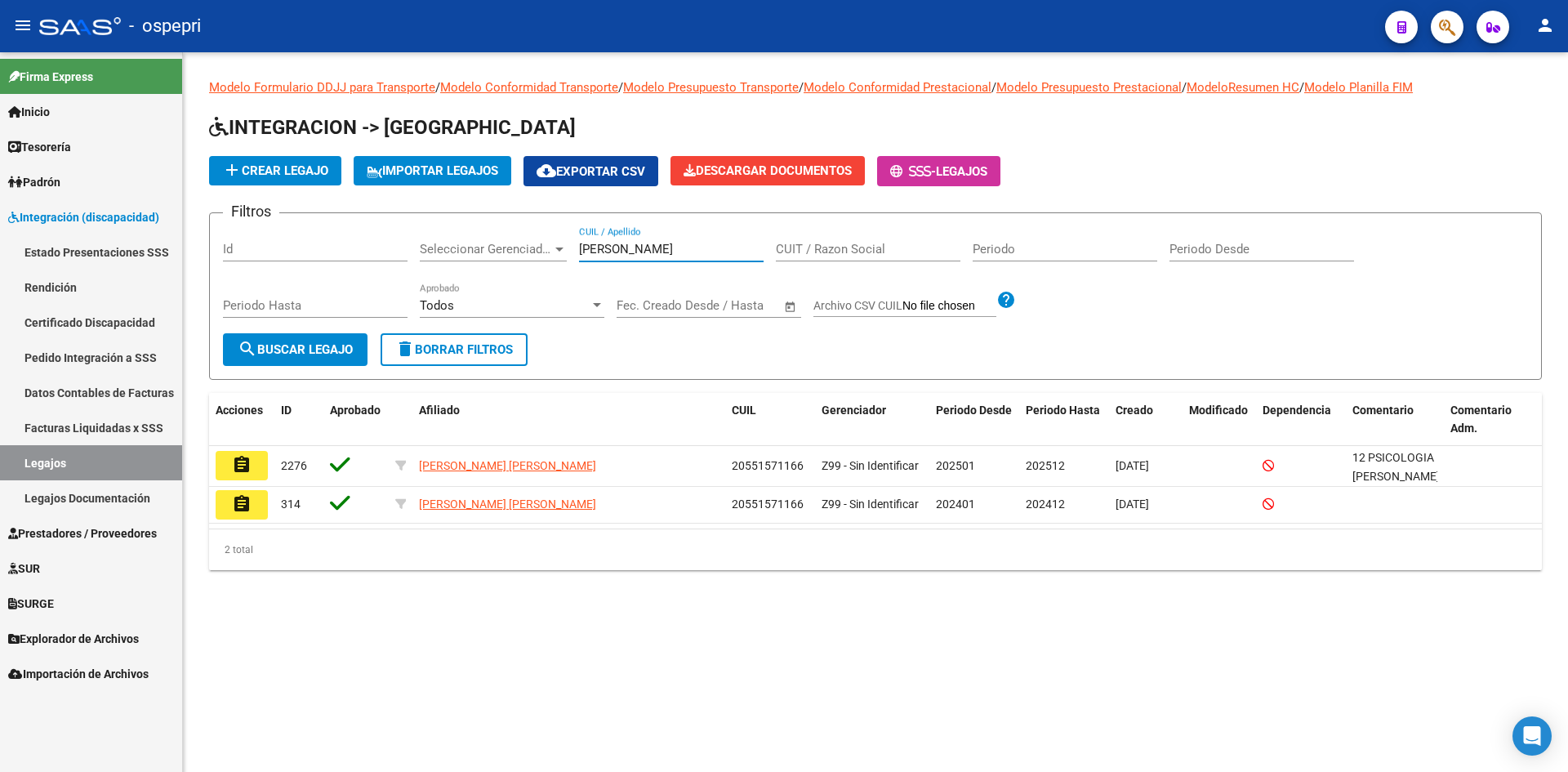
type input "PELLIZA"
click at [341, 345] on span "search Buscar Legajo" at bounding box center [295, 349] width 116 height 15
drag, startPoint x: 630, startPoint y: 242, endPoint x: 571, endPoint y: 251, distance: 59.7
click at [571, 251] on div "Filtros Id Seleccionar Gerenciador Seleccionar Gerenciador PELLIZA CUIL / Apell…" at bounding box center [876, 280] width 1305 height 107
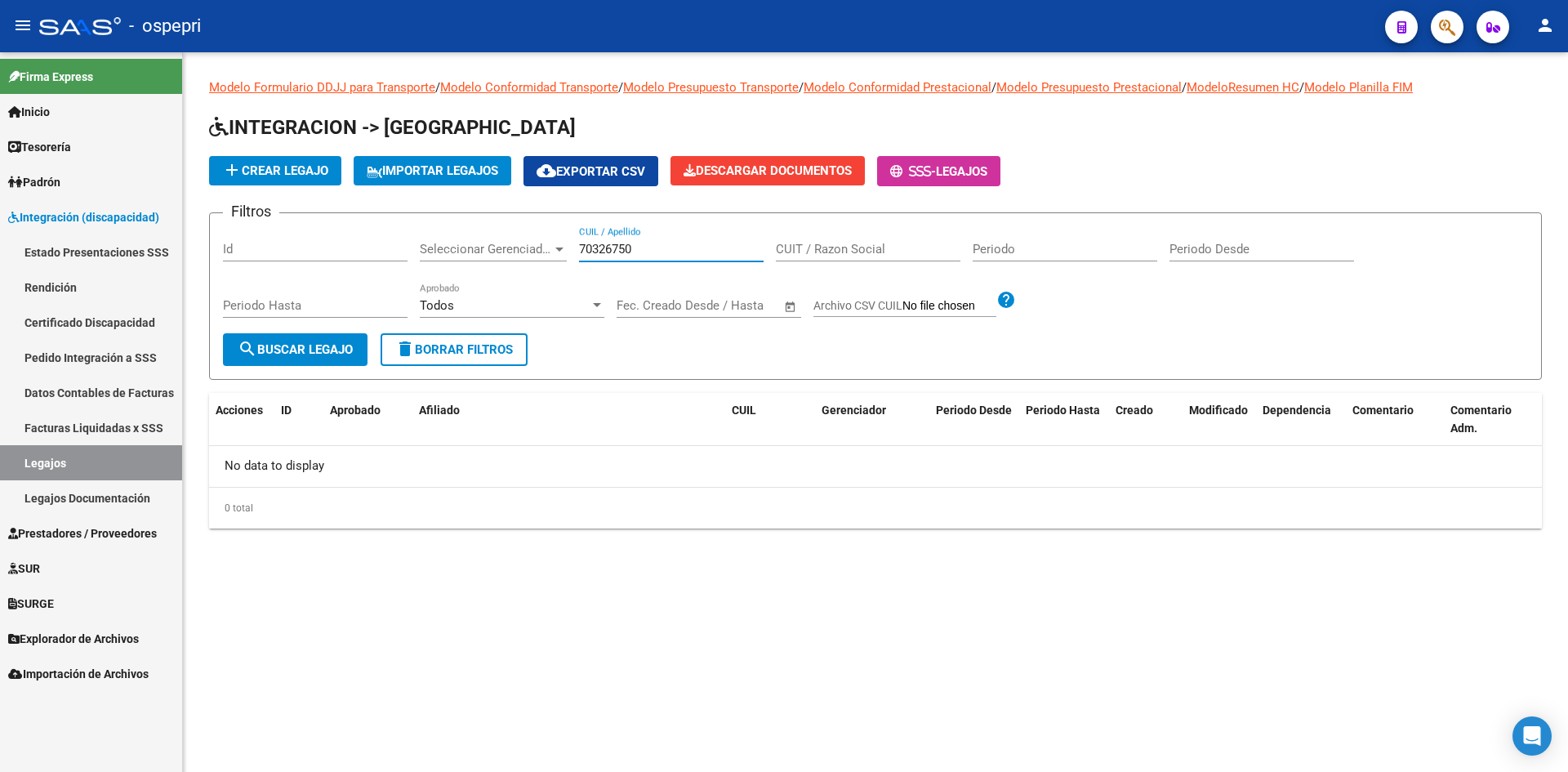
type input "70326750"
click at [448, 349] on span "delete Borrar Filtros" at bounding box center [454, 349] width 117 height 15
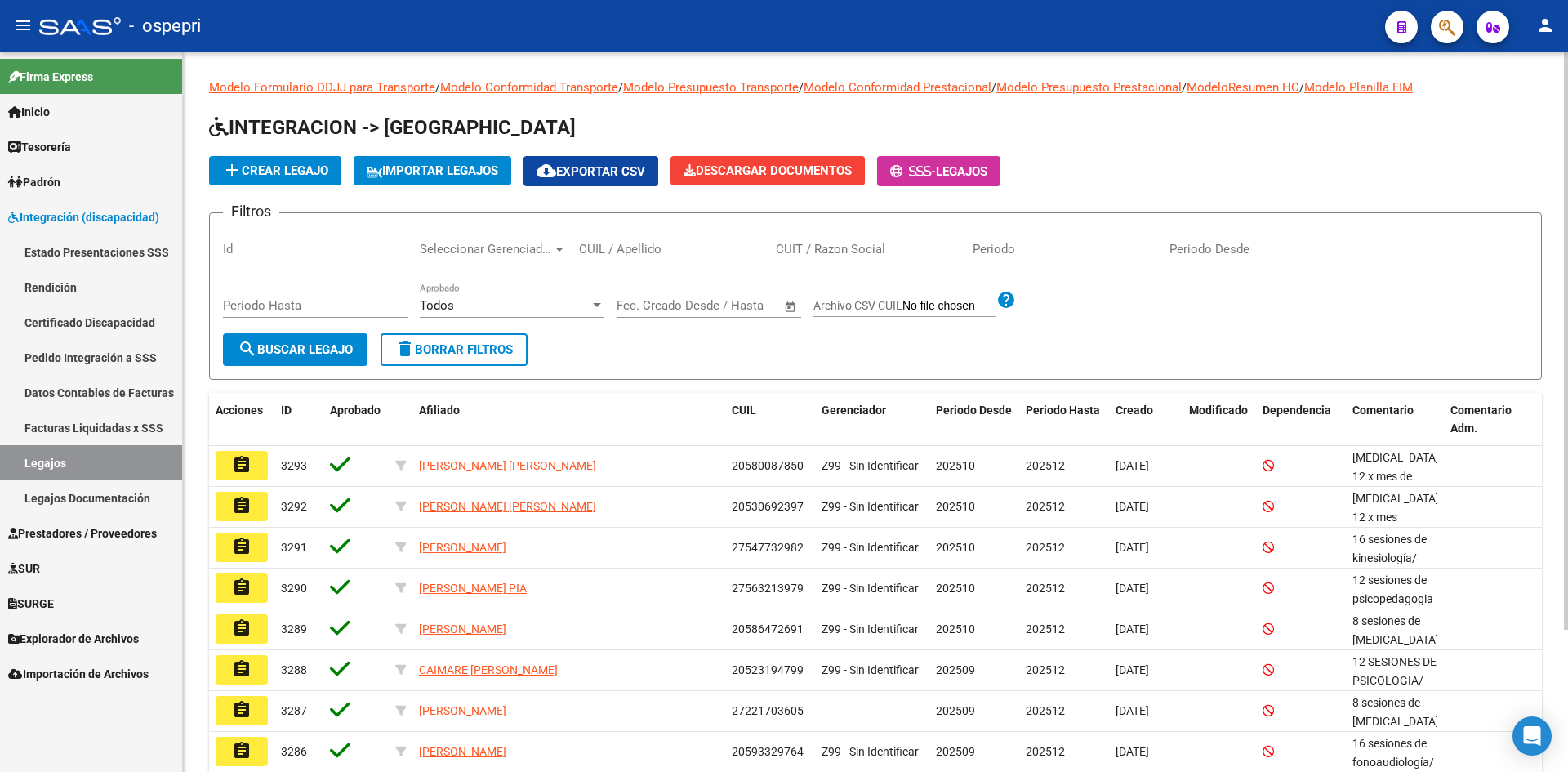
click at [639, 245] on input "CUIL / Apellido" at bounding box center [671, 250] width 185 height 15
type input "UZQUEDA PELLIZA"
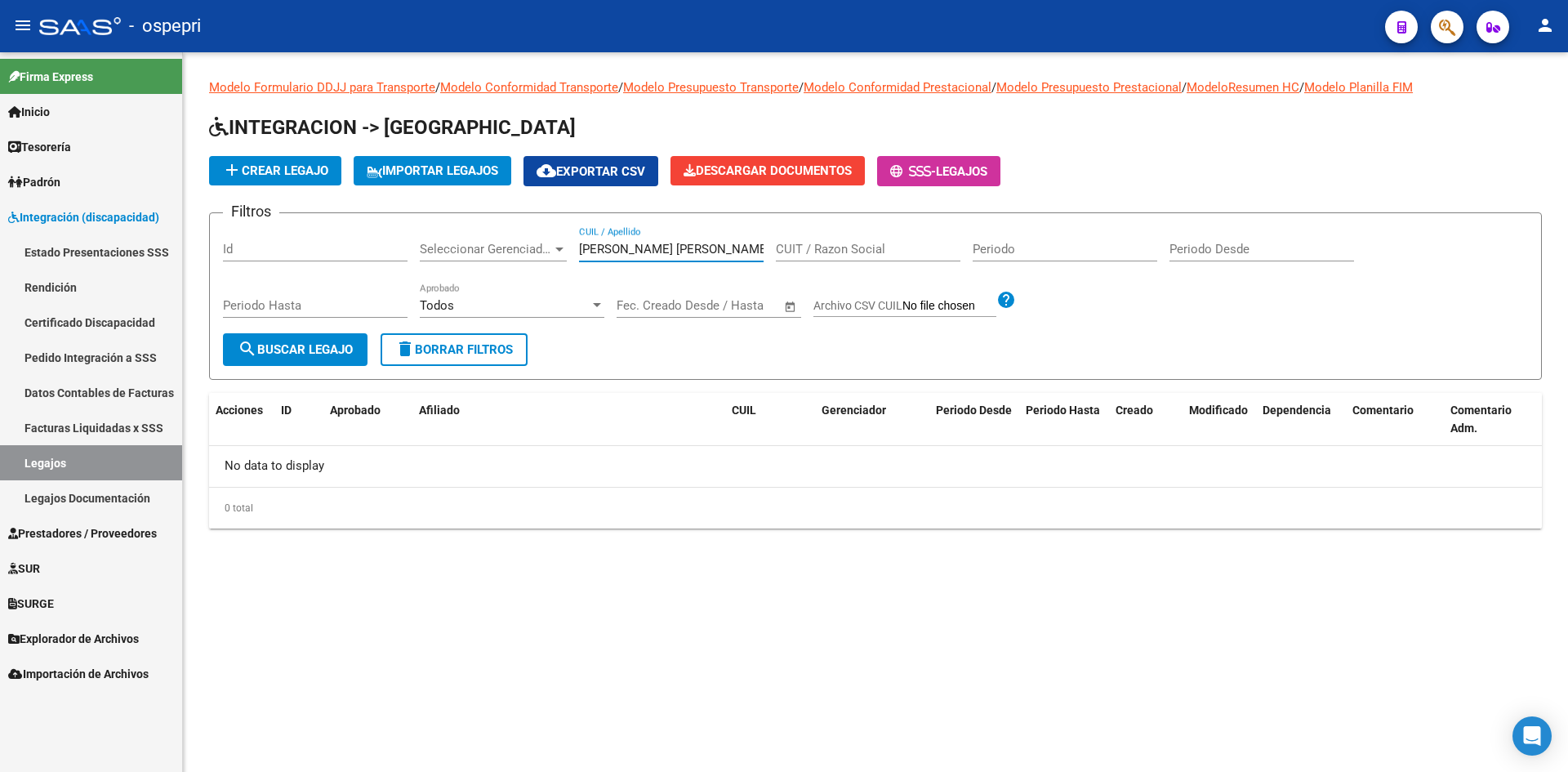
drag, startPoint x: 690, startPoint y: 247, endPoint x: 574, endPoint y: 249, distance: 116.0
click at [574, 249] on div "Filtros Id Seleccionar Gerenciador Seleccionar Gerenciador UZQUEDA PELLIZA CUIL…" at bounding box center [876, 280] width 1305 height 107
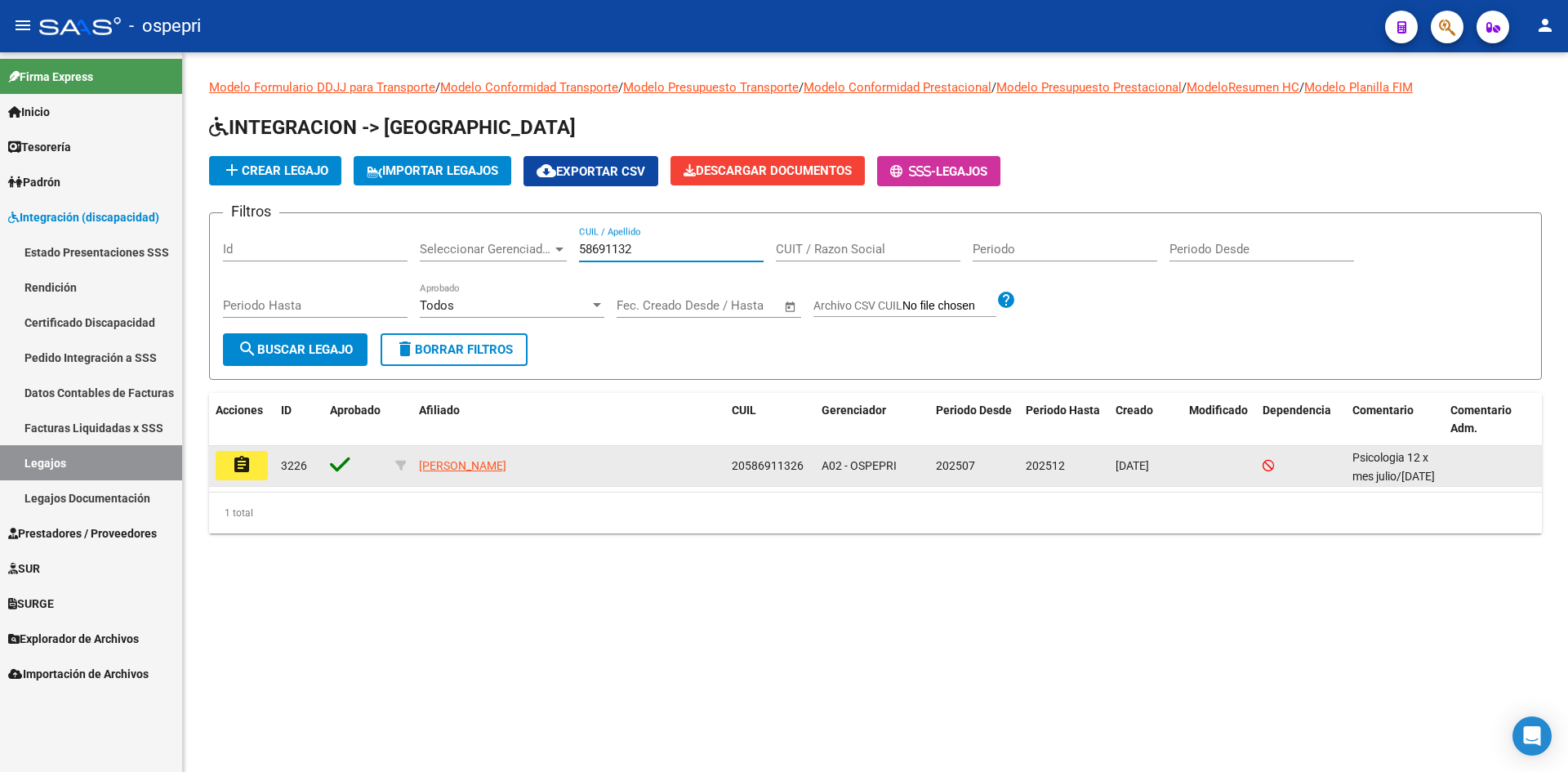
type input "58691132"
click at [248, 462] on mat-icon "assignment" at bounding box center [241, 464] width 19 height 19
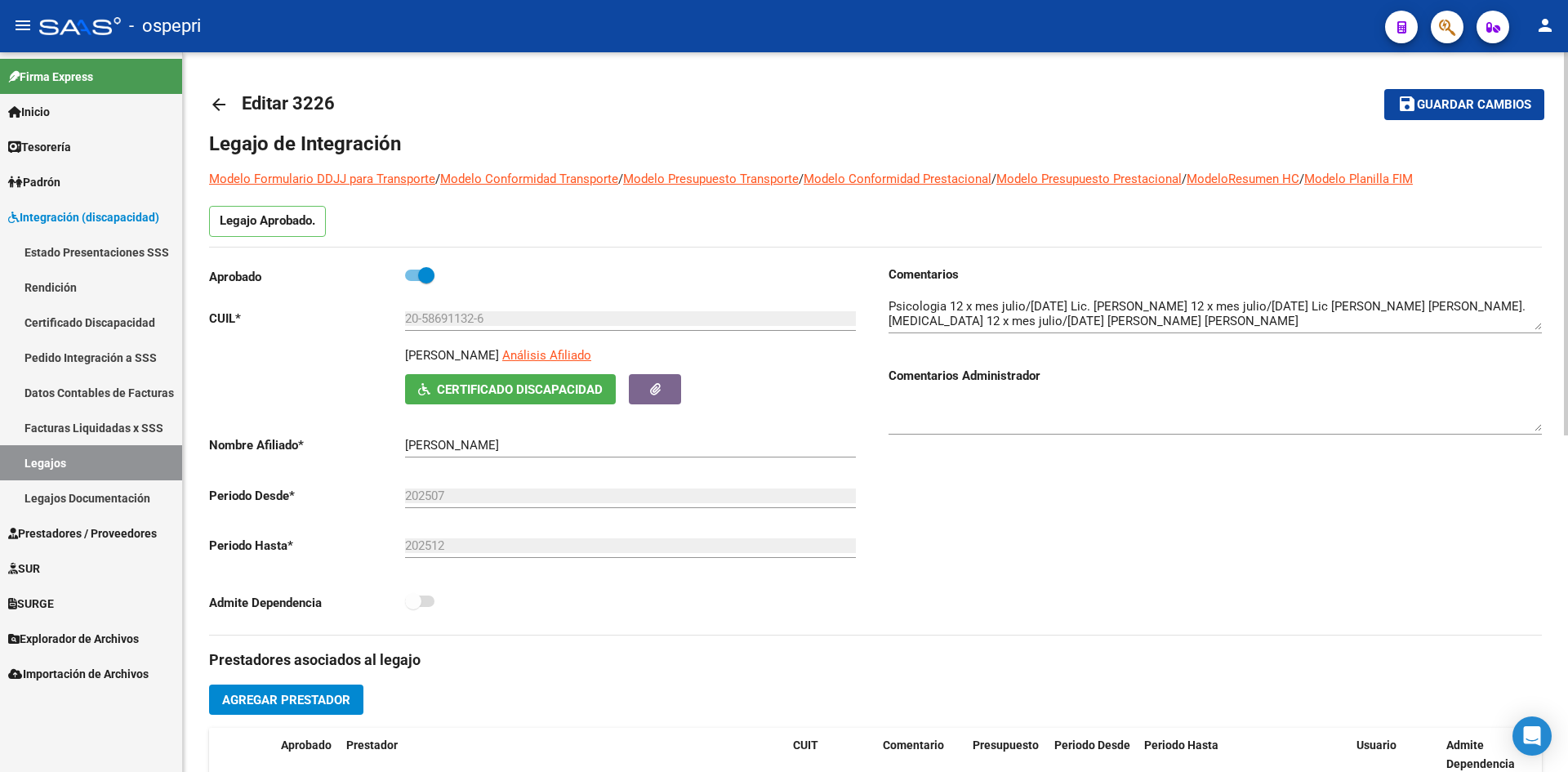
click at [214, 103] on mat-icon "arrow_back" at bounding box center [218, 104] width 19 height 19
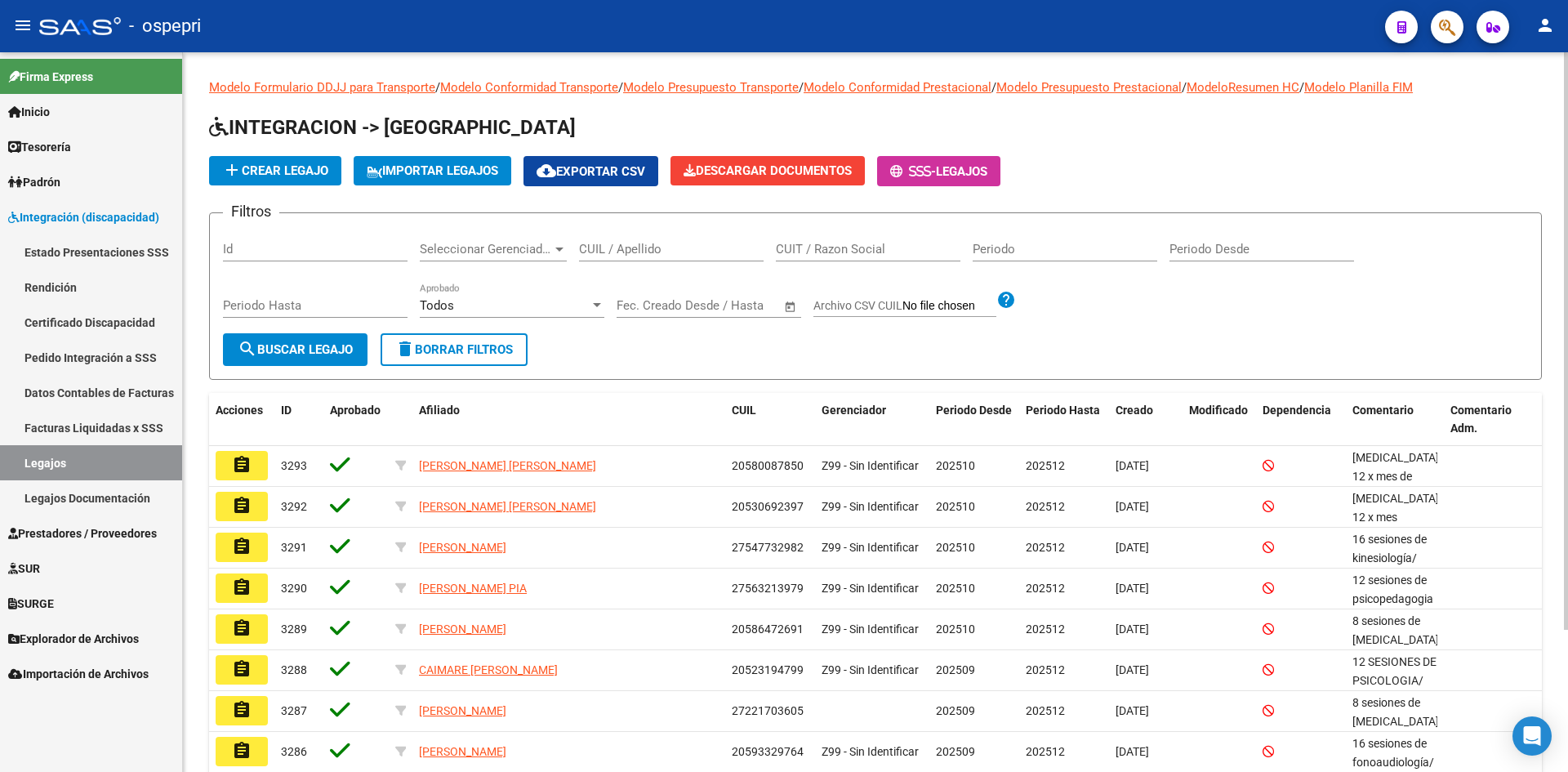
click at [643, 255] on input "CUIL / Apellido" at bounding box center [671, 250] width 185 height 15
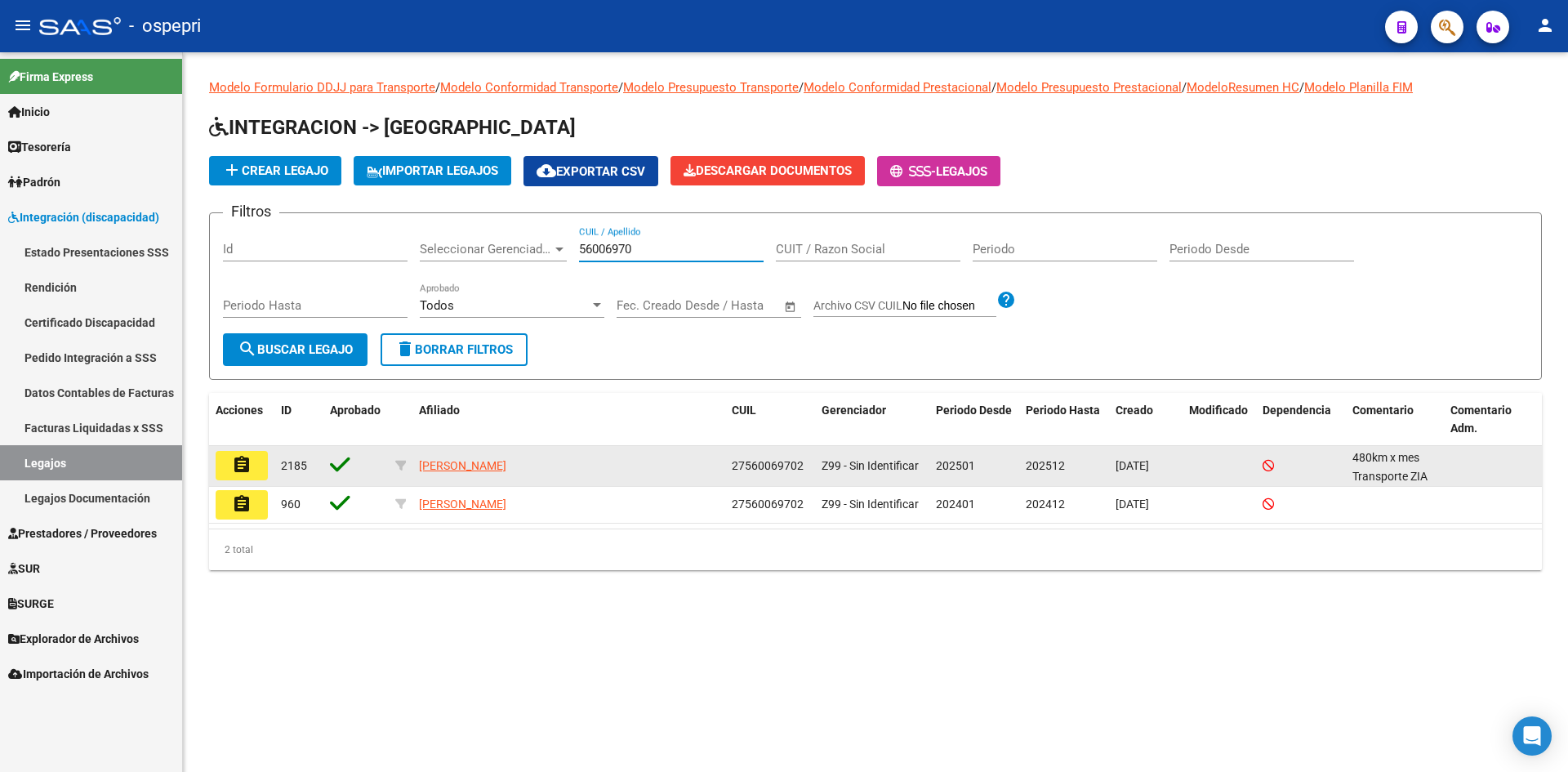
type input "56006970"
click at [230, 463] on button "assignment" at bounding box center [241, 466] width 53 height 30
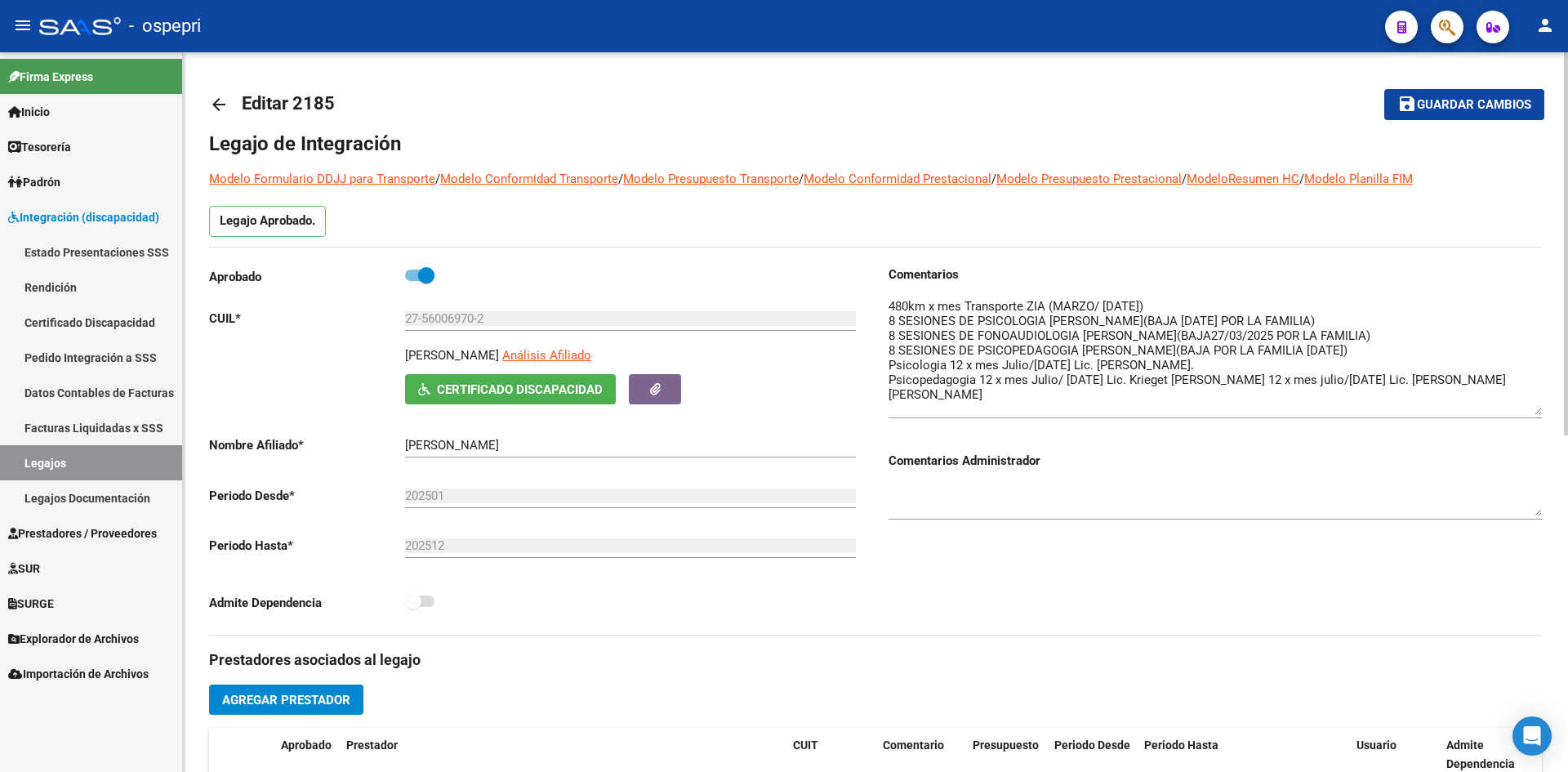
drag, startPoint x: 1540, startPoint y: 328, endPoint x: 1538, endPoint y: 413, distance: 85.0
click at [1538, 413] on textarea at bounding box center [1215, 356] width 654 height 117
click at [223, 100] on mat-icon "arrow_back" at bounding box center [218, 104] width 19 height 19
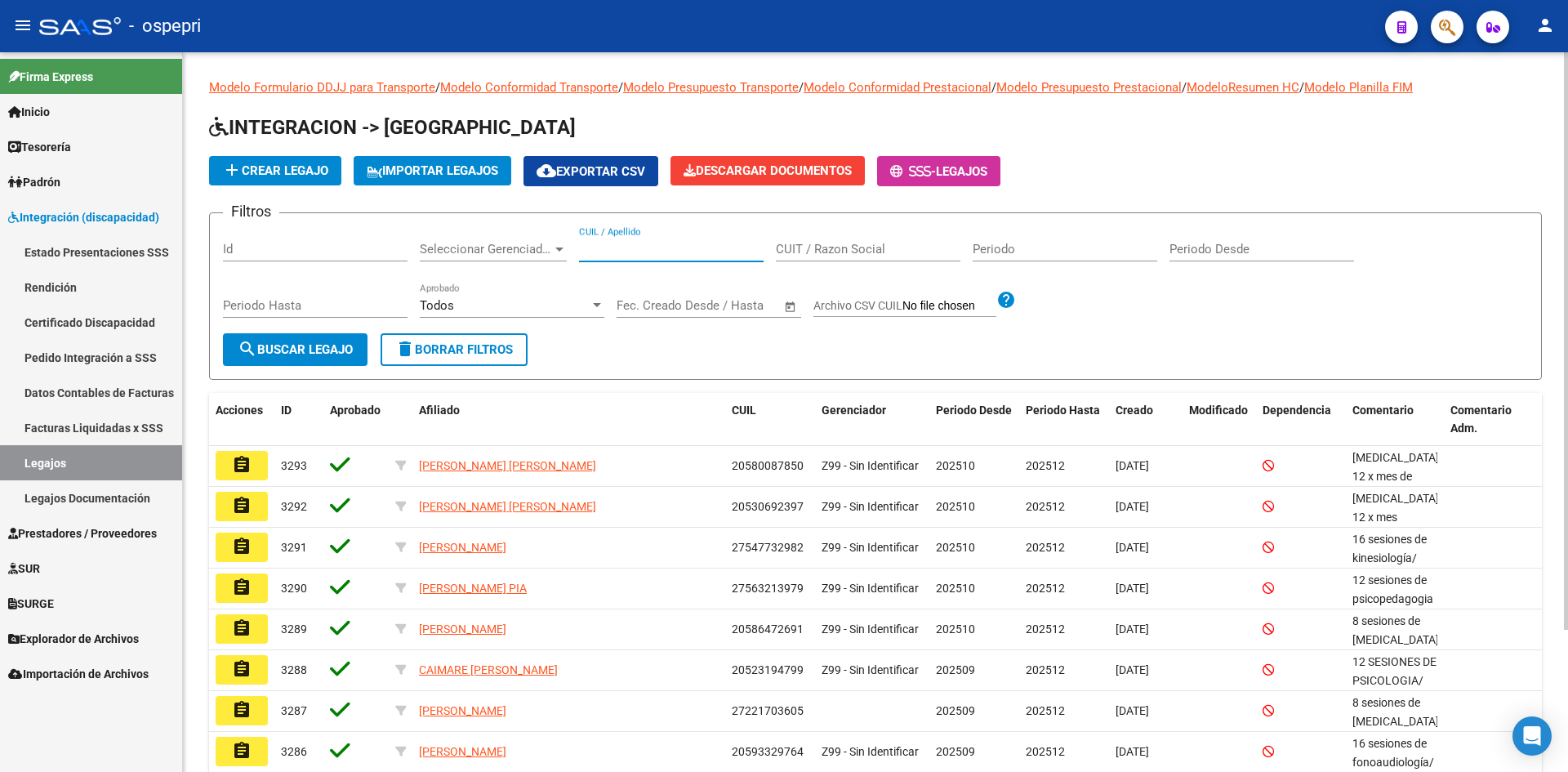
click at [646, 250] on input "CUIL / Apellido" at bounding box center [671, 250] width 185 height 15
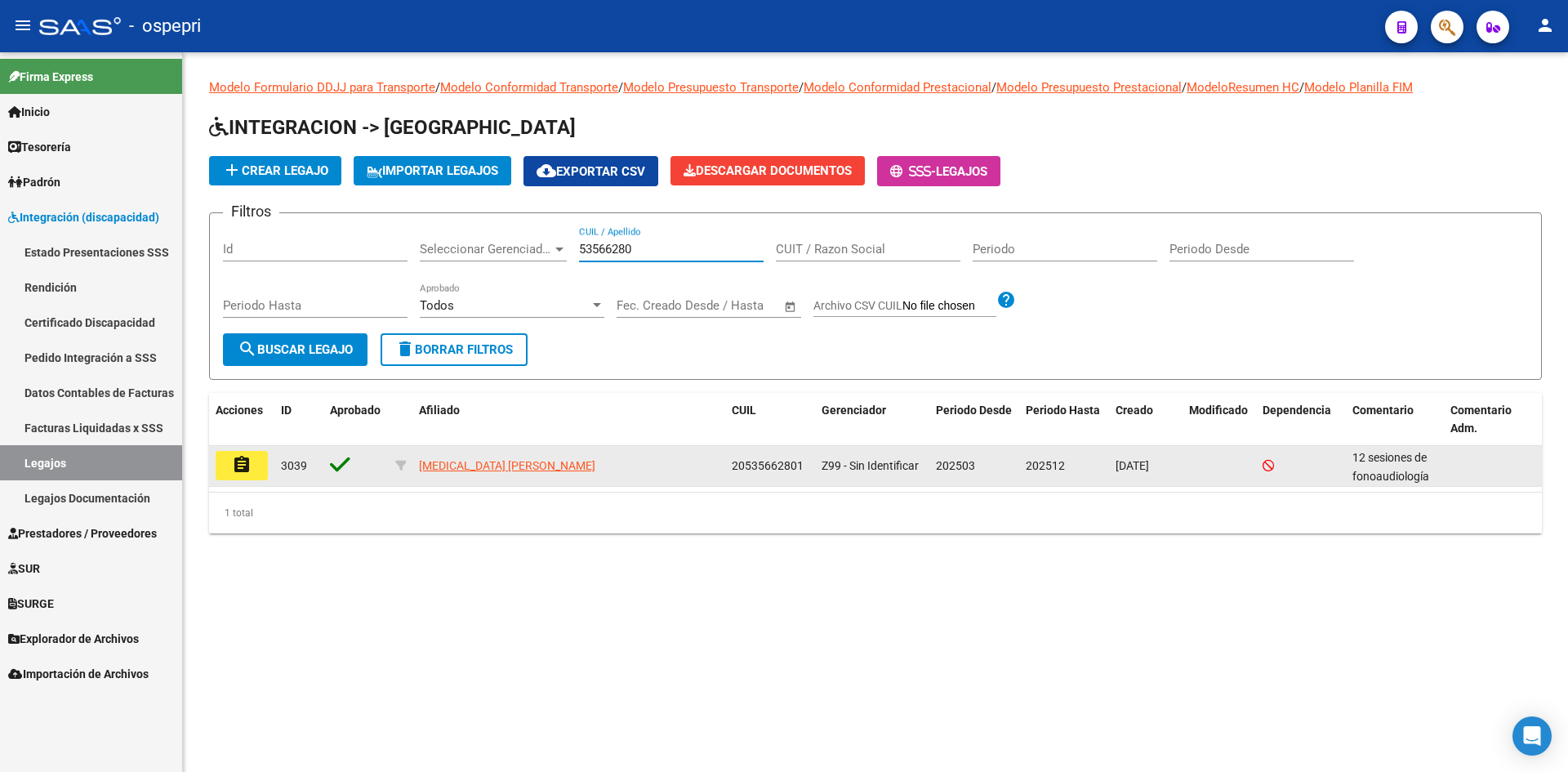
type input "53566280"
click at [250, 466] on mat-icon "assignment" at bounding box center [241, 464] width 19 height 19
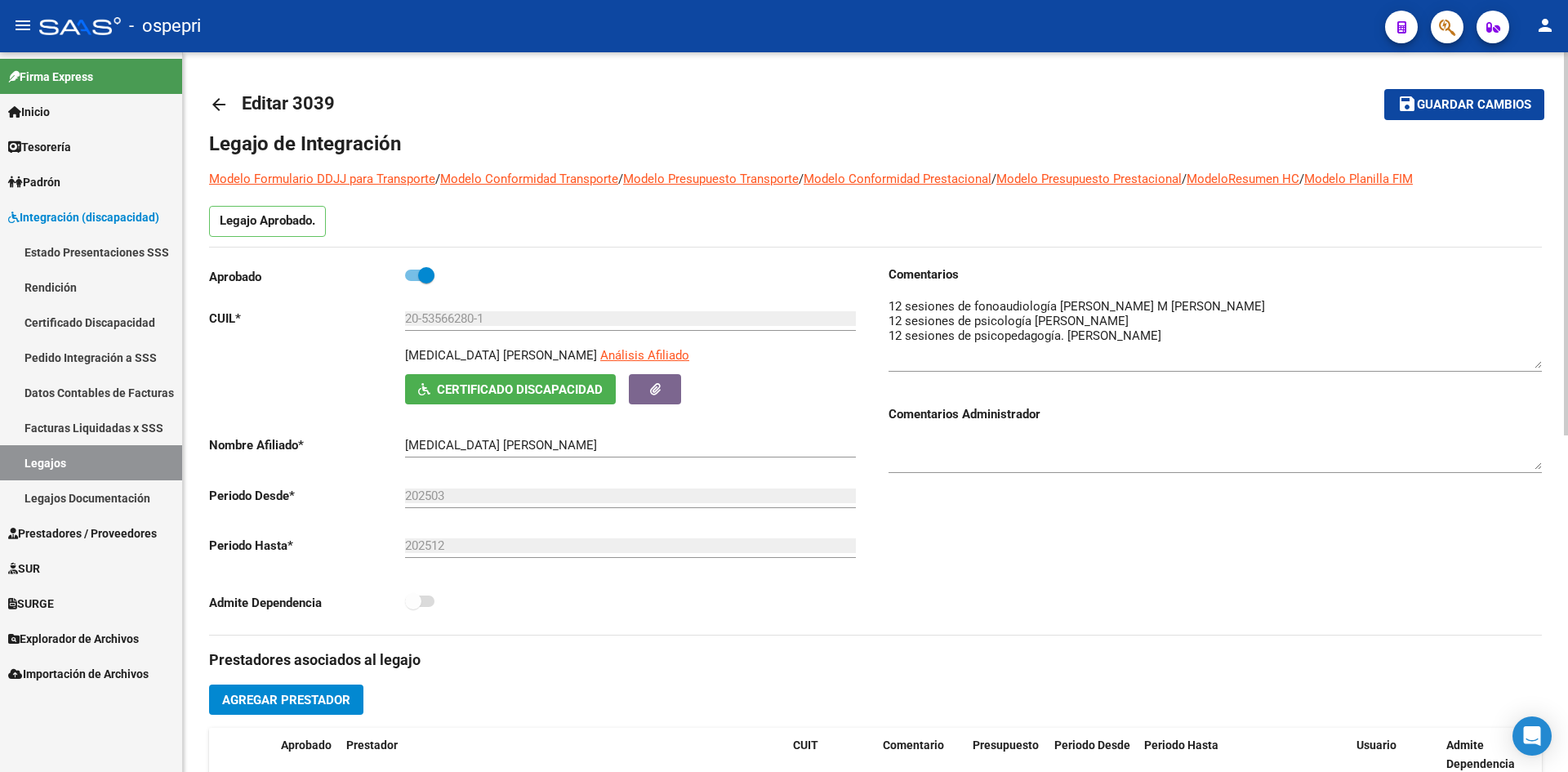
drag, startPoint x: 1537, startPoint y: 326, endPoint x: 1537, endPoint y: 364, distance: 38.0
click at [1537, 364] on textarea at bounding box center [1215, 333] width 654 height 71
click at [210, 100] on mat-icon "arrow_back" at bounding box center [218, 104] width 19 height 19
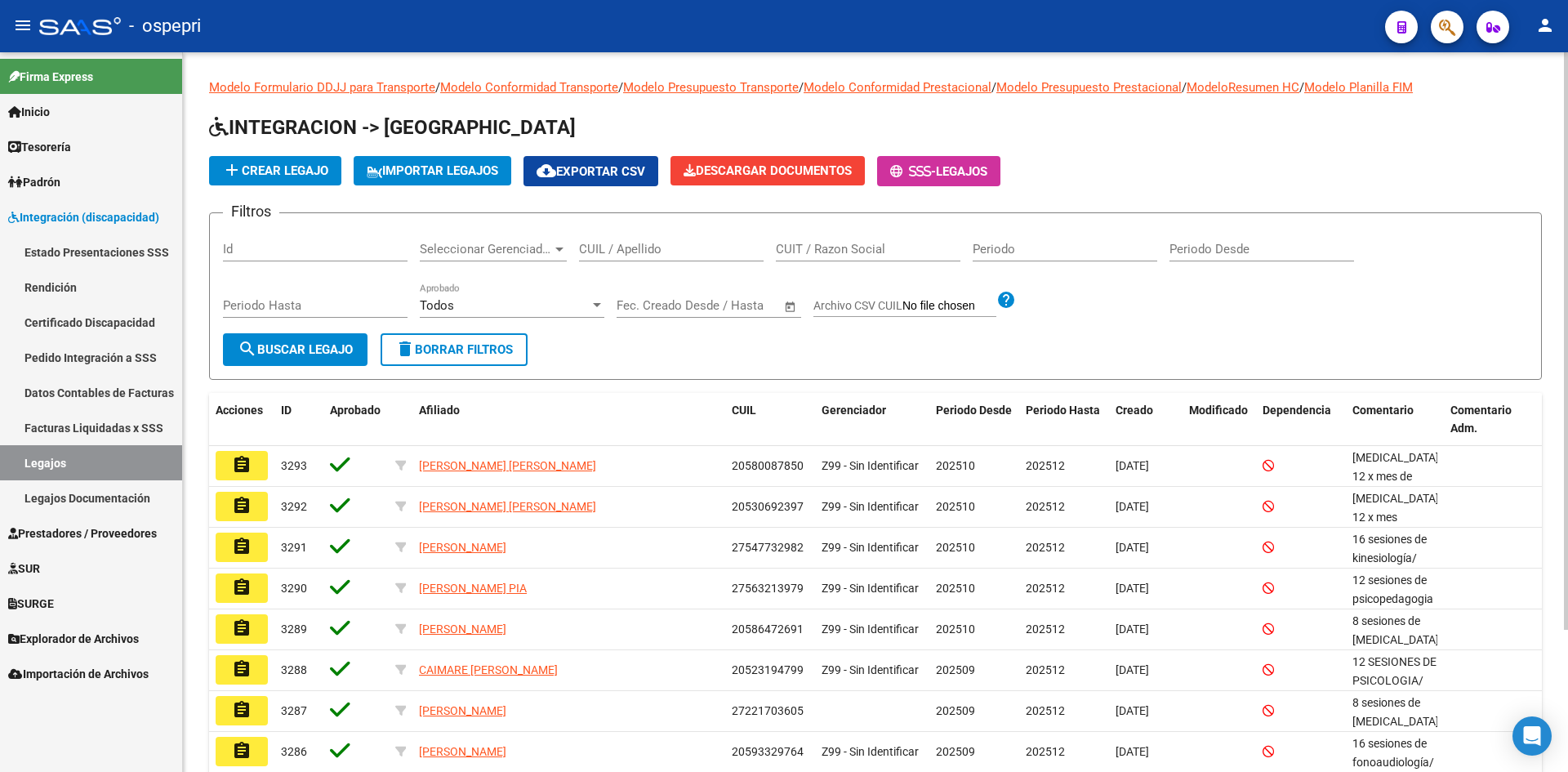
click at [622, 250] on input "CUIL / Apellido" at bounding box center [671, 250] width 185 height 15
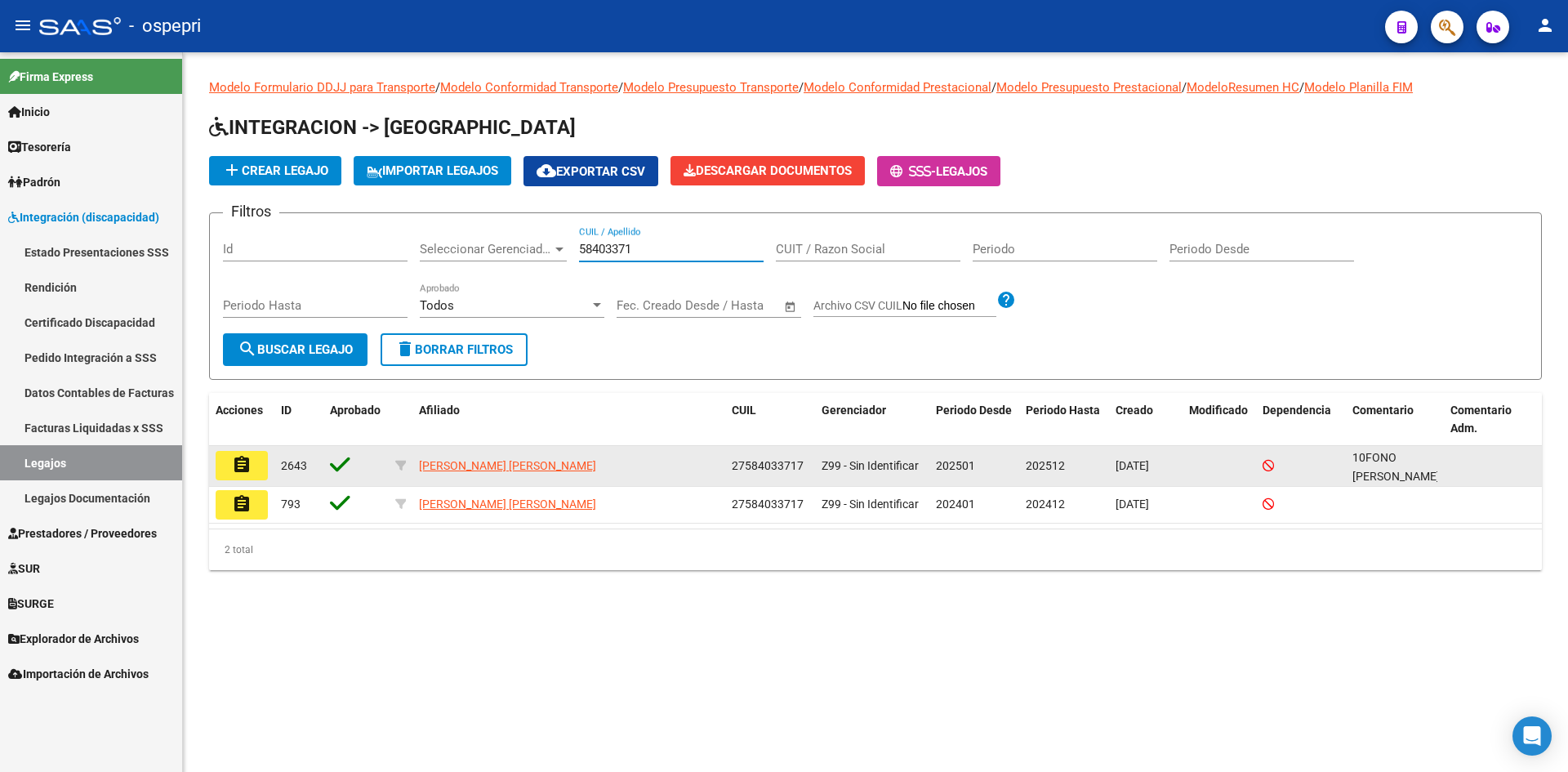
type input "58403371"
click at [253, 470] on button "assignment" at bounding box center [241, 466] width 53 height 30
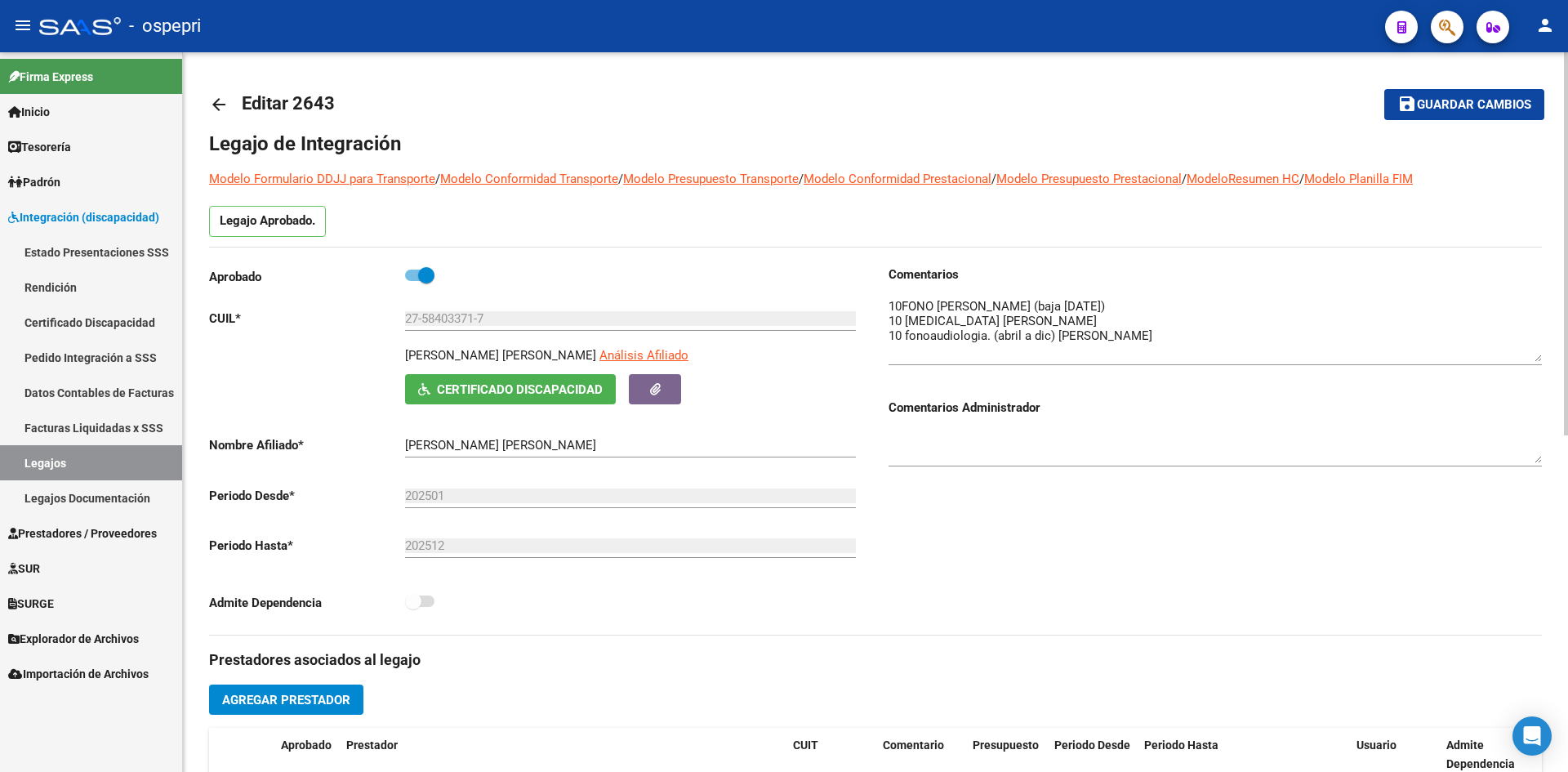
drag, startPoint x: 1537, startPoint y: 328, endPoint x: 1545, endPoint y: 361, distance: 34.0
click at [1545, 361] on div "arrow_back Editar 2643 save Guardar cambios Legajo de Integración Modelo Formul…" at bounding box center [876, 729] width 1385 height 1352
click at [209, 103] on mat-icon "arrow_back" at bounding box center [218, 104] width 19 height 19
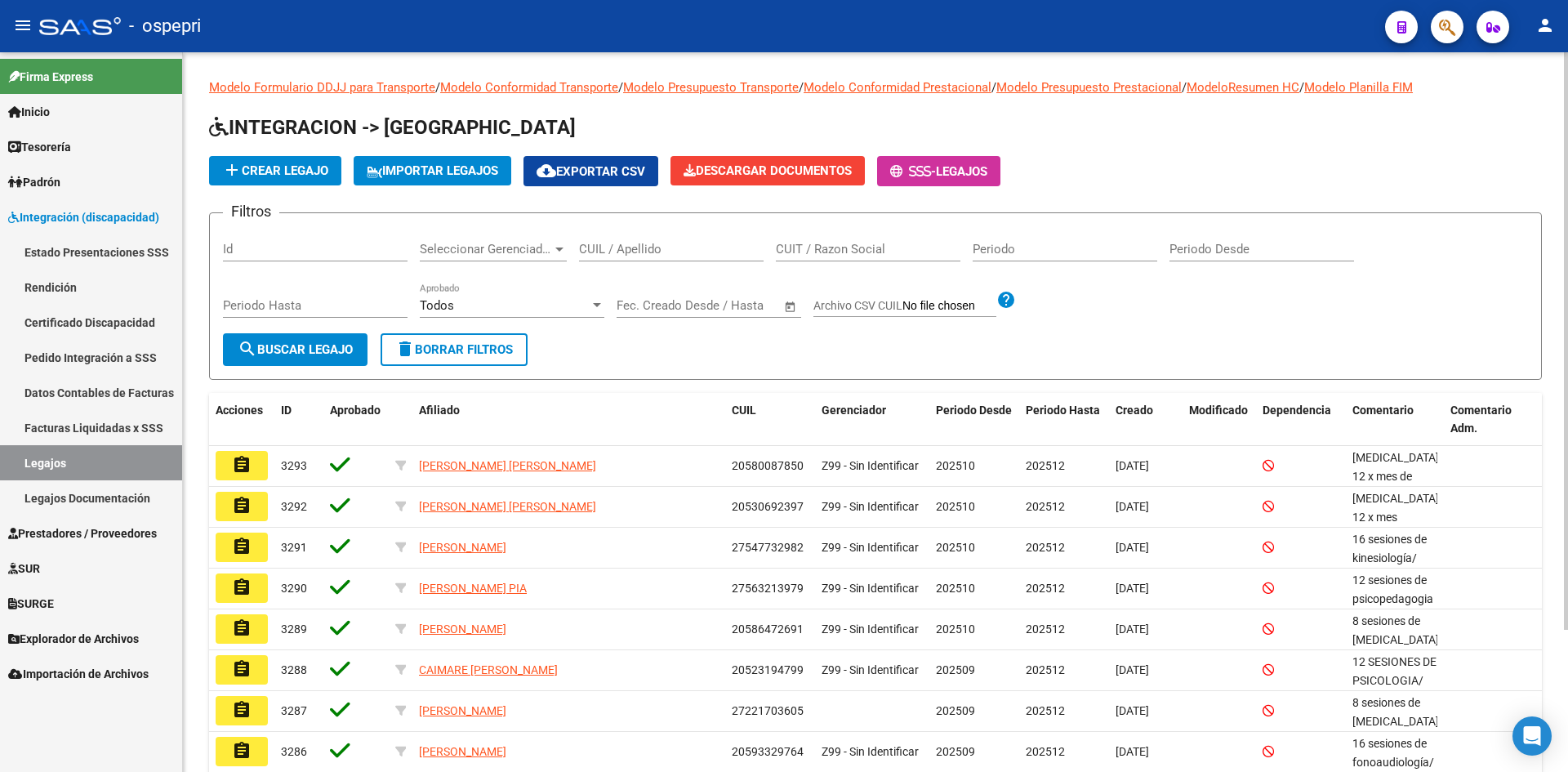
click at [621, 244] on input "CUIL / Apellido" at bounding box center [671, 250] width 185 height 15
type input "54852609"
click at [337, 349] on span "search Buscar Legajo" at bounding box center [295, 349] width 116 height 15
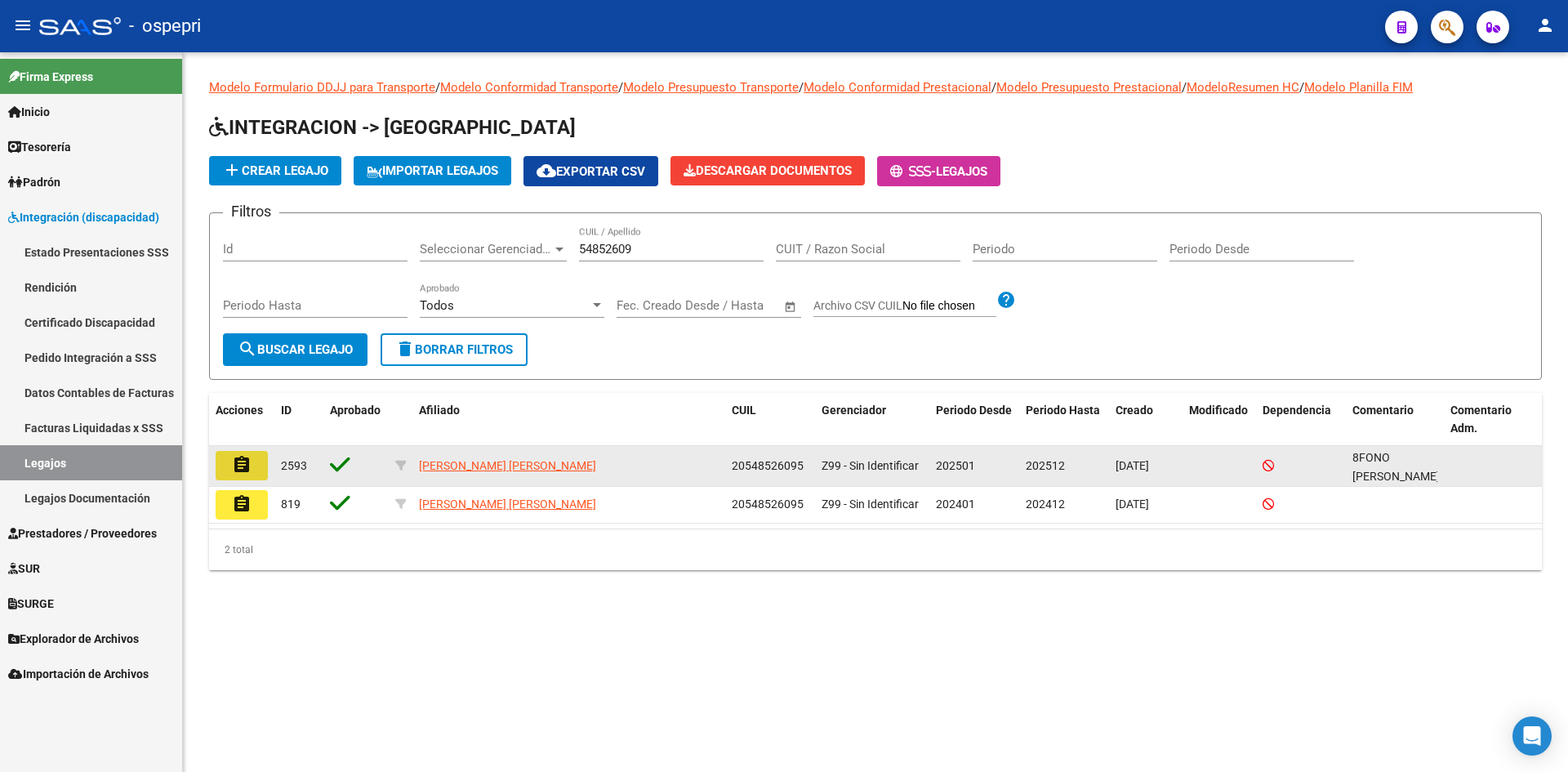
click at [239, 466] on mat-icon "assignment" at bounding box center [241, 464] width 19 height 19
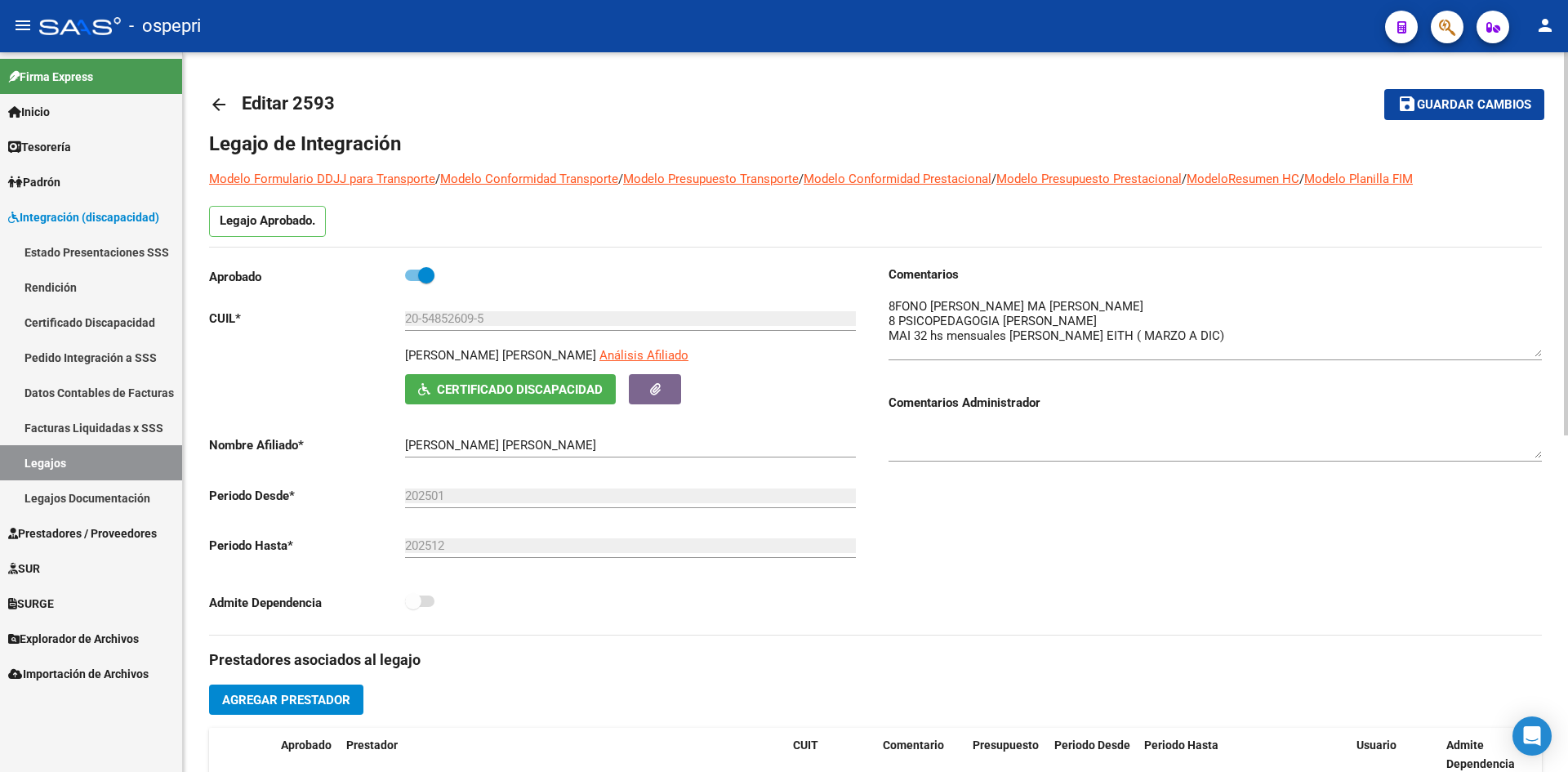
drag, startPoint x: 1539, startPoint y: 327, endPoint x: 1542, endPoint y: 354, distance: 27.2
click at [1542, 354] on div "arrow_back Editar 2593 save Guardar cambios Legajo de Integración Modelo Formul…" at bounding box center [876, 729] width 1385 height 1352
click at [216, 106] on mat-icon "arrow_back" at bounding box center [218, 104] width 19 height 19
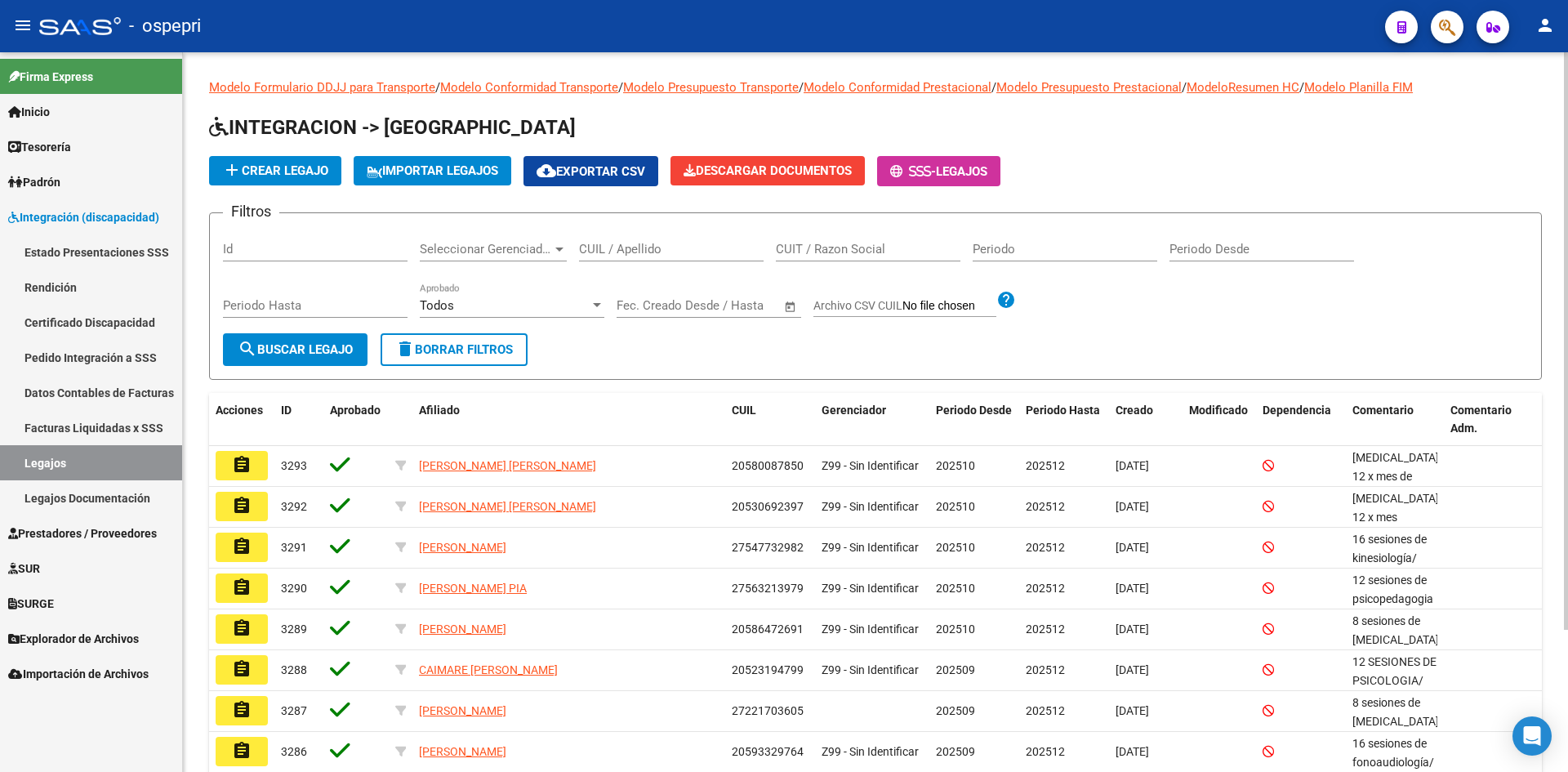
click at [639, 260] on div "CUIL / Apellido" at bounding box center [671, 244] width 185 height 35
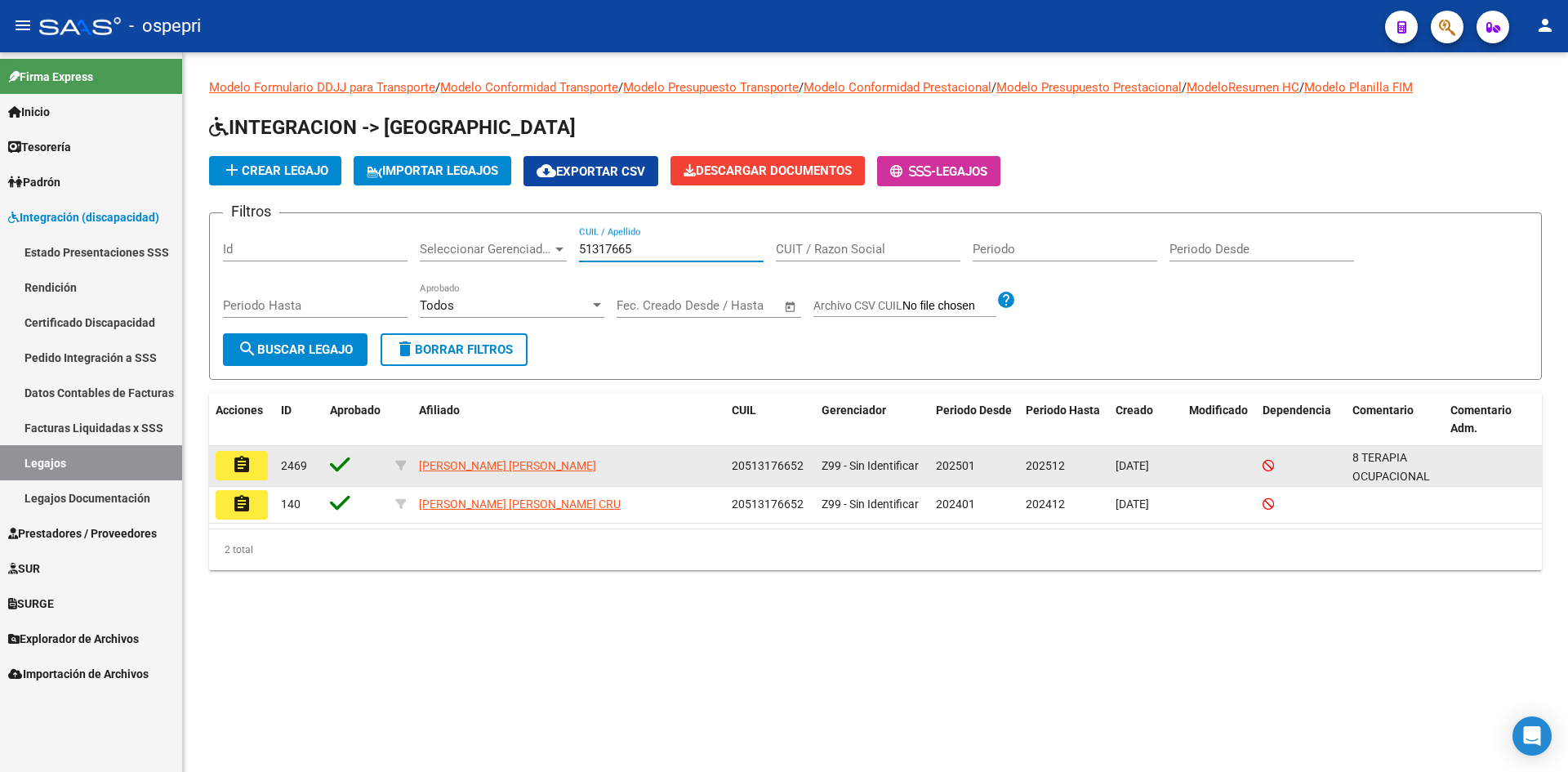
type input "51317665"
click at [247, 472] on mat-icon "assignment" at bounding box center [241, 464] width 19 height 19
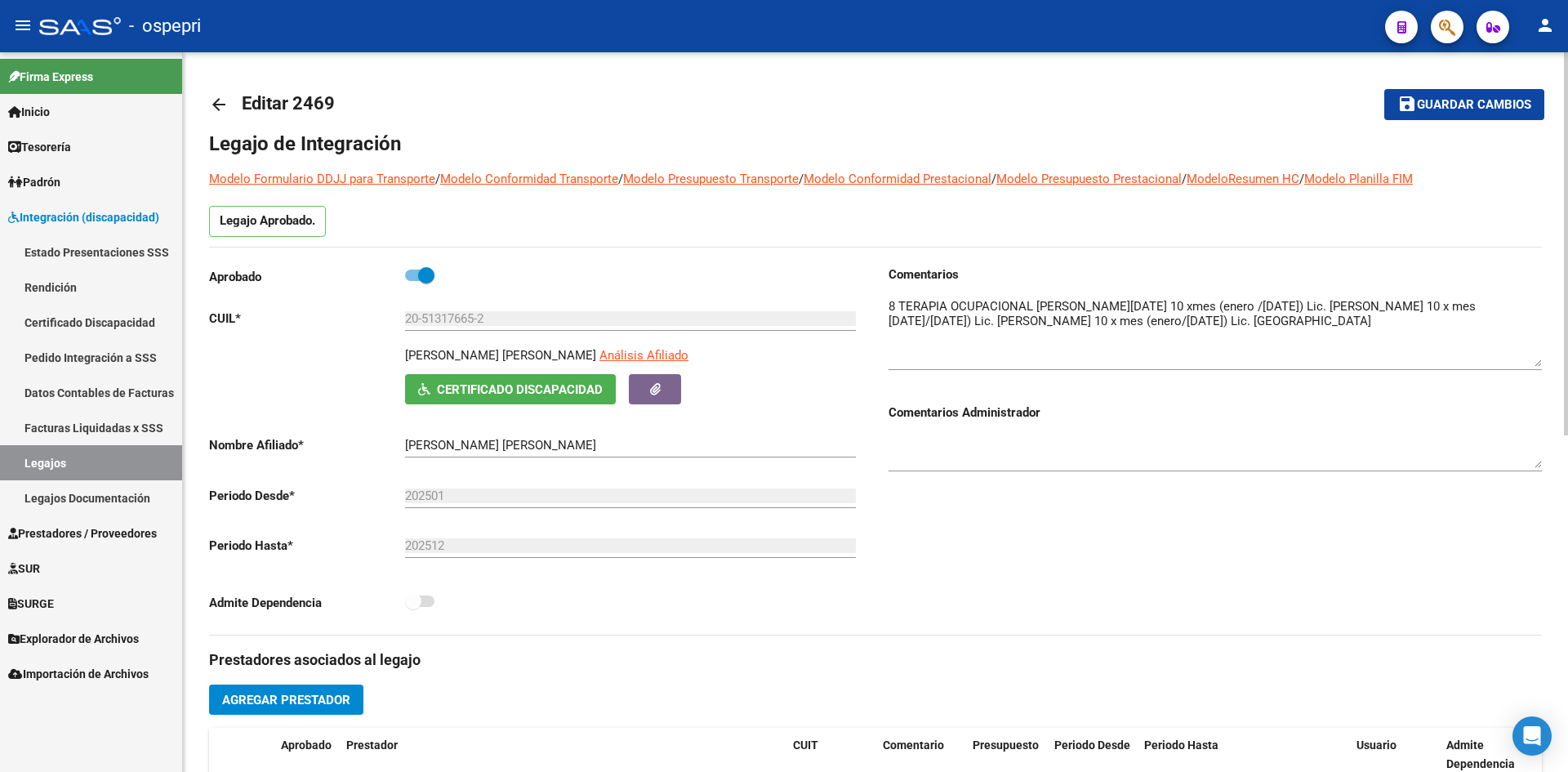
drag, startPoint x: 1539, startPoint y: 323, endPoint x: 1541, endPoint y: 360, distance: 37.1
click at [1541, 360] on textarea at bounding box center [1215, 332] width 654 height 69
click at [214, 100] on mat-icon "arrow_back" at bounding box center [218, 104] width 19 height 19
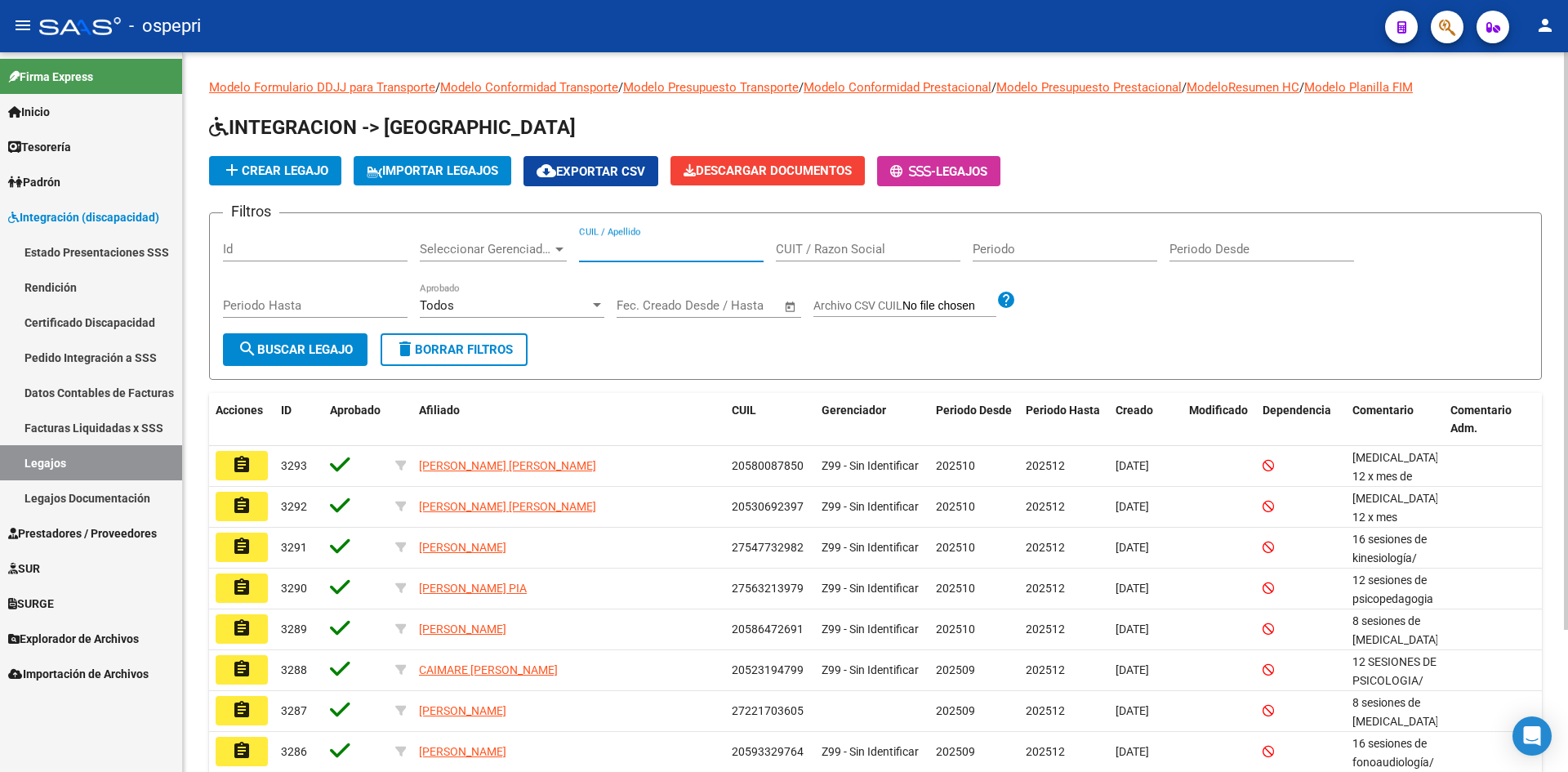
click at [601, 248] on input "CUIL / Apellido" at bounding box center [671, 250] width 185 height 15
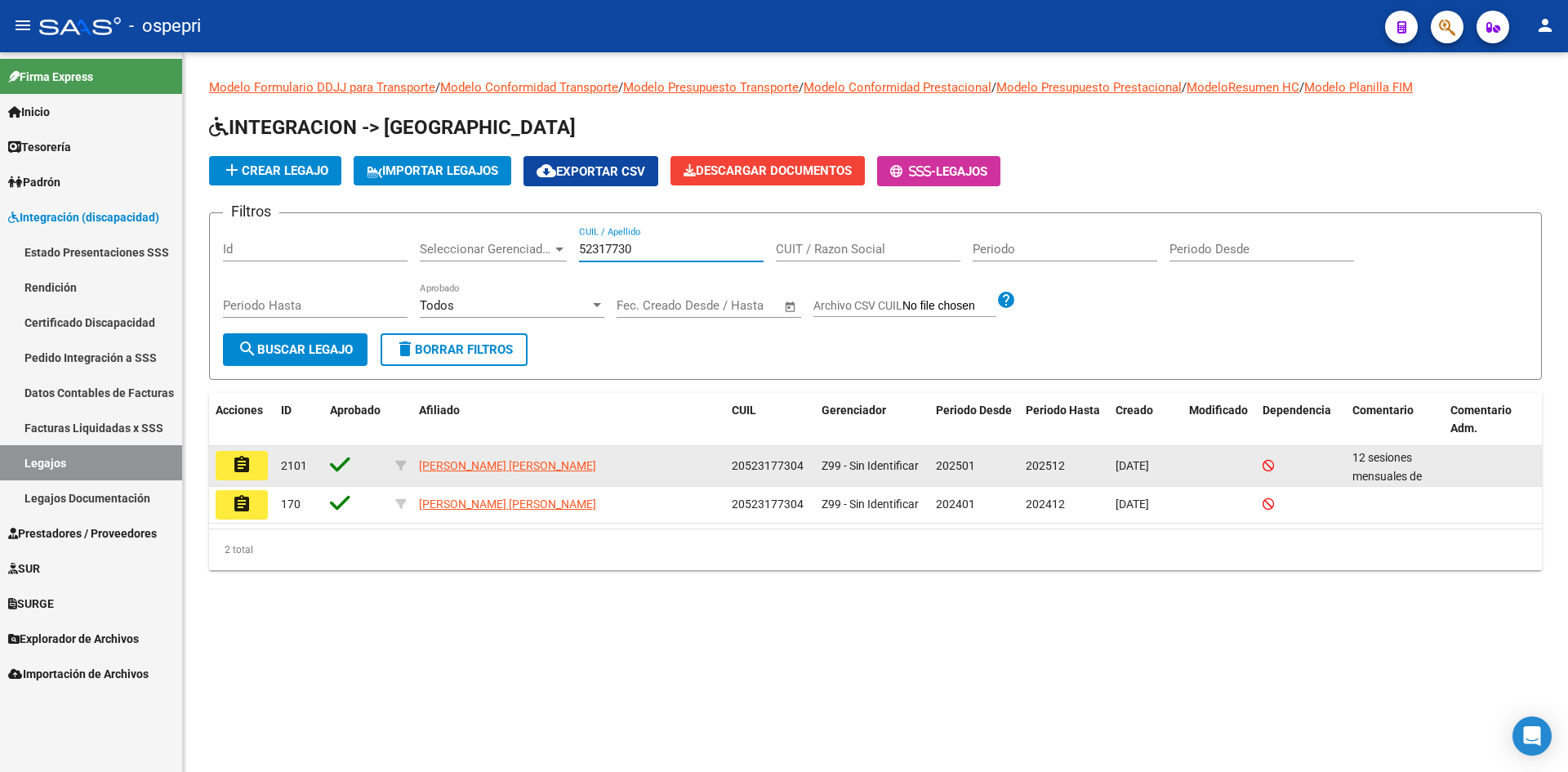
type input "52317730"
click at [238, 460] on mat-icon "assignment" at bounding box center [241, 464] width 19 height 19
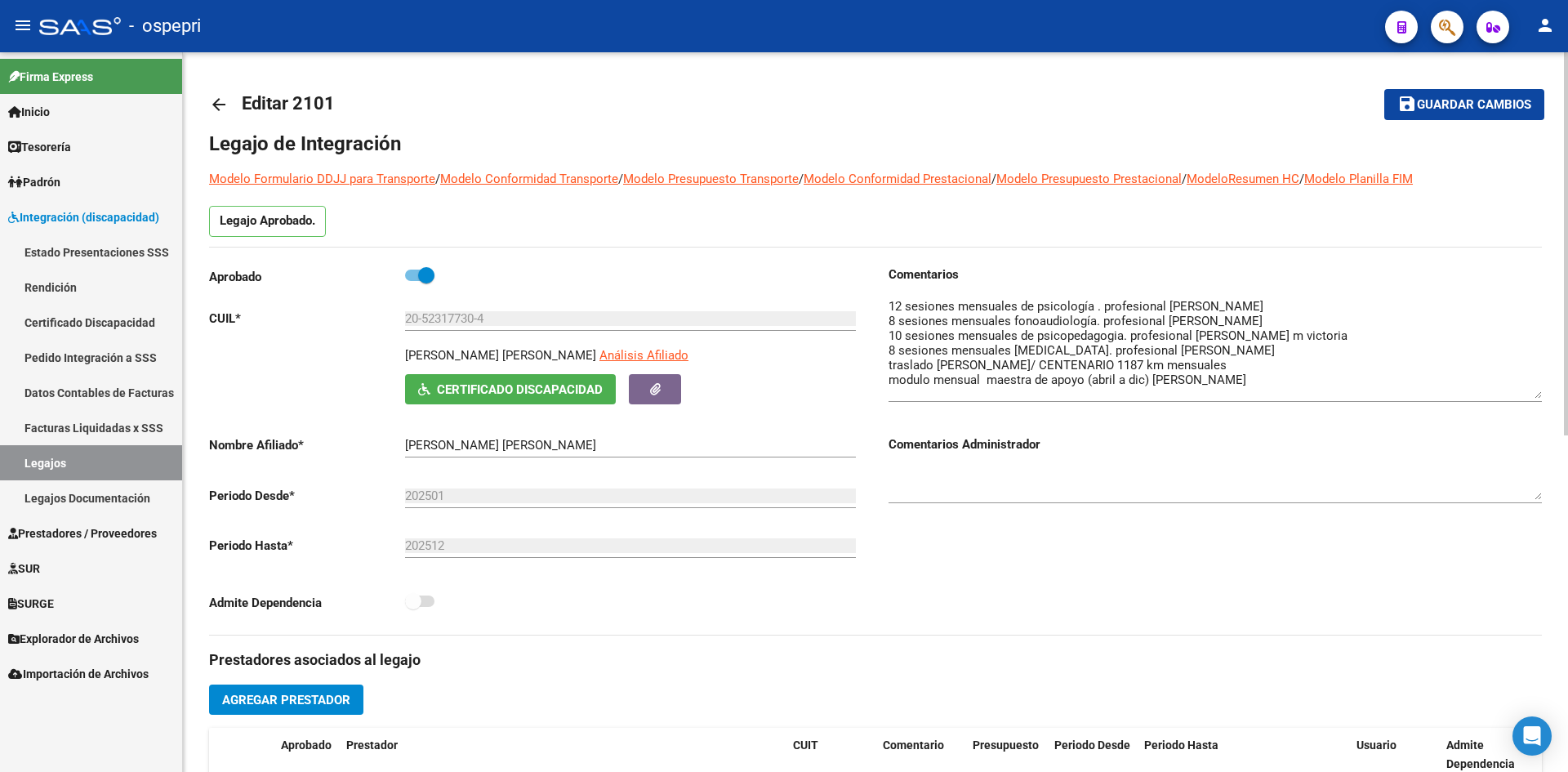
drag, startPoint x: 1539, startPoint y: 326, endPoint x: 1552, endPoint y: 395, distance: 70.2
click at [1552, 395] on div "arrow_back Editar 2101 save Guardar cambios Legajo de Integración Modelo Formul…" at bounding box center [876, 729] width 1385 height 1352
click at [215, 100] on mat-icon "arrow_back" at bounding box center [218, 104] width 19 height 19
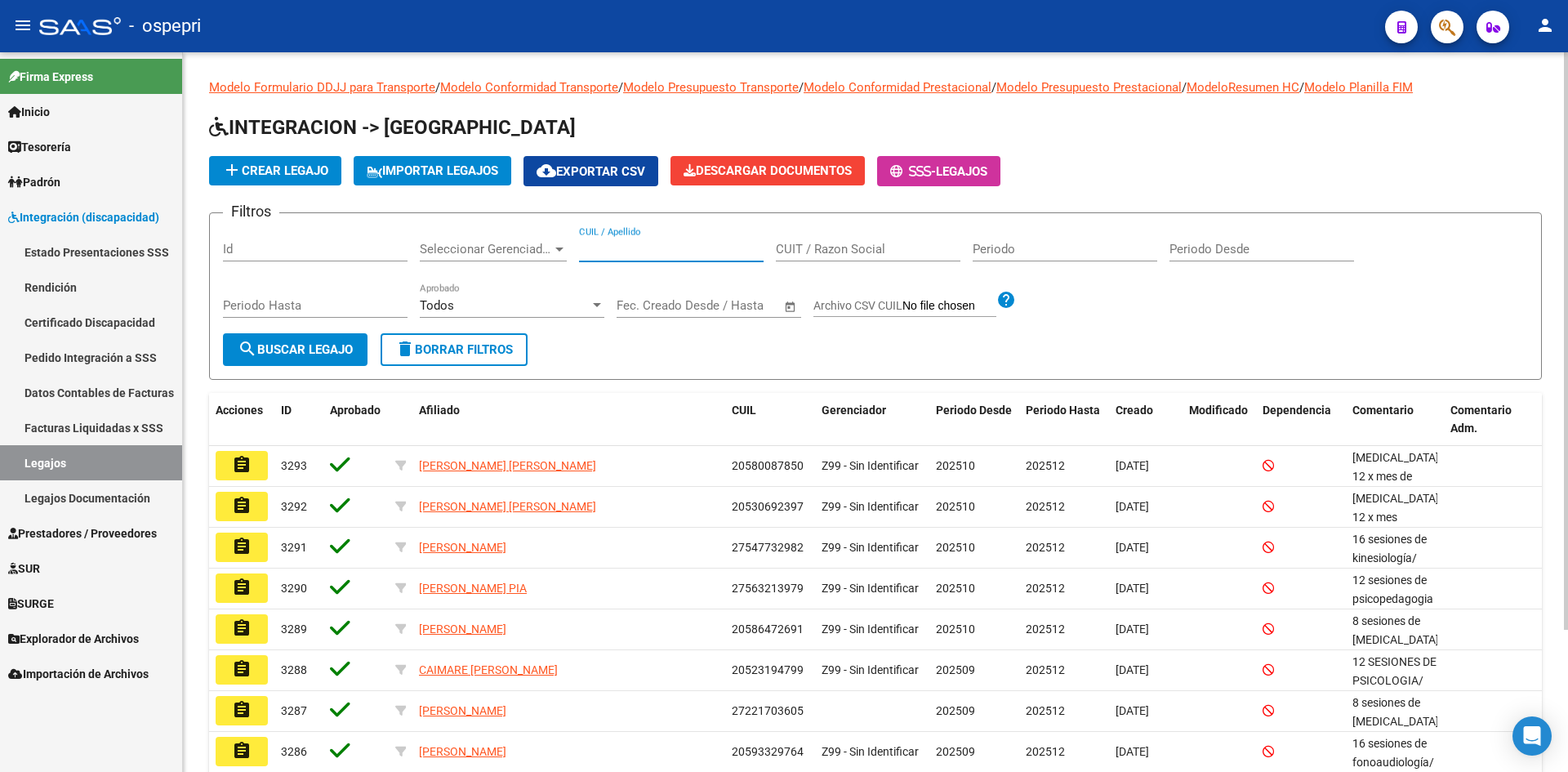
click at [618, 244] on input "CUIL / Apellido" at bounding box center [671, 250] width 185 height 15
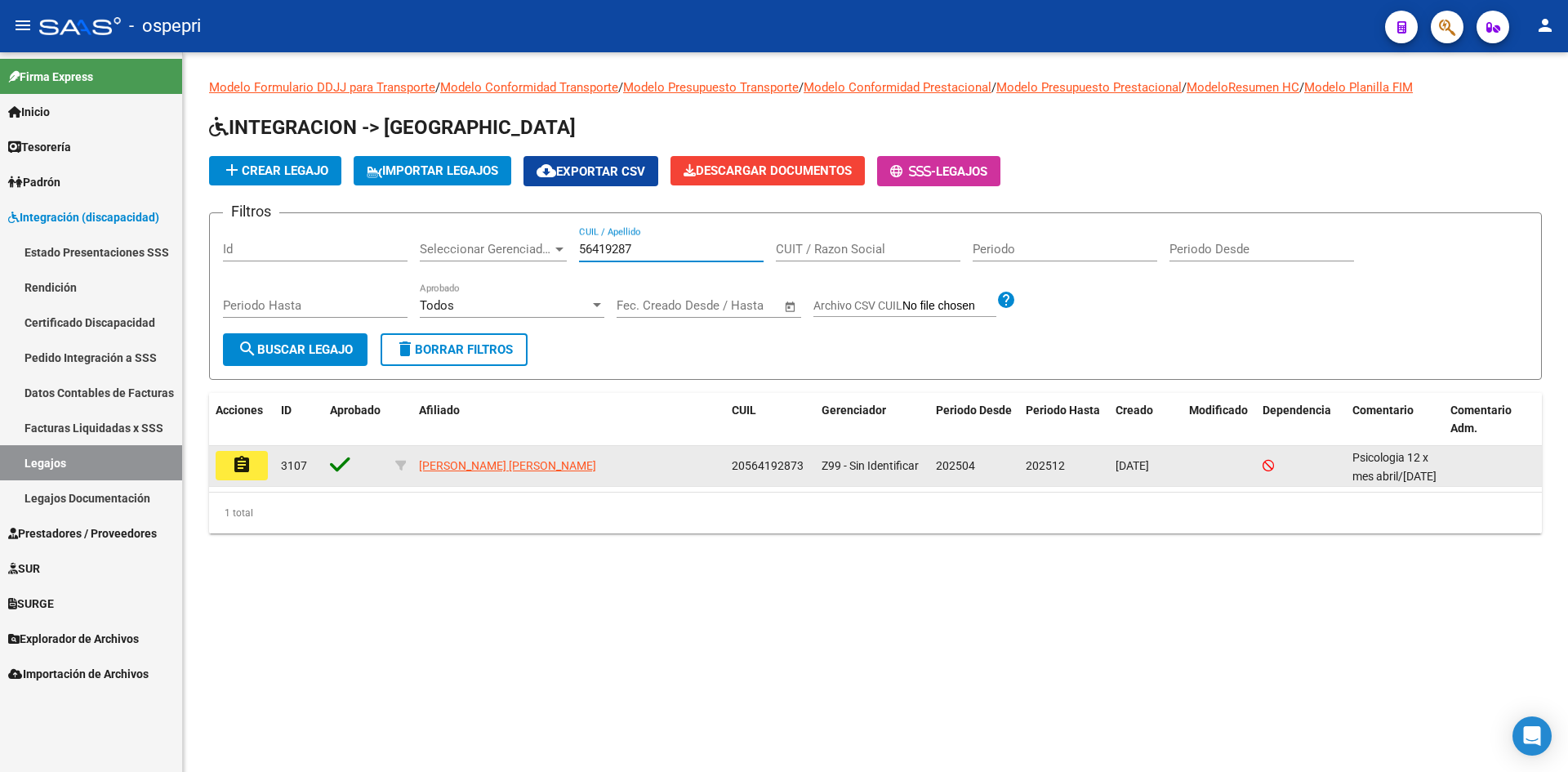
type input "56419287"
click at [244, 471] on mat-icon "assignment" at bounding box center [241, 464] width 19 height 19
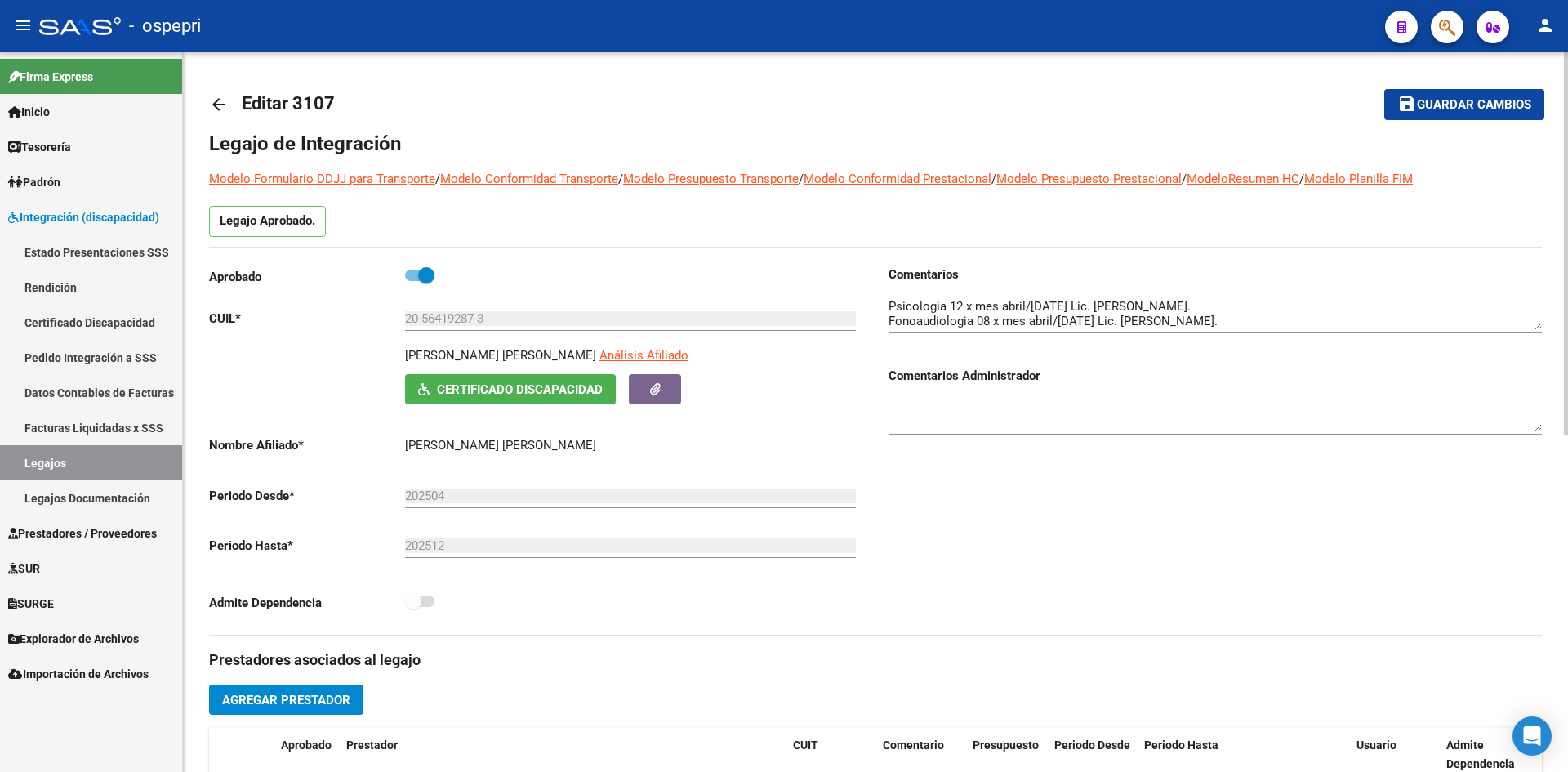
click at [219, 91] on link "arrow_back" at bounding box center [225, 104] width 32 height 39
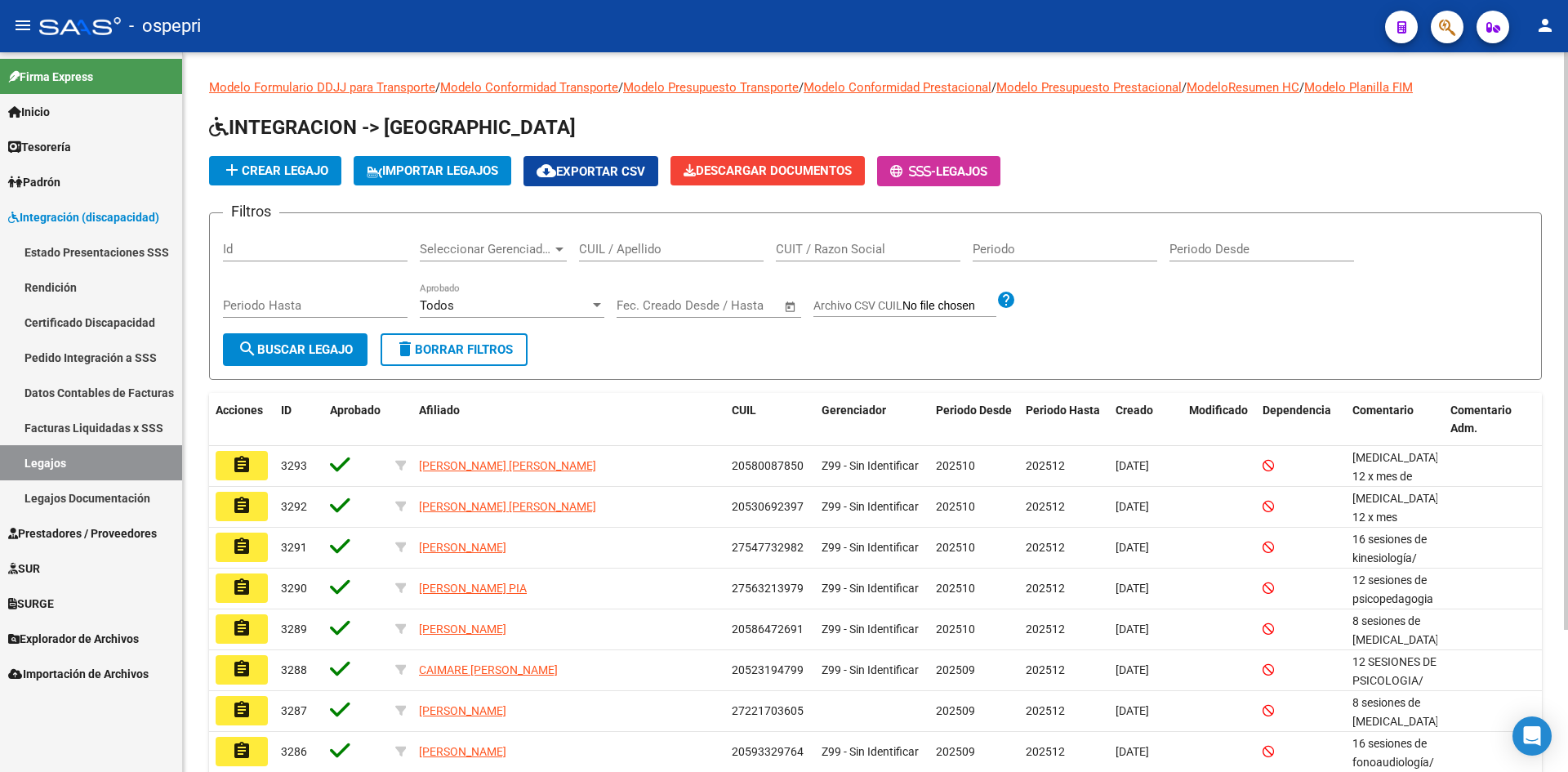
click at [588, 251] on input "CUIL / Apellido" at bounding box center [671, 250] width 185 height 15
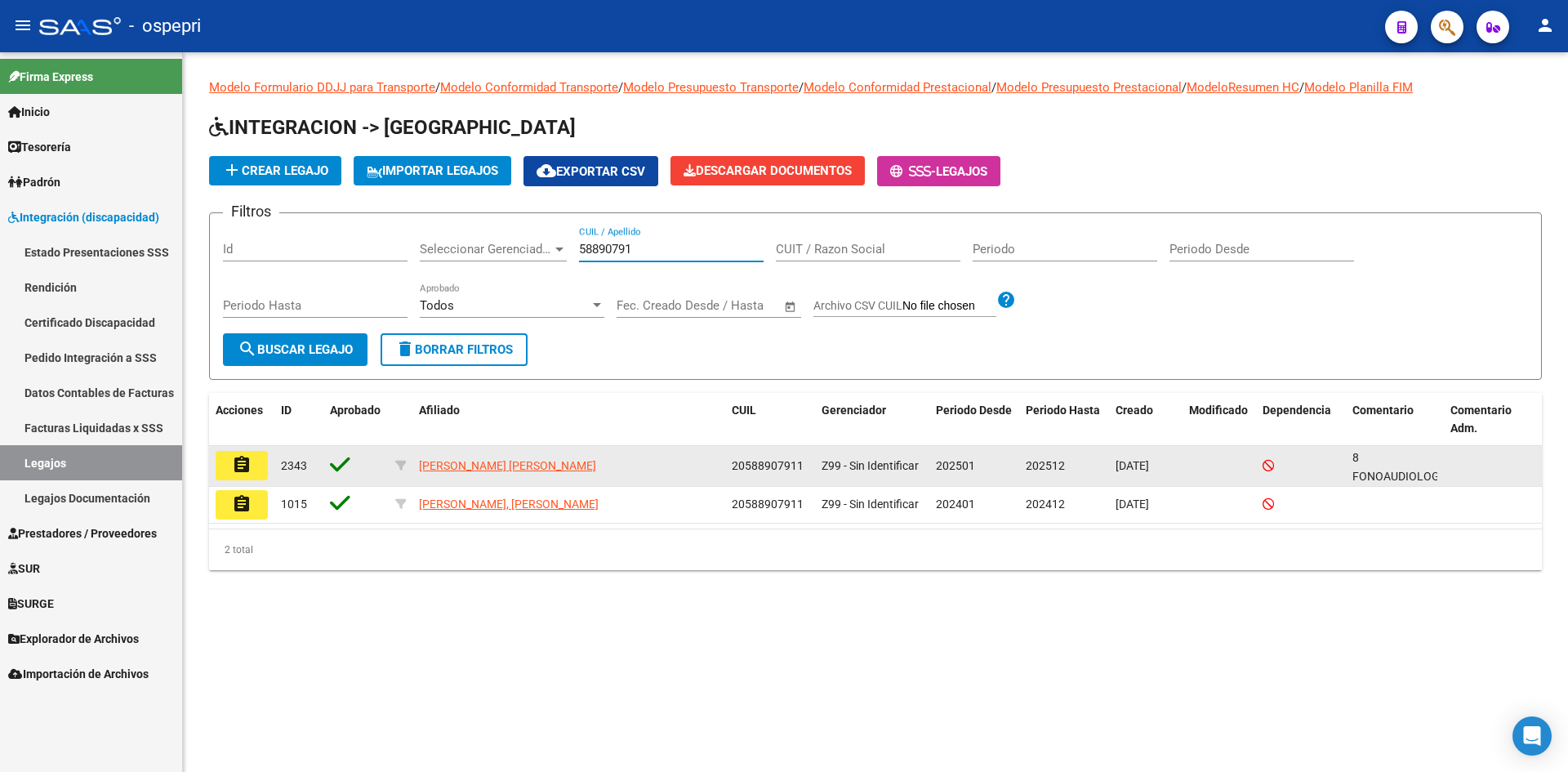
type input "58890791"
click at [251, 466] on button "assignment" at bounding box center [241, 466] width 53 height 30
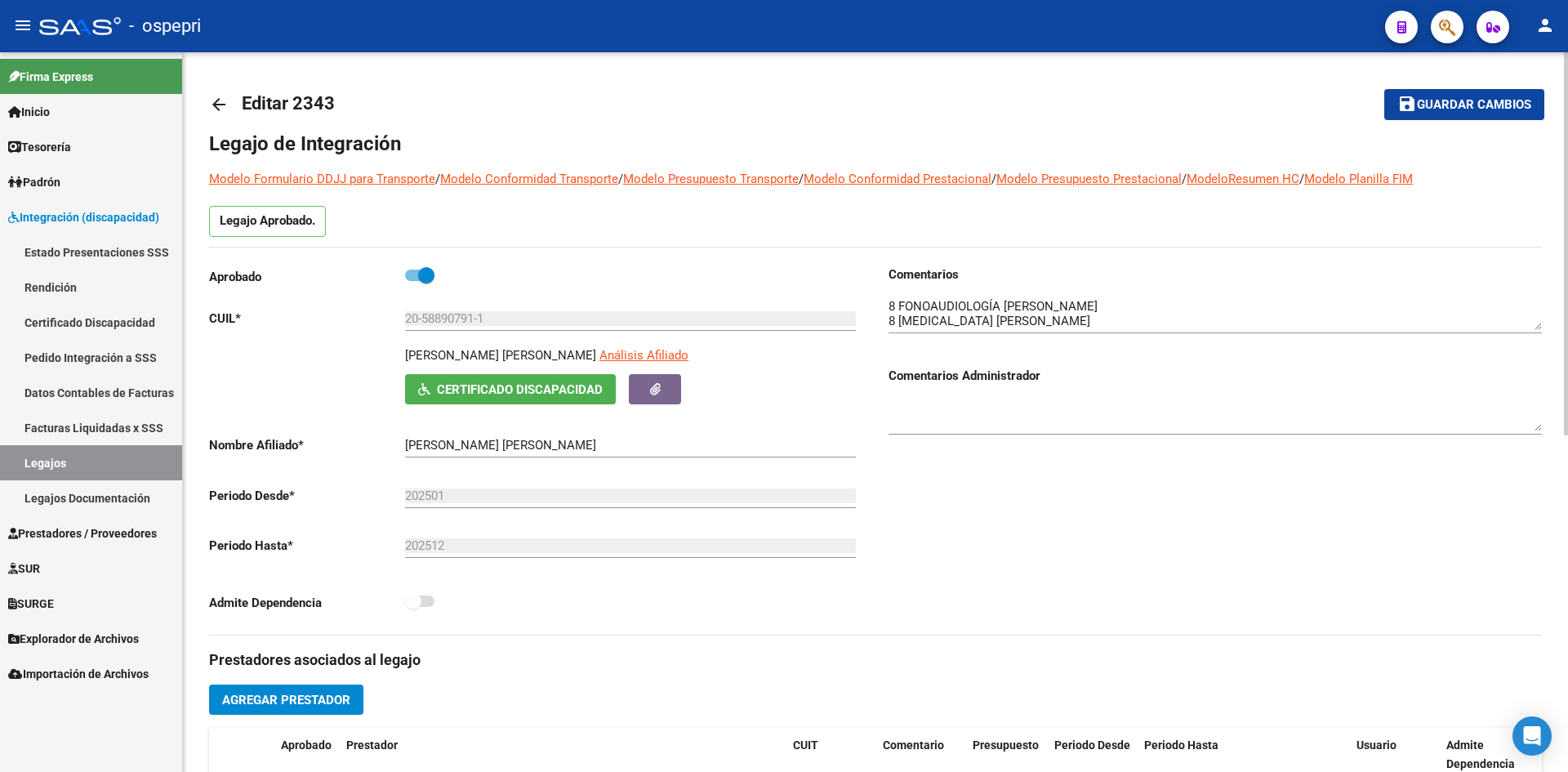
click at [214, 104] on mat-icon "arrow_back" at bounding box center [218, 104] width 19 height 19
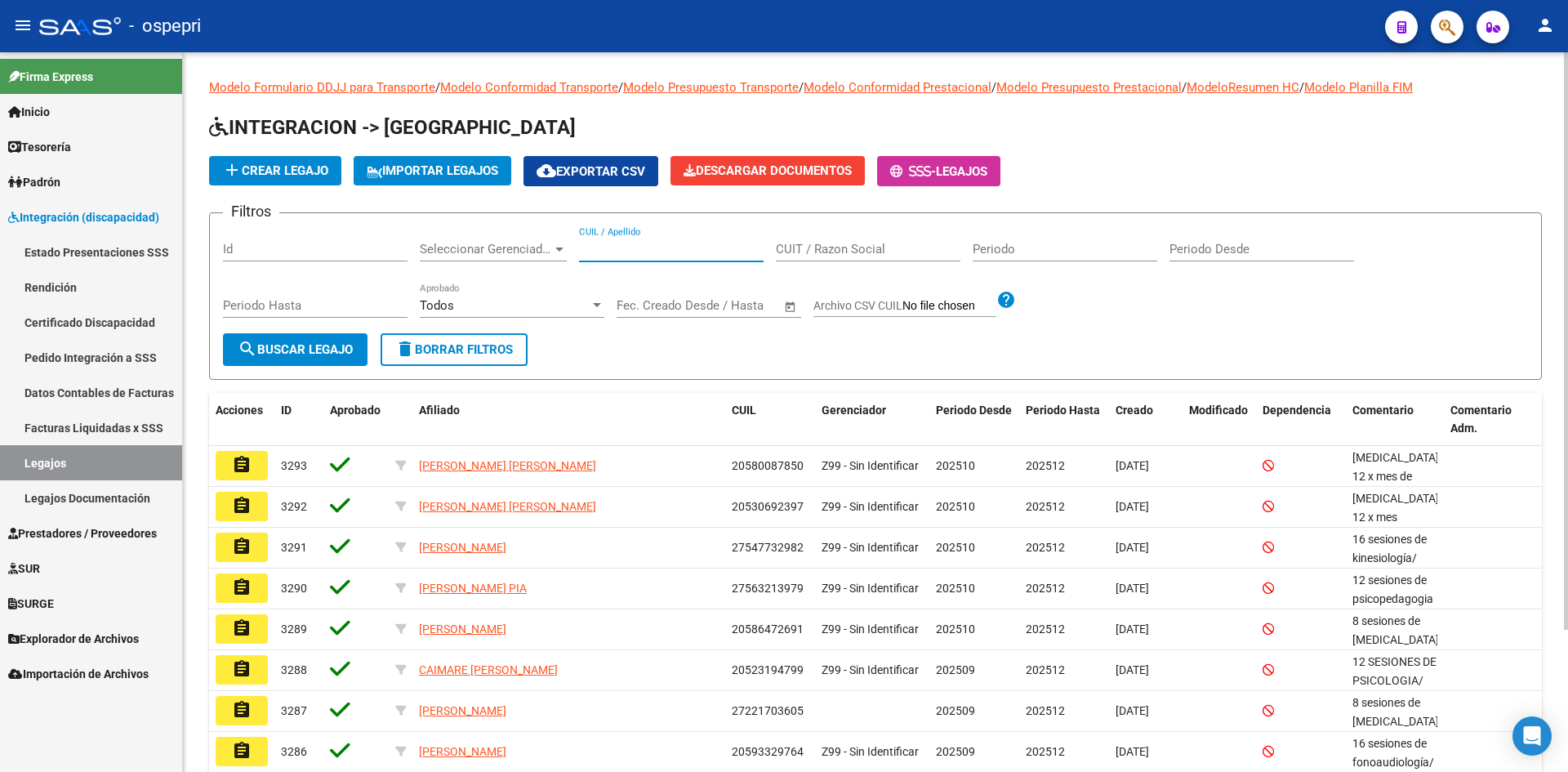
click at [655, 256] on input "CUIL / Apellido" at bounding box center [671, 250] width 185 height 15
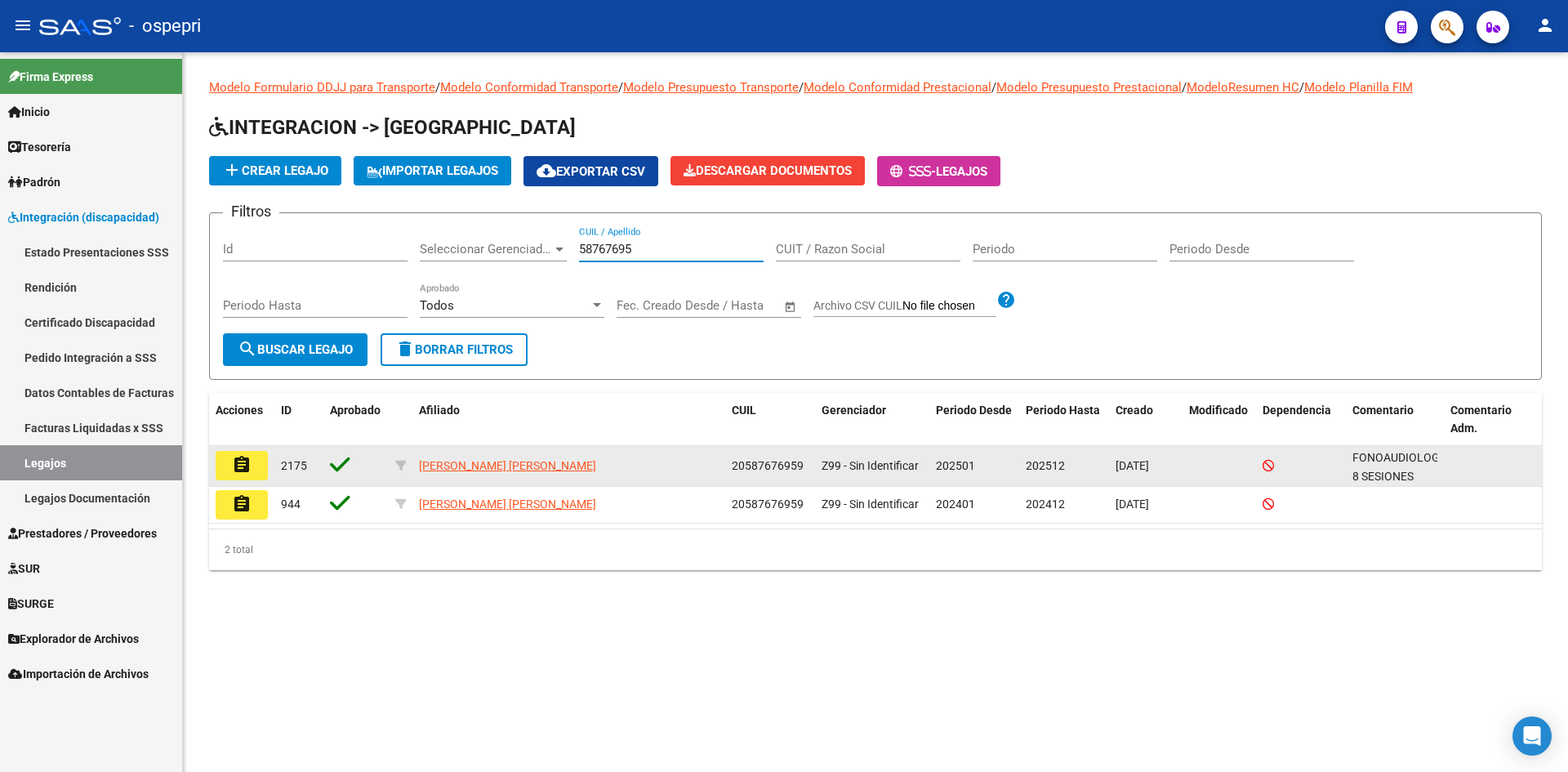
type input "58767695"
click at [239, 472] on mat-icon "assignment" at bounding box center [241, 464] width 19 height 19
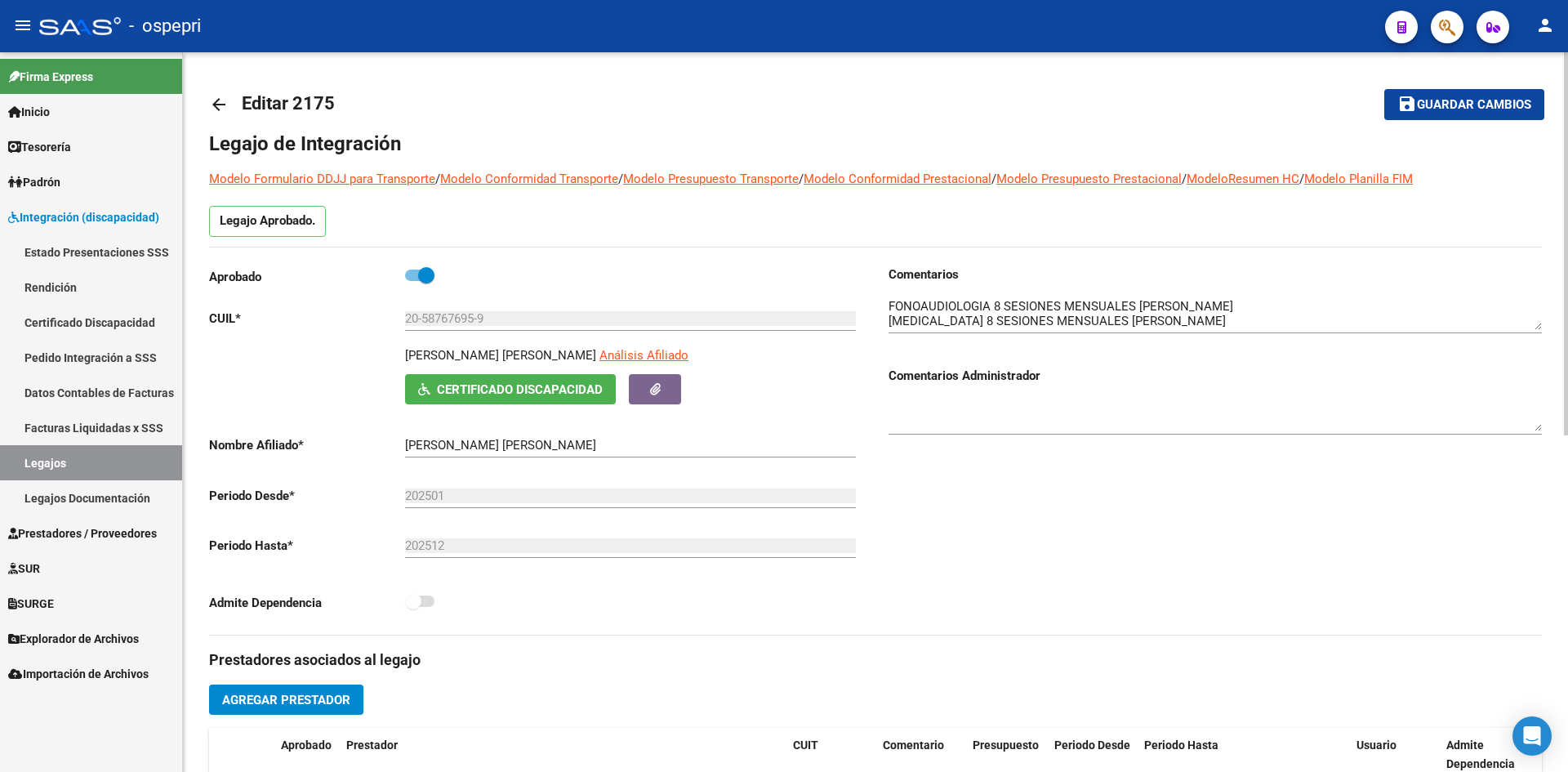
click at [219, 101] on mat-icon "arrow_back" at bounding box center [218, 104] width 19 height 19
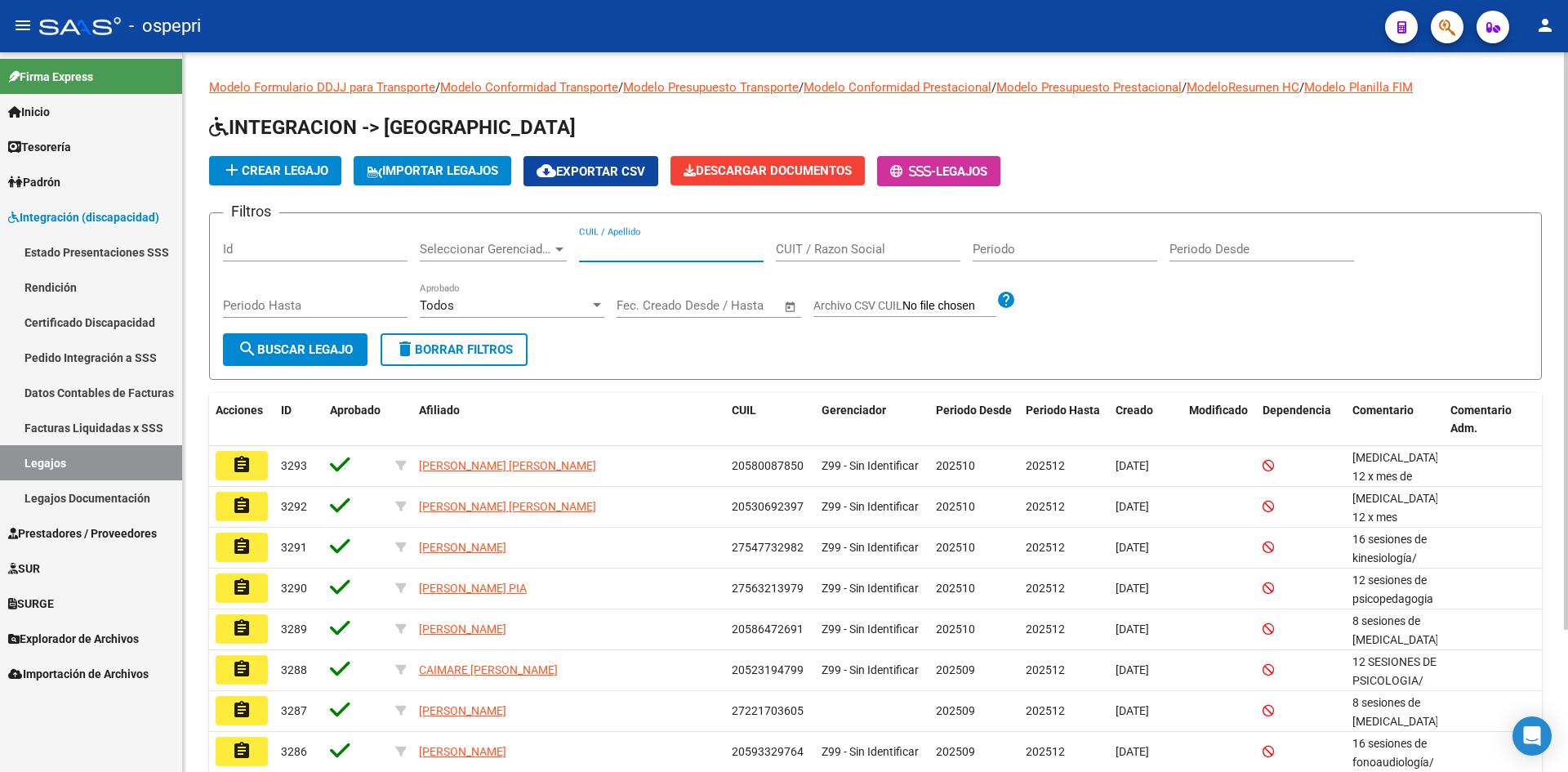
click at [627, 248] on input "CUIL / Apellido" at bounding box center [671, 250] width 185 height 15
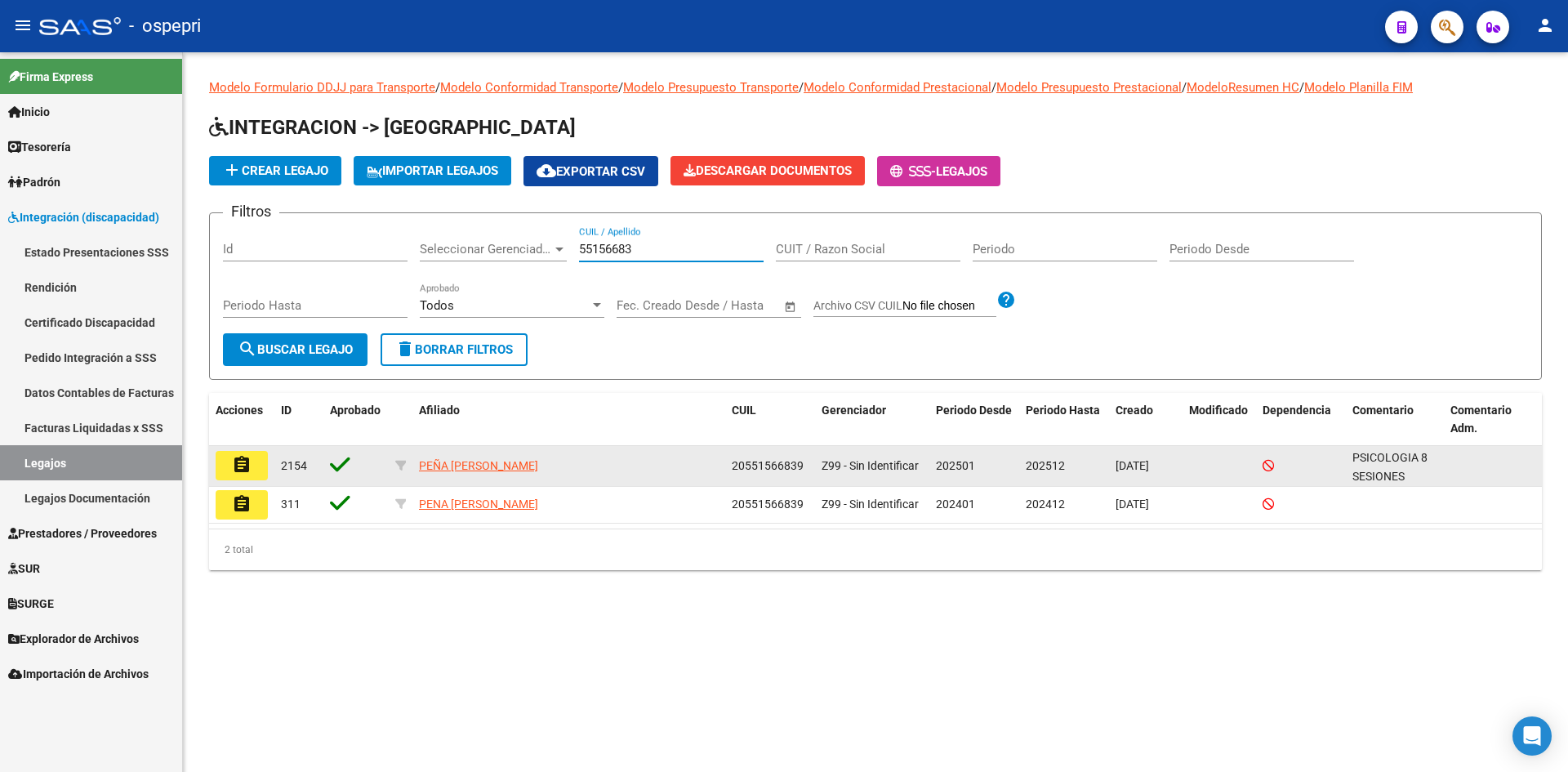
type input "55156683"
click at [254, 472] on button "assignment" at bounding box center [241, 466] width 53 height 30
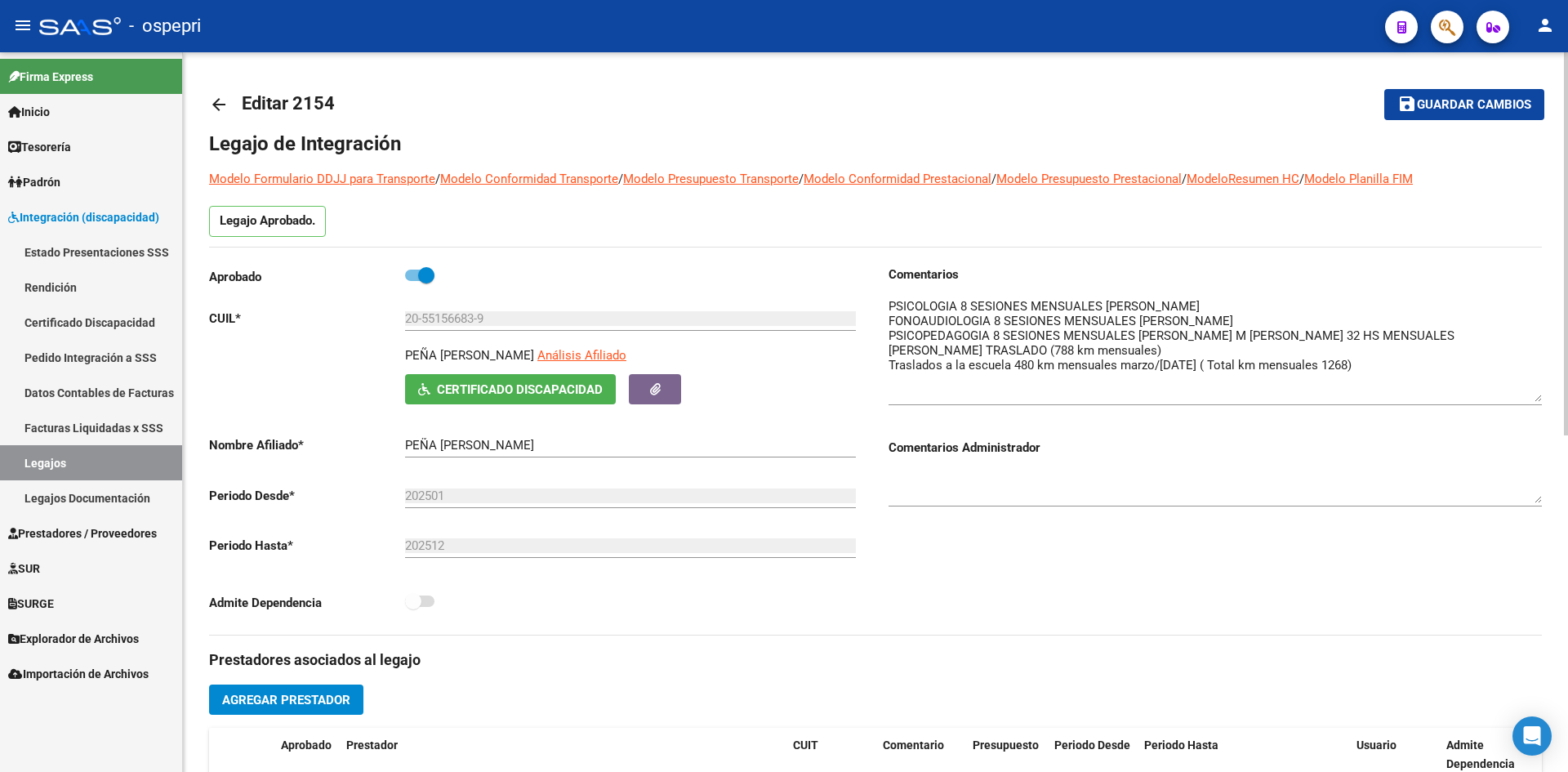
drag, startPoint x: 1536, startPoint y: 326, endPoint x: 1542, endPoint y: 398, distance: 72.2
click at [1542, 398] on div "arrow_back Editar 2154 save Guardar cambios Legajo de Integración Modelo Formul…" at bounding box center [876, 729] width 1385 height 1352
click at [221, 104] on mat-icon "arrow_back" at bounding box center [218, 104] width 19 height 19
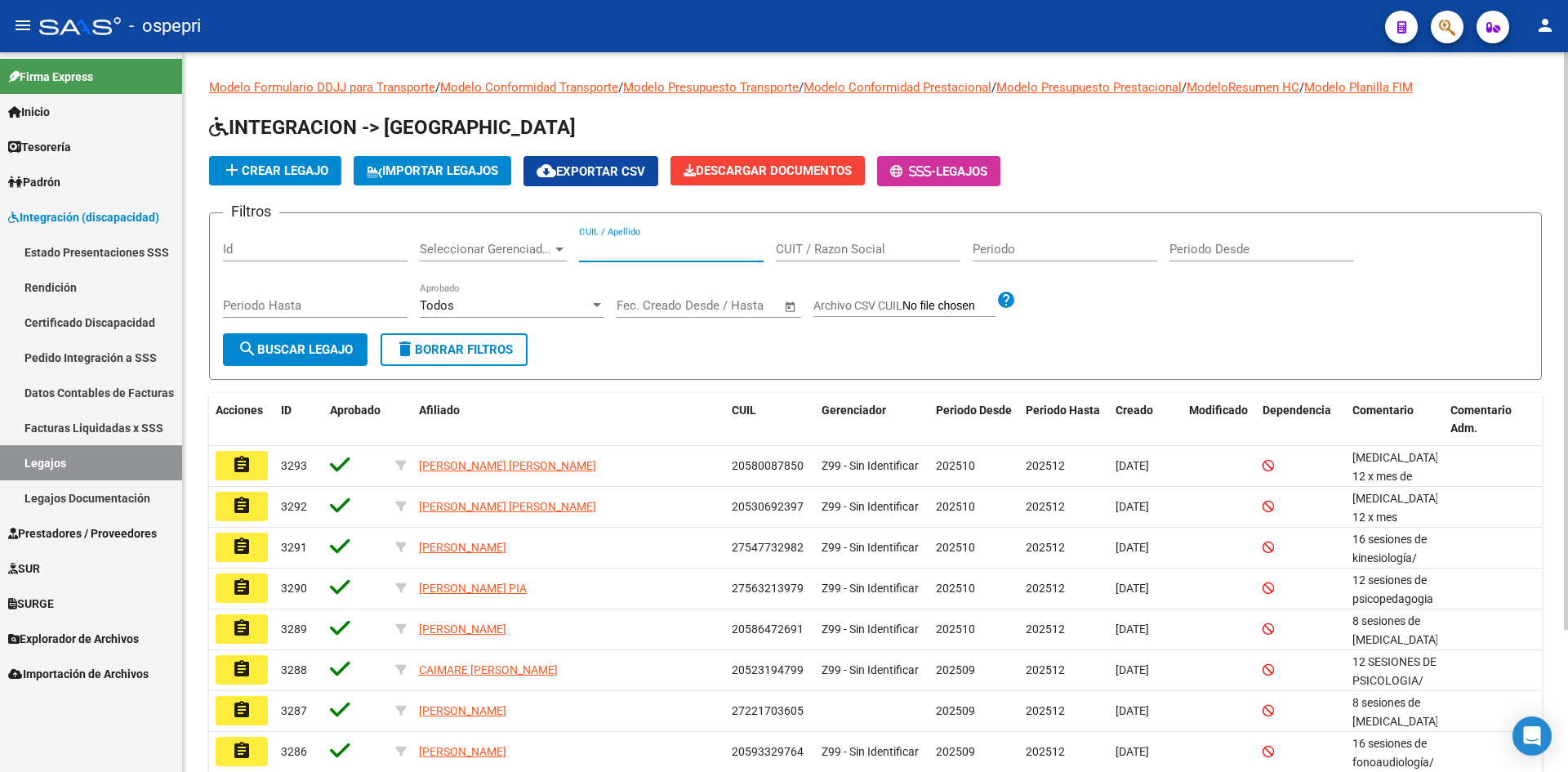
click at [611, 256] on input "CUIL / Apellido" at bounding box center [671, 250] width 185 height 15
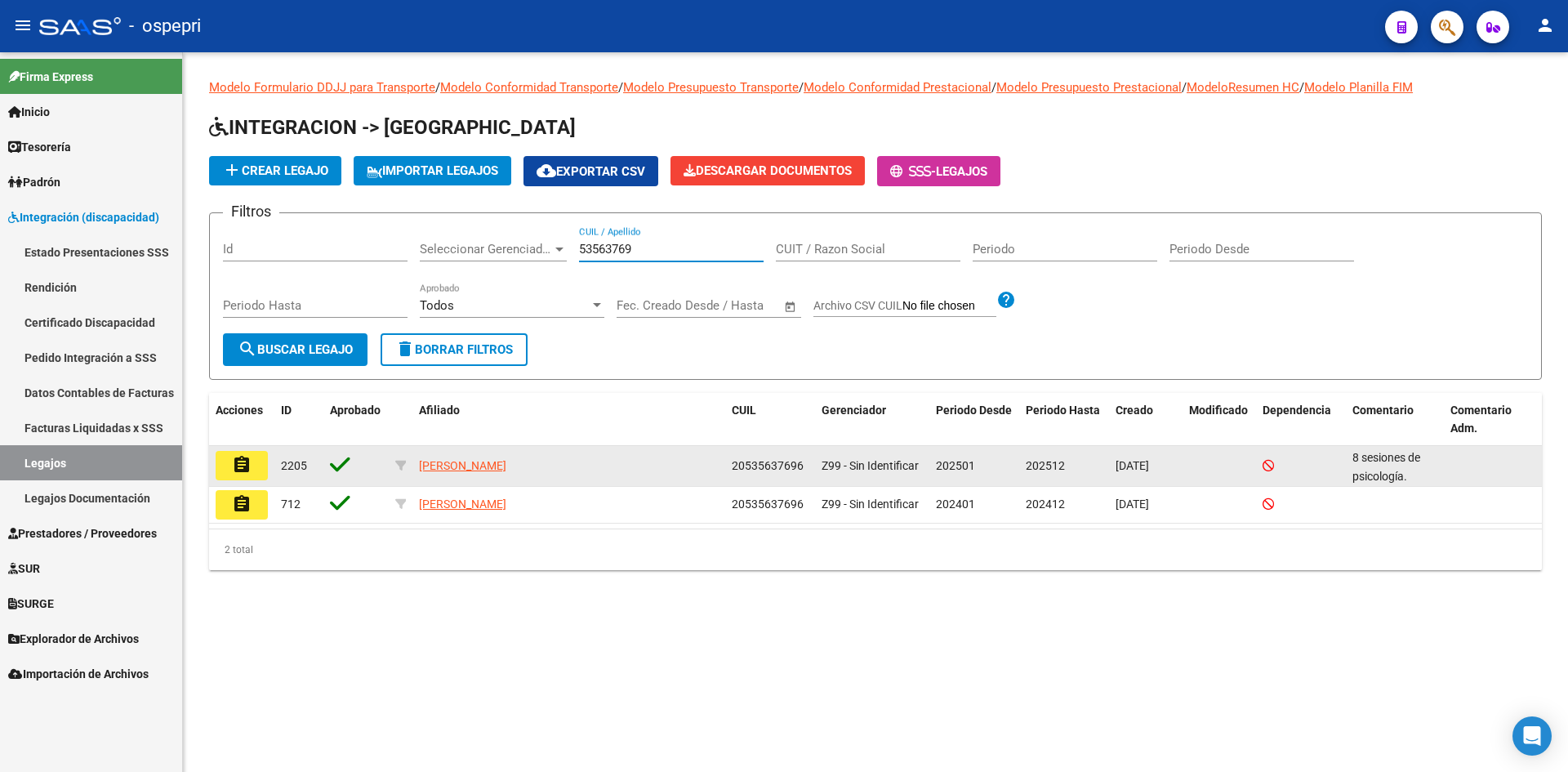
type input "53563769"
click at [239, 467] on mat-icon "assignment" at bounding box center [241, 464] width 19 height 19
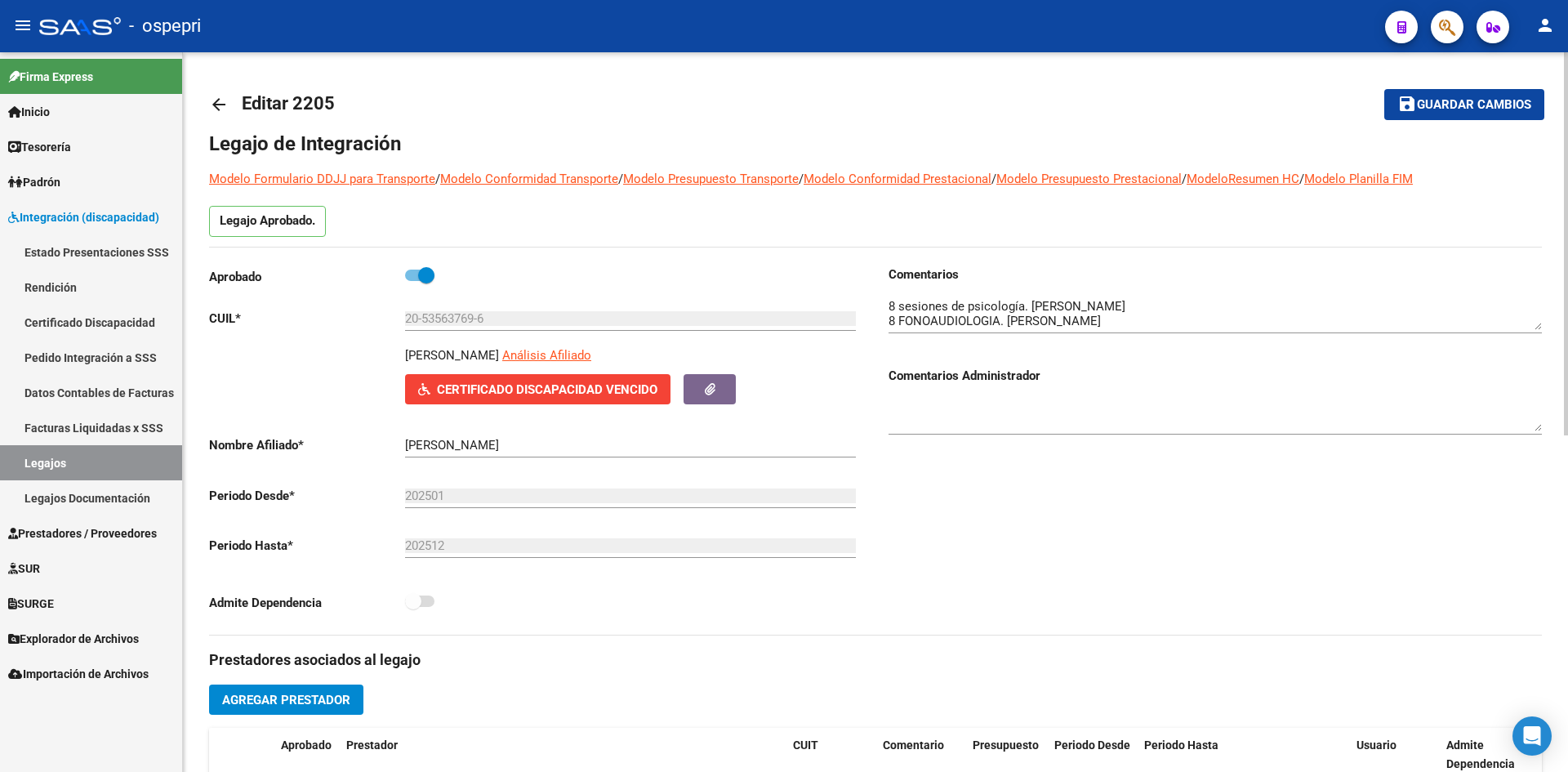
click at [222, 105] on mat-icon "arrow_back" at bounding box center [218, 104] width 19 height 19
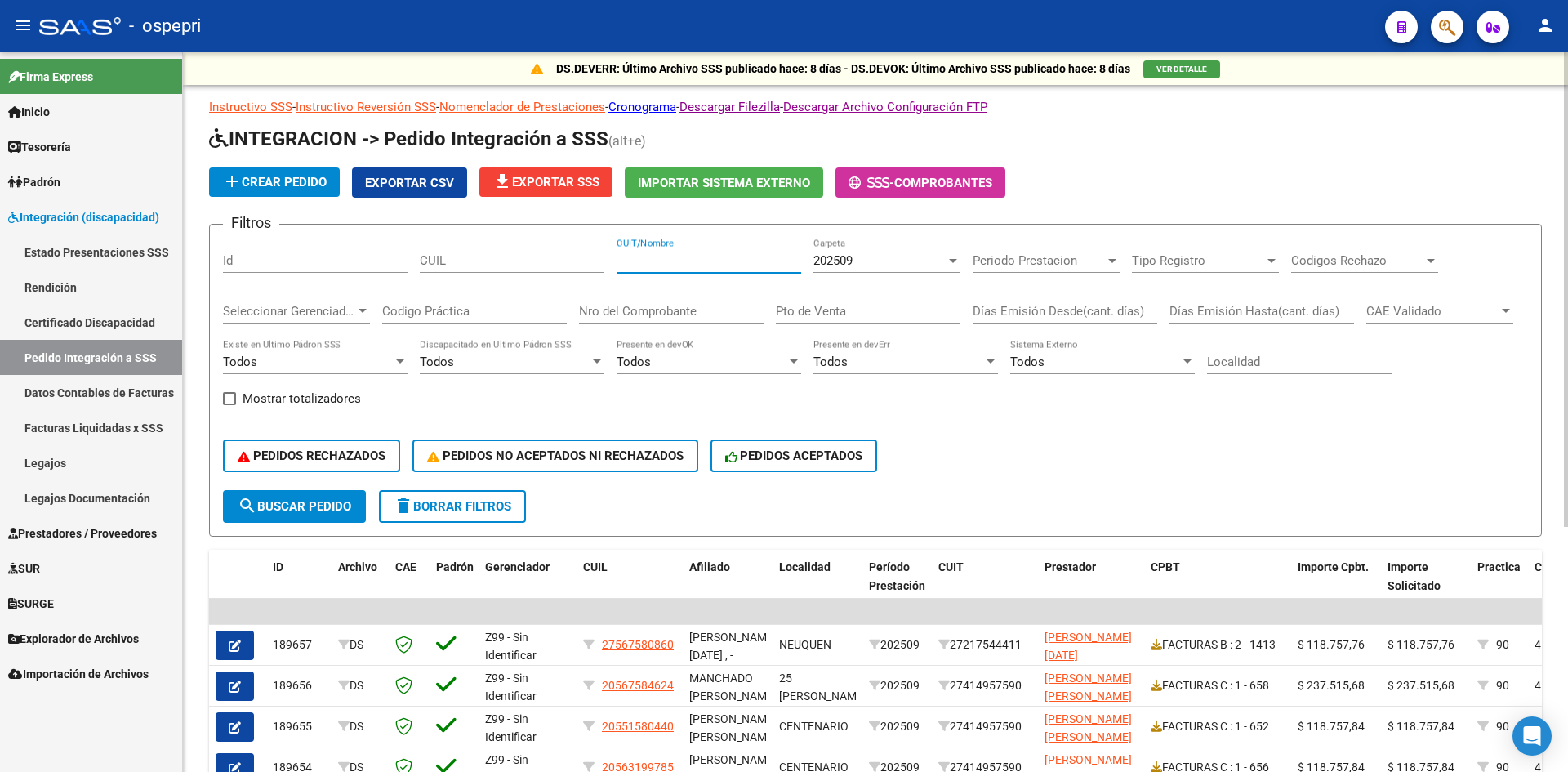
click at [639, 258] on input "CUIT/Nombre" at bounding box center [709, 261] width 185 height 15
paste input "23356142284"
type input "23356142284"
click at [327, 508] on span "search Buscar Pedido" at bounding box center [294, 507] width 114 height 15
drag, startPoint x: 734, startPoint y: 263, endPoint x: 608, endPoint y: 279, distance: 127.0
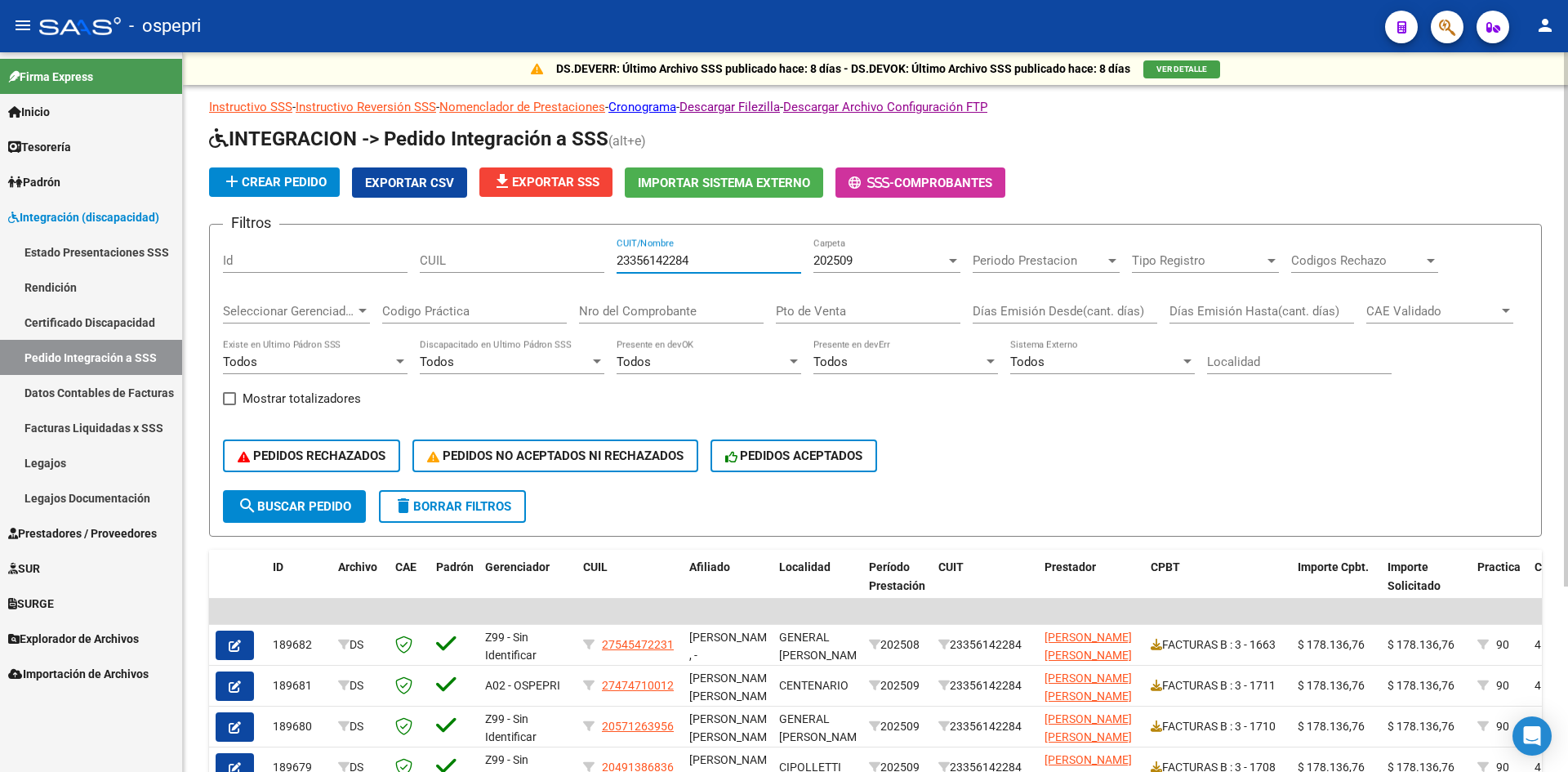
click at [608, 279] on div "Filtros Id CUIL 23356142284 CUIT/Nombre 202509 Carpeta Periodo Prestacion Perio…" at bounding box center [876, 363] width 1305 height 252
paste input "27284597260"
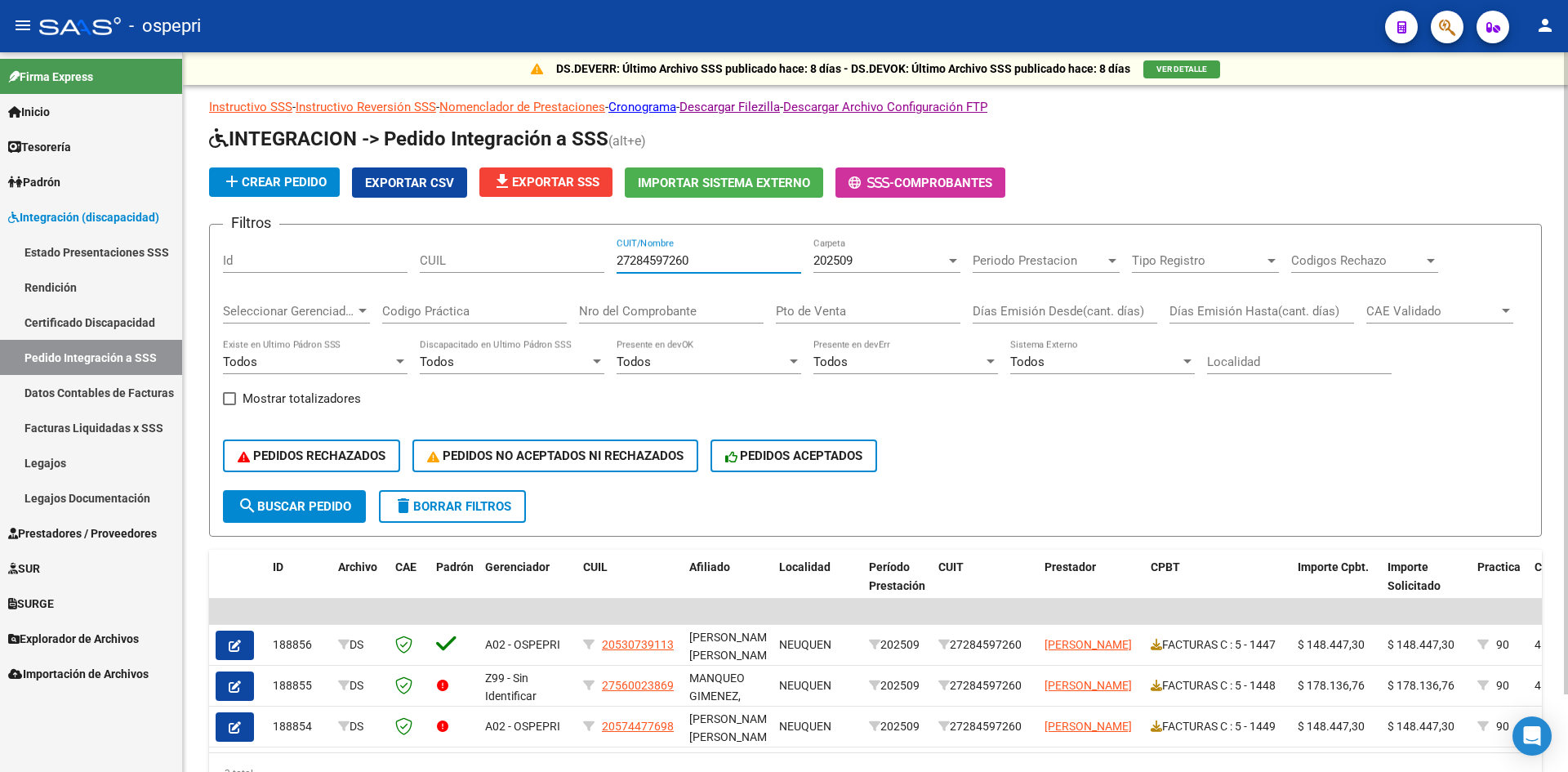
type input "27284597260"
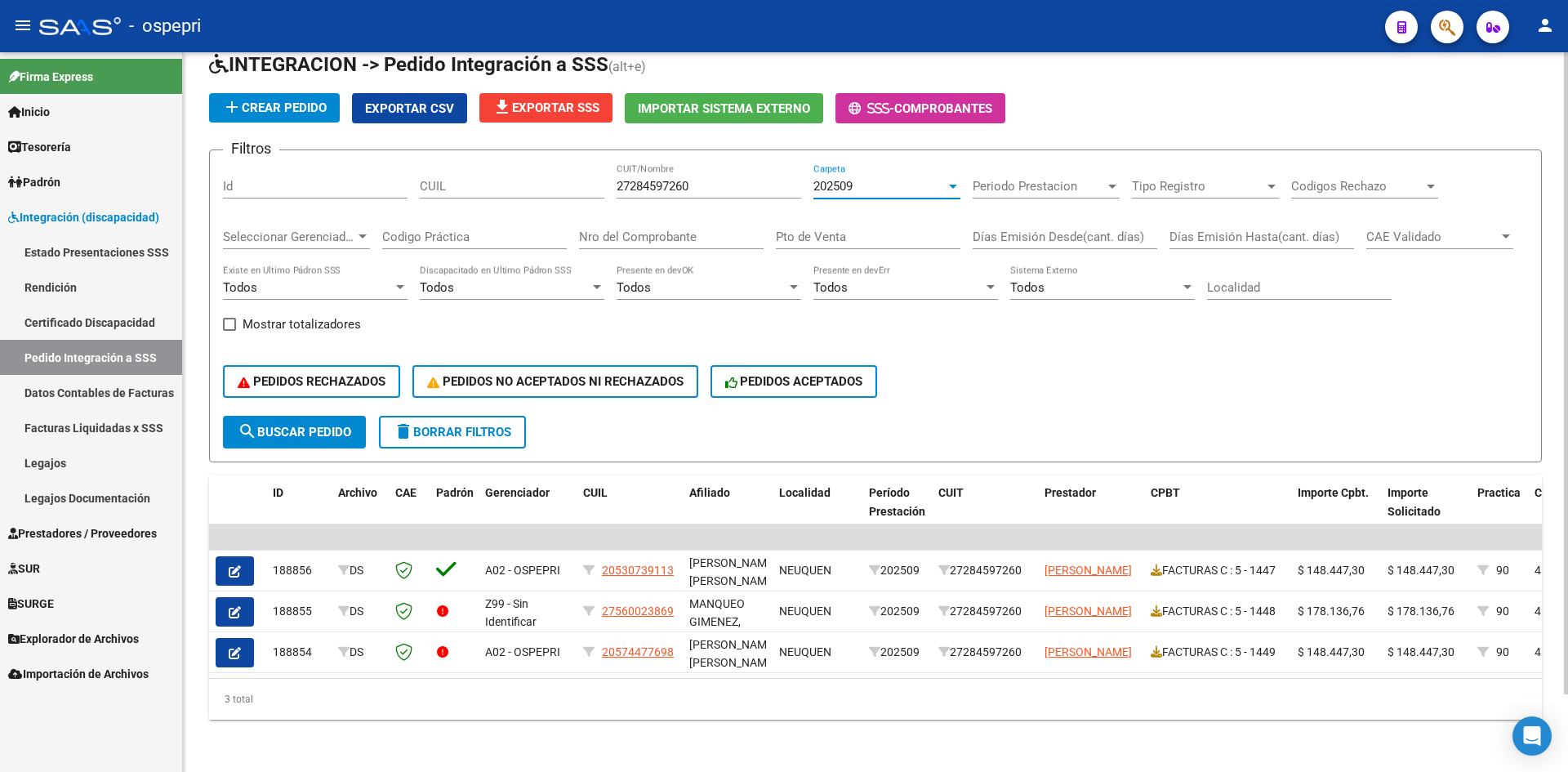
click at [900, 186] on div "202509" at bounding box center [879, 186] width 132 height 15
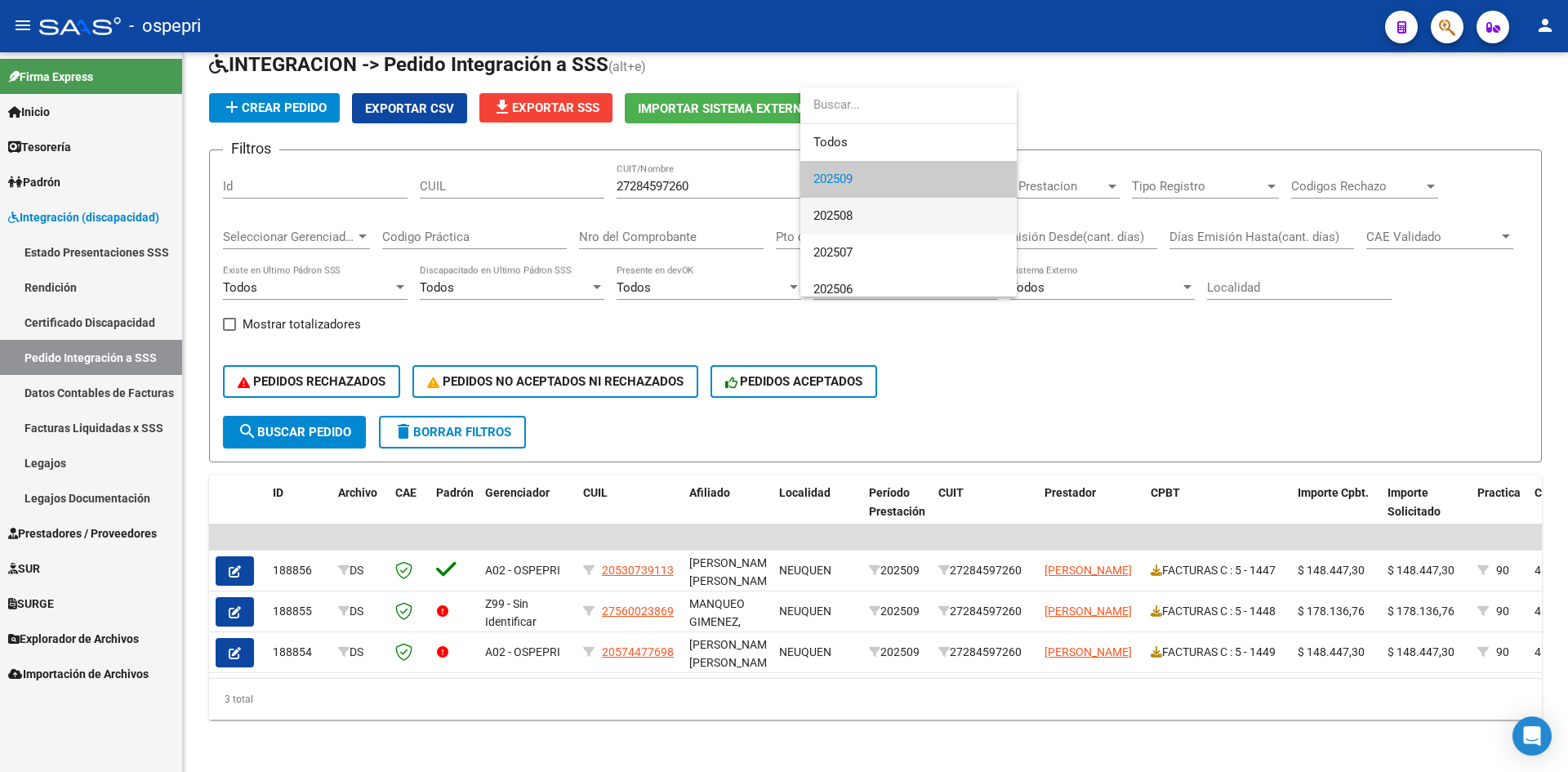
click at [886, 212] on span "202508" at bounding box center [909, 216] width 190 height 37
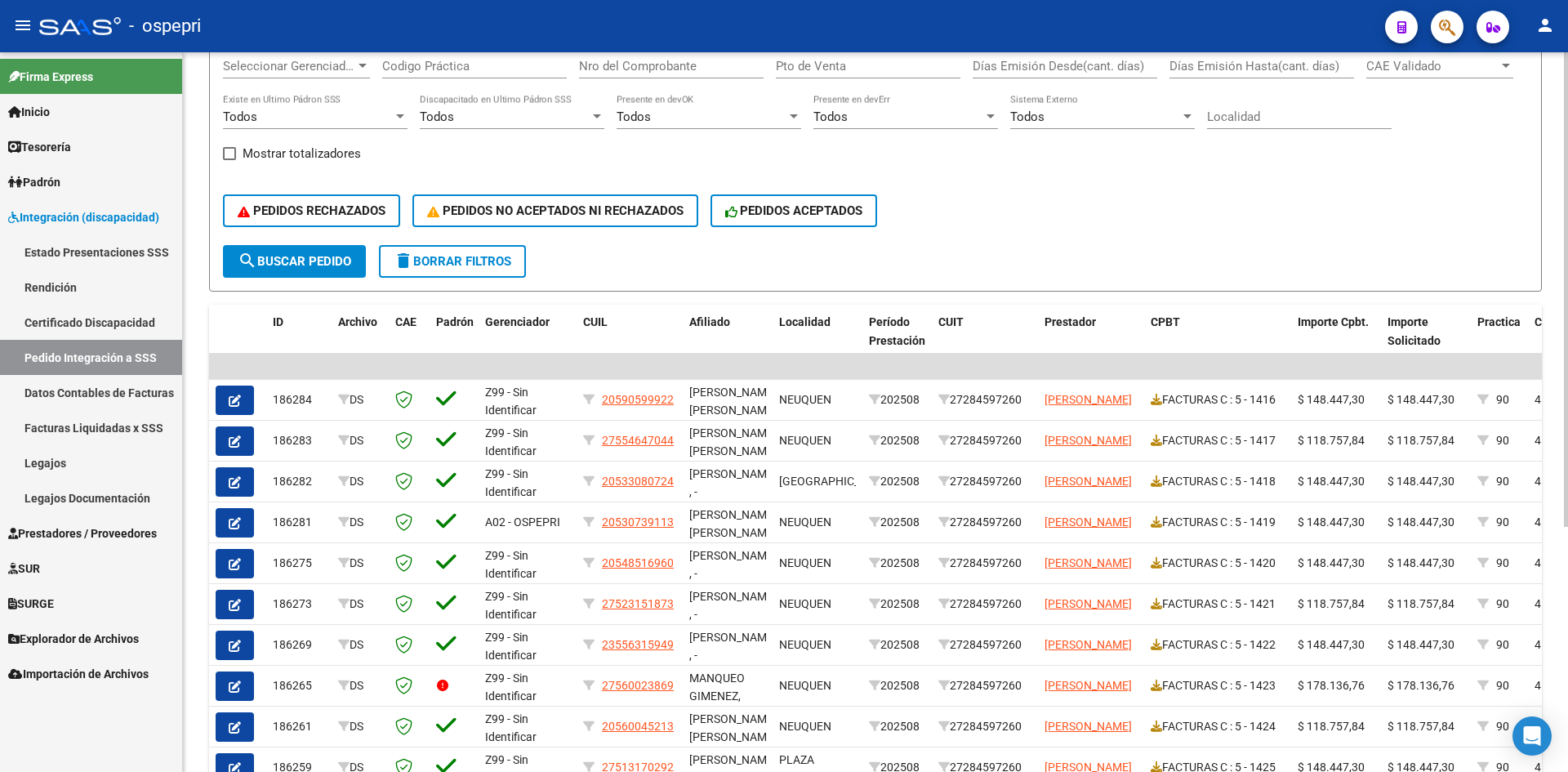
scroll to position [326, 0]
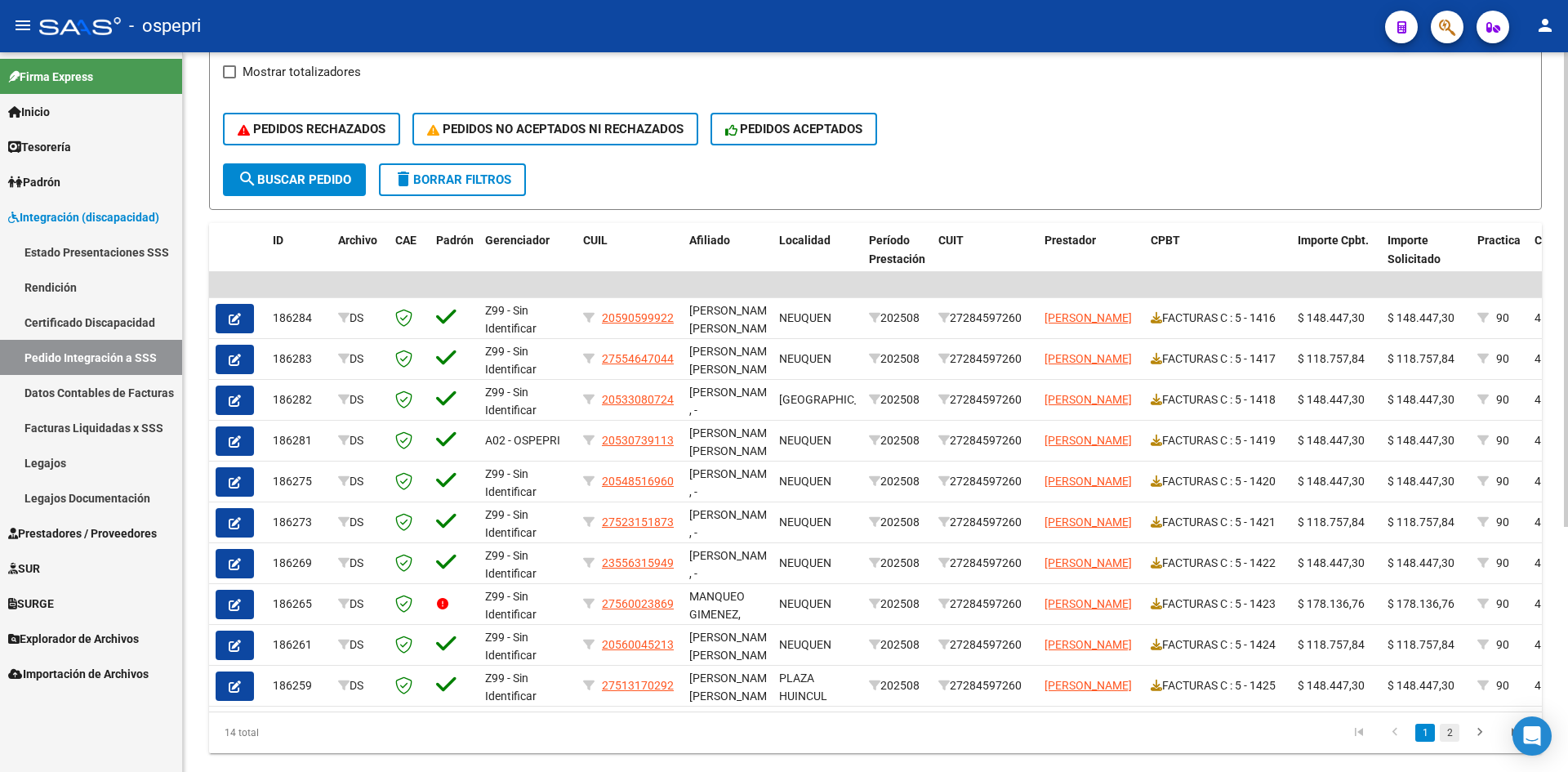
click at [1453, 741] on link "2" at bounding box center [1450, 732] width 19 height 18
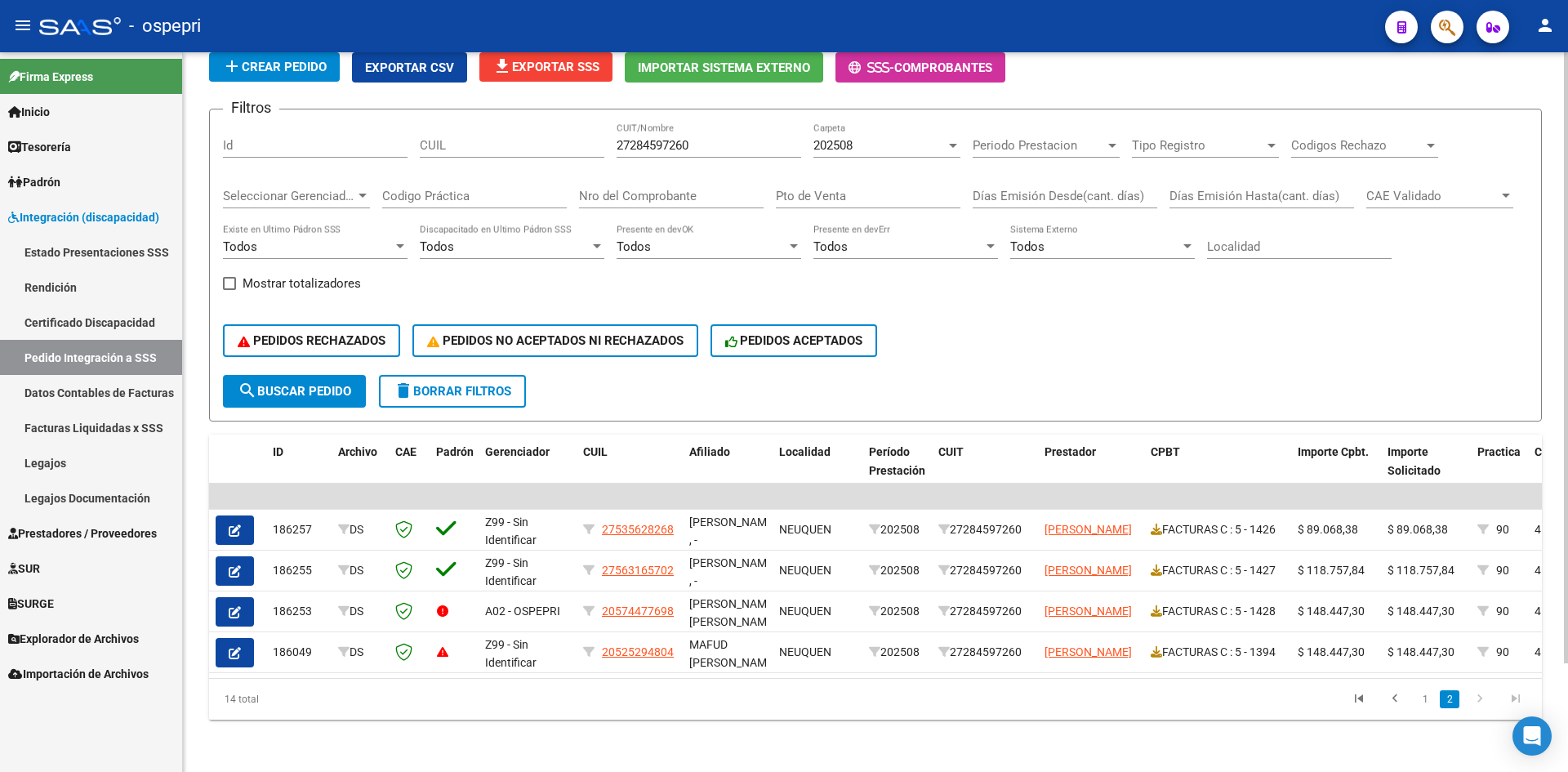
scroll to position [128, 0]
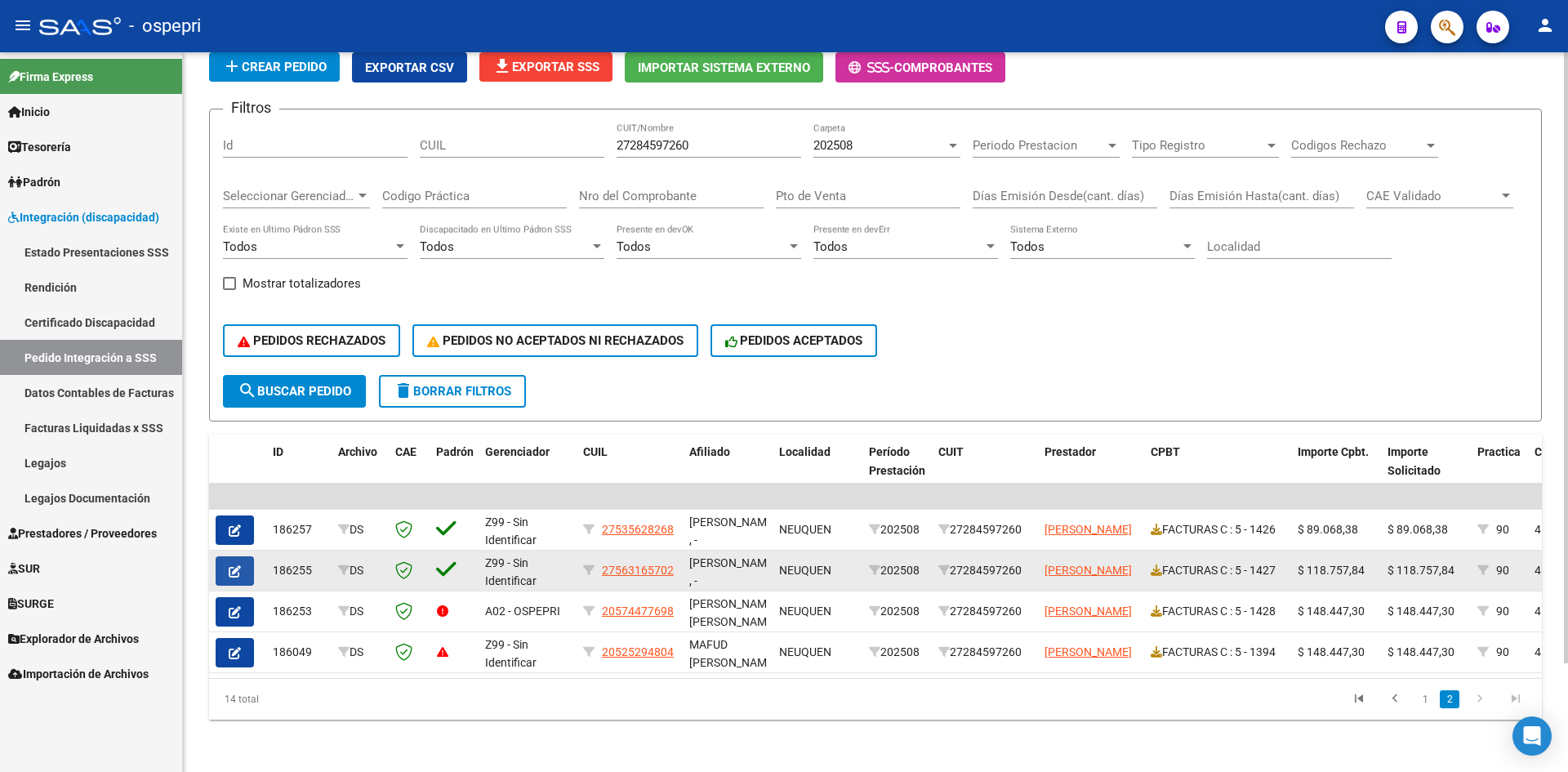
click at [236, 557] on button "button" at bounding box center [235, 571] width 39 height 30
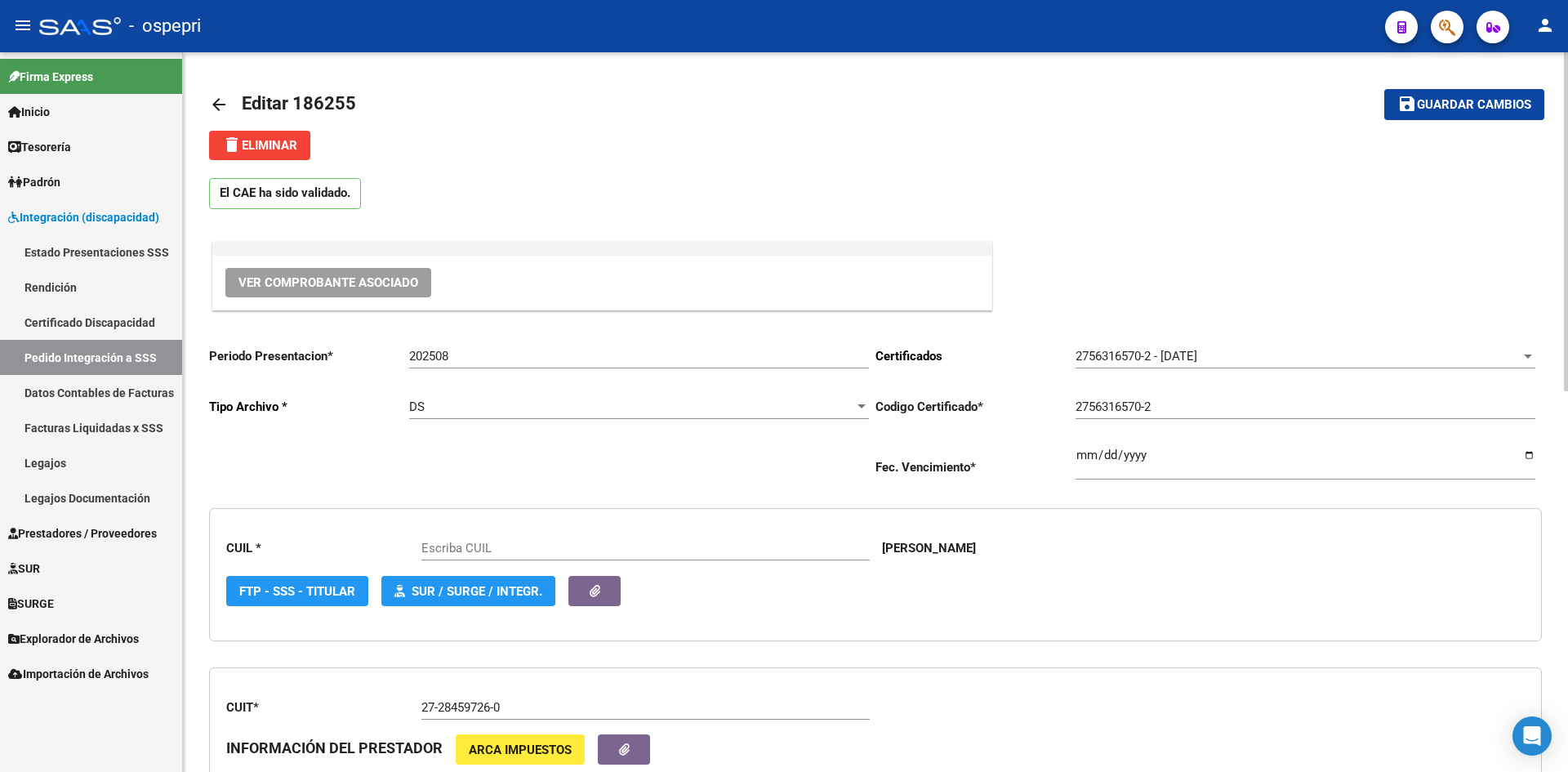
click at [403, 289] on span "Ver Comprobante Asociado" at bounding box center [328, 283] width 179 height 15
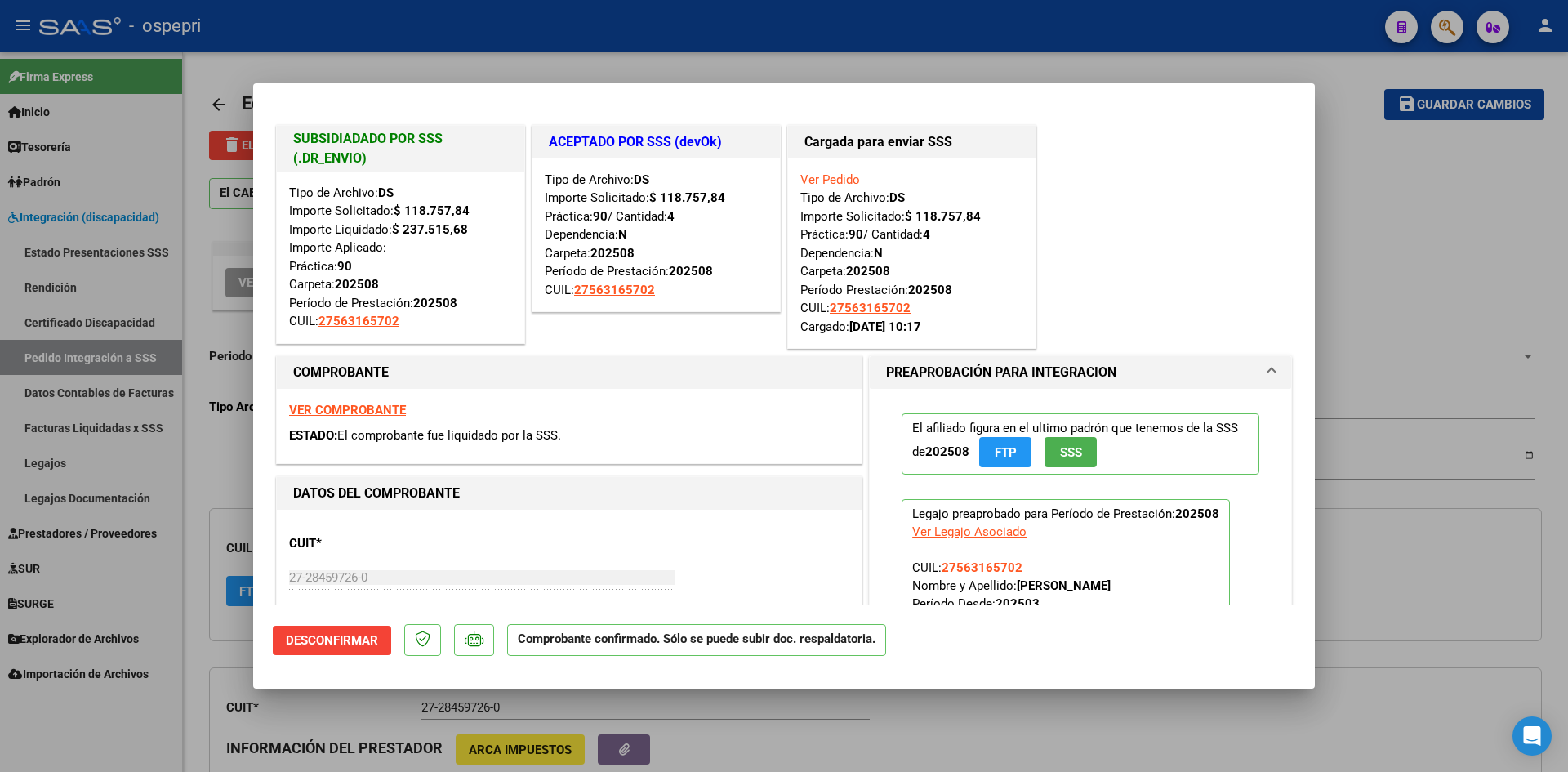
type input "27563165702"
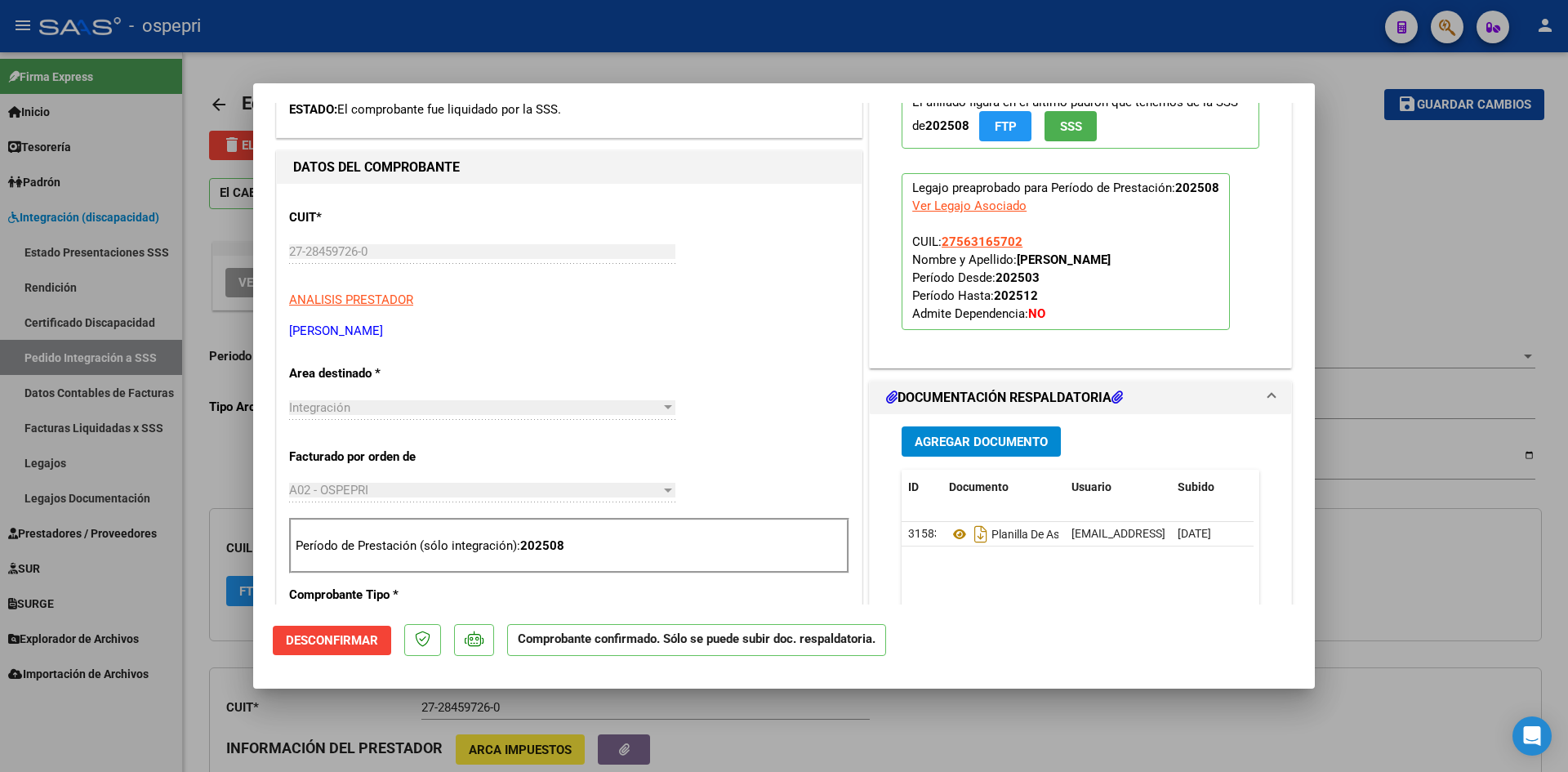
scroll to position [326, 0]
click at [951, 533] on icon at bounding box center [960, 533] width 21 height 19
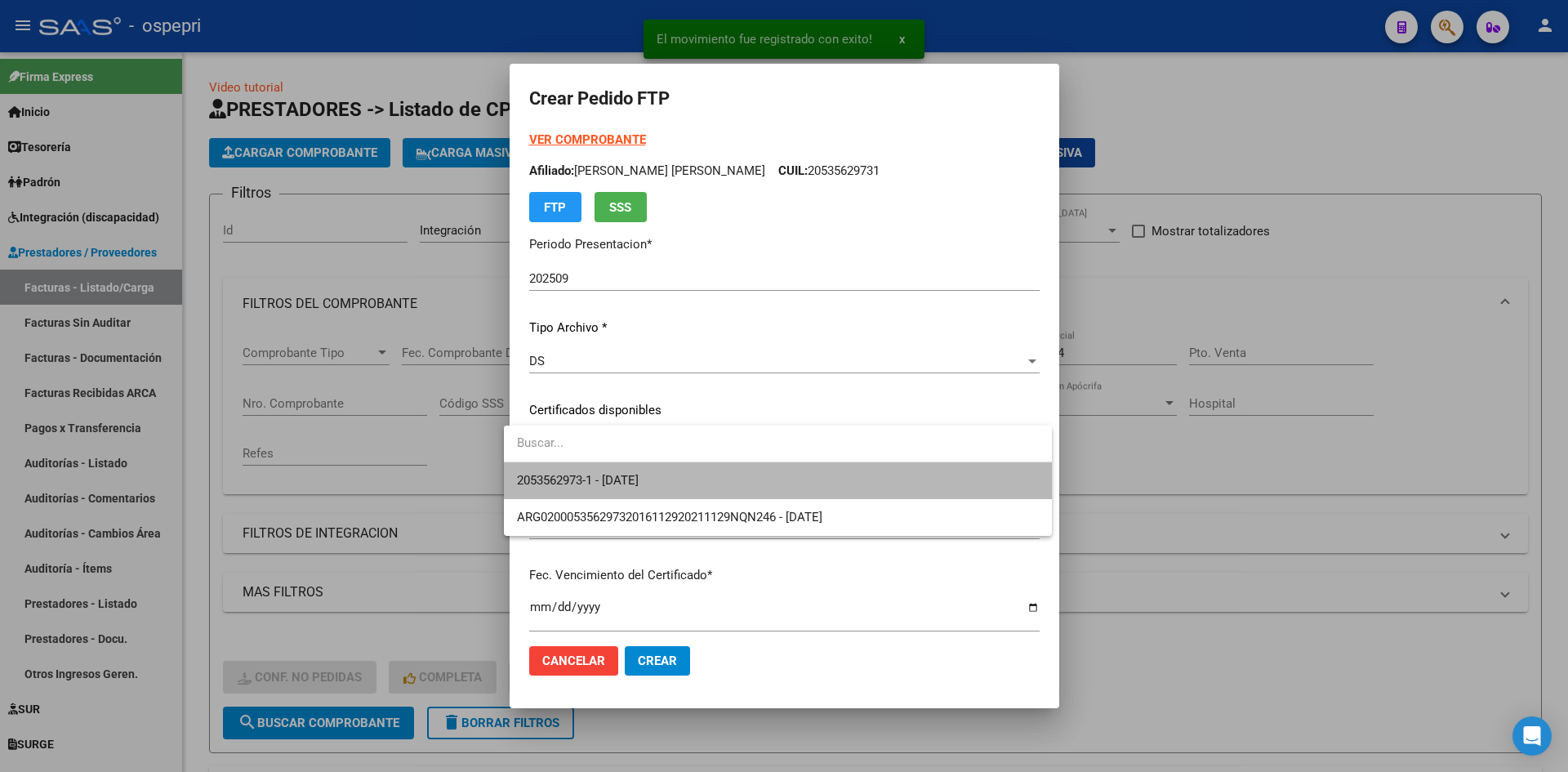
click at [686, 486] on span "2053562973-1 - [DATE]" at bounding box center [778, 481] width 522 height 37
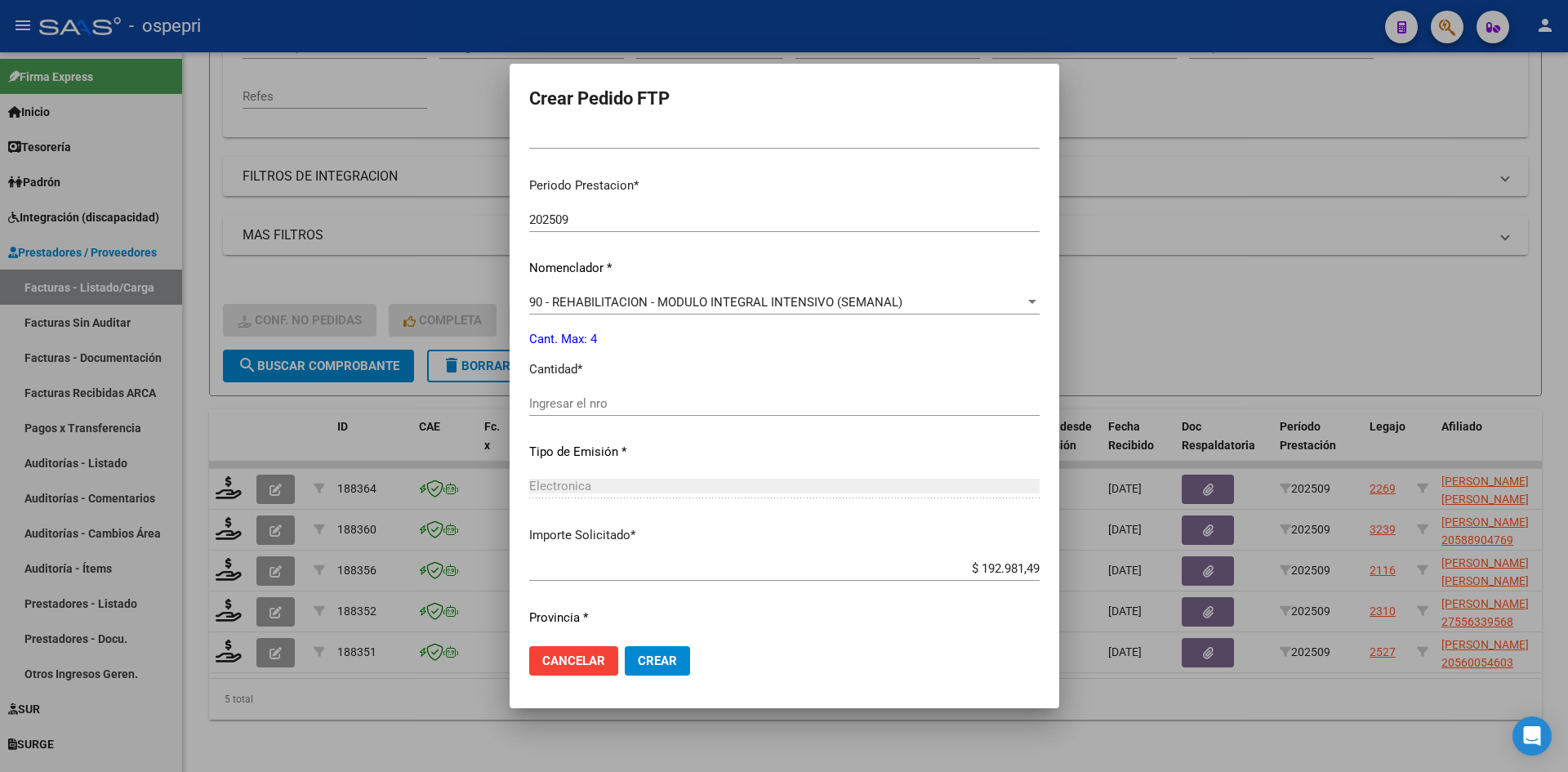
scroll to position [490, 0]
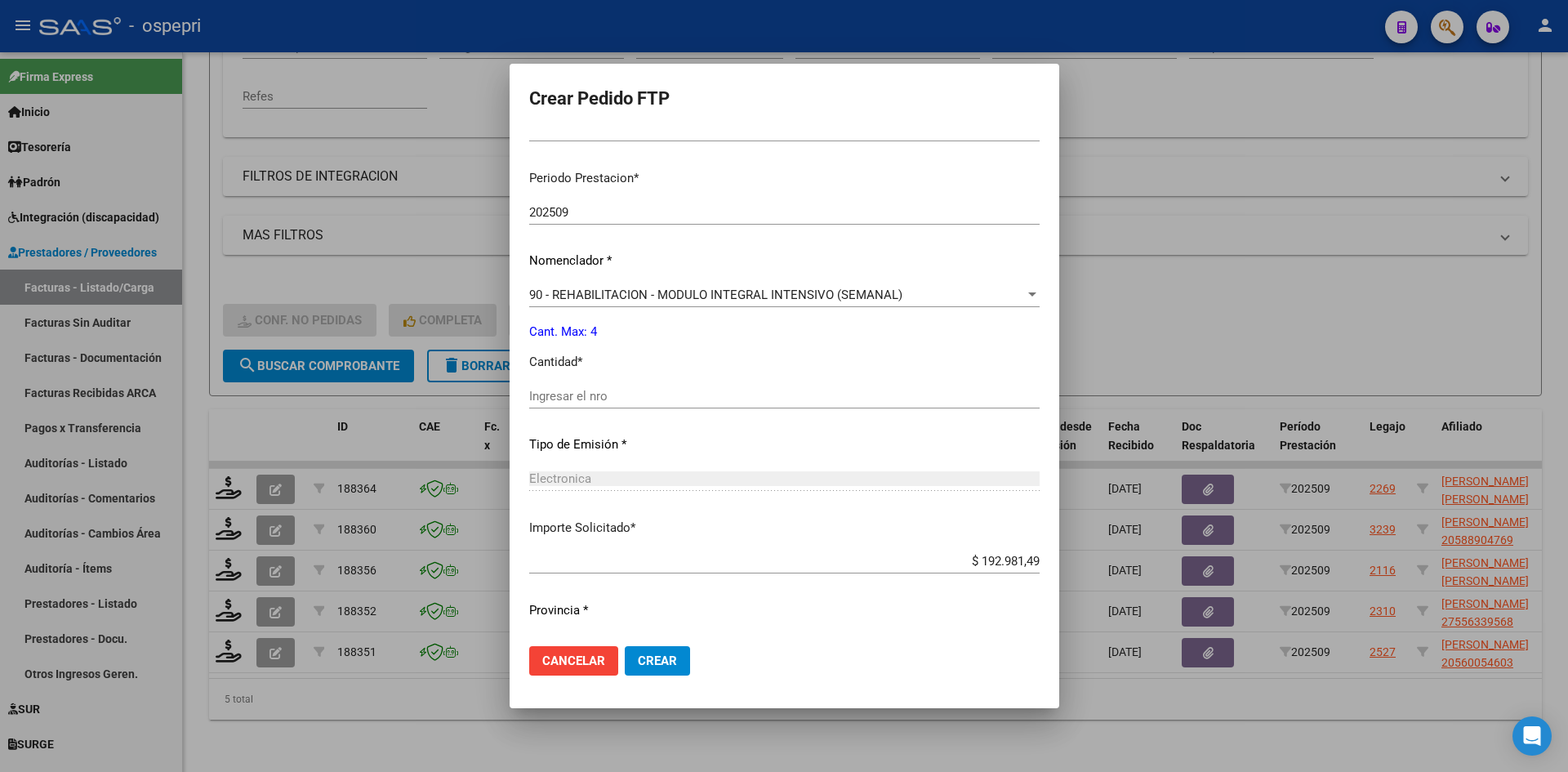
click at [607, 400] on input "Ingresar el nro" at bounding box center [784, 397] width 510 height 15
type input "4"
click at [651, 656] on span "Crear" at bounding box center [657, 661] width 39 height 15
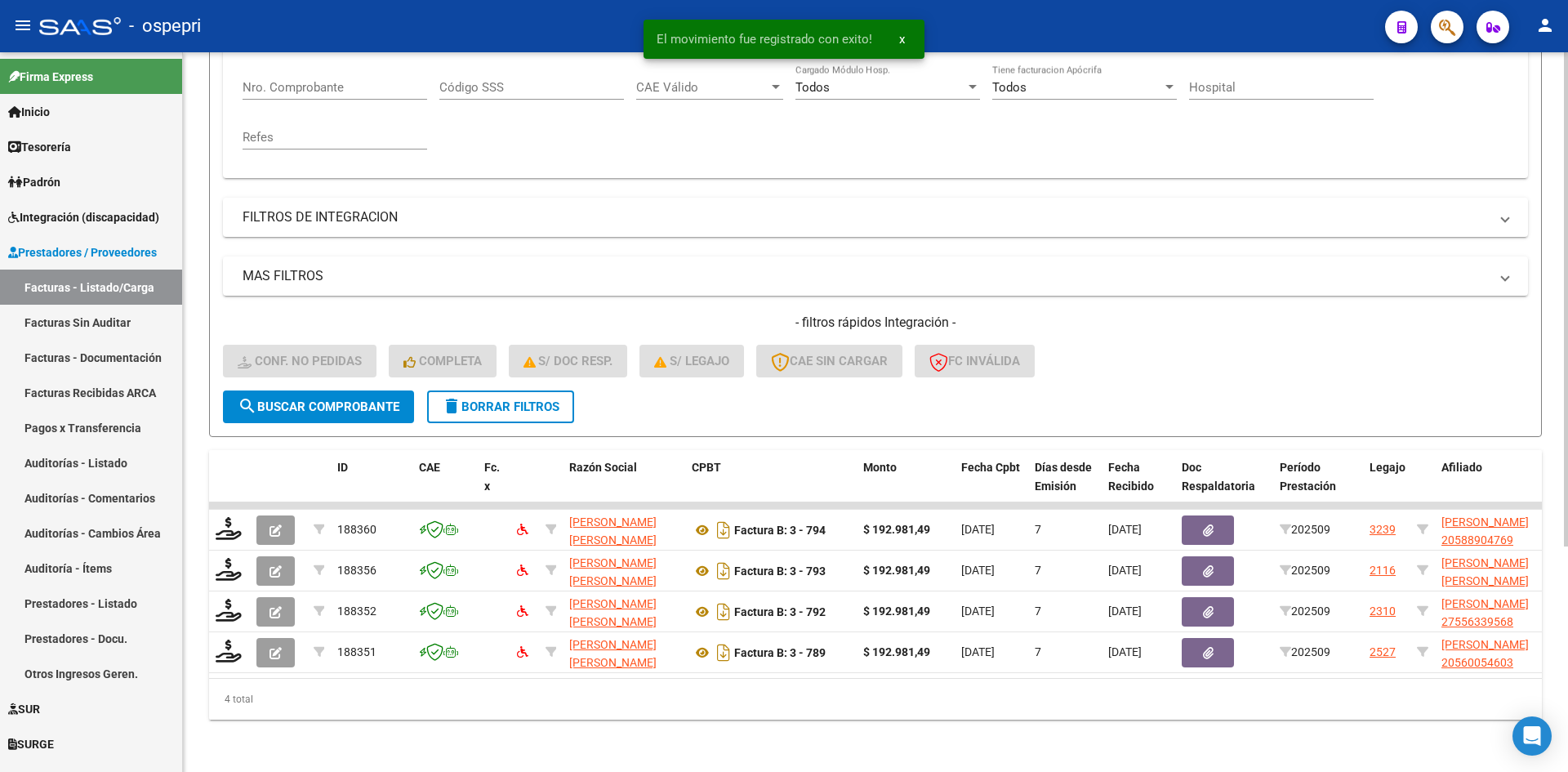
scroll to position [328, 0]
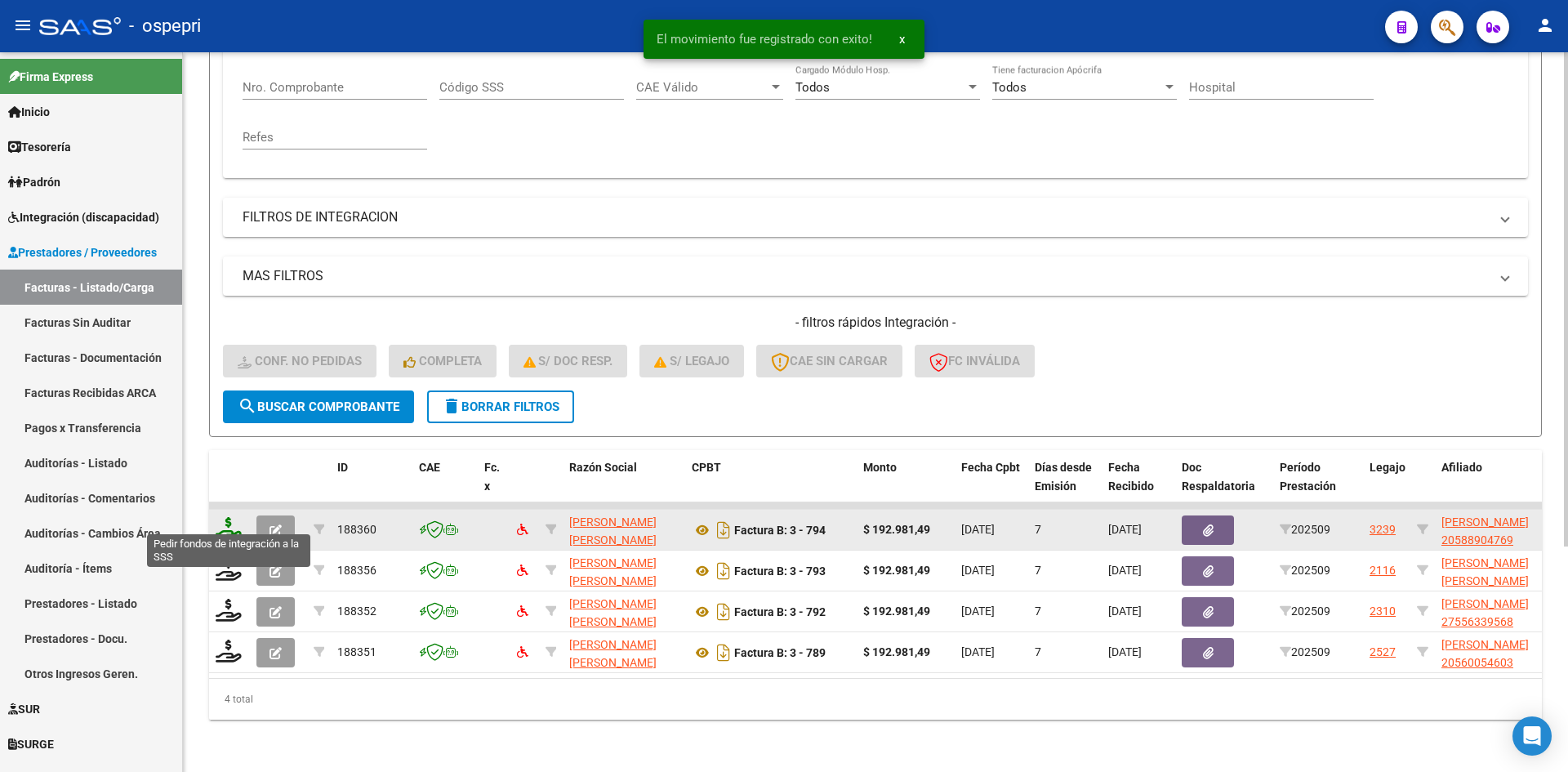
click at [227, 518] on icon at bounding box center [228, 528] width 26 height 23
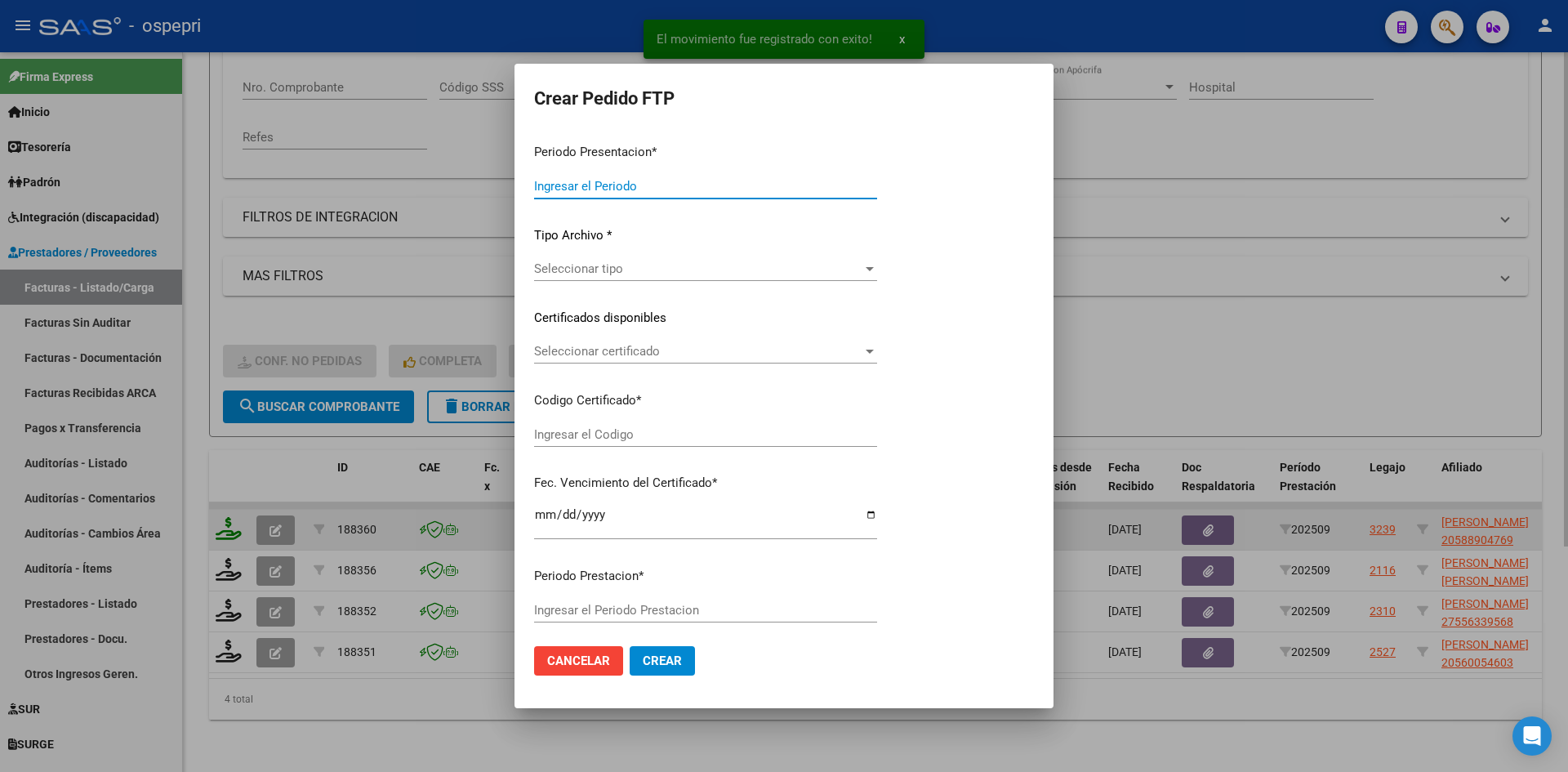
type input "202509"
type input "$ 192.981,49"
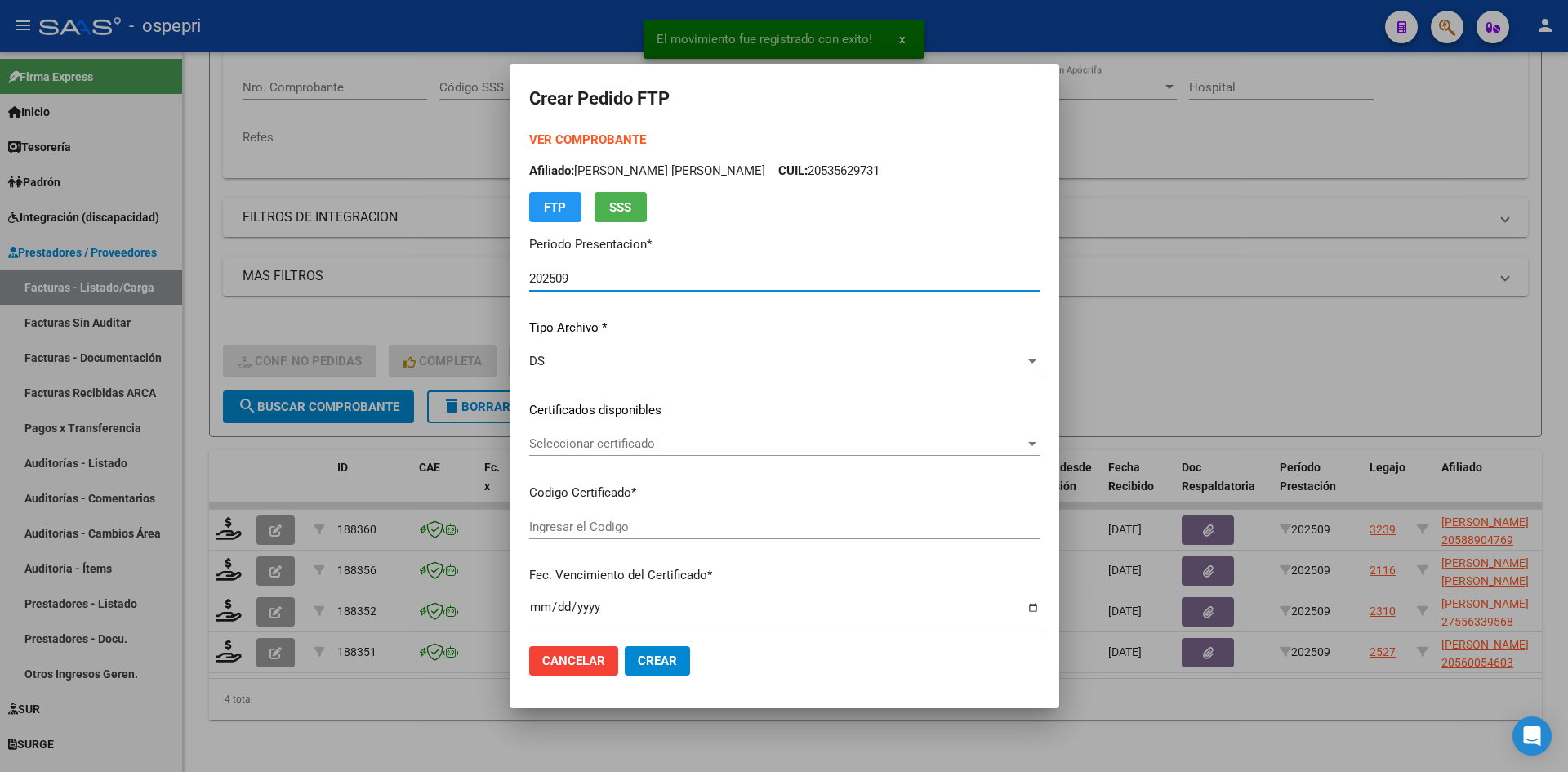
type input "2058890476-9"
type input "[DATE]"
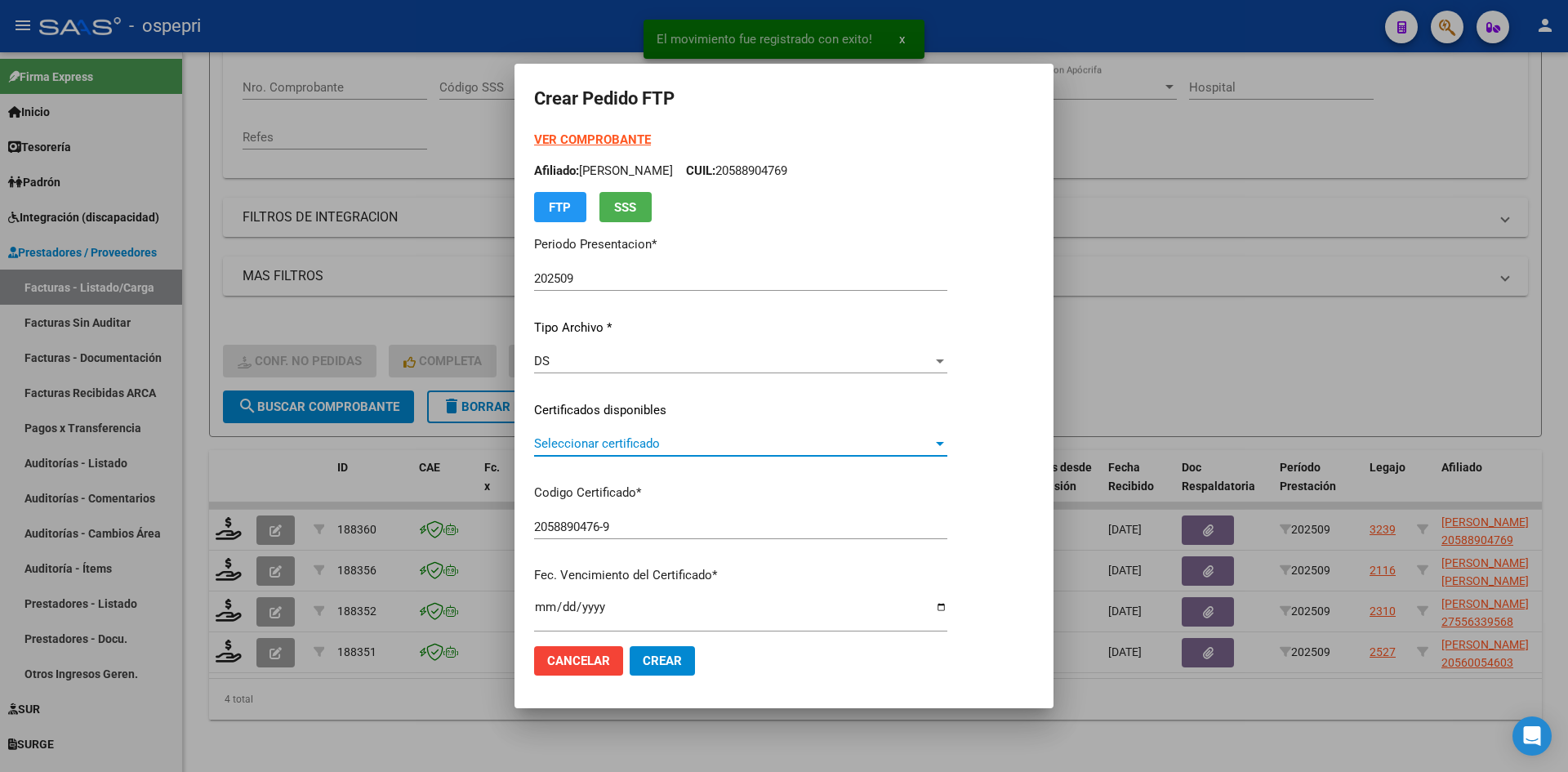
click at [599, 447] on span "Seleccionar certificado" at bounding box center [733, 444] width 398 height 15
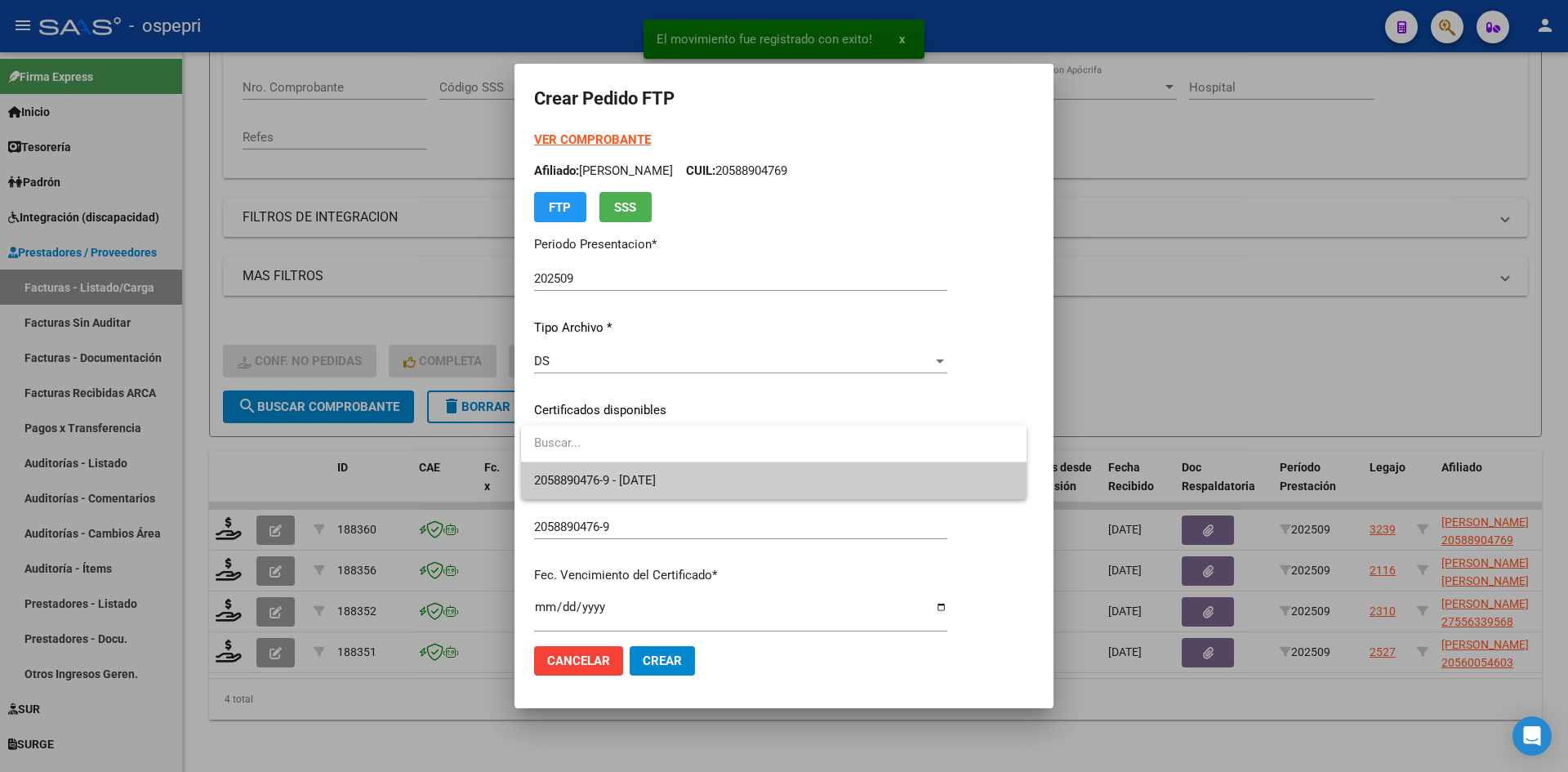
click at [617, 471] on span "2058890476-9 - [DATE]" at bounding box center [774, 481] width 480 height 37
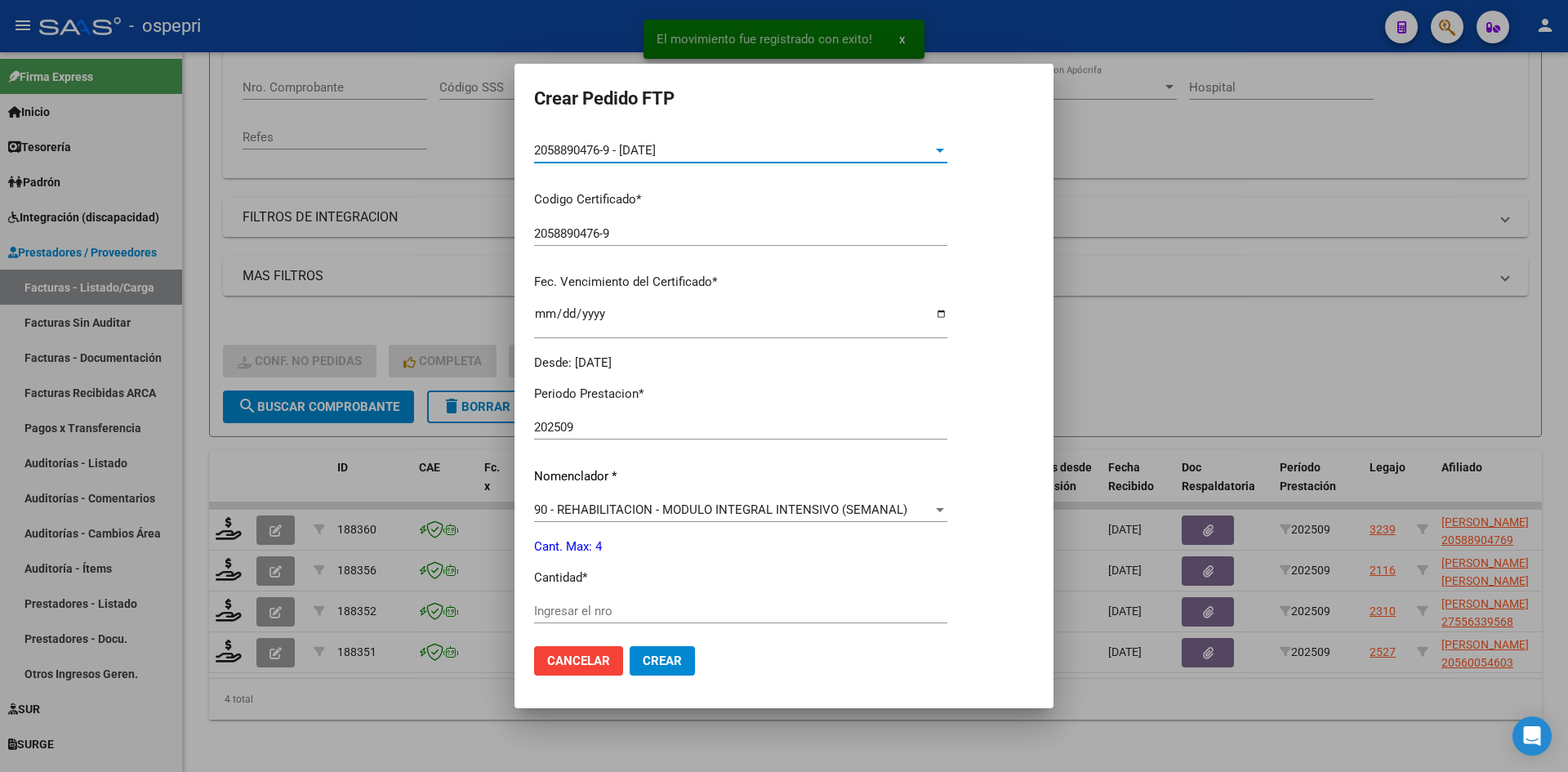
scroll to position [409, 0]
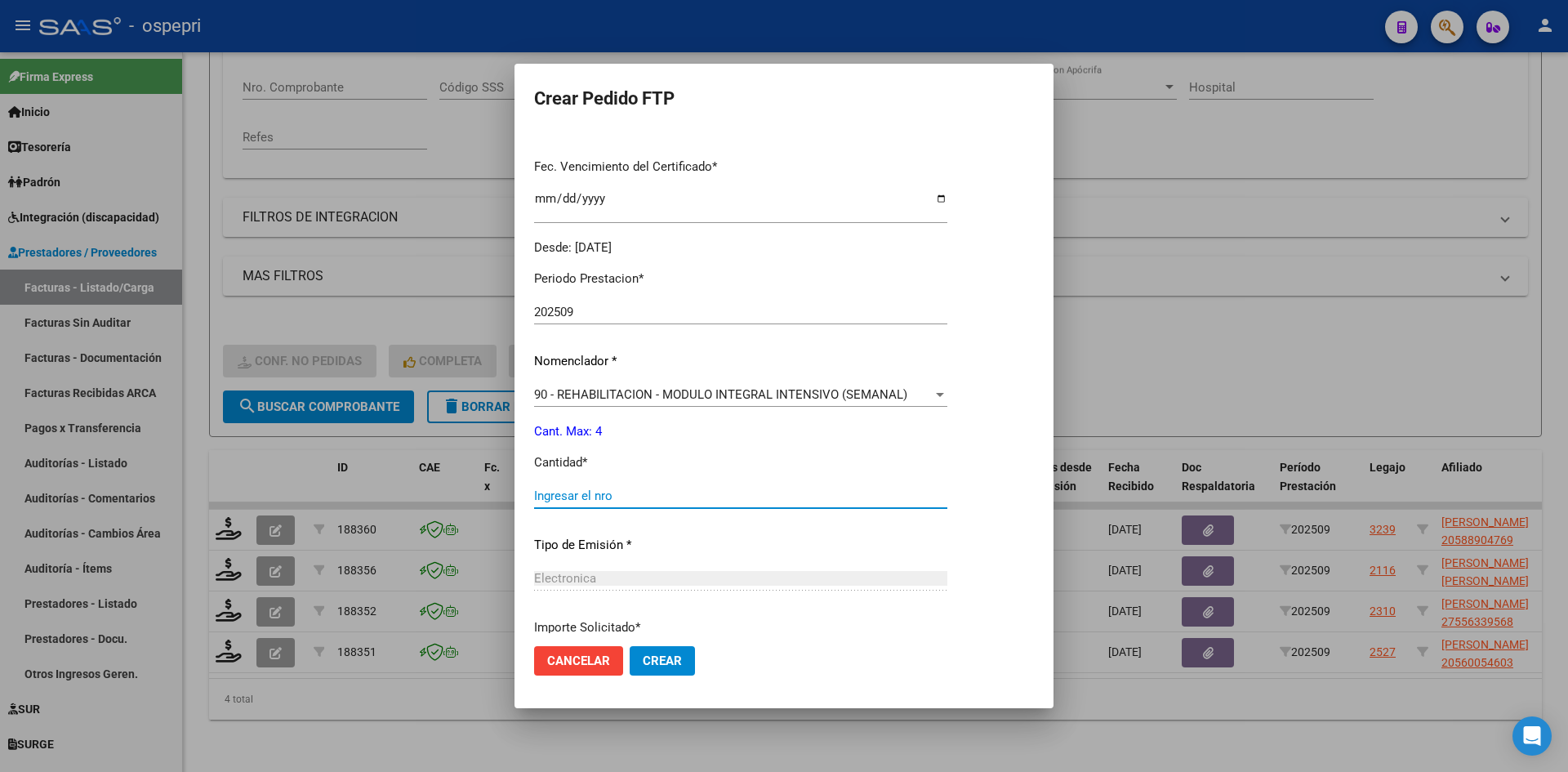
click at [590, 500] on input "Ingresar el nro" at bounding box center [741, 496] width 413 height 15
type input "4"
click at [671, 655] on span "Crear" at bounding box center [662, 661] width 39 height 15
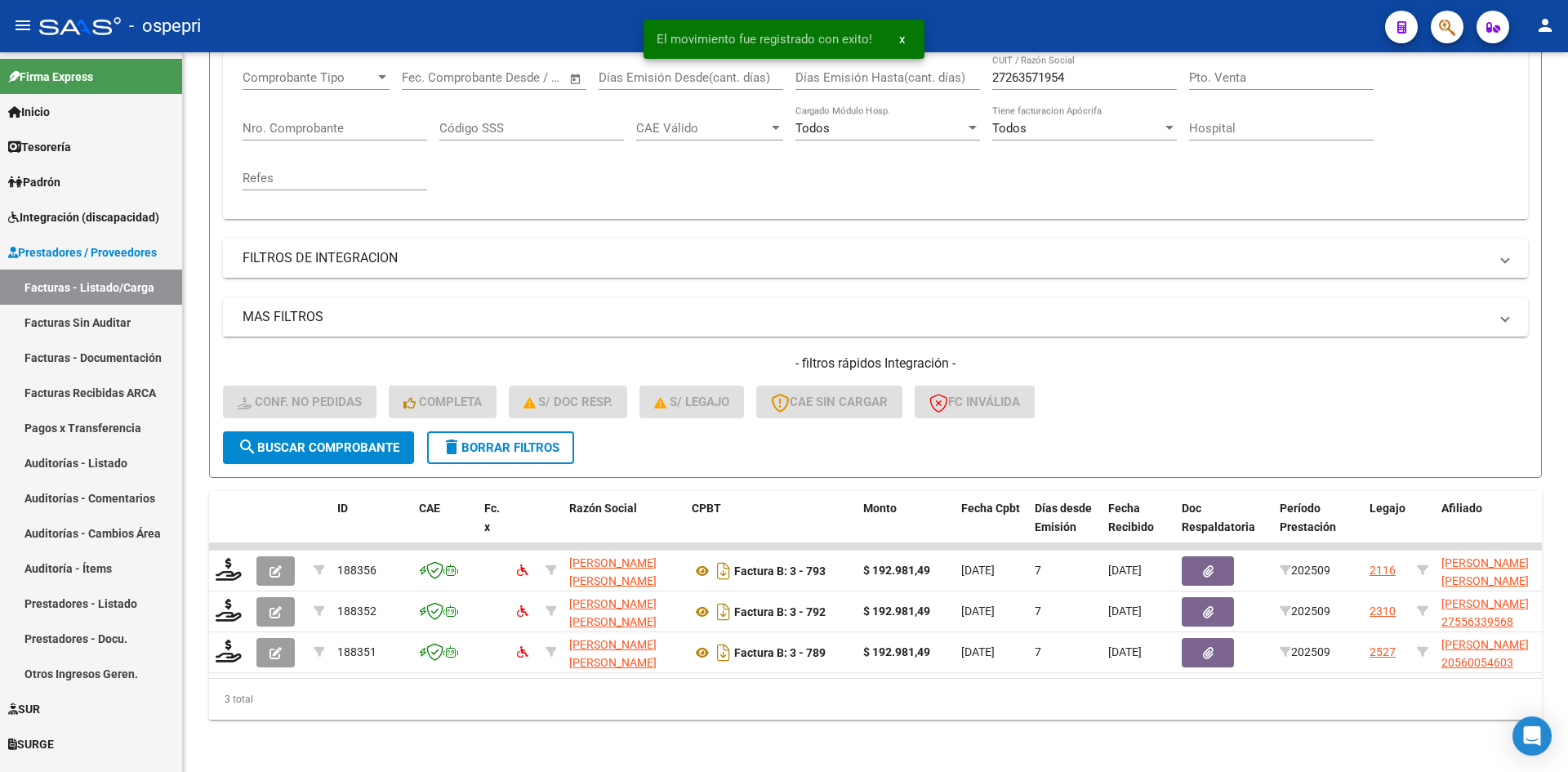
scroll to position [288, 0]
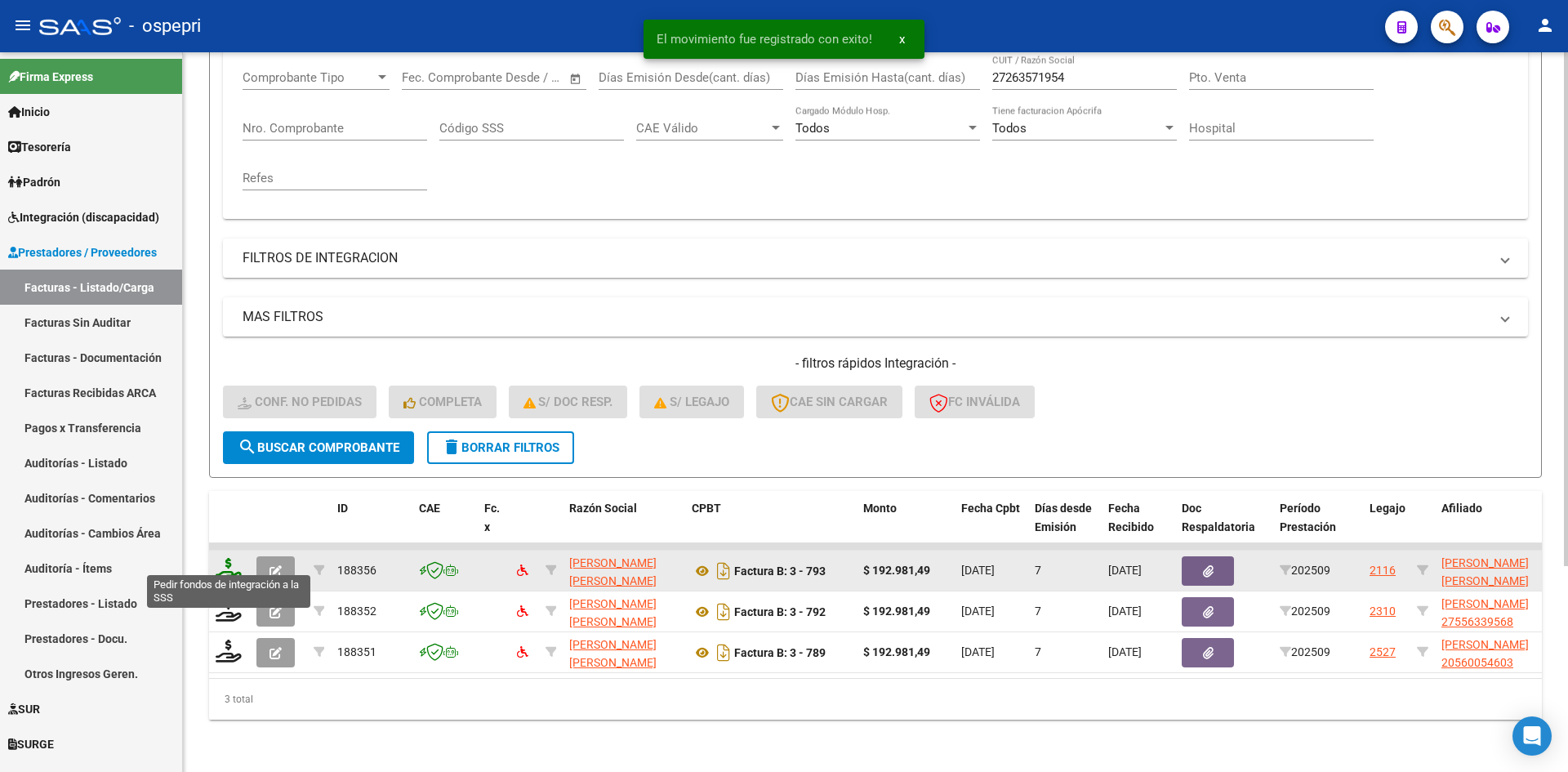
click at [235, 558] on icon at bounding box center [228, 569] width 26 height 23
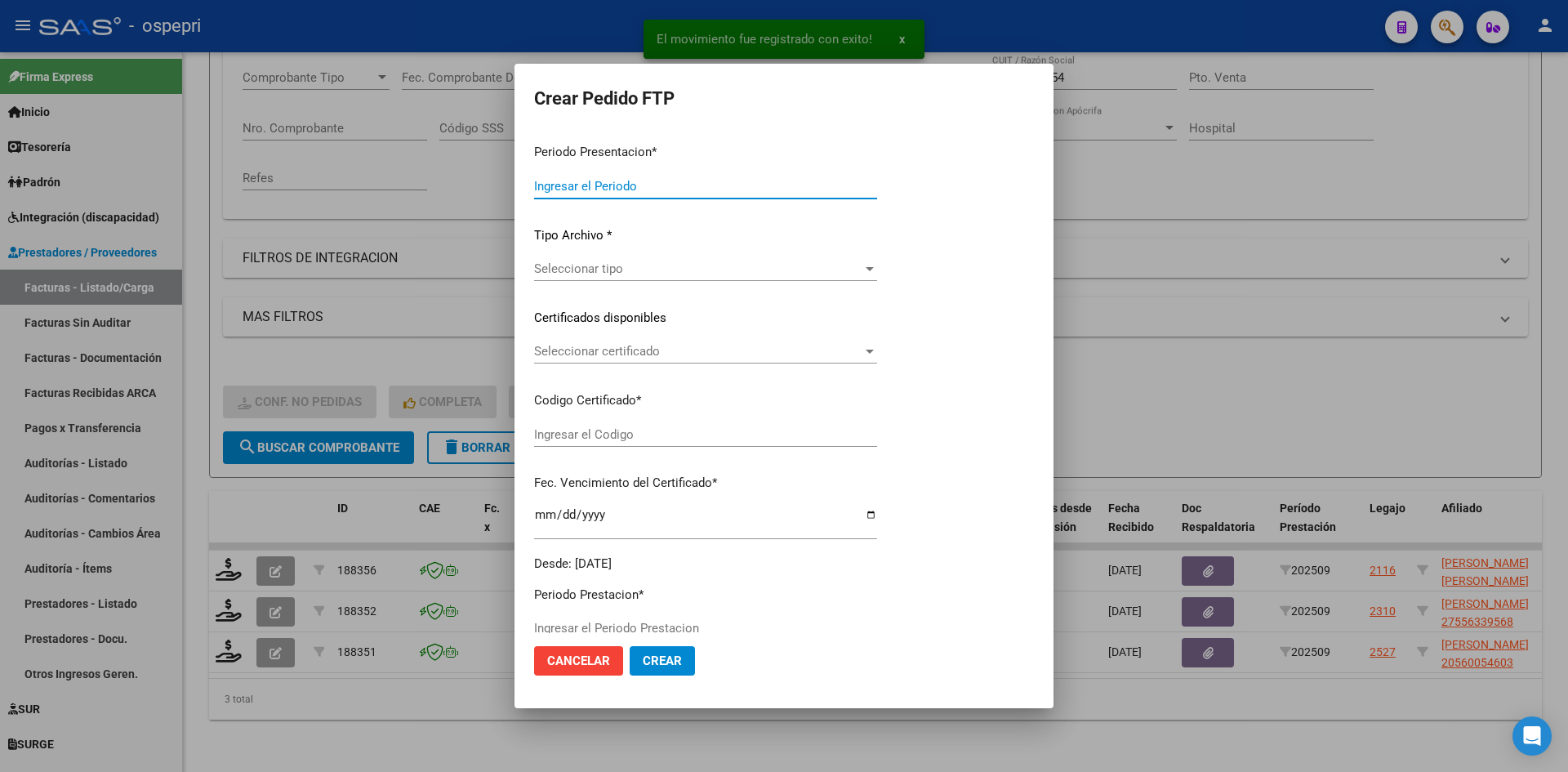
type input "202509"
type input "$ 192.981,49"
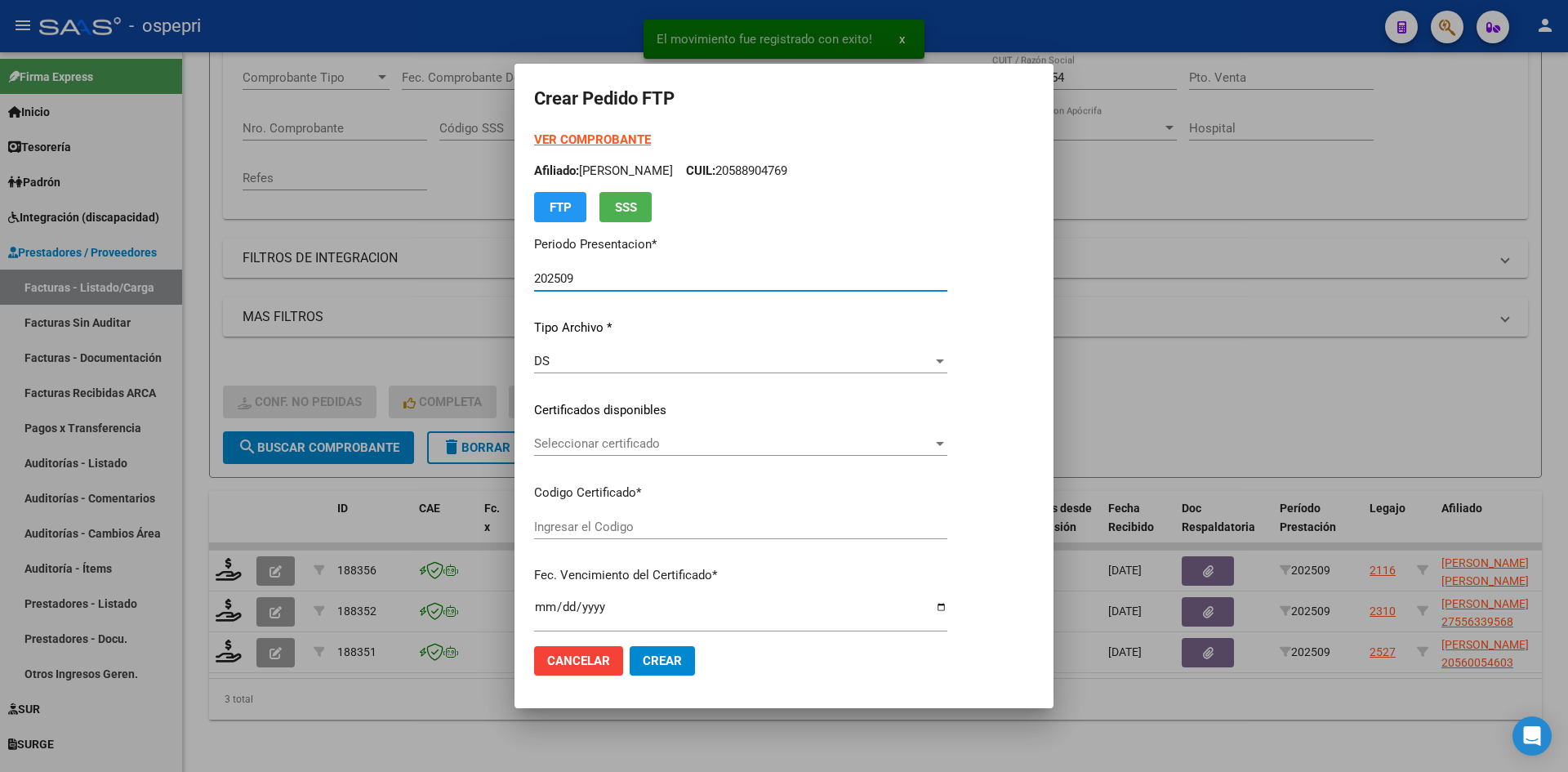
type input "ARG01000577196622019082920220829NQN249"
type input "2025-12-26"
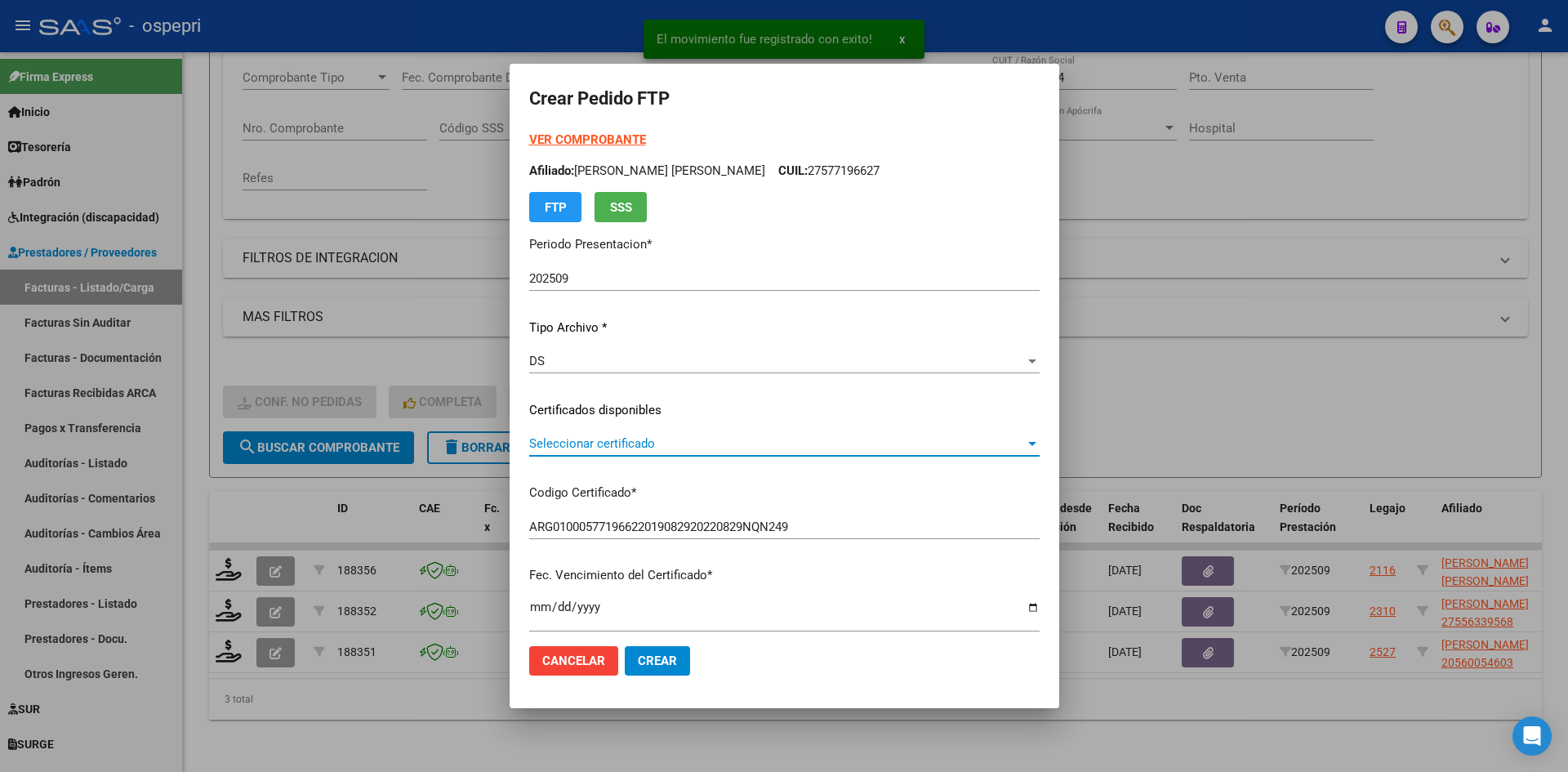
click at [666, 444] on span "Seleccionar certificado" at bounding box center [777, 444] width 496 height 15
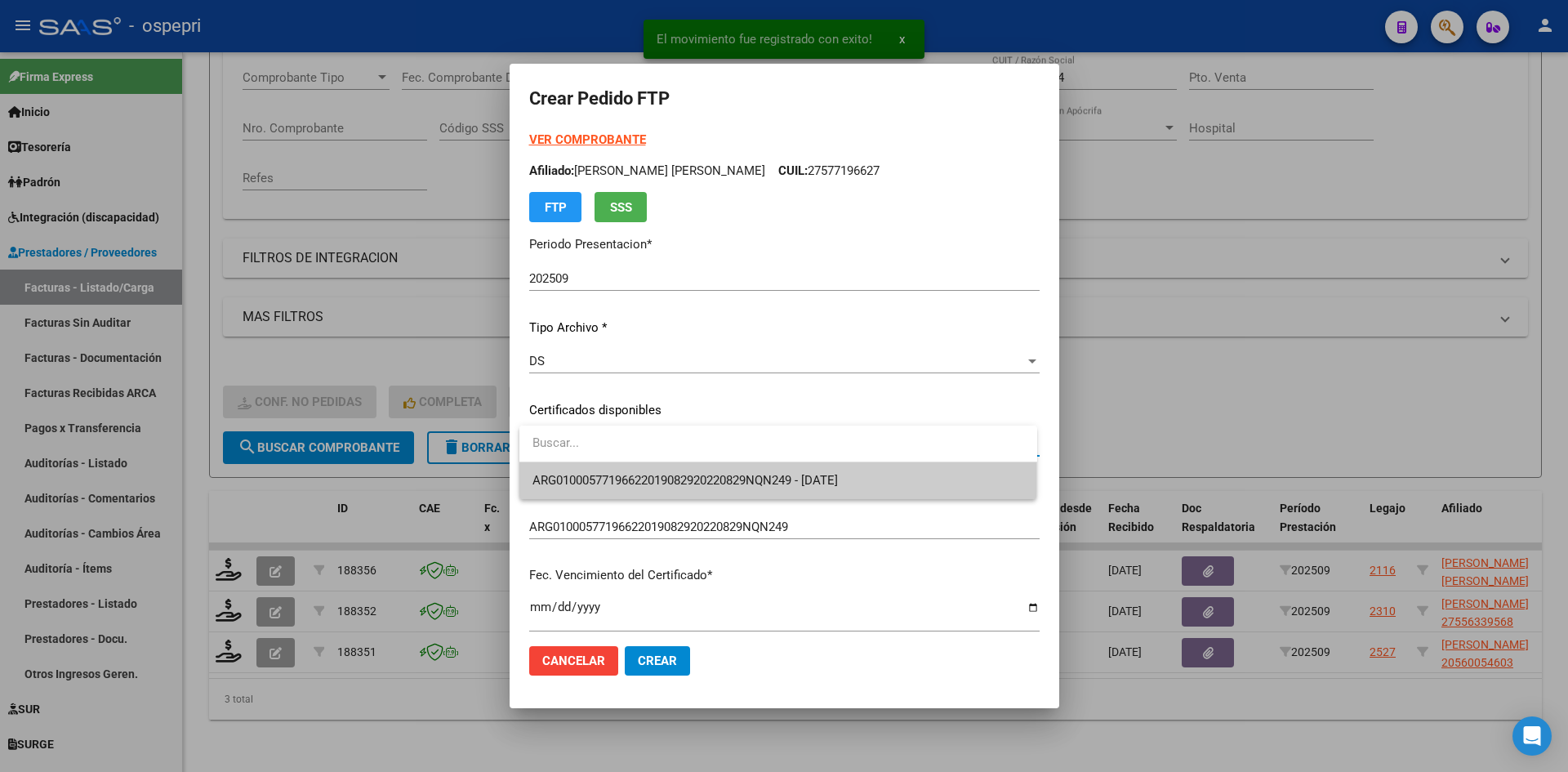
click at [669, 472] on span "ARG01000577196622019082920220829NQN249 - 2025-12-26" at bounding box center [778, 481] width 492 height 37
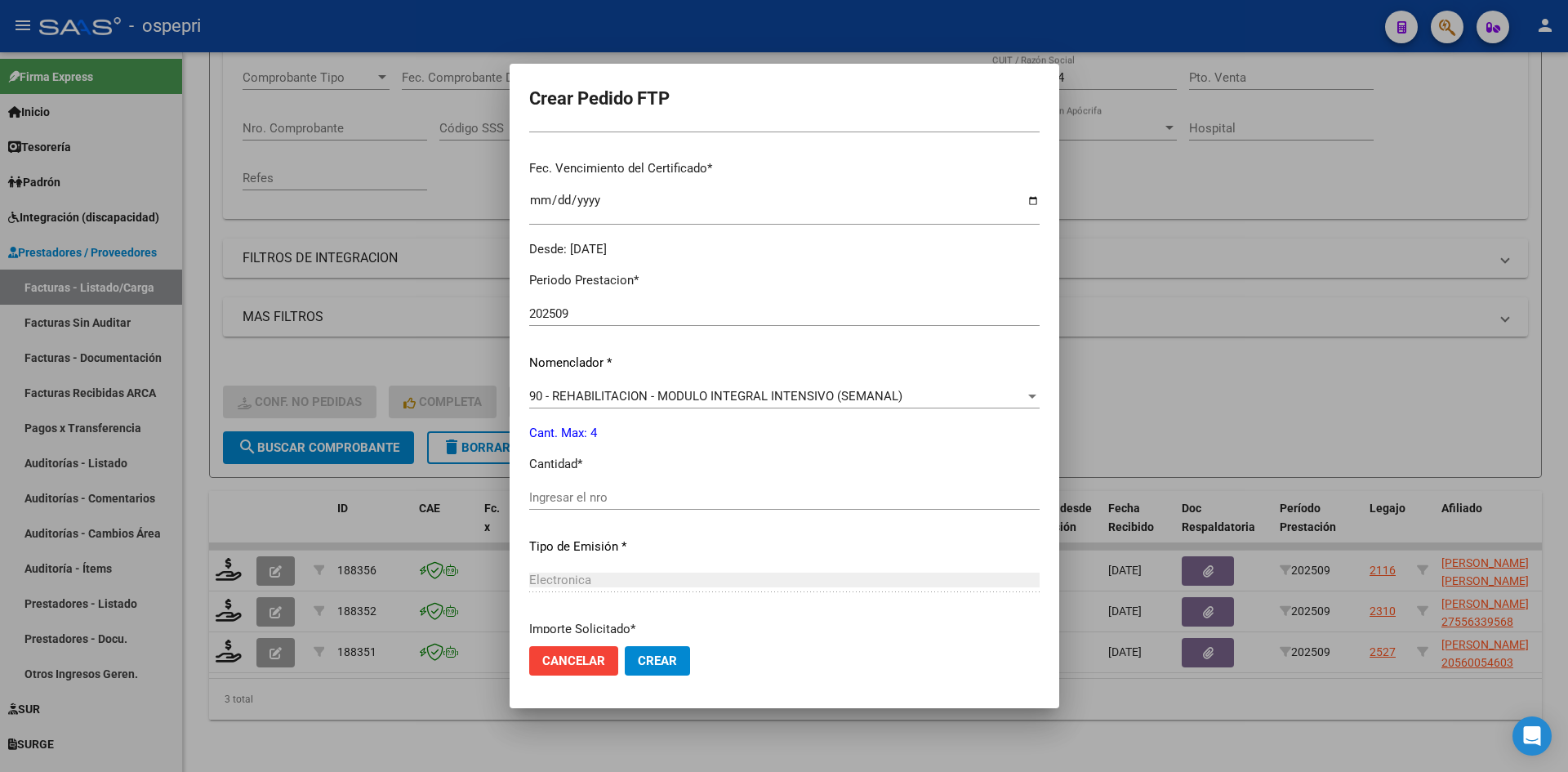
scroll to position [409, 0]
click at [622, 490] on input "Ingresar el nro" at bounding box center [784, 496] width 510 height 15
type input "4"
click at [671, 656] on span "Crear" at bounding box center [657, 661] width 39 height 15
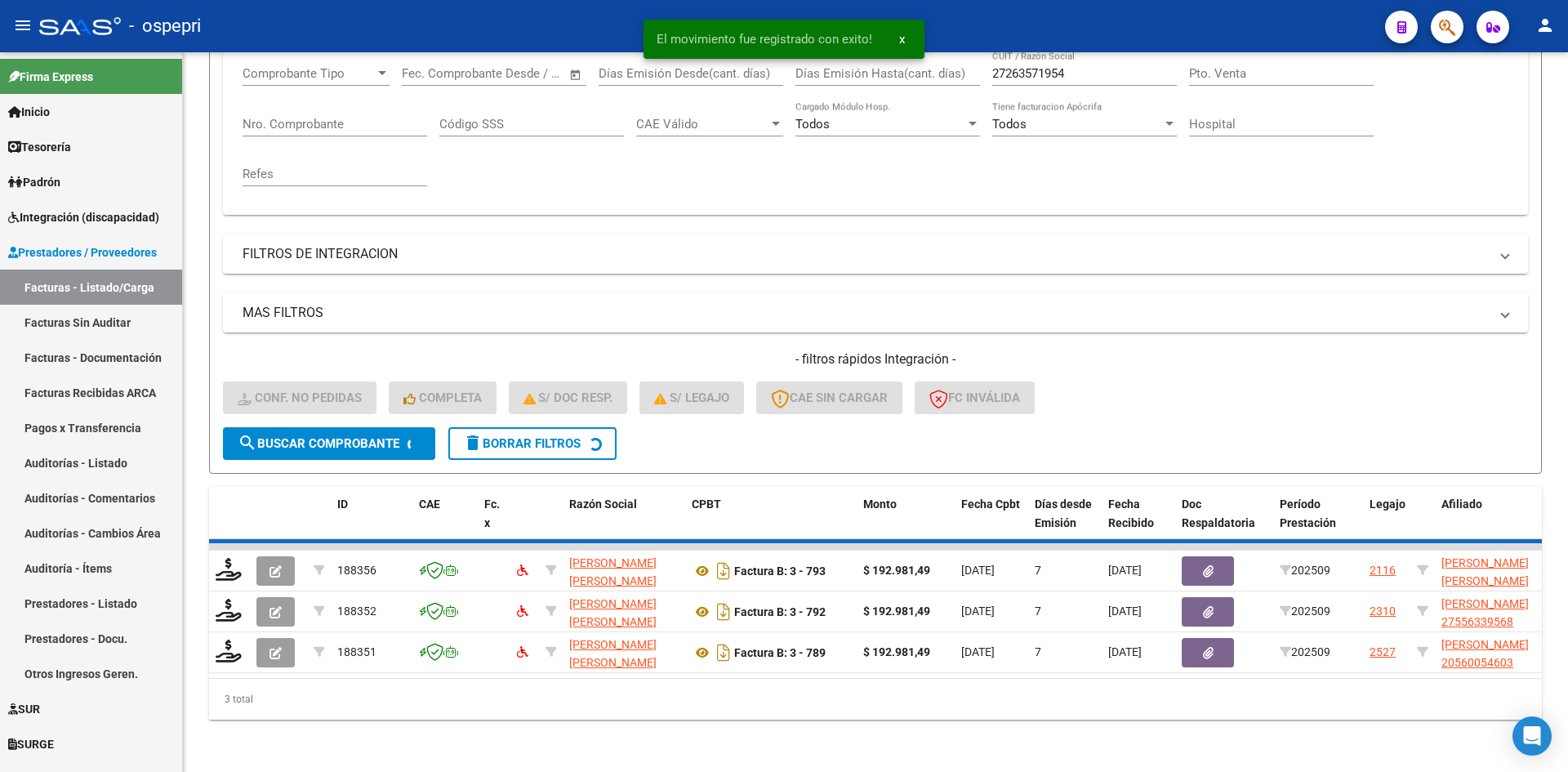
scroll to position [247, 0]
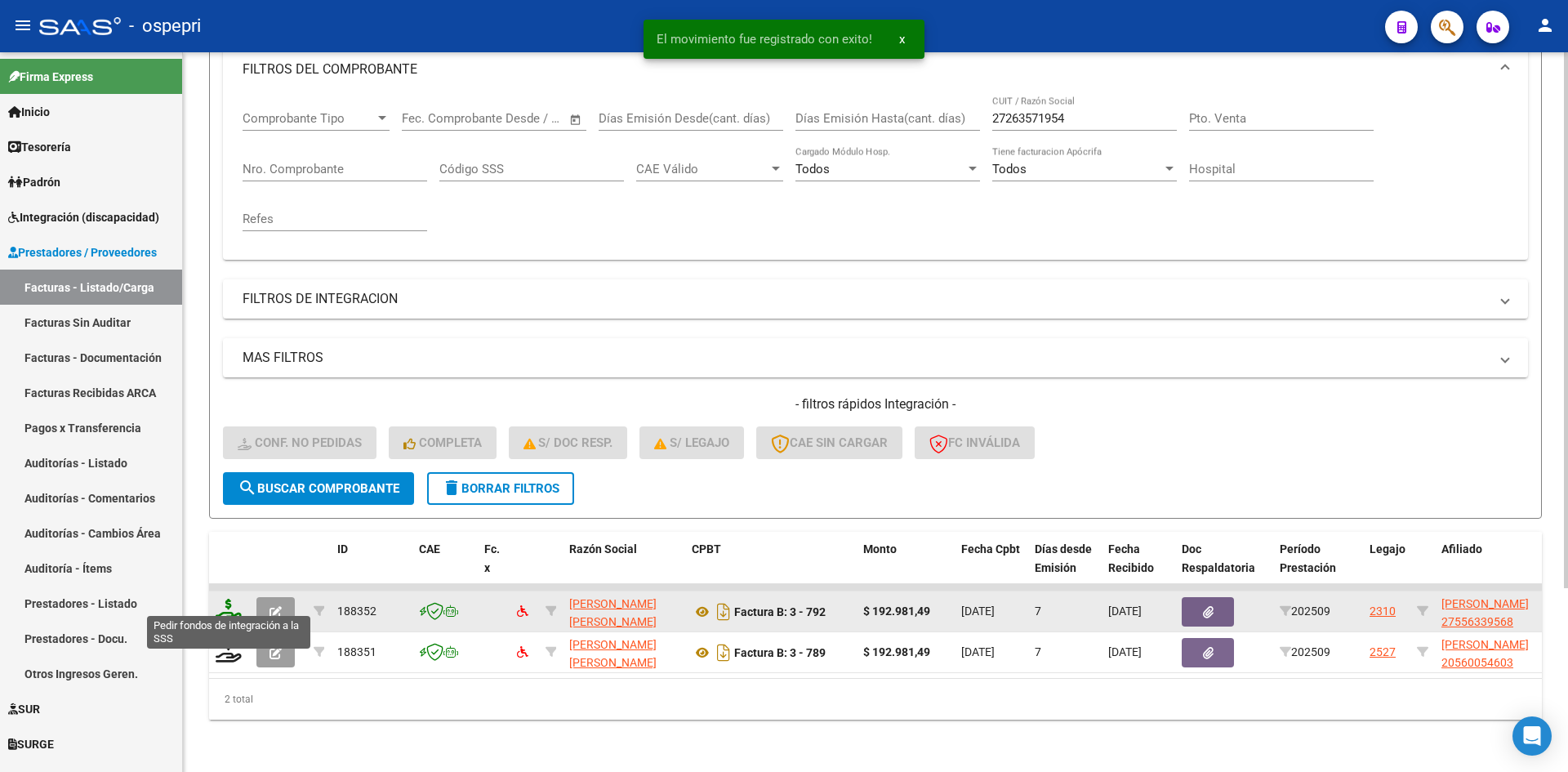
click at [222, 599] on icon at bounding box center [228, 610] width 26 height 23
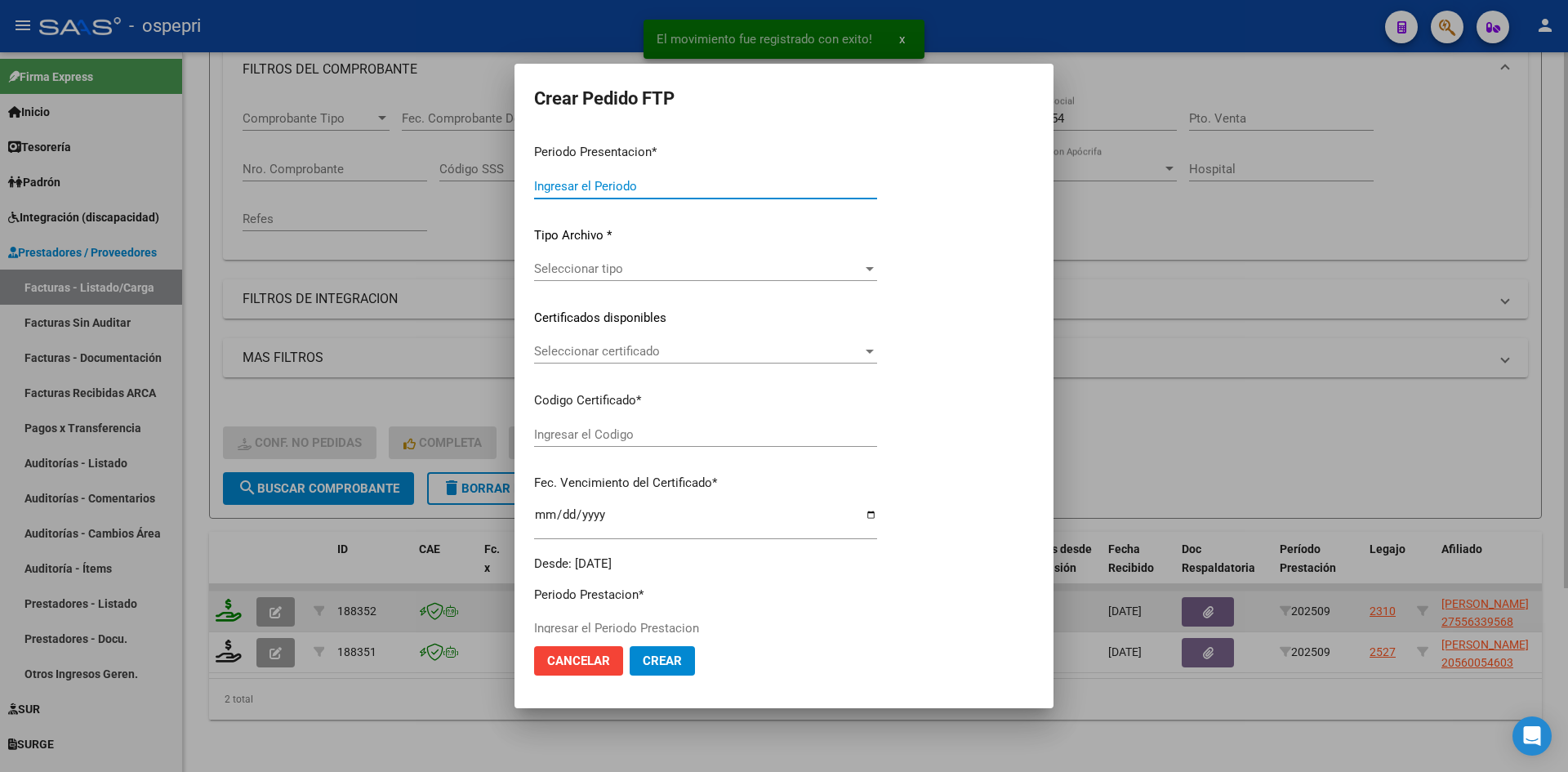
type input "202509"
type input "$ 192.981,49"
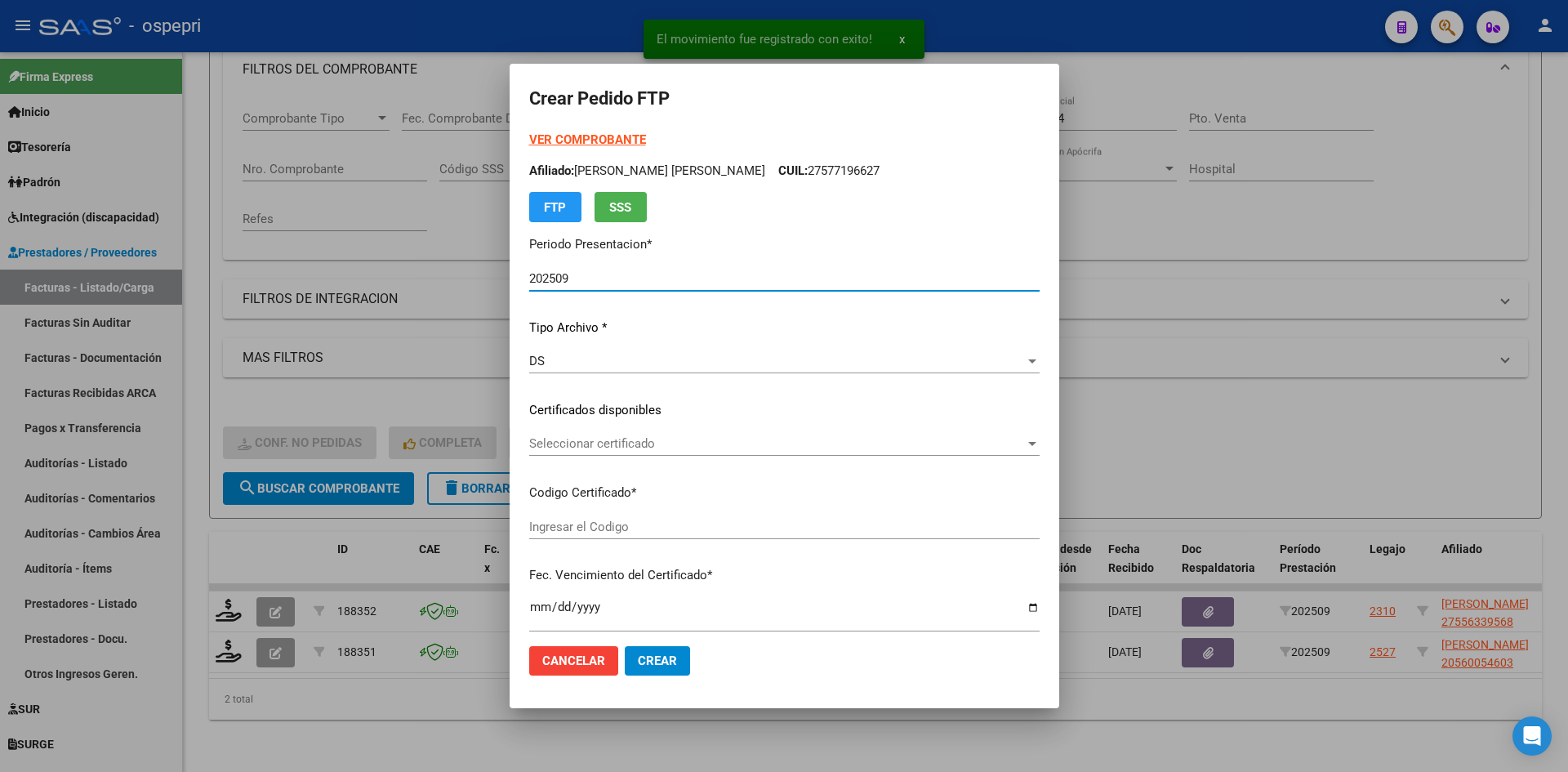
type input "2755633956-8"
type input "2028-04-01"
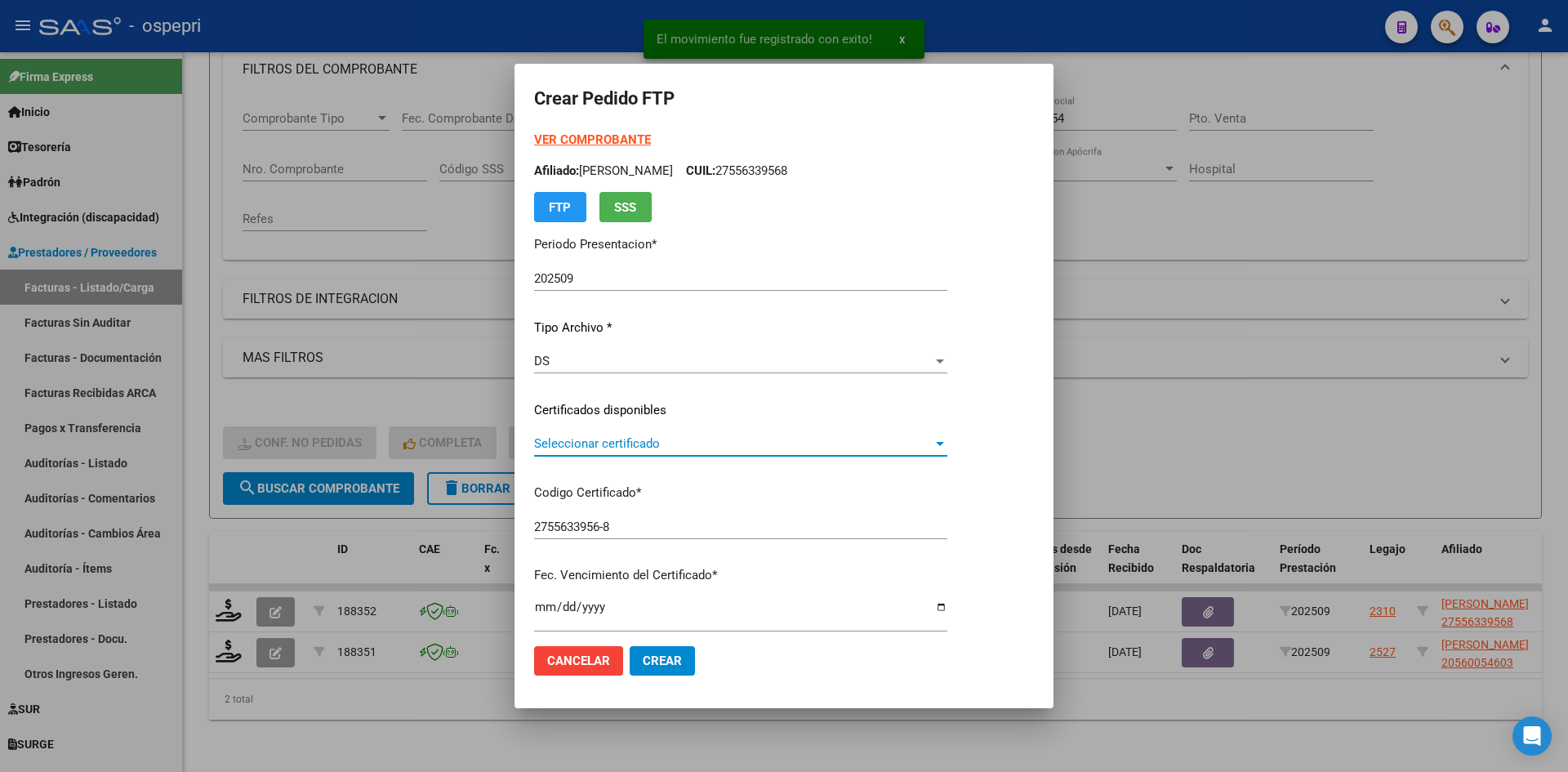
click at [705, 443] on span "Seleccionar certificado" at bounding box center [733, 444] width 398 height 15
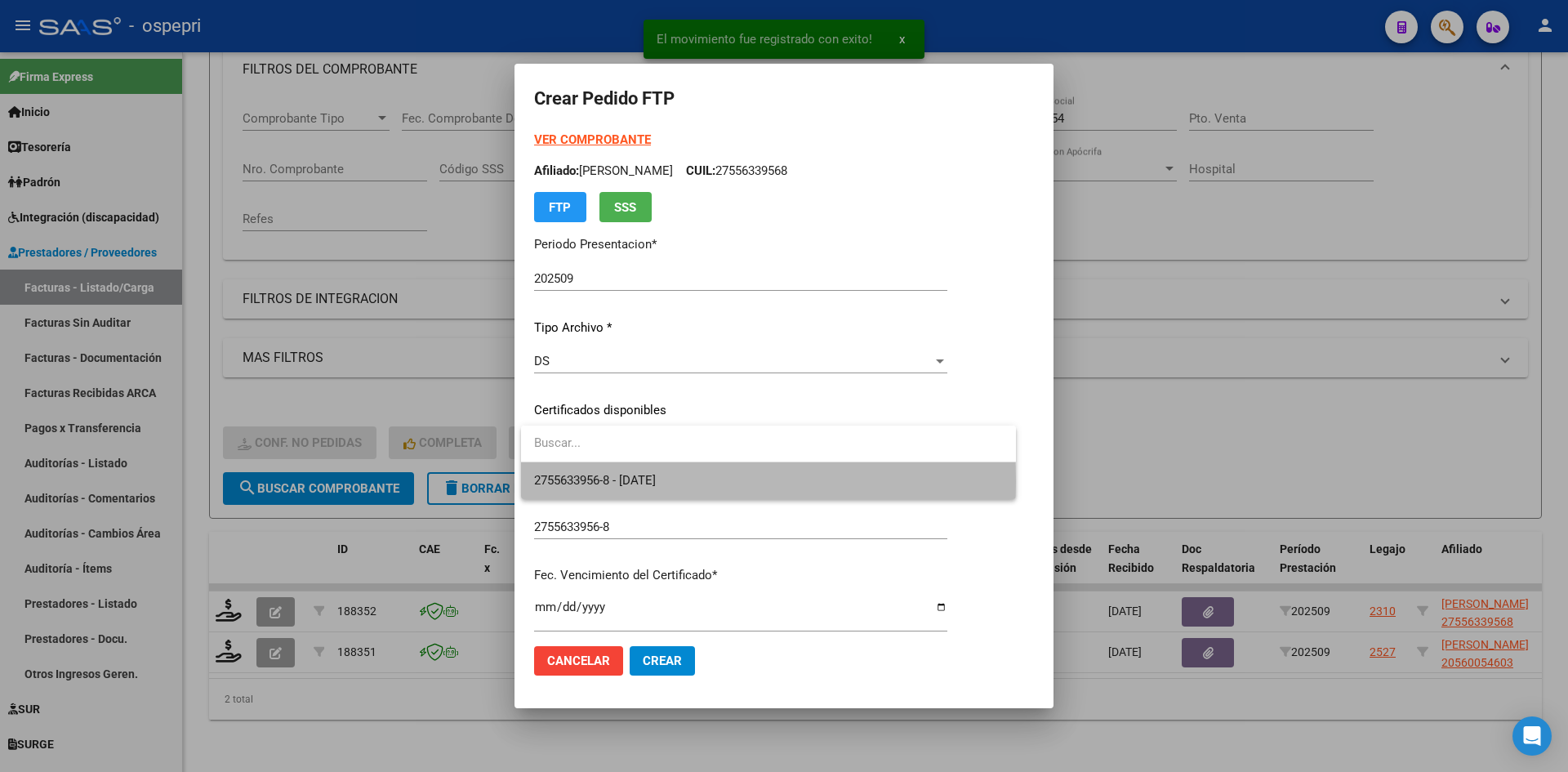
click at [705, 481] on span "2755633956-8 - 2028-04-01" at bounding box center [768, 481] width 469 height 37
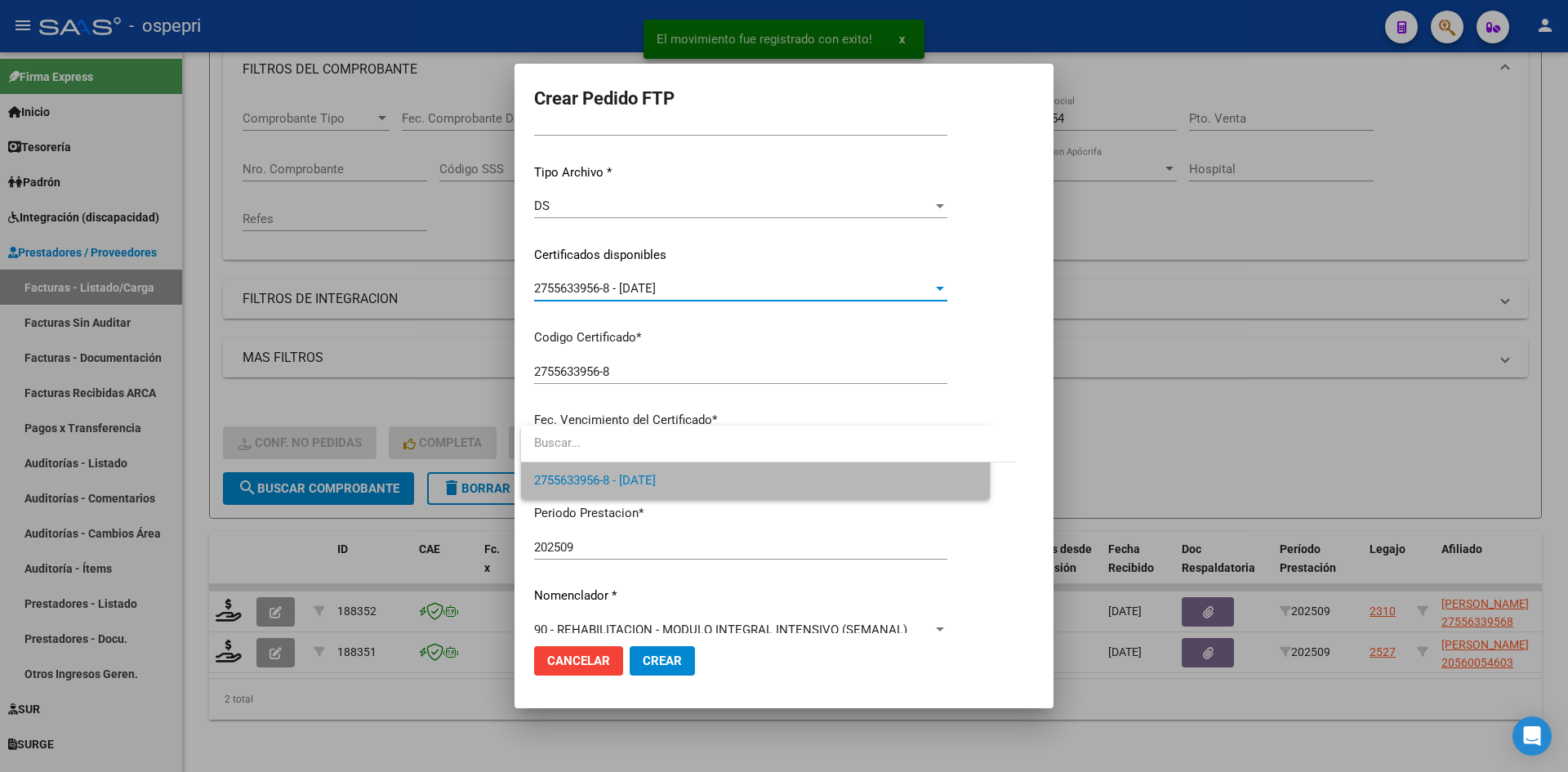
scroll to position [409, 0]
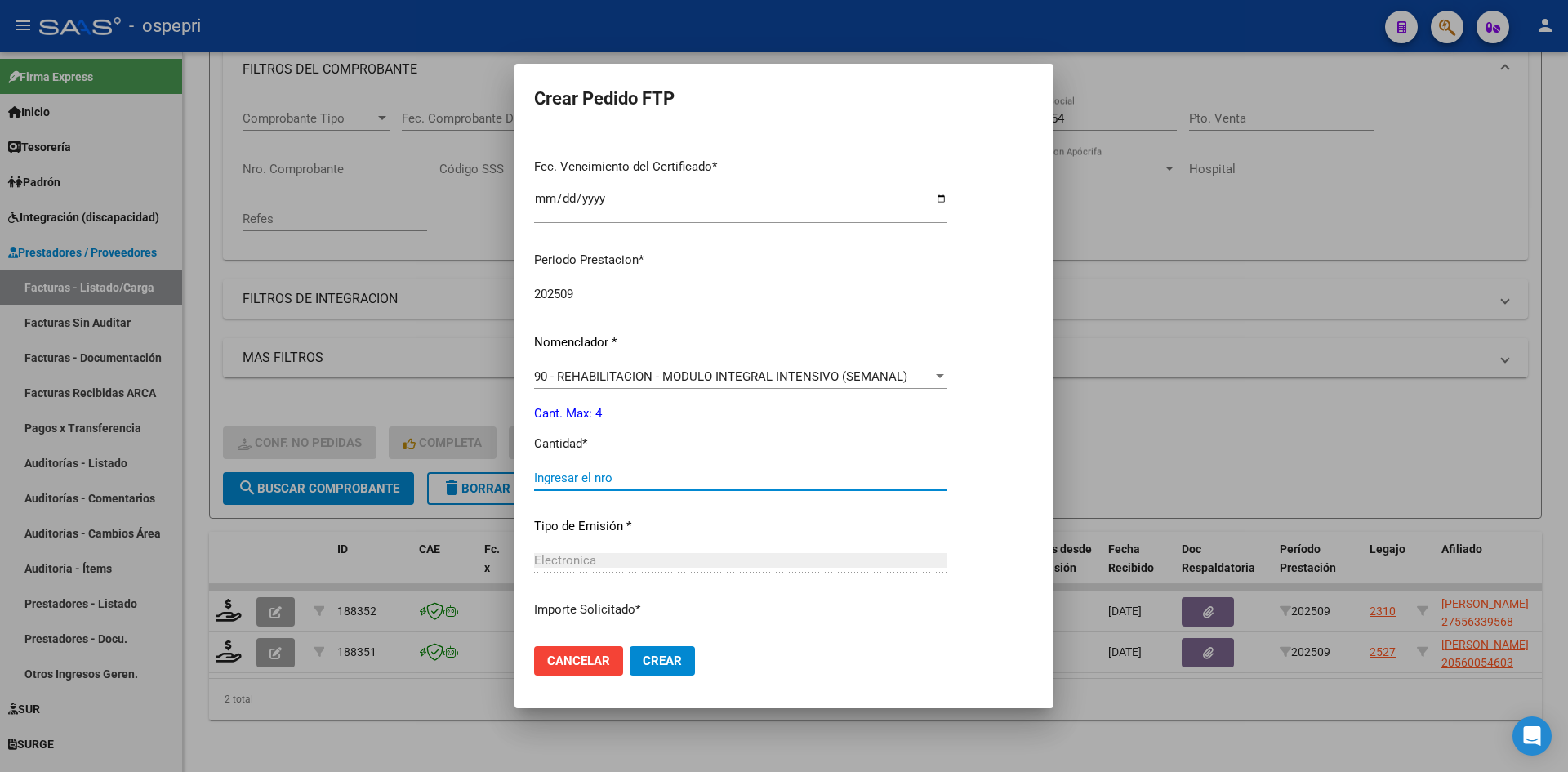
click at [572, 481] on input "Ingresar el nro" at bounding box center [741, 478] width 413 height 15
type input "4"
click at [655, 663] on span "Crear" at bounding box center [662, 661] width 39 height 15
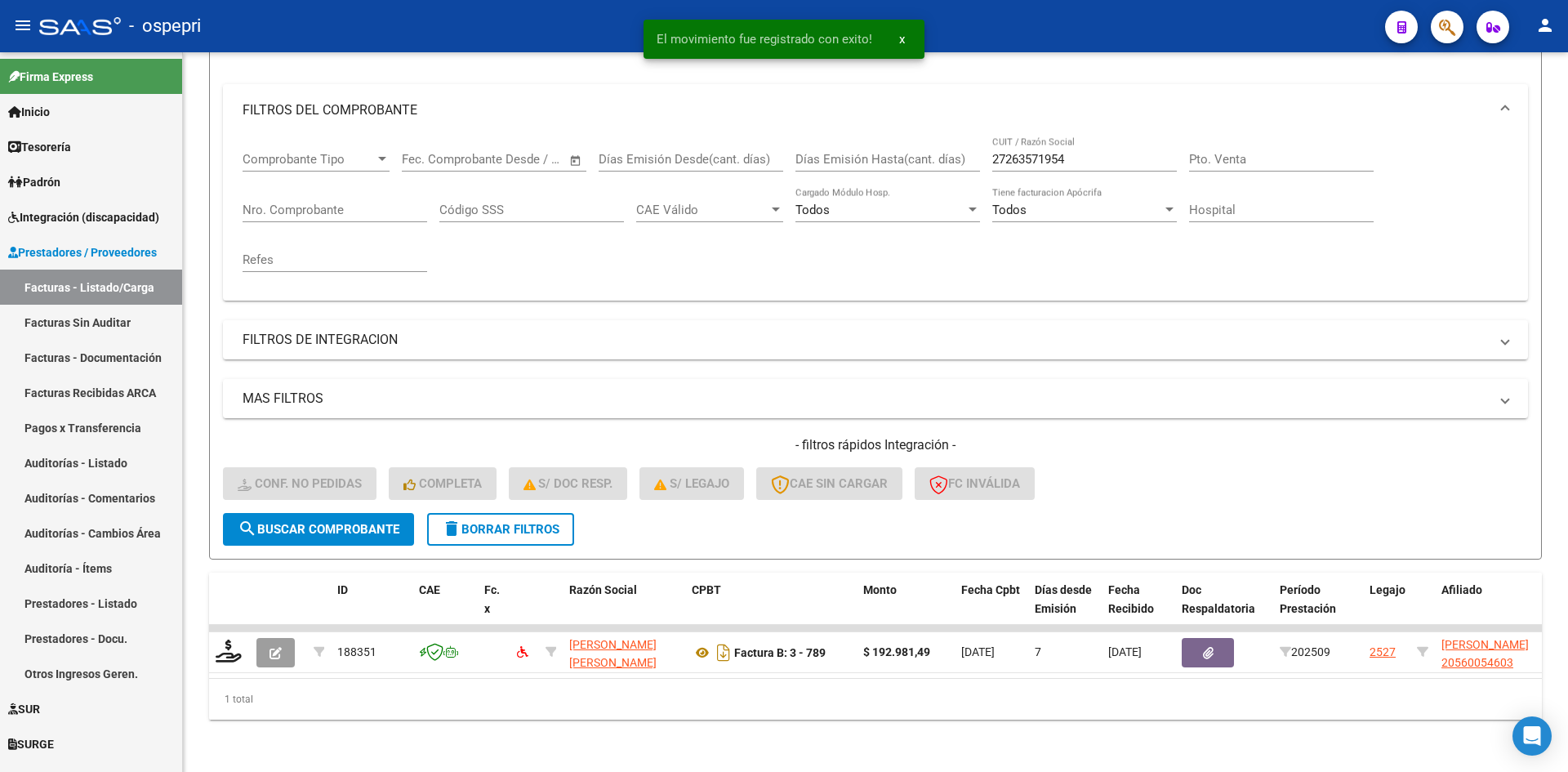
scroll to position [206, 0]
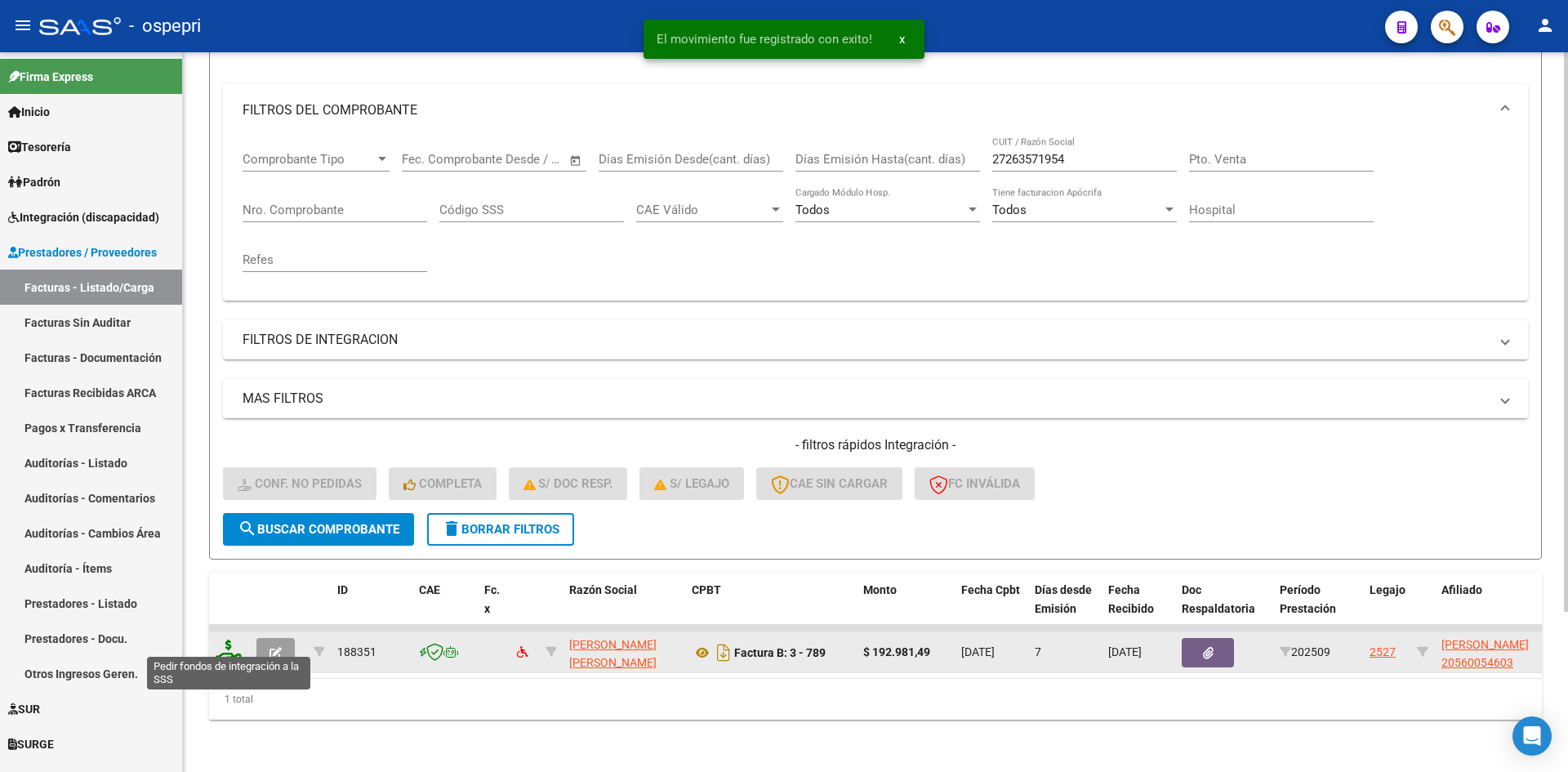
click at [222, 642] on icon at bounding box center [228, 651] width 26 height 23
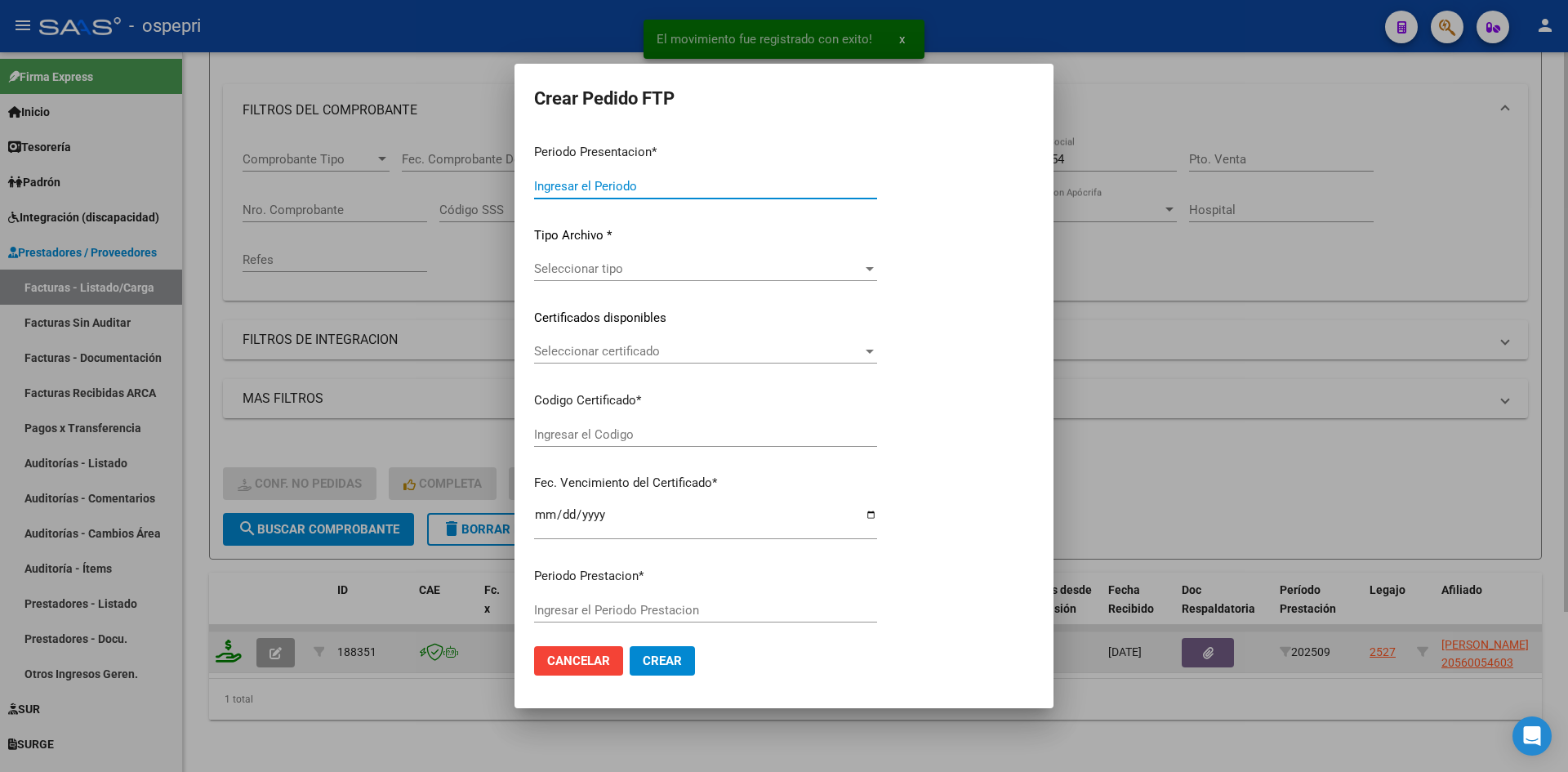
type input "202509"
type input "$ 192.981,49"
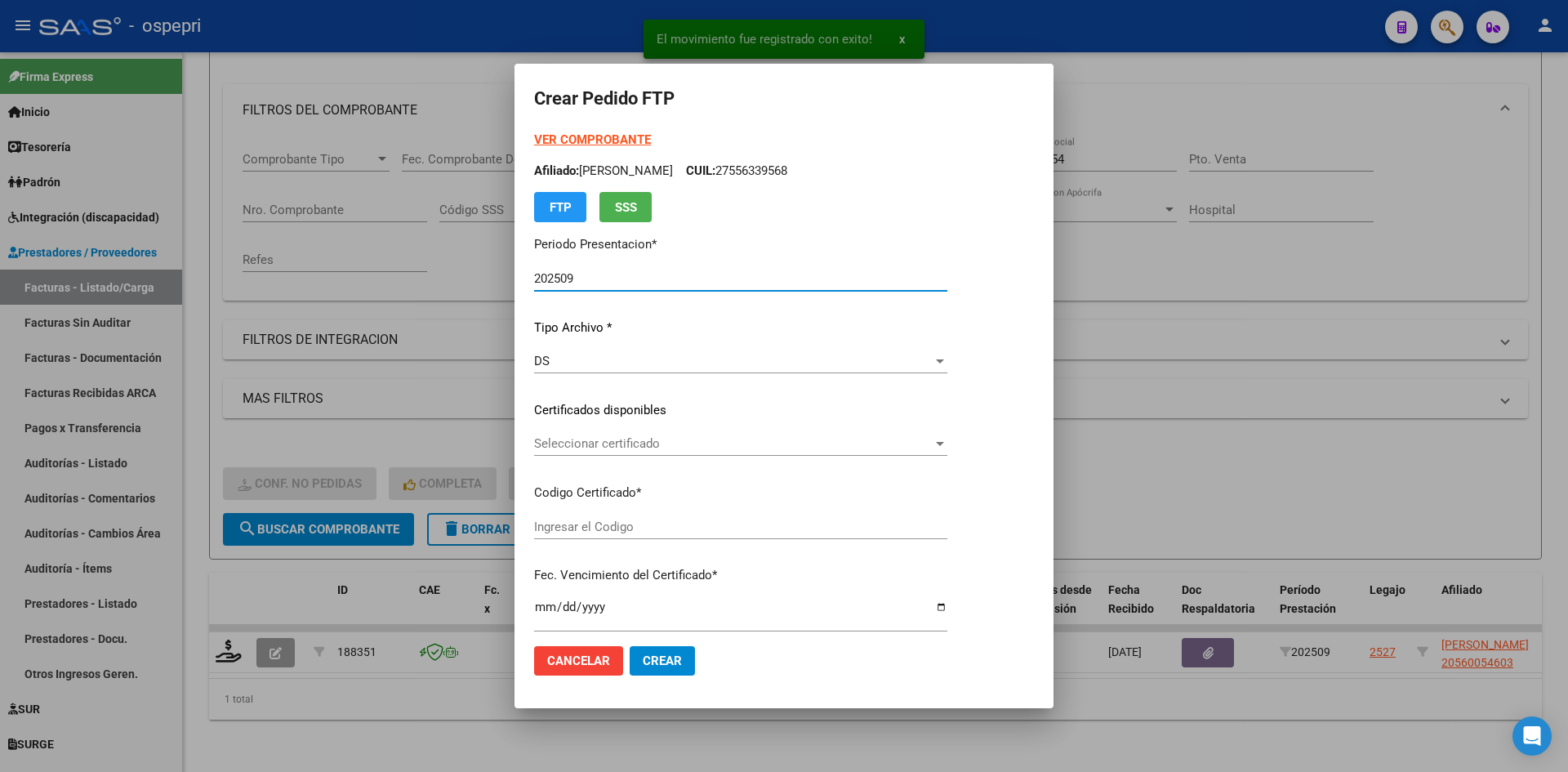
type input "2056005460-3"
type input "2027-11-18"
click at [658, 449] on span "Seleccionar certificado" at bounding box center [733, 444] width 398 height 15
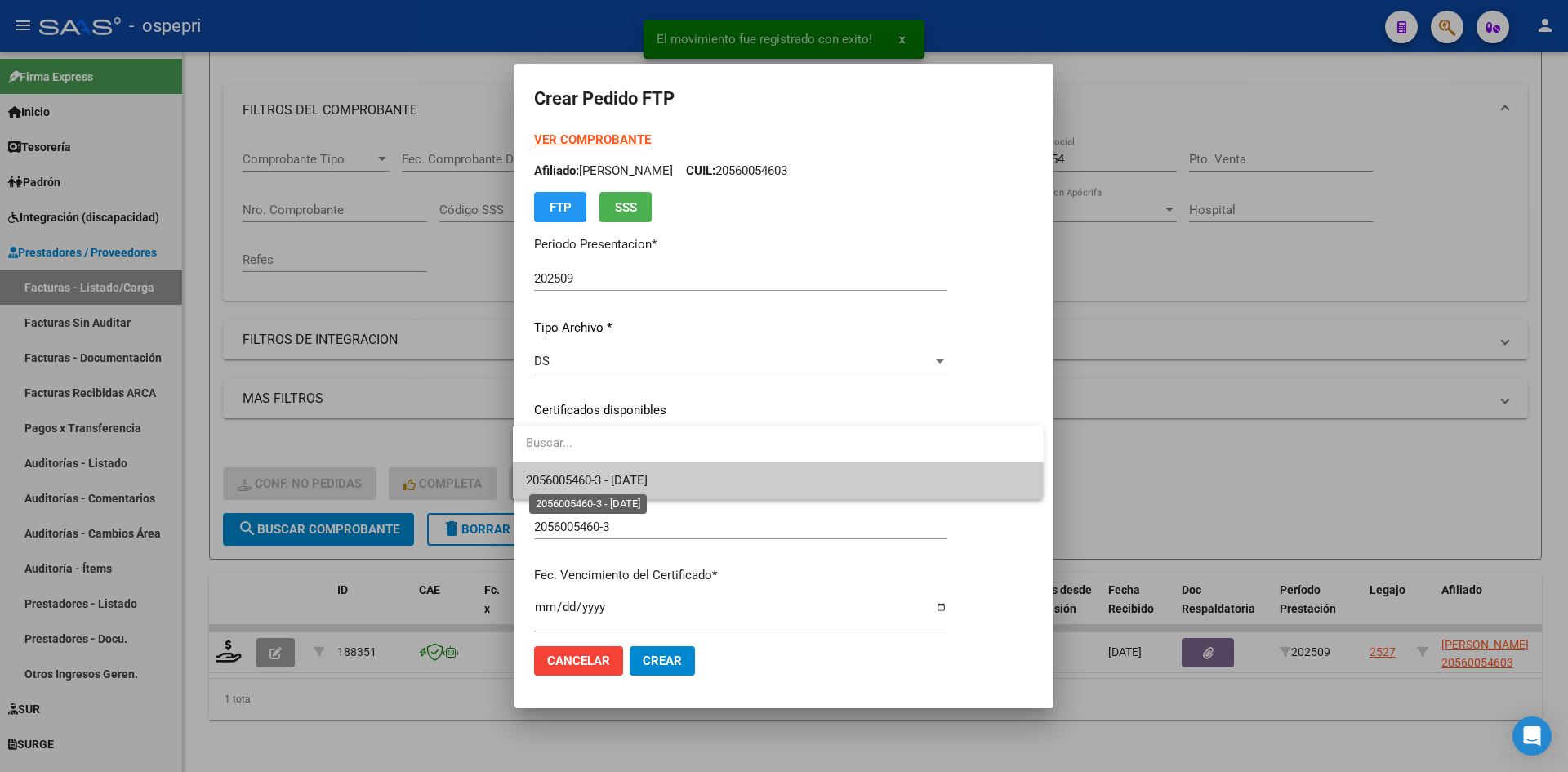
click at [648, 475] on span "2056005460-3 - 2027-11-18" at bounding box center [587, 481] width 122 height 15
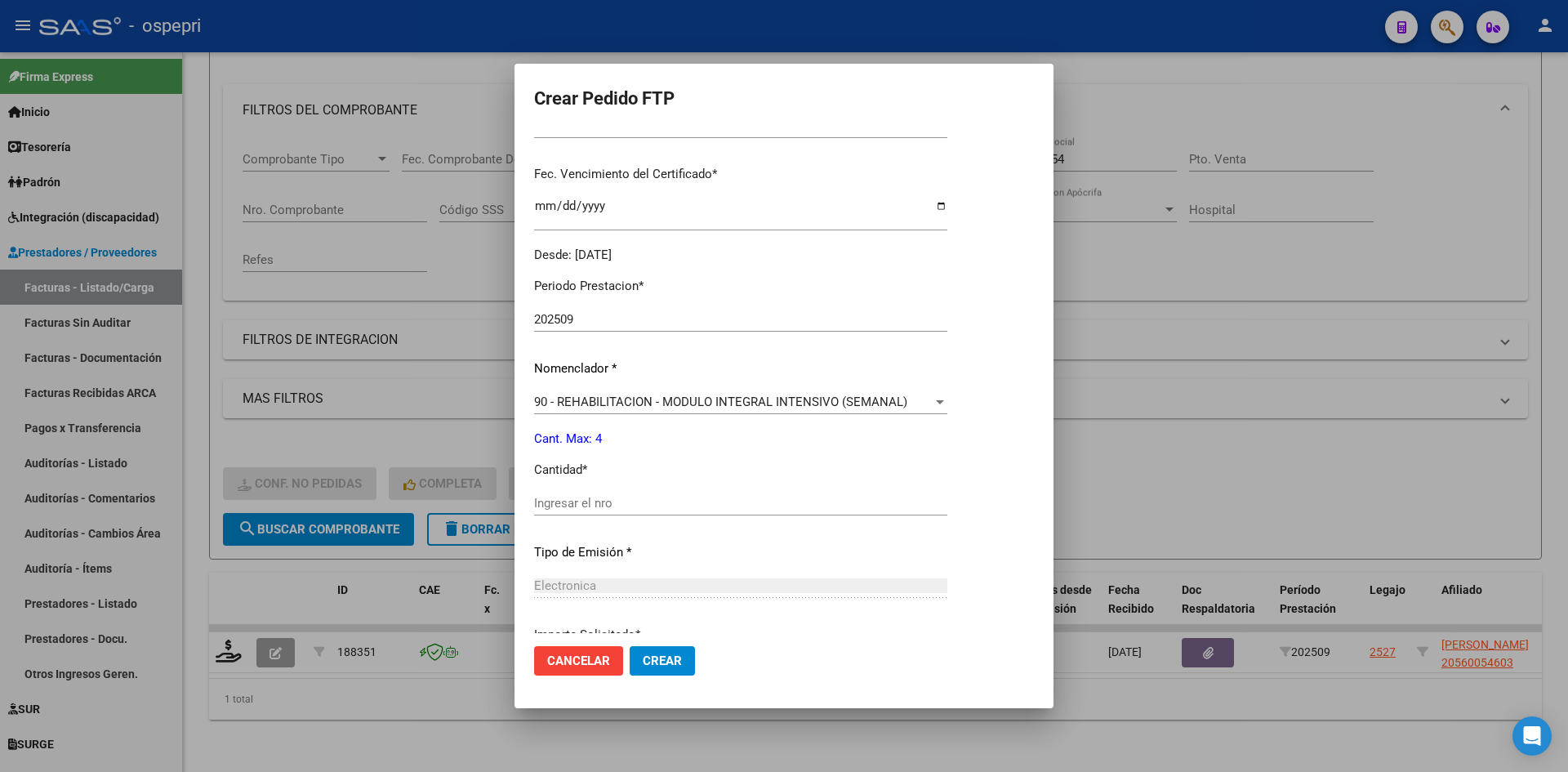
scroll to position [409, 0]
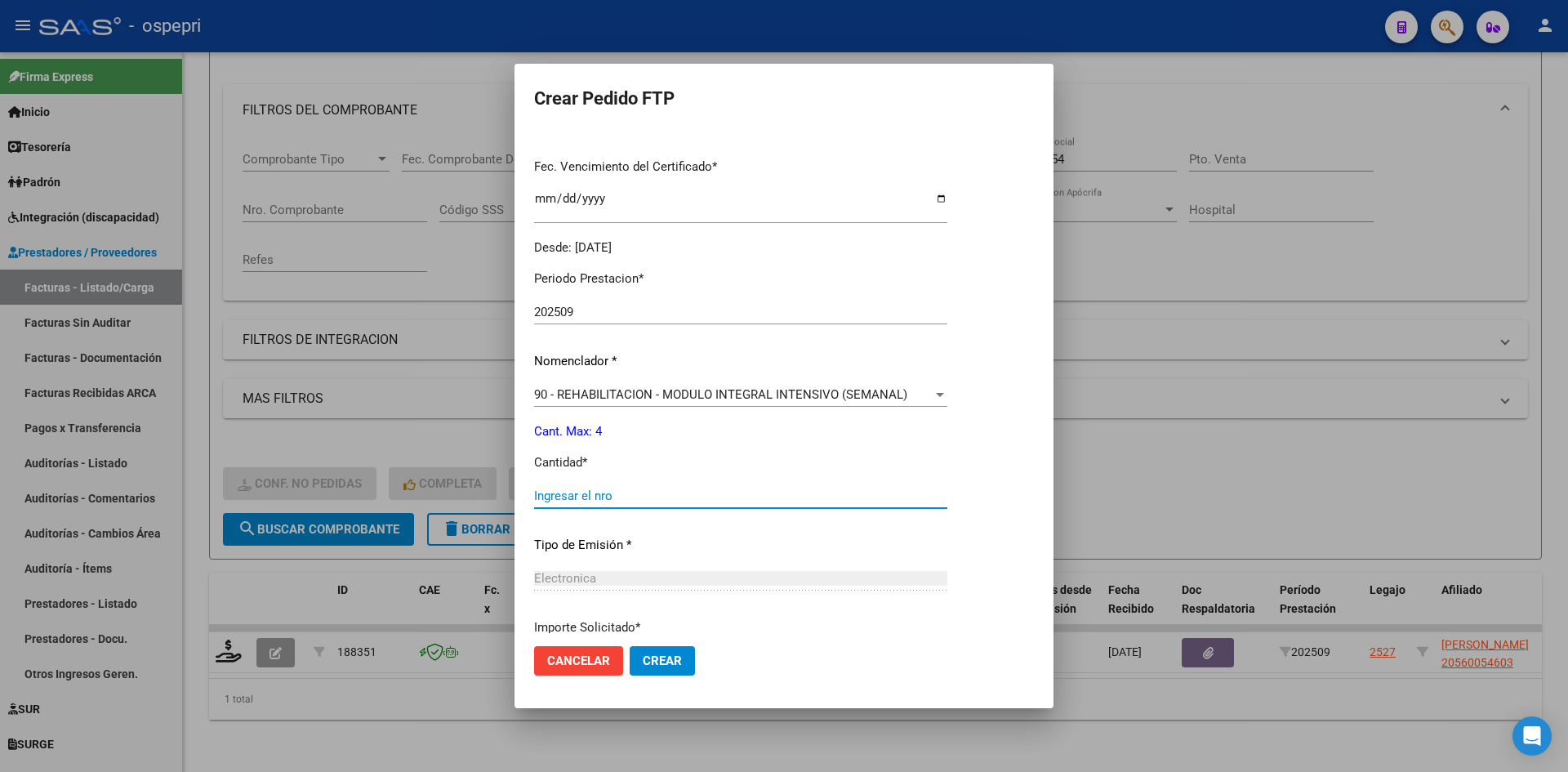
click at [585, 500] on input "Ingresar el nro" at bounding box center [741, 496] width 413 height 15
type input "4"
click at [662, 664] on span "Crear" at bounding box center [662, 661] width 39 height 15
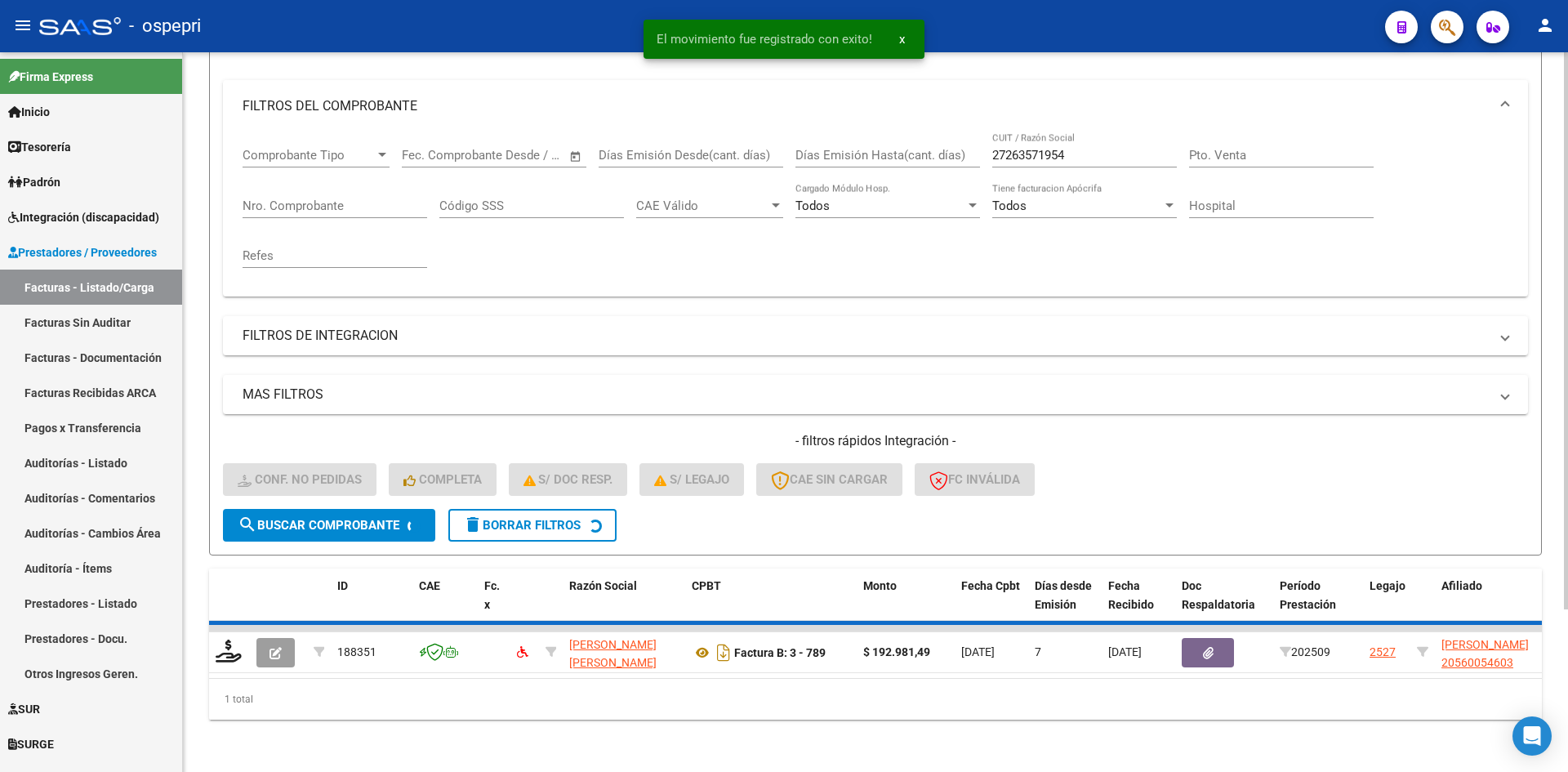
scroll to position [181, 0]
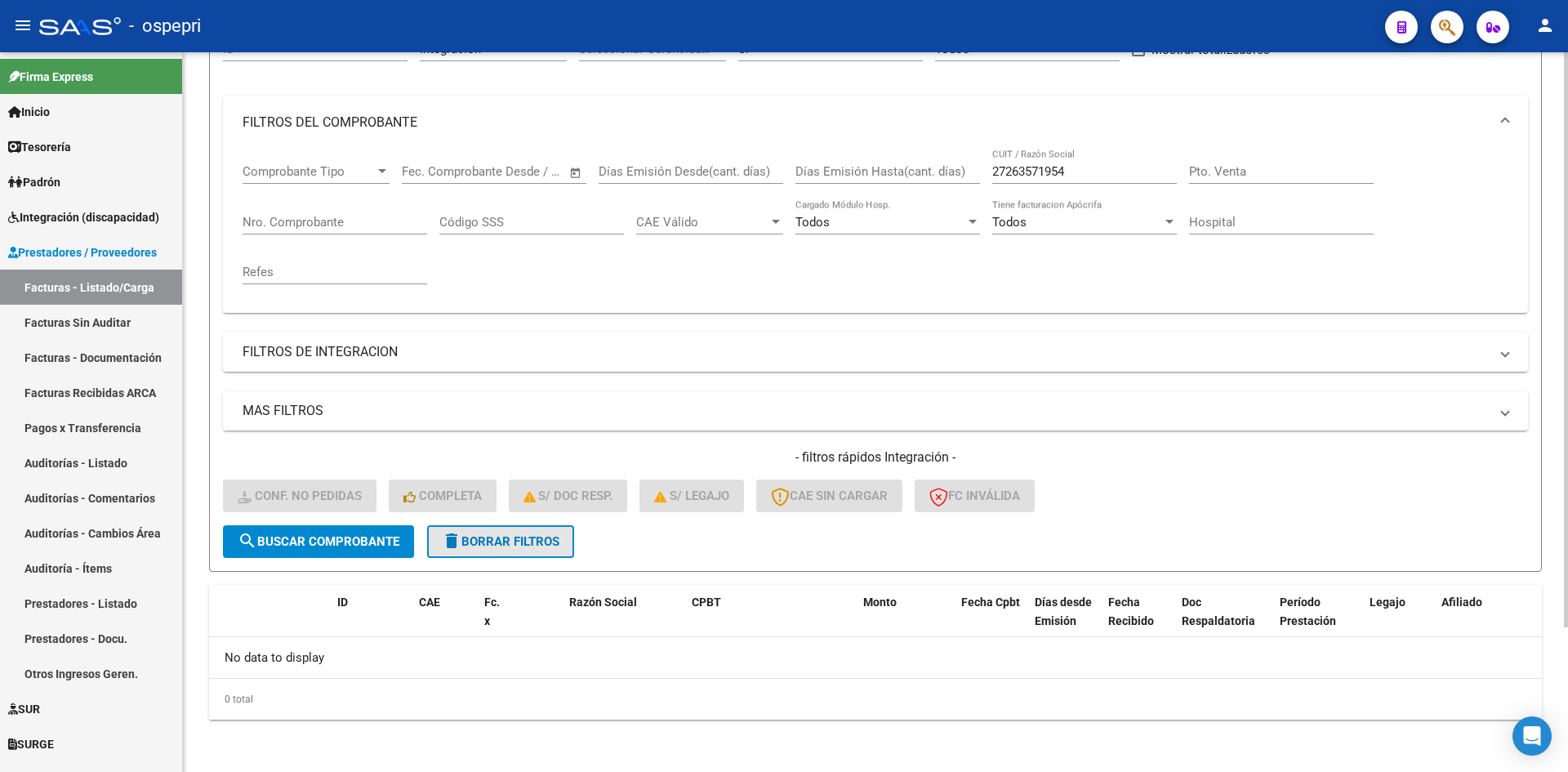
click at [505, 533] on button "delete Borrar Filtros" at bounding box center [500, 541] width 147 height 32
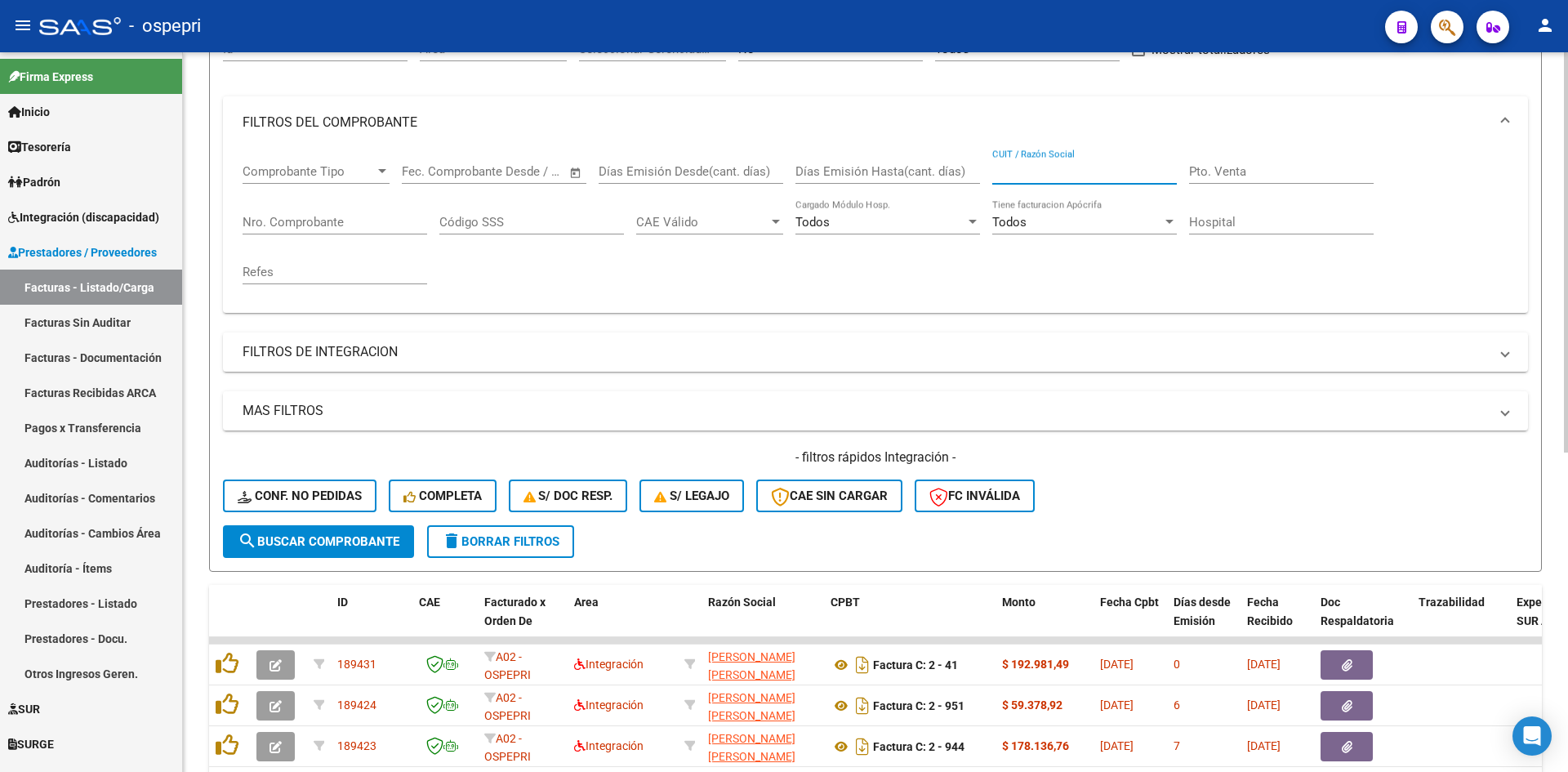
click at [1029, 172] on input "CUIT / Razón Social" at bounding box center [1084, 172] width 185 height 15
paste input "27340025445"
type input "27340025445"
click at [374, 550] on button "search Buscar Comprobante" at bounding box center [318, 541] width 191 height 32
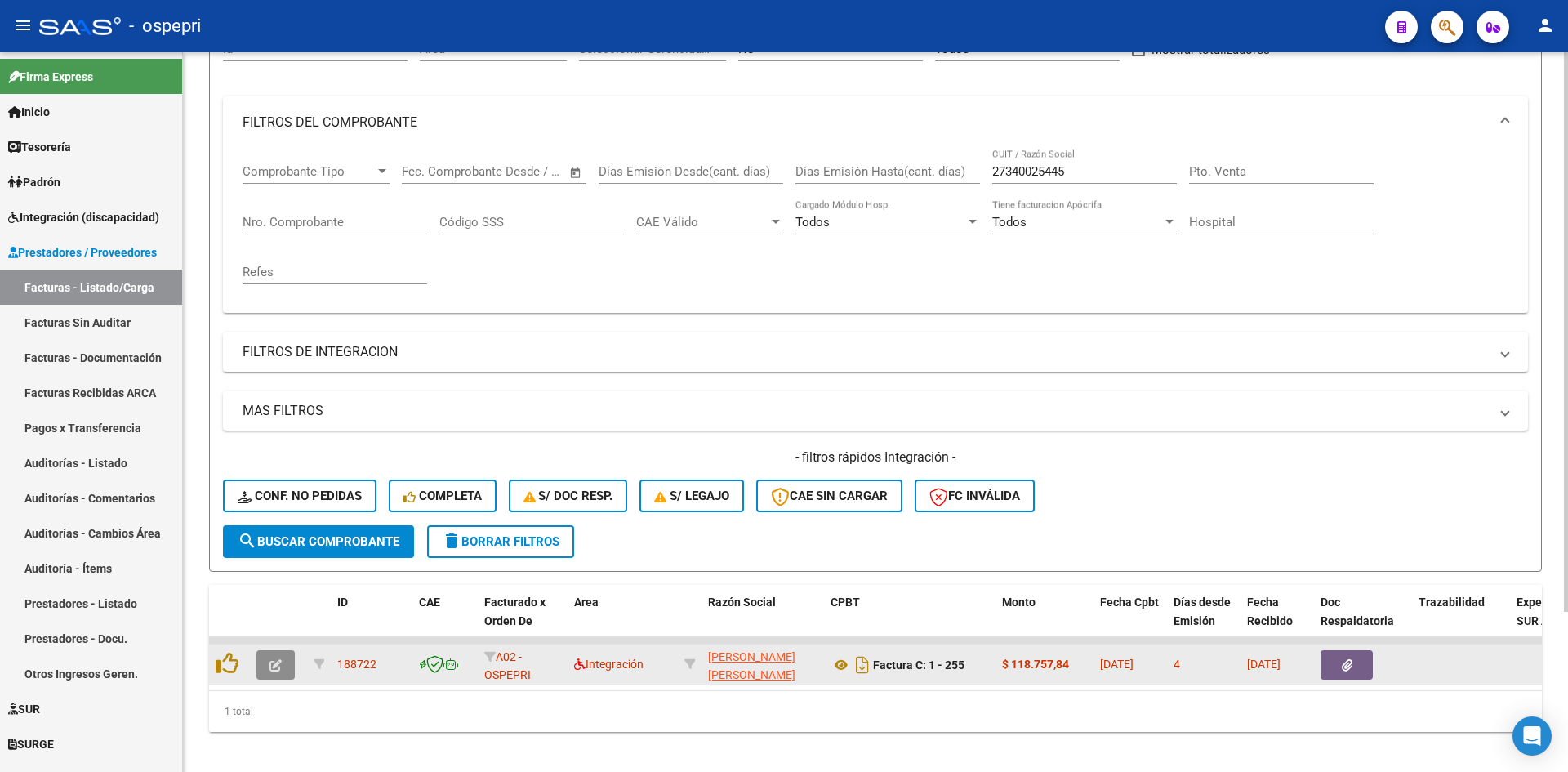
click at [267, 662] on button "button" at bounding box center [276, 665] width 39 height 30
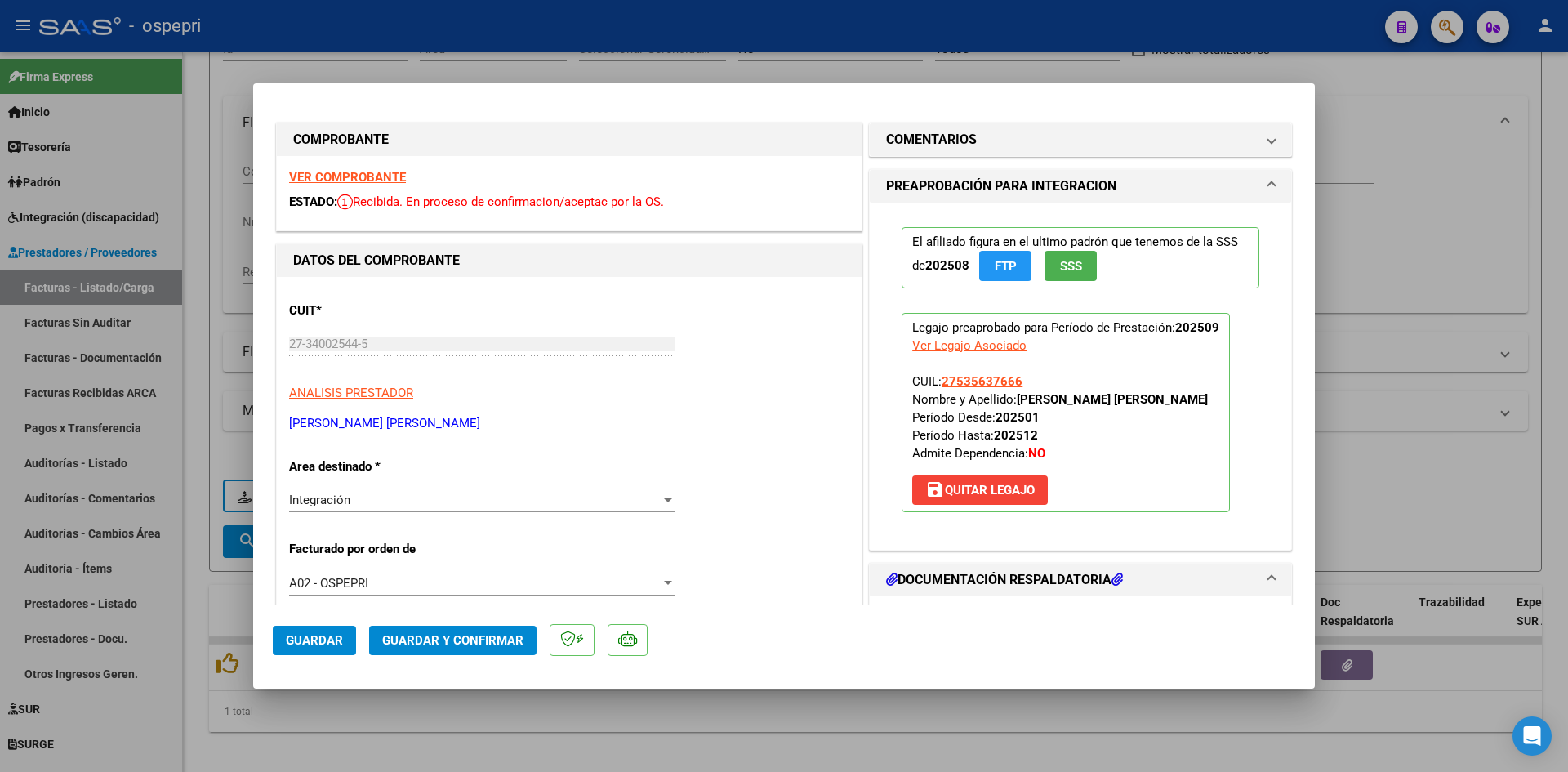
scroll to position [0, 0]
click at [348, 181] on strong "VER COMPROBANTE" at bounding box center [348, 179] width 116 height 15
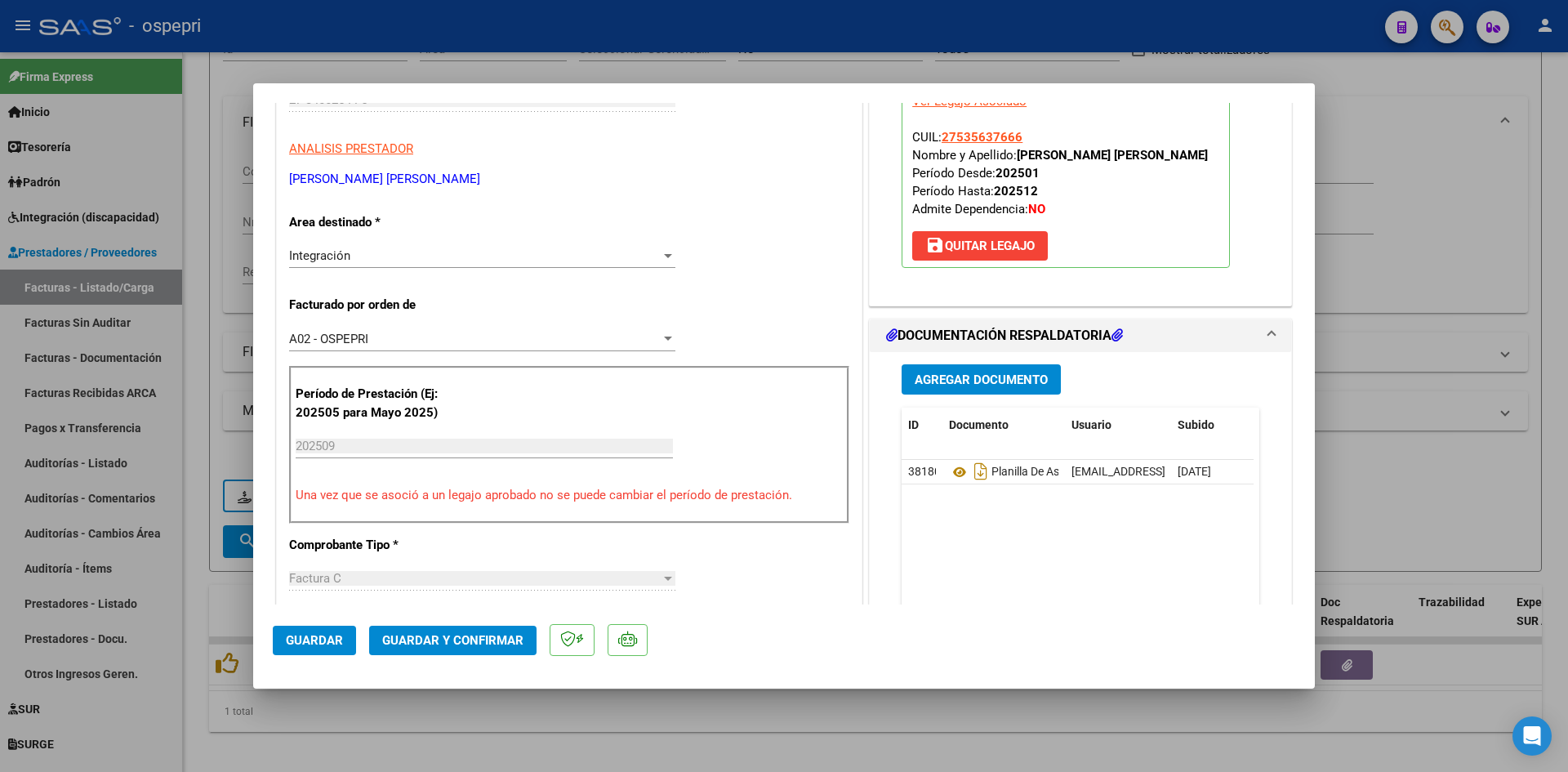
scroll to position [326, 0]
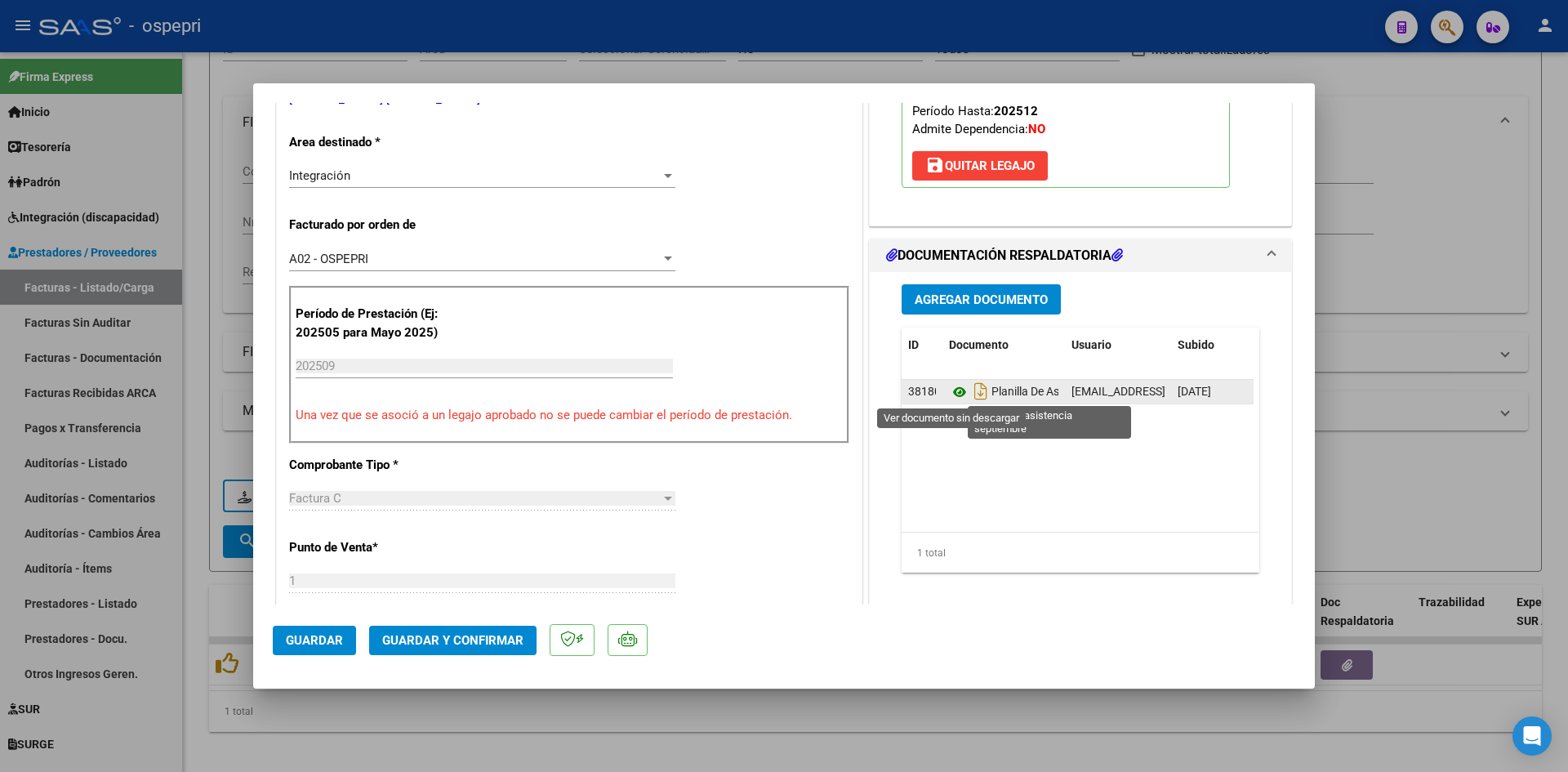
click at [950, 391] on icon at bounding box center [960, 391] width 21 height 19
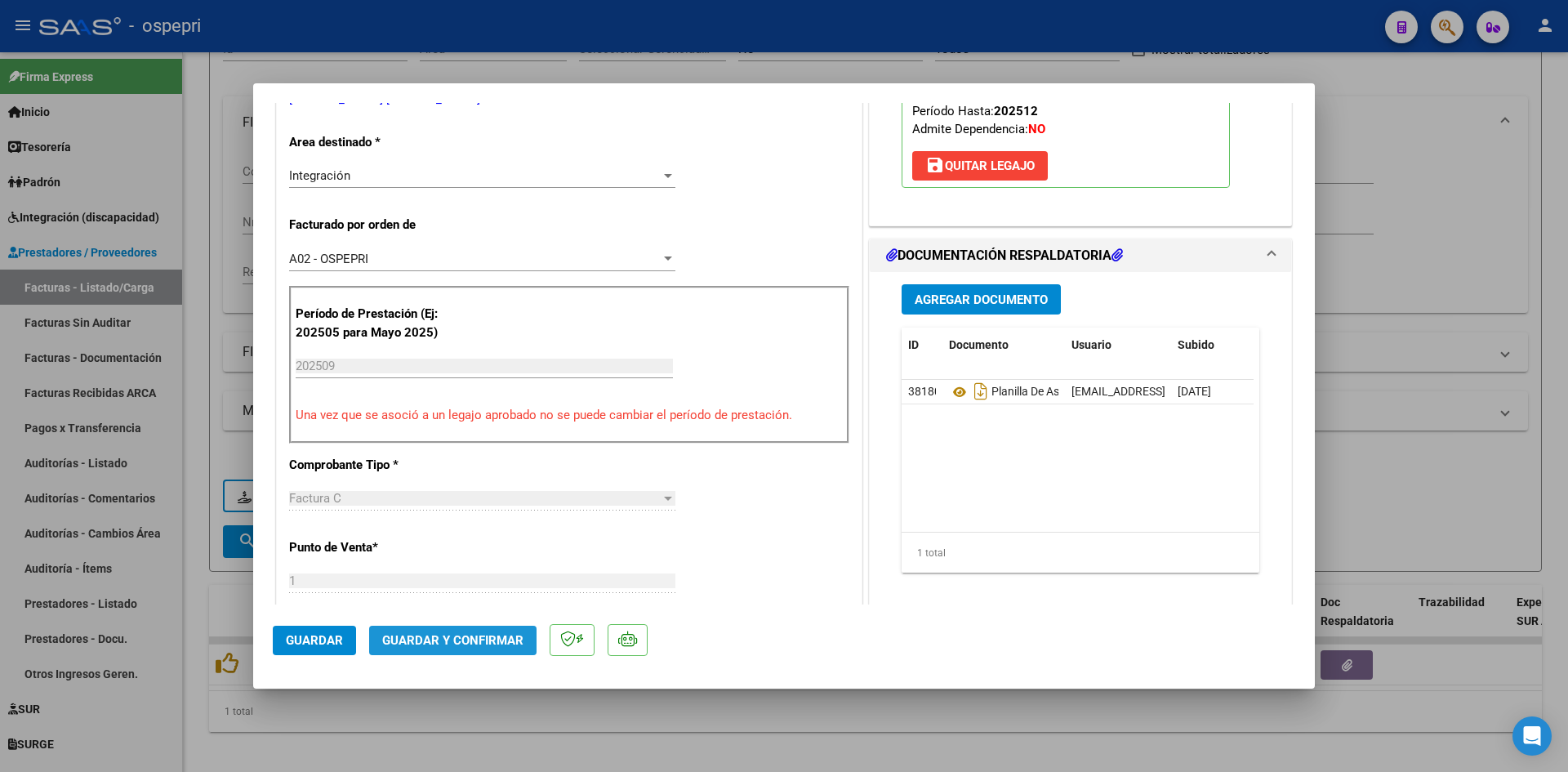
click at [476, 643] on span "Guardar y Confirmar" at bounding box center [452, 641] width 141 height 15
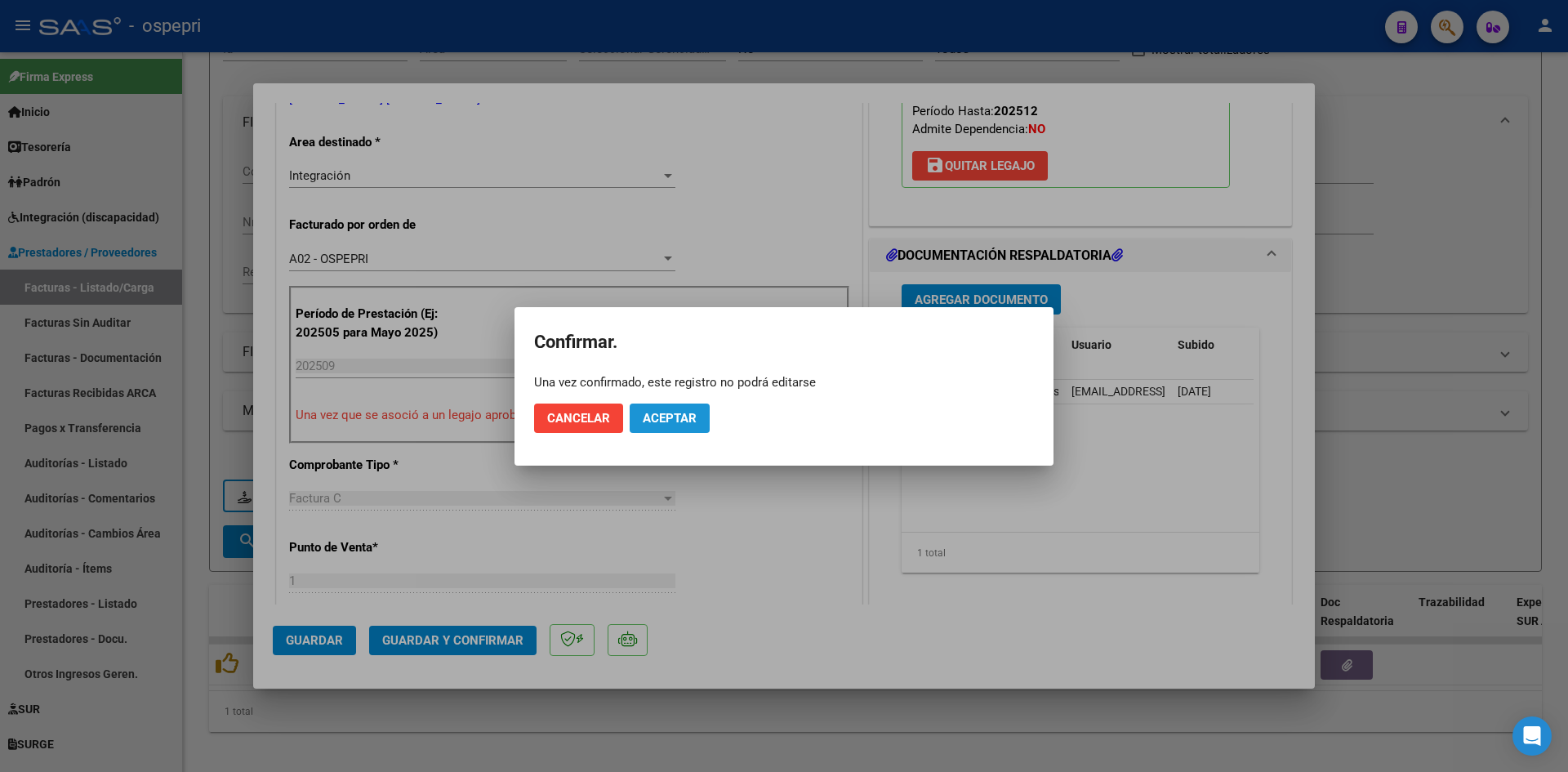
click at [671, 412] on span "Aceptar" at bounding box center [669, 418] width 54 height 15
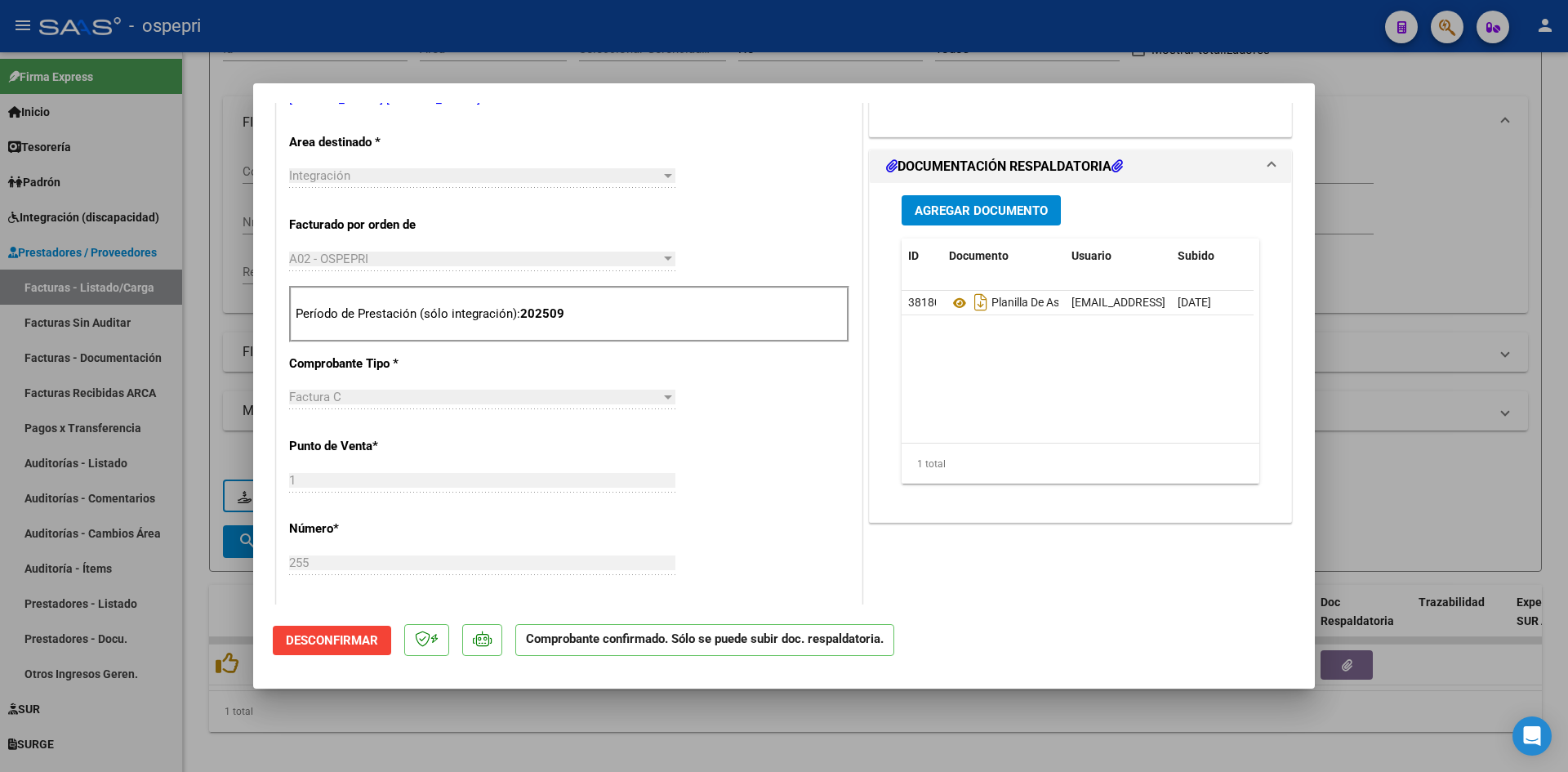
type input "$ 0,00"
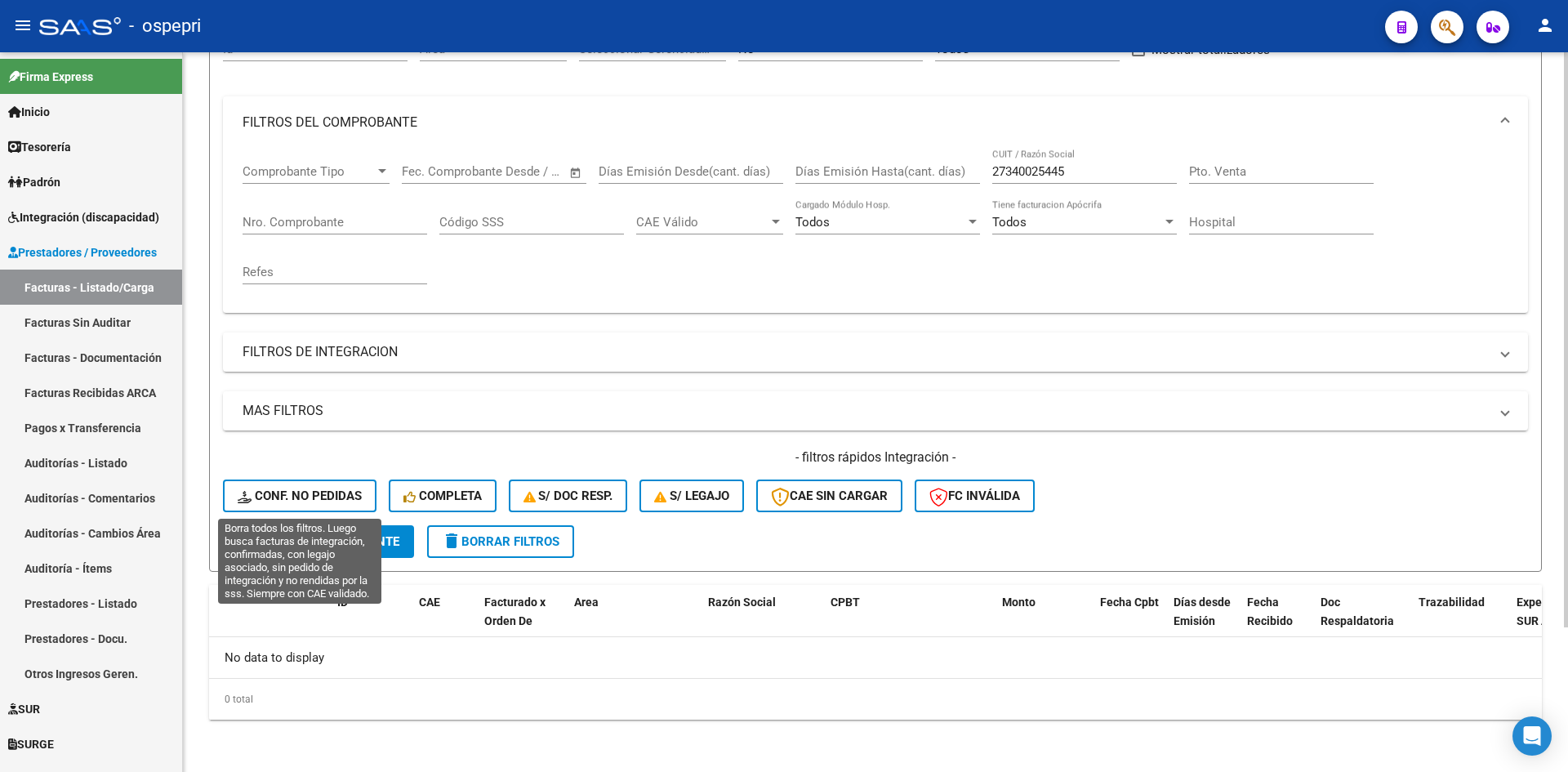
click at [298, 495] on span "Conf. no pedidas" at bounding box center [300, 496] width 124 height 15
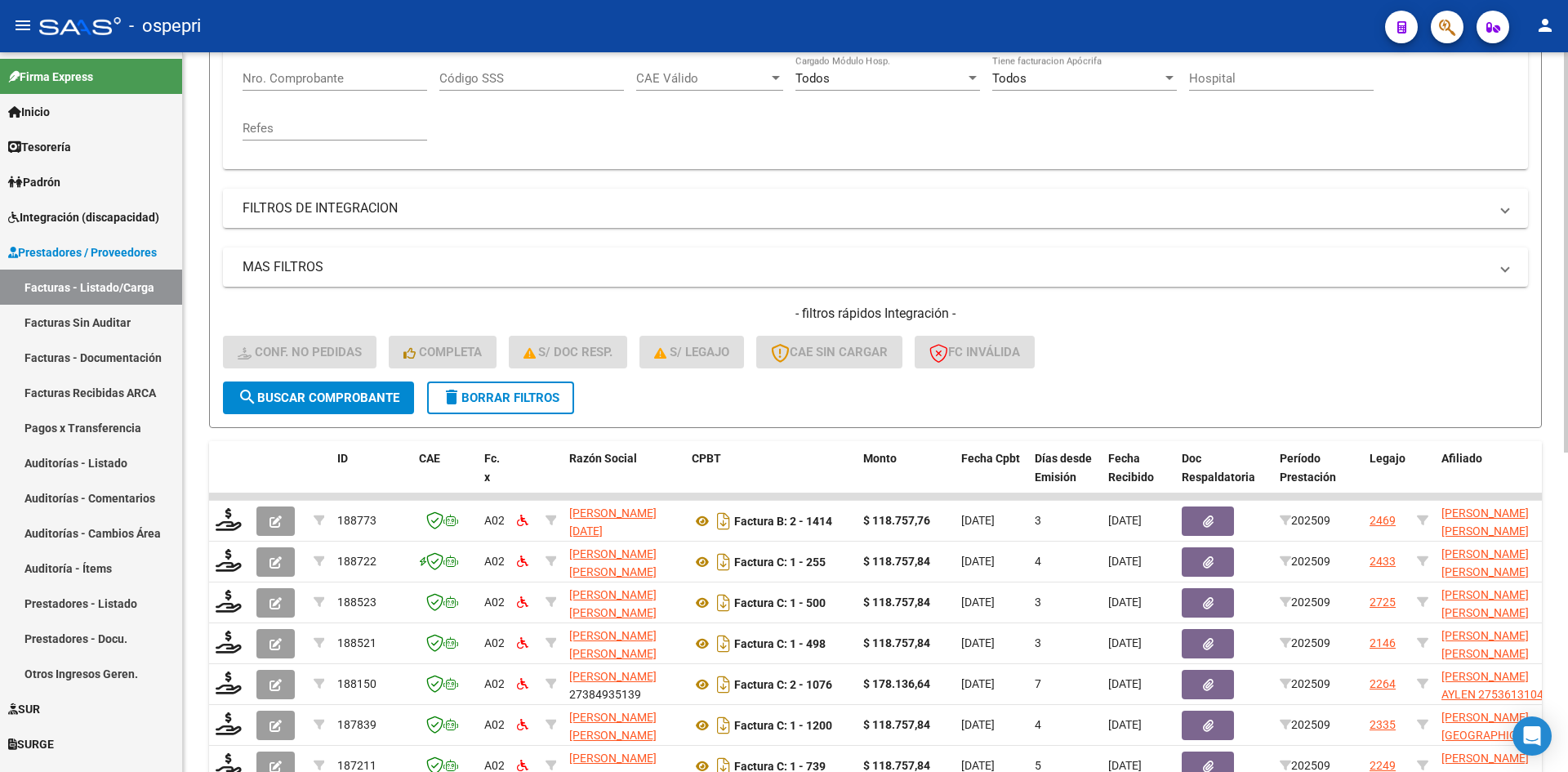
scroll to position [345, 0]
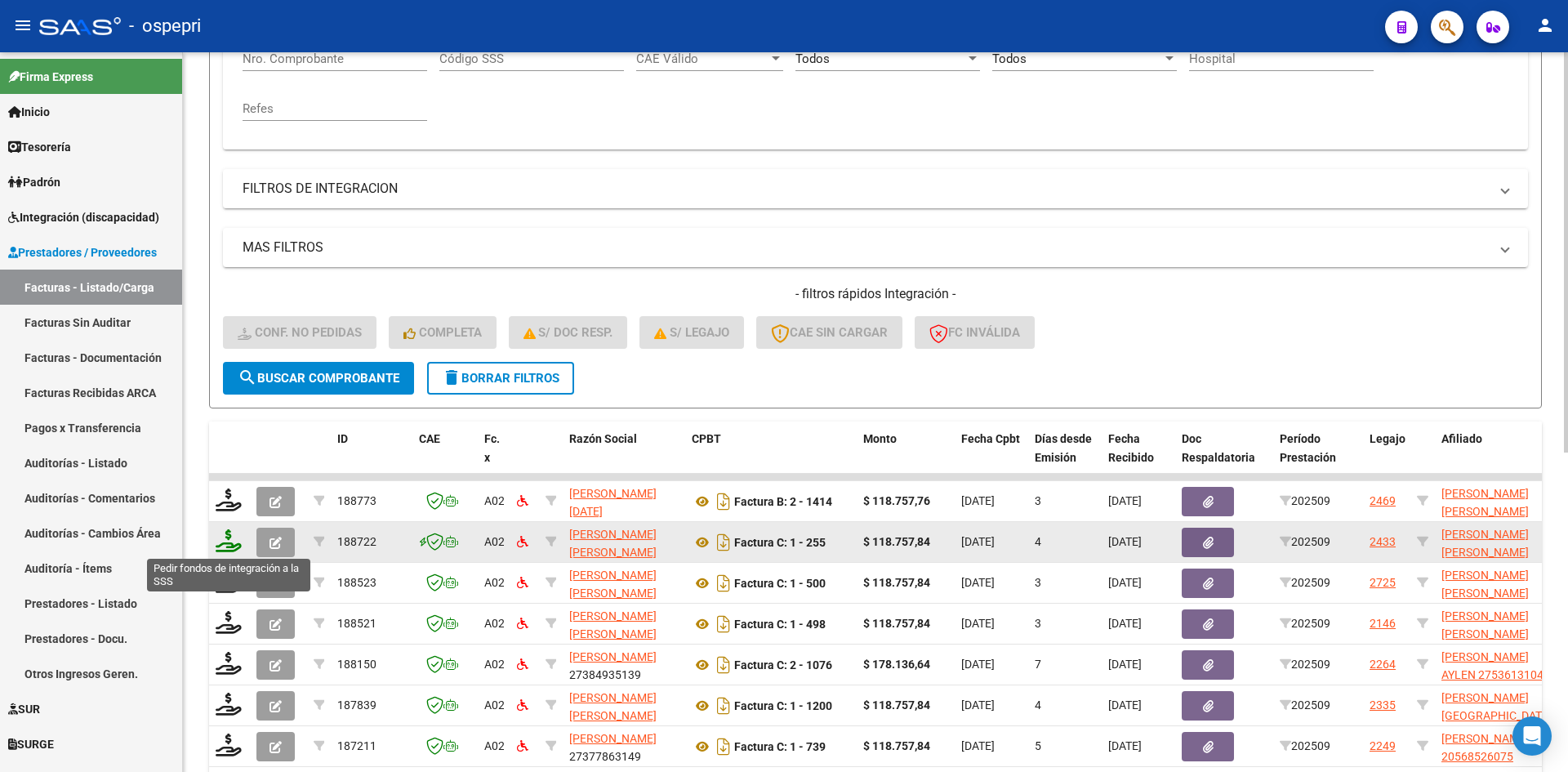
click at [227, 542] on icon at bounding box center [228, 540] width 26 height 23
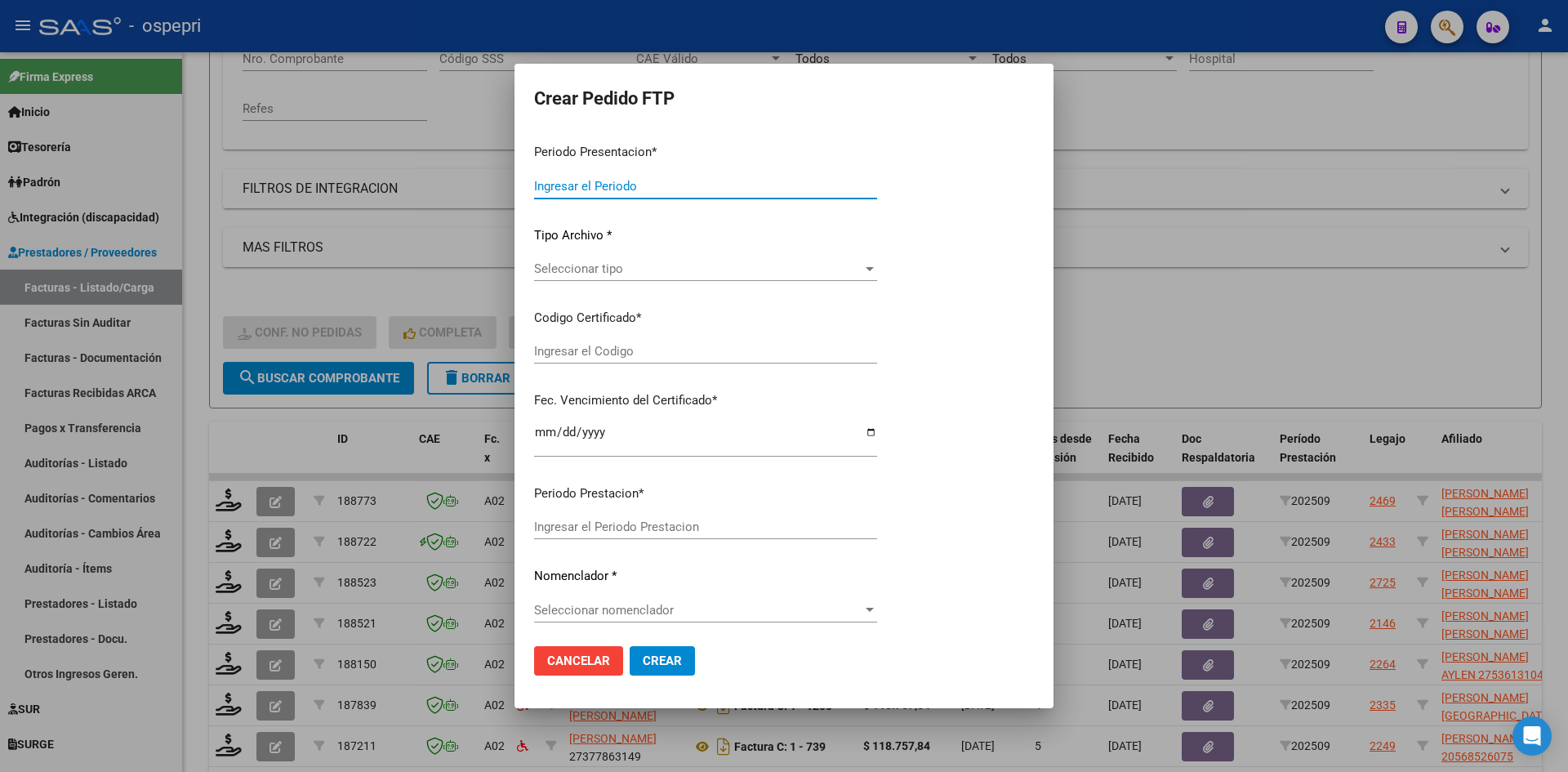
type input "202509"
type input "$ 118.757,84"
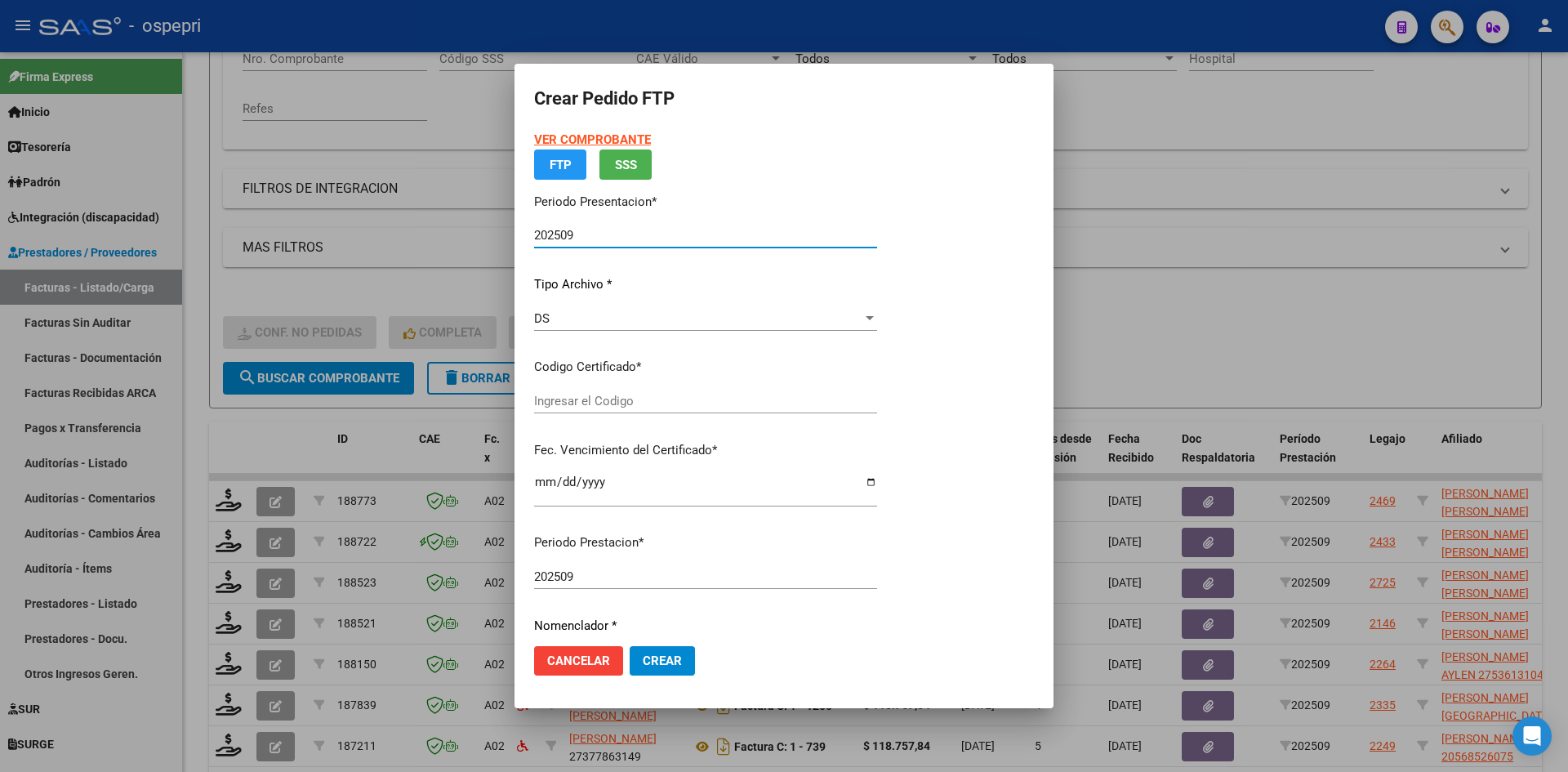
type input "2753563766-6"
type input "2026-01-22"
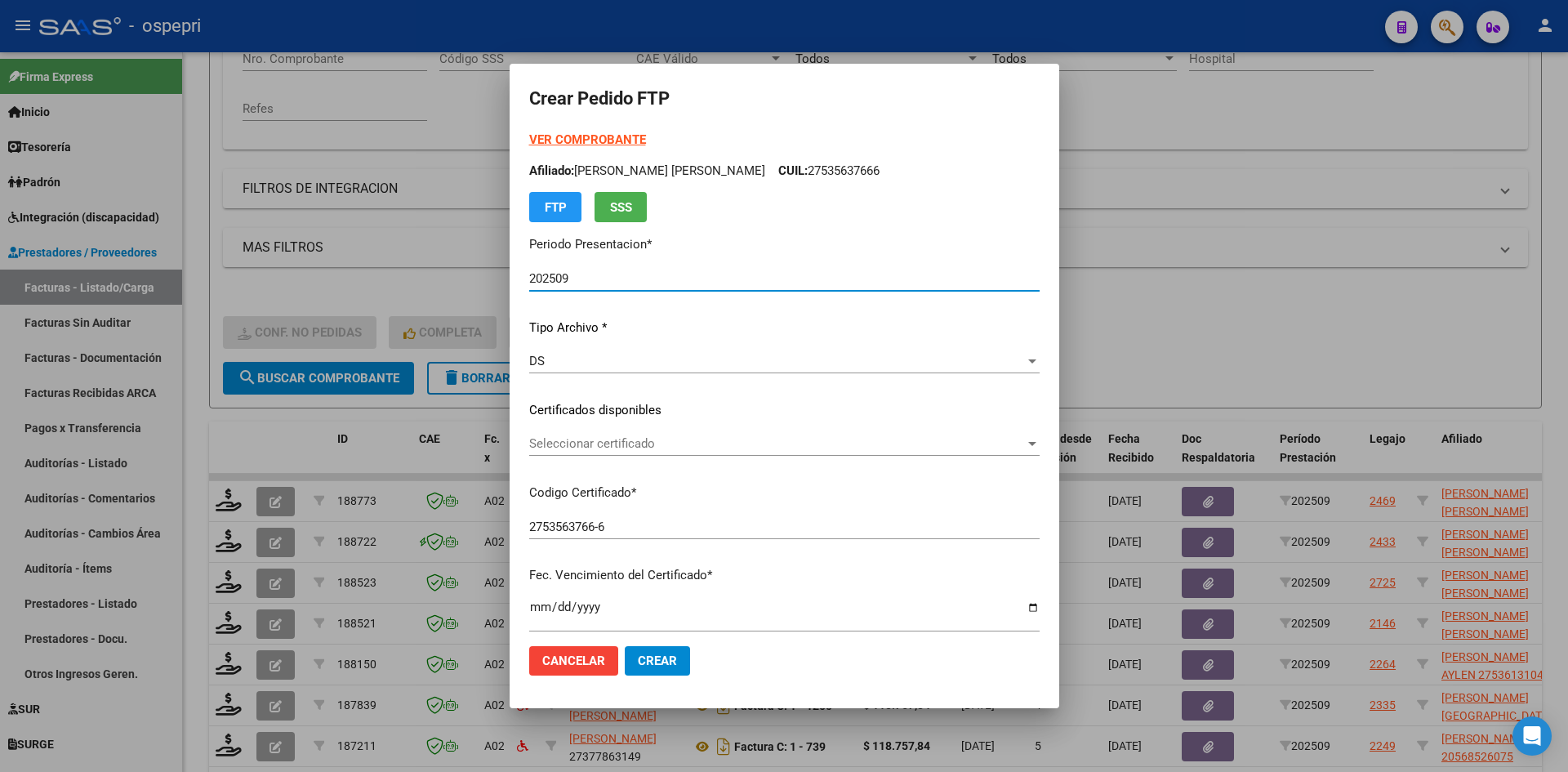
click at [679, 405] on p "Certificados disponibles" at bounding box center [784, 411] width 510 height 18
click at [669, 452] on div "Seleccionar certificado Seleccionar certificado" at bounding box center [784, 443] width 510 height 25
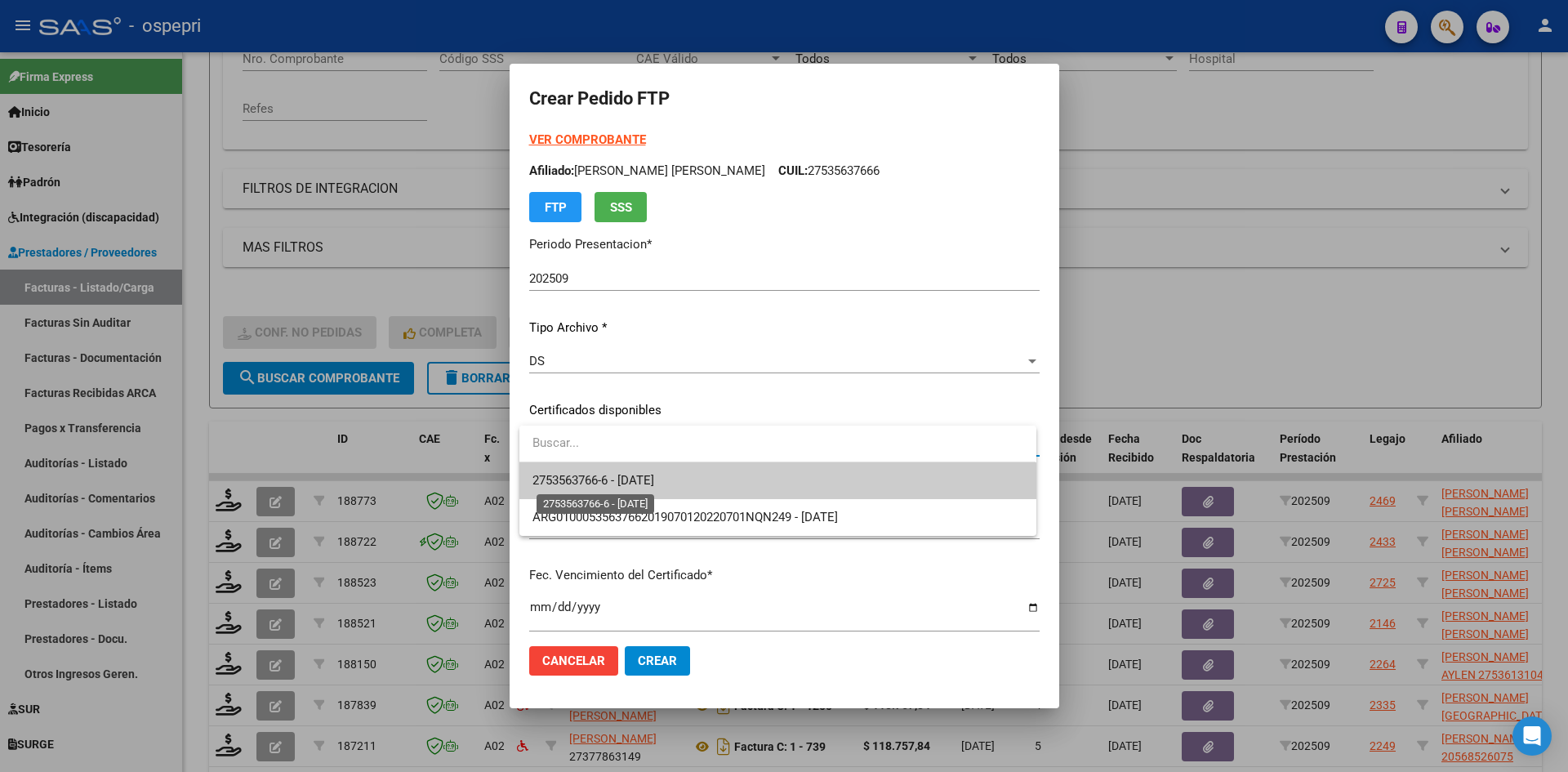
click at [655, 479] on span "2753563766-6 - 2026-01-22" at bounding box center [594, 481] width 122 height 15
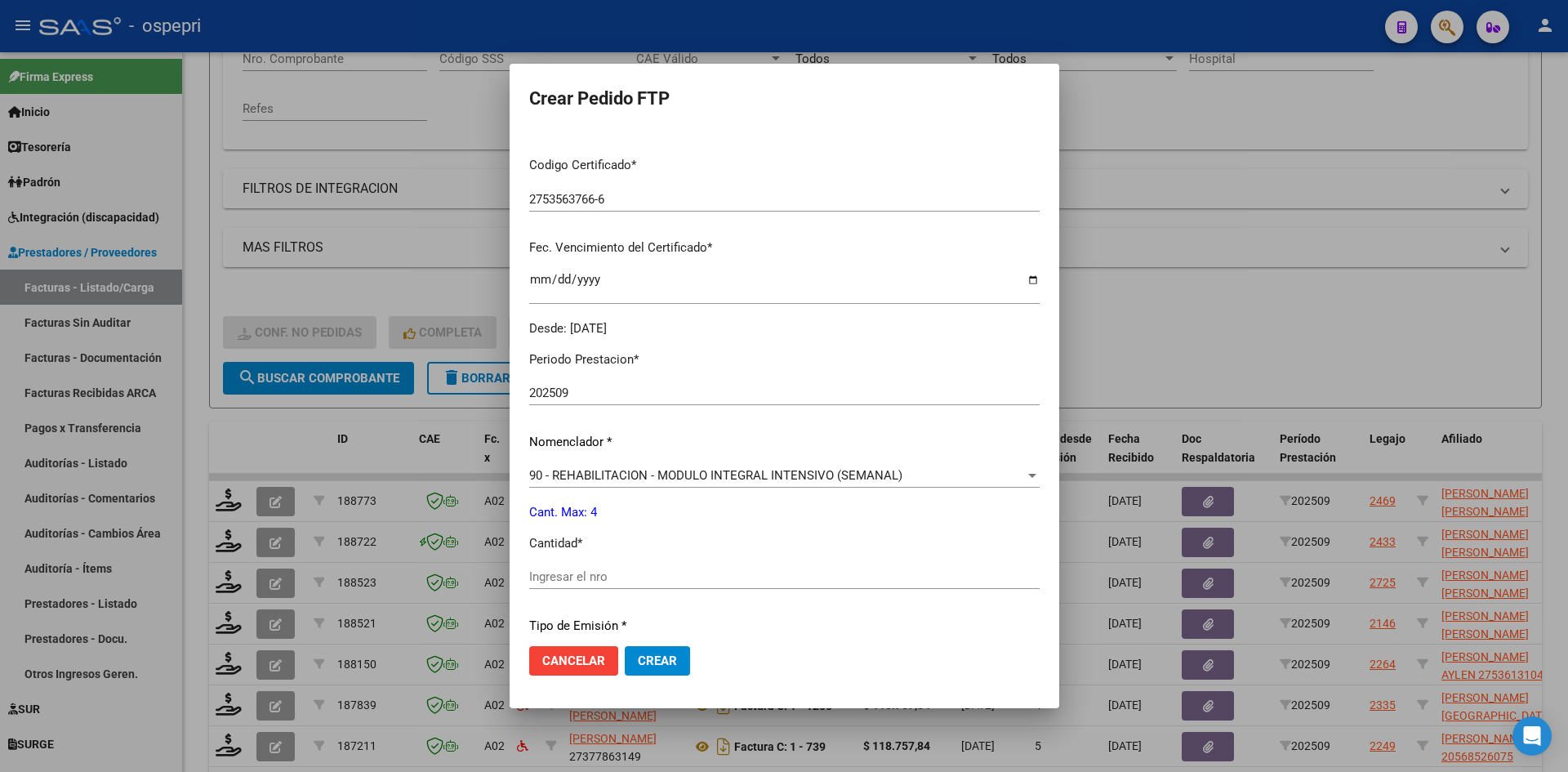
scroll to position [490, 0]
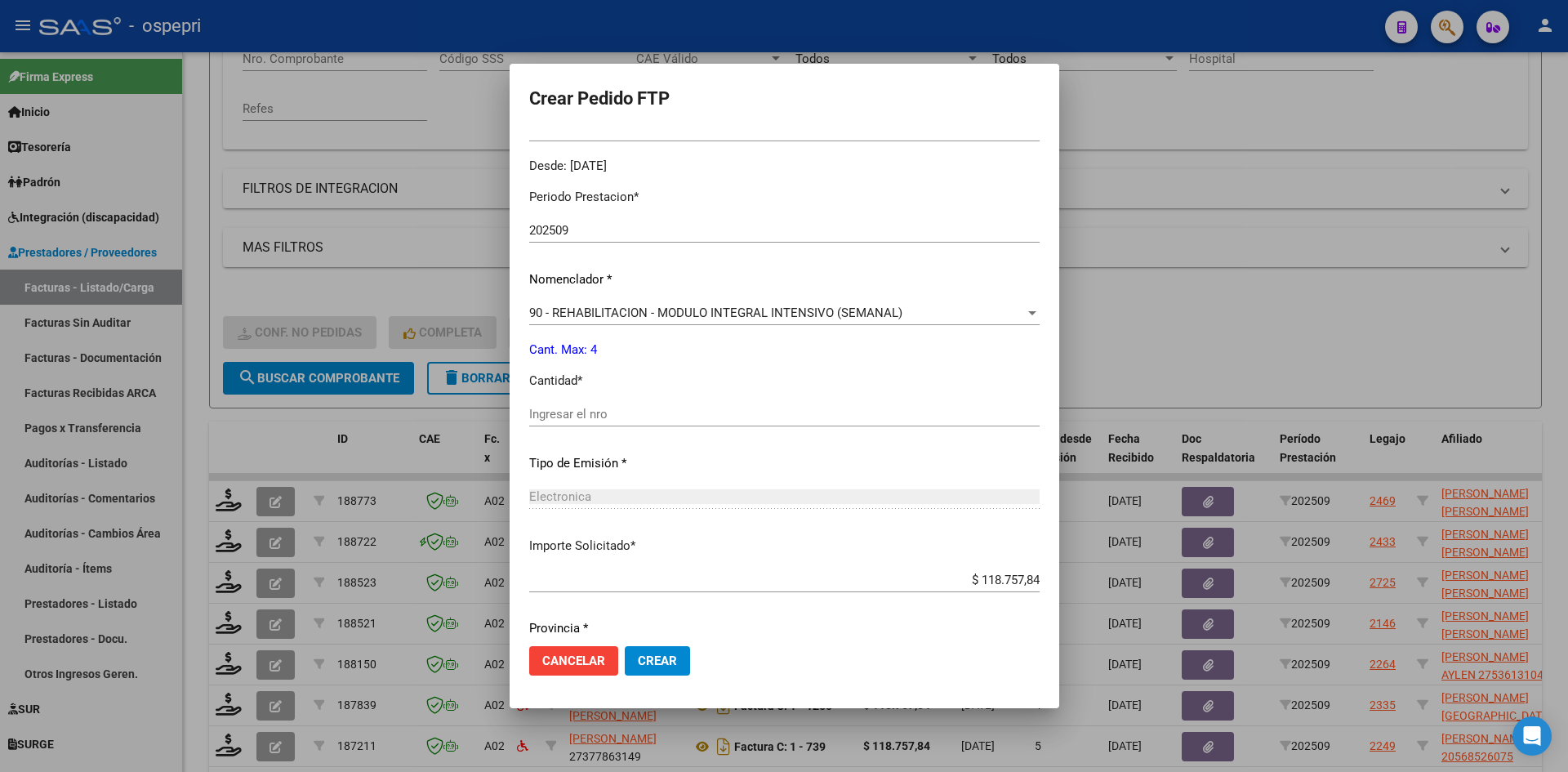
click at [582, 414] on input "Ingresar el nro" at bounding box center [784, 414] width 510 height 15
type input "4"
click at [661, 665] on span "Crear" at bounding box center [657, 661] width 39 height 15
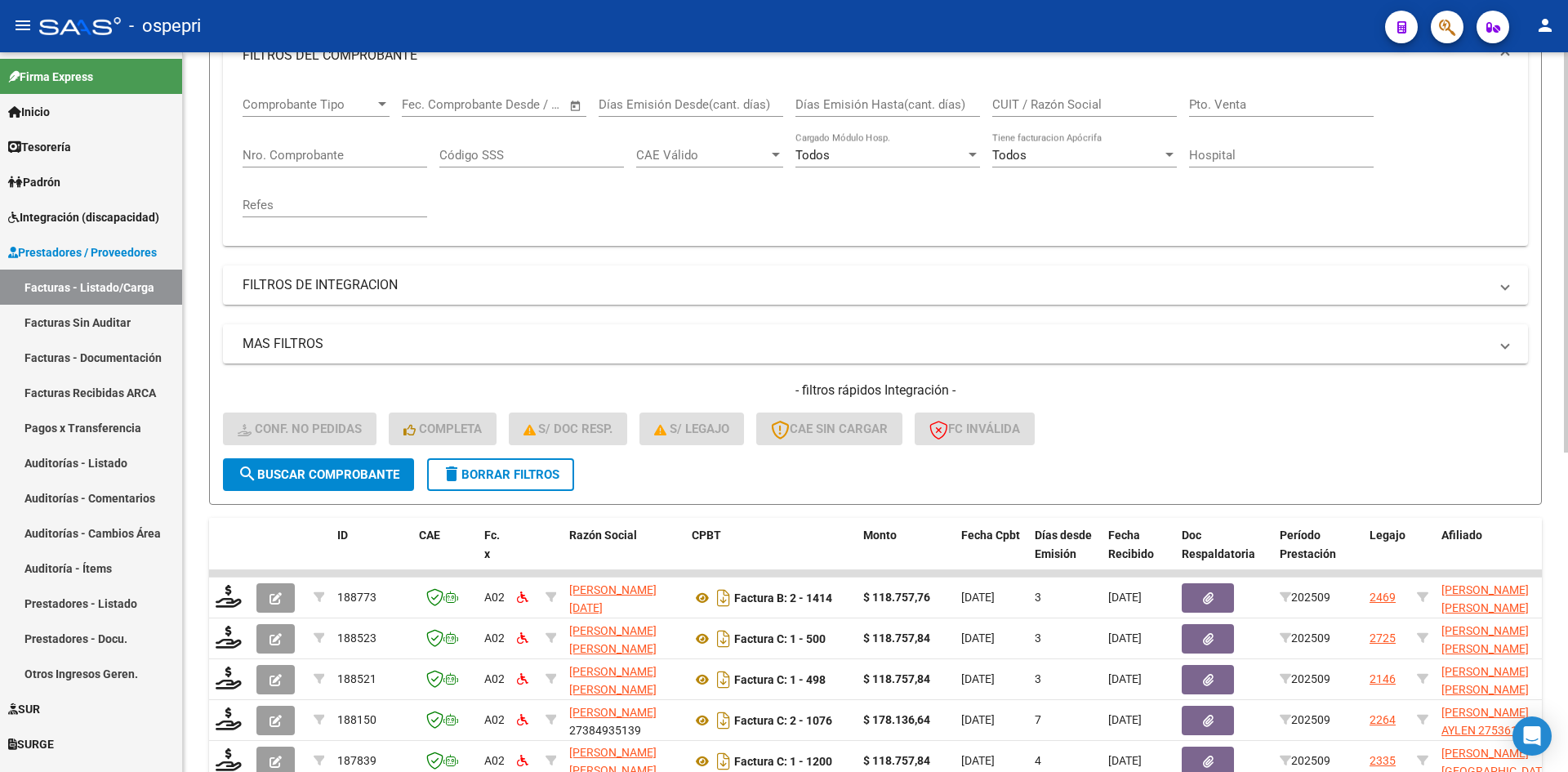
scroll to position [165, 0]
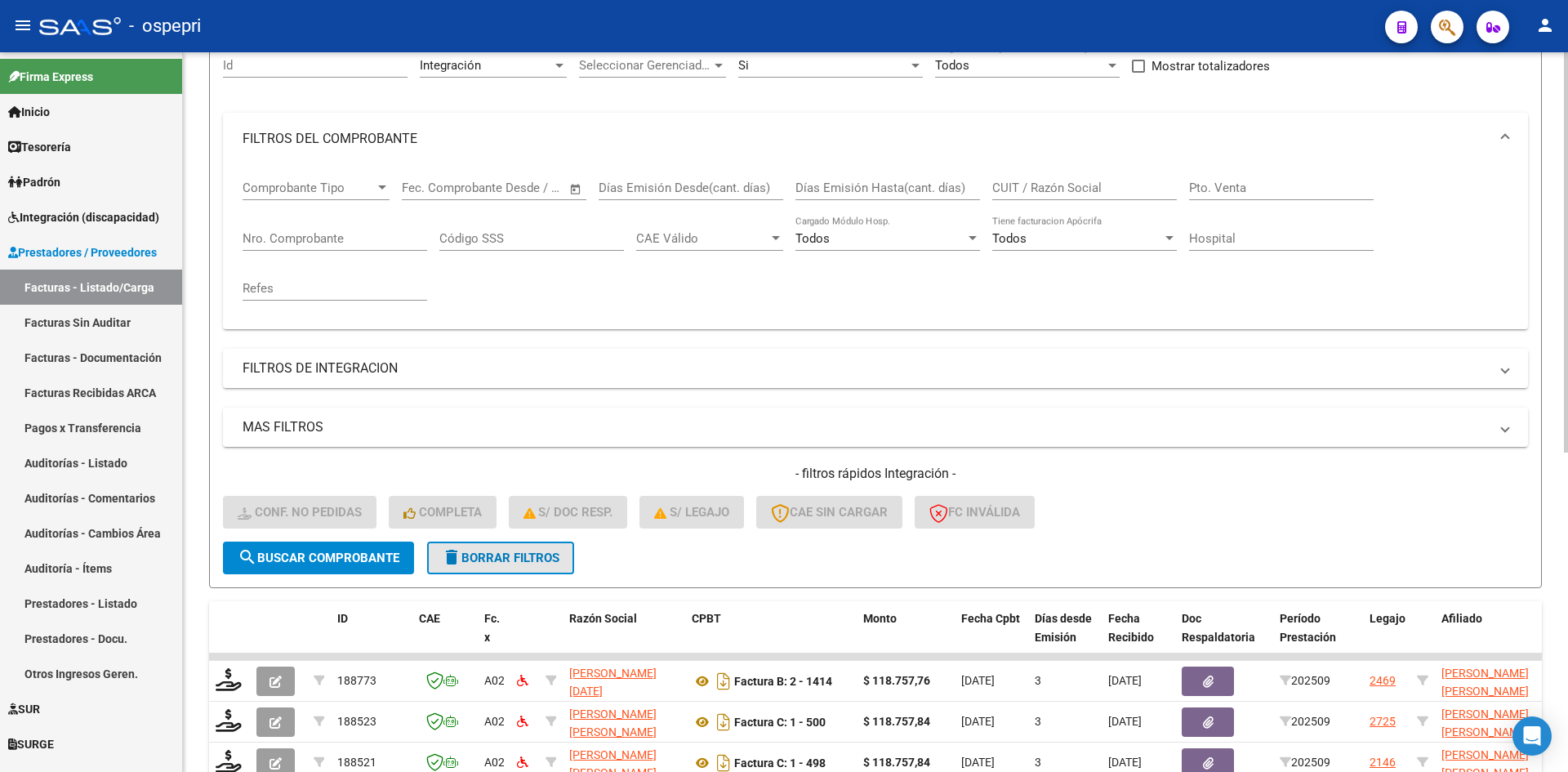
click at [522, 559] on span "delete Borrar Filtros" at bounding box center [500, 558] width 117 height 15
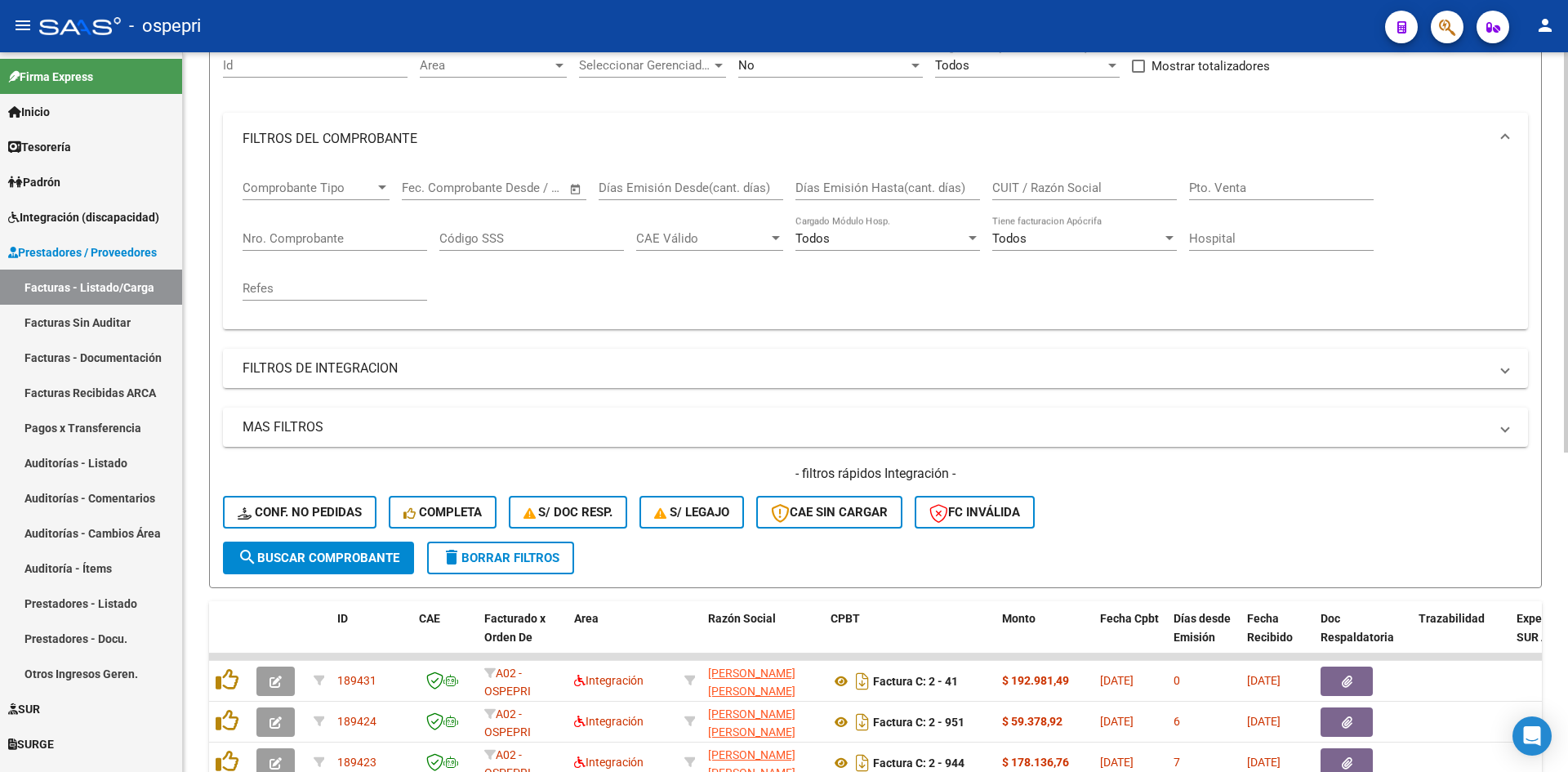
click at [1024, 190] on input "CUIT / Razón Social" at bounding box center [1084, 188] width 185 height 15
paste input "27179259384"
type input "27179259384"
click at [372, 549] on button "search Buscar Comprobante" at bounding box center [318, 558] width 191 height 32
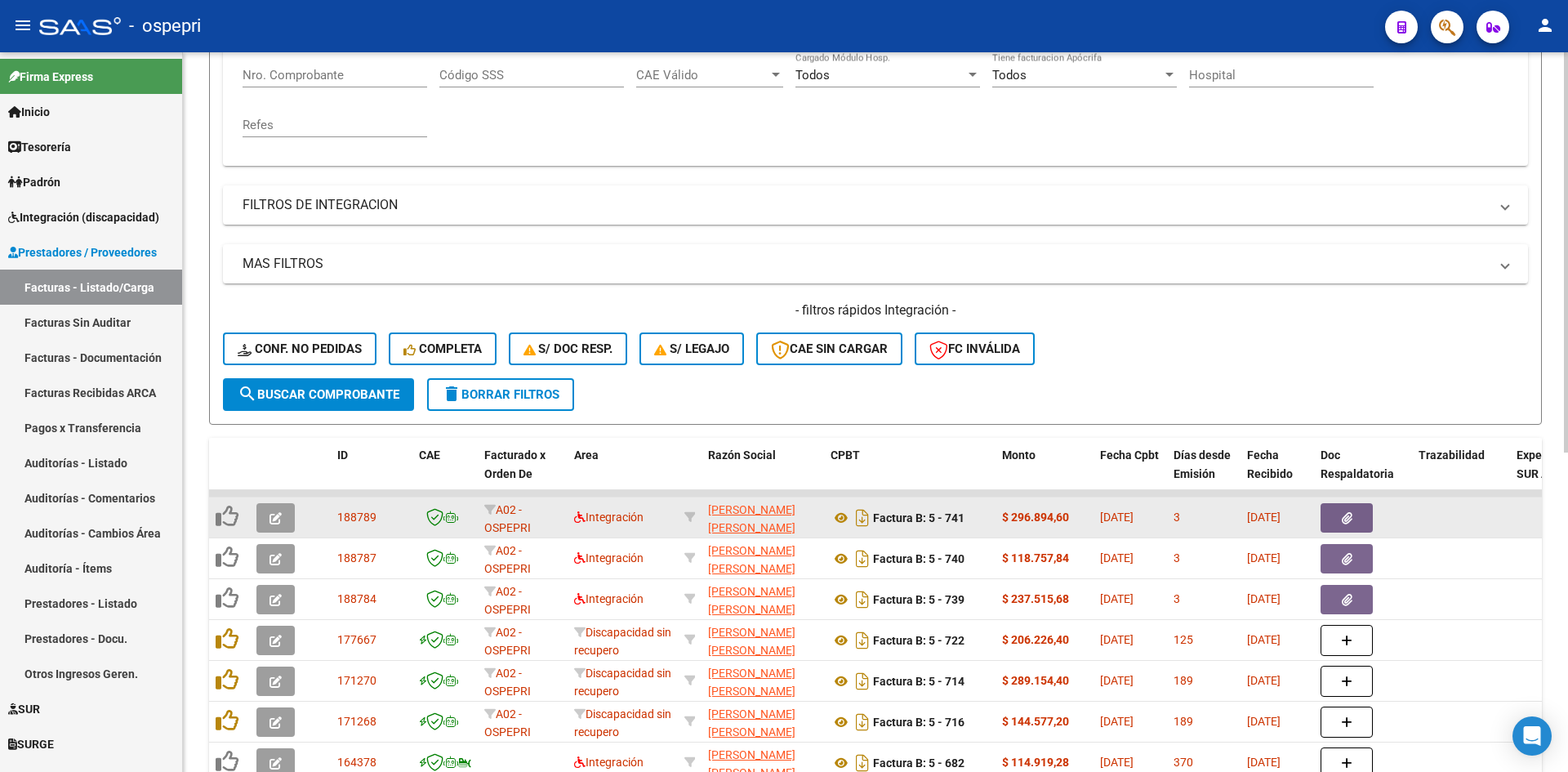
scroll to position [410, 0]
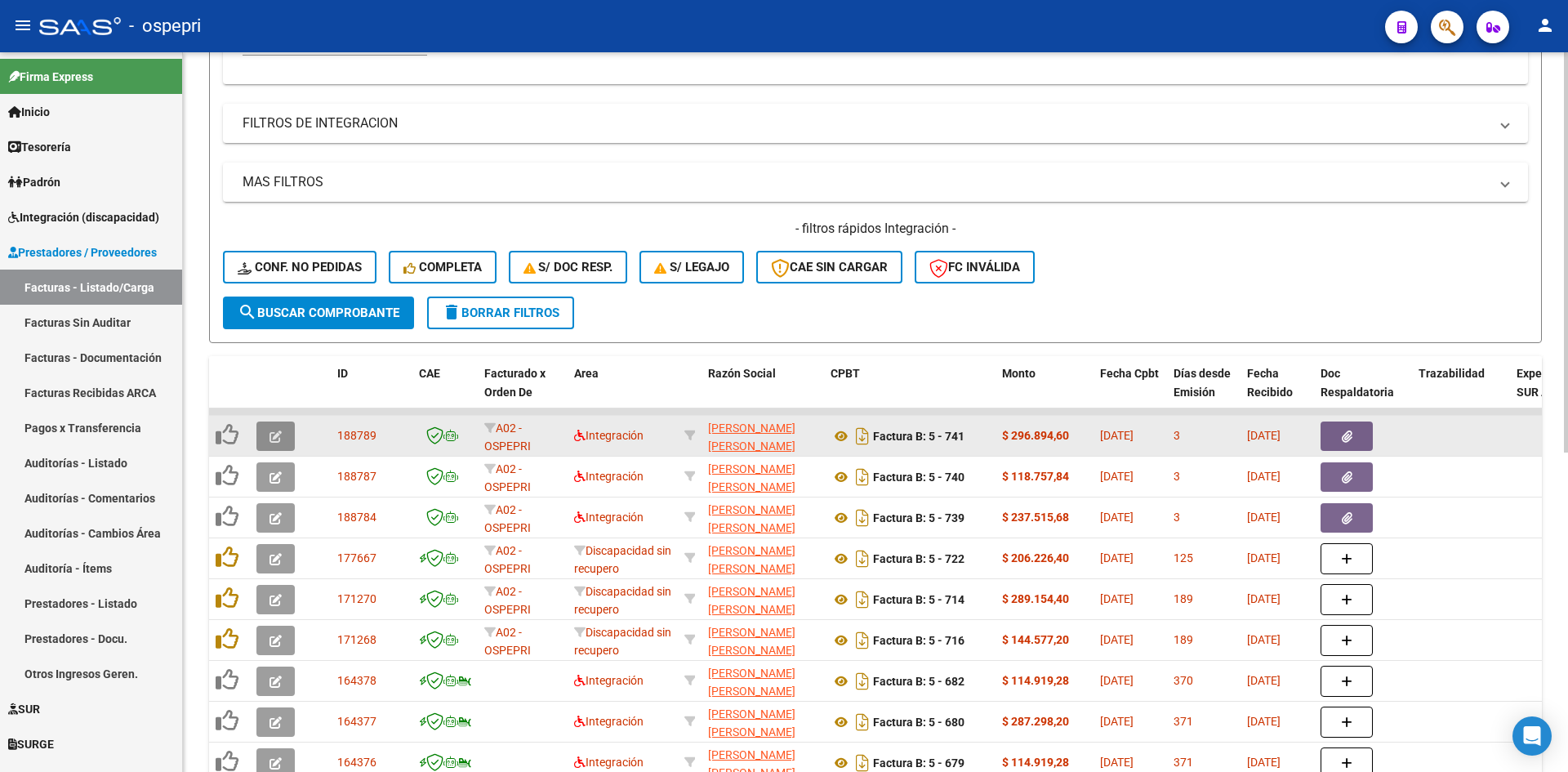
click at [270, 436] on icon "button" at bounding box center [276, 436] width 12 height 12
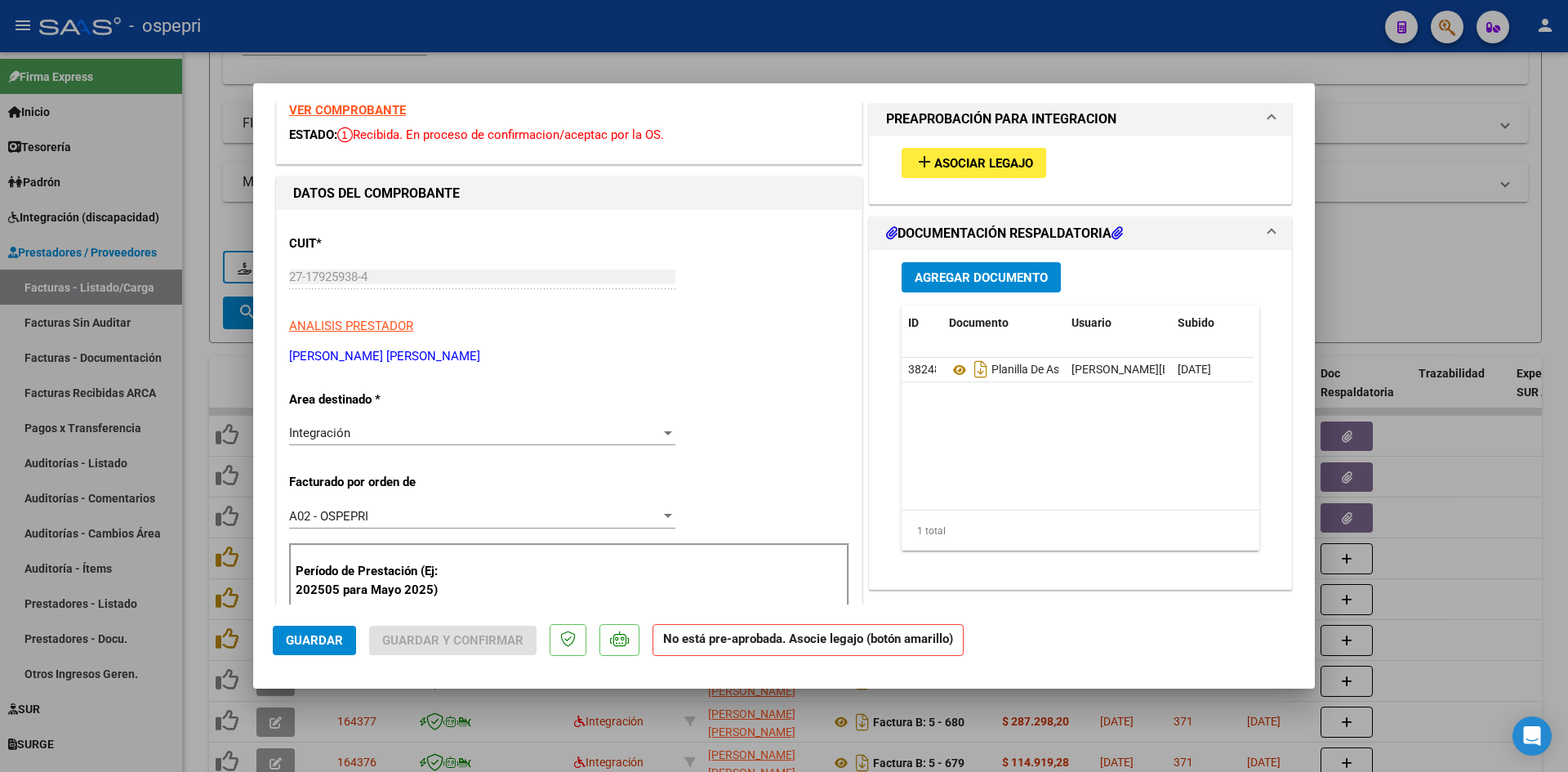
scroll to position [0, 0]
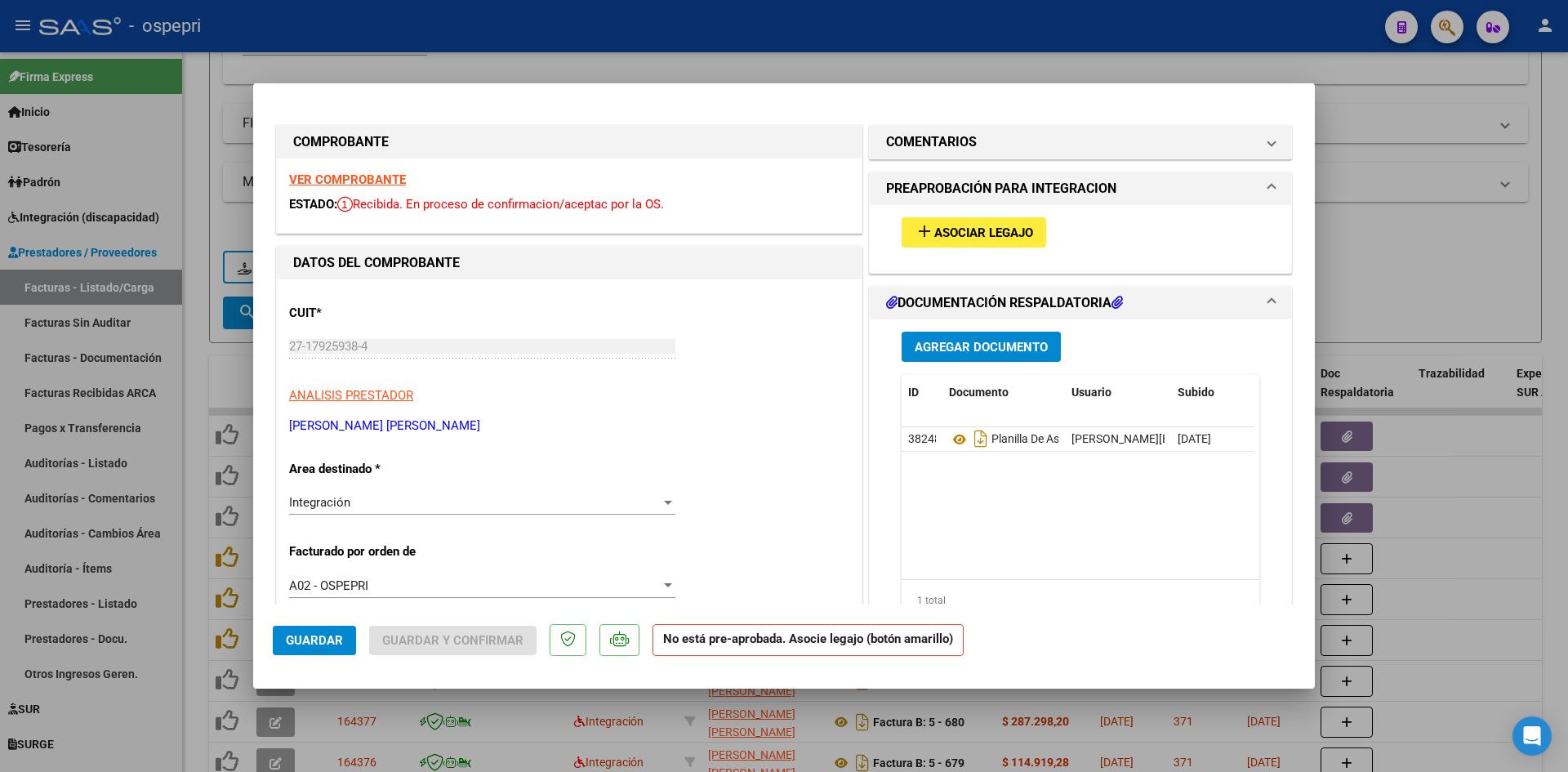
click at [380, 181] on strong "VER COMPROBANTE" at bounding box center [348, 179] width 116 height 15
click at [949, 438] on icon at bounding box center [960, 439] width 21 height 19
click at [988, 235] on span "Asociar Legajo" at bounding box center [984, 233] width 99 height 15
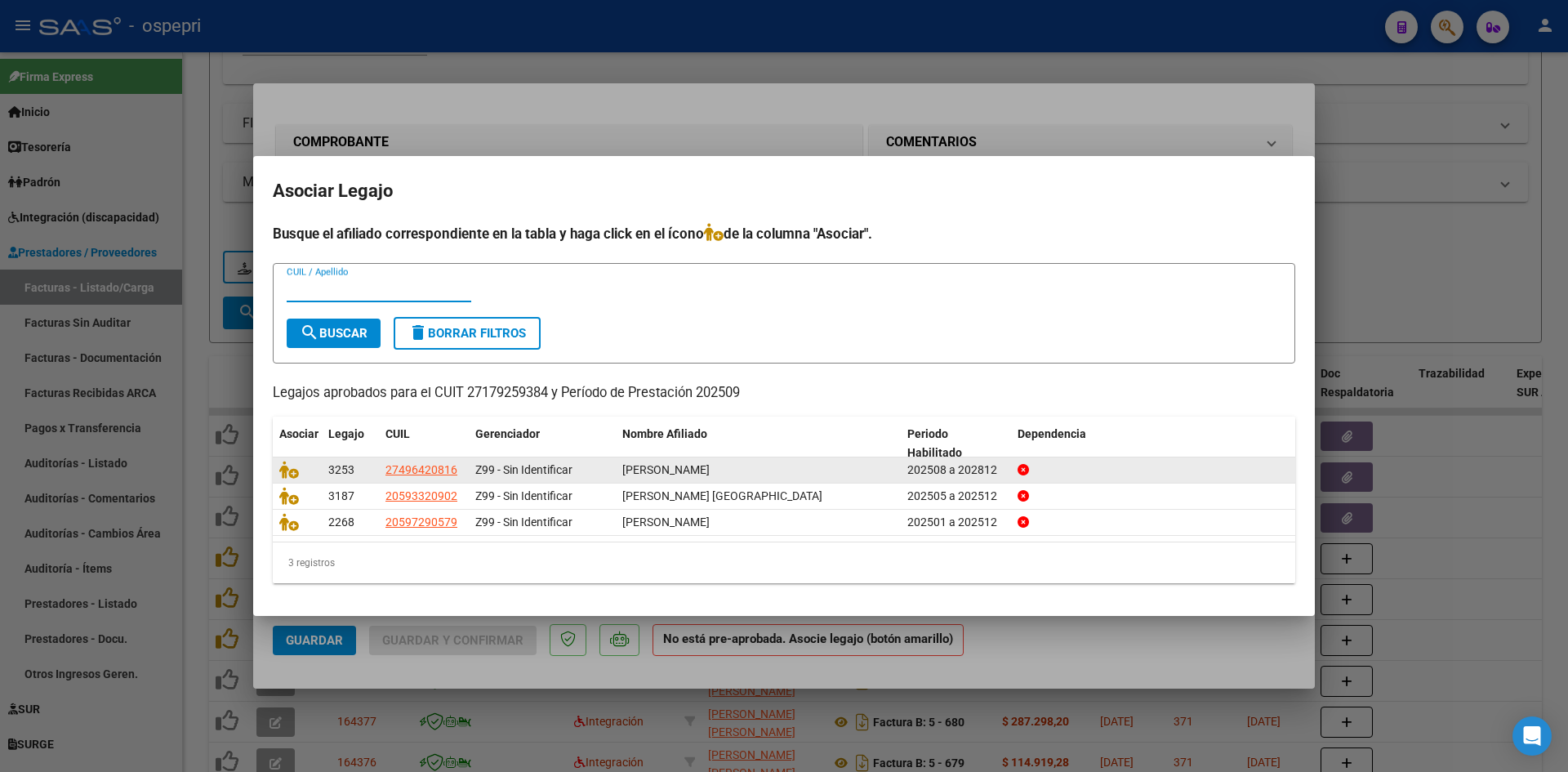
click at [276, 460] on datatable-body-cell at bounding box center [297, 470] width 49 height 25
click at [284, 466] on icon at bounding box center [288, 469] width 19 height 18
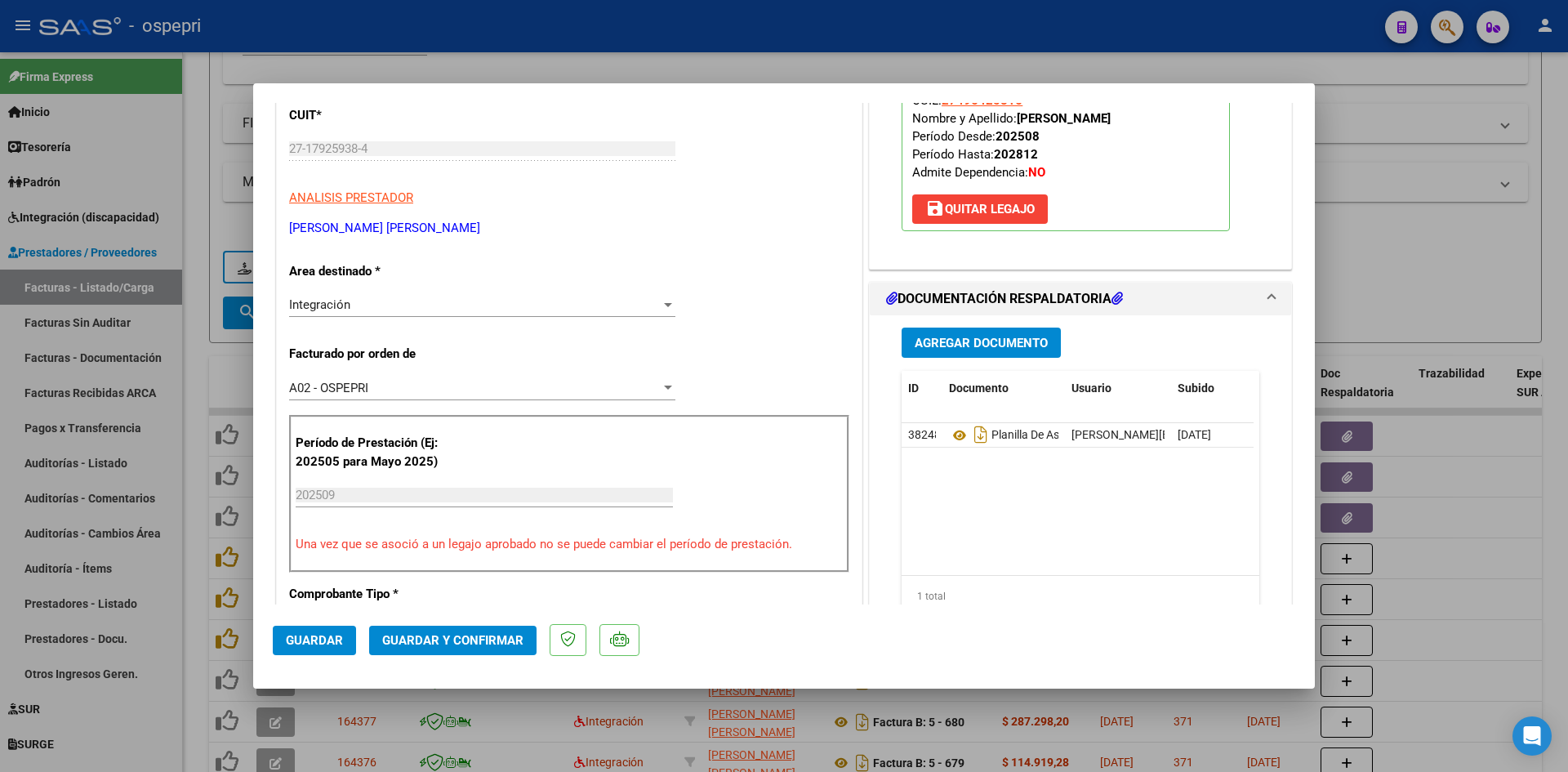
scroll to position [245, 0]
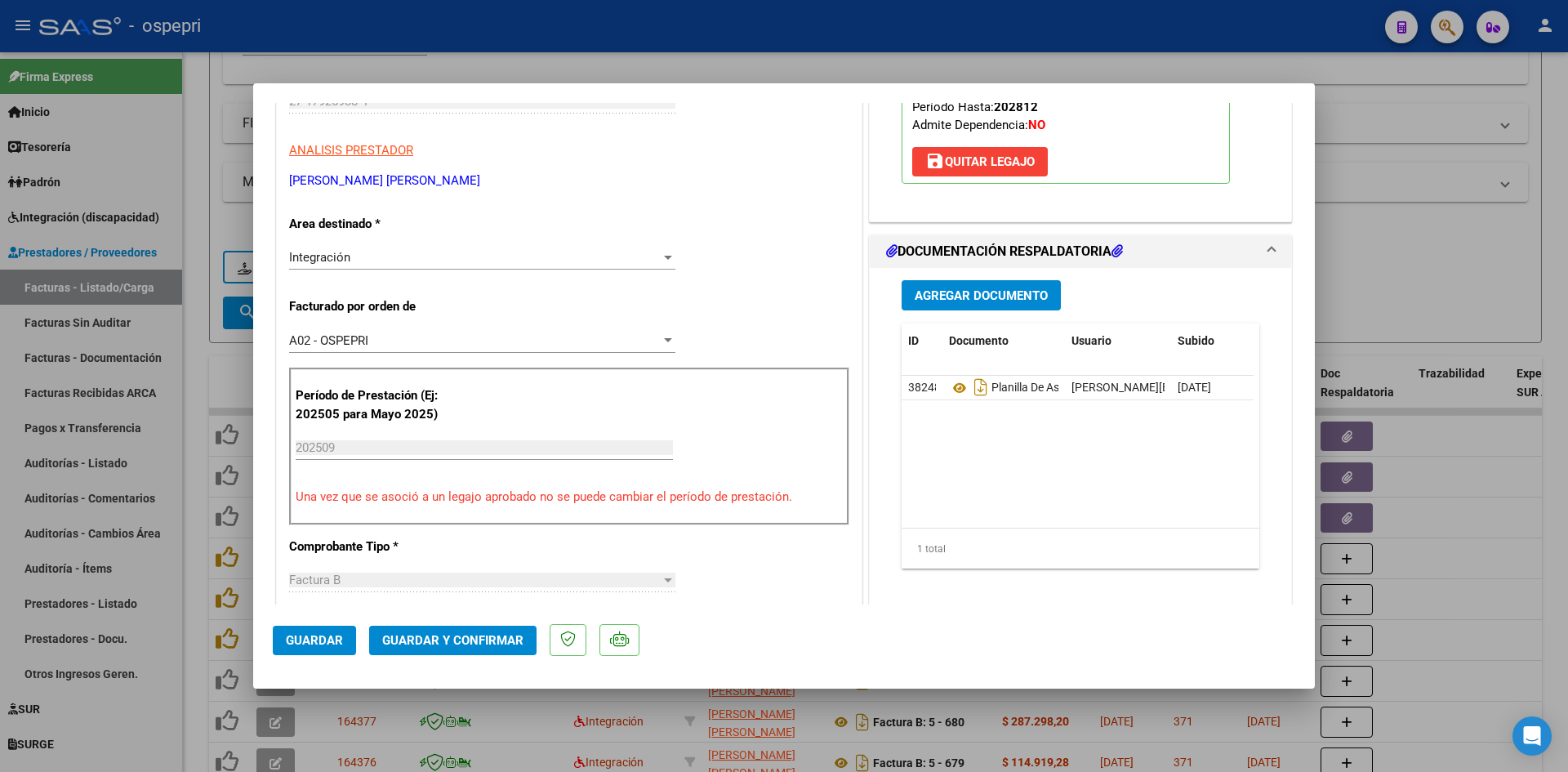
click at [465, 647] on button "Guardar y Confirmar" at bounding box center [452, 641] width 167 height 30
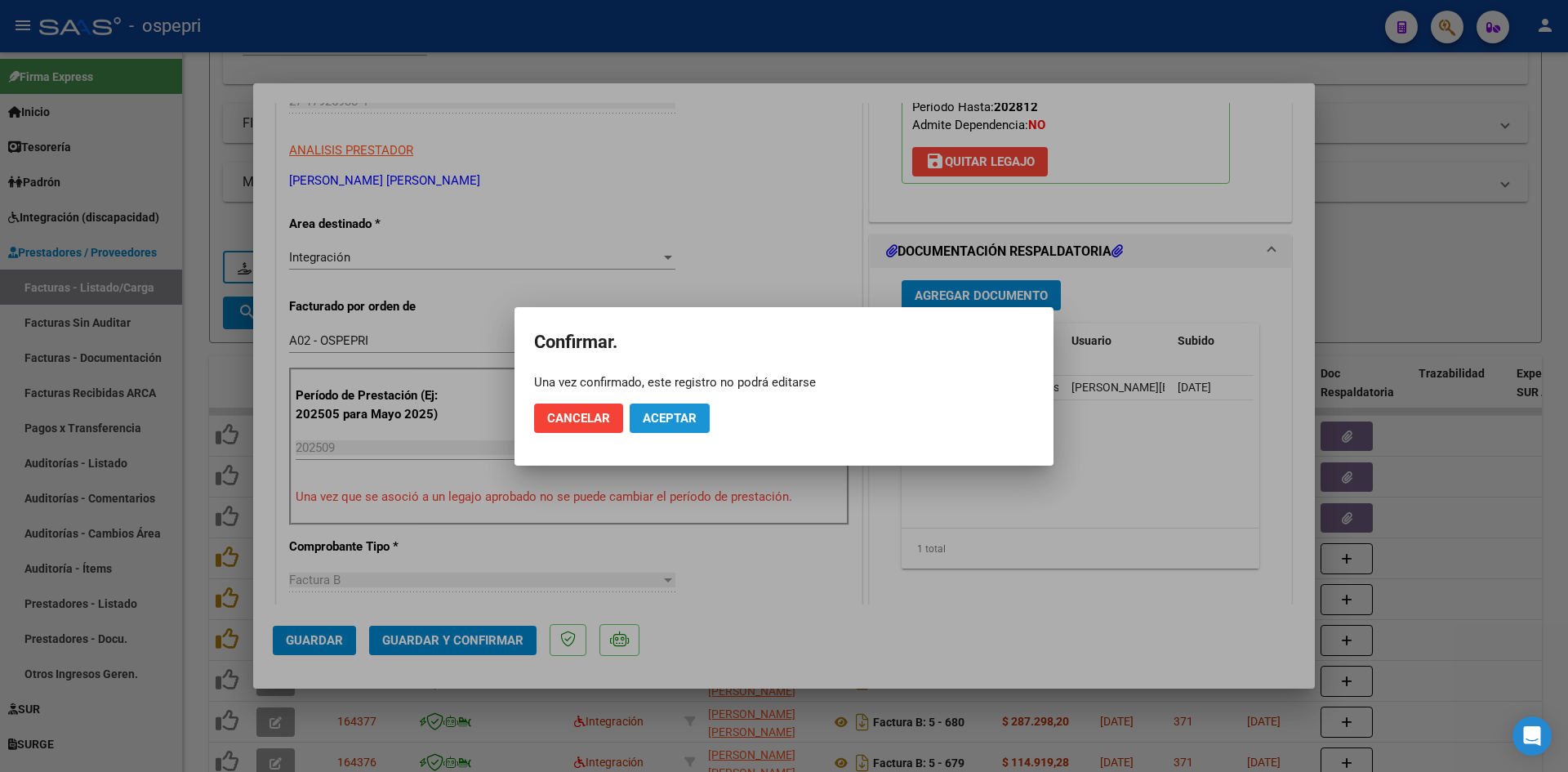
click at [669, 414] on span "Aceptar" at bounding box center [669, 418] width 54 height 15
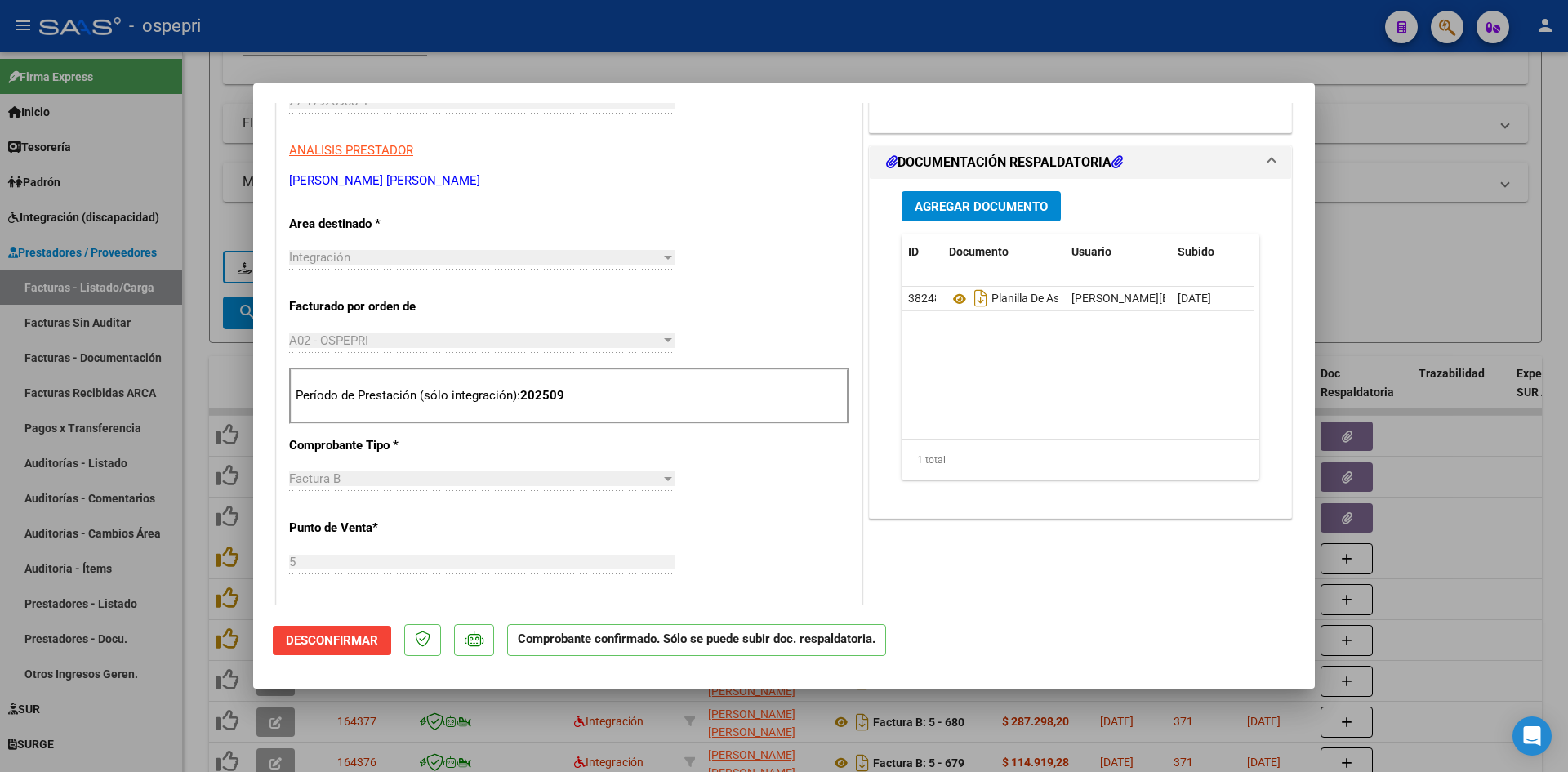
type input "$ 0,00"
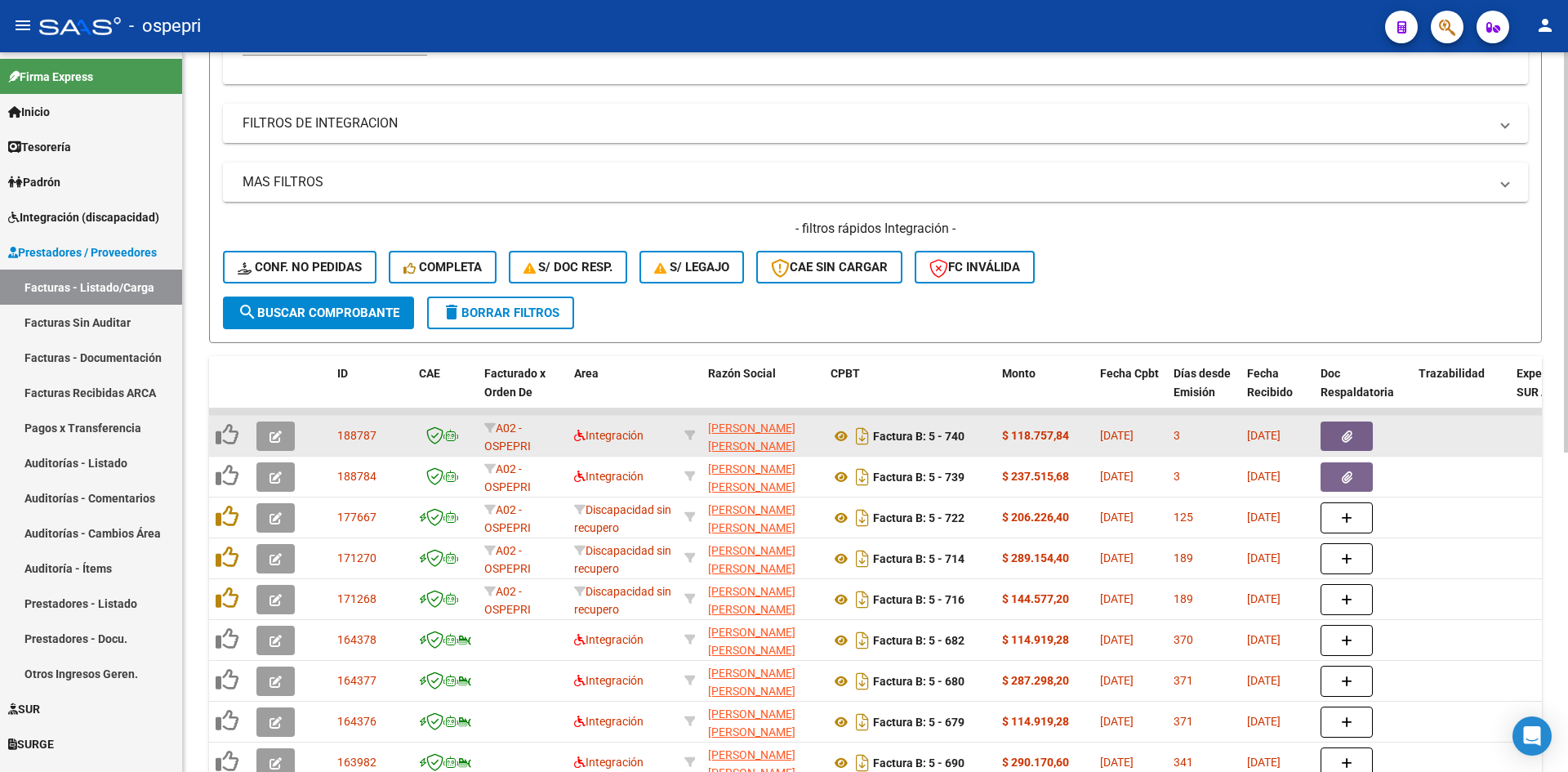
click at [279, 435] on icon "button" at bounding box center [276, 436] width 12 height 12
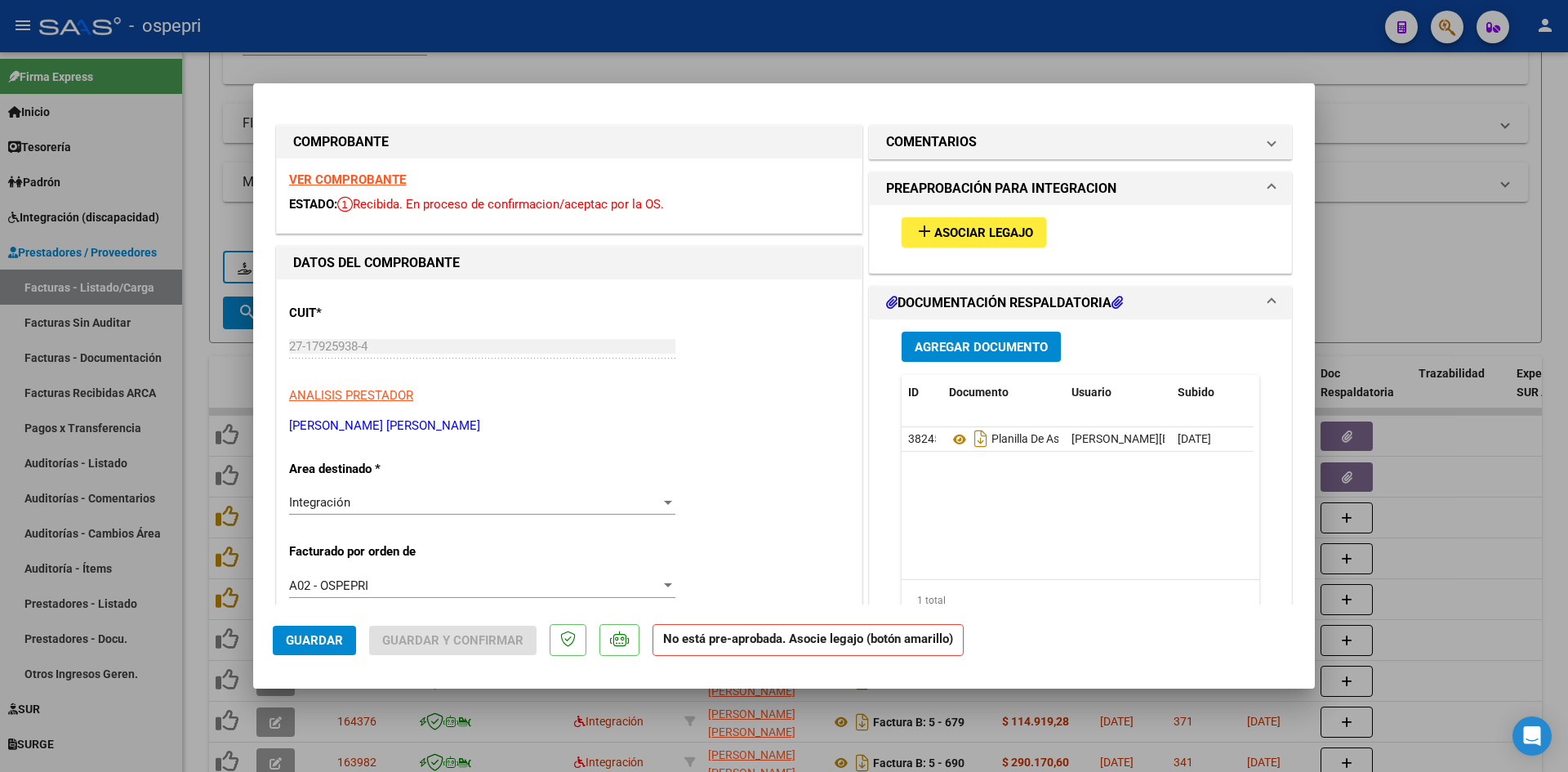
click at [387, 182] on strong "VER COMPROBANTE" at bounding box center [348, 179] width 116 height 15
click at [1012, 231] on span "Asociar Legajo" at bounding box center [984, 233] width 99 height 15
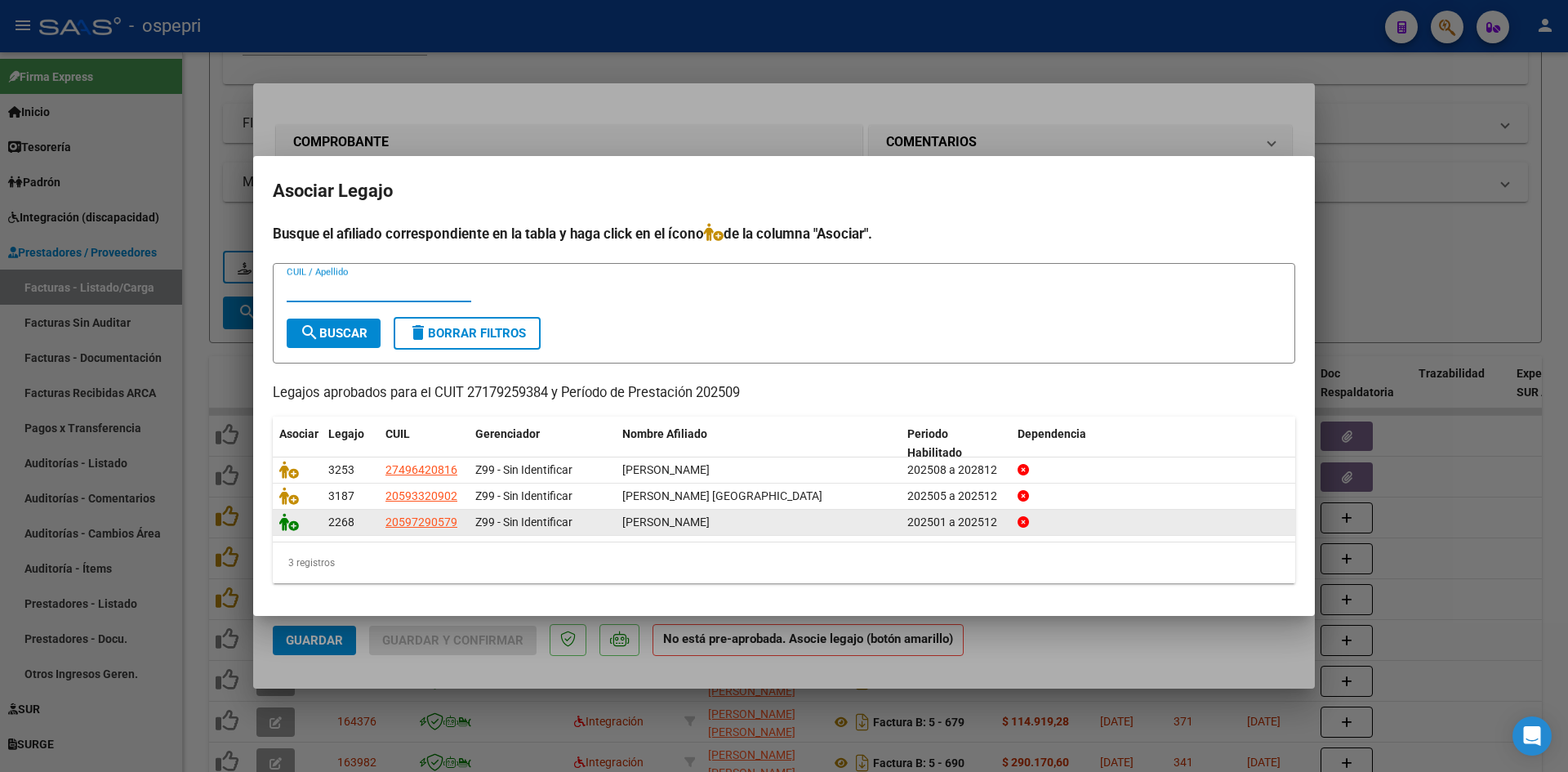
click at [289, 523] on icon at bounding box center [288, 521] width 19 height 18
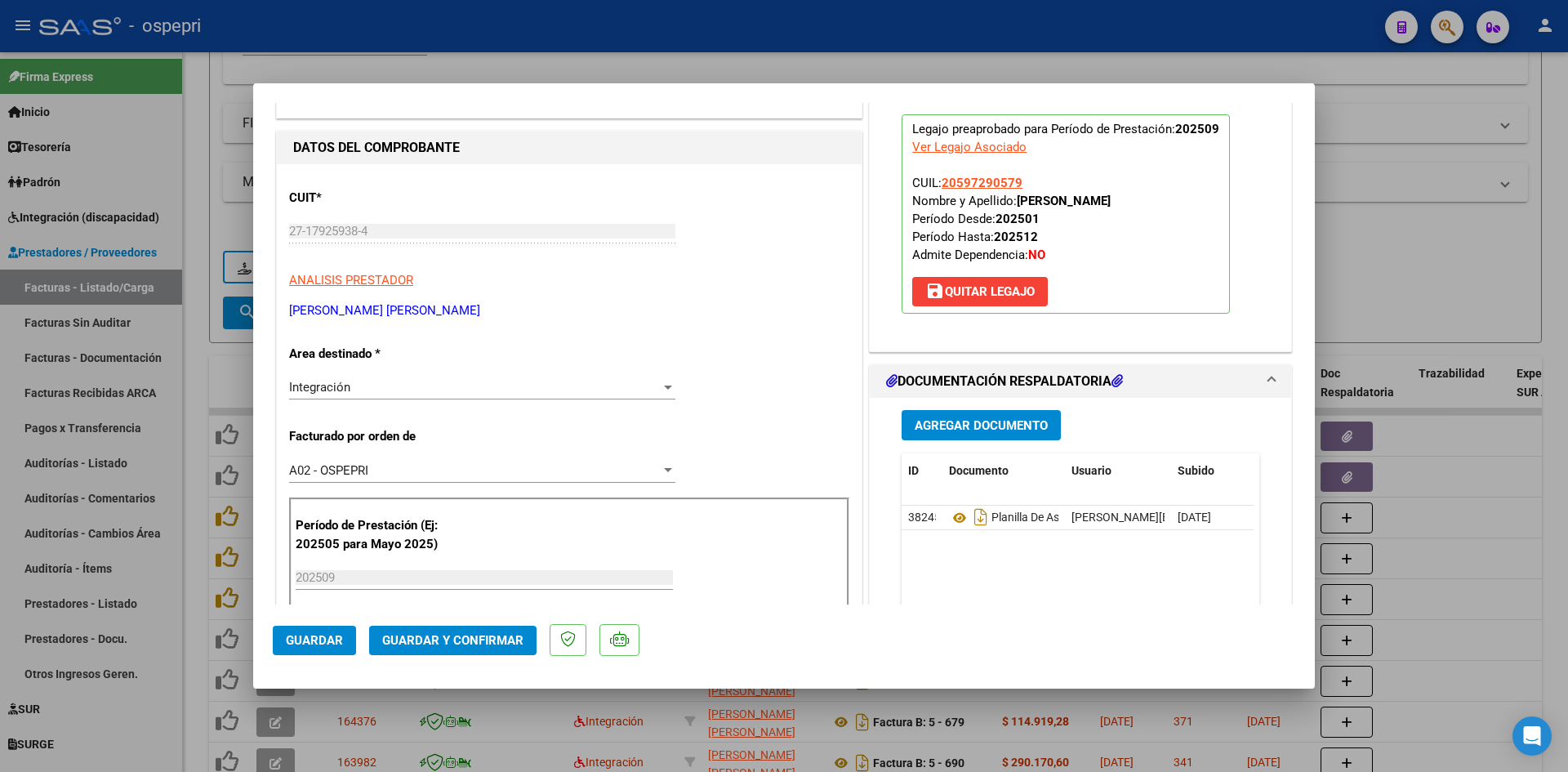
scroll to position [164, 0]
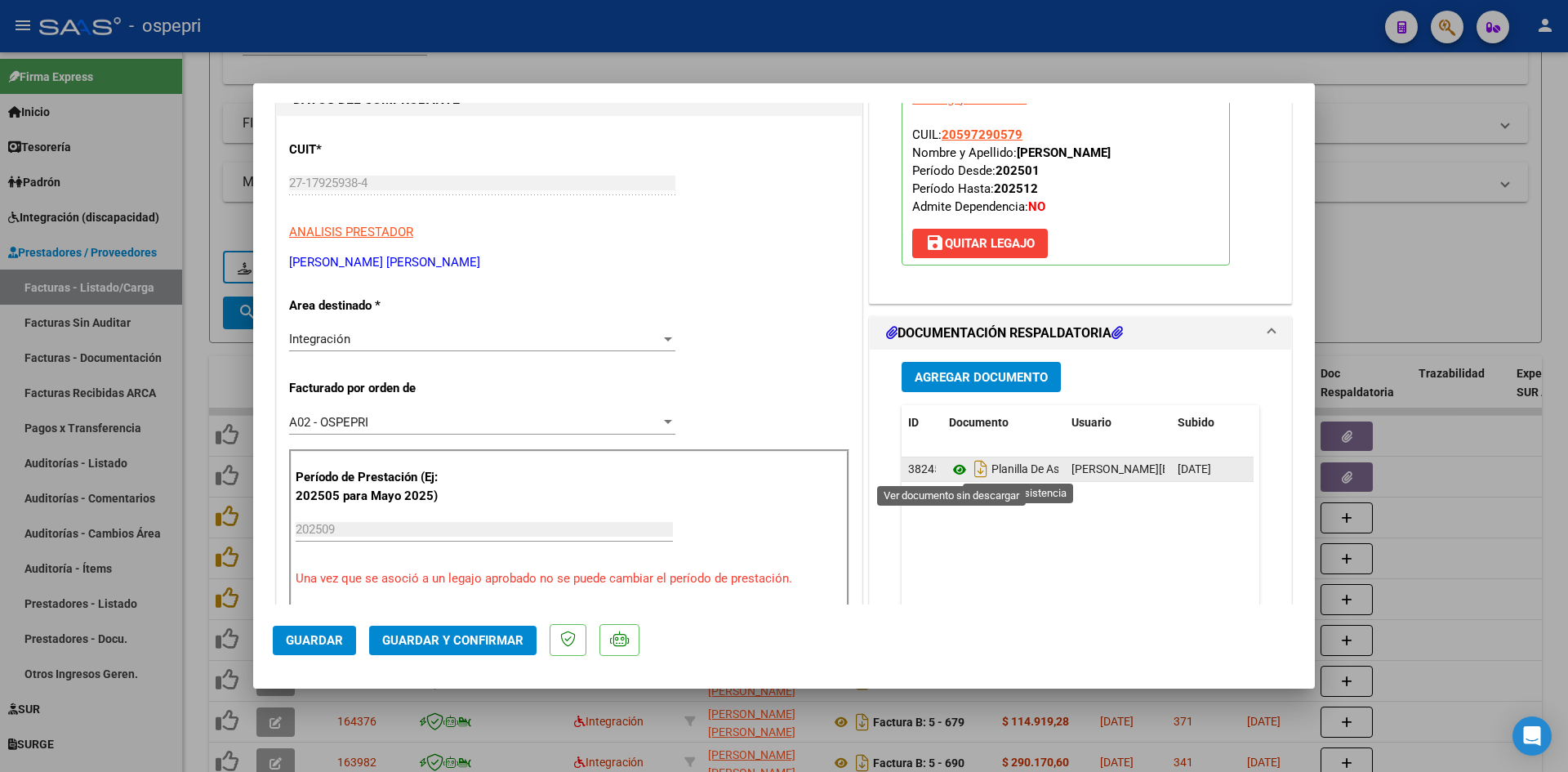
click at [957, 470] on icon at bounding box center [960, 469] width 21 height 19
click at [493, 640] on span "Guardar y Confirmar" at bounding box center [452, 641] width 141 height 15
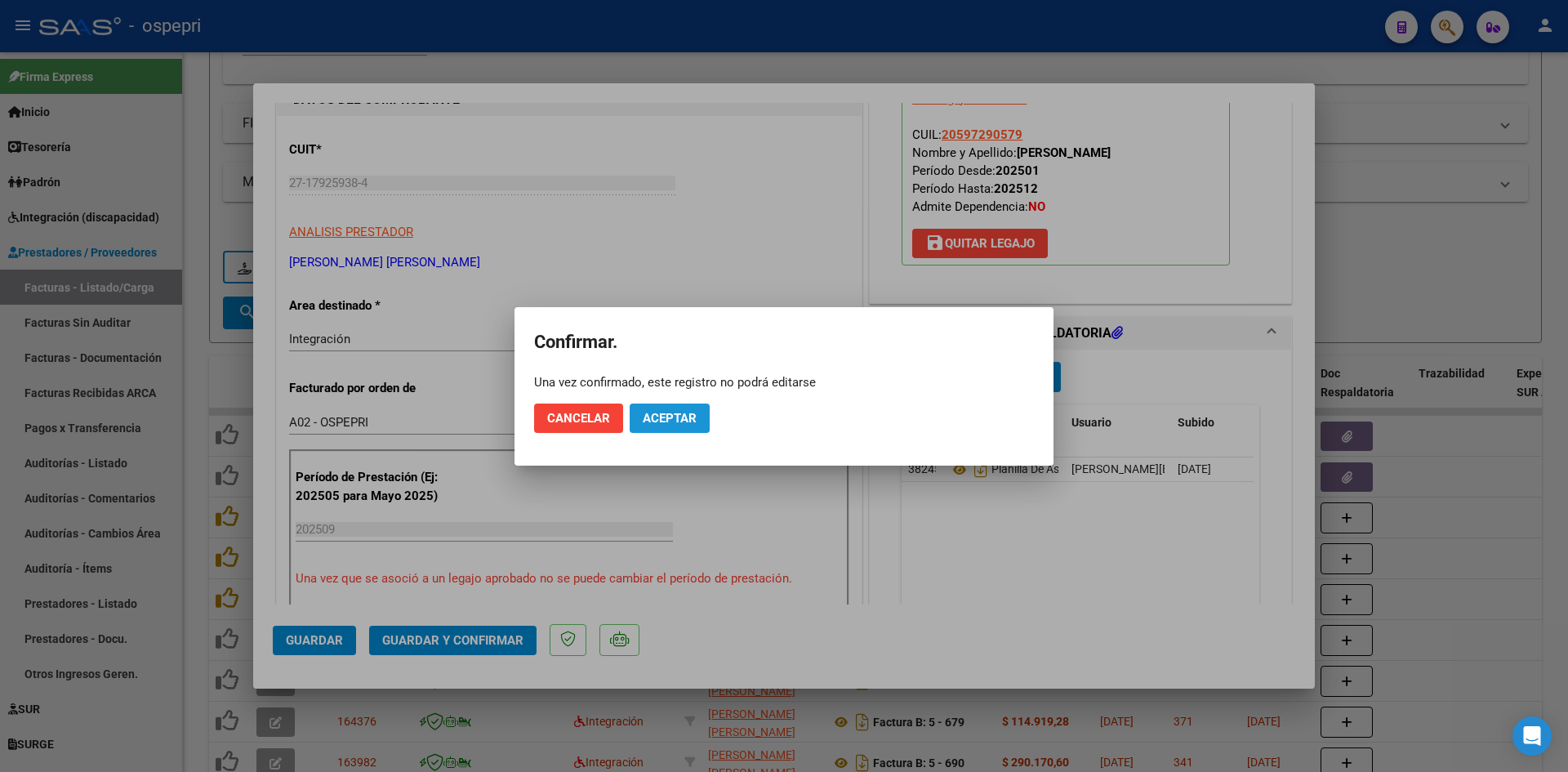
click at [670, 416] on span "Aceptar" at bounding box center [669, 418] width 54 height 15
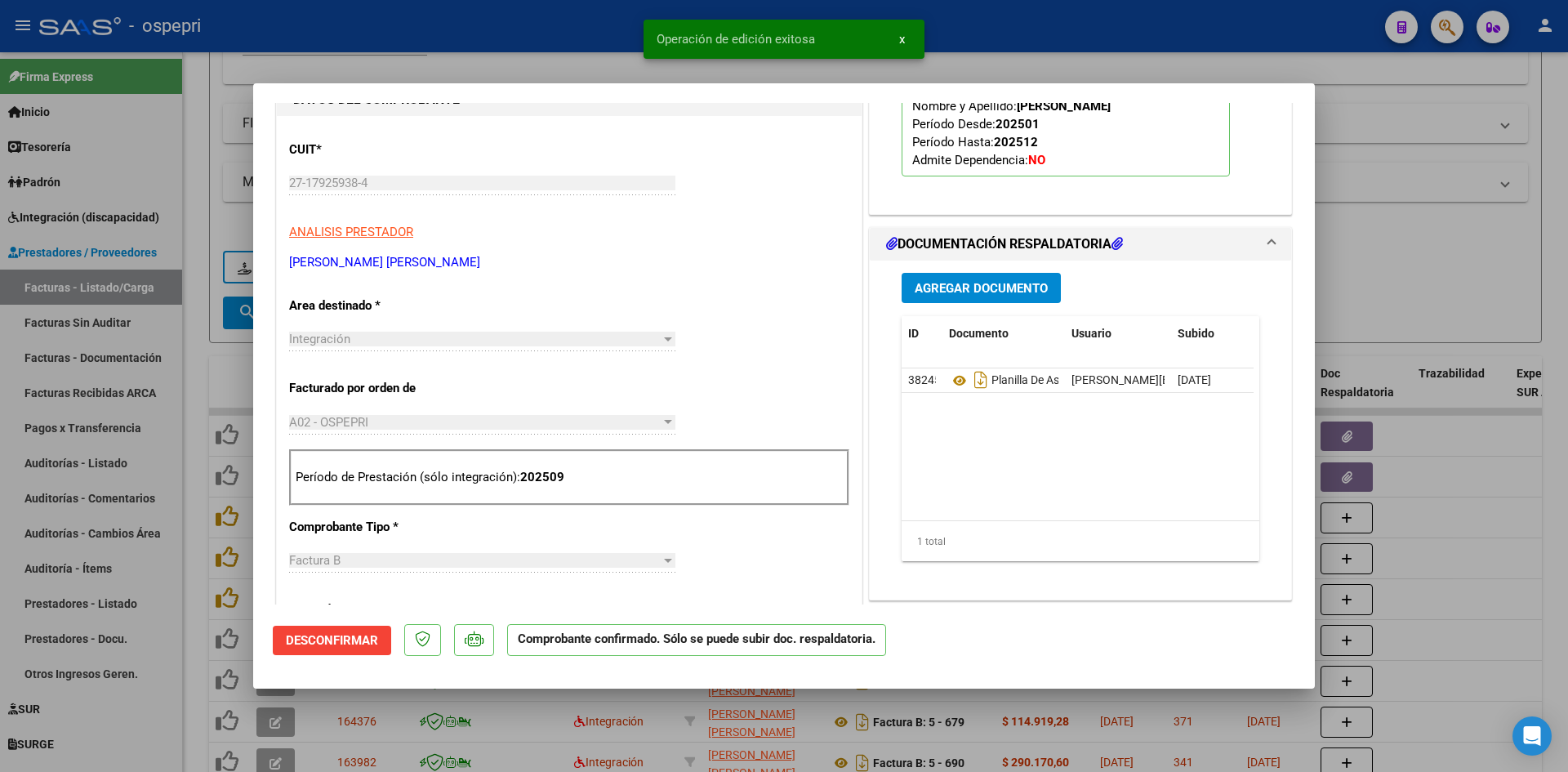
type input "$ 0,00"
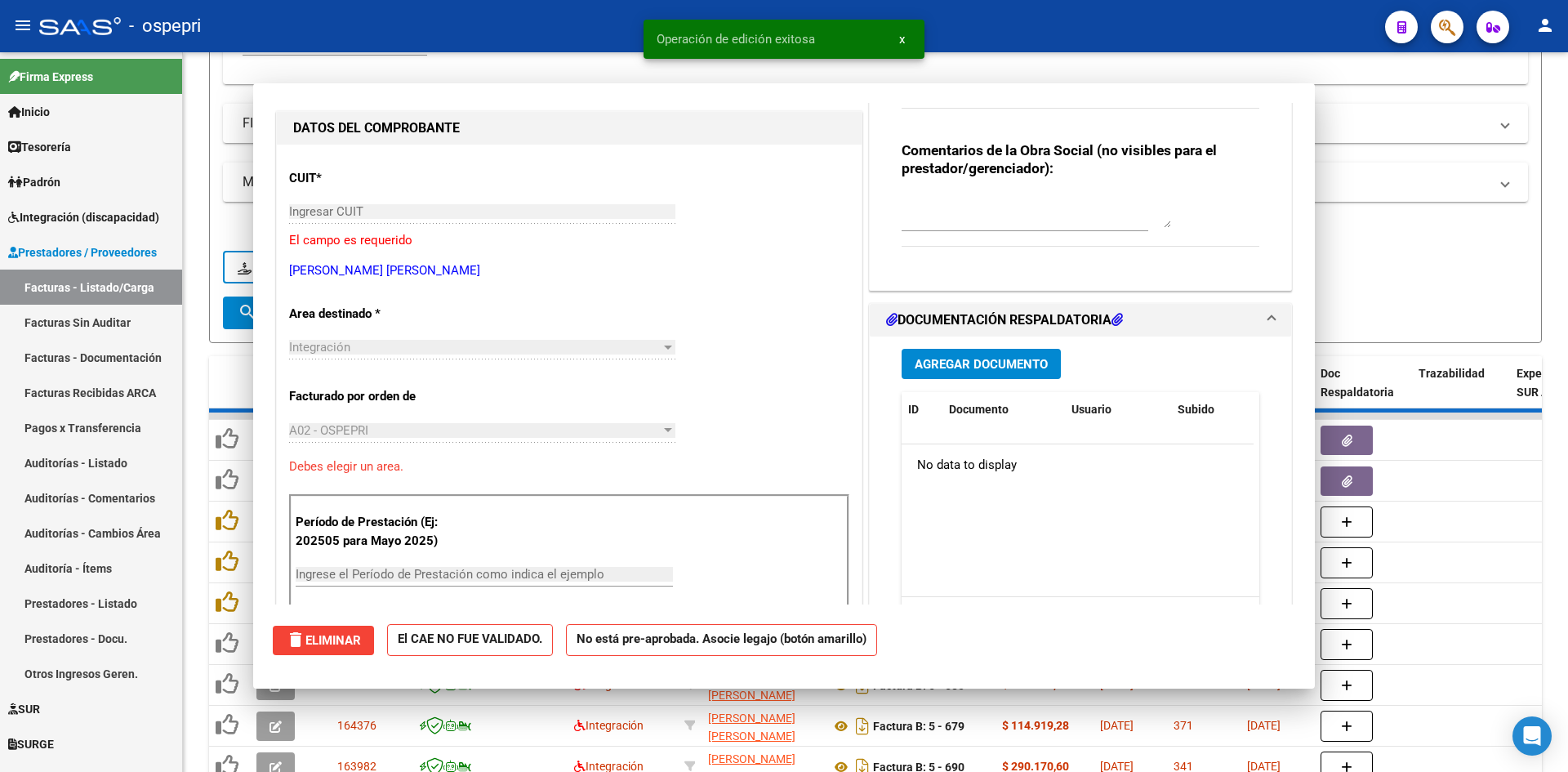
scroll to position [192, 0]
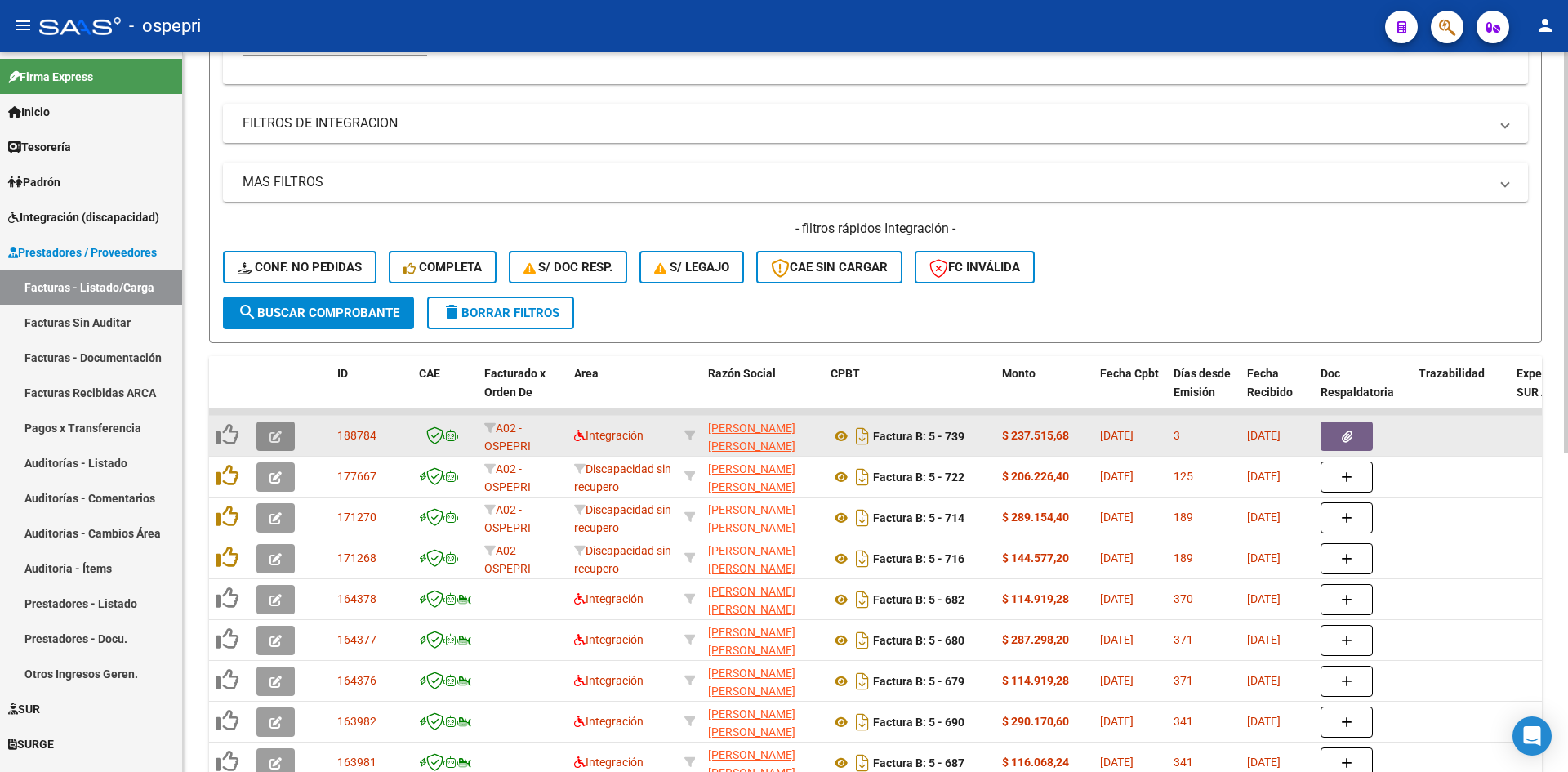
click at [269, 438] on button "button" at bounding box center [276, 436] width 39 height 30
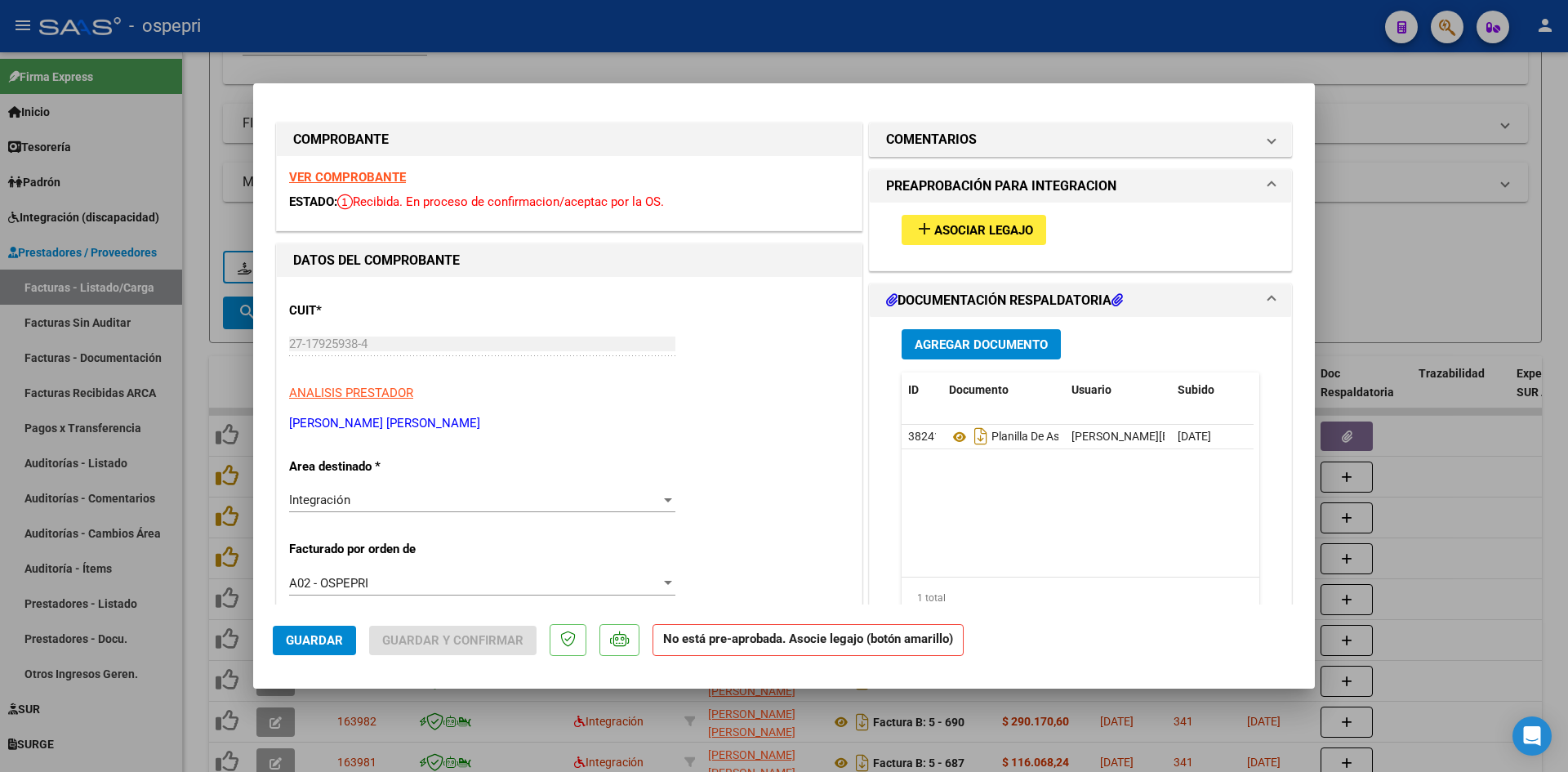
scroll to position [0, 0]
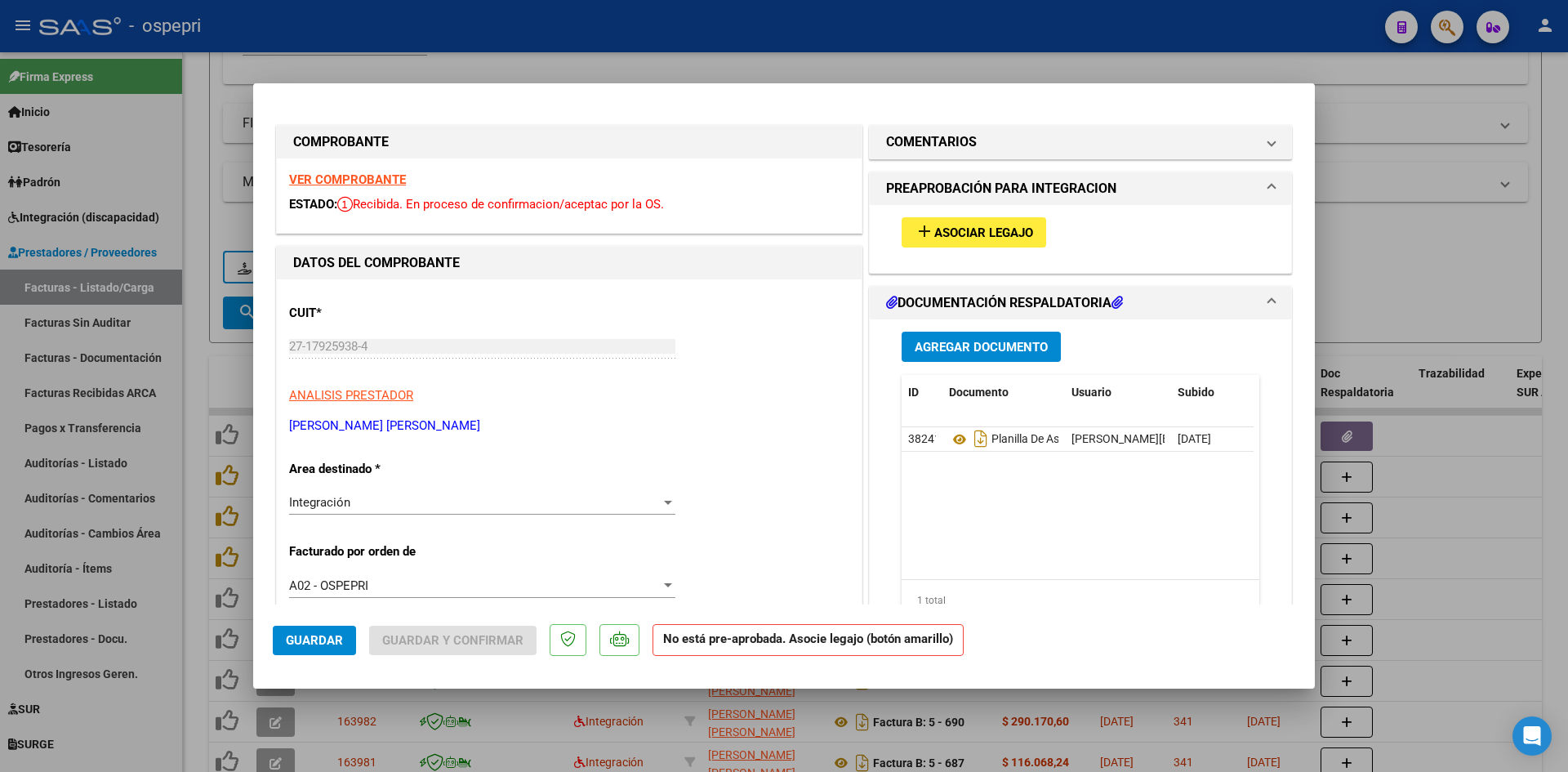
click at [398, 178] on strong "VER COMPROBANTE" at bounding box center [348, 179] width 116 height 15
click at [978, 221] on button "add Asociar Legajo" at bounding box center [974, 232] width 144 height 31
click at [950, 442] on icon at bounding box center [960, 439] width 21 height 19
type input "$ 0,00"
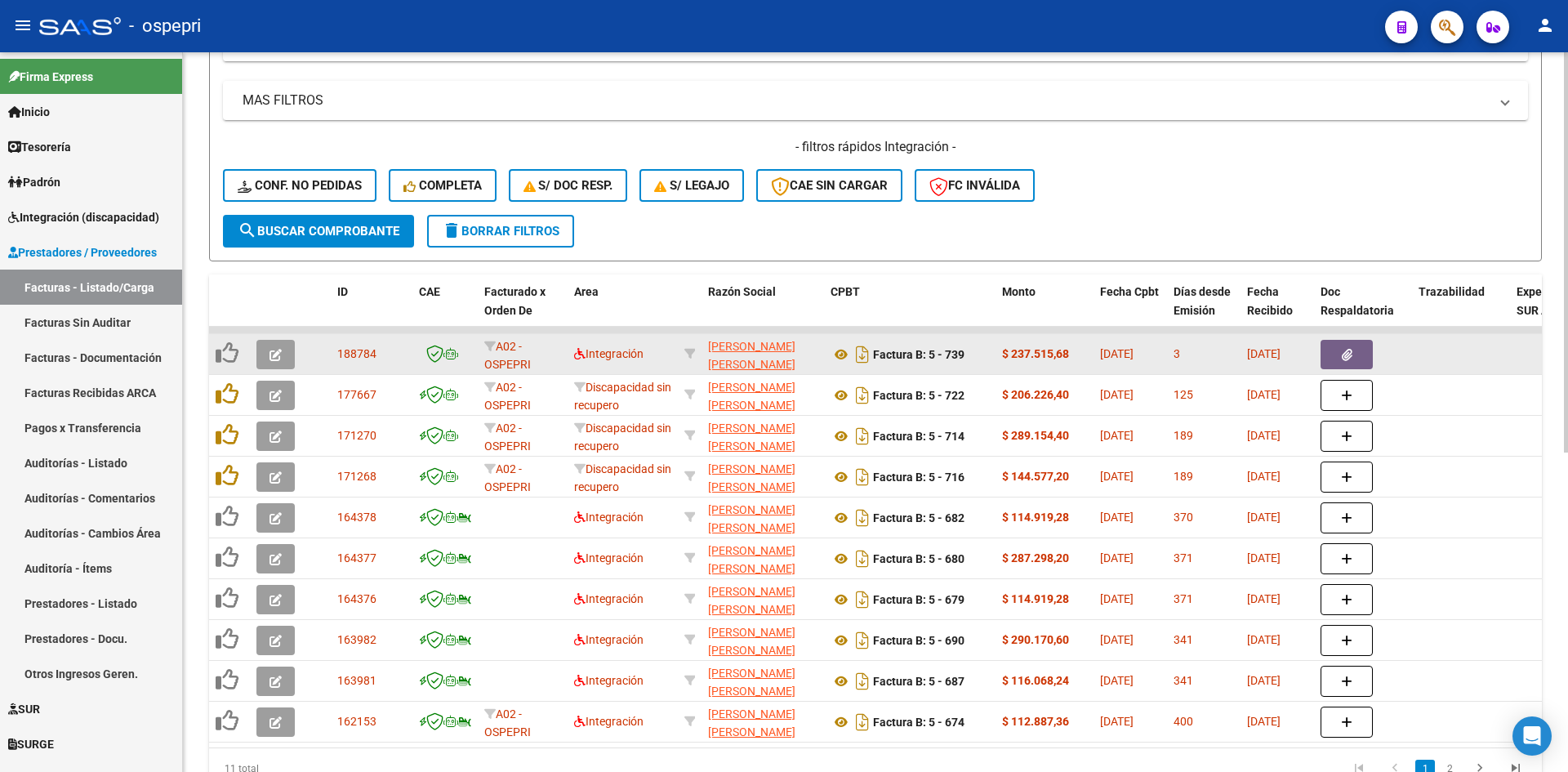
click at [276, 361] on icon "button" at bounding box center [276, 354] width 12 height 12
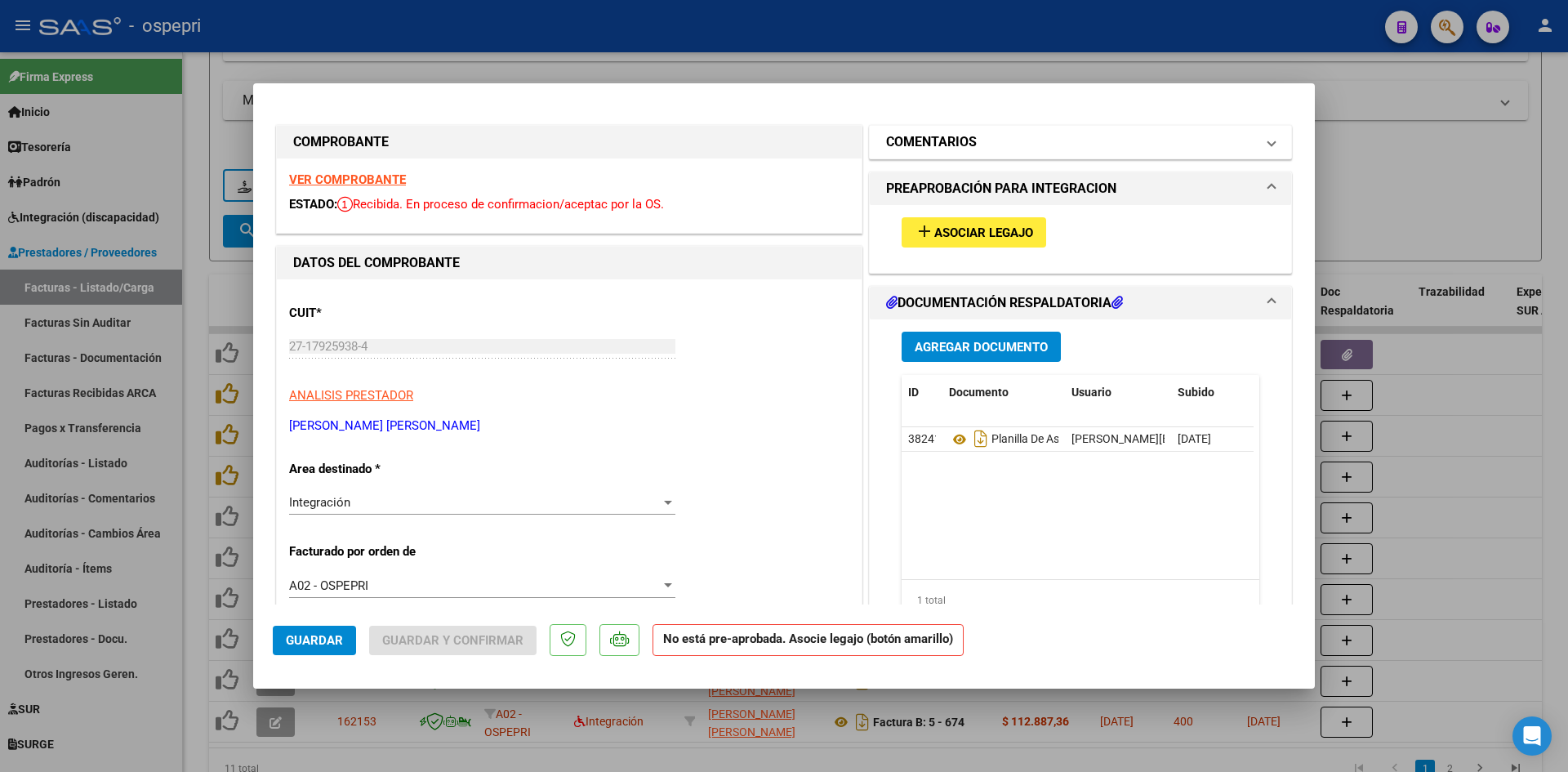
click at [1268, 143] on span at bounding box center [1271, 141] width 6 height 19
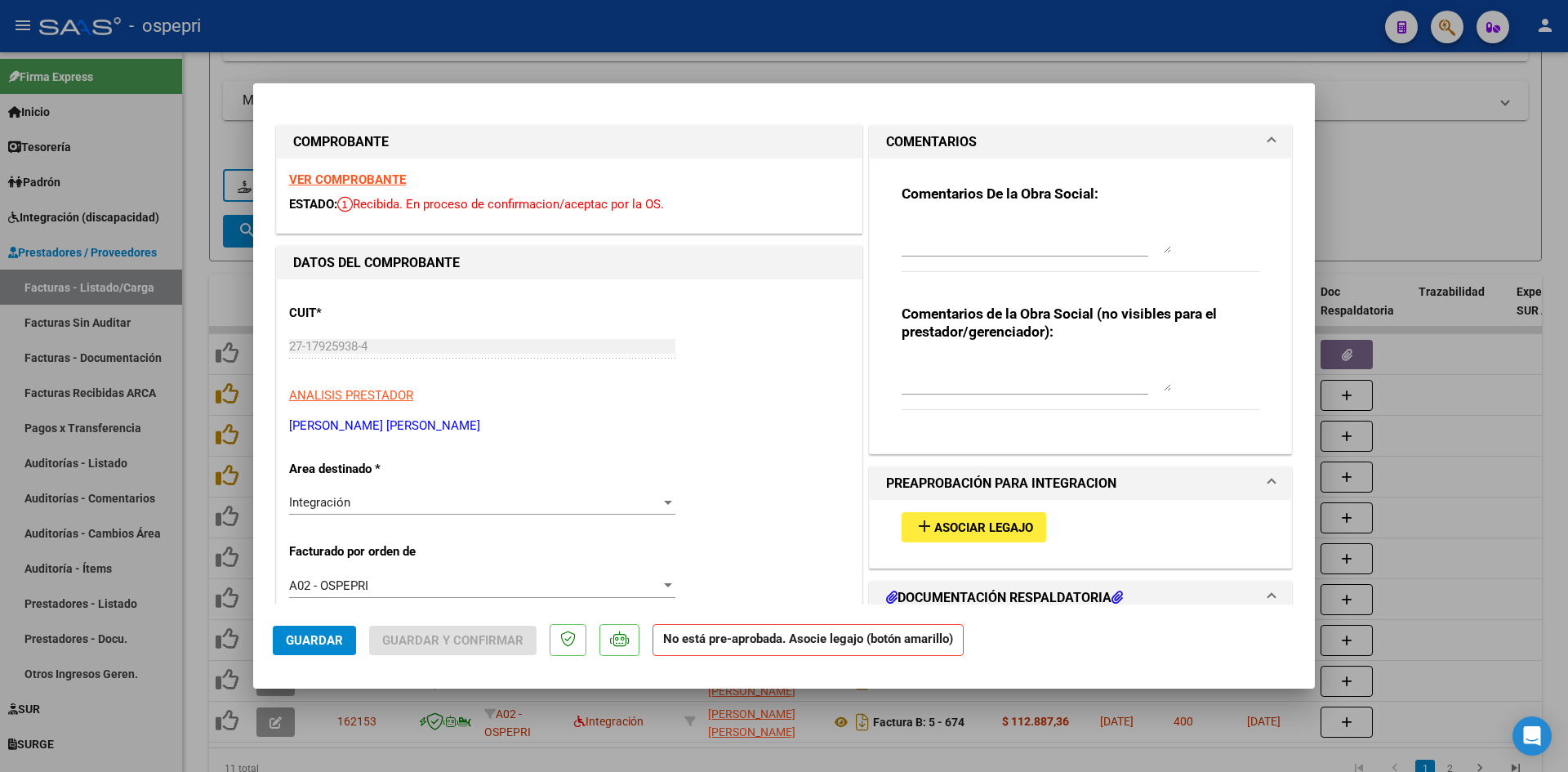
click at [466, 511] on div "Integración Seleccionar Area" at bounding box center [483, 502] width 386 height 25
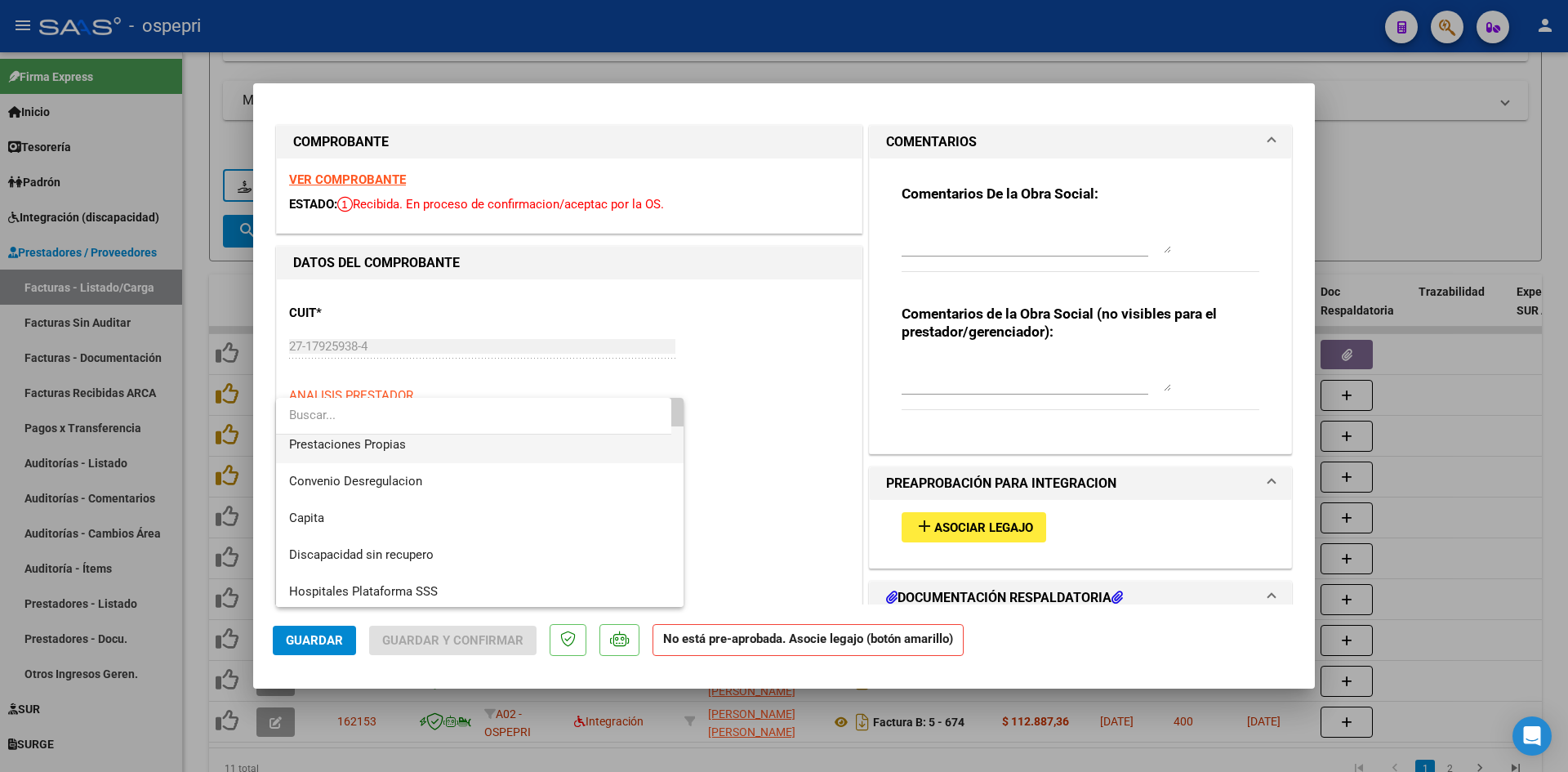
scroll to position [158, 0]
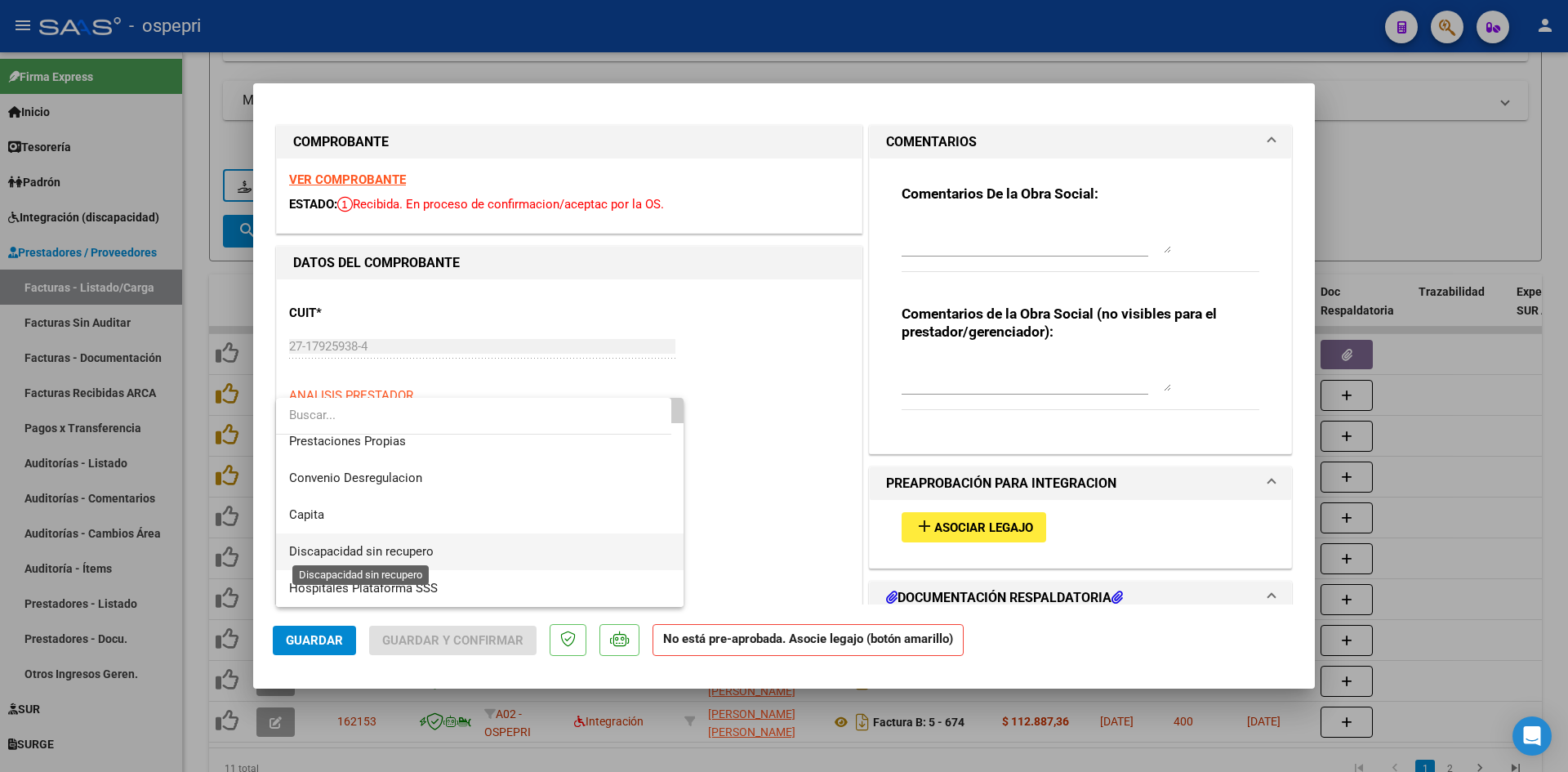
click at [427, 552] on span "Discapacidad sin recupero" at bounding box center [361, 551] width 144 height 15
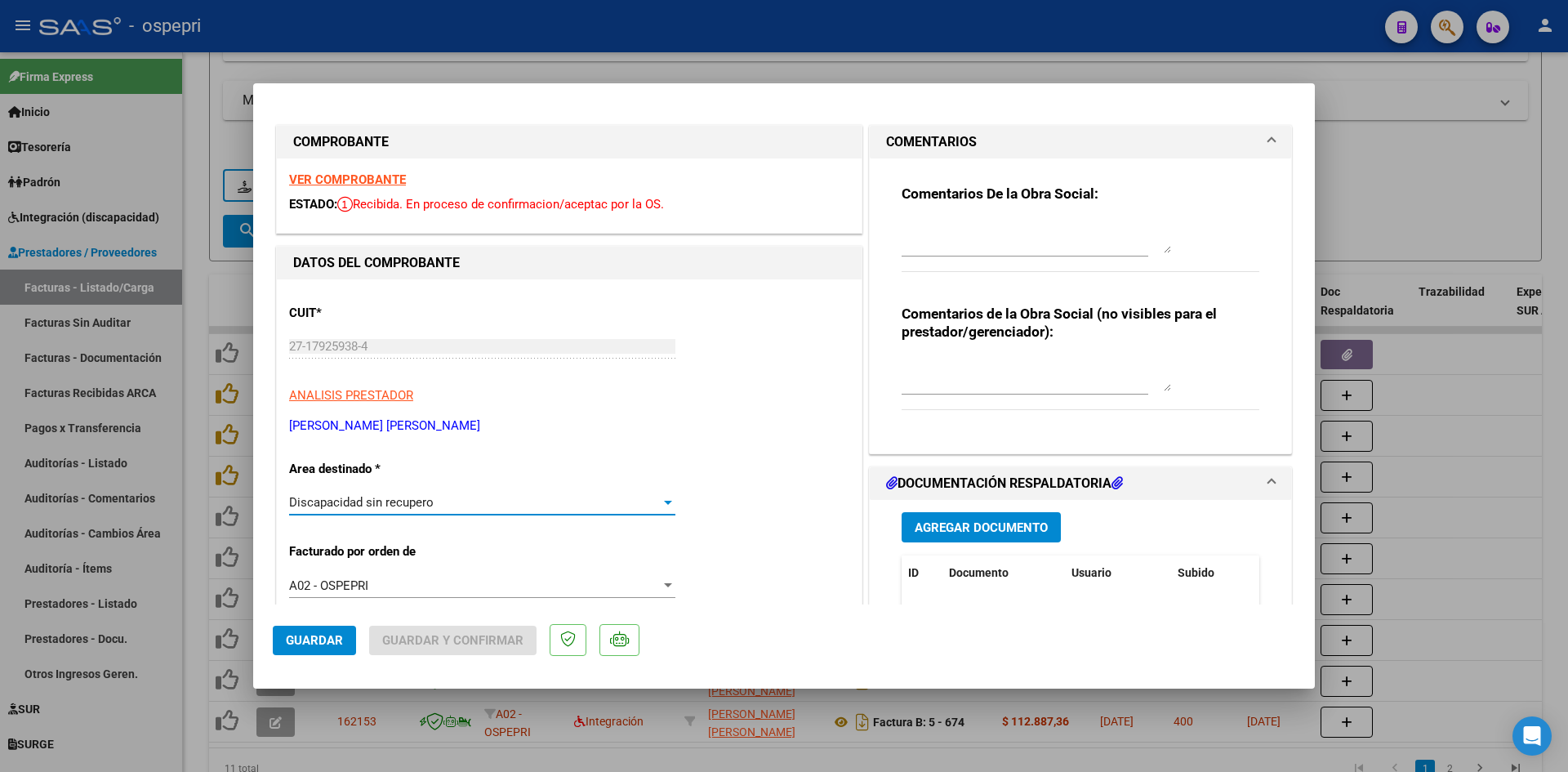
click at [934, 218] on div at bounding box center [1036, 237] width 270 height 39
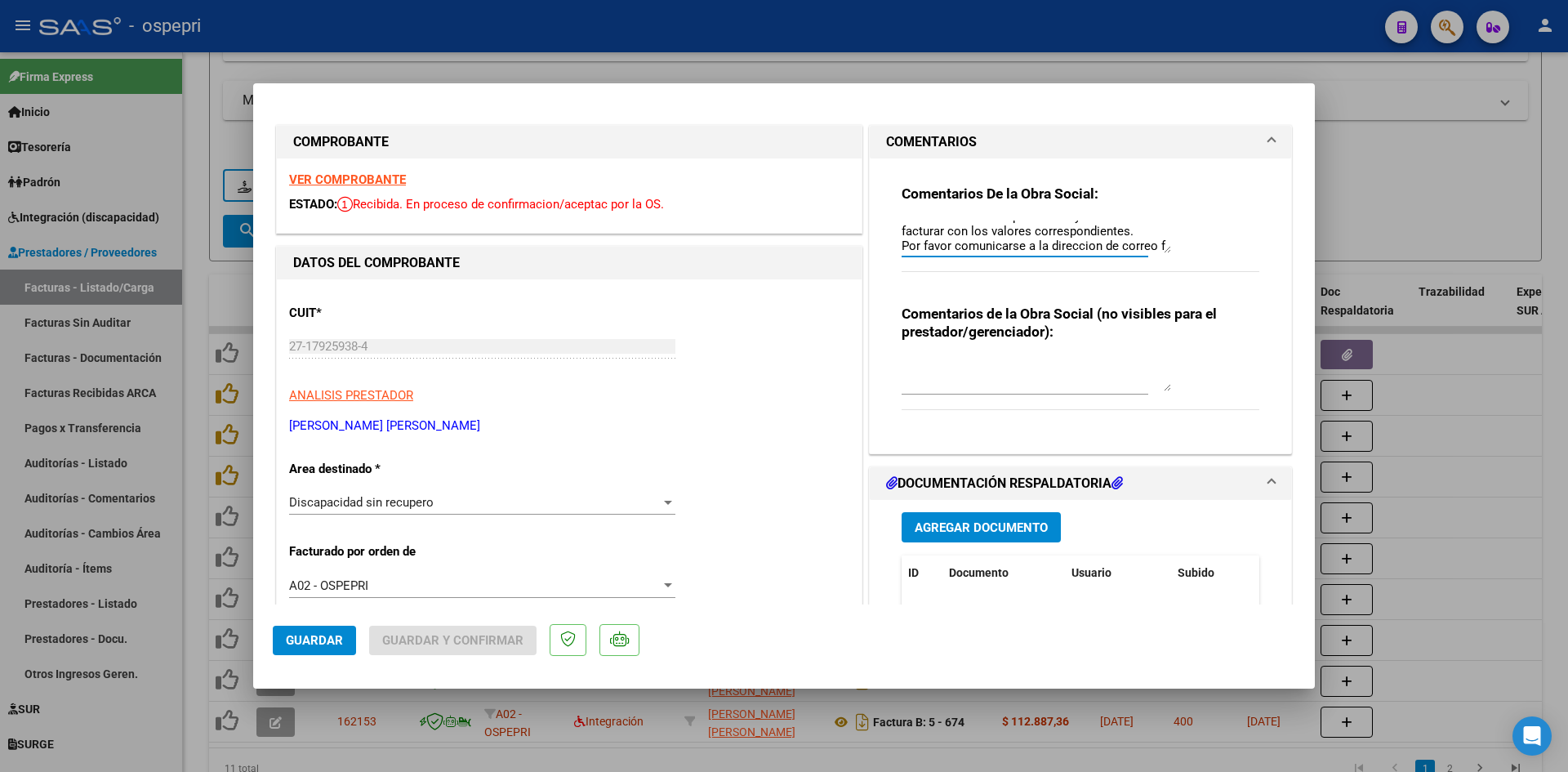
scroll to position [72, 0]
click at [958, 243] on textarea "Buenas tardes, queríamos informar que el beneficiario aun no tiene CUD, debe an…" at bounding box center [1036, 237] width 270 height 32
click at [1105, 247] on textarea "Buenas tardes, queríamos informar que el beneficiario aun no tiene CUD, debe an…" at bounding box center [1036, 237] width 270 height 32
click at [950, 240] on textarea "Buenas tardes, queríamos informar que el beneficiario aun no tiene CUD, debe an…" at bounding box center [1036, 237] width 270 height 32
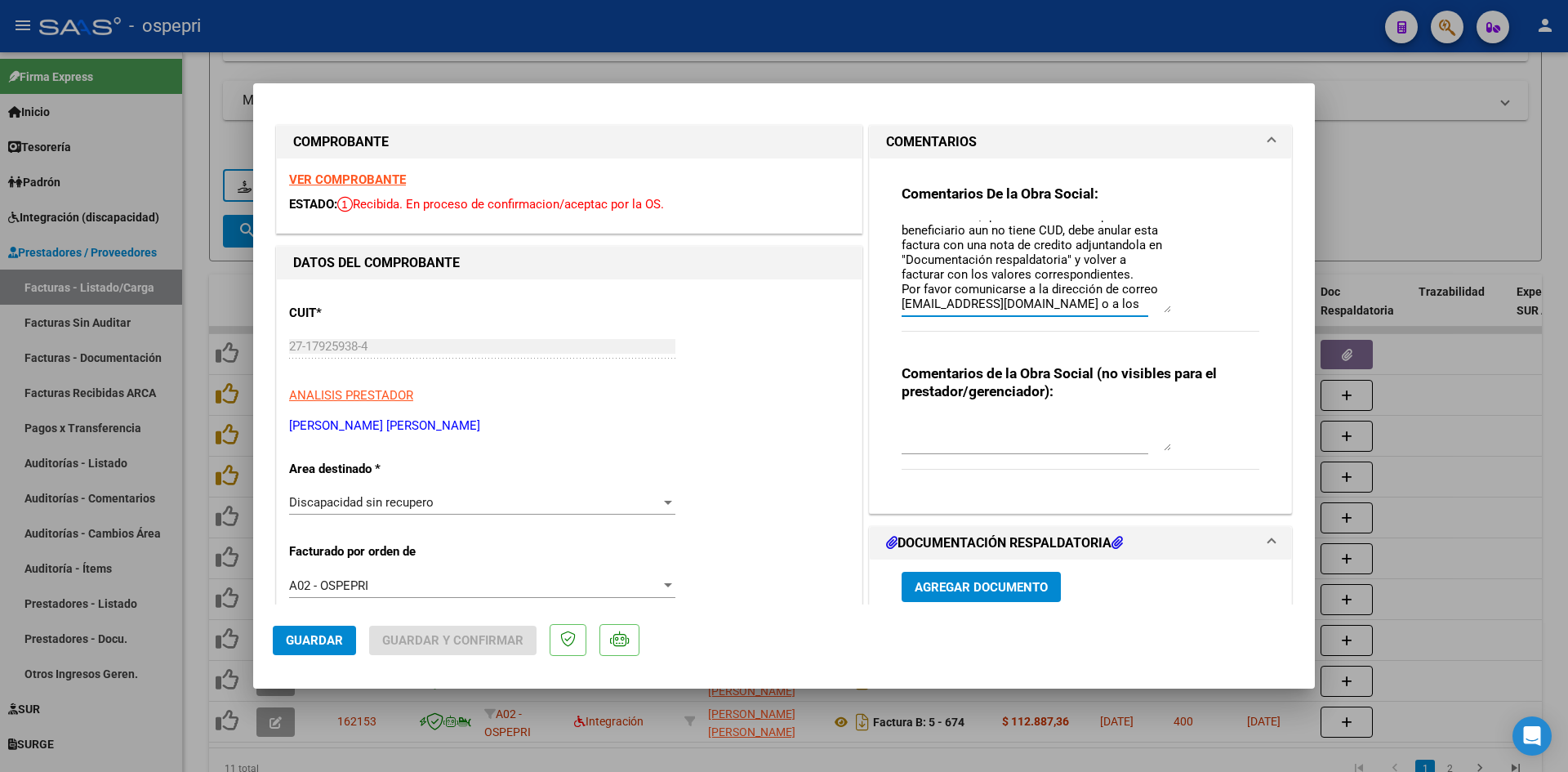
scroll to position [0, 0]
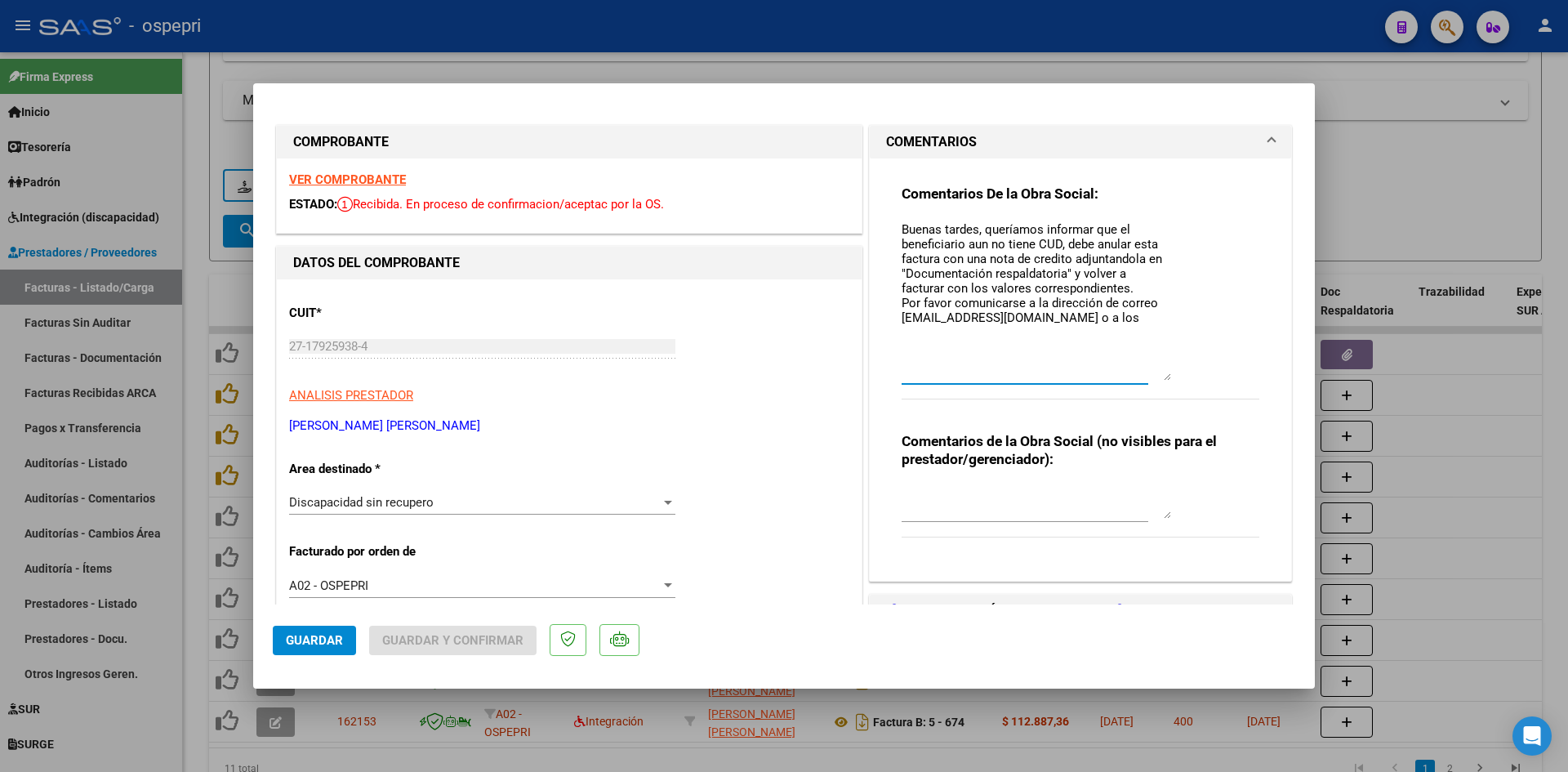
drag, startPoint x: 1162, startPoint y: 250, endPoint x: 1162, endPoint y: 377, distance: 127.0
click at [1162, 377] on textarea "Buenas tardes, queríamos informar que el beneficiario aun no tiene CUD, debe an…" at bounding box center [1036, 300] width 270 height 160
click at [1094, 294] on textarea "Buenas tardes, queríamos informar que el beneficiario aun no tiene CUD, debe an…" at bounding box center [1036, 300] width 270 height 160
click at [1141, 310] on textarea "Buenas tardes, queríamos informar que el beneficiario aun no tiene CUD, debe an…" at bounding box center [1036, 300] width 270 height 160
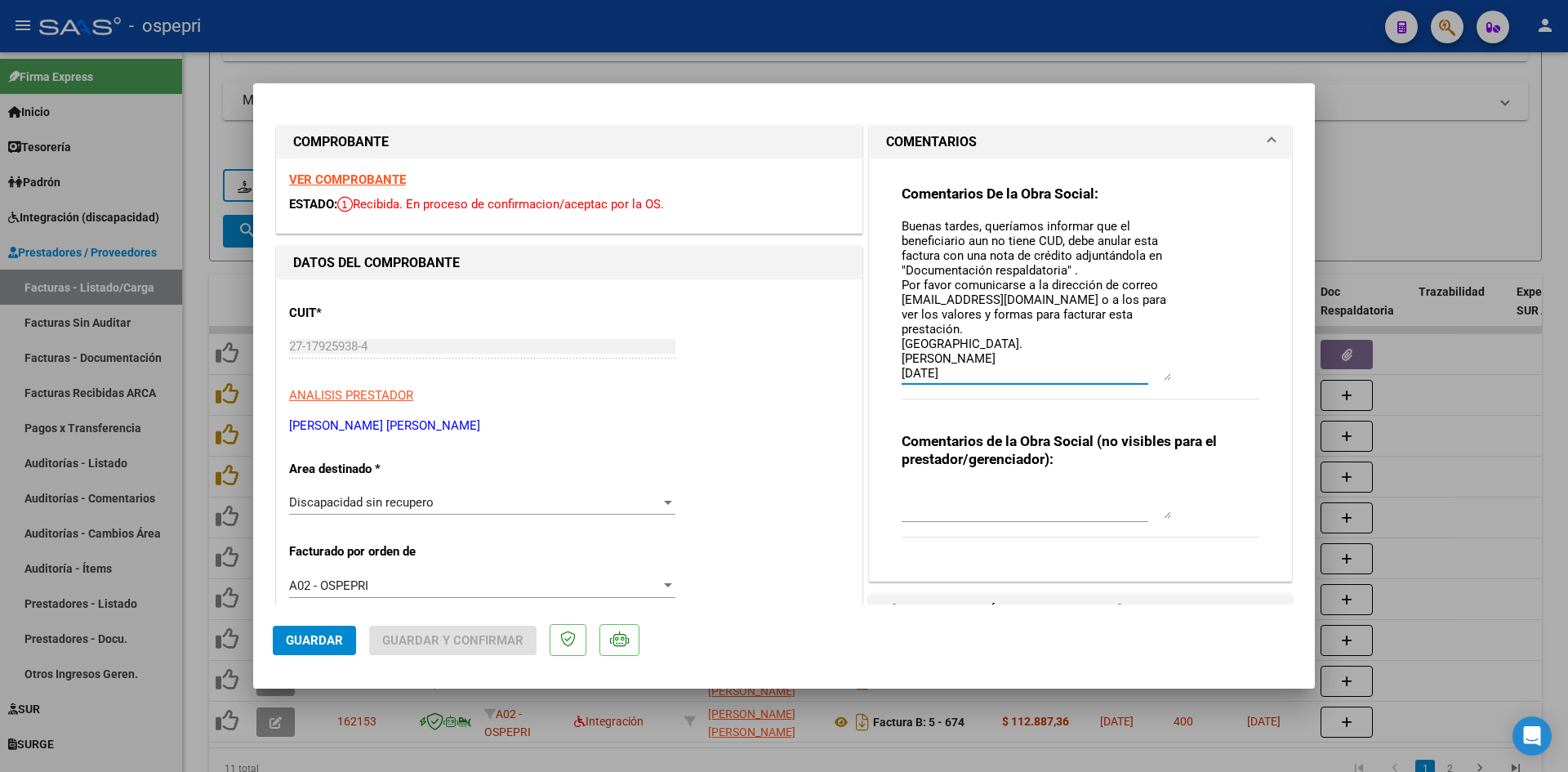
click at [1125, 298] on textarea "Buenas tardes, queríamos informar que el beneficiario aun no tiene CUD, debe an…" at bounding box center [1036, 300] width 270 height 160
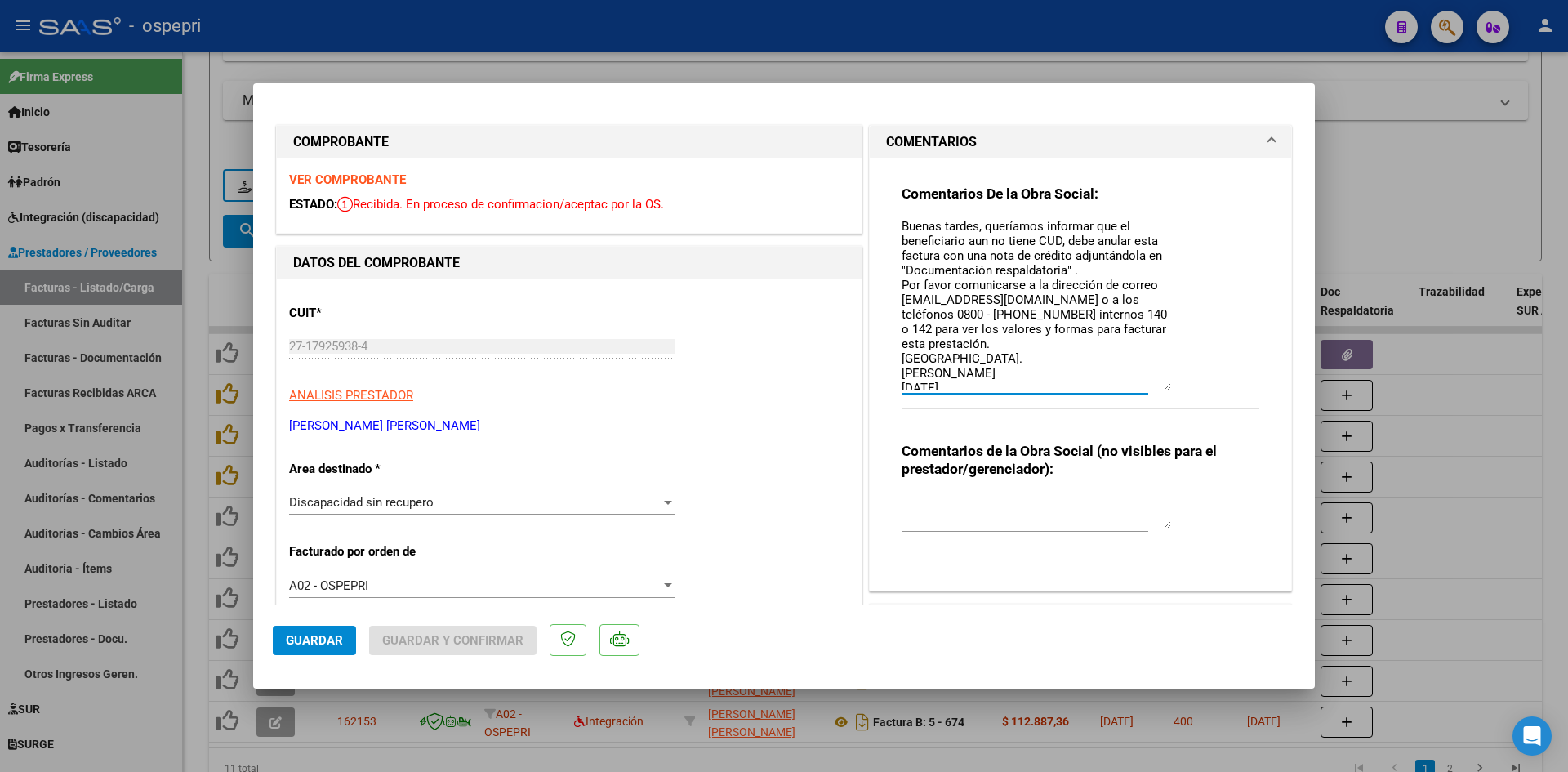
drag, startPoint x: 1160, startPoint y: 380, endPoint x: 1160, endPoint y: 389, distance: 9.0
click at [1160, 389] on textarea "Buenas tardes, queríamos informar que el beneficiario aun no tiene CUD, debe an…" at bounding box center [1036, 306] width 270 height 170
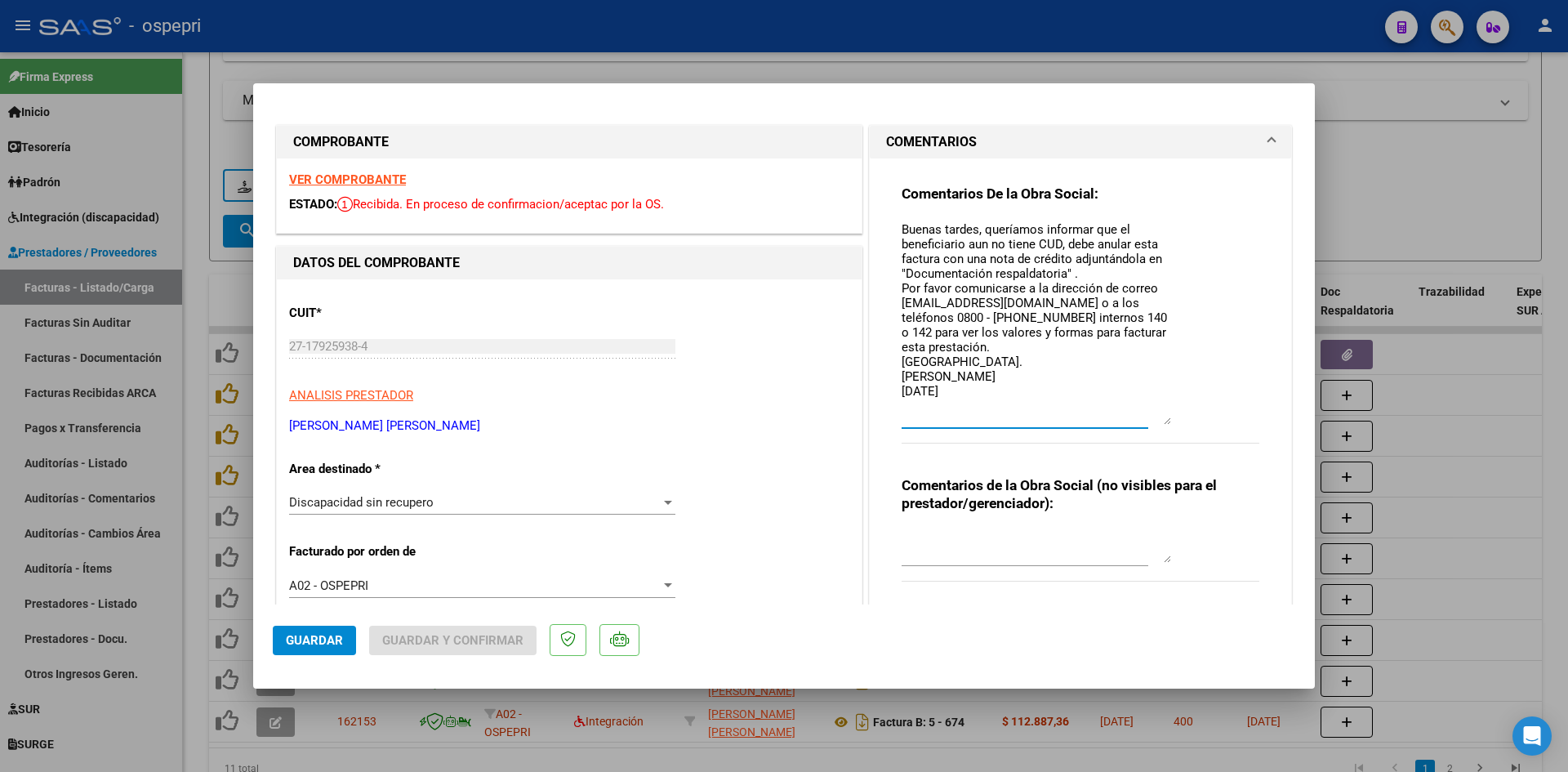
scroll to position [0, 0]
drag, startPoint x: 1160, startPoint y: 389, endPoint x: 1163, endPoint y: 430, distance: 41.1
click at [1163, 430] on textarea "Buenas tardes, queríamos informar que el beneficiario aun no tiene CUD, debe an…" at bounding box center [1036, 325] width 270 height 210
click at [983, 403] on textarea "Buenas tardes, queríamos informar que el beneficiario aun no tiene CUD, debe an…" at bounding box center [1036, 325] width 270 height 210
click at [985, 249] on textarea "Buenas tardes, queríamos informar que el beneficiario aun no tiene CUD, debe an…" at bounding box center [1036, 325] width 270 height 210
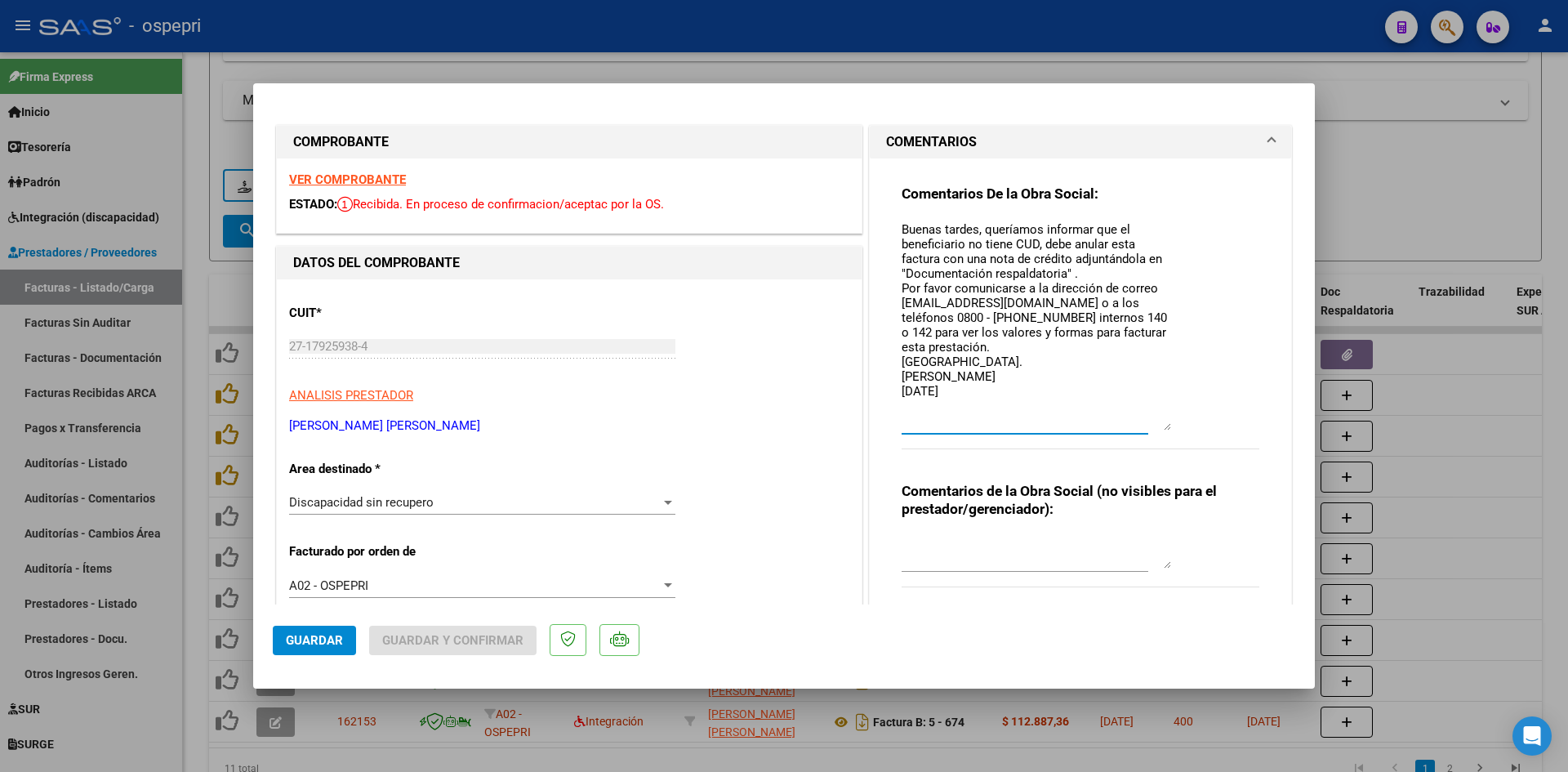
click at [980, 321] on textarea "Buenas tardes, queríamos informar que el beneficiario no tiene CUD, debe anular…" at bounding box center [1036, 325] width 270 height 210
click at [978, 354] on textarea "Buenas tardes, queríamos informar que el beneficiario no tiene CUD, debe anular…" at bounding box center [1036, 325] width 270 height 210
click at [1051, 334] on textarea "Buenas tardes, queríamos informar que el beneficiario no tiene CUD, debe anular…" at bounding box center [1036, 325] width 270 height 210
click at [1023, 331] on textarea "Buenas tardes, queríamos informar que el beneficiario no tiene CUD, debe anular…" at bounding box center [1036, 325] width 270 height 210
drag, startPoint x: 896, startPoint y: 228, endPoint x: 972, endPoint y: 401, distance: 189.0
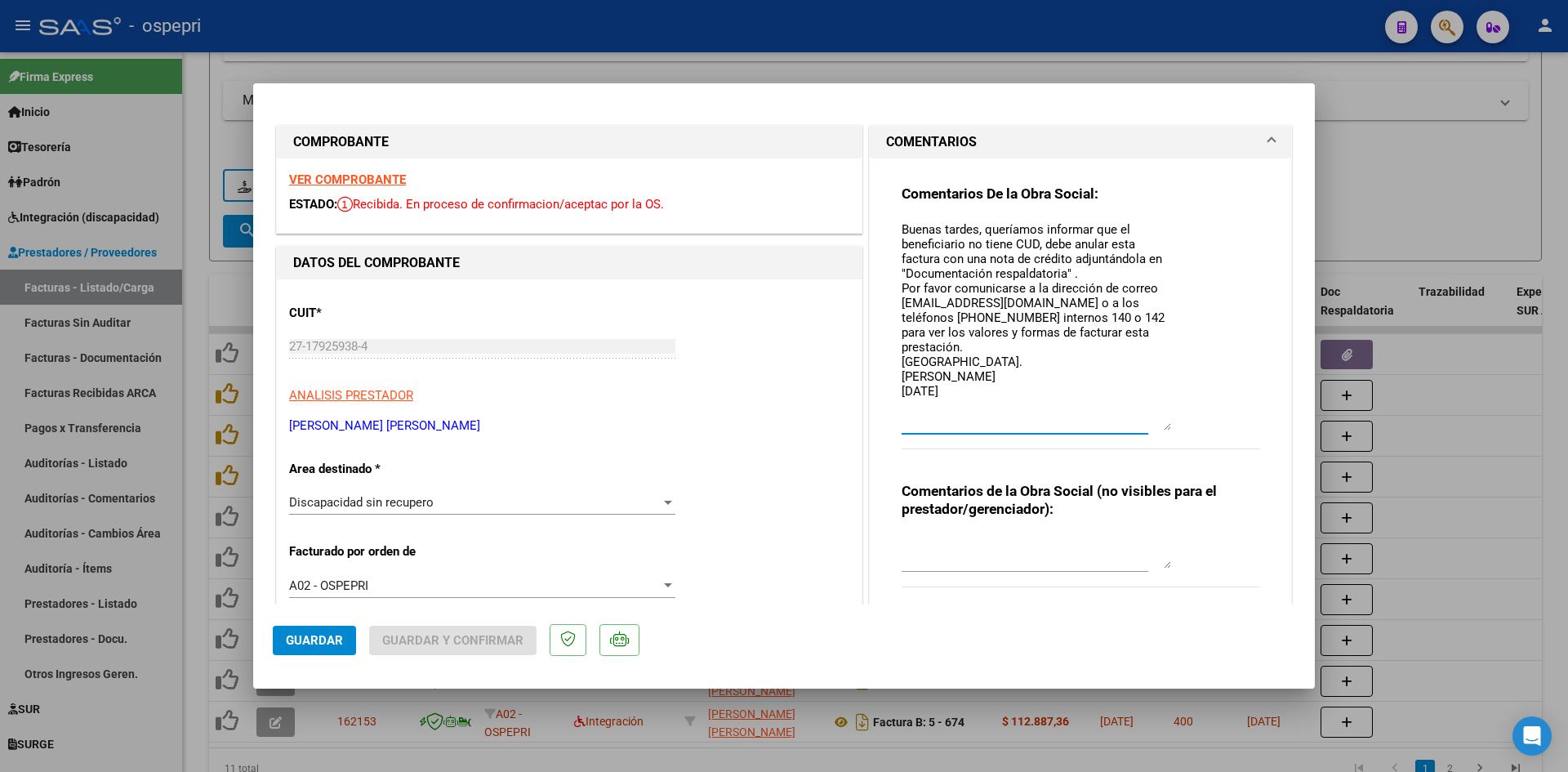
click at [972, 401] on textarea "Buenas tardes, queríamos informar que el beneficiario no tiene CUD, debe anular…" at bounding box center [1036, 325] width 270 height 210
type textarea "Buenas tardes, queríamos informar que el beneficiario no tiene CUD, debe anular…"
click at [988, 397] on textarea "Buenas tardes, queríamos informar que el beneficiario no tiene CUD, debe anular…" at bounding box center [1036, 325] width 270 height 210
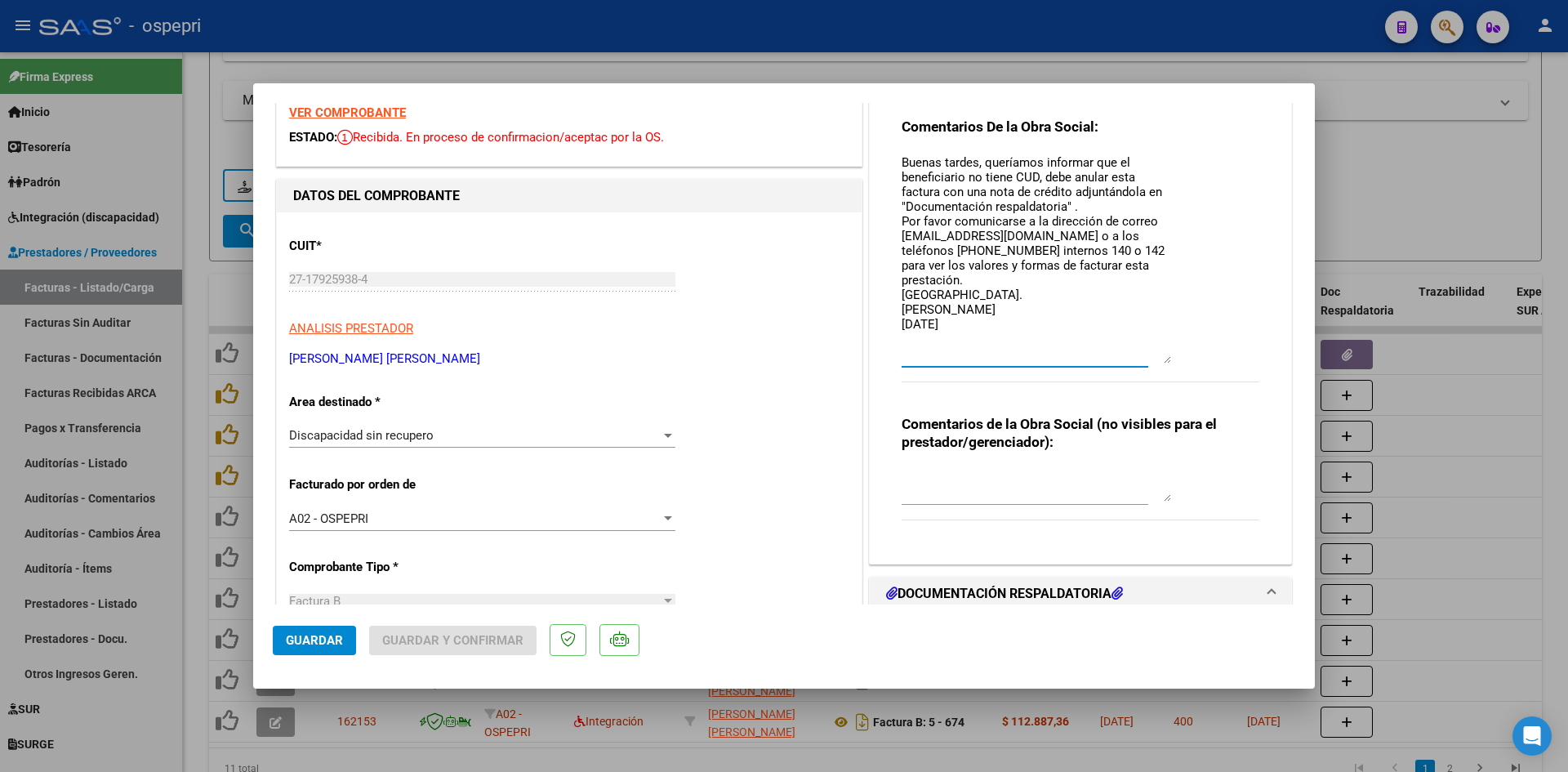
scroll to position [81, 0]
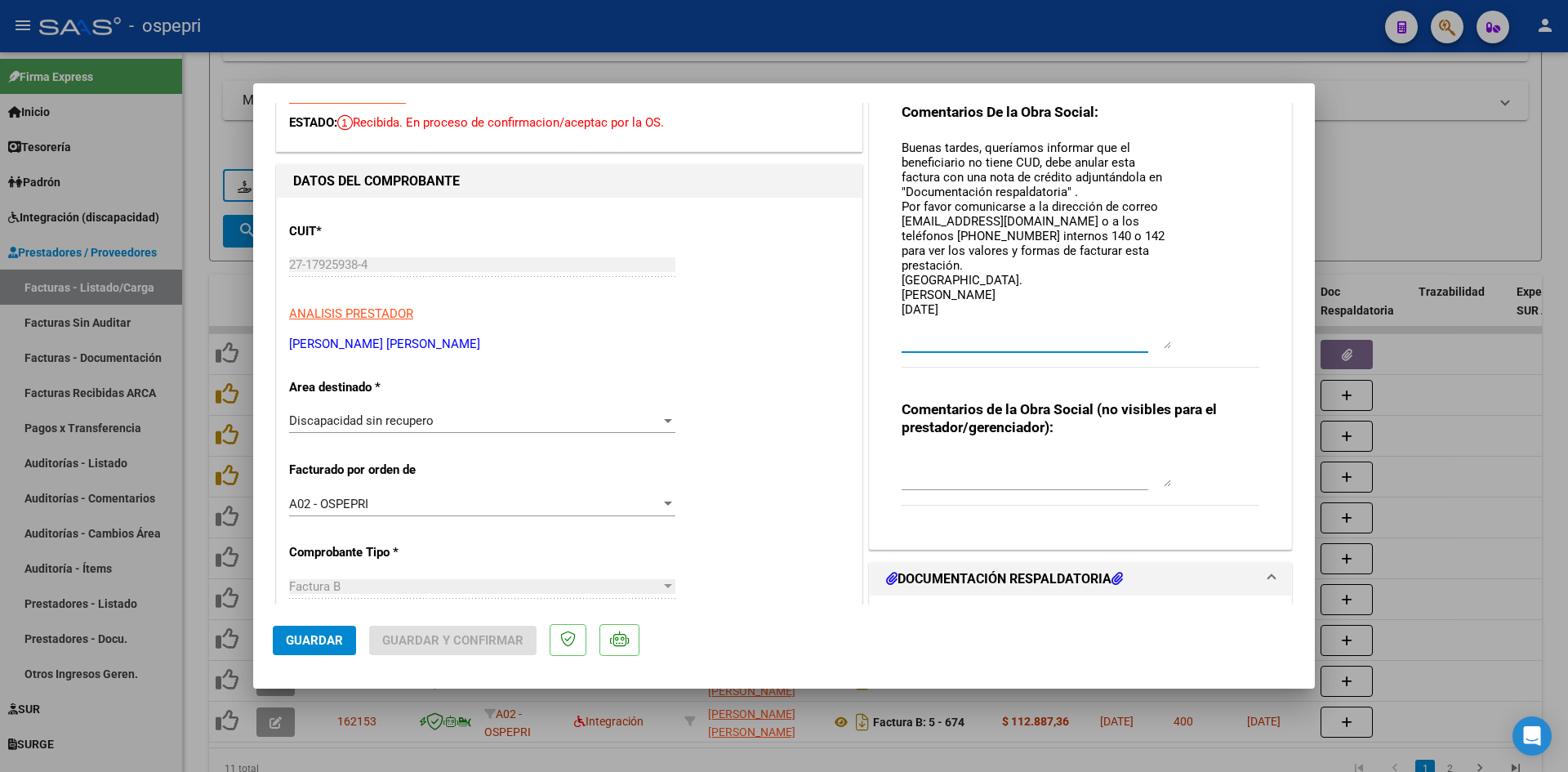
click at [902, 468] on textarea at bounding box center [1036, 470] width 270 height 32
click at [995, 478] on textarea "PENDIENTE NOTA DE CREDITO POR EL TOTAL - BENEFICIARIO SIN CUD" at bounding box center [1036, 470] width 270 height 32
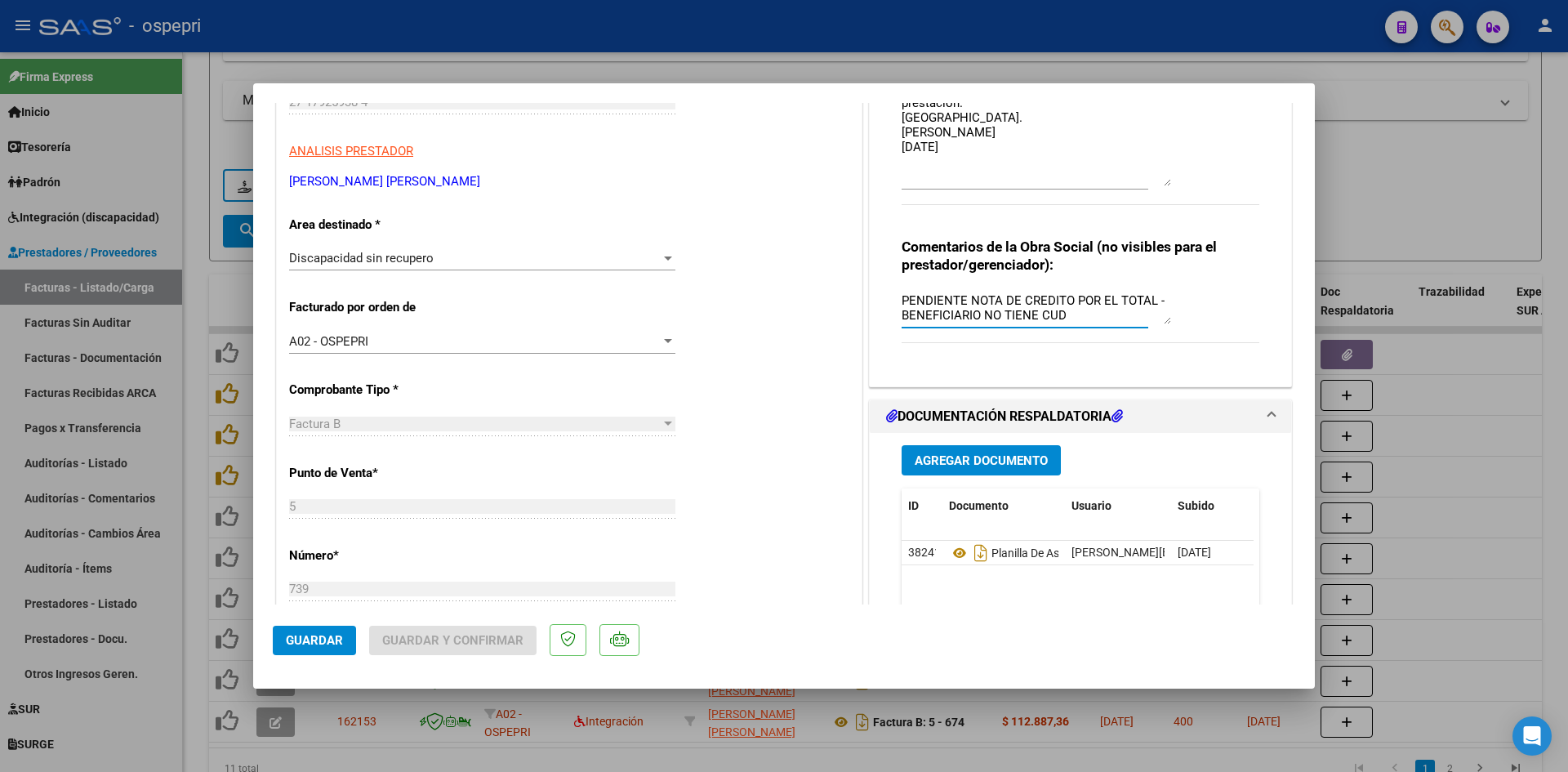
scroll to position [245, 0]
type textarea "PENDIENTE NOTA DE CREDITO POR EL TOTAL - BENEFICIARIO NO TIENE CUD"
click at [316, 642] on span "Guardar" at bounding box center [314, 641] width 57 height 15
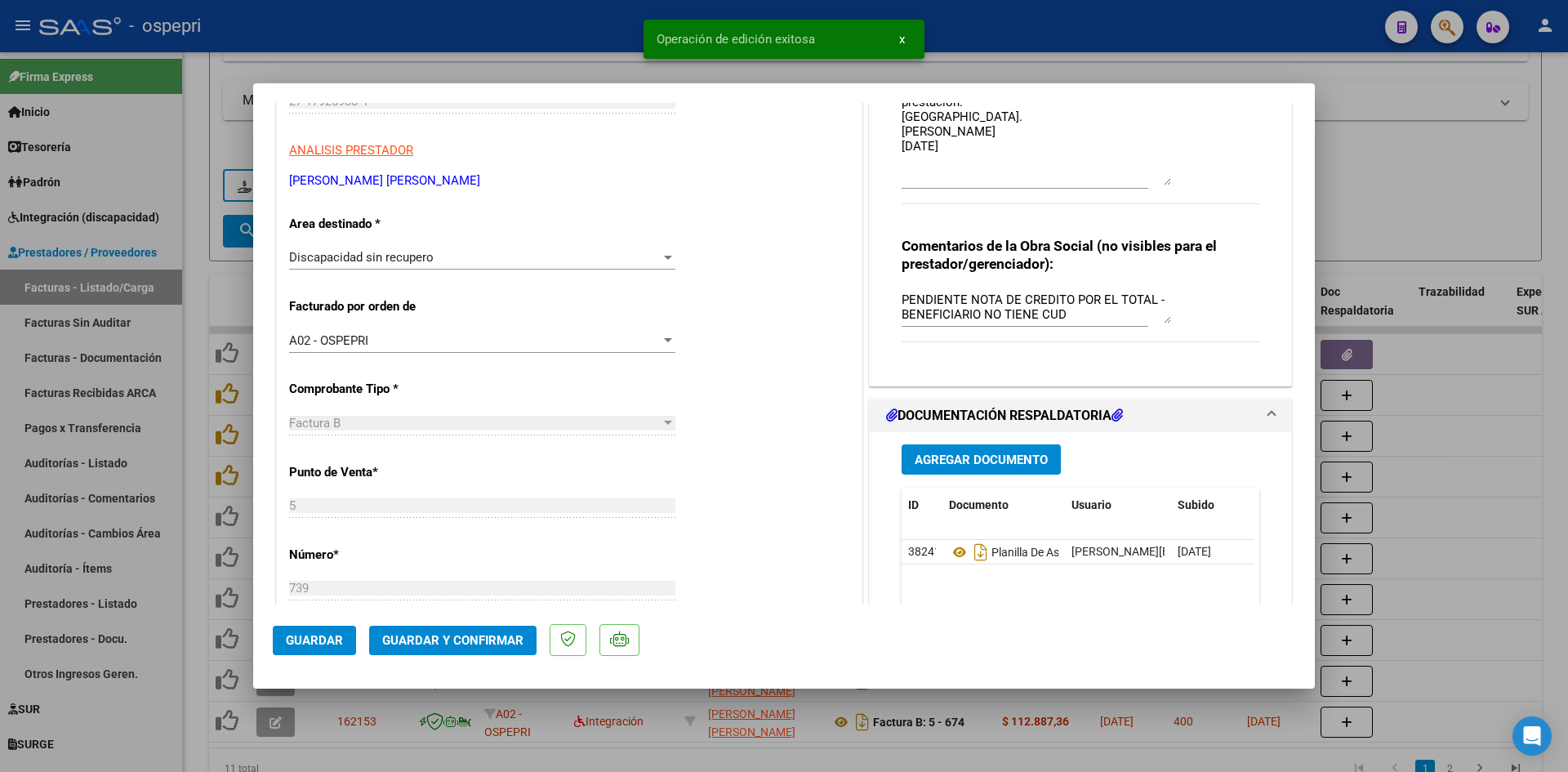
type input "$ 0,00"
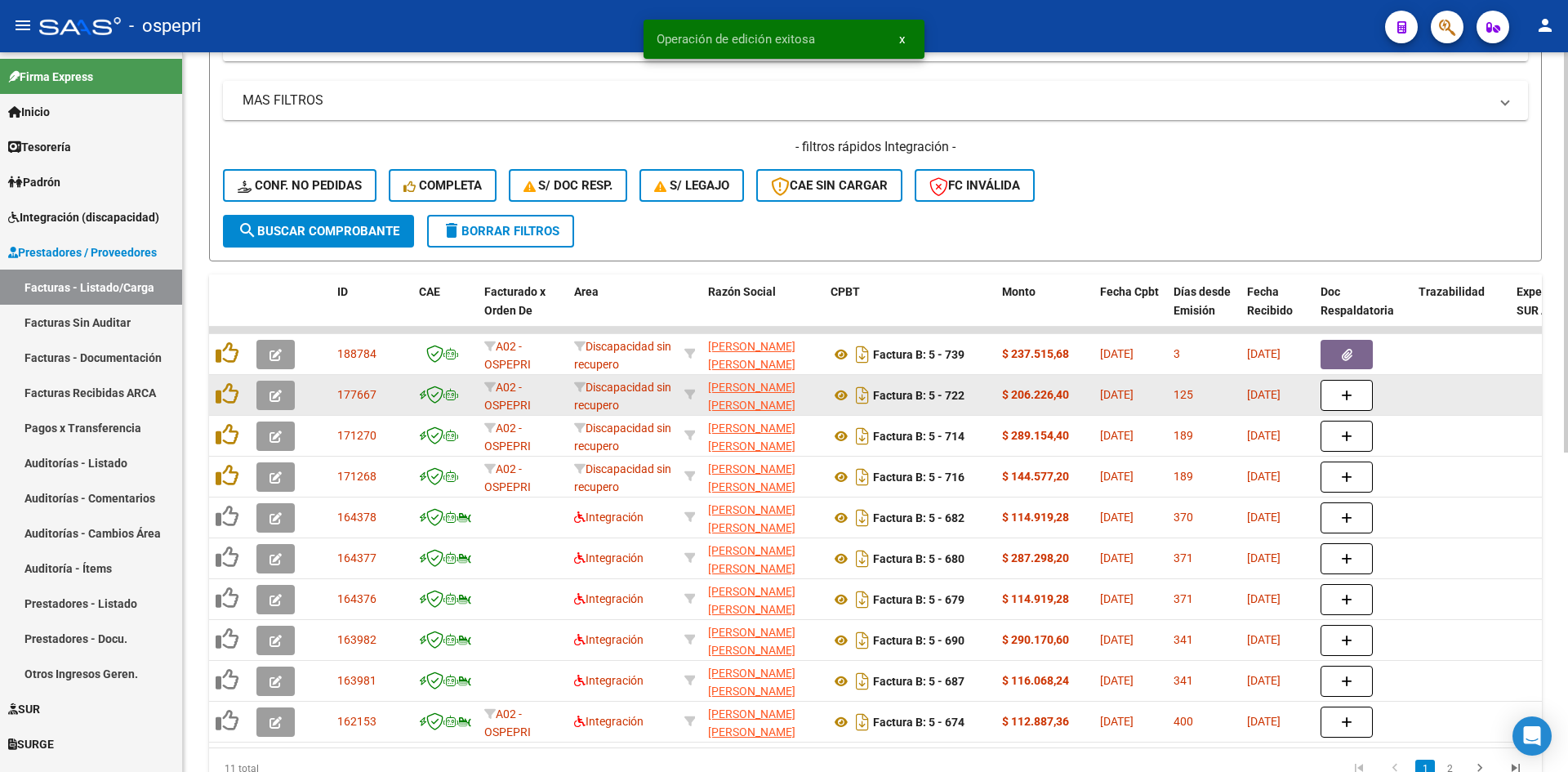
scroll to position [0, 0]
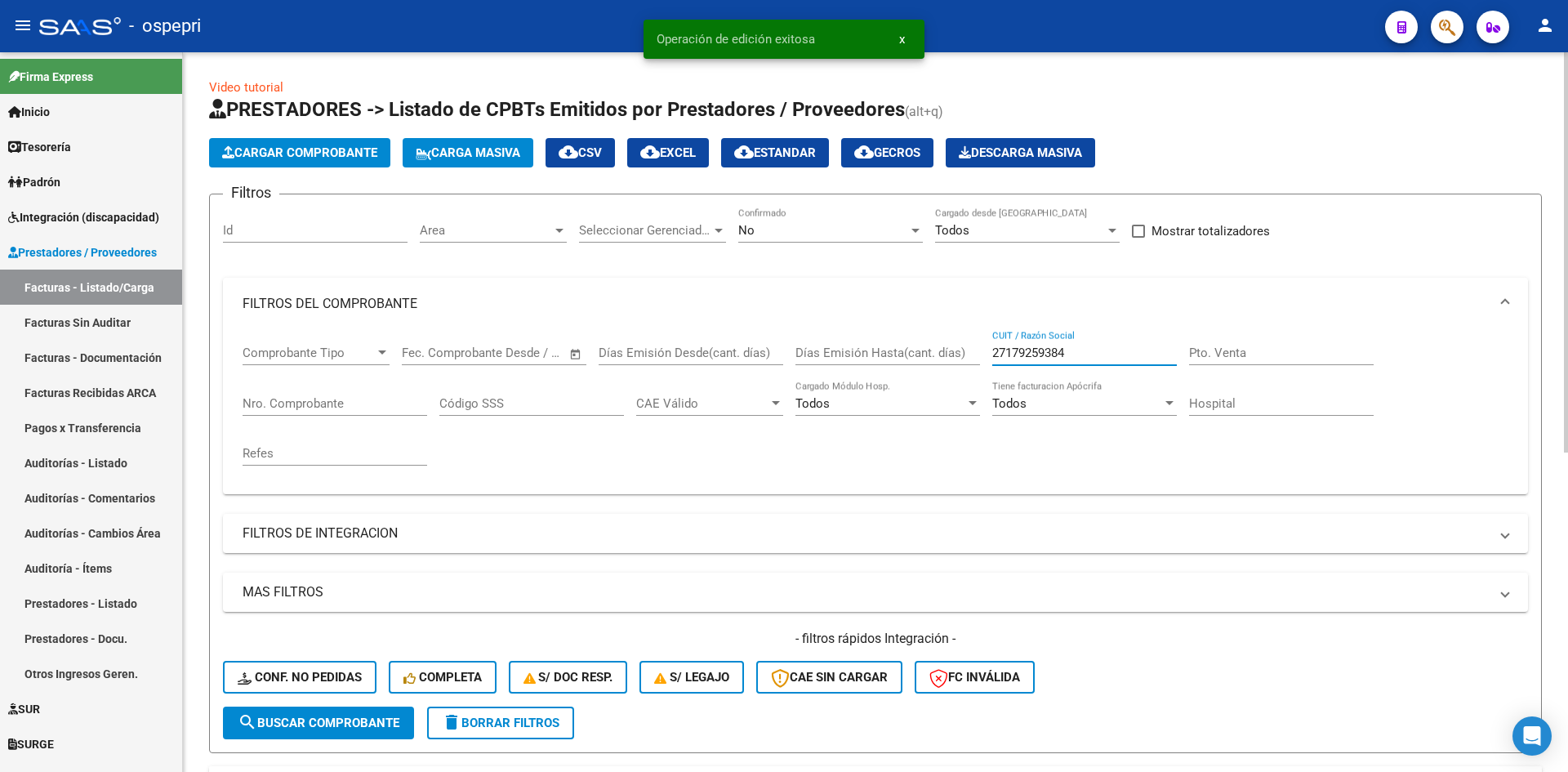
drag, startPoint x: 1080, startPoint y: 353, endPoint x: 981, endPoint y: 358, distance: 99.1
click at [981, 358] on div "Comprobante Tipo Comprobante Tipo Fecha inicio – Fecha fin Fec. Comprobante Des…" at bounding box center [875, 405] width 1266 height 151
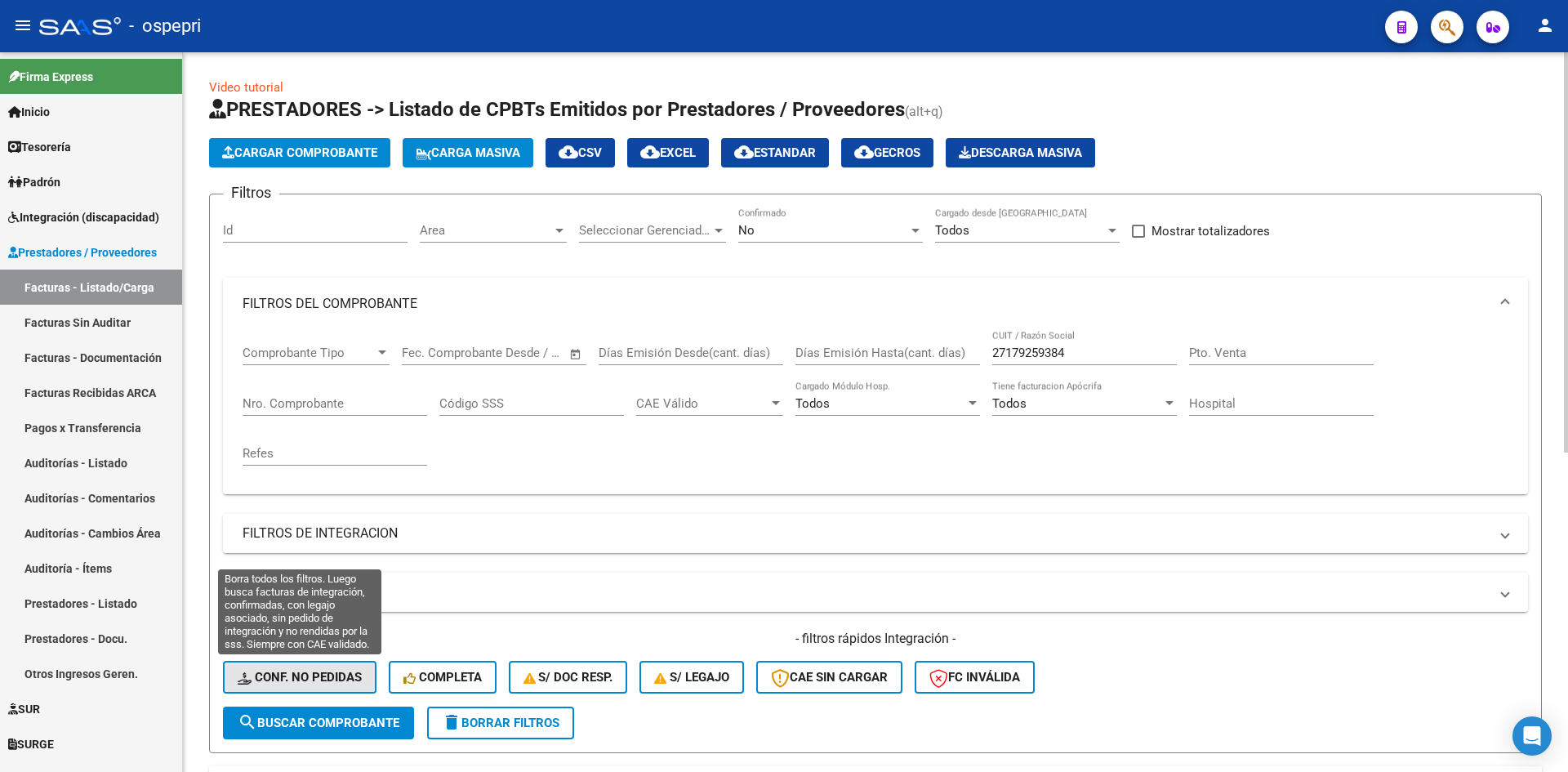
click at [336, 671] on span "Conf. no pedidas" at bounding box center [300, 677] width 124 height 15
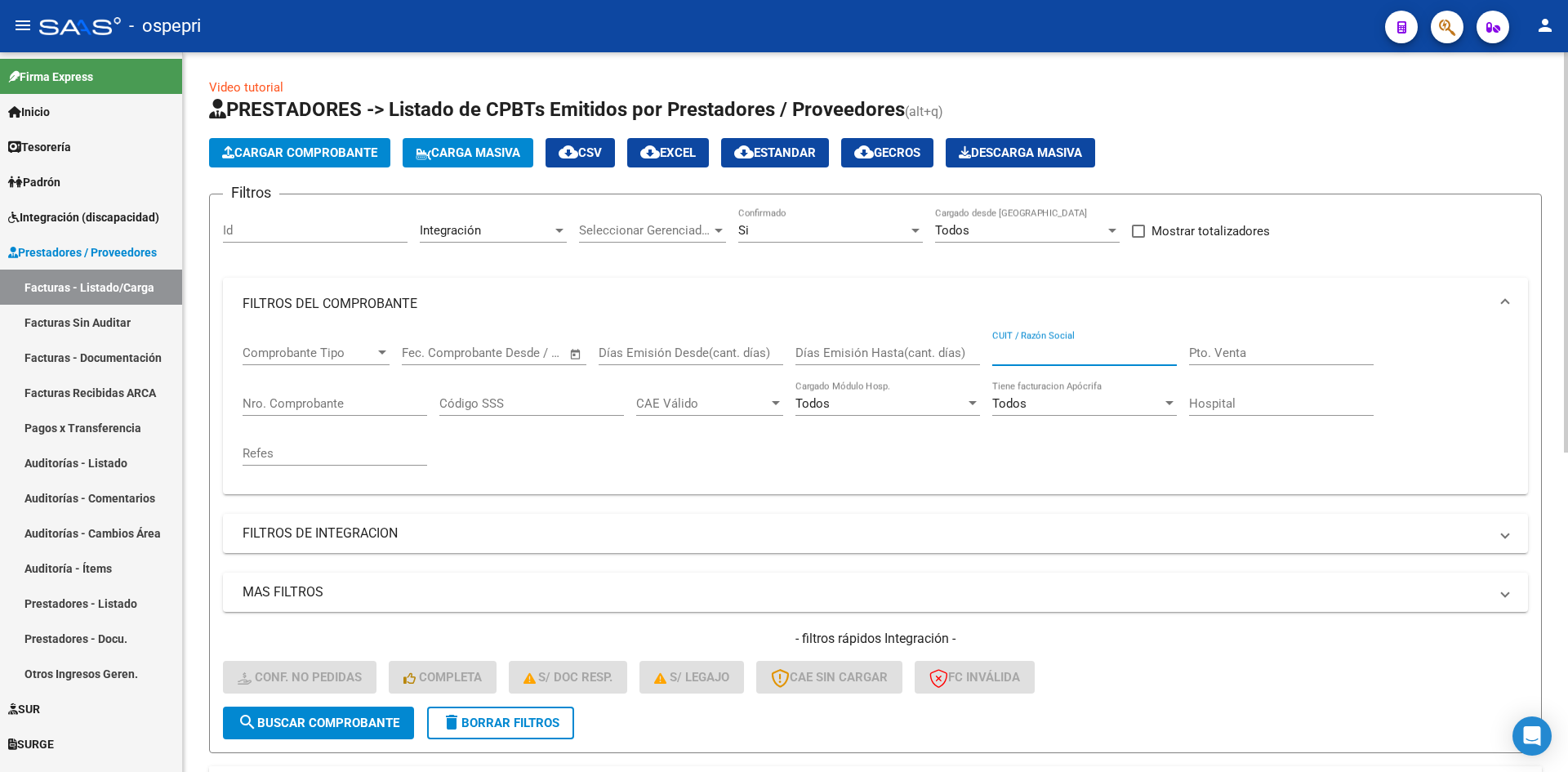
click at [1008, 353] on input "CUIT / Razón Social" at bounding box center [1084, 353] width 185 height 15
paste input "27179259384"
type input "27179259384"
click at [287, 724] on span "search Buscar Comprobante" at bounding box center [318, 723] width 162 height 15
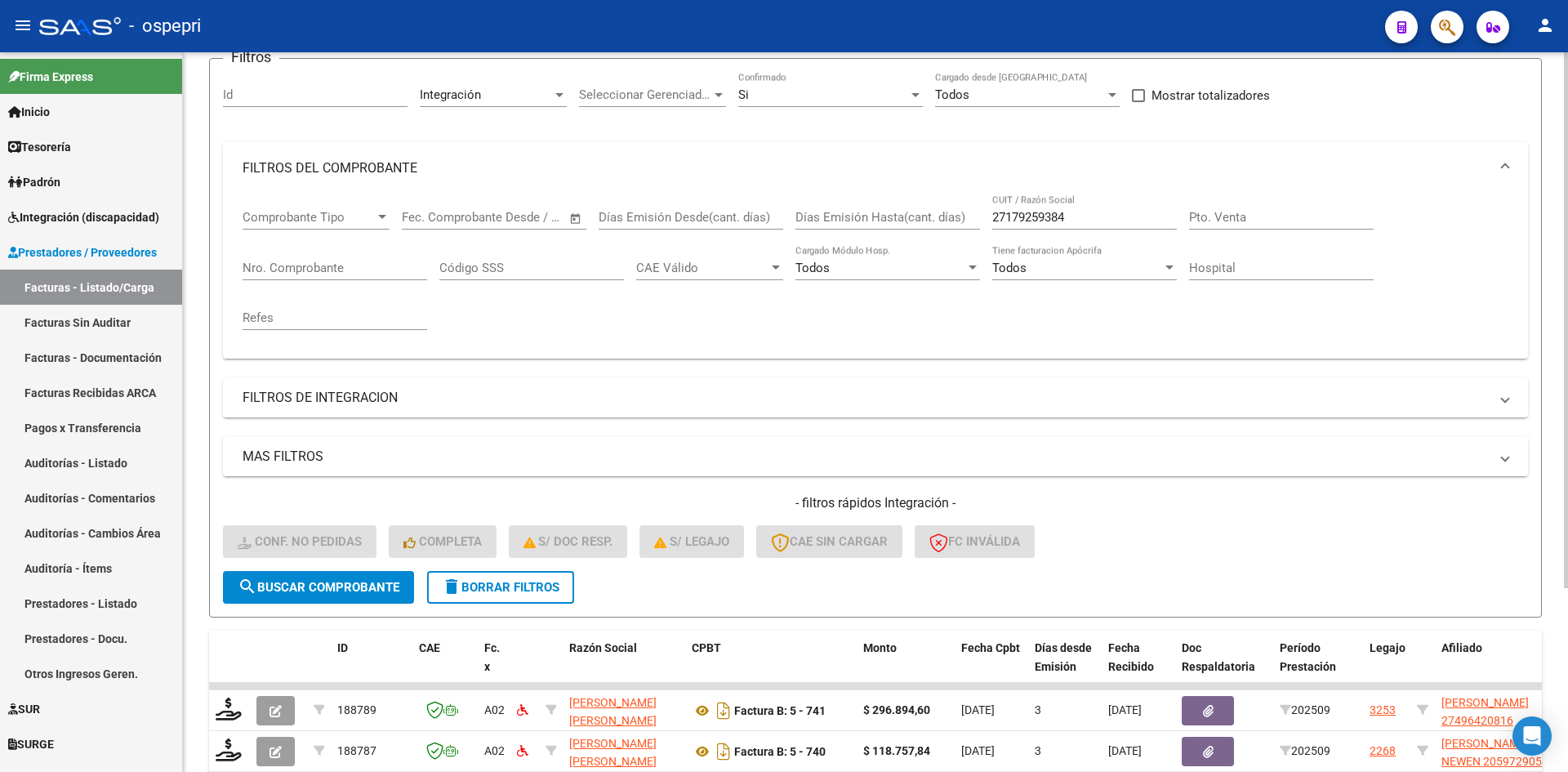
scroll to position [245, 0]
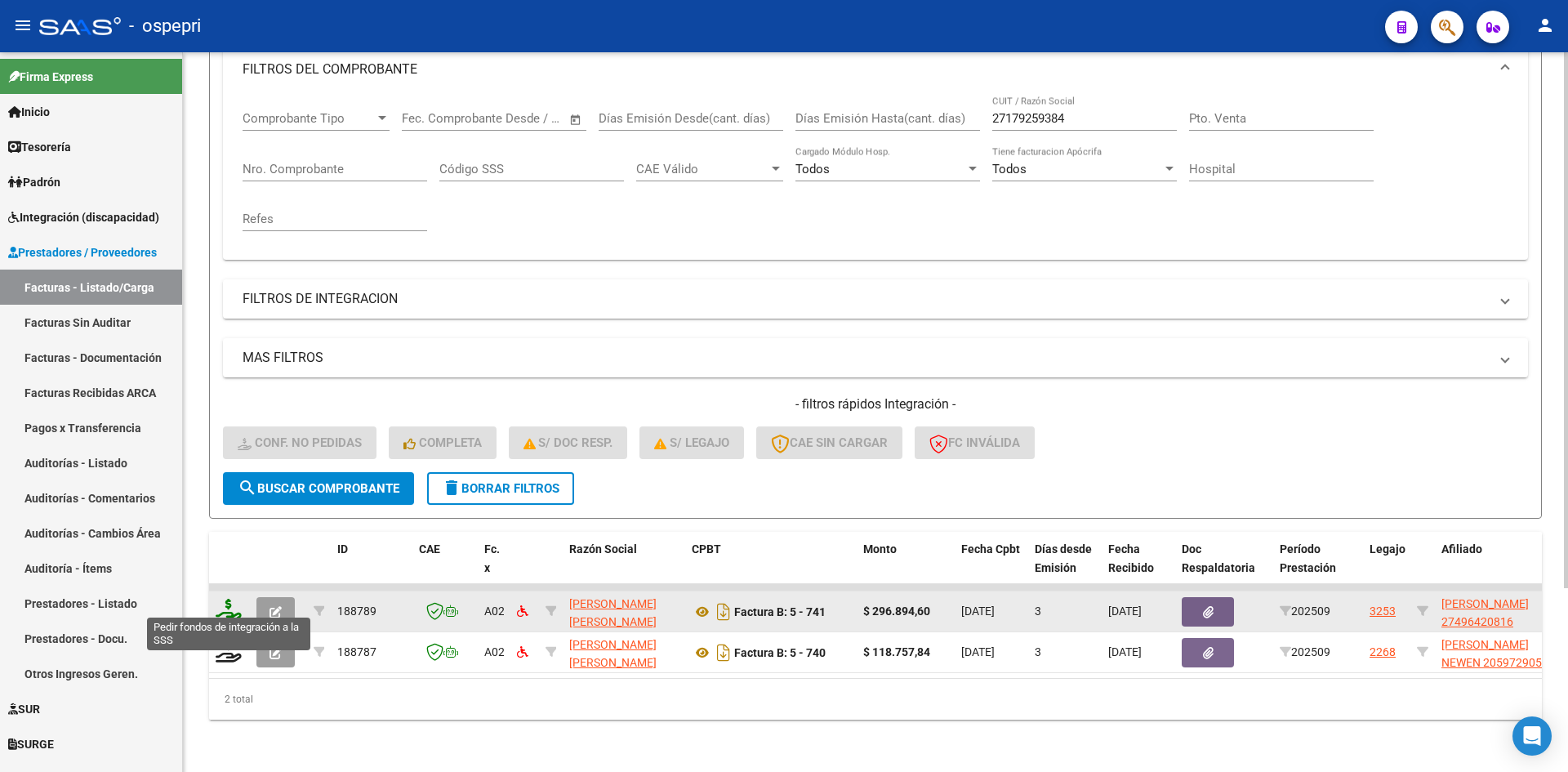
click at [220, 599] on icon at bounding box center [228, 610] width 26 height 23
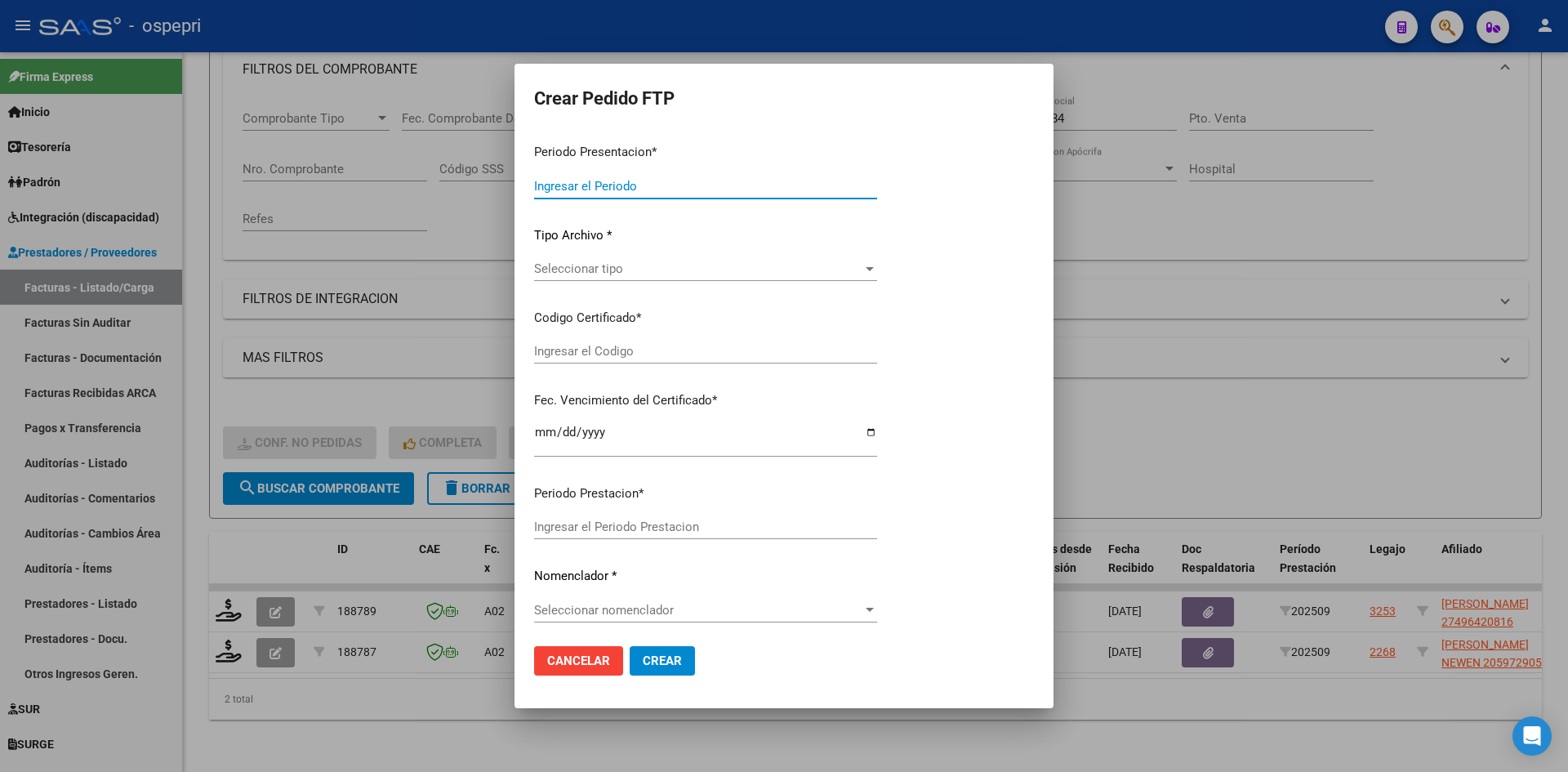
type input "202509"
type input "$ 296.894,60"
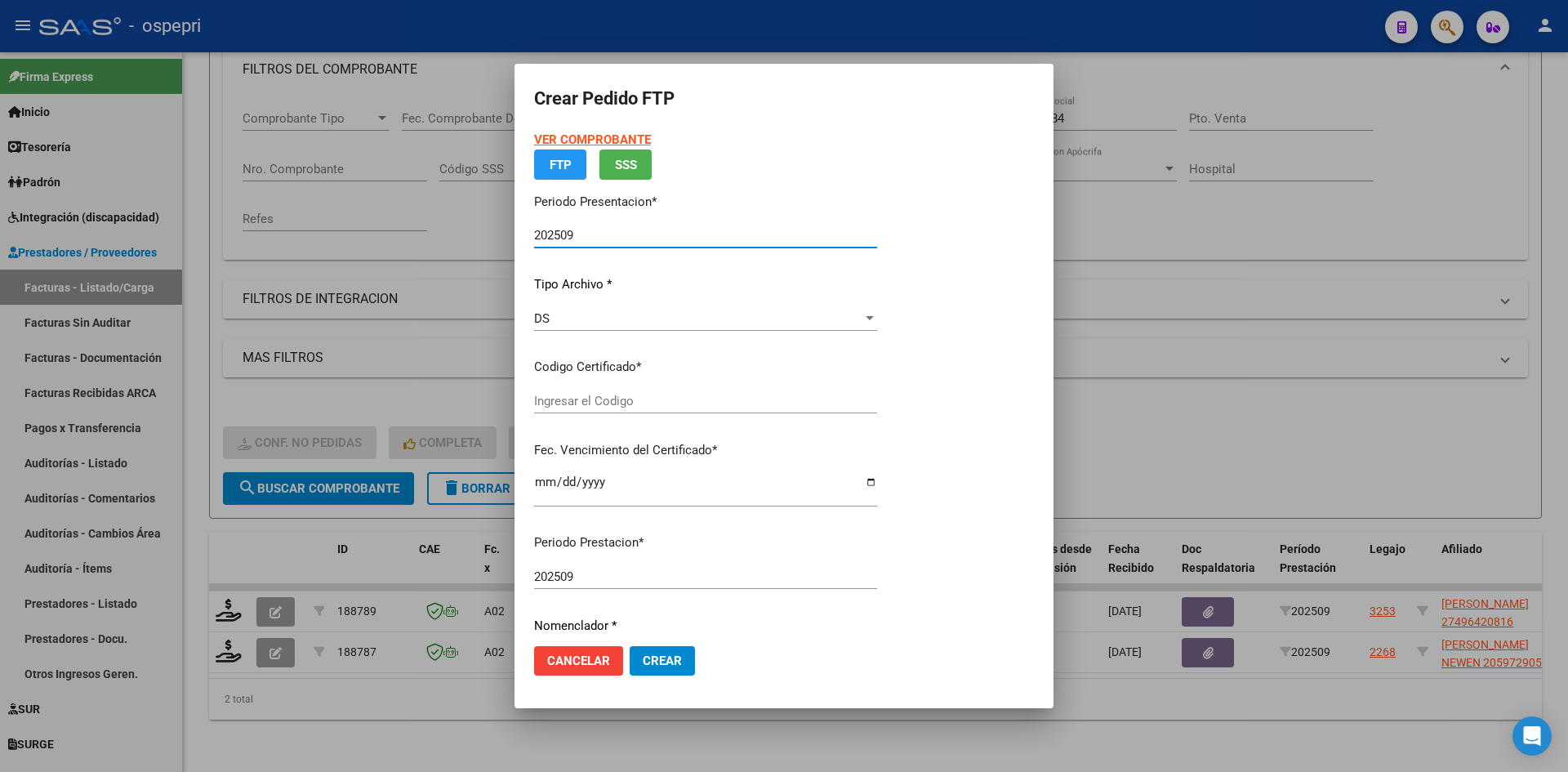
type input "27496420816"
type input "2029-08-09"
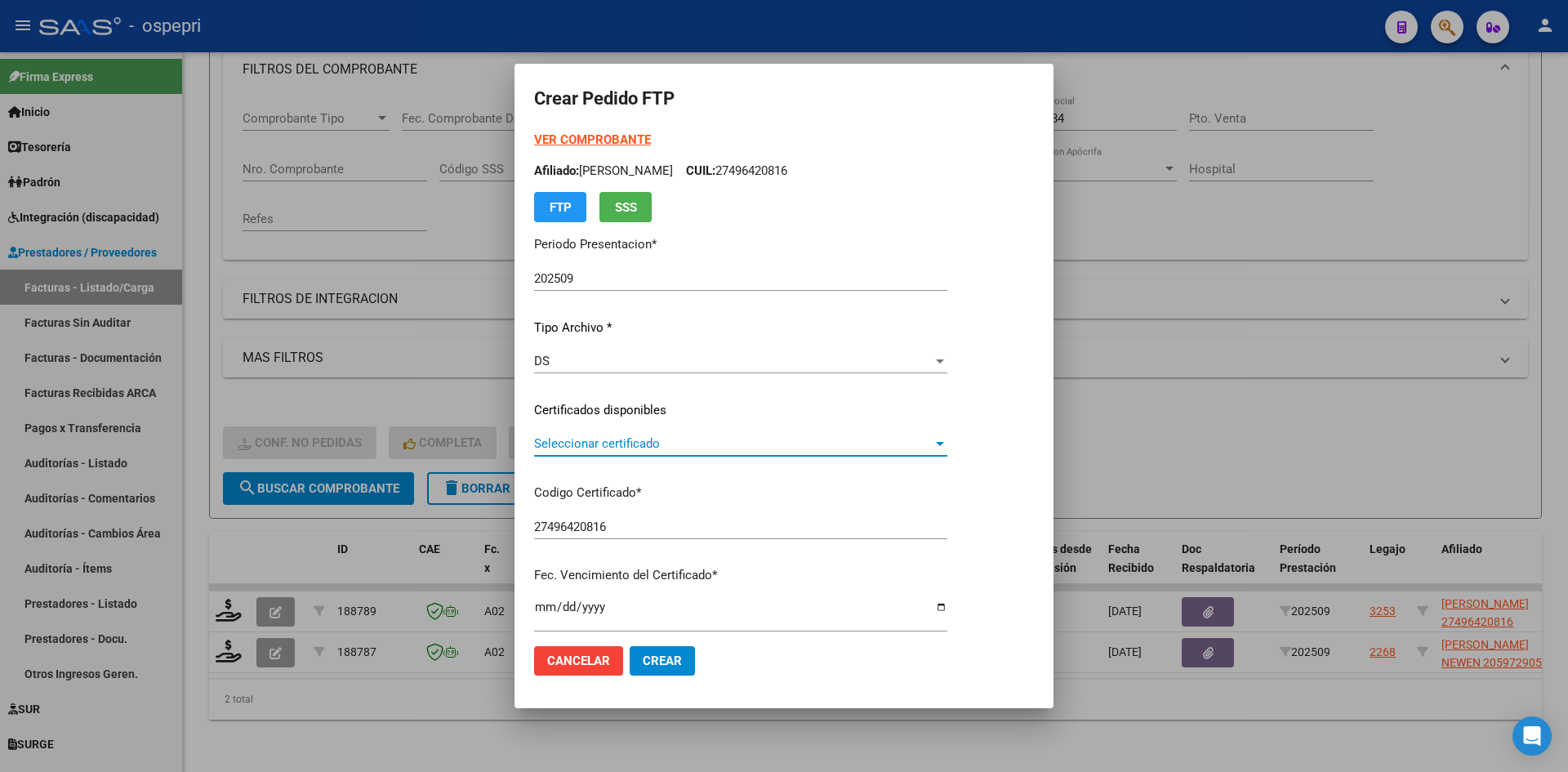
click at [747, 447] on span "Seleccionar certificado" at bounding box center [733, 444] width 398 height 15
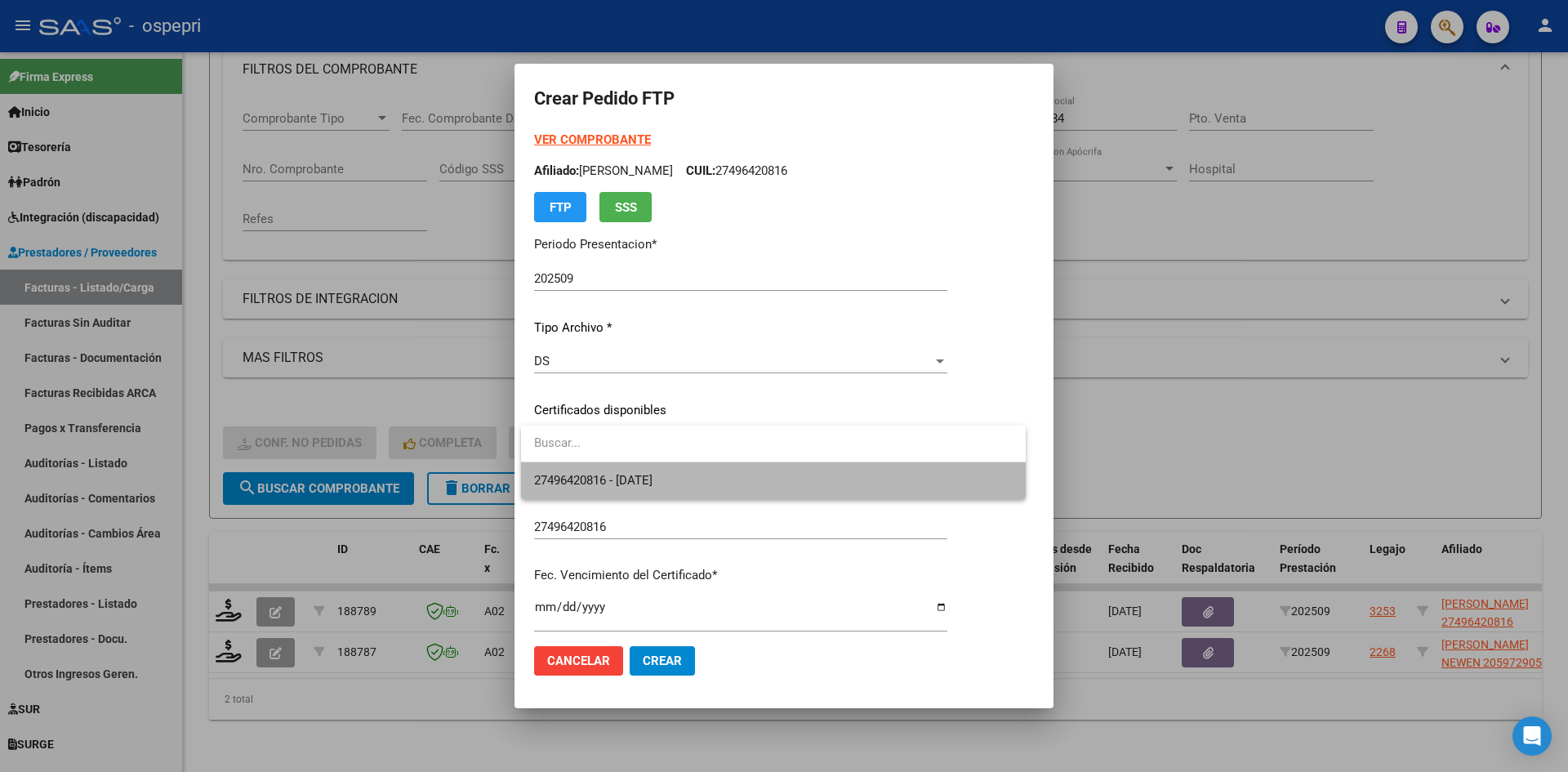
click at [741, 475] on span "27496420816 - 2029-08-09" at bounding box center [774, 481] width 479 height 37
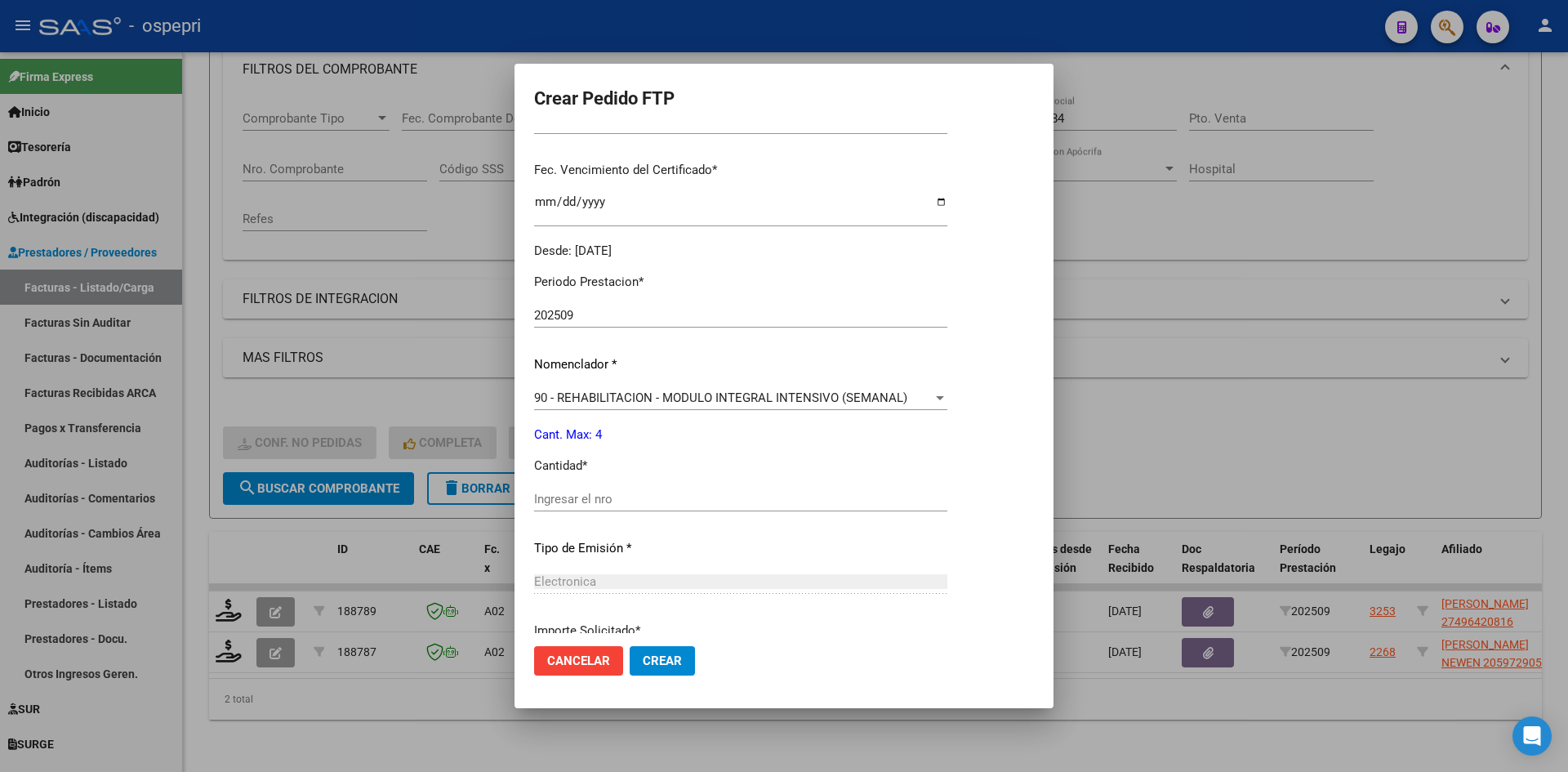
scroll to position [409, 0]
click at [604, 499] on input "Ingresar el nro" at bounding box center [741, 496] width 413 height 15
type input "4"
click at [674, 656] on span "Crear" at bounding box center [662, 661] width 39 height 15
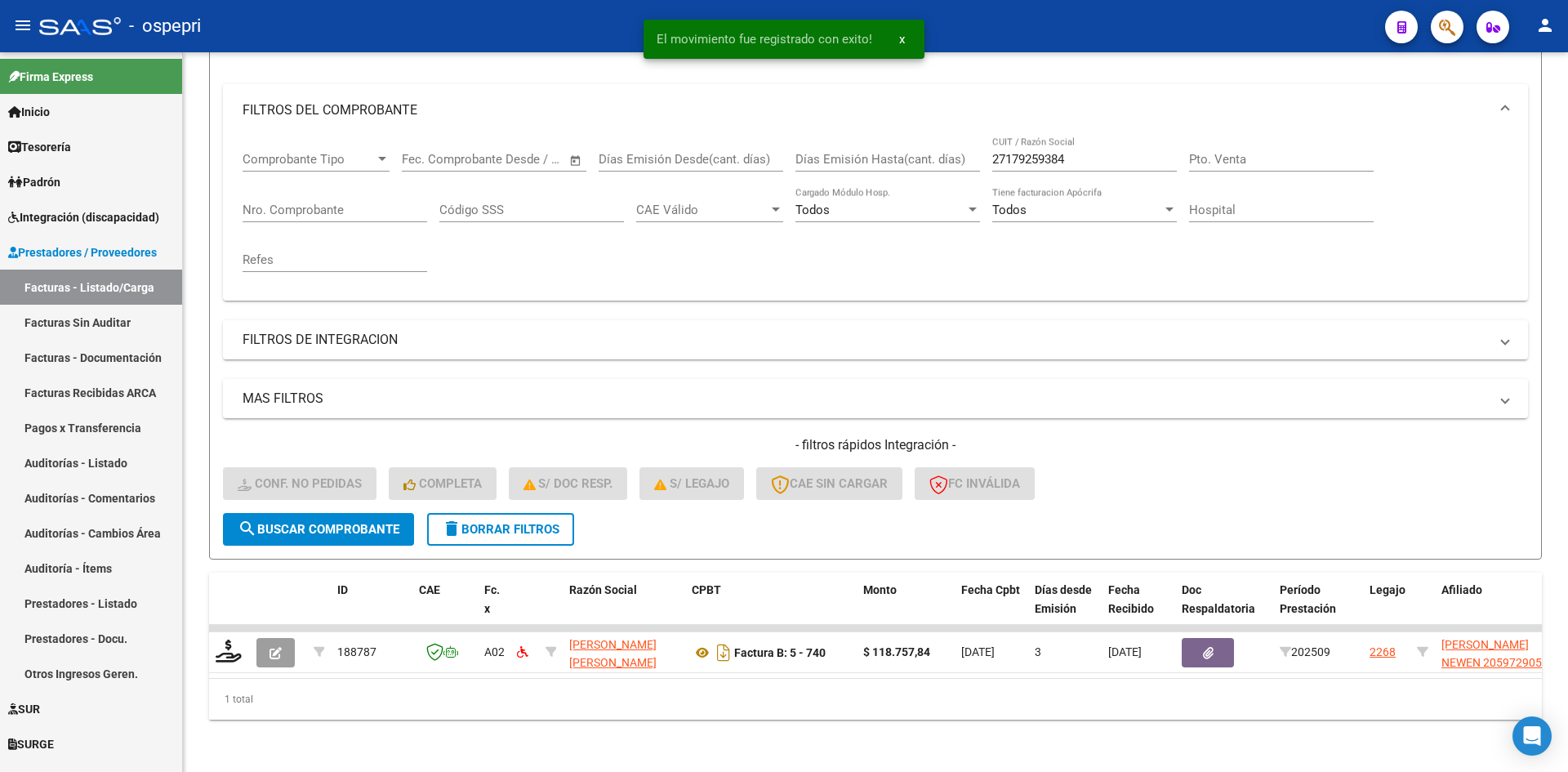
scroll to position [206, 0]
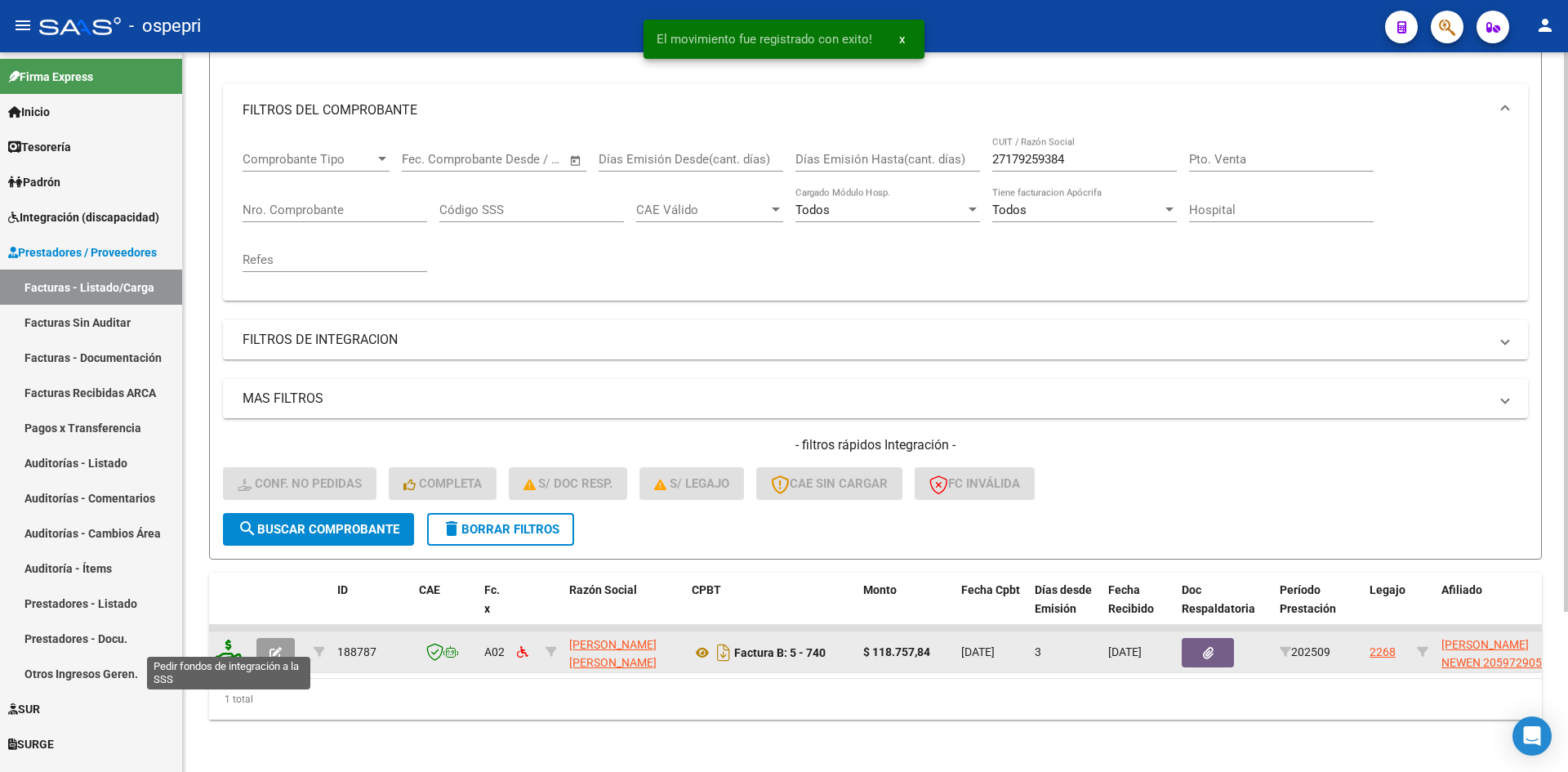
click at [228, 643] on icon at bounding box center [228, 651] width 26 height 23
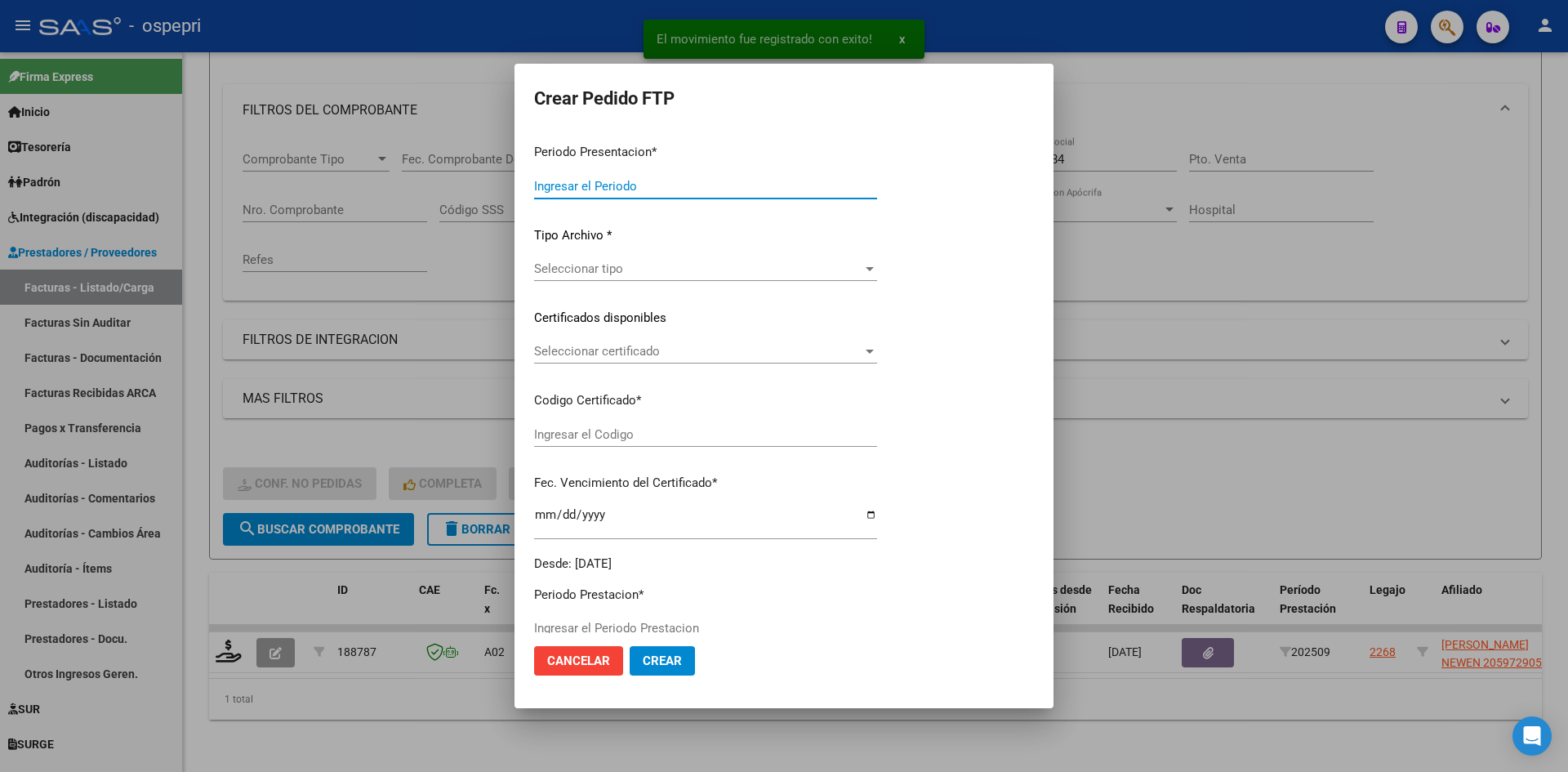
type input "202509"
type input "$ 118.757,84"
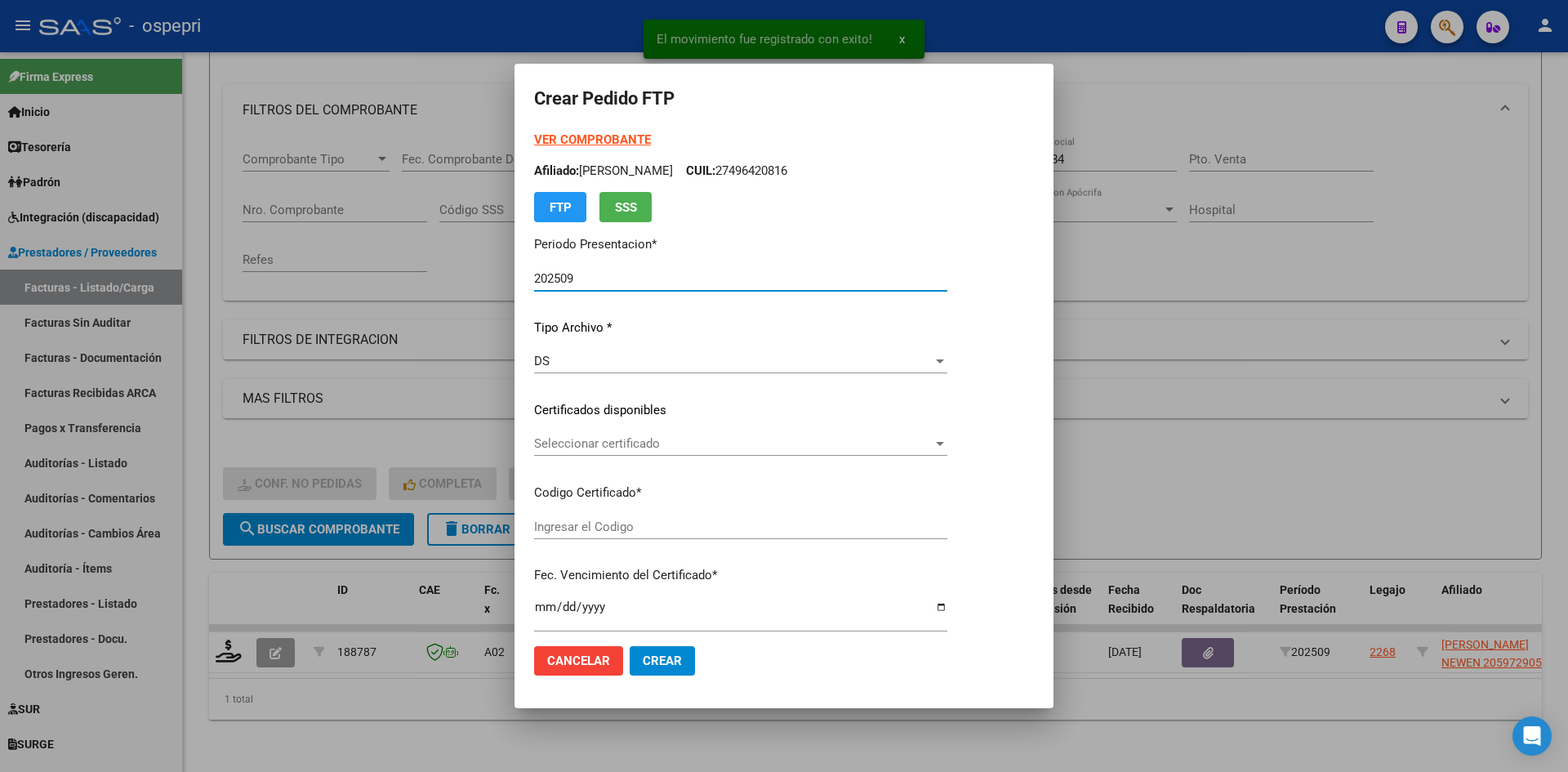
type input "2059729057-9"
type input "2029-08-01"
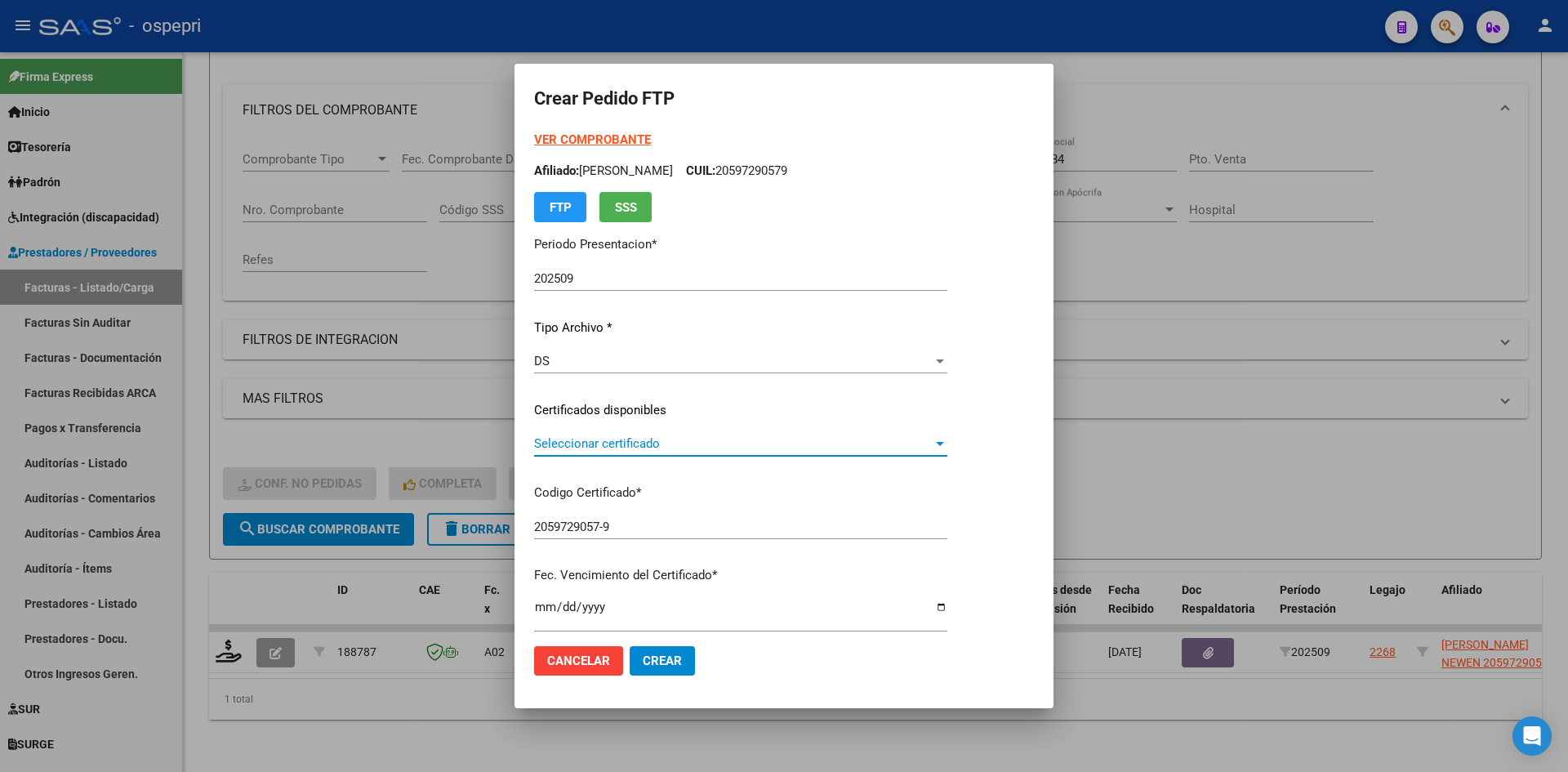
click at [711, 451] on span "Seleccionar certificado" at bounding box center [733, 444] width 398 height 15
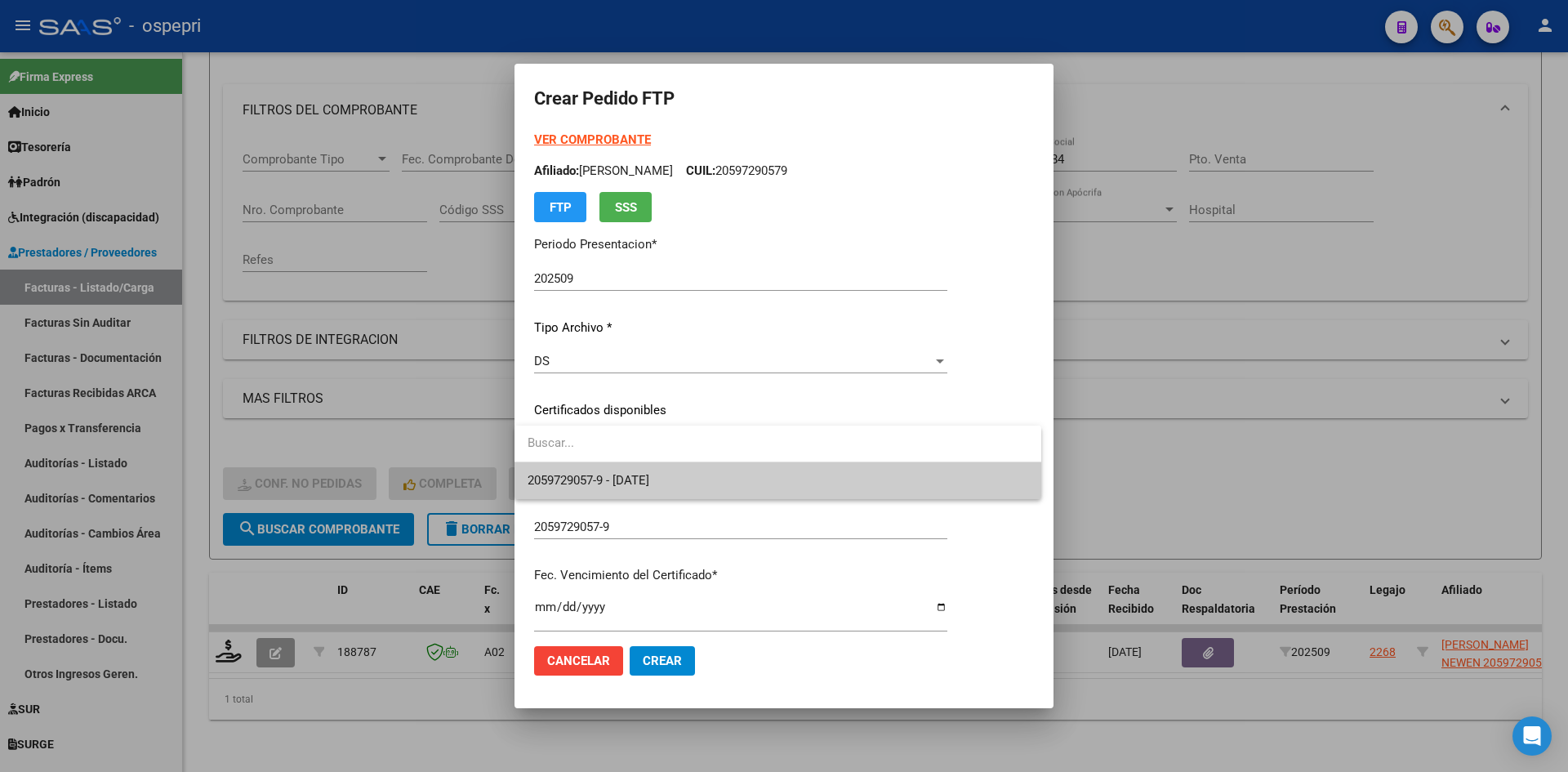
click at [706, 480] on span "2059729057-9 - 2029-08-01" at bounding box center [778, 481] width 501 height 37
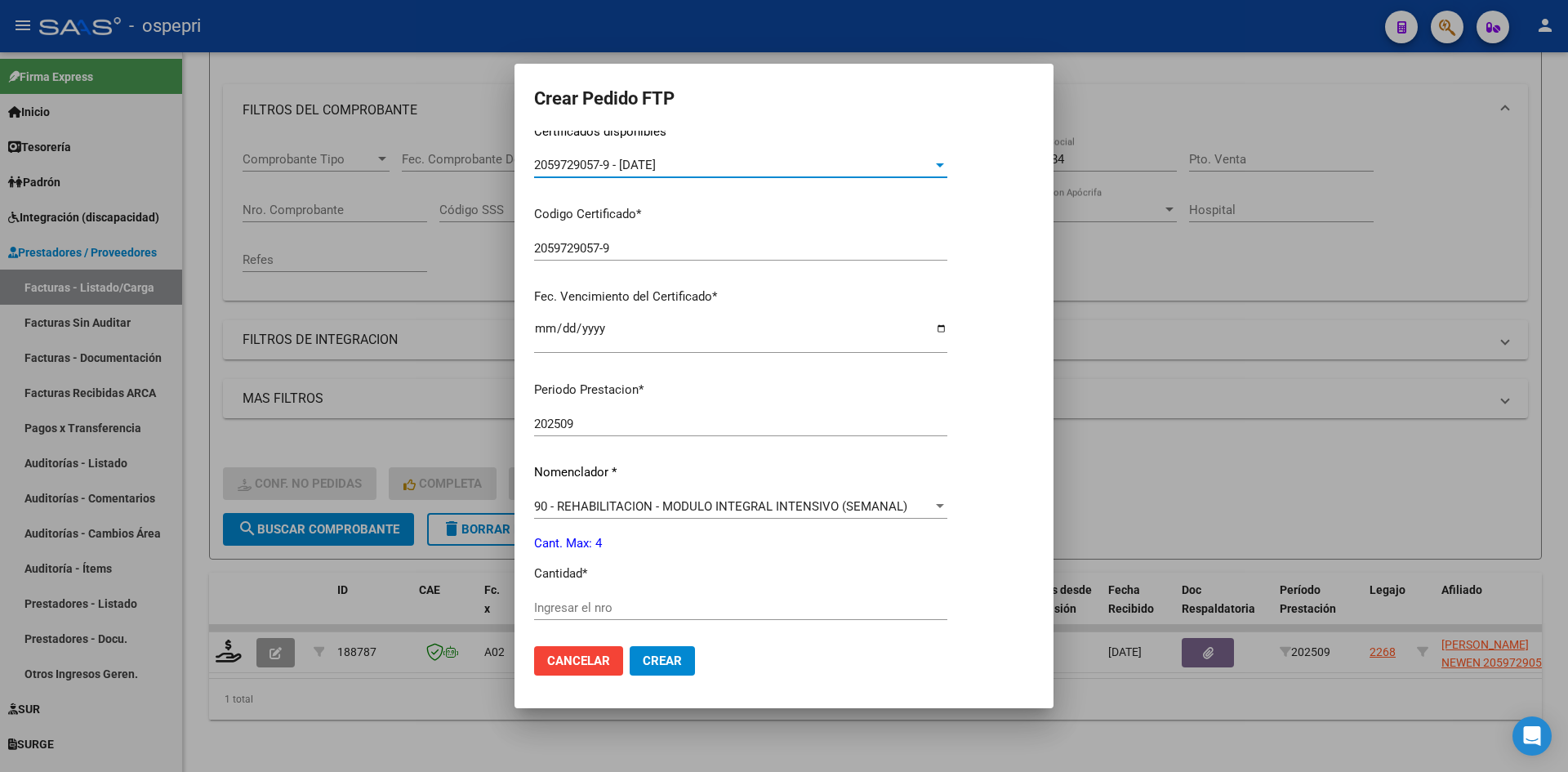
scroll to position [326, 0]
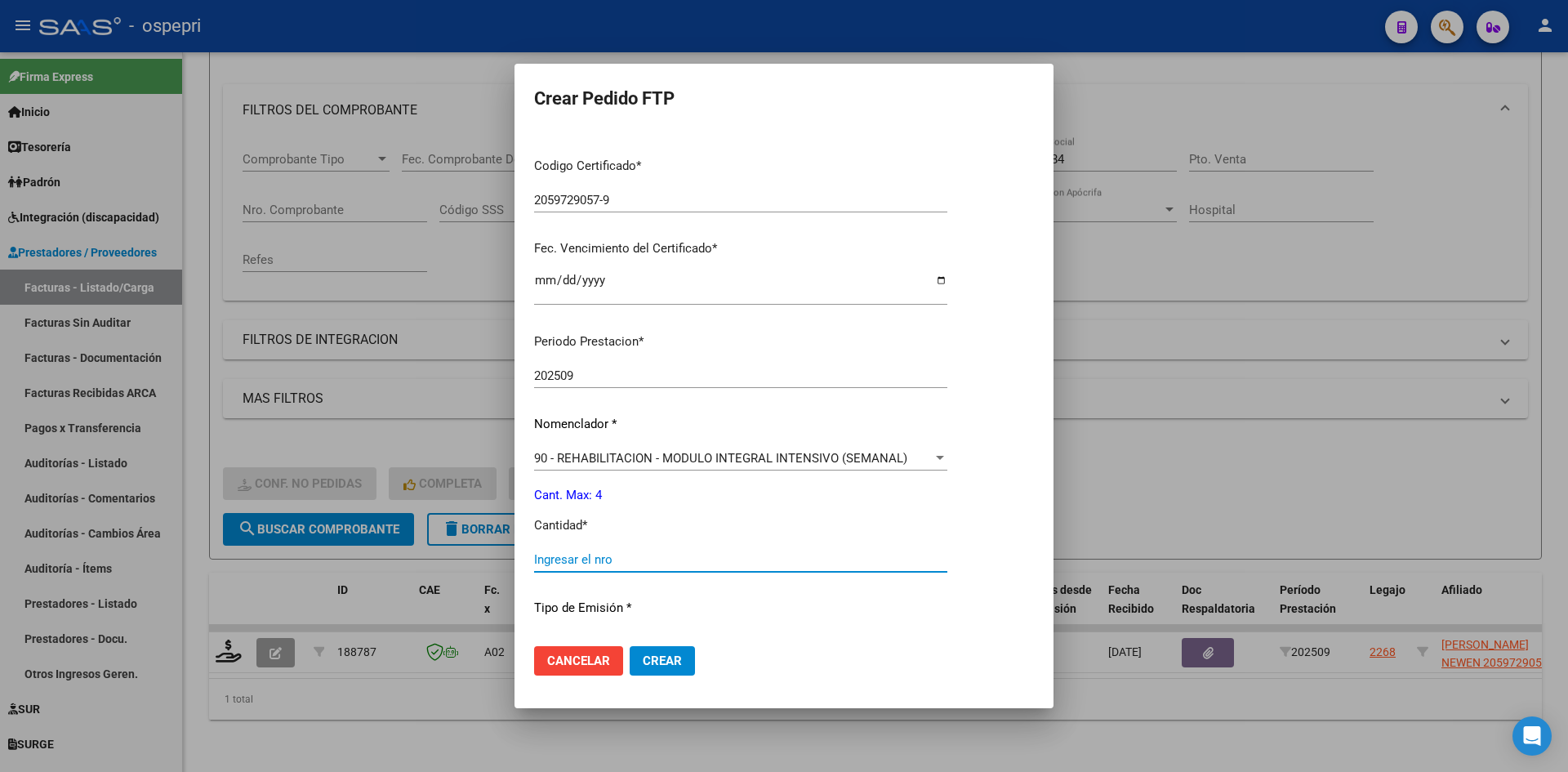
click at [604, 561] on input "Ingresar el nro" at bounding box center [741, 559] width 413 height 15
type input "4"
click at [662, 669] on button "Crear" at bounding box center [662, 661] width 66 height 30
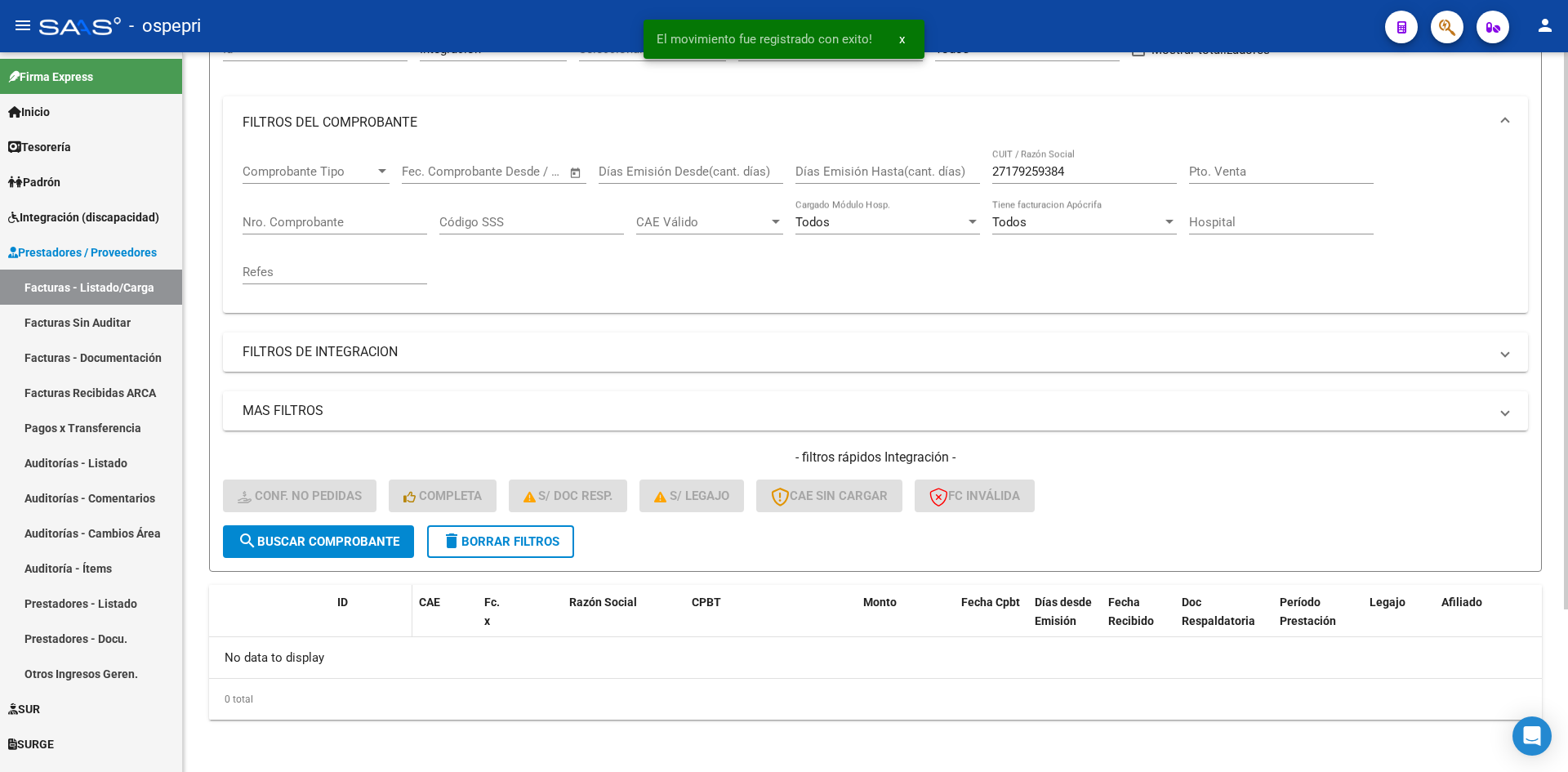
scroll to position [181, 0]
click at [507, 542] on span "delete Borrar Filtros" at bounding box center [500, 542] width 117 height 15
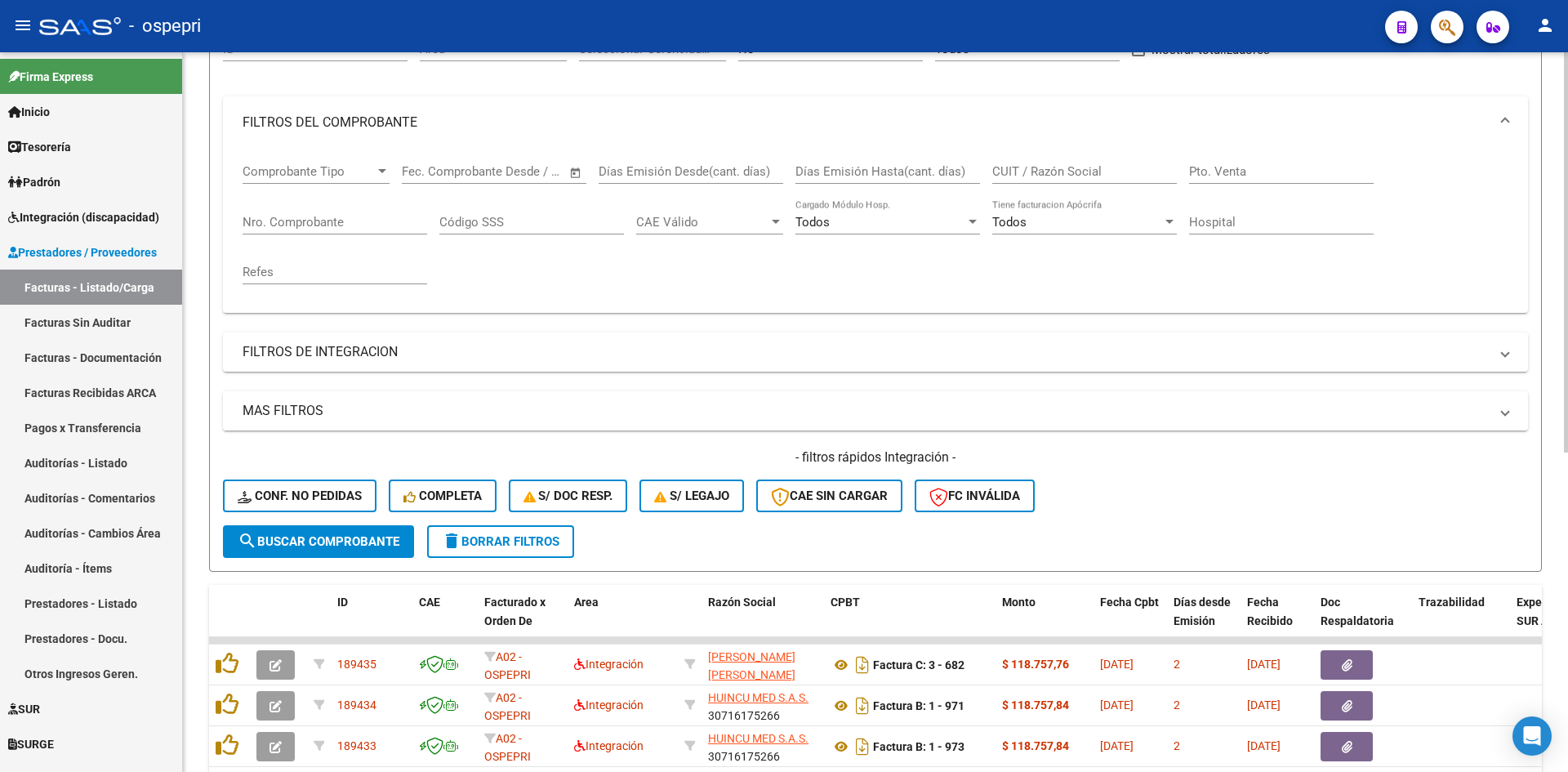
click at [1087, 173] on input "CUIT / Razón Social" at bounding box center [1084, 172] width 185 height 15
paste input "27179259384"
type input "27179259384"
click at [333, 538] on span "search Buscar Comprobante" at bounding box center [318, 542] width 162 height 15
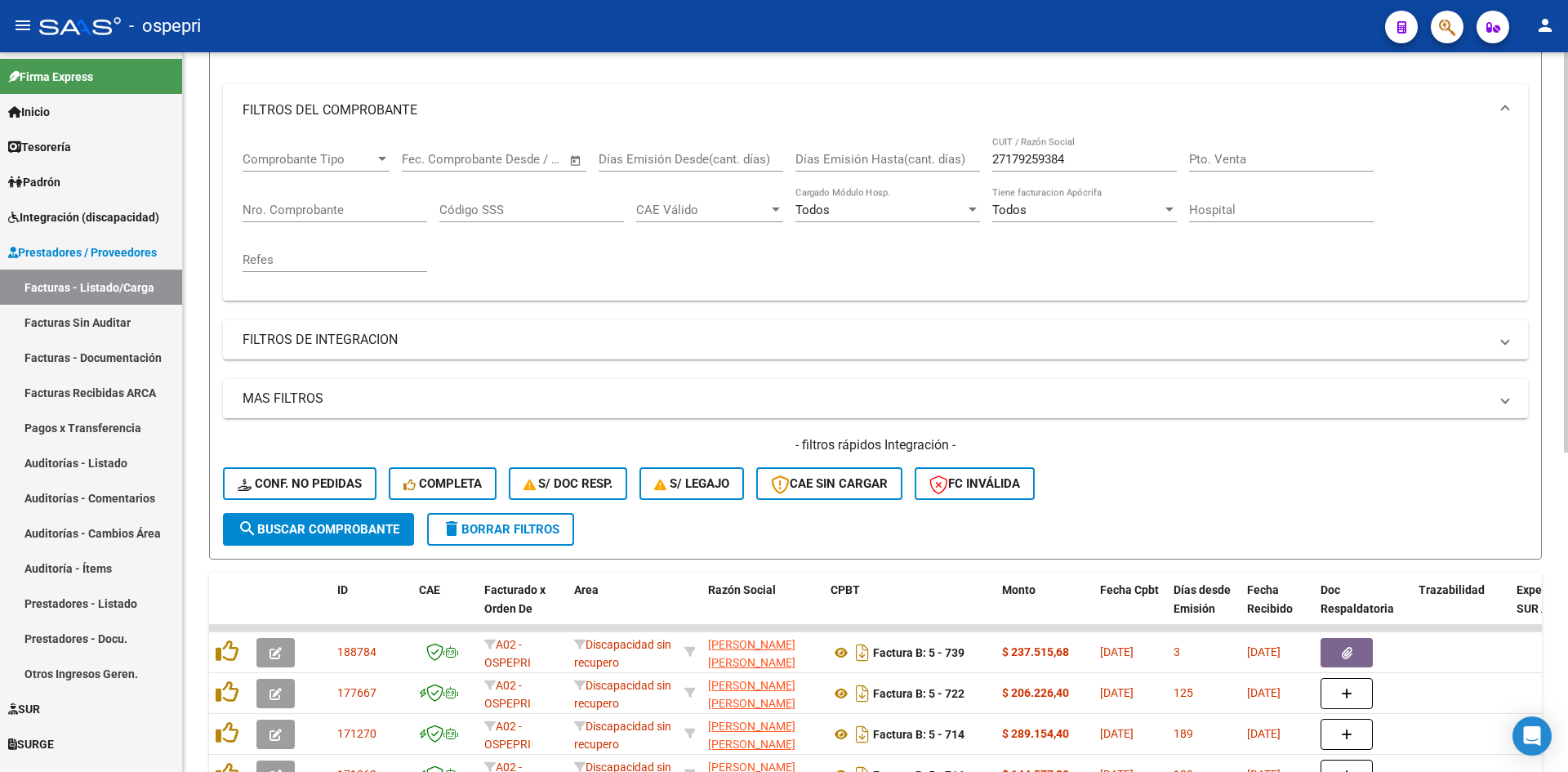
scroll to position [0, 0]
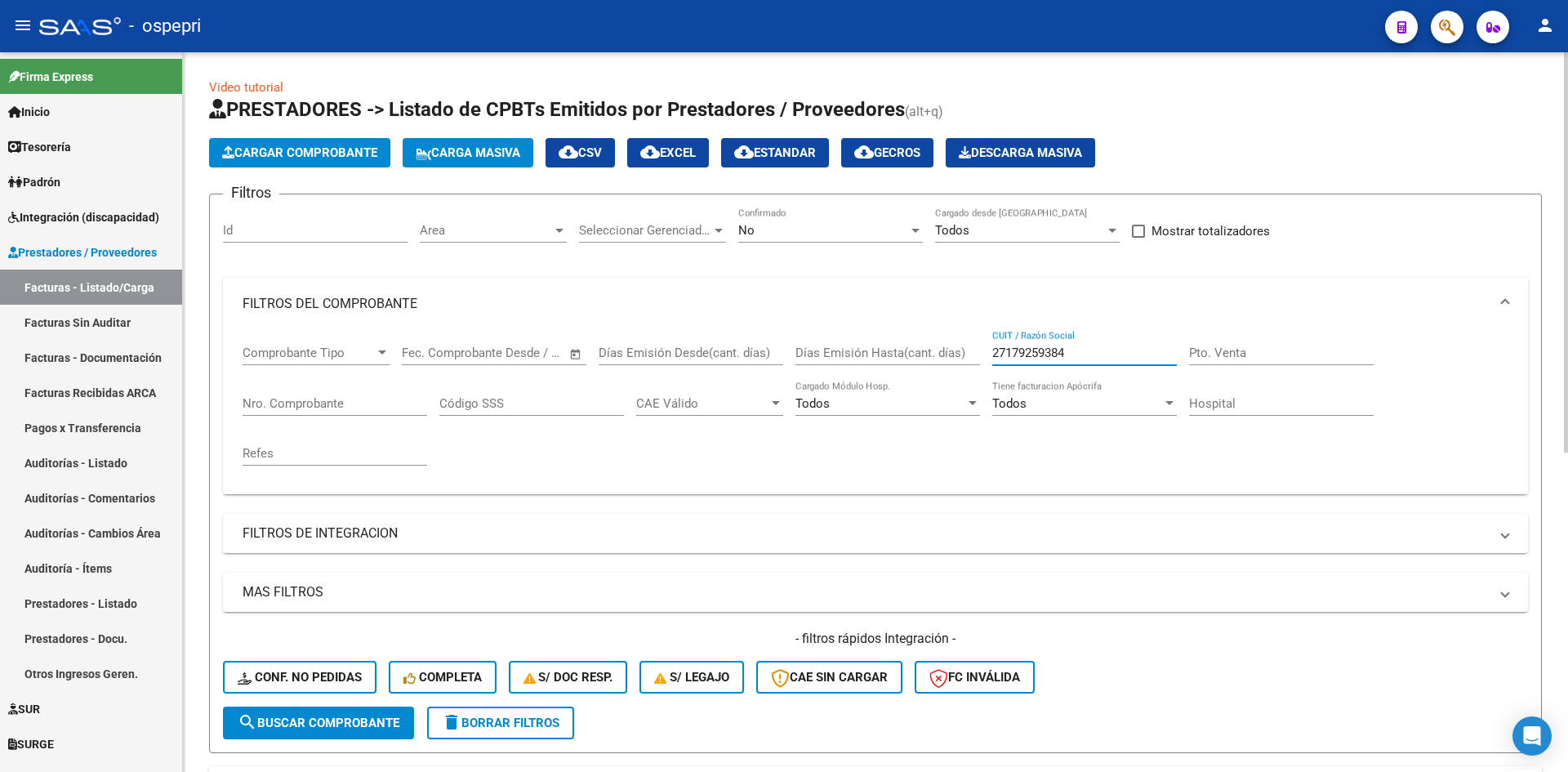
drag, startPoint x: 1101, startPoint y: 360, endPoint x: 975, endPoint y: 369, distance: 126.3
click at [975, 369] on div "Comprobante Tipo Comprobante Tipo Fecha inicio – Fecha fin Fec. Comprobante Des…" at bounding box center [875, 405] width 1266 height 151
paste input "27178220190"
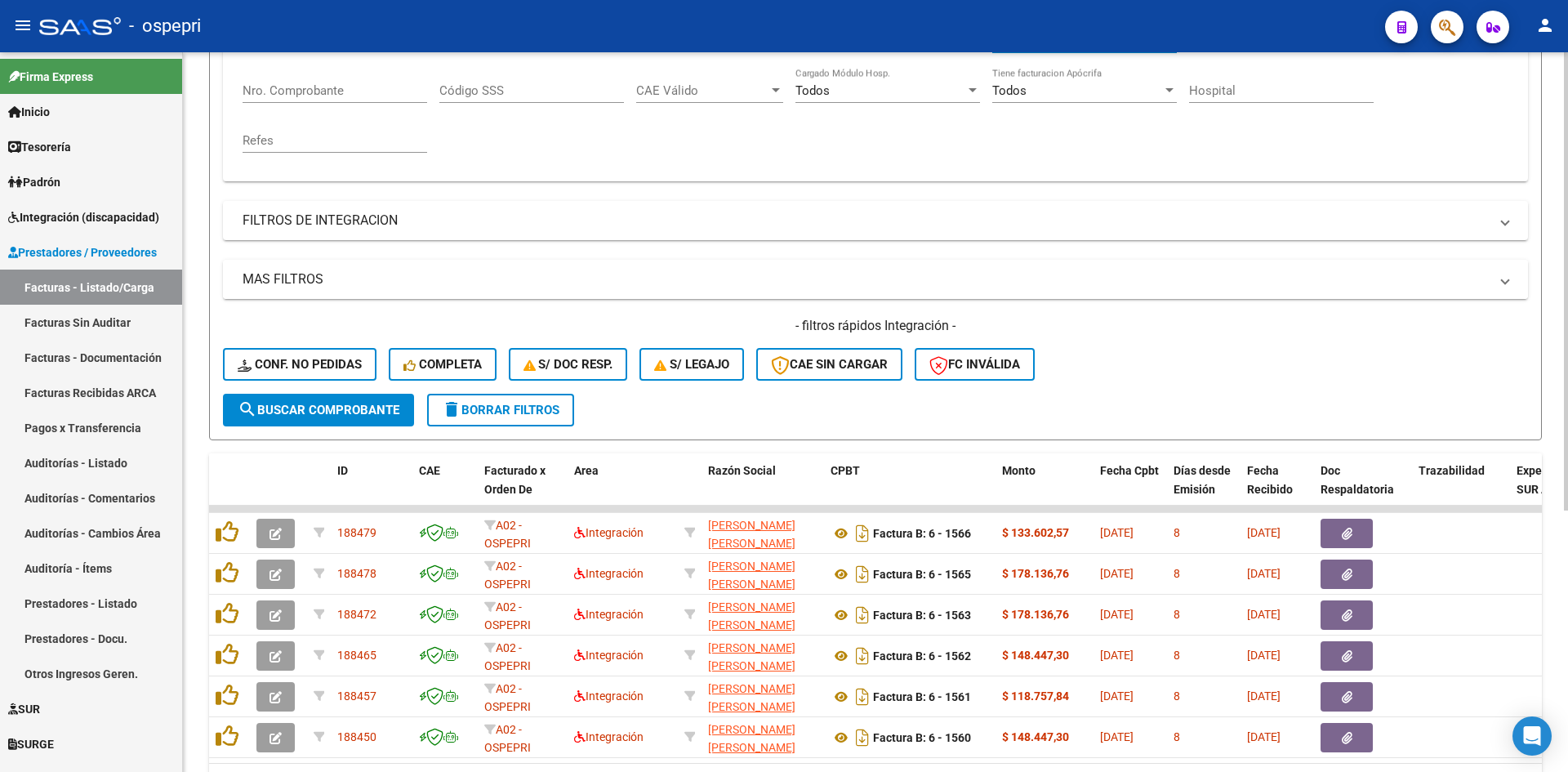
scroll to position [326, 0]
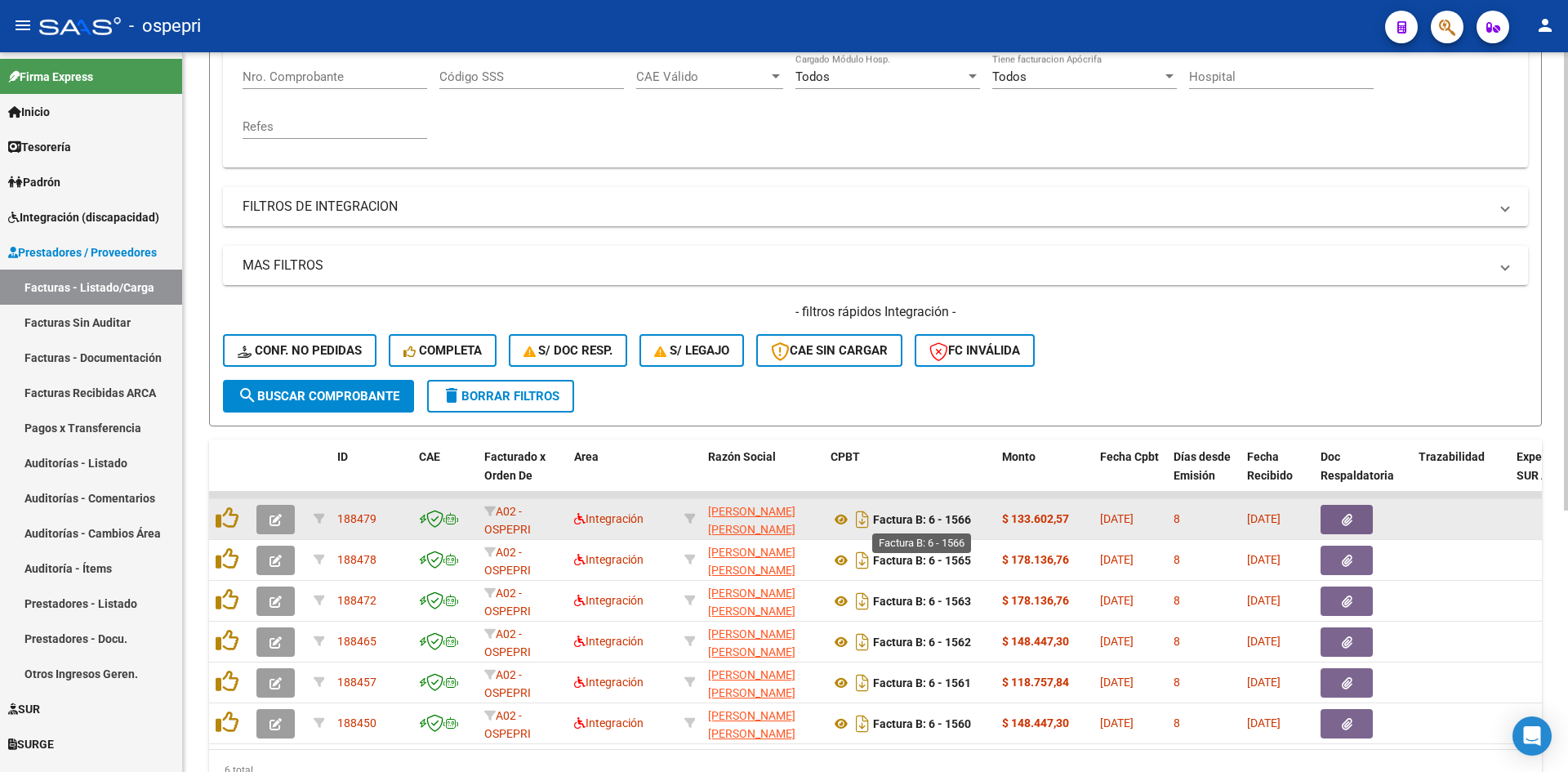
type input "27178220190"
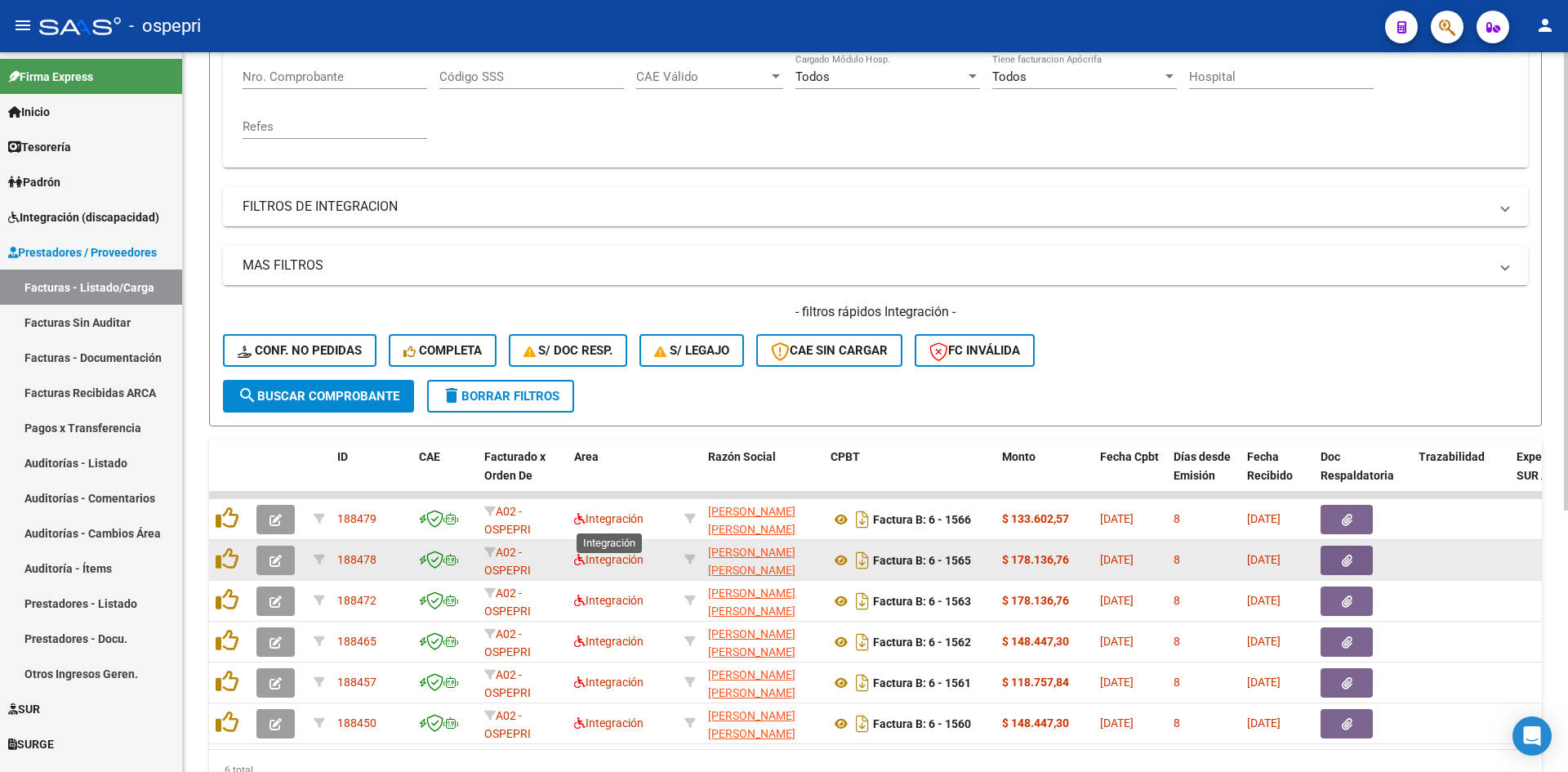
scroll to position [410, 0]
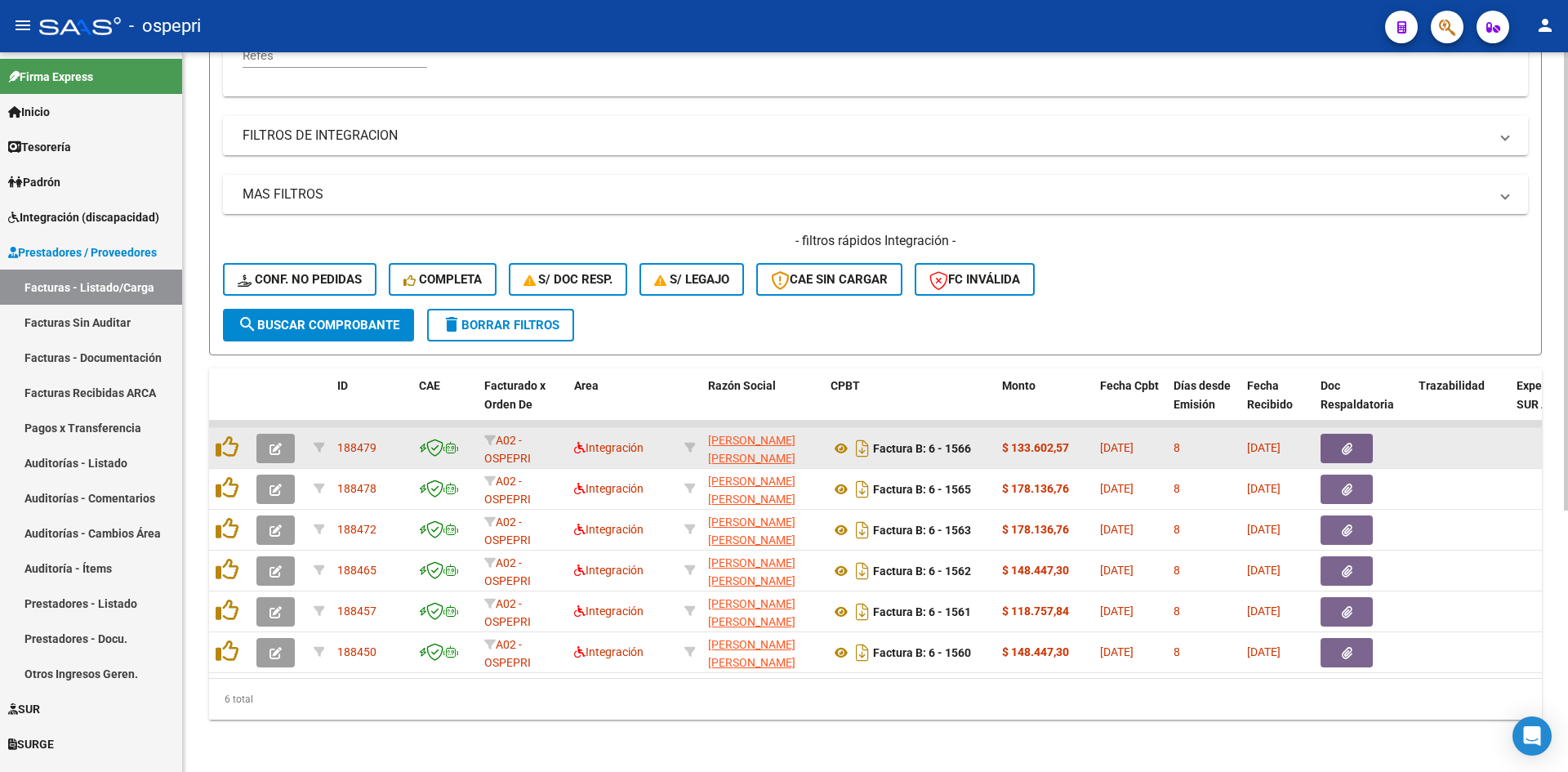
click at [286, 442] on button "button" at bounding box center [276, 448] width 39 height 30
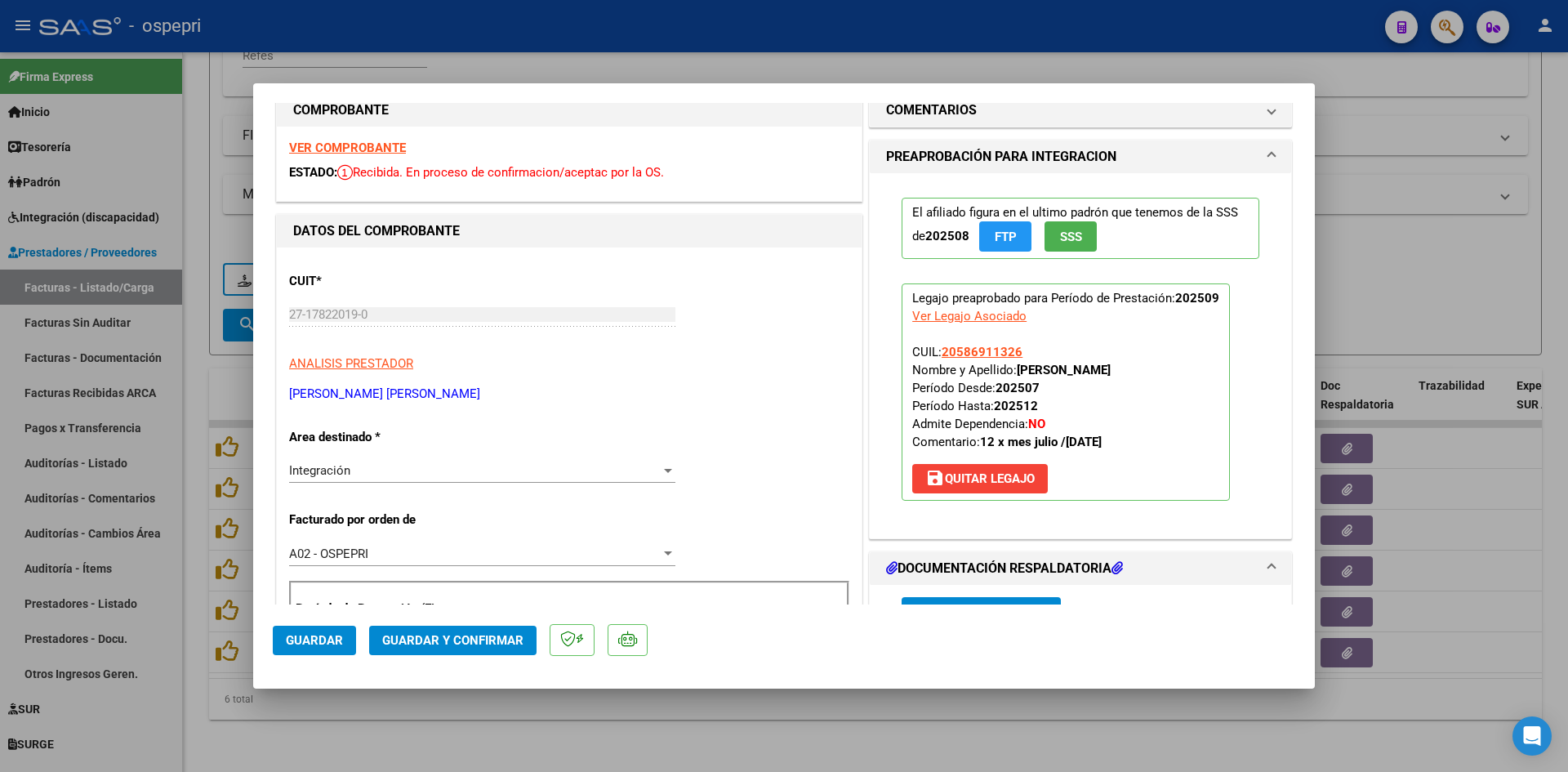
scroll to position [0, 0]
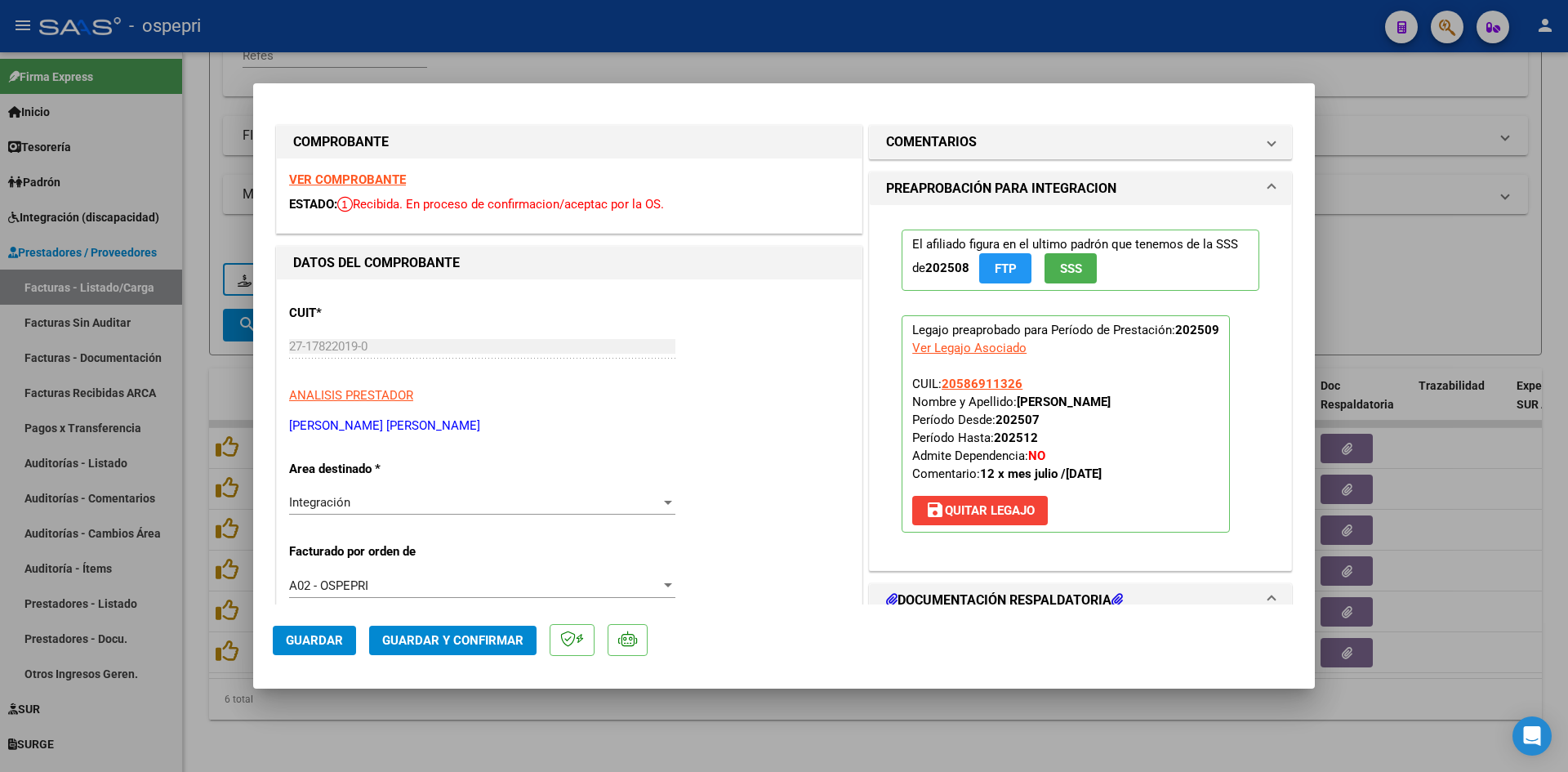
click at [387, 183] on strong "VER COMPROBANTE" at bounding box center [348, 179] width 116 height 15
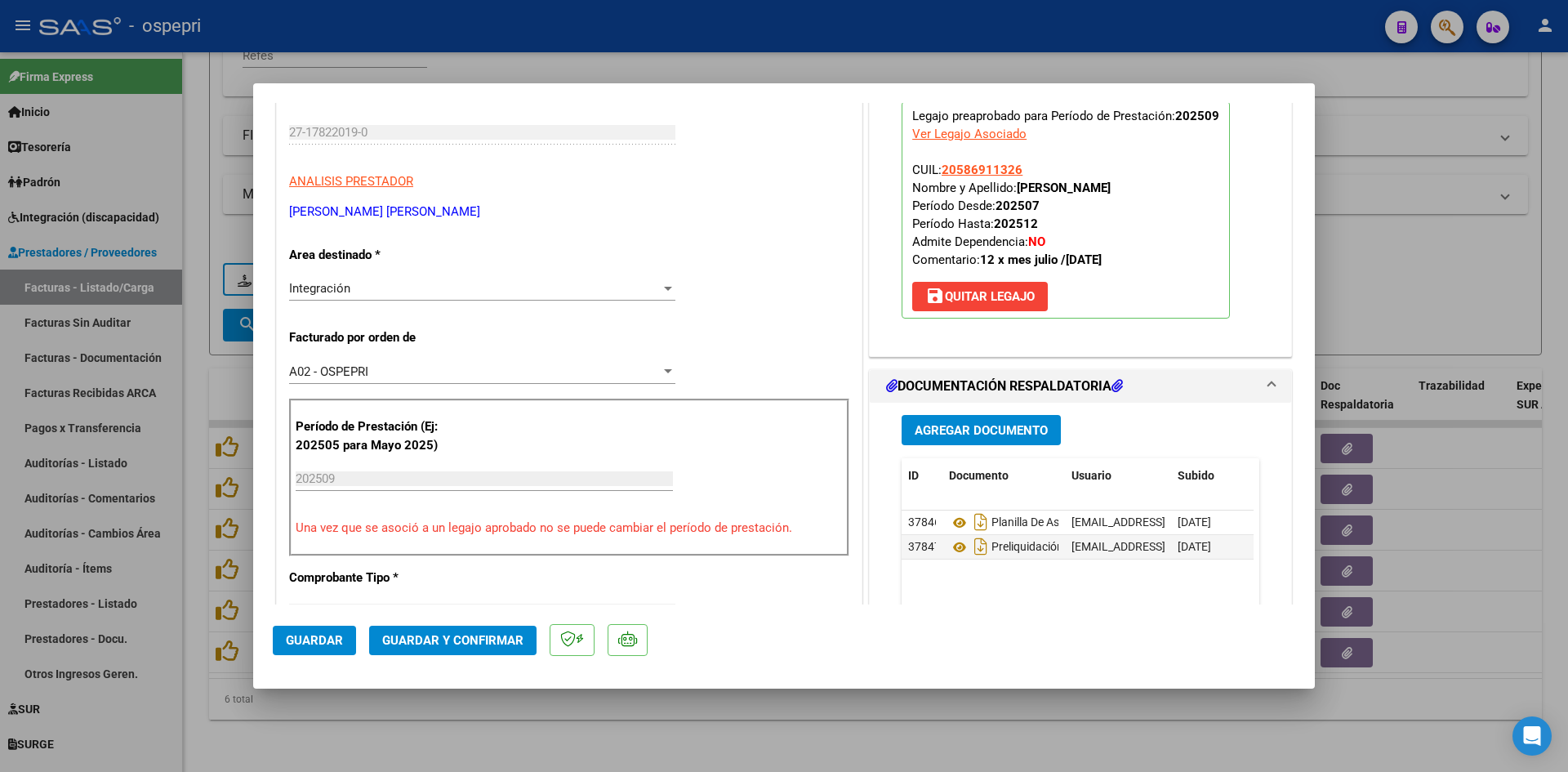
scroll to position [245, 0]
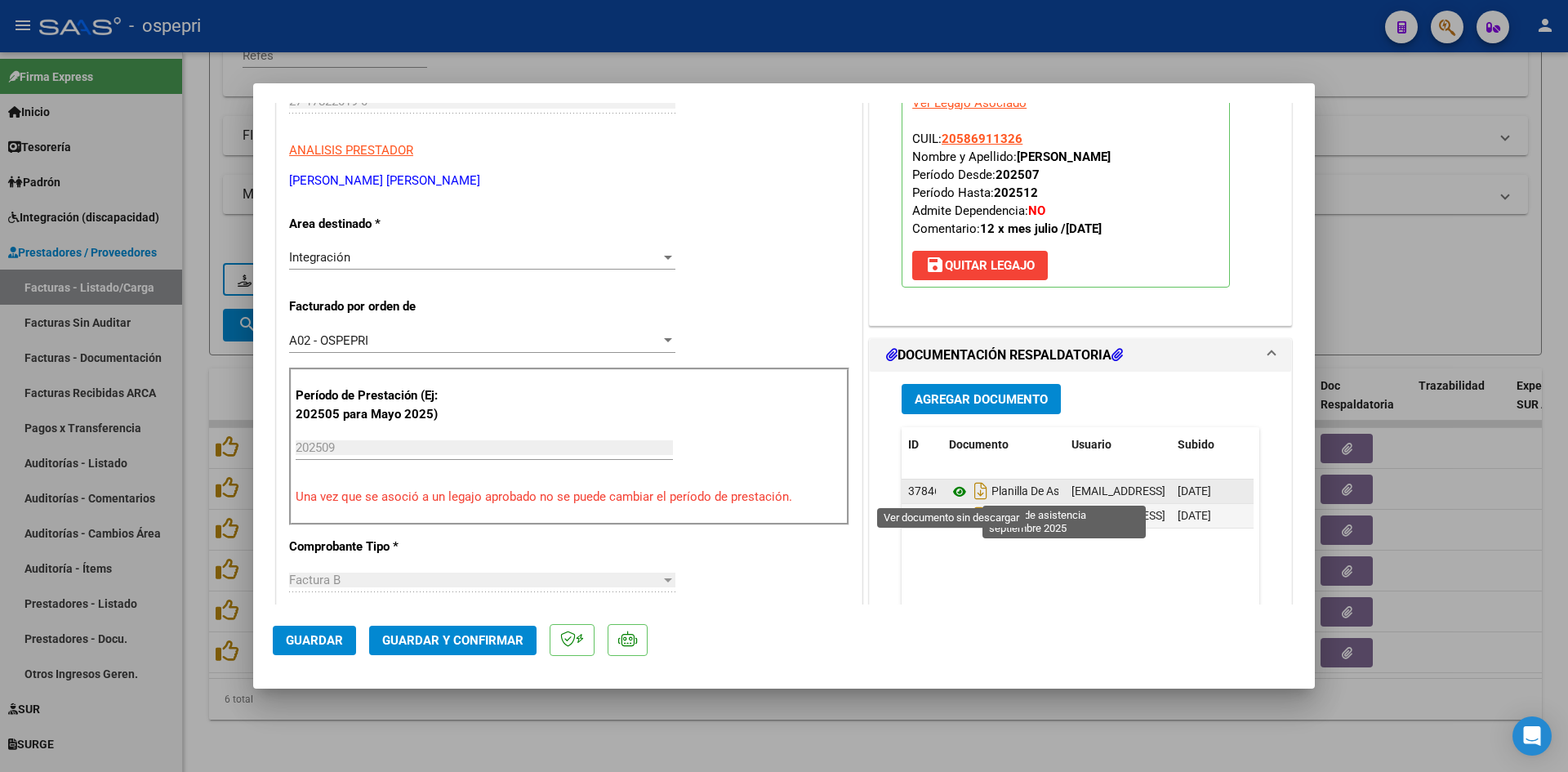
click at [951, 492] on icon at bounding box center [960, 491] width 21 height 19
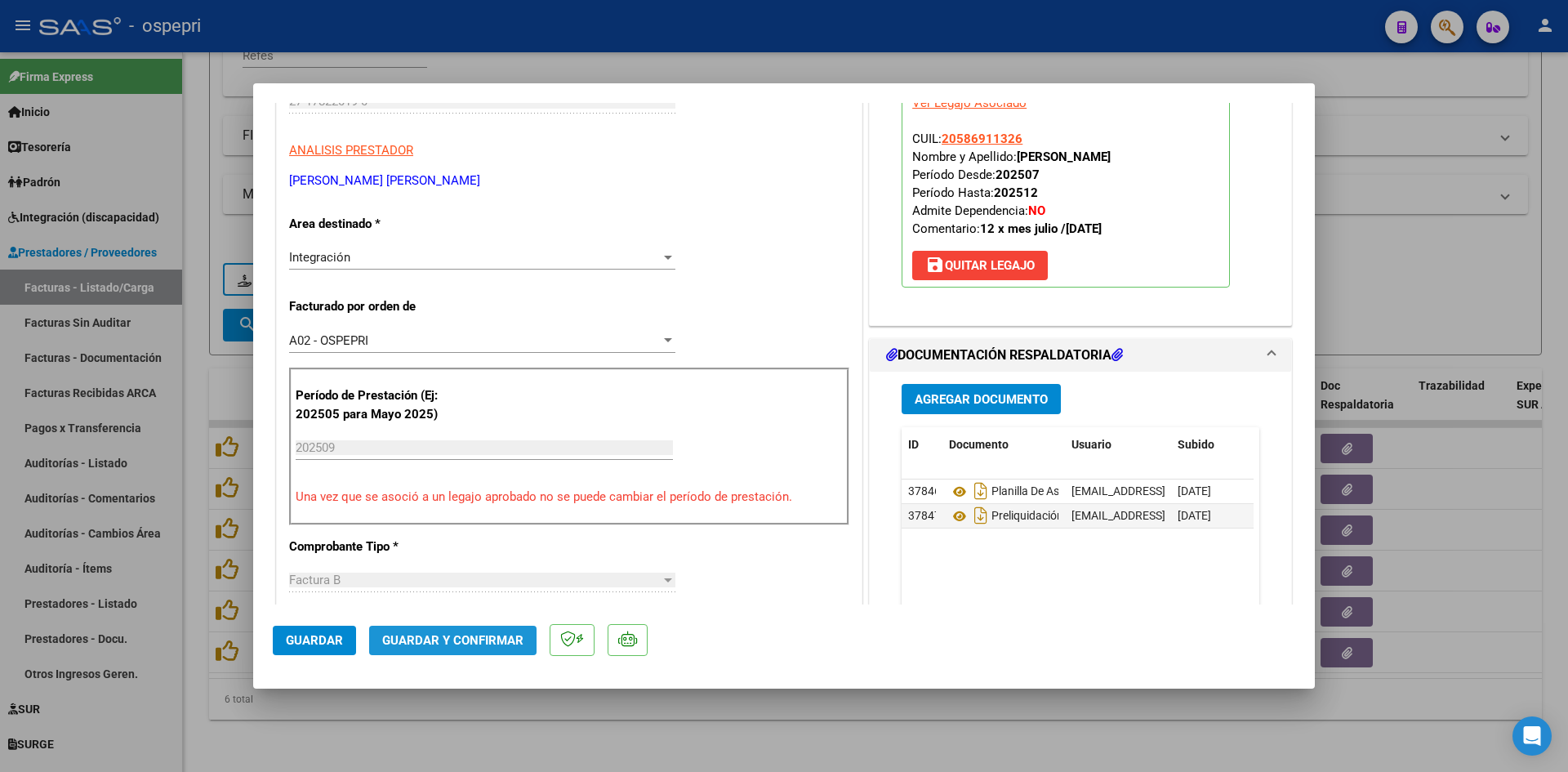
click at [477, 639] on span "Guardar y Confirmar" at bounding box center [452, 641] width 141 height 15
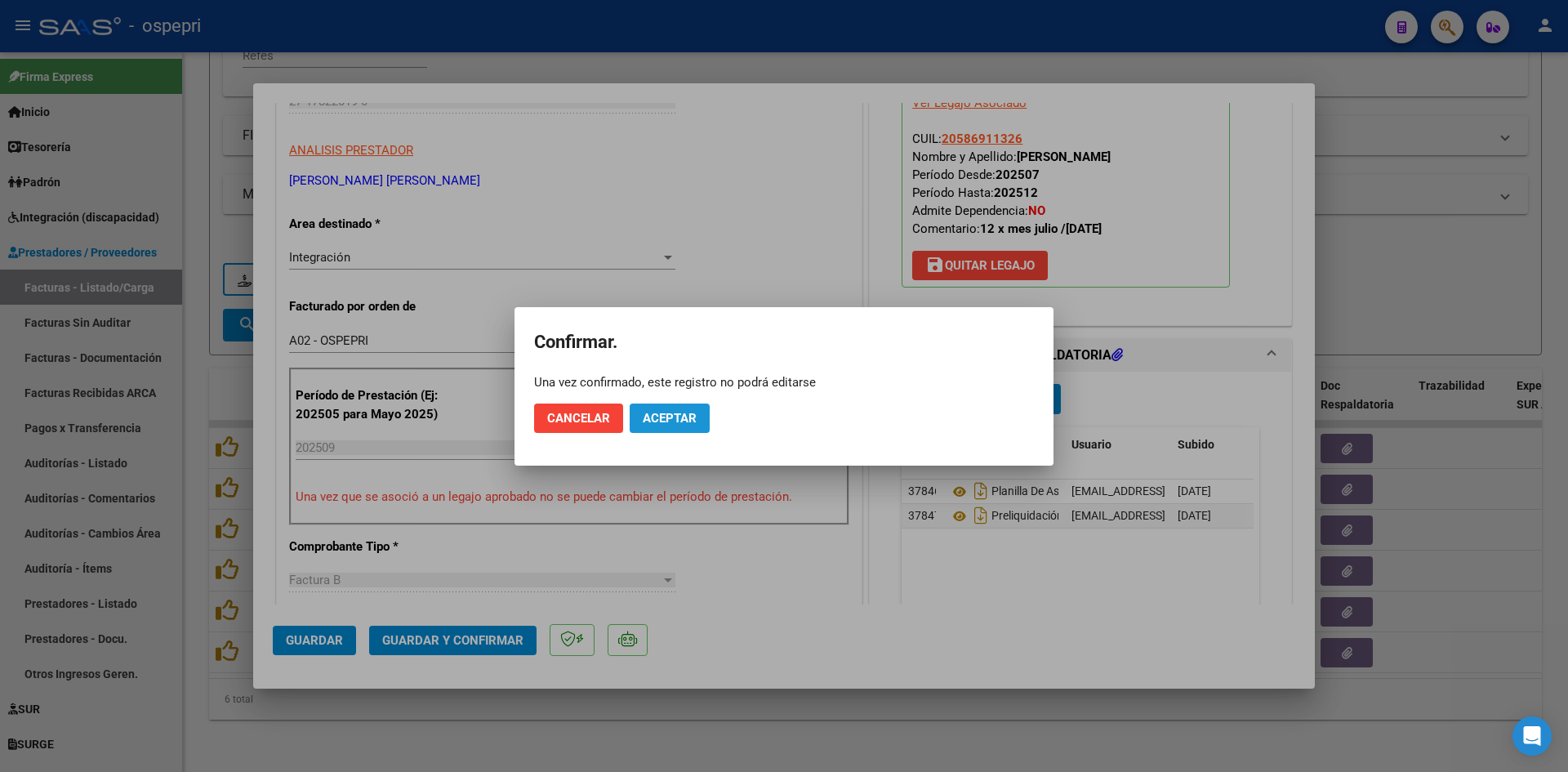
click at [700, 418] on button "Aceptar" at bounding box center [669, 418] width 80 height 30
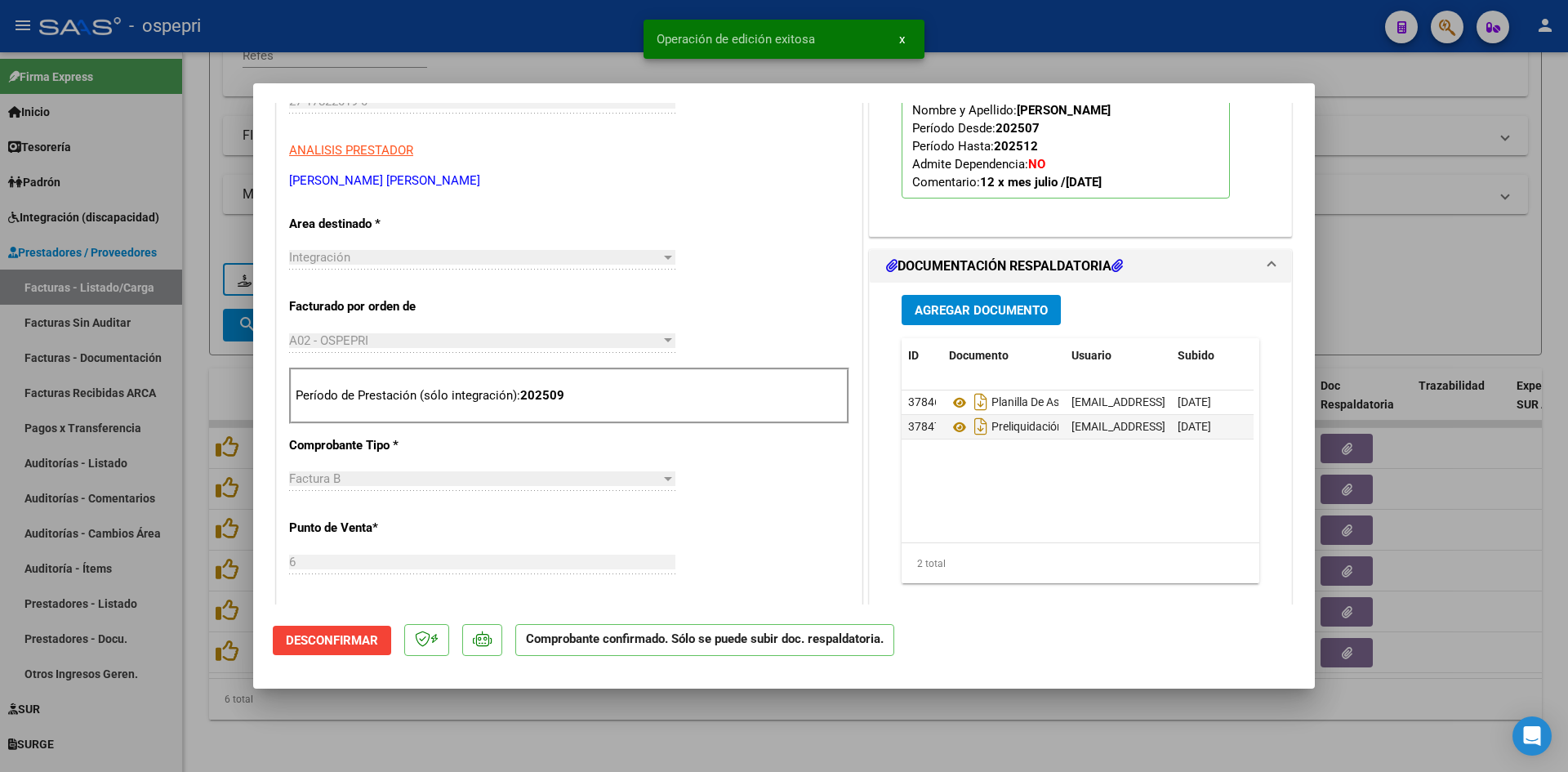
type input "$ 0,00"
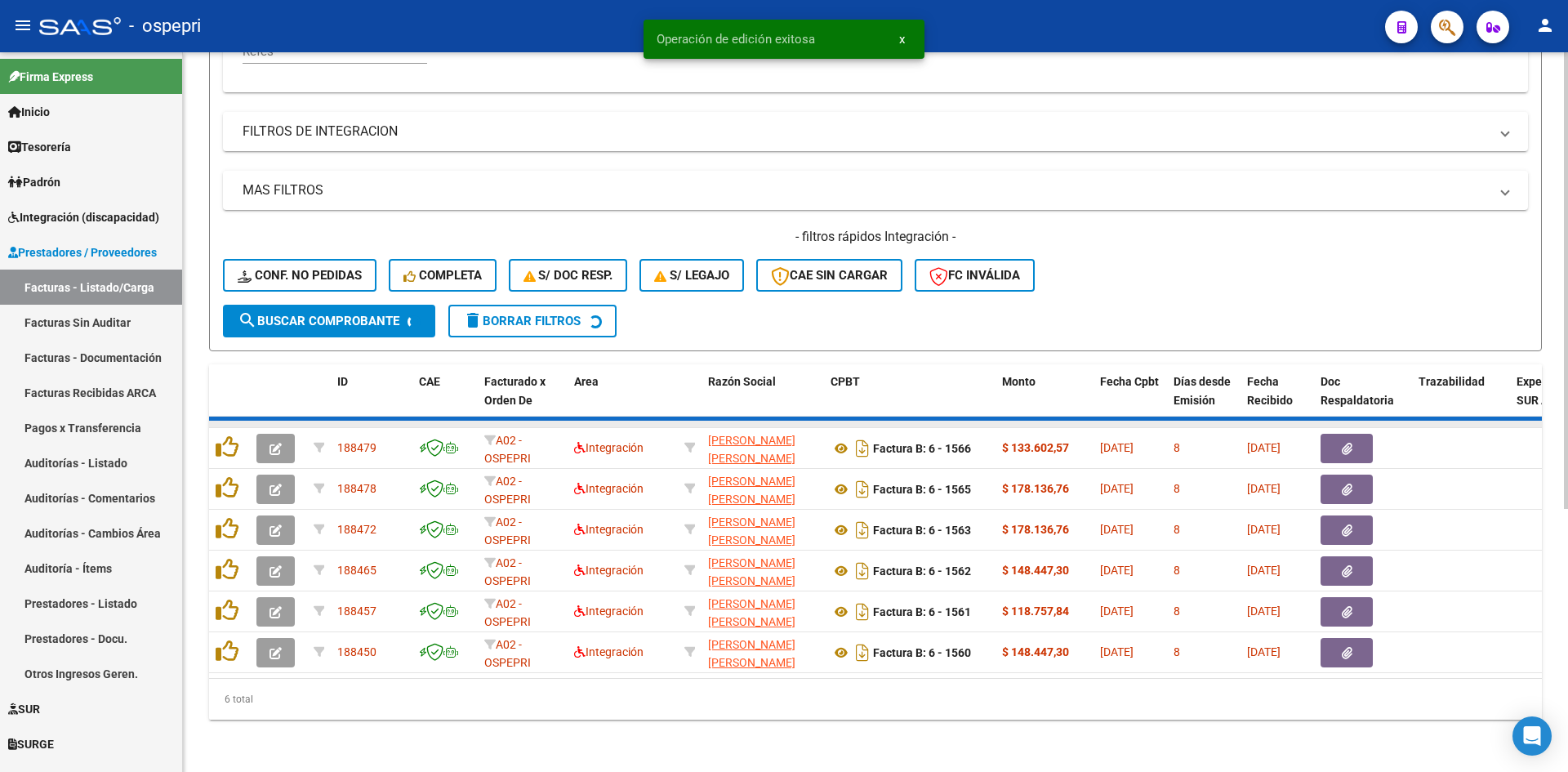
scroll to position [369, 0]
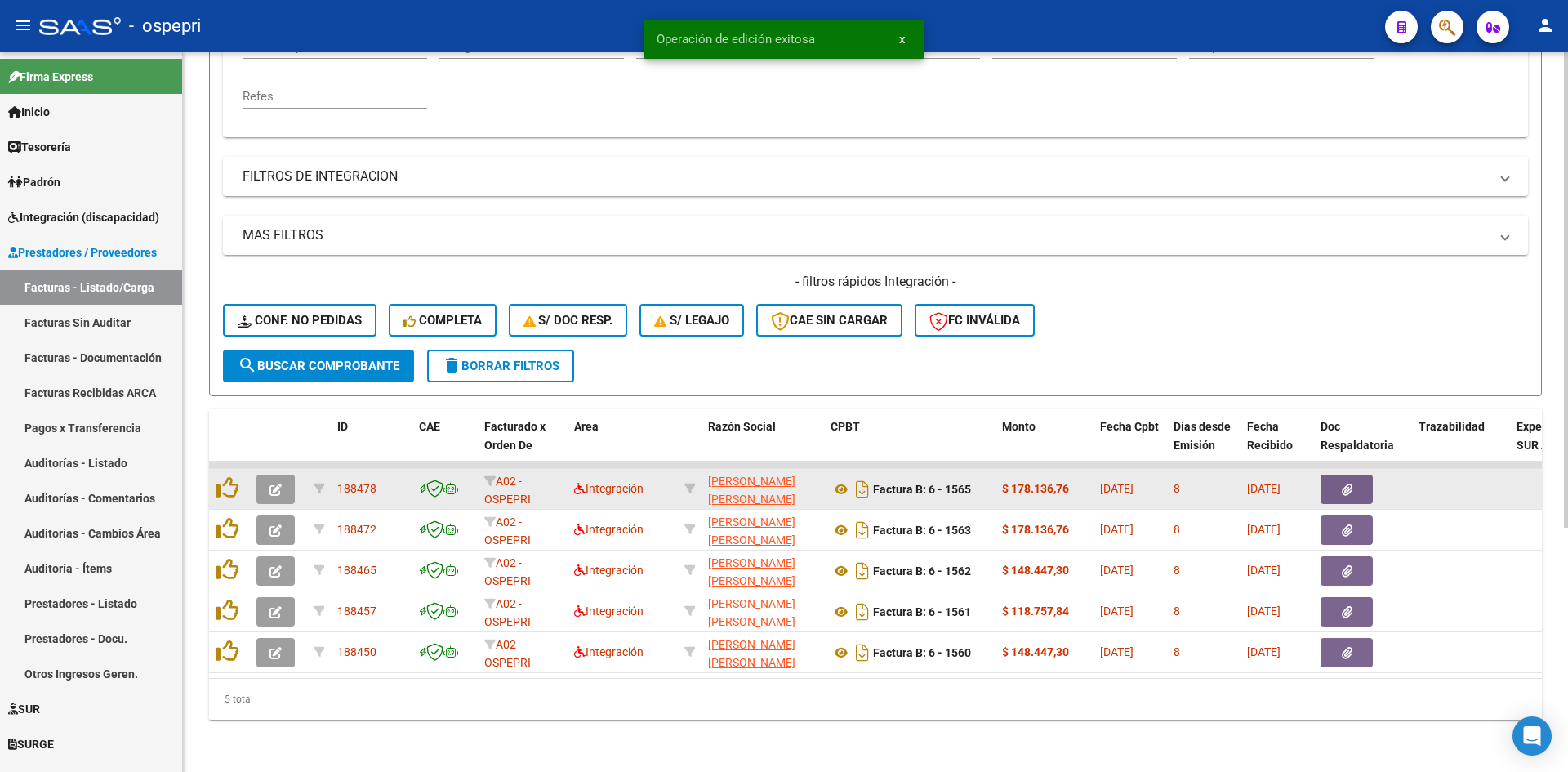
click at [273, 484] on icon "button" at bounding box center [276, 489] width 12 height 12
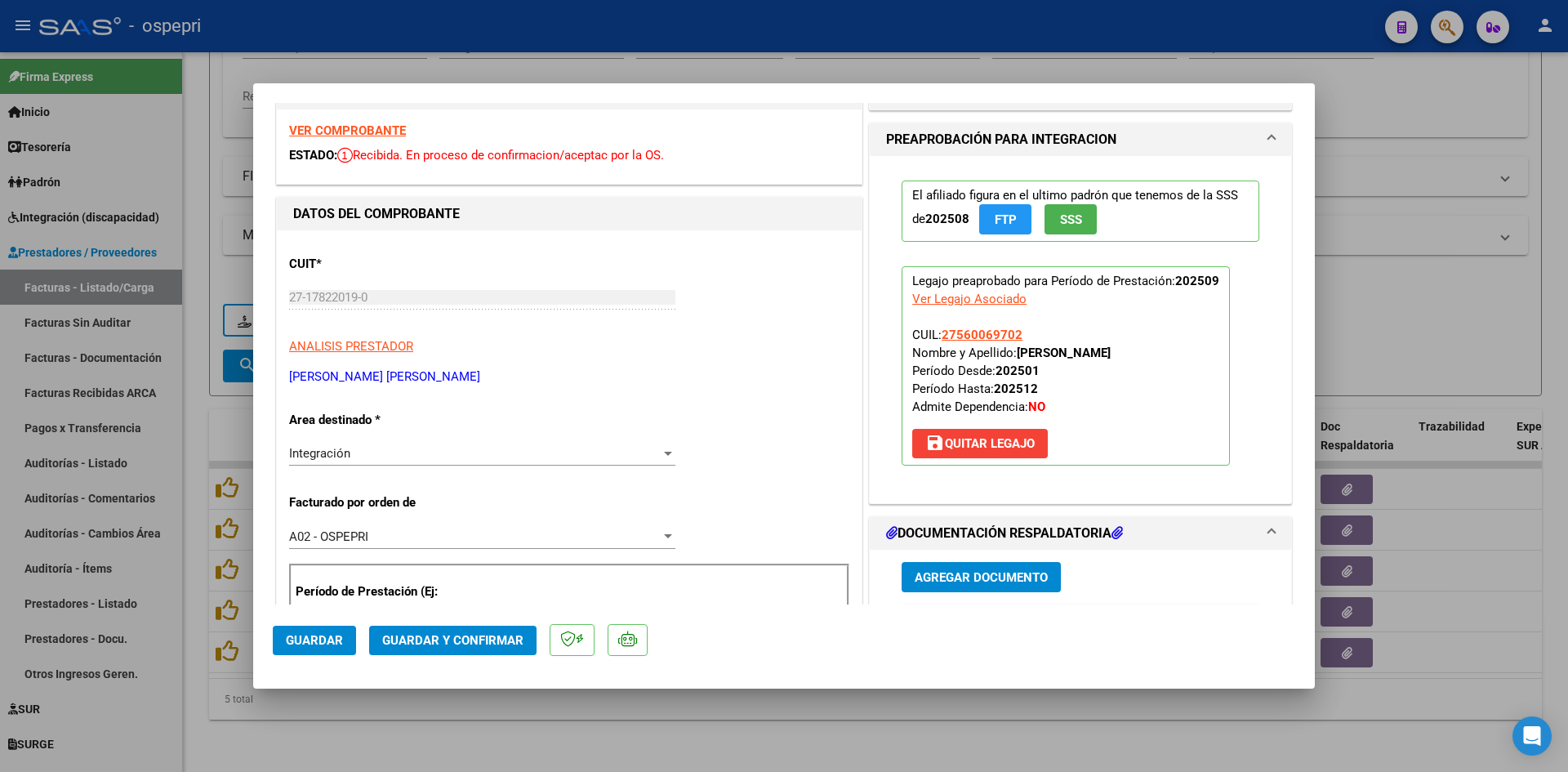
scroll to position [0, 0]
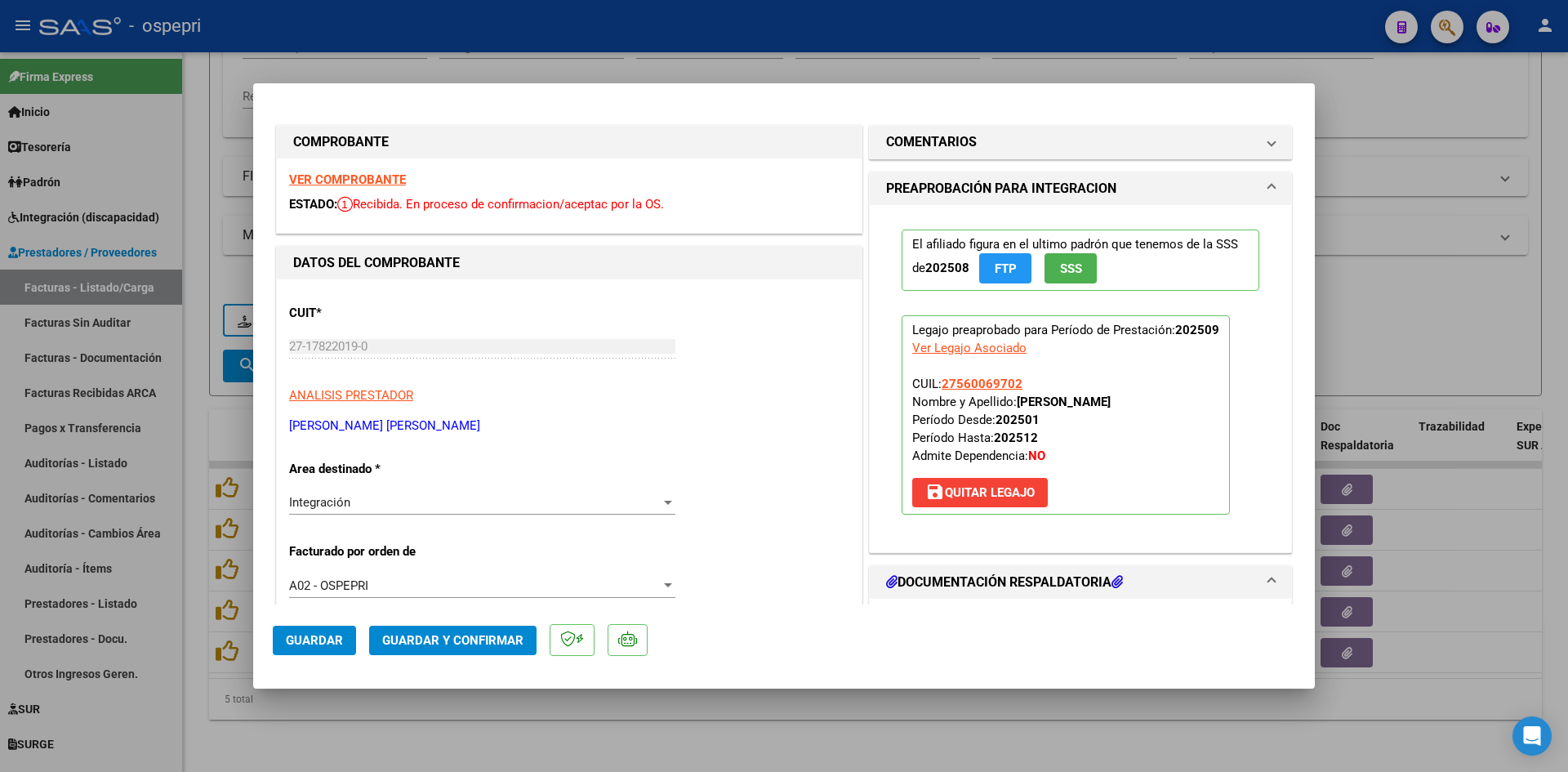
click at [396, 180] on strong "VER COMPROBANTE" at bounding box center [348, 179] width 116 height 15
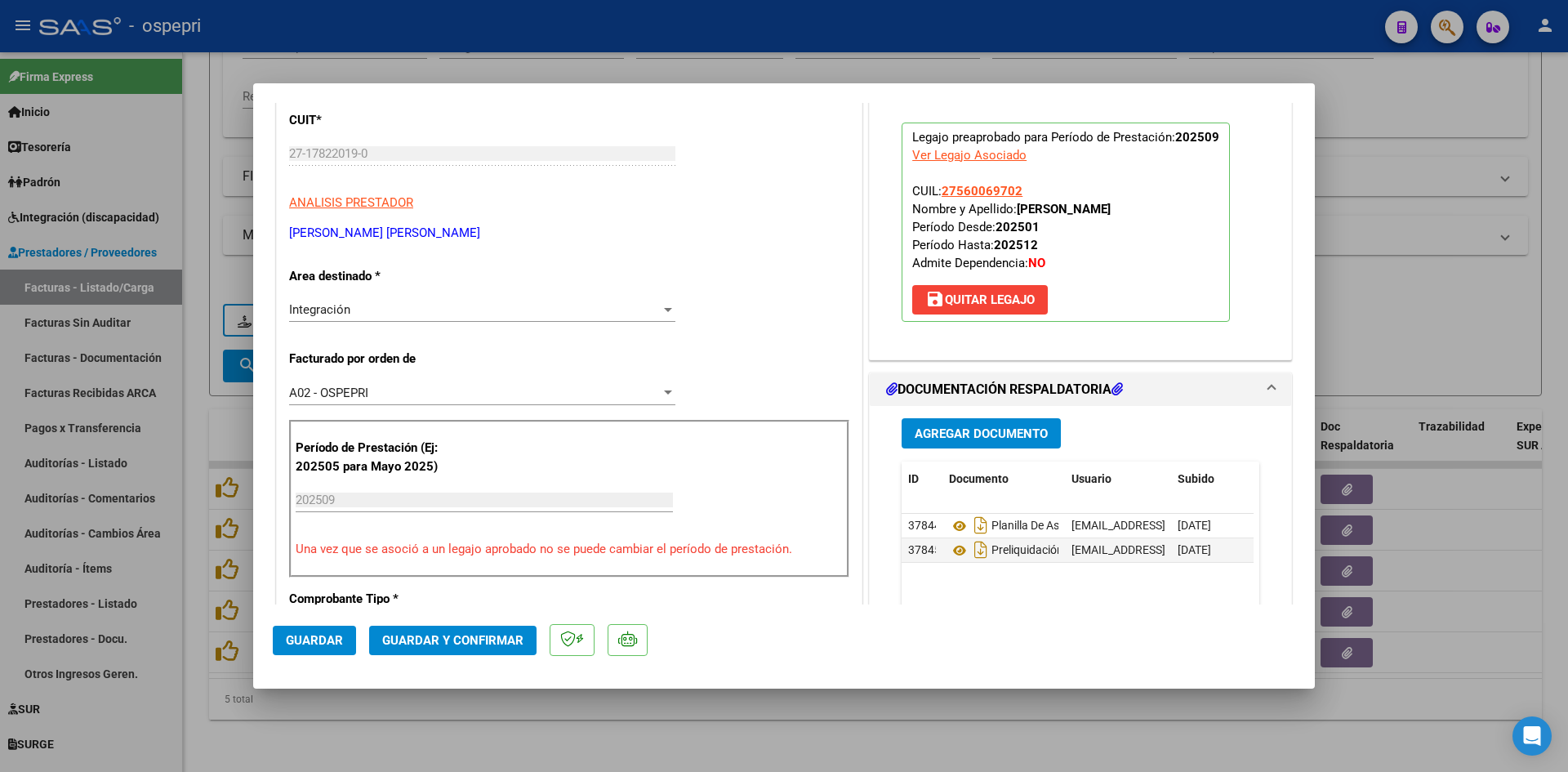
scroll to position [245, 0]
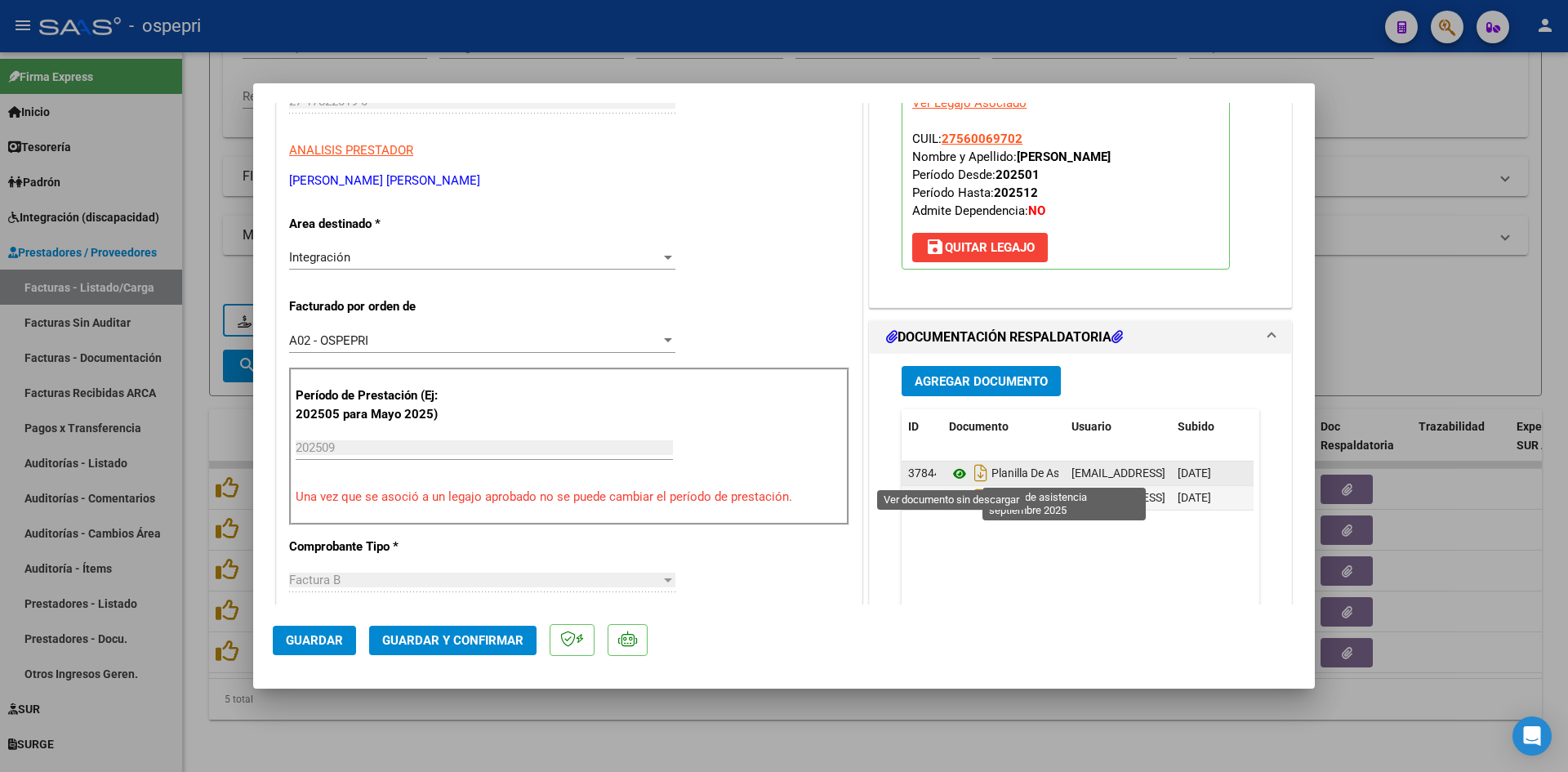
click at [952, 476] on icon at bounding box center [960, 473] width 21 height 19
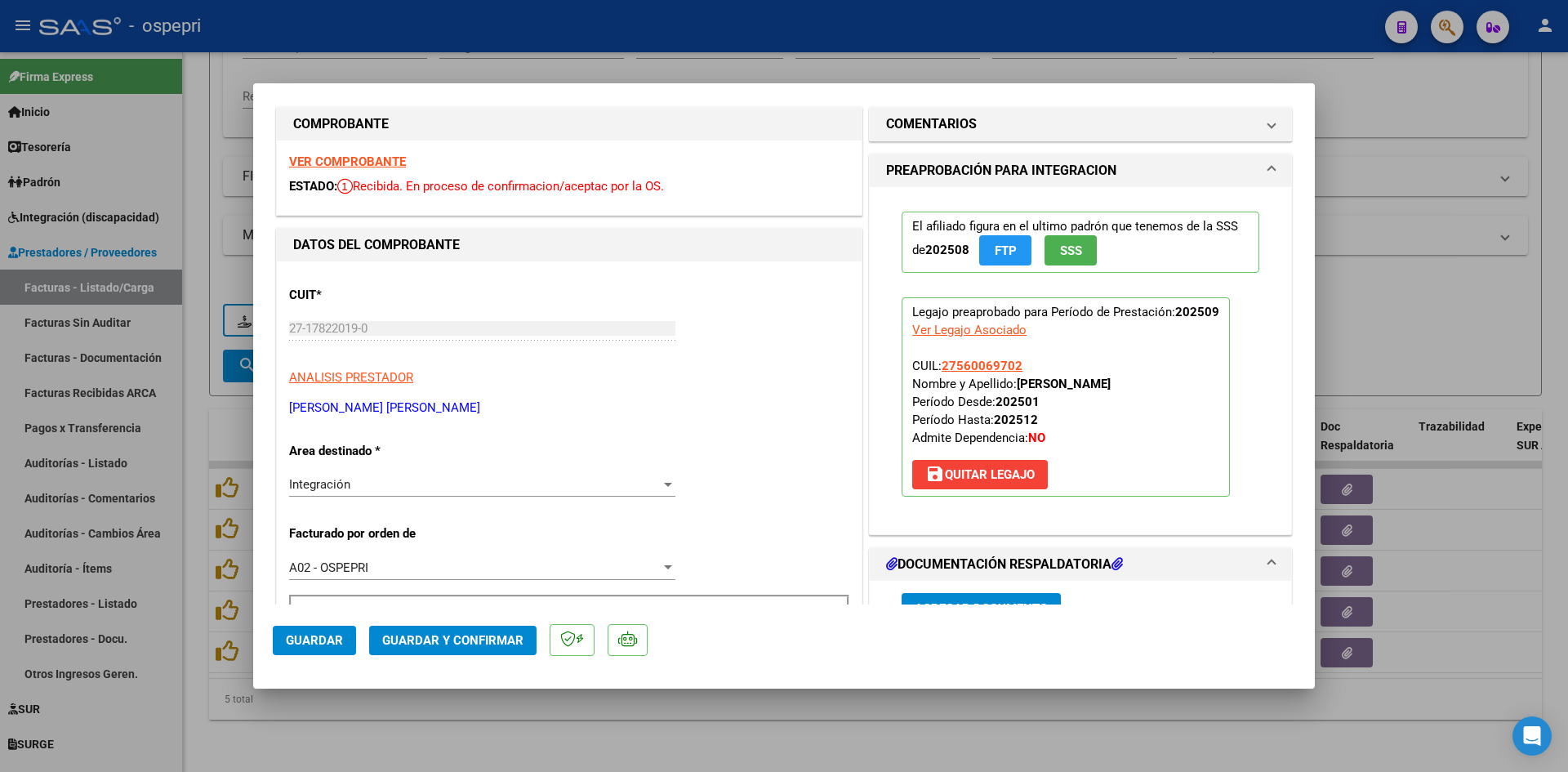
scroll to position [0, 0]
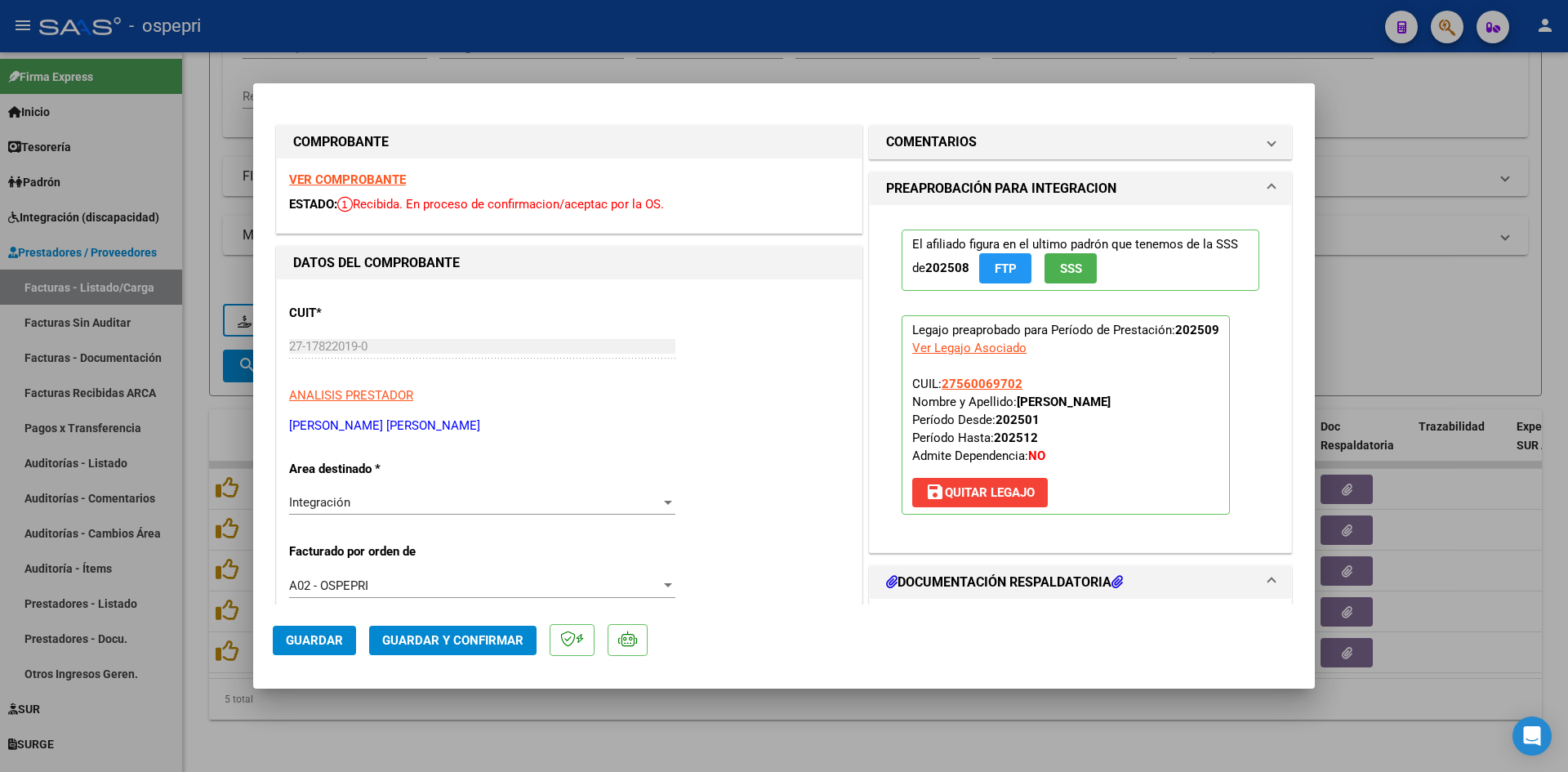
click at [444, 639] on span "Guardar y Confirmar" at bounding box center [452, 641] width 141 height 15
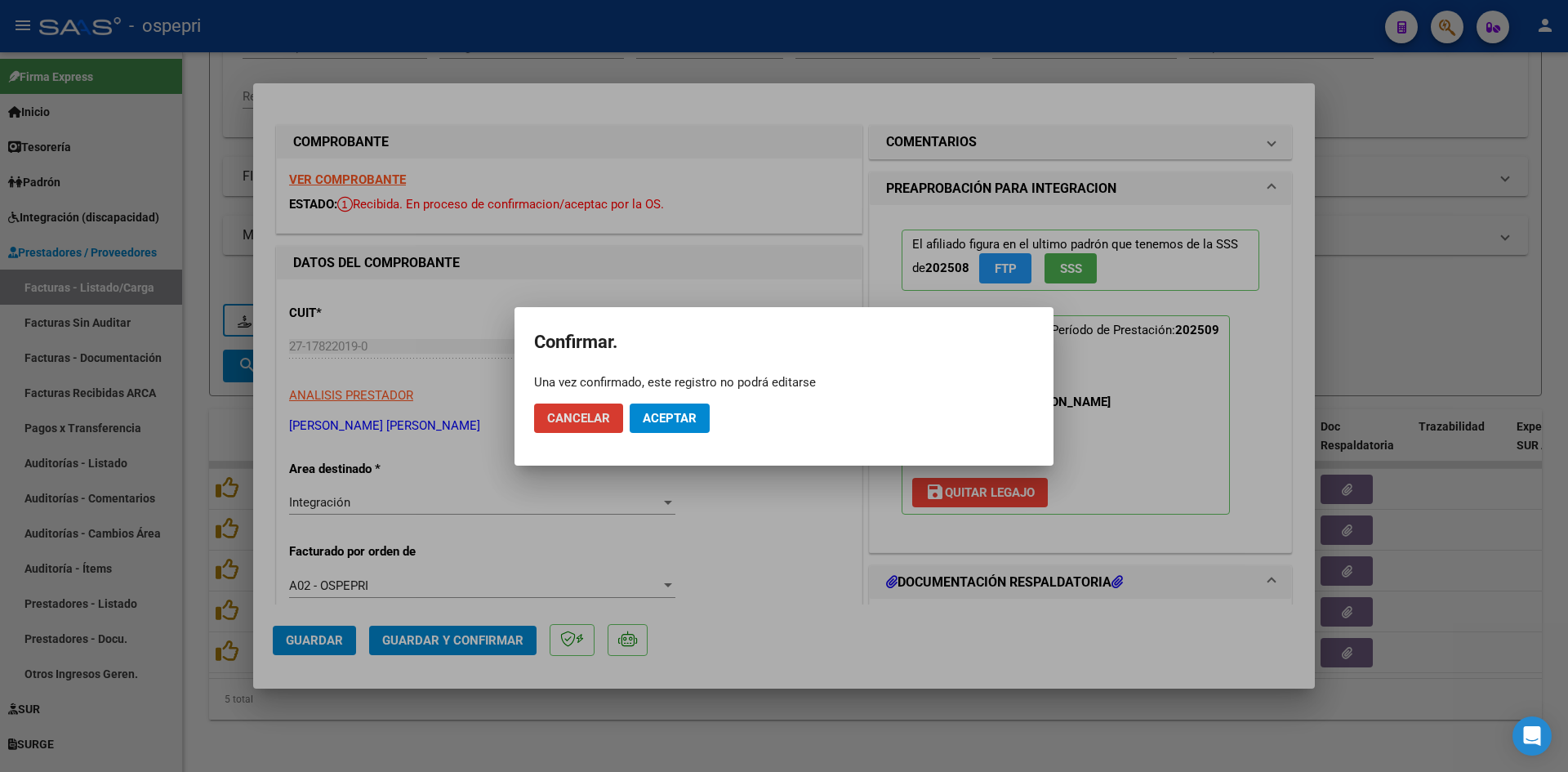
click at [683, 418] on span "Aceptar" at bounding box center [669, 418] width 54 height 15
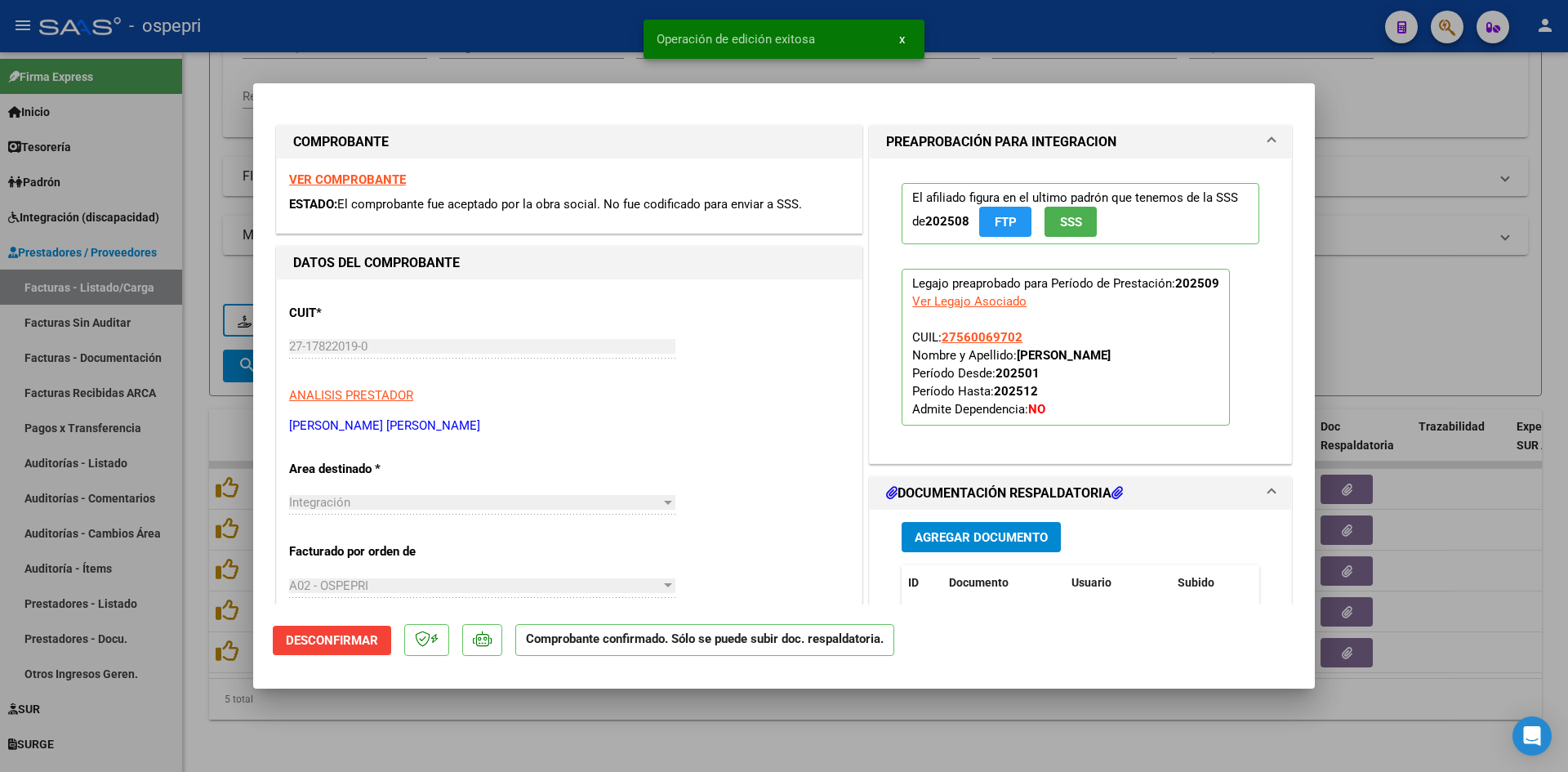
type input "$ 0,00"
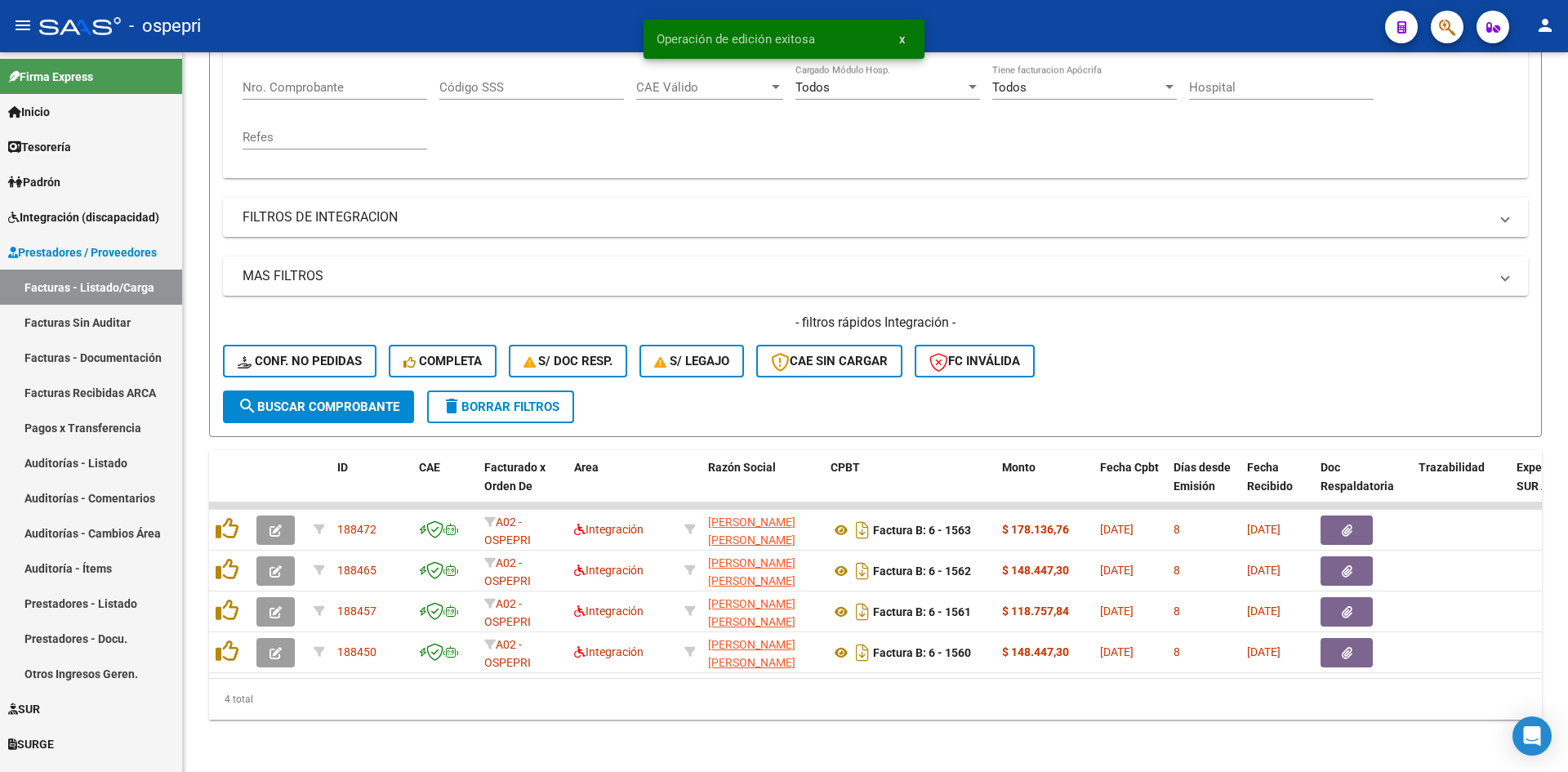
scroll to position [328, 0]
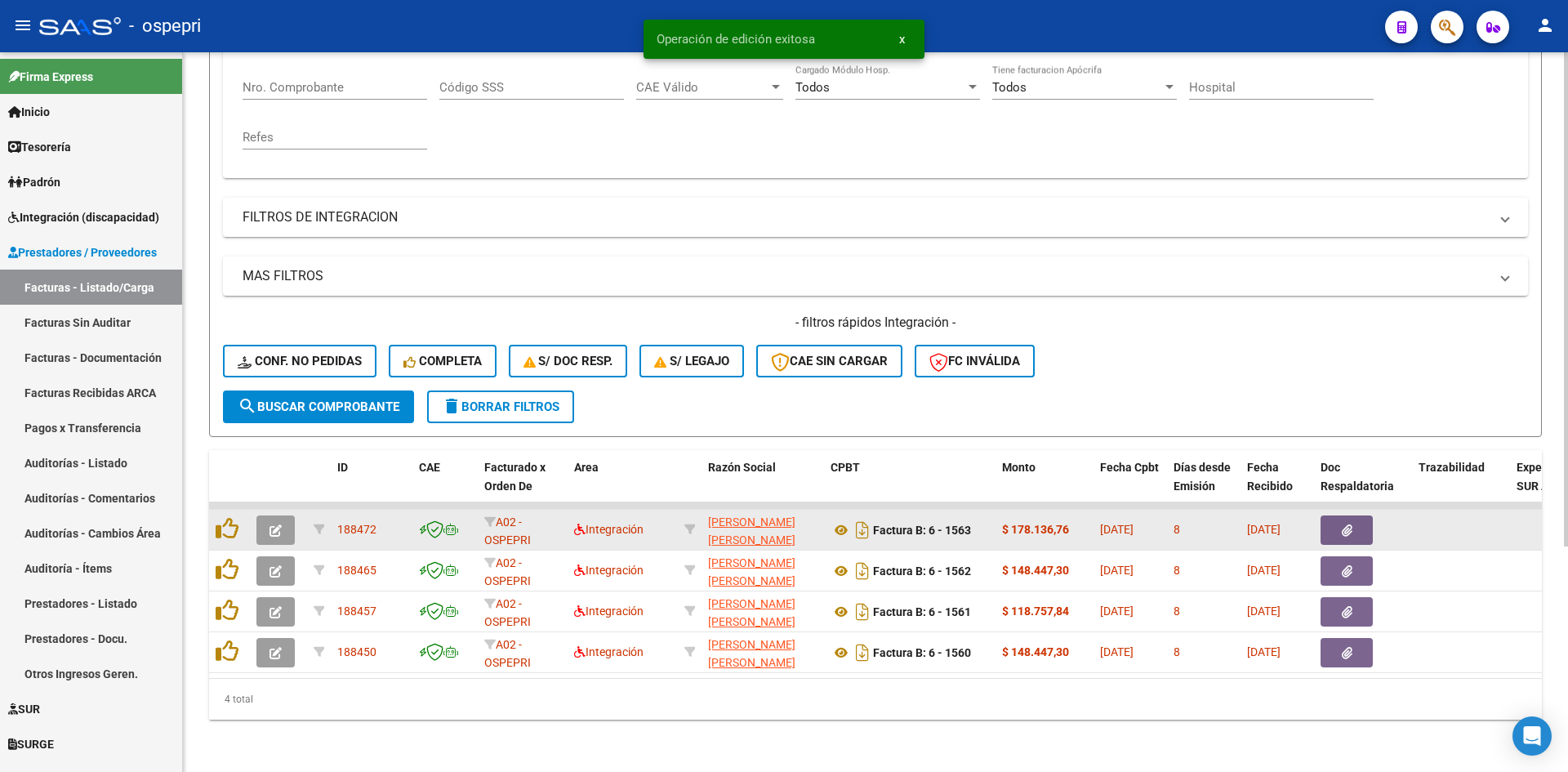
click at [276, 524] on icon "button" at bounding box center [276, 530] width 12 height 12
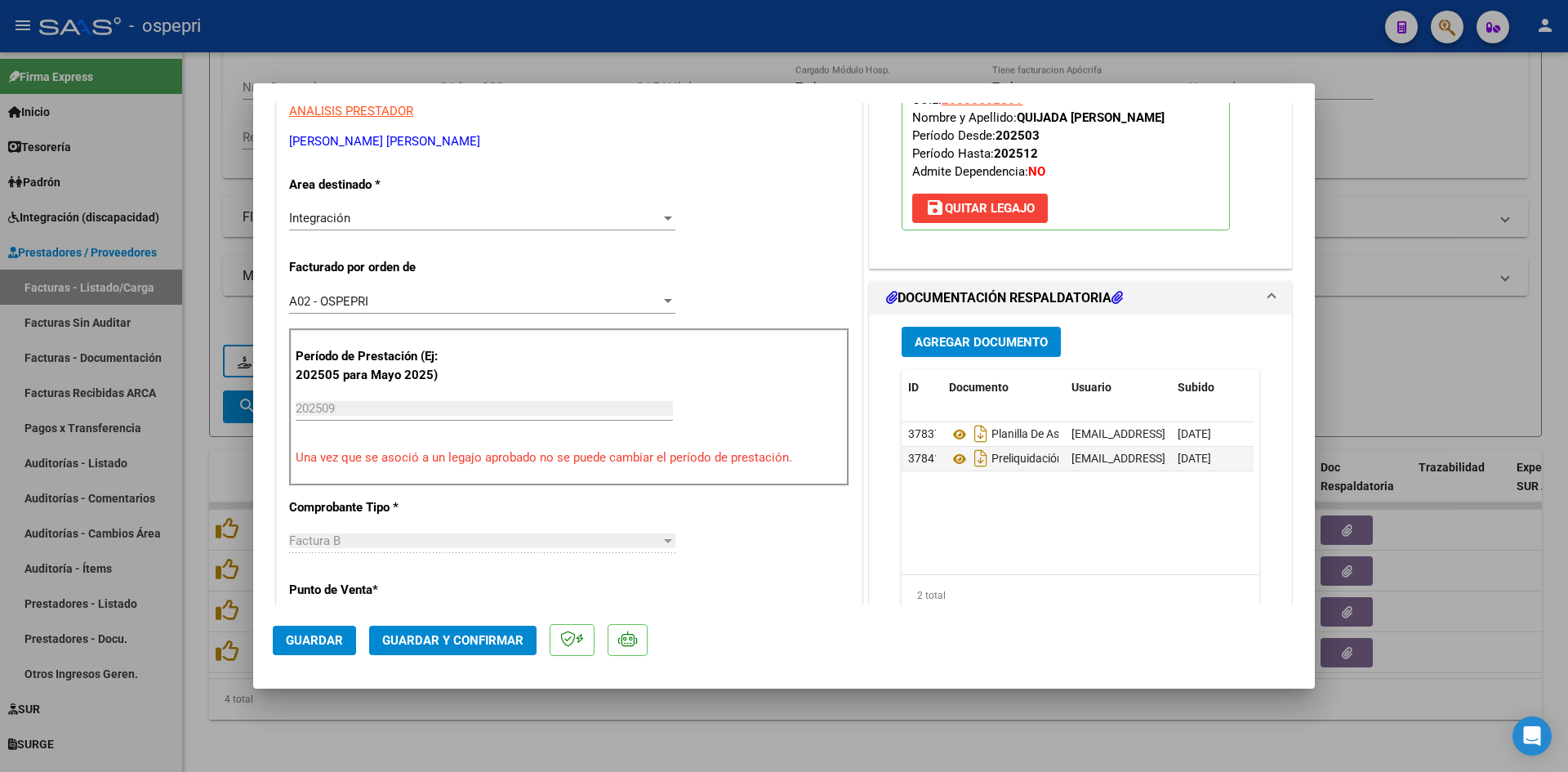
scroll to position [0, 0]
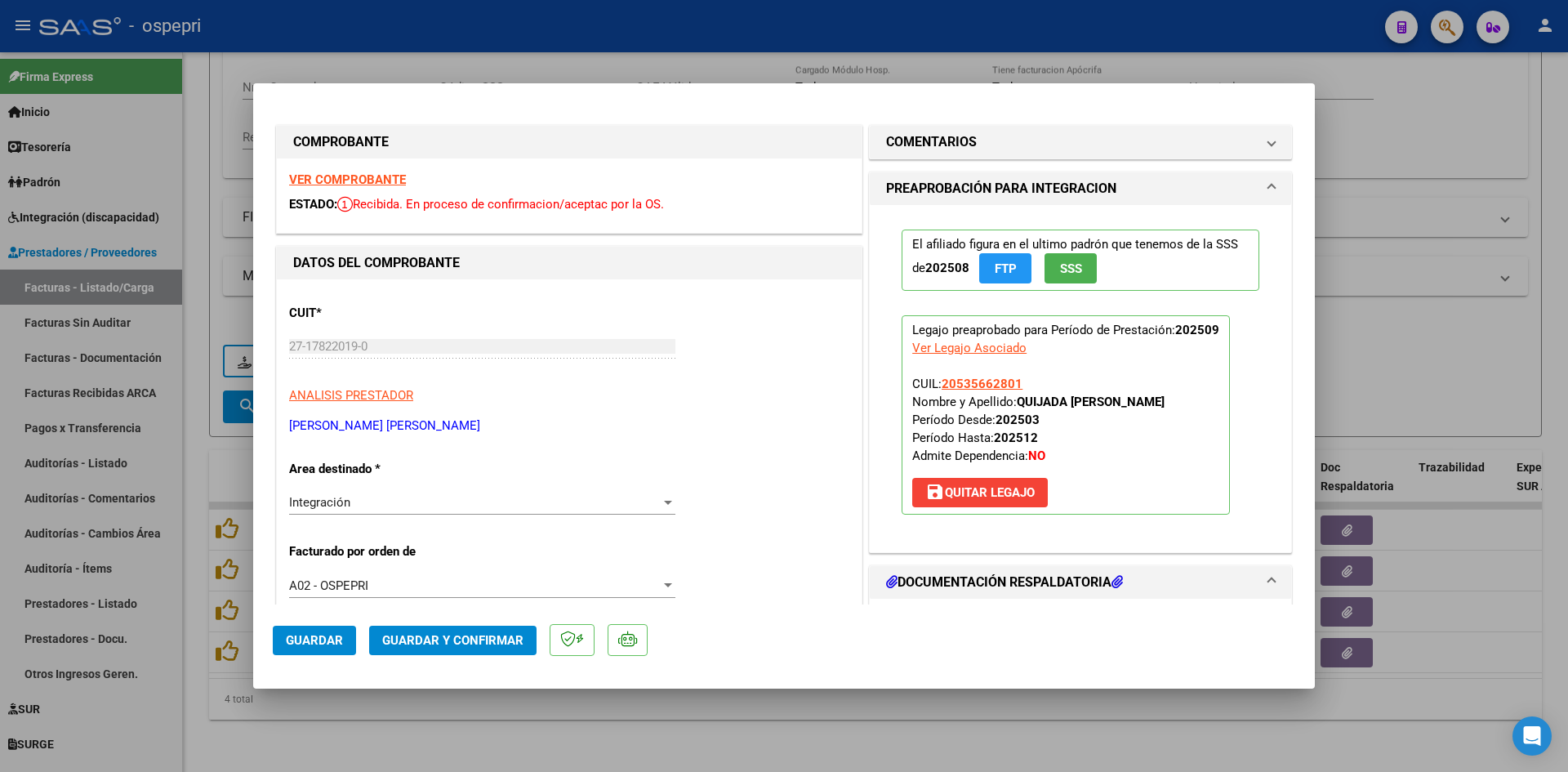
click at [389, 186] on strong "VER COMPROBANTE" at bounding box center [348, 179] width 116 height 15
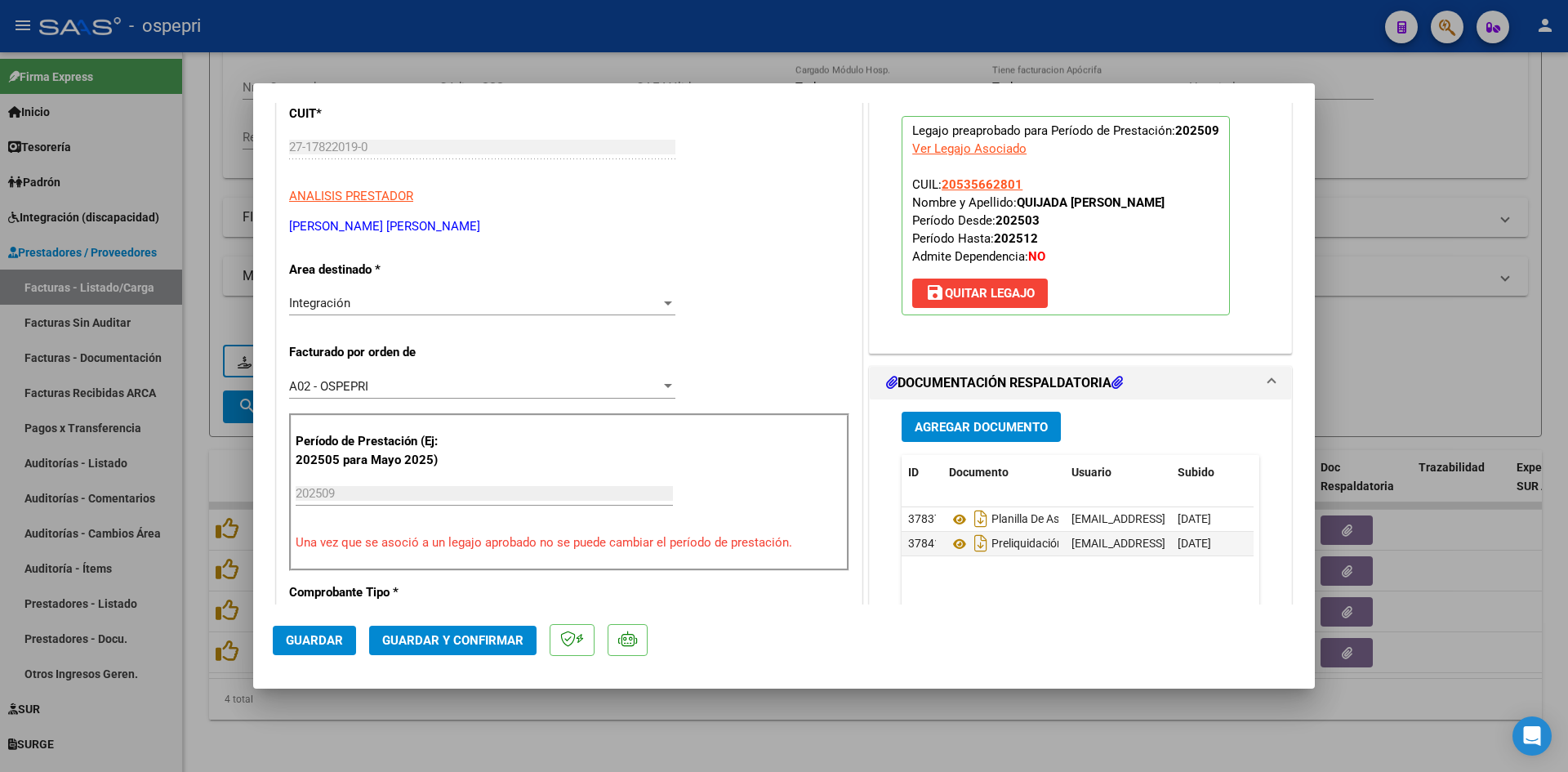
scroll to position [245, 0]
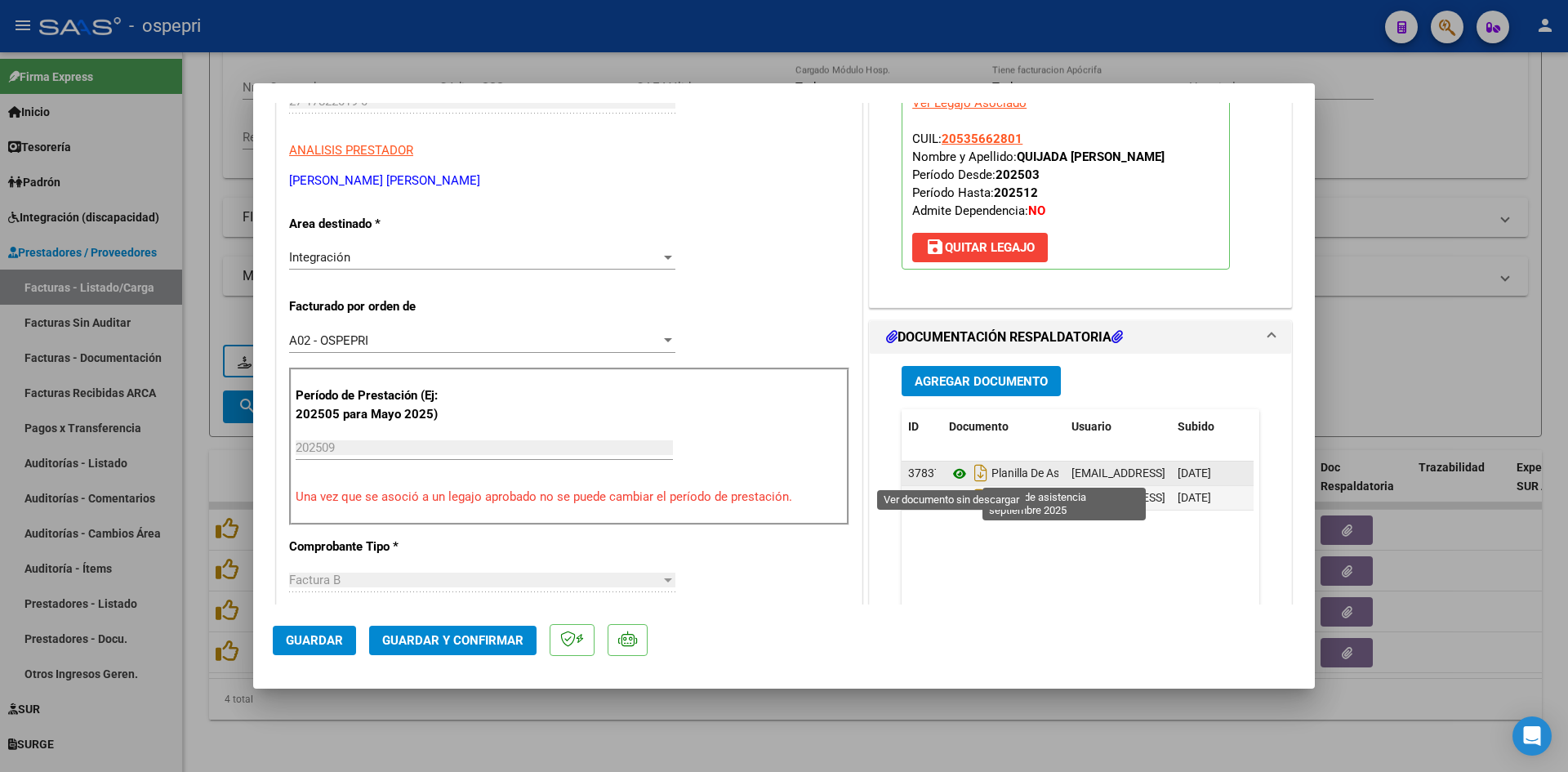
click at [956, 472] on icon at bounding box center [960, 473] width 21 height 19
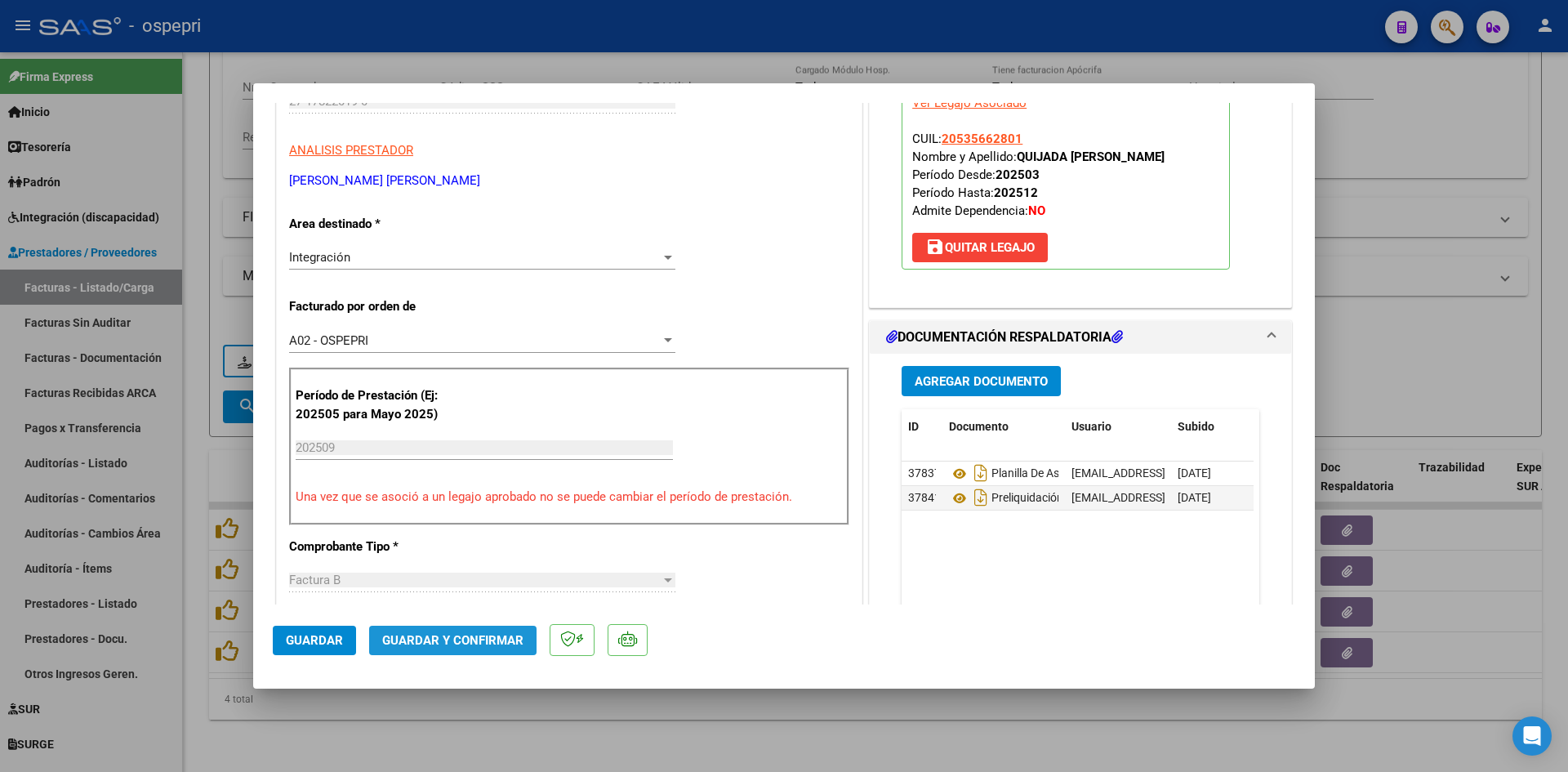
click at [481, 635] on span "Guardar y Confirmar" at bounding box center [452, 641] width 141 height 15
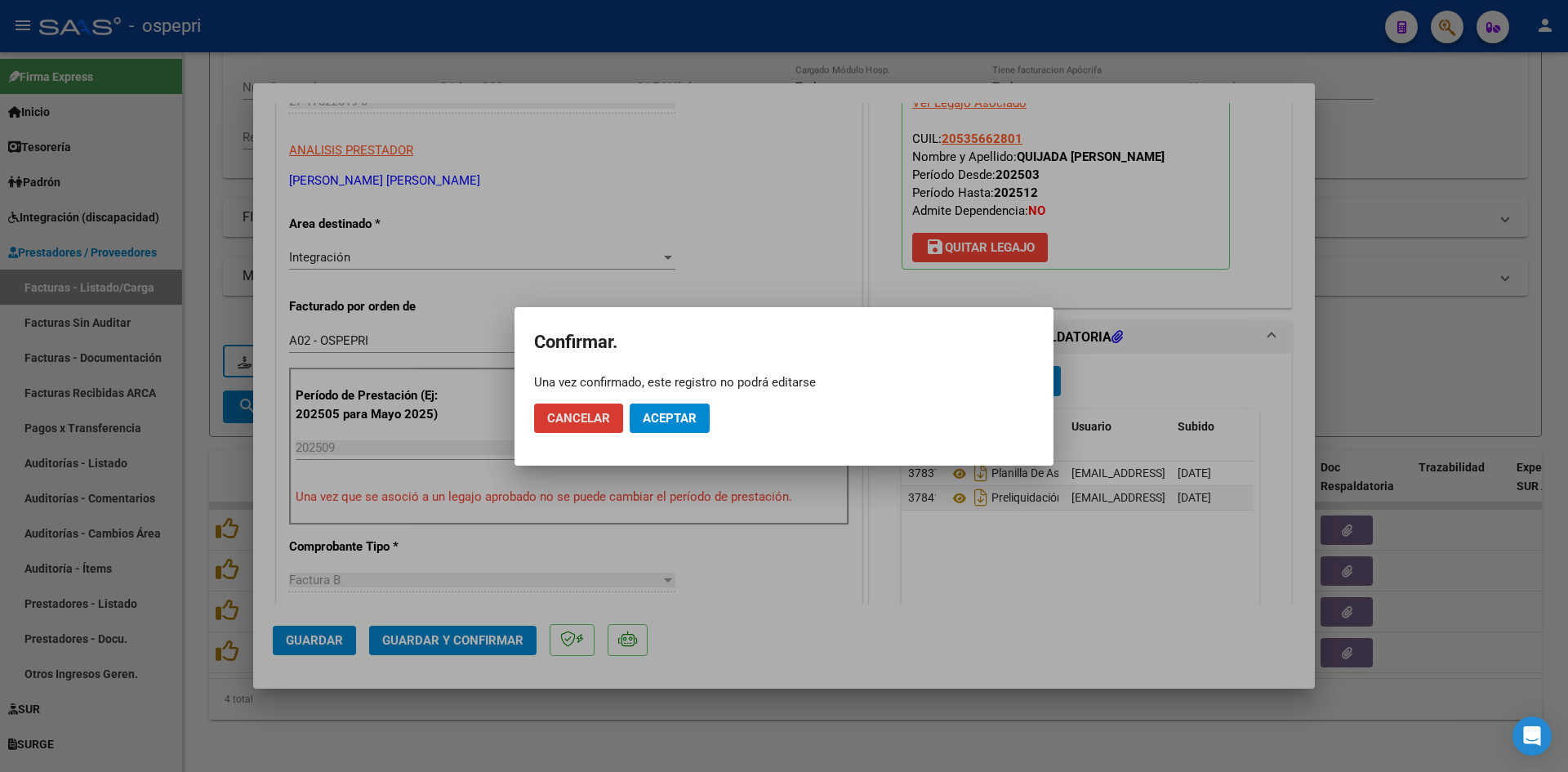
click at [669, 425] on button "Aceptar" at bounding box center [669, 418] width 80 height 30
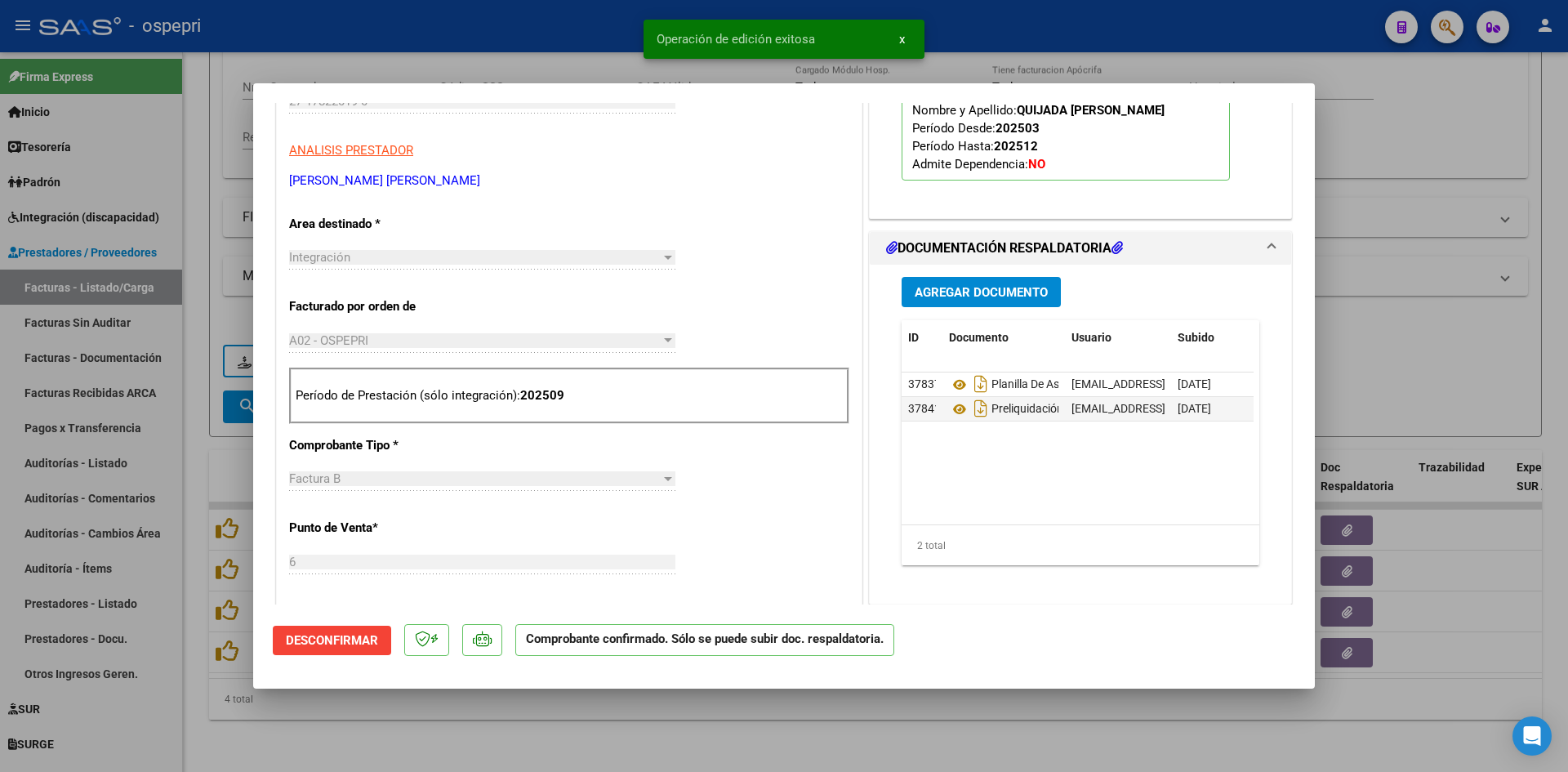
type input "$ 0,00"
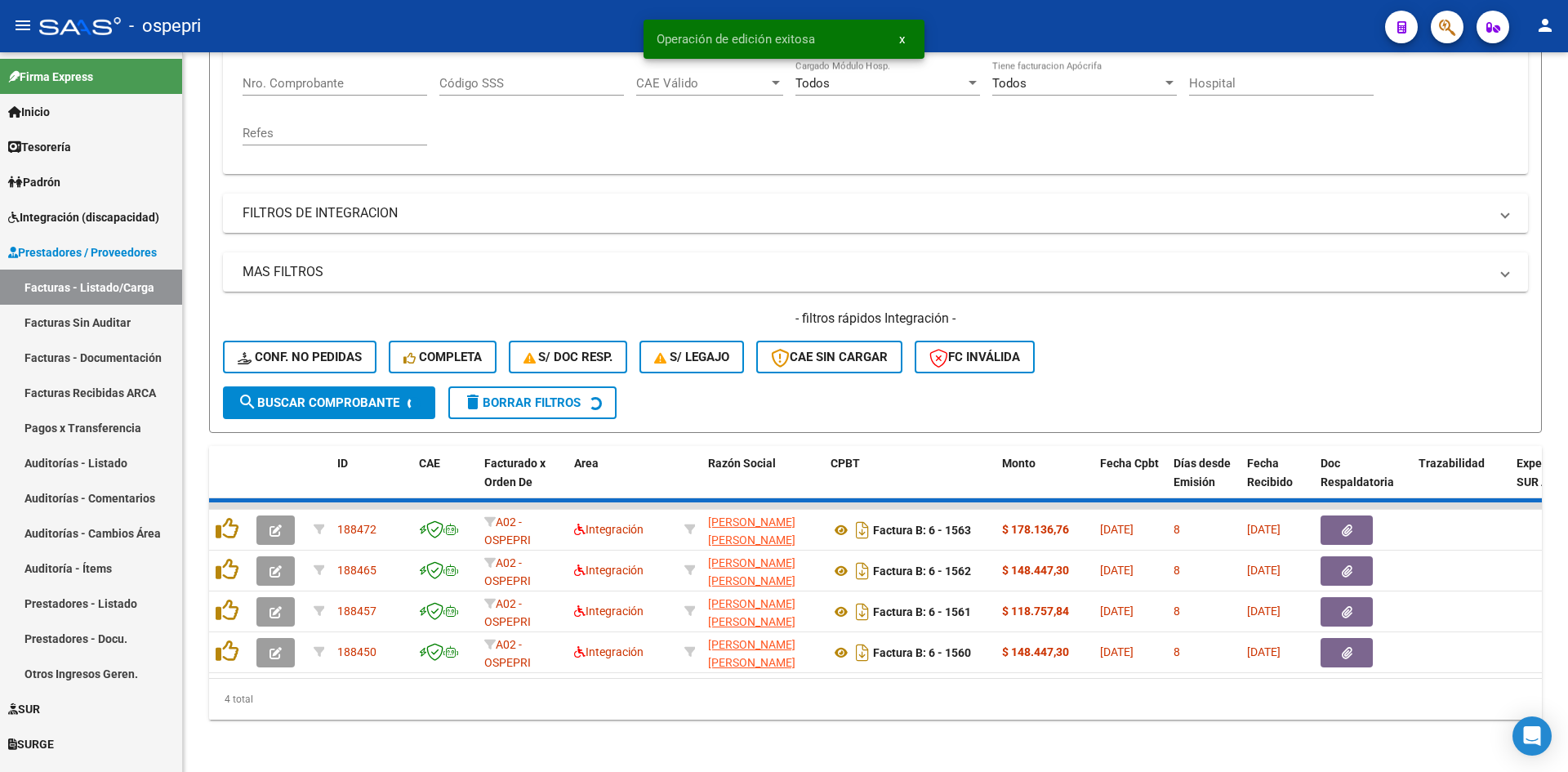
scroll to position [288, 0]
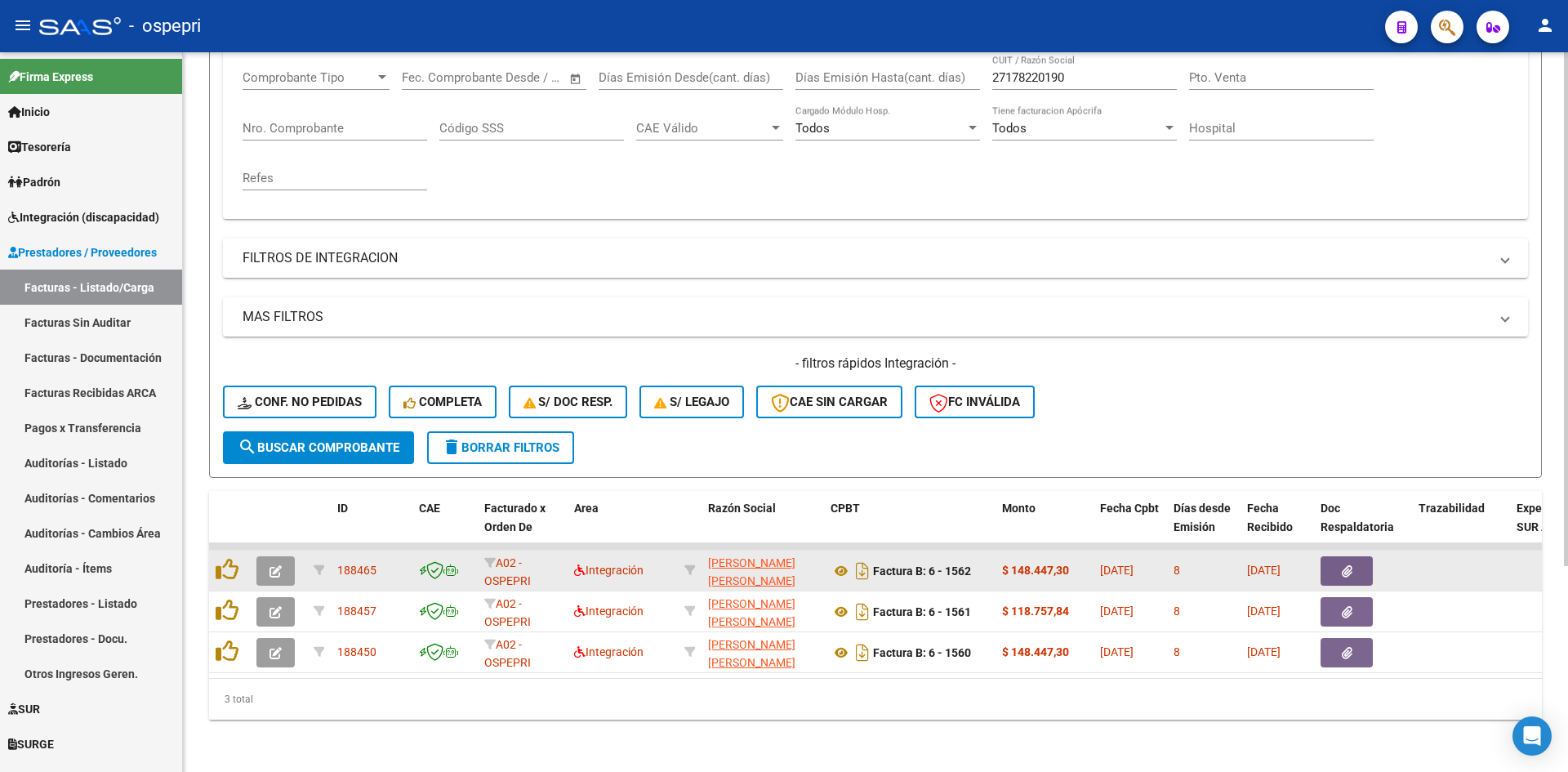
click at [280, 565] on icon "button" at bounding box center [276, 570] width 12 height 12
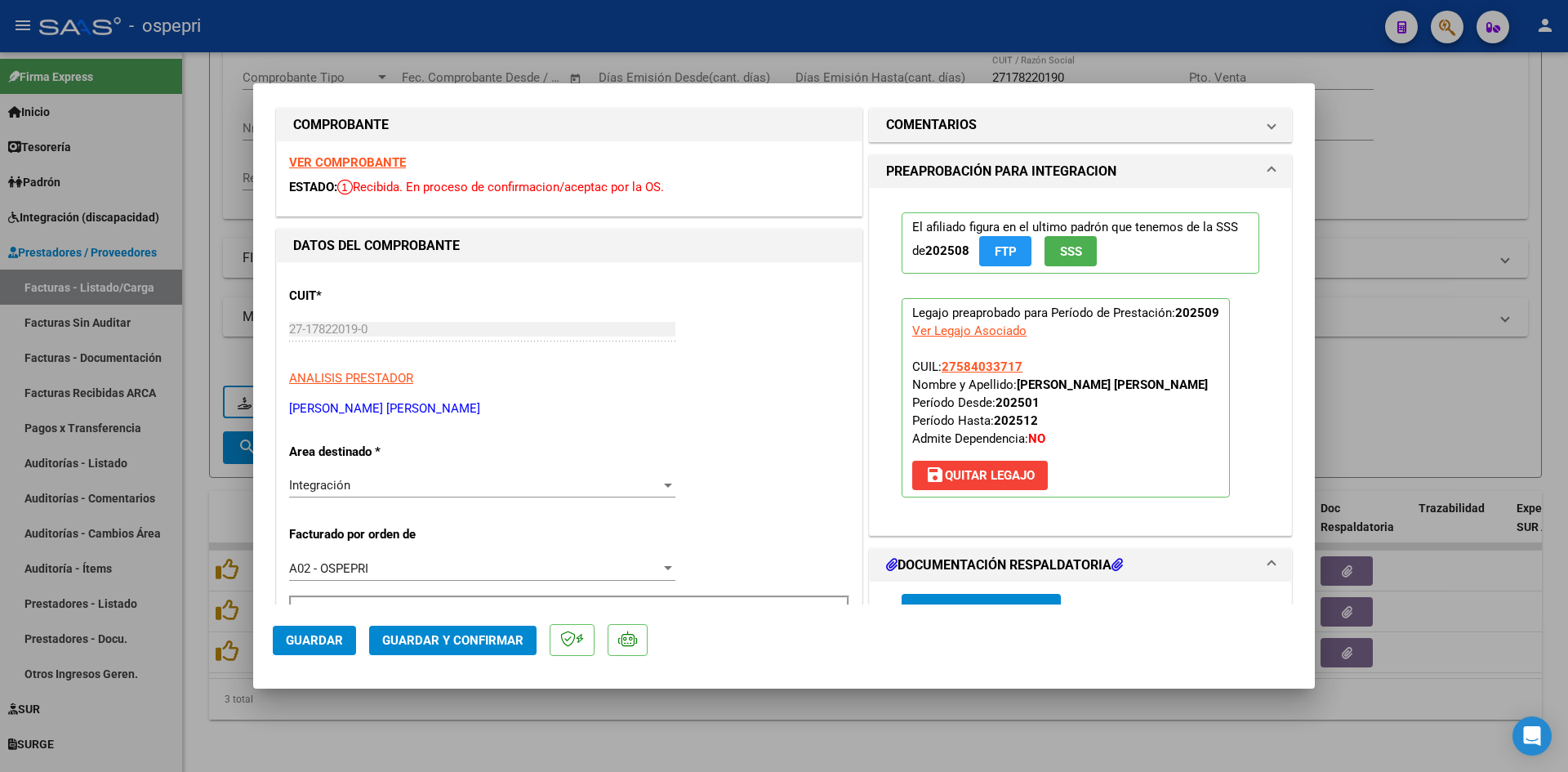
scroll to position [0, 0]
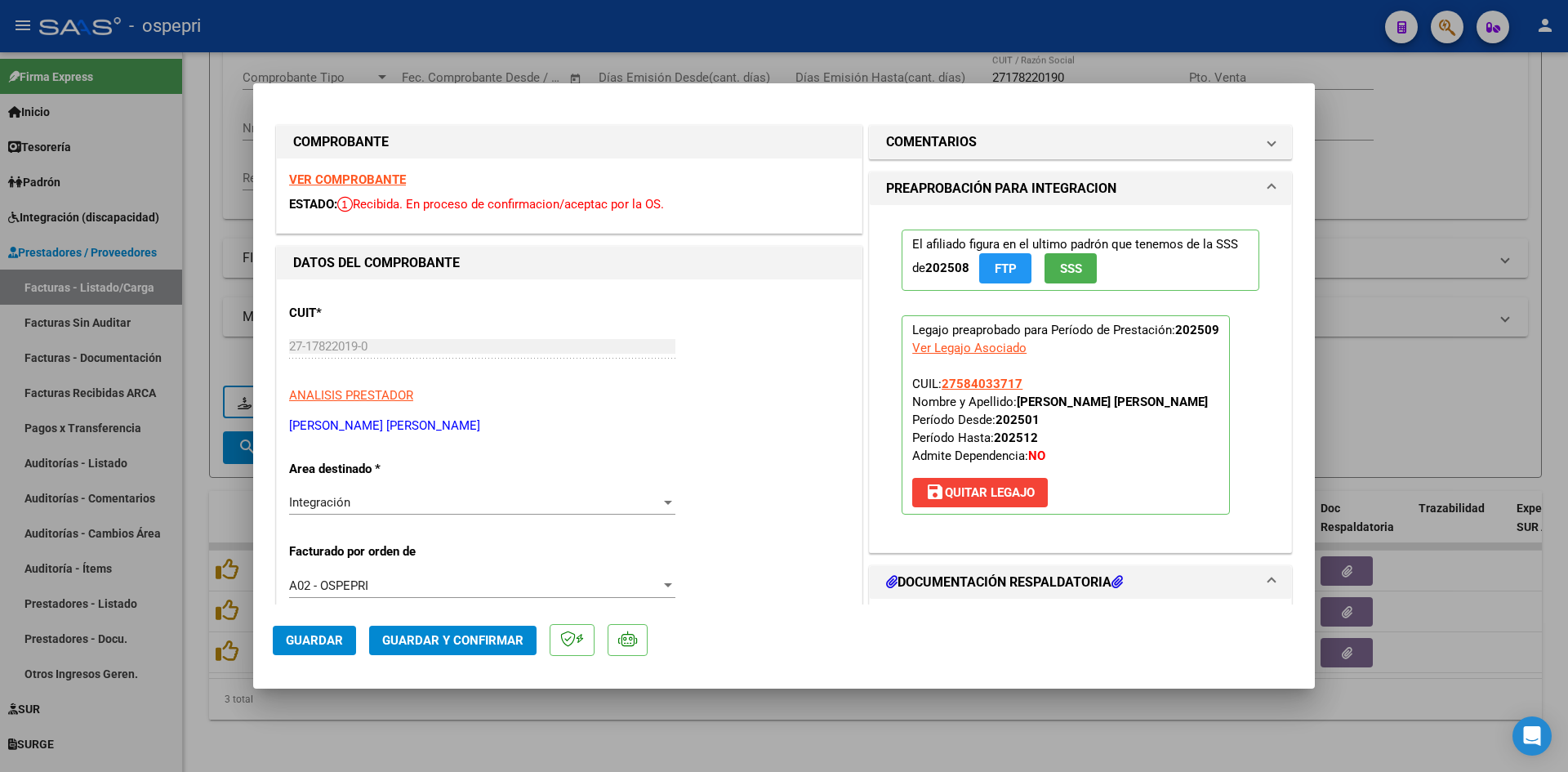
click at [353, 178] on strong "VER COMPROBANTE" at bounding box center [348, 179] width 116 height 15
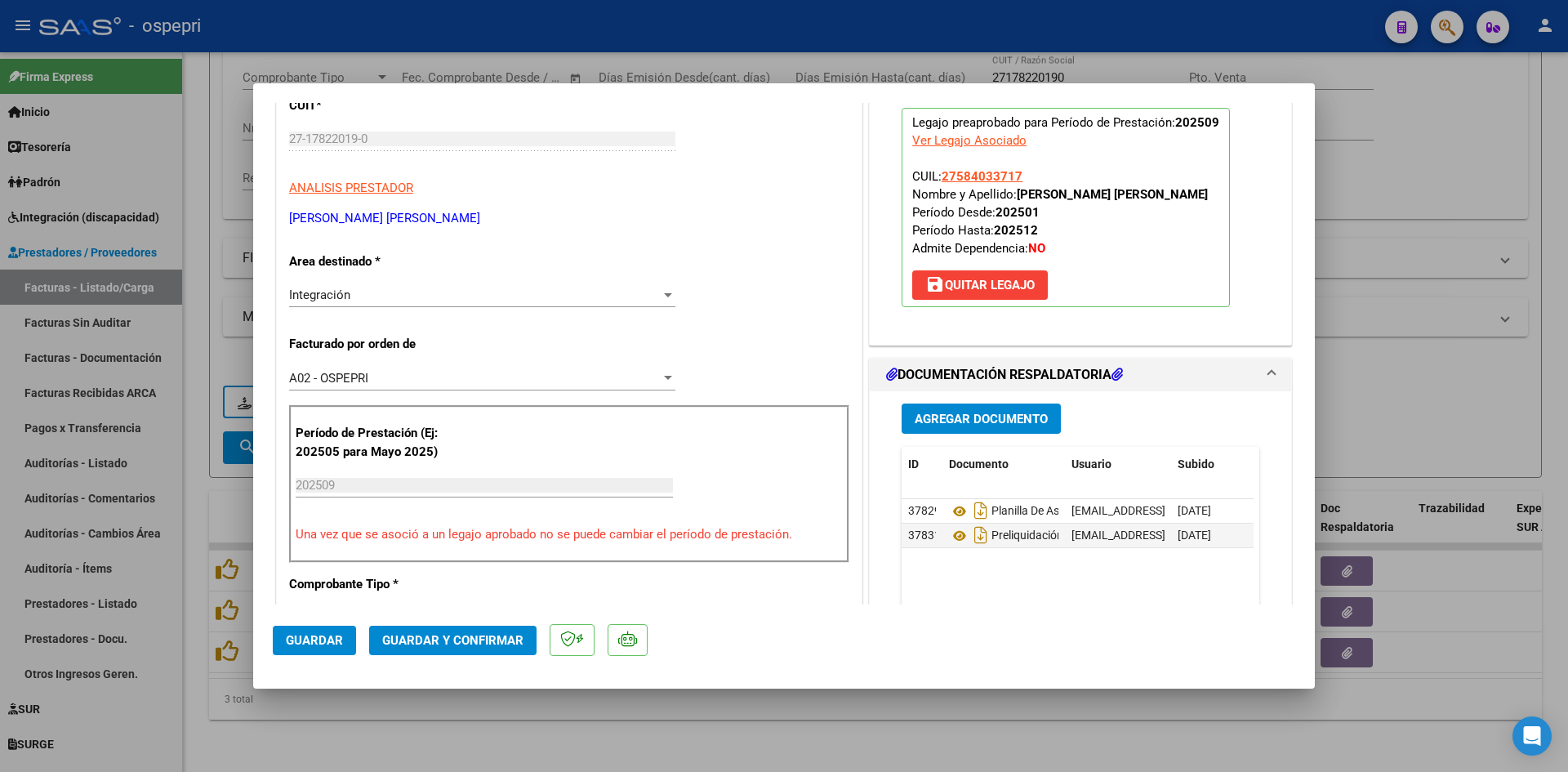
scroll to position [245, 0]
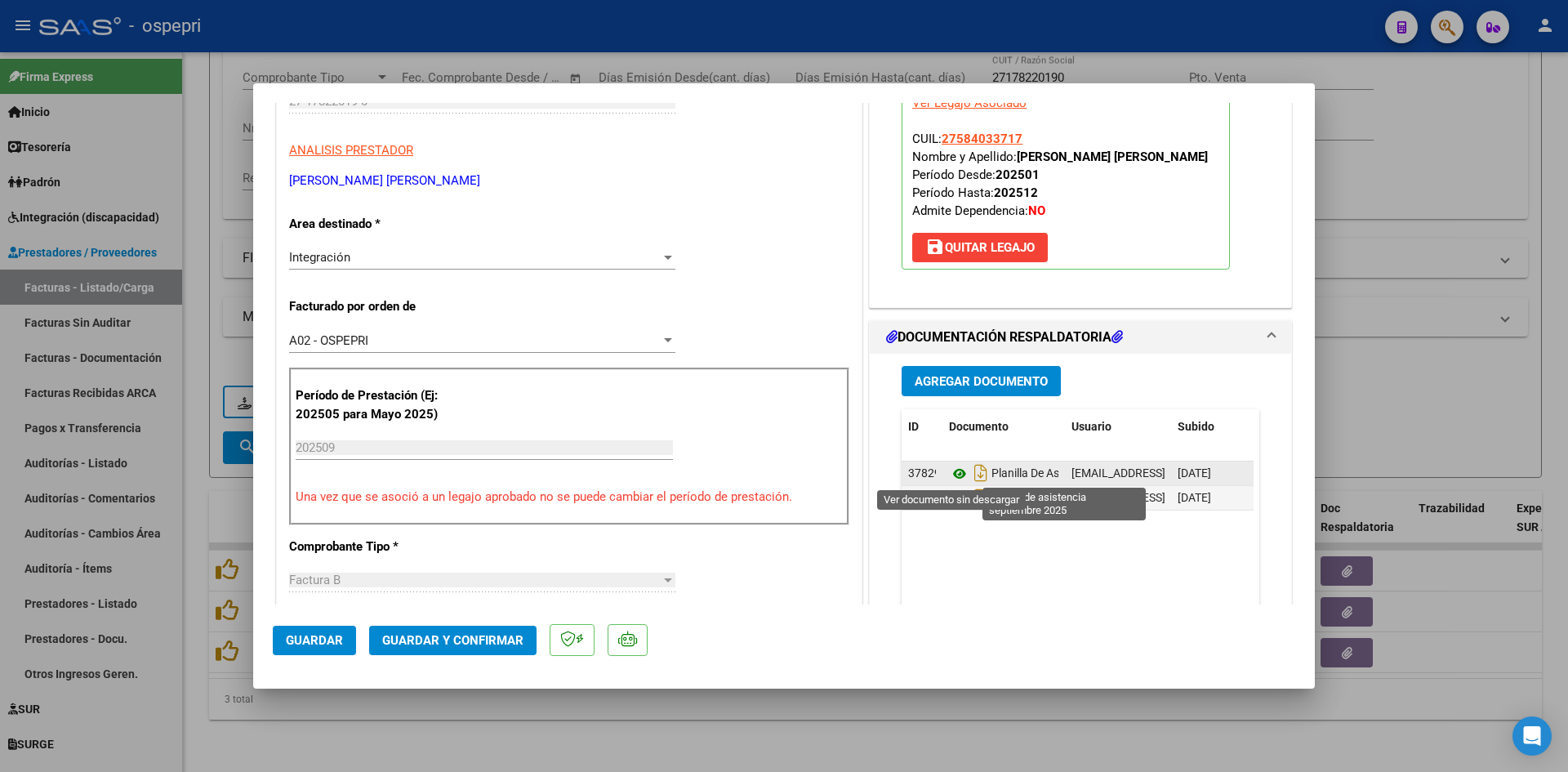
click at [953, 469] on icon at bounding box center [960, 473] width 21 height 19
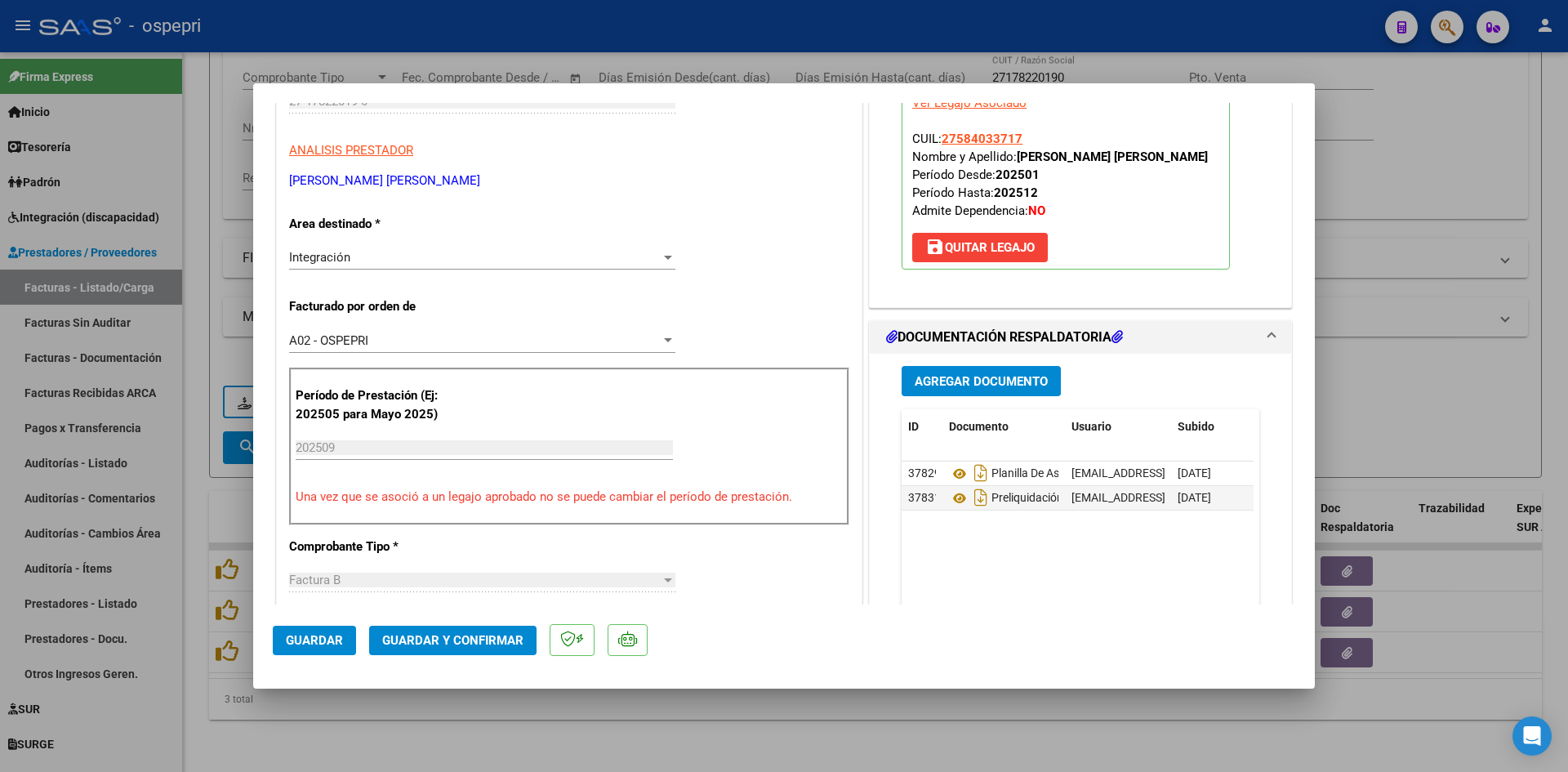
click at [503, 644] on span "Guardar y Confirmar" at bounding box center [452, 641] width 141 height 15
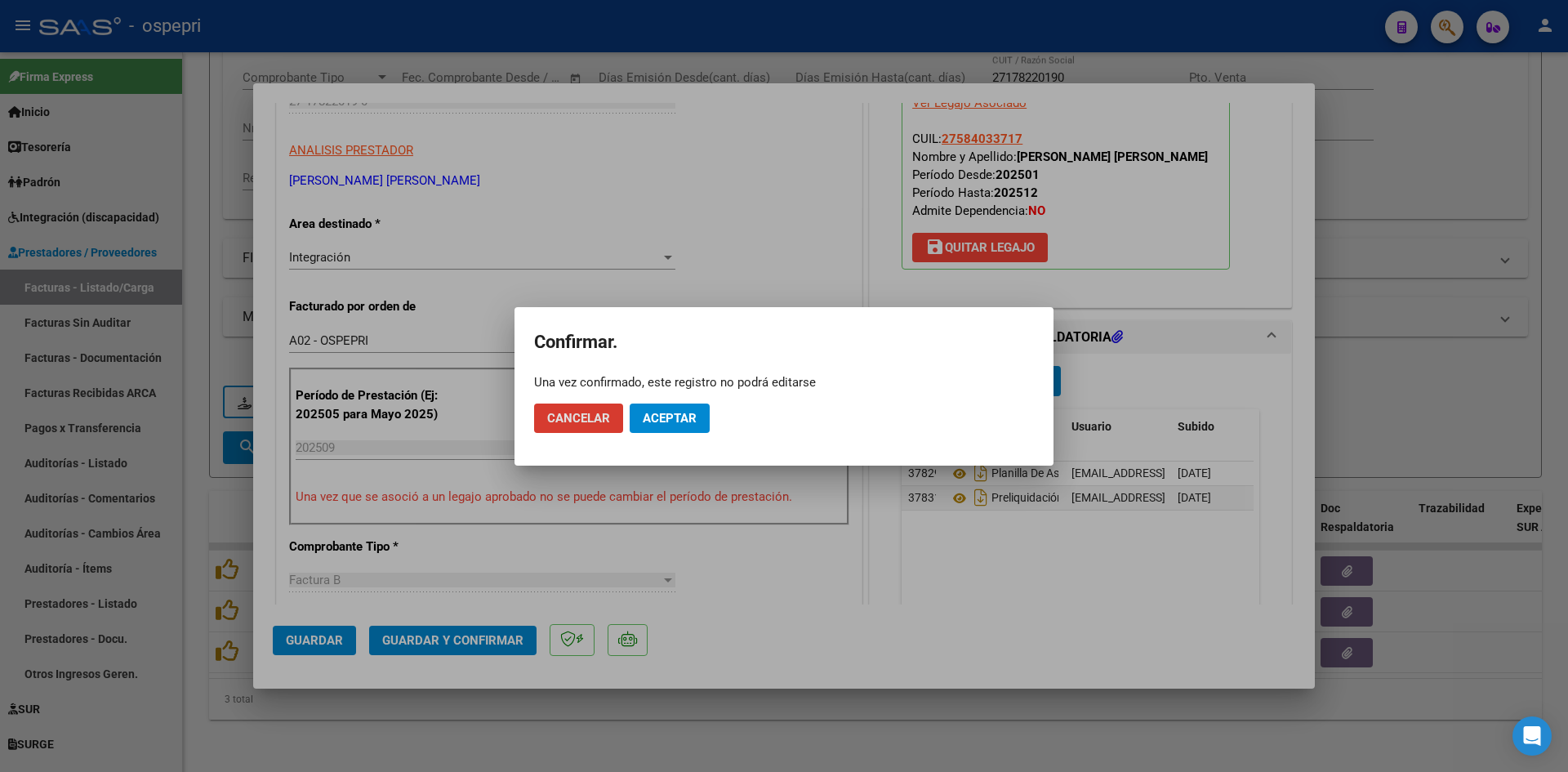
click at [662, 407] on button "Aceptar" at bounding box center [669, 418] width 80 height 30
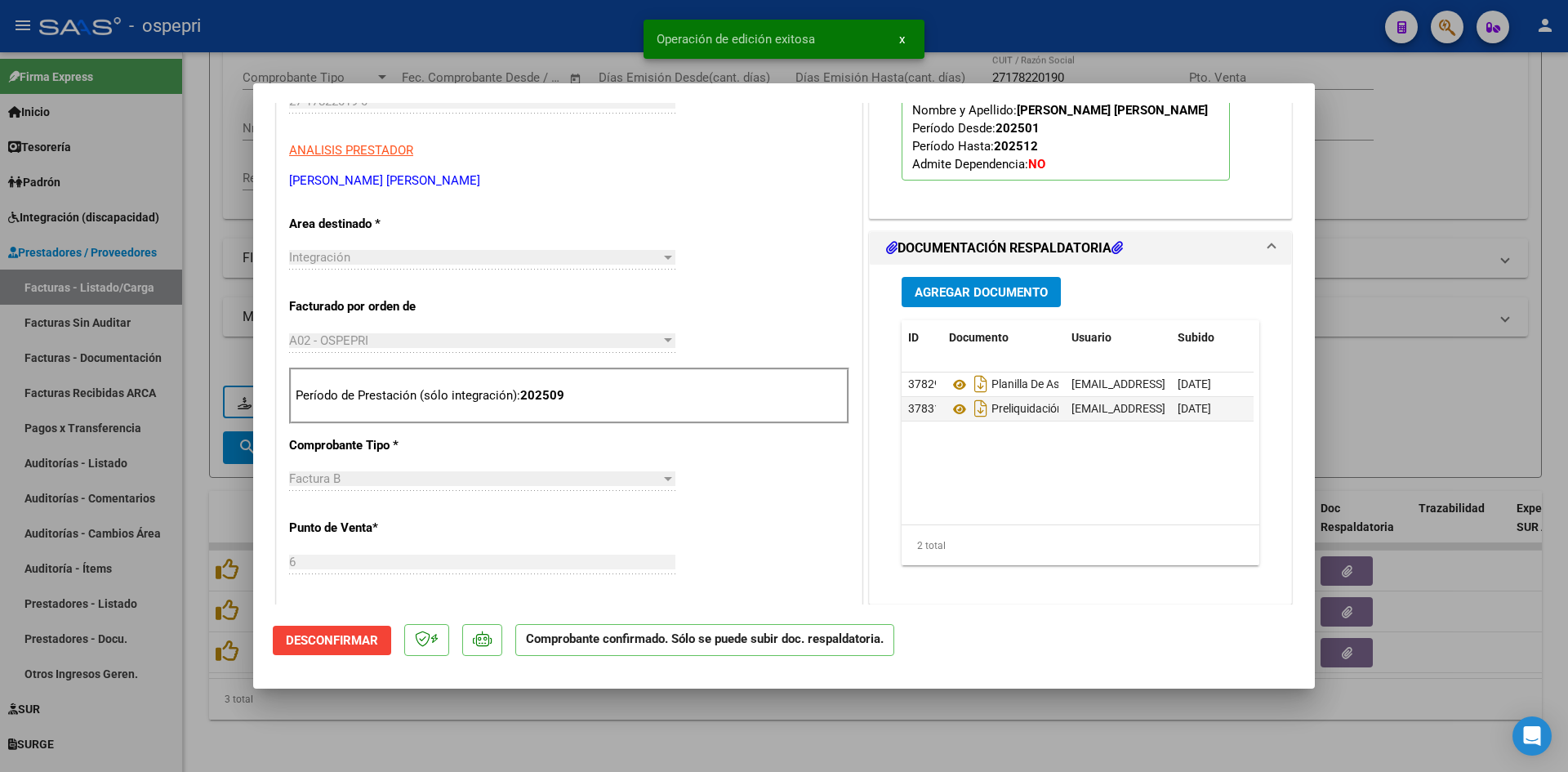
type input "$ 0,00"
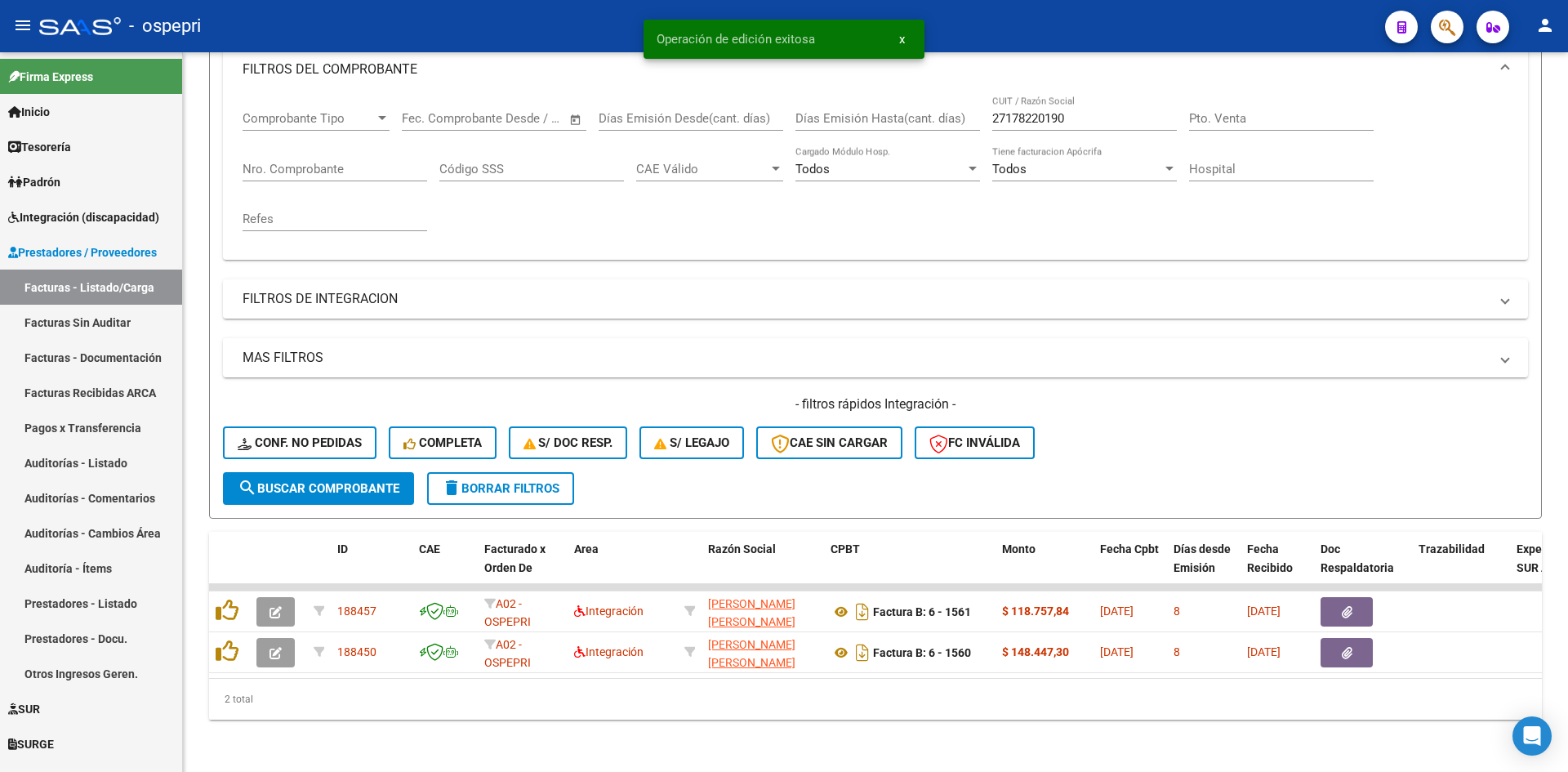
scroll to position [247, 0]
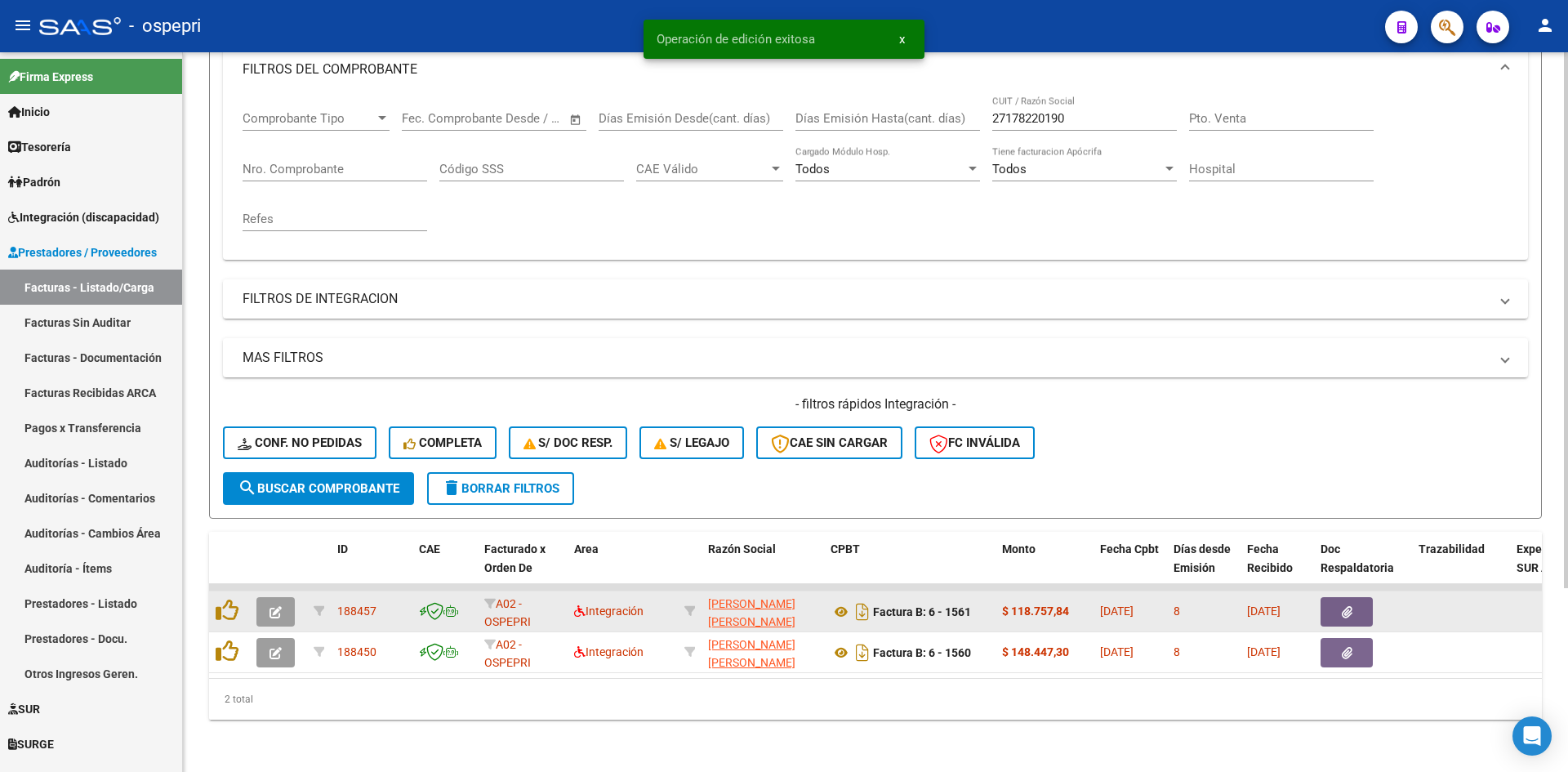
click at [266, 597] on button "button" at bounding box center [276, 612] width 39 height 30
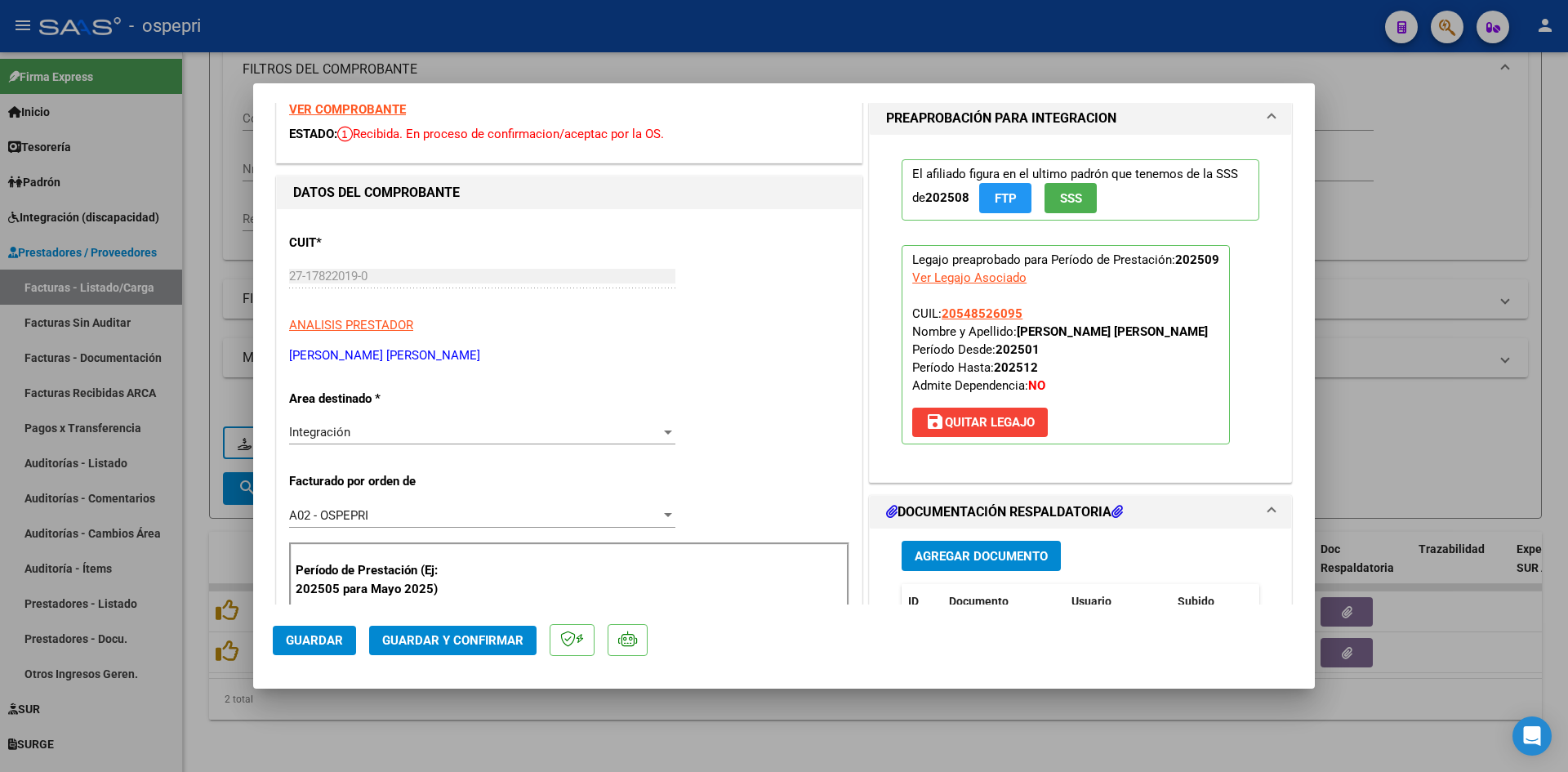
scroll to position [0, 0]
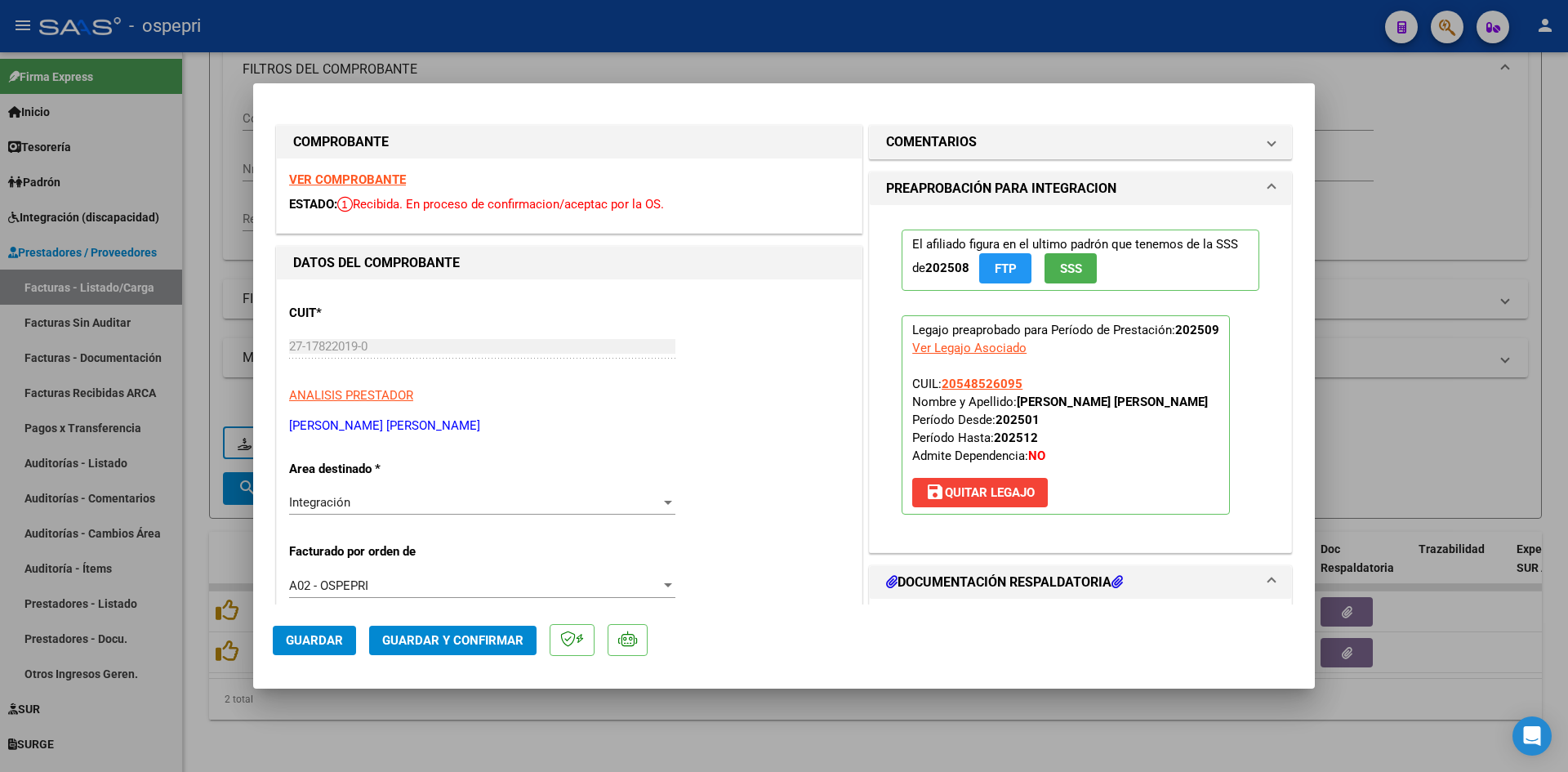
click at [377, 181] on strong "VER COMPROBANTE" at bounding box center [348, 179] width 116 height 15
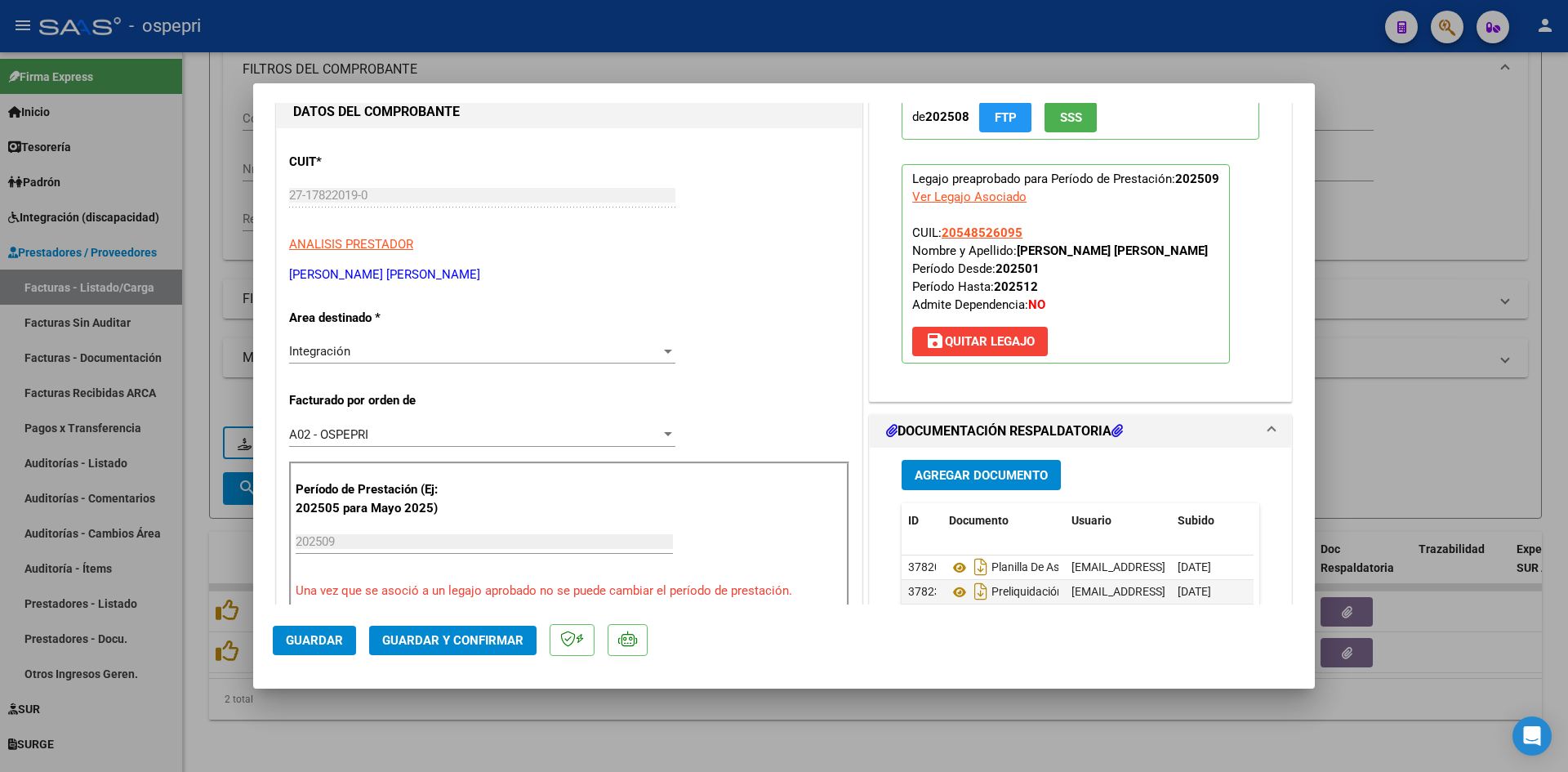
scroll to position [164, 0]
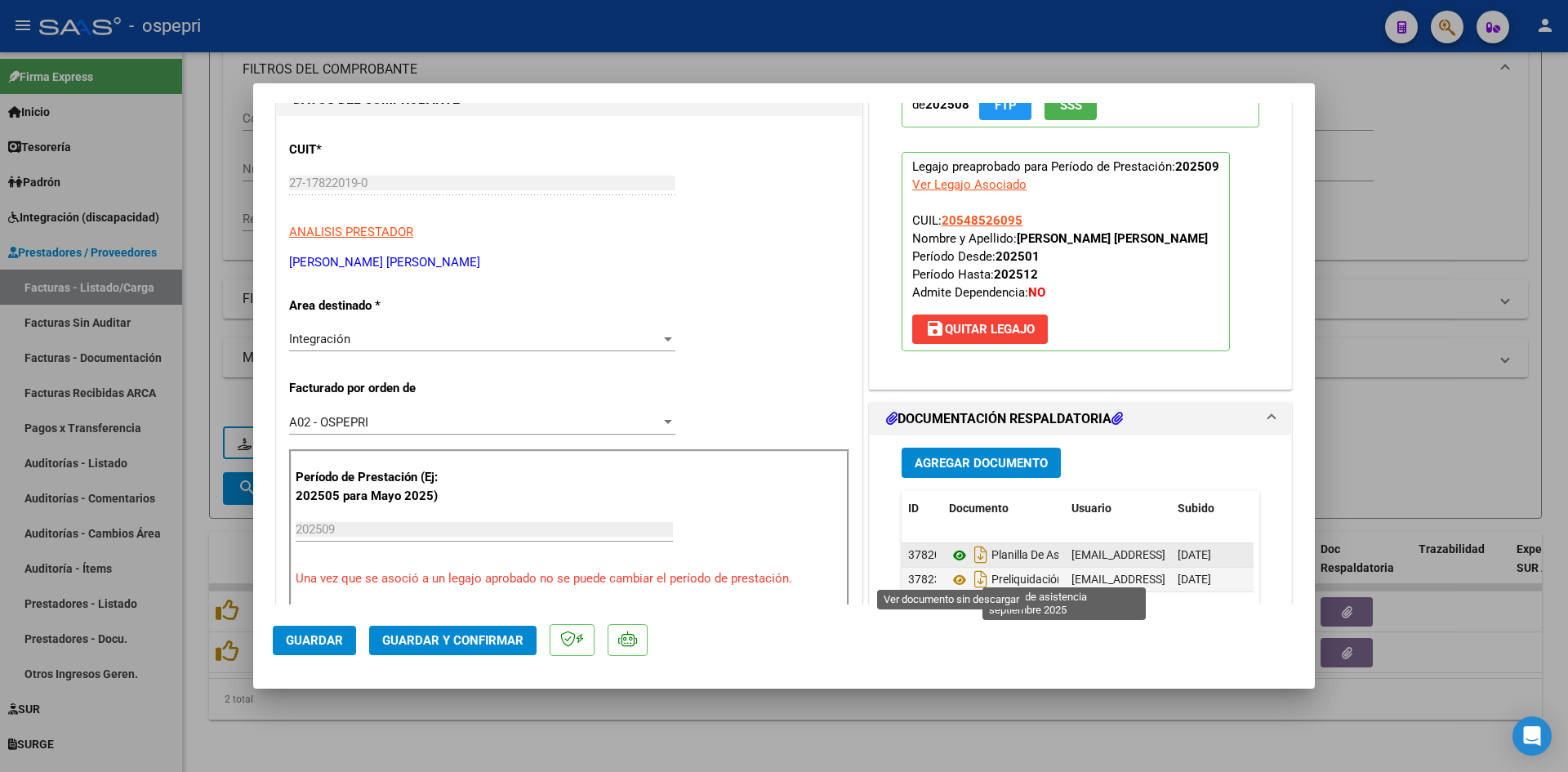
click at [953, 565] on icon at bounding box center [960, 555] width 21 height 19
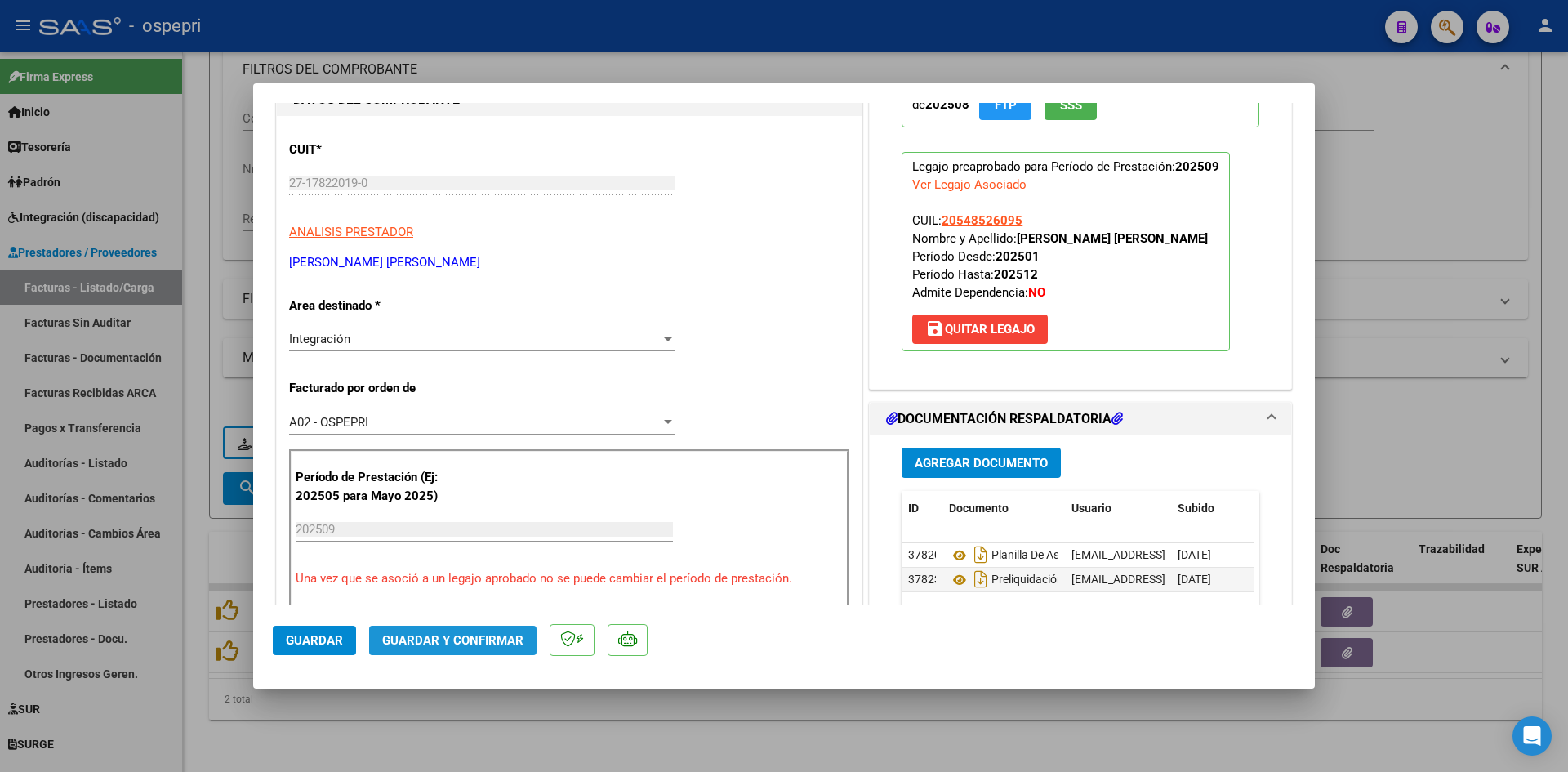
click at [471, 638] on span "Guardar y Confirmar" at bounding box center [452, 641] width 141 height 15
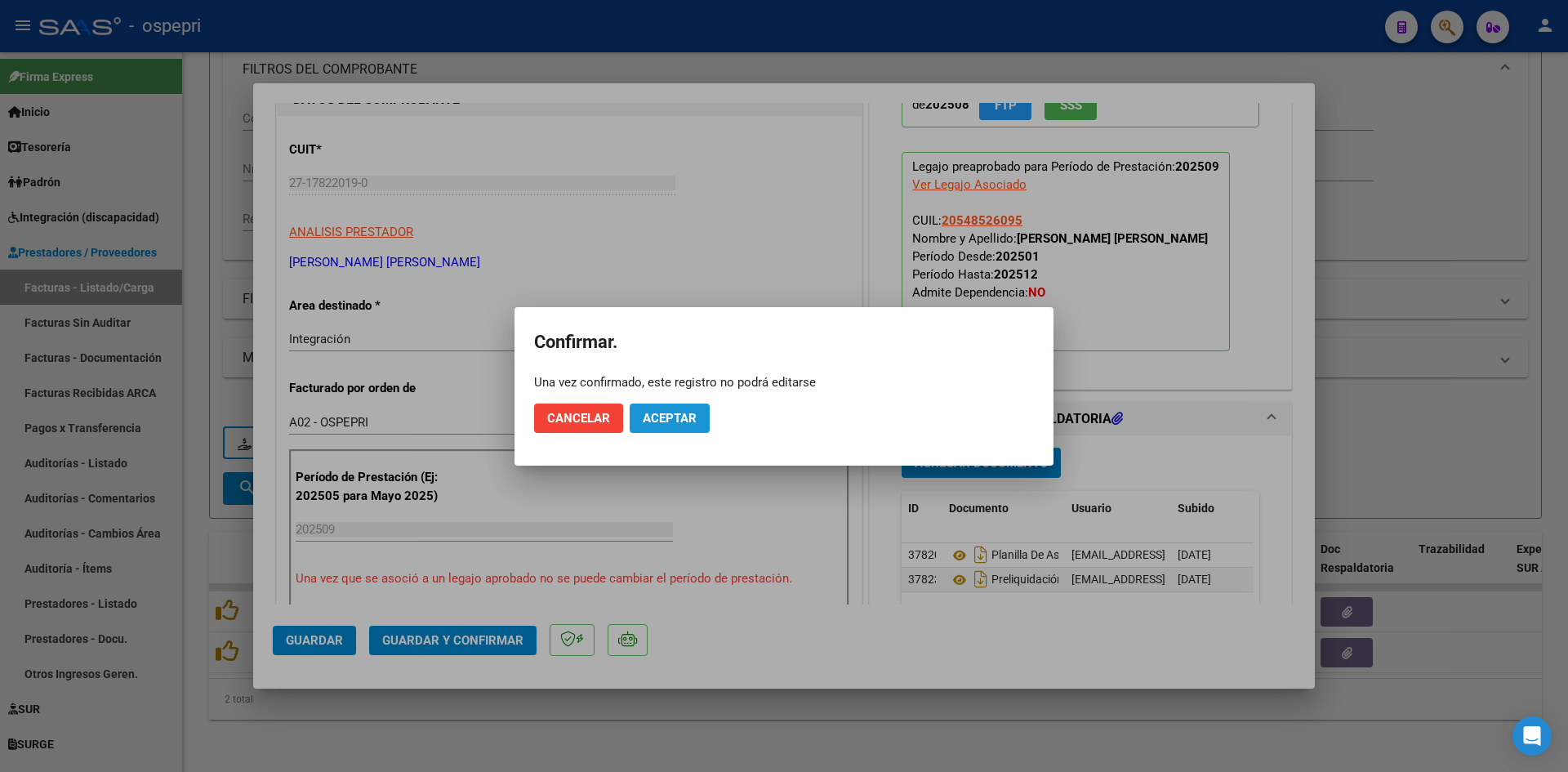
click at [686, 411] on span "Aceptar" at bounding box center [669, 418] width 54 height 15
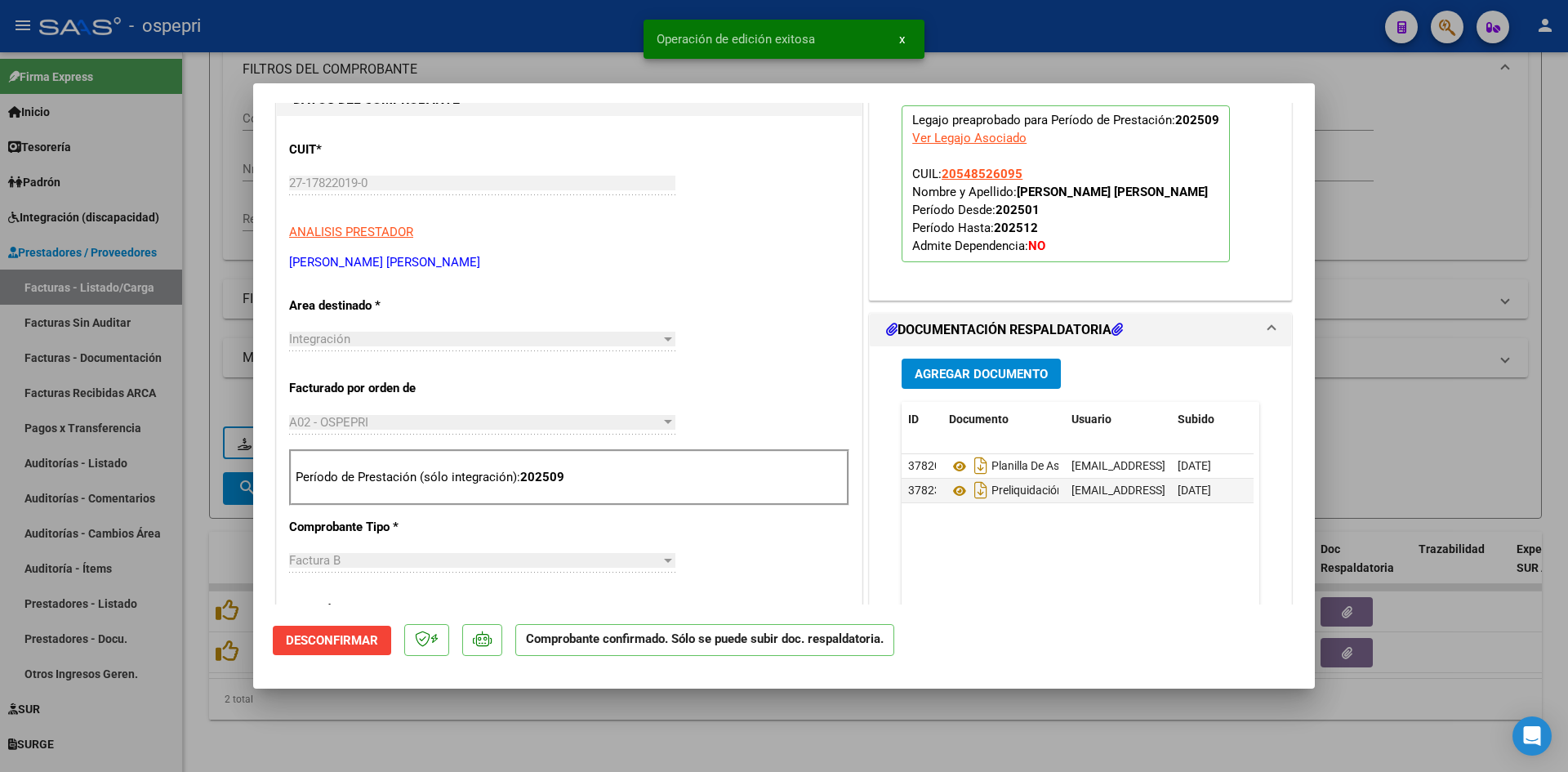
type input "$ 0,00"
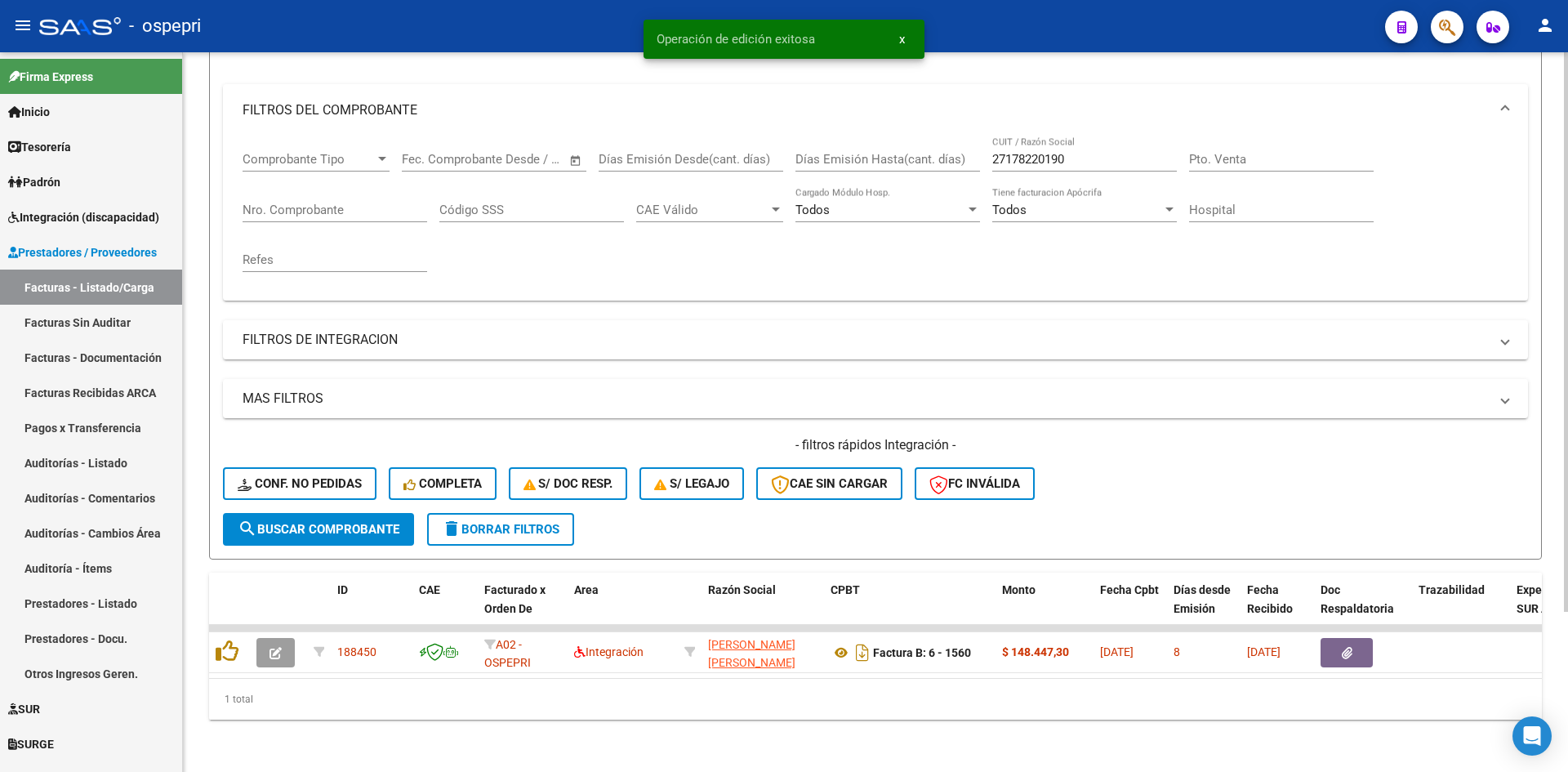
scroll to position [206, 0]
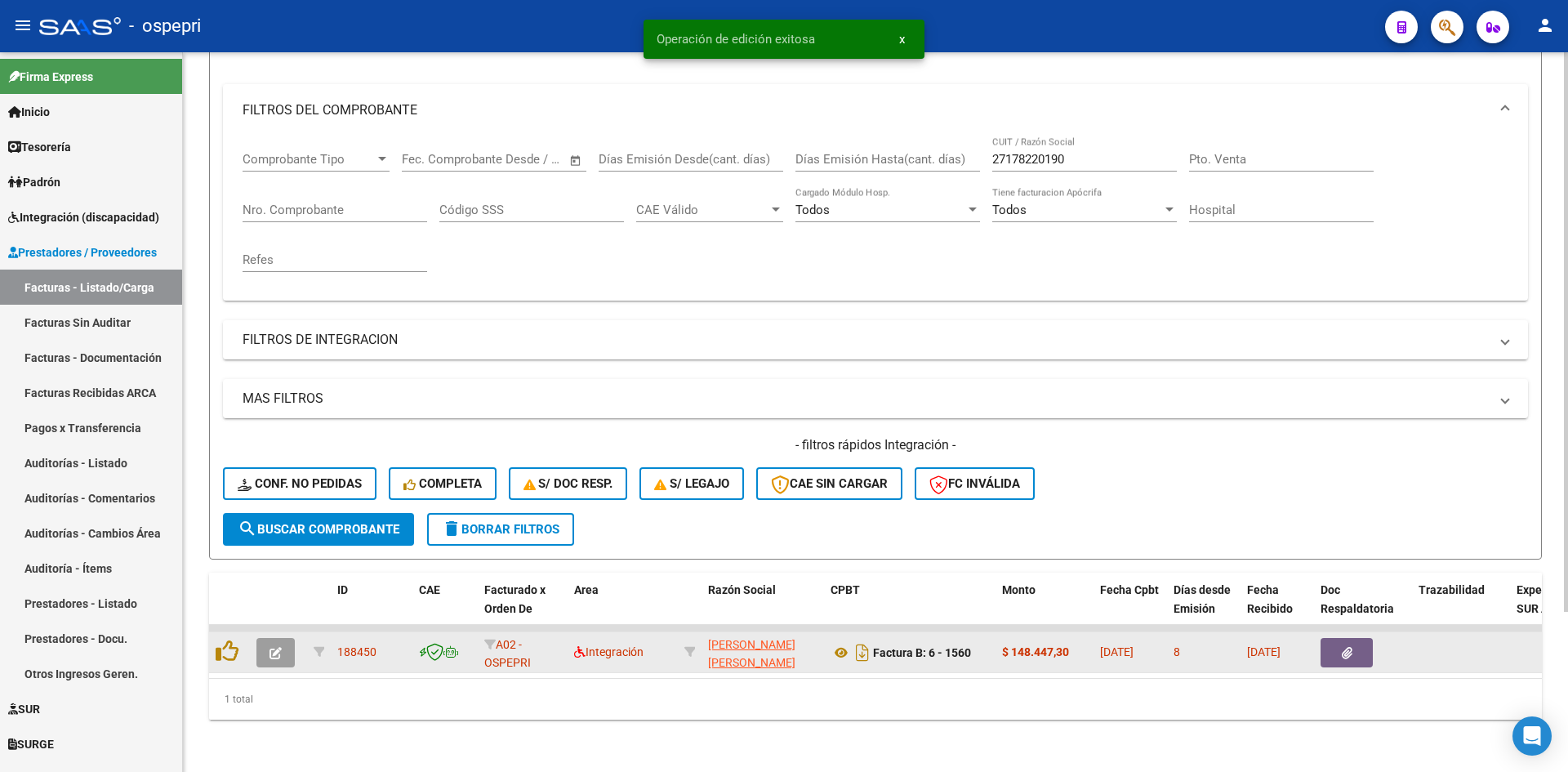
click at [276, 647] on icon "button" at bounding box center [276, 653] width 12 height 12
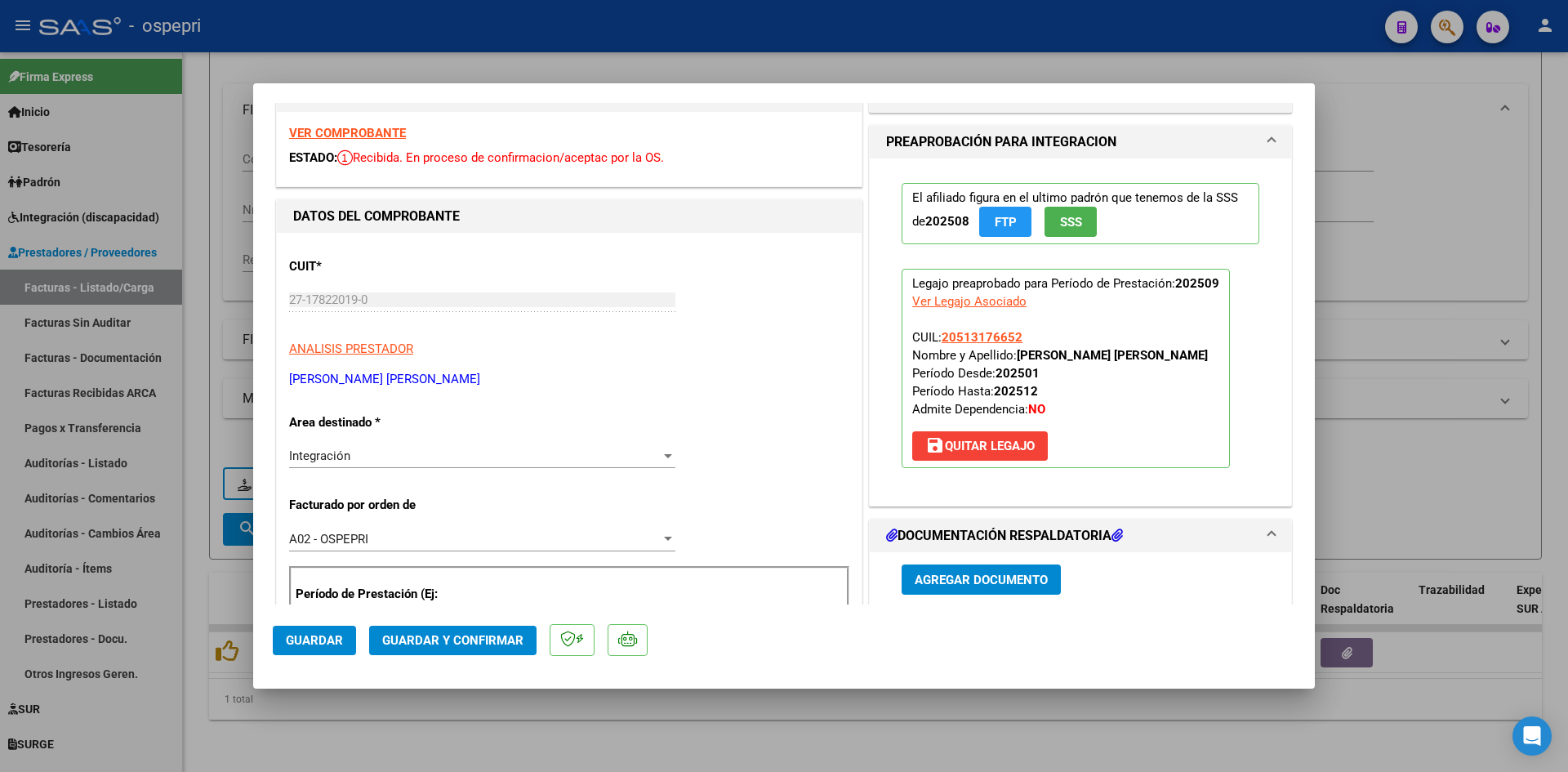
scroll to position [0, 0]
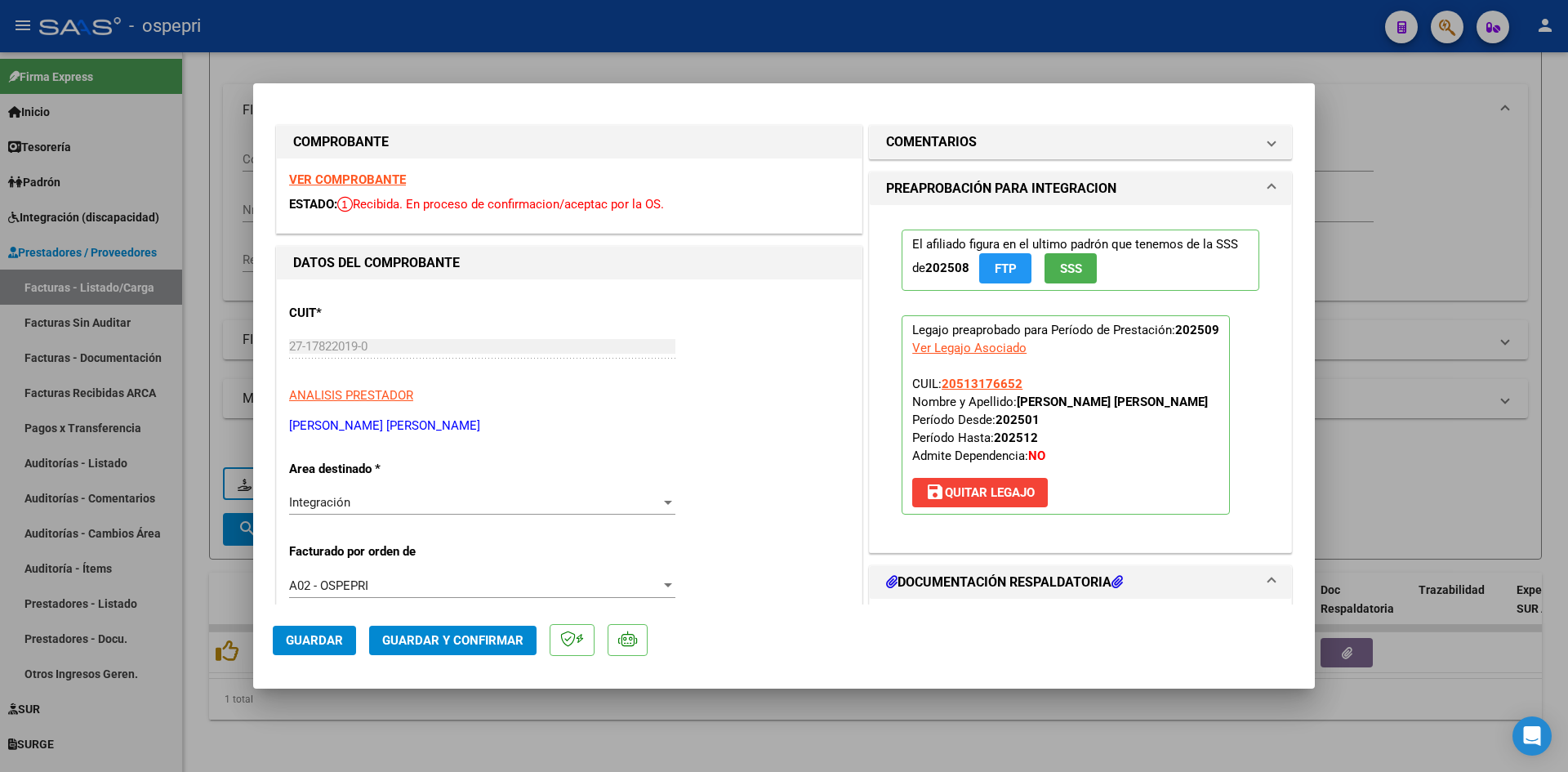
click at [358, 178] on strong "VER COMPROBANTE" at bounding box center [348, 179] width 116 height 15
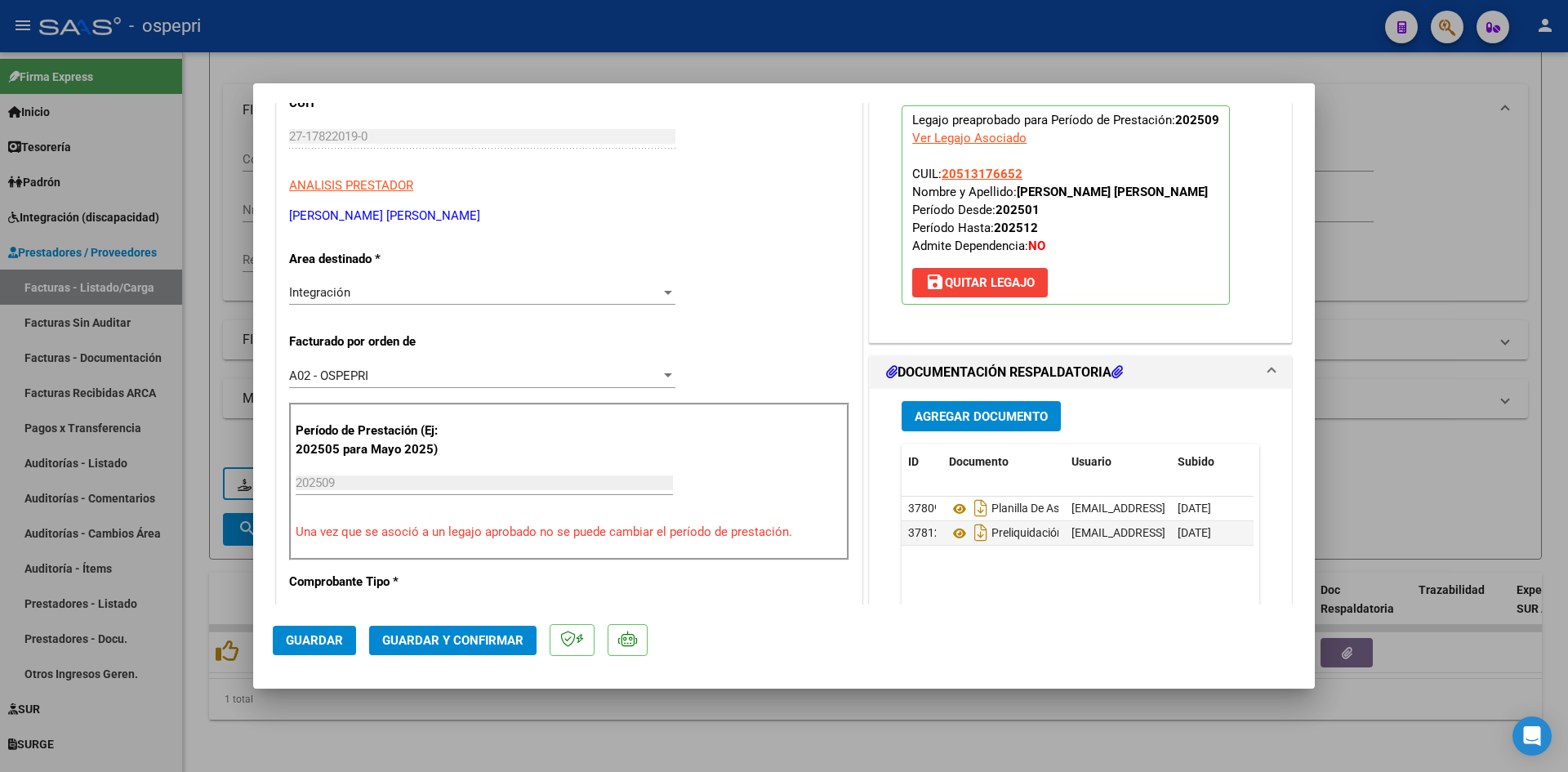
scroll to position [326, 0]
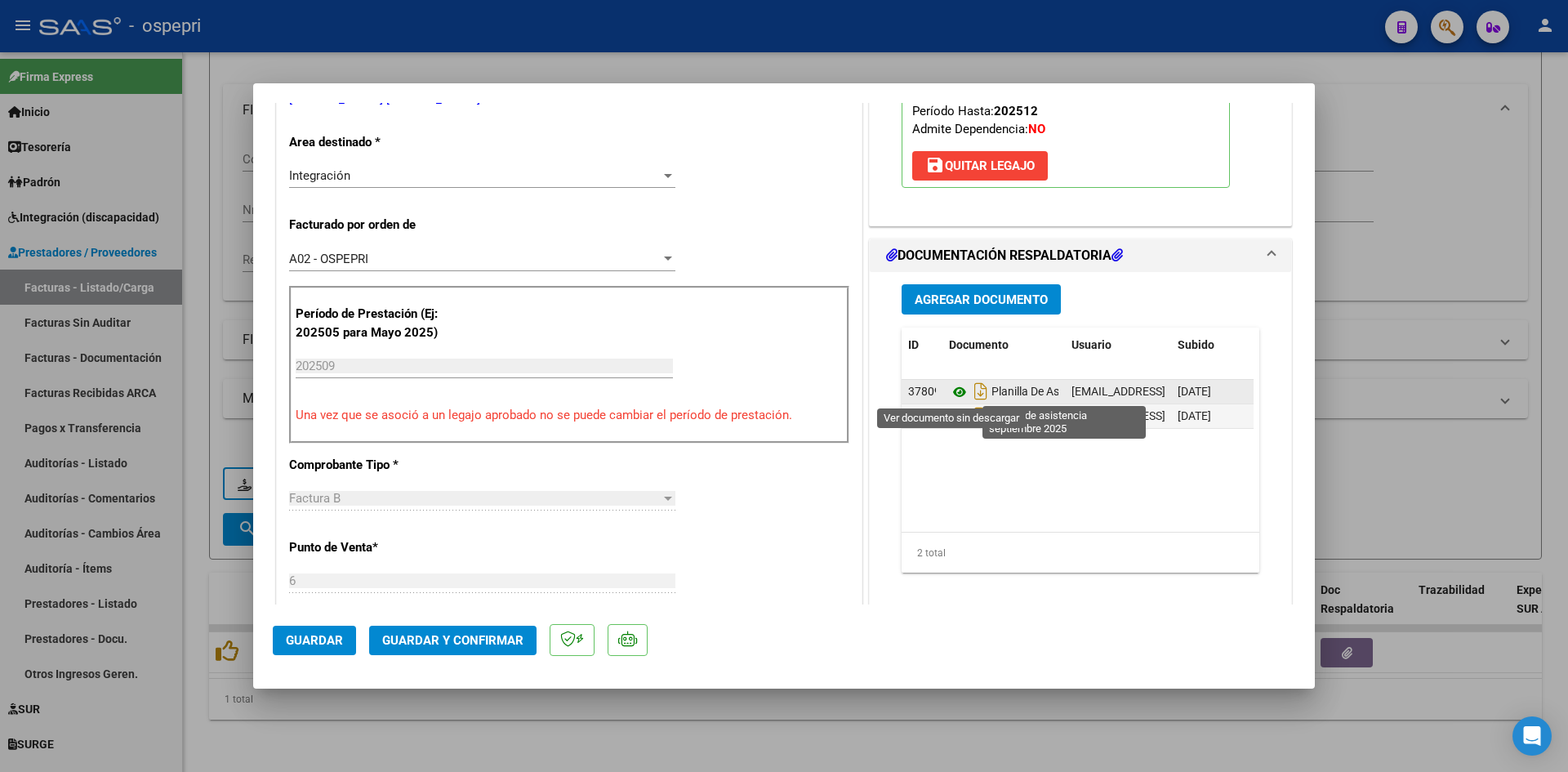
click at [955, 390] on icon at bounding box center [960, 391] width 21 height 19
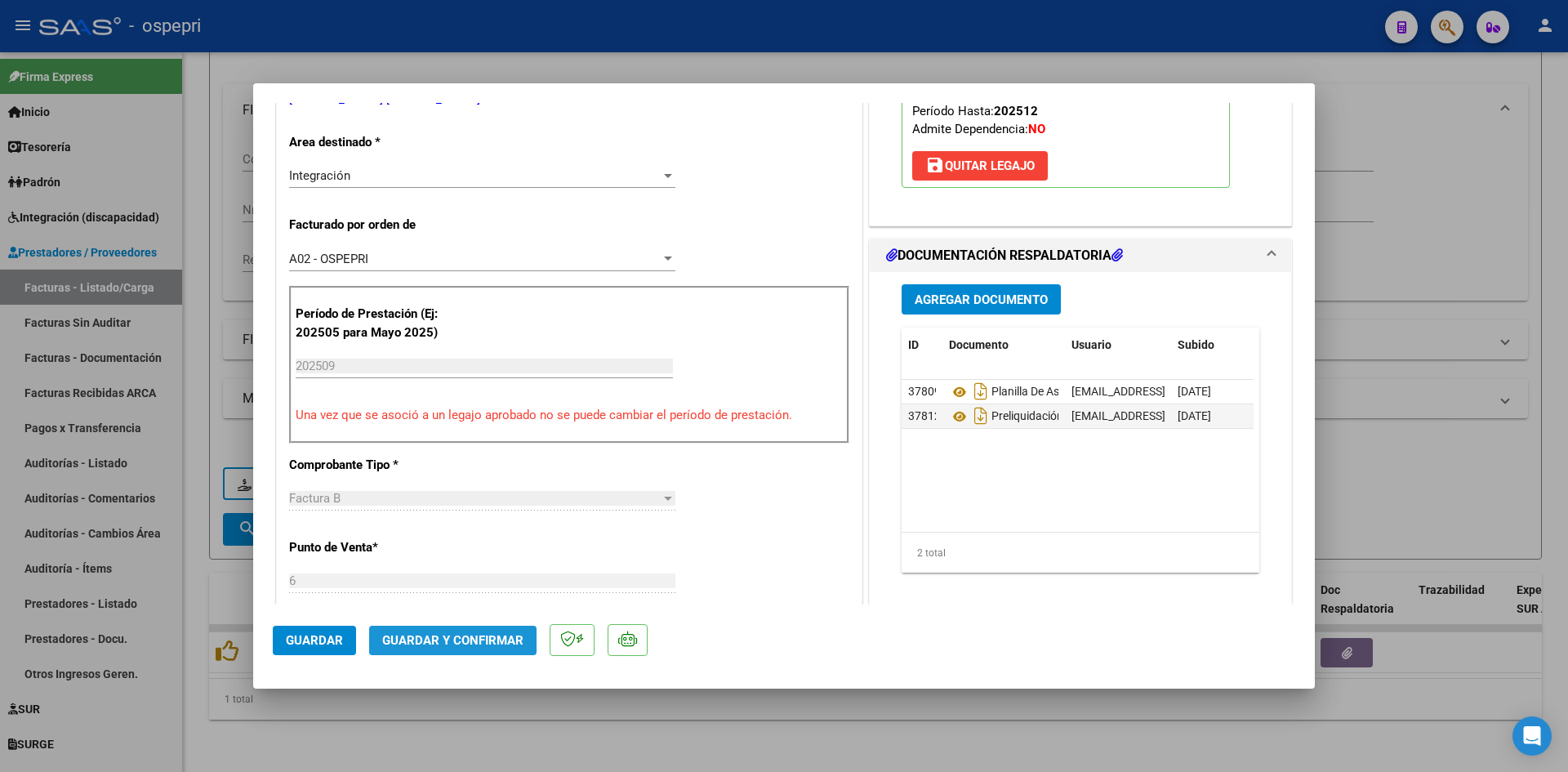
click at [507, 636] on span "Guardar y Confirmar" at bounding box center [452, 641] width 141 height 15
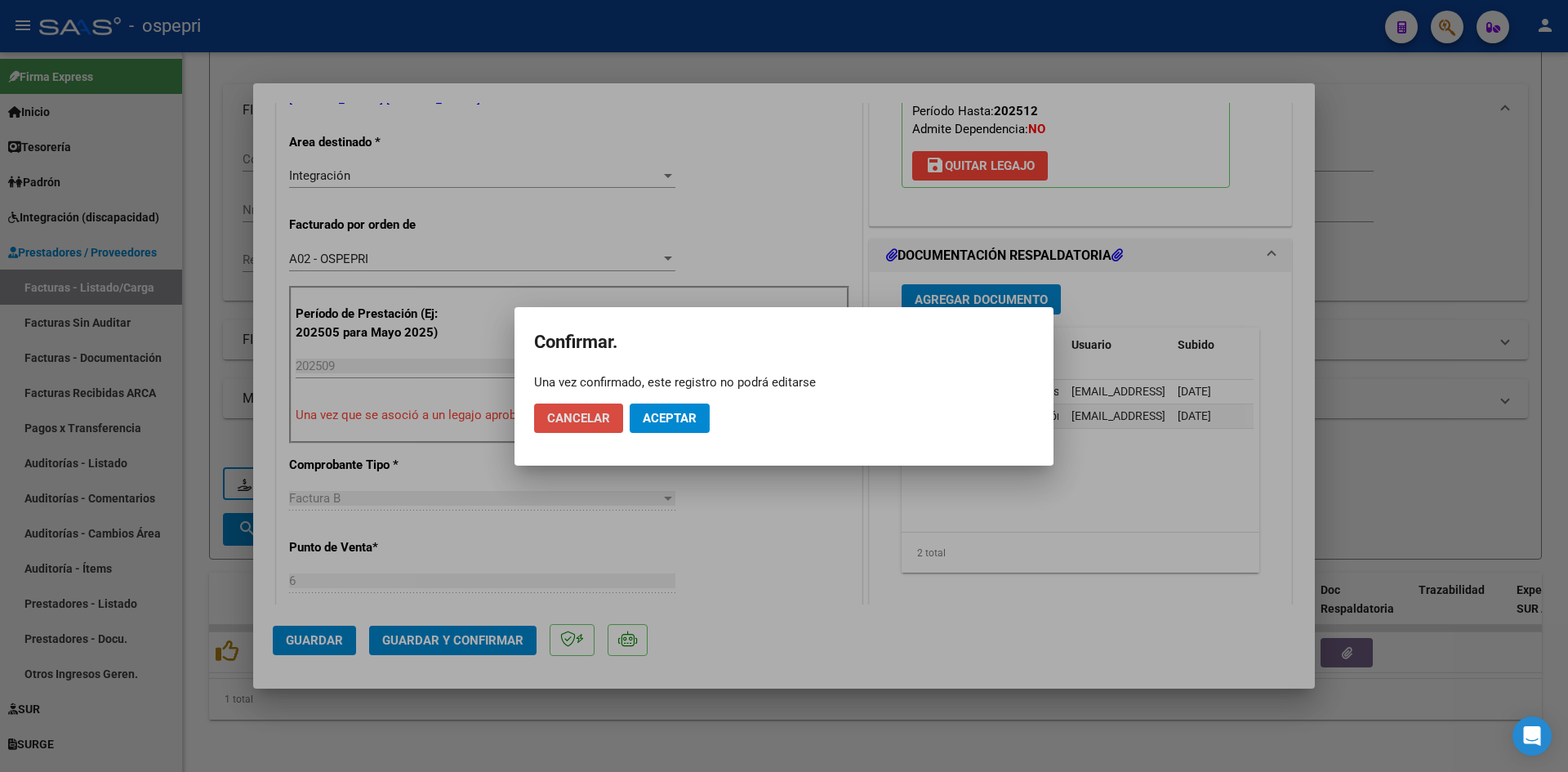
click at [582, 421] on span "Cancelar" at bounding box center [579, 418] width 63 height 15
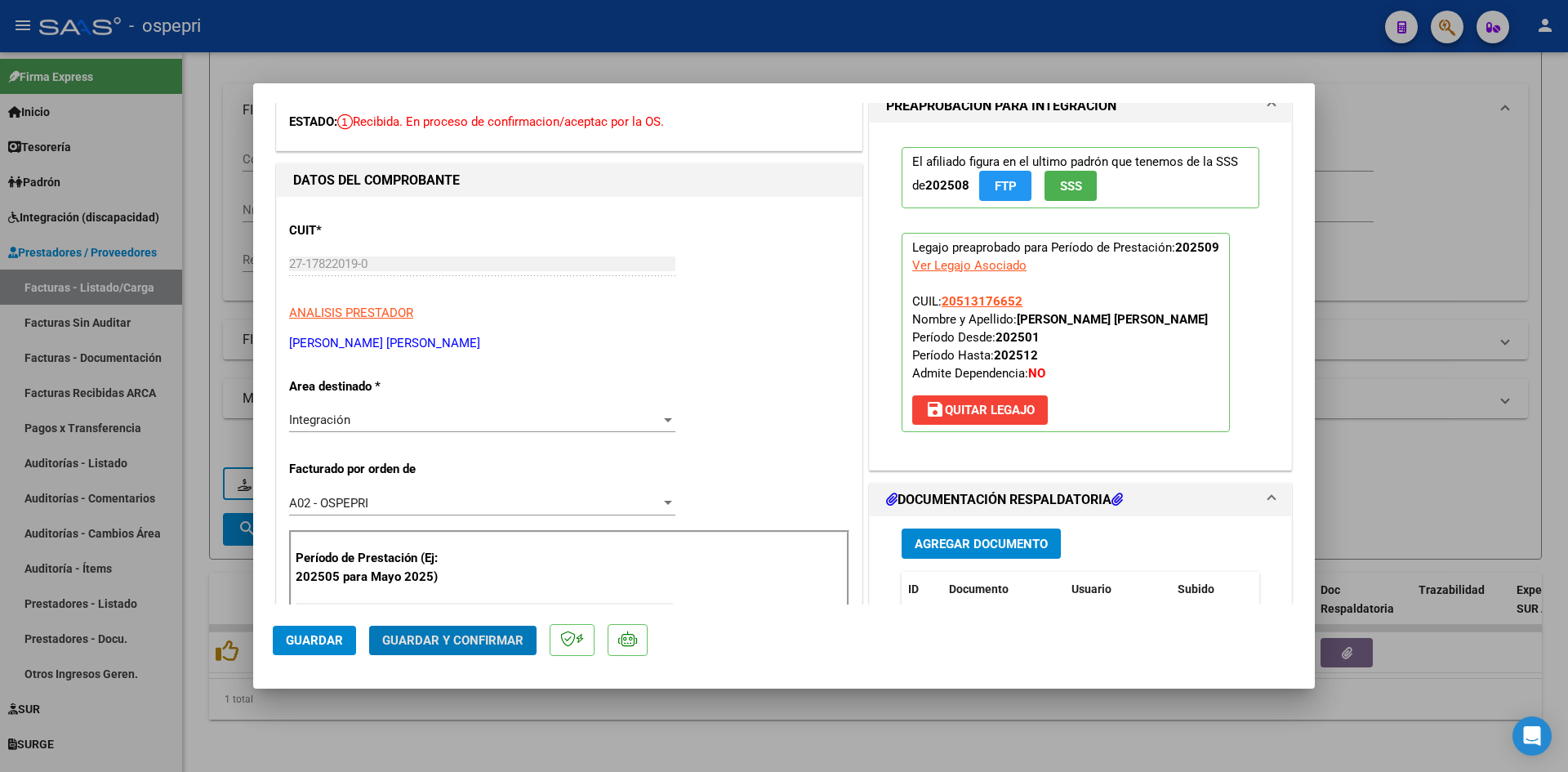
scroll to position [81, 0]
click at [513, 635] on span "Guardar y Confirmar" at bounding box center [452, 641] width 141 height 15
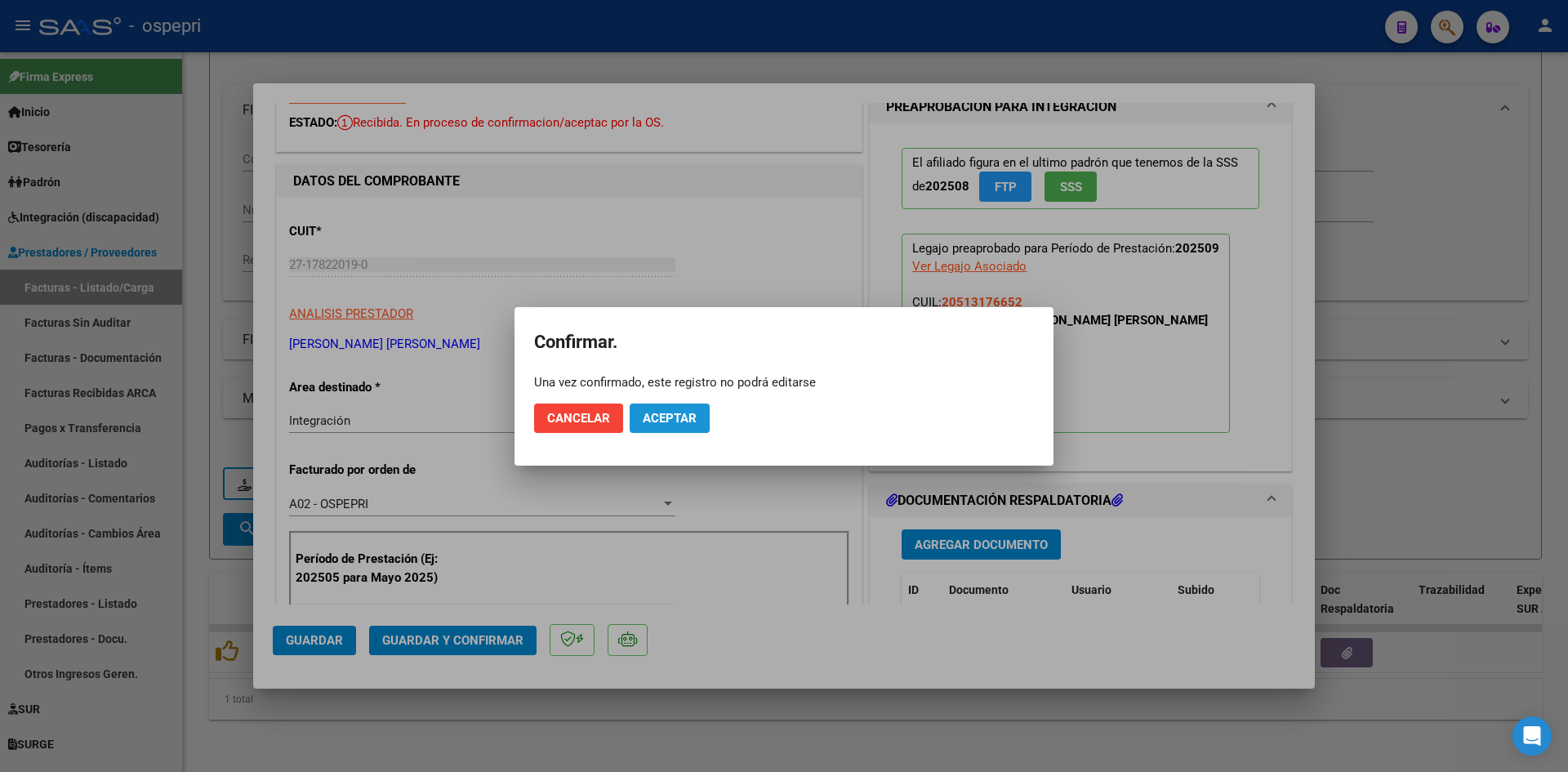
click at [690, 416] on span "Aceptar" at bounding box center [669, 418] width 54 height 15
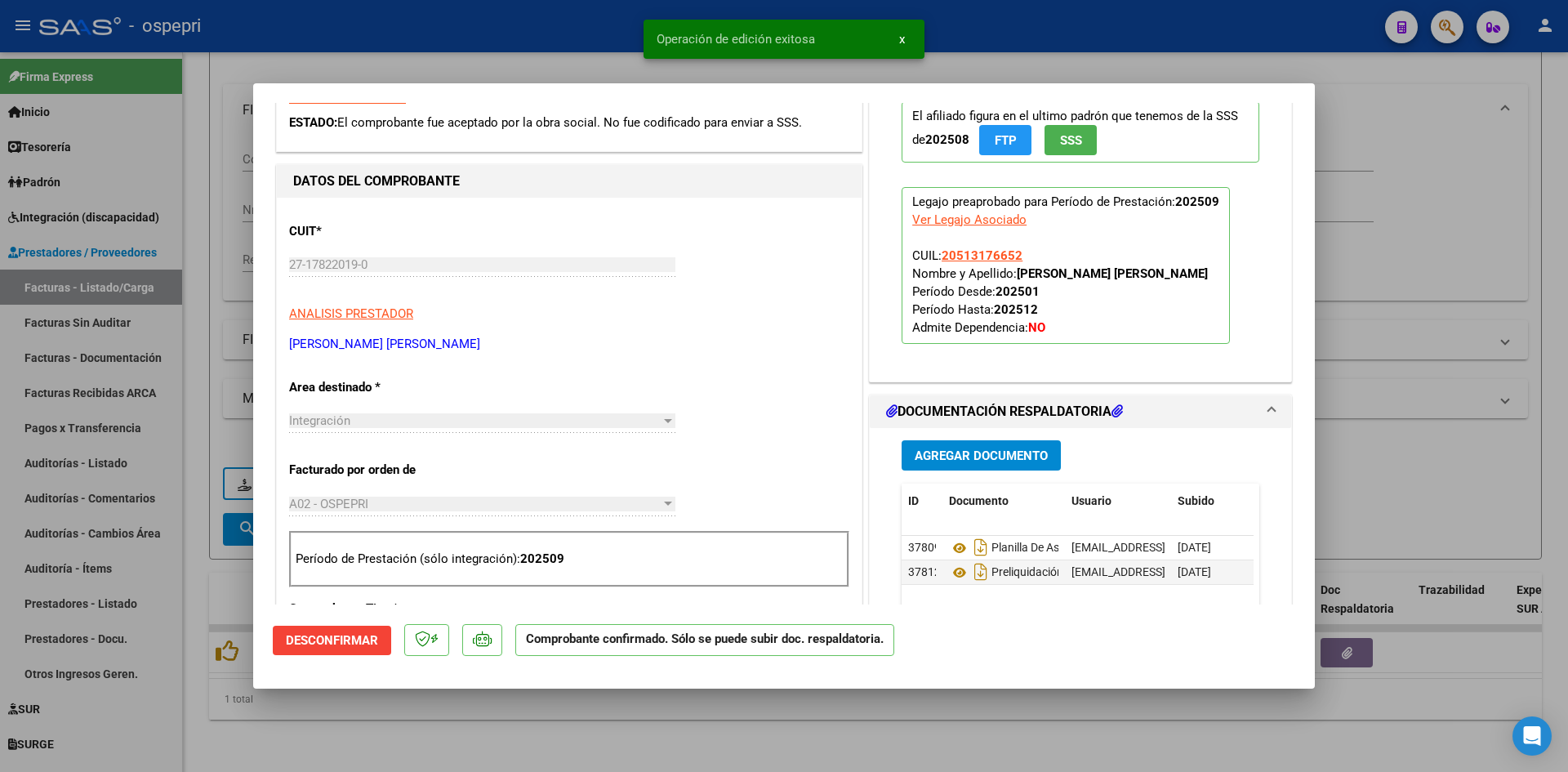
type input "$ 0,00"
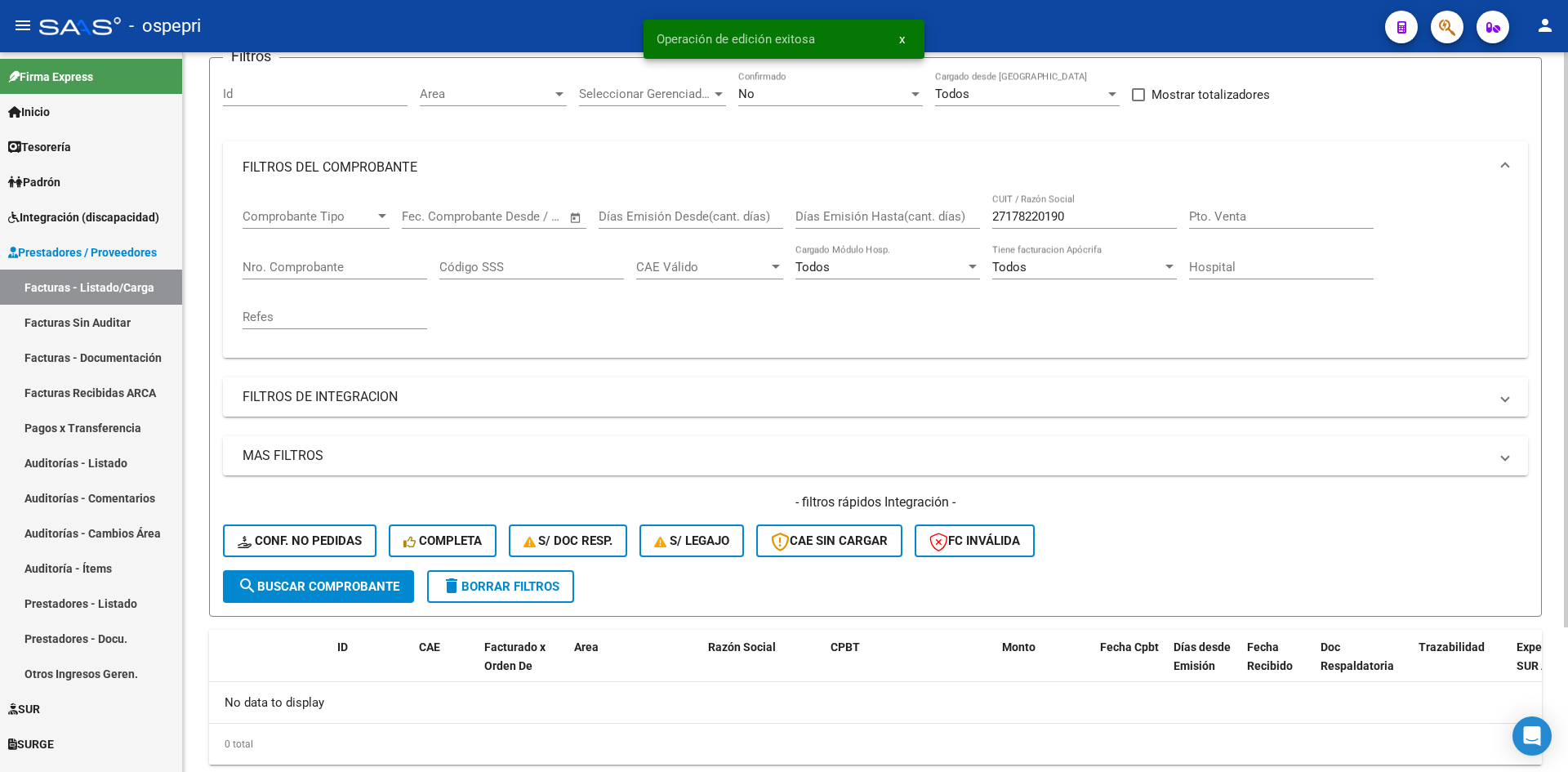
scroll to position [0, 0]
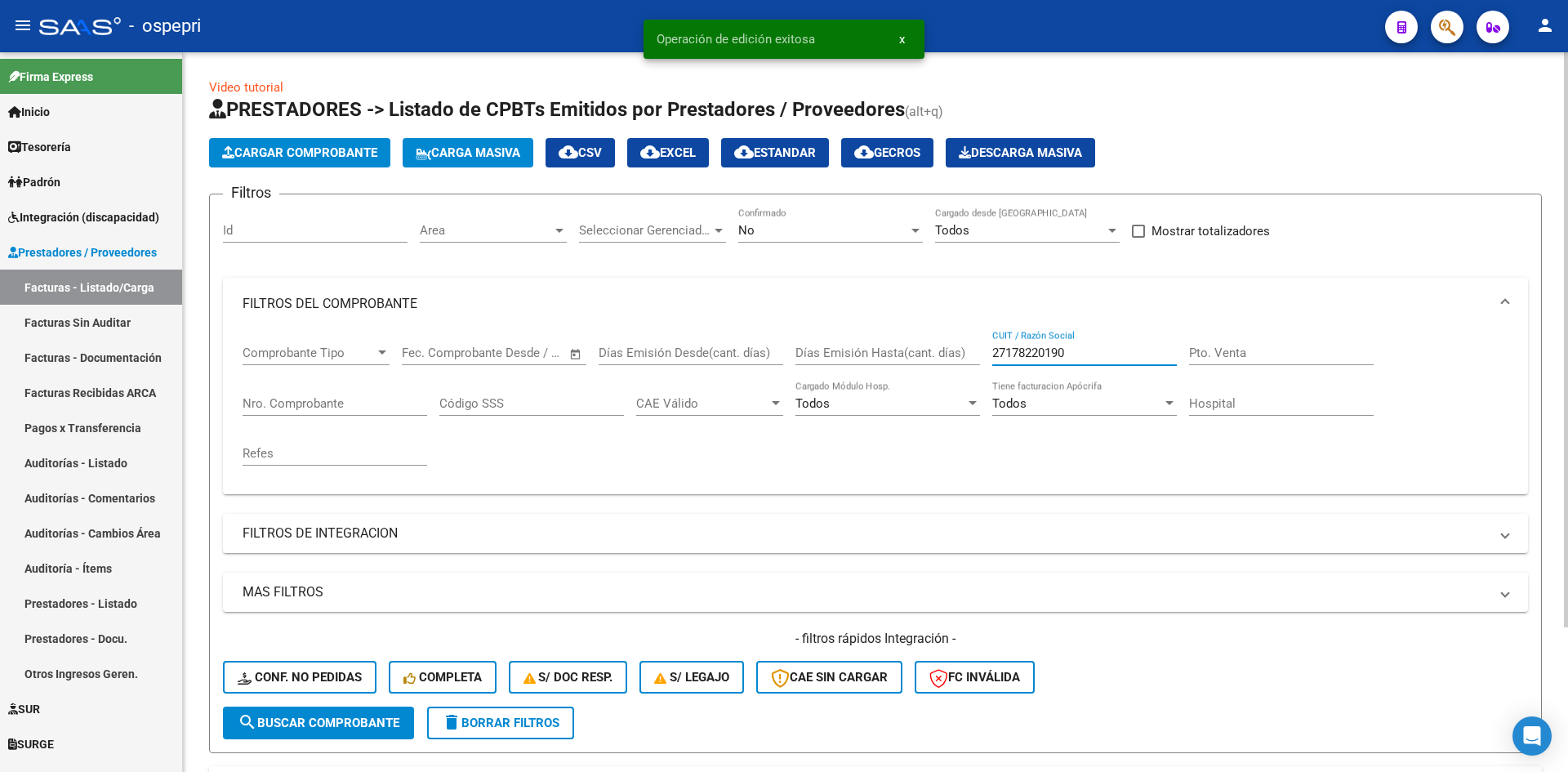
drag, startPoint x: 1100, startPoint y: 350, endPoint x: 971, endPoint y: 379, distance: 132.2
click at [971, 379] on div "Comprobante Tipo Comprobante Tipo Fecha inicio – Fecha fin Fec. Comprobante Des…" at bounding box center [875, 405] width 1266 height 151
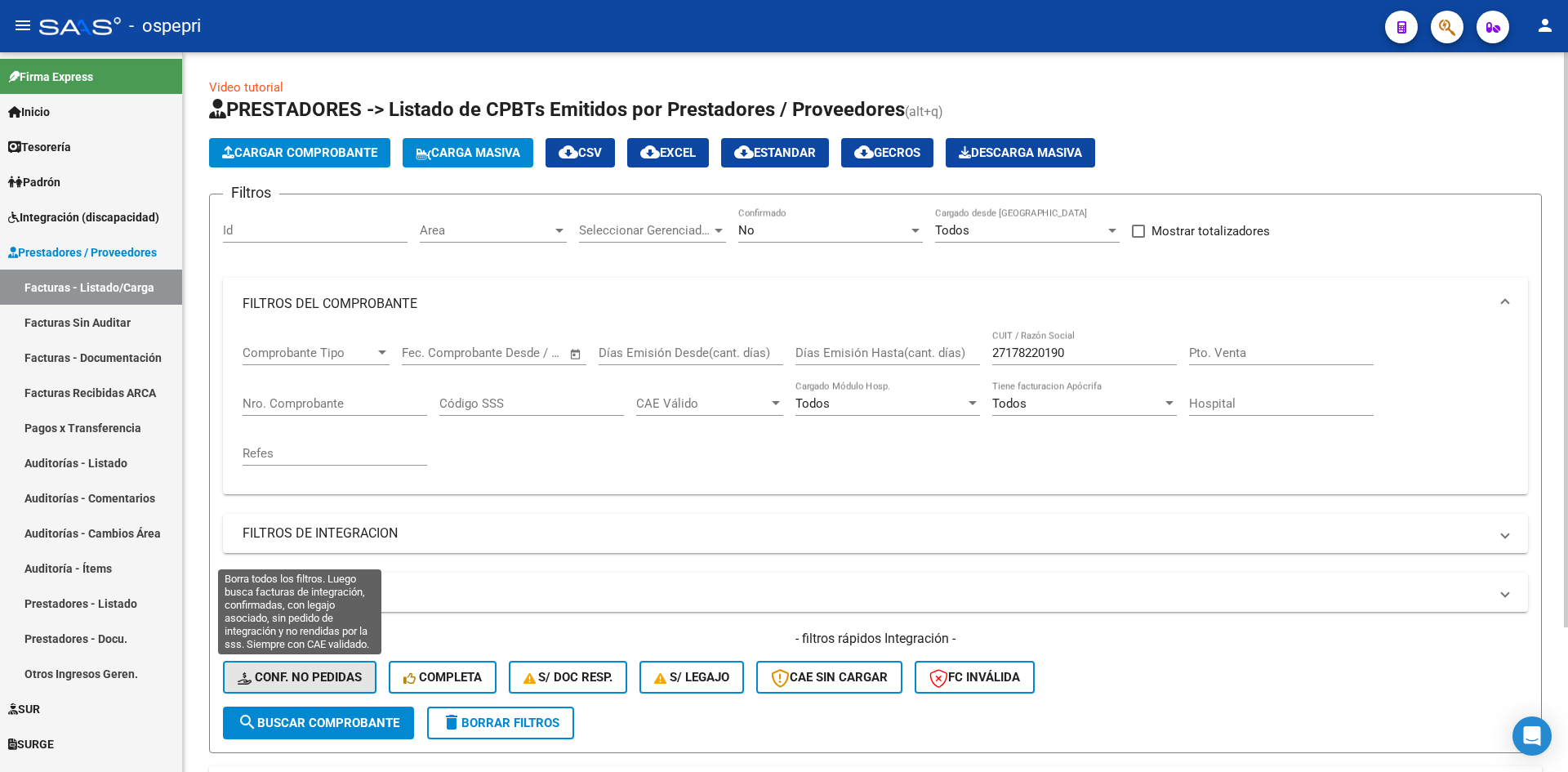
click at [345, 674] on span "Conf. no pedidas" at bounding box center [300, 677] width 124 height 15
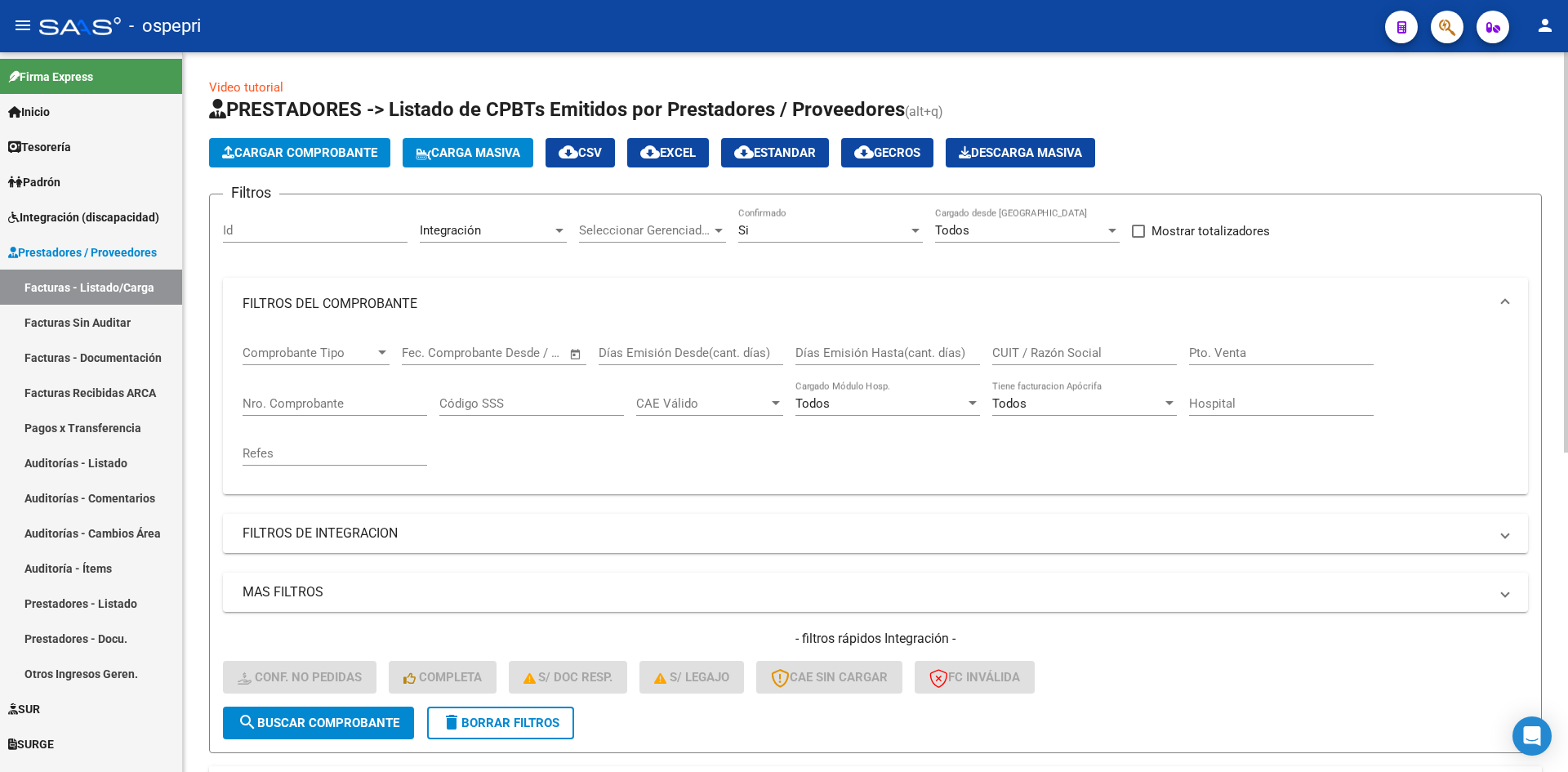
click at [1032, 351] on input "CUIT / Razón Social" at bounding box center [1084, 353] width 185 height 15
paste input "27178220190"
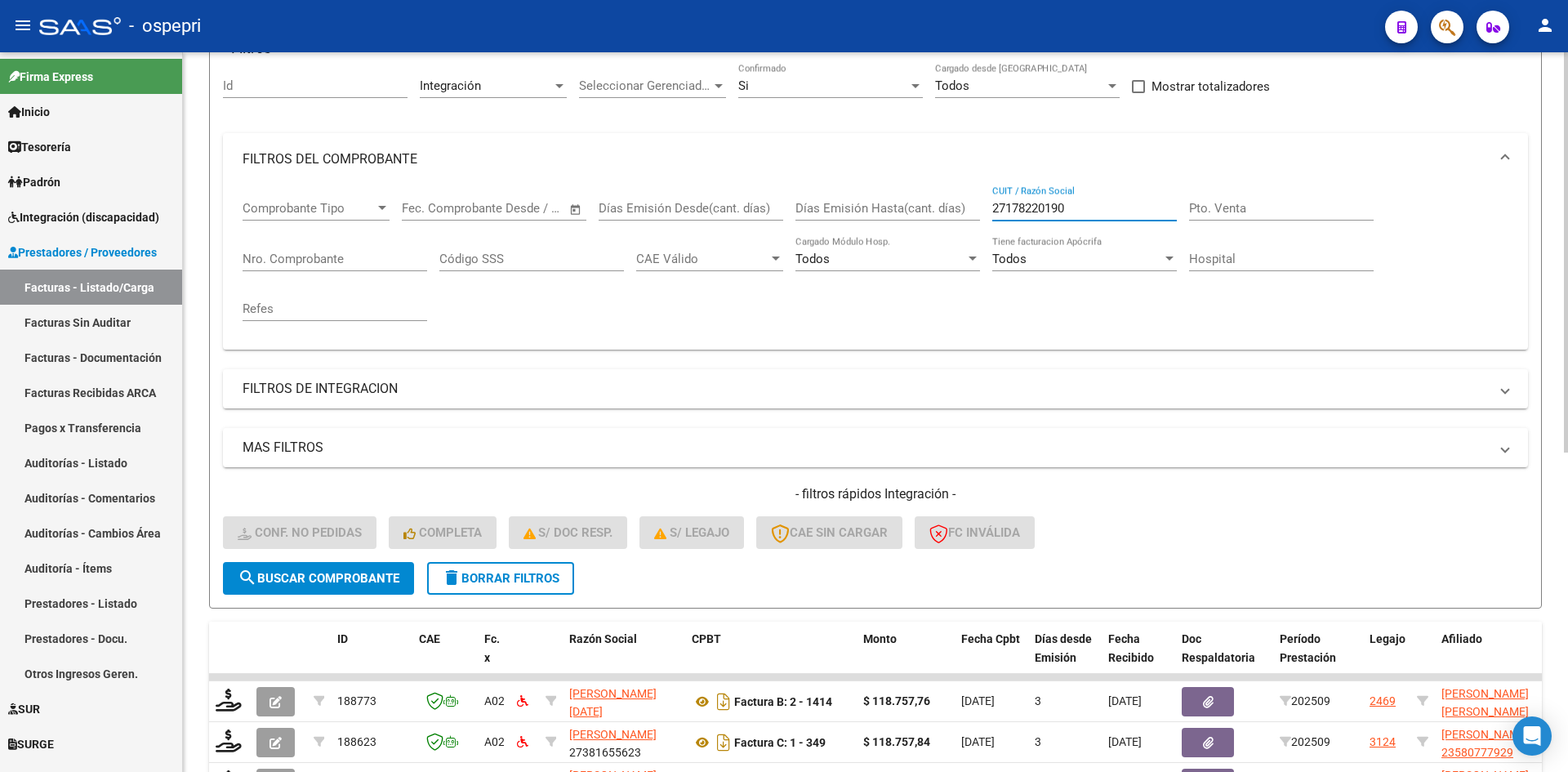
scroll to position [164, 0]
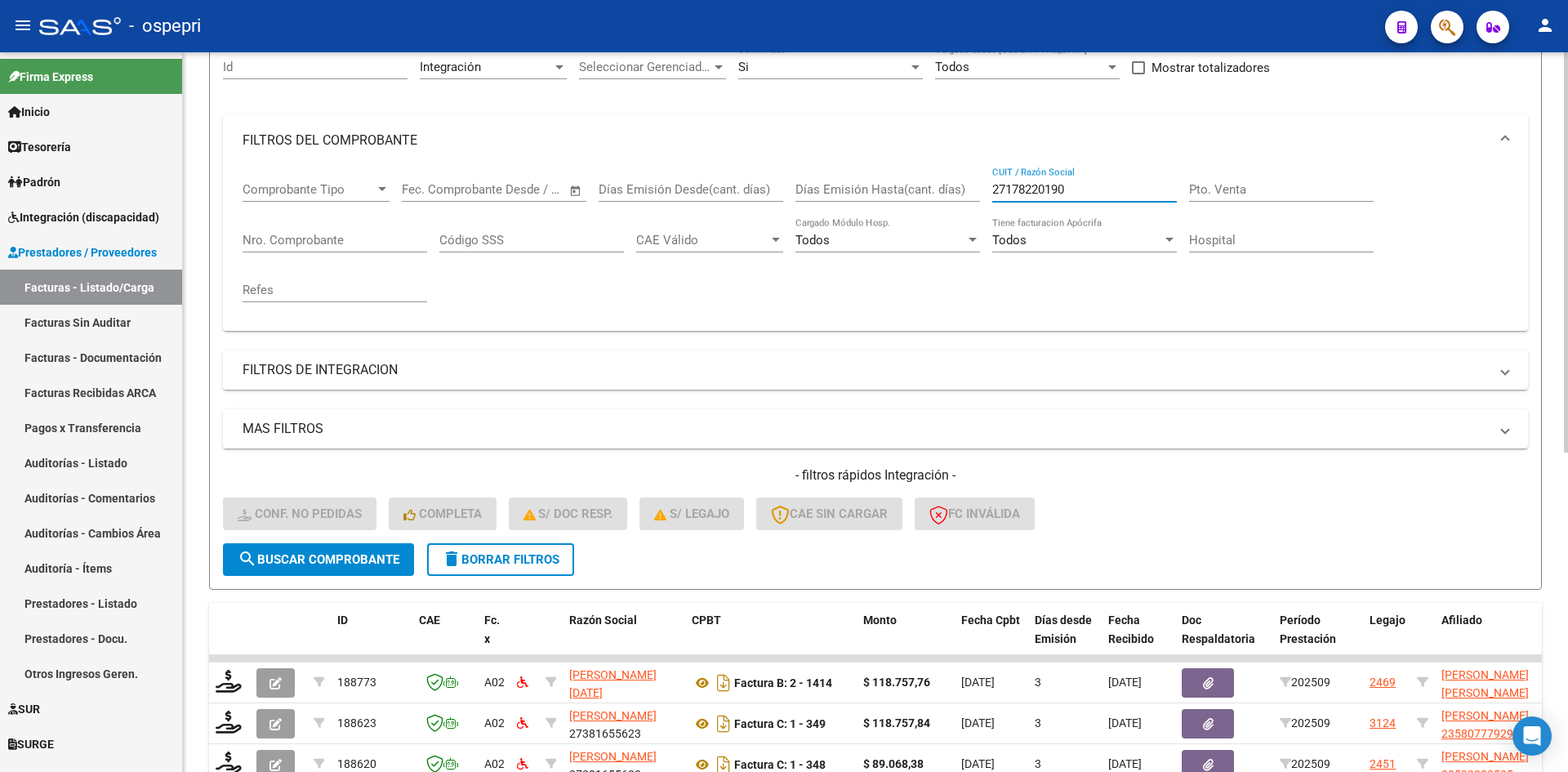
type input "27178220190"
click at [375, 562] on span "search Buscar Comprobante" at bounding box center [318, 559] width 162 height 15
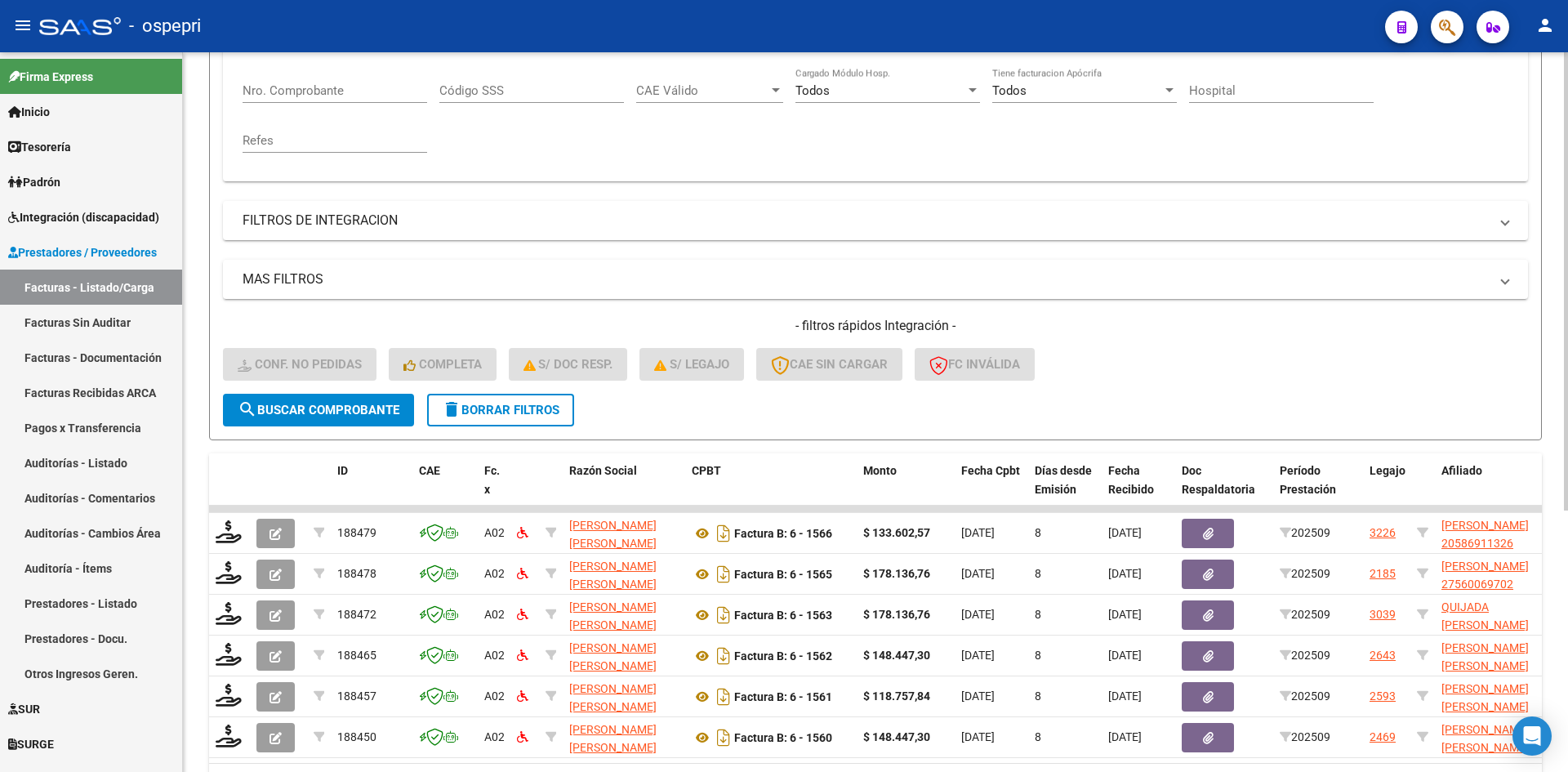
scroll to position [410, 0]
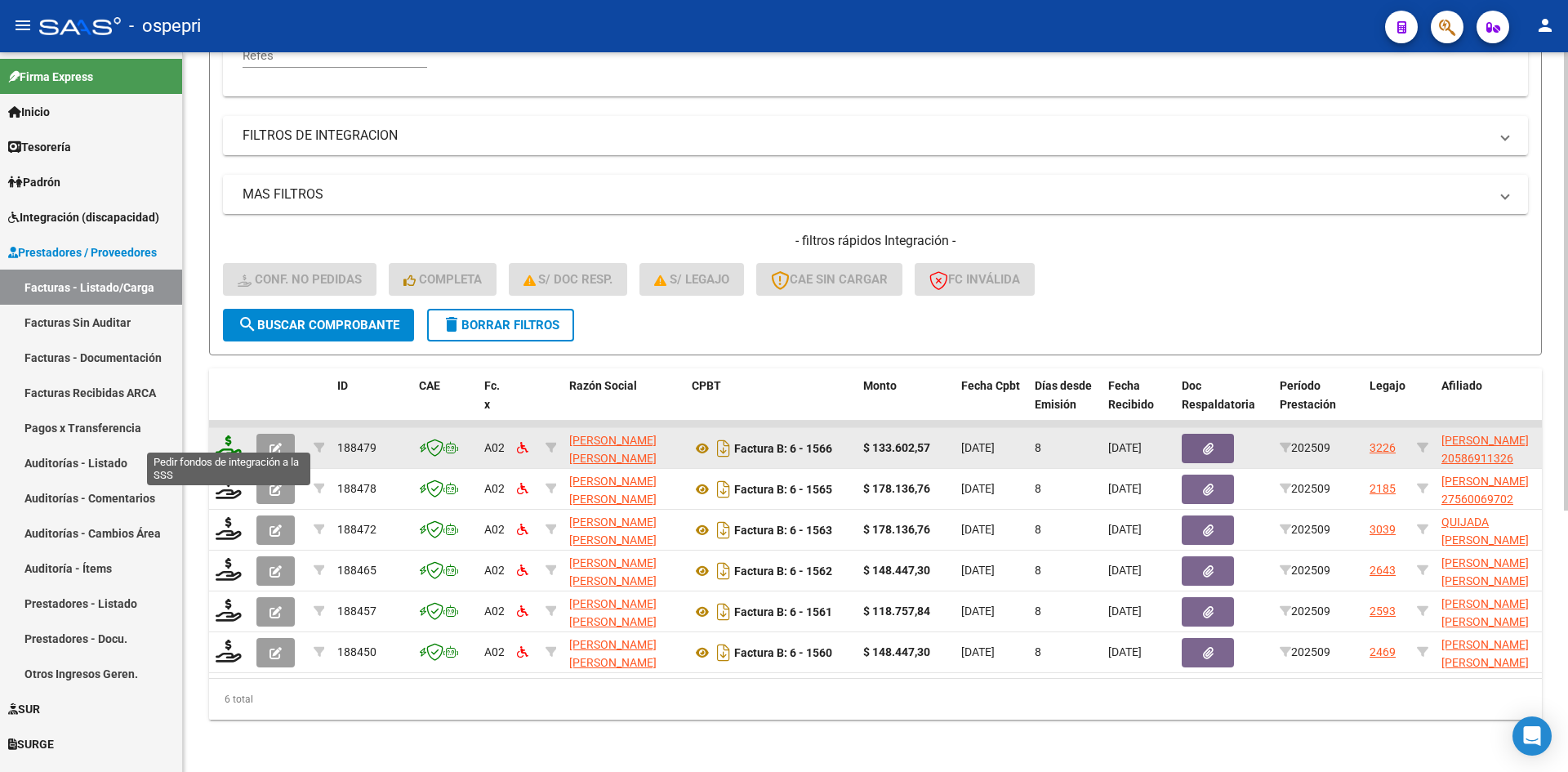
click at [227, 435] on icon at bounding box center [228, 447] width 26 height 23
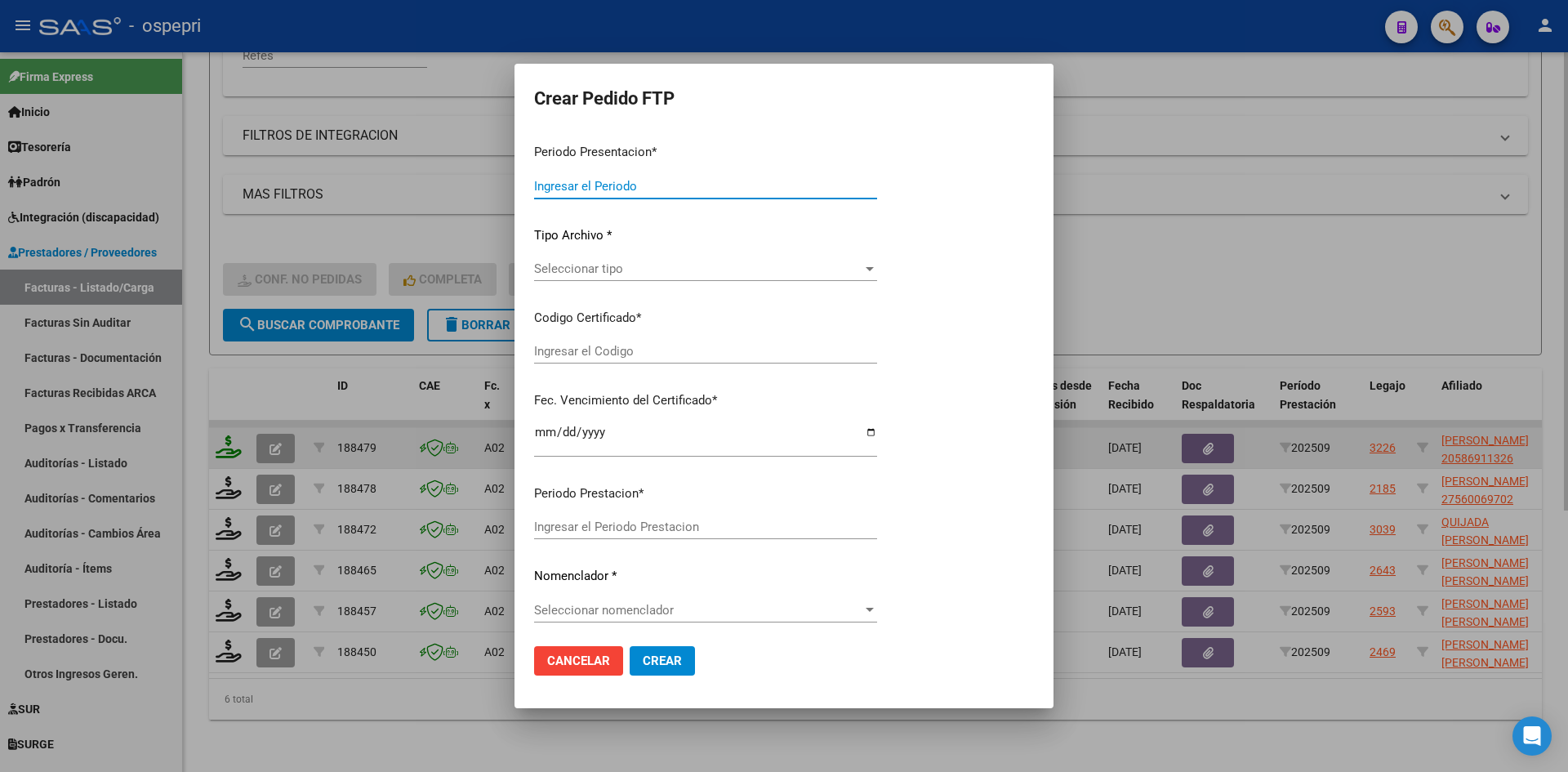
type input "202509"
type input "$ 133.602,57"
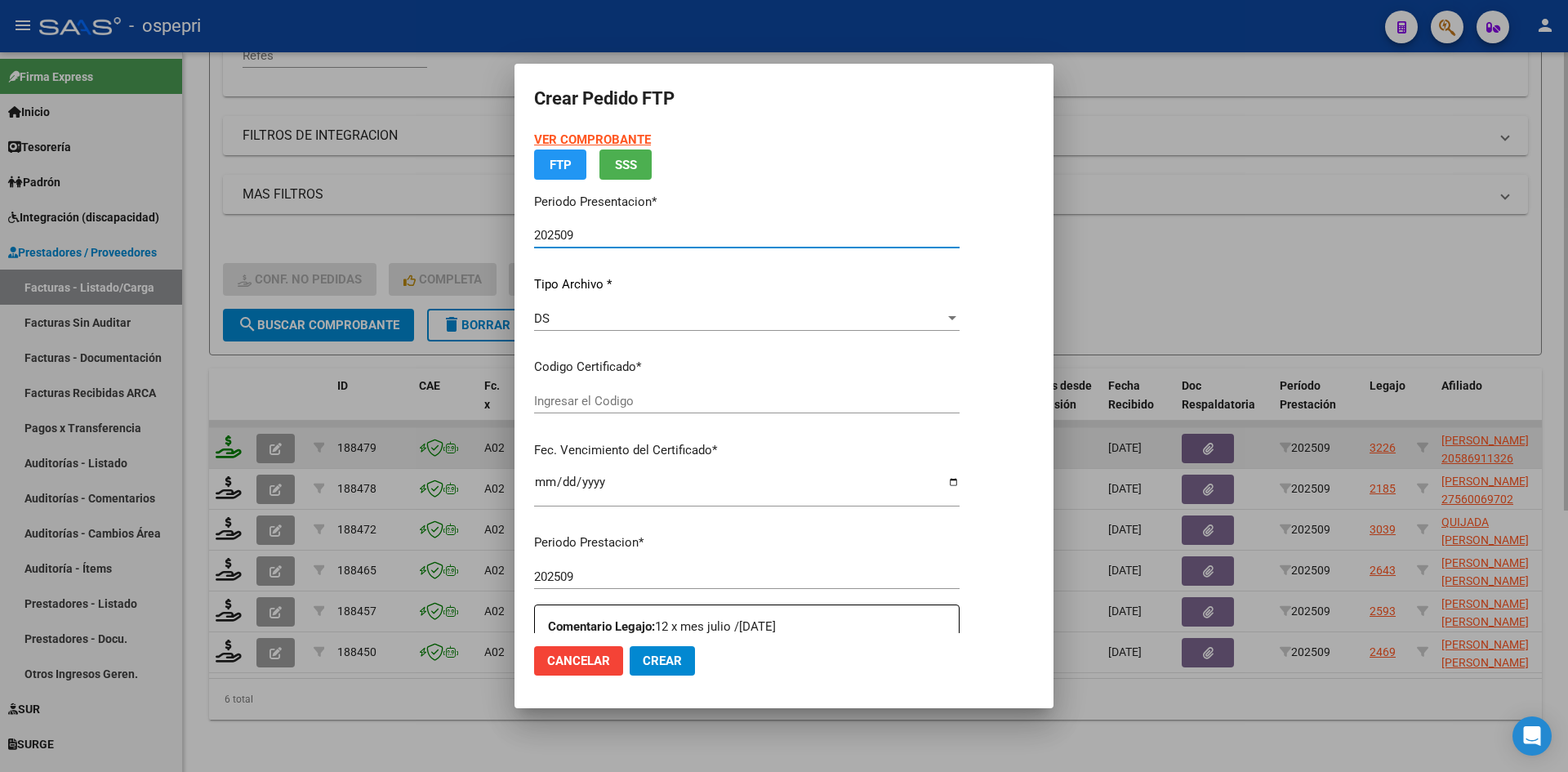
type input "20586911326"
type input "2028-04-06"
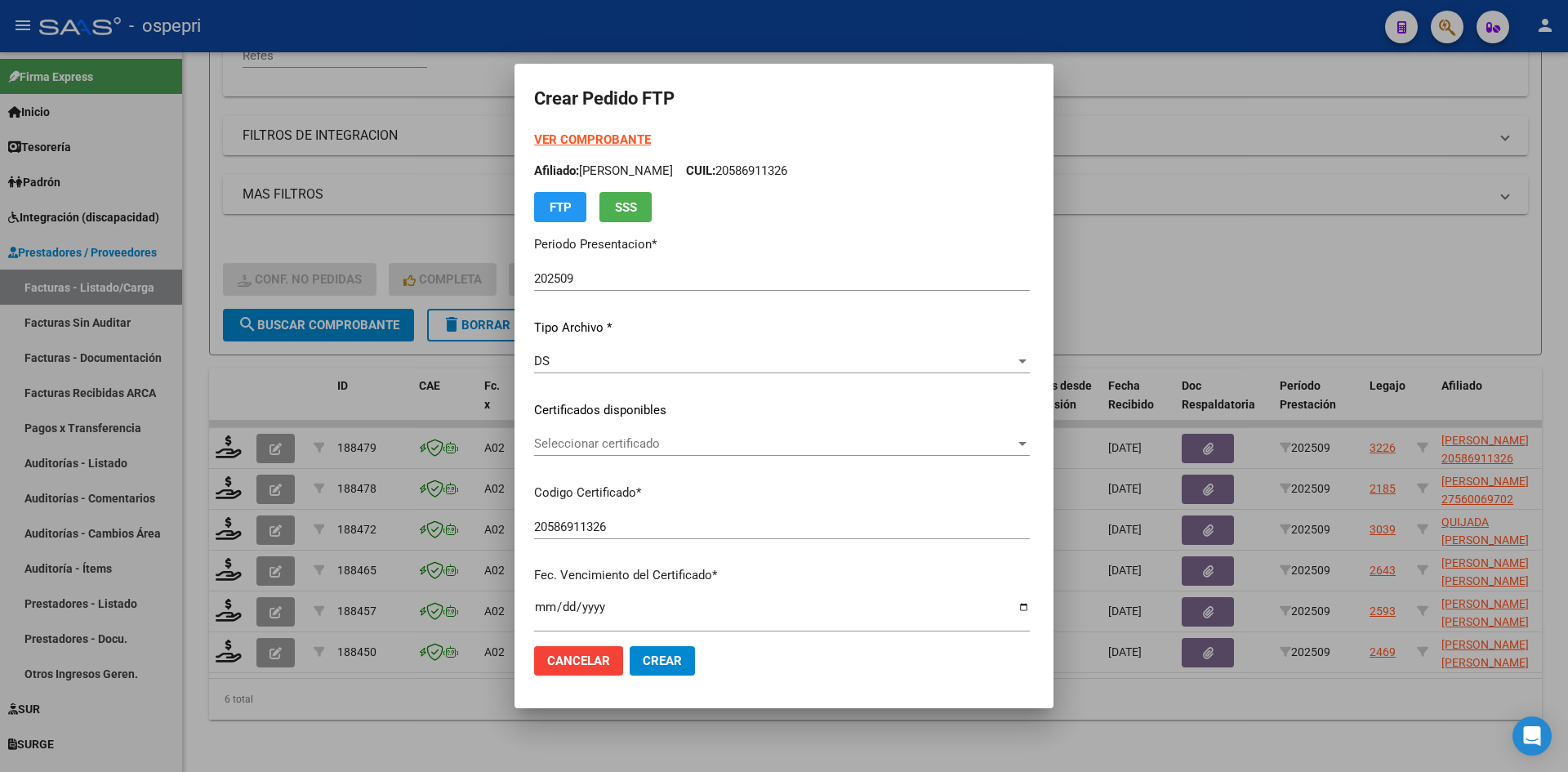
click at [595, 453] on div "Seleccionar certificado Seleccionar certificado" at bounding box center [782, 443] width 496 height 25
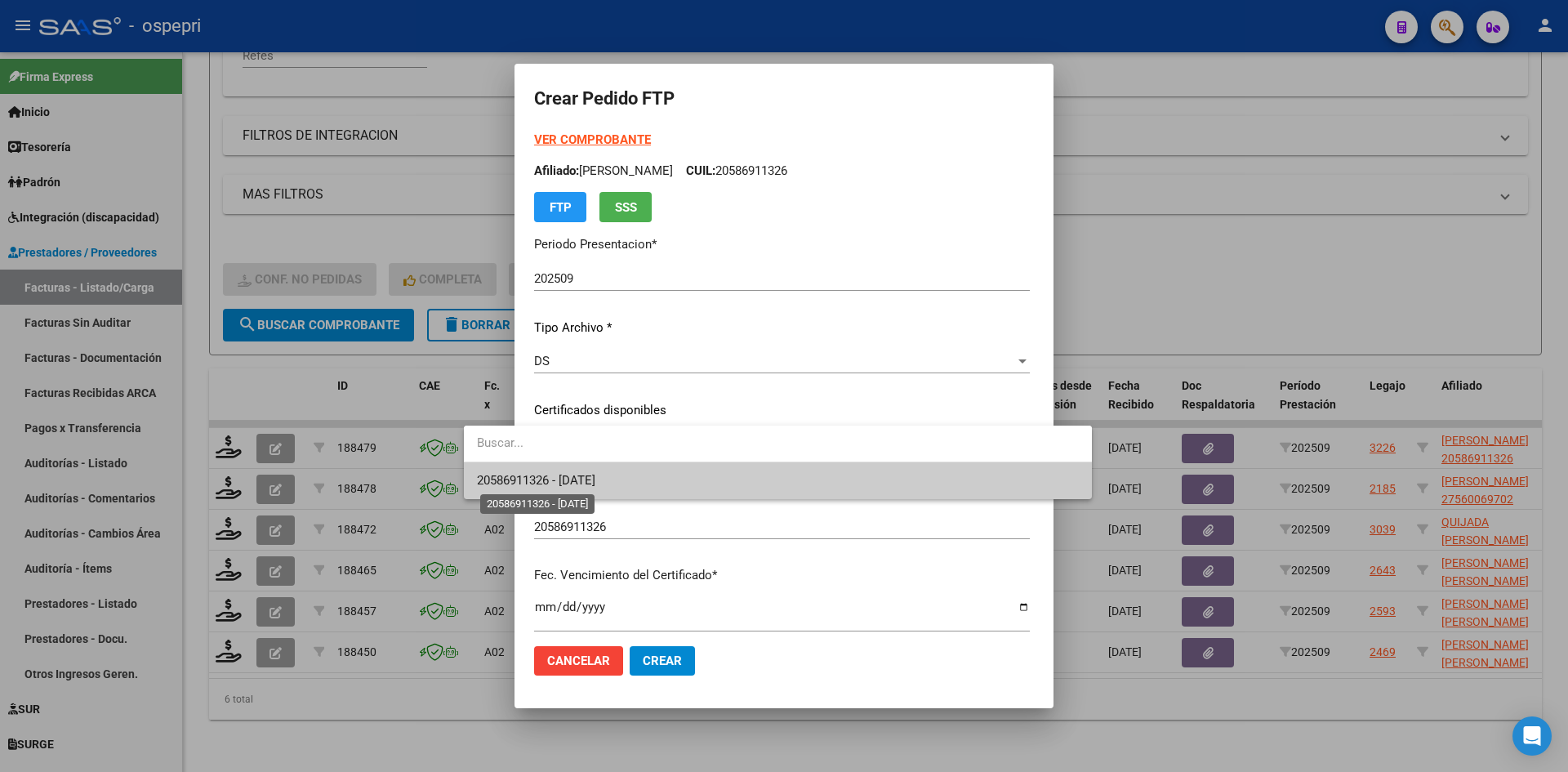
click at [595, 474] on span "20586911326 - 2028-04-06" at bounding box center [536, 481] width 118 height 15
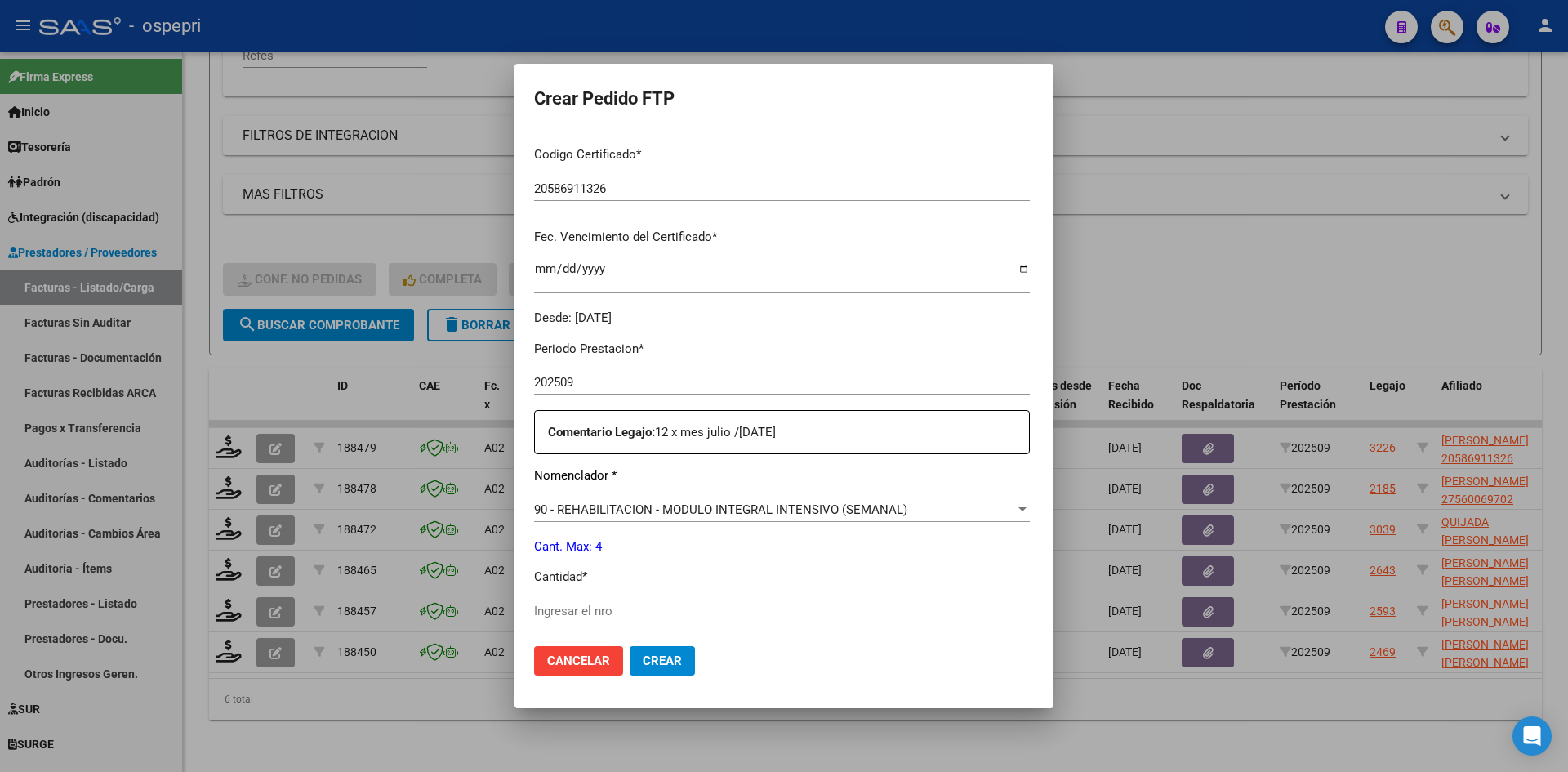
scroll to position [409, 0]
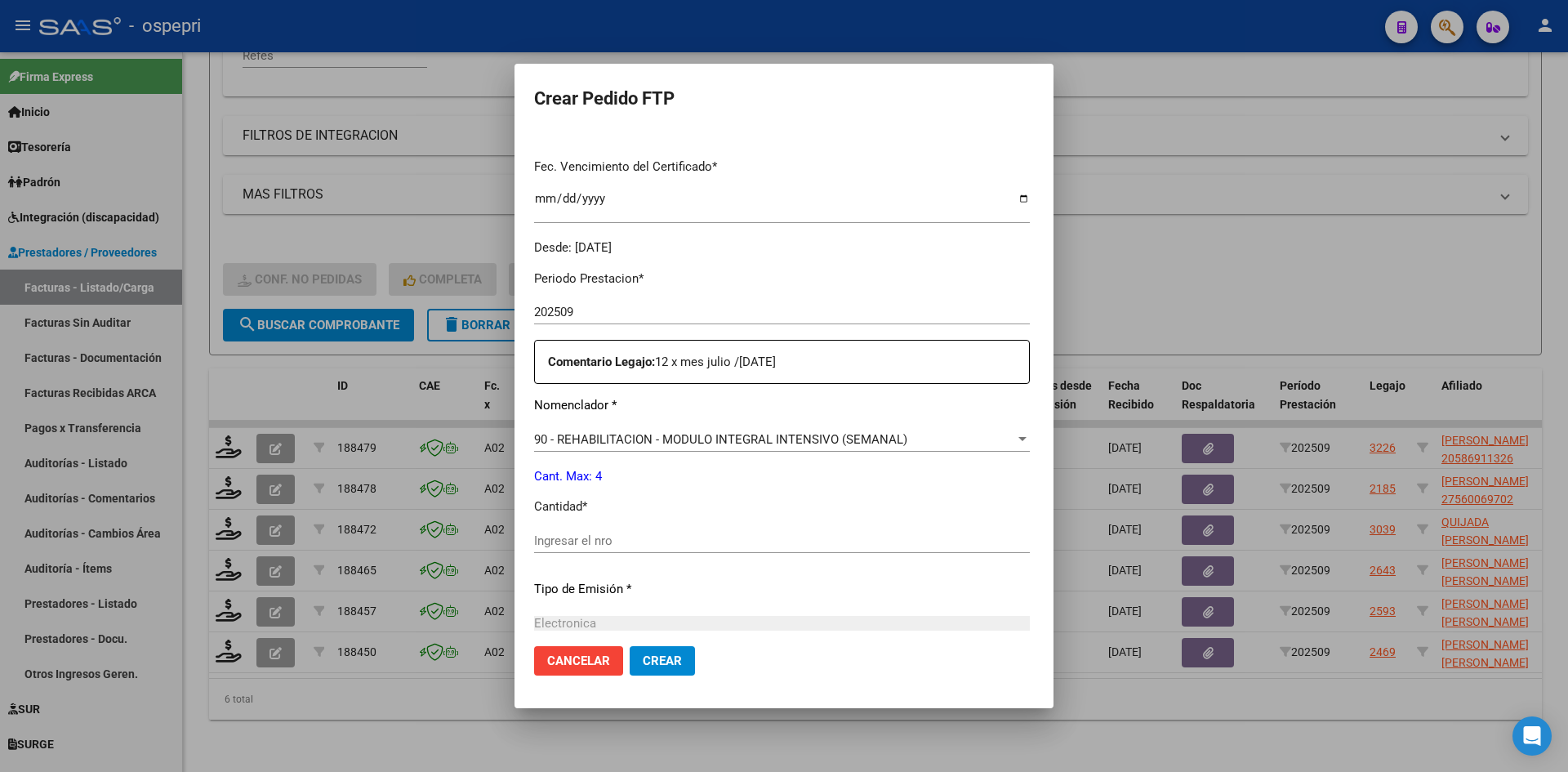
click at [534, 540] on input "Ingresar el nro" at bounding box center [782, 541] width 496 height 15
type input "4"
click at [643, 657] on span "Crear" at bounding box center [662, 661] width 39 height 15
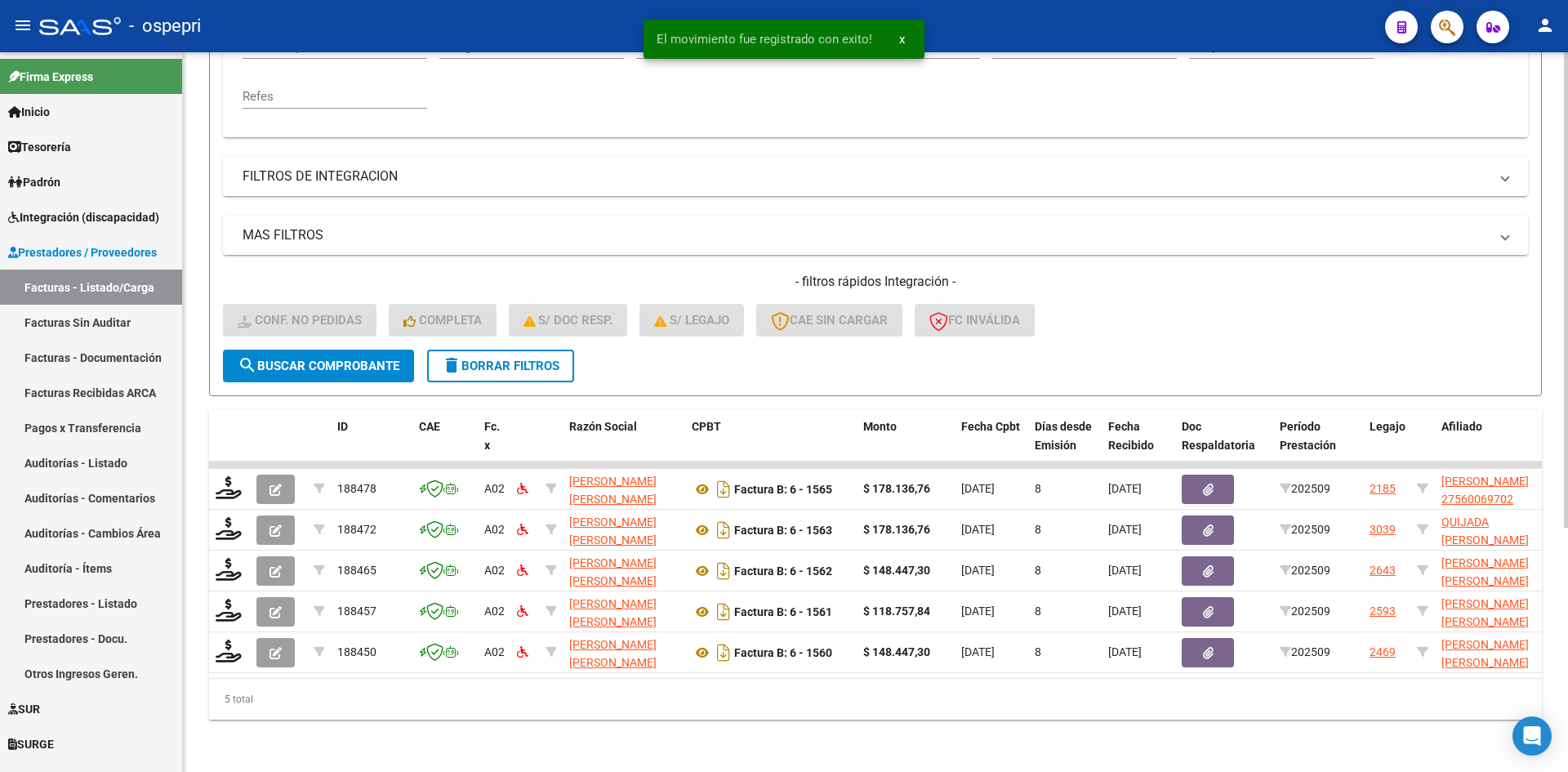
scroll to position [369, 0]
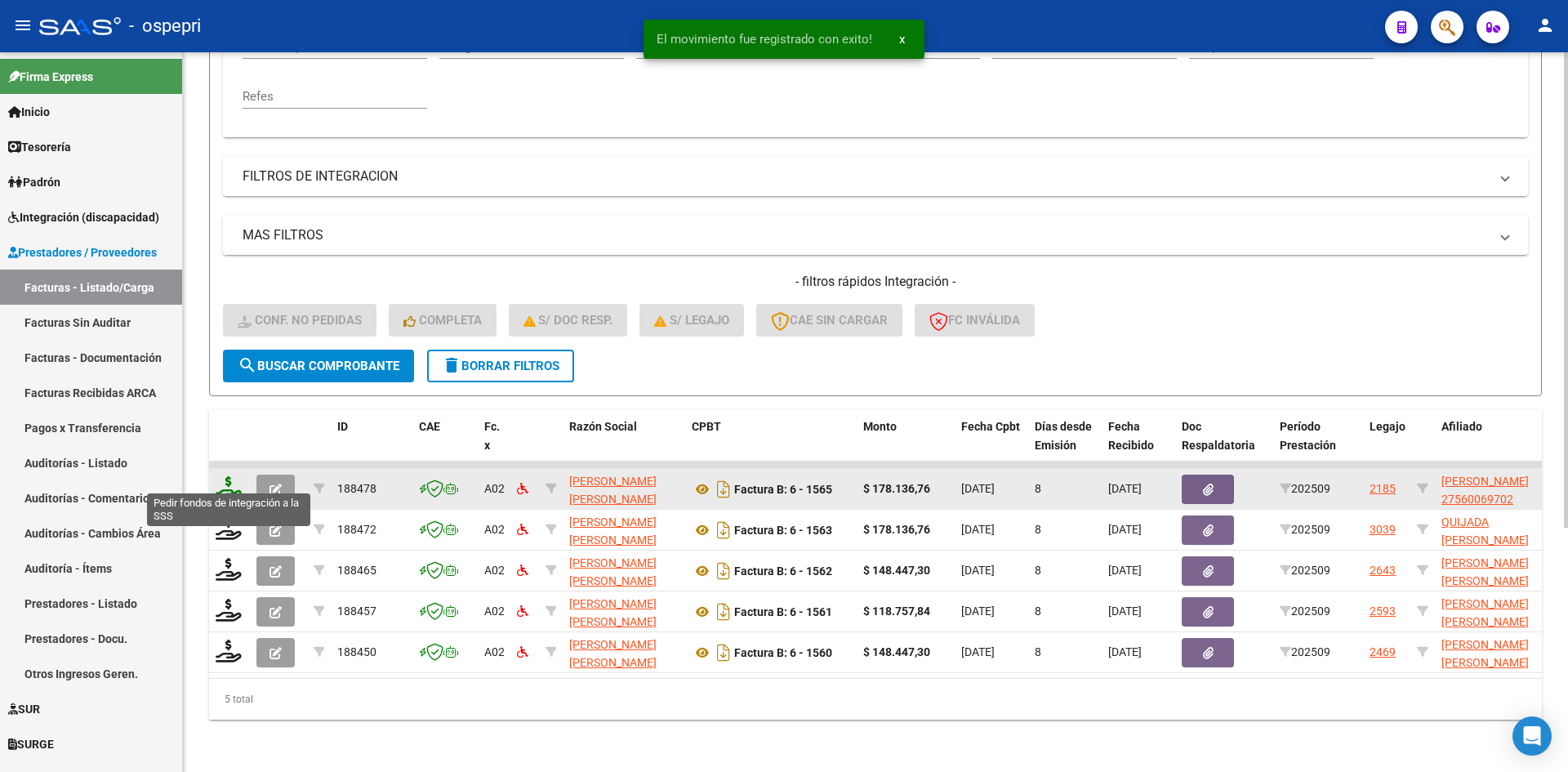
click at [219, 476] on icon at bounding box center [228, 487] width 26 height 23
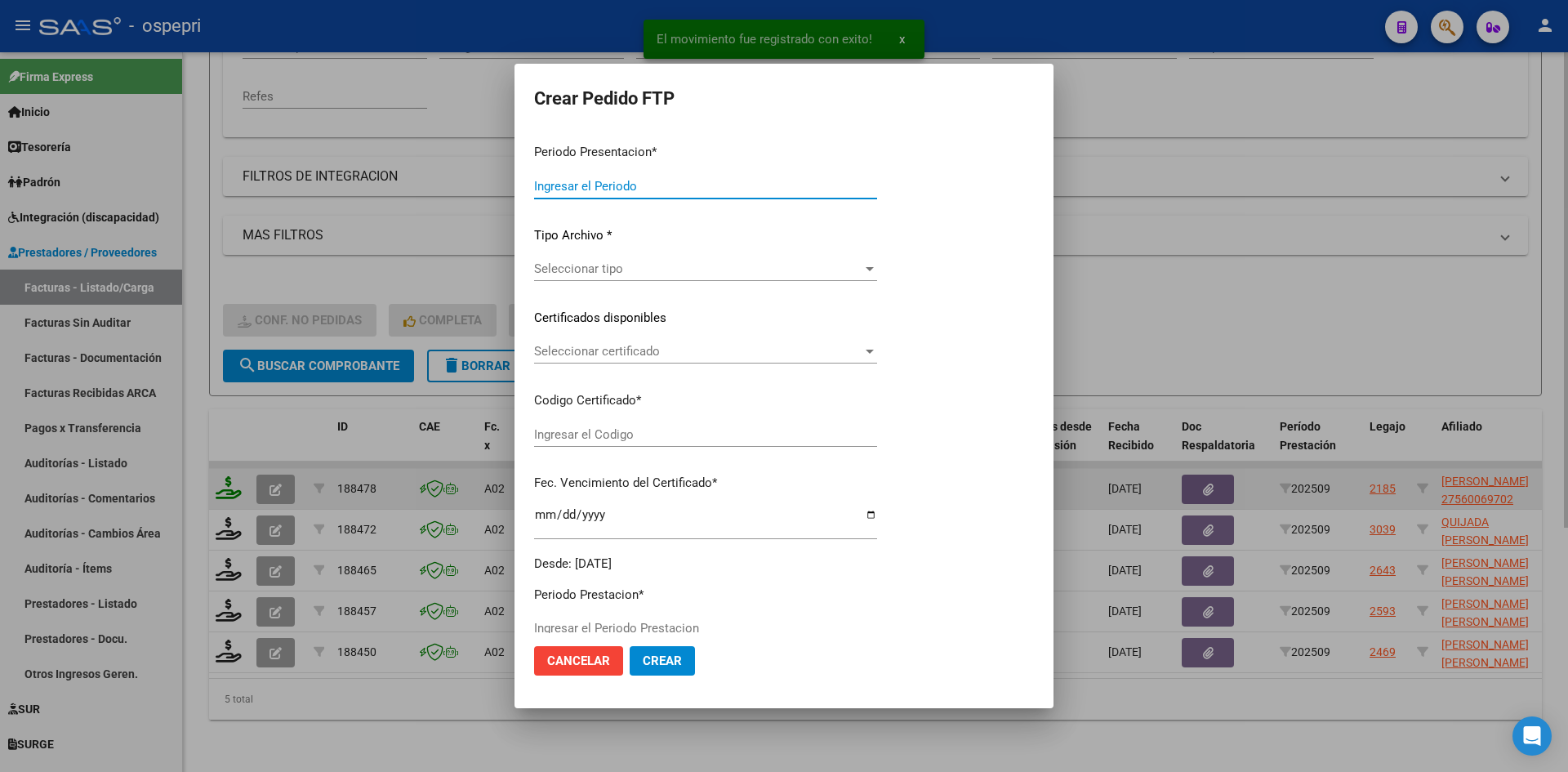
type input "202509"
type input "$ 178.136,76"
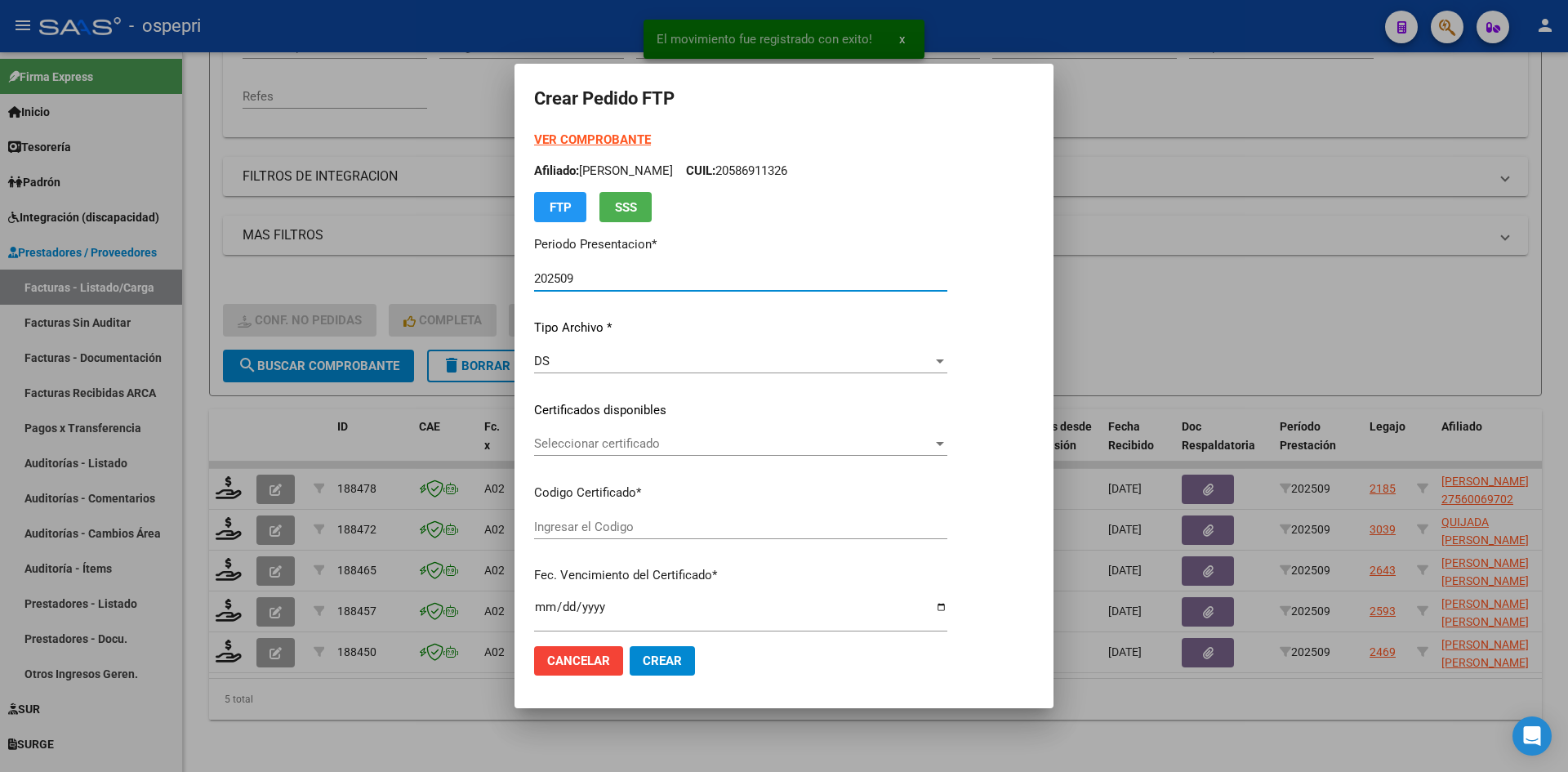
type input "2756006970-2"
type input "2027-03-21"
click at [698, 447] on span "Seleccionar certificado" at bounding box center [733, 444] width 398 height 15
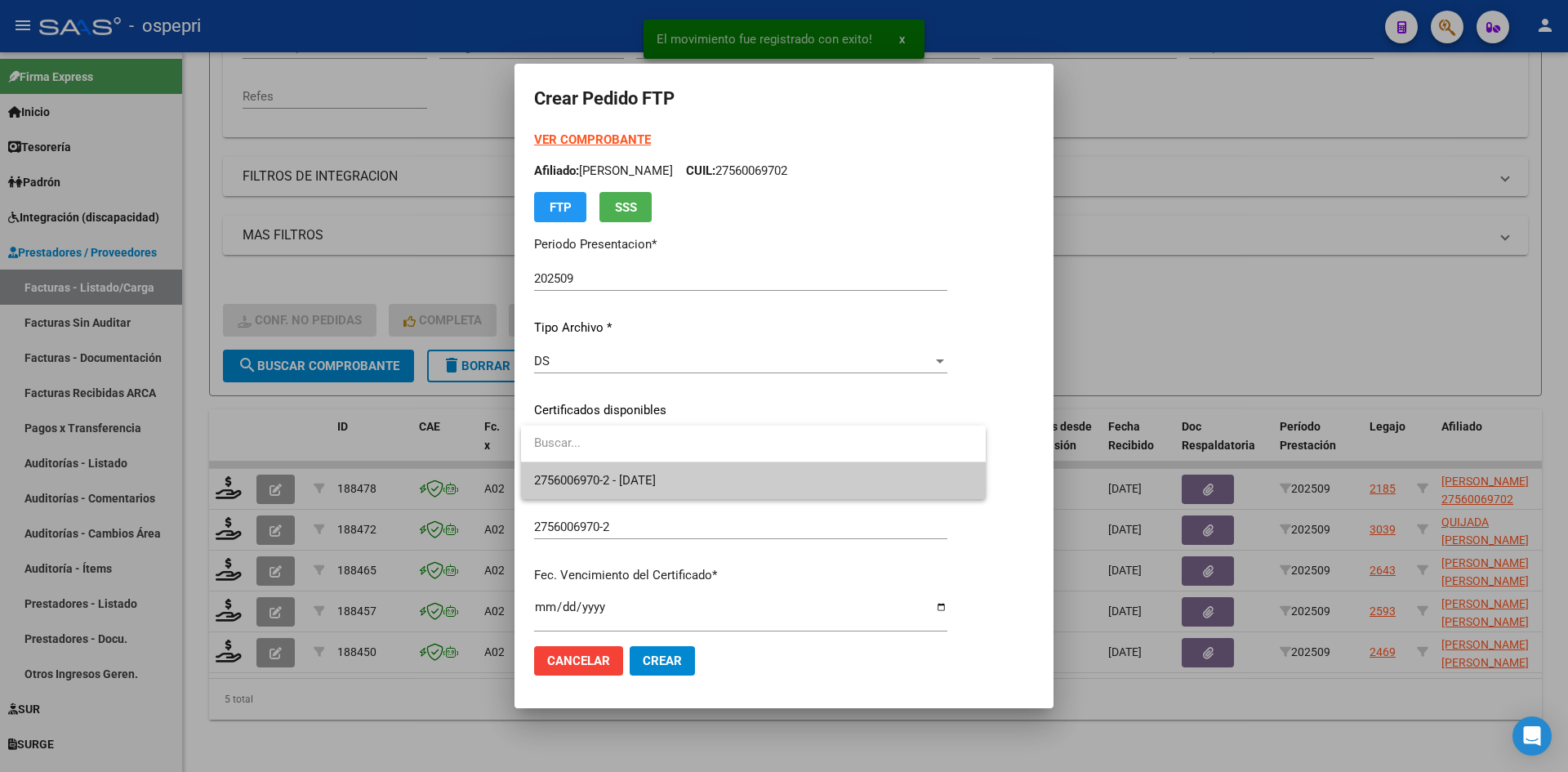
click at [711, 477] on span "2756006970-2 - 2027-03-21" at bounding box center [753, 481] width 438 height 37
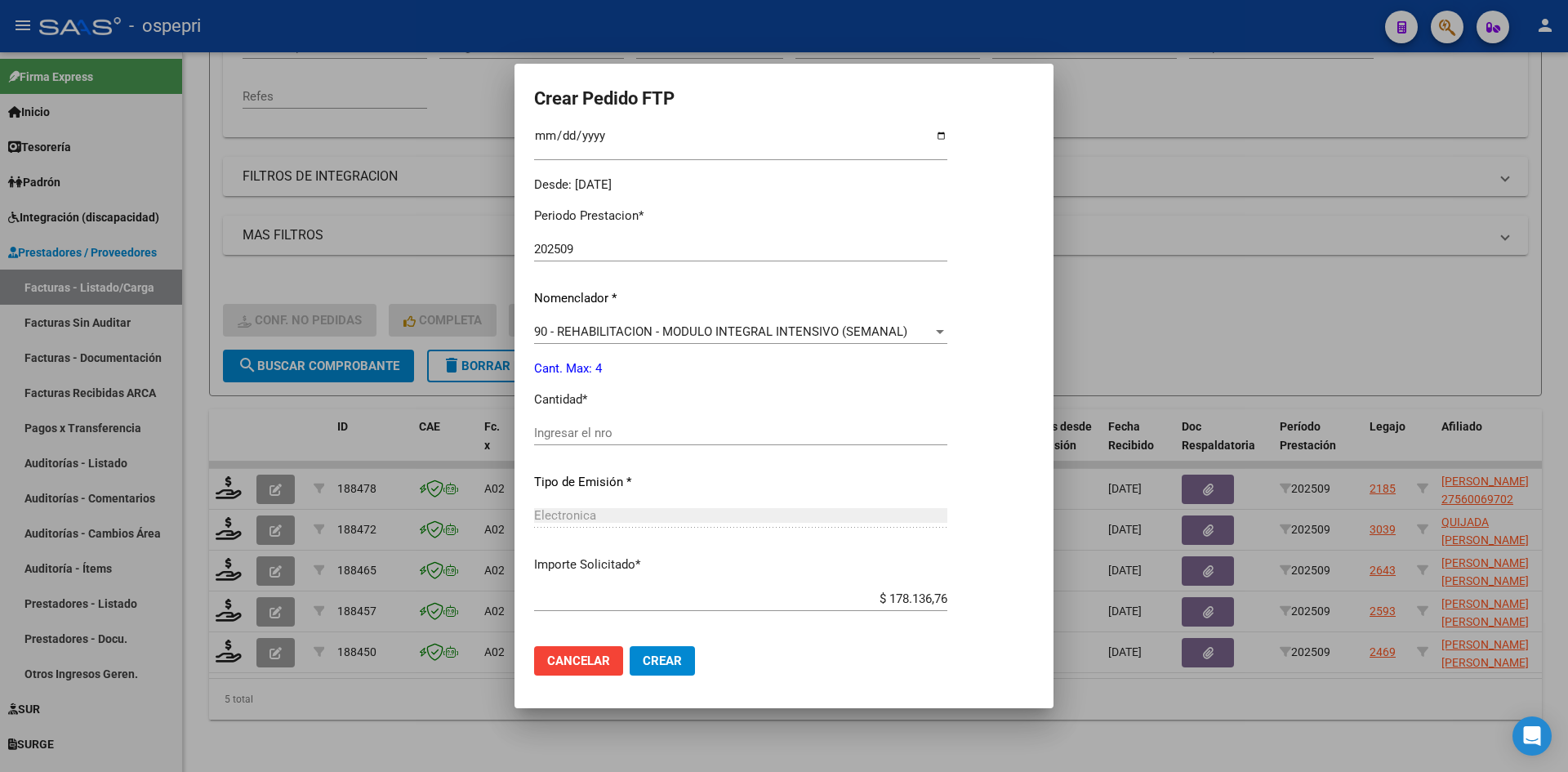
scroll to position [490, 0]
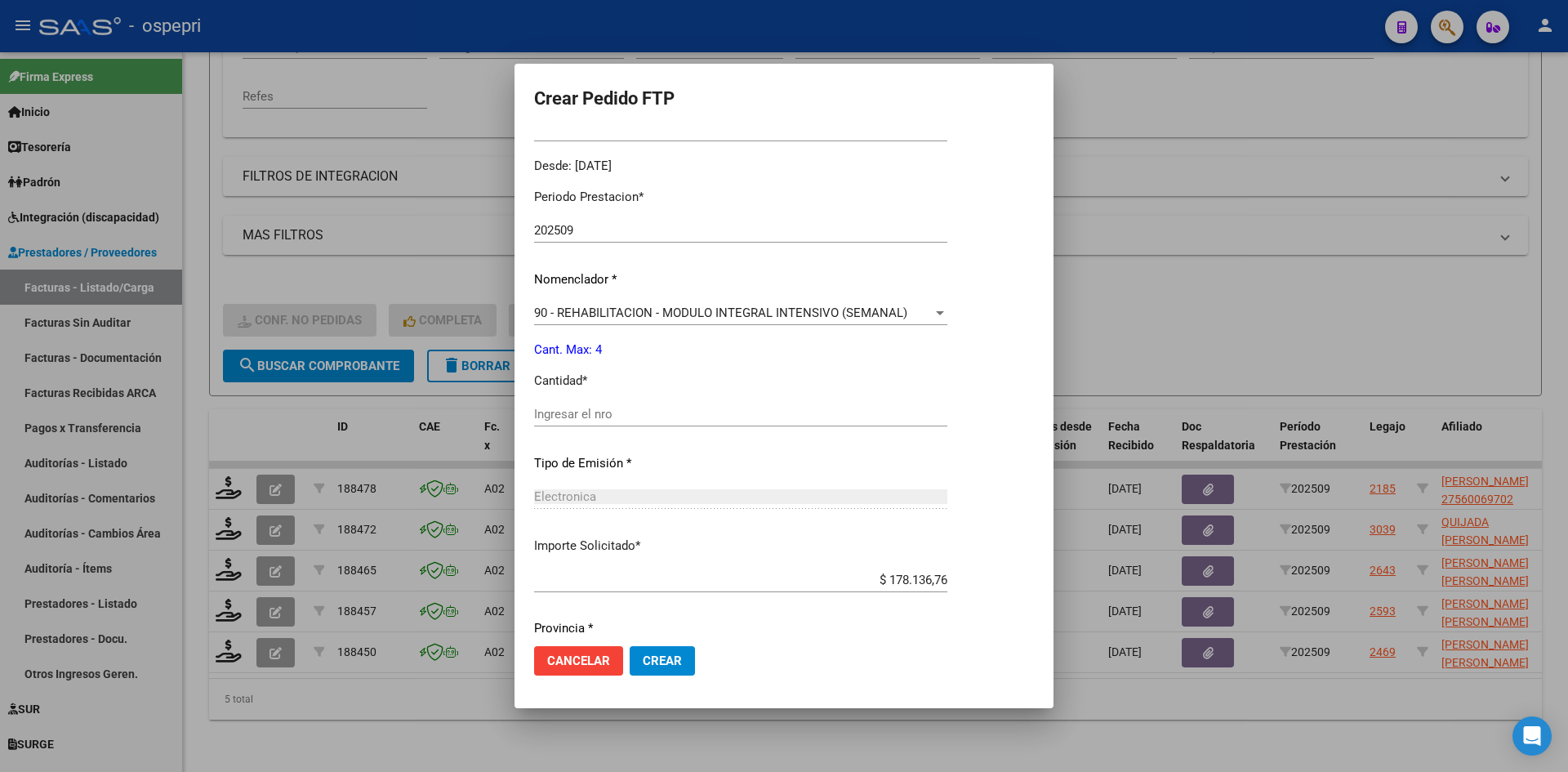
click at [599, 411] on input "Ingresar el nro" at bounding box center [741, 414] width 413 height 15
type input "4"
click at [674, 658] on span "Crear" at bounding box center [662, 661] width 39 height 15
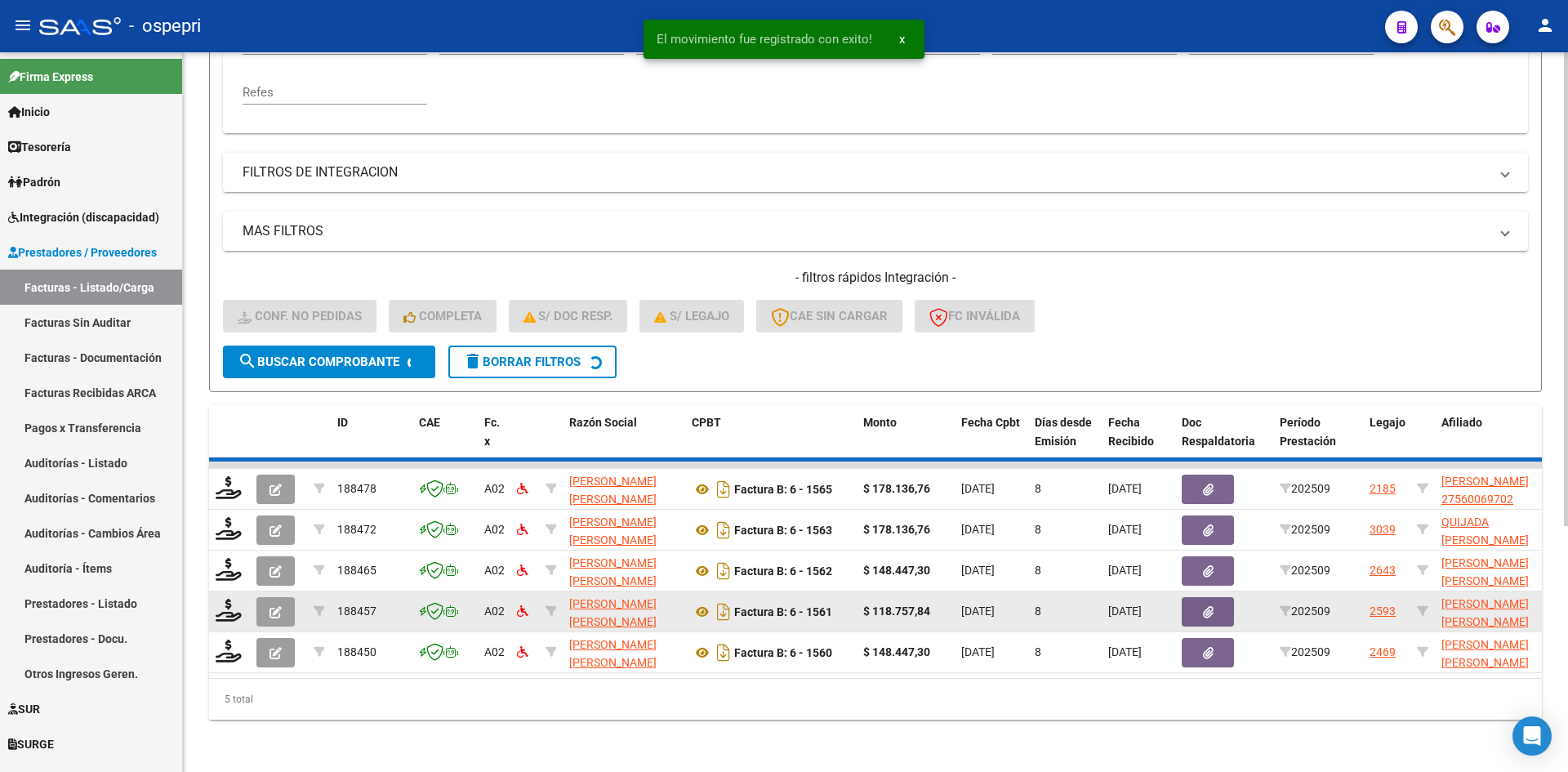
scroll to position [328, 0]
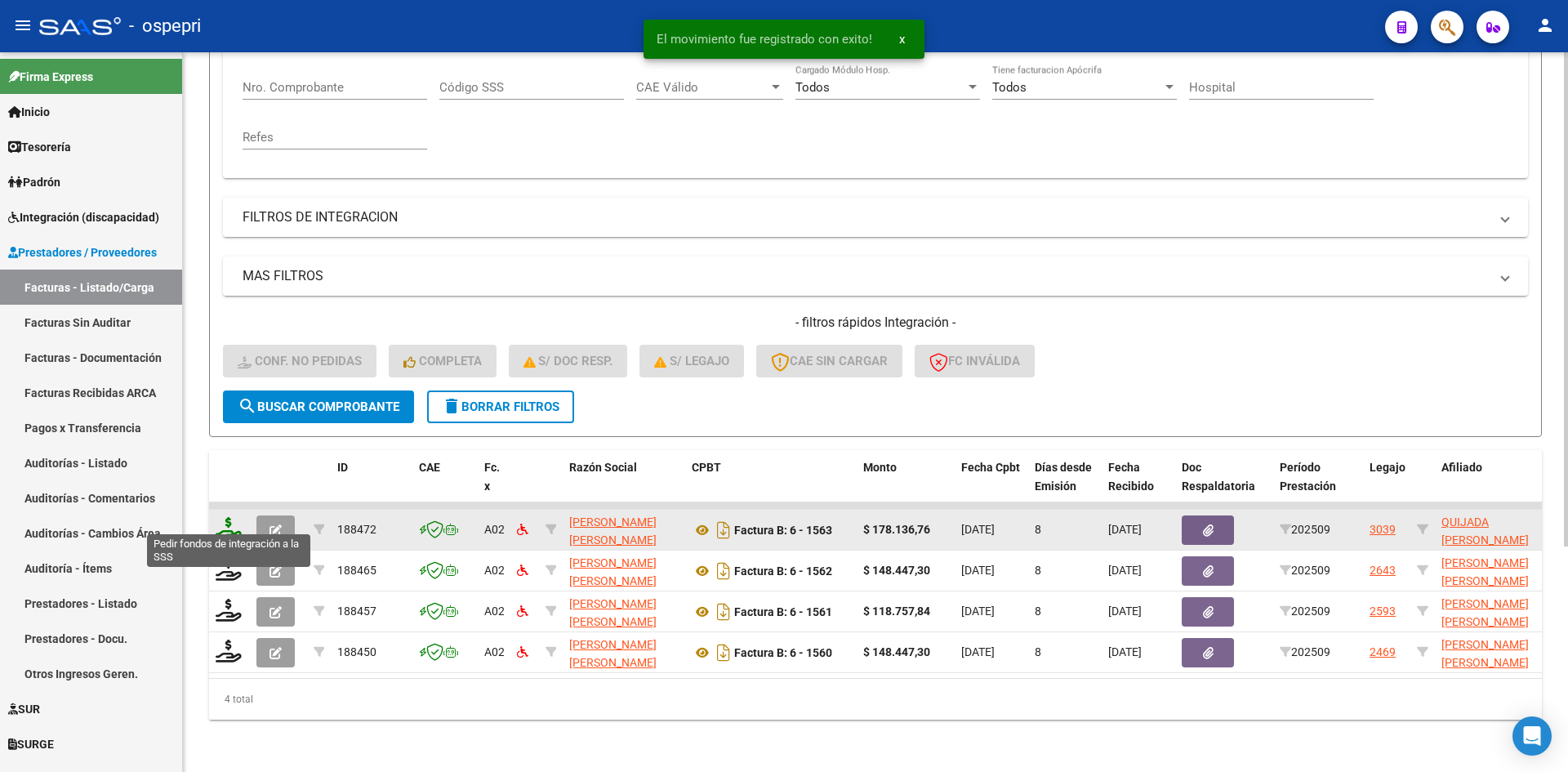
click at [227, 519] on icon at bounding box center [228, 528] width 26 height 23
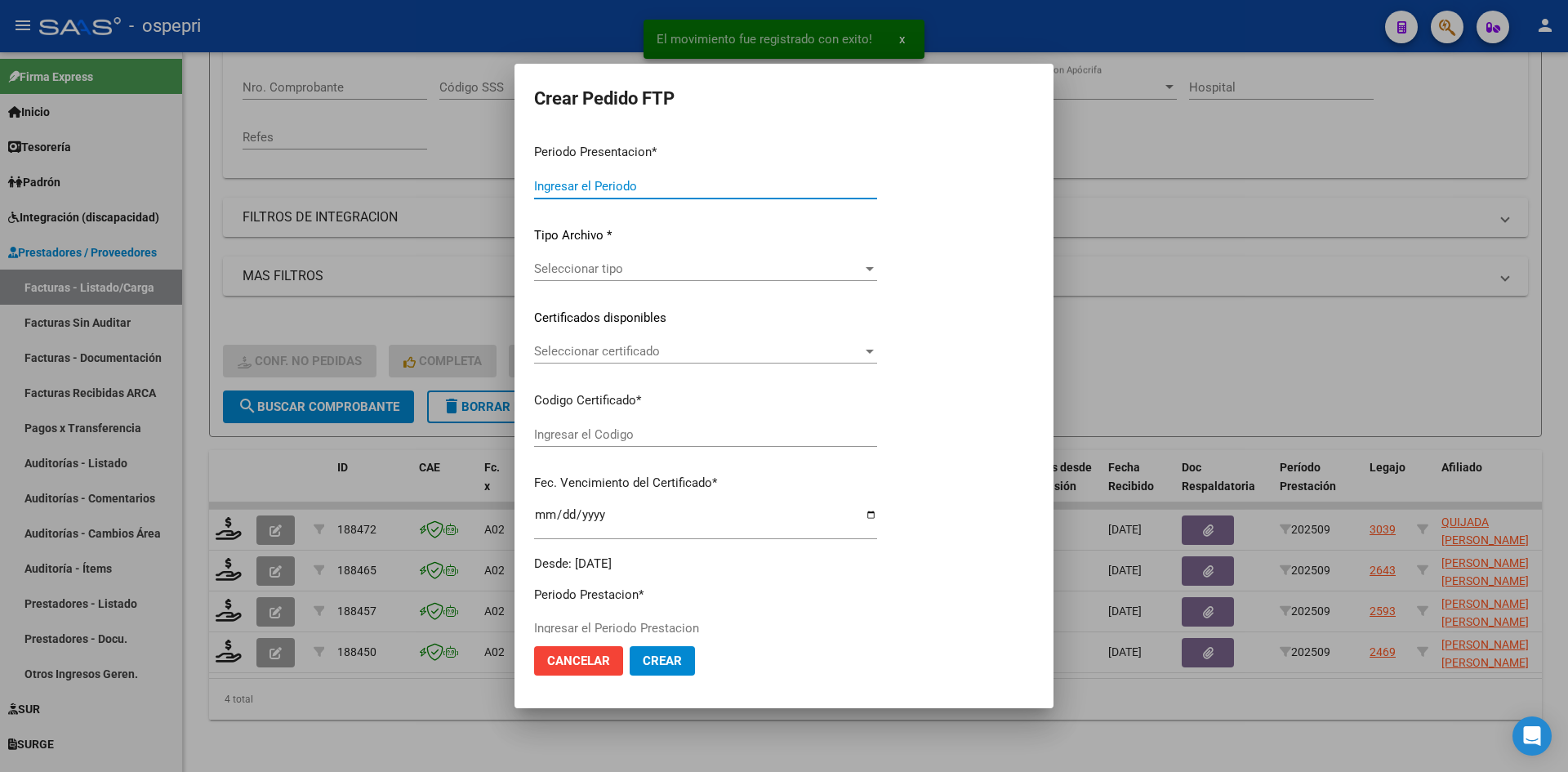
type input "202509"
type input "$ 178.136,76"
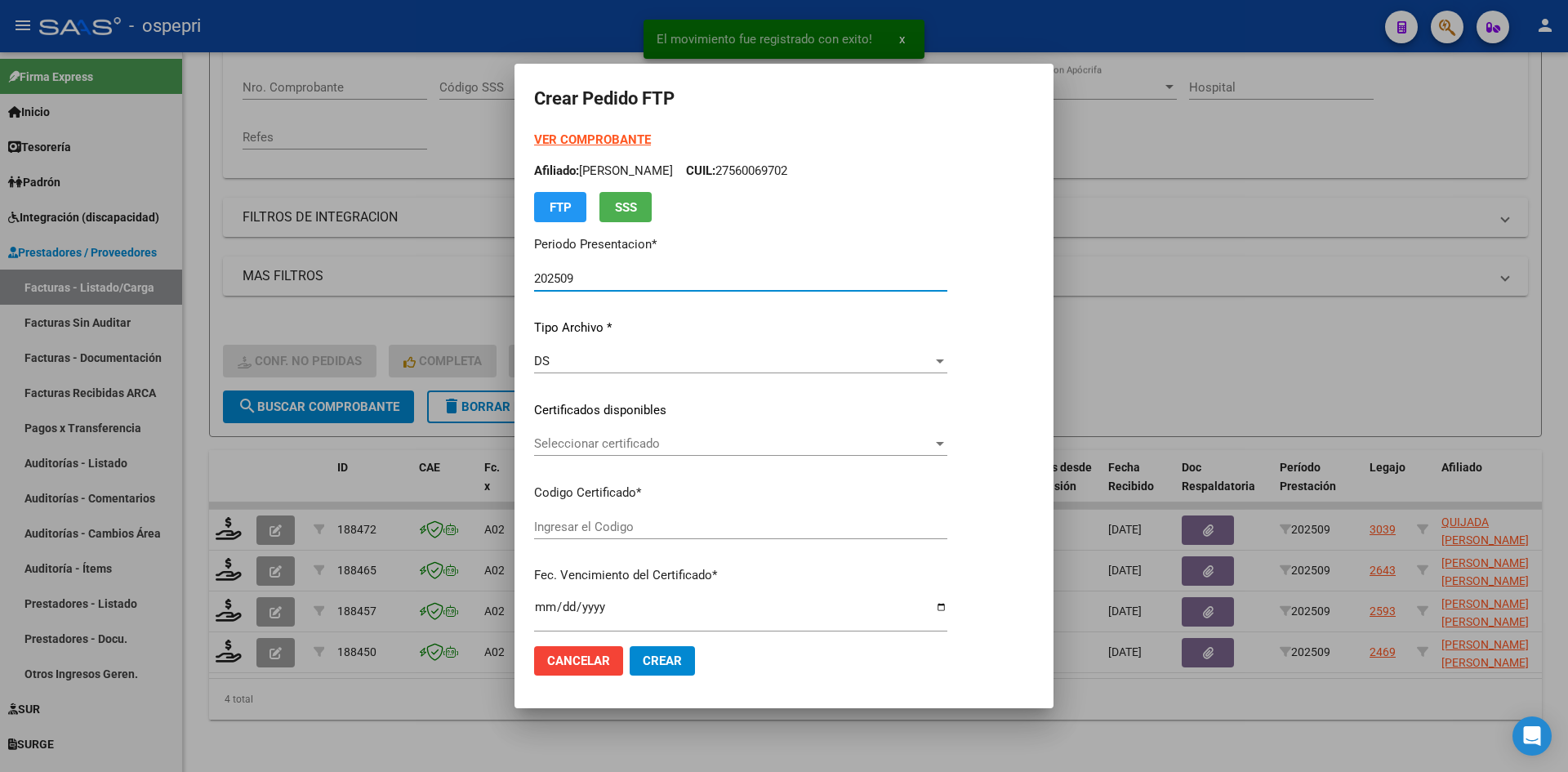
type input "2053566280-1"
type input "2027-12-06"
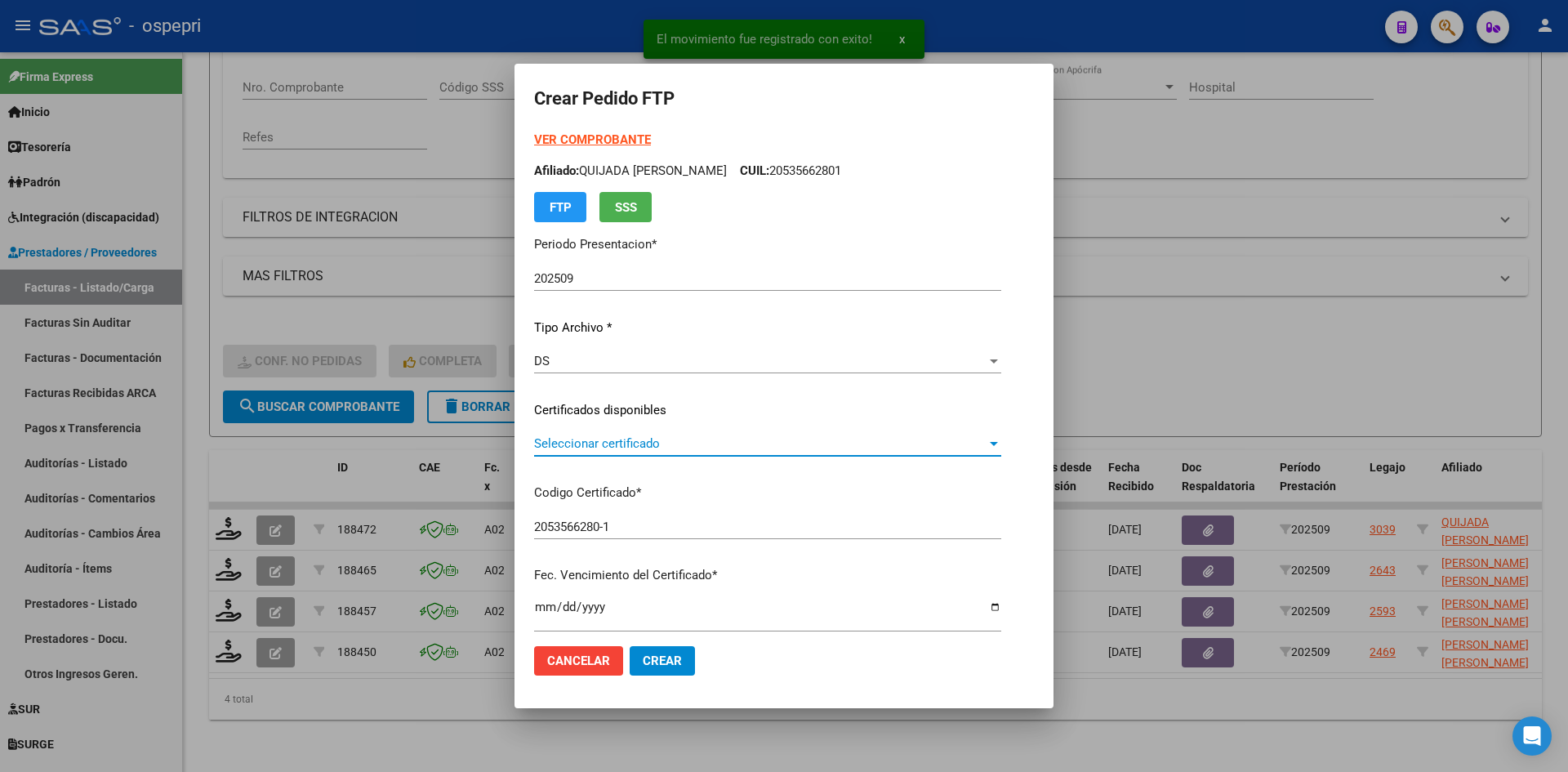
click at [620, 449] on span "Seleccionar certificado" at bounding box center [760, 444] width 452 height 15
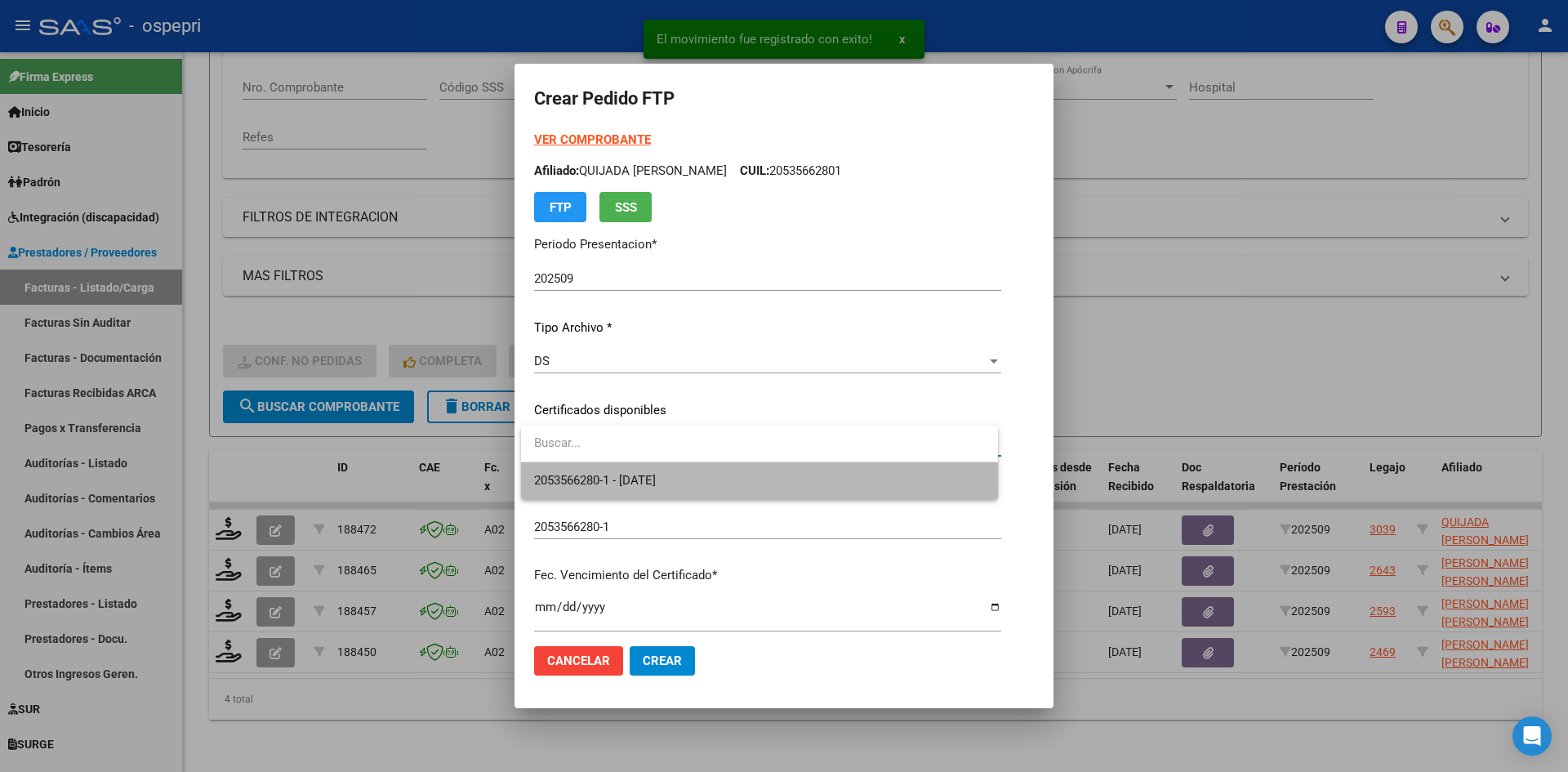
click at [680, 493] on span "2053566280-1 - 2027-12-06" at bounding box center [760, 481] width 451 height 37
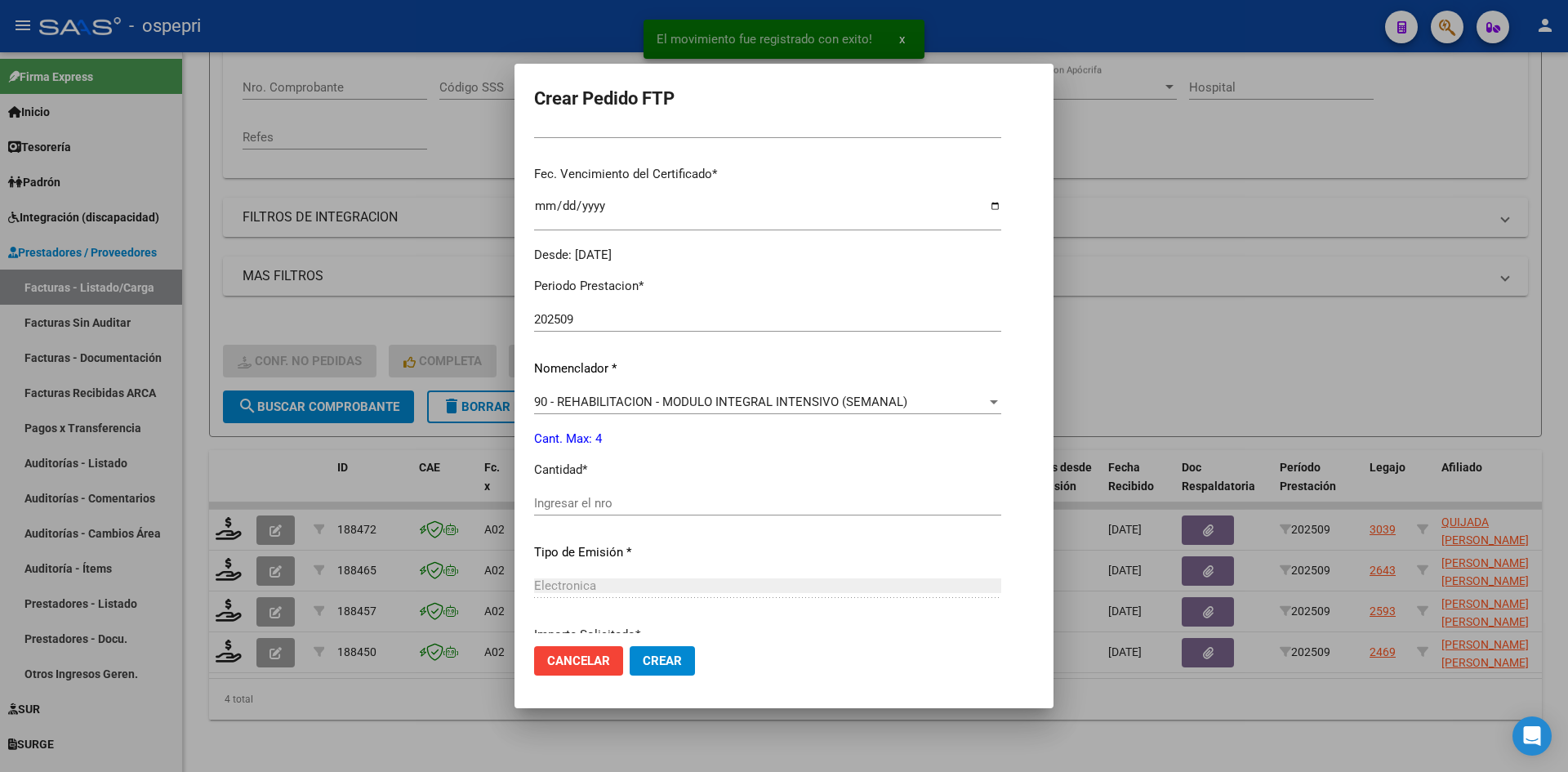
scroll to position [409, 0]
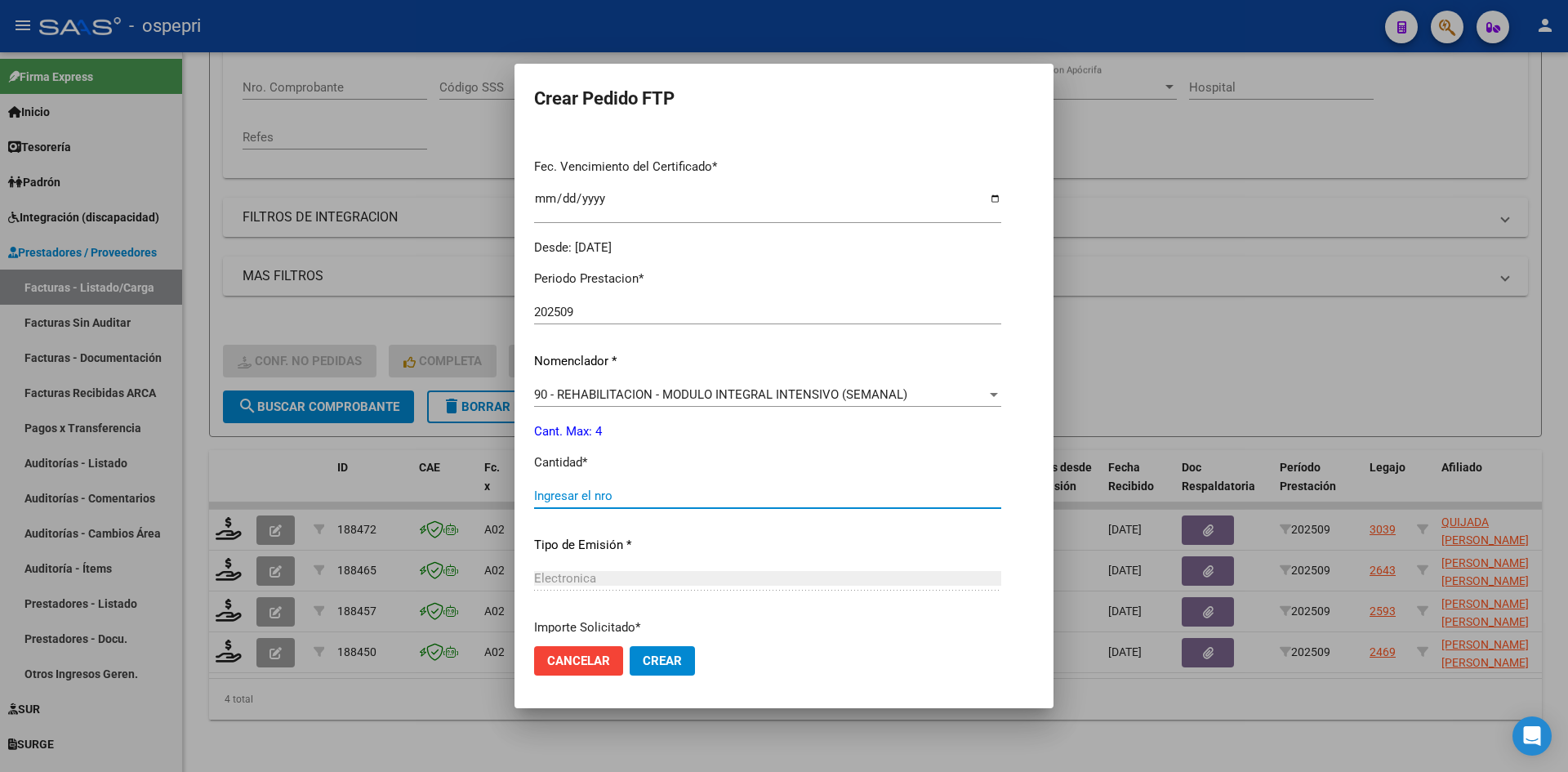
click at [622, 494] on input "Ingresar el nro" at bounding box center [767, 496] width 467 height 15
type input "4"
click at [677, 658] on span "Crear" at bounding box center [662, 661] width 39 height 15
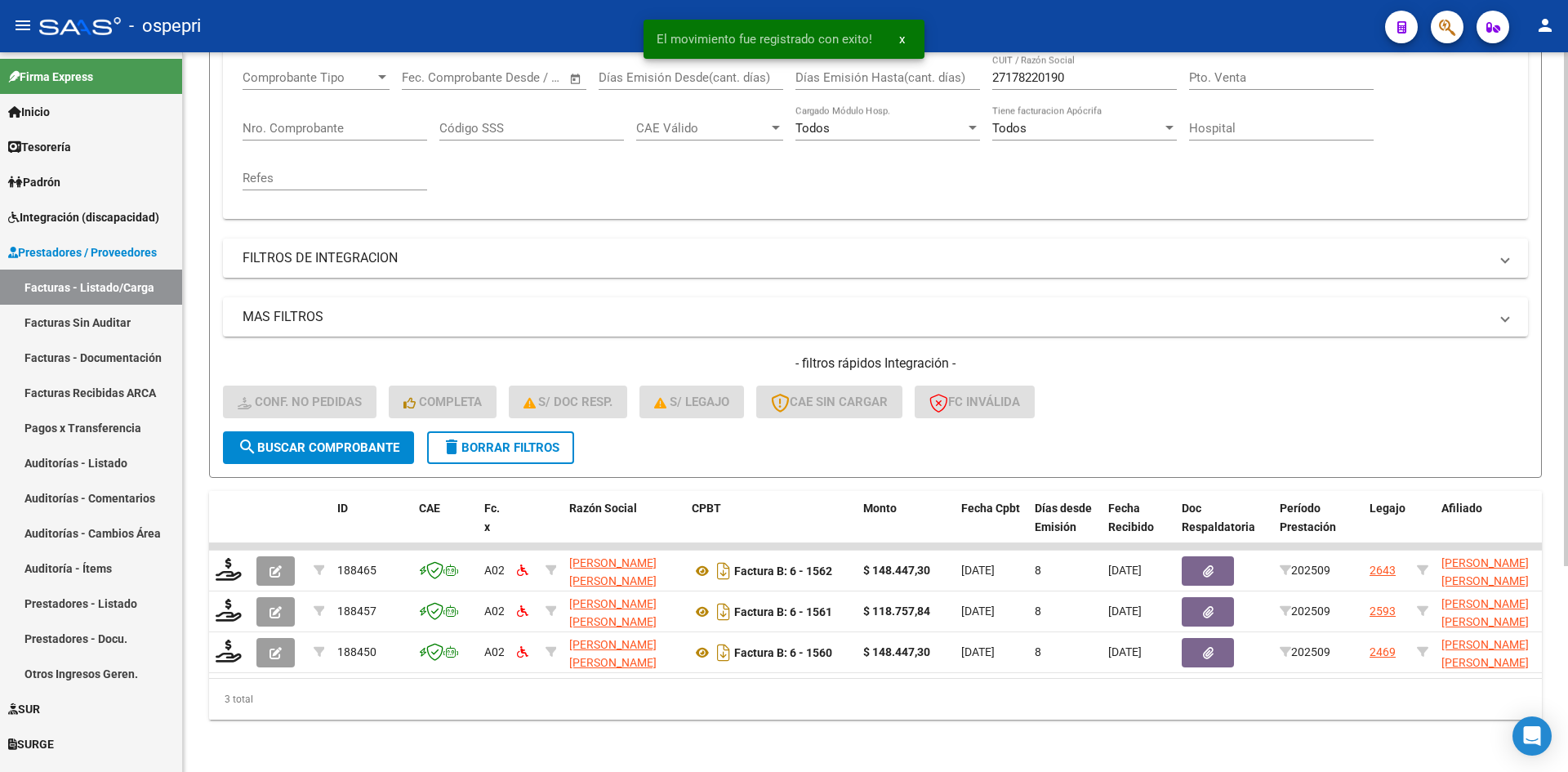
scroll to position [288, 0]
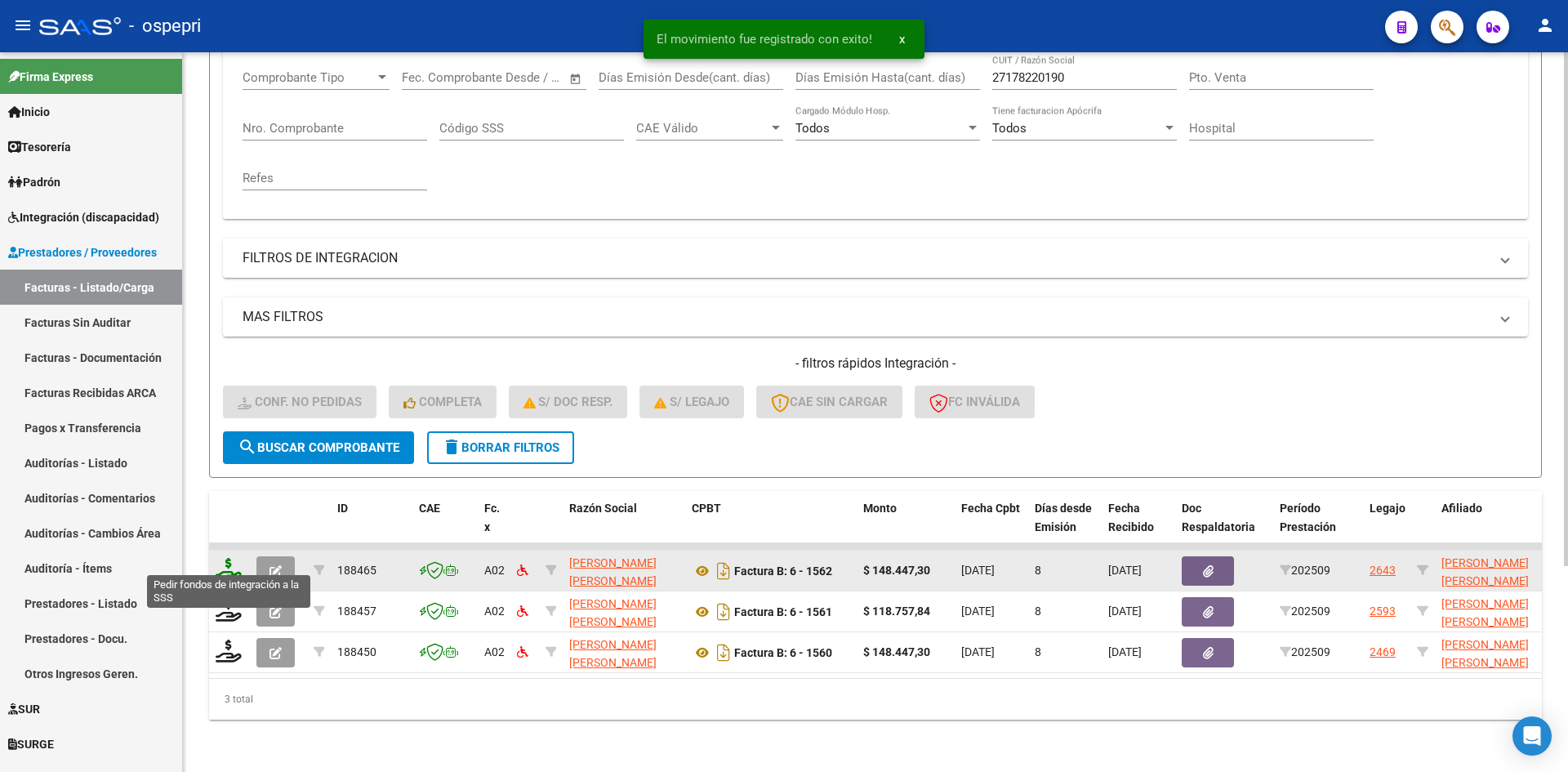
click at [223, 567] on icon at bounding box center [228, 569] width 26 height 23
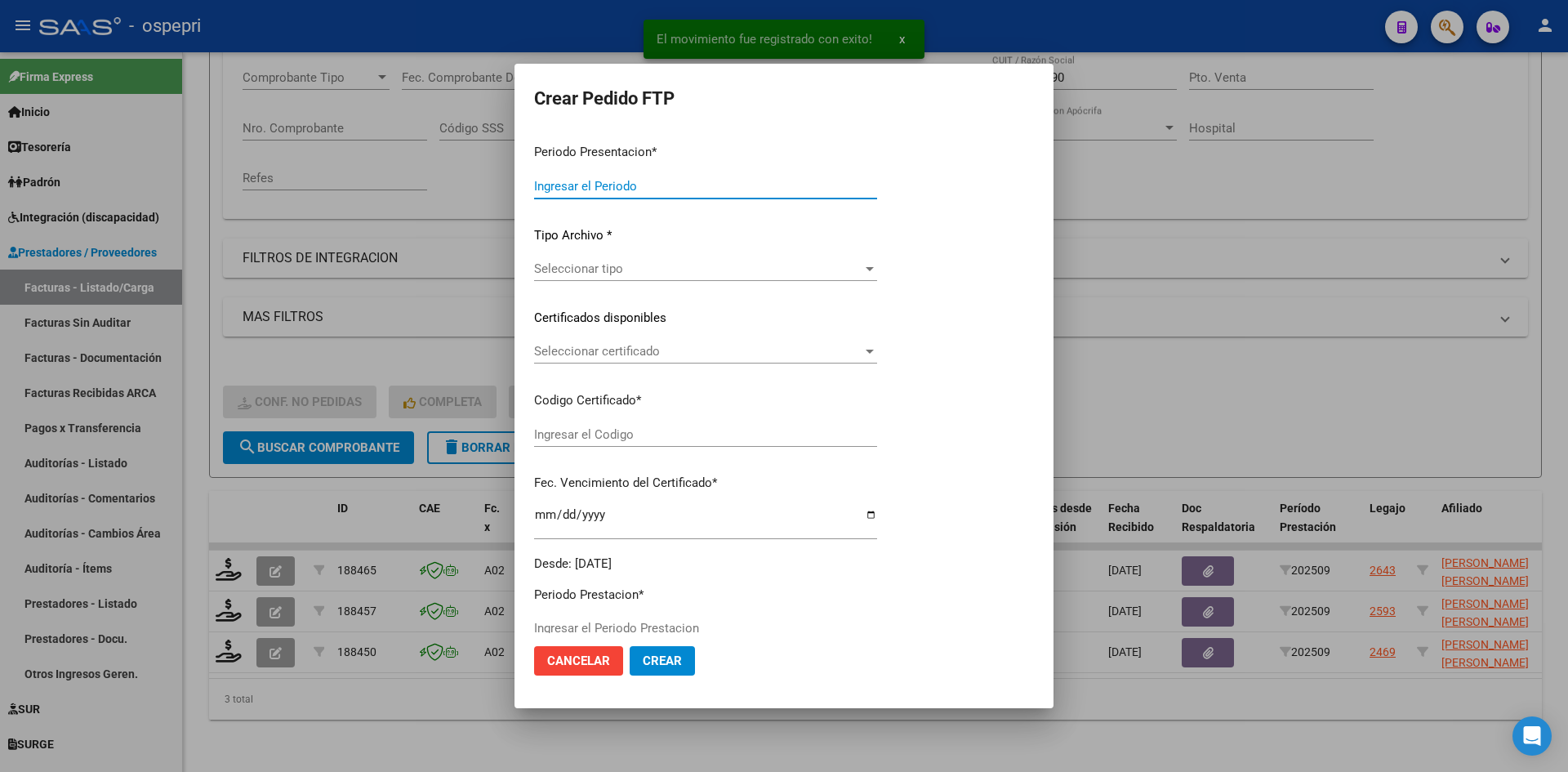
type input "202509"
type input "$ 148.447,30"
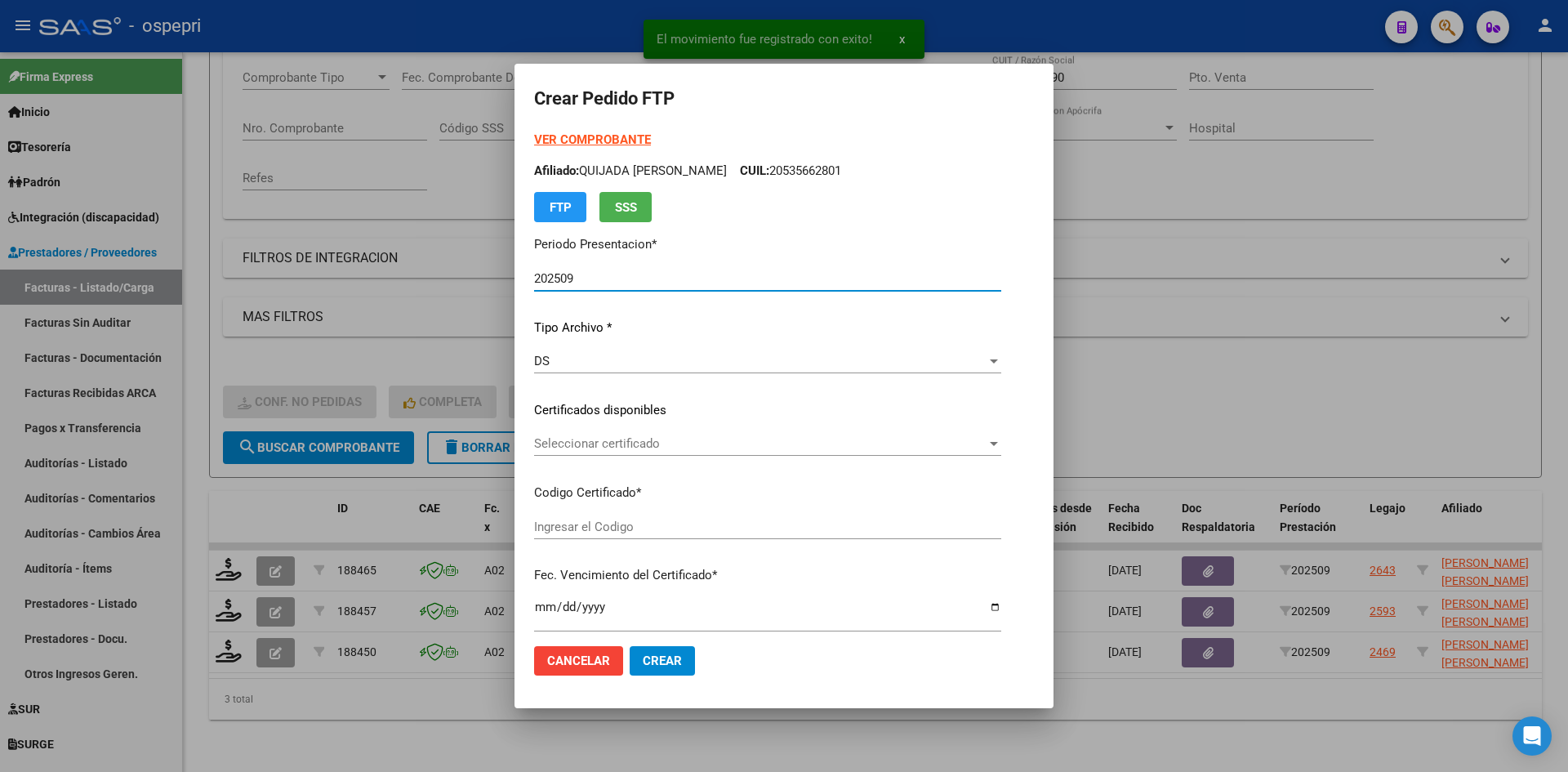
type input "2758403371-7"
type input "2027-02-01"
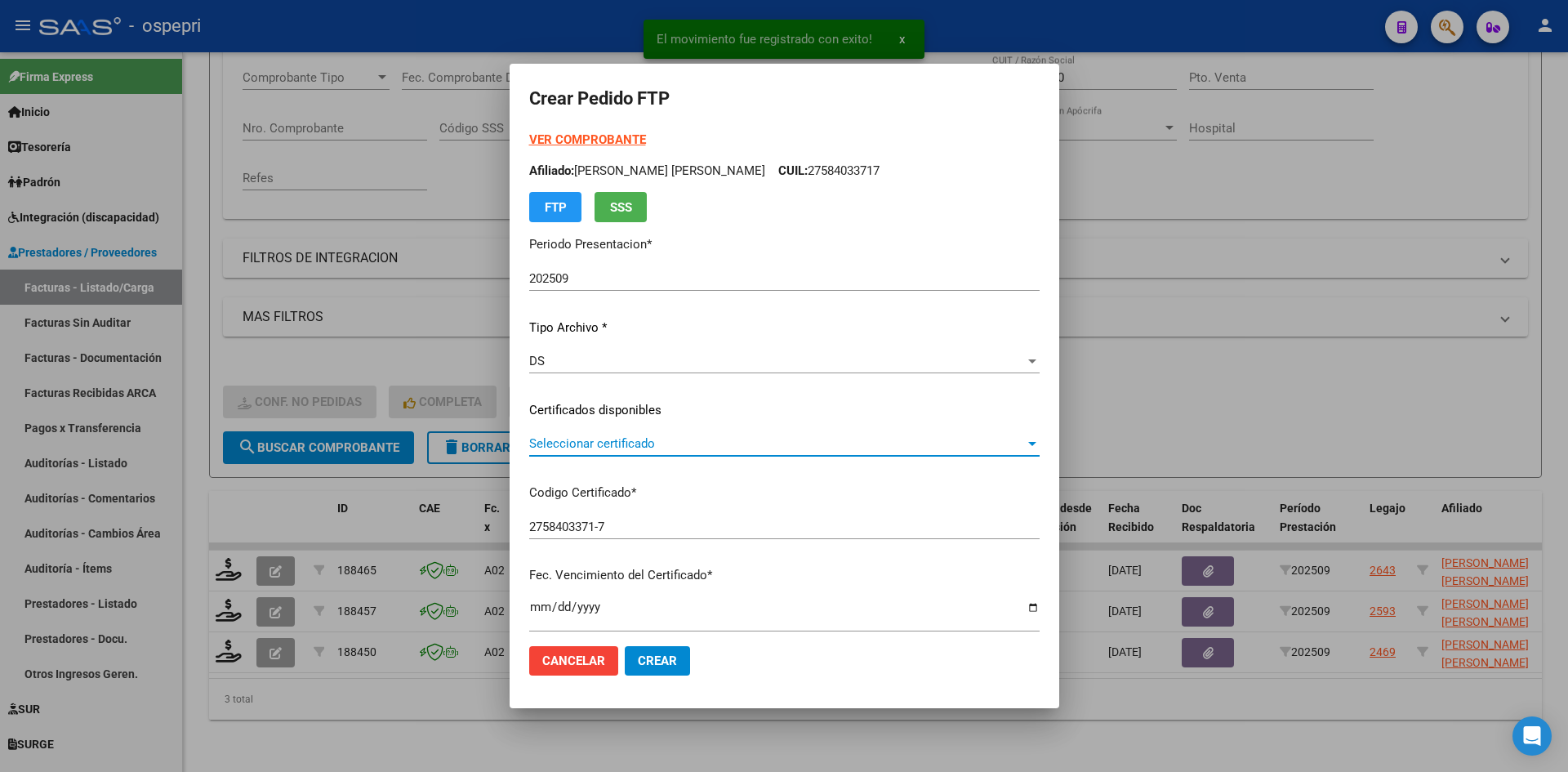
click at [674, 443] on span "Seleccionar certificado" at bounding box center [777, 444] width 496 height 15
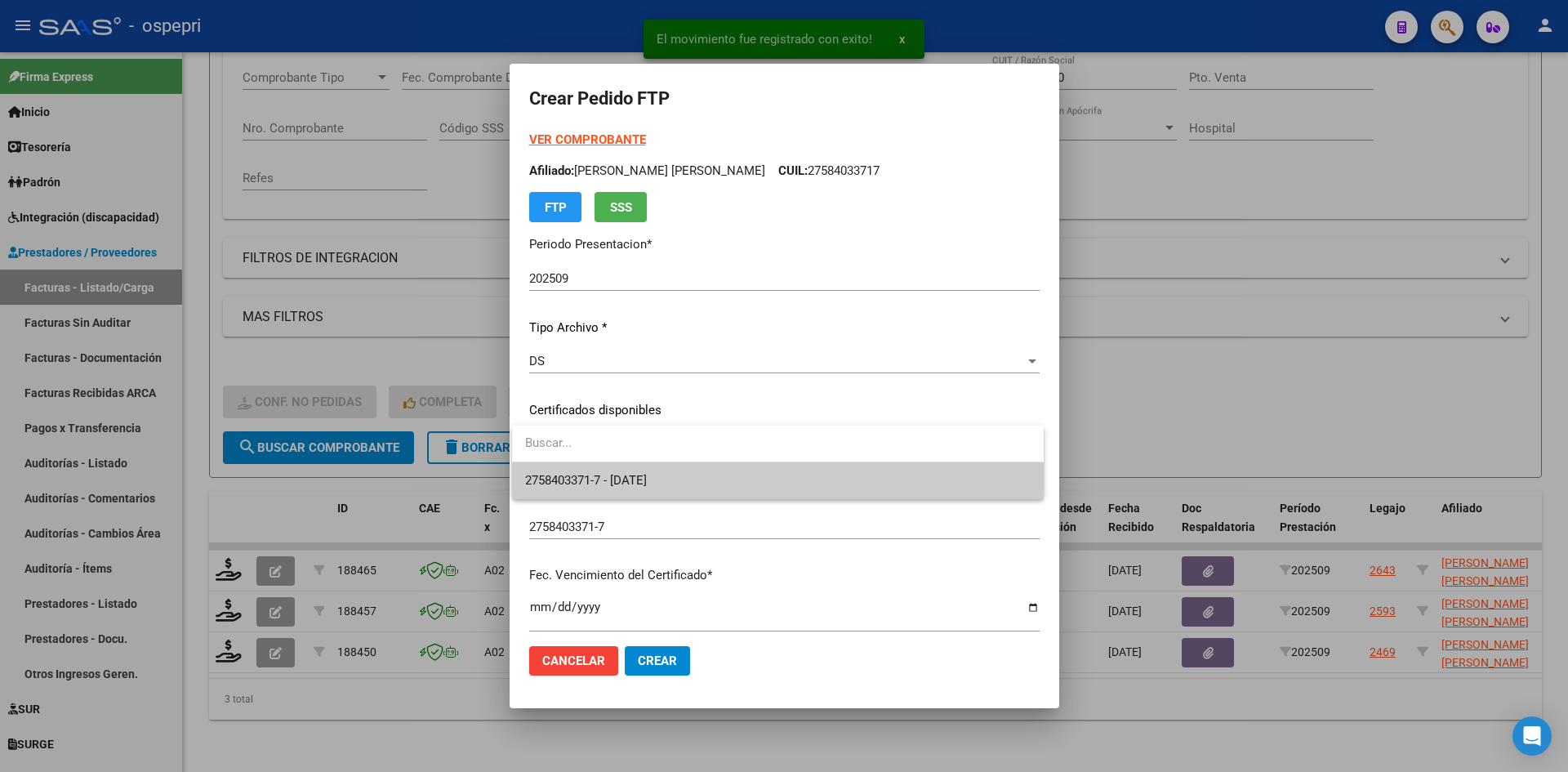
click at [698, 482] on span "2758403371-7 - 2027-02-01" at bounding box center [778, 481] width 505 height 37
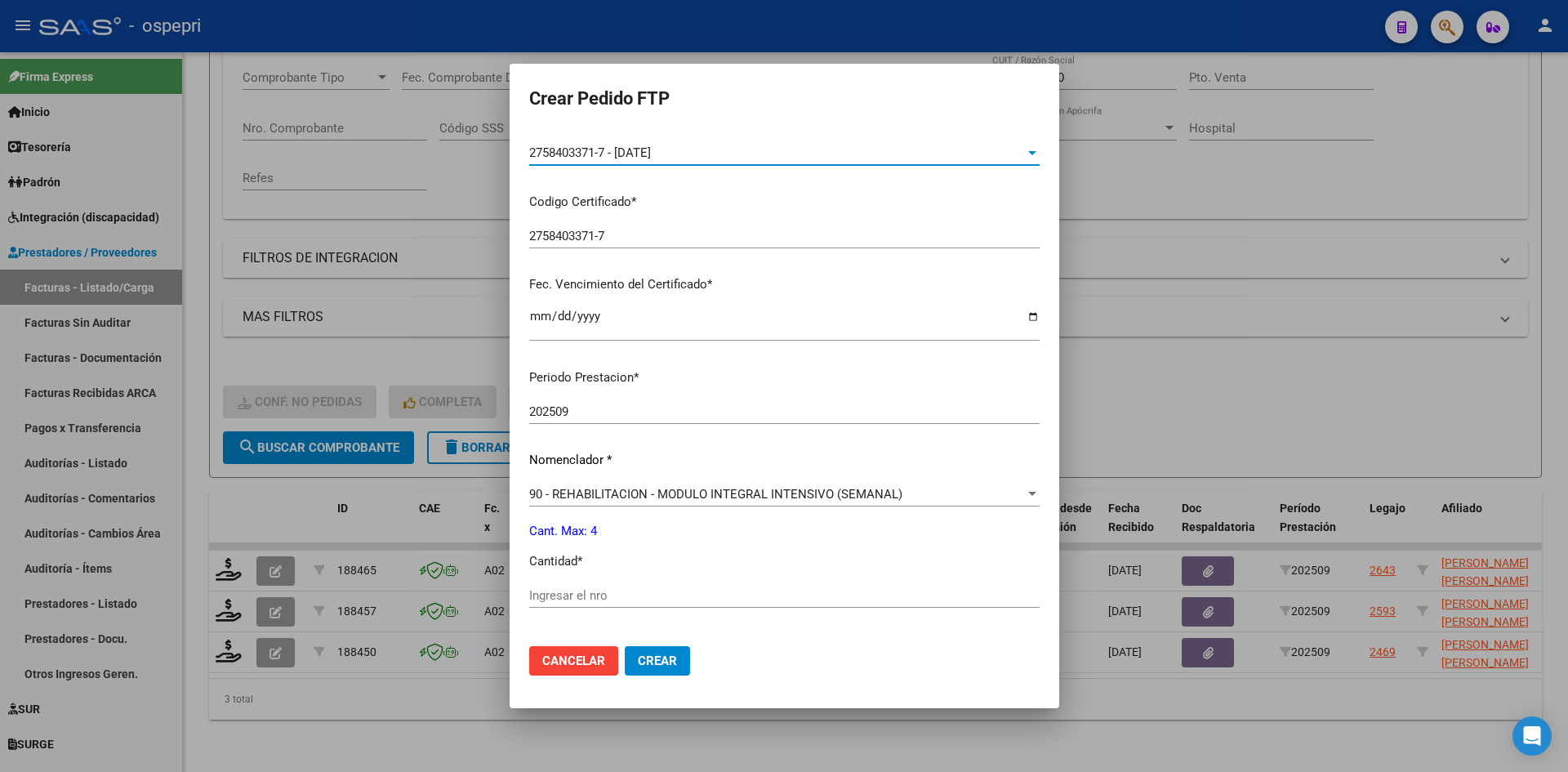
scroll to position [326, 0]
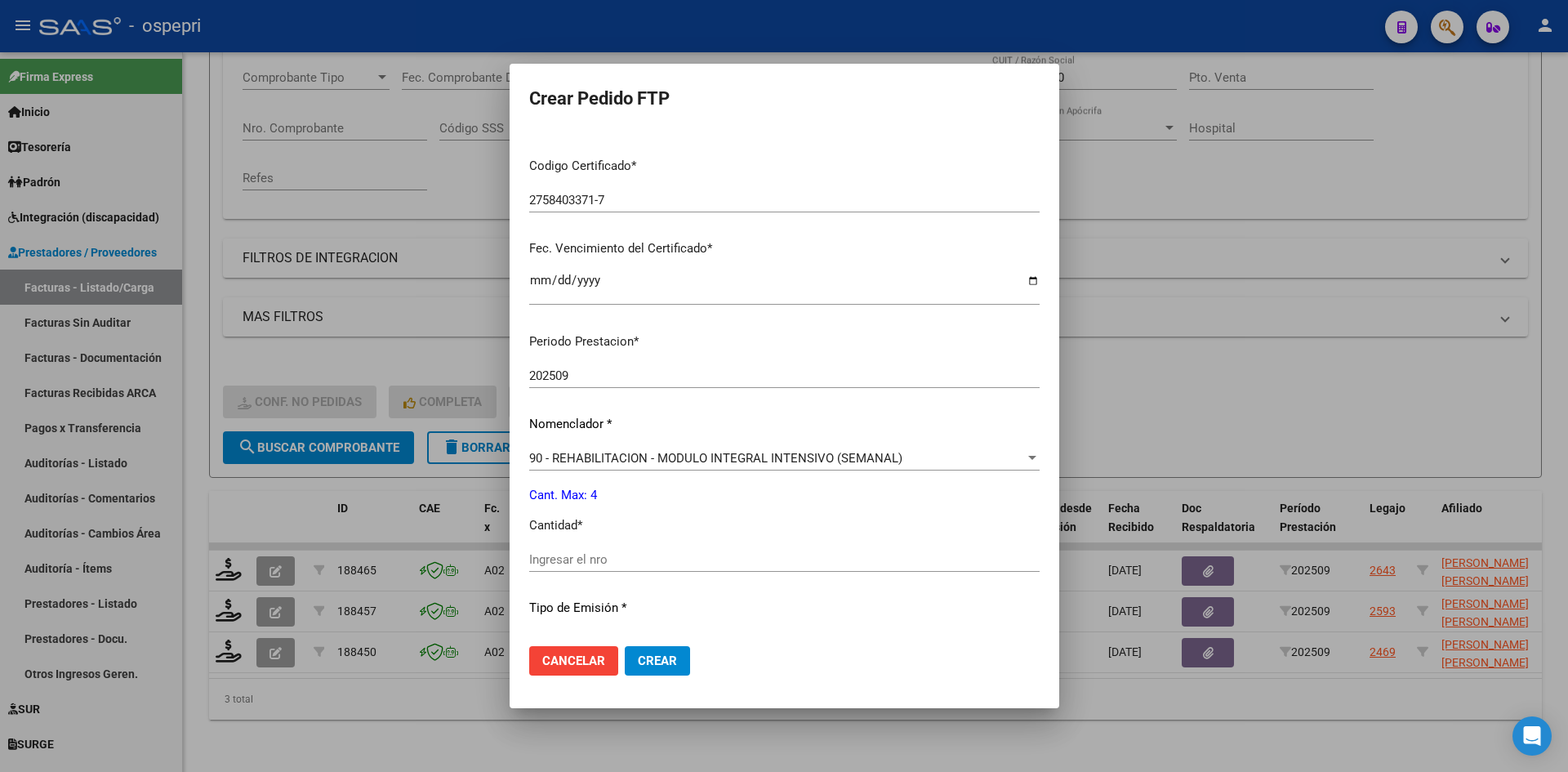
click at [616, 568] on div "Ingresar el nro" at bounding box center [784, 559] width 510 height 25
type input "4"
click at [675, 663] on button "Crear" at bounding box center [657, 661] width 66 height 30
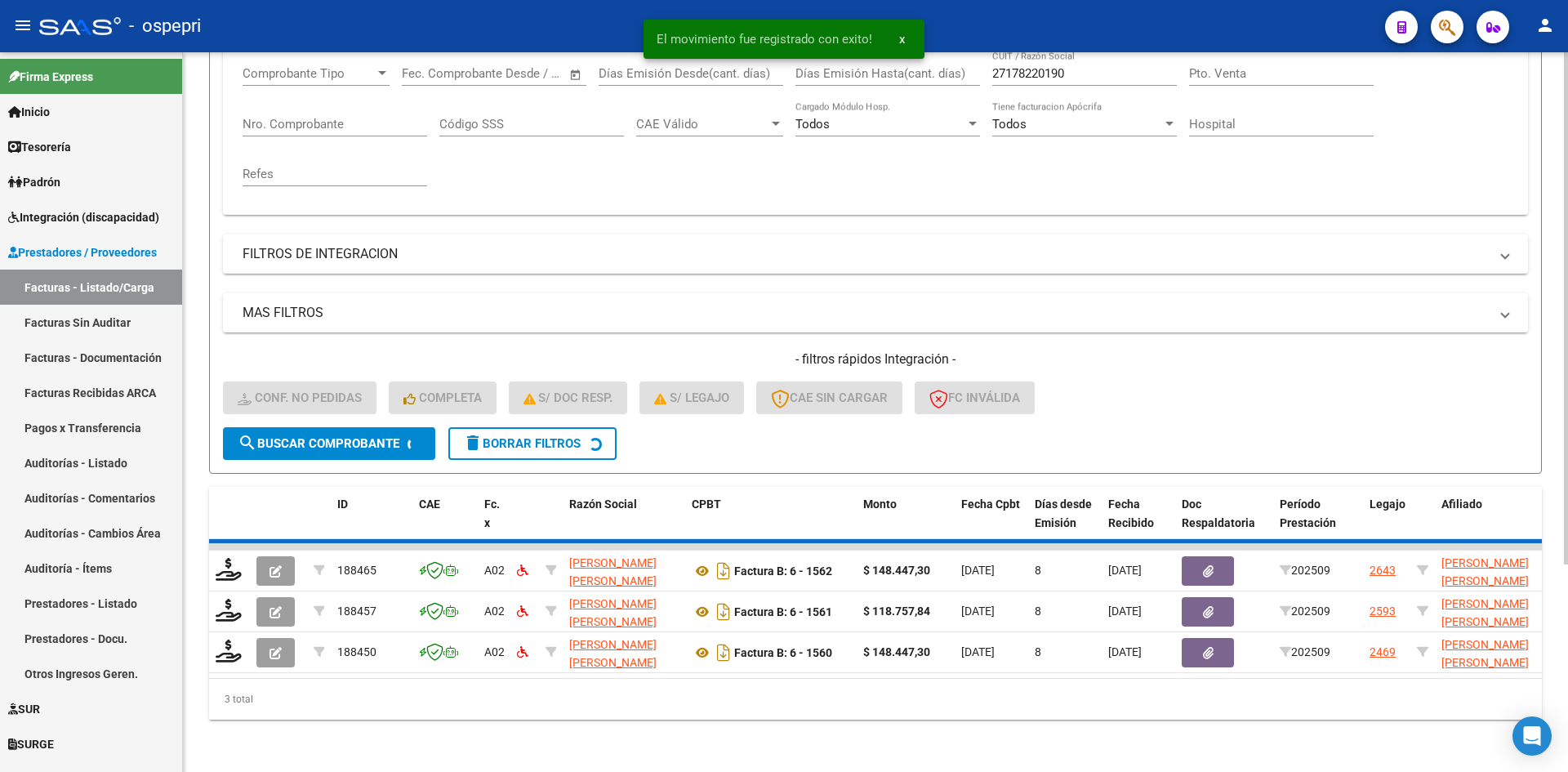
scroll to position [247, 0]
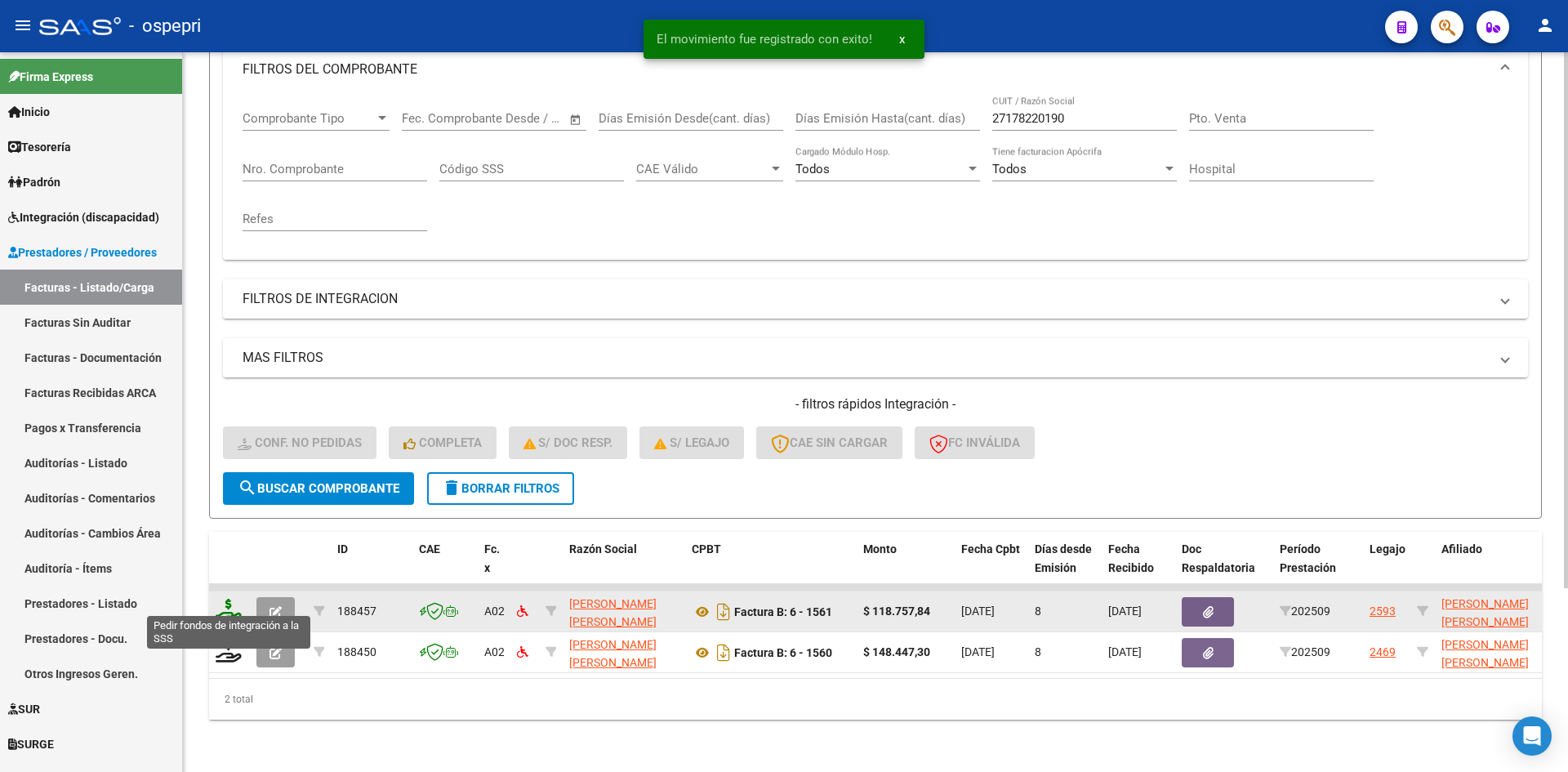
click at [227, 599] on icon at bounding box center [228, 610] width 26 height 23
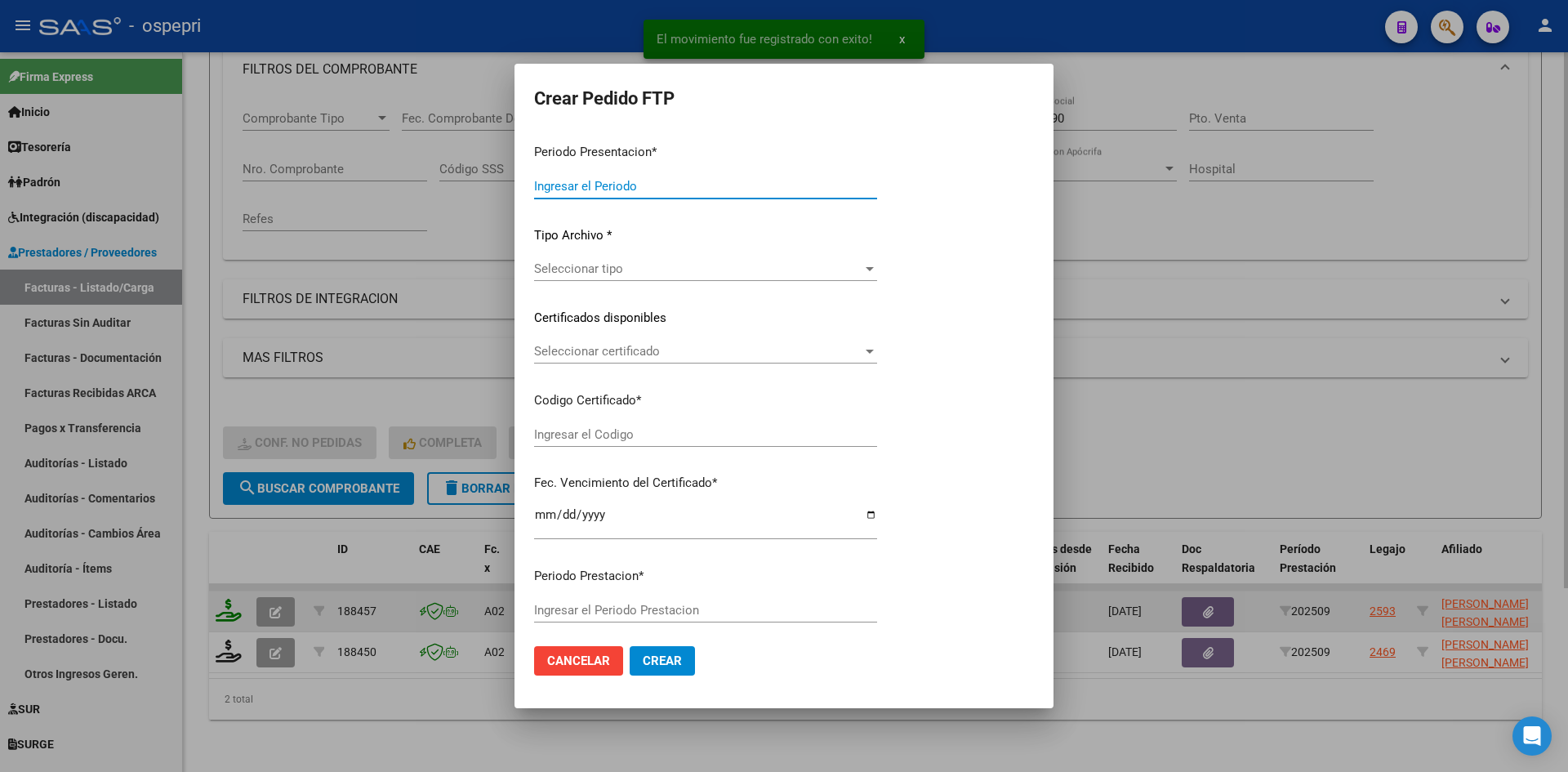
type input "202509"
type input "$ 118.757,84"
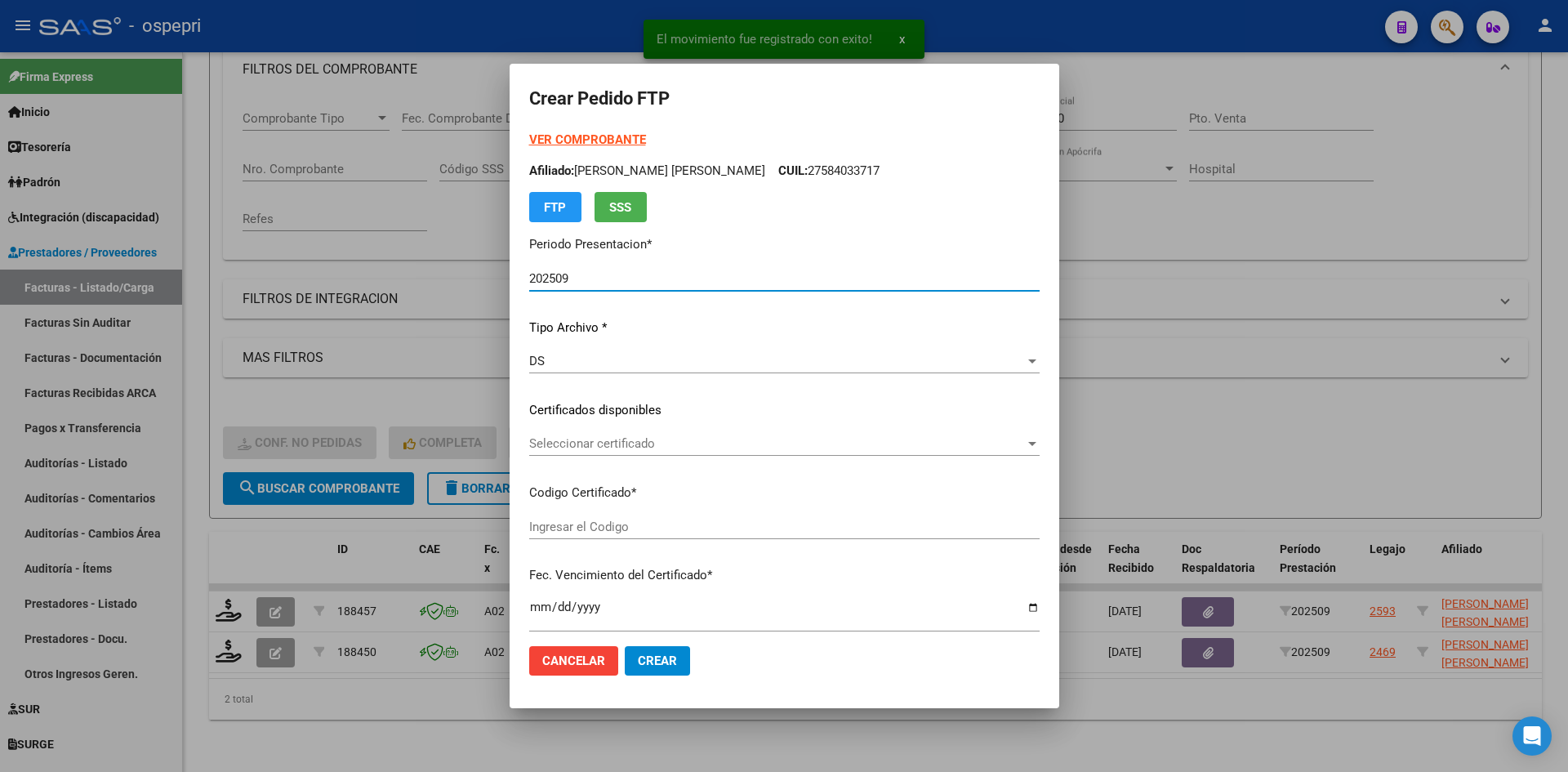
type input "2054852609-5"
type input "2028-04-01"
click at [631, 451] on span "Seleccionar certificado" at bounding box center [777, 444] width 496 height 15
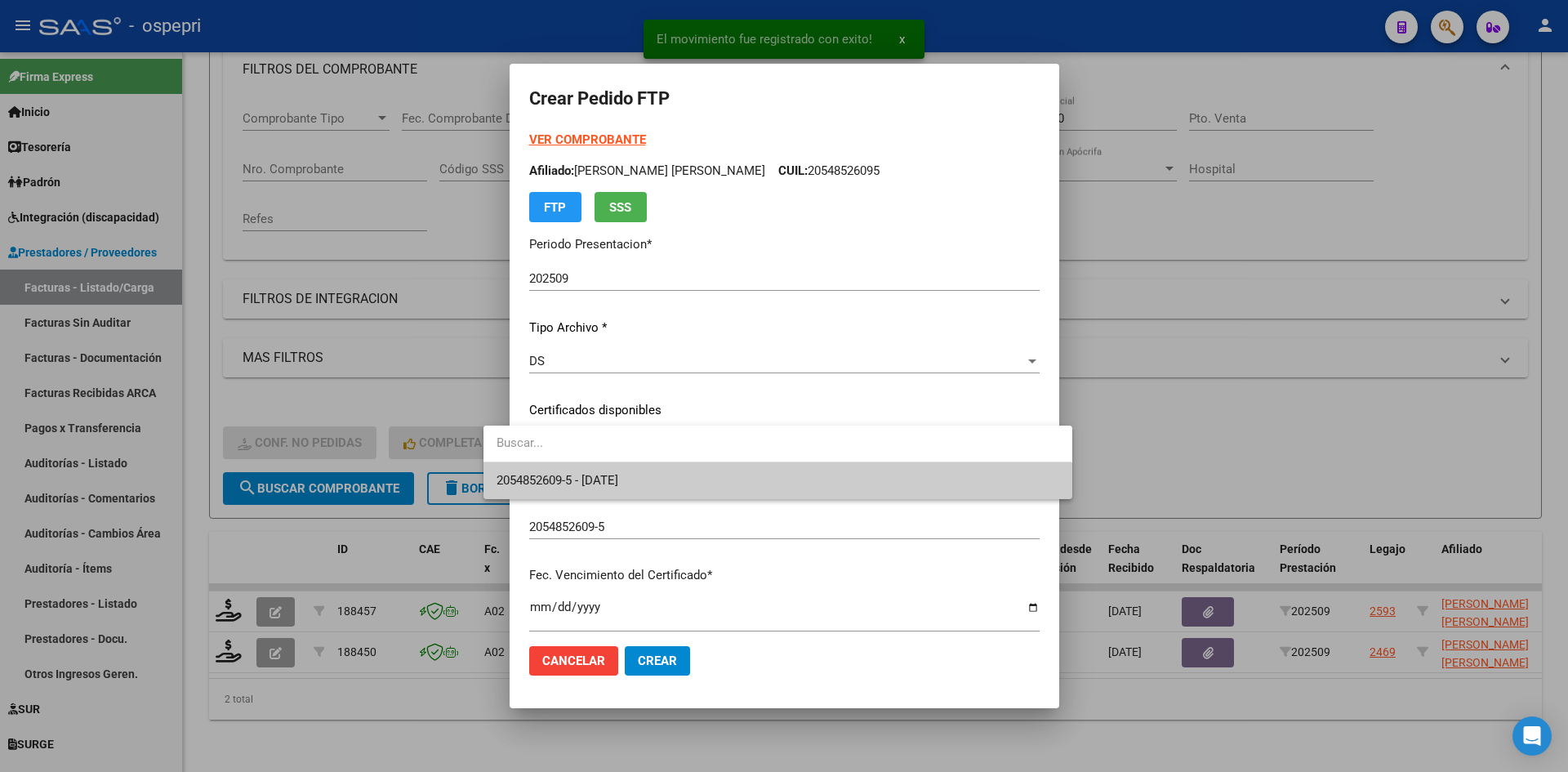
click at [637, 470] on span "2054852609-5 - 2028-04-01" at bounding box center [778, 481] width 562 height 37
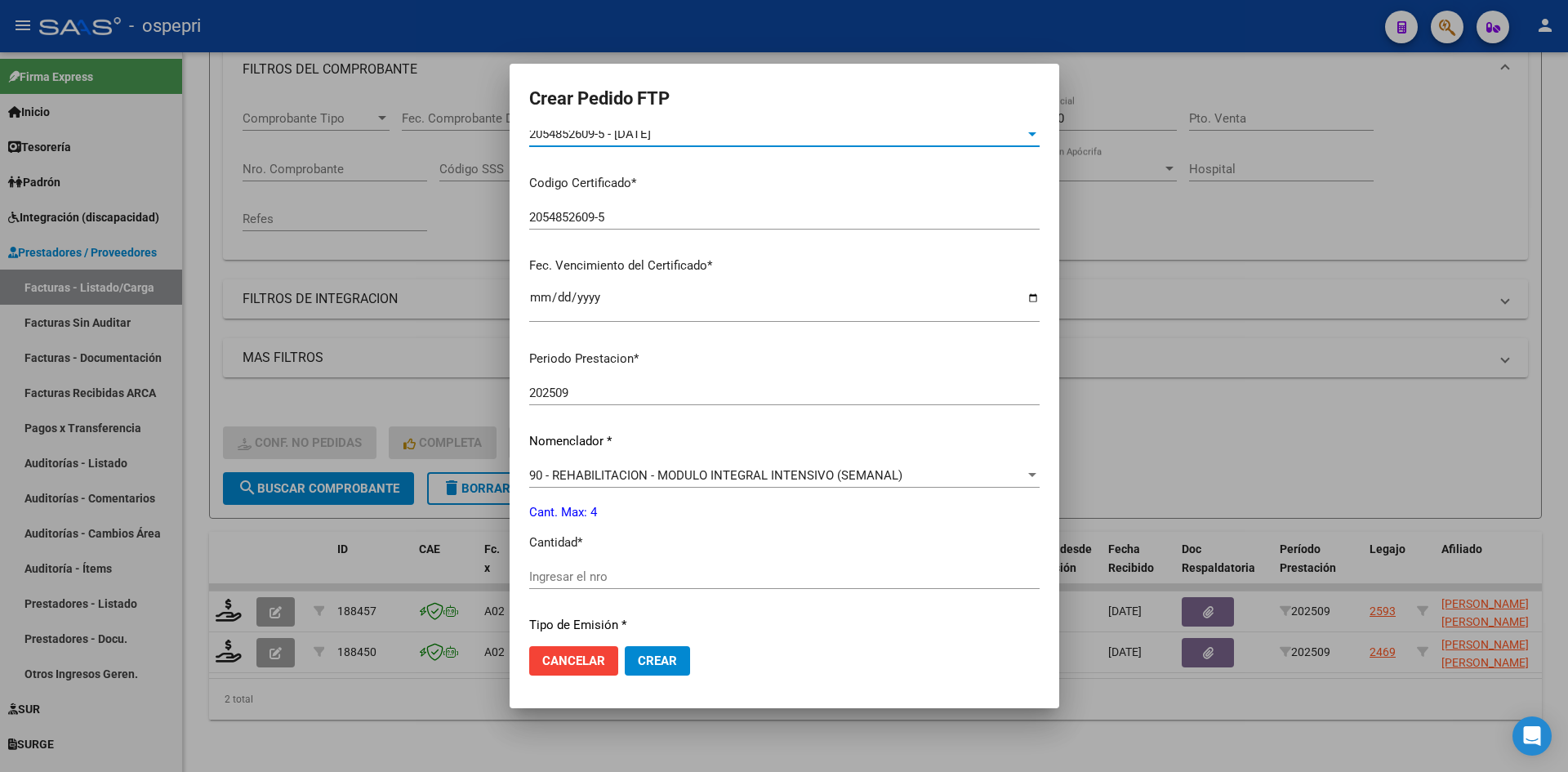
scroll to position [326, 0]
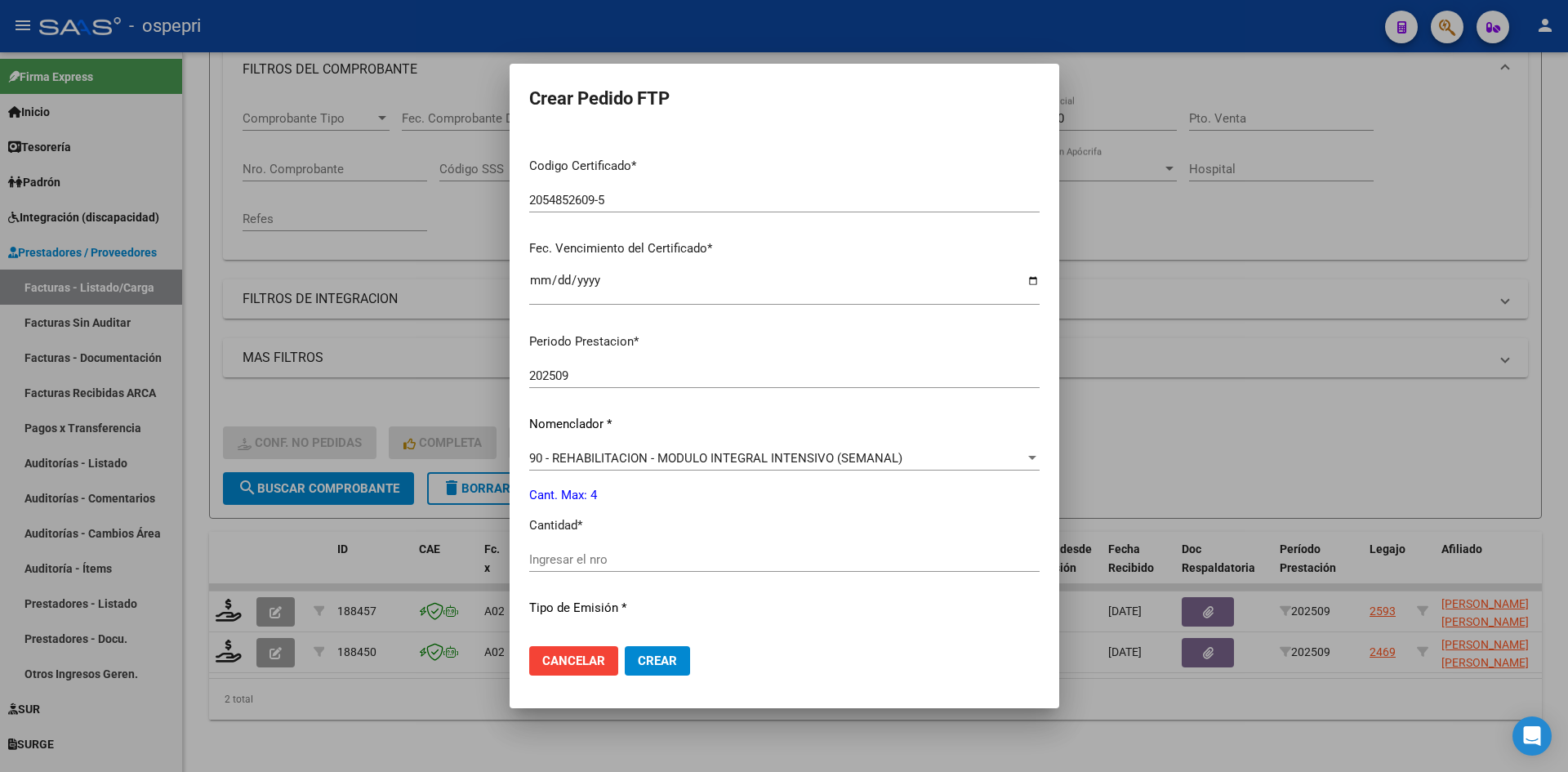
click at [552, 560] on input "Ingresar el nro" at bounding box center [784, 559] width 510 height 15
type input "4"
click at [638, 657] on span "Crear" at bounding box center [657, 661] width 39 height 15
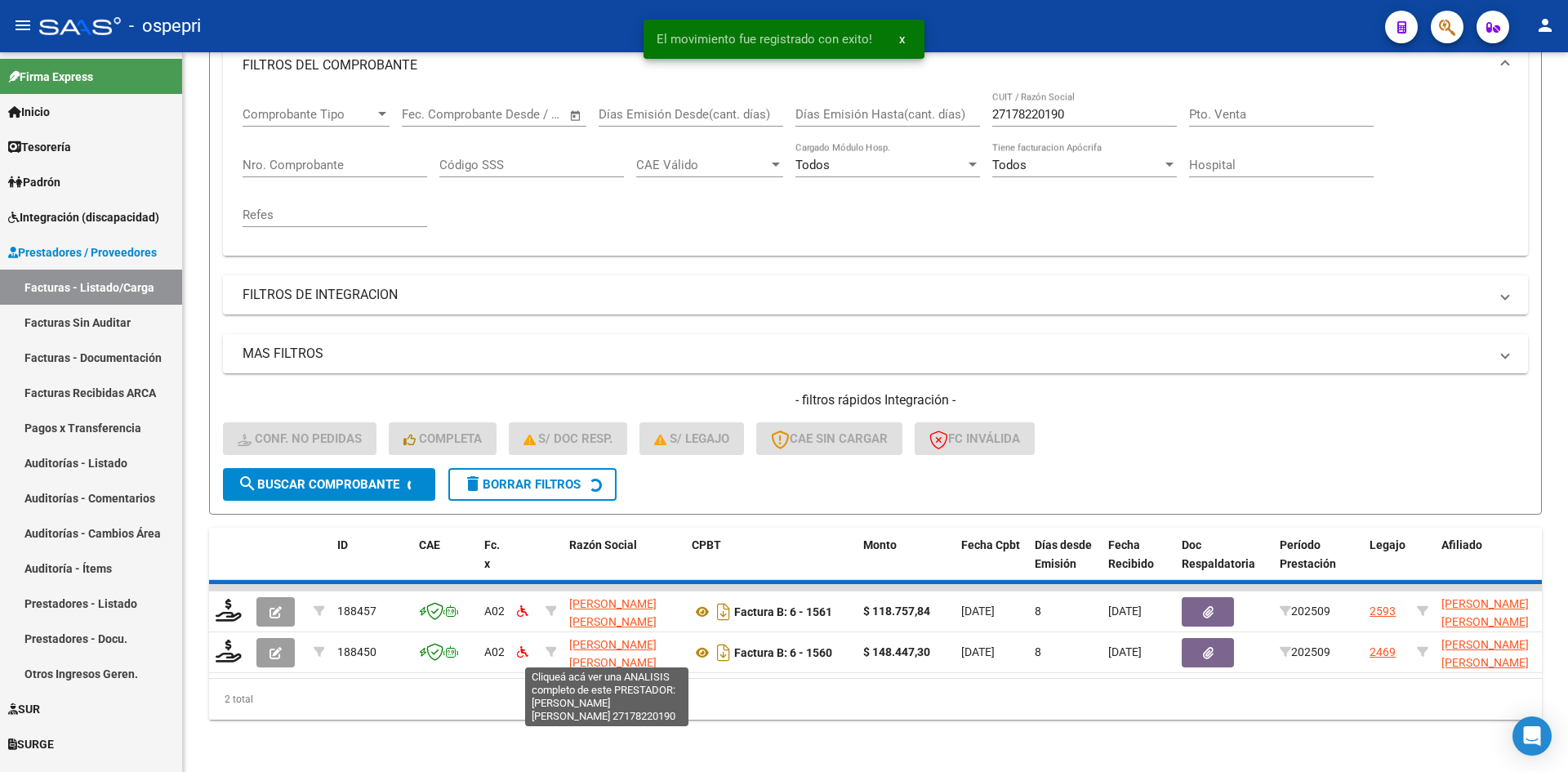
scroll to position [206, 0]
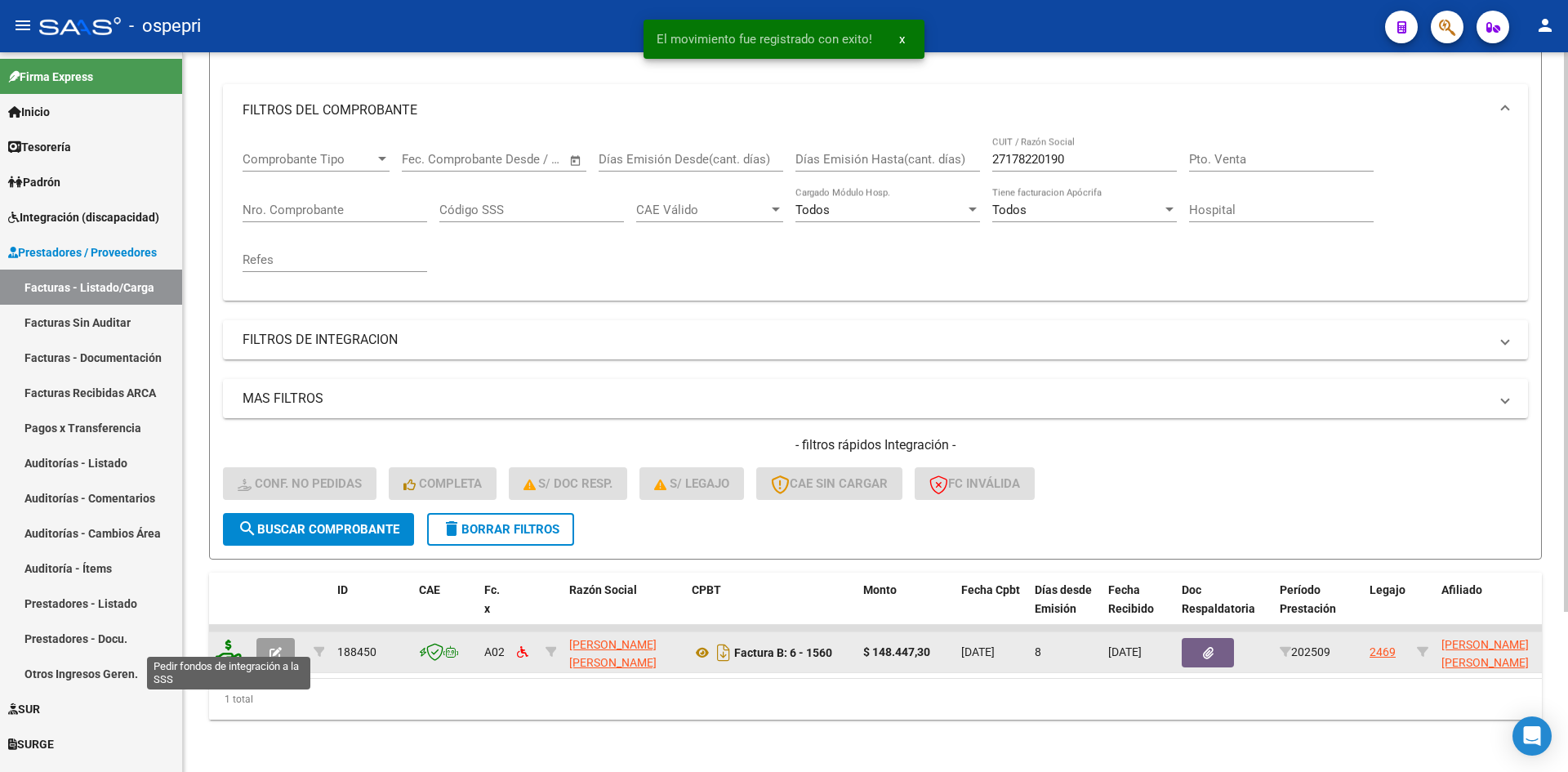
click at [227, 642] on icon at bounding box center [228, 651] width 26 height 23
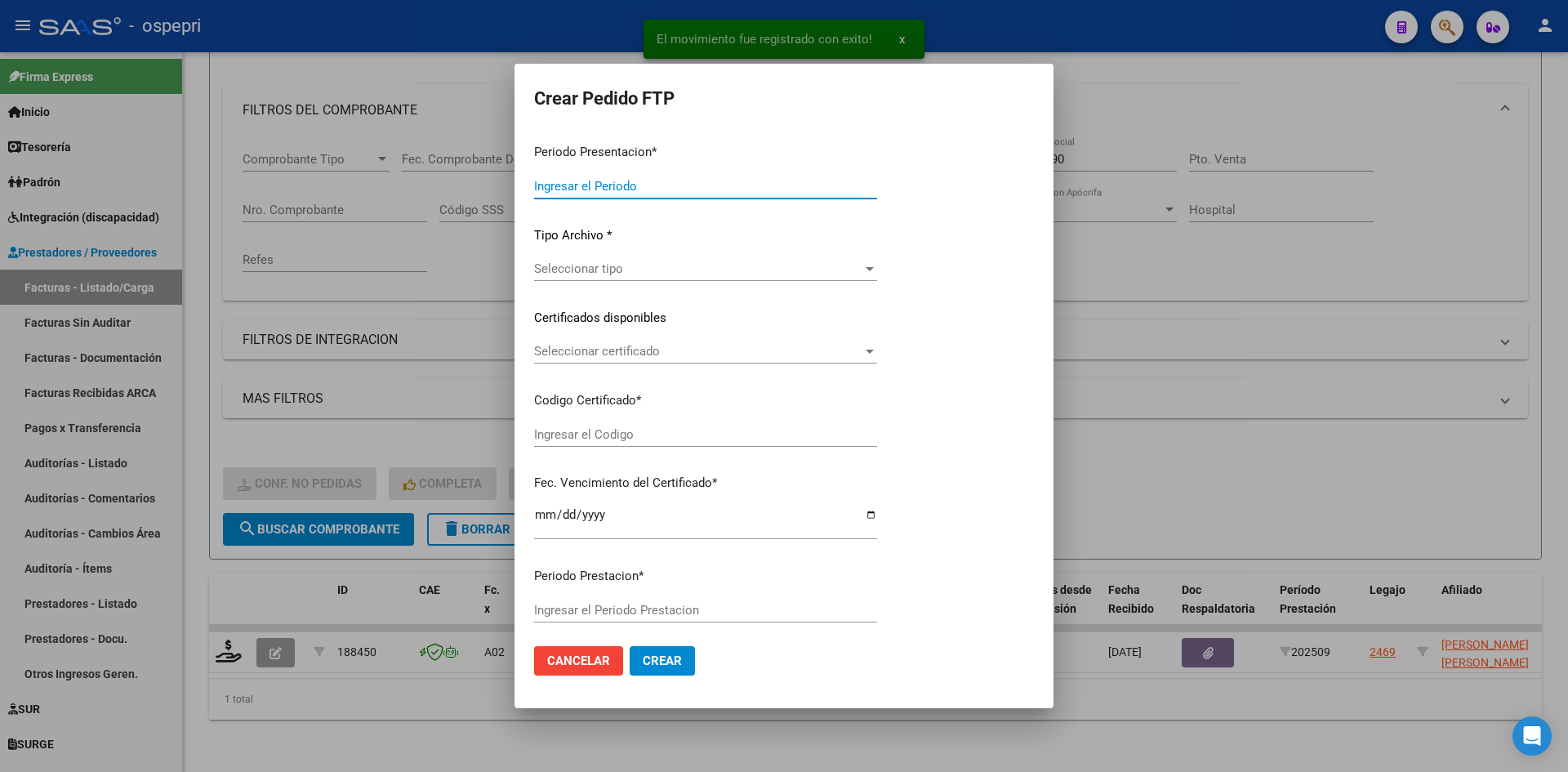
type input "202509"
type input "$ 148.447,30"
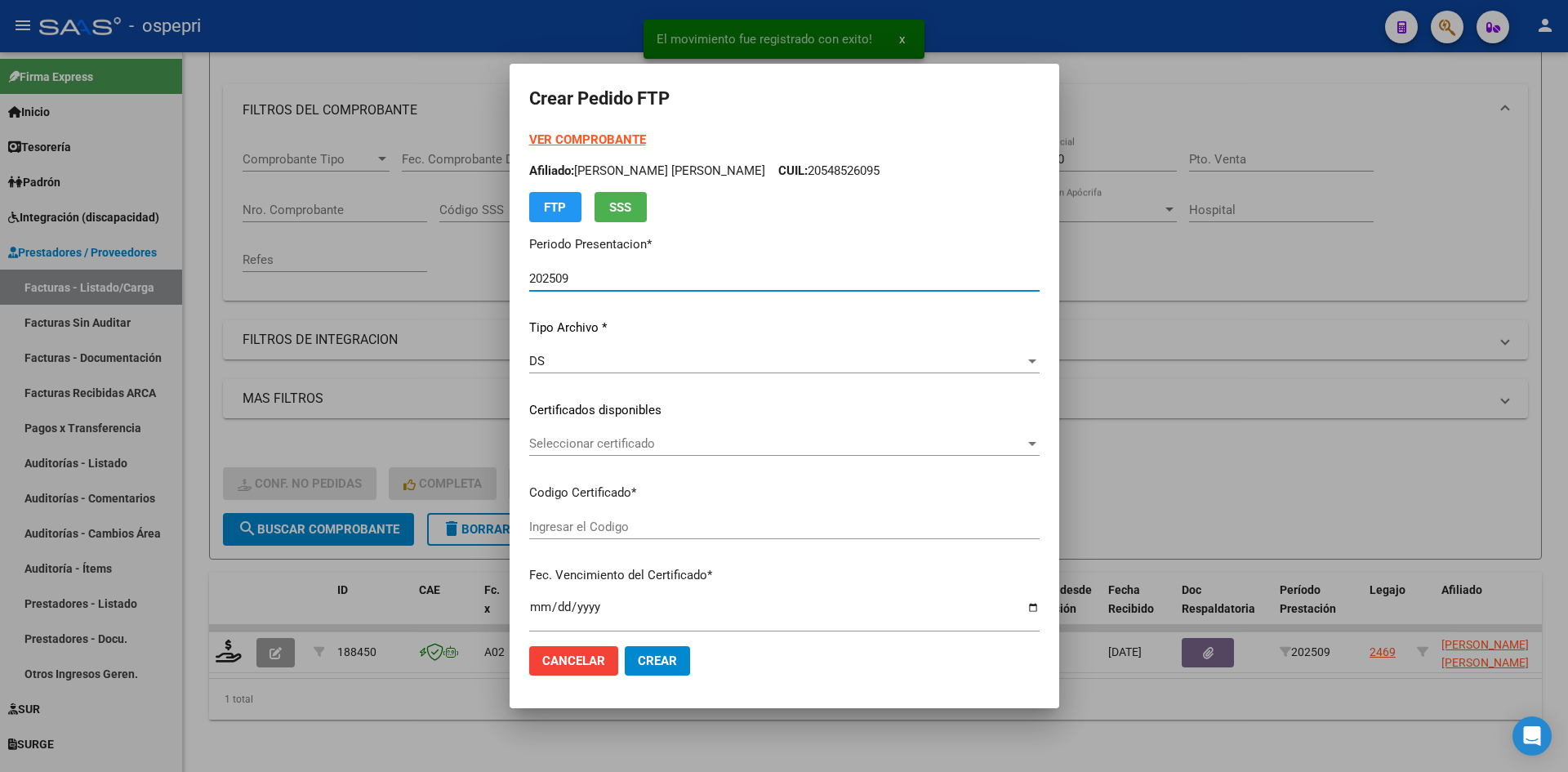
type input "2051317665-2"
type input "2032-02-01"
click at [628, 452] on div "Seleccionar certificado Seleccionar certificado" at bounding box center [784, 443] width 510 height 25
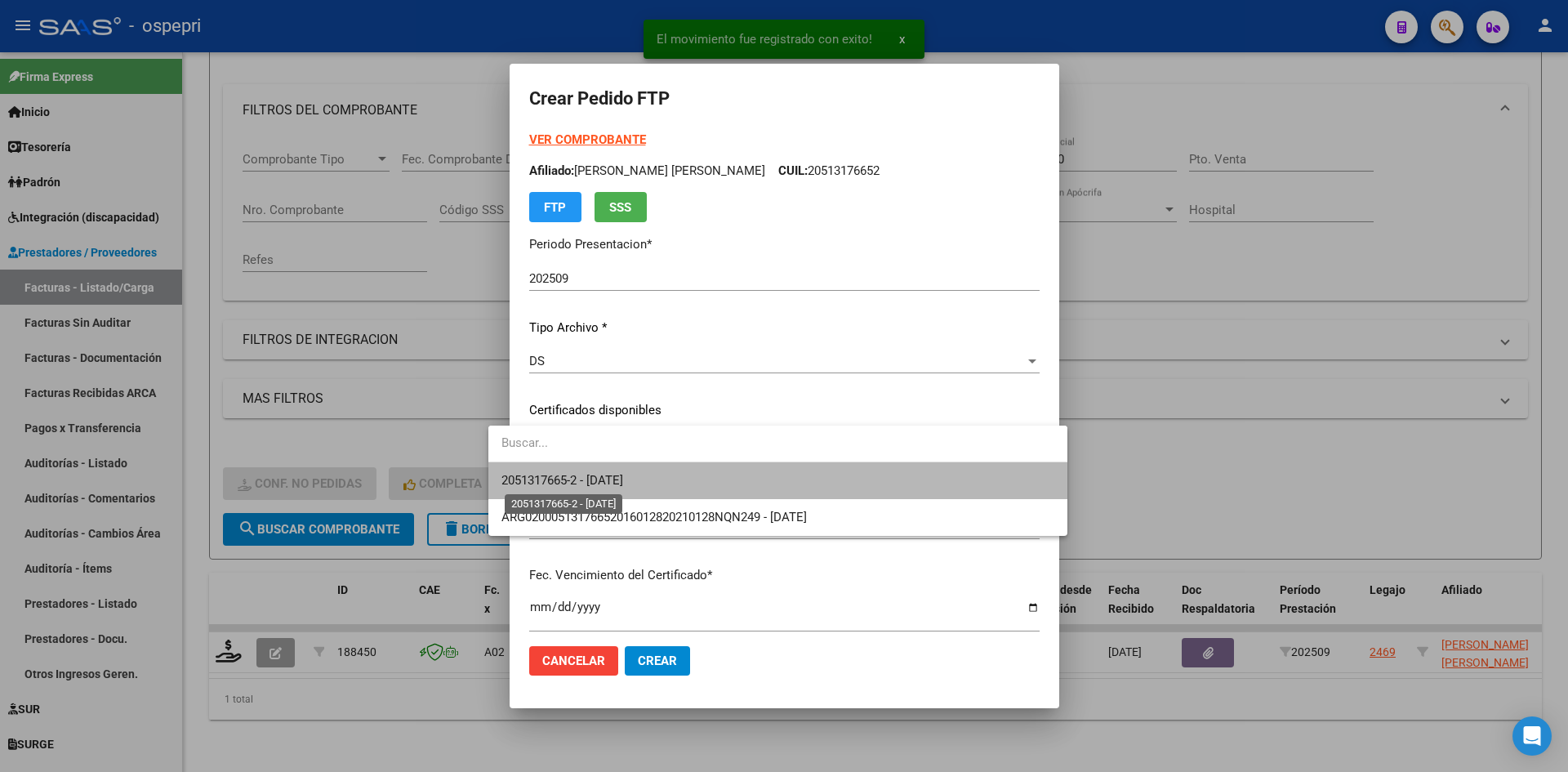
click at [623, 477] on span "2051317665-2 - 2032-02-01" at bounding box center [562, 481] width 122 height 15
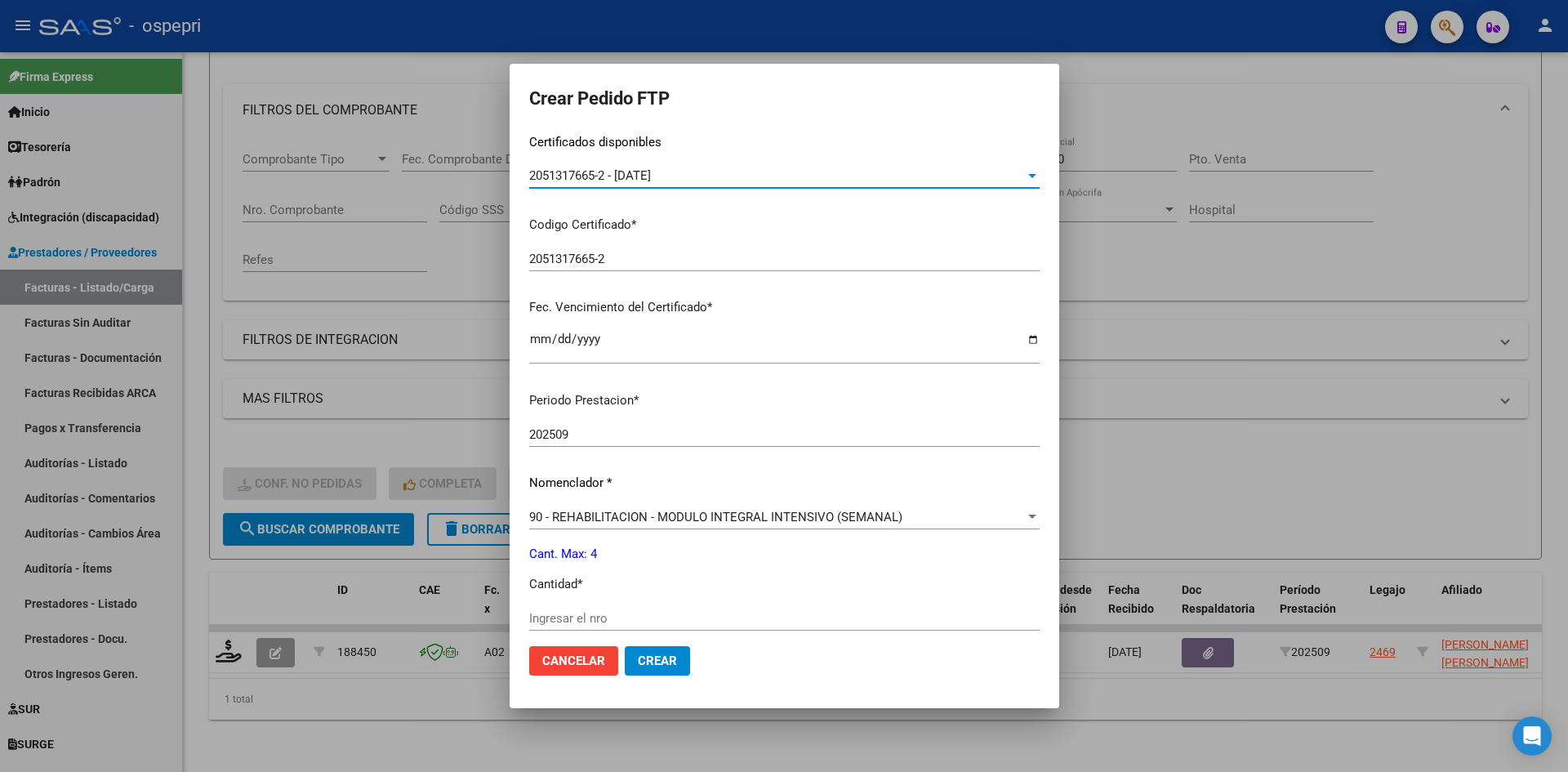
scroll to position [409, 0]
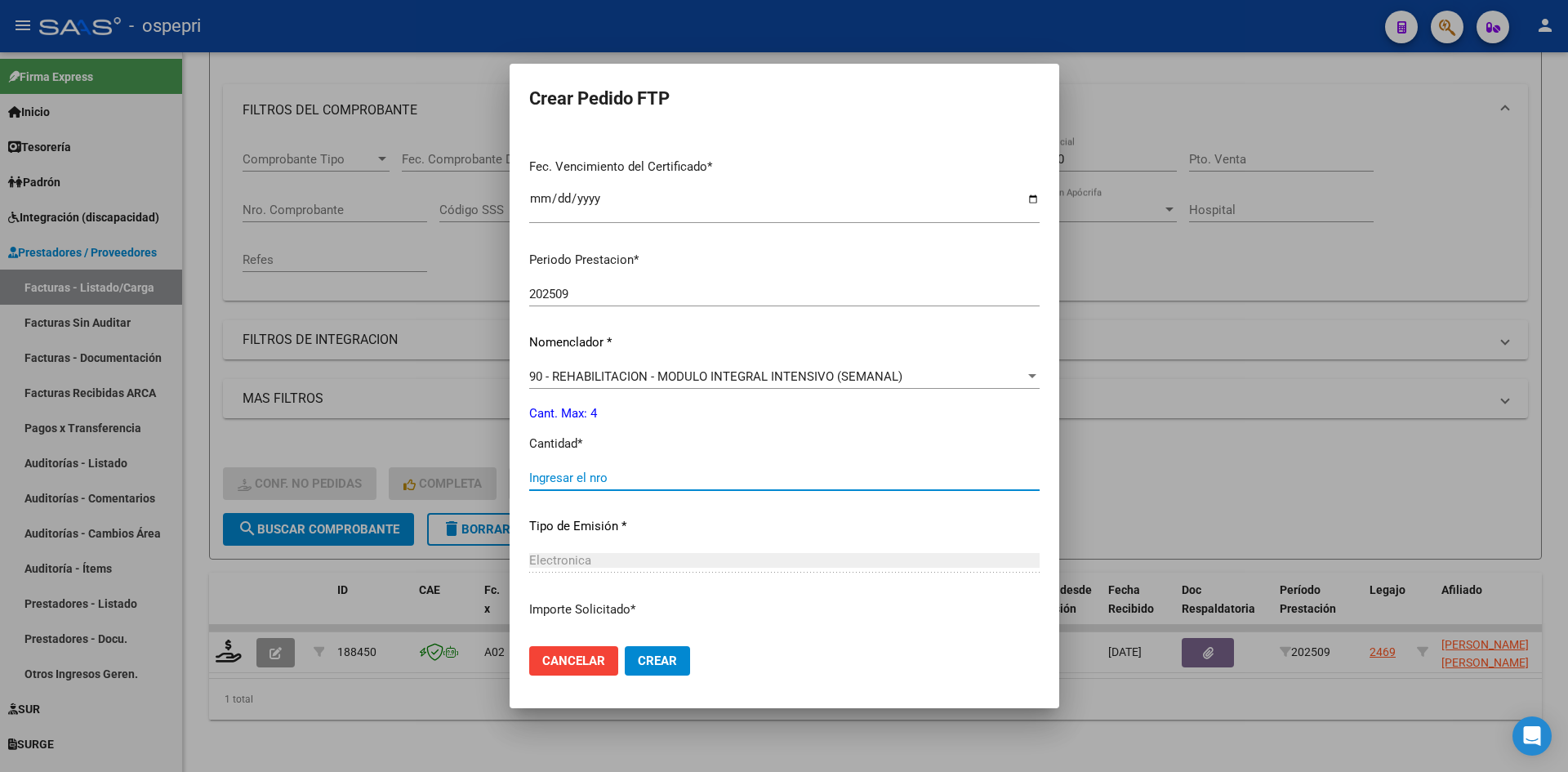
click at [600, 482] on input "Ingresar el nro" at bounding box center [784, 478] width 510 height 15
type input "4"
click at [627, 669] on button "Crear" at bounding box center [657, 661] width 66 height 30
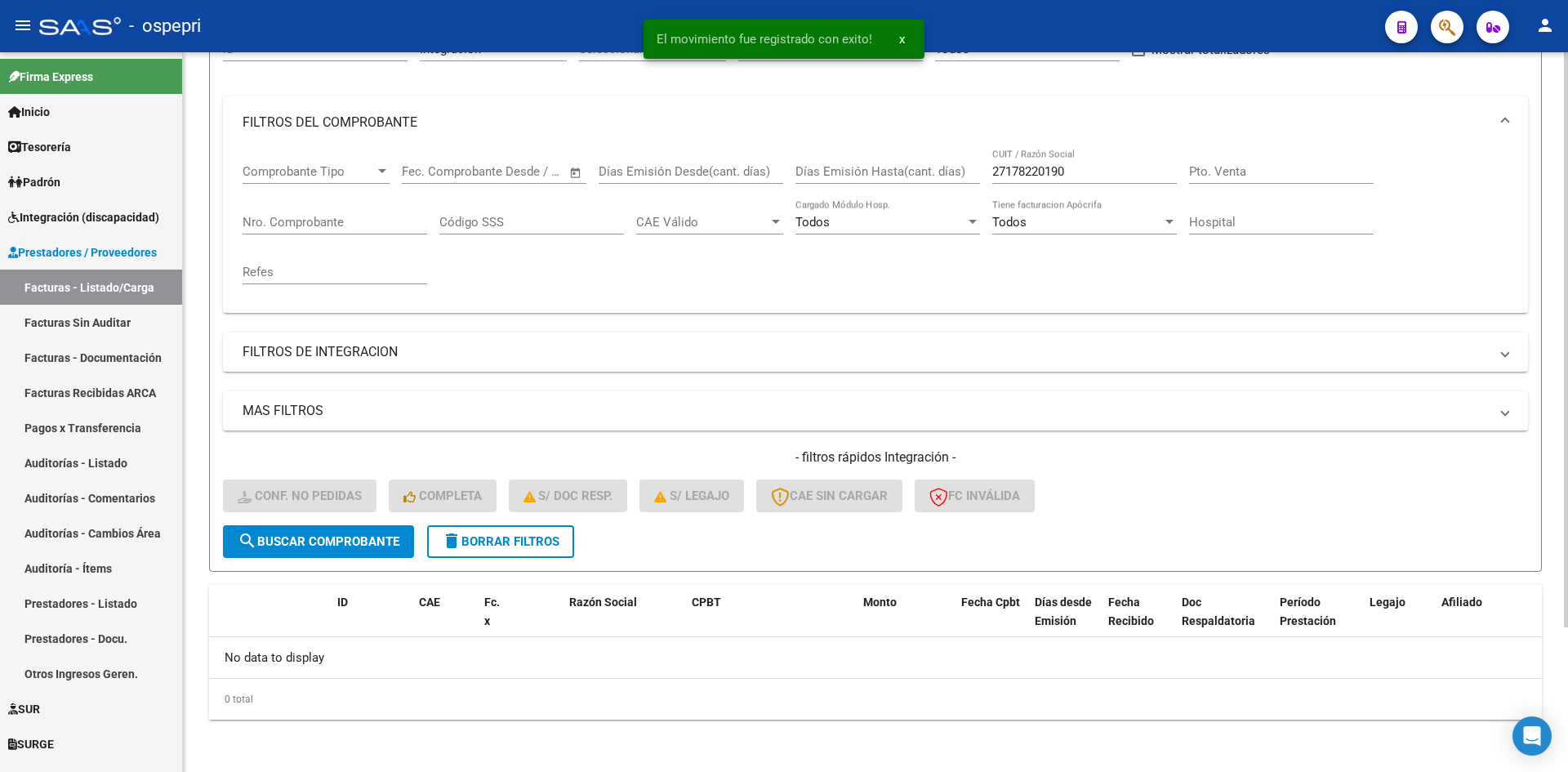
scroll to position [181, 0]
click at [519, 545] on span "delete Borrar Filtros" at bounding box center [500, 542] width 117 height 15
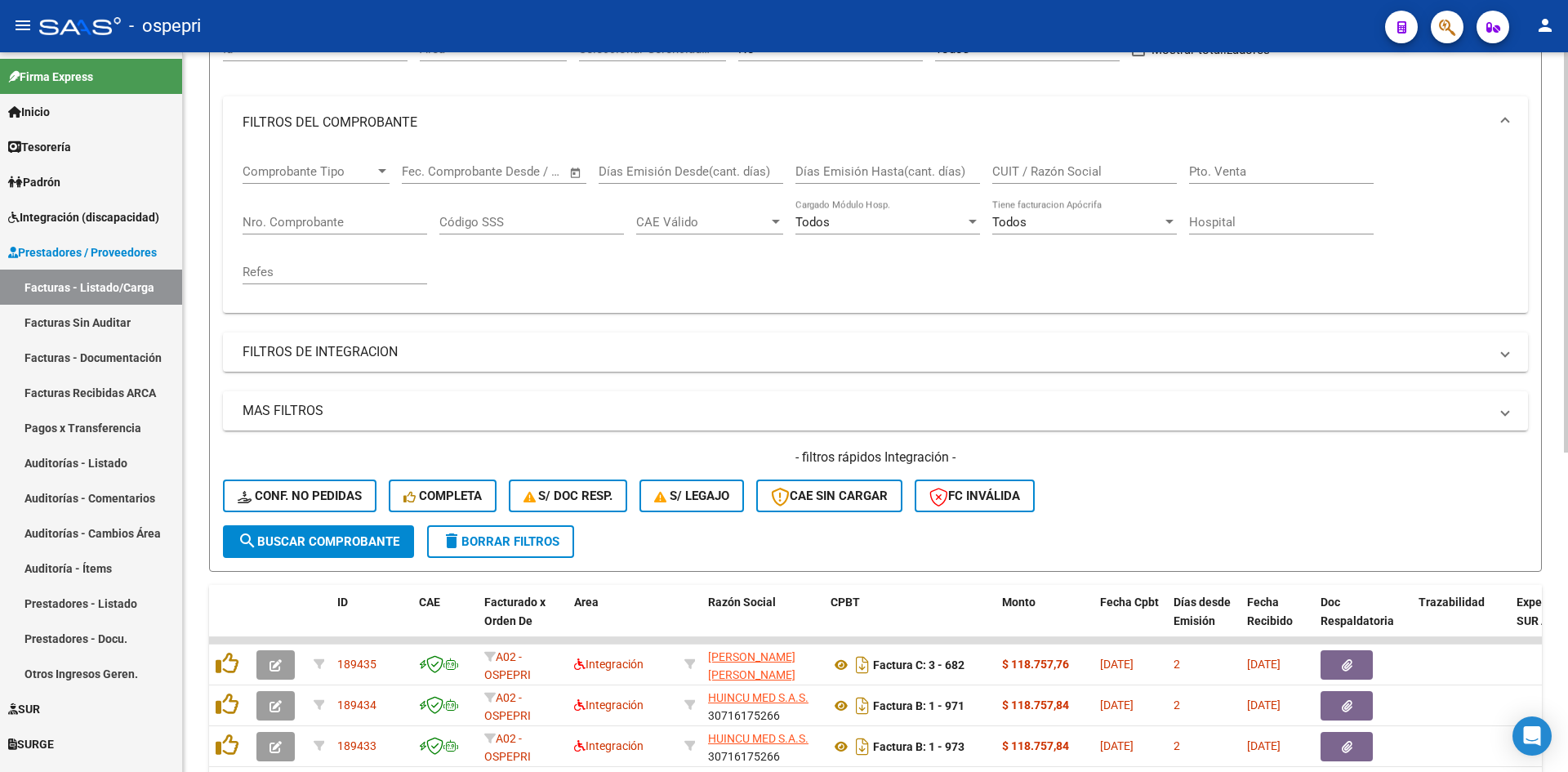
click at [1023, 171] on input "CUIT / Razón Social" at bounding box center [1084, 172] width 185 height 15
paste input "27171087894"
type input "27171087894"
click at [392, 547] on span "search Buscar Comprobante" at bounding box center [318, 542] width 162 height 15
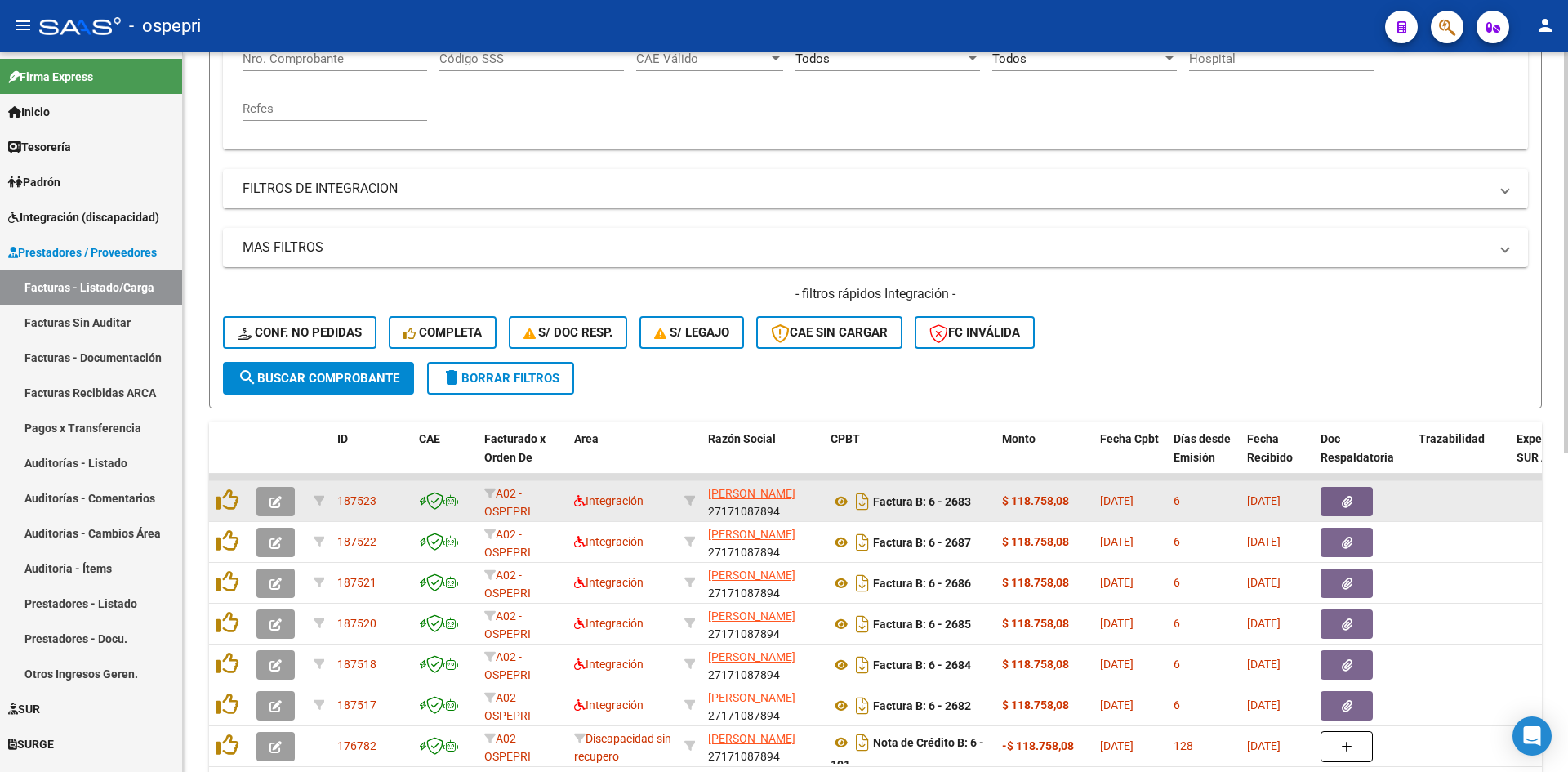
scroll to position [426, 0]
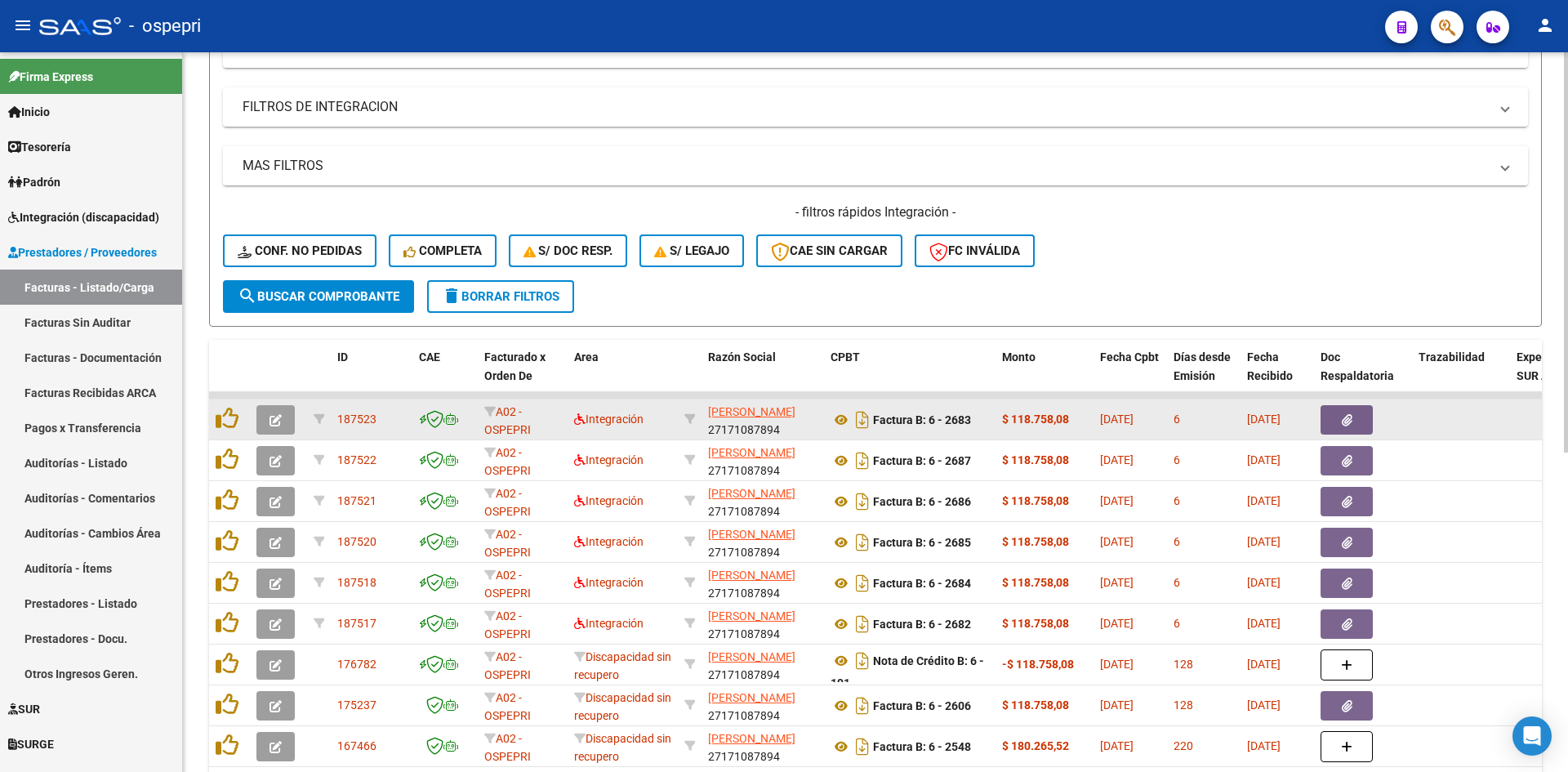
click at [278, 418] on icon "button" at bounding box center [276, 420] width 12 height 12
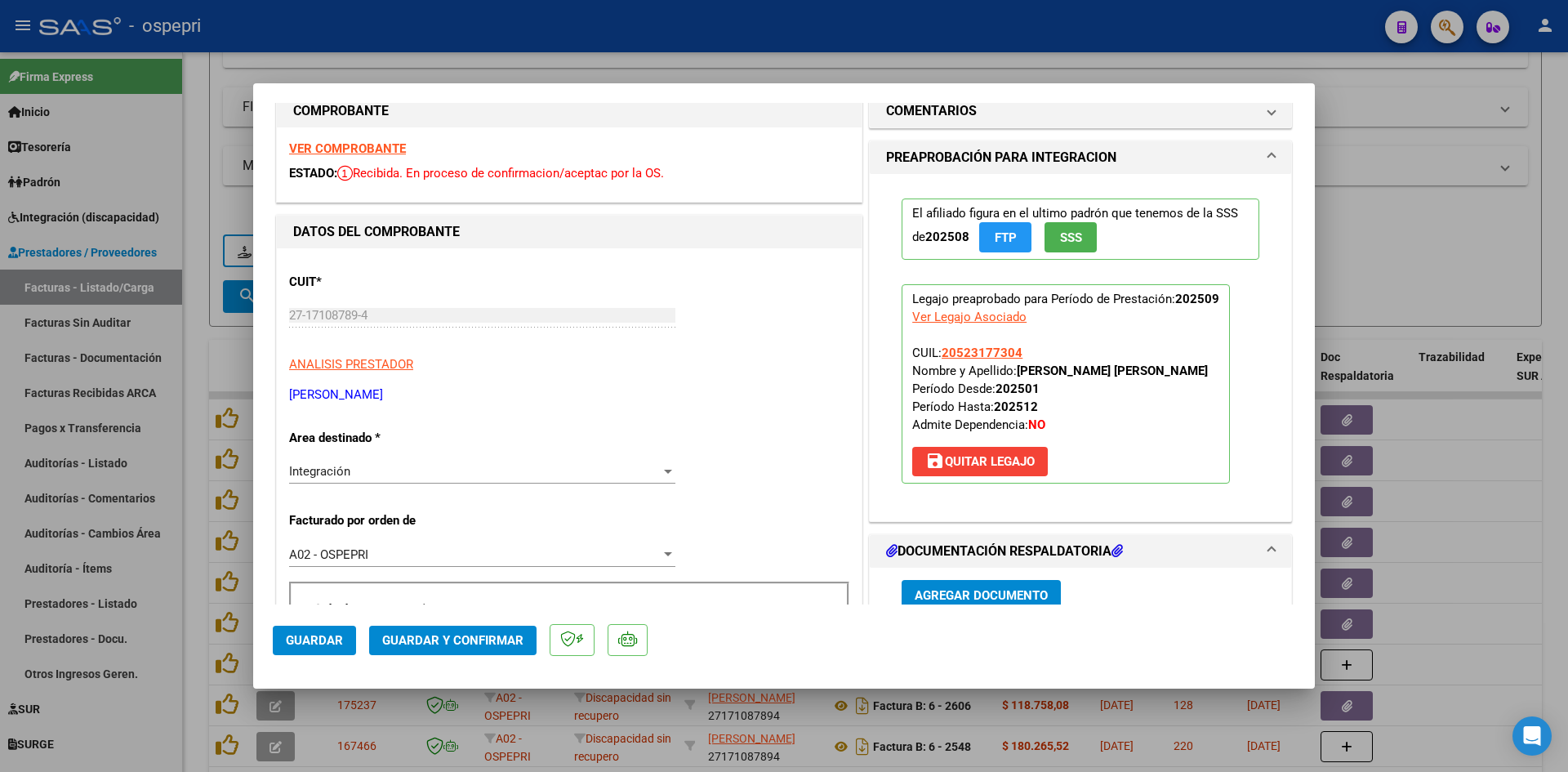
scroll to position [0, 0]
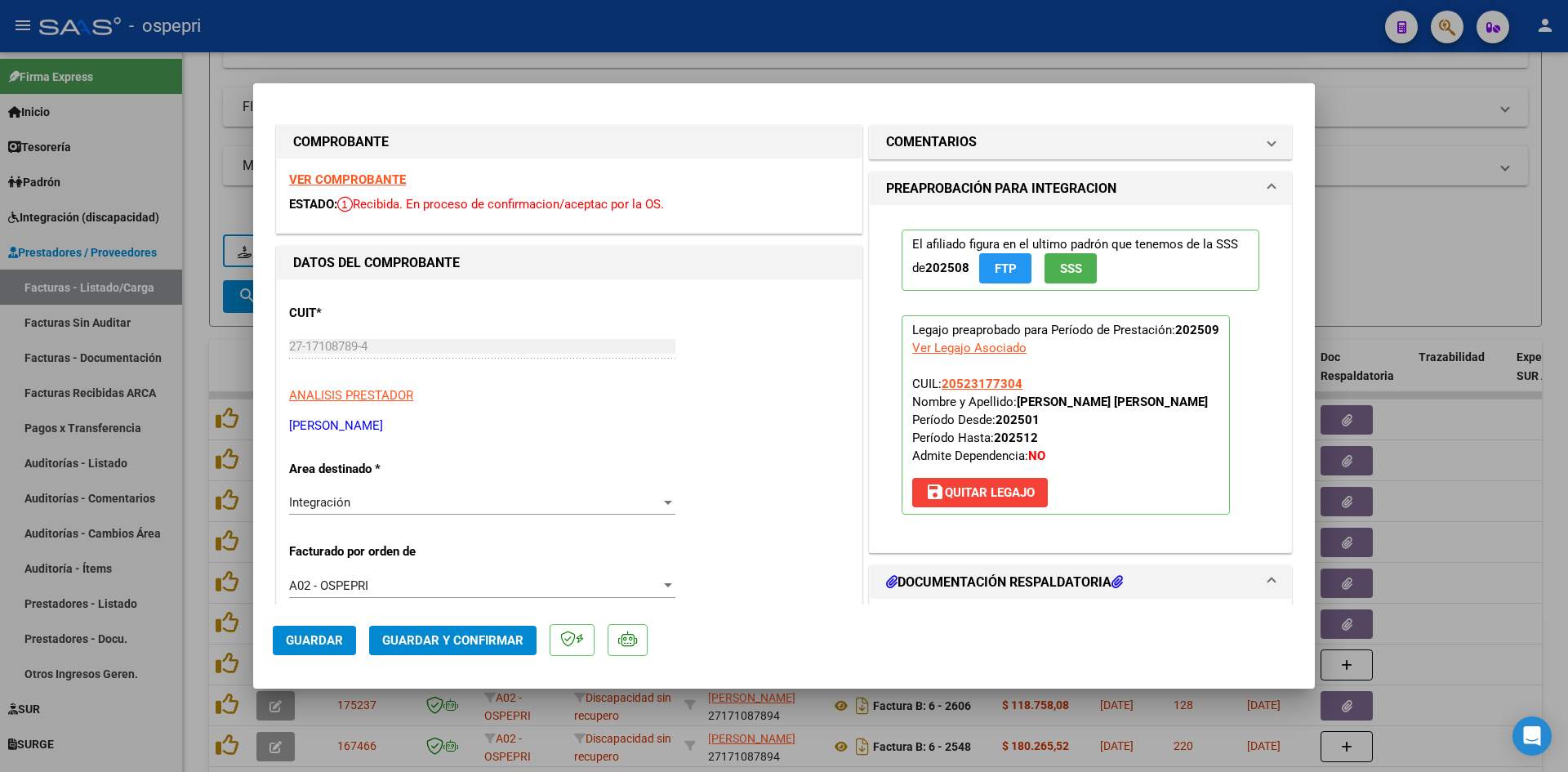
click at [367, 176] on strong "VER COMPROBANTE" at bounding box center [348, 179] width 116 height 15
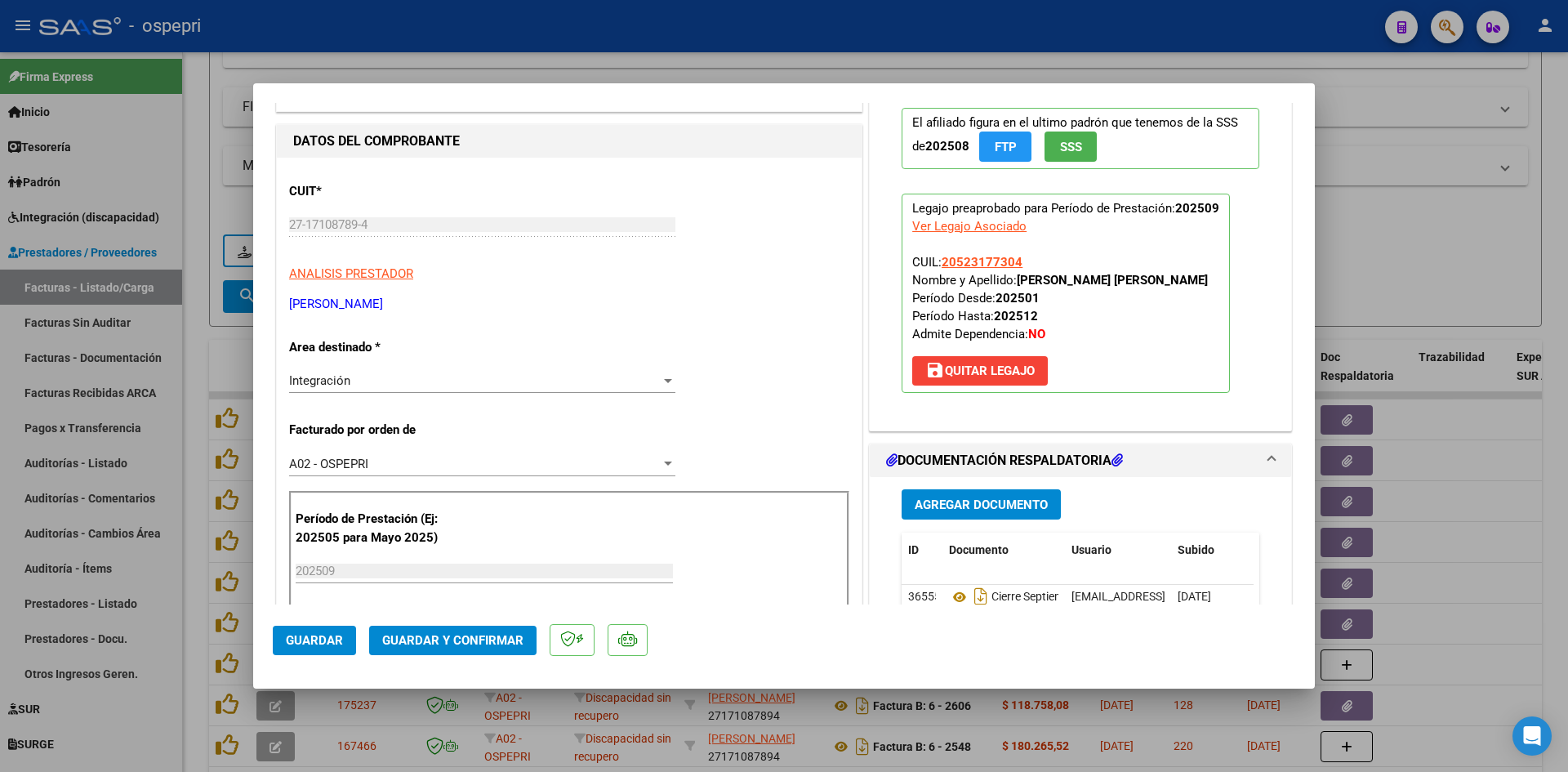
scroll to position [245, 0]
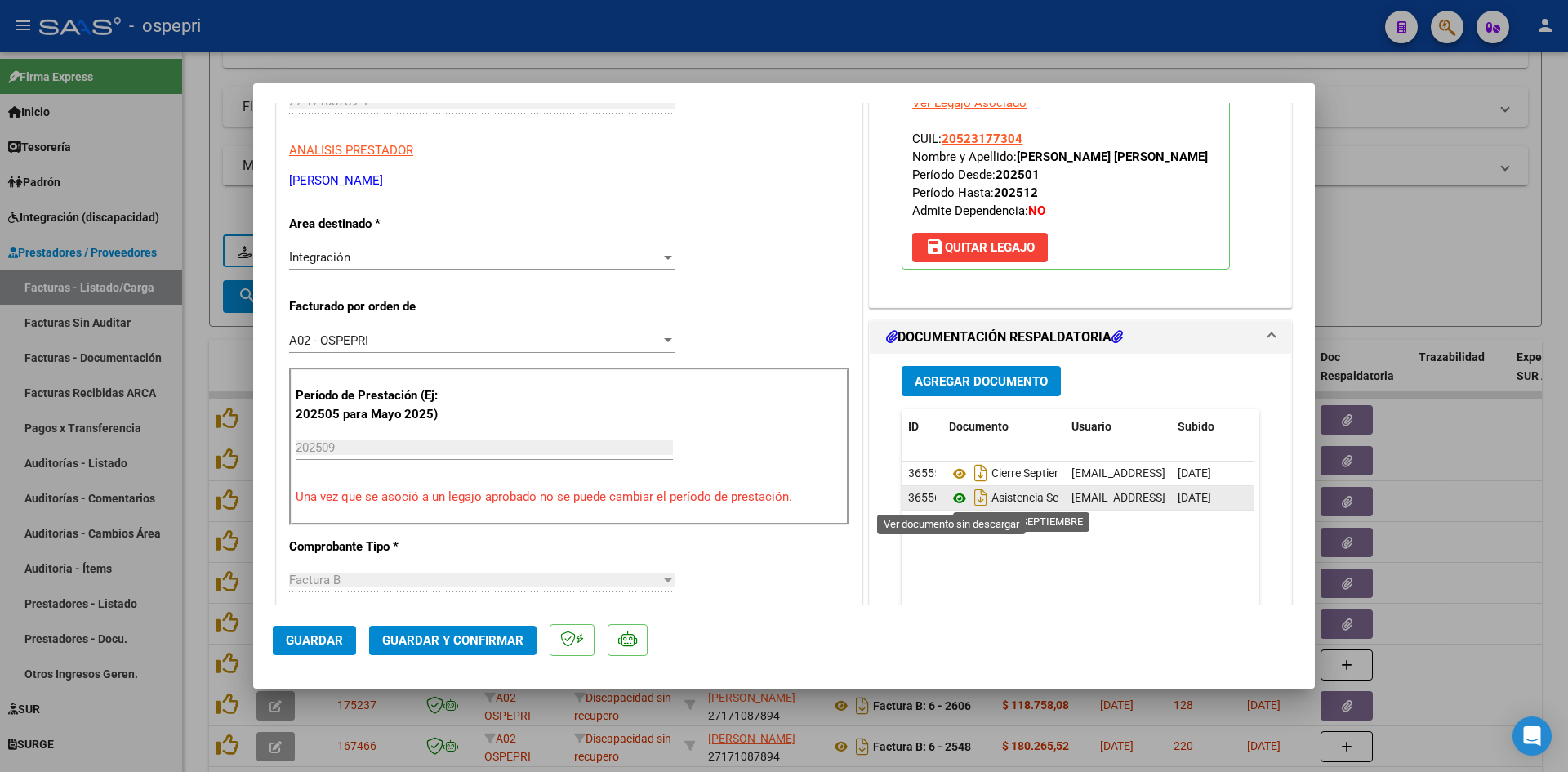
click at [949, 496] on icon at bounding box center [960, 497] width 21 height 19
click at [512, 626] on button "Guardar y Confirmar" at bounding box center [452, 641] width 167 height 30
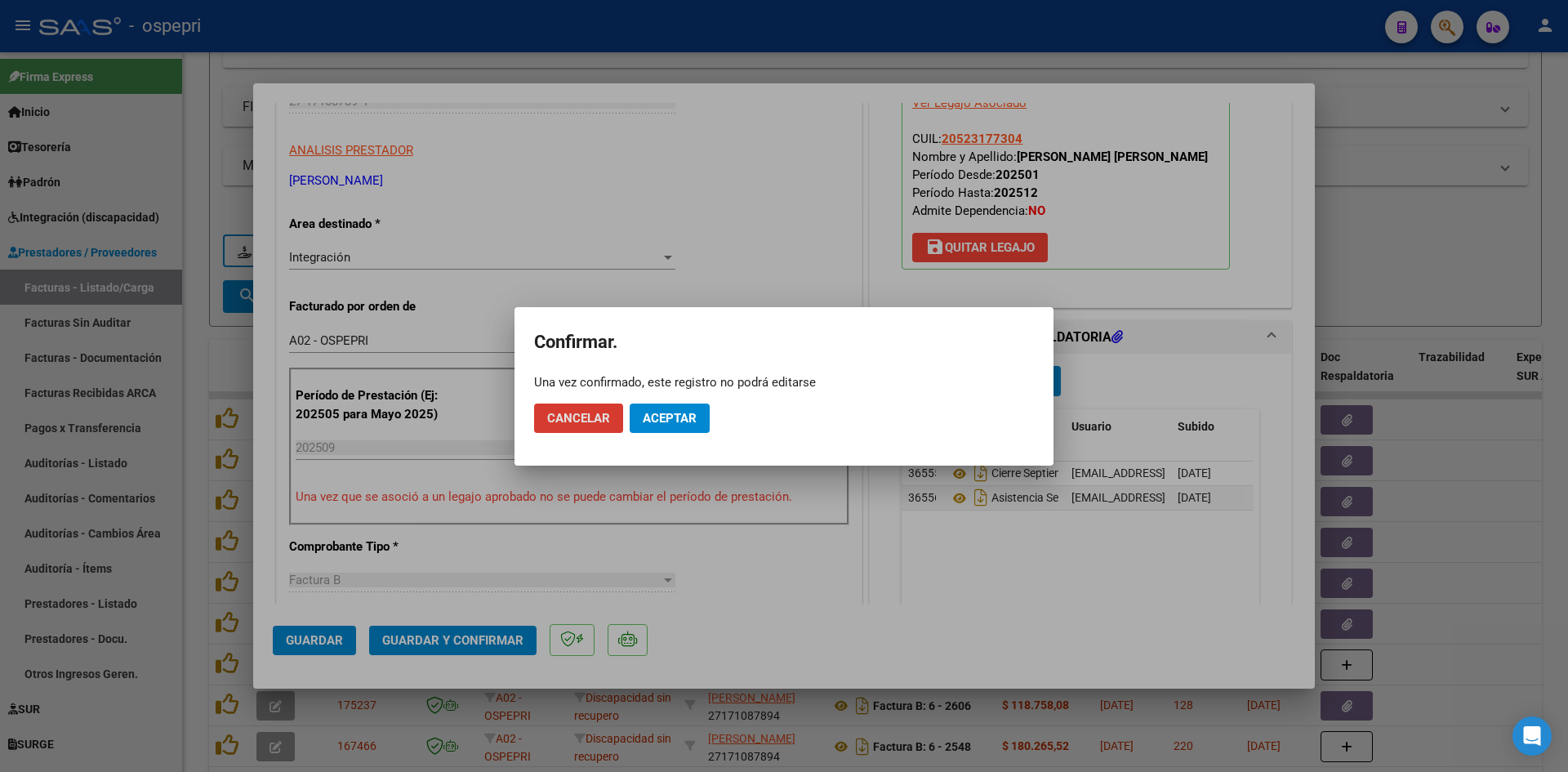
click at [677, 425] on button "Aceptar" at bounding box center [669, 418] width 80 height 30
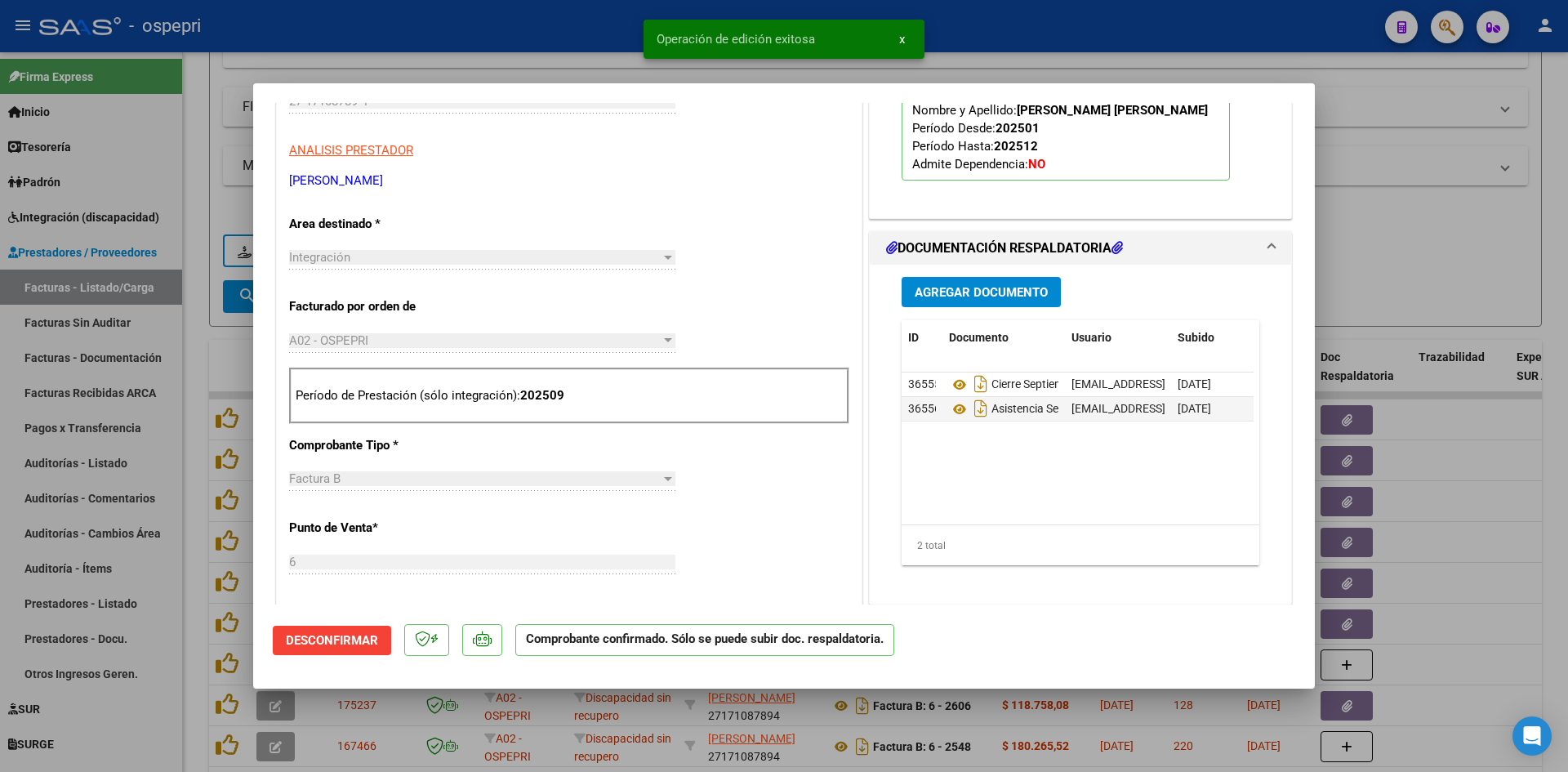
type input "$ 0,00"
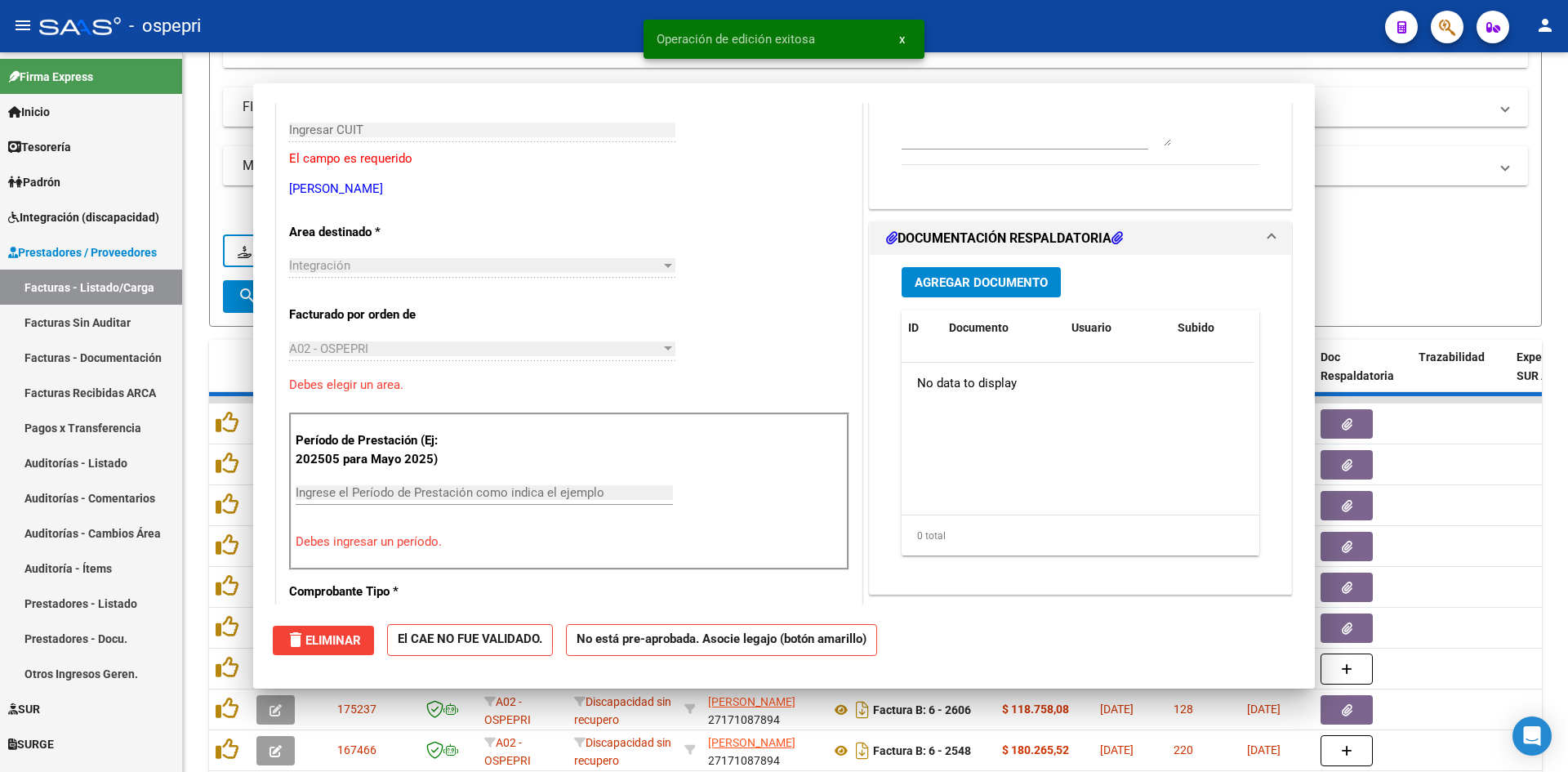
scroll to position [274, 0]
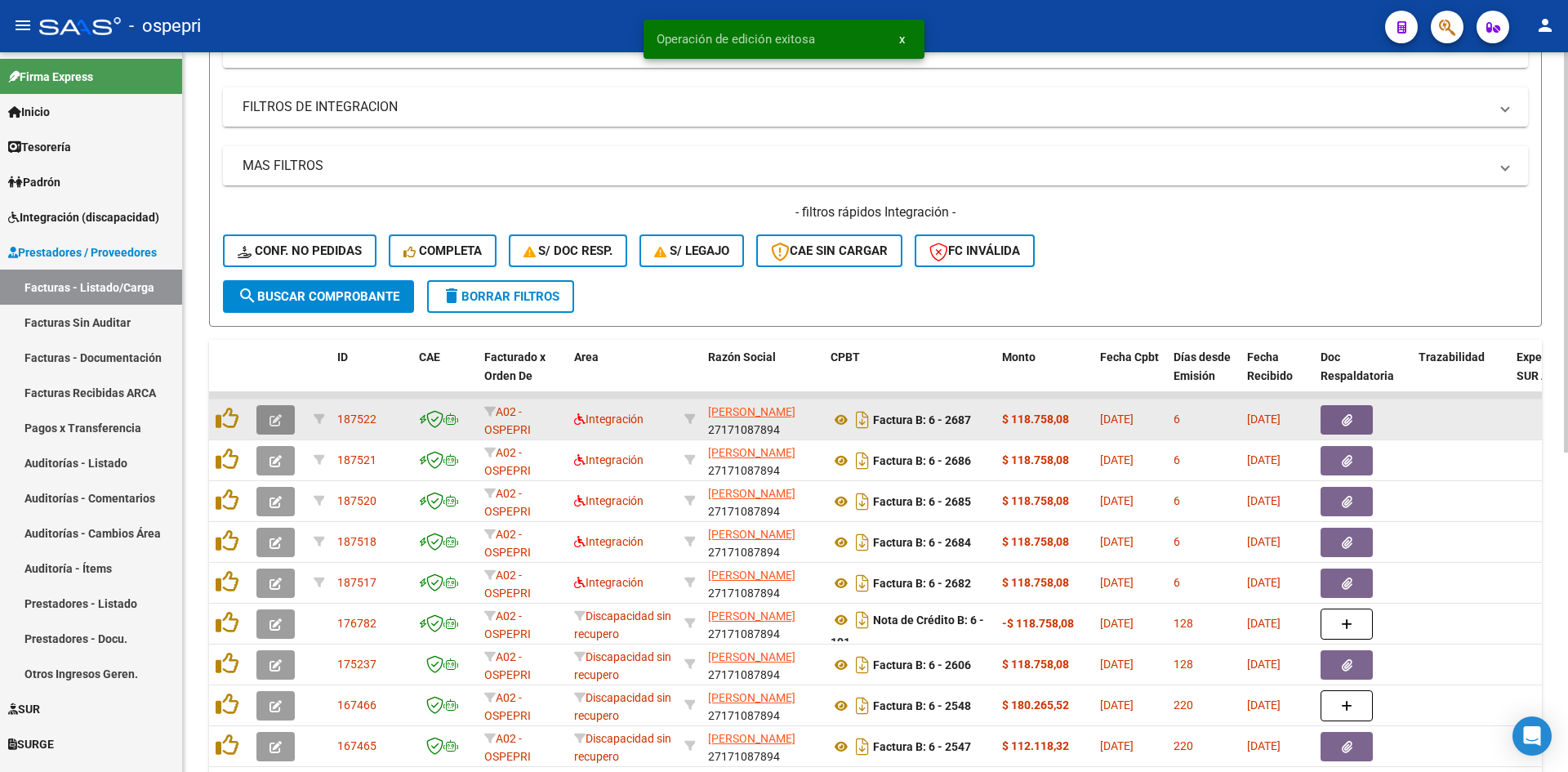
click at [276, 423] on icon "button" at bounding box center [276, 420] width 12 height 12
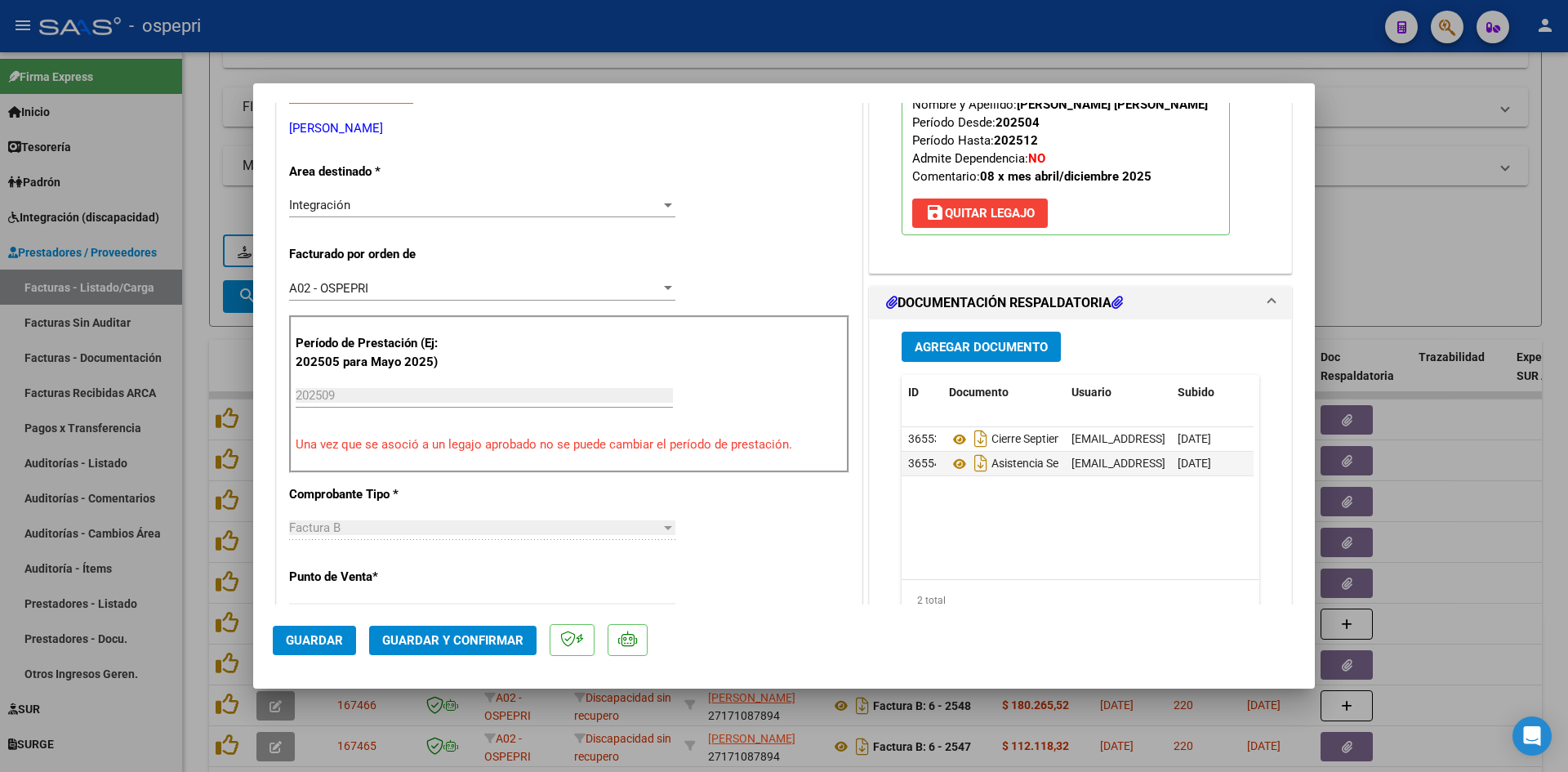
scroll to position [0, 0]
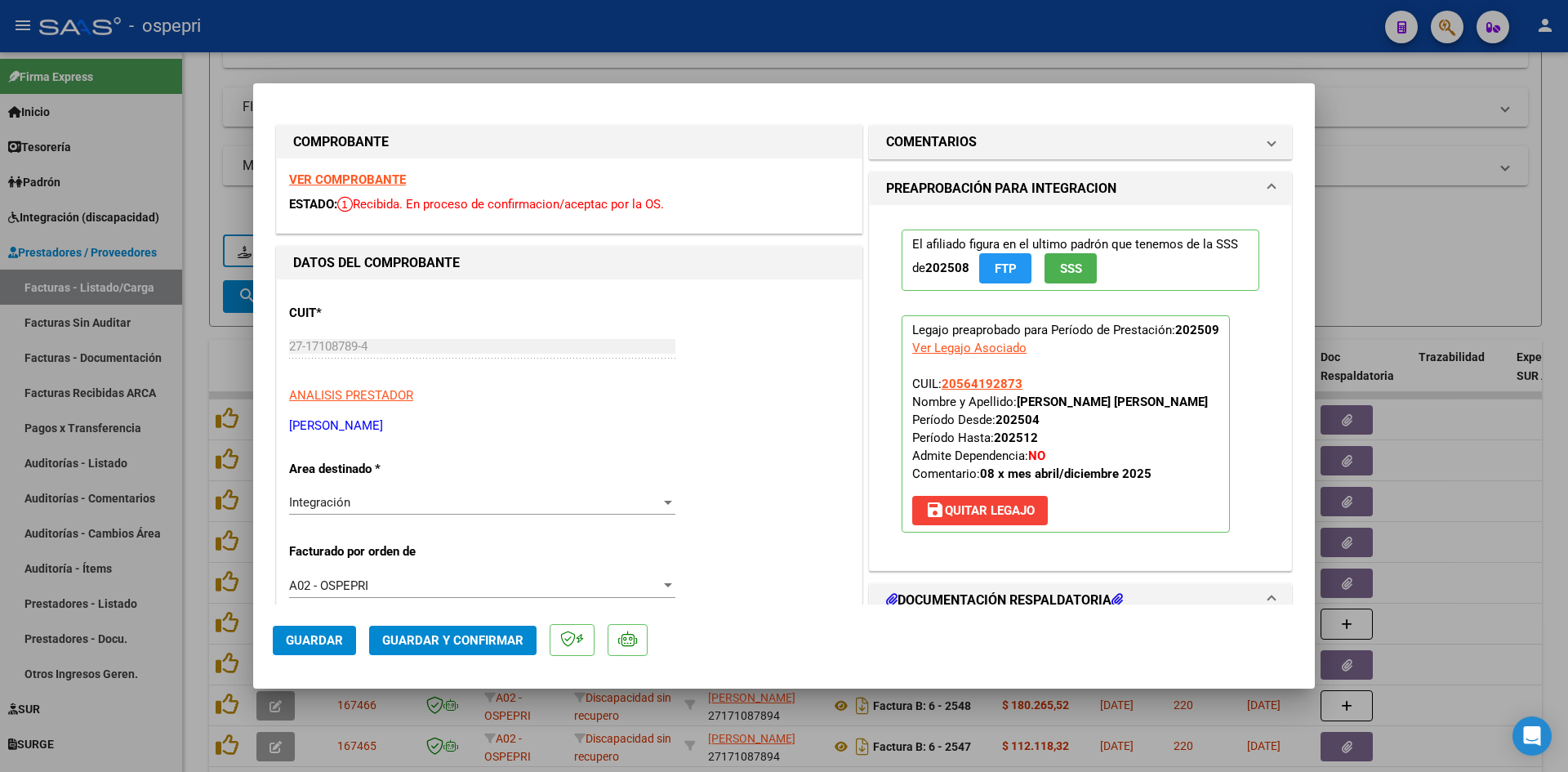
click at [375, 177] on strong "VER COMPROBANTE" at bounding box center [348, 179] width 116 height 15
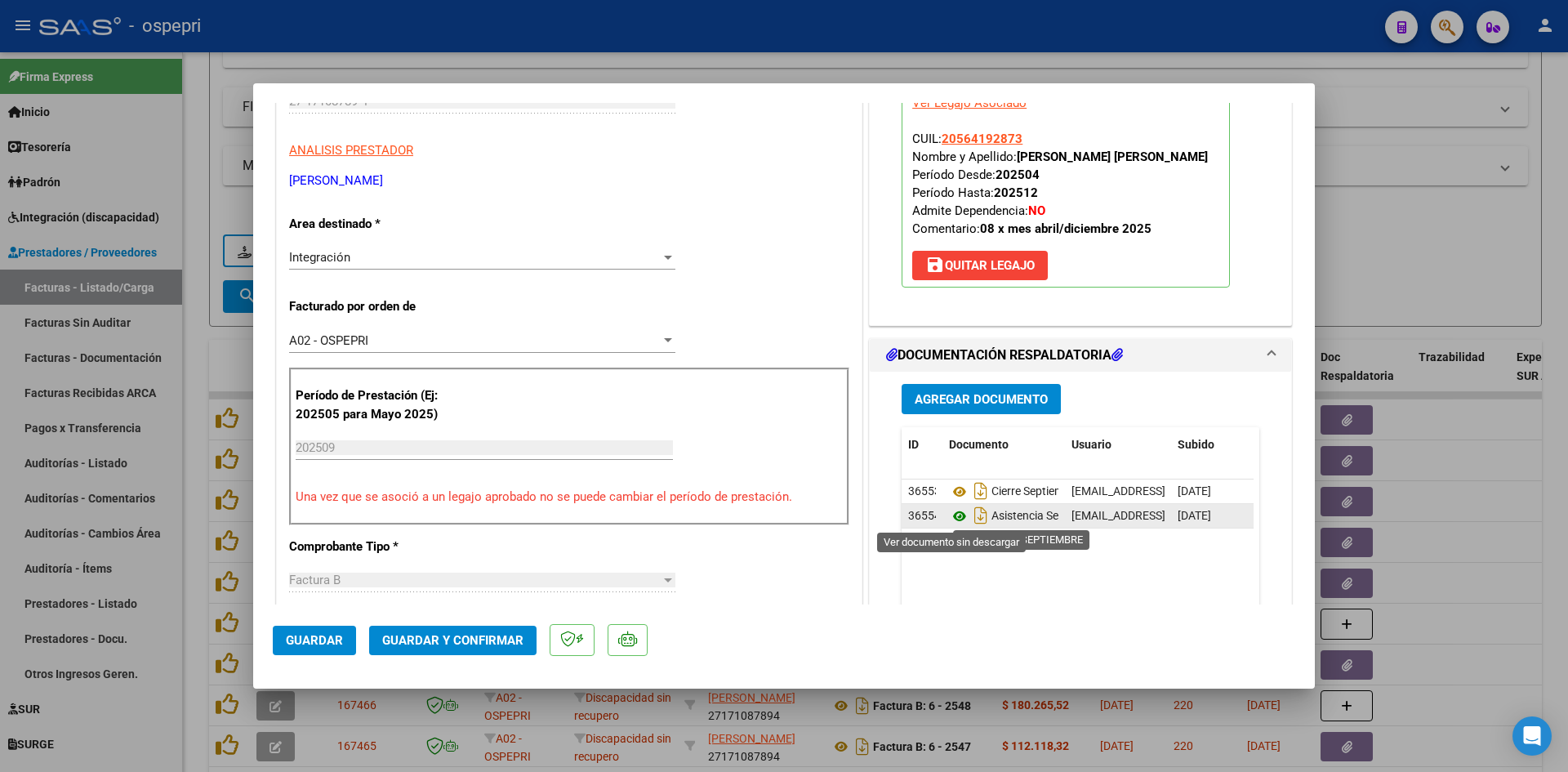
click at [949, 515] on icon at bounding box center [960, 516] width 21 height 19
click at [483, 635] on span "Guardar y Confirmar" at bounding box center [452, 641] width 141 height 15
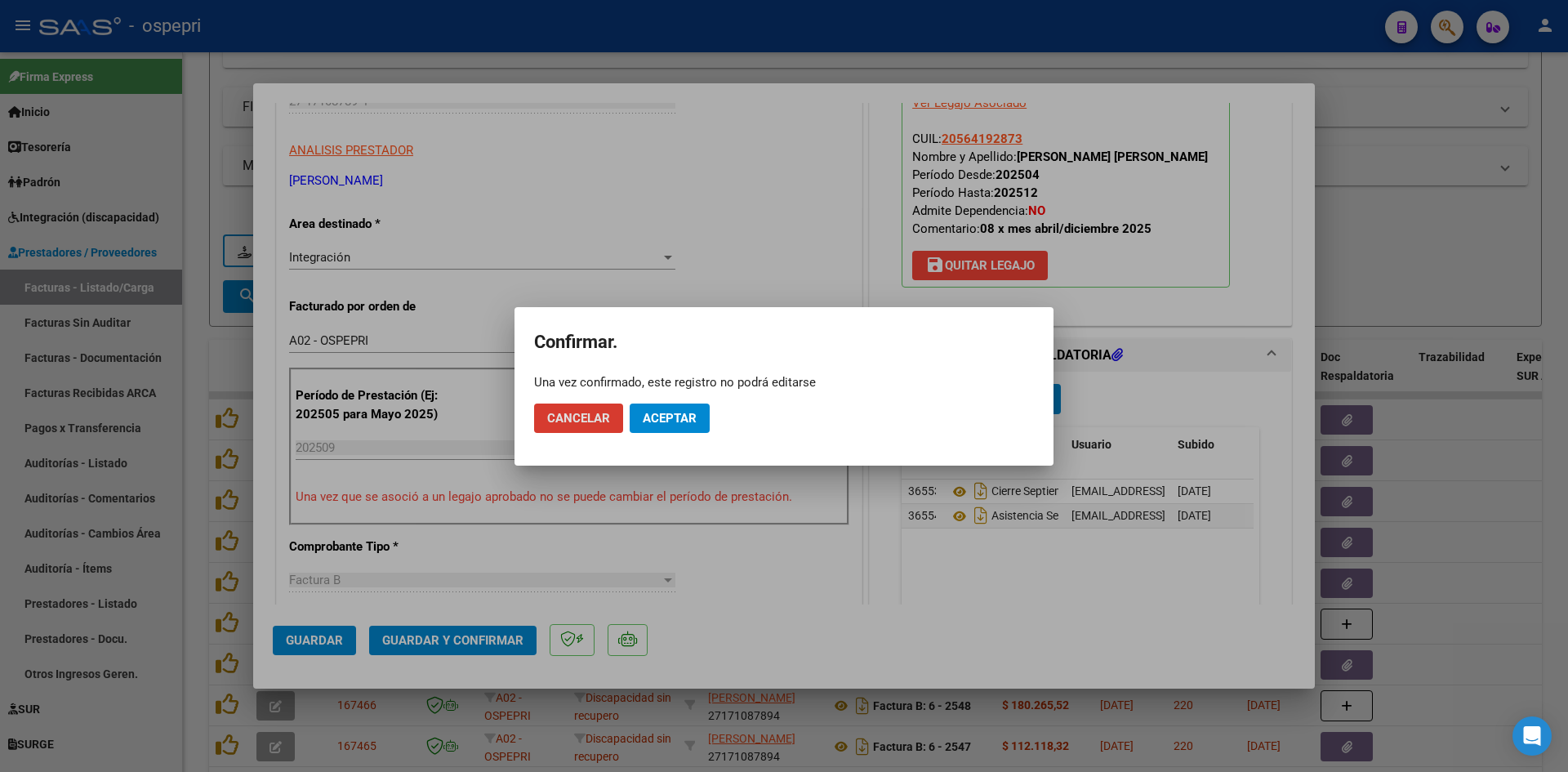
click at [674, 416] on span "Aceptar" at bounding box center [669, 418] width 54 height 15
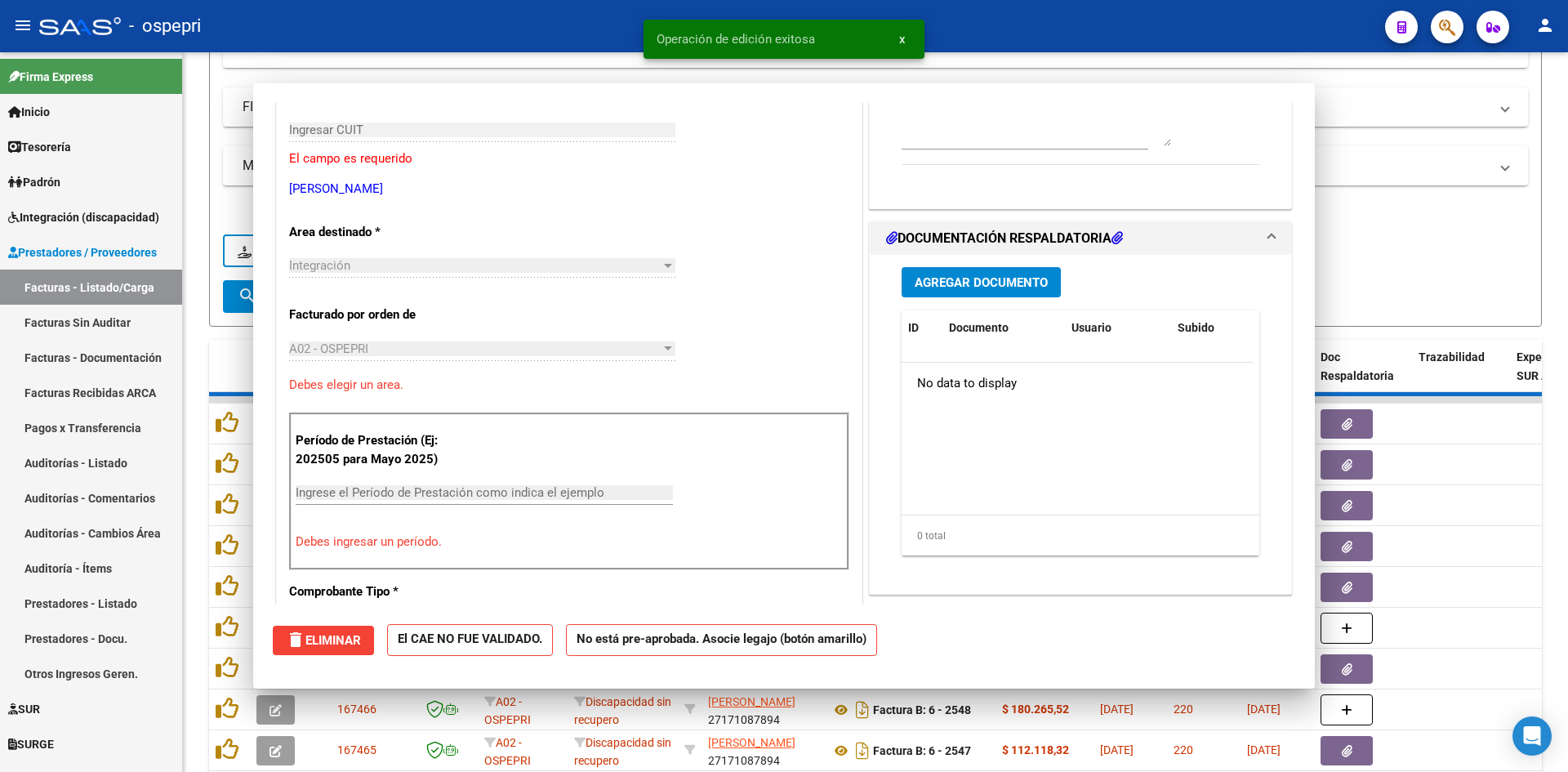
scroll to position [0, 0]
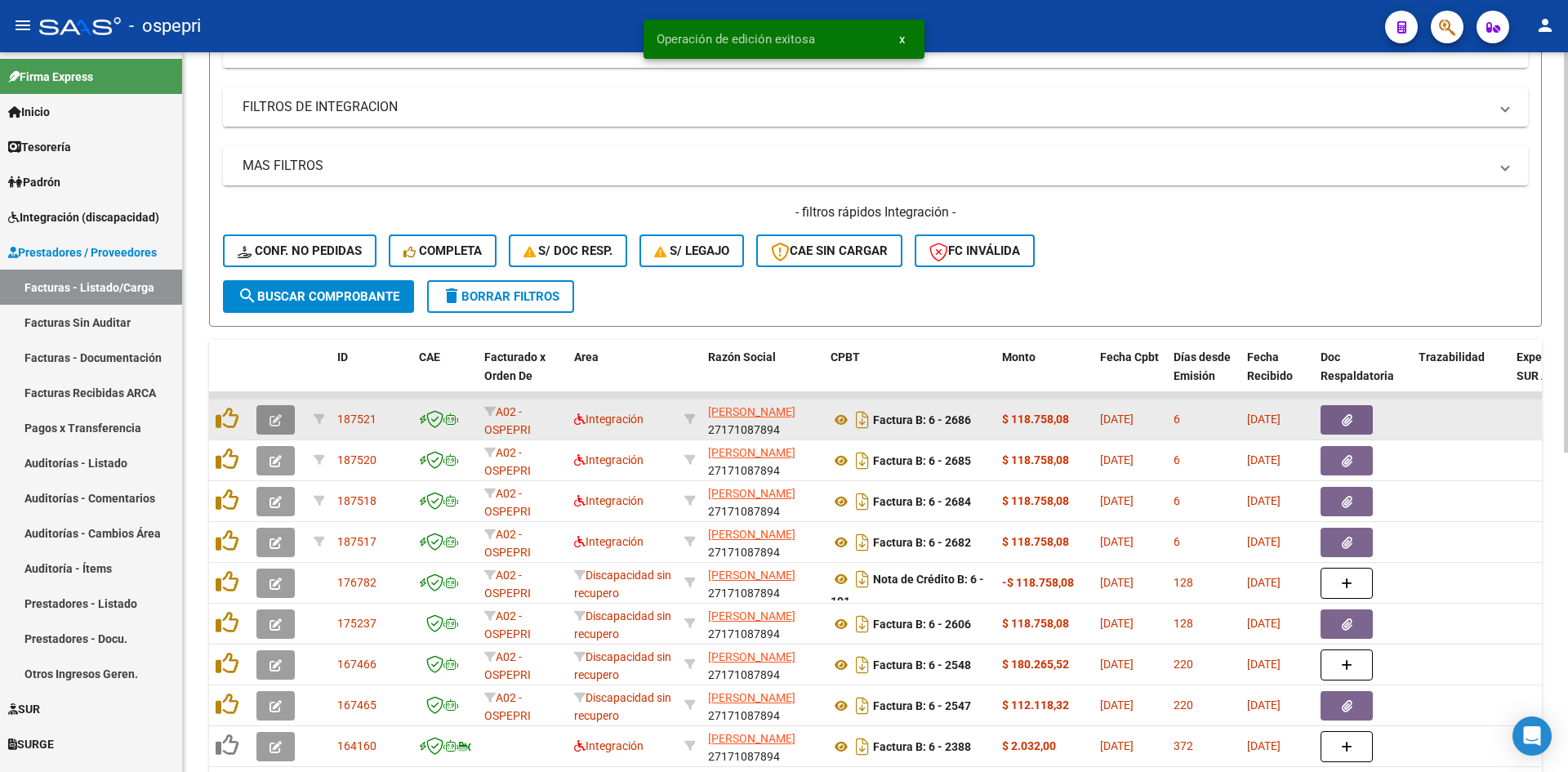
click at [262, 411] on button "button" at bounding box center [276, 420] width 39 height 30
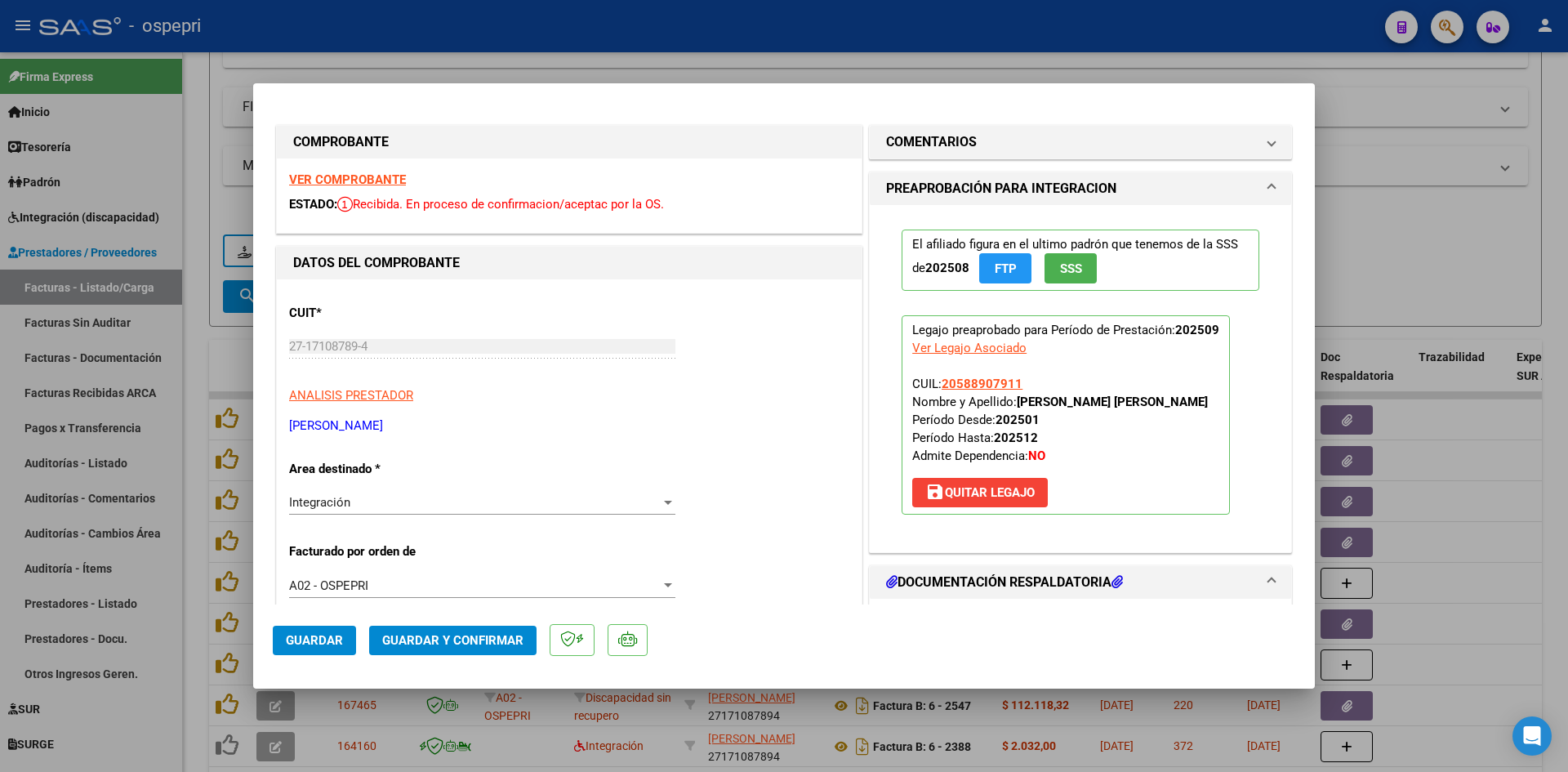
click at [386, 175] on strong "VER COMPROBANTE" at bounding box center [348, 179] width 116 height 15
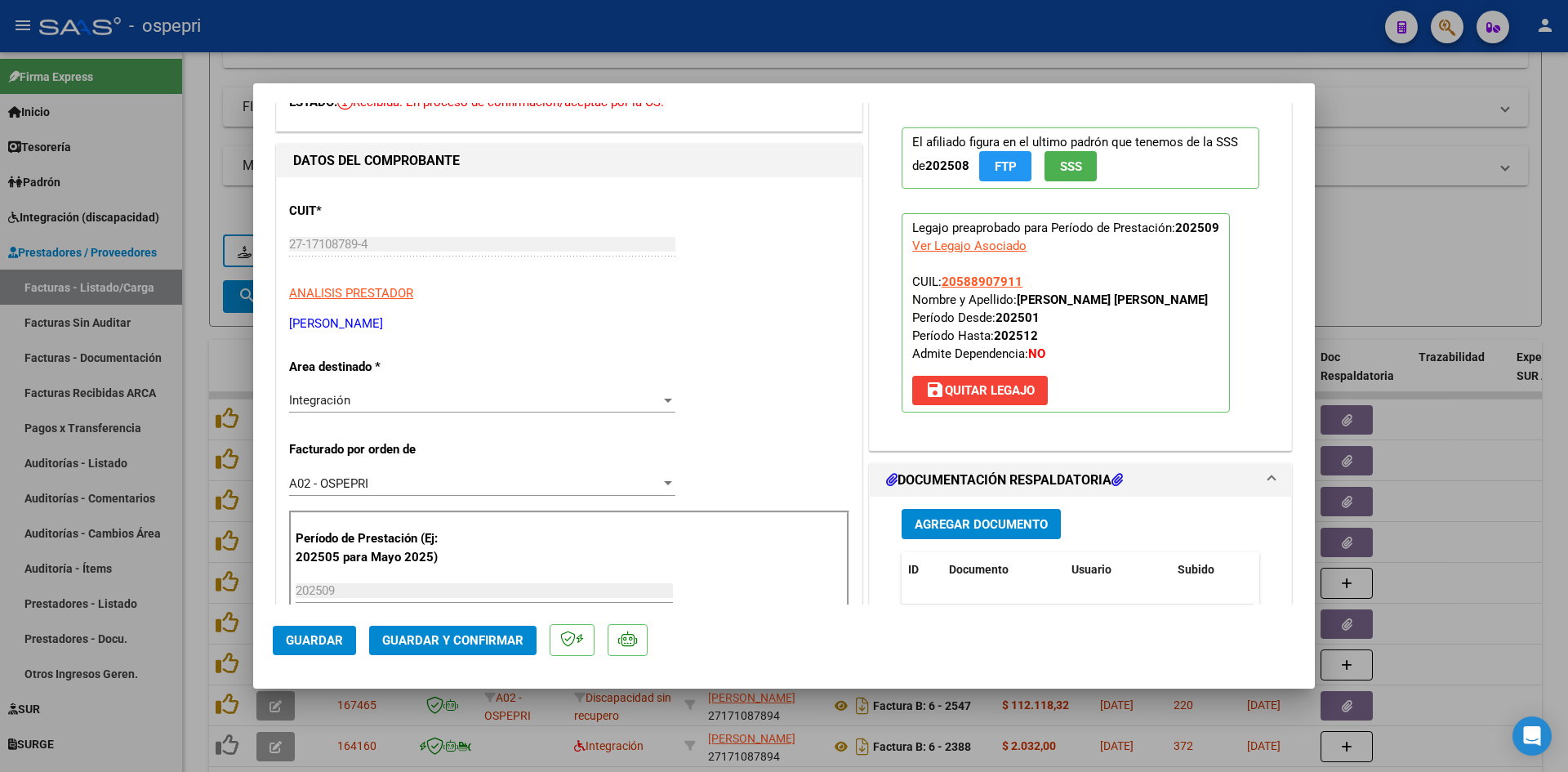
scroll to position [245, 0]
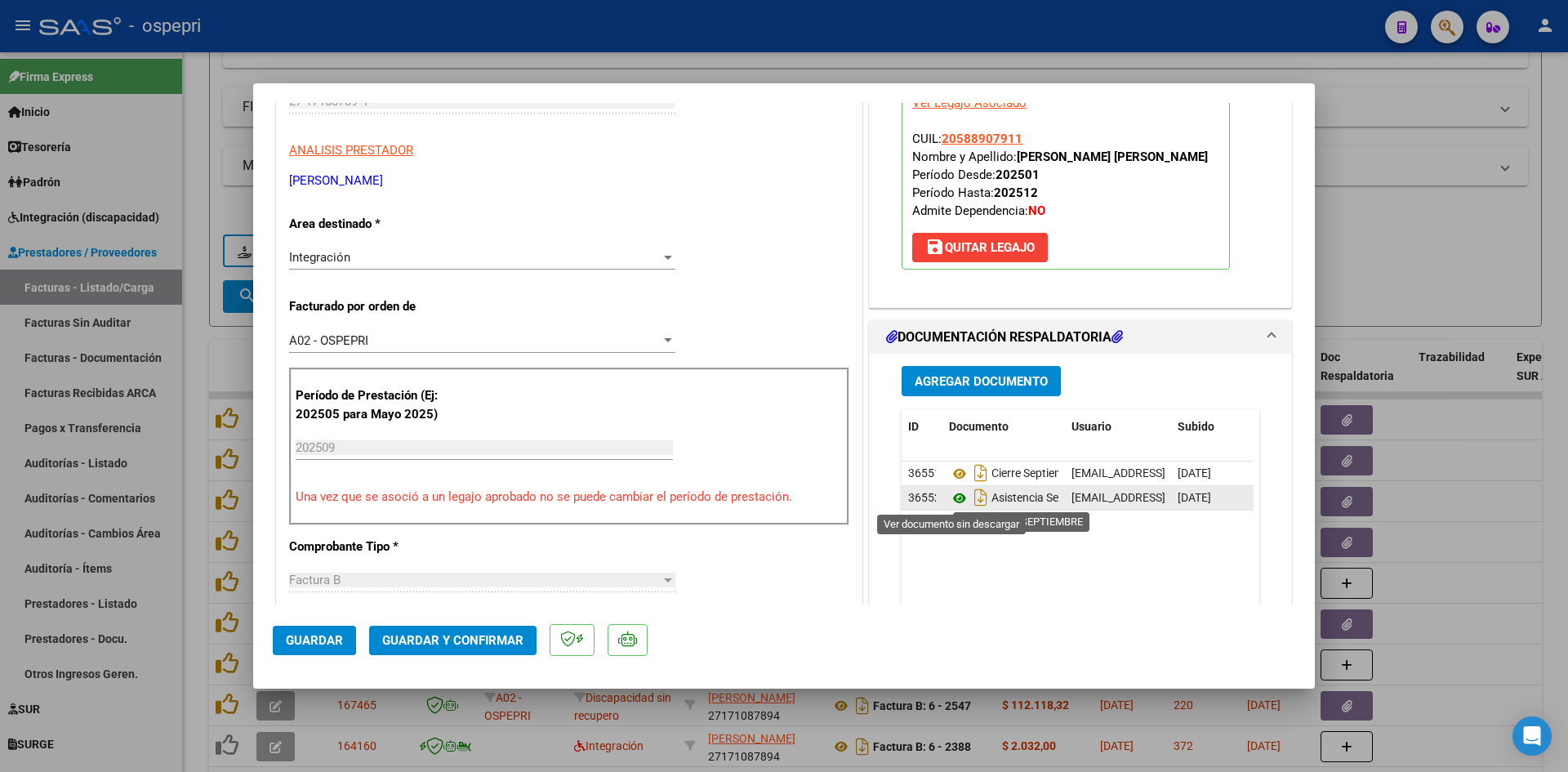
click at [949, 499] on icon at bounding box center [960, 497] width 21 height 19
click at [484, 634] on span "Guardar y Confirmar" at bounding box center [452, 641] width 141 height 15
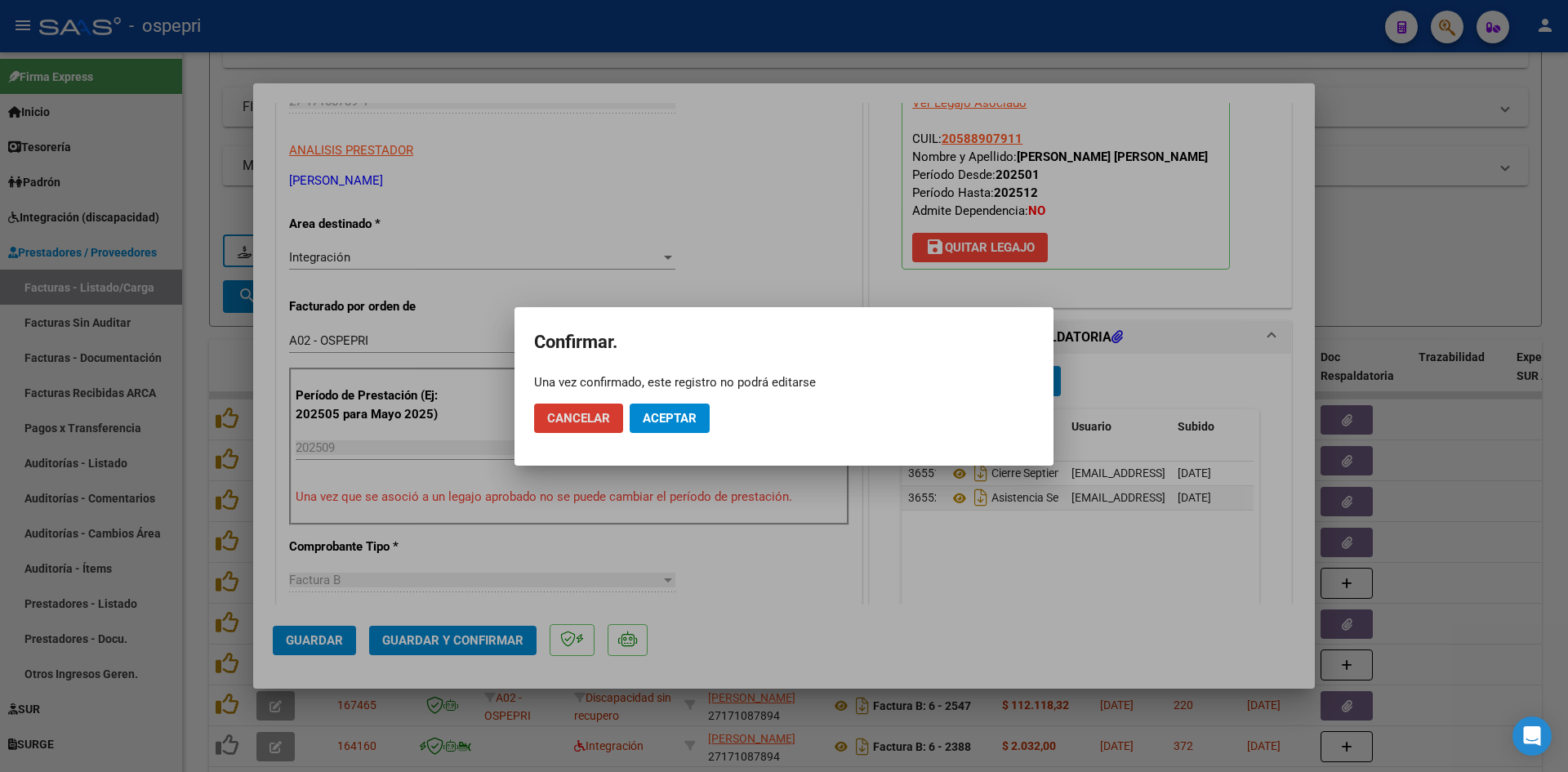
click at [672, 421] on span "Aceptar" at bounding box center [669, 418] width 54 height 15
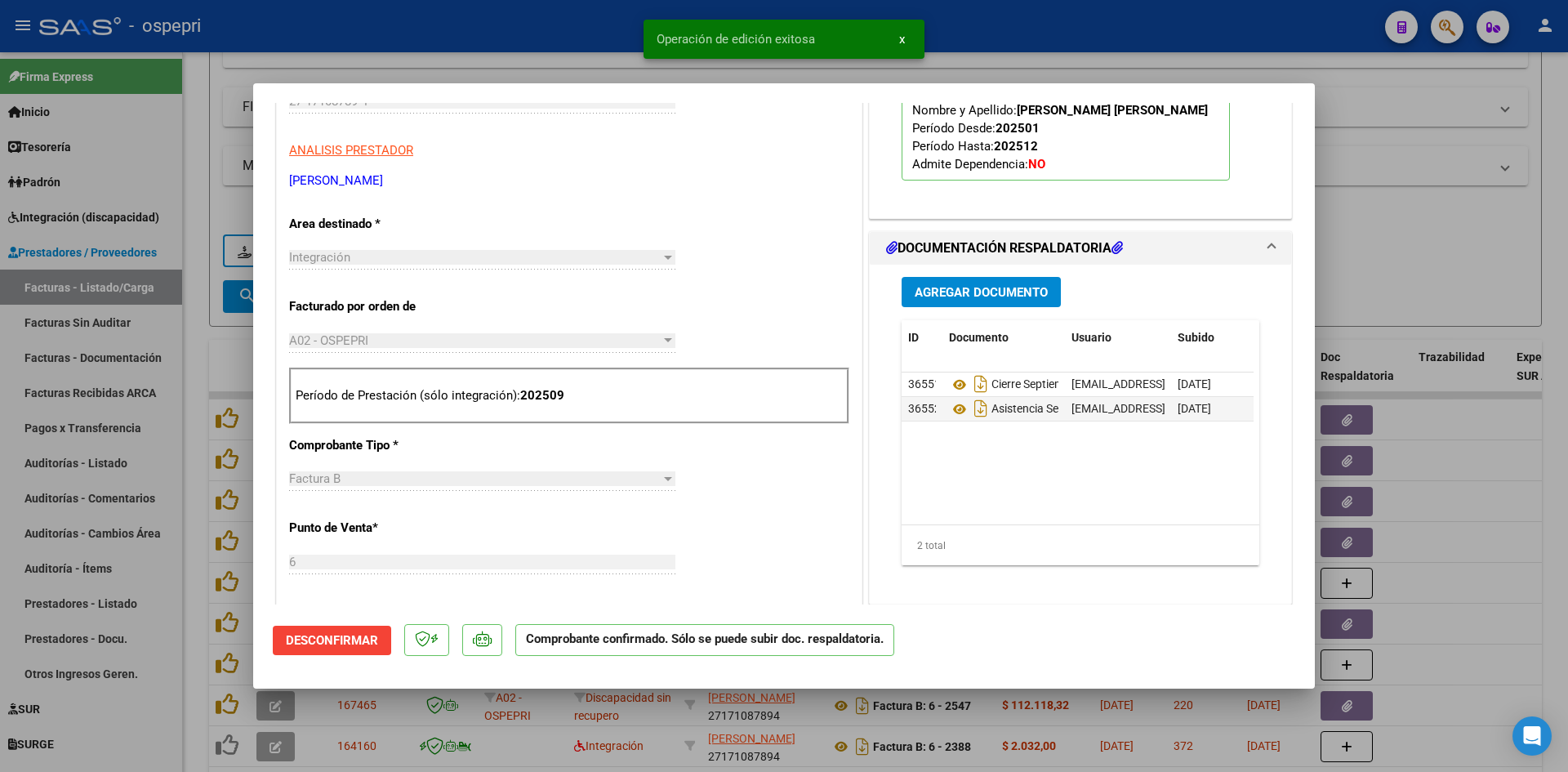
type input "$ 0,00"
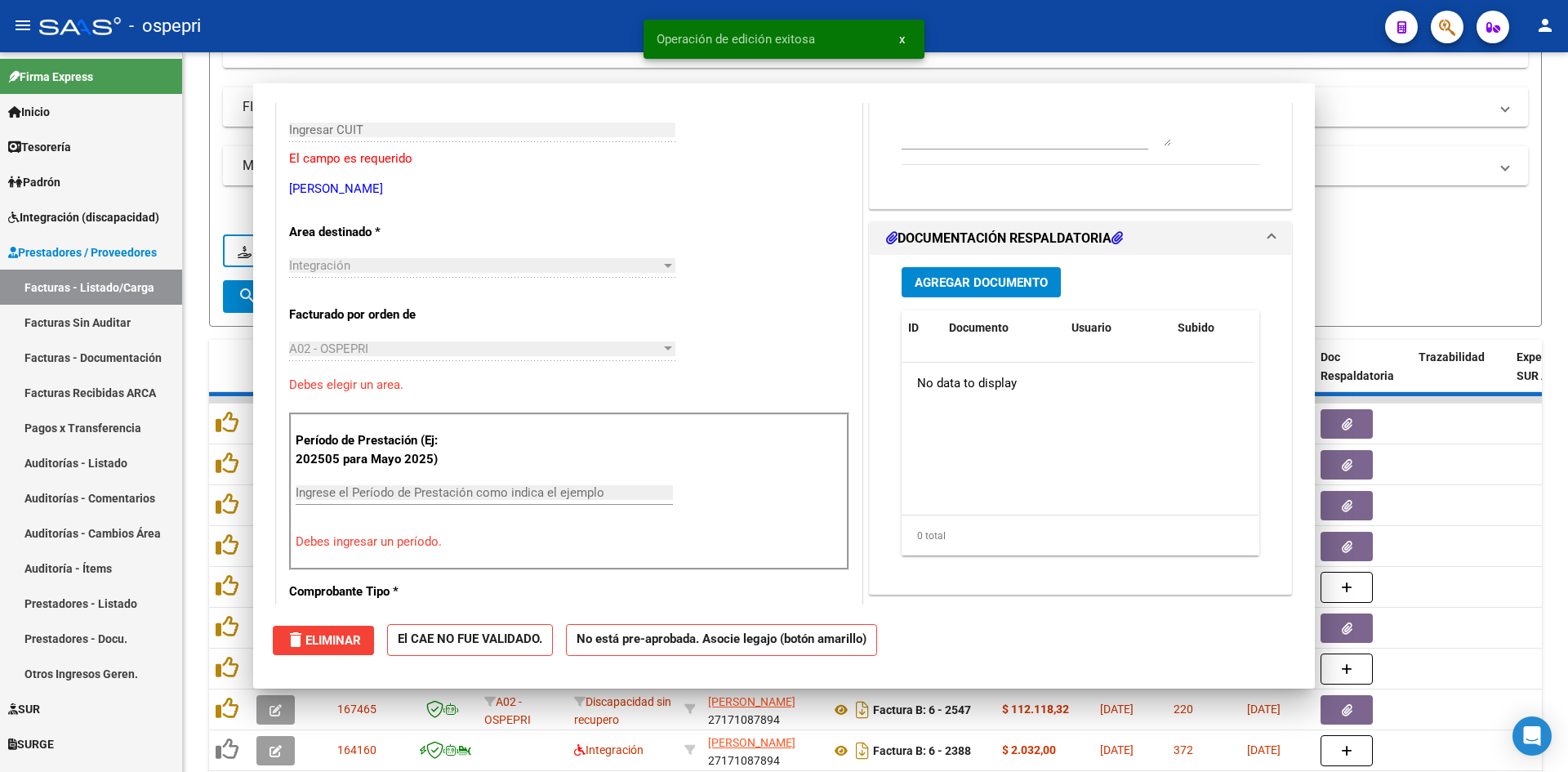
scroll to position [274, 0]
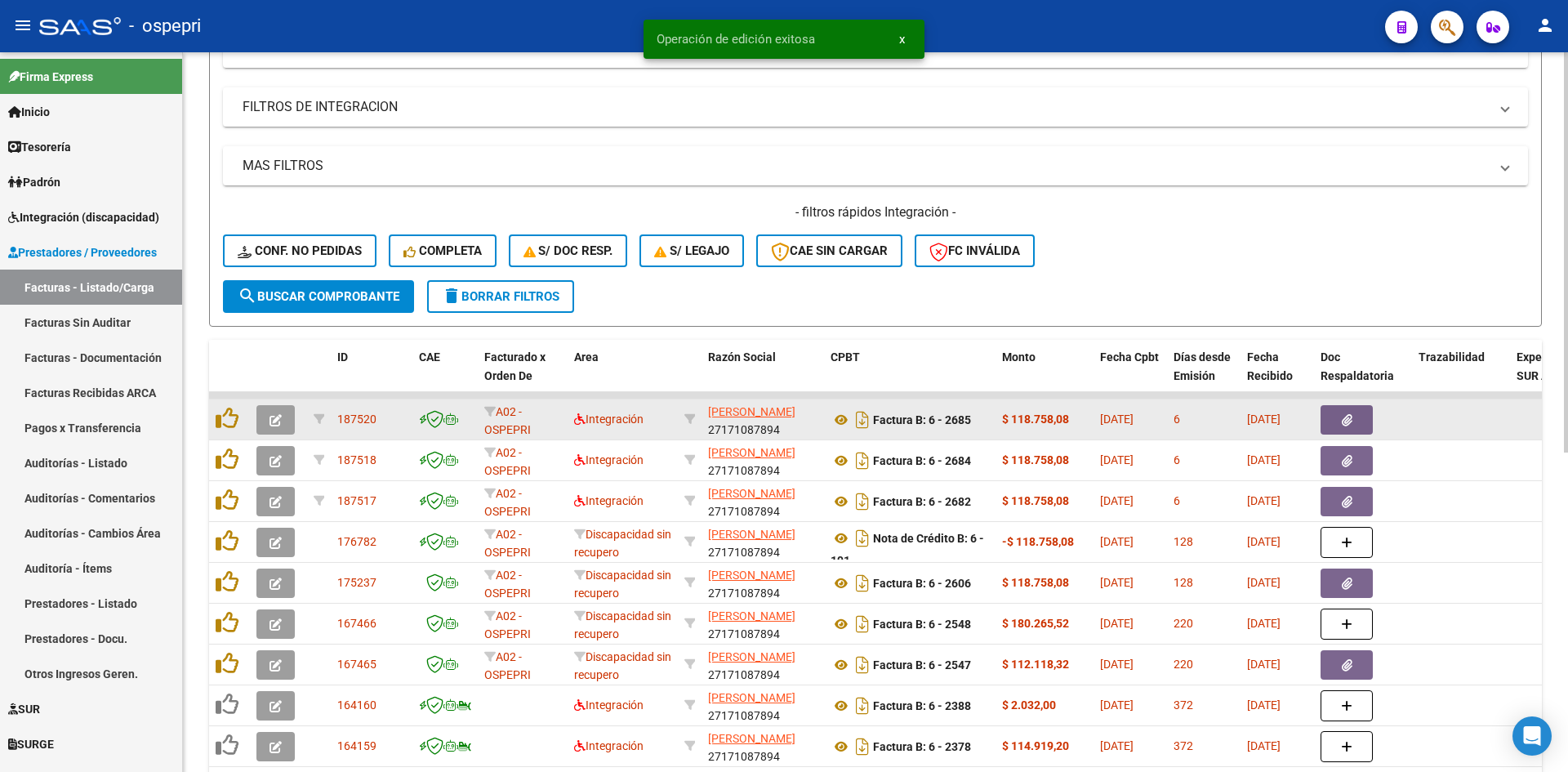
click at [276, 413] on span "button" at bounding box center [276, 420] width 12 height 15
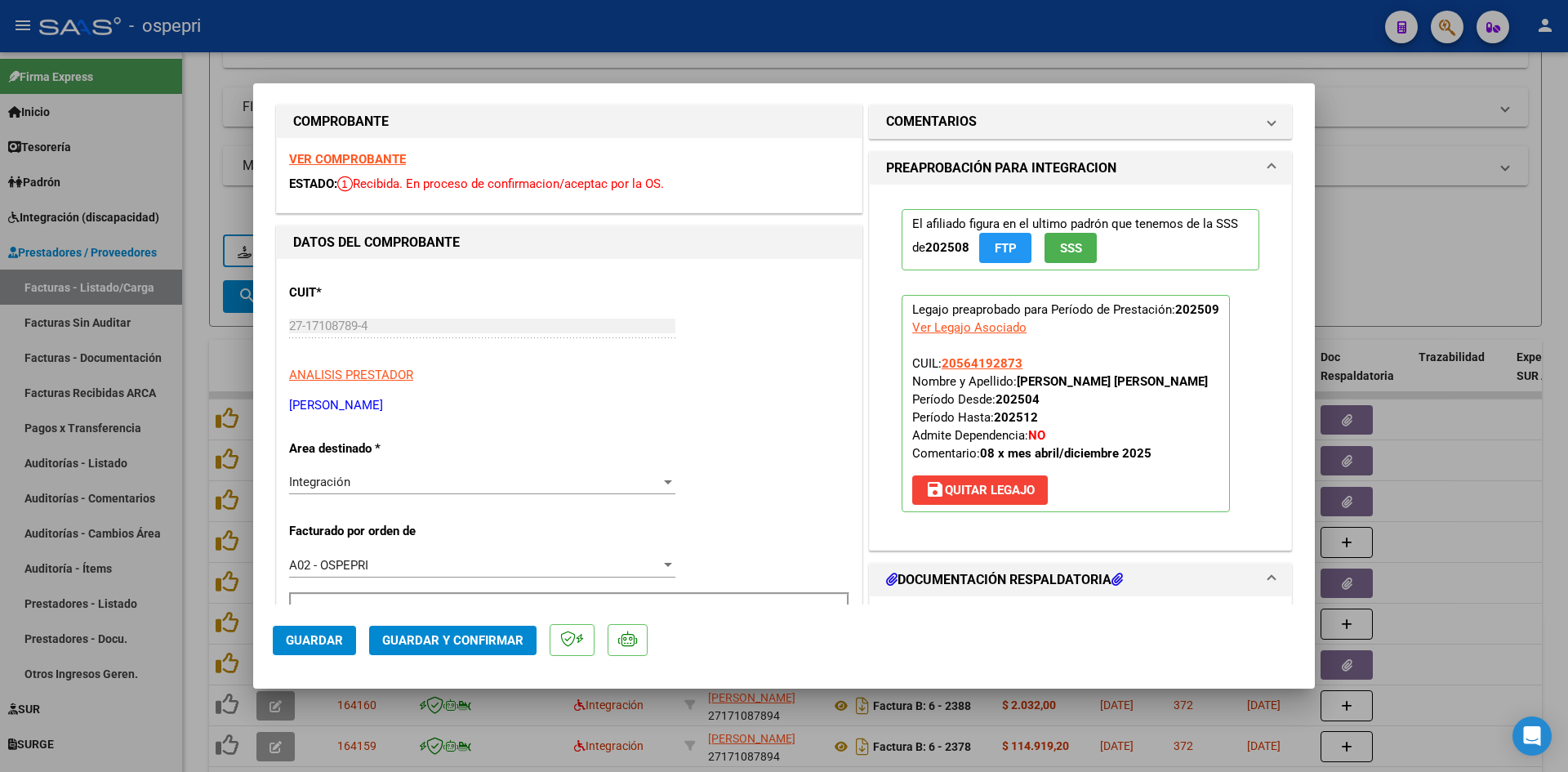
scroll to position [0, 0]
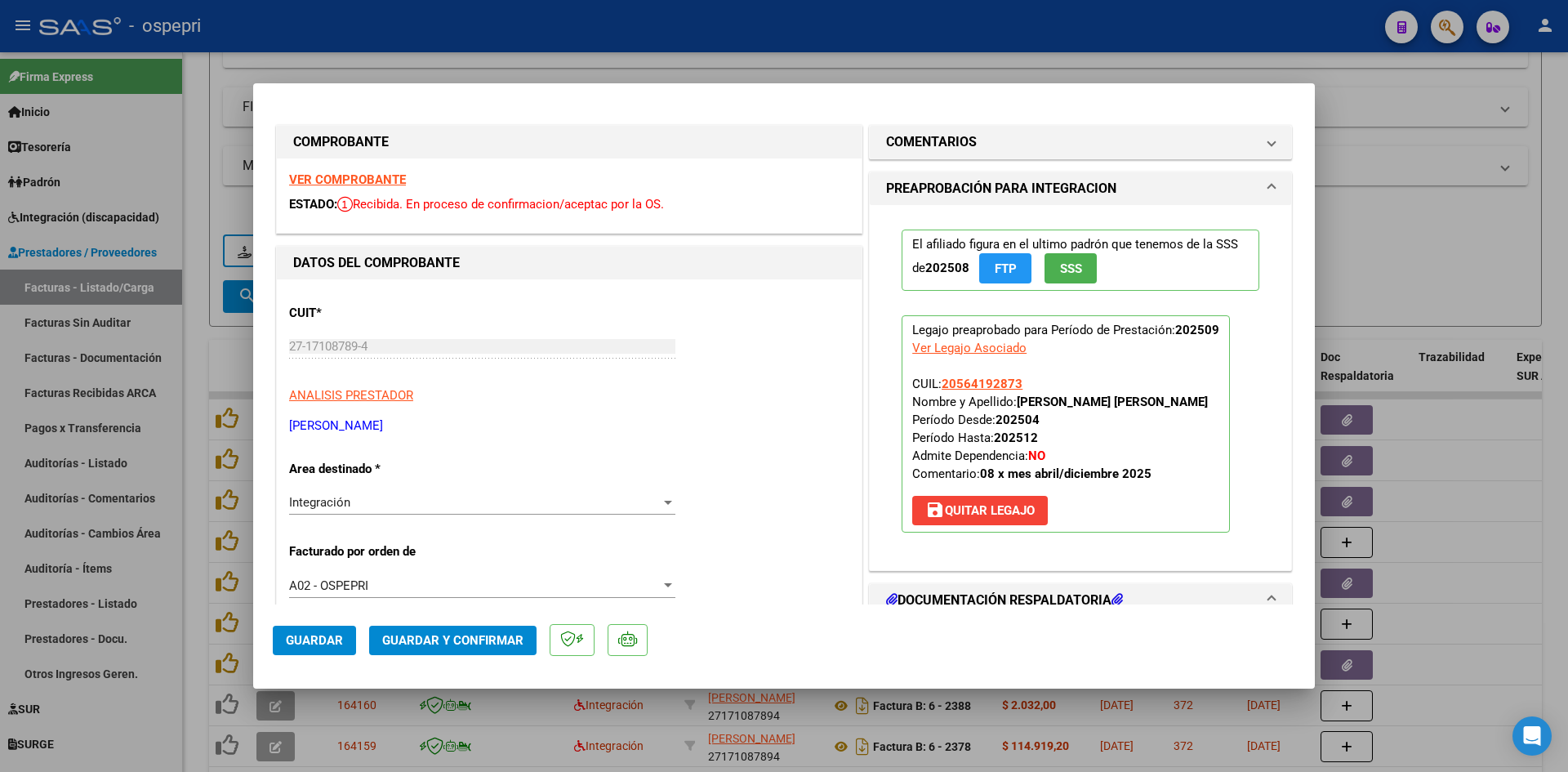
click at [395, 178] on strong "VER COMPROBANTE" at bounding box center [348, 179] width 116 height 15
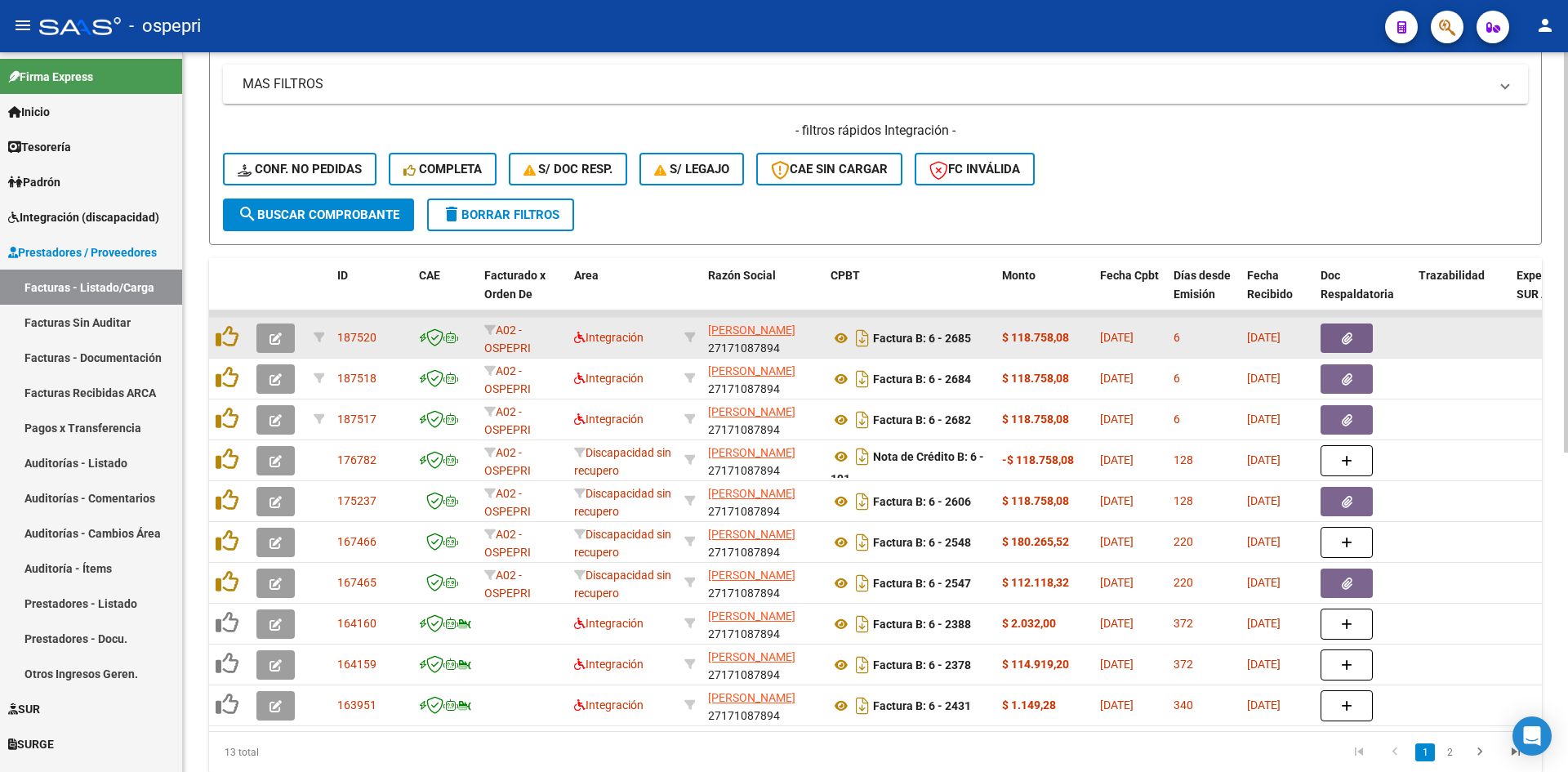
click at [269, 328] on button "button" at bounding box center [276, 338] width 39 height 30
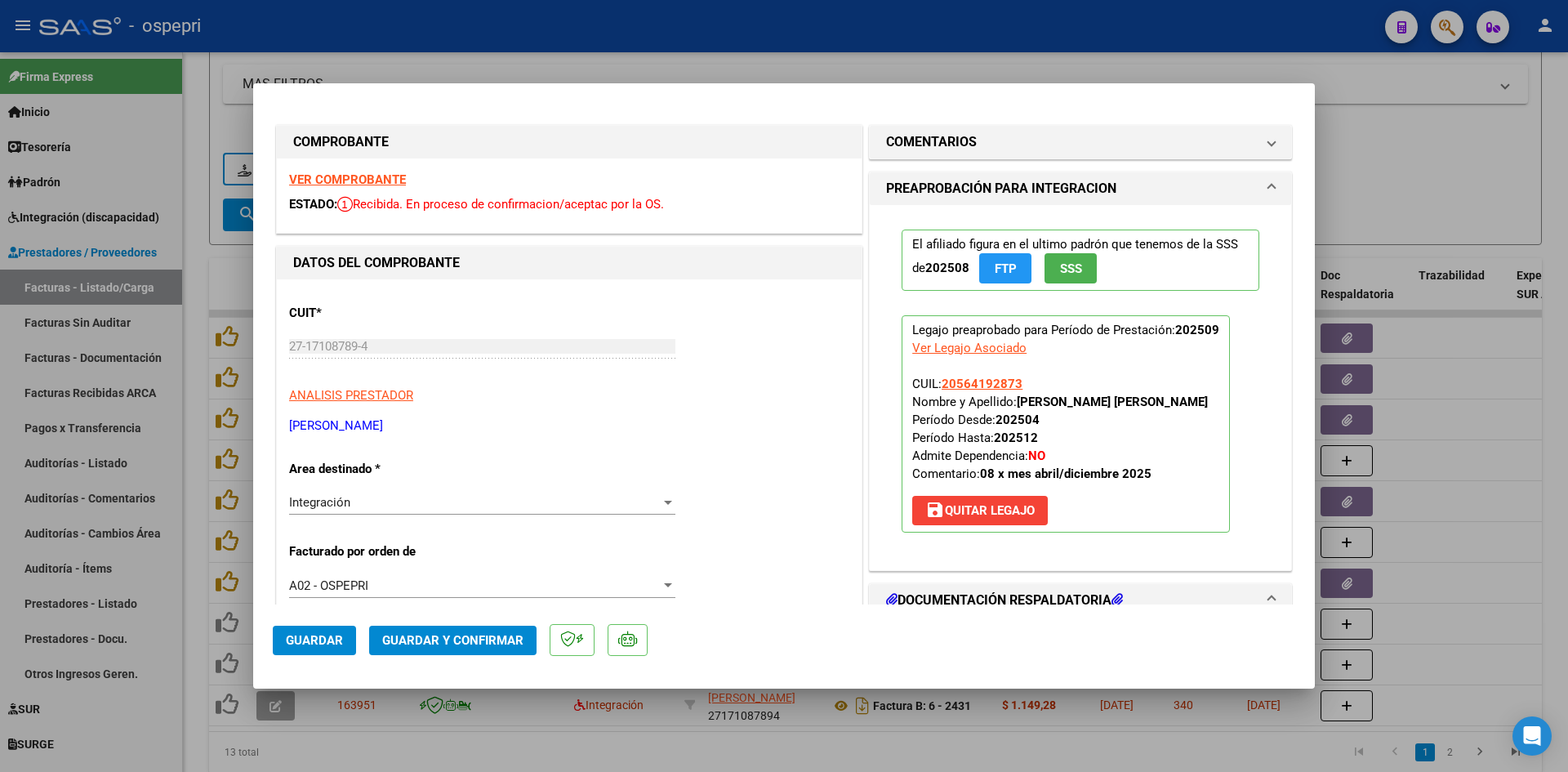
click at [382, 177] on strong "VER COMPROBANTE" at bounding box center [348, 179] width 116 height 15
click at [1019, 501] on button "save Quitar Legajo" at bounding box center [980, 510] width 136 height 30
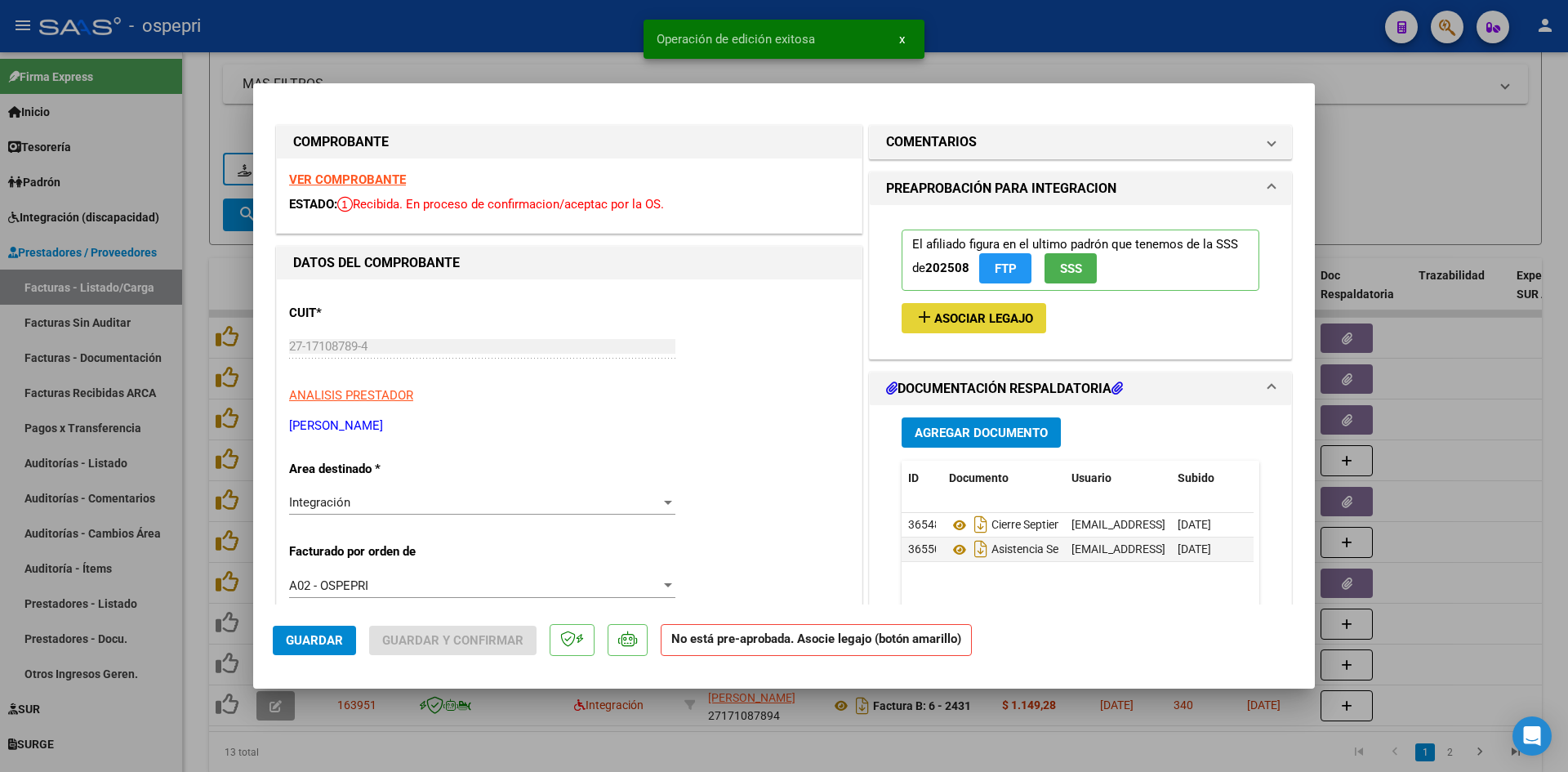
click at [1020, 318] on span "Asociar Legajo" at bounding box center [984, 319] width 99 height 15
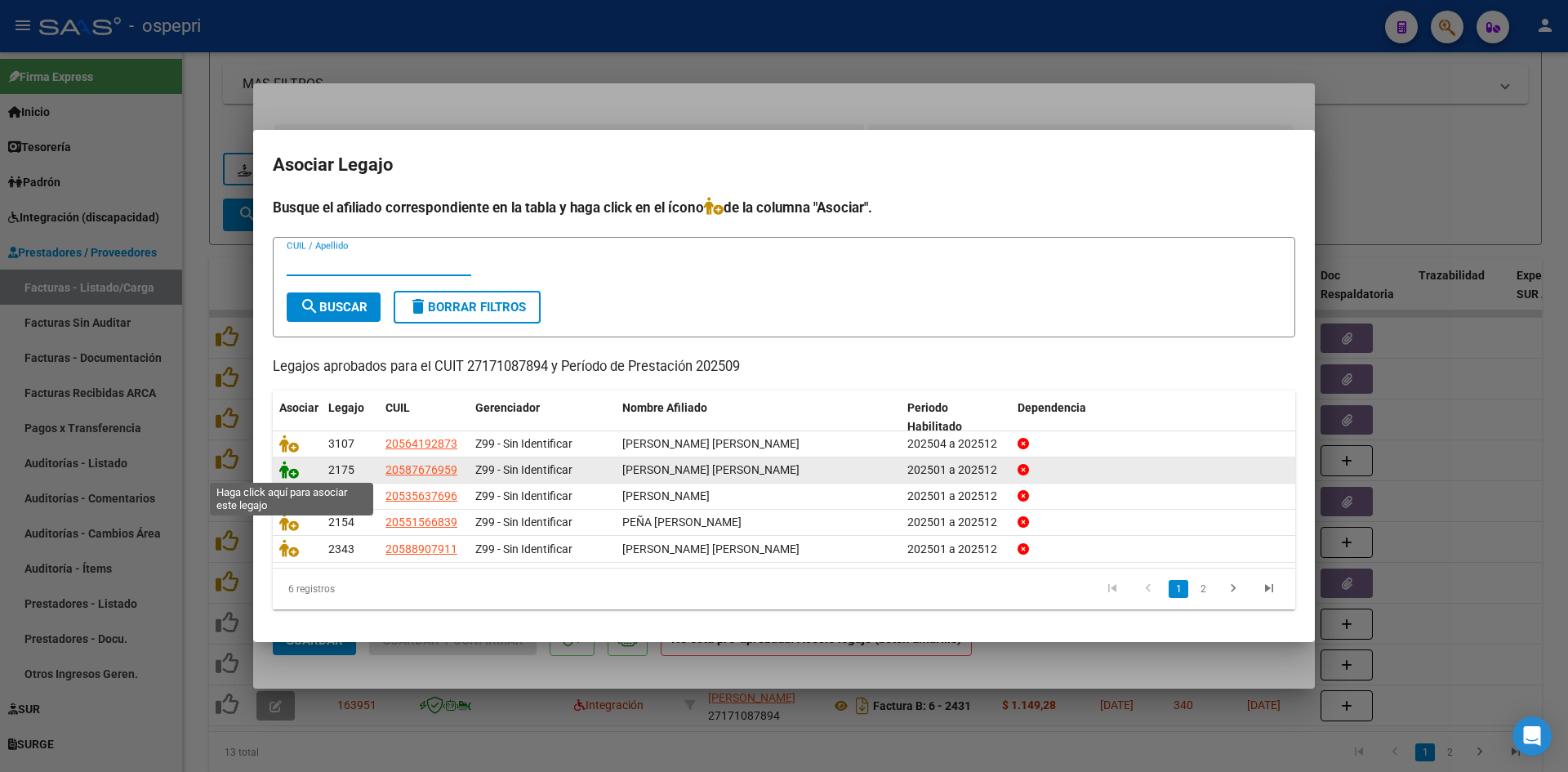
click at [286, 475] on icon at bounding box center [288, 469] width 19 height 18
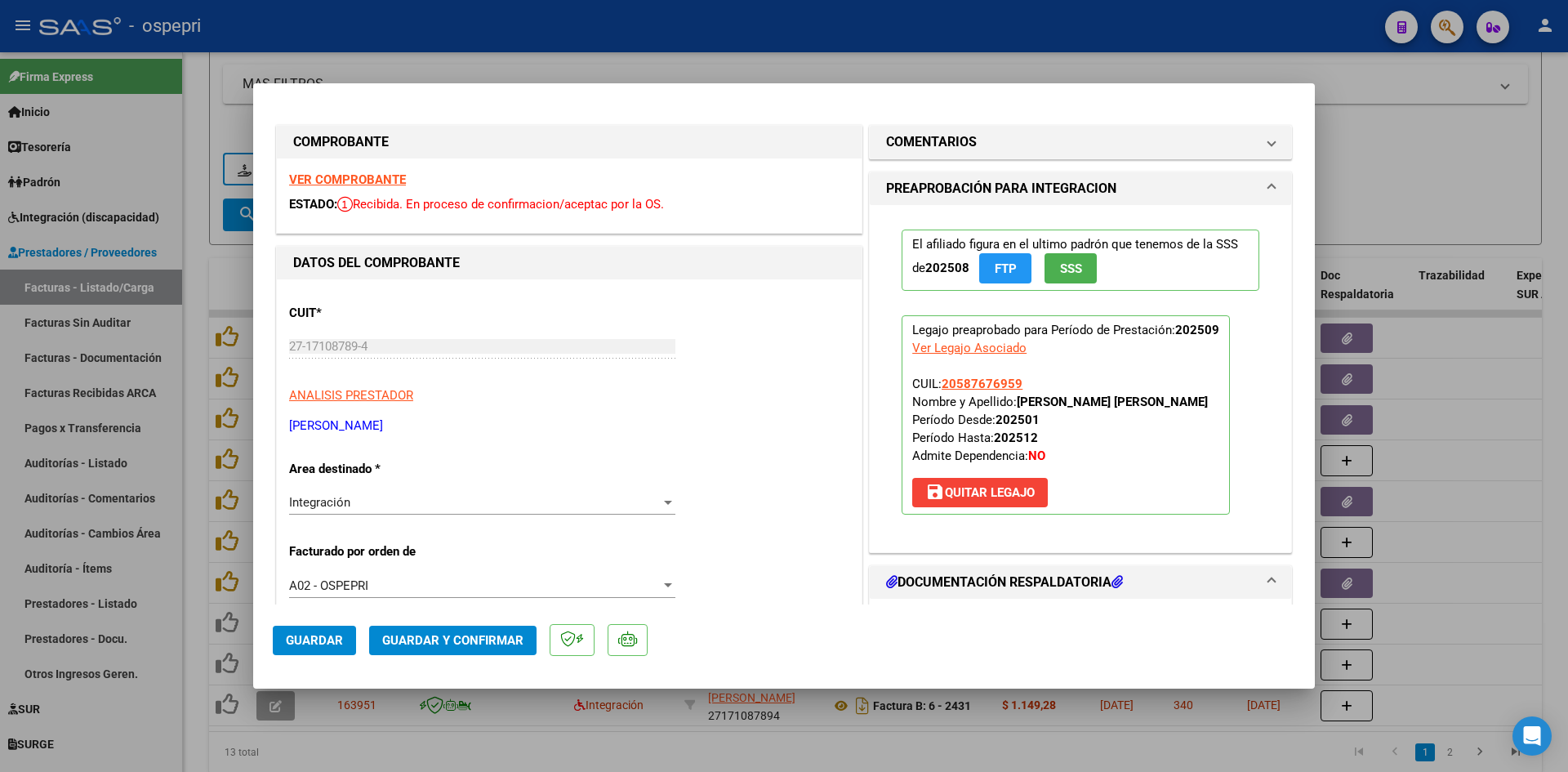
scroll to position [164, 0]
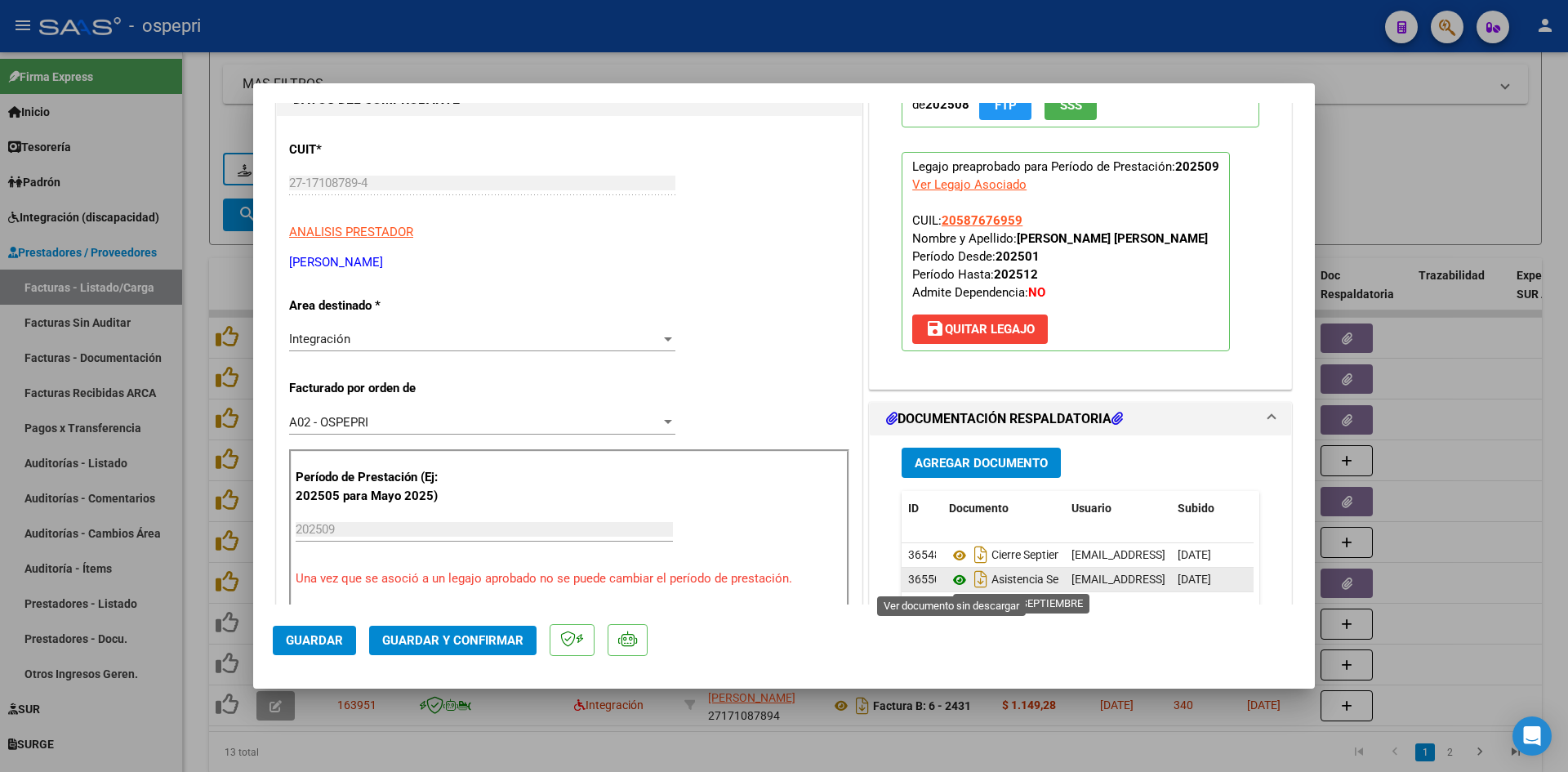
click at [955, 578] on icon at bounding box center [960, 580] width 21 height 19
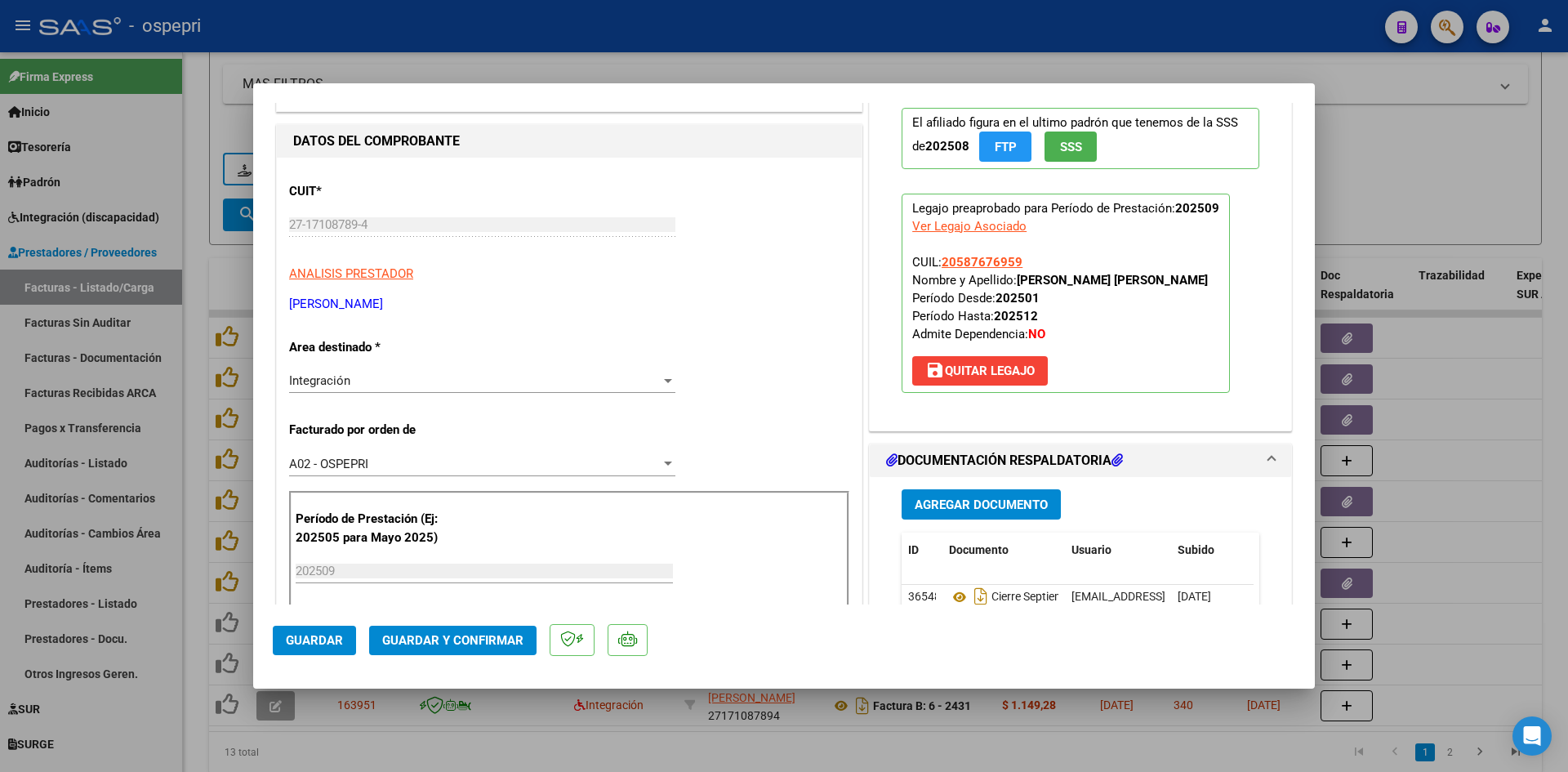
scroll to position [0, 0]
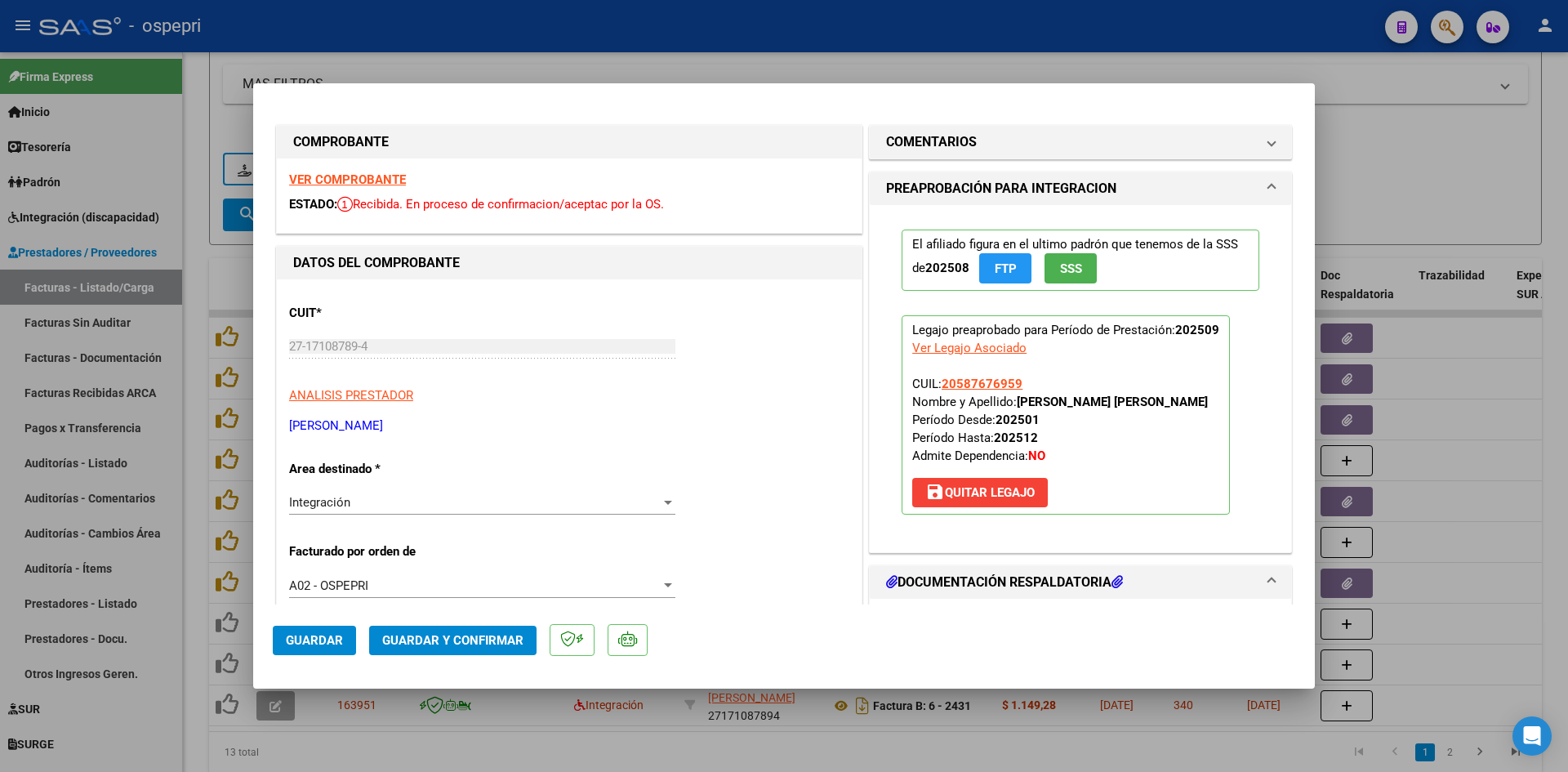
click at [385, 179] on strong "VER COMPROBANTE" at bounding box center [348, 179] width 116 height 15
click at [435, 638] on span "Guardar y Confirmar" at bounding box center [452, 641] width 141 height 15
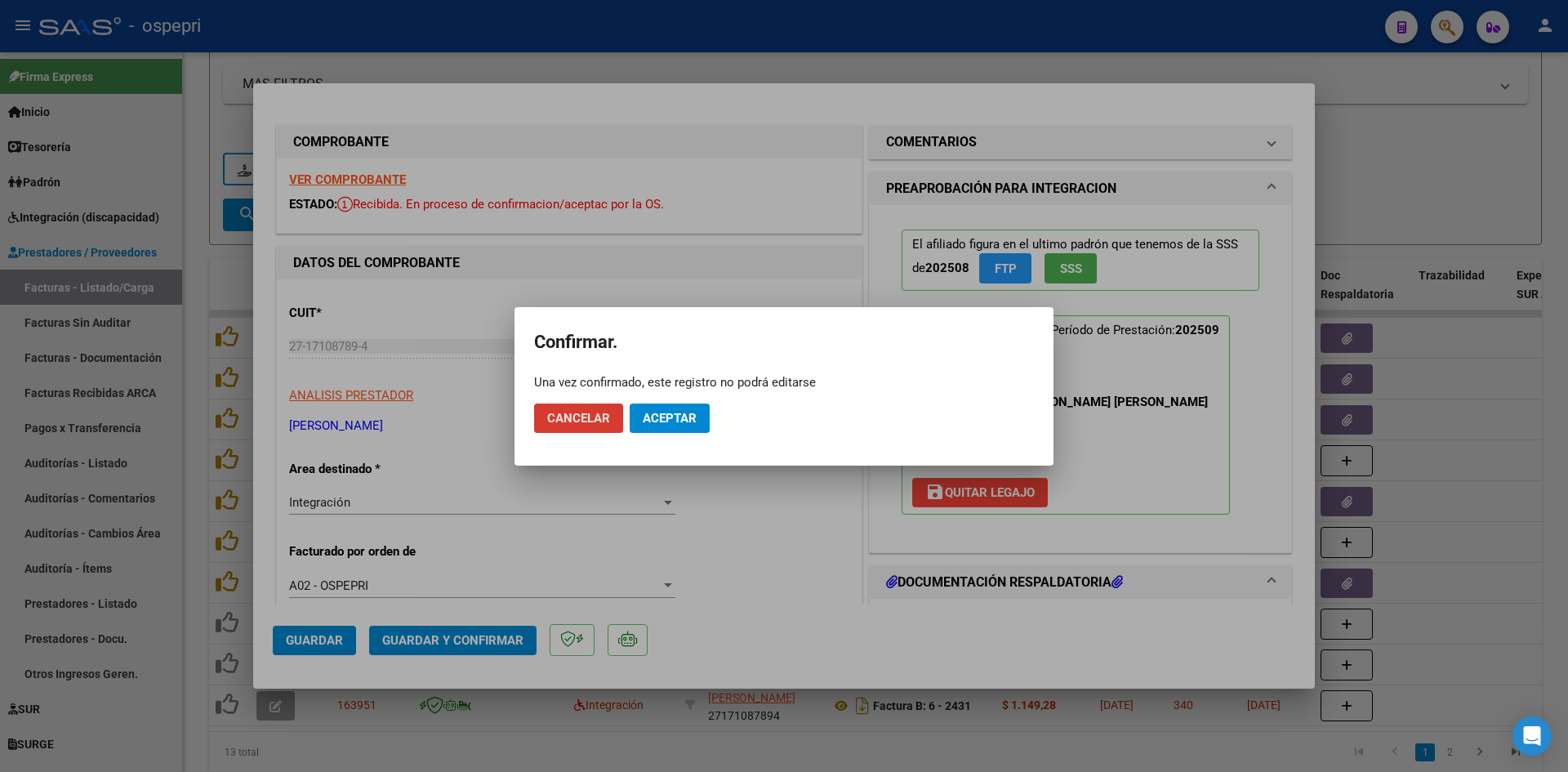
click at [652, 416] on span "Aceptar" at bounding box center [669, 418] width 54 height 15
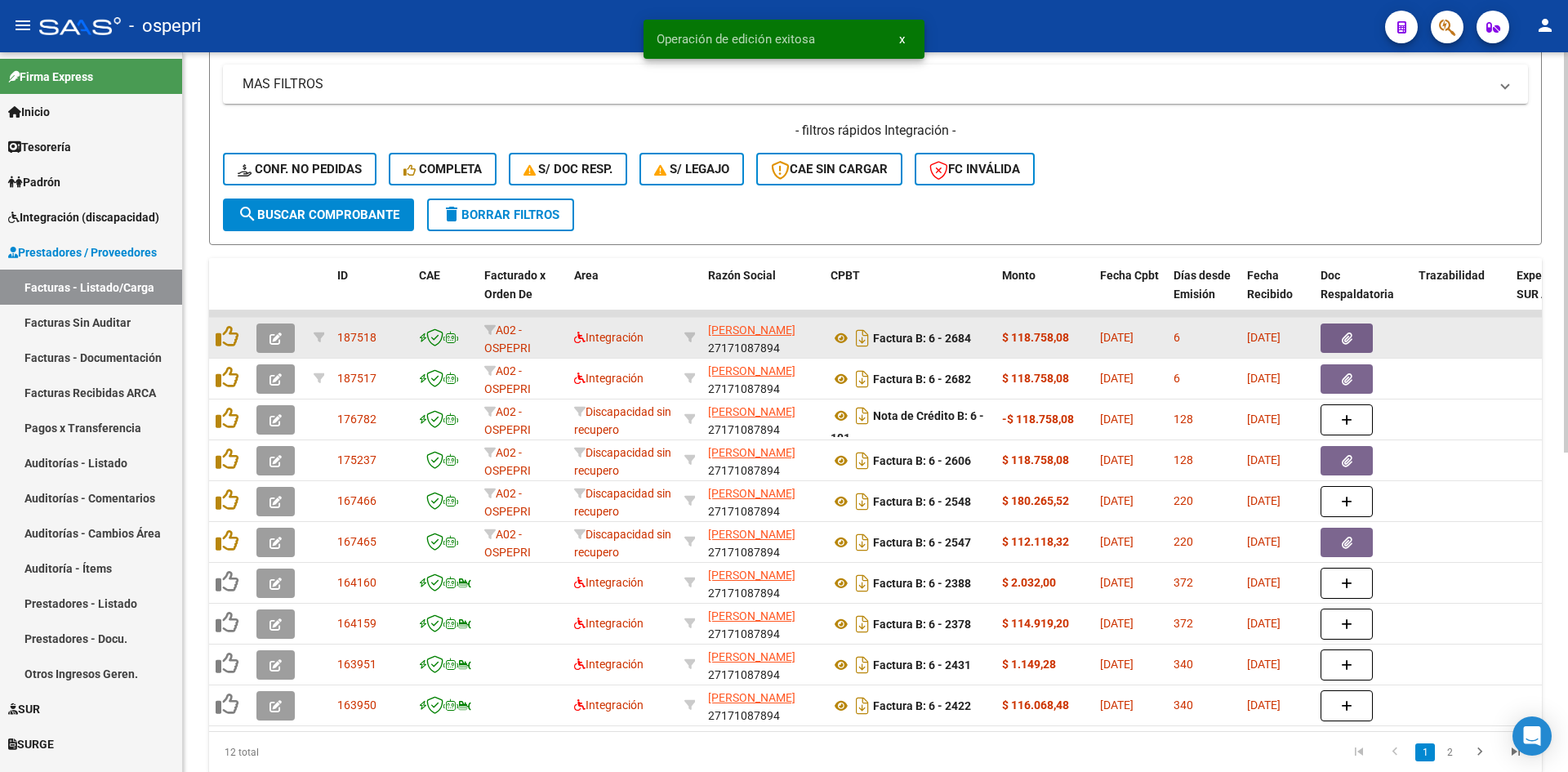
click at [278, 344] on icon "button" at bounding box center [276, 338] width 12 height 12
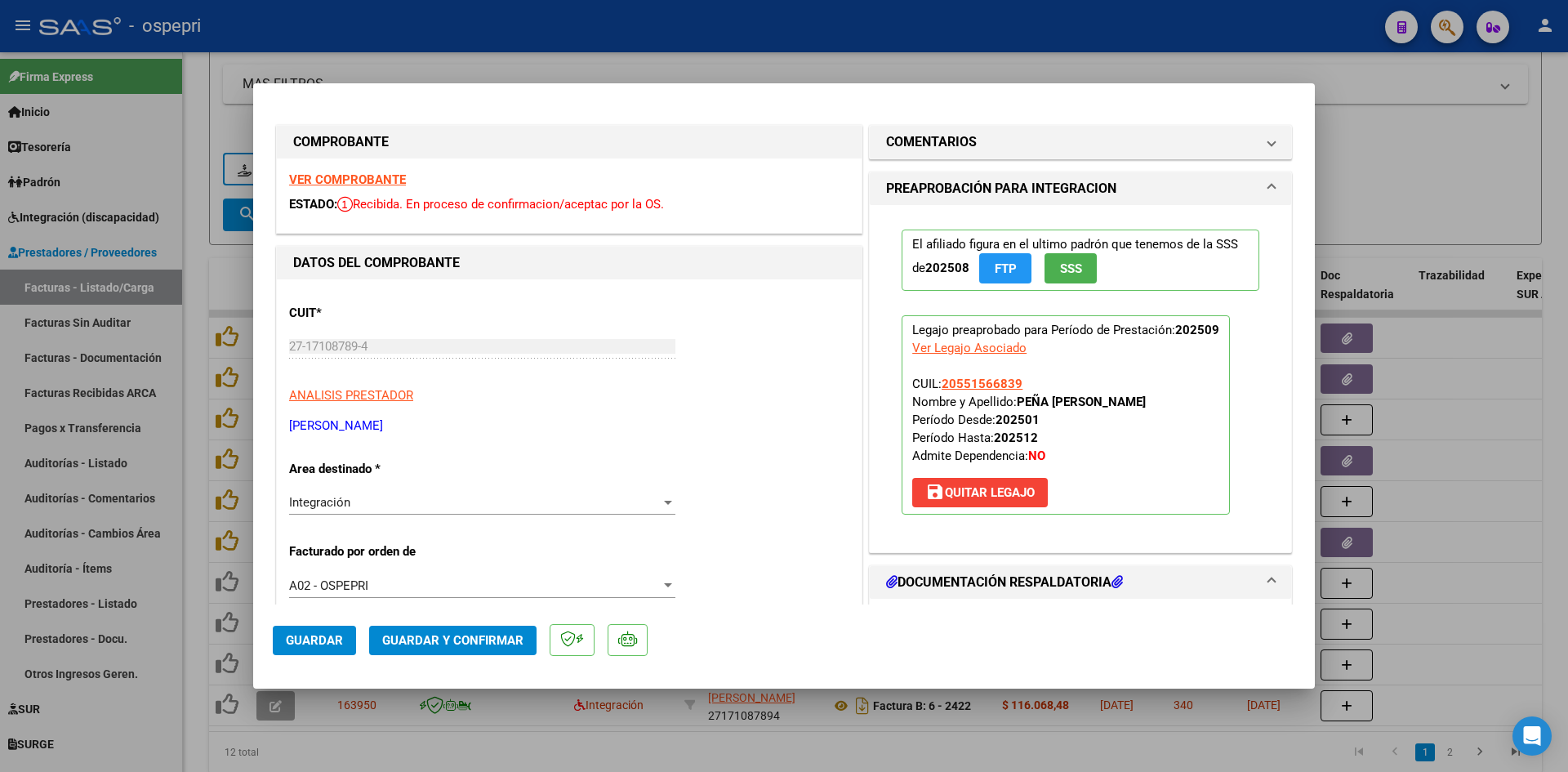
click at [370, 174] on strong "VER COMPROBANTE" at bounding box center [348, 179] width 116 height 15
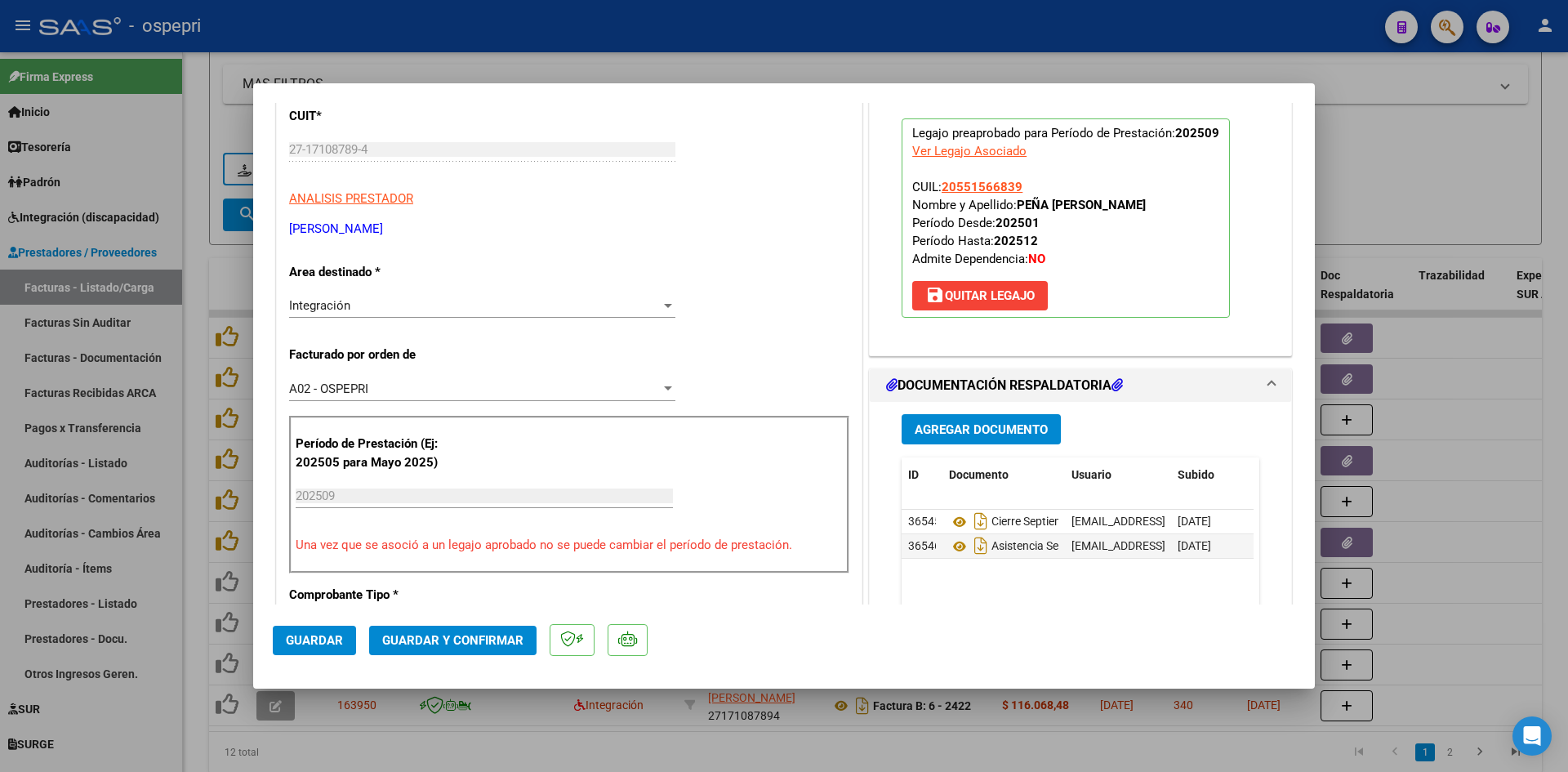
scroll to position [245, 0]
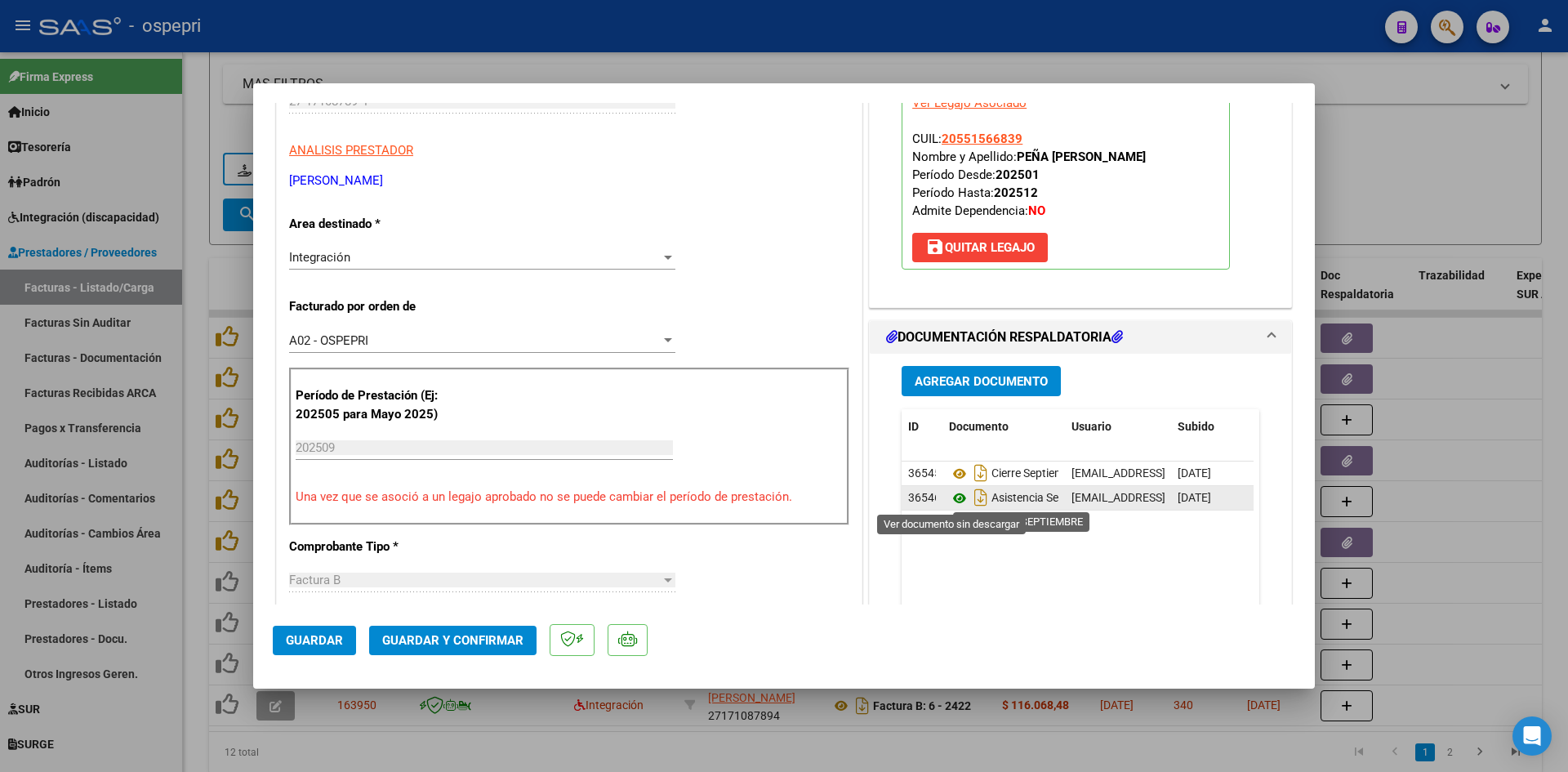
click at [952, 499] on icon at bounding box center [960, 497] width 21 height 19
click at [503, 637] on span "Guardar y Confirmar" at bounding box center [452, 641] width 141 height 15
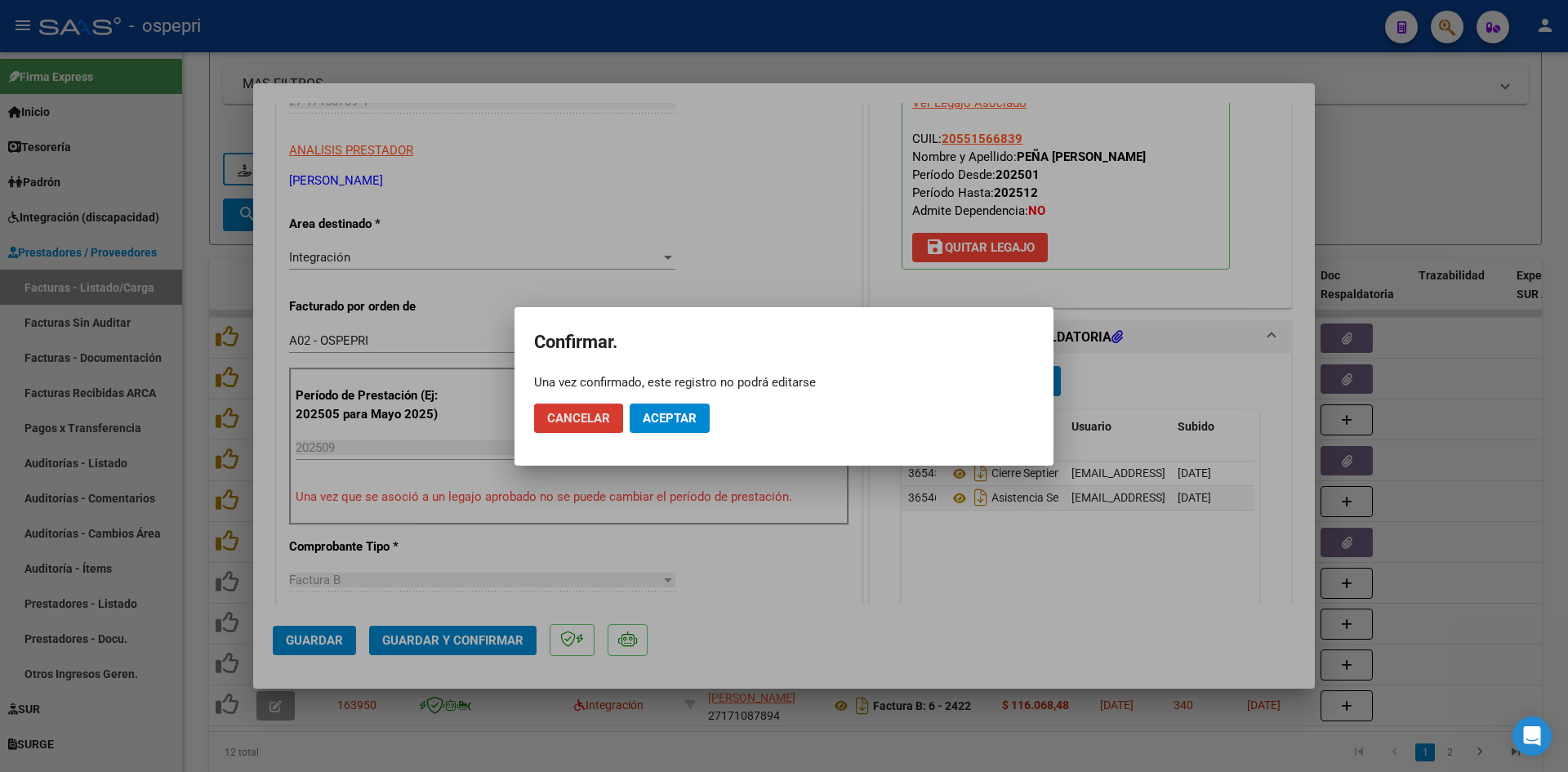
click at [692, 417] on span "Aceptar" at bounding box center [669, 418] width 54 height 15
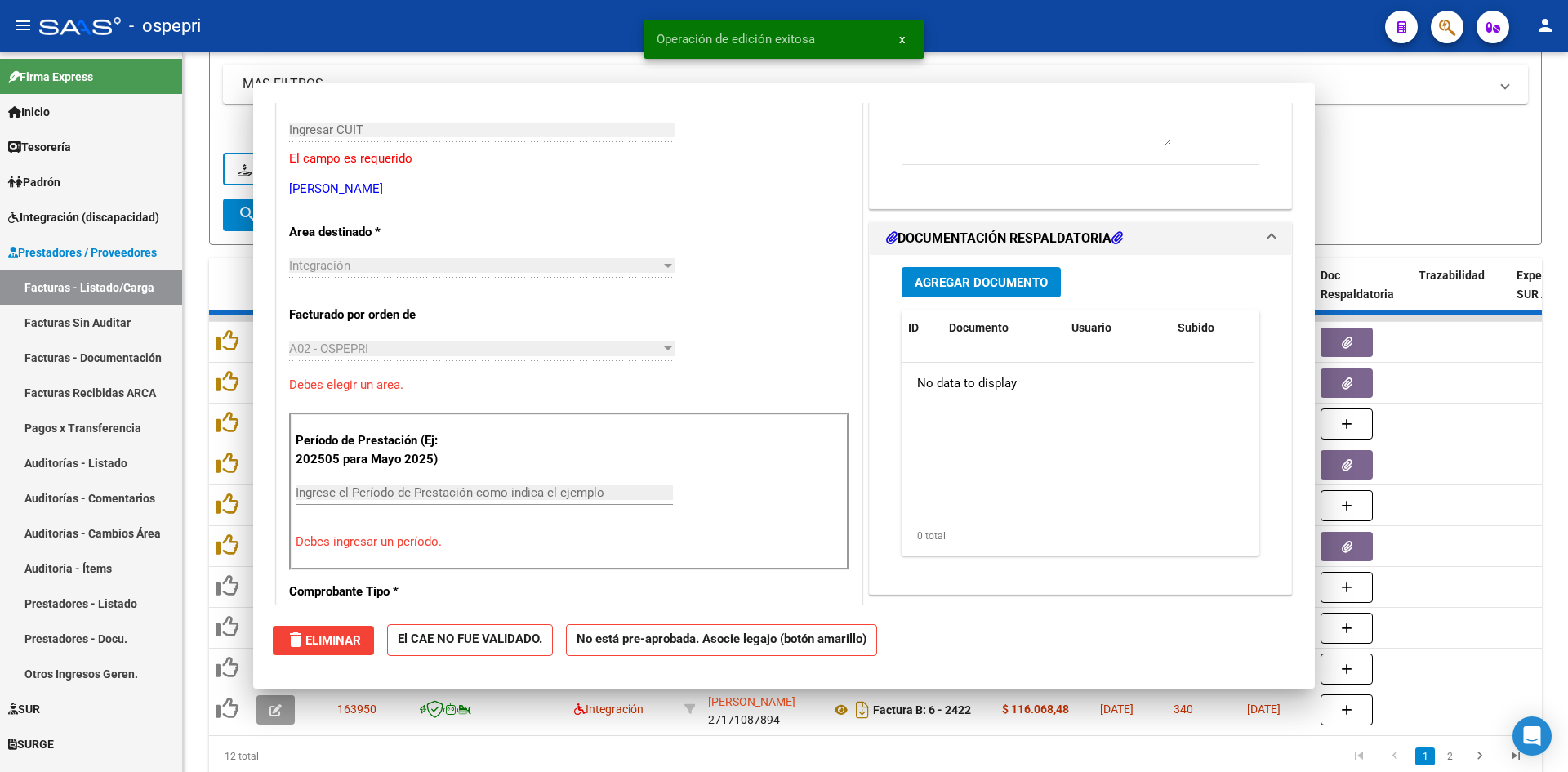
scroll to position [274, 0]
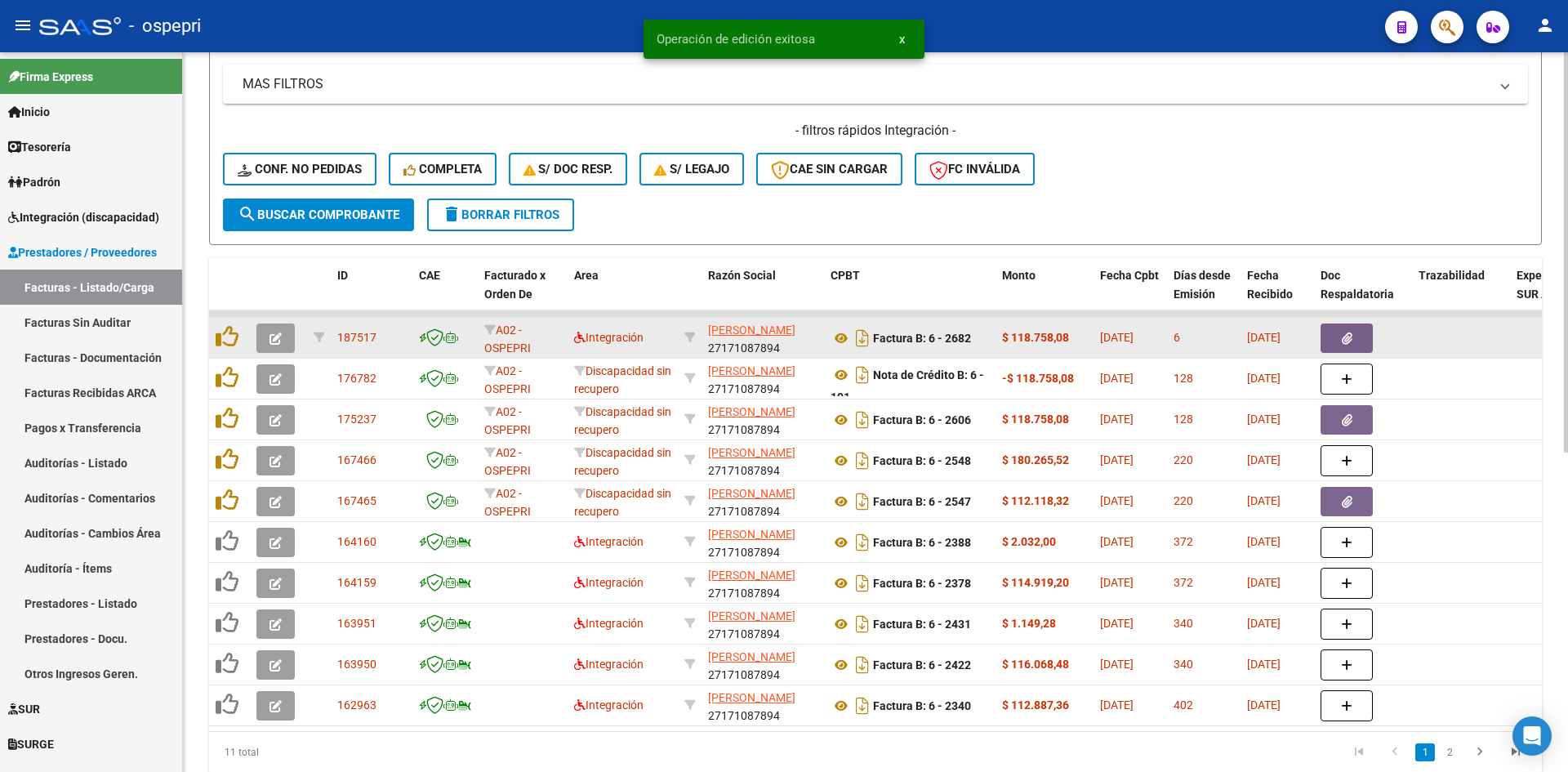
click at [280, 337] on icon "button" at bounding box center [276, 338] width 12 height 12
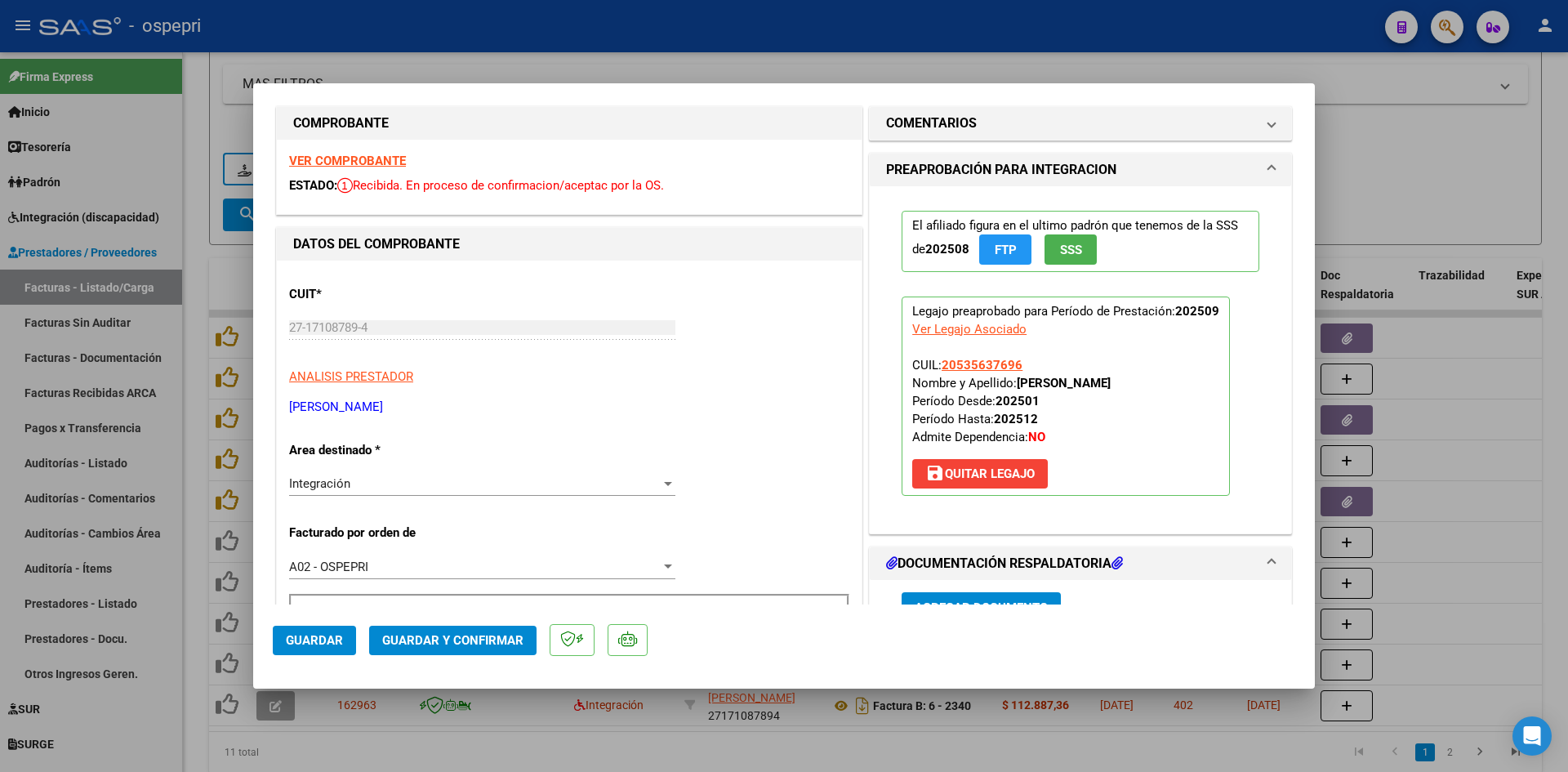
scroll to position [0, 0]
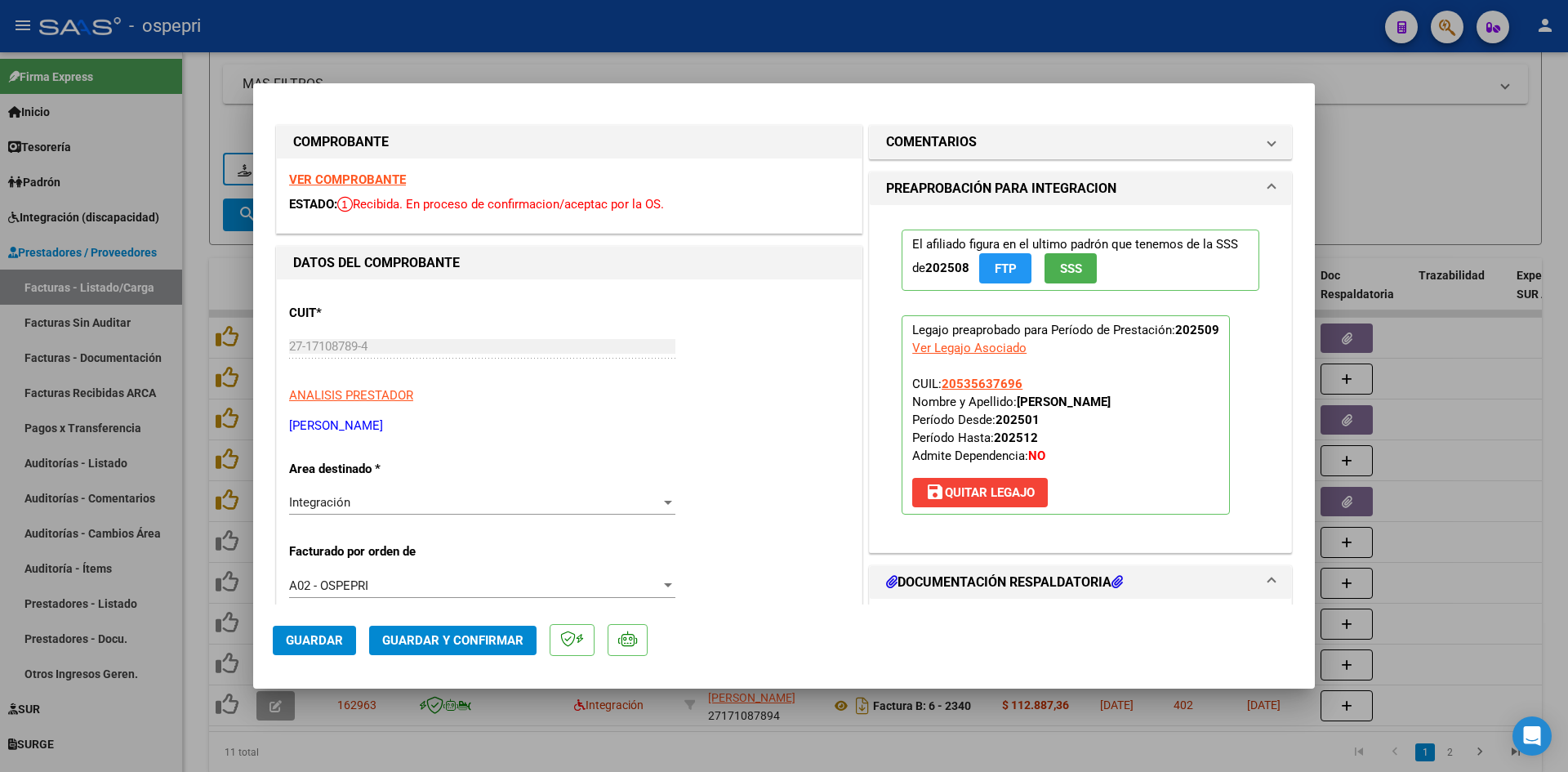
click at [384, 182] on strong "VER COMPROBANTE" at bounding box center [348, 179] width 116 height 15
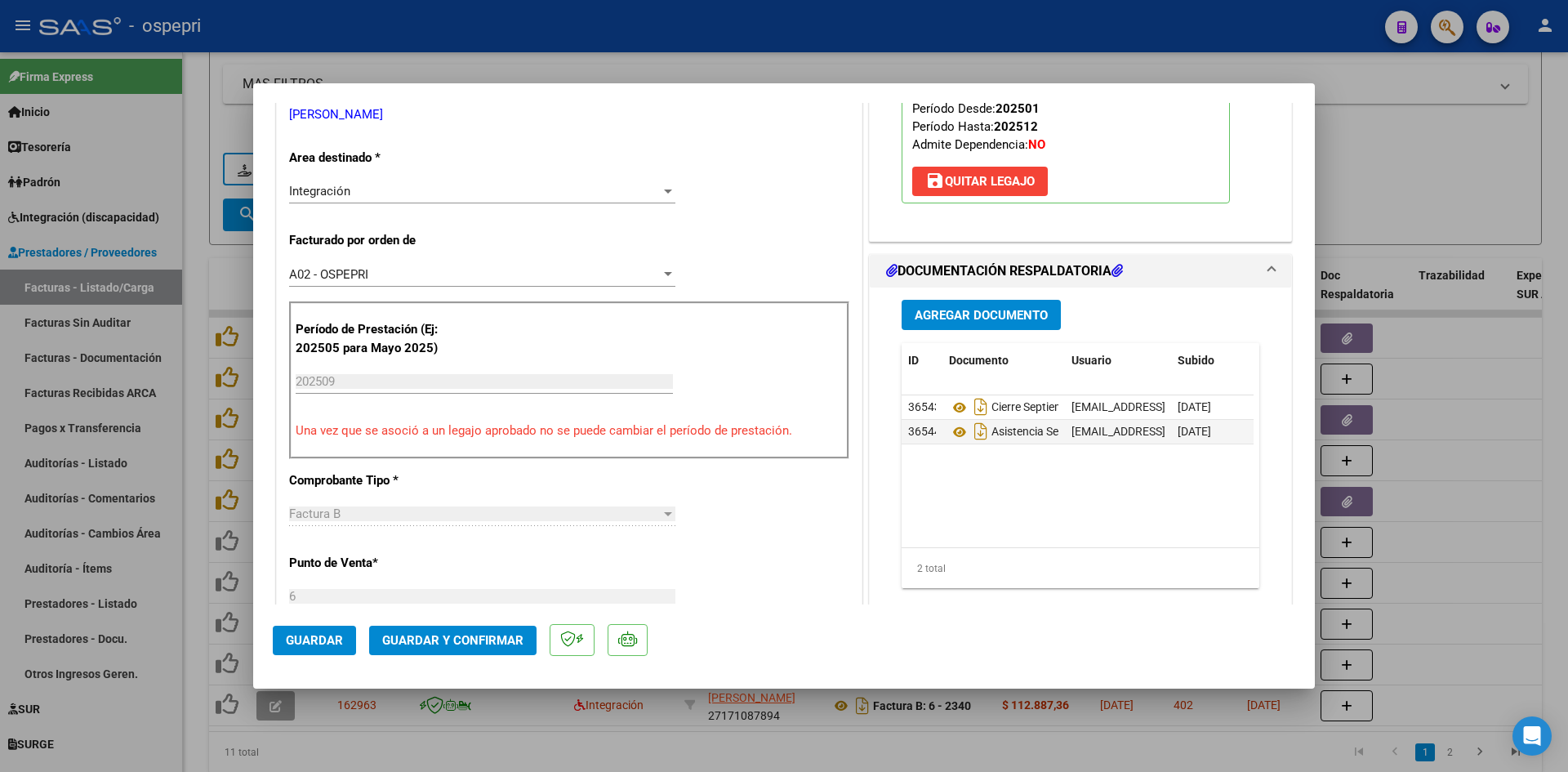
scroll to position [409, 0]
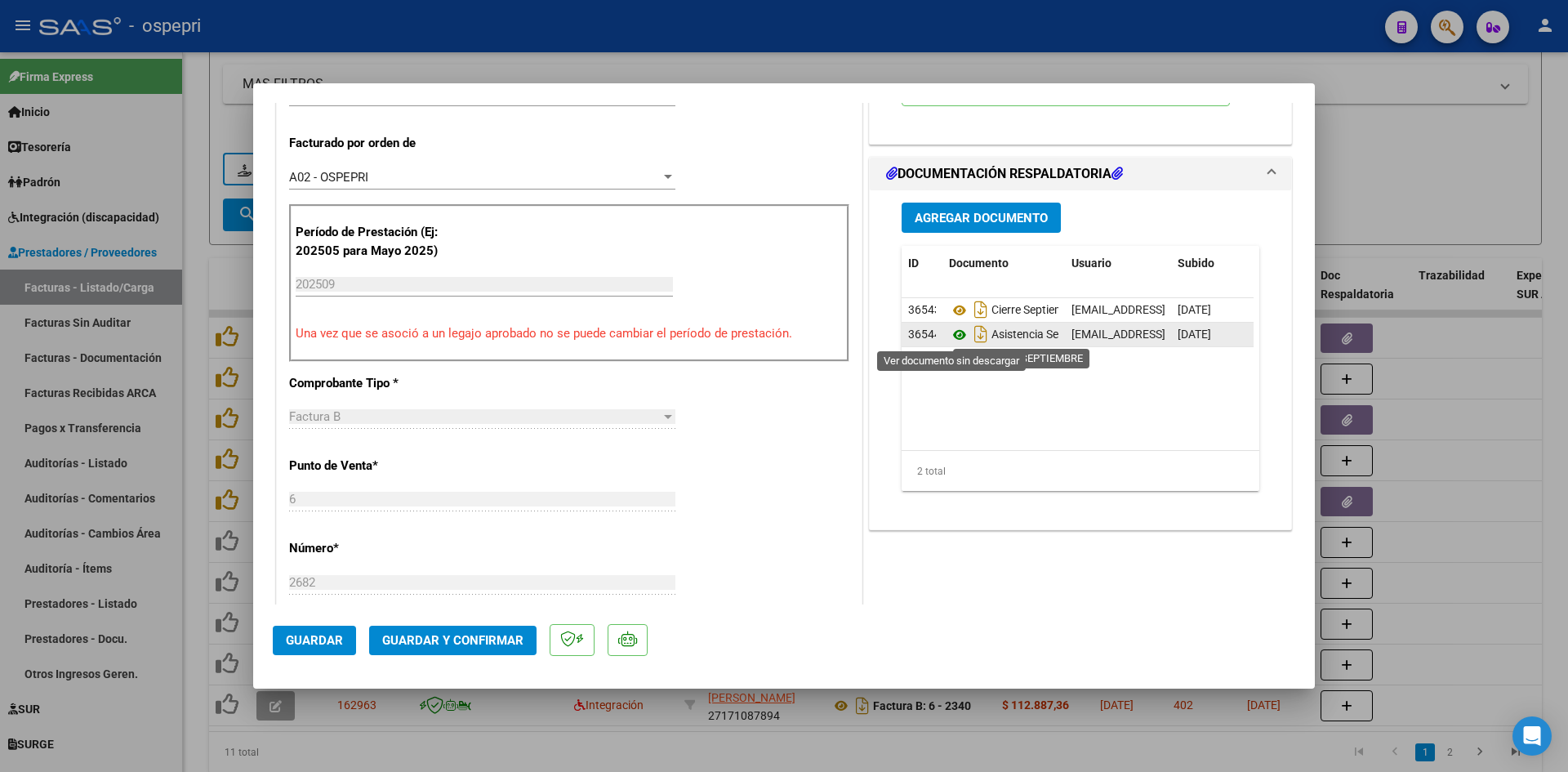
click at [956, 337] on icon at bounding box center [960, 335] width 21 height 19
click at [479, 646] on span "Guardar y Confirmar" at bounding box center [452, 641] width 141 height 15
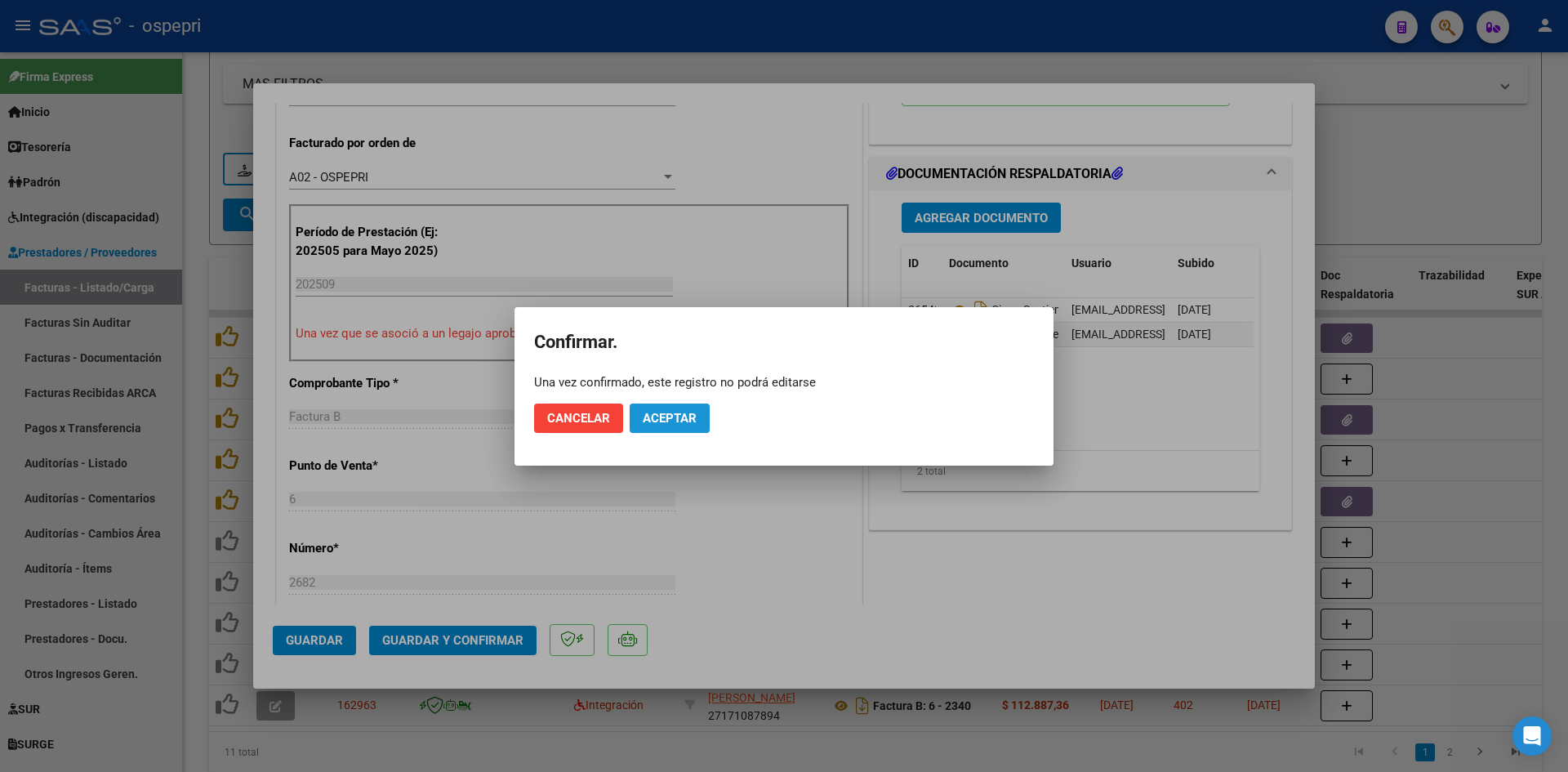
click at [685, 417] on span "Aceptar" at bounding box center [669, 418] width 54 height 15
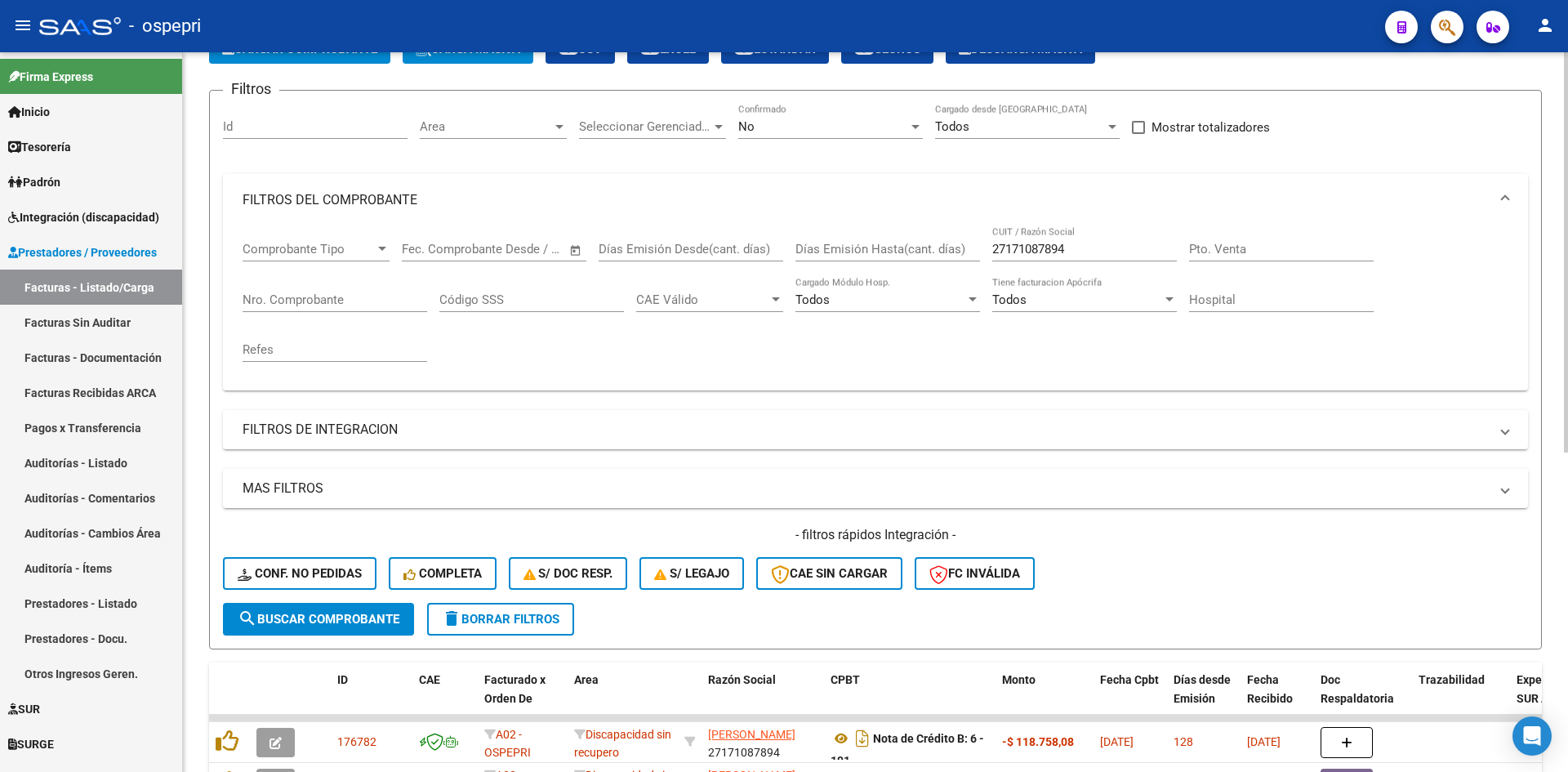
scroll to position [100, 0]
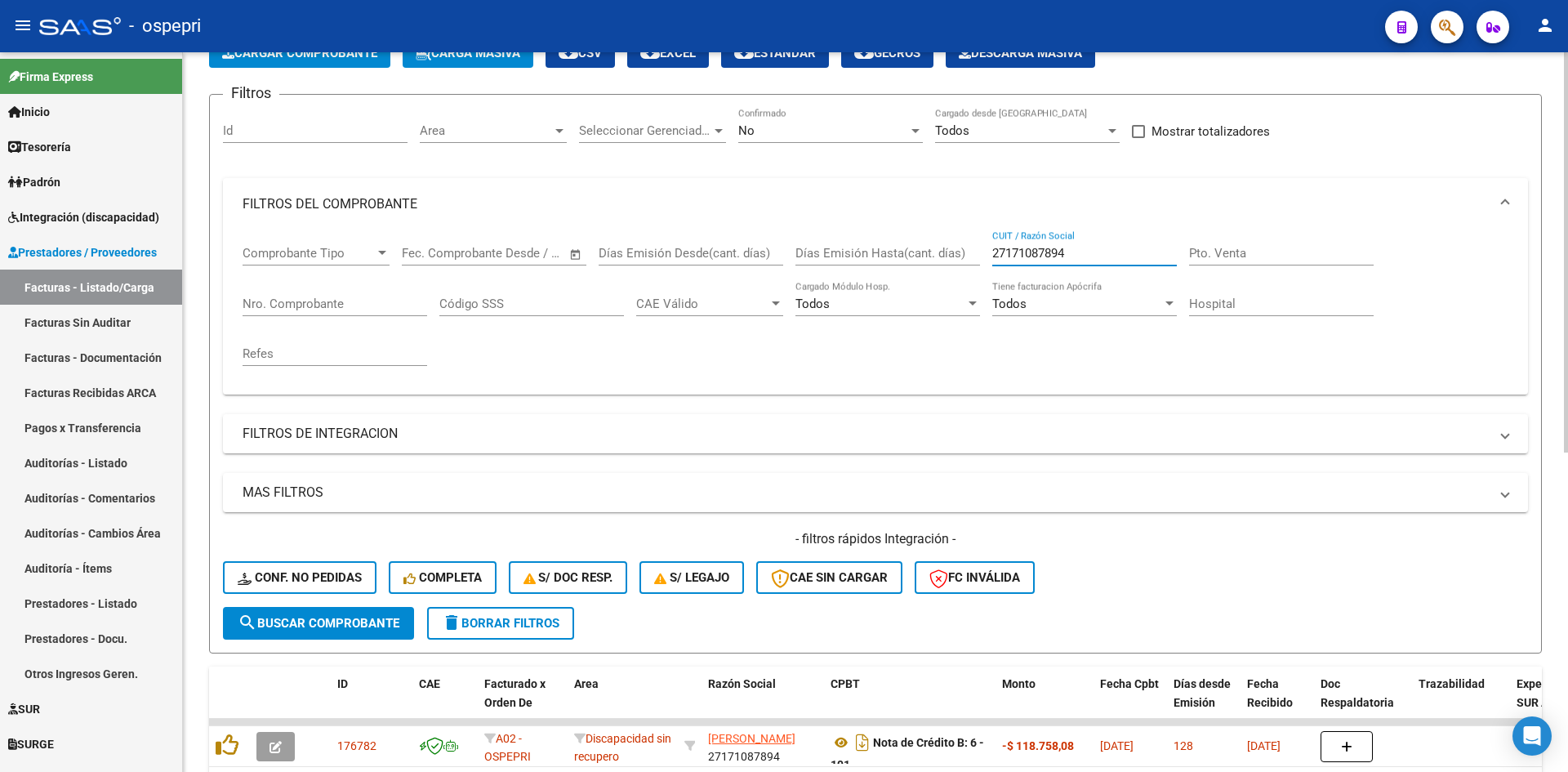
drag, startPoint x: 1084, startPoint y: 250, endPoint x: 949, endPoint y: 260, distance: 135.4
click at [949, 260] on div "Comprobante Tipo Comprobante Tipo Fecha inicio – Fecha fin Fec. Comprobante Des…" at bounding box center [875, 305] width 1266 height 151
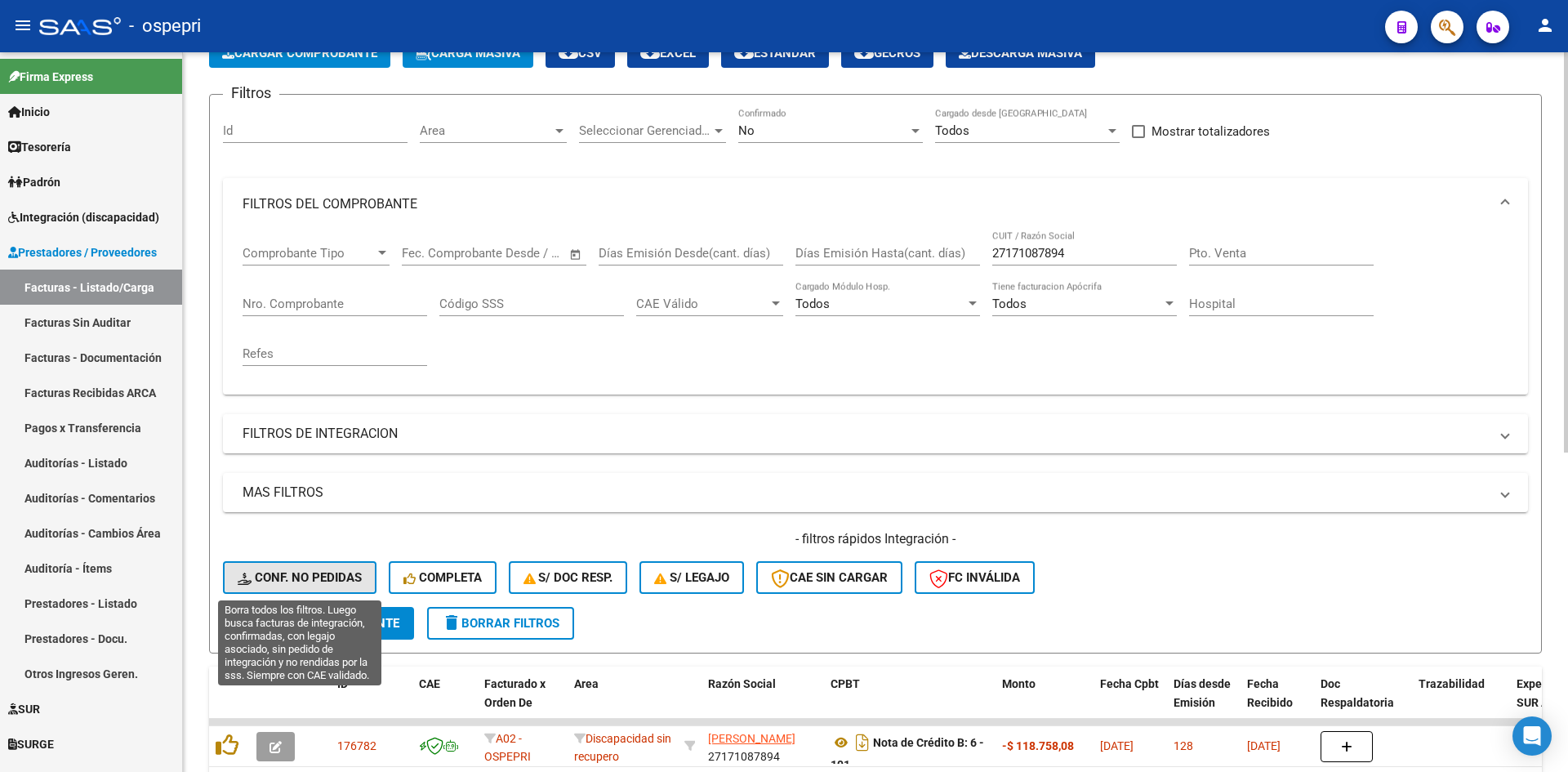
click at [349, 574] on span "Conf. no pedidas" at bounding box center [300, 578] width 124 height 15
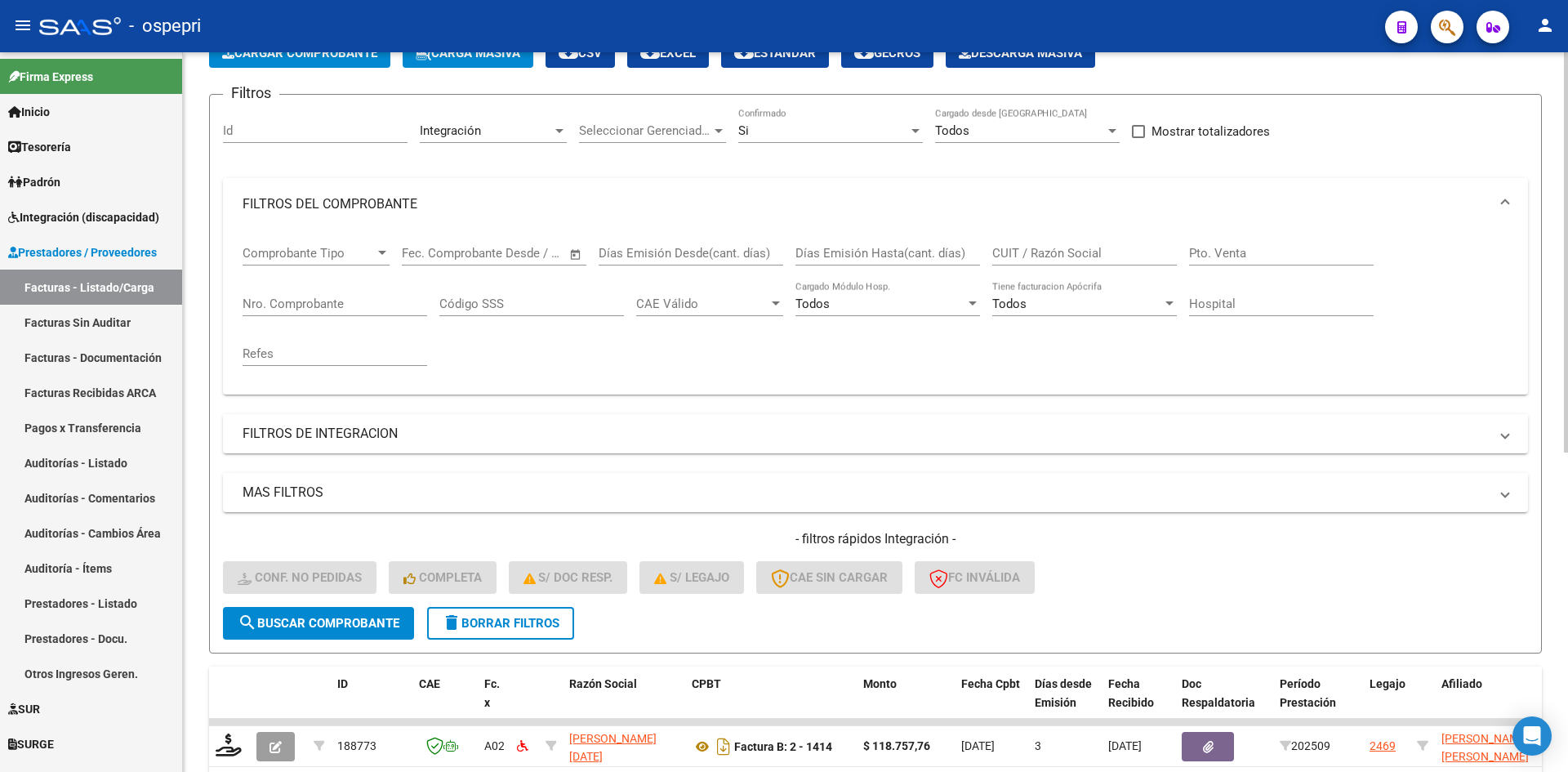
click at [1011, 251] on input "CUIT / Razón Social" at bounding box center [1084, 253] width 185 height 15
paste input "27171087894"
click at [317, 628] on span "search Buscar Comprobante" at bounding box center [318, 623] width 162 height 15
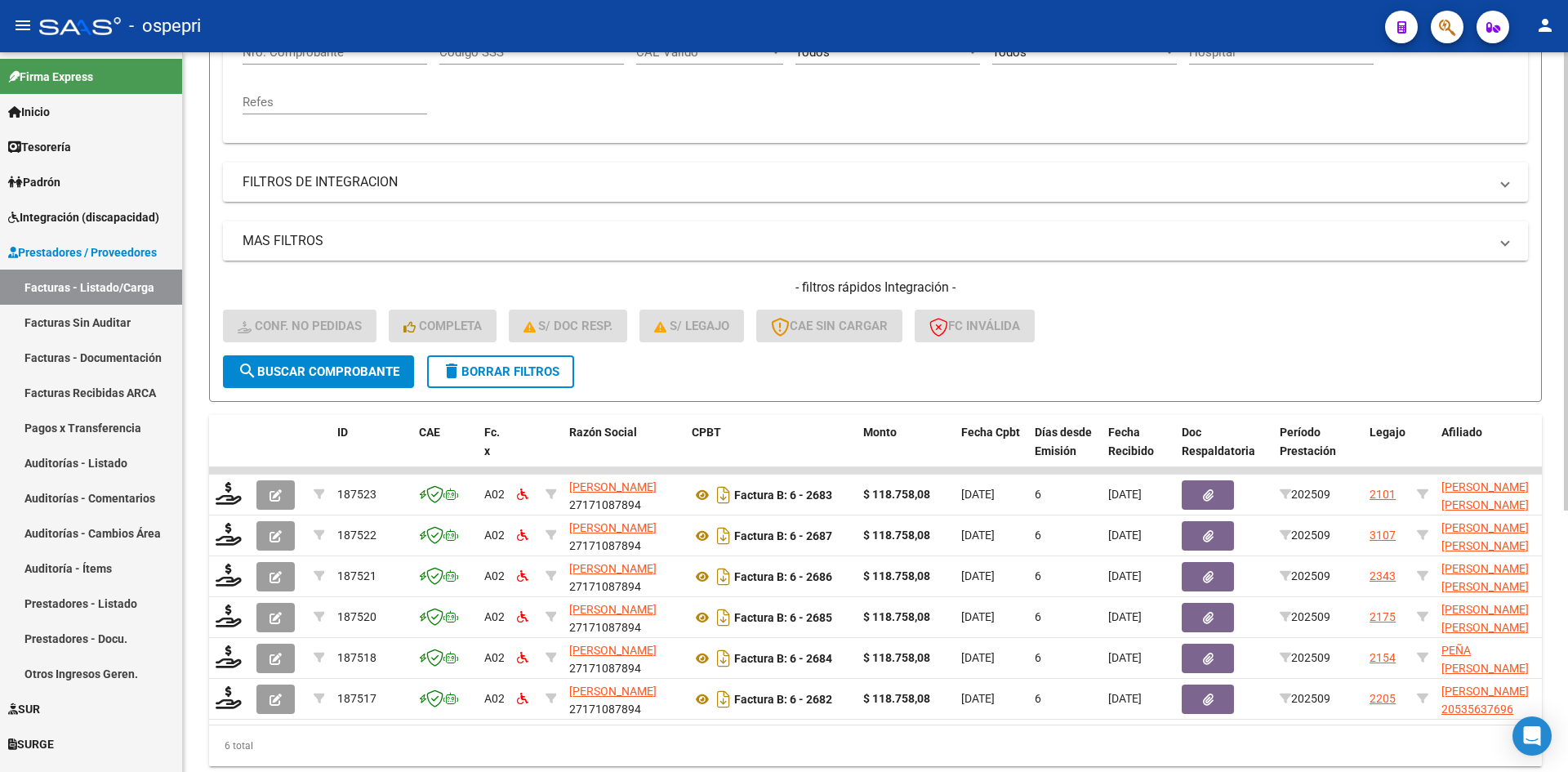
scroll to position [410, 0]
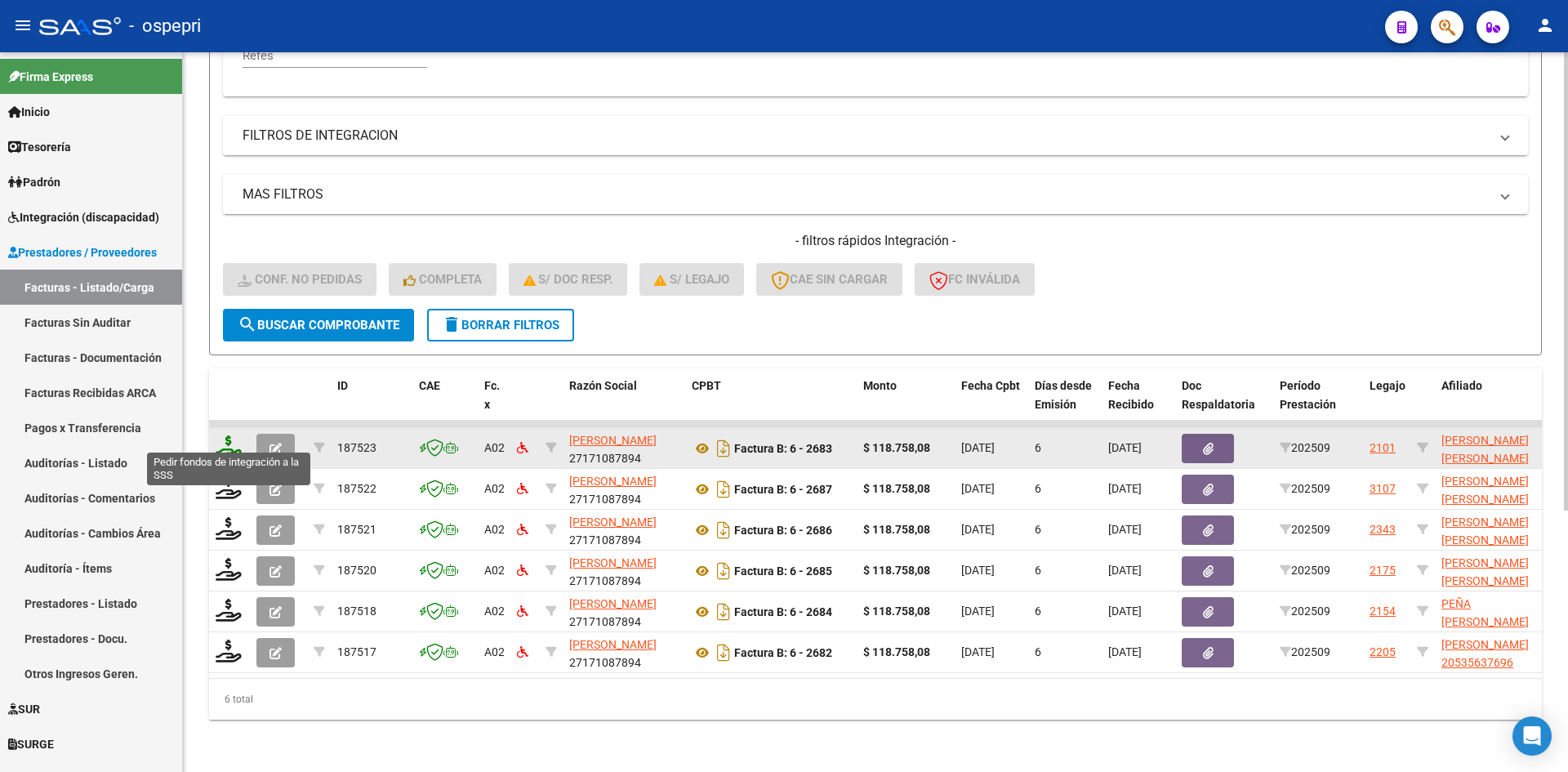
click at [218, 435] on icon at bounding box center [228, 447] width 26 height 23
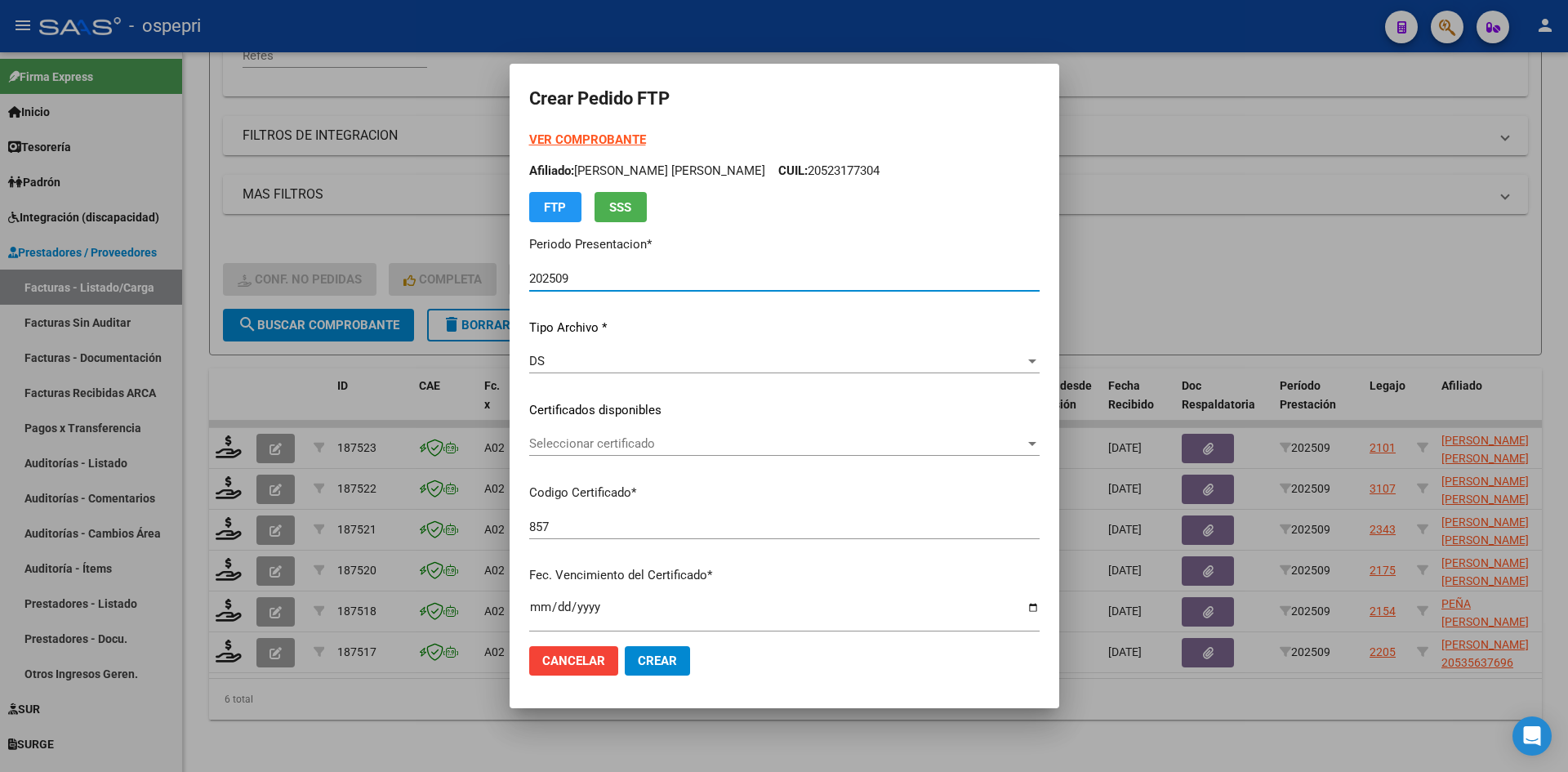
click at [648, 445] on span "Seleccionar certificado" at bounding box center [777, 444] width 496 height 15
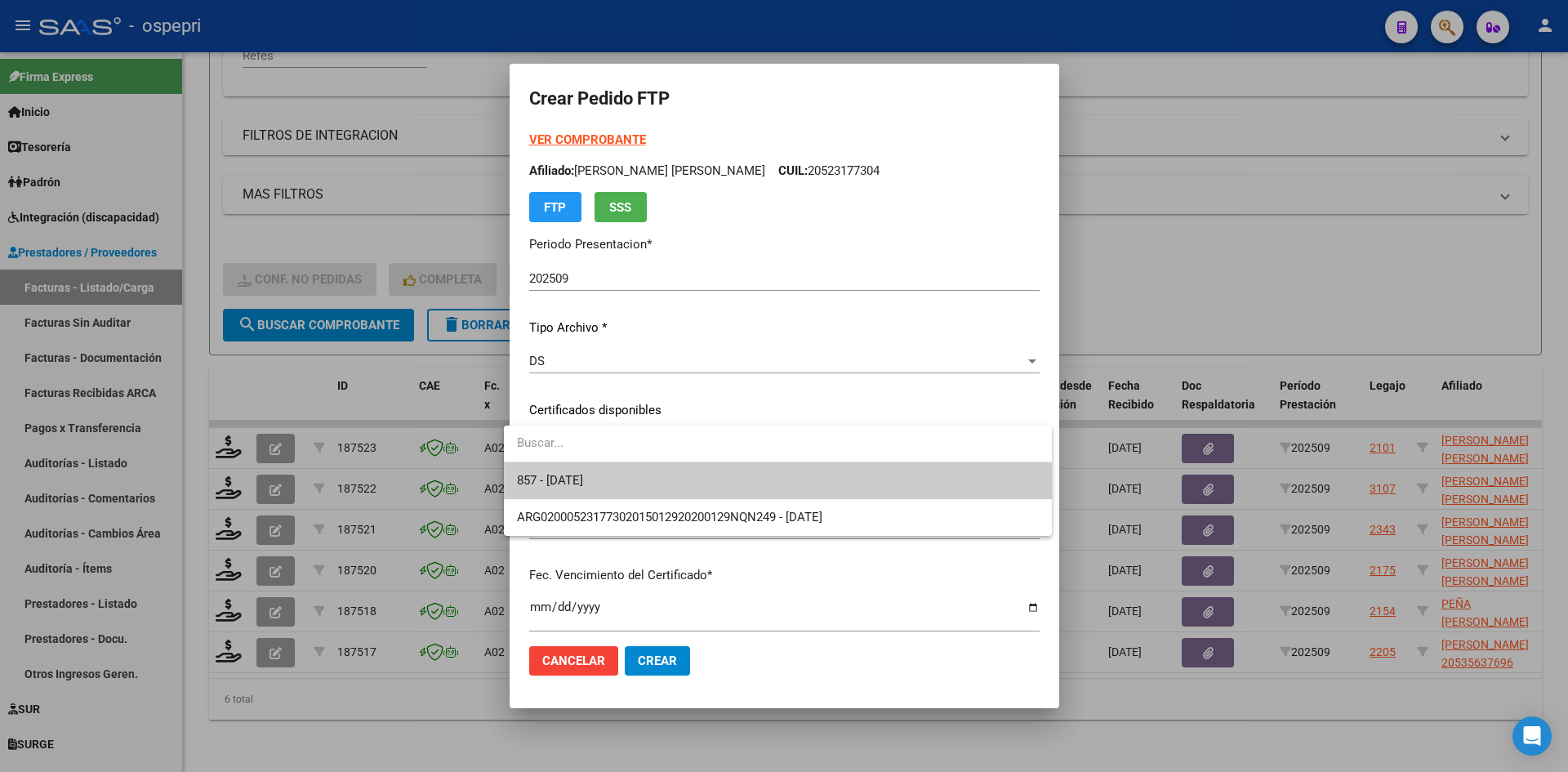
click at [663, 472] on span "857 - 2032-08-29" at bounding box center [778, 481] width 522 height 37
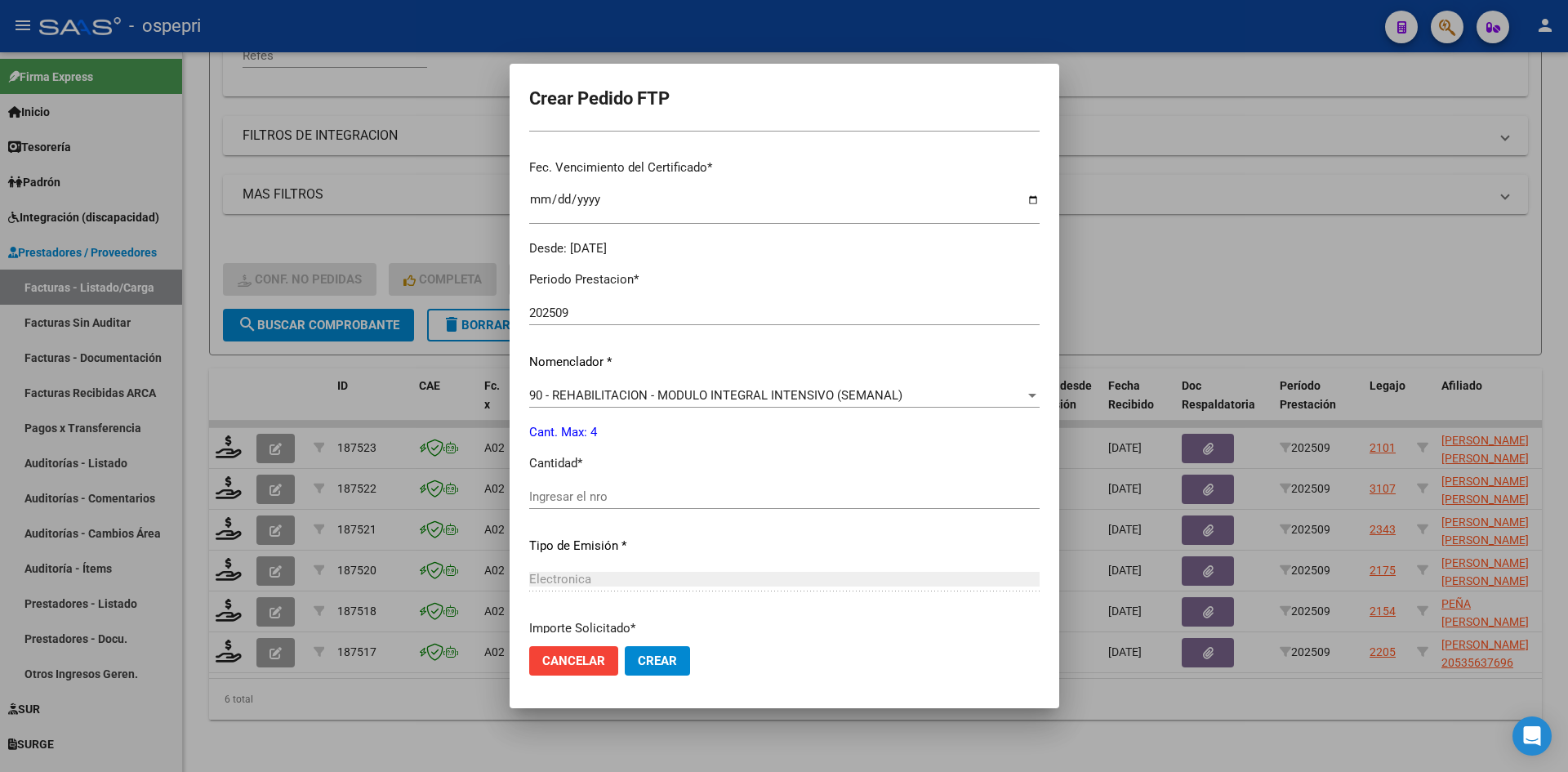
scroll to position [409, 0]
click at [564, 496] on input "Ingresar el nro" at bounding box center [784, 496] width 510 height 15
drag, startPoint x: 634, startPoint y: 643, endPoint x: 635, endPoint y: 656, distance: 13.0
click at [634, 643] on mat-dialog-actions "Cancelar Crear" at bounding box center [784, 661] width 510 height 55
click at [638, 657] on span "Crear" at bounding box center [657, 661] width 39 height 15
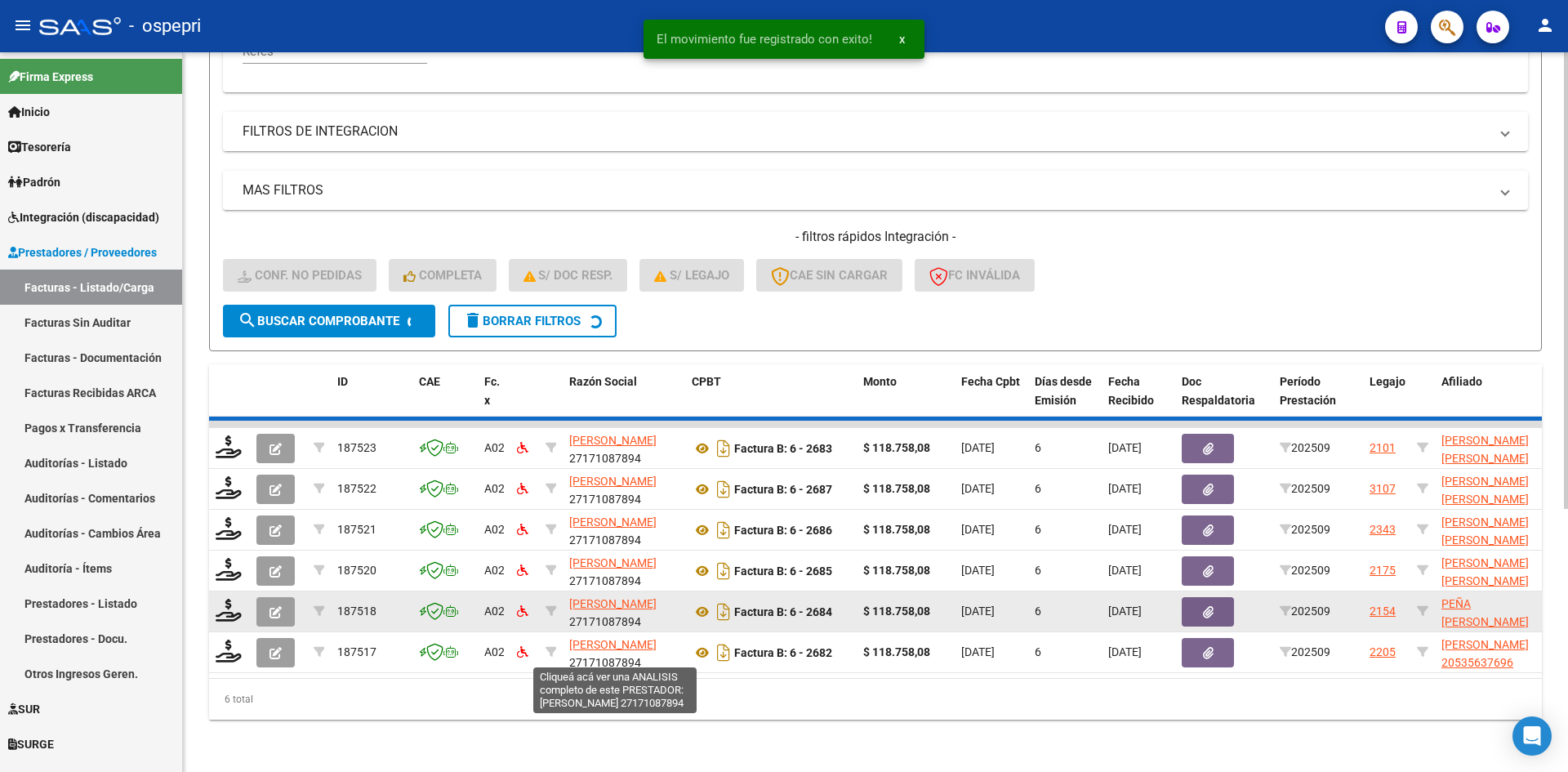
scroll to position [369, 0]
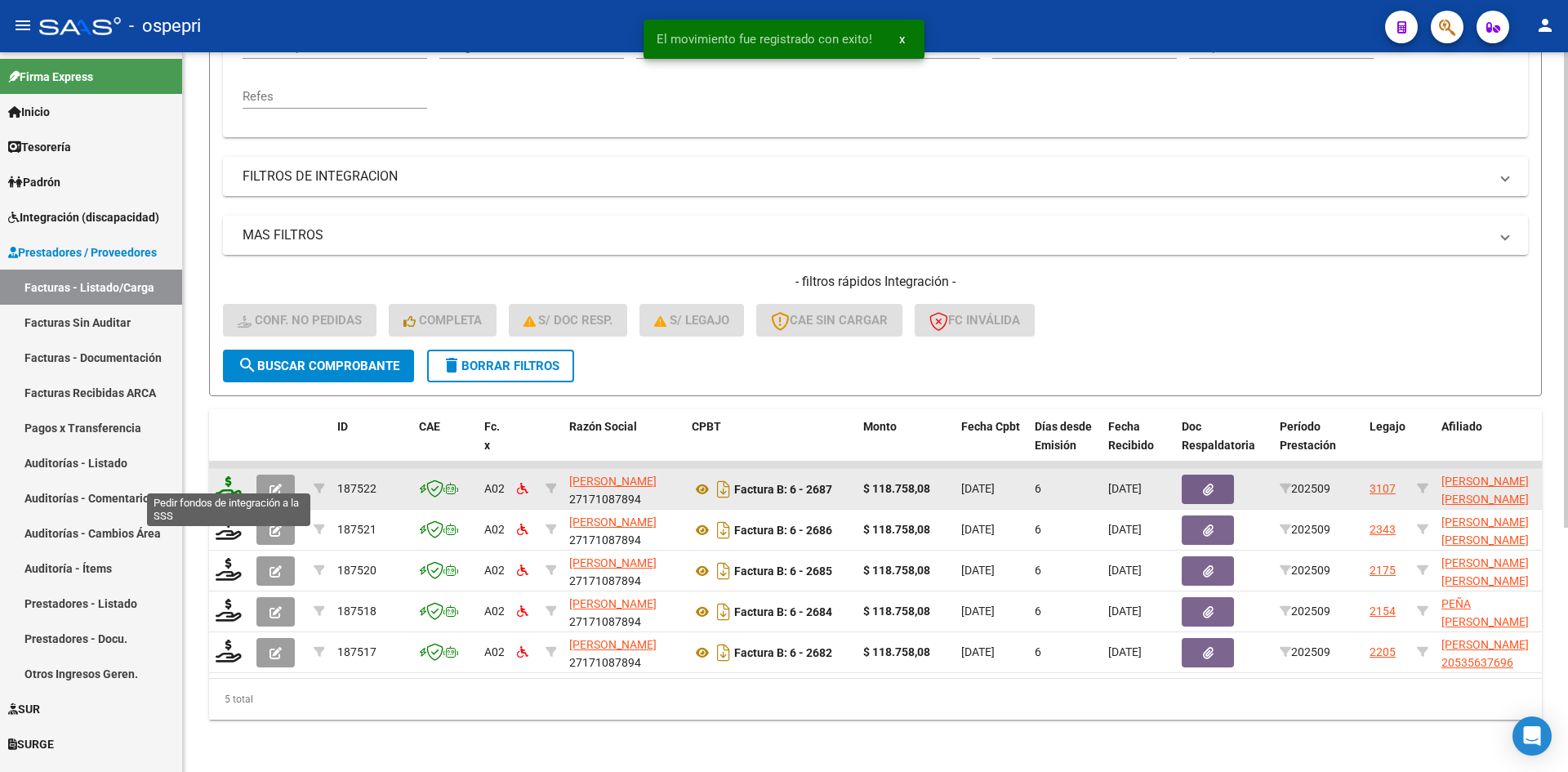
click at [230, 479] on icon at bounding box center [228, 487] width 26 height 23
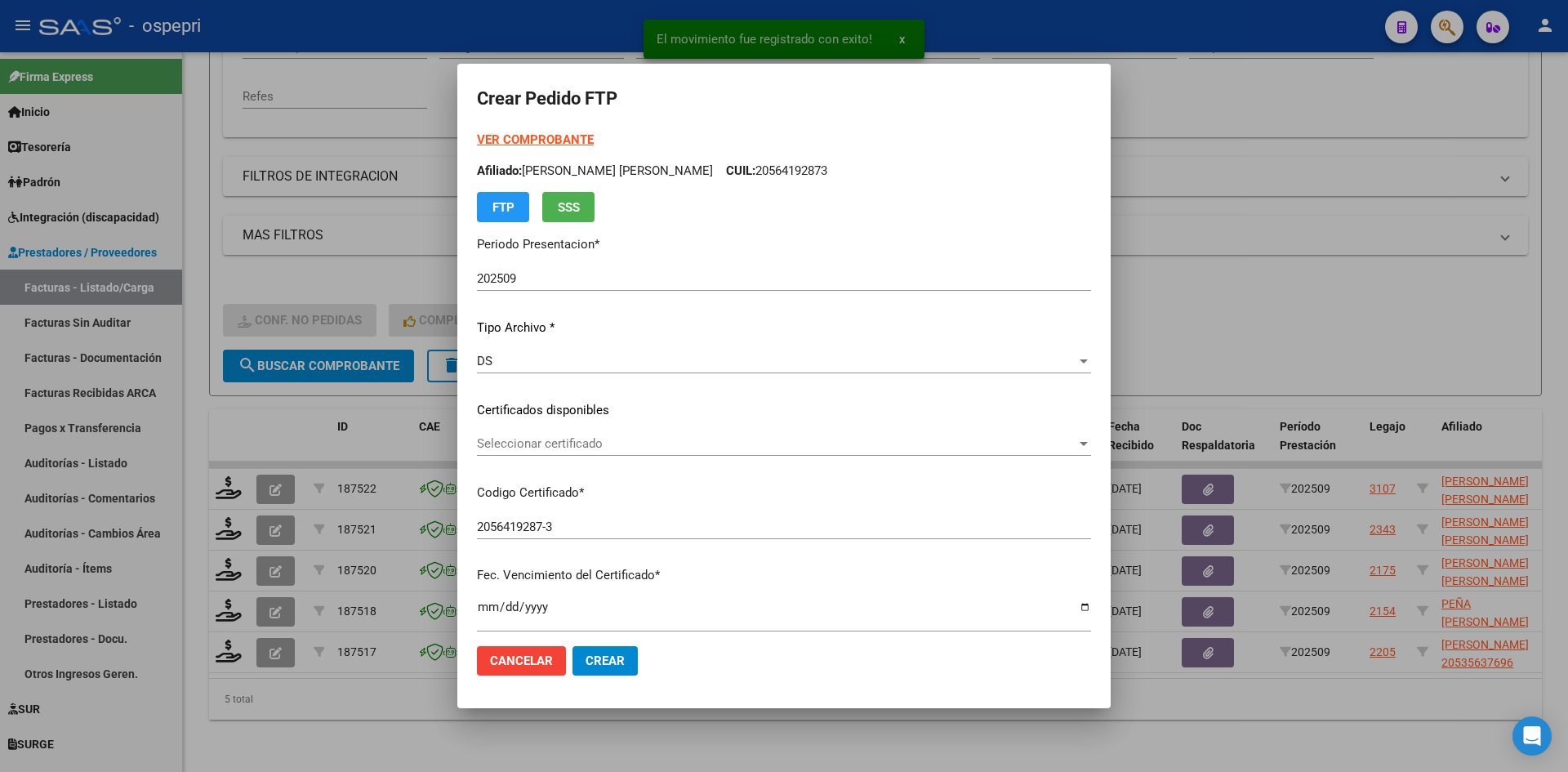
click at [587, 452] on div "Seleccionar certificado Seleccionar certificado" at bounding box center [784, 443] width 614 height 25
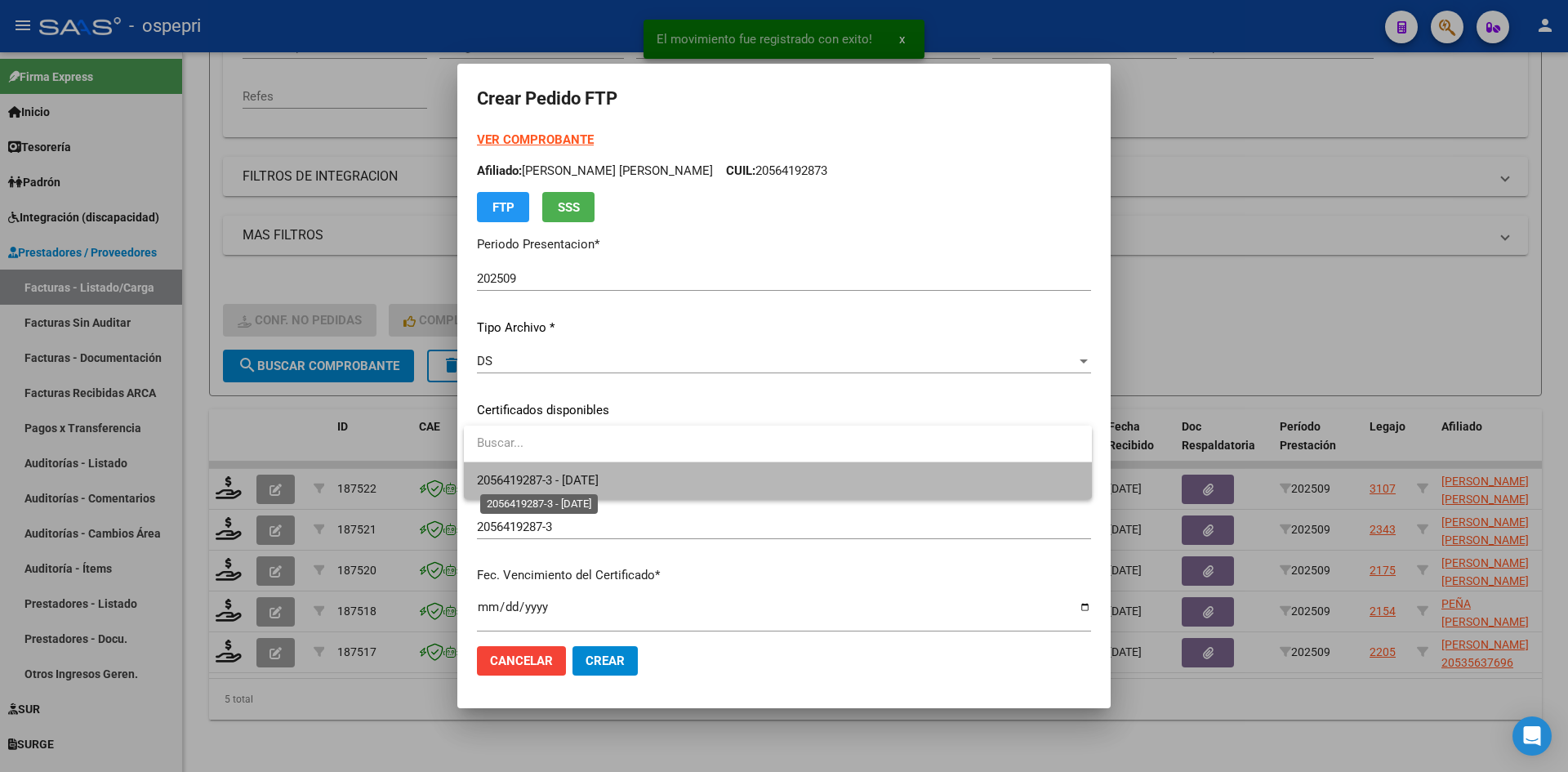
click at [599, 476] on span "2056419287-3 - 2028-03-17" at bounding box center [538, 481] width 122 height 15
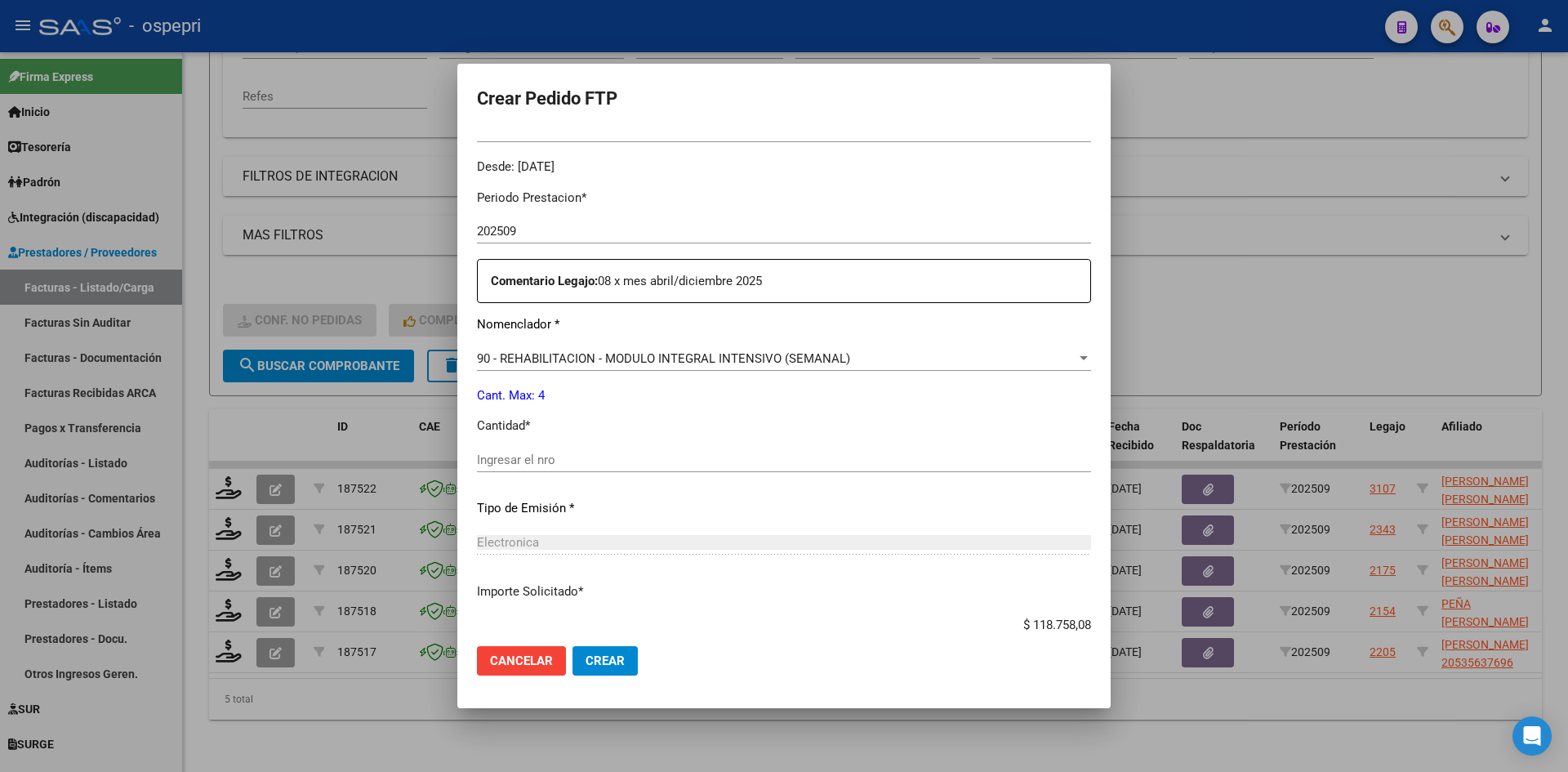
scroll to position [490, 0]
click at [579, 457] on input "Ingresar el nro" at bounding box center [784, 460] width 614 height 15
drag, startPoint x: 633, startPoint y: 668, endPoint x: 615, endPoint y: 656, distance: 21.6
click at [620, 660] on button "Crear" at bounding box center [605, 661] width 66 height 30
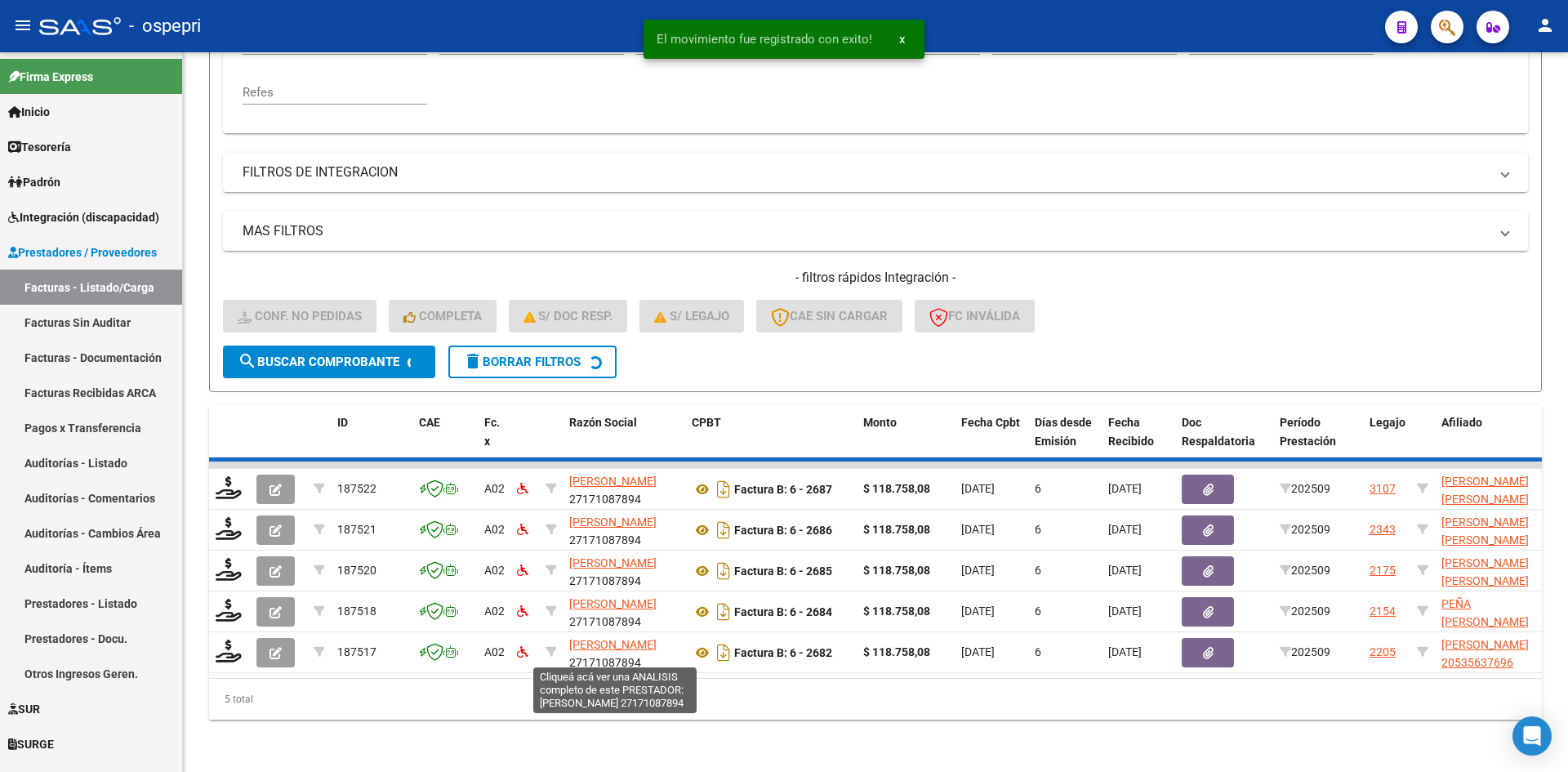
scroll to position [328, 0]
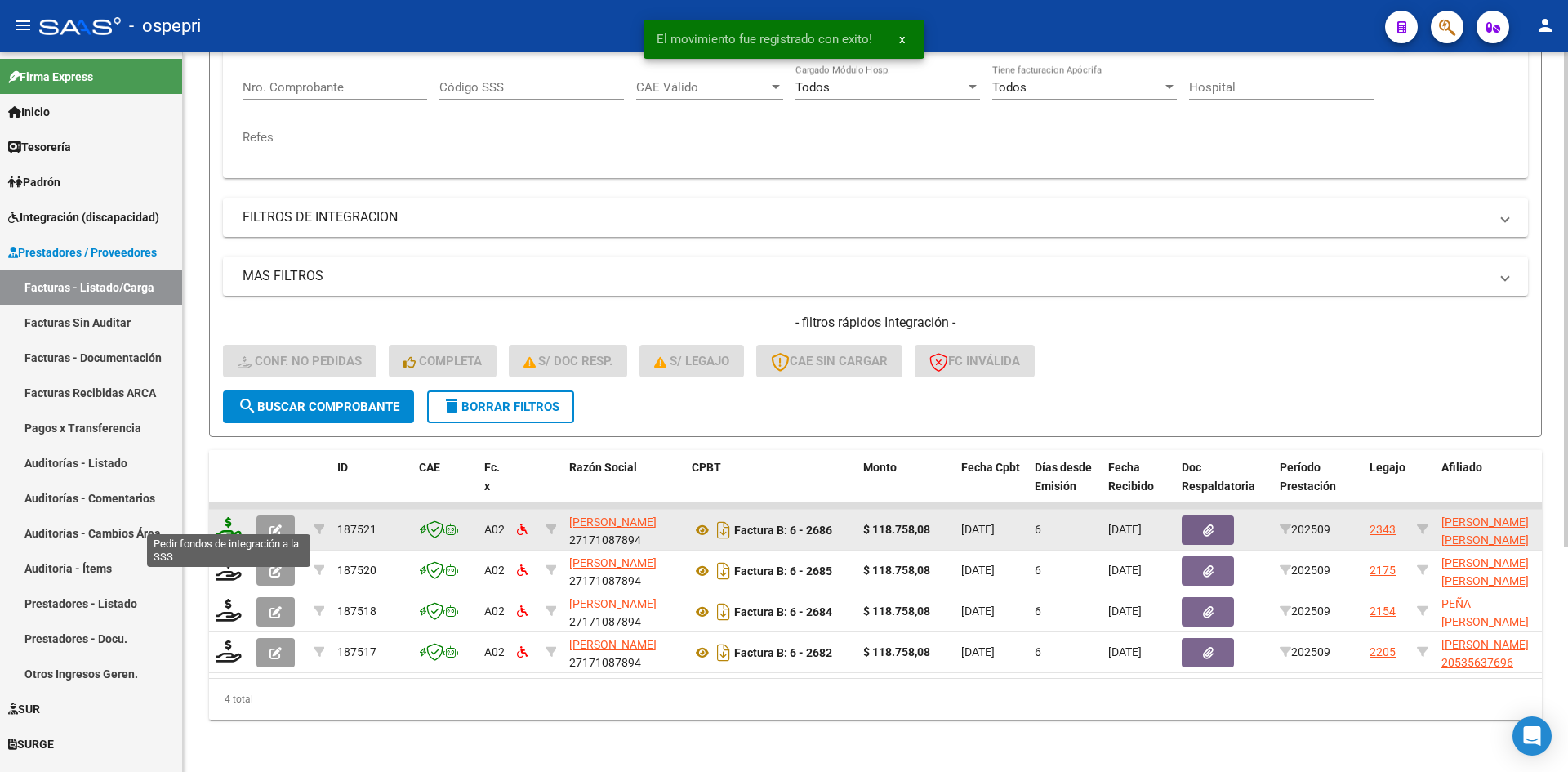
click at [231, 517] on icon at bounding box center [228, 528] width 26 height 23
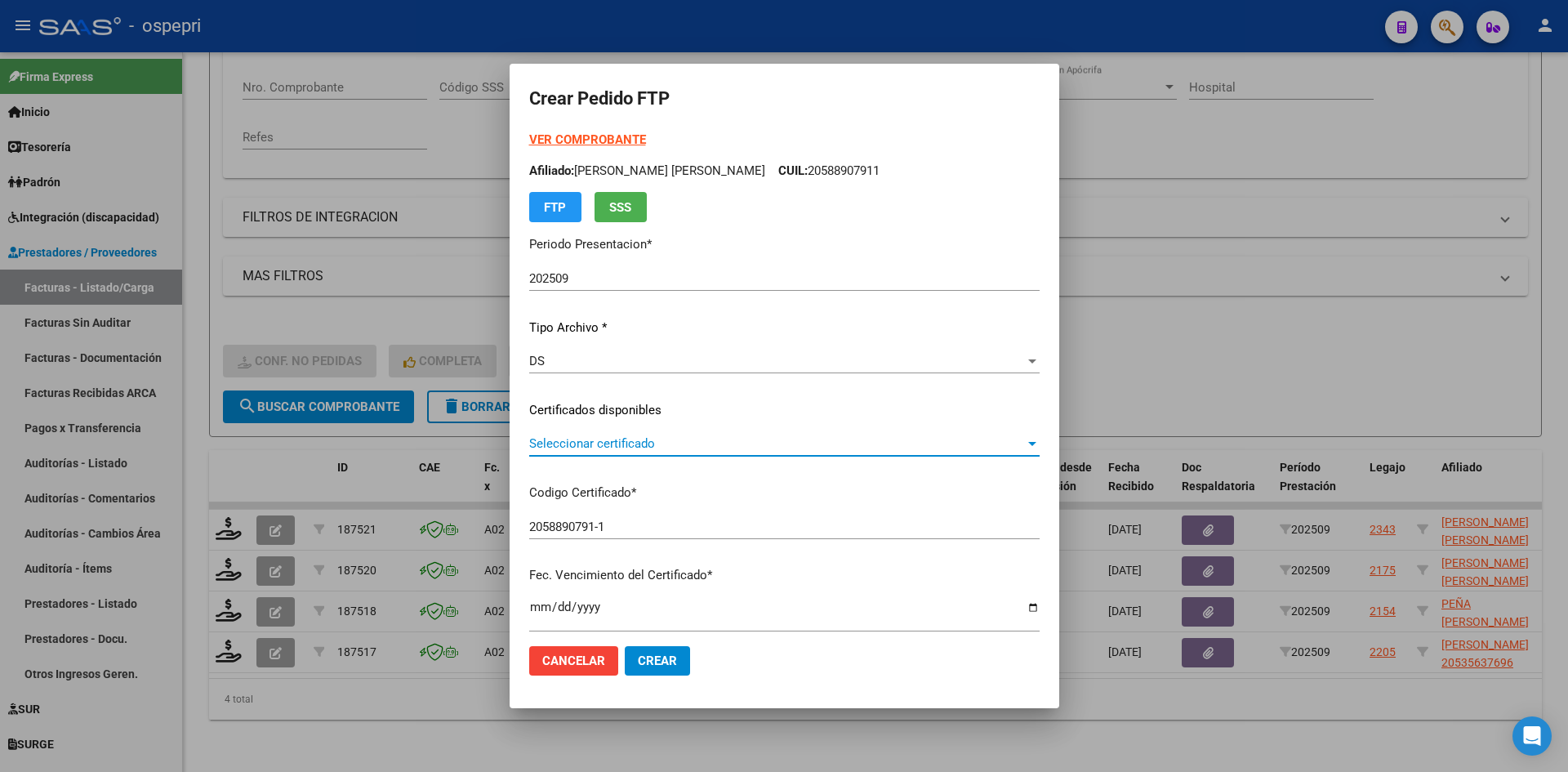
click at [644, 447] on span "Seleccionar certificado" at bounding box center [777, 444] width 496 height 15
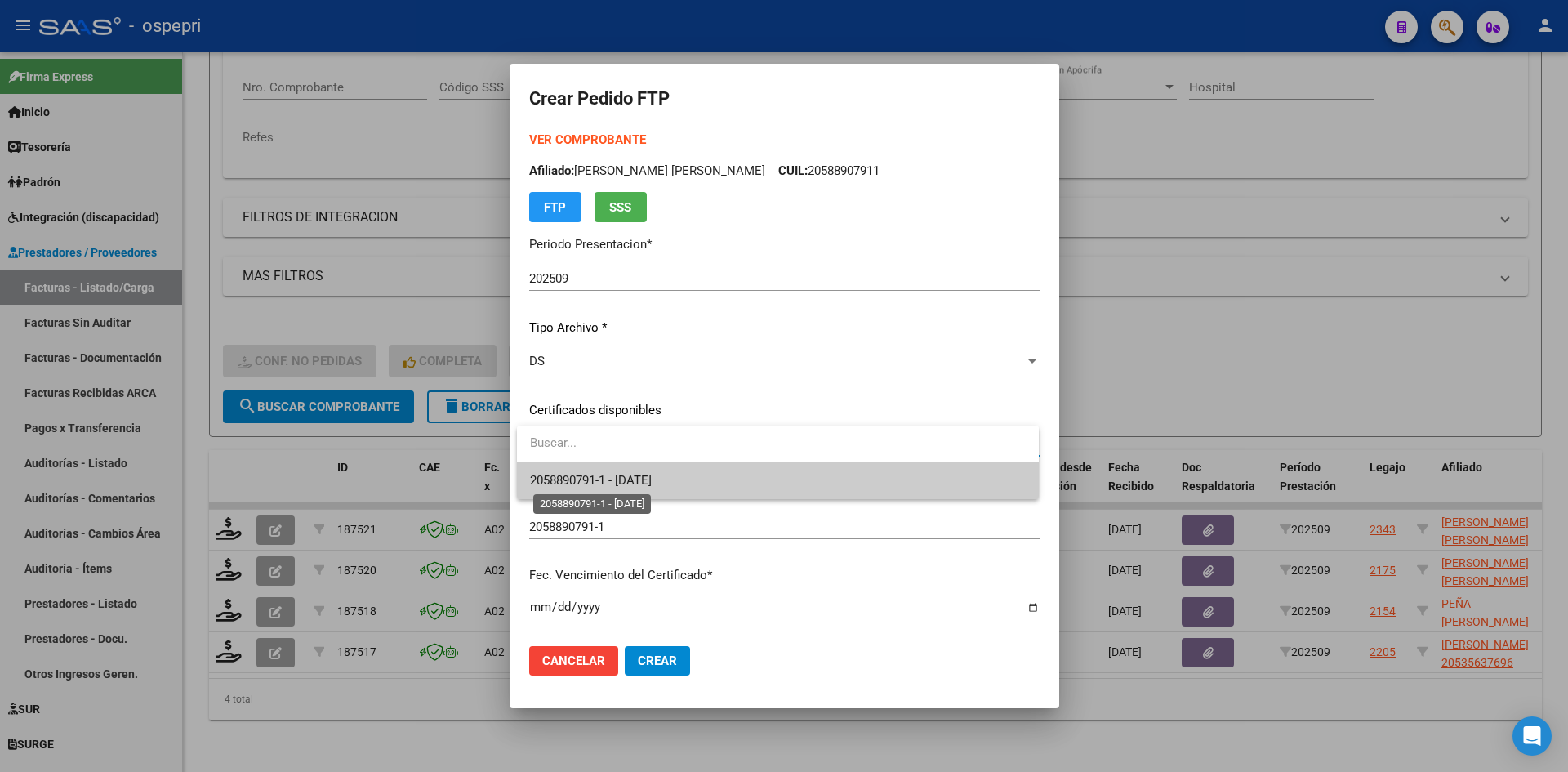
click at [650, 476] on span "2058890791-1 - 2029-04-01" at bounding box center [591, 481] width 122 height 15
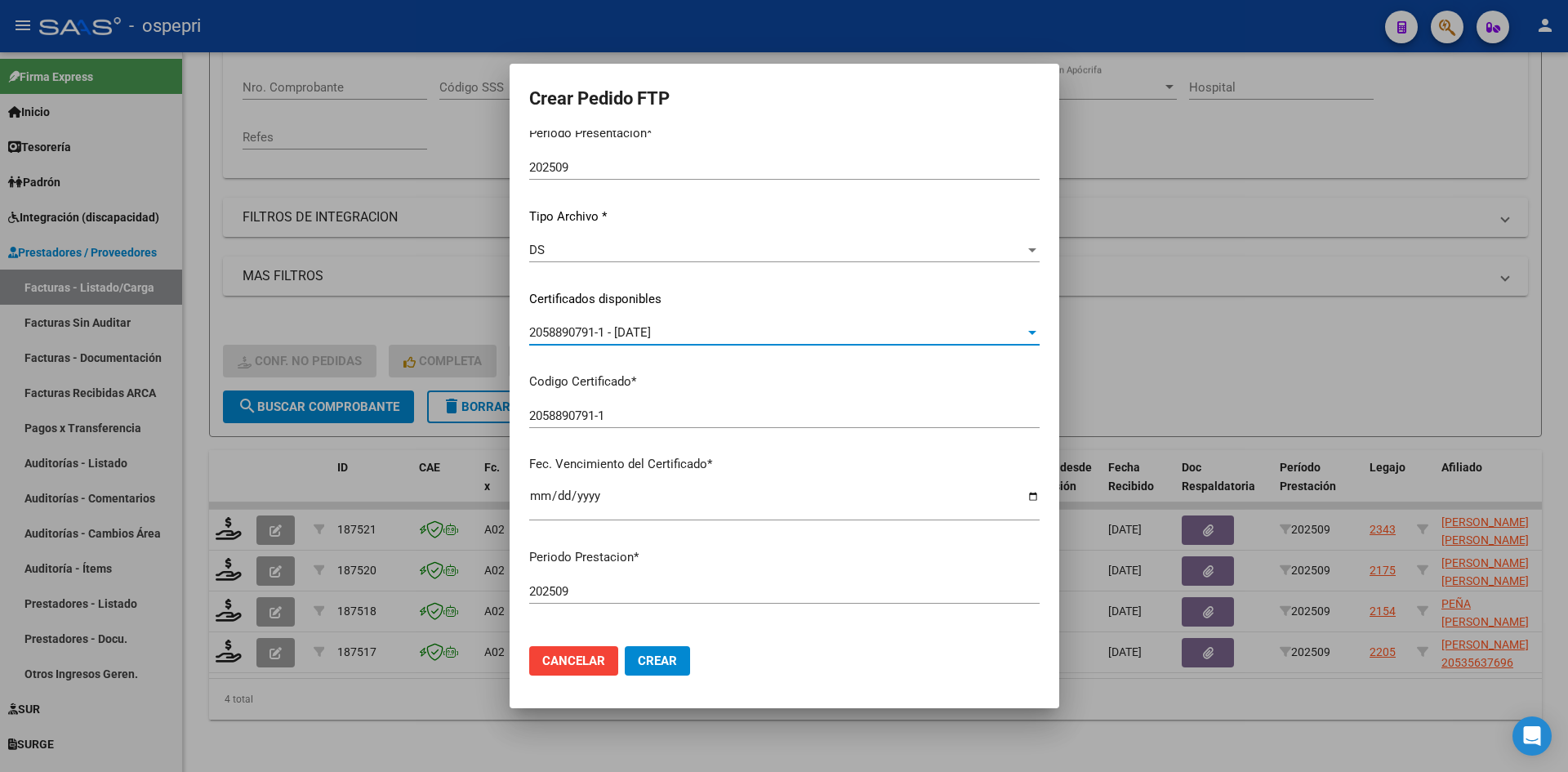
scroll to position [409, 0]
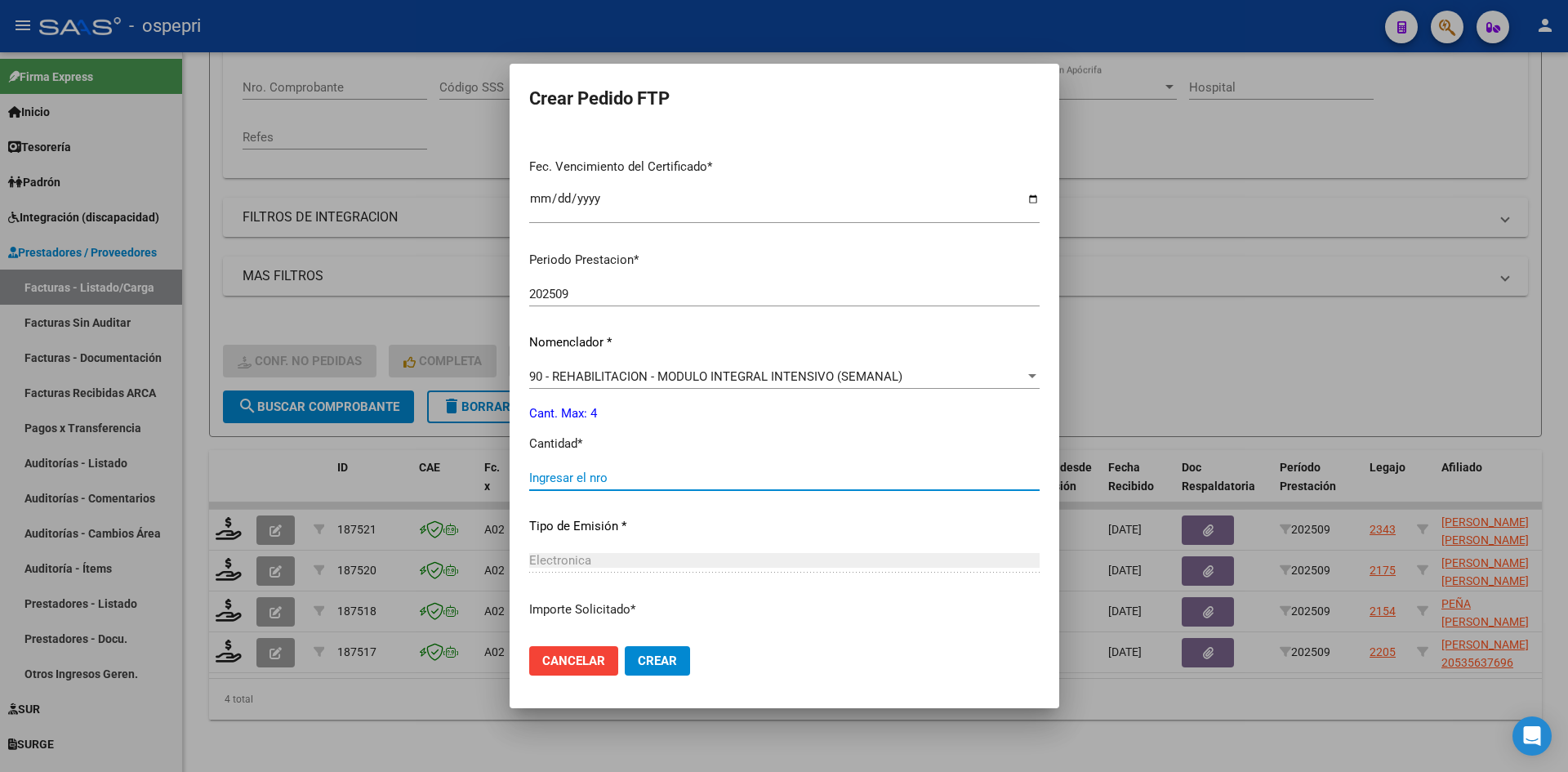
click at [642, 480] on input "Ingresar el nro" at bounding box center [784, 478] width 510 height 15
click at [665, 654] on span "Crear" at bounding box center [657, 661] width 39 height 15
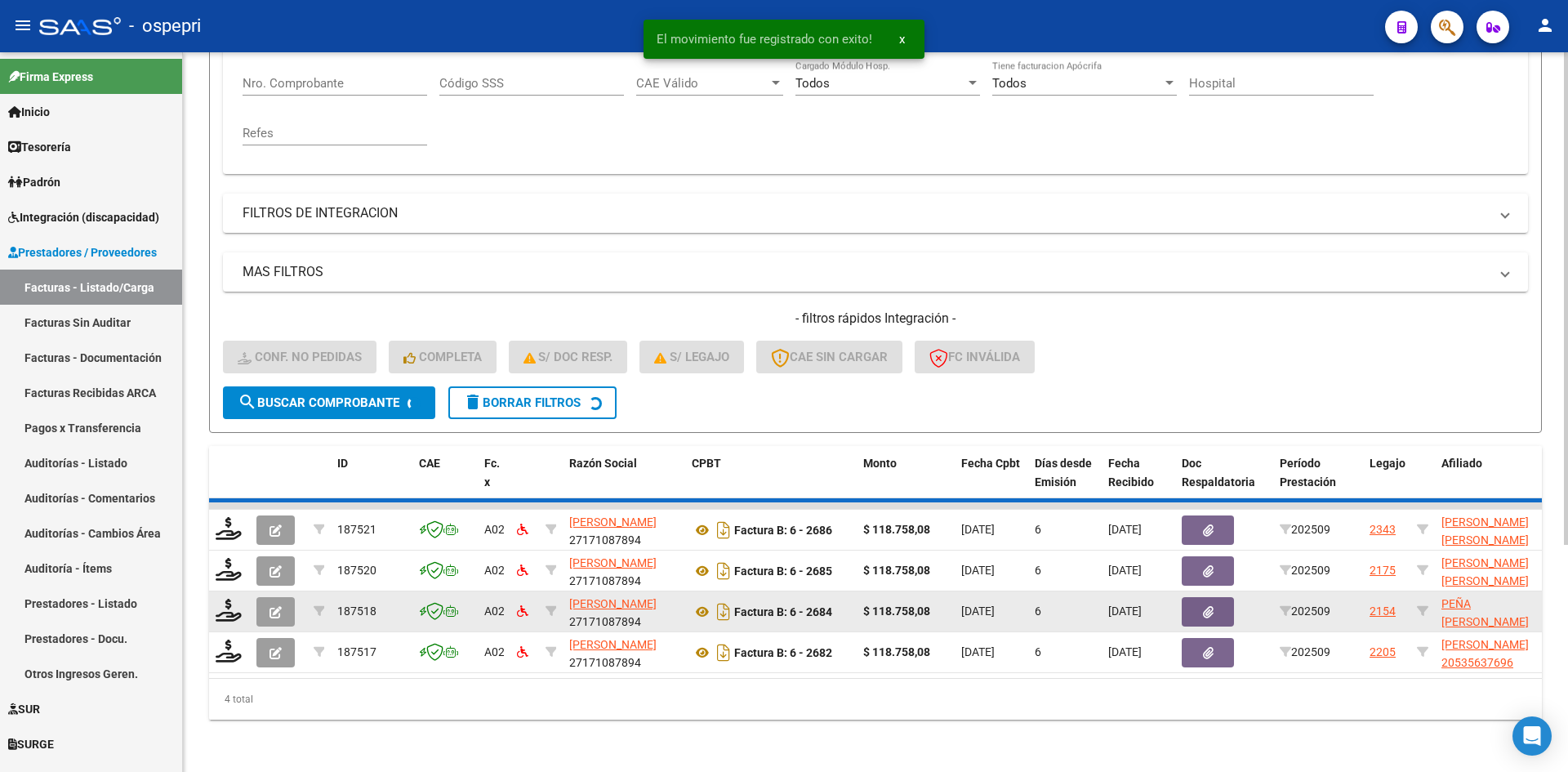
scroll to position [288, 0]
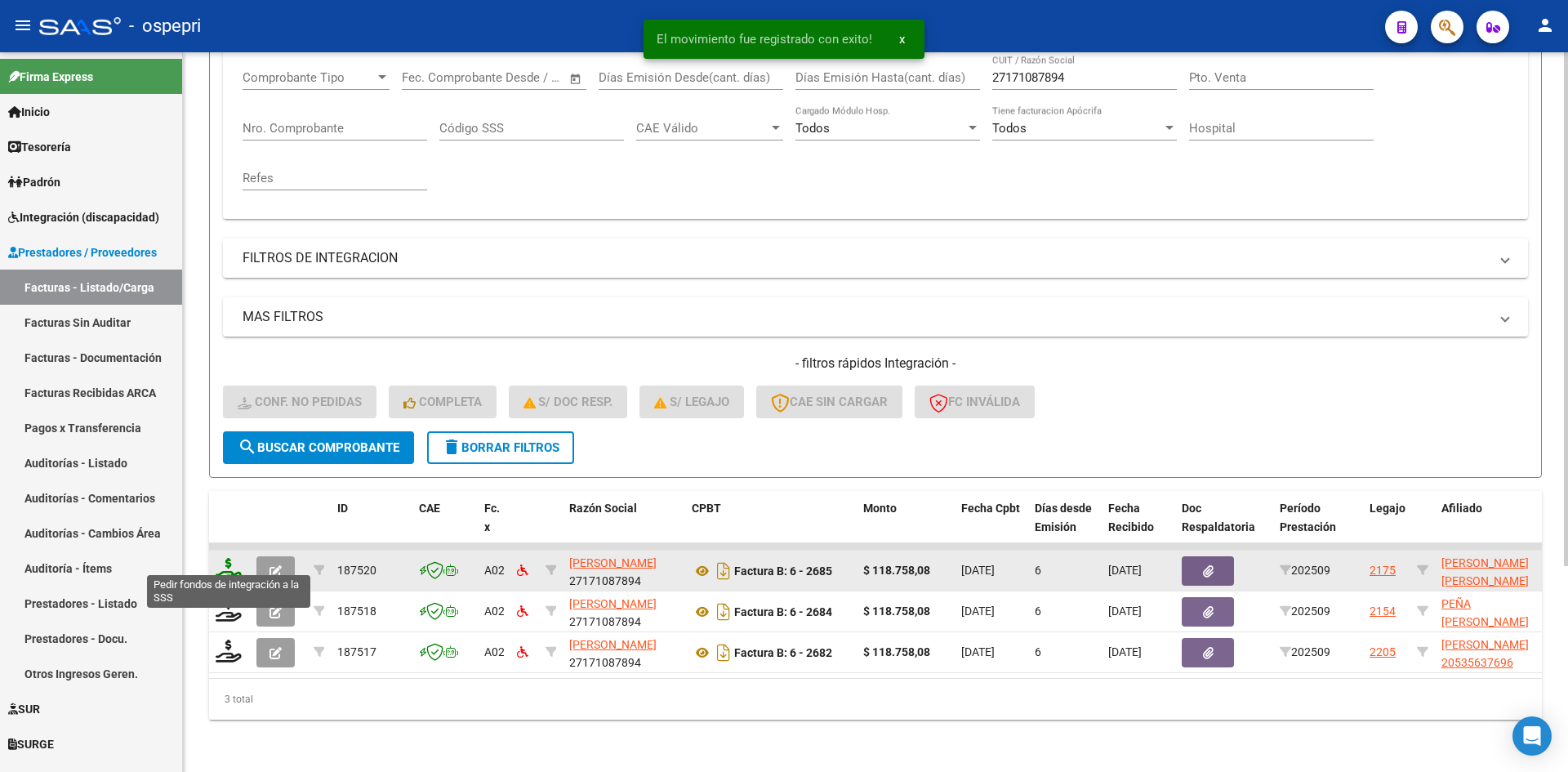
click at [226, 561] on icon at bounding box center [228, 569] width 26 height 23
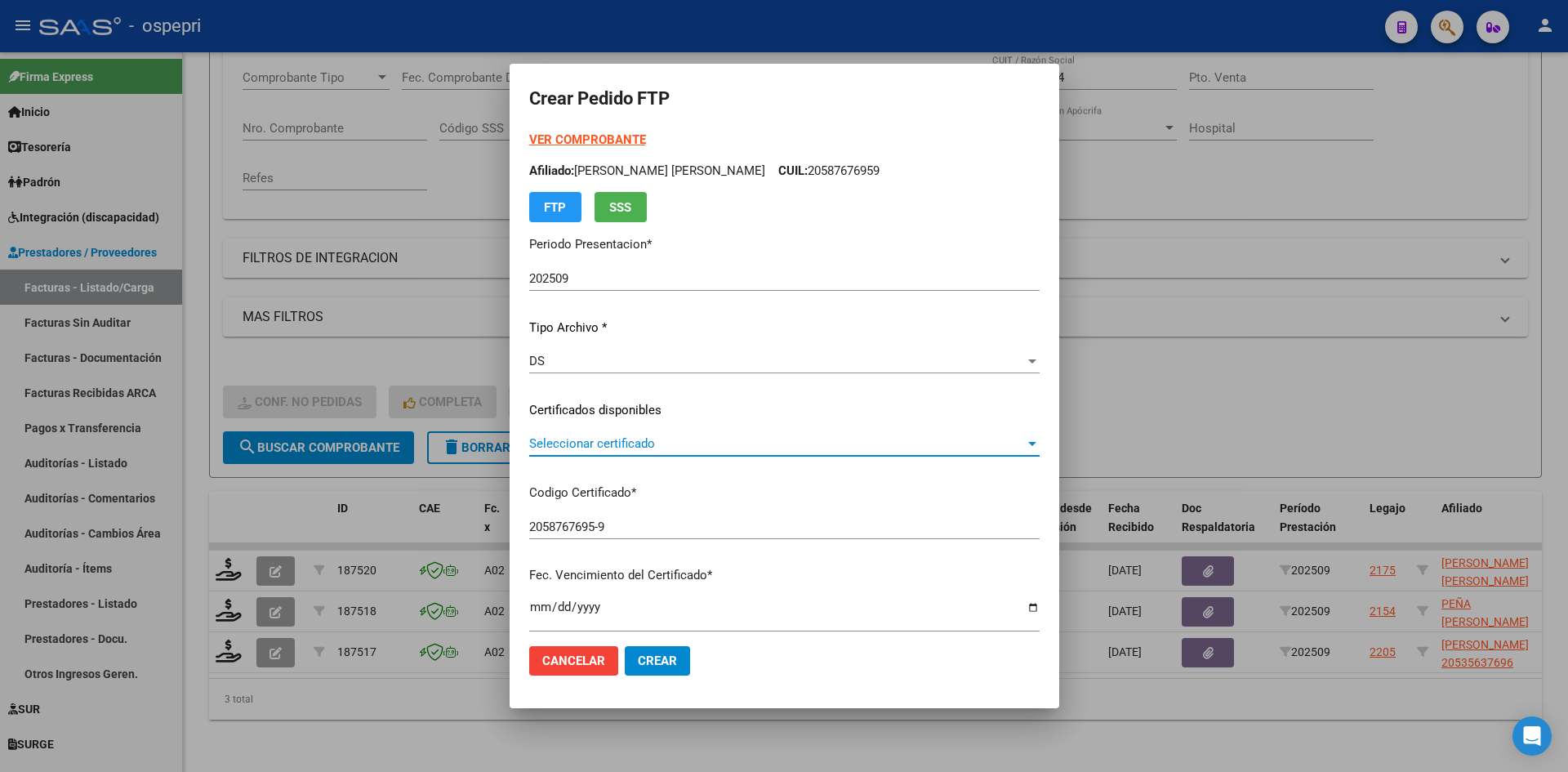
click at [655, 451] on span "Seleccionar certificado" at bounding box center [777, 444] width 496 height 15
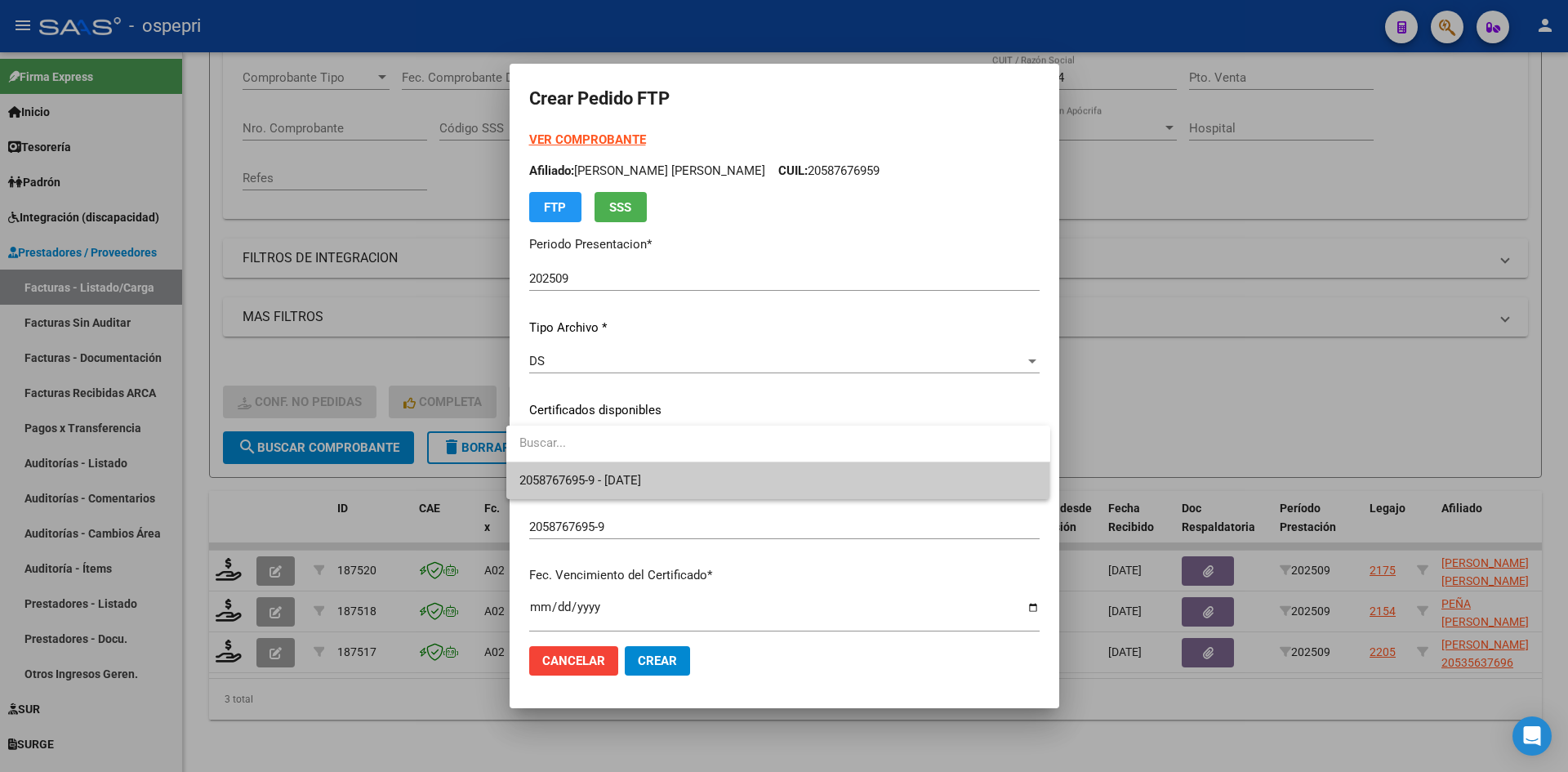
click at [659, 466] on span "2058767695-9 - 2028-04-18" at bounding box center [778, 481] width 518 height 37
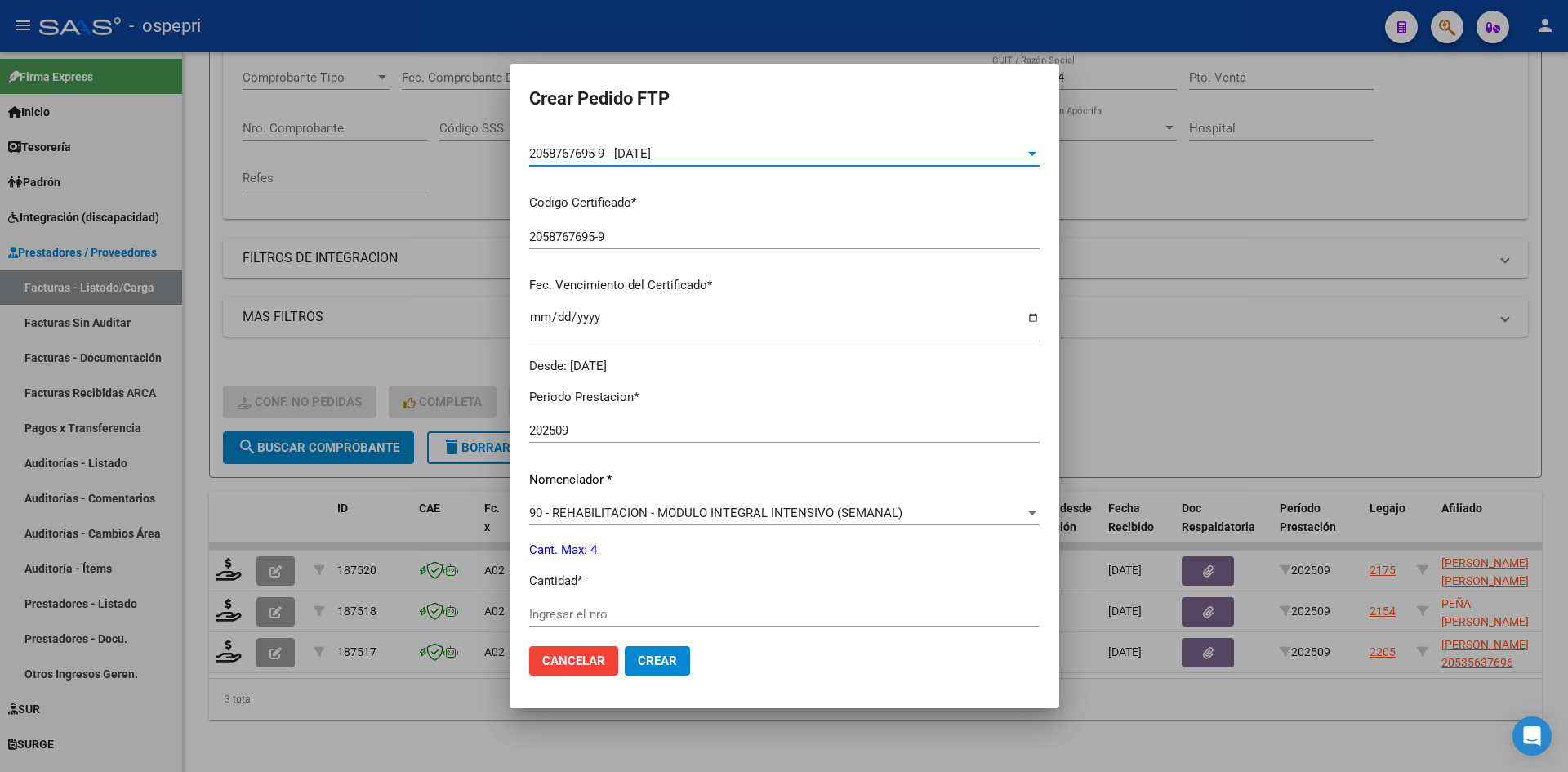
scroll to position [326, 0]
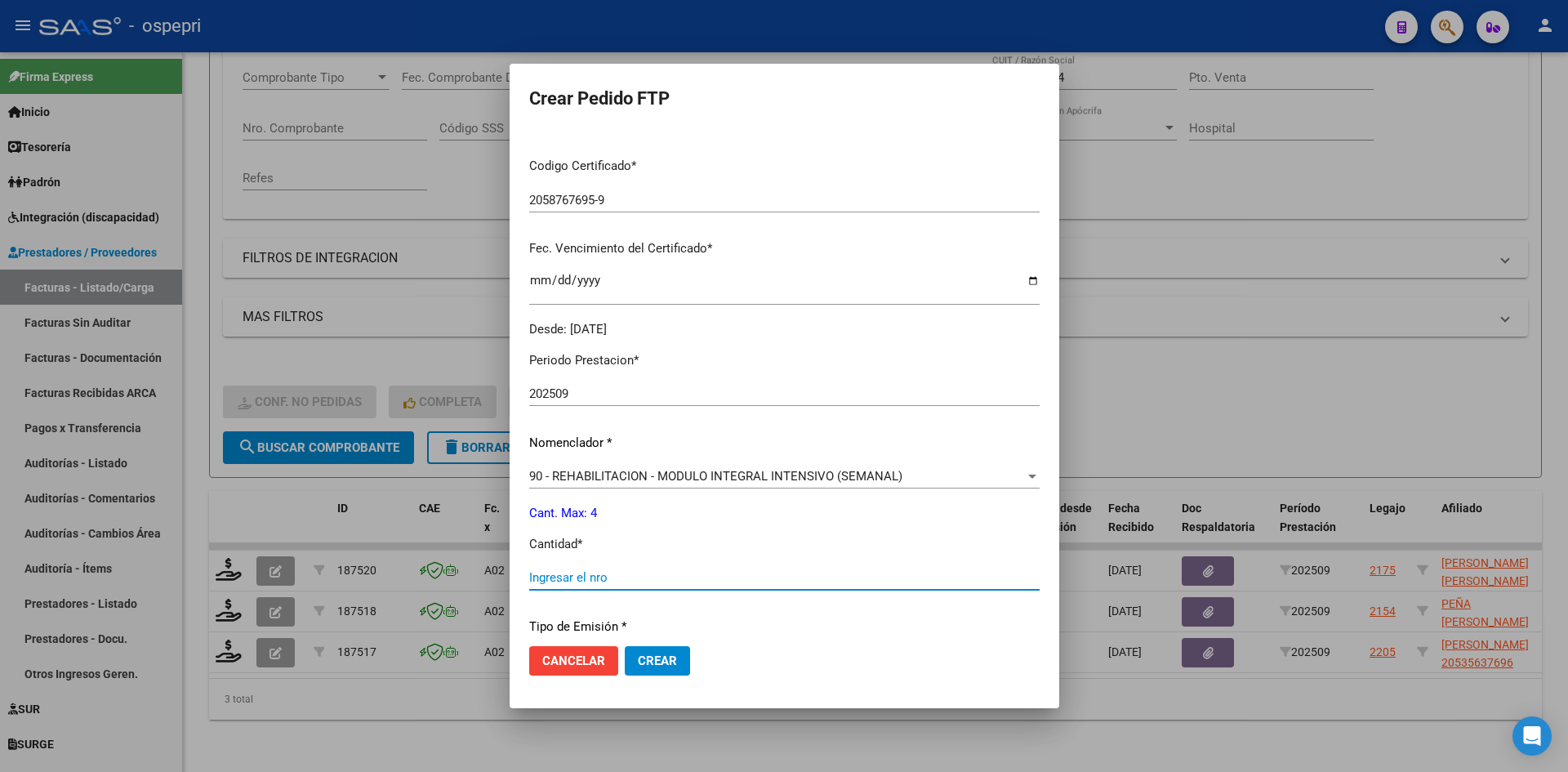
click at [577, 579] on input "Ingresar el nro" at bounding box center [784, 578] width 510 height 15
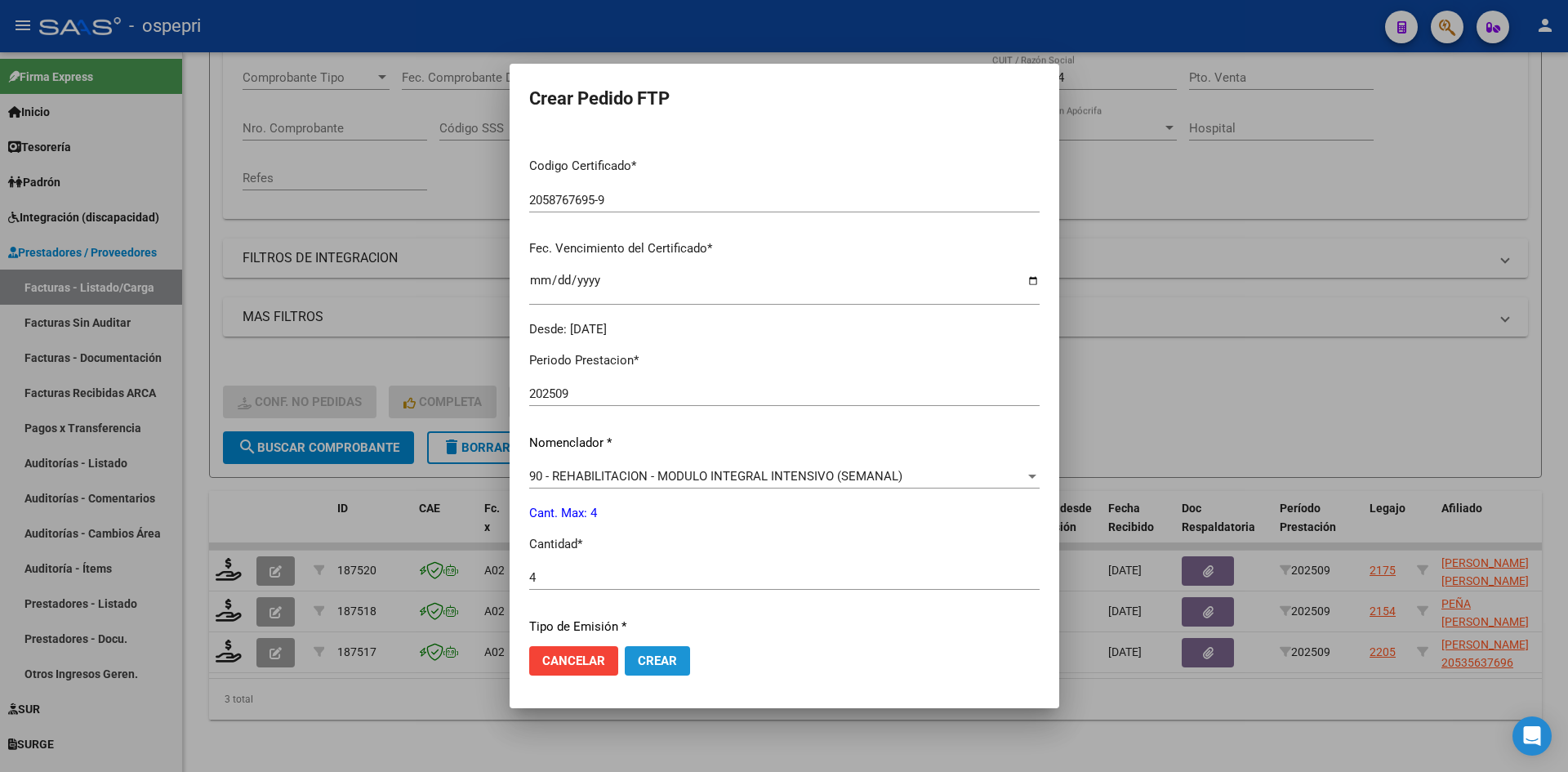
click at [669, 651] on button "Crear" at bounding box center [657, 661] width 66 height 30
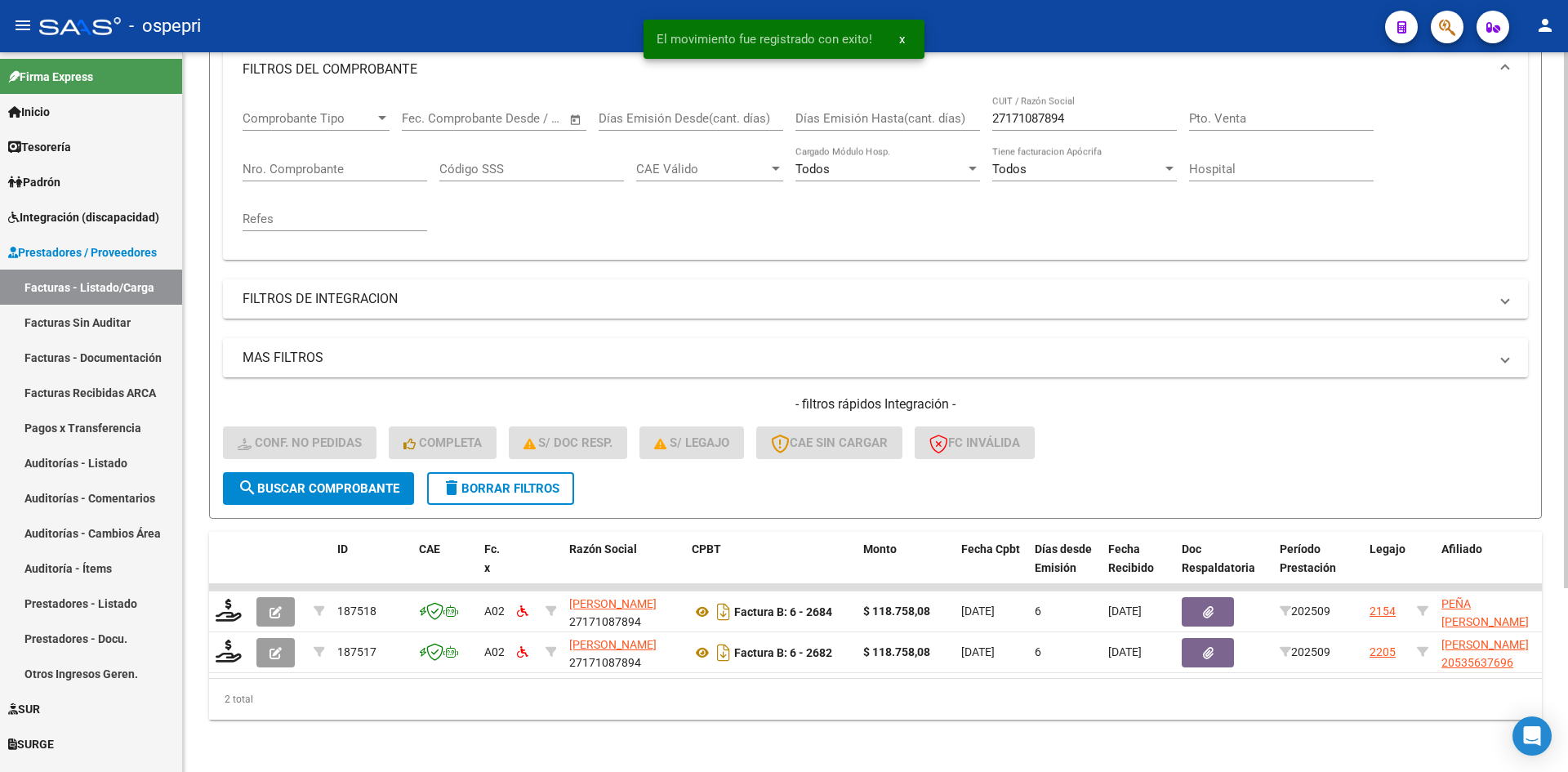
scroll to position [247, 0]
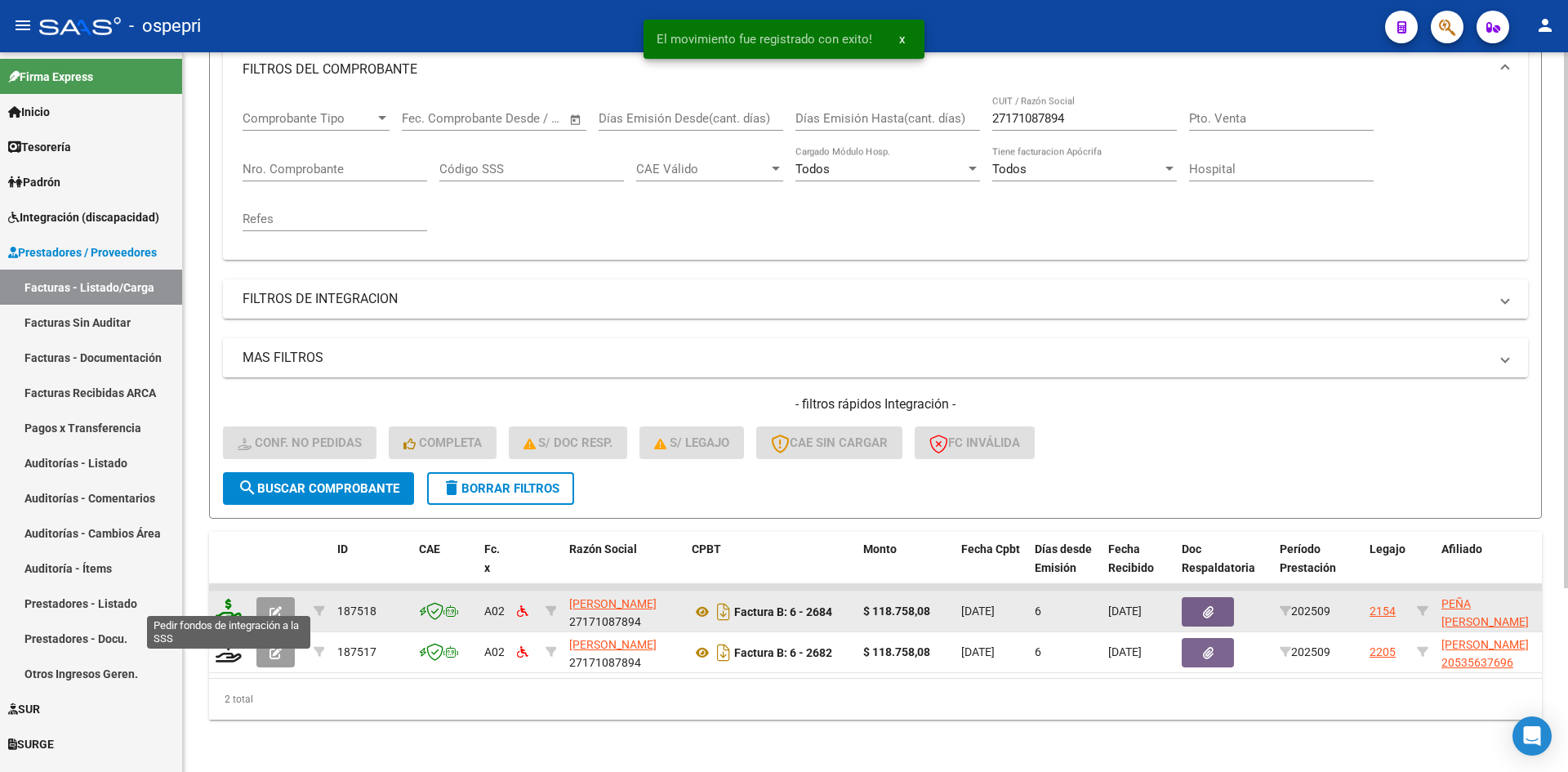
click at [219, 599] on icon at bounding box center [228, 610] width 26 height 23
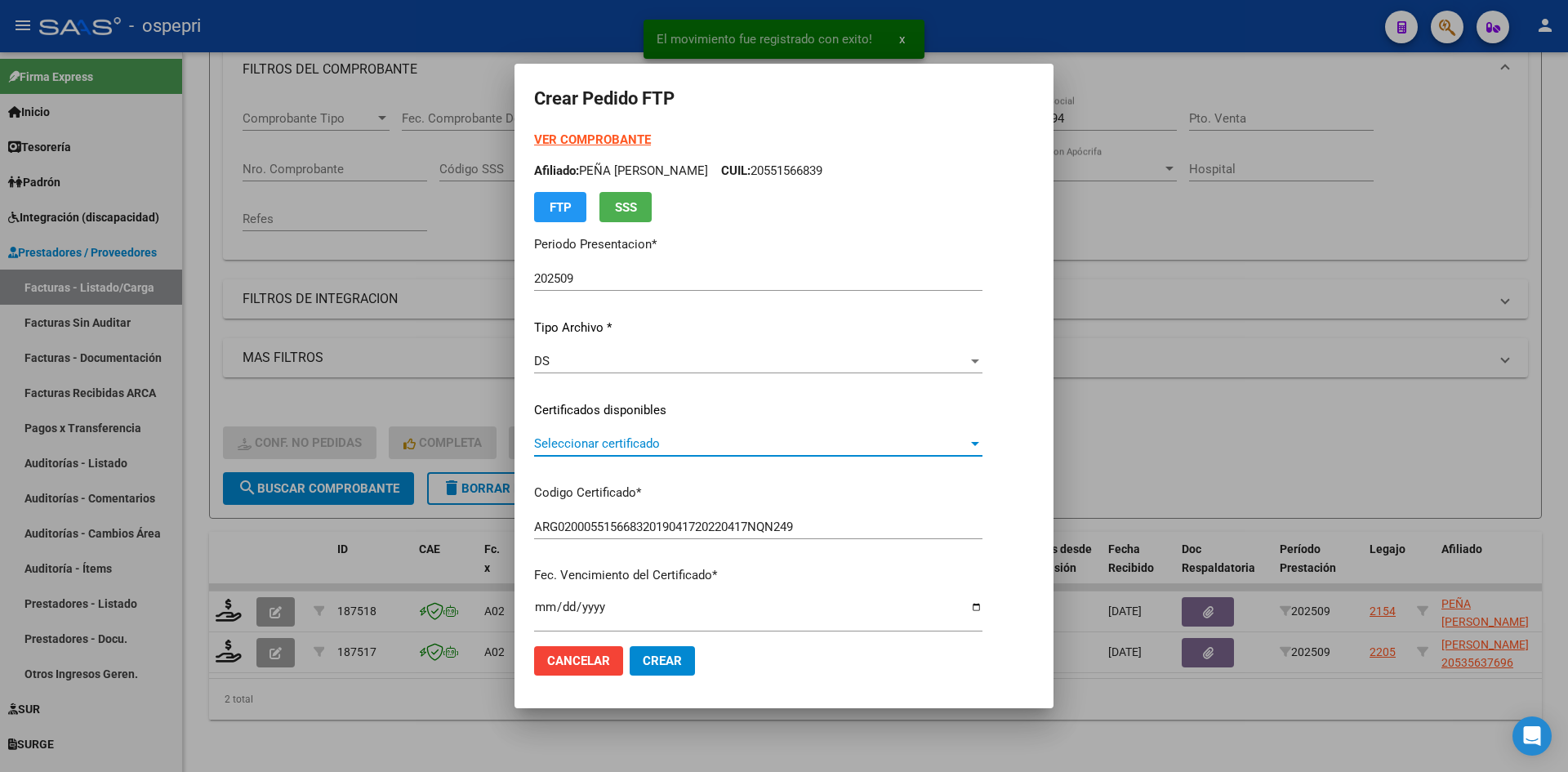
click at [642, 450] on span "Seleccionar certificado" at bounding box center [751, 444] width 434 height 15
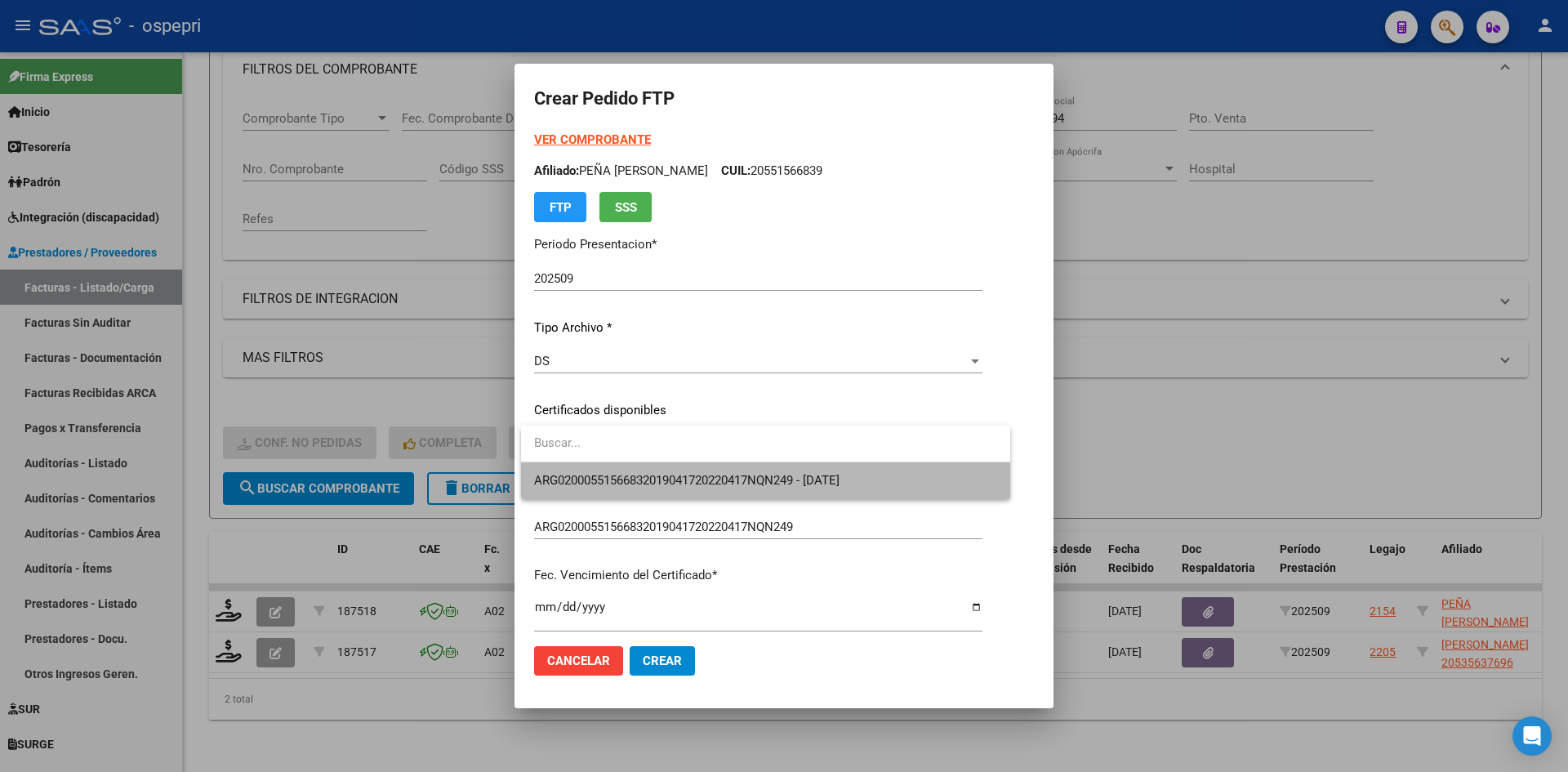
click at [644, 466] on span "ARG02000551566832019041720220417NQN249 - 2033-04-17" at bounding box center [766, 481] width 463 height 37
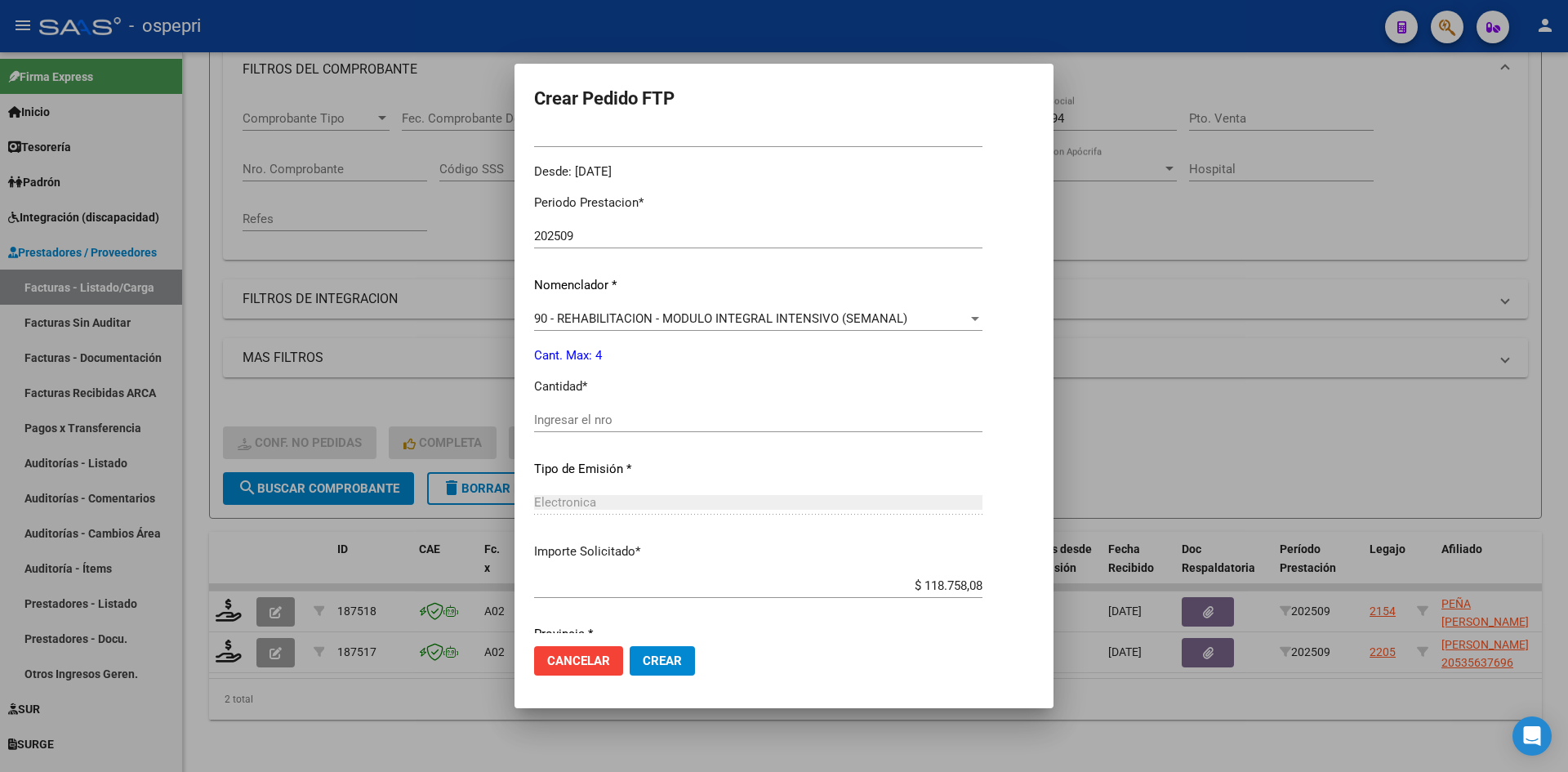
scroll to position [490, 0]
click at [603, 423] on div "Ingresar el nro" at bounding box center [758, 414] width 448 height 25
click at [688, 660] on button "Crear" at bounding box center [662, 661] width 66 height 30
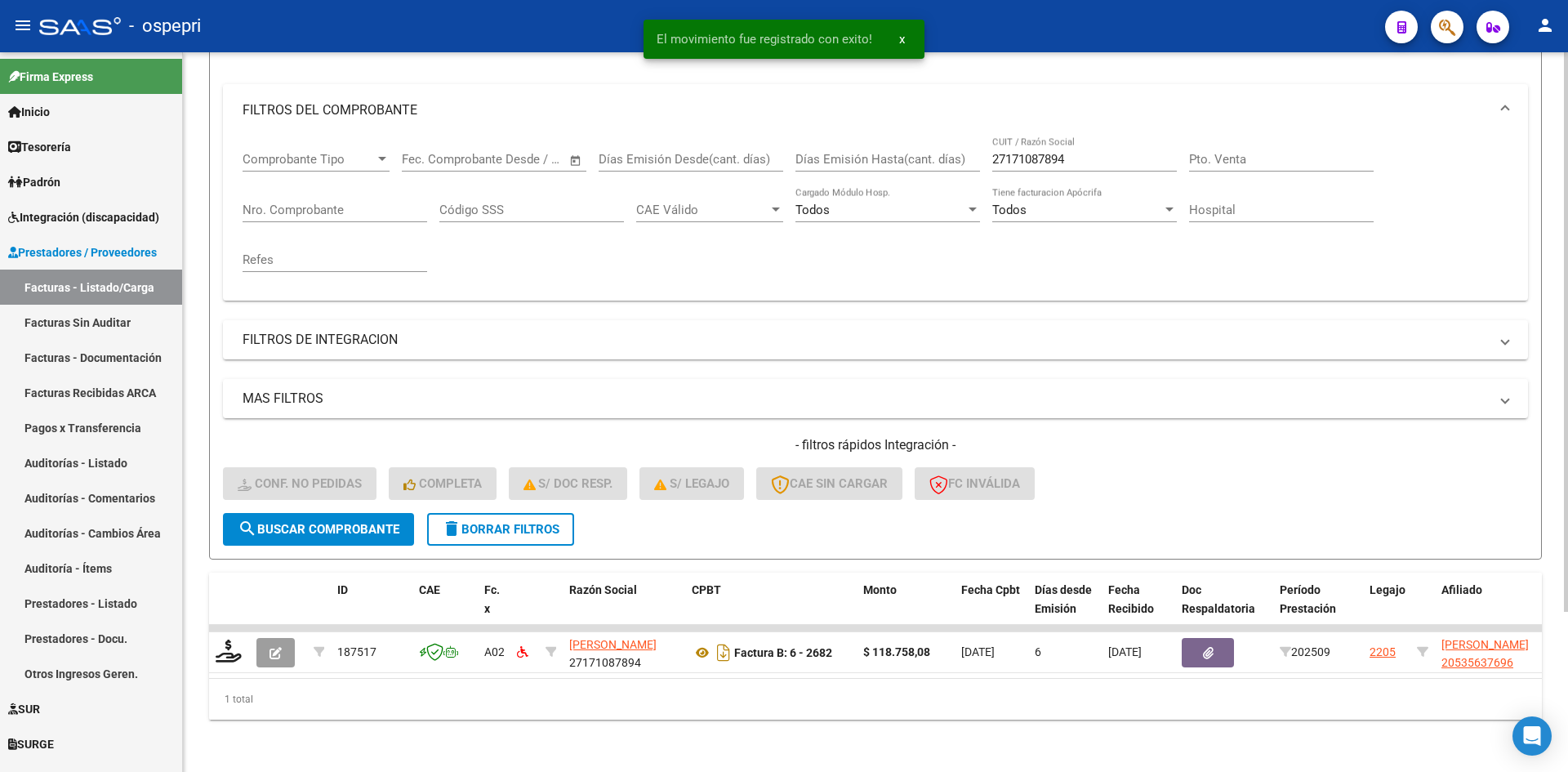
scroll to position [206, 0]
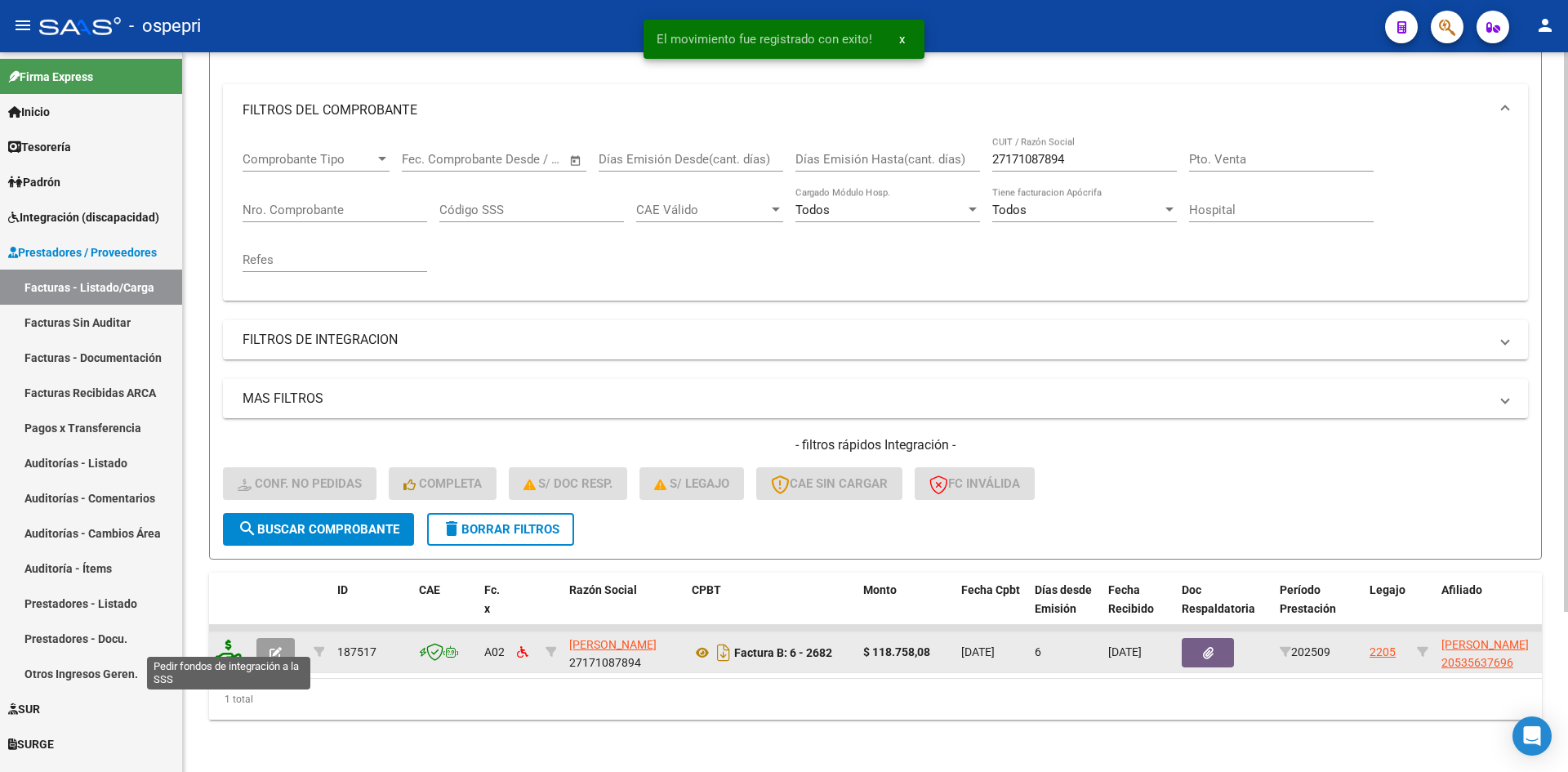
click at [229, 645] on icon at bounding box center [228, 651] width 26 height 23
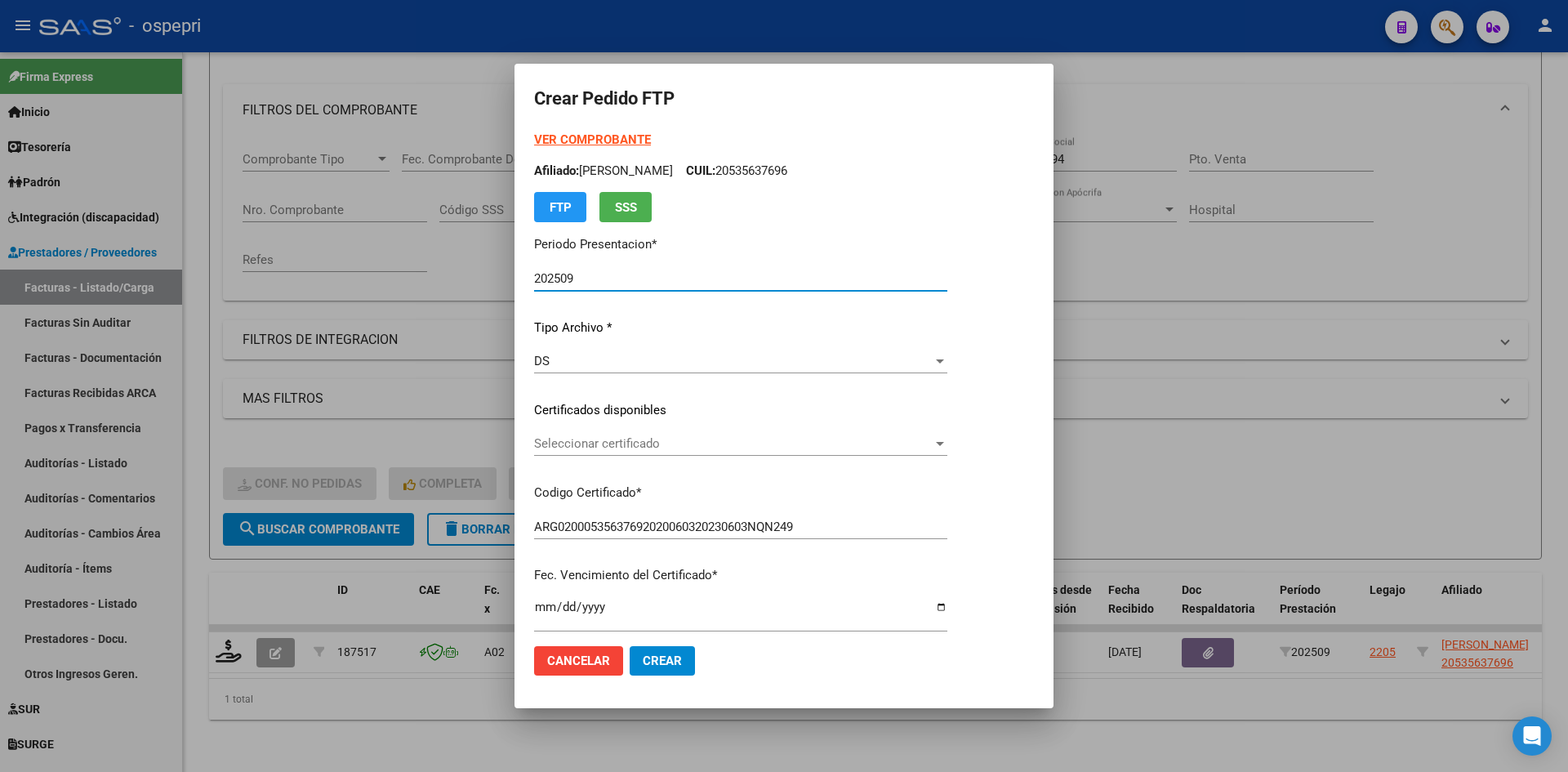
click at [663, 449] on span "Seleccionar certificado" at bounding box center [733, 444] width 398 height 15
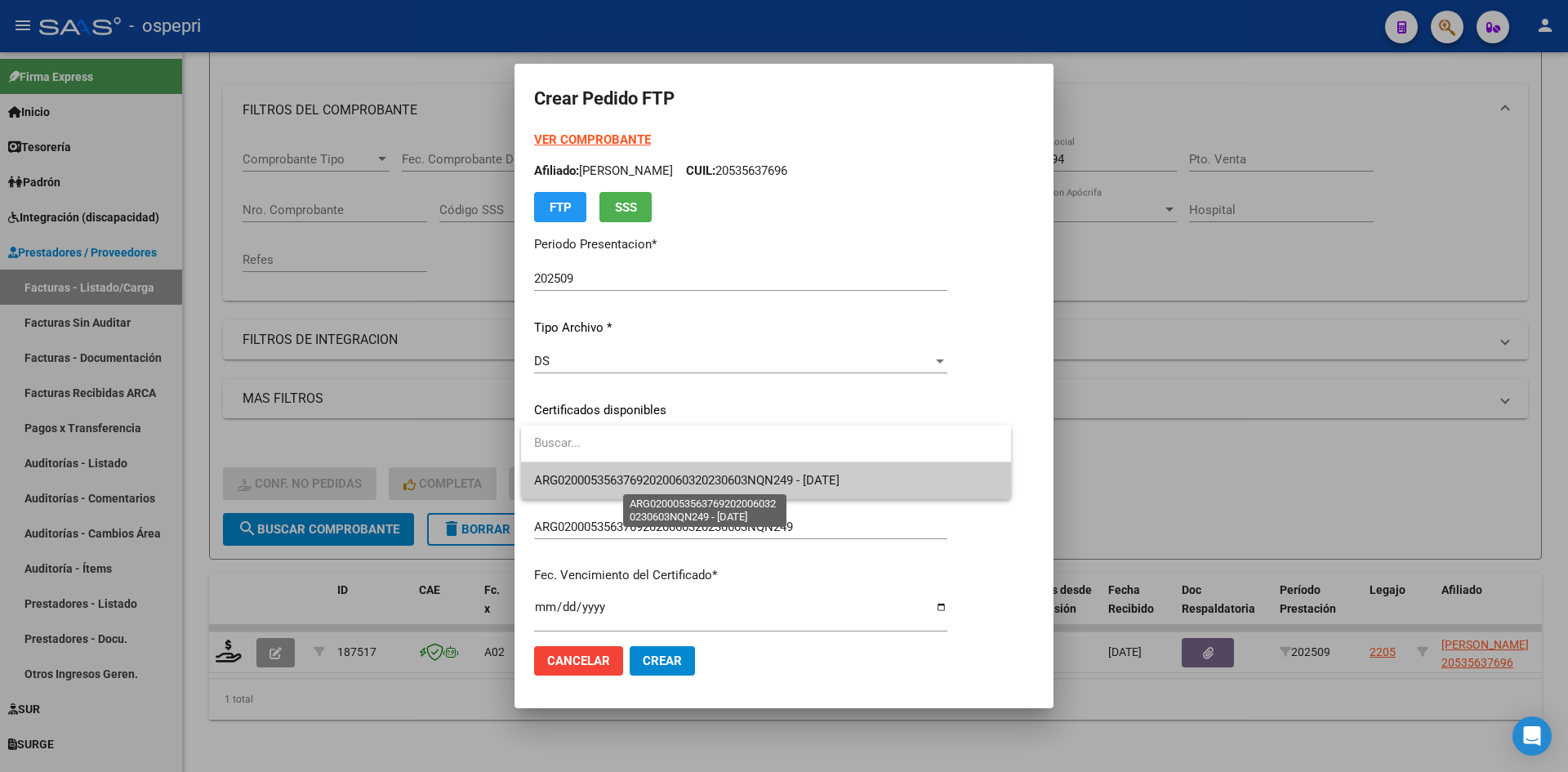
click at [673, 482] on span "ARG02000535637692020060320230603NQN249 - 2025-10-03" at bounding box center [687, 481] width 305 height 15
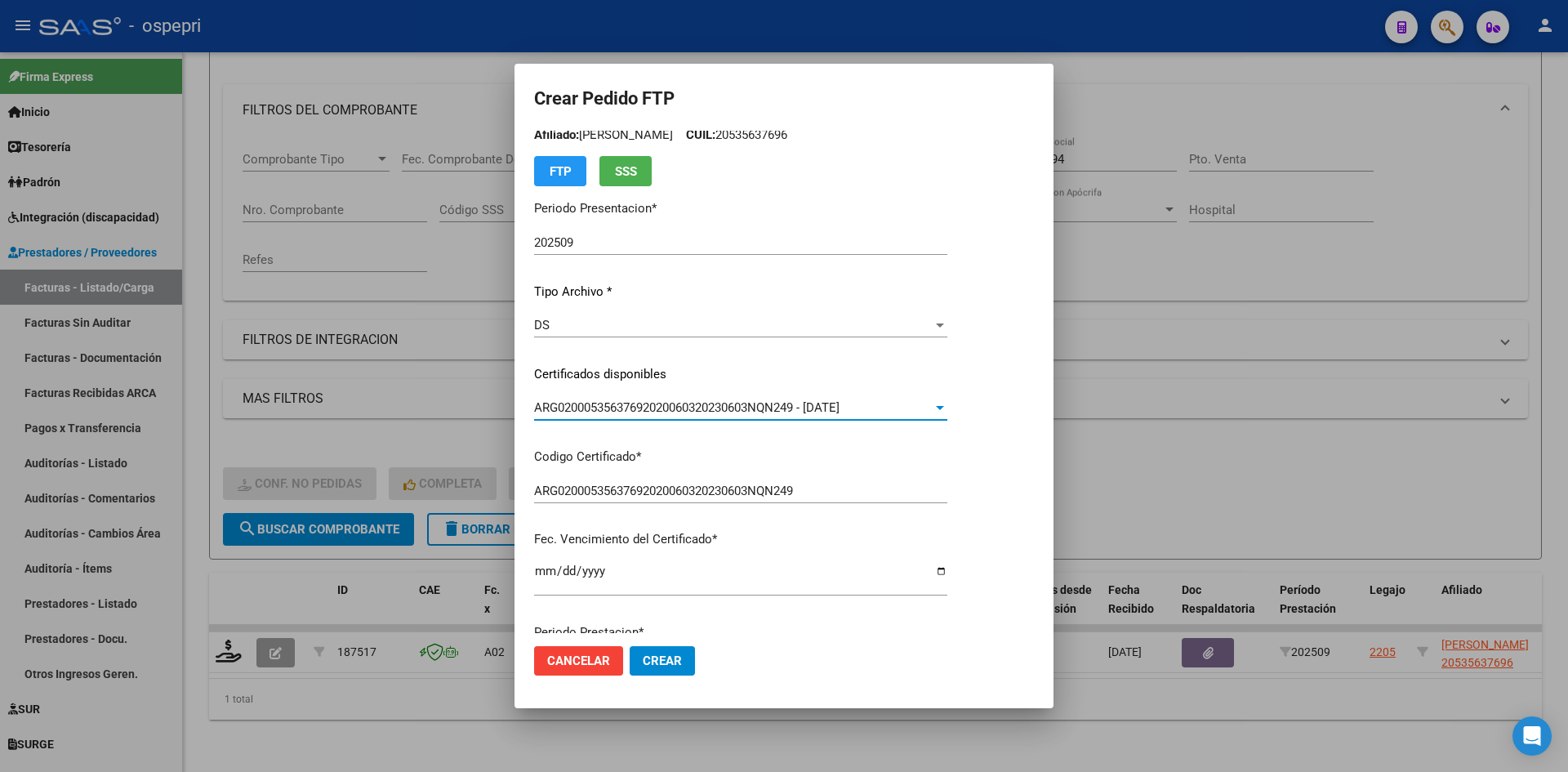
scroll to position [326, 0]
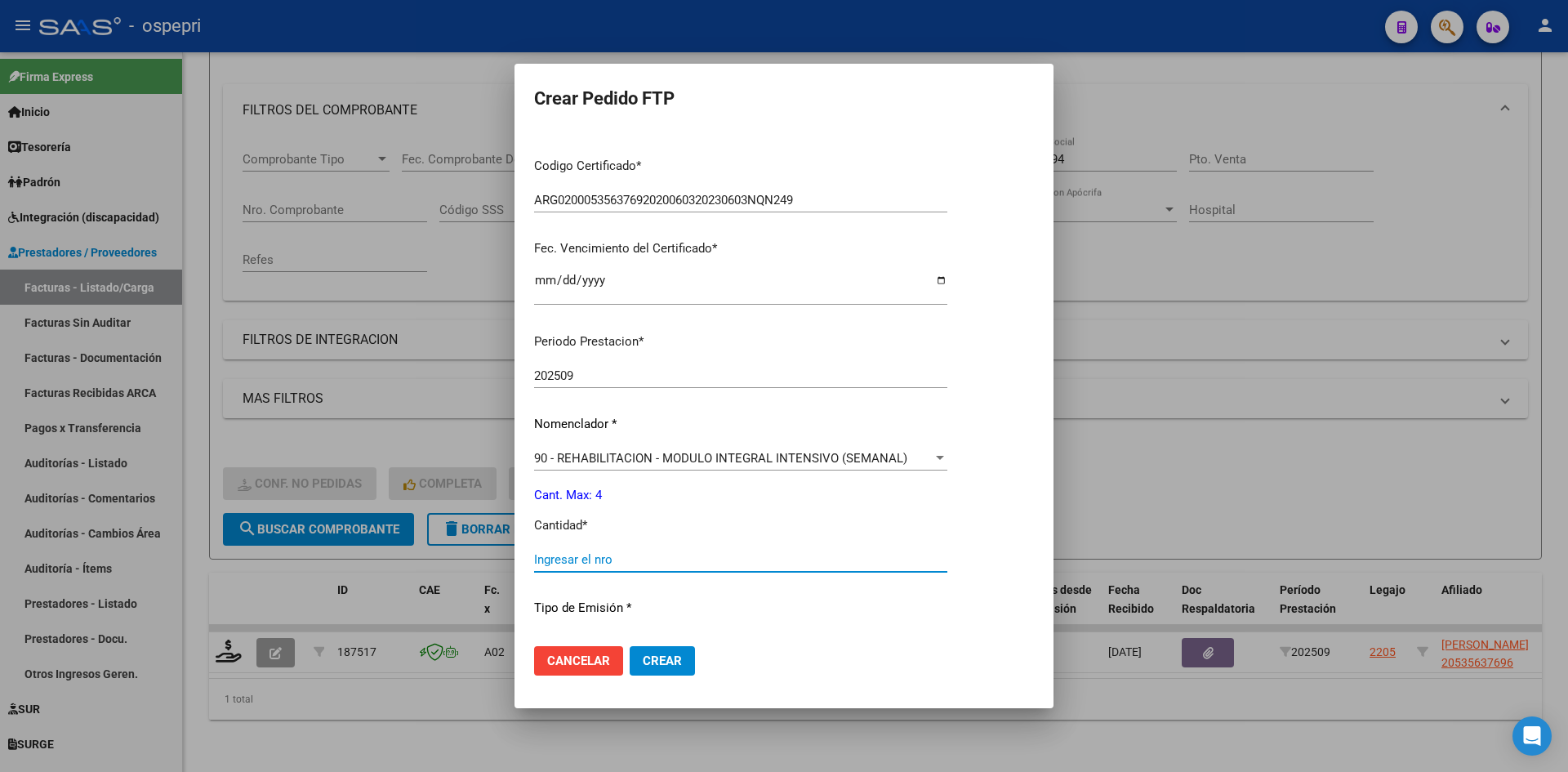
click at [602, 558] on input "Ingresar el nro" at bounding box center [741, 559] width 413 height 15
click at [671, 663] on span "Crear" at bounding box center [662, 661] width 39 height 15
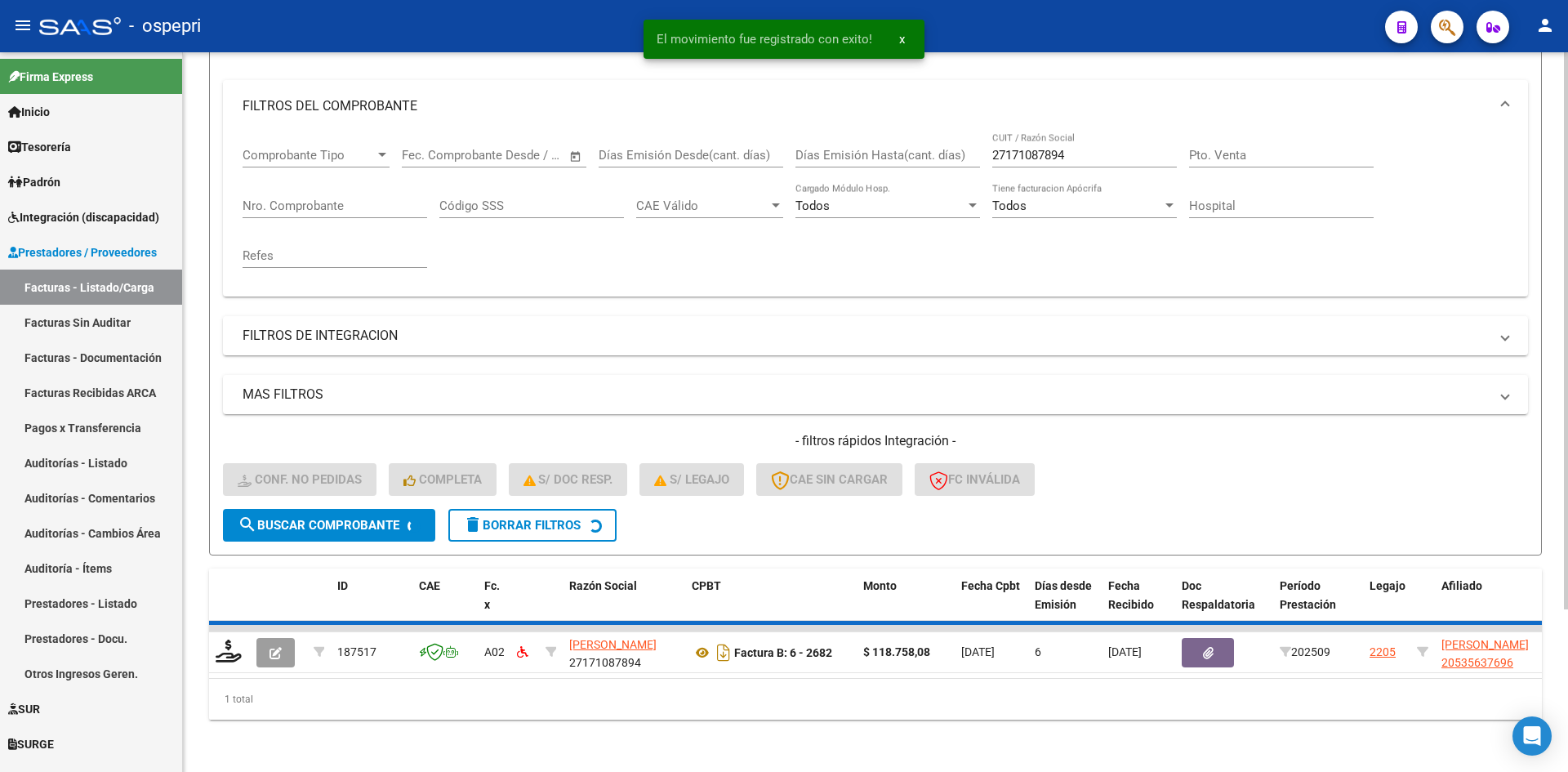
scroll to position [181, 0]
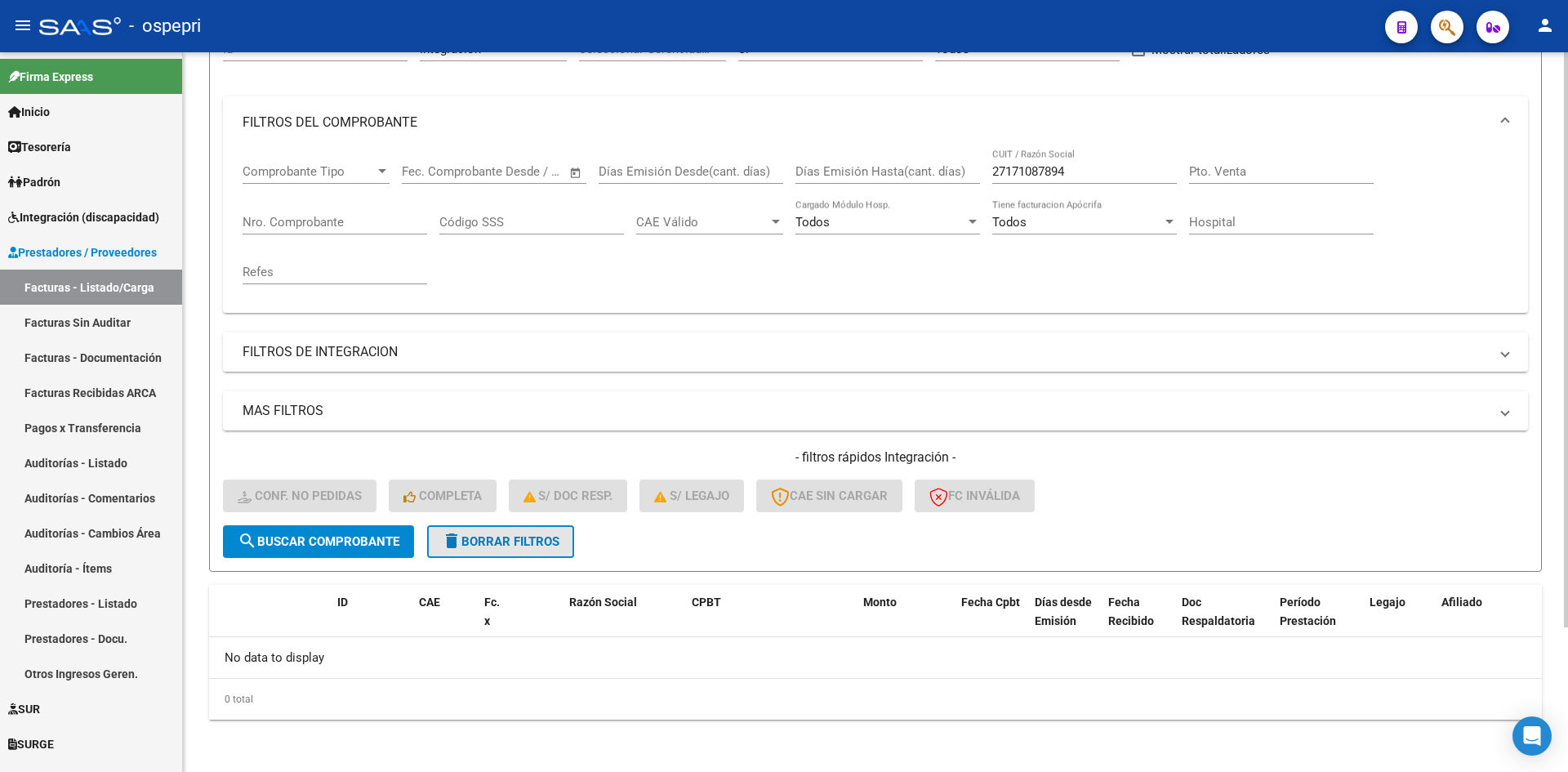
click at [559, 542] on span "delete Borrar Filtros" at bounding box center [500, 542] width 117 height 15
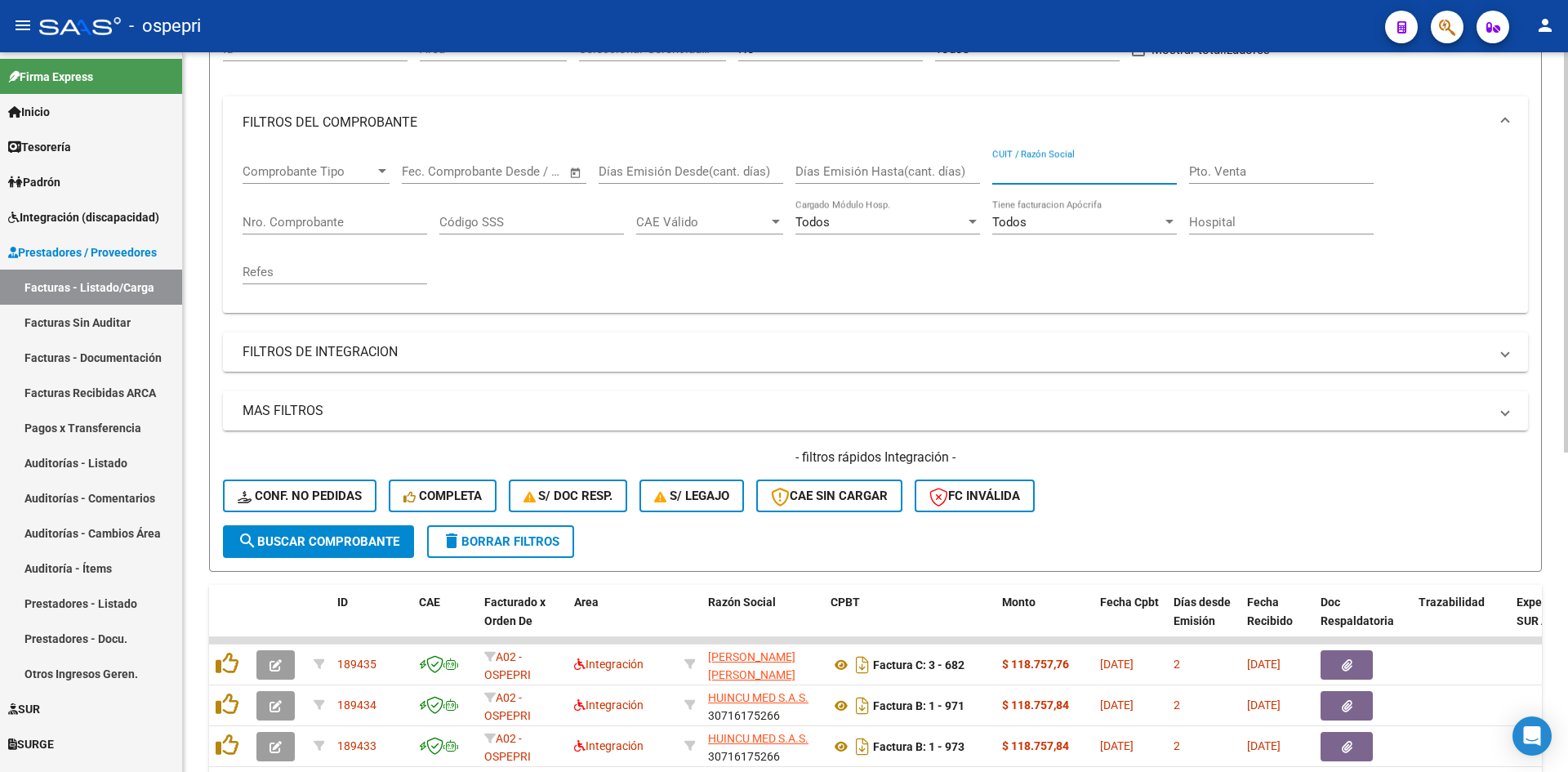
click at [1008, 173] on input "CUIT / Razón Social" at bounding box center [1084, 172] width 185 height 15
paste input "27171087894"
click at [352, 526] on button "search Buscar Comprobante" at bounding box center [318, 541] width 191 height 32
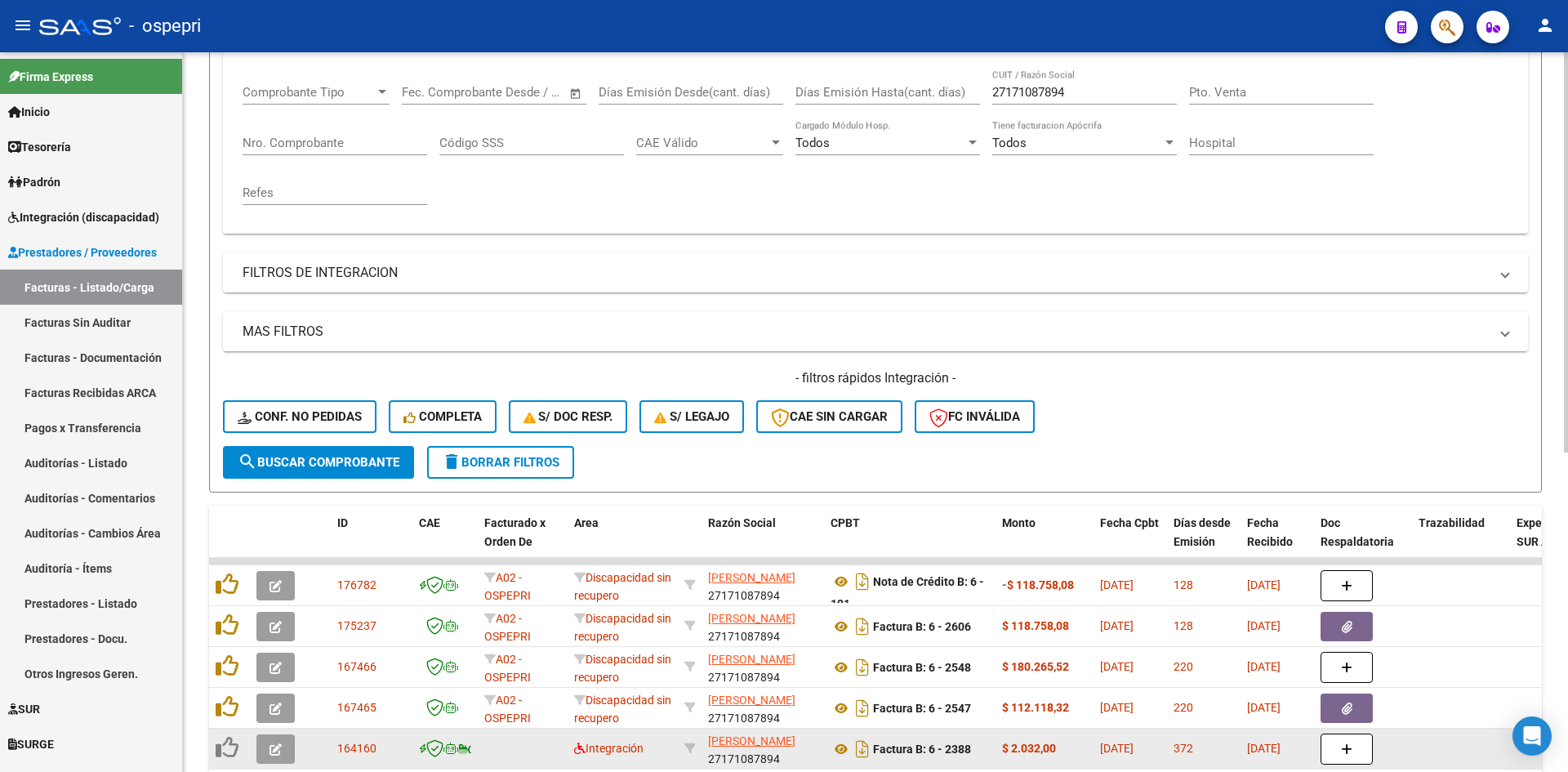
scroll to position [247, 0]
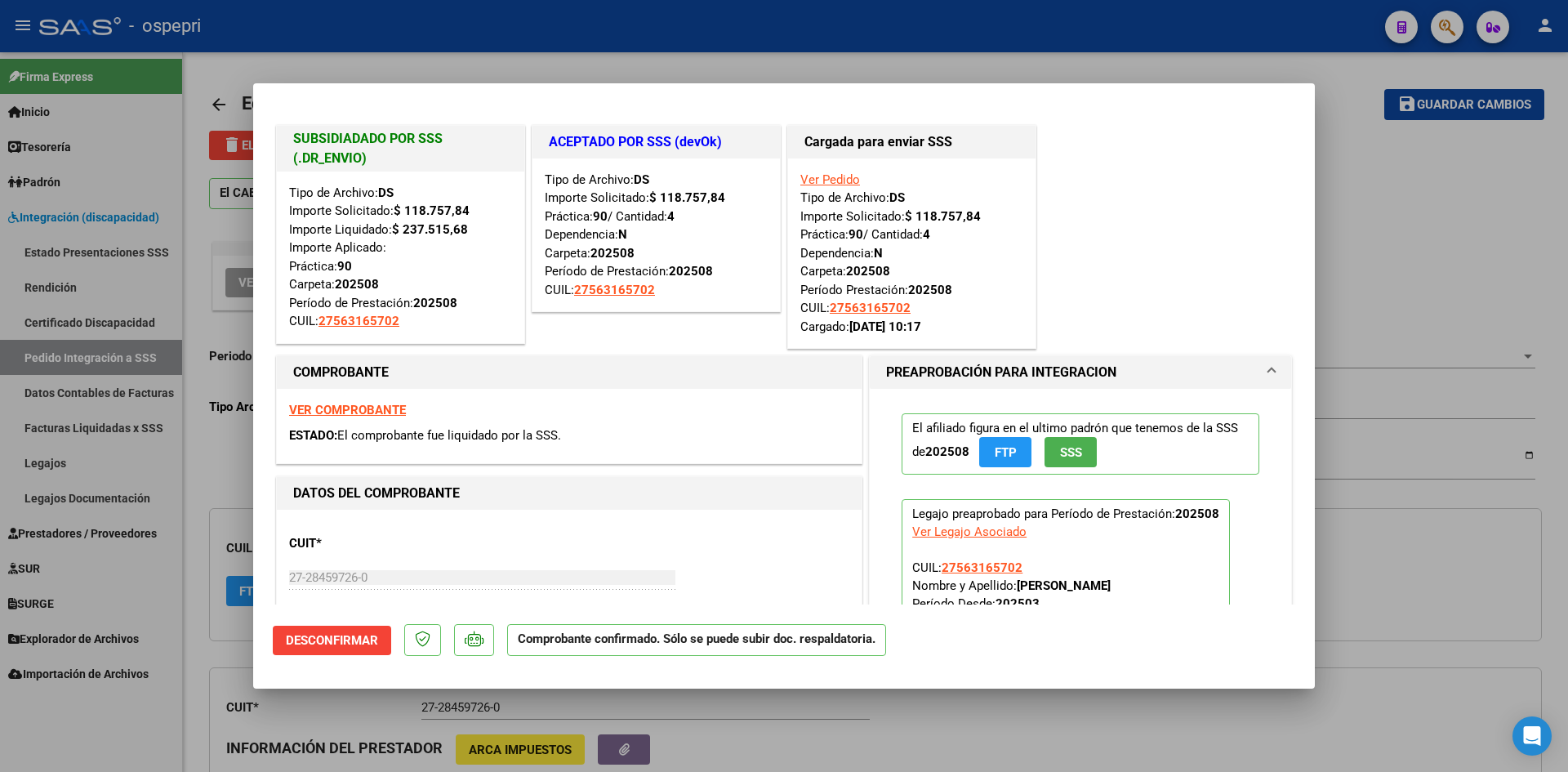
scroll to position [326, 0]
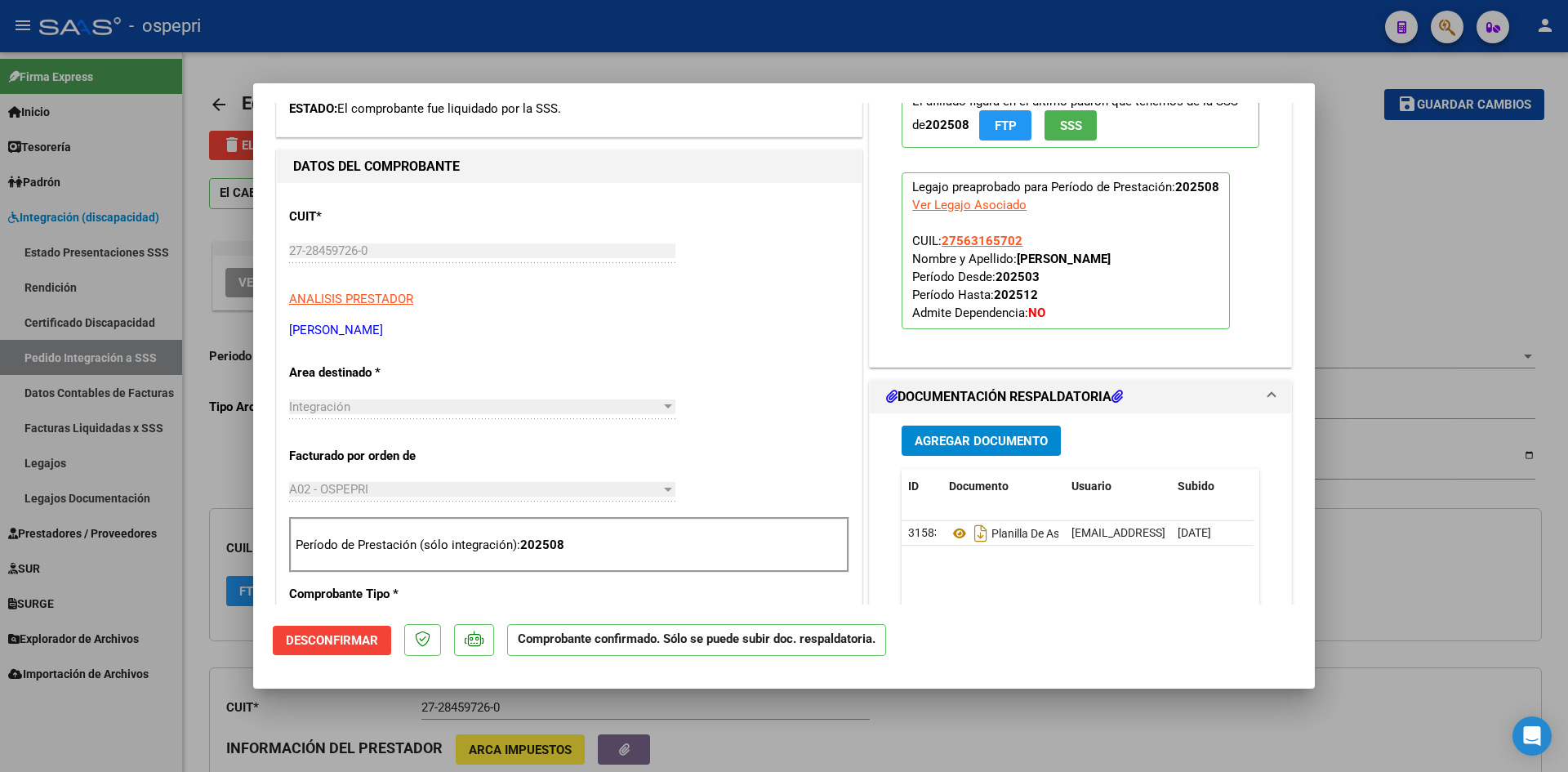
type input "$ 0,00"
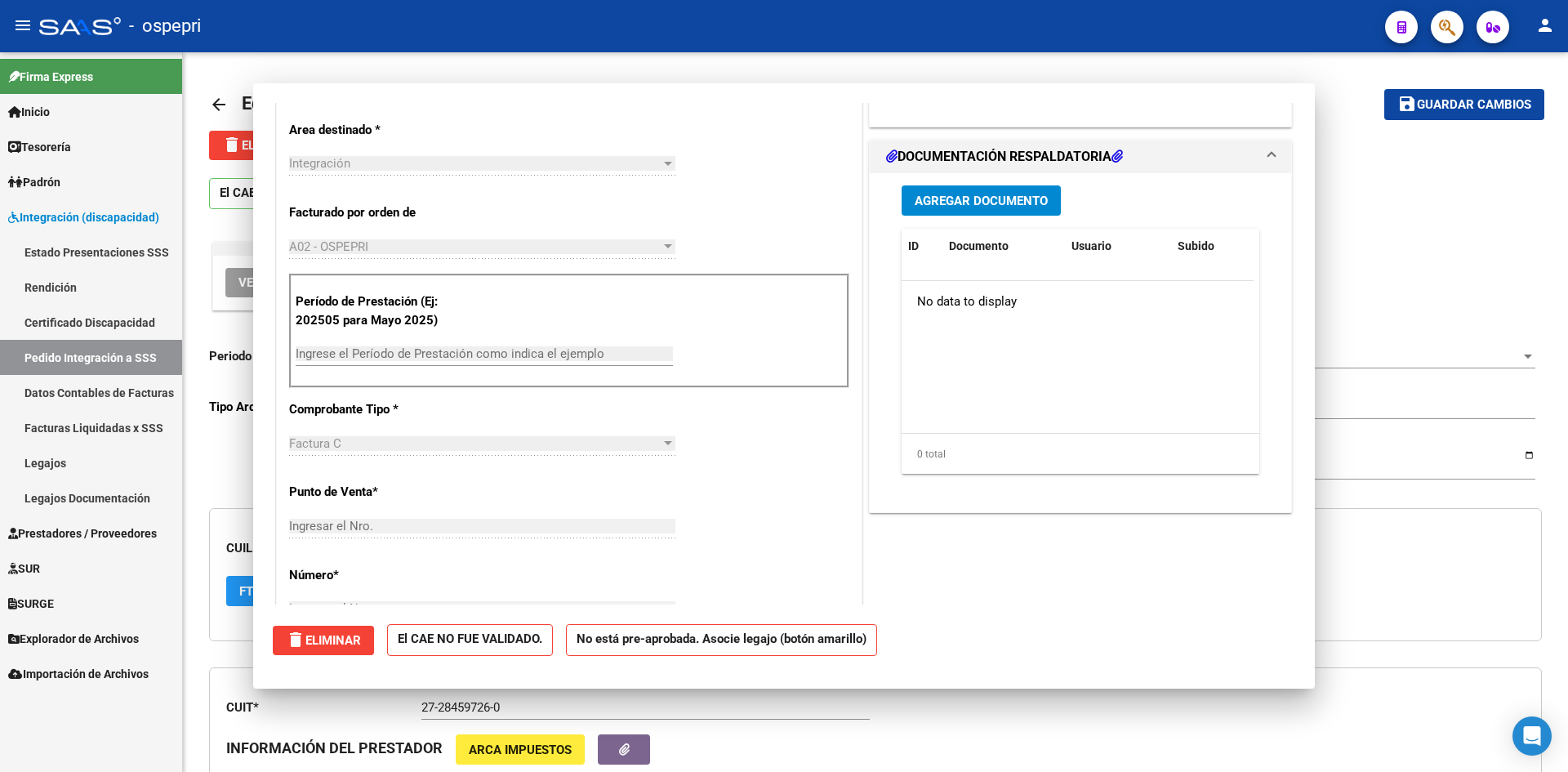
scroll to position [0, 0]
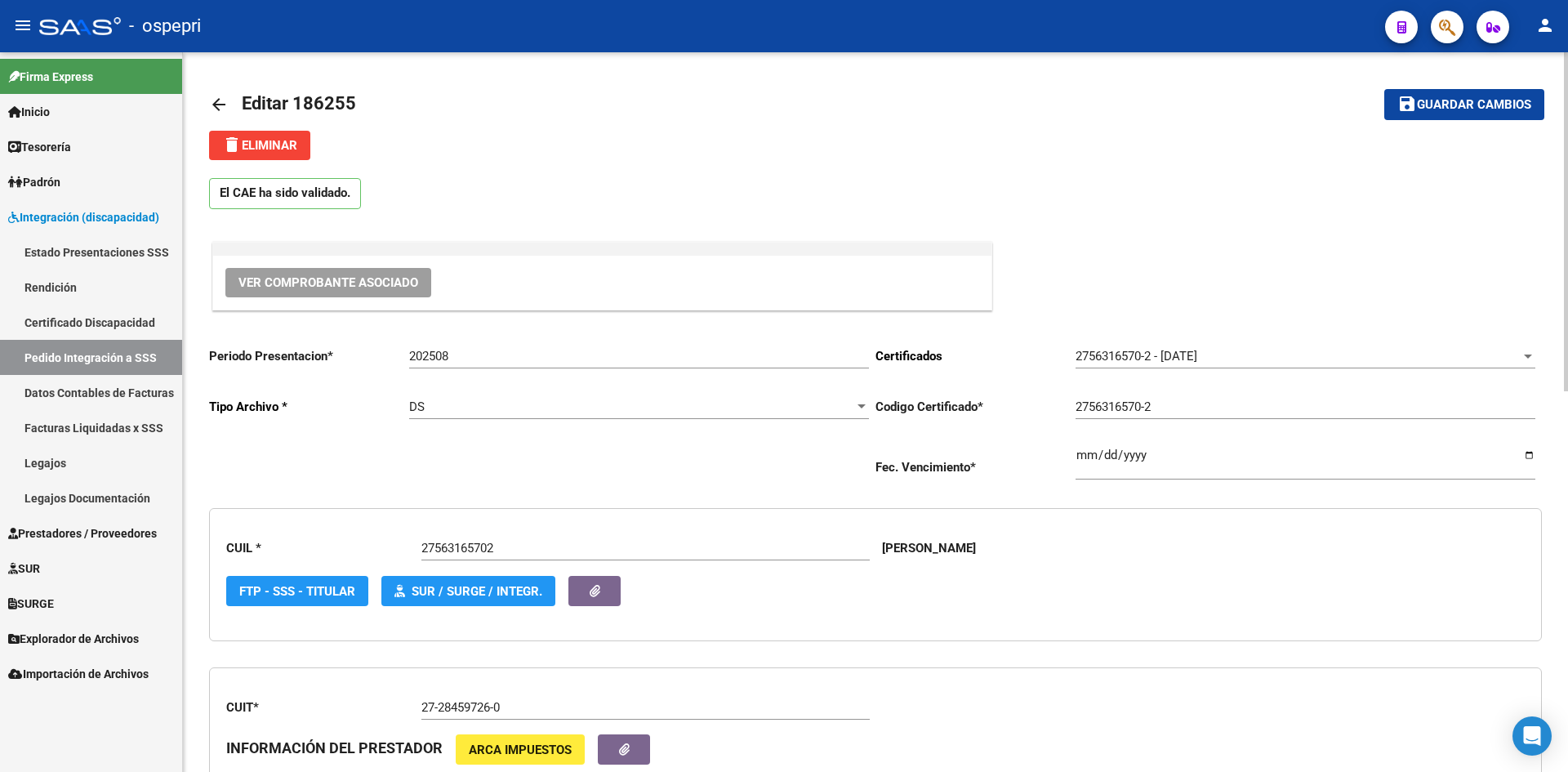
click at [214, 102] on mat-icon "arrow_back" at bounding box center [218, 104] width 19 height 19
